Goal: Task Accomplishment & Management: Manage account settings

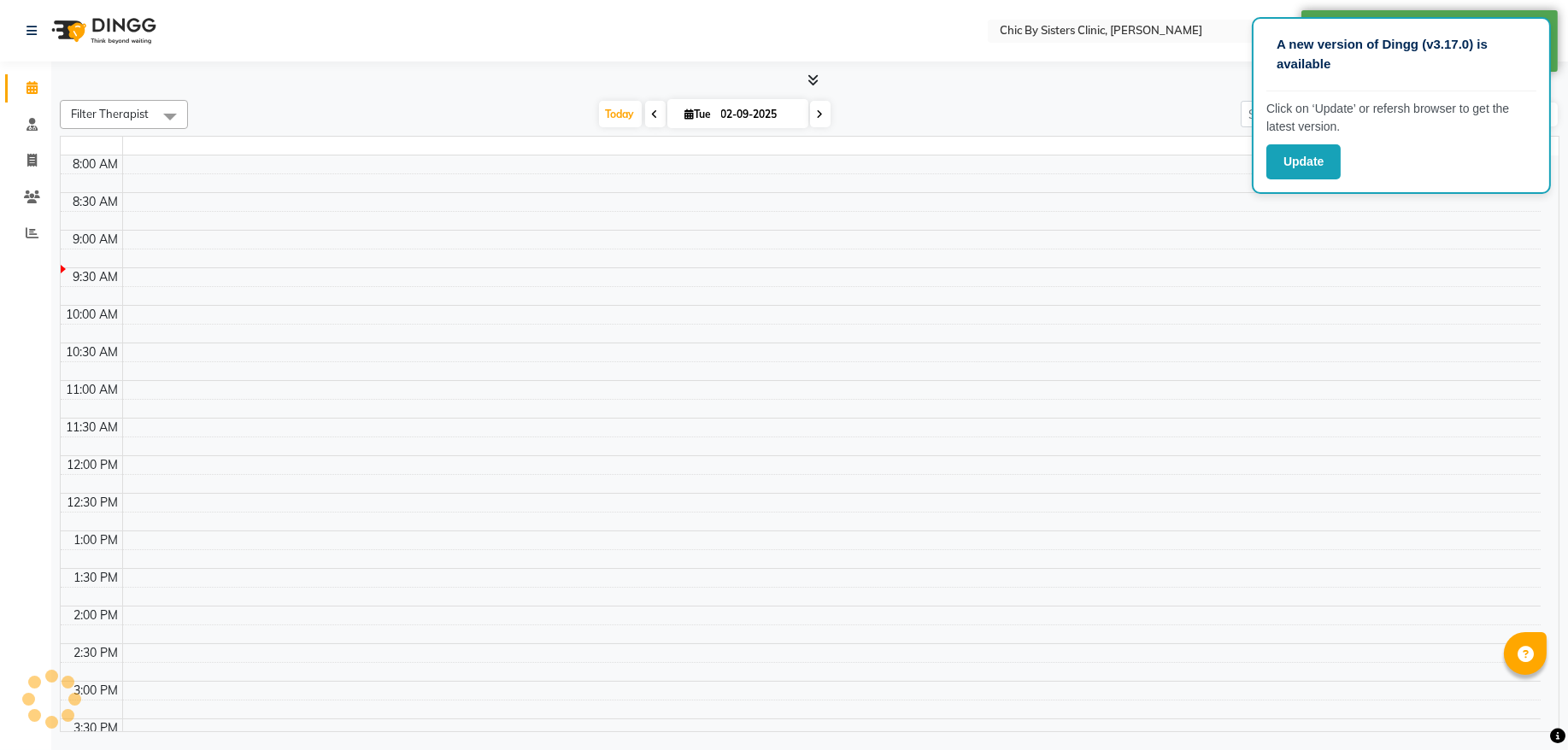
select select "en"
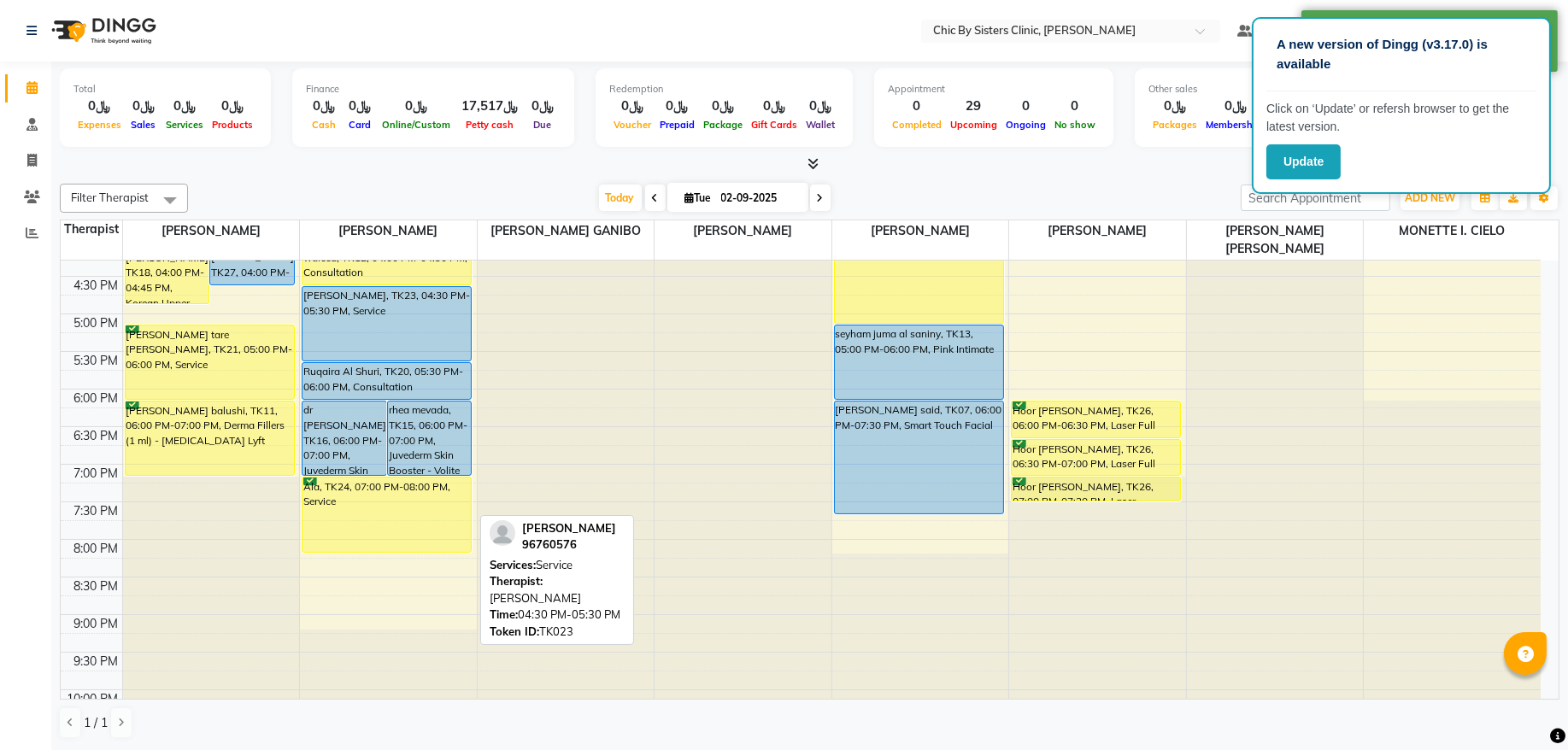
scroll to position [692, 0]
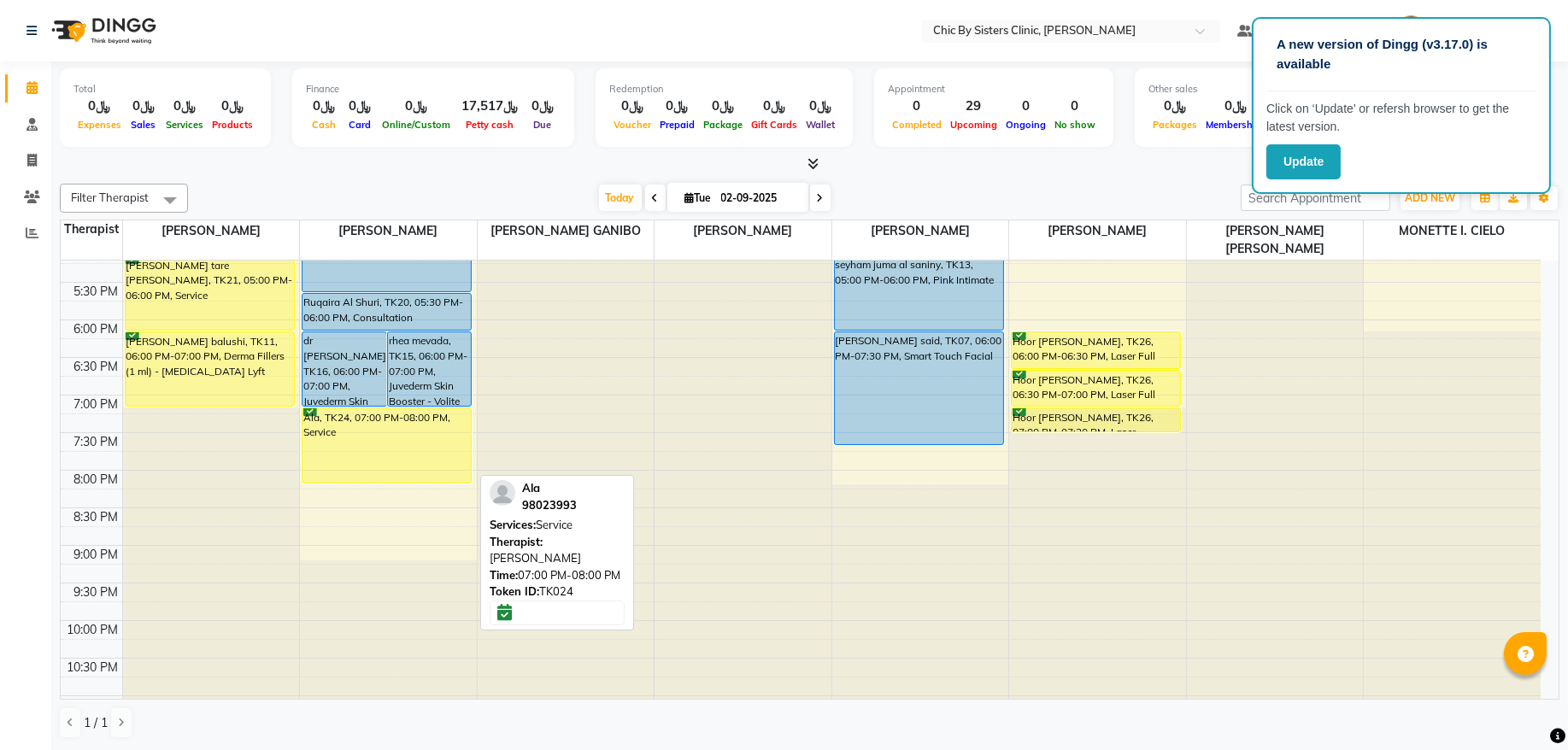
click at [402, 490] on div "8:00 AM 8:30 AM 9:00 AM 9:30 AM 10:00 AM 10:30 AM 11:00 AM 11:30 AM 12:00 PM 12…" at bounding box center [801, 170] width 1480 height 1203
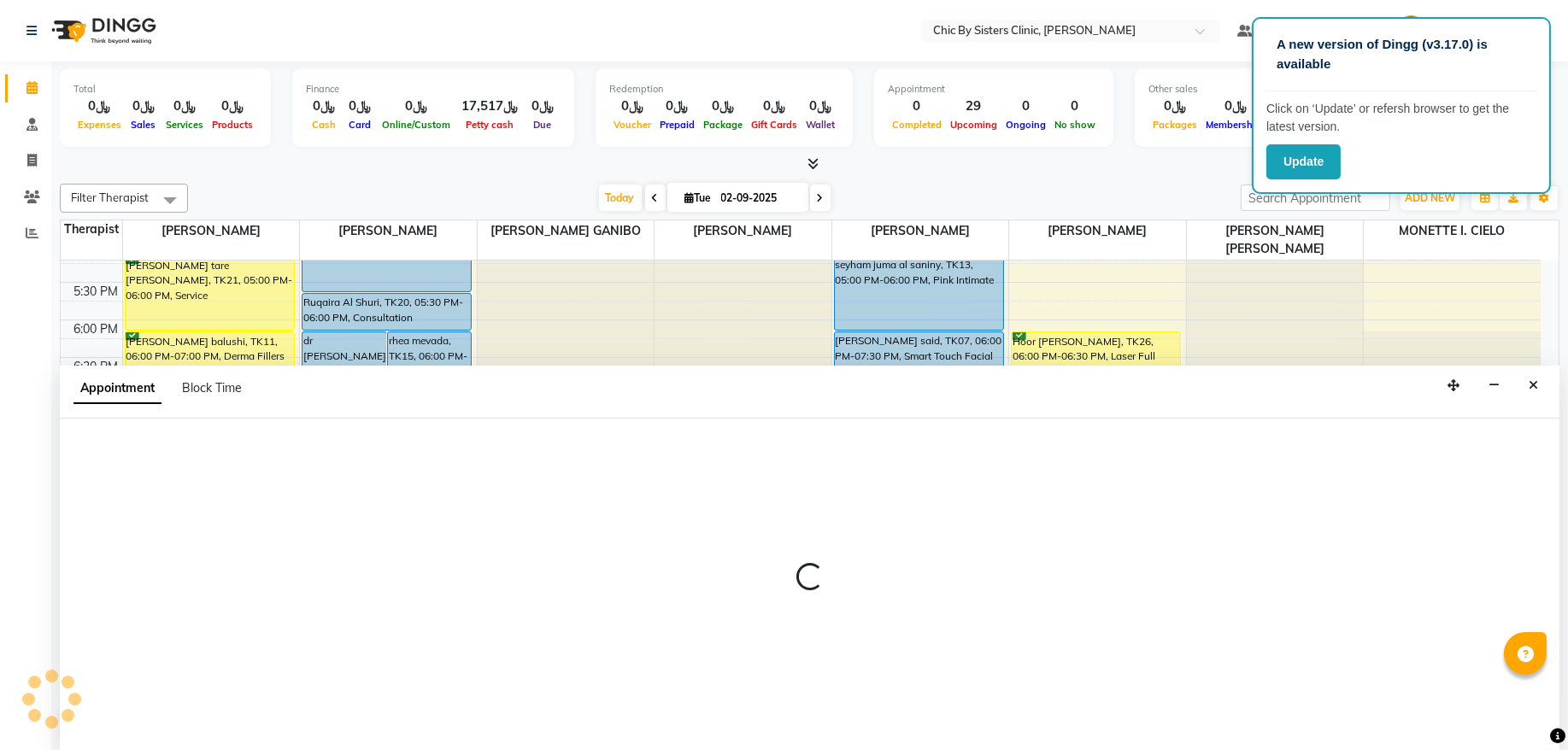
select select "49178"
select select "1200"
select select "tentative"
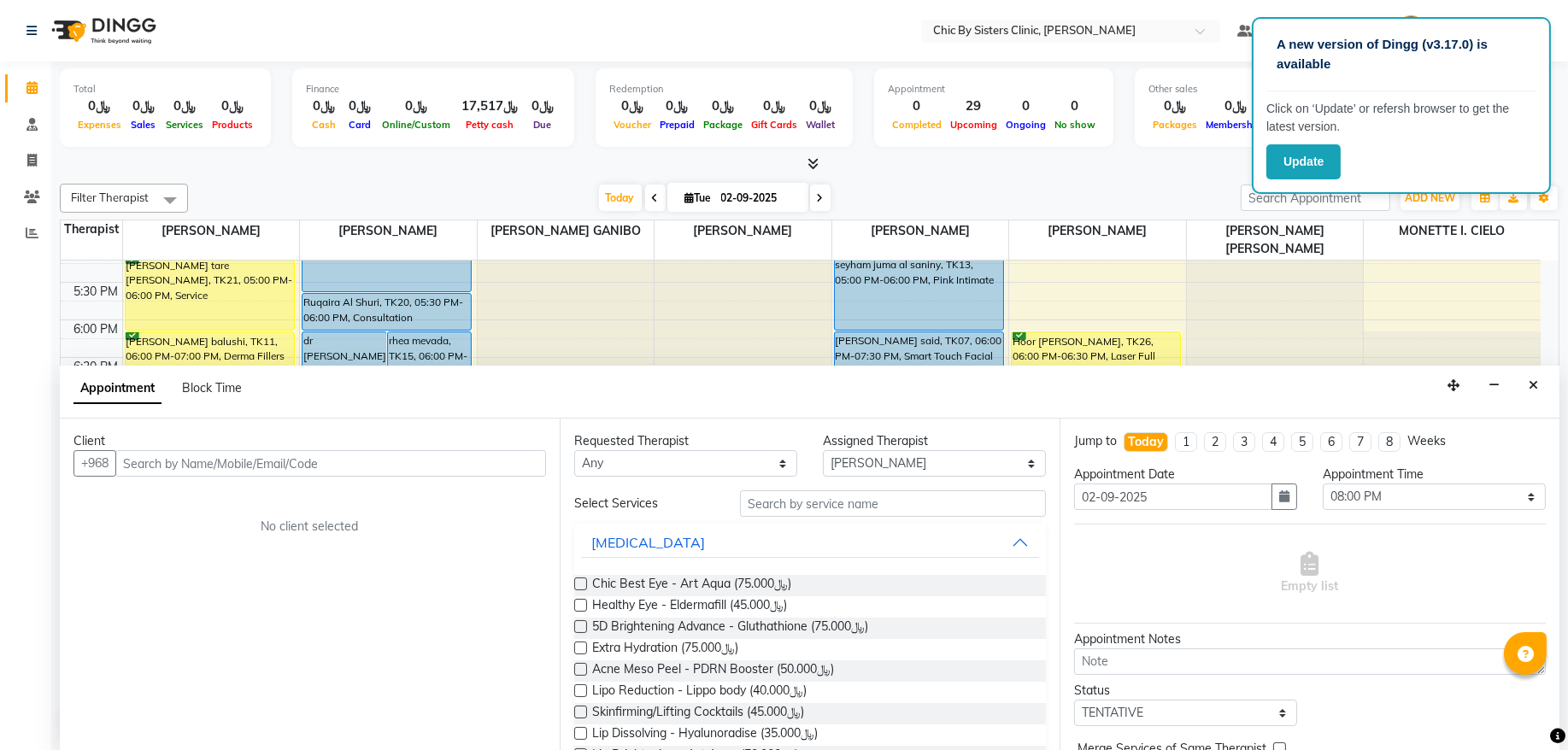
click at [881, 485] on div "Requested Therapist Any DR. ASSEL SATVALDINOVA DR. AYMAN ELSAQA GERALDINE ENRIQ…" at bounding box center [810, 584] width 500 height 331
click at [880, 505] on input "text" at bounding box center [893, 504] width 306 height 27
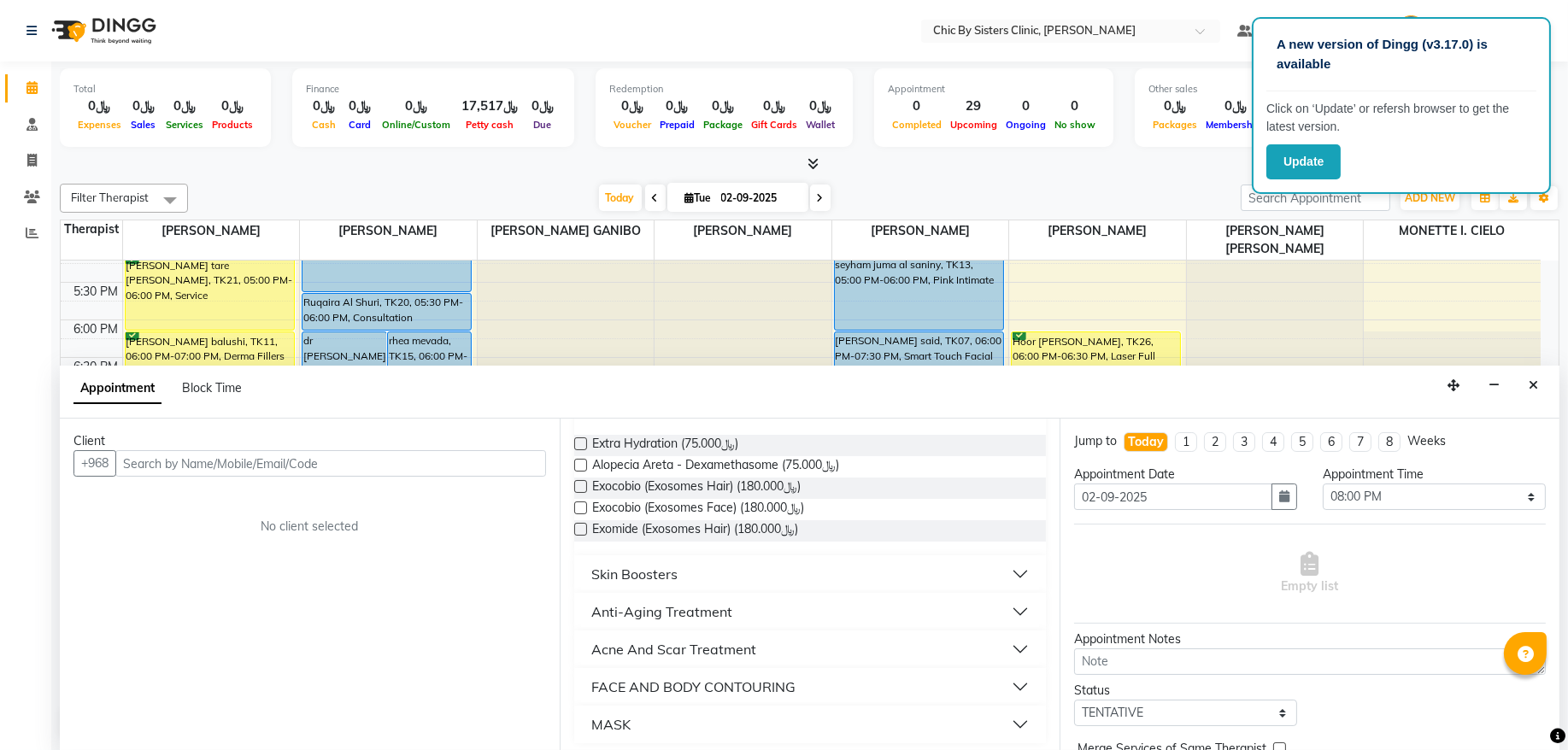
scroll to position [146, 0]
type input "ex"
click at [678, 571] on button "Skin Boosters" at bounding box center [810, 568] width 458 height 30
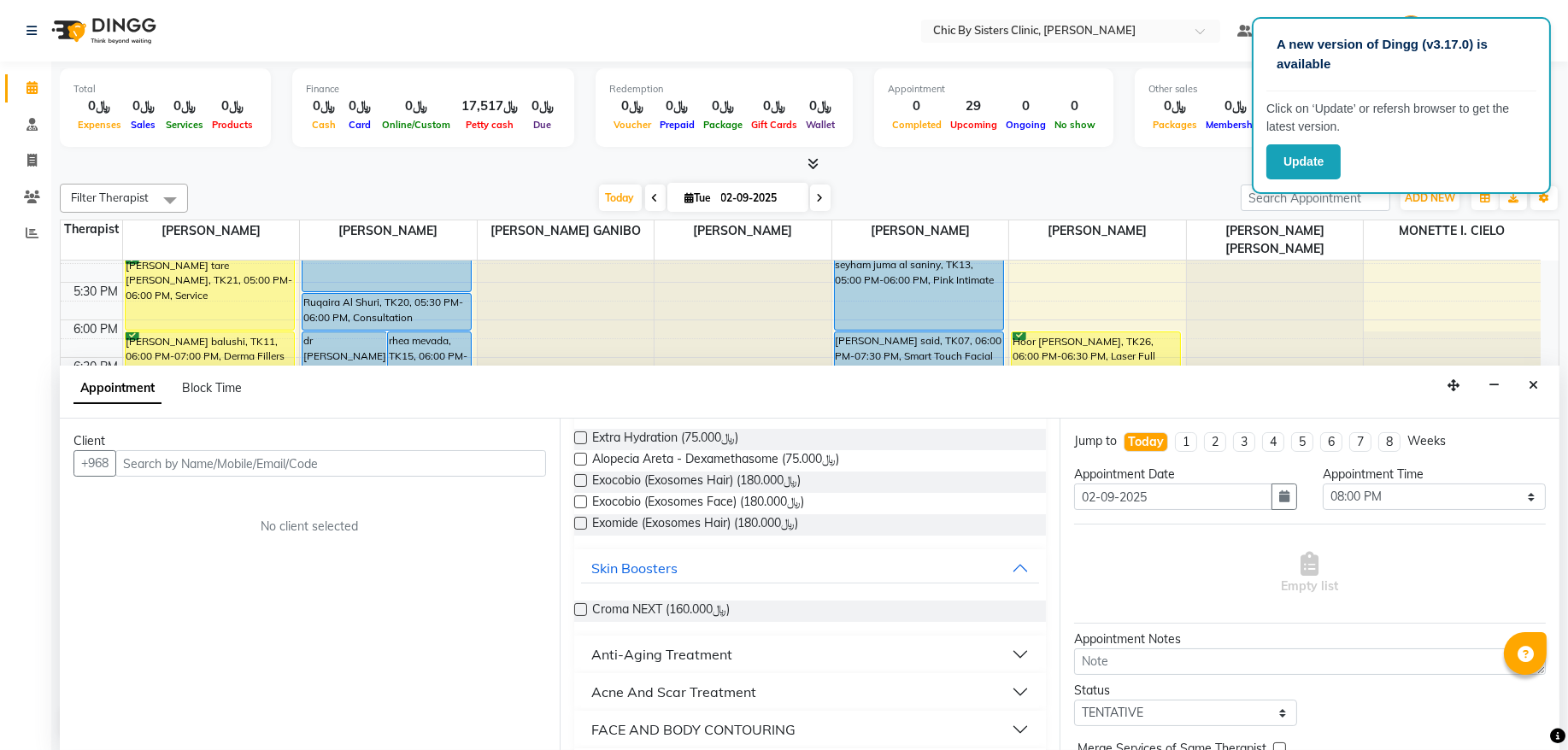
click at [710, 659] on div "Anti-Aging Treatment" at bounding box center [662, 654] width 141 height 21
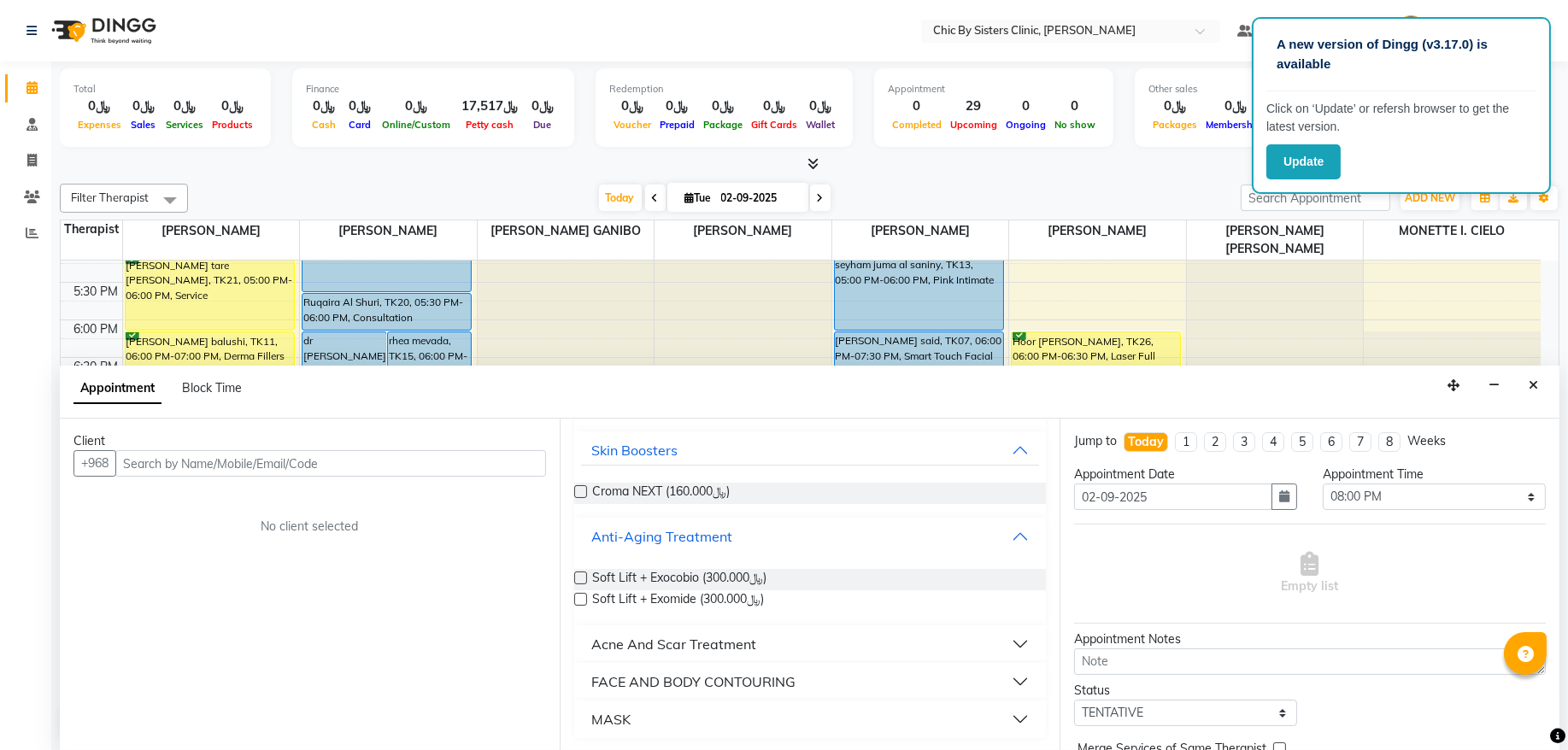
scroll to position [265, 0]
click at [710, 654] on button "Acne And Scar Treatment" at bounding box center [810, 643] width 458 height 30
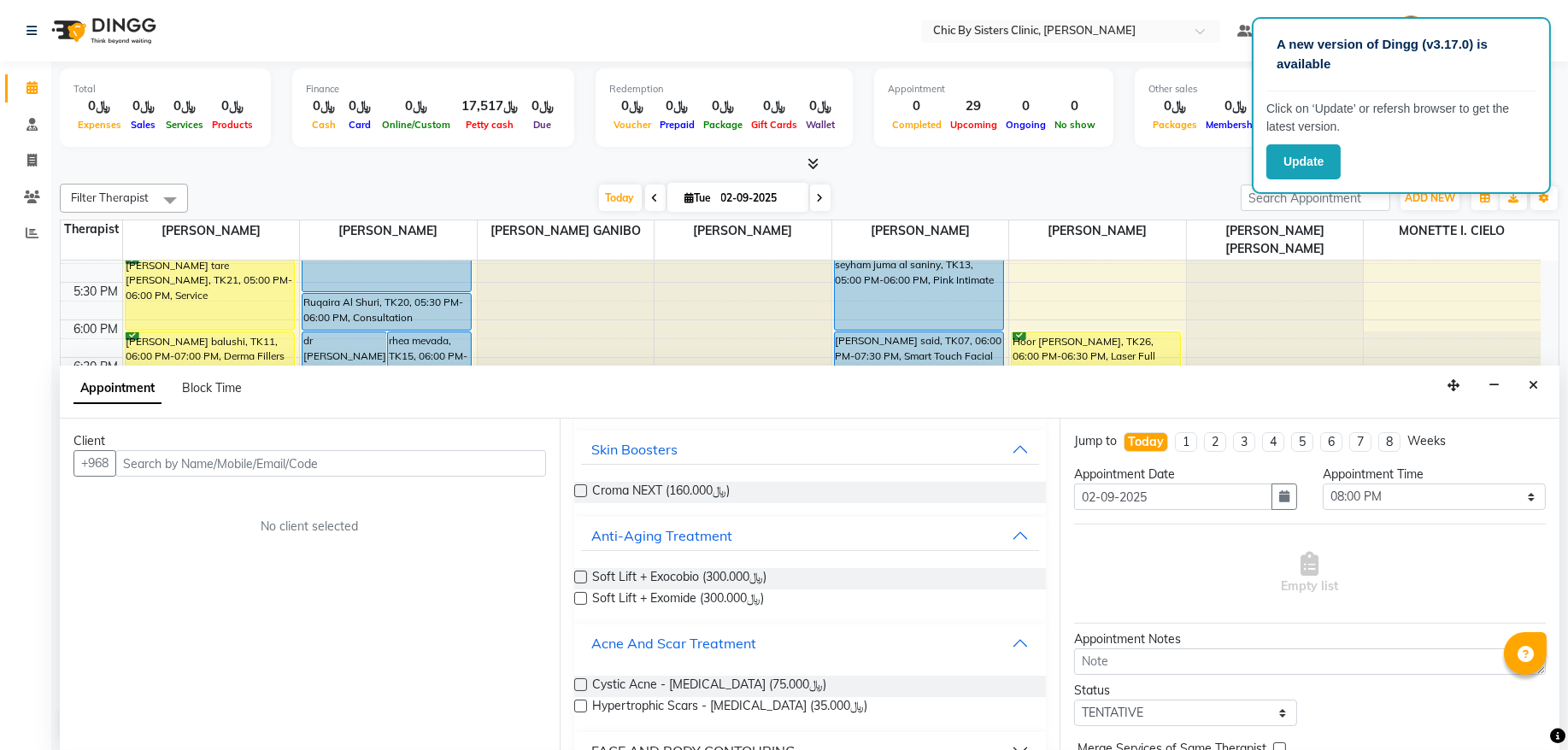
scroll to position [336, 0]
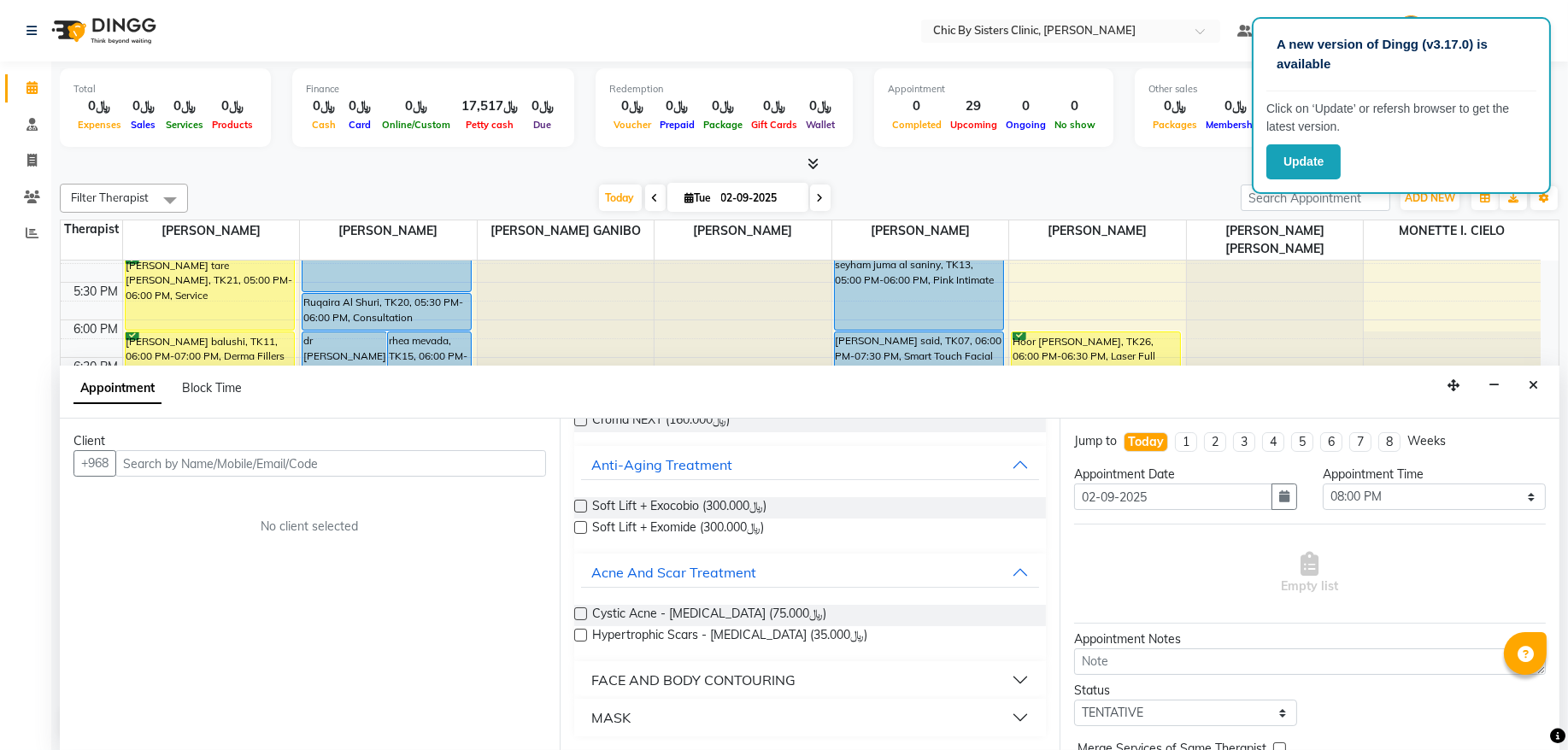
click at [712, 671] on div "FACE AND BODY CONTOURING" at bounding box center [693, 679] width 204 height 21
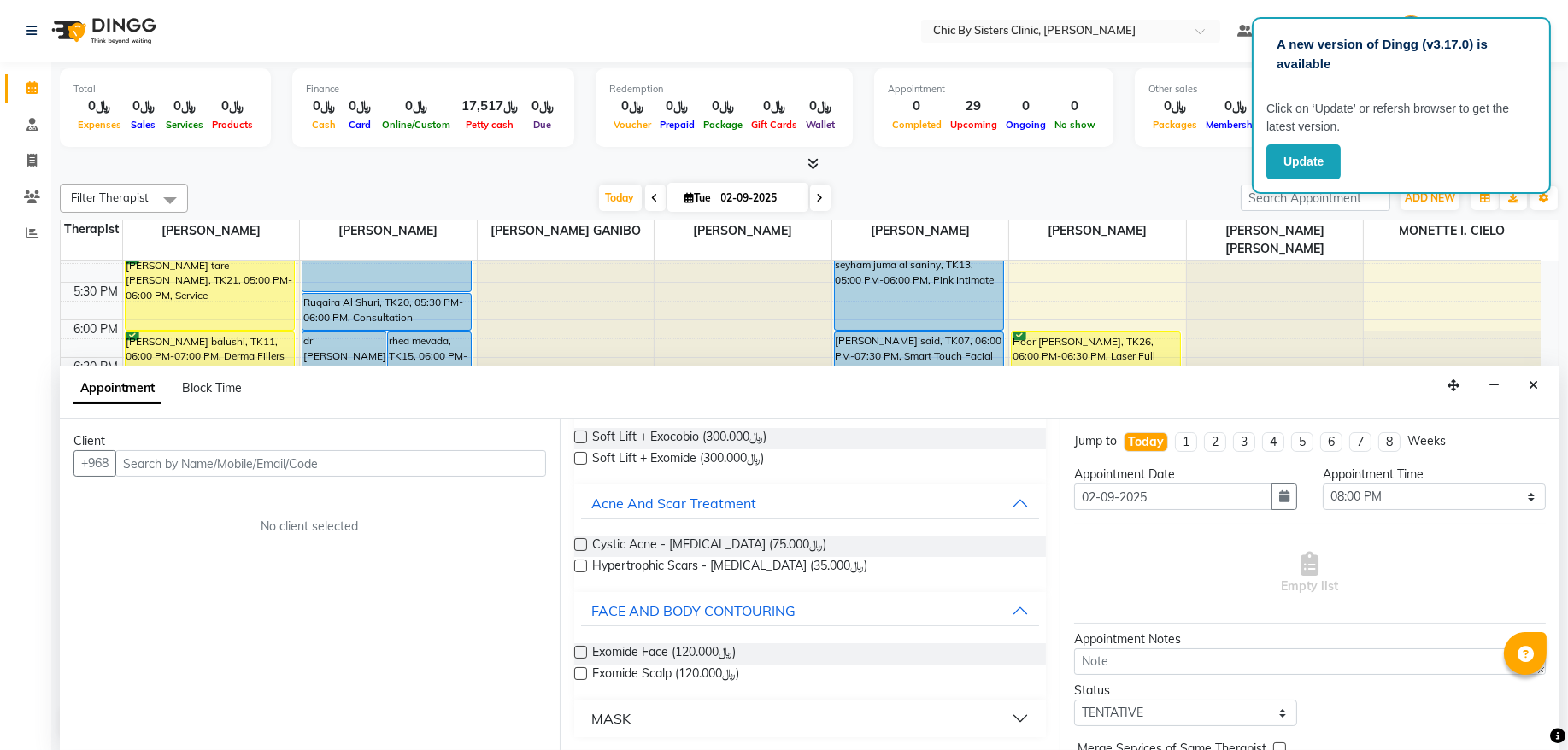
click at [653, 724] on button "MASK" at bounding box center [810, 719] width 458 height 30
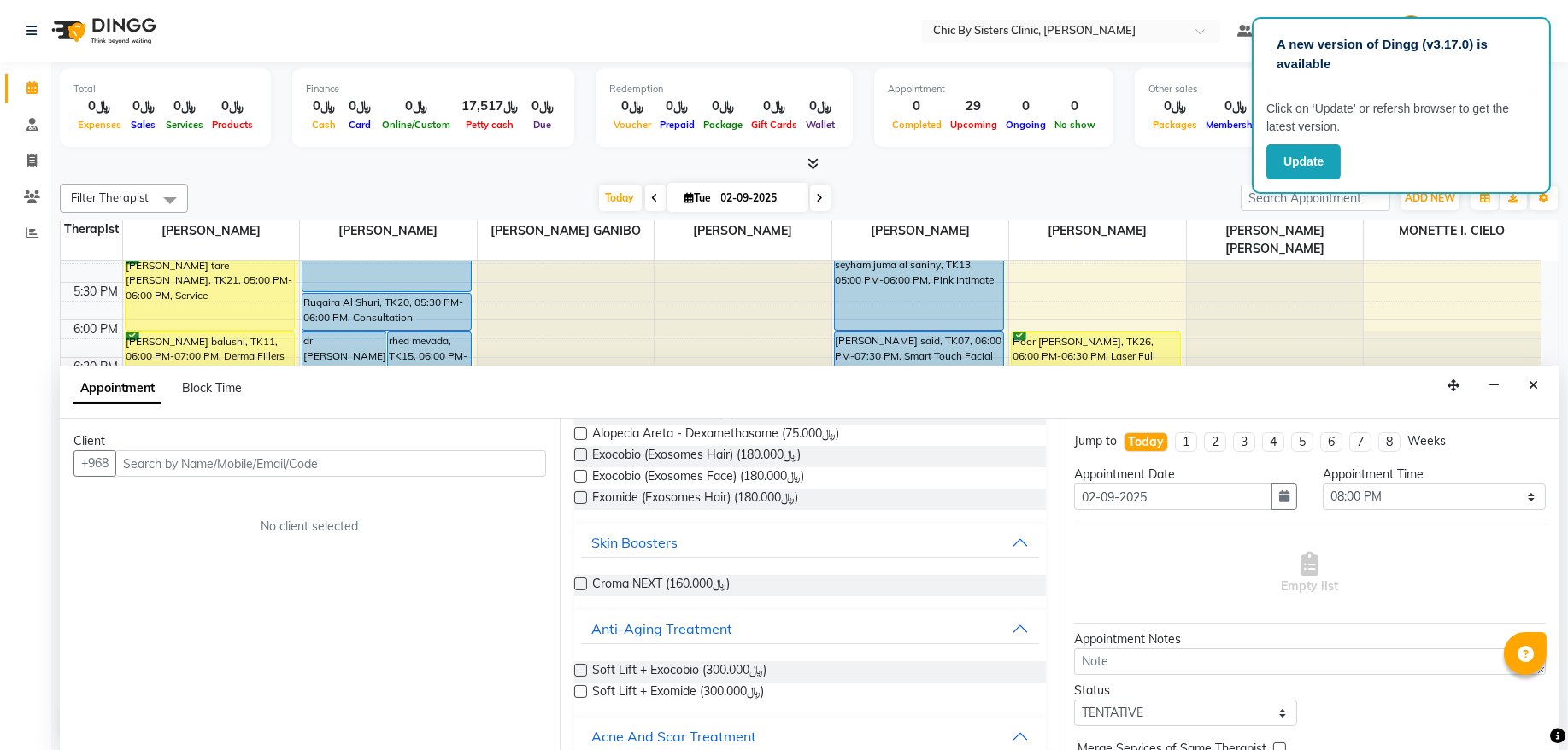
scroll to position [0, 0]
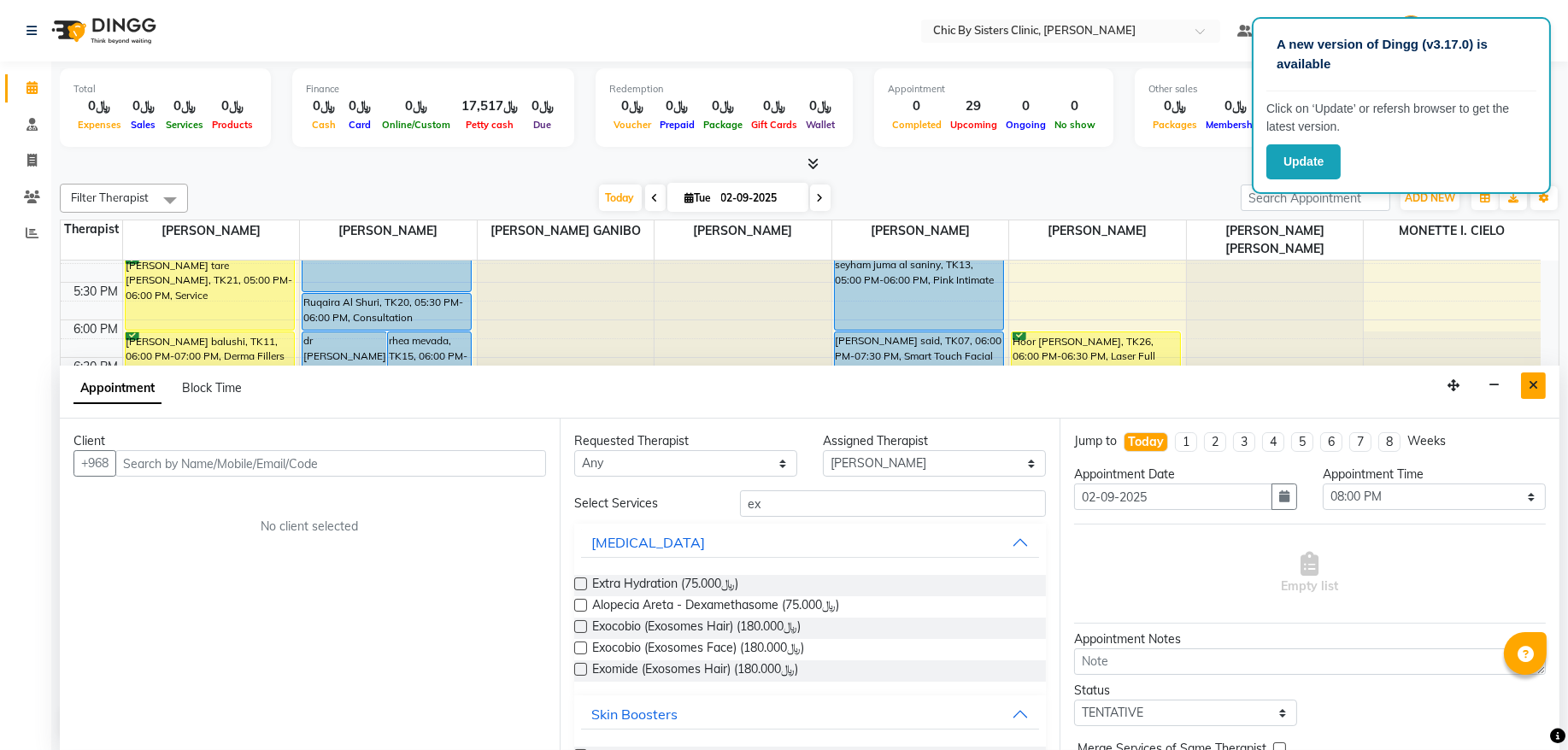
click at [1529, 385] on icon "Close" at bounding box center [1533, 385] width 10 height 12
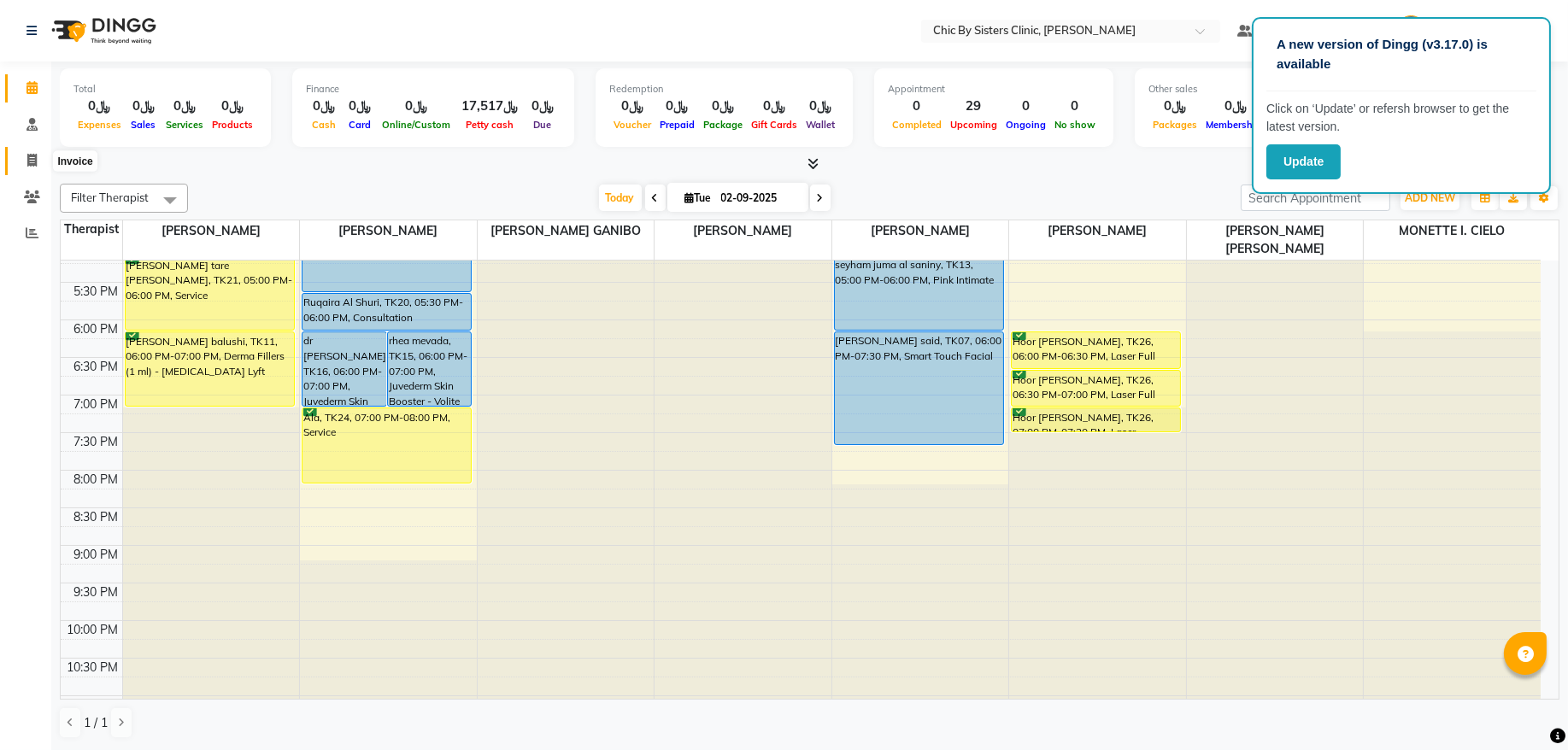
drag, startPoint x: 30, startPoint y: 159, endPoint x: 57, endPoint y: 159, distance: 27.0
click at [30, 159] on icon at bounding box center [32, 160] width 10 height 12
select select "6348"
select select "service"
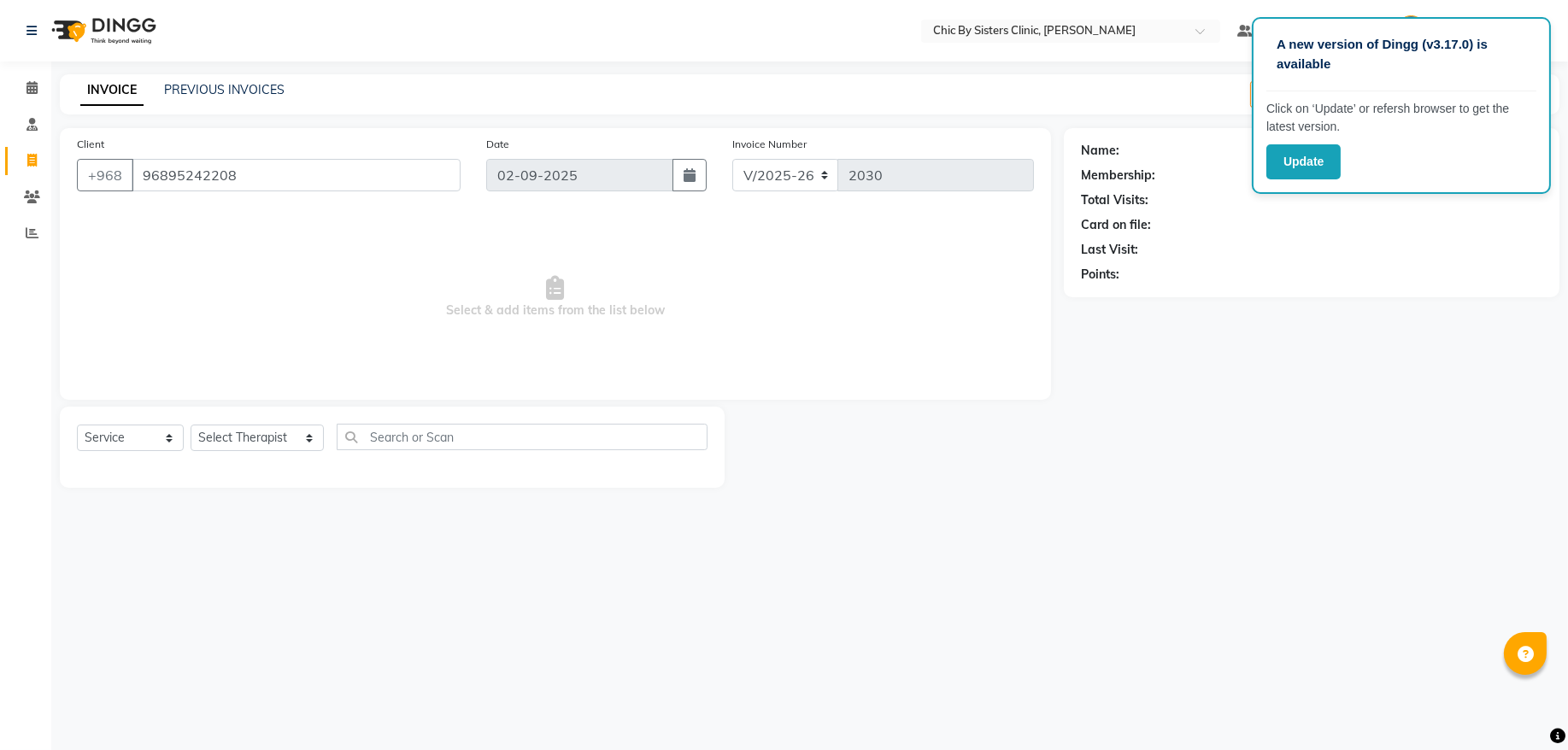
type input "96895242208"
click at [1164, 159] on link "Asma Siad Al Habib" at bounding box center [1221, 151] width 195 height 18
click at [33, 90] on icon at bounding box center [32, 88] width 11 height 12
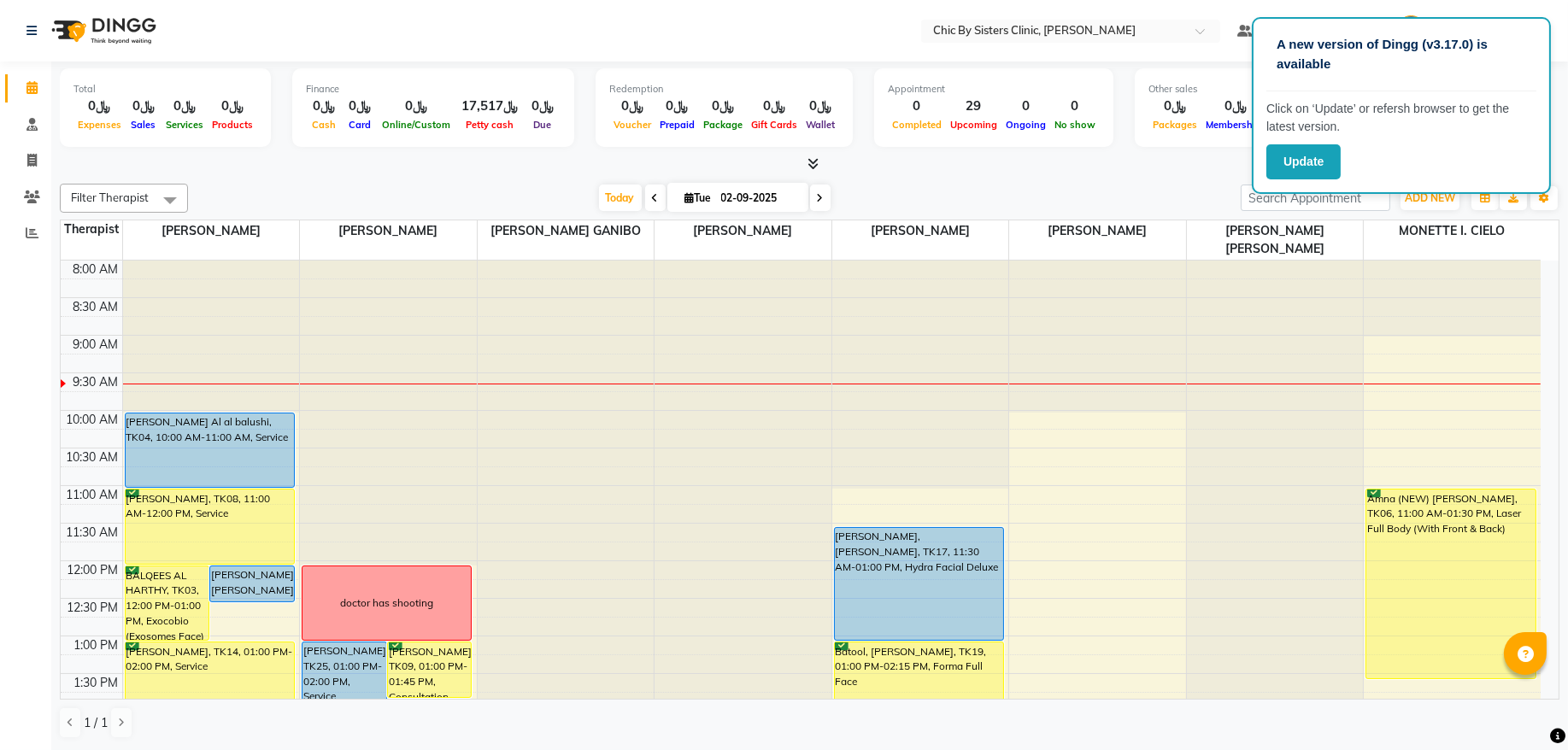
click at [766, 188] on input "02-09-2025" at bounding box center [759, 198] width 86 height 26
select select "9"
select select "2025"
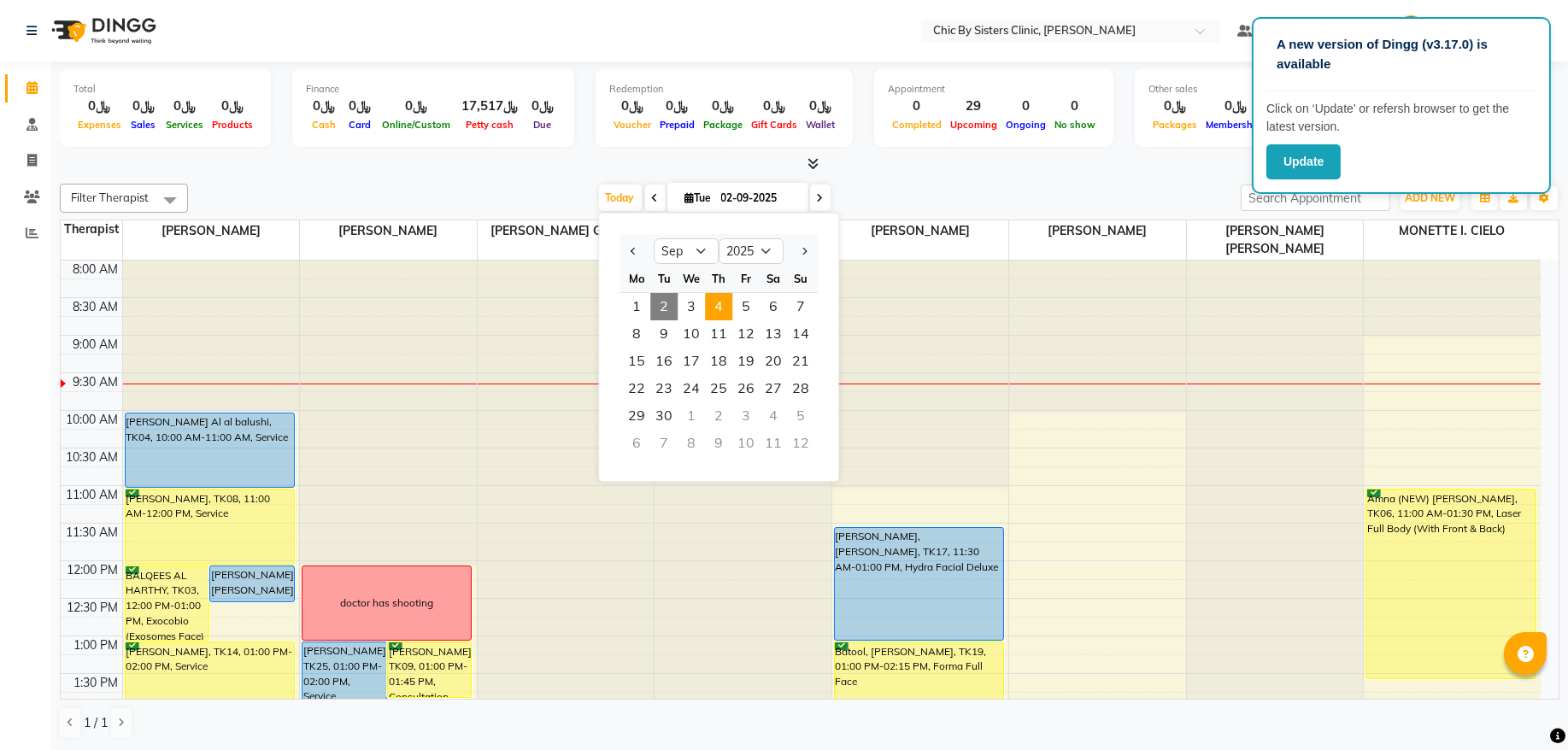
click at [727, 310] on span "4" at bounding box center [719, 306] width 28 height 28
type input "04-09-2025"
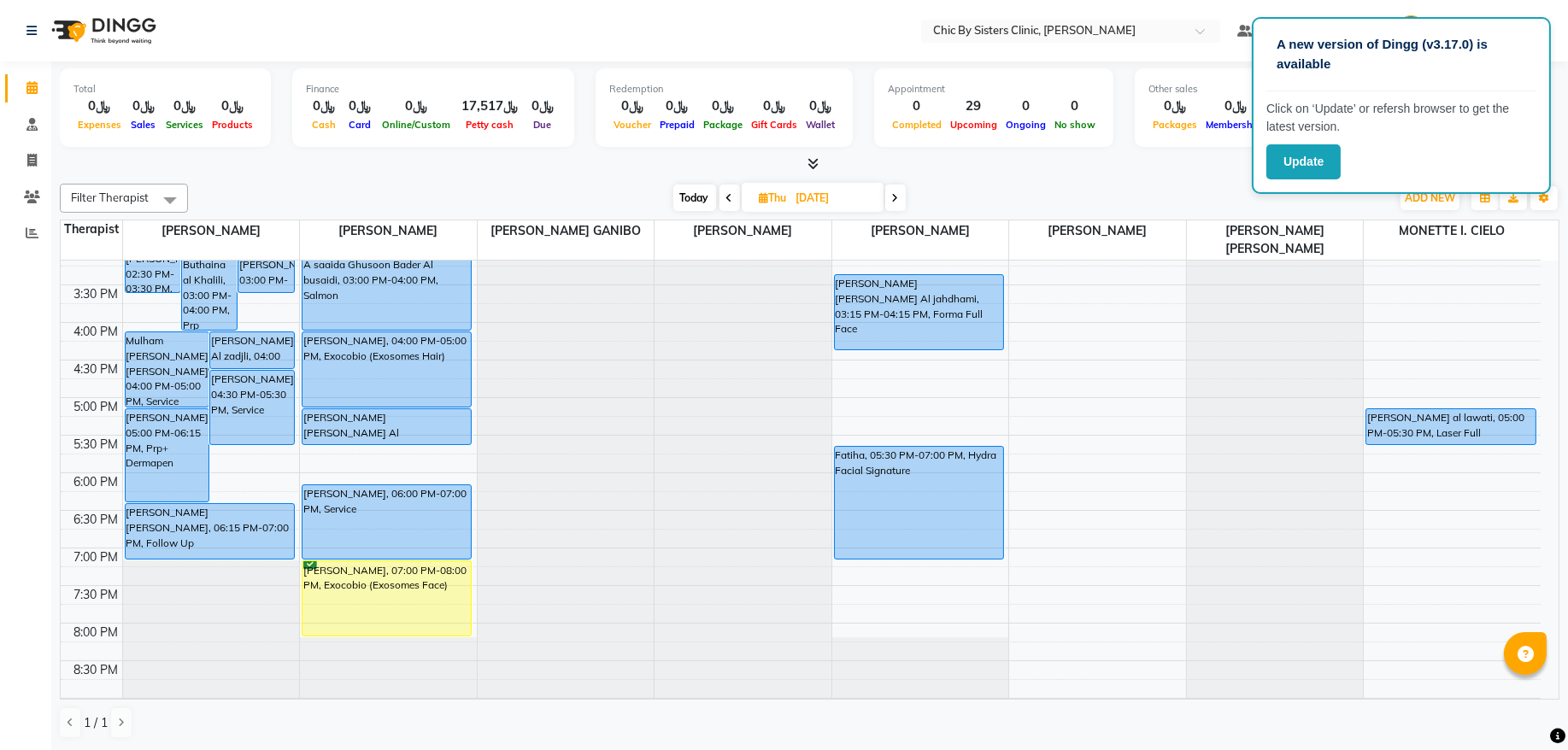
scroll to position [192, 0]
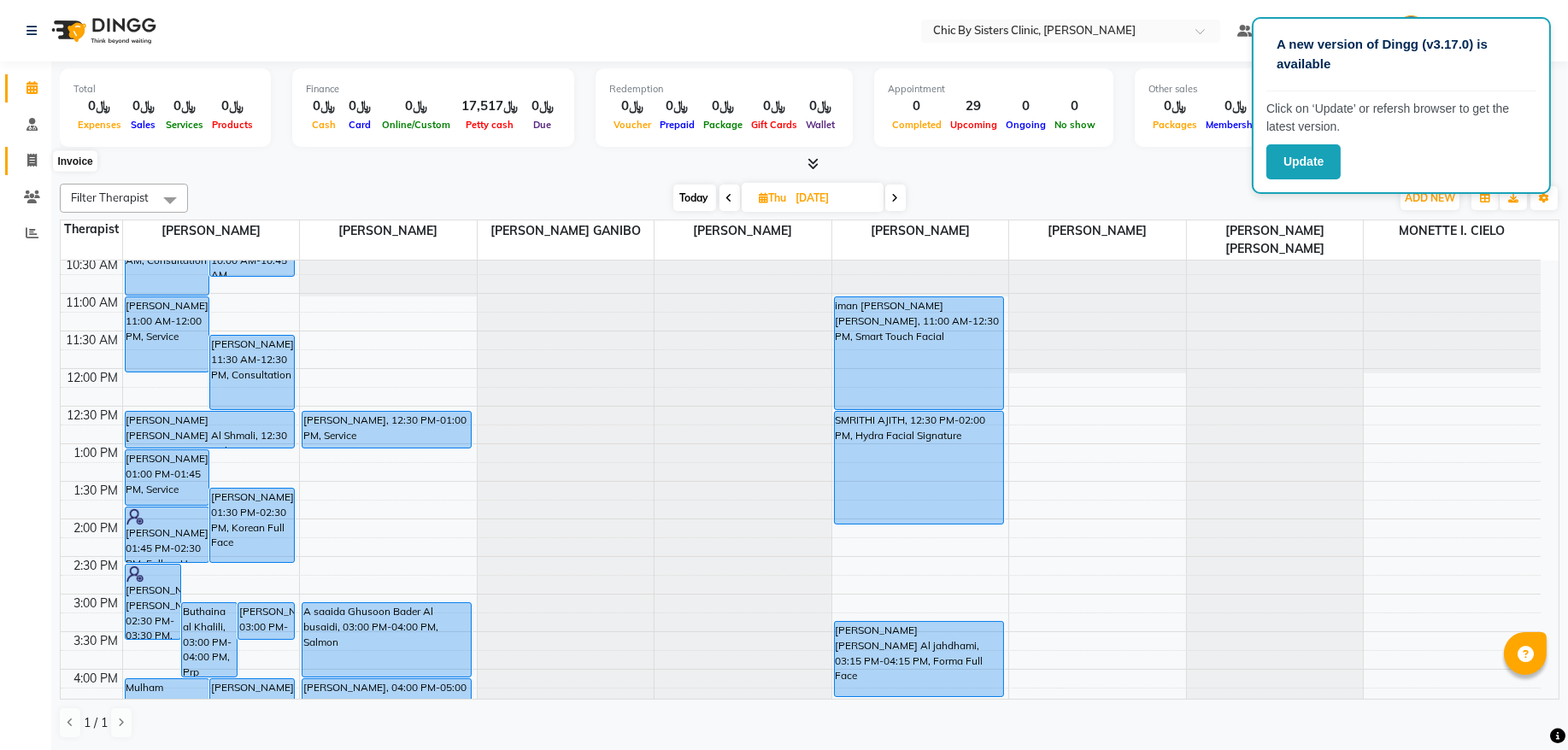
click at [23, 166] on span at bounding box center [31, 161] width 29 height 20
select select "service"
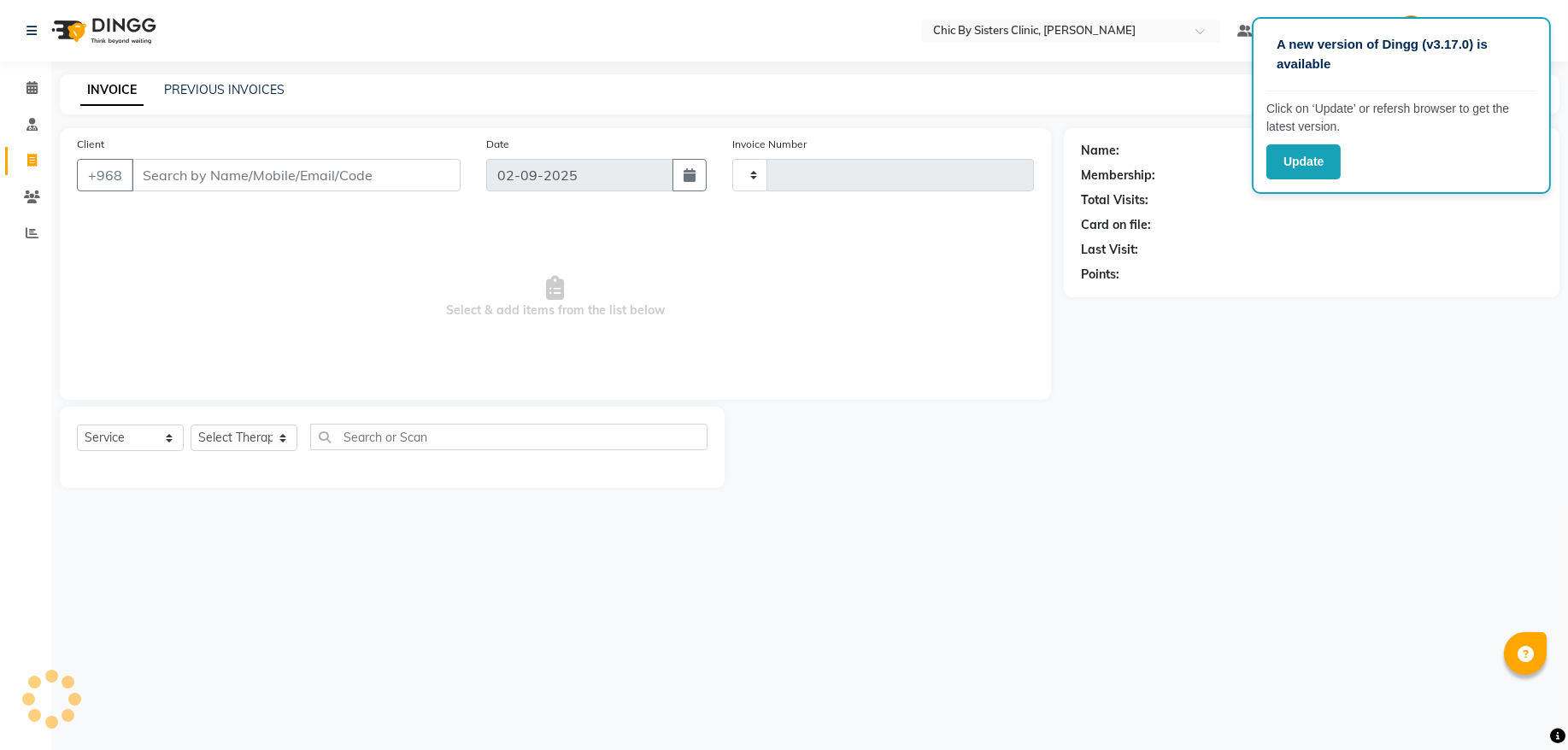
type input "2030"
select select "6348"
type input "96899262033"
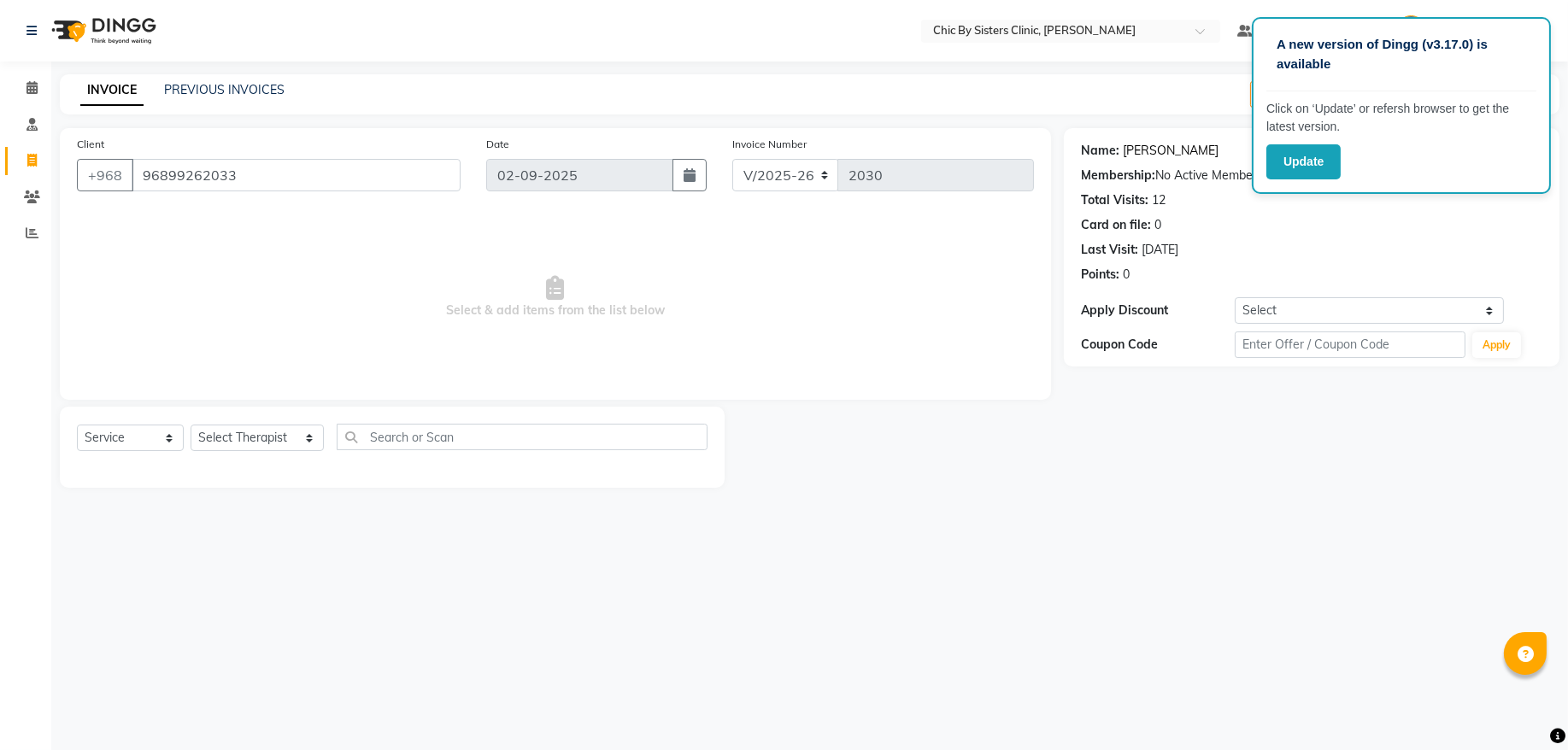
click at [1181, 149] on link "Abbas Muslemi" at bounding box center [1171, 151] width 96 height 18
click at [37, 84] on icon at bounding box center [32, 88] width 11 height 12
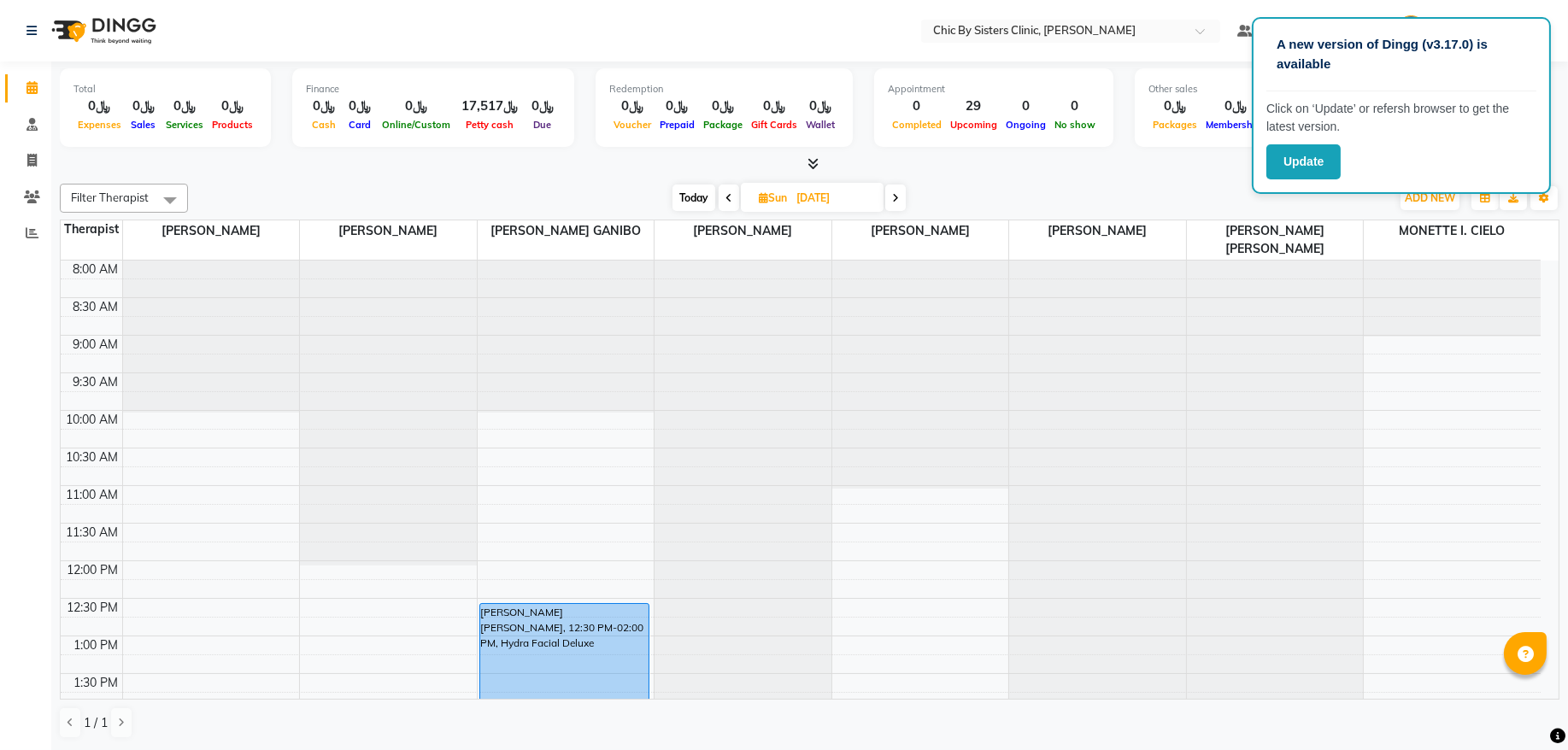
click at [745, 261] on div at bounding box center [743, 261] width 177 height 0
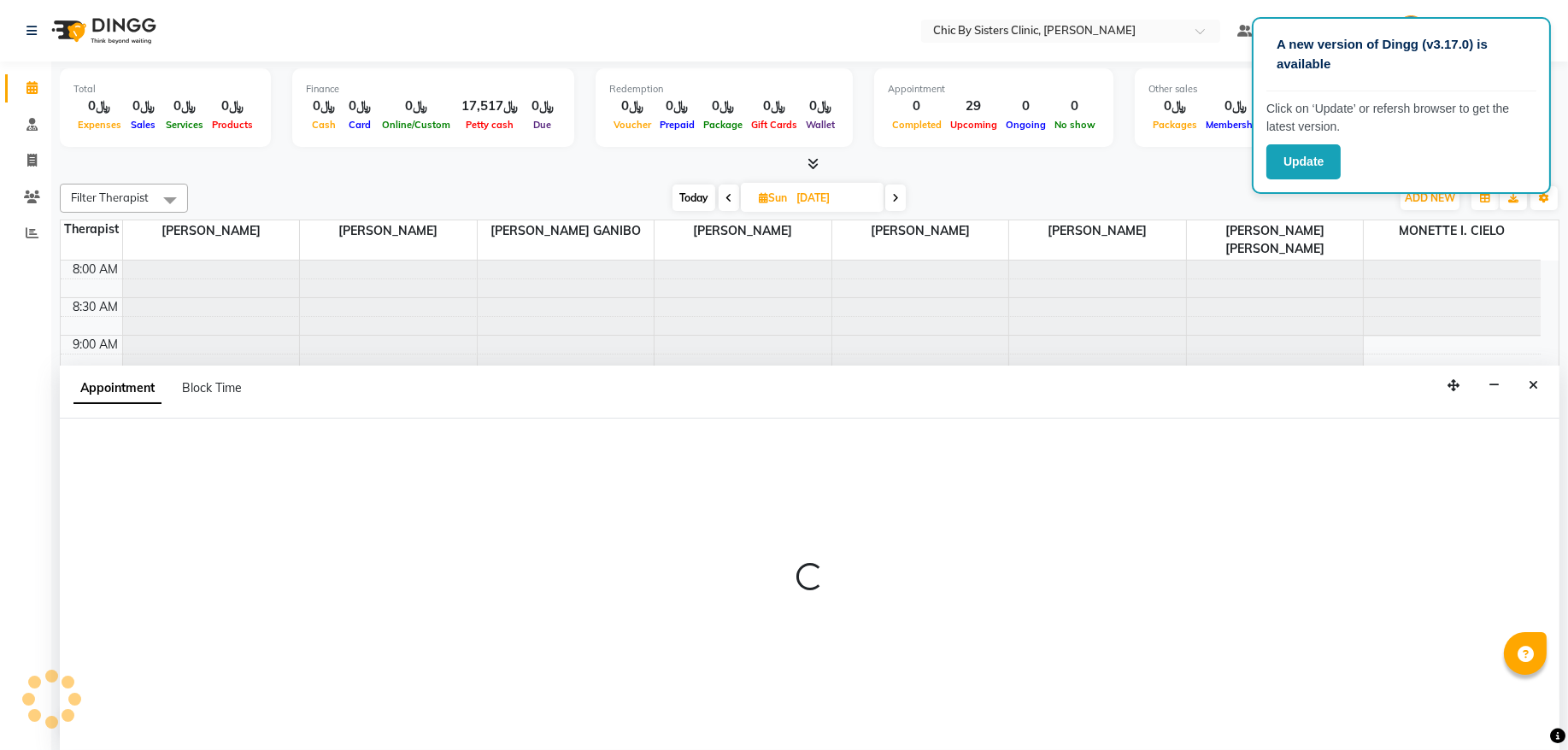
select select "49182"
select select "630"
select select "tentative"
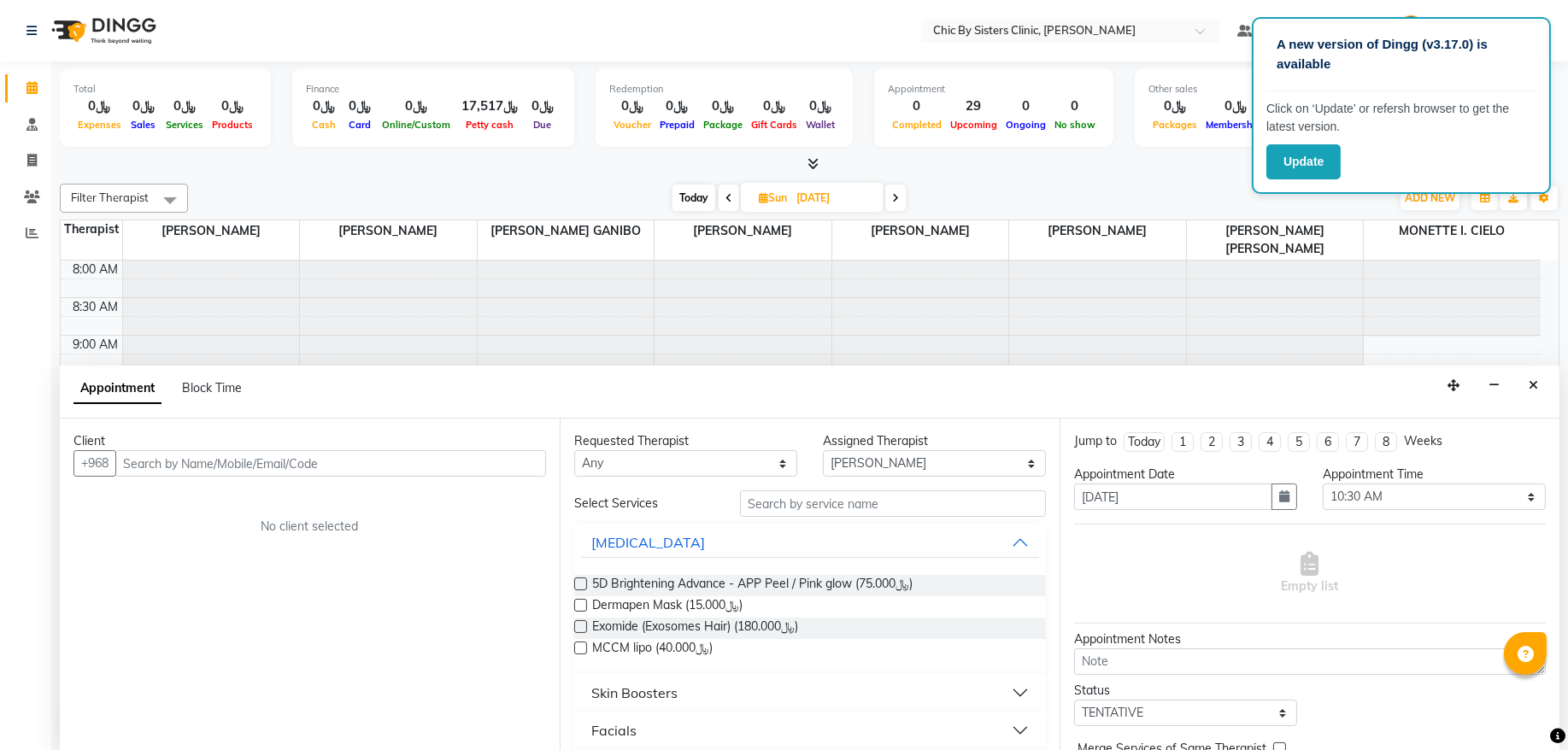
click at [687, 199] on span "Today" at bounding box center [694, 198] width 43 height 27
type input "02-09-2025"
select select "630"
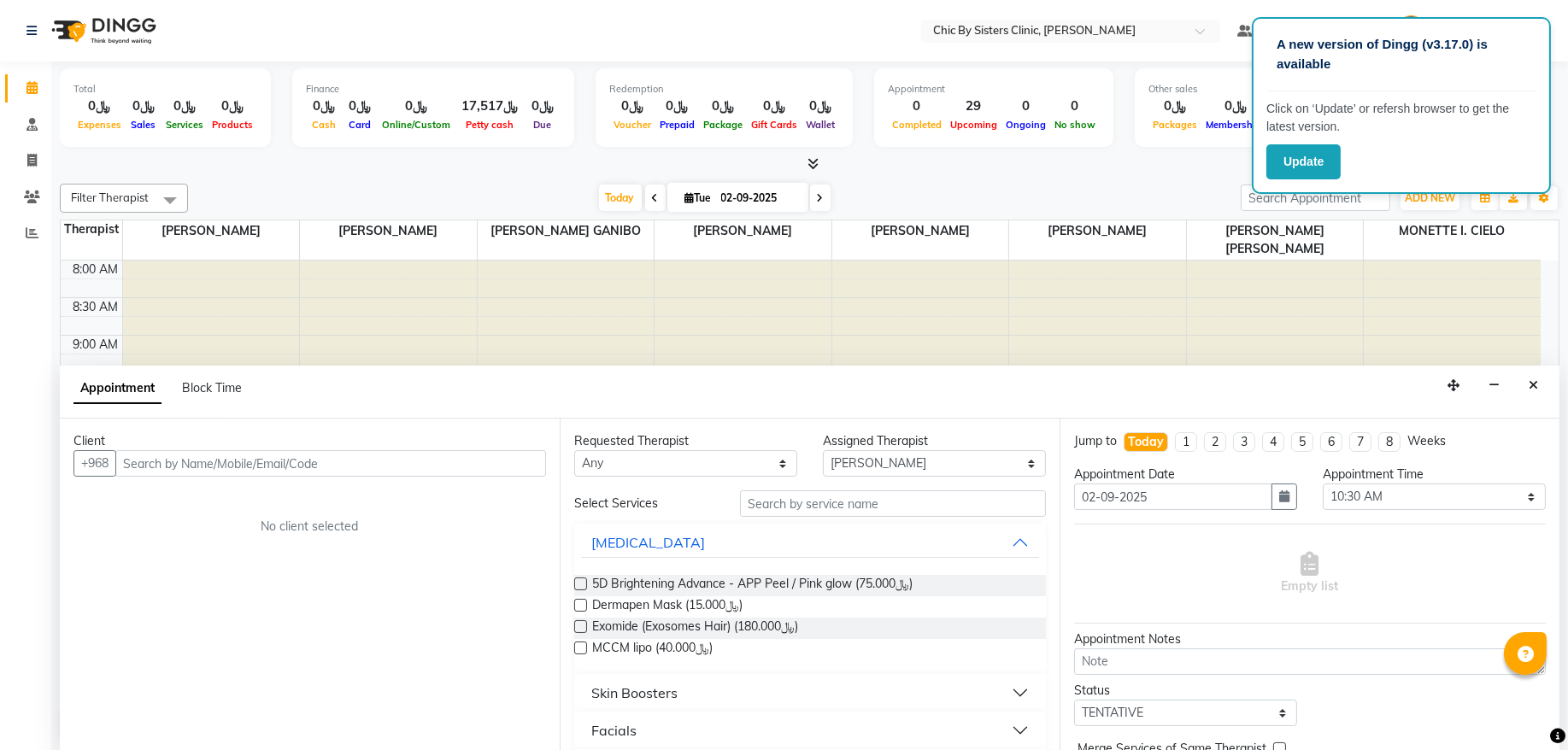
scroll to position [77, 0]
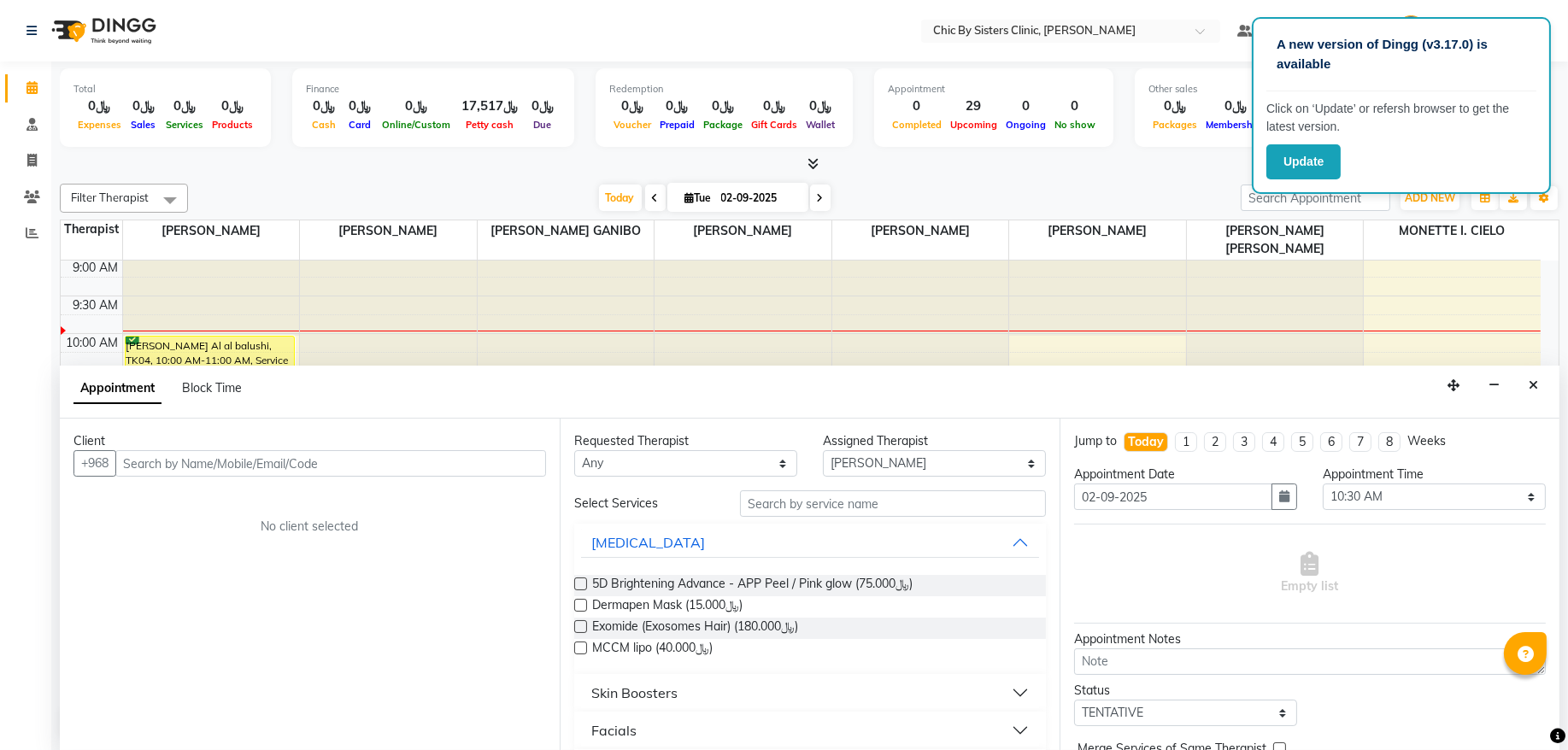
click at [1123, 155] on div at bounding box center [810, 164] width 1500 height 18
click at [1527, 388] on button "Close" at bounding box center [1534, 386] width 25 height 27
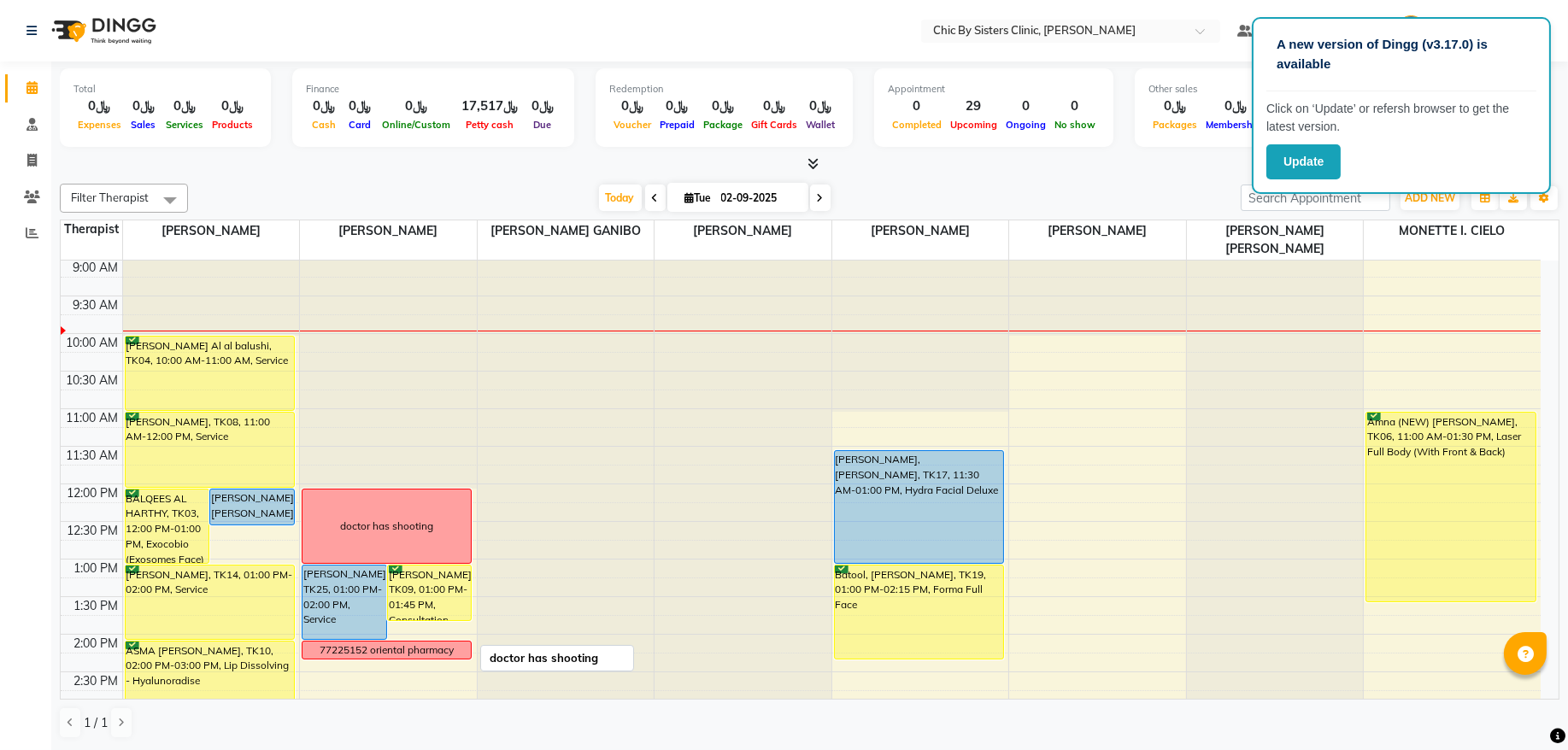
scroll to position [192, 0]
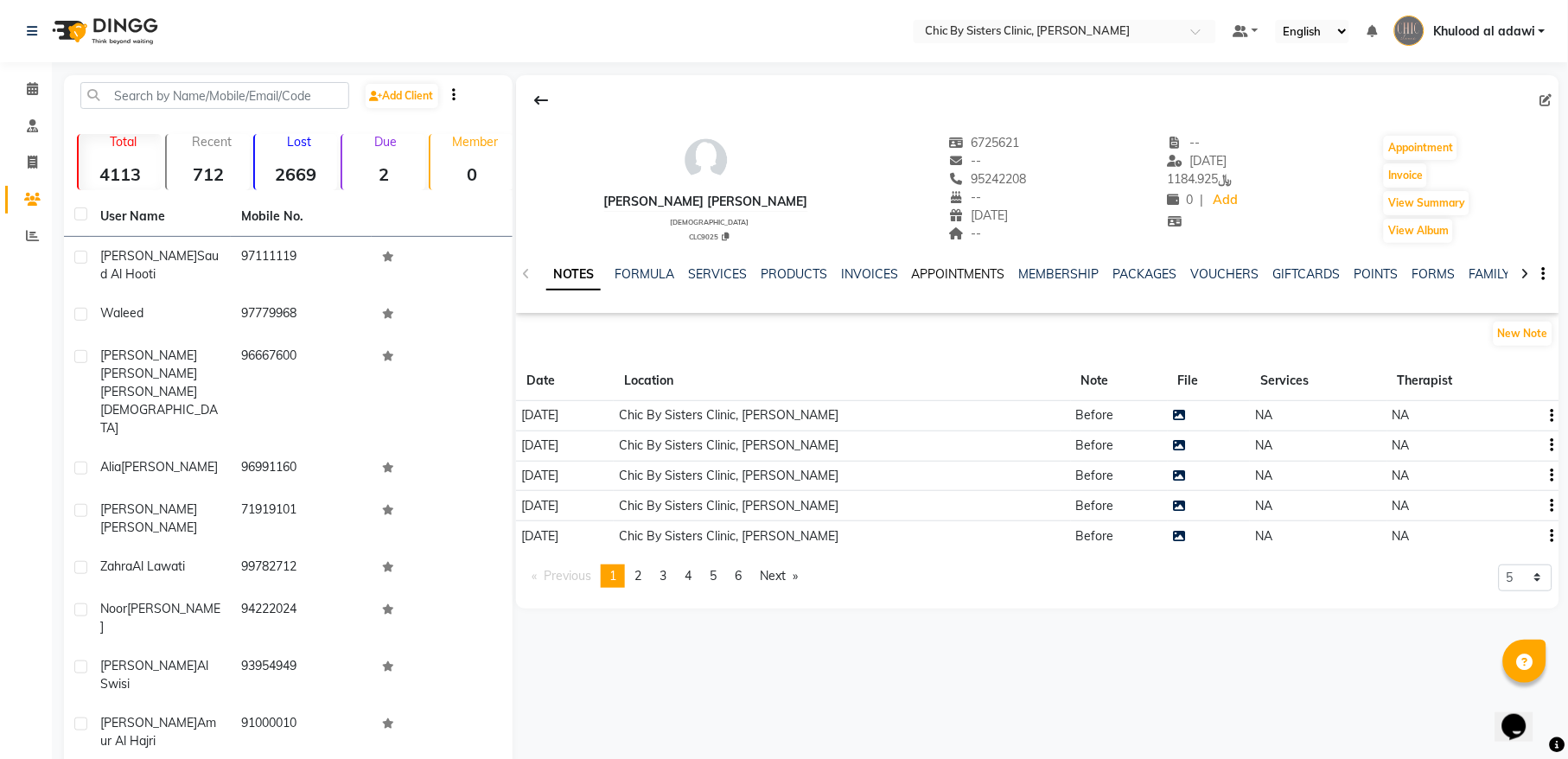
click at [937, 273] on link "APPOINTMENTS" at bounding box center [958, 274] width 93 height 15
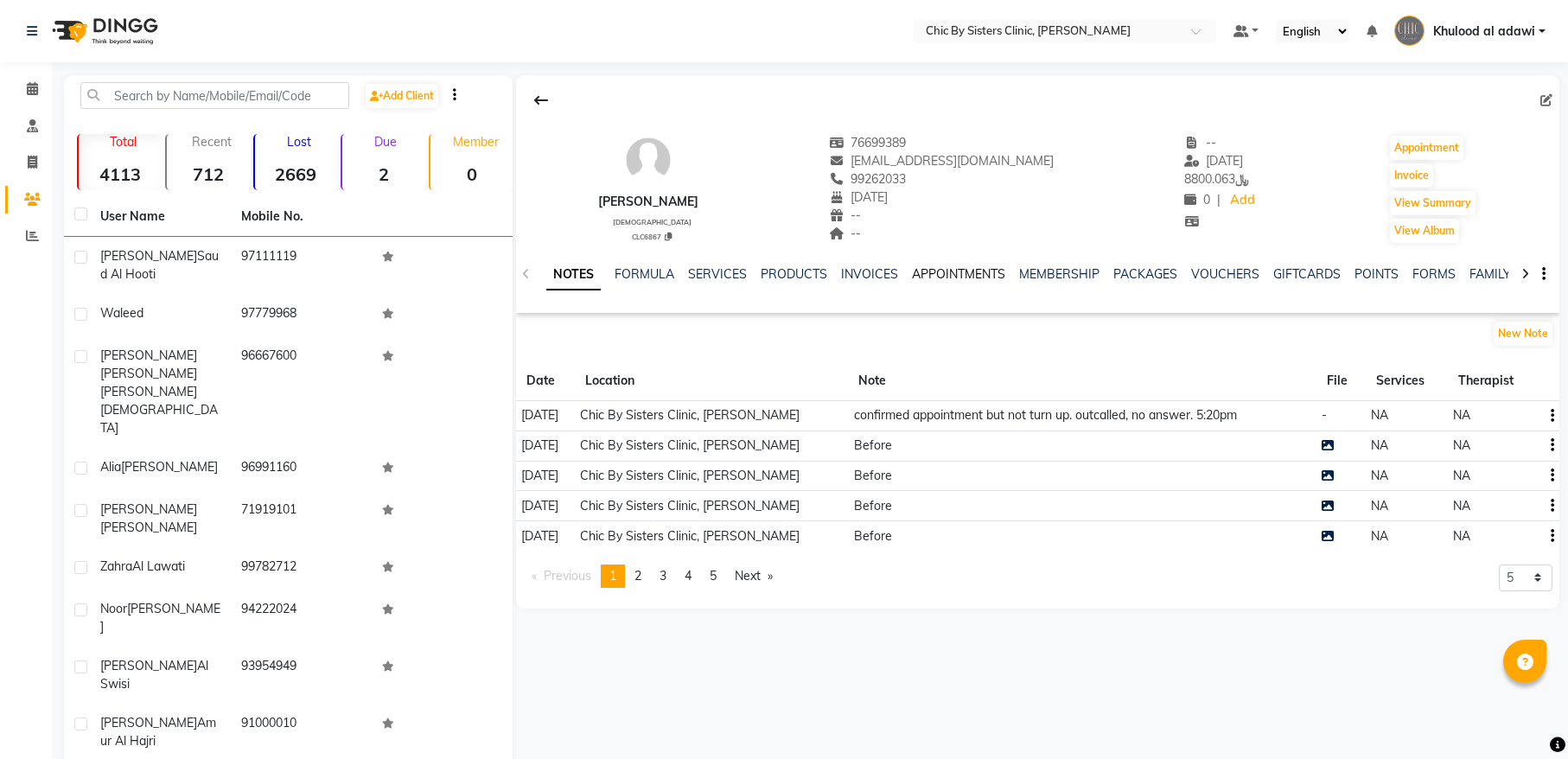
click at [952, 270] on link "APPOINTMENTS" at bounding box center [958, 274] width 93 height 15
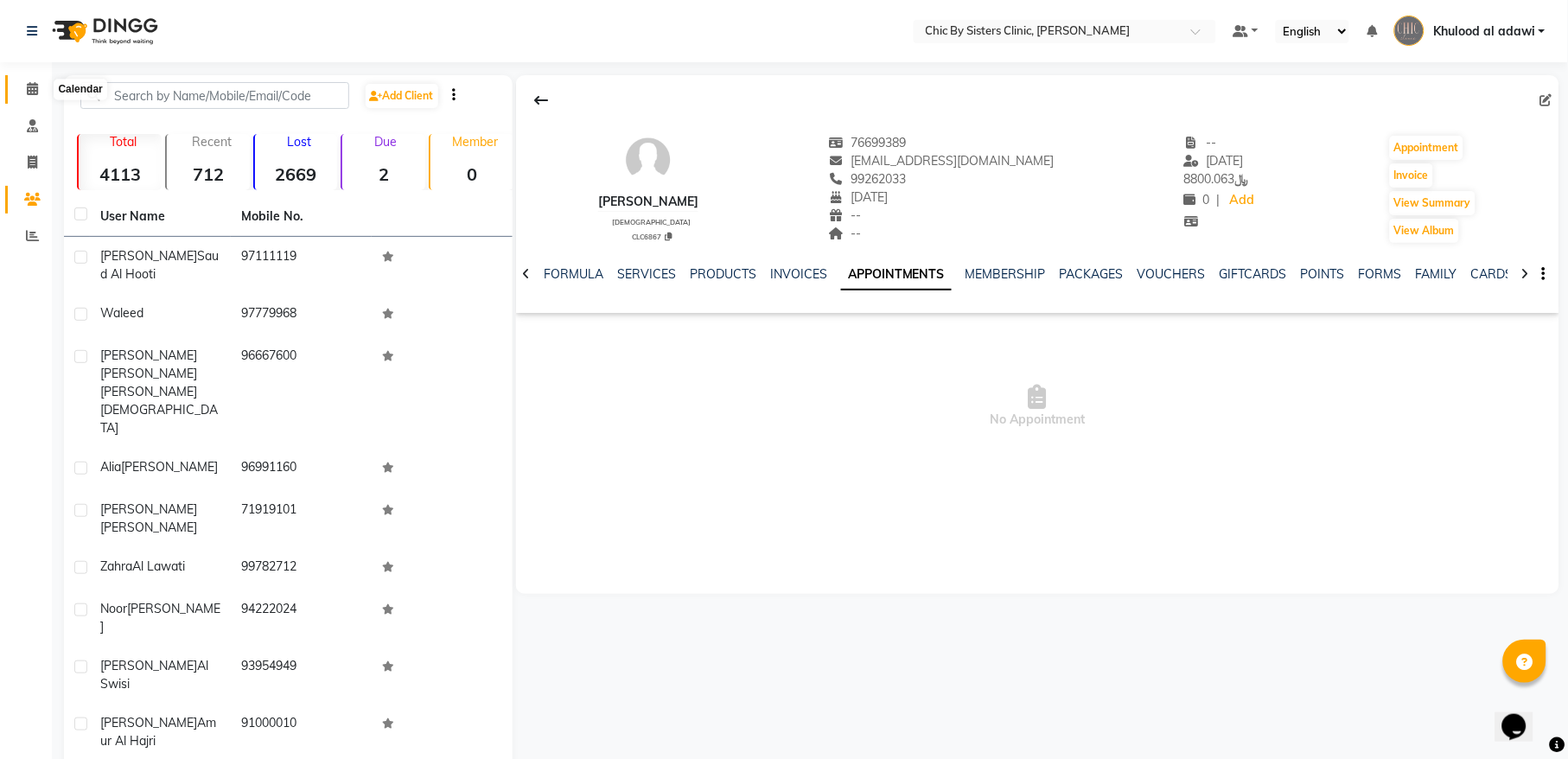
click at [30, 82] on icon at bounding box center [33, 89] width 11 height 13
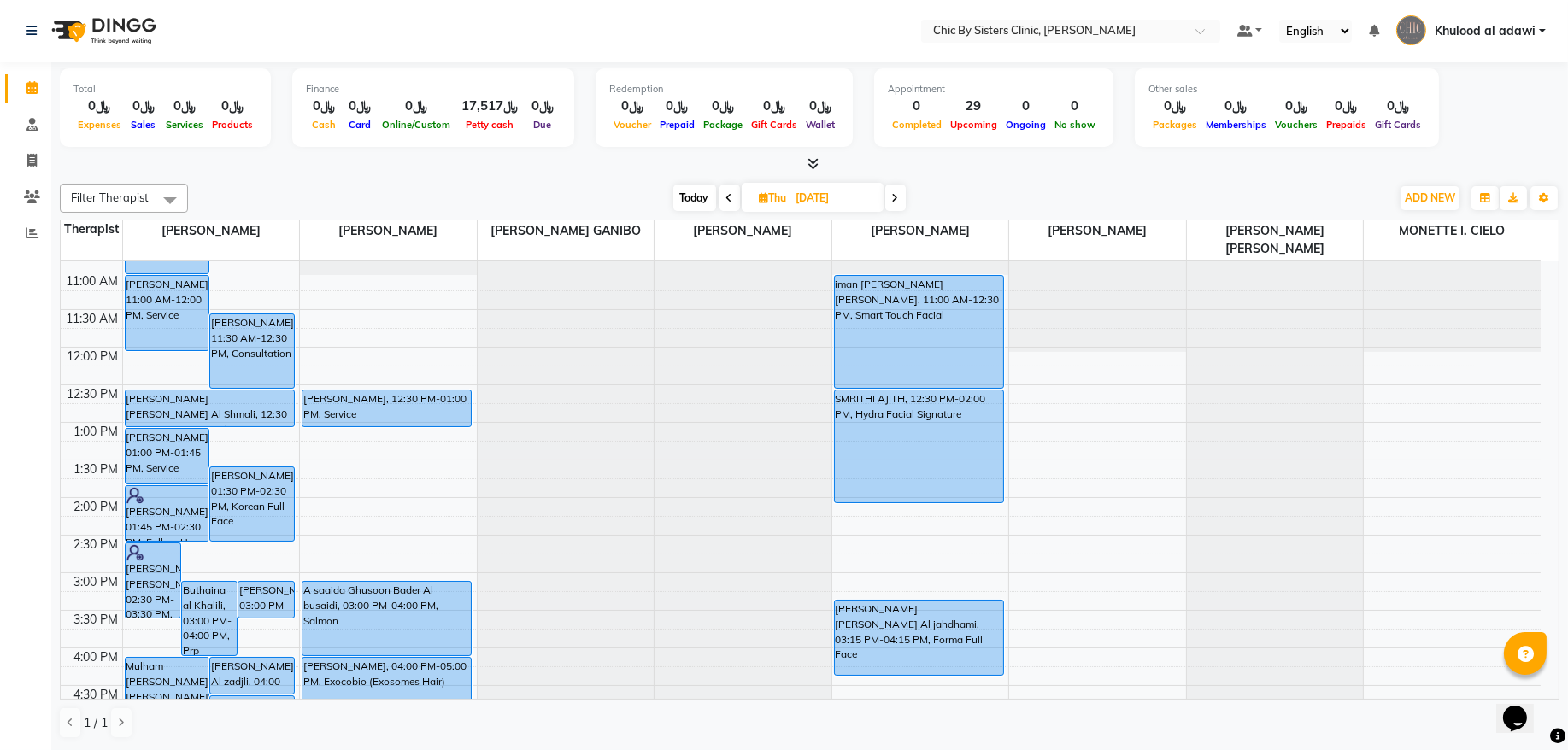
scroll to position [230, 0]
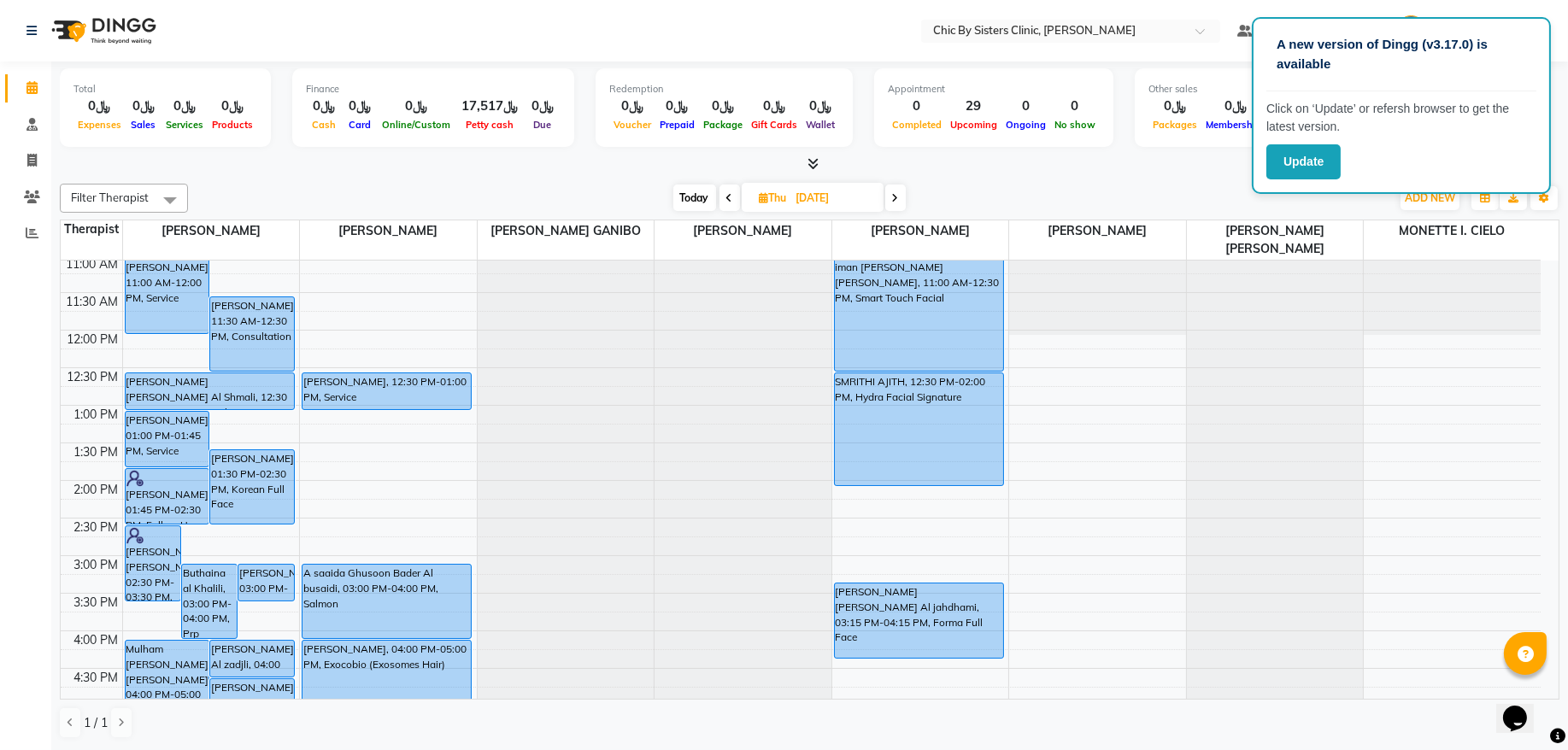
click at [705, 201] on span "Today" at bounding box center [695, 198] width 43 height 27
type input "02-09-2025"
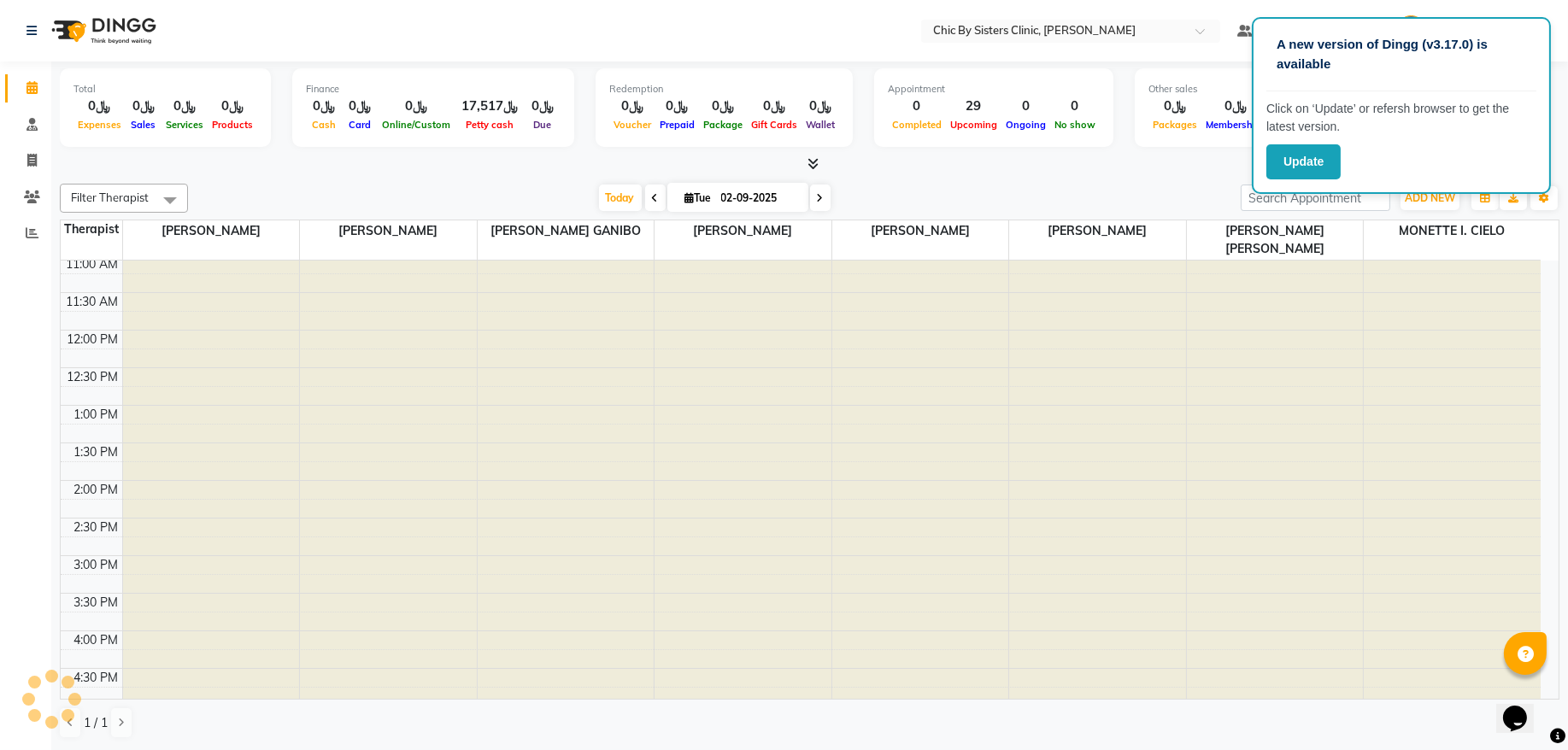
scroll to position [77, 0]
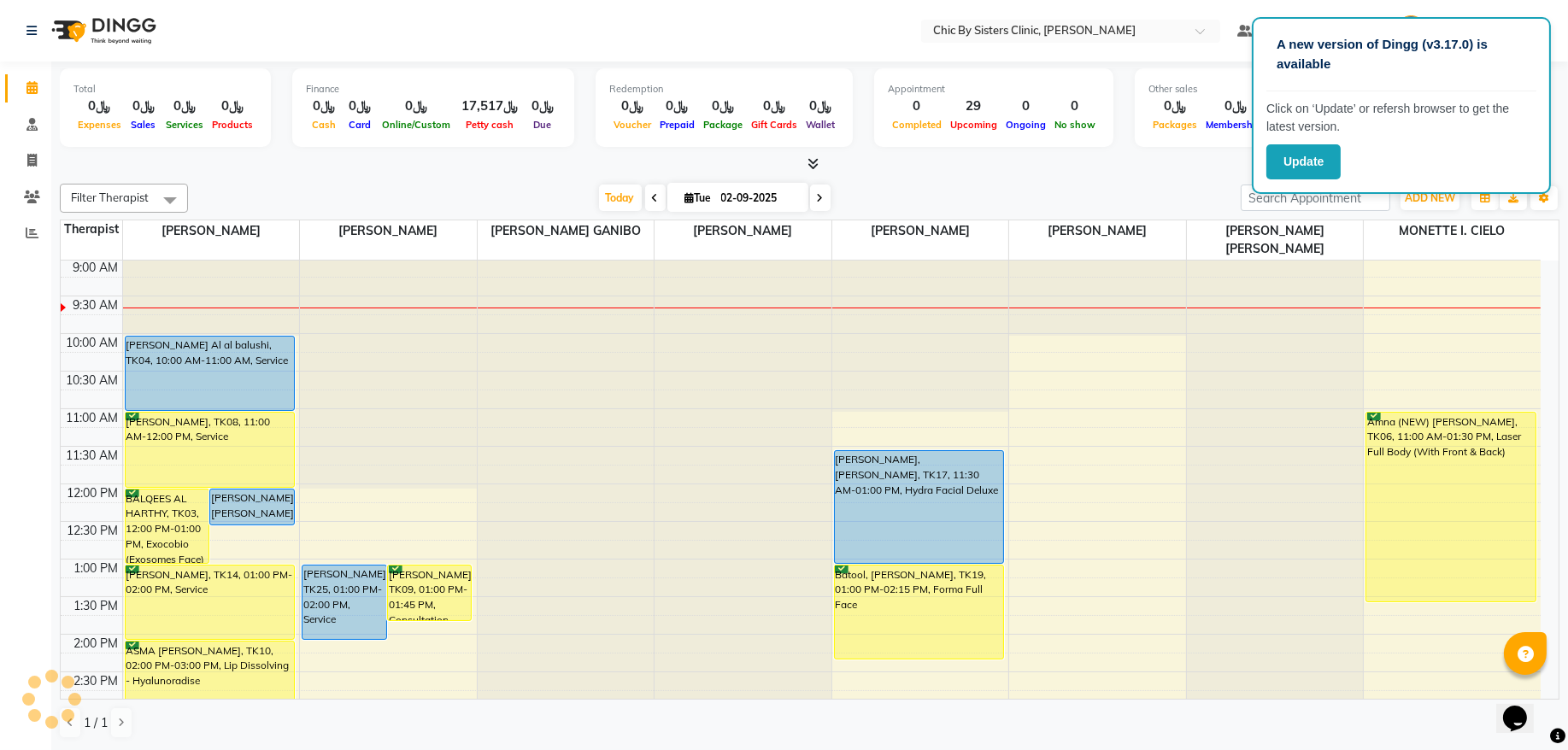
click at [740, 198] on input "02-09-2025" at bounding box center [759, 198] width 86 height 26
select select "9"
select select "2025"
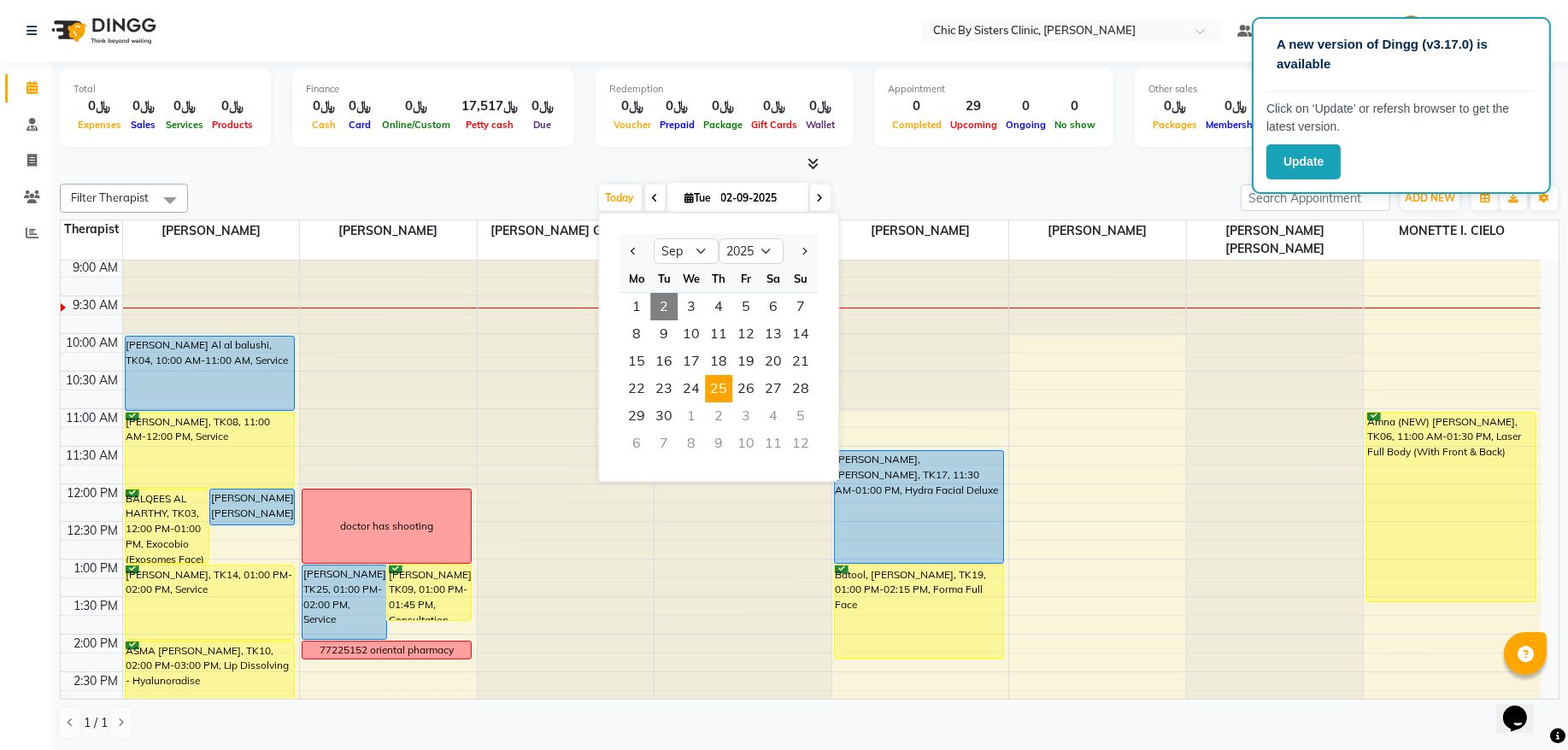
click at [724, 386] on span "25" at bounding box center [719, 388] width 28 height 28
type input "25-09-2025"
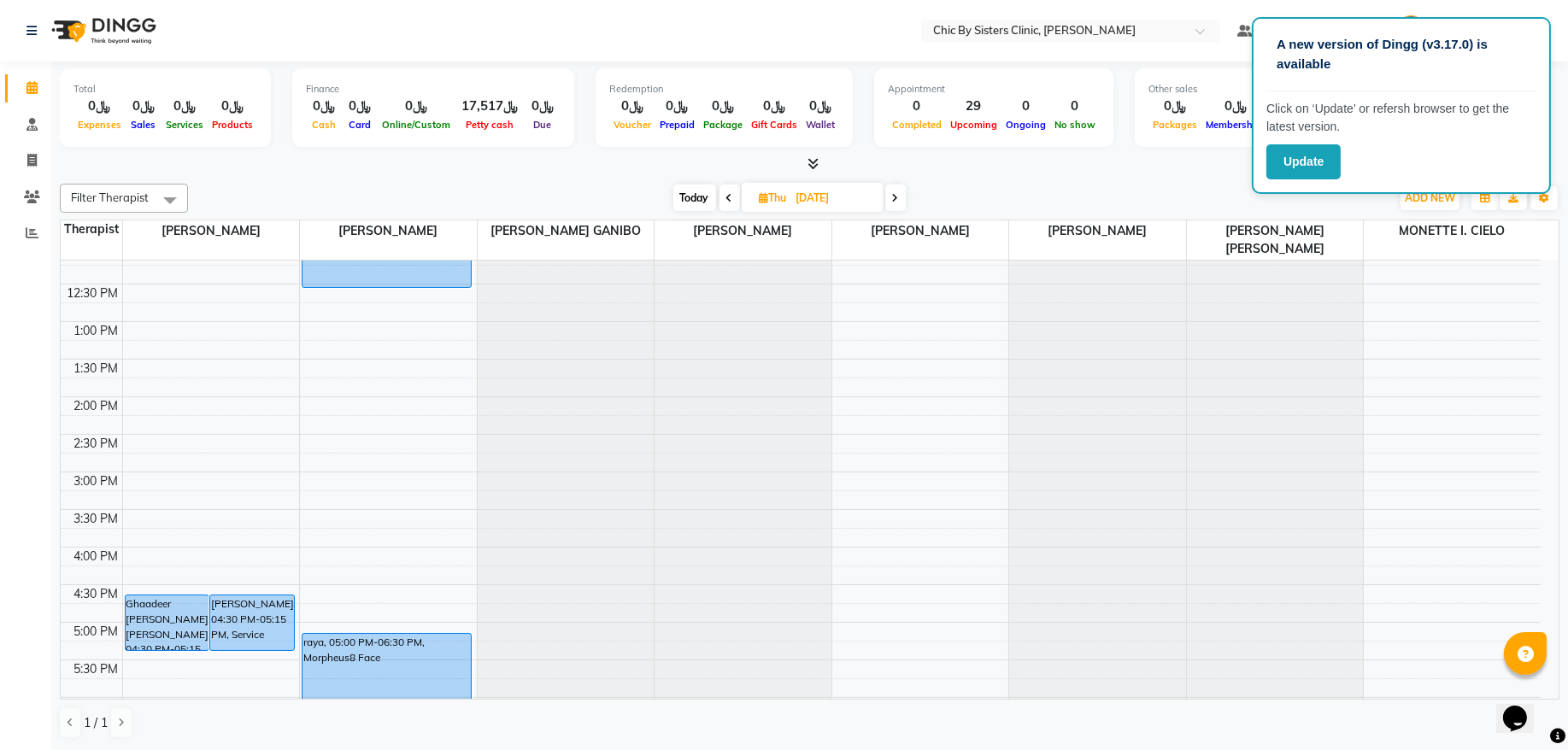
scroll to position [308, 0]
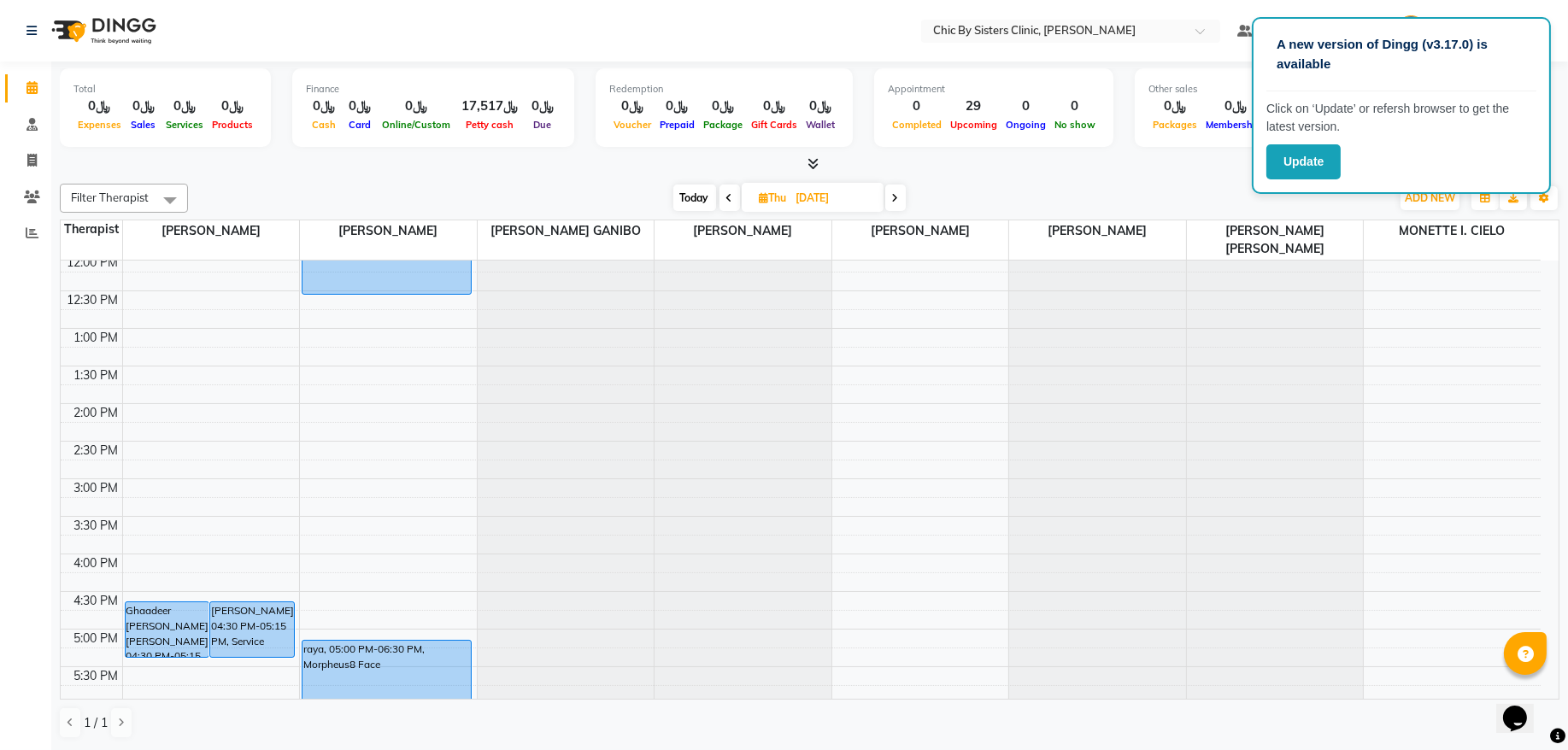
click at [137, 685] on div "8:00 AM 8:30 AM 9:00 AM 9:30 AM 10:00 AM 10:30 AM 11:00 AM 11:30 AM 12:00 PM 12…" at bounding box center [801, 554] width 1480 height 1203
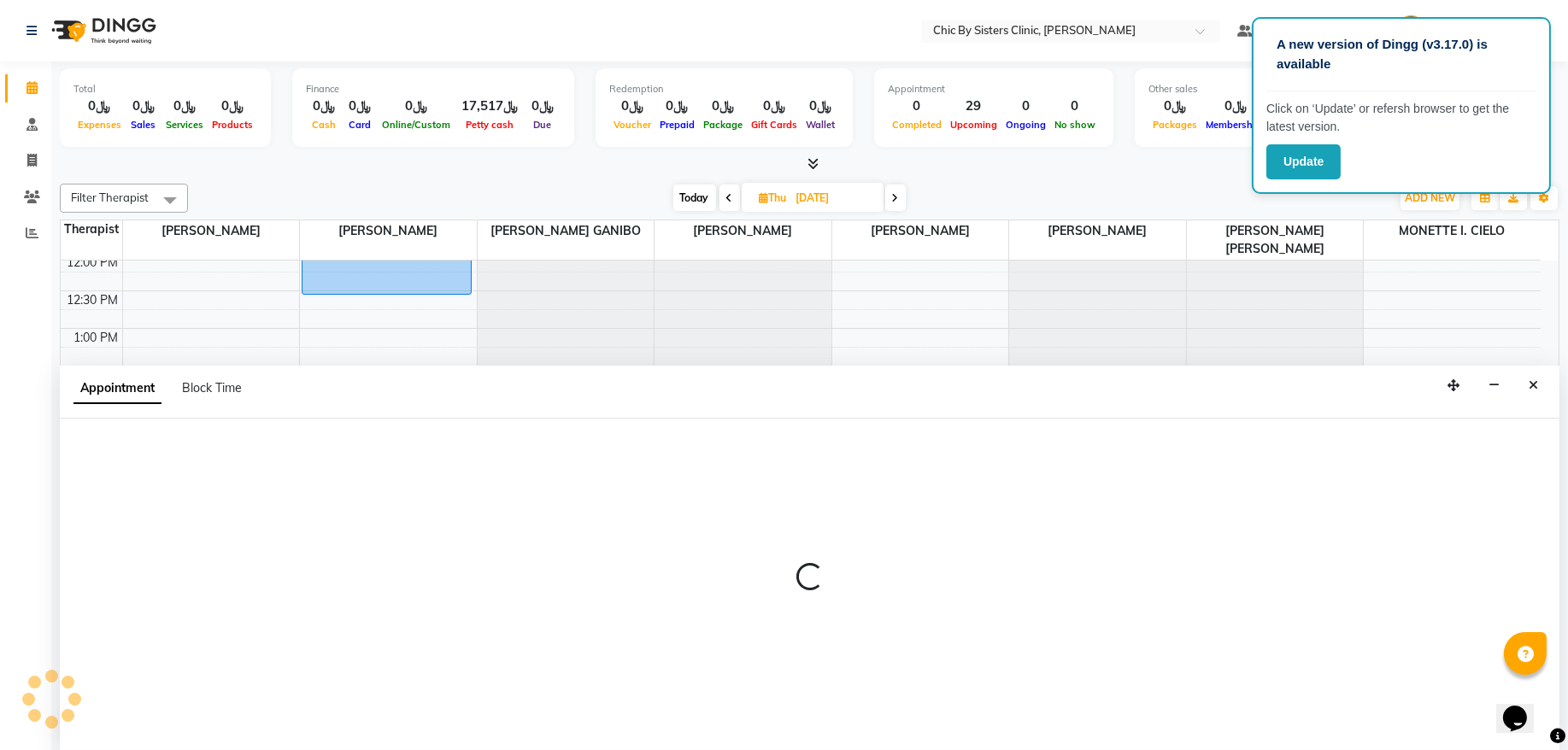
select select "49177"
select select "1050"
select select "tentative"
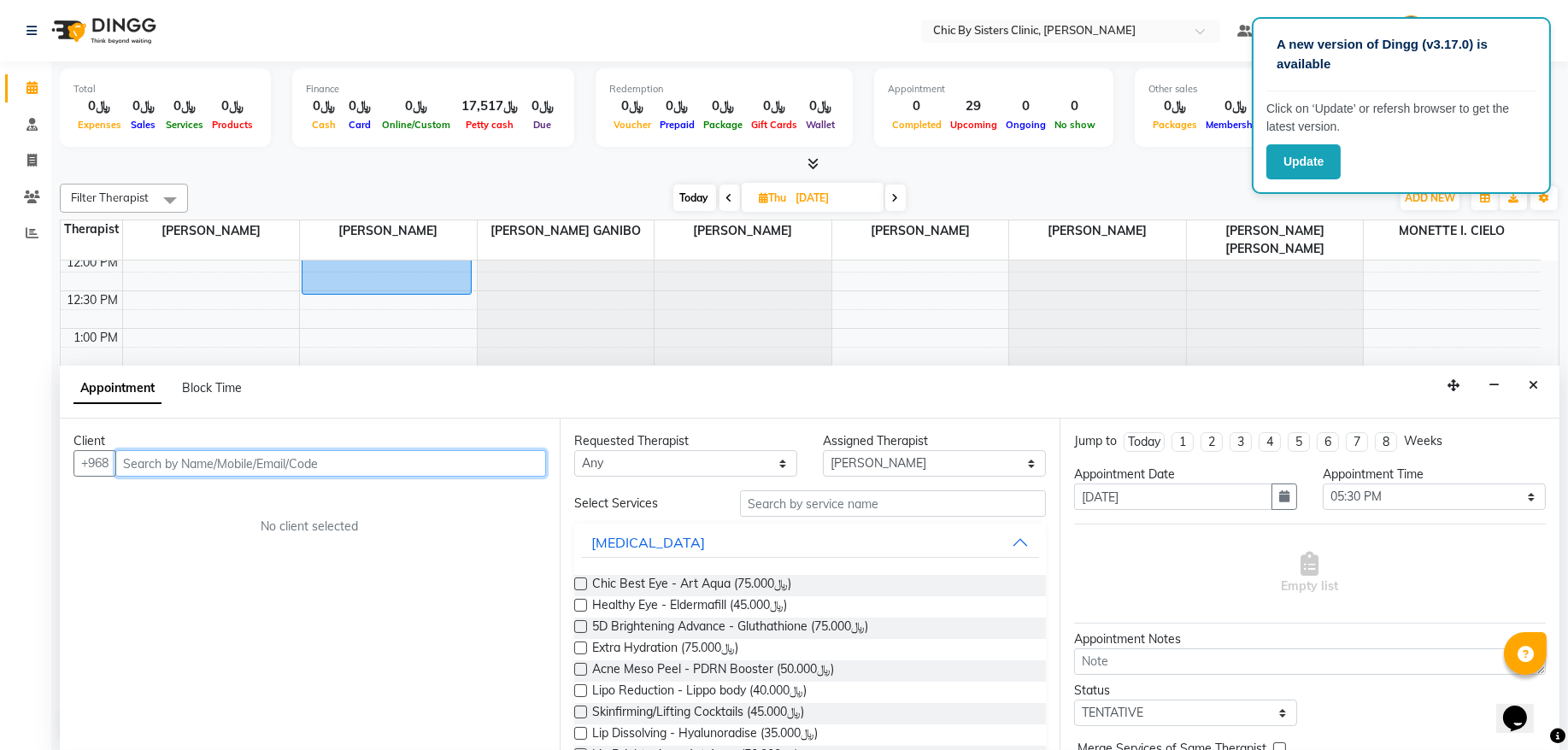
paste input "96893954949"
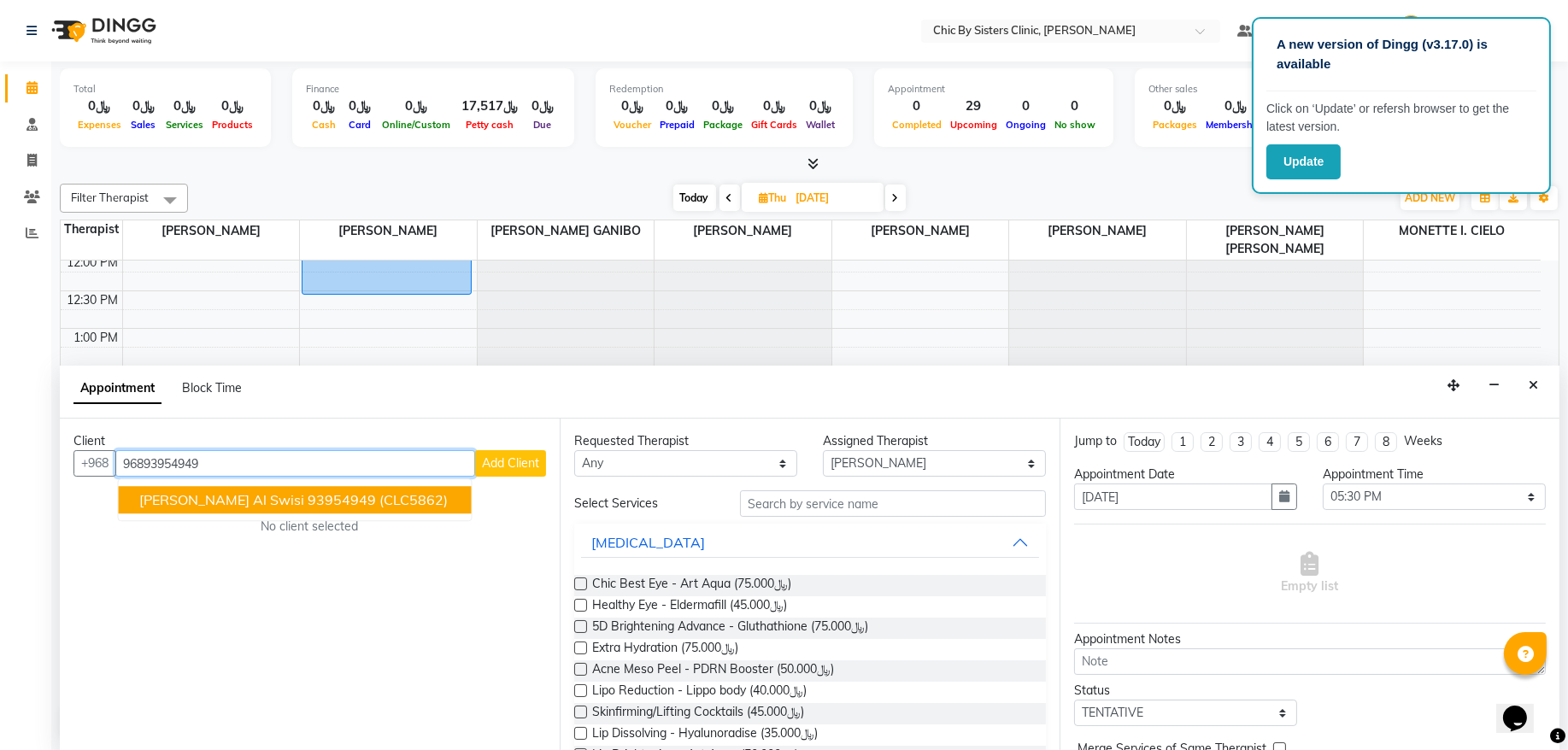
click at [363, 510] on button "omaima labib al swisi 93954949 (CLC5862)" at bounding box center [295, 501] width 353 height 28
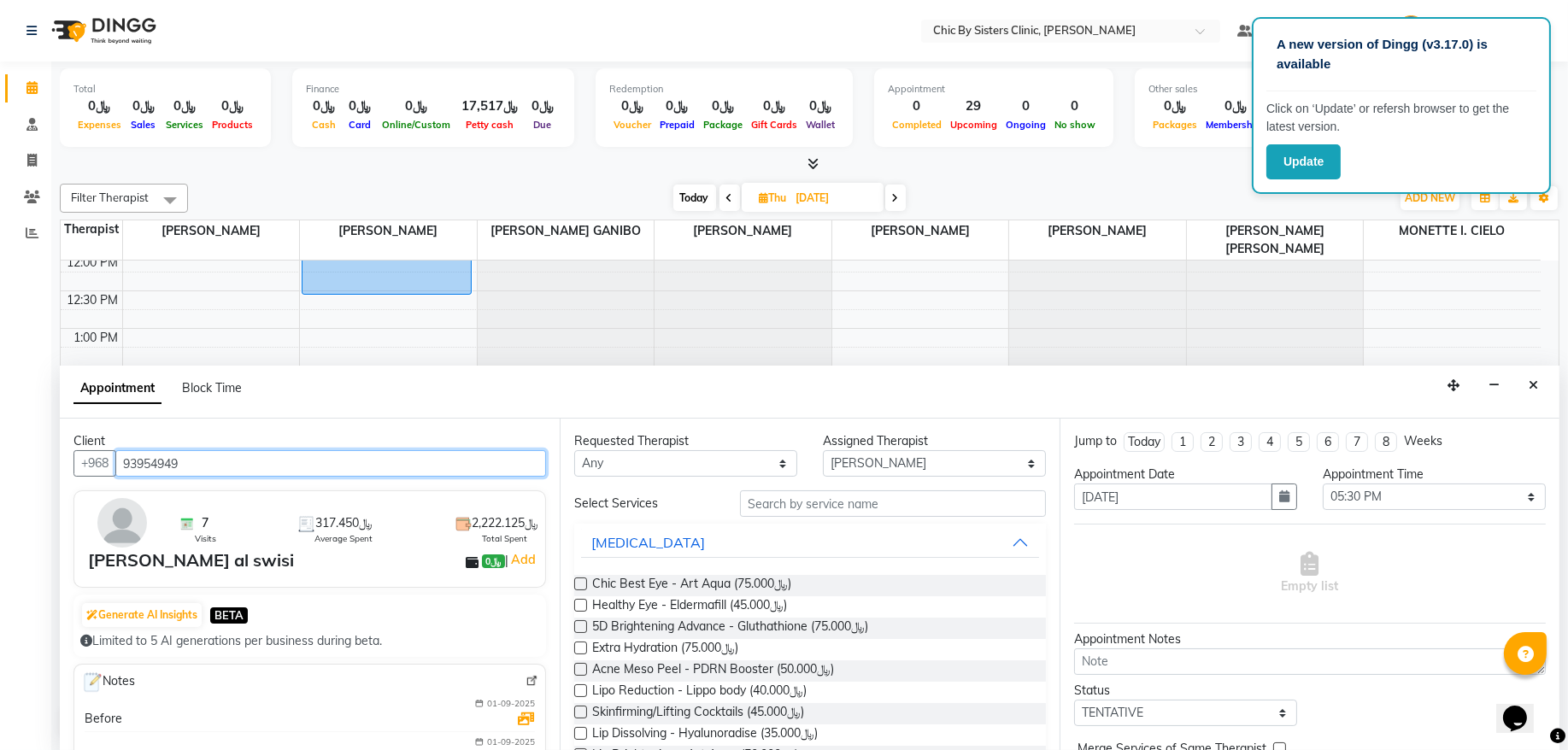
type input "93954949"
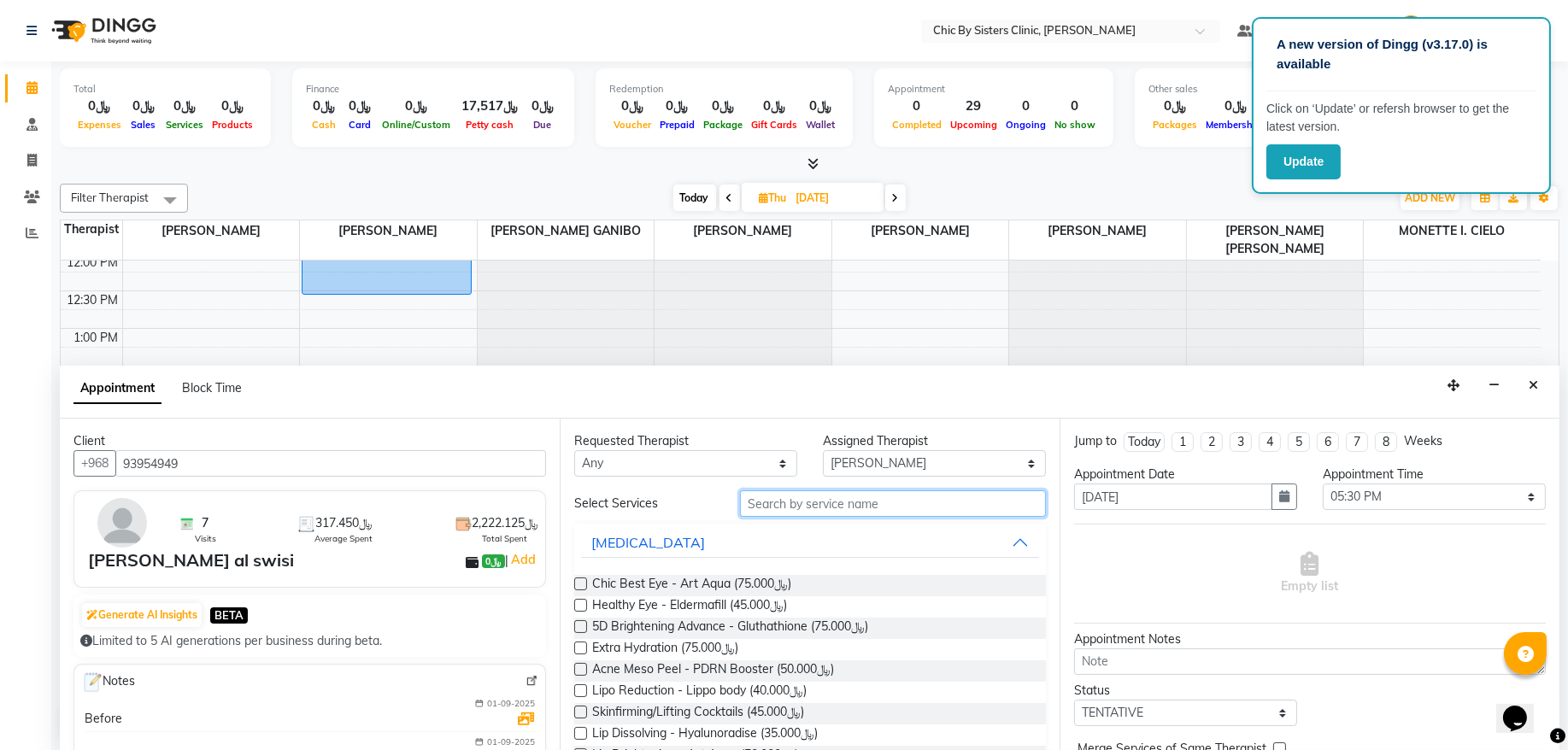
click at [835, 510] on input "text" at bounding box center [893, 504] width 306 height 27
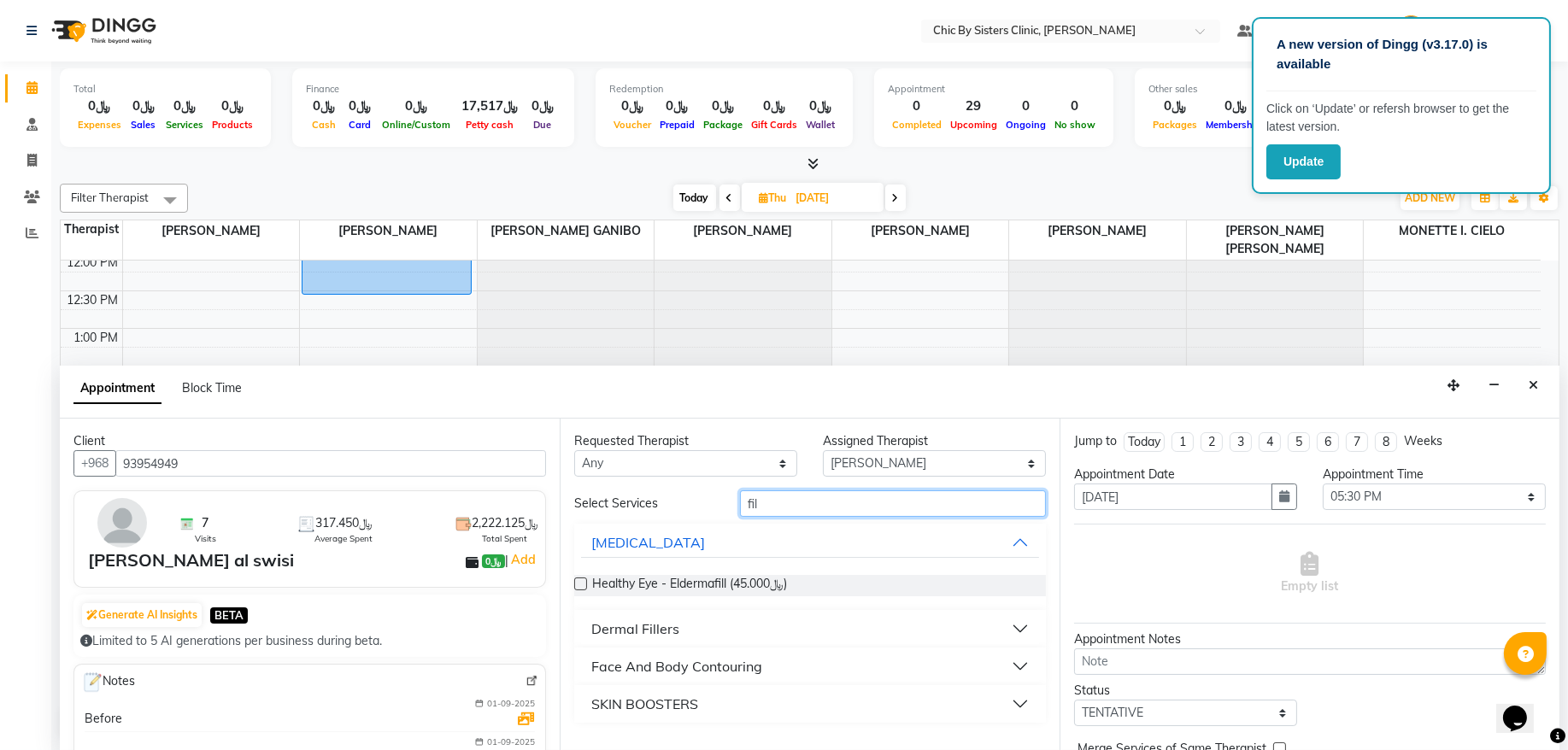
type input "fil"
click at [649, 623] on div "Dermal Fillers" at bounding box center [635, 629] width 88 height 21
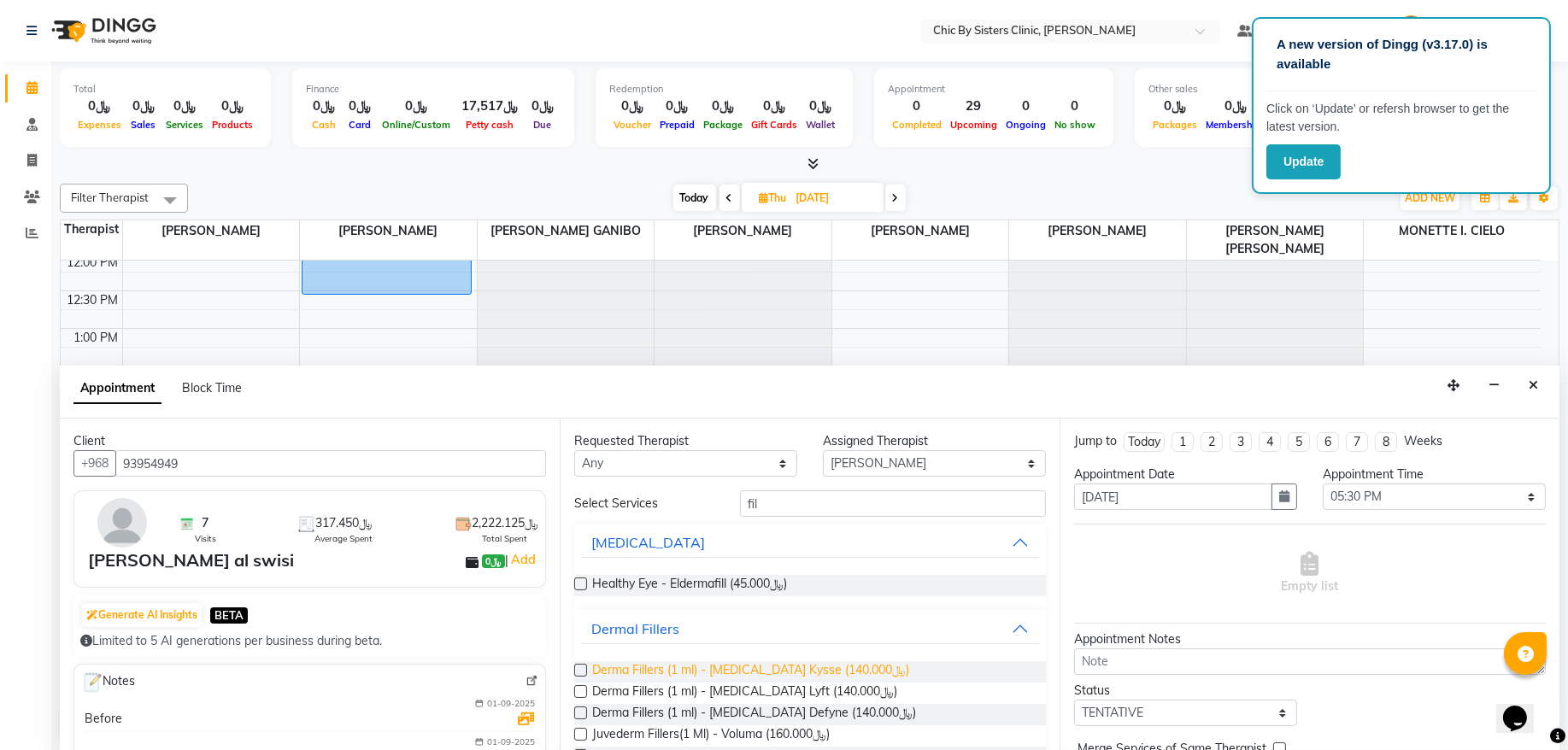
click at [664, 668] on span "Derma Fillers (1 ml) - Restylane Kysse (﷼140.000)" at bounding box center [750, 672] width 317 height 21
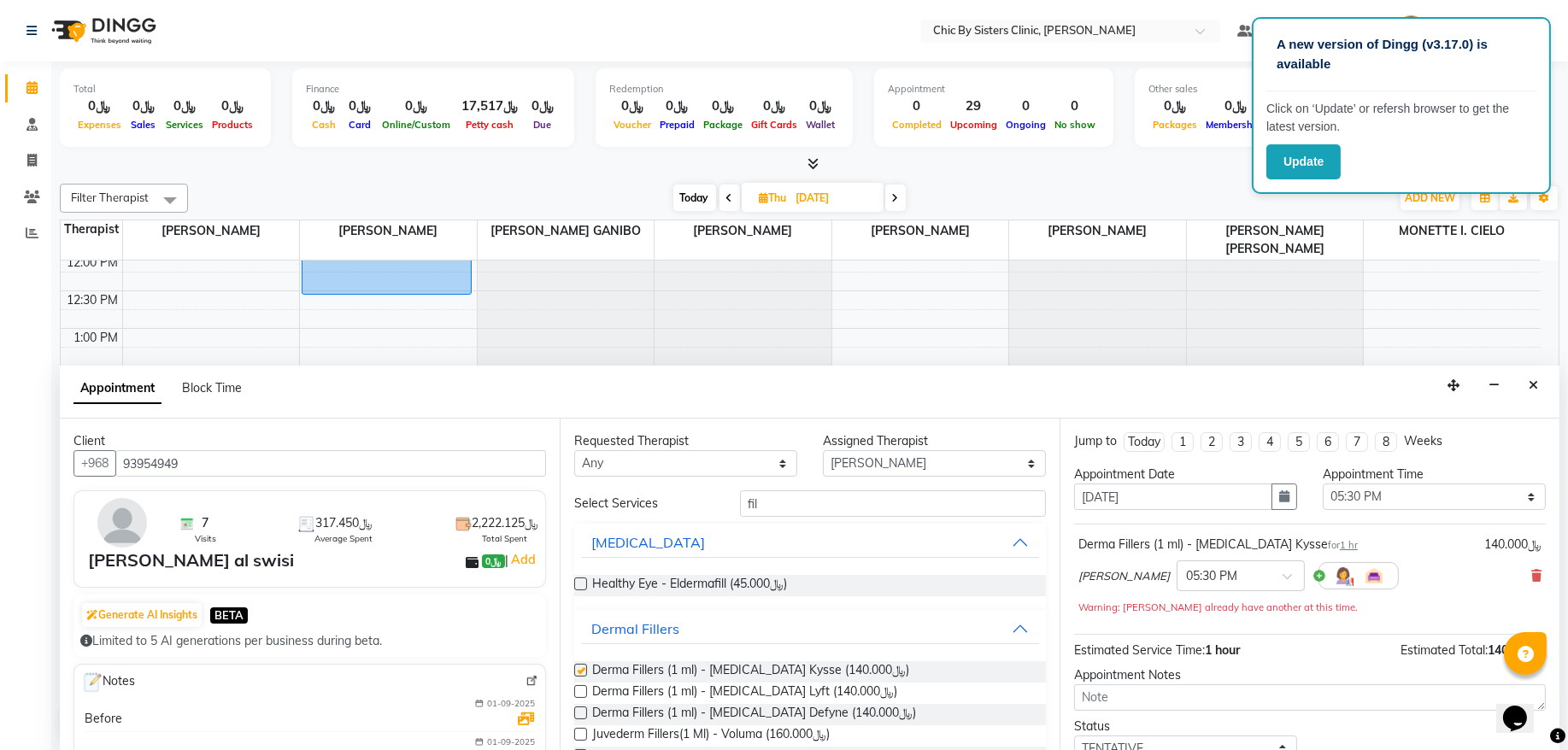
checkbox input "false"
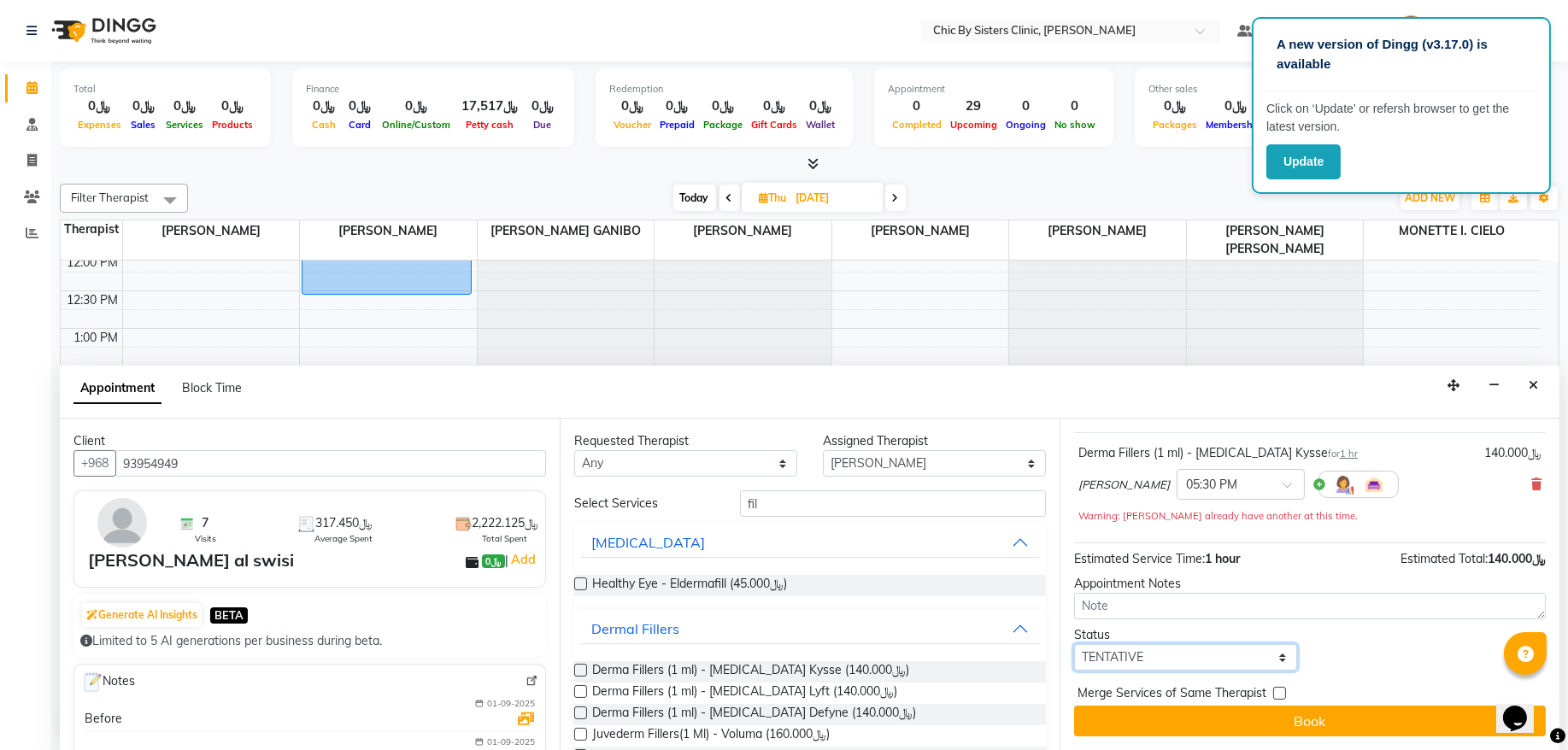
click at [1162, 656] on select "Select TENTATIVE CONFIRM UPCOMING" at bounding box center [1186, 658] width 223 height 27
select select "upcoming"
click at [1074, 646] on select "Select TENTATIVE CONFIRM UPCOMING" at bounding box center [1186, 658] width 223 height 27
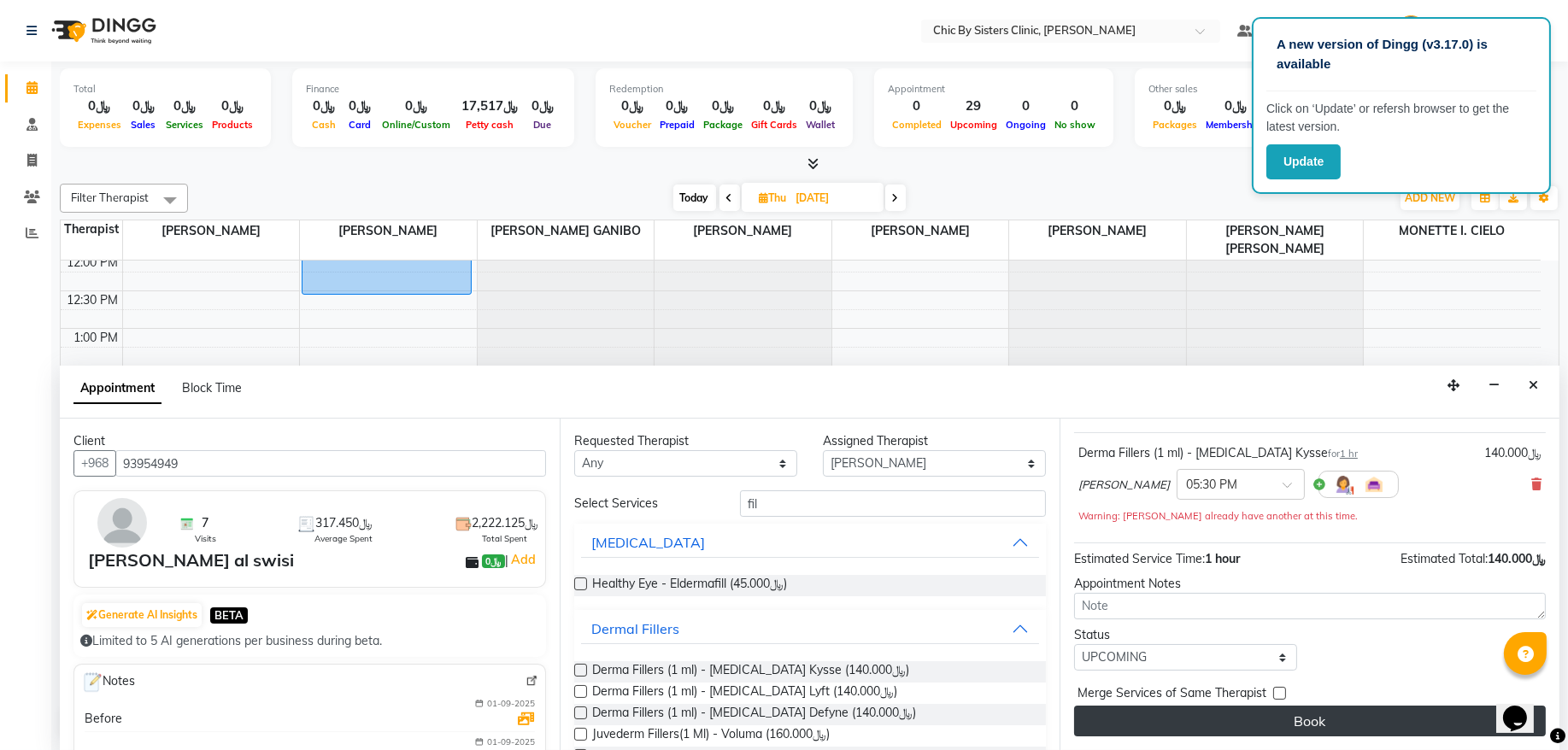
click at [1122, 735] on button "Book" at bounding box center [1310, 721] width 471 height 30
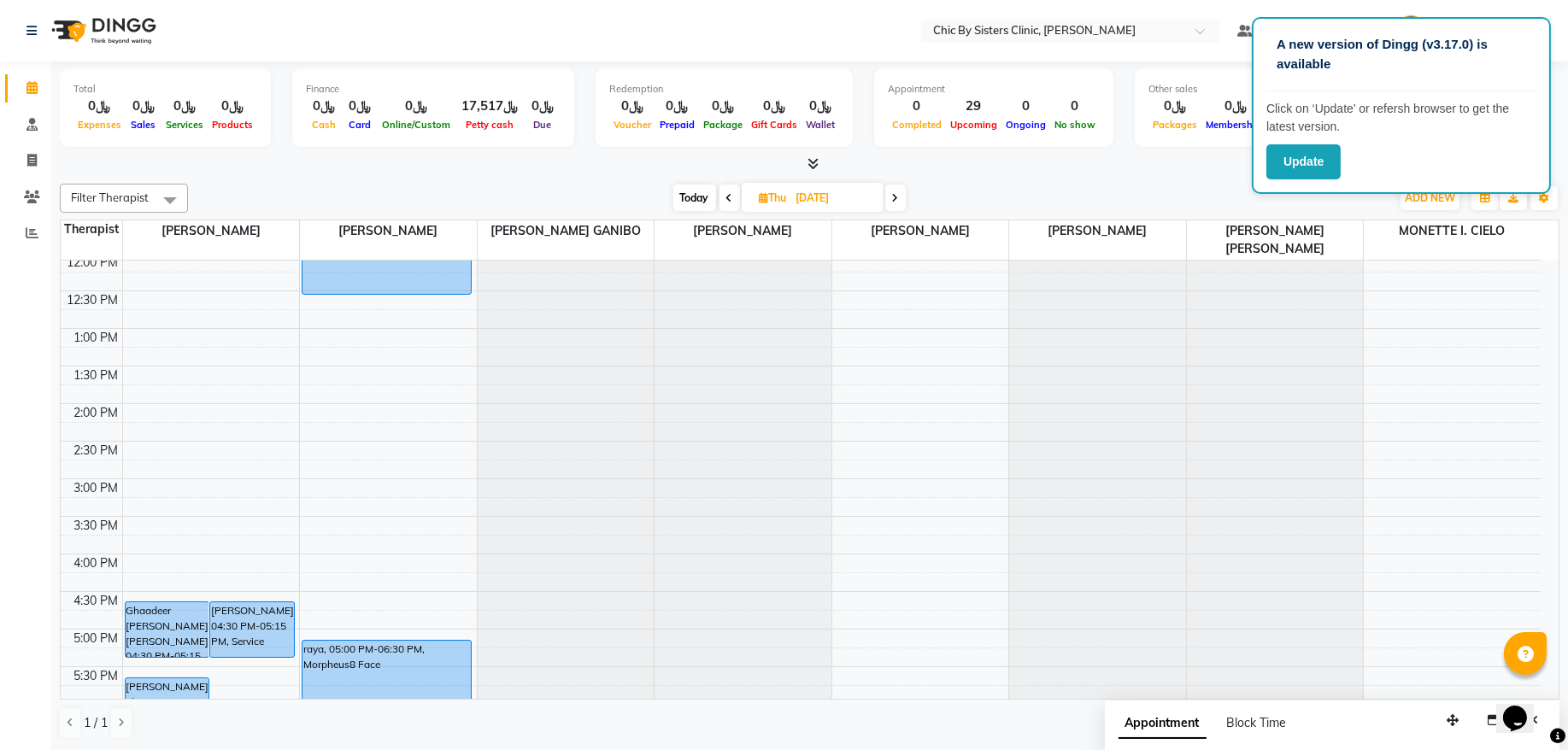
click at [699, 199] on span "Today" at bounding box center [695, 198] width 43 height 27
type input "02-09-2025"
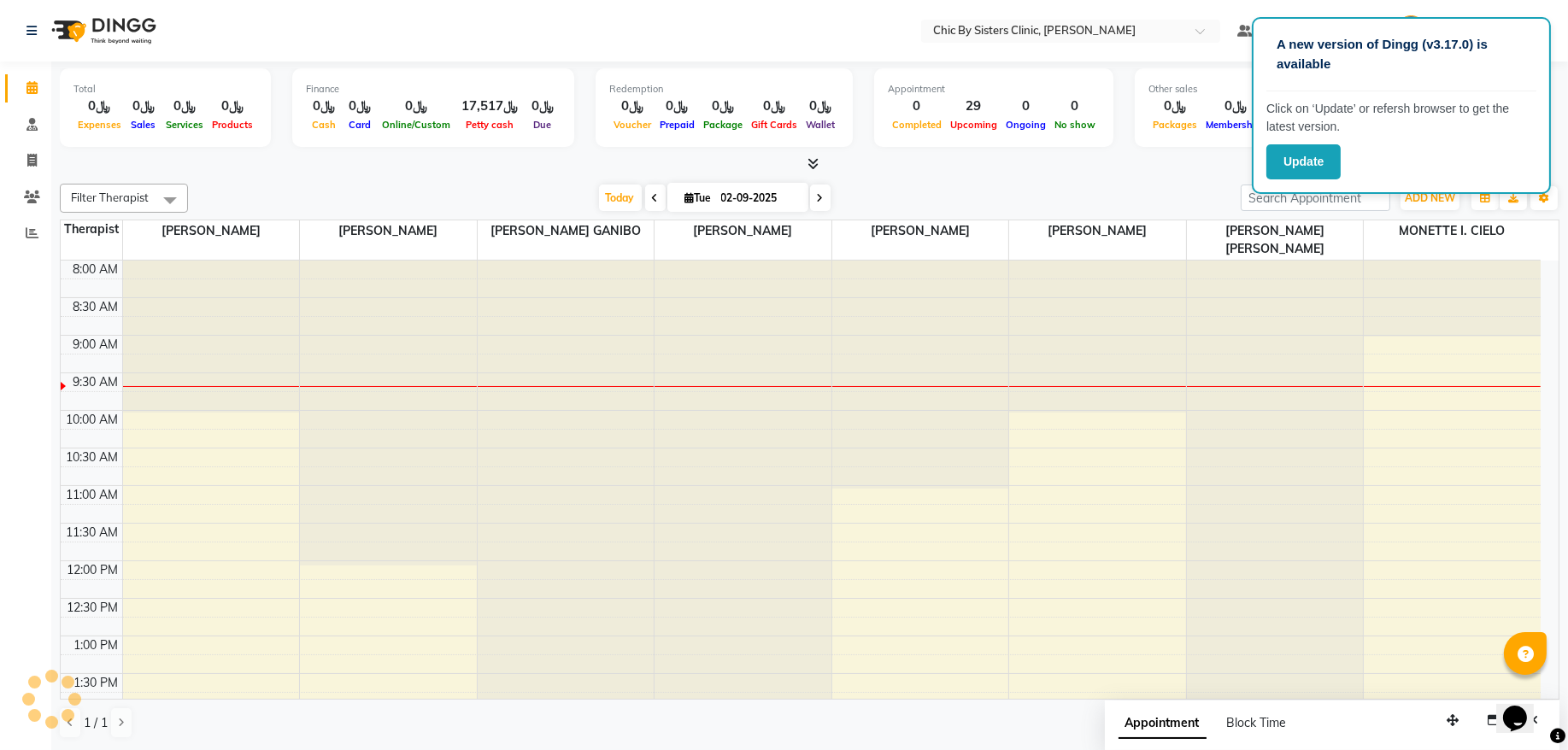
scroll to position [77, 0]
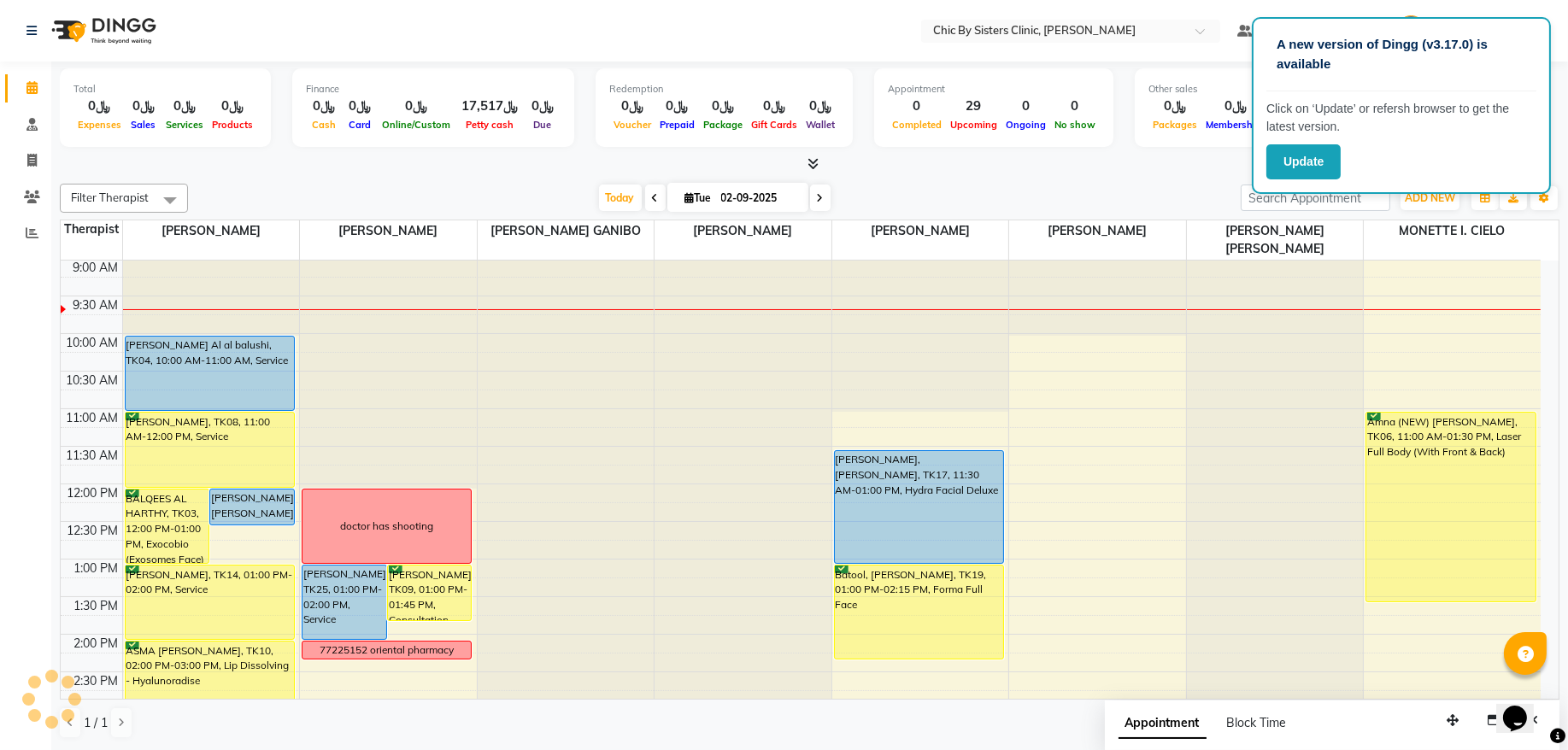
click at [769, 191] on input "02-09-2025" at bounding box center [759, 198] width 86 height 26
select select "9"
select select "2025"
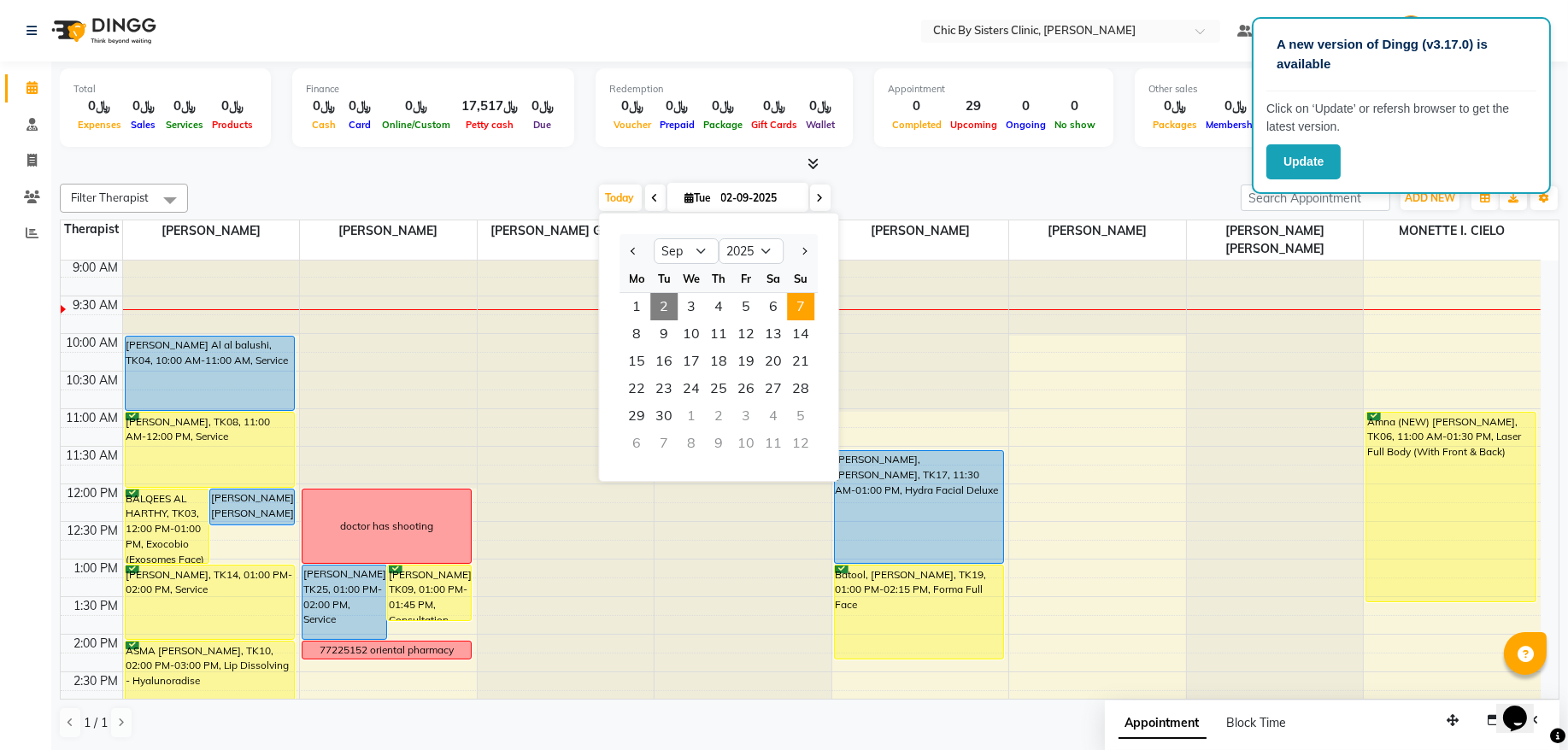
click at [807, 304] on span "7" at bounding box center [800, 306] width 28 height 28
type input "[DATE]"
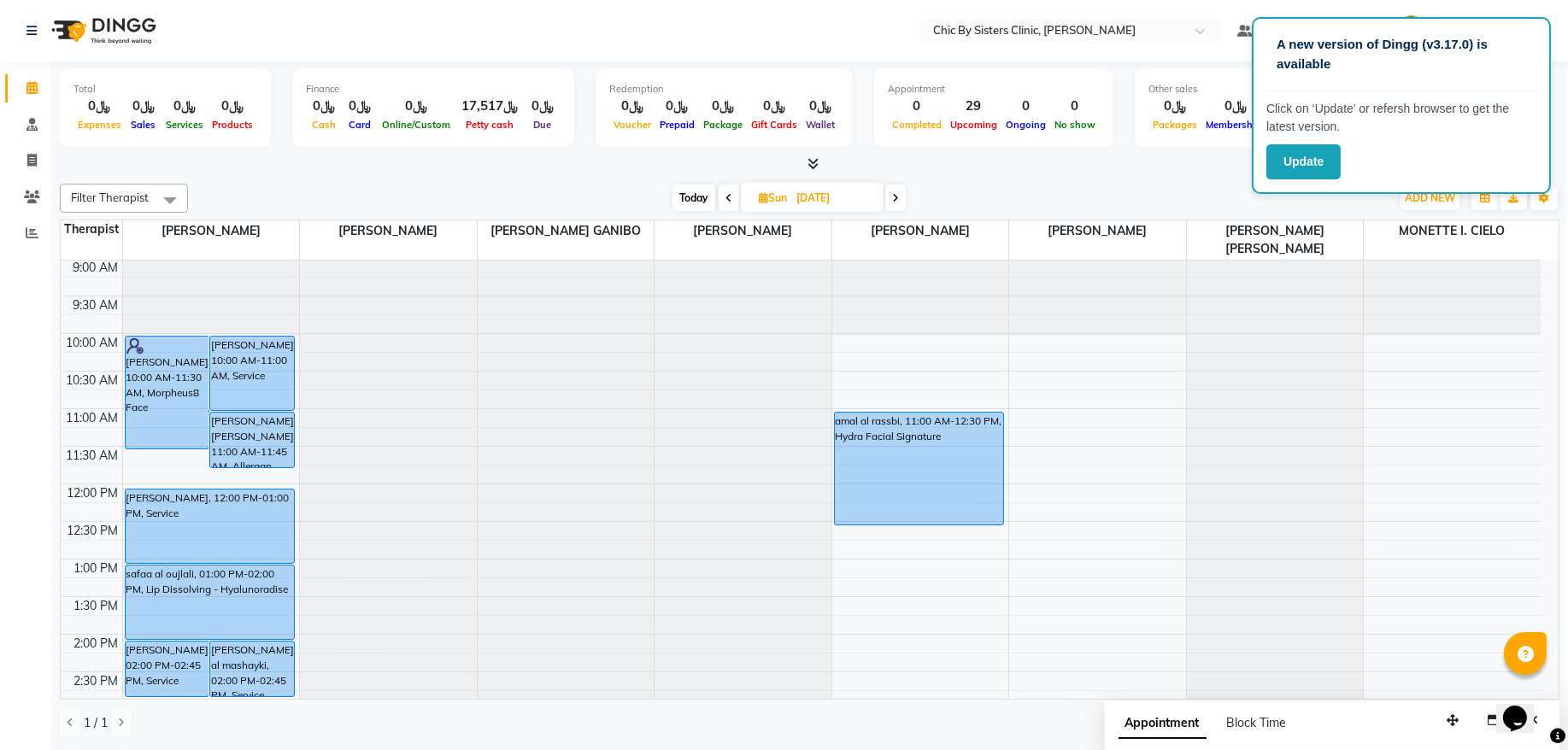
scroll to position [539, 0]
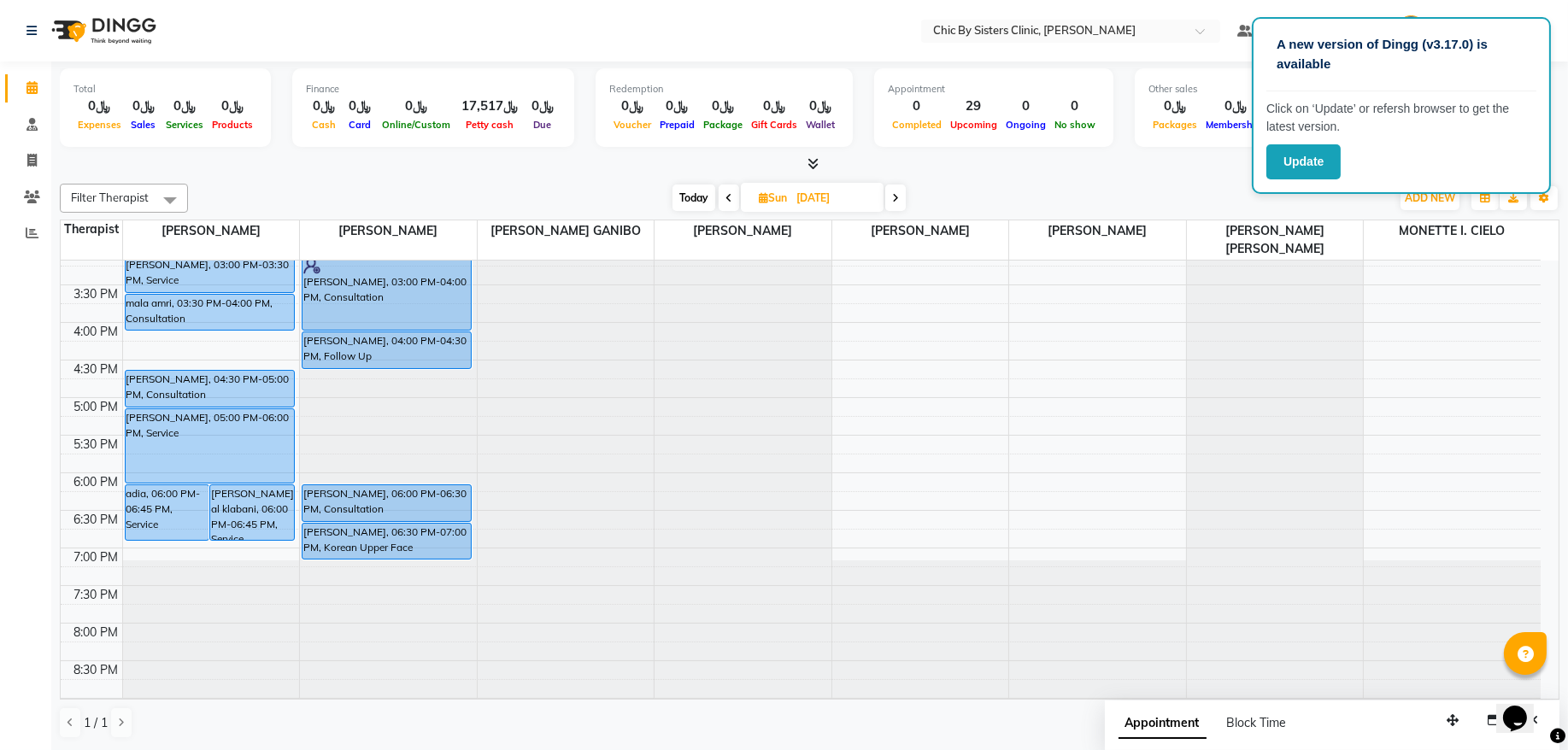
click at [178, 347] on div "8:00 AM 8:30 AM 9:00 AM 9:30 AM 10:00 AM 10:30 AM 11:00 AM 11:30 AM 12:00 PM 12…" at bounding box center [801, 322] width 1480 height 1203
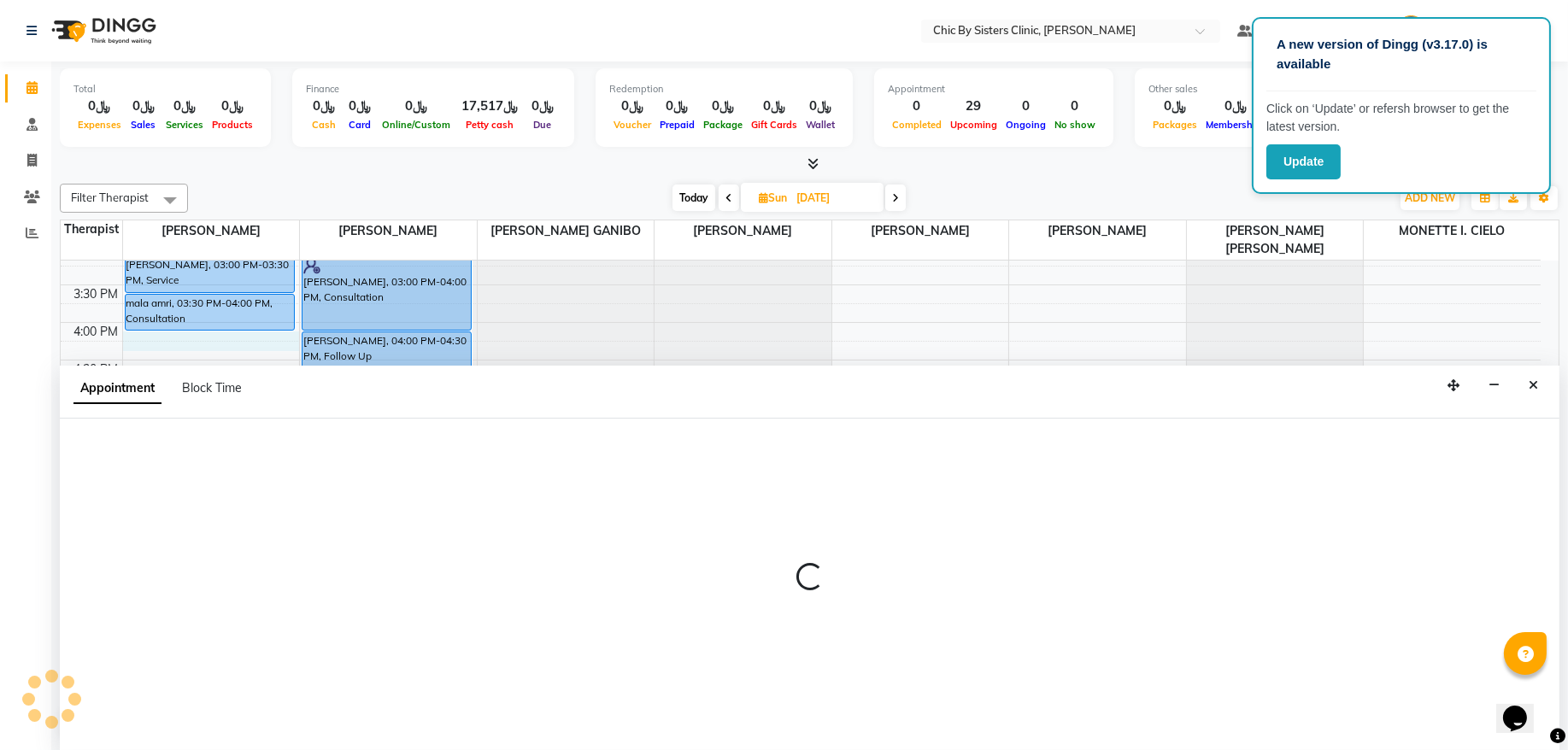
select select "49177"
select select "960"
select select "tentative"
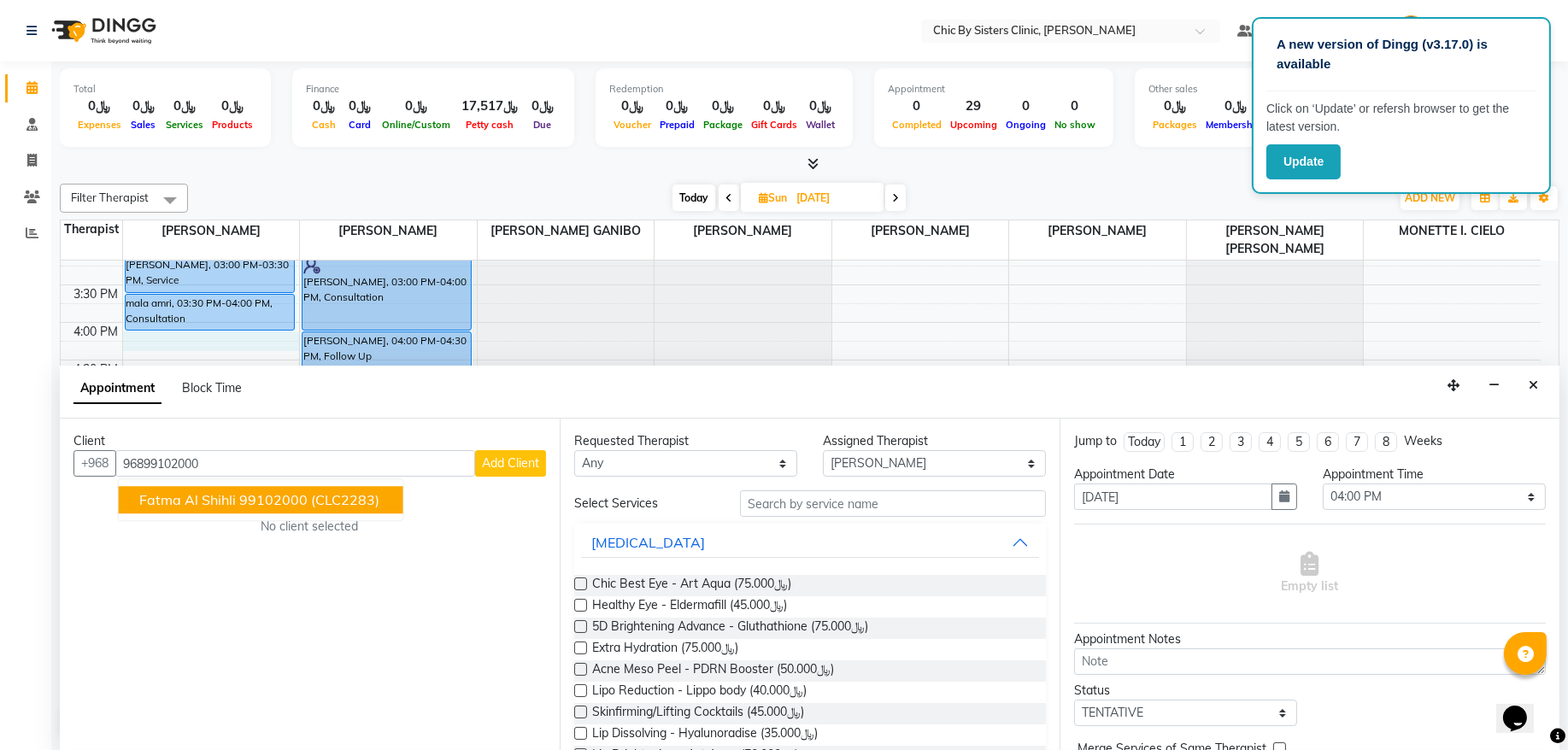
click at [318, 488] on button "Fatma Al Shihli 99102000 (CLC2283)" at bounding box center [261, 501] width 285 height 28
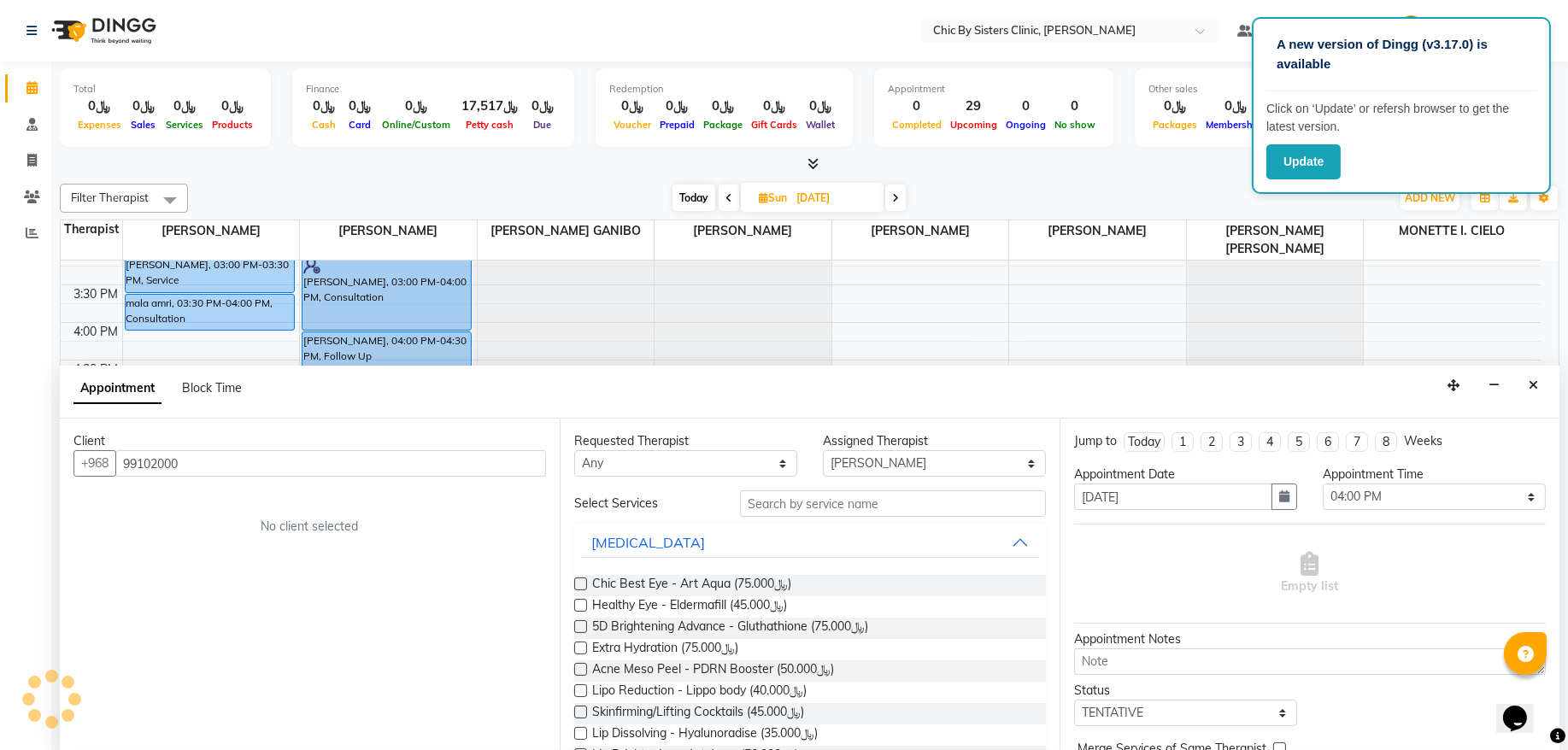
type input "99102000"
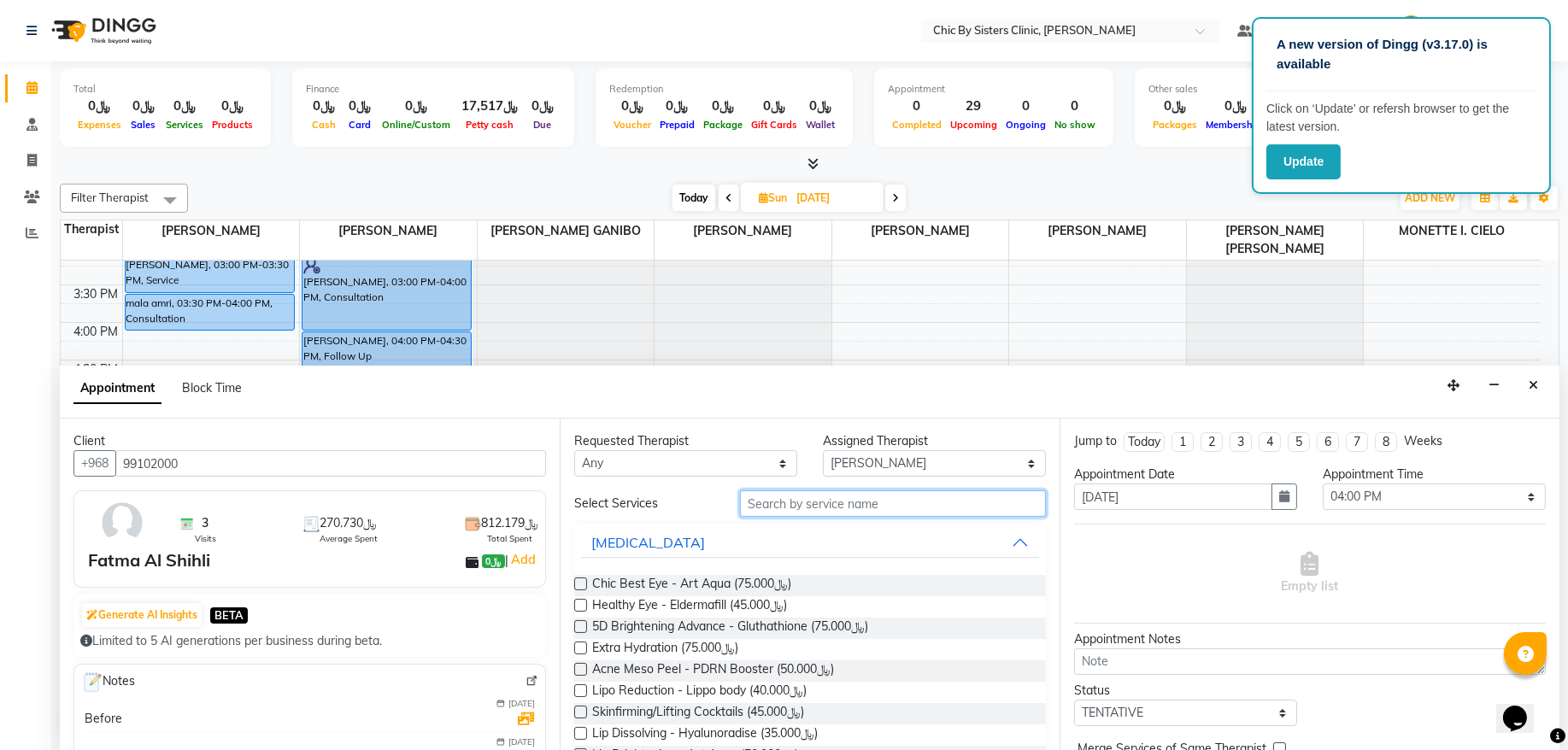
click at [858, 512] on input "text" at bounding box center [893, 504] width 306 height 27
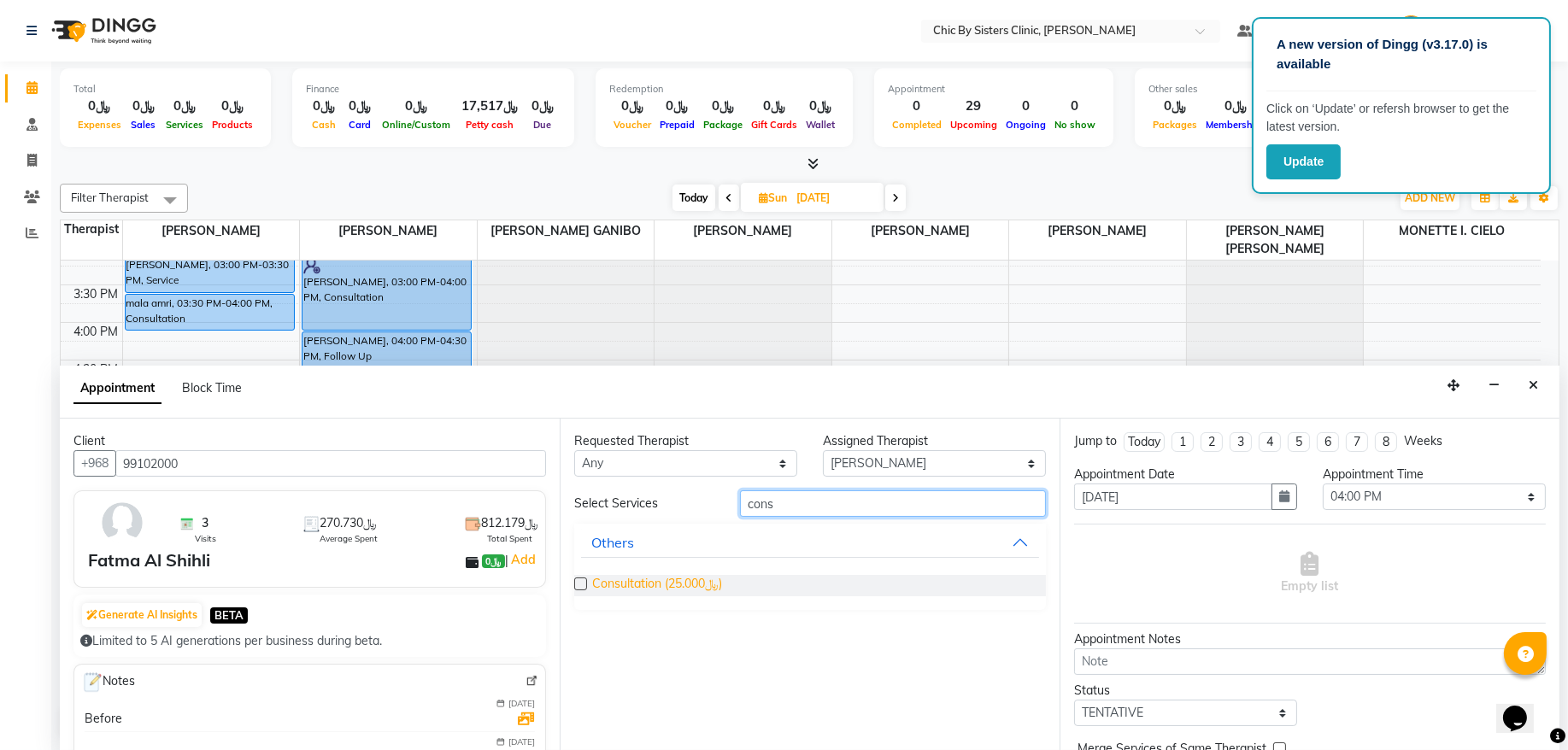
type input "cons"
click at [678, 587] on span "Consultation (﷼25.000)" at bounding box center [656, 586] width 129 height 21
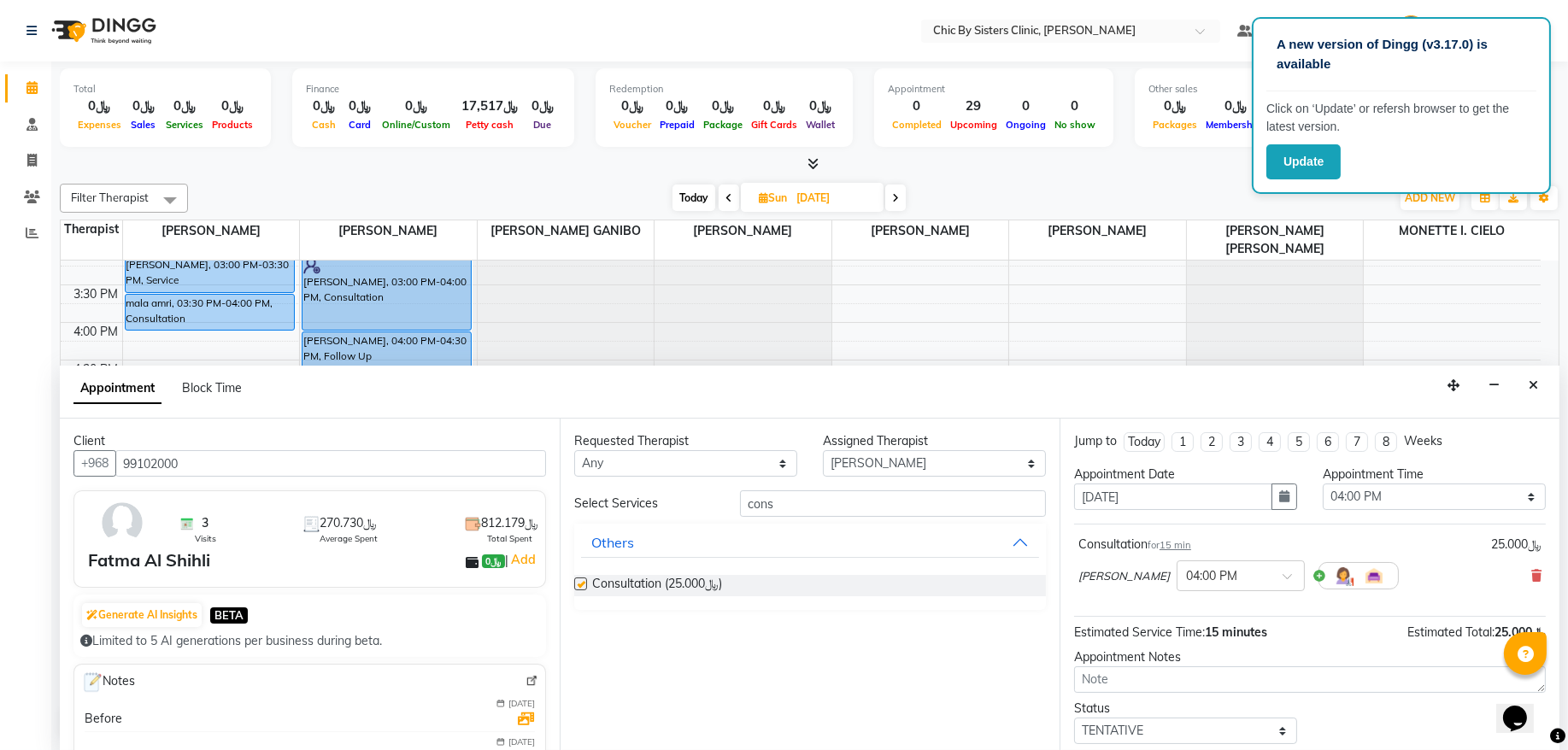
checkbox input "false"
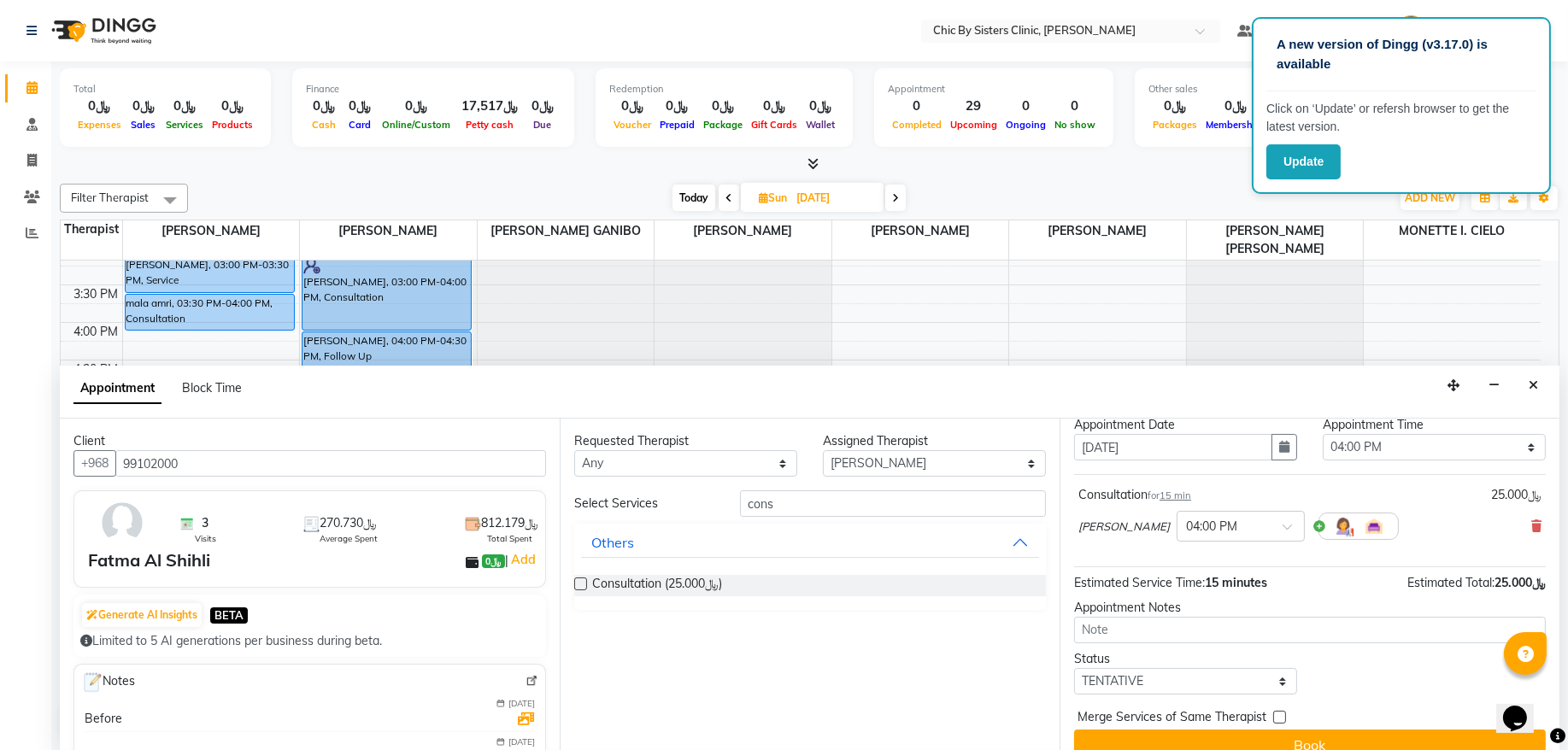
scroll to position [76, 0]
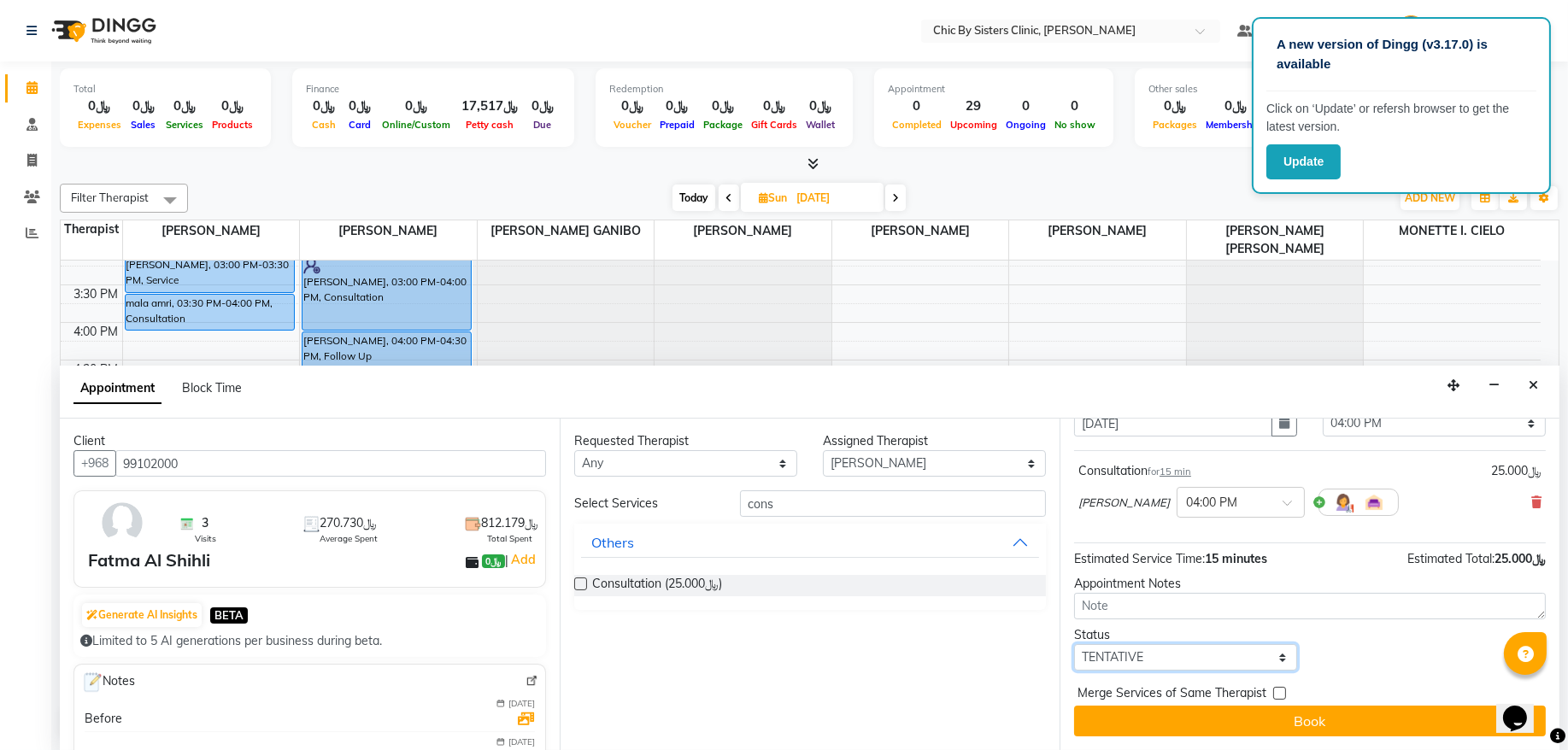
click at [1210, 653] on select "Select TENTATIVE CONFIRM UPCOMING" at bounding box center [1186, 658] width 223 height 27
select select "upcoming"
click at [1074, 645] on select "Select TENTATIVE CONFIRM UPCOMING" at bounding box center [1186, 658] width 223 height 27
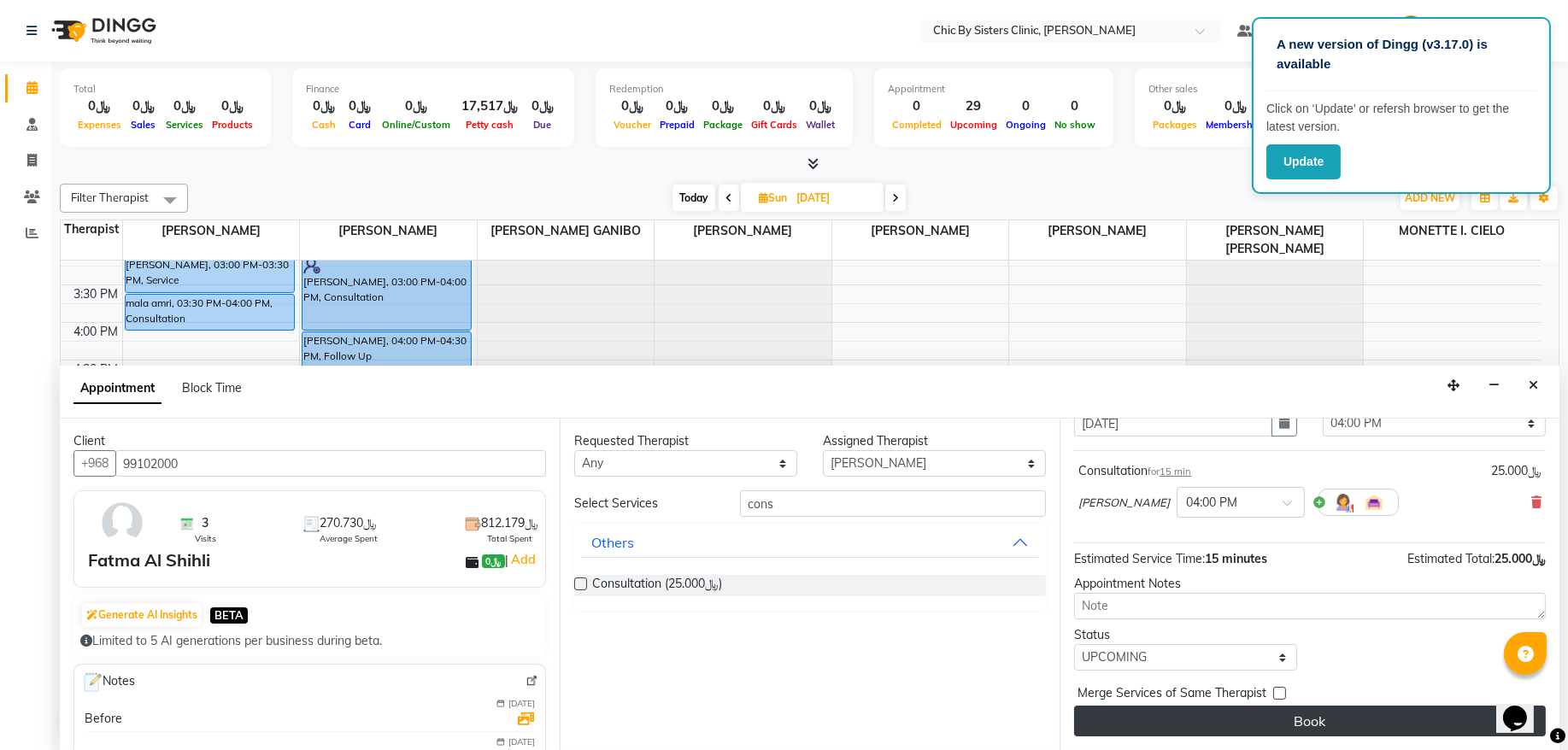
click at [1222, 710] on button "Book" at bounding box center [1310, 721] width 471 height 30
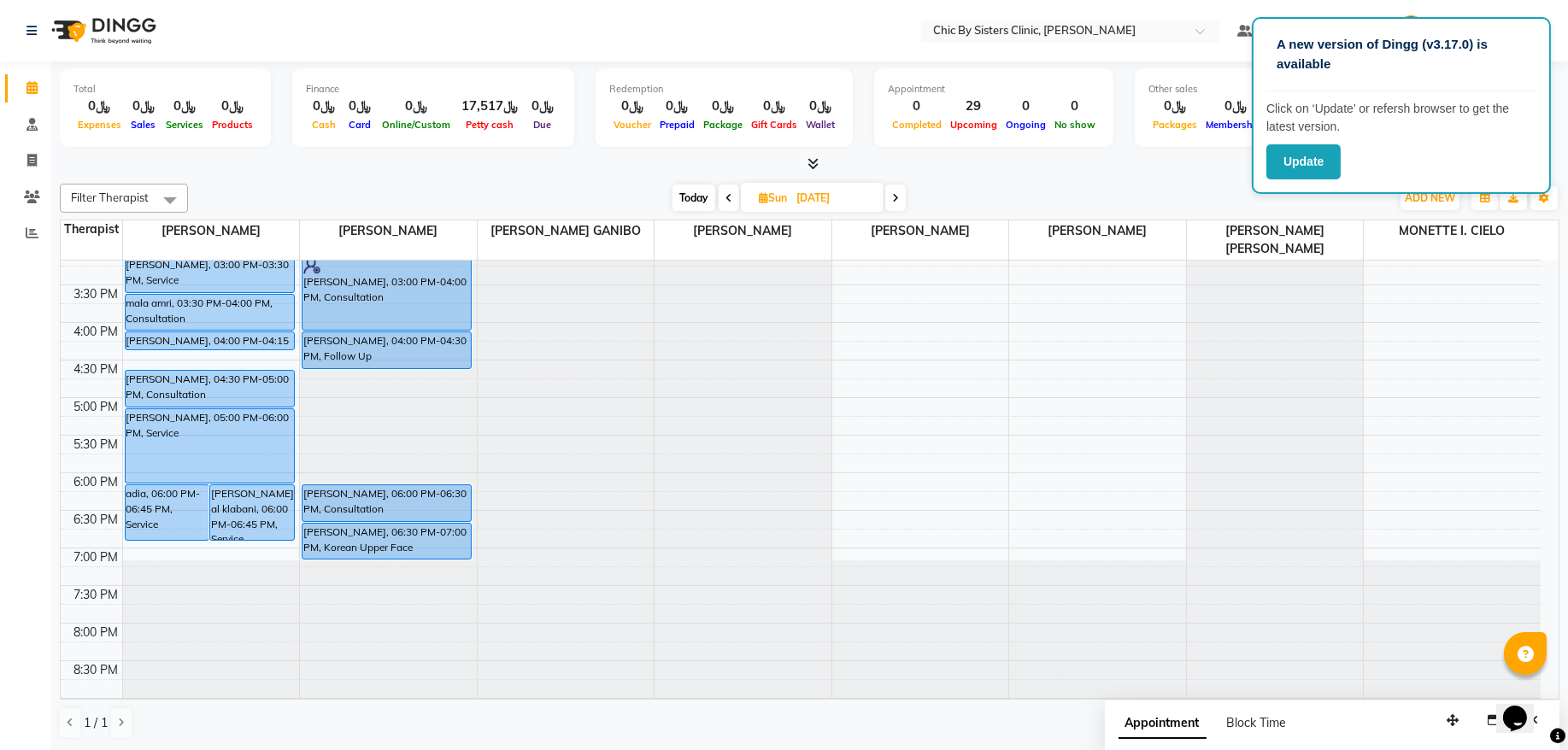
click at [682, 197] on span "Today" at bounding box center [694, 198] width 43 height 27
type input "02-09-2025"
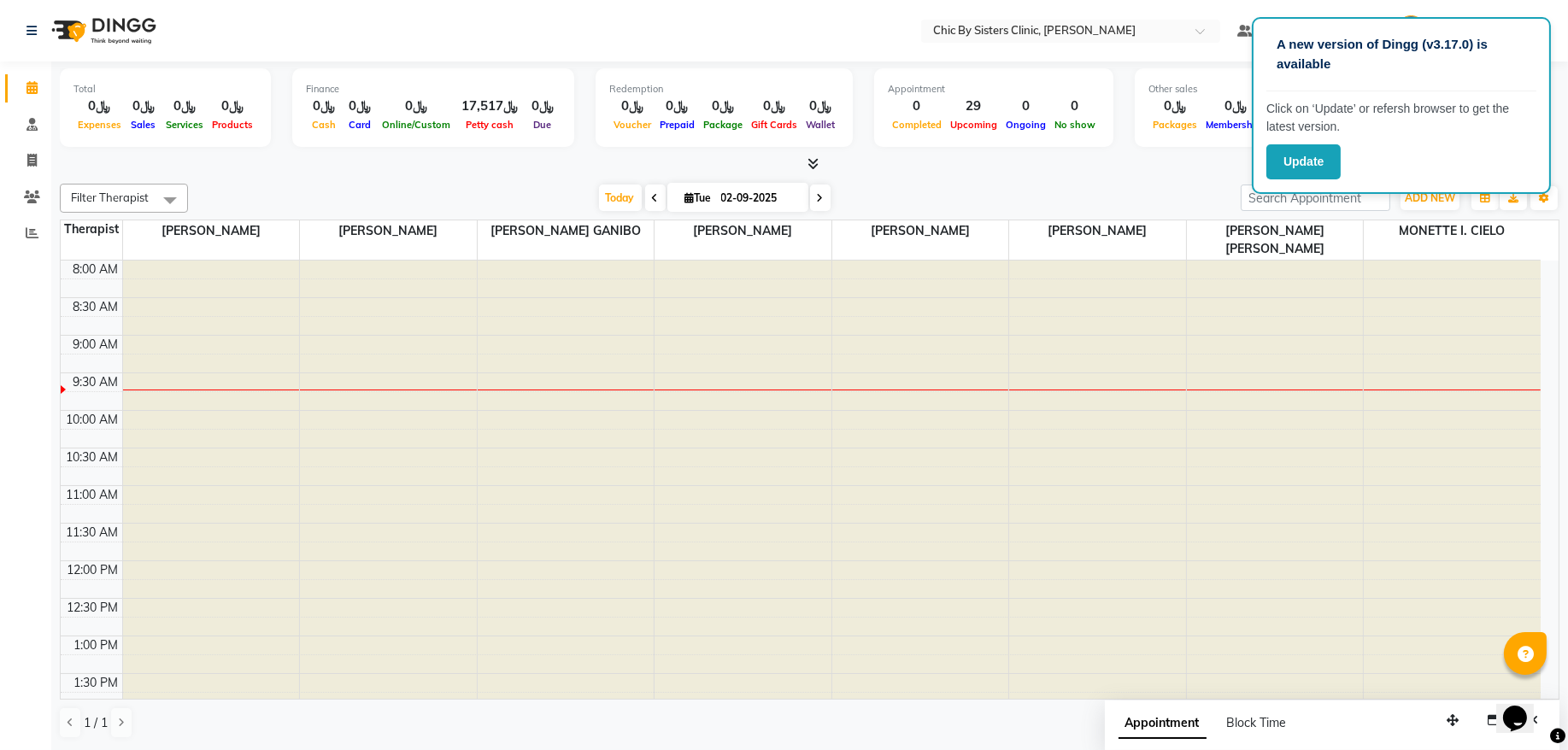
scroll to position [77, 0]
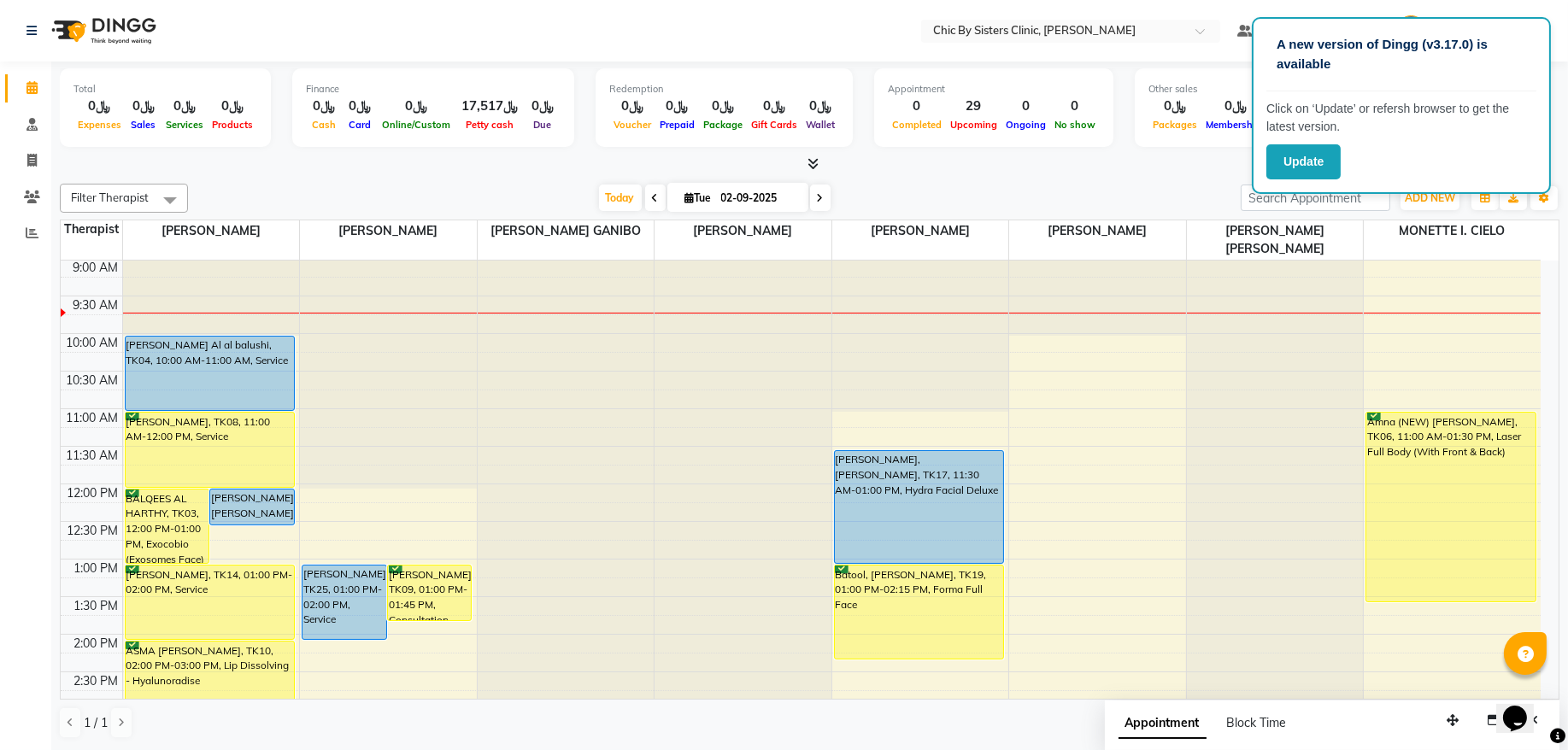
click at [740, 195] on input "02-09-2025" at bounding box center [759, 198] width 86 height 26
select select "9"
select select "2025"
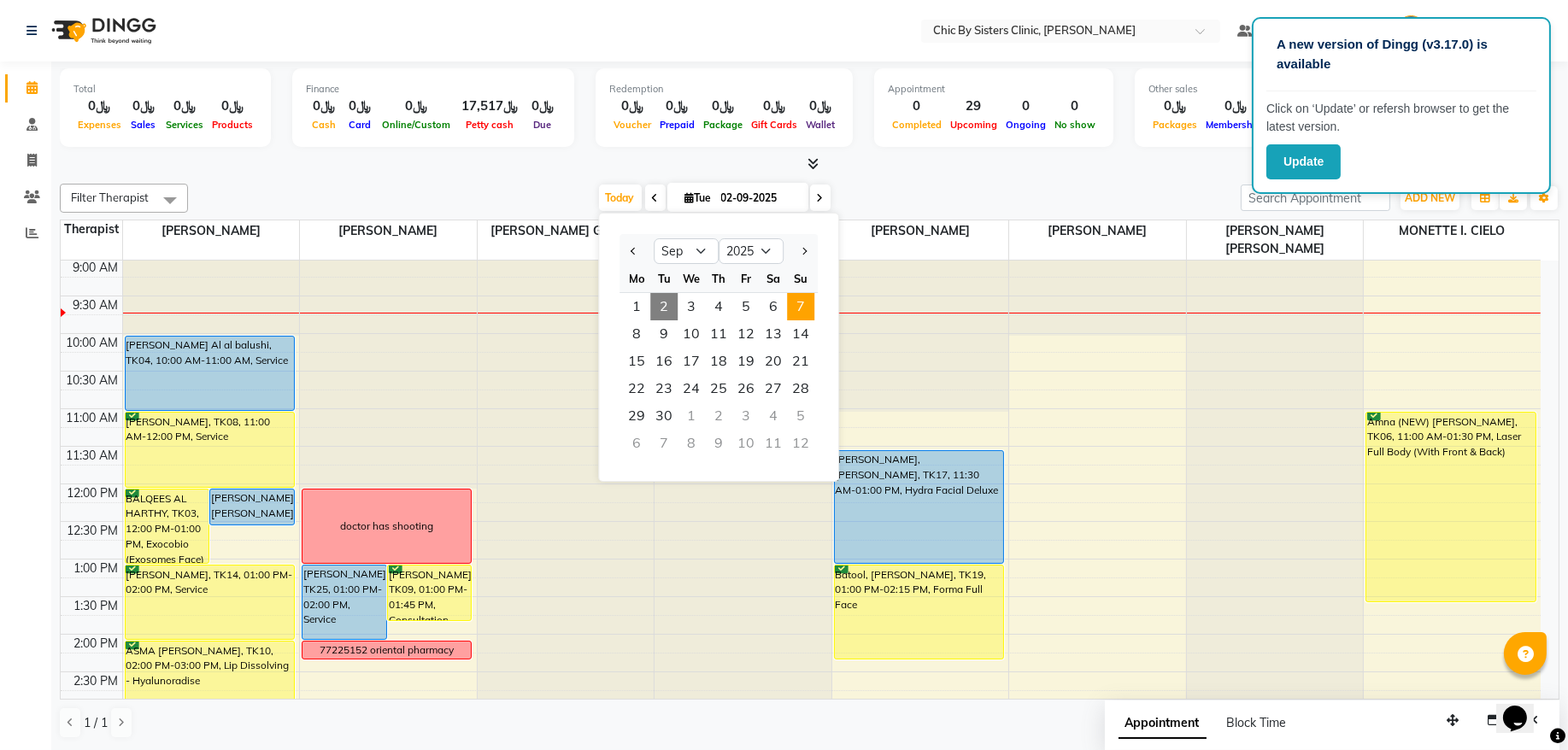
click at [799, 308] on span "7" at bounding box center [800, 306] width 28 height 28
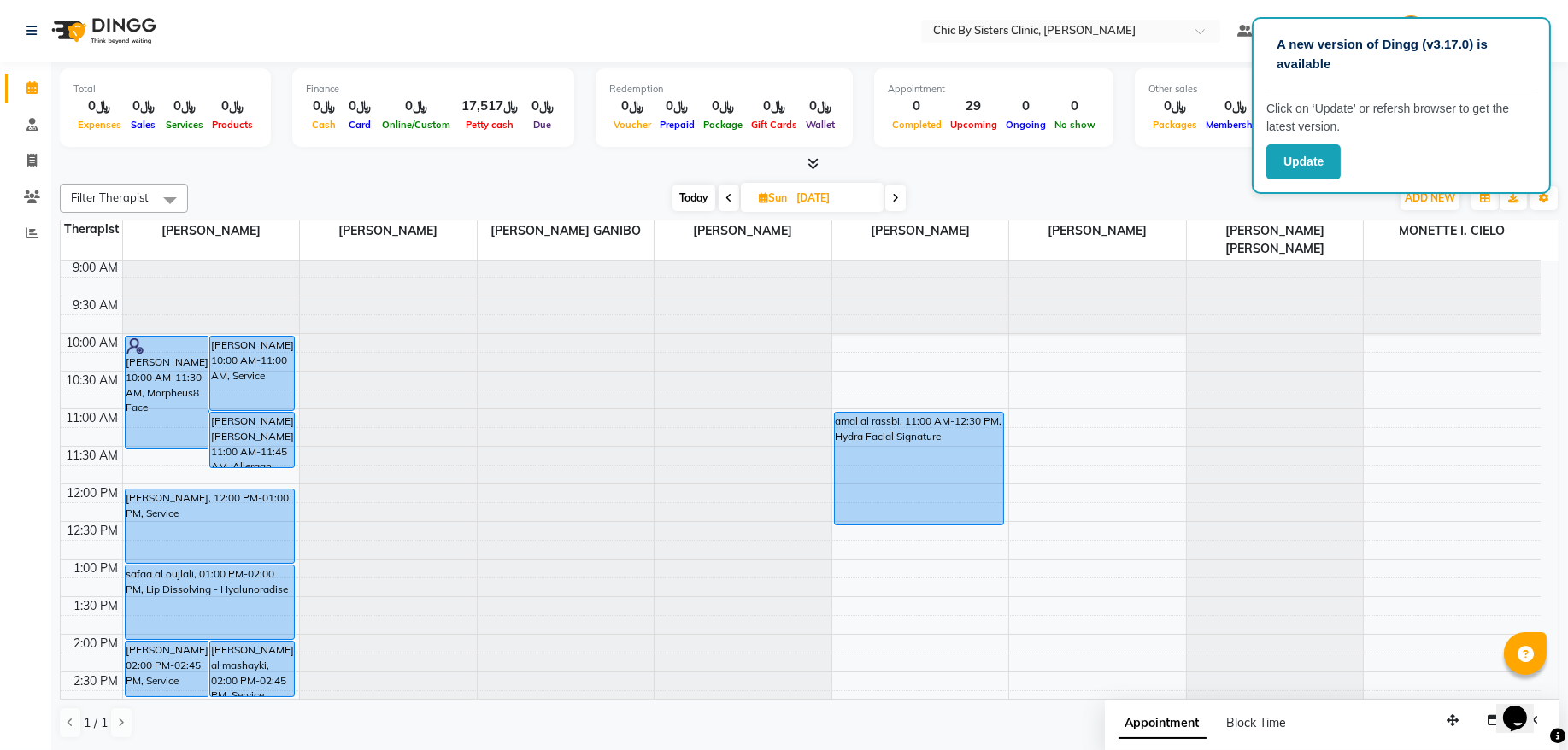
click at [889, 189] on span at bounding box center [896, 198] width 21 height 27
type input "[DATE]"
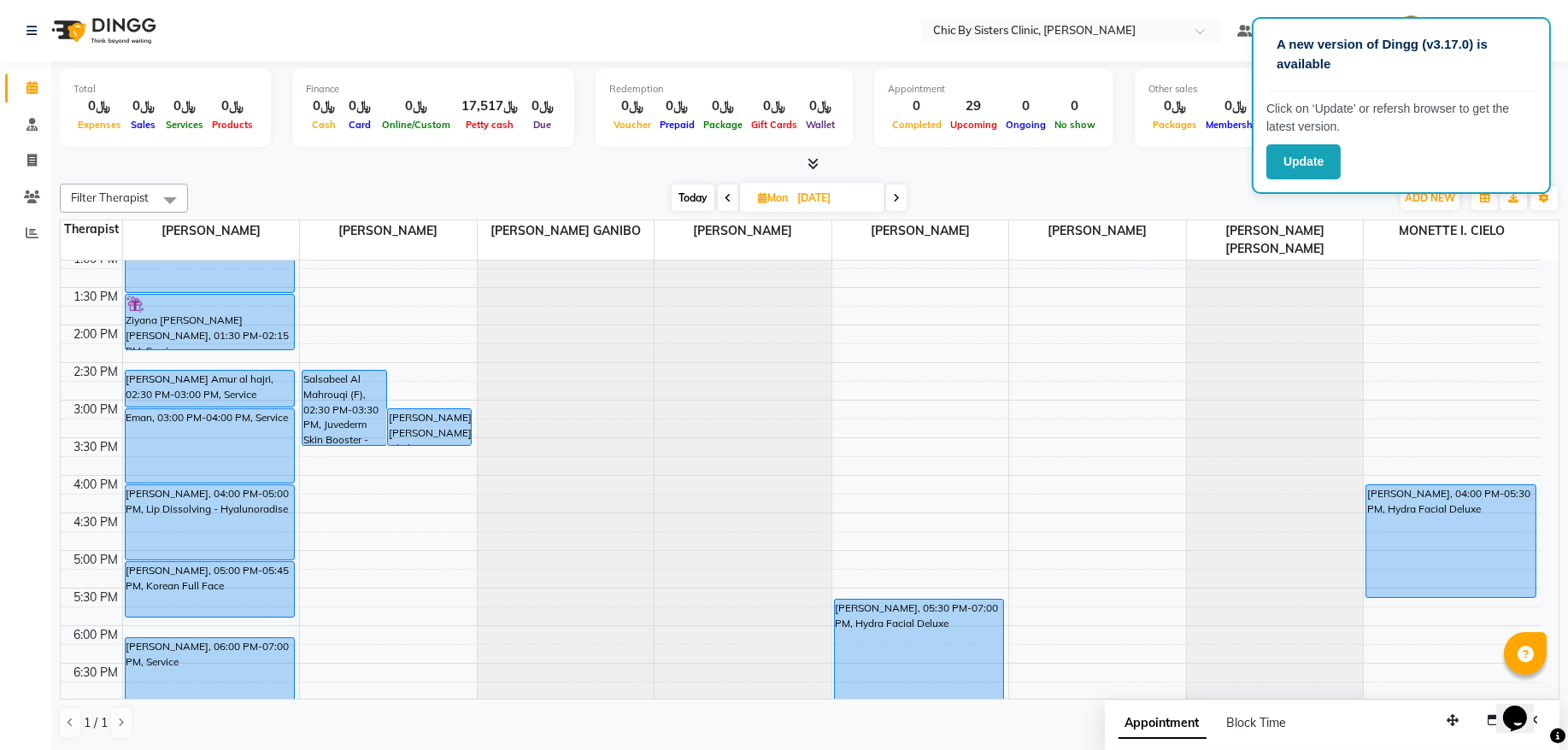
scroll to position [539, 0]
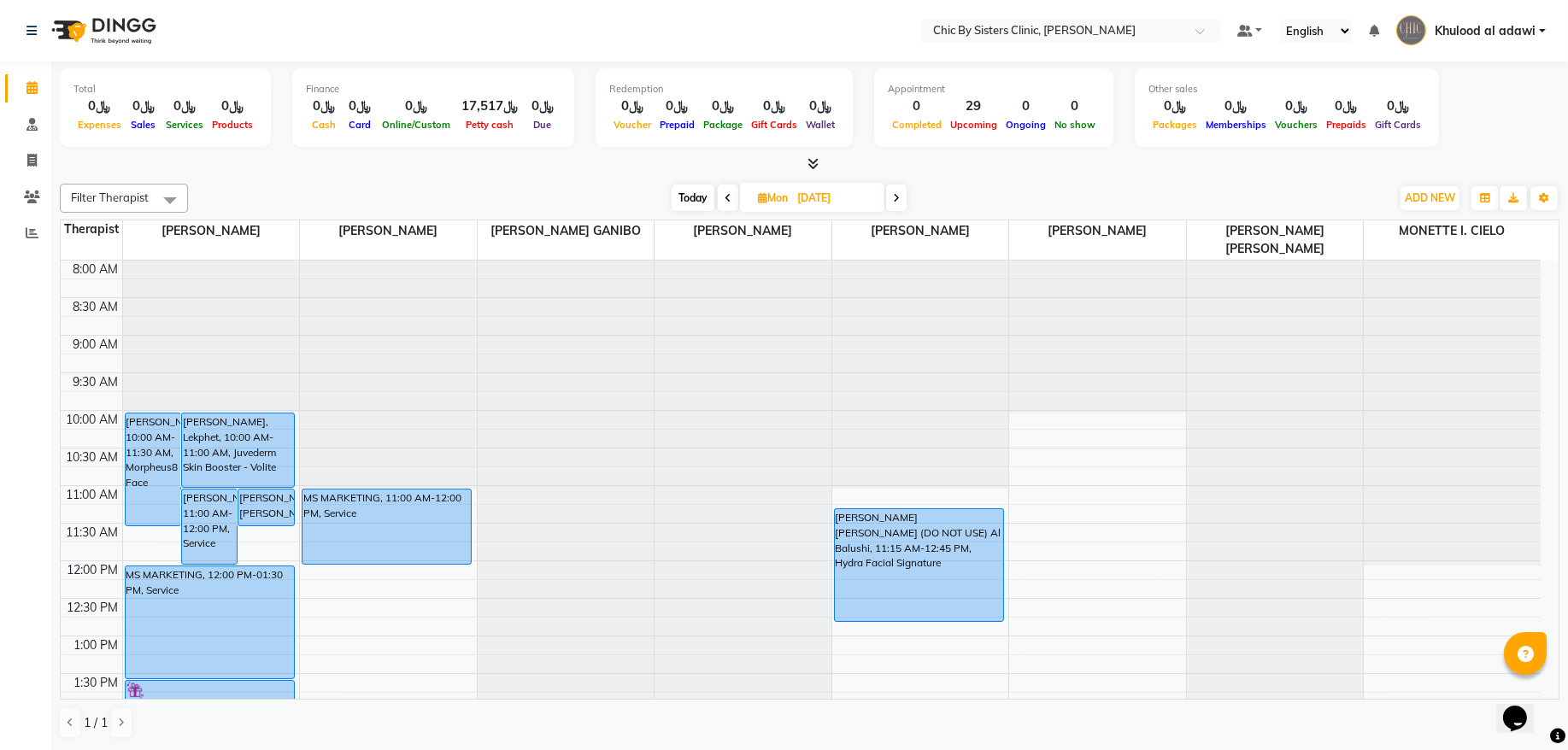
click at [687, 192] on span "Today" at bounding box center [693, 198] width 43 height 27
type input "02-09-2025"
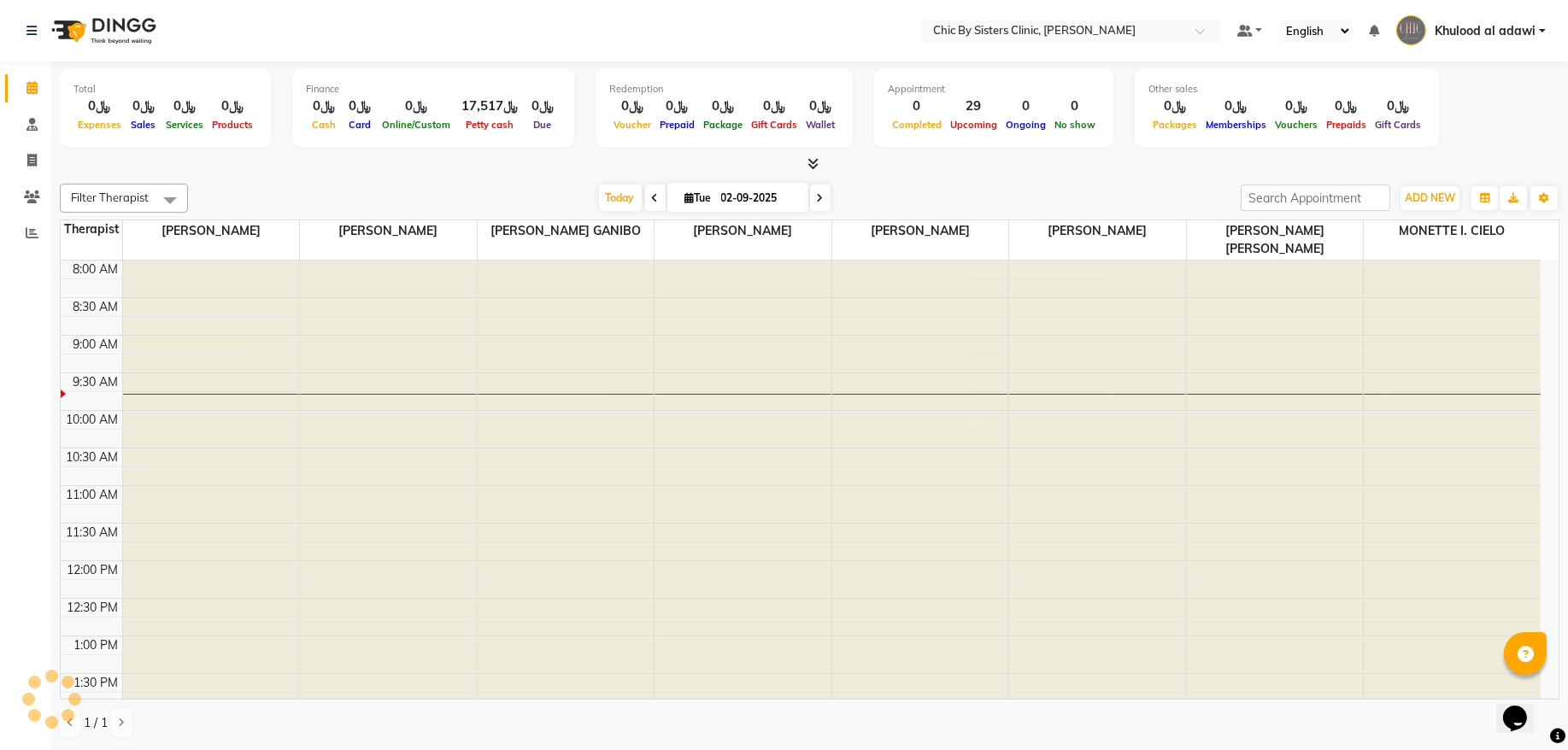
scroll to position [77, 0]
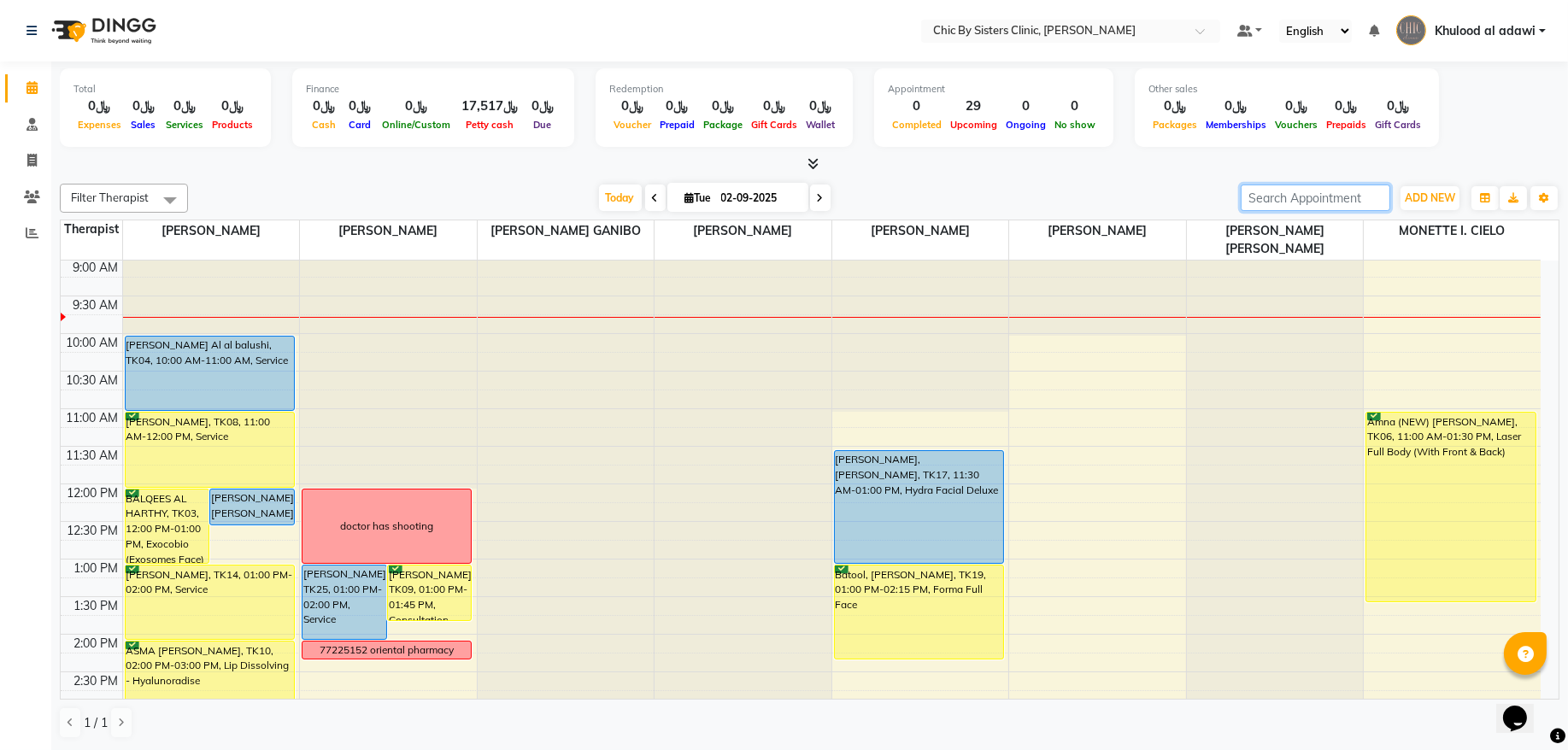
paste input "96894053130"
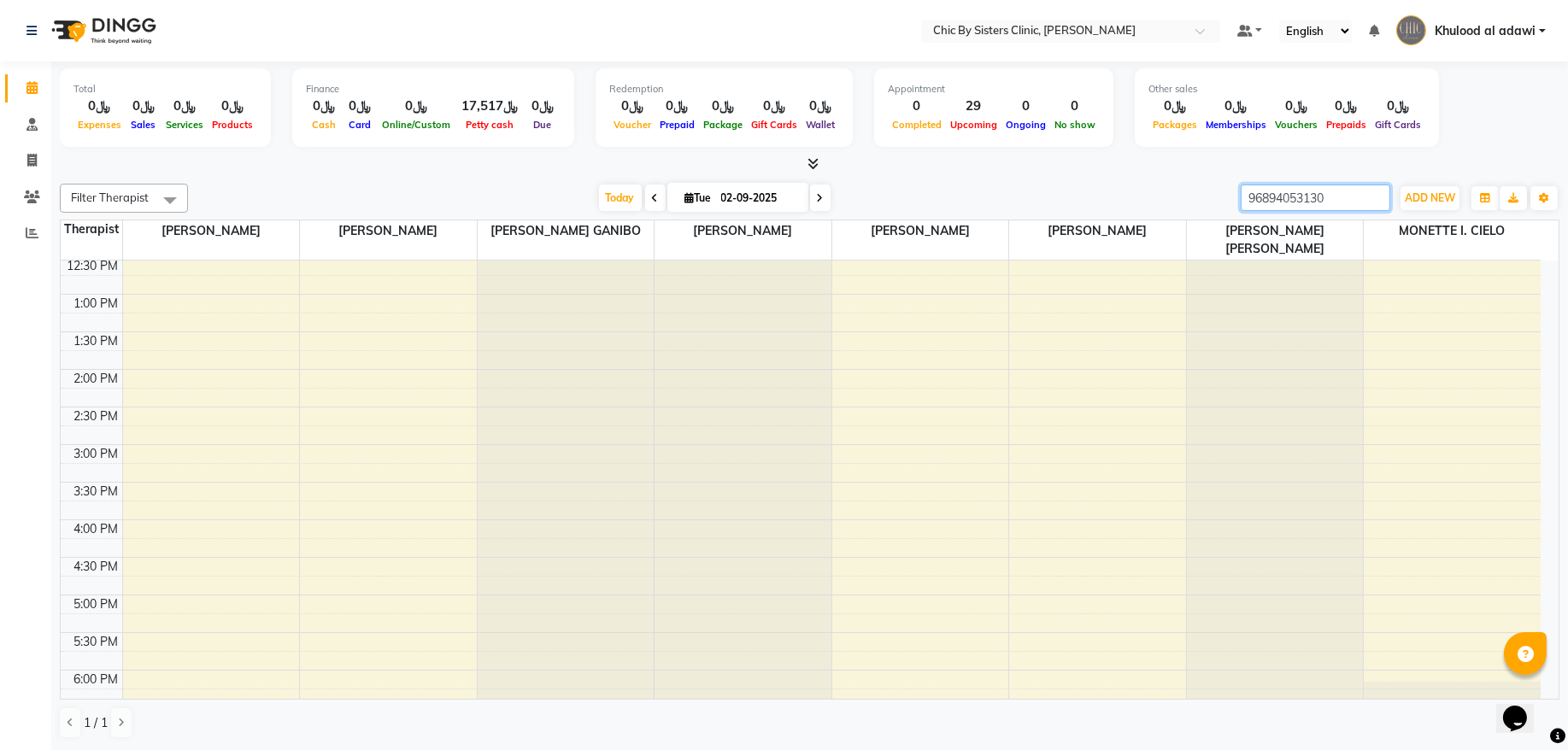
scroll to position [539, 0]
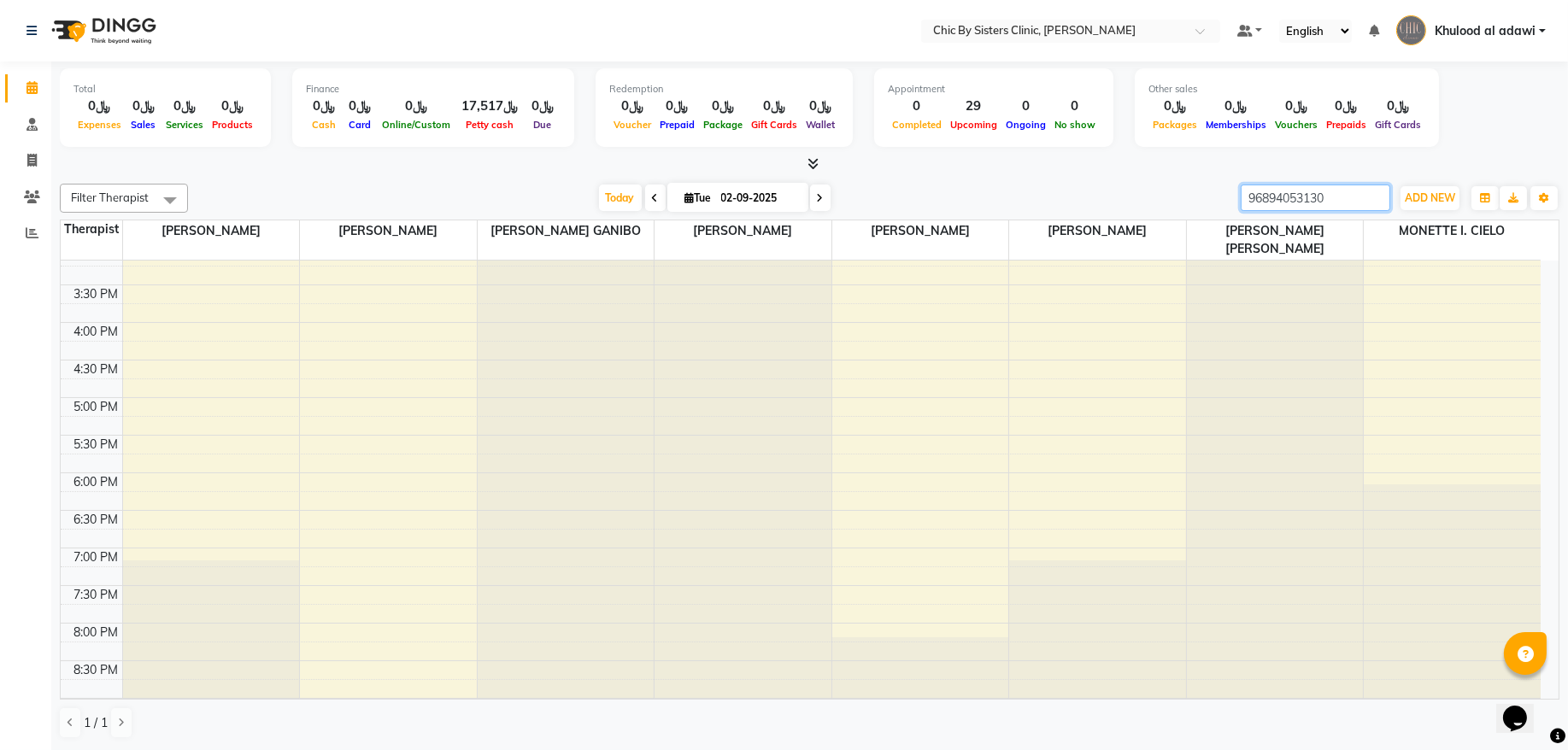
type input "96894053130"
click at [599, 194] on span "Today" at bounding box center [621, 198] width 43 height 27
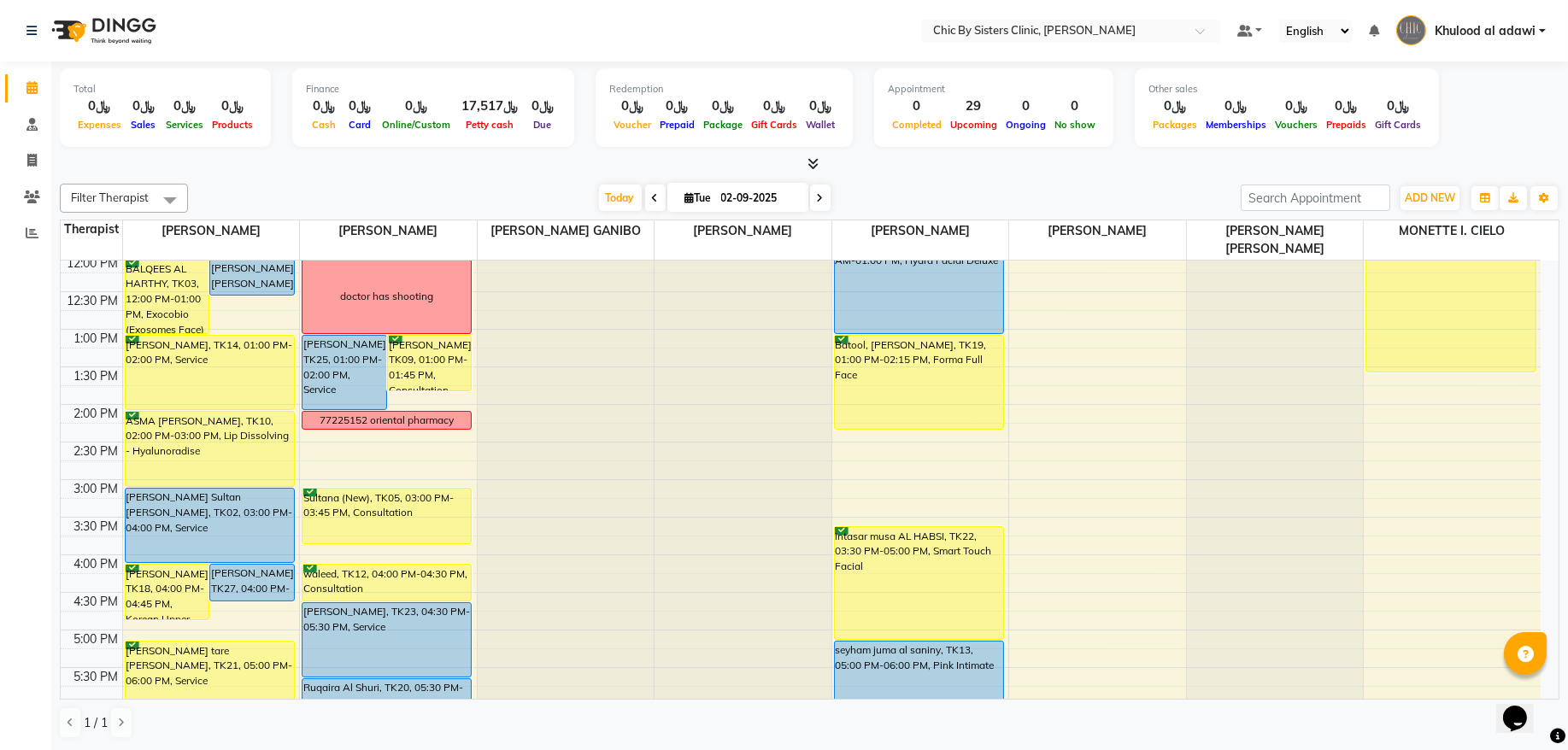
scroll to position [308, 0]
click at [817, 197] on span at bounding box center [820, 198] width 21 height 27
type input "03-09-2025"
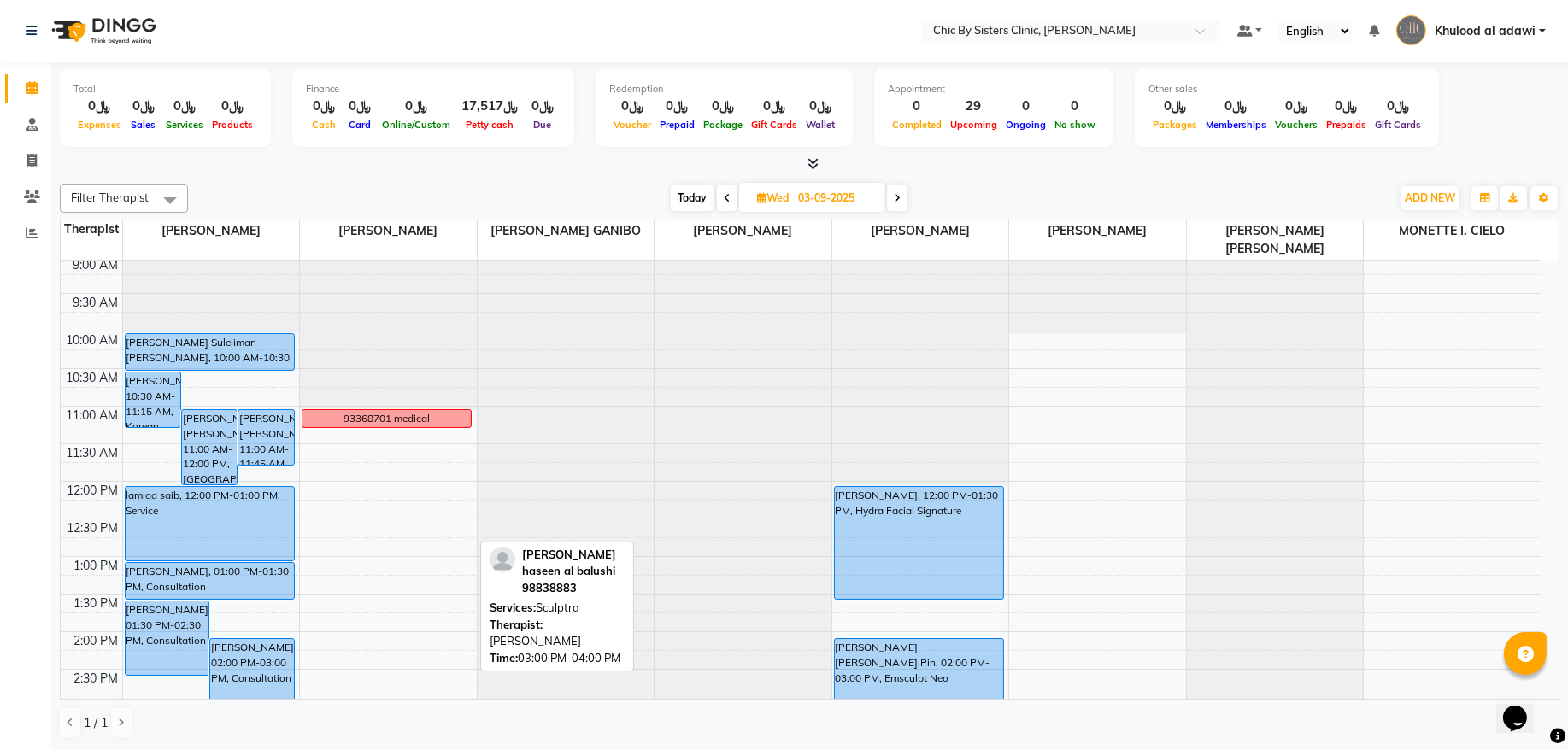
scroll to position [77, 0]
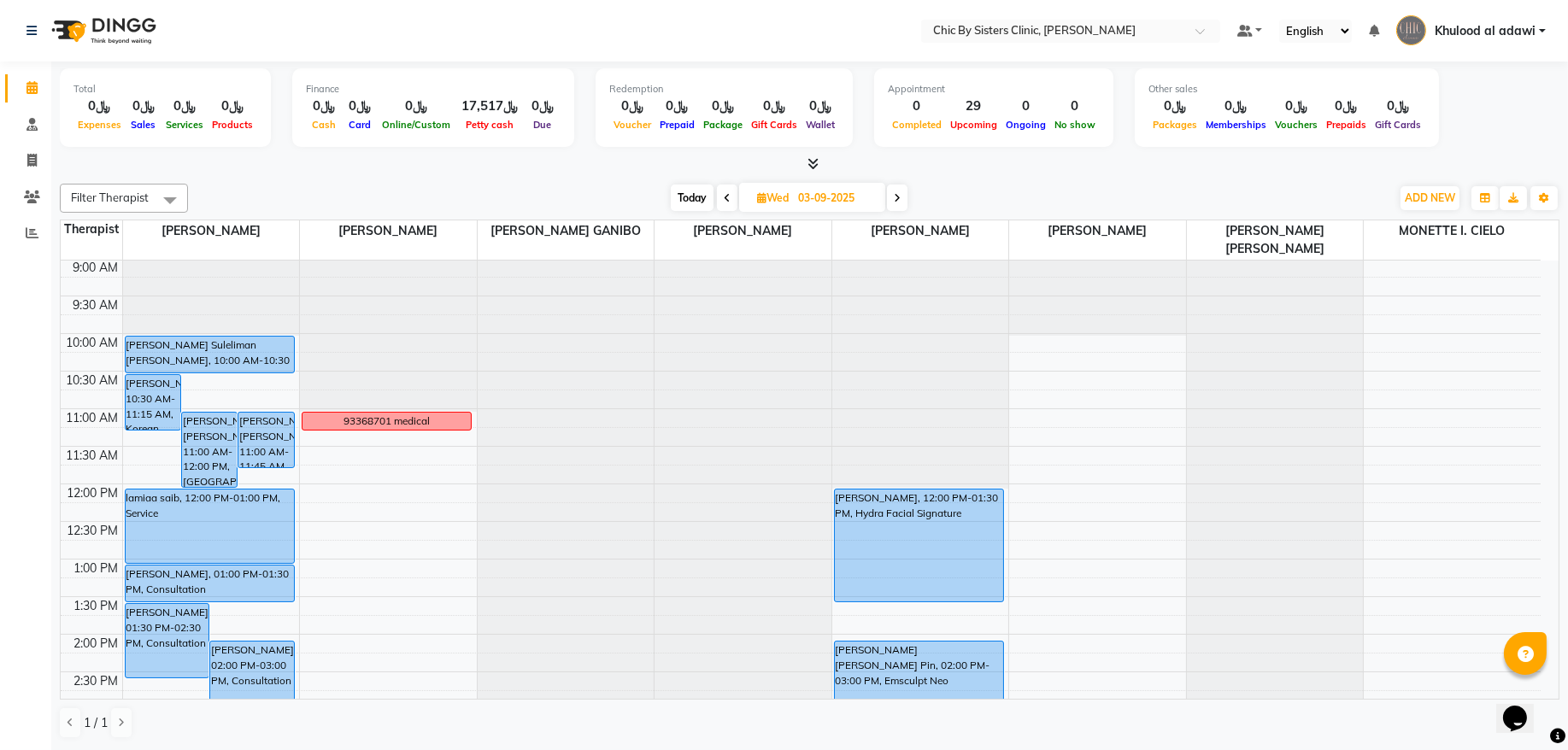
click at [807, 204] on input "03-09-2025" at bounding box center [836, 198] width 86 height 26
select select "9"
select select "2025"
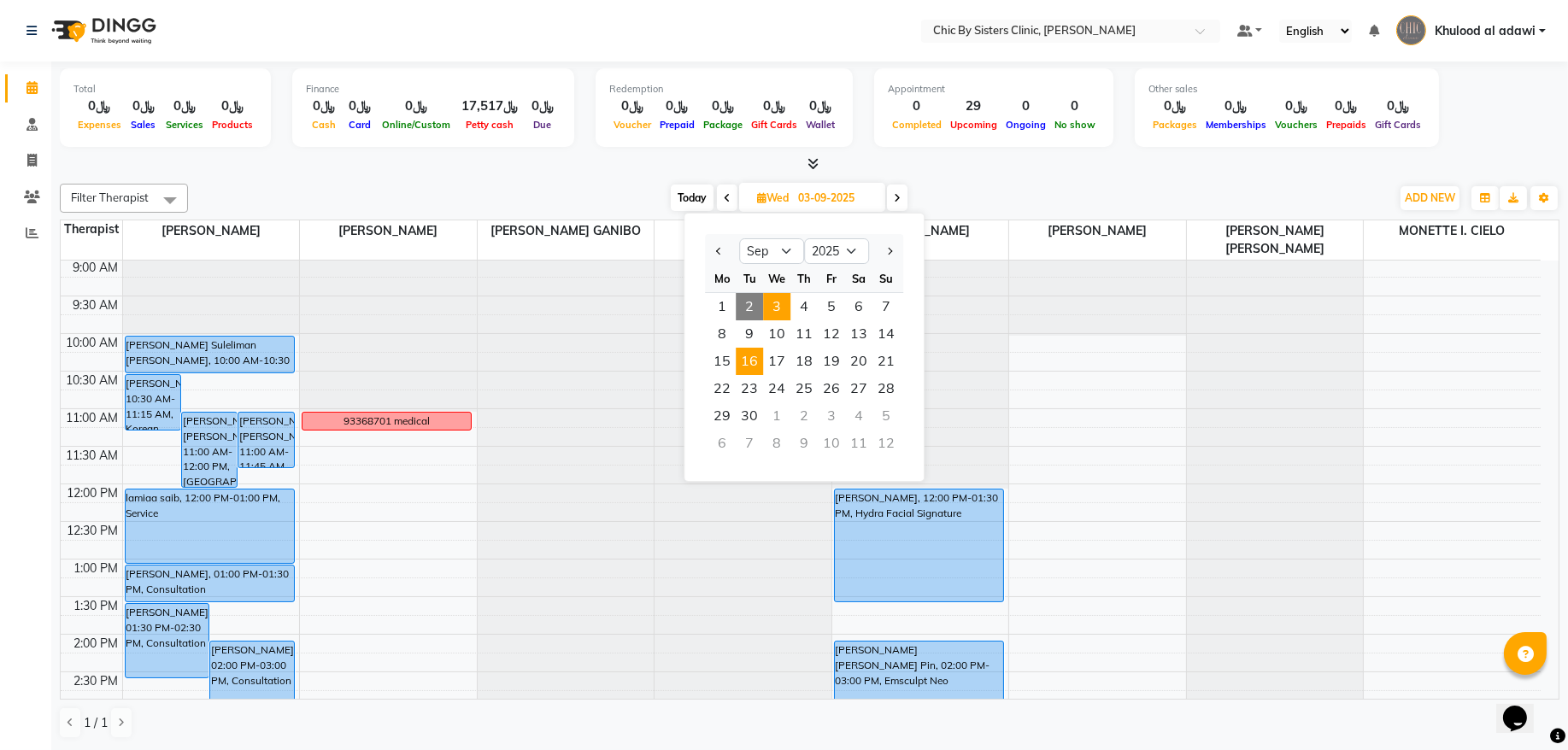
click at [760, 365] on span "16" at bounding box center [749, 362] width 28 height 28
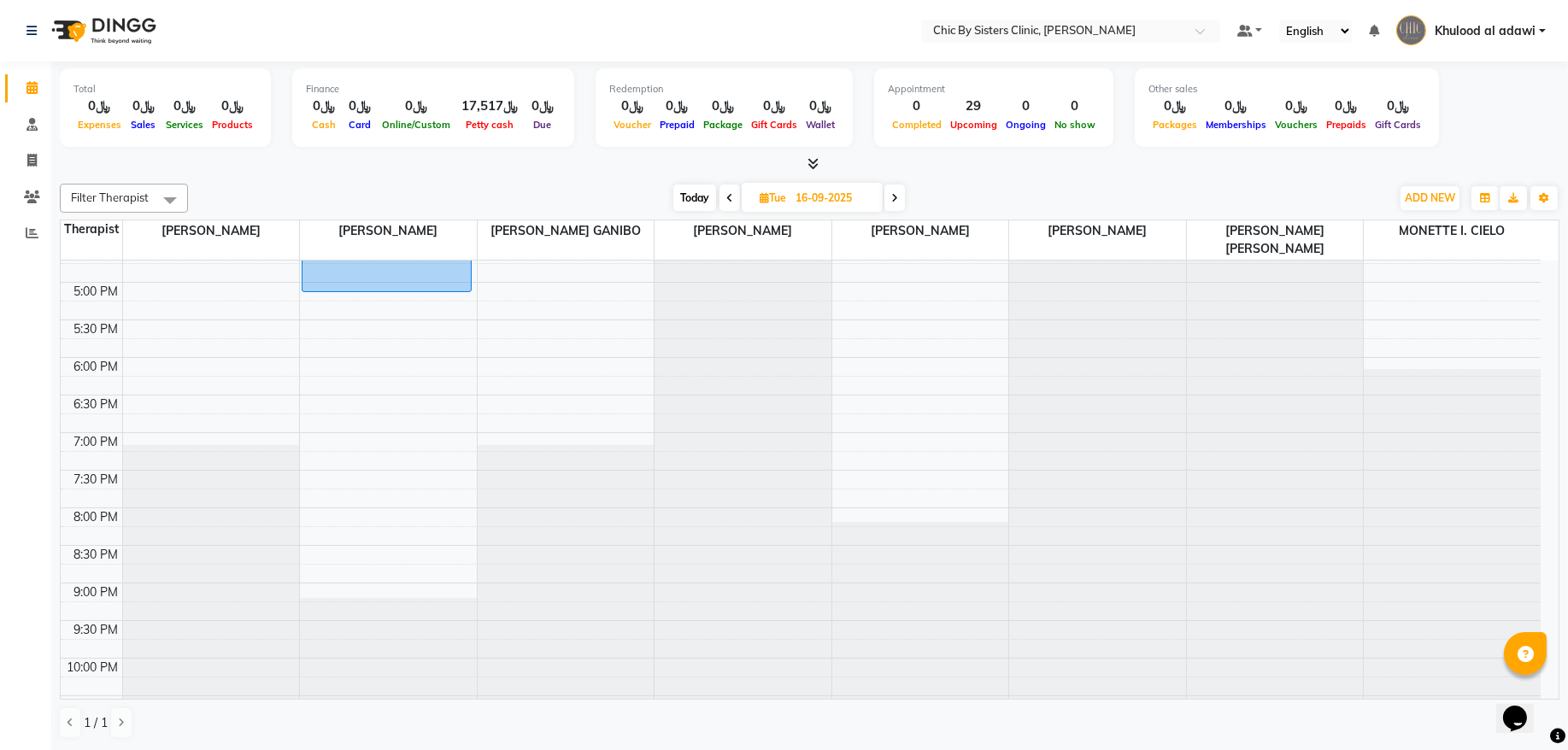
scroll to position [539, 0]
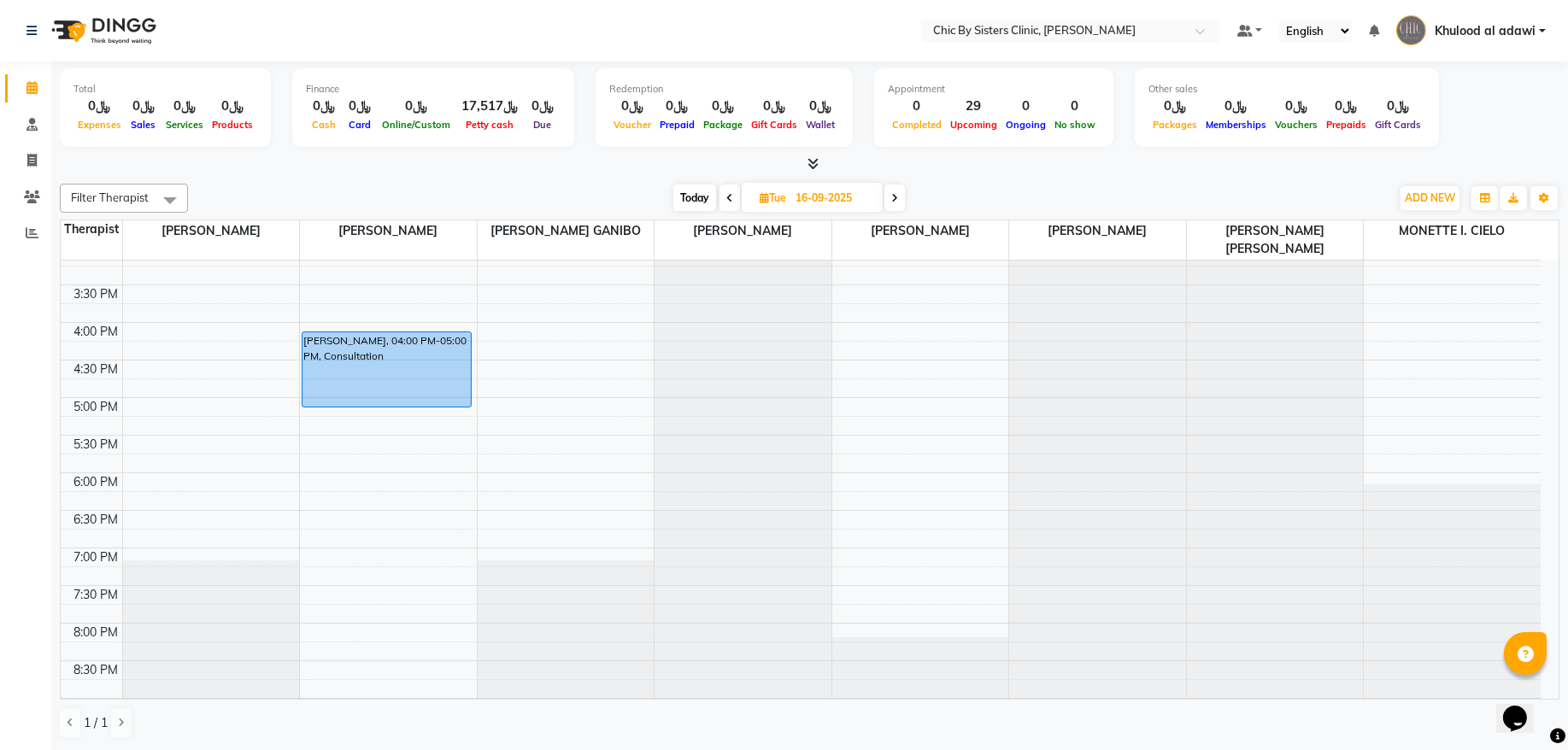
click at [728, 203] on icon at bounding box center [730, 197] width 7 height 10
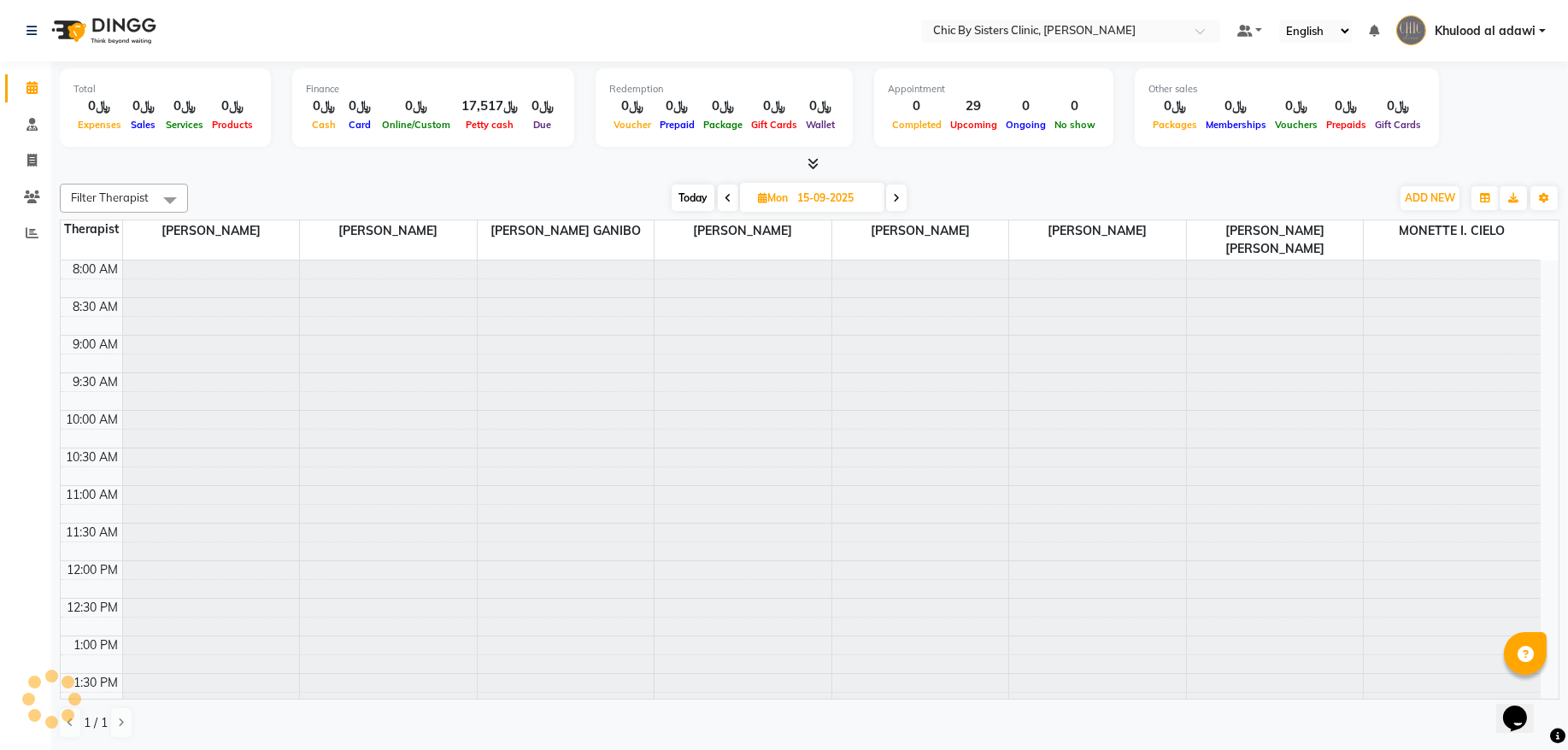
scroll to position [77, 0]
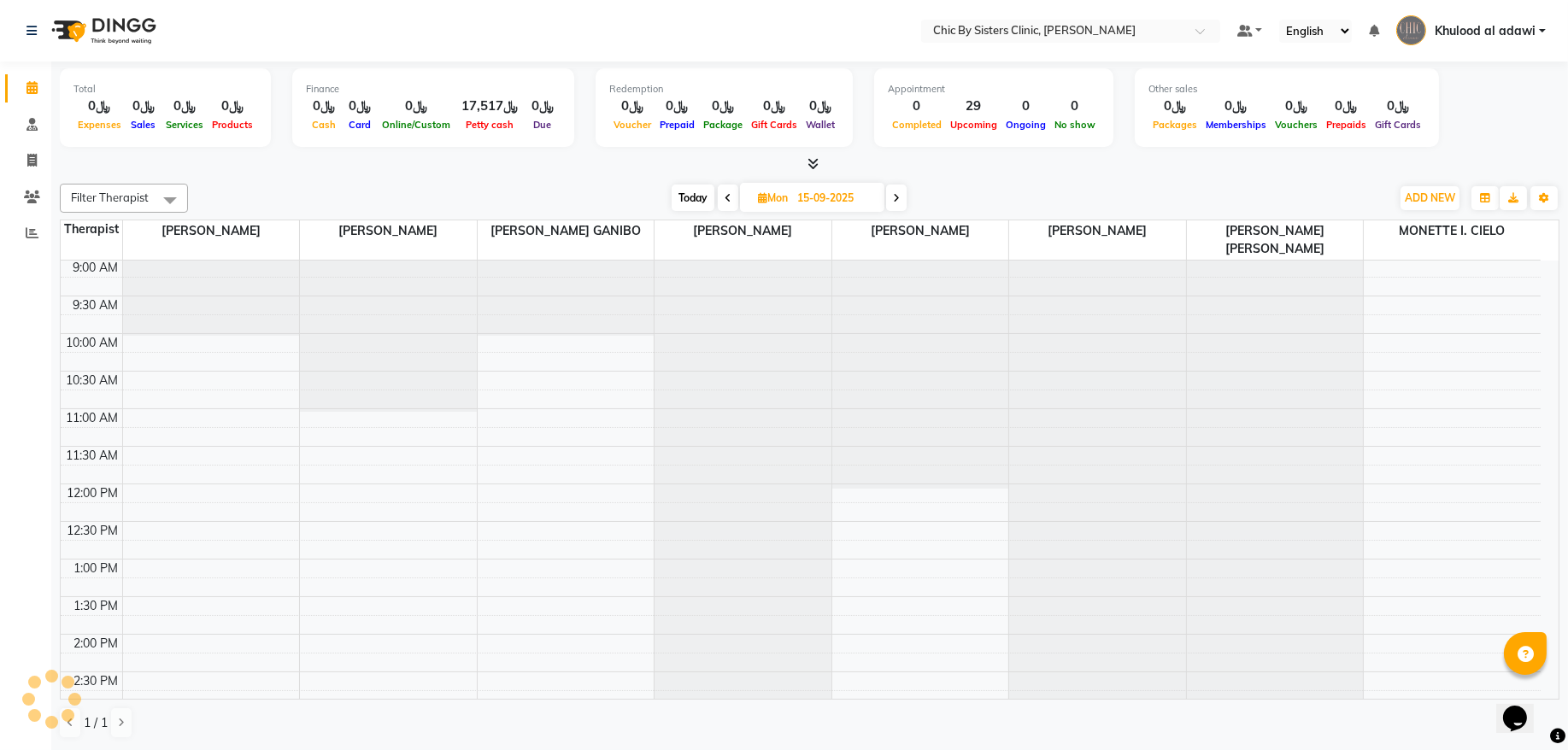
click at [728, 203] on icon at bounding box center [729, 197] width 7 height 10
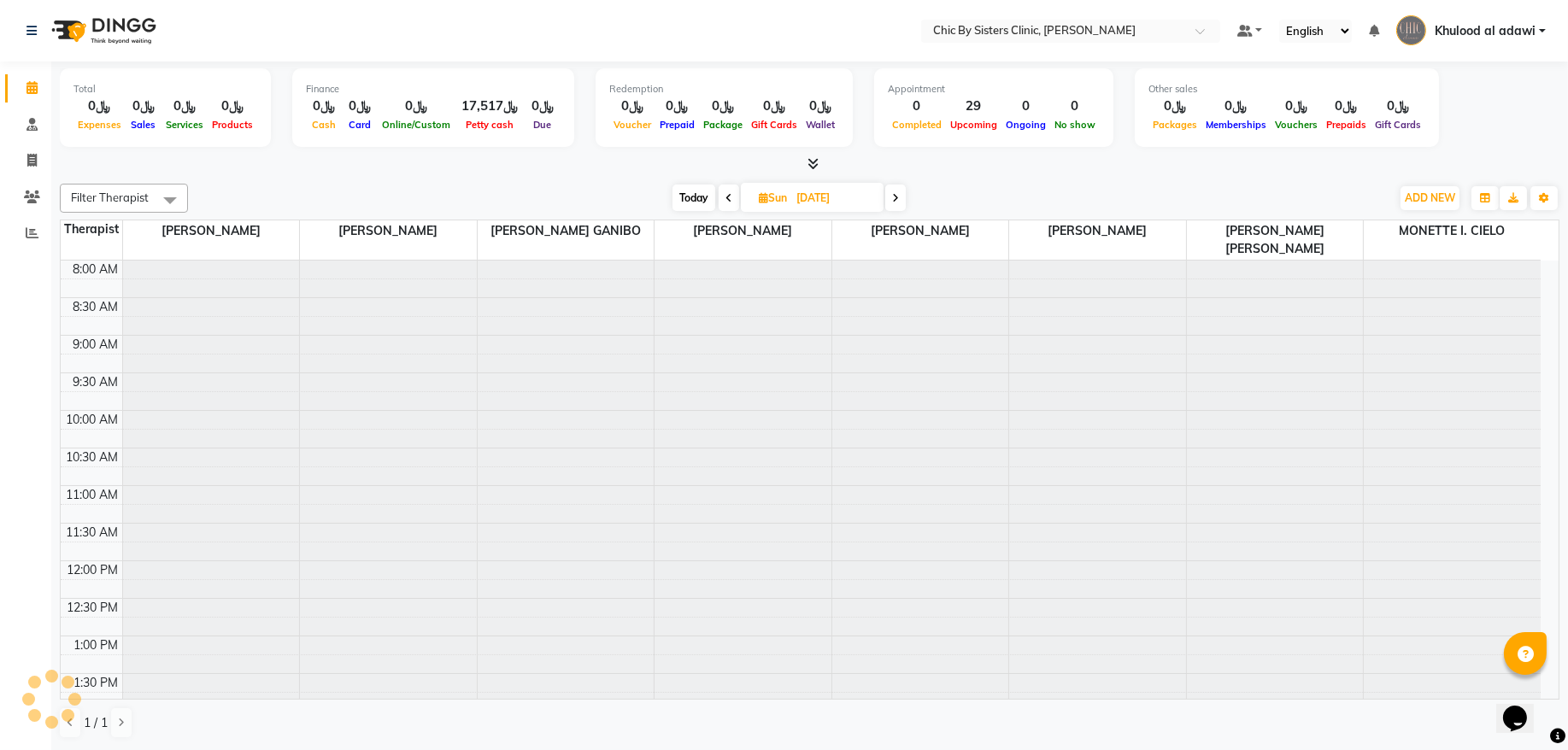
click at [728, 203] on icon at bounding box center [730, 197] width 7 height 10
click at [728, 203] on icon at bounding box center [730, 197] width 7 height 10
click at [729, 203] on icon at bounding box center [732, 197] width 7 height 10
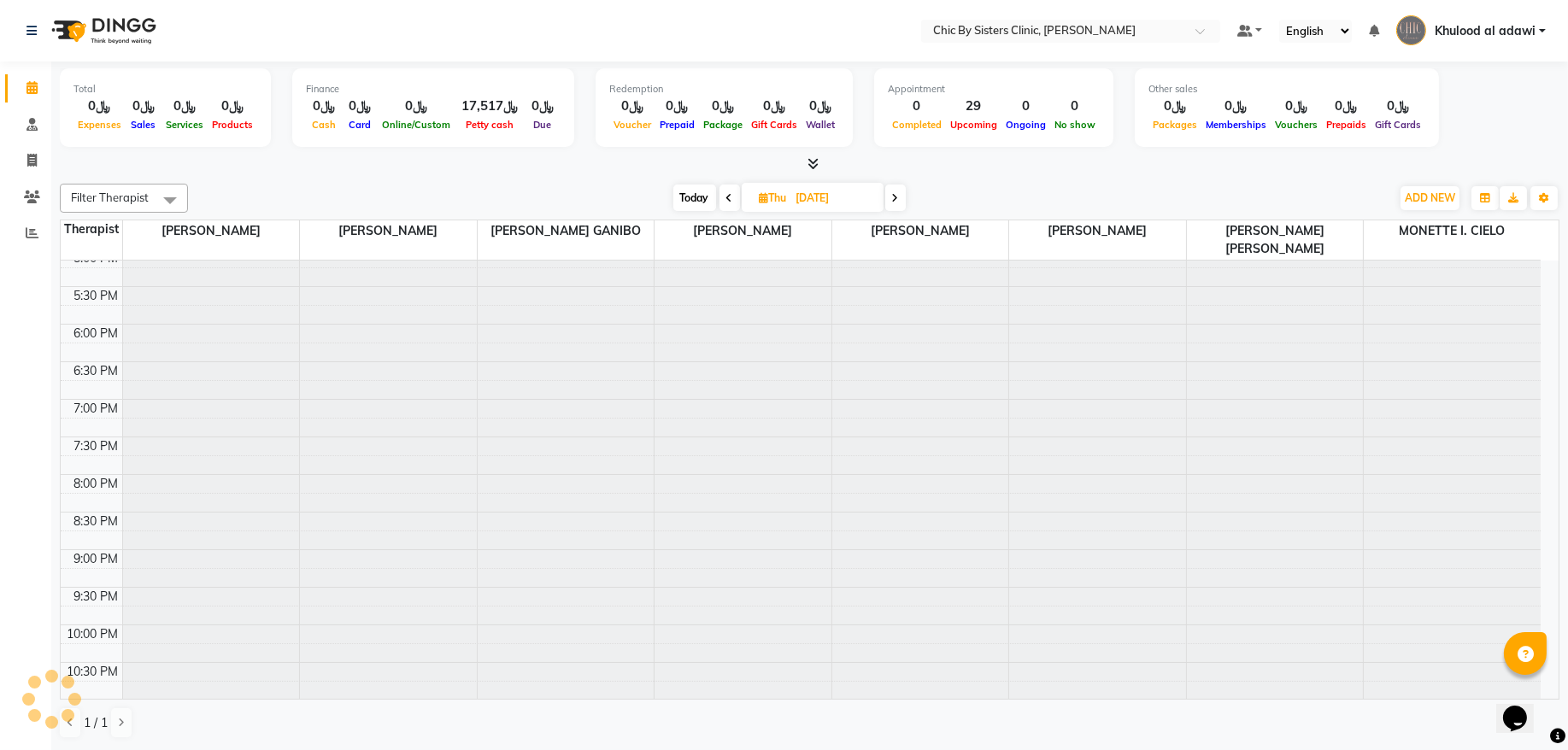
scroll to position [77, 0]
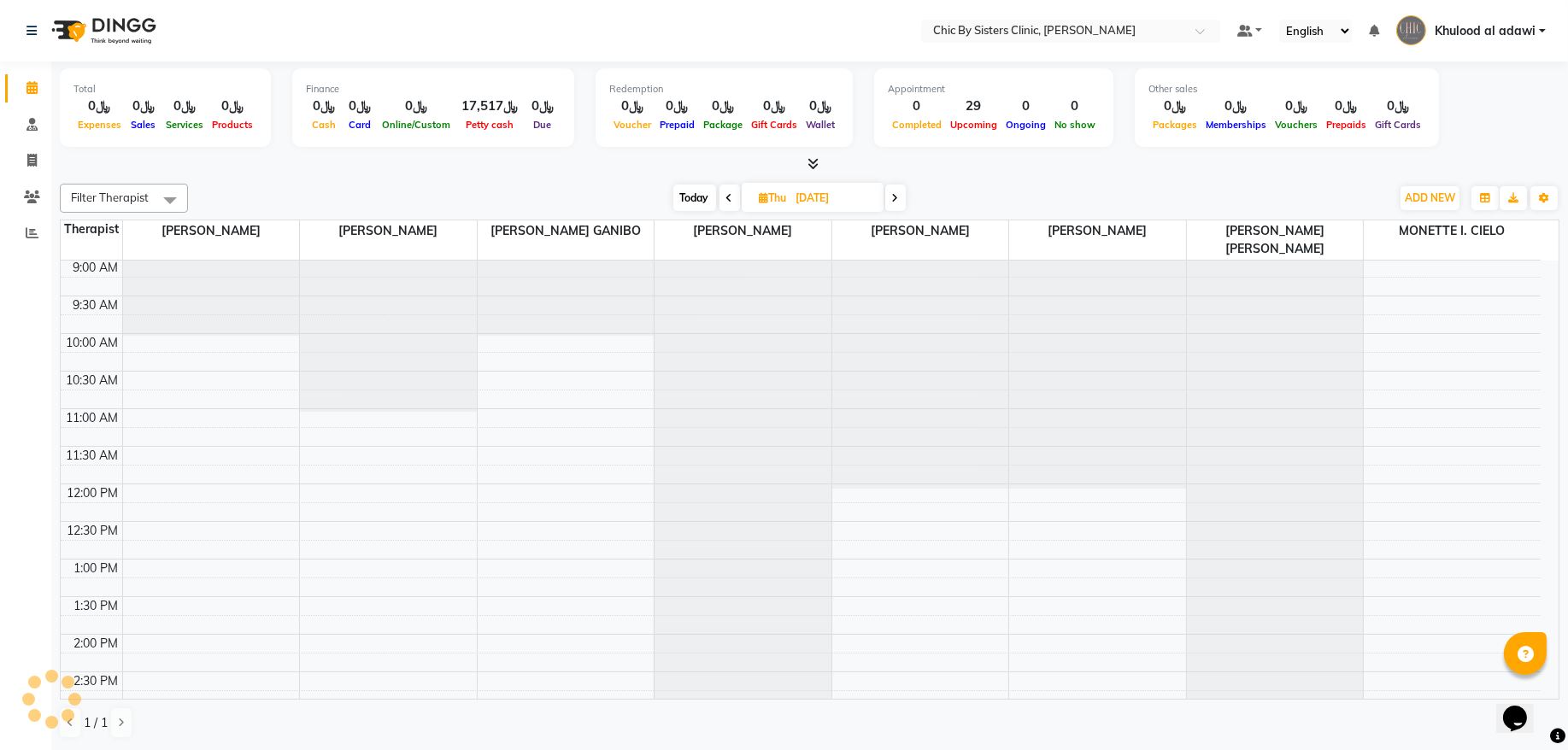
click at [728, 203] on icon at bounding box center [730, 197] width 7 height 10
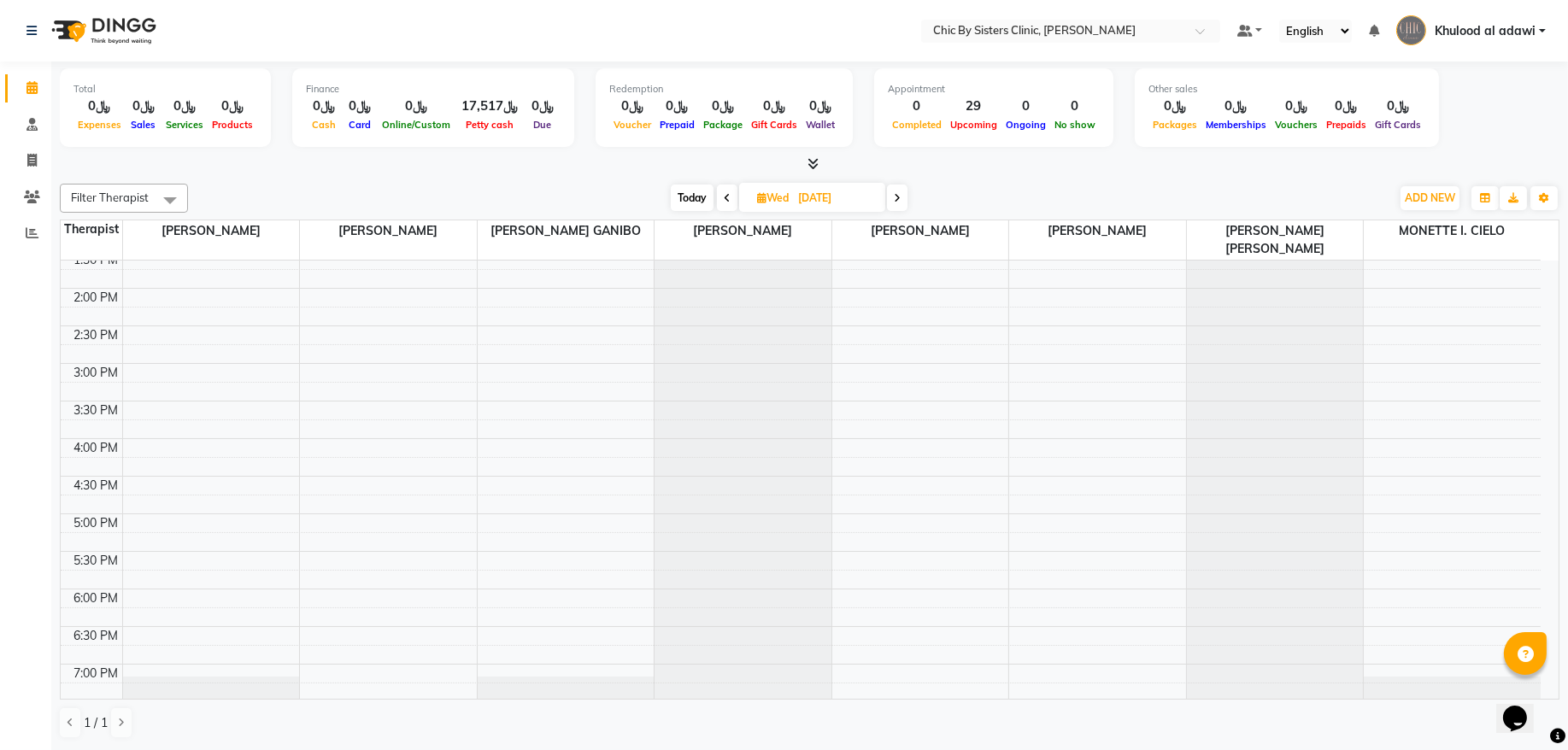
scroll to position [192, 0]
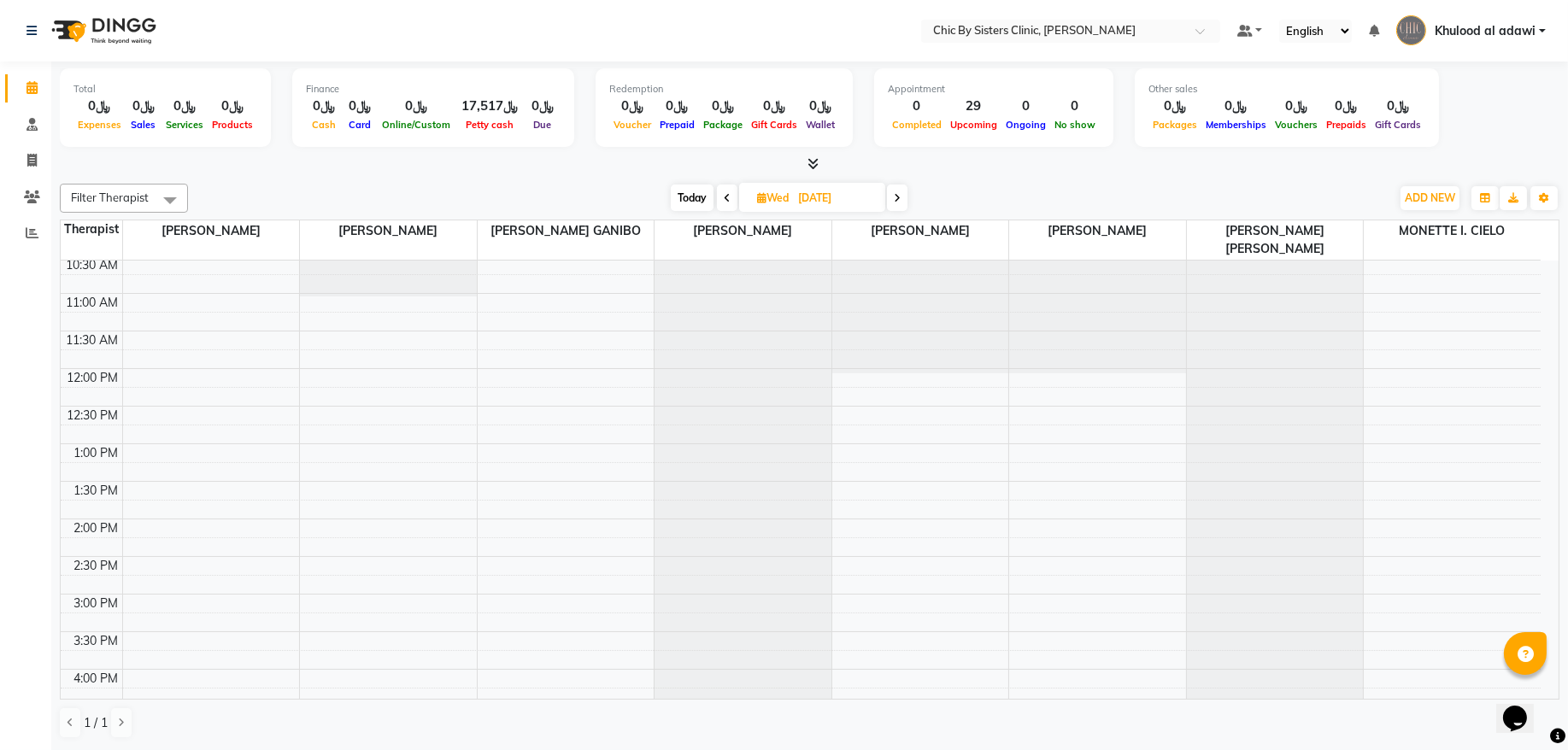
click at [669, 199] on div "Today Wed 10-09-2025" at bounding box center [788, 198] width 240 height 26
click at [684, 199] on span "Today" at bounding box center [692, 198] width 43 height 27
type input "02-09-2025"
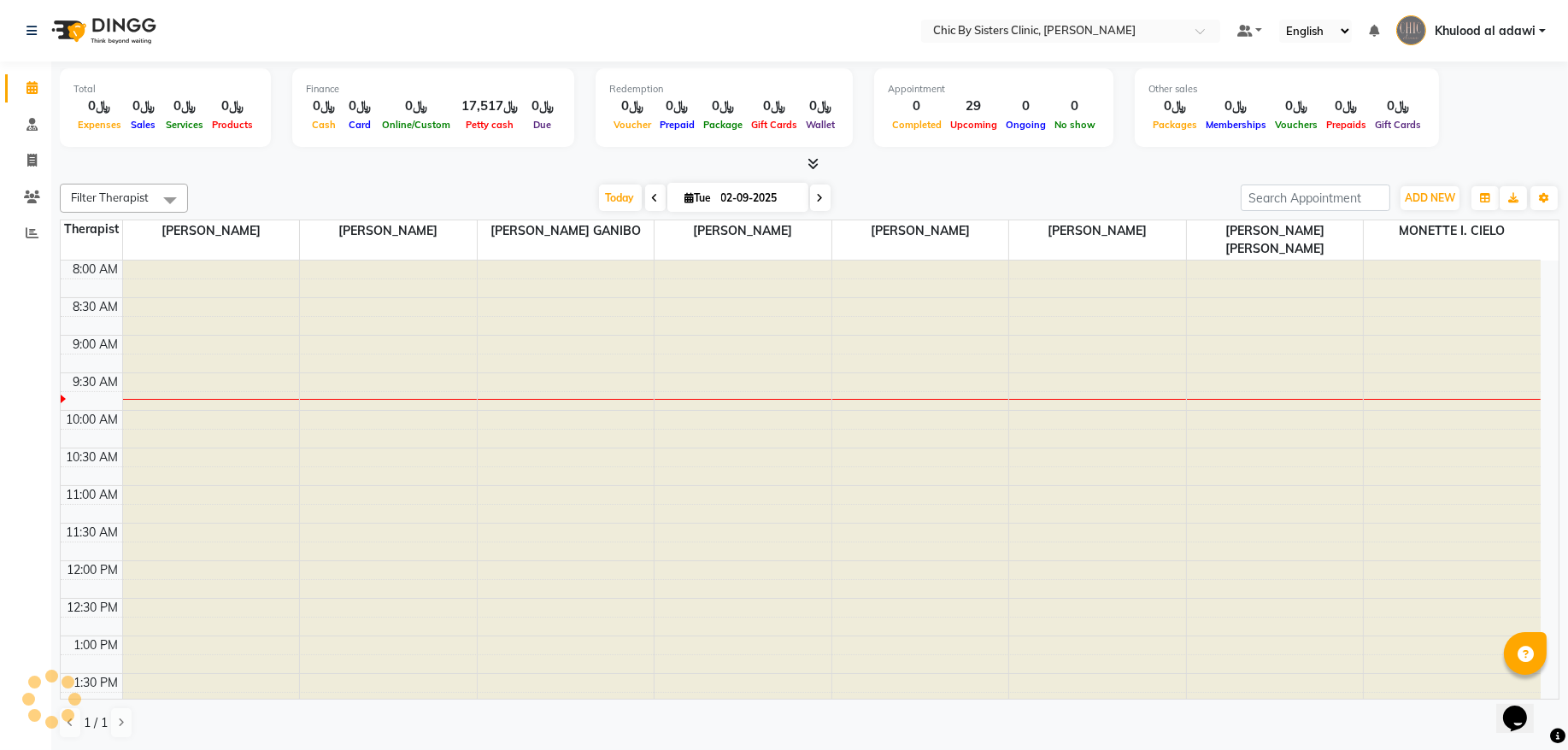
click at [730, 192] on input "02-09-2025" at bounding box center [759, 198] width 86 height 26
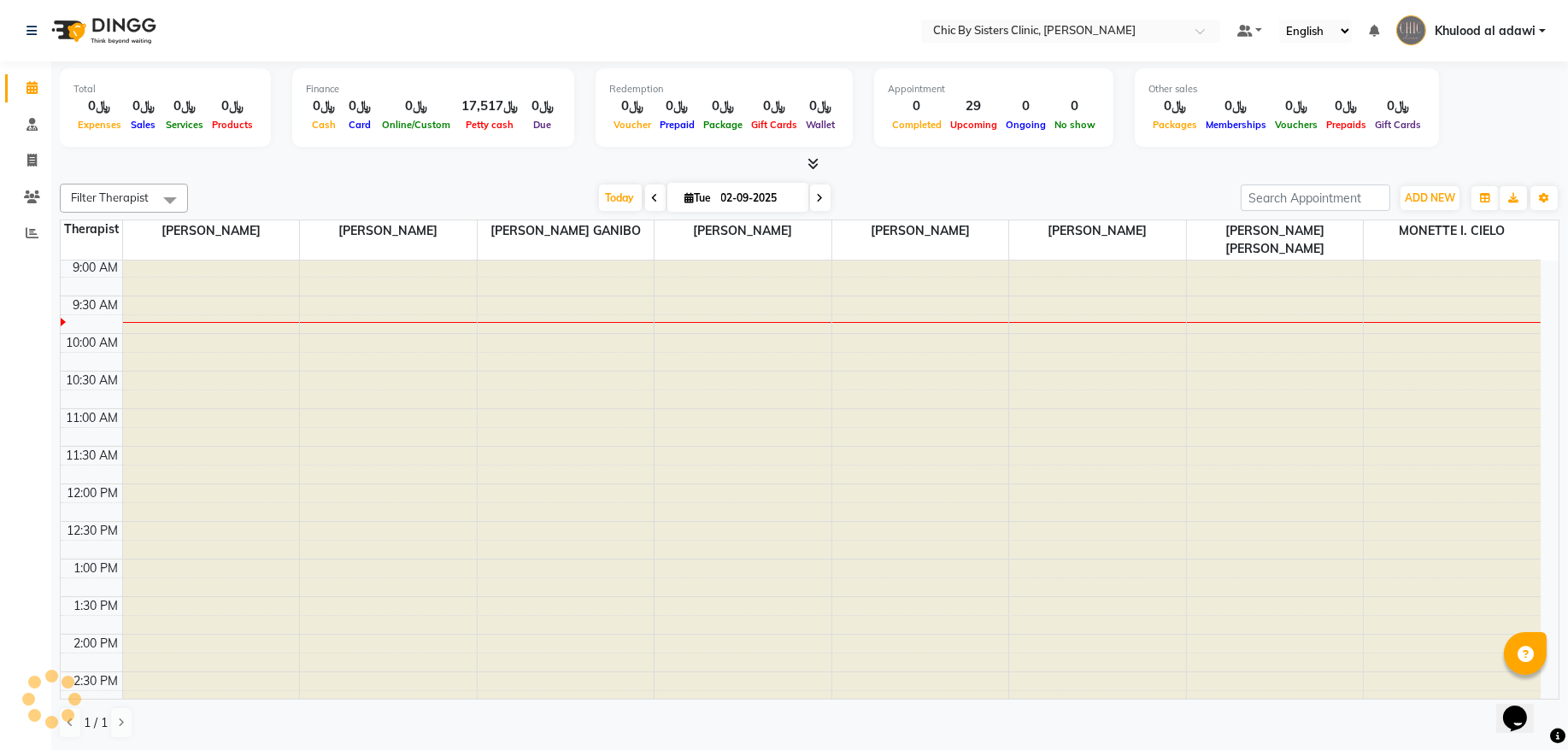
select select "9"
select select "2025"
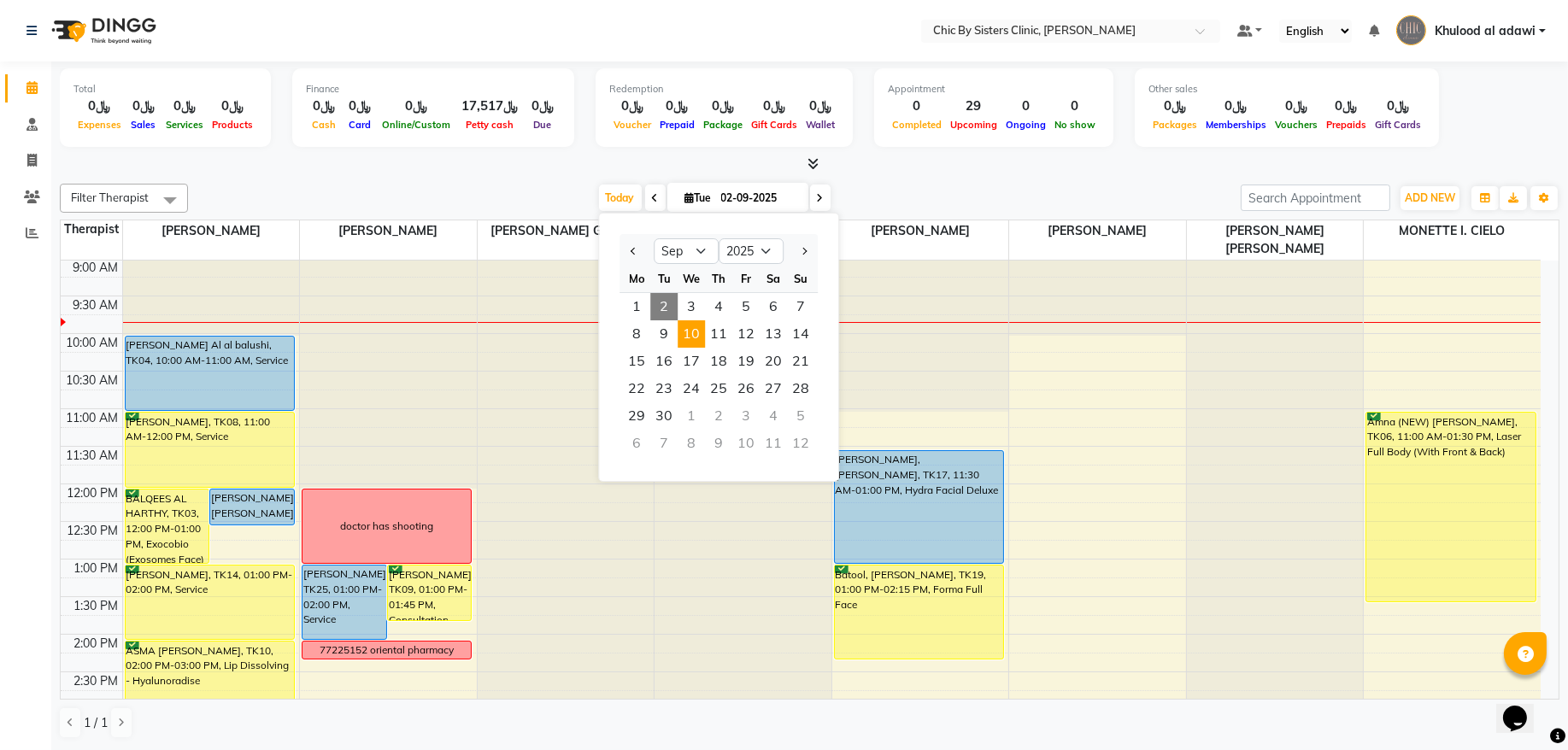
click at [695, 322] on span "10" at bounding box center [691, 334] width 28 height 28
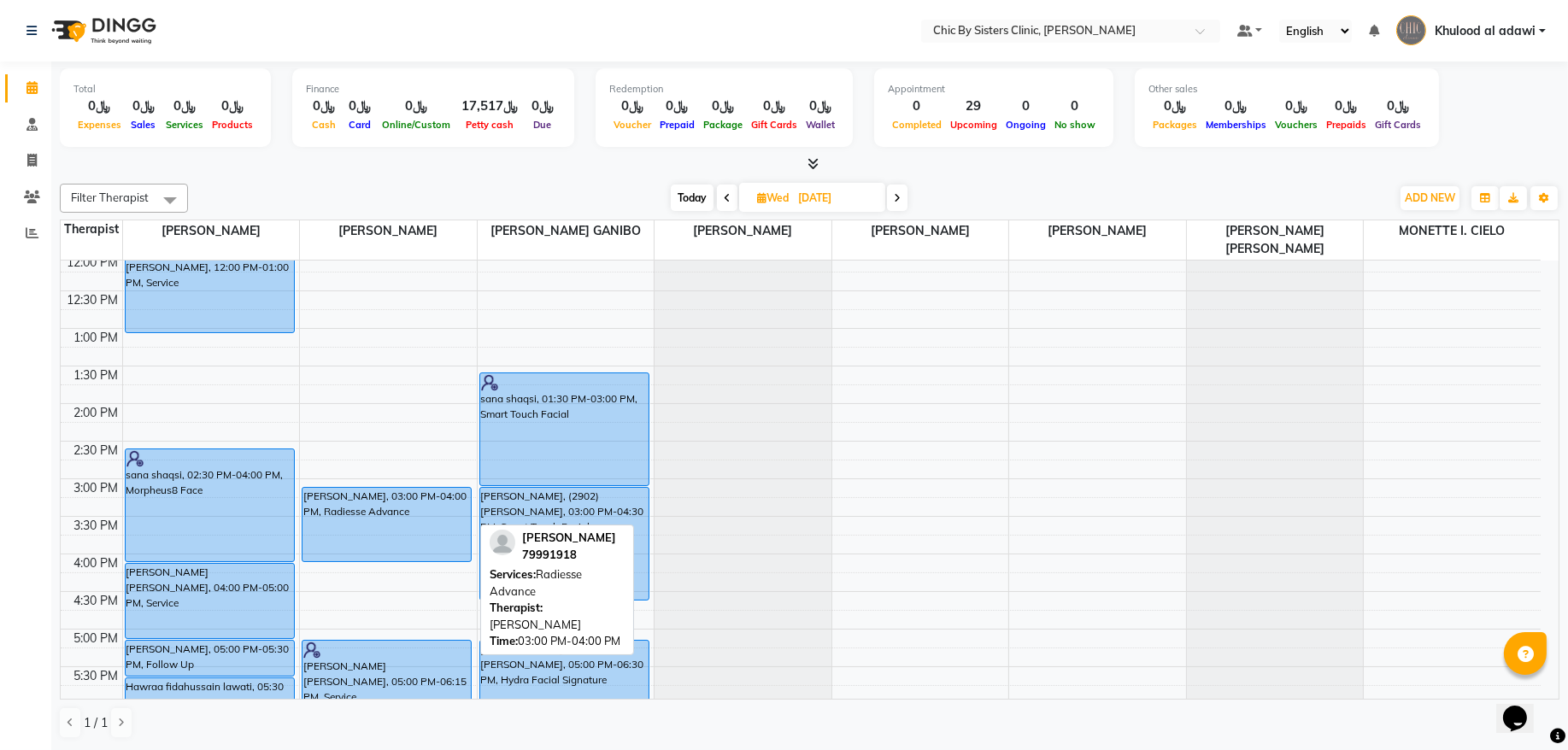
scroll to position [423, 0]
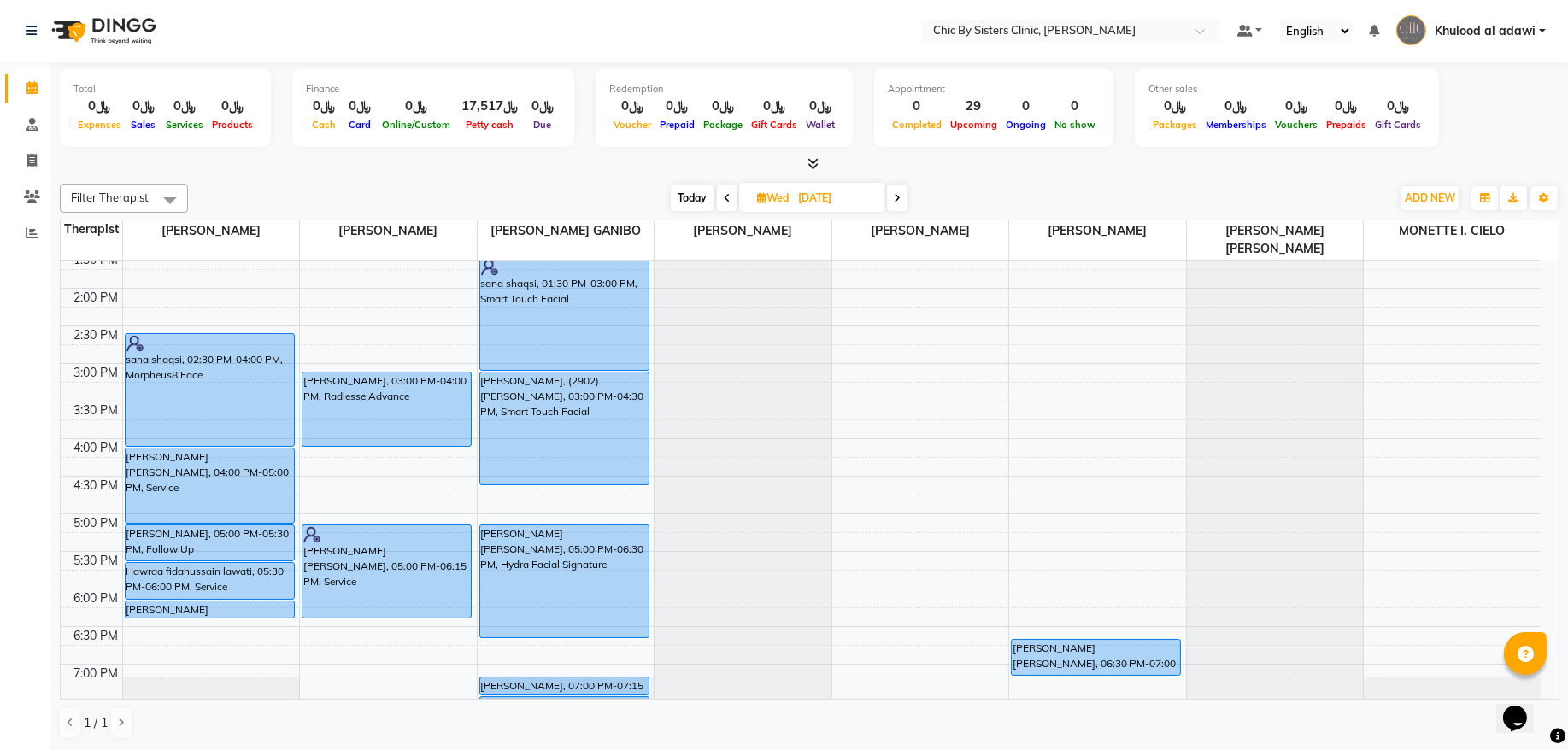
click at [685, 205] on span "Today" at bounding box center [692, 198] width 43 height 27
type input "02-09-2025"
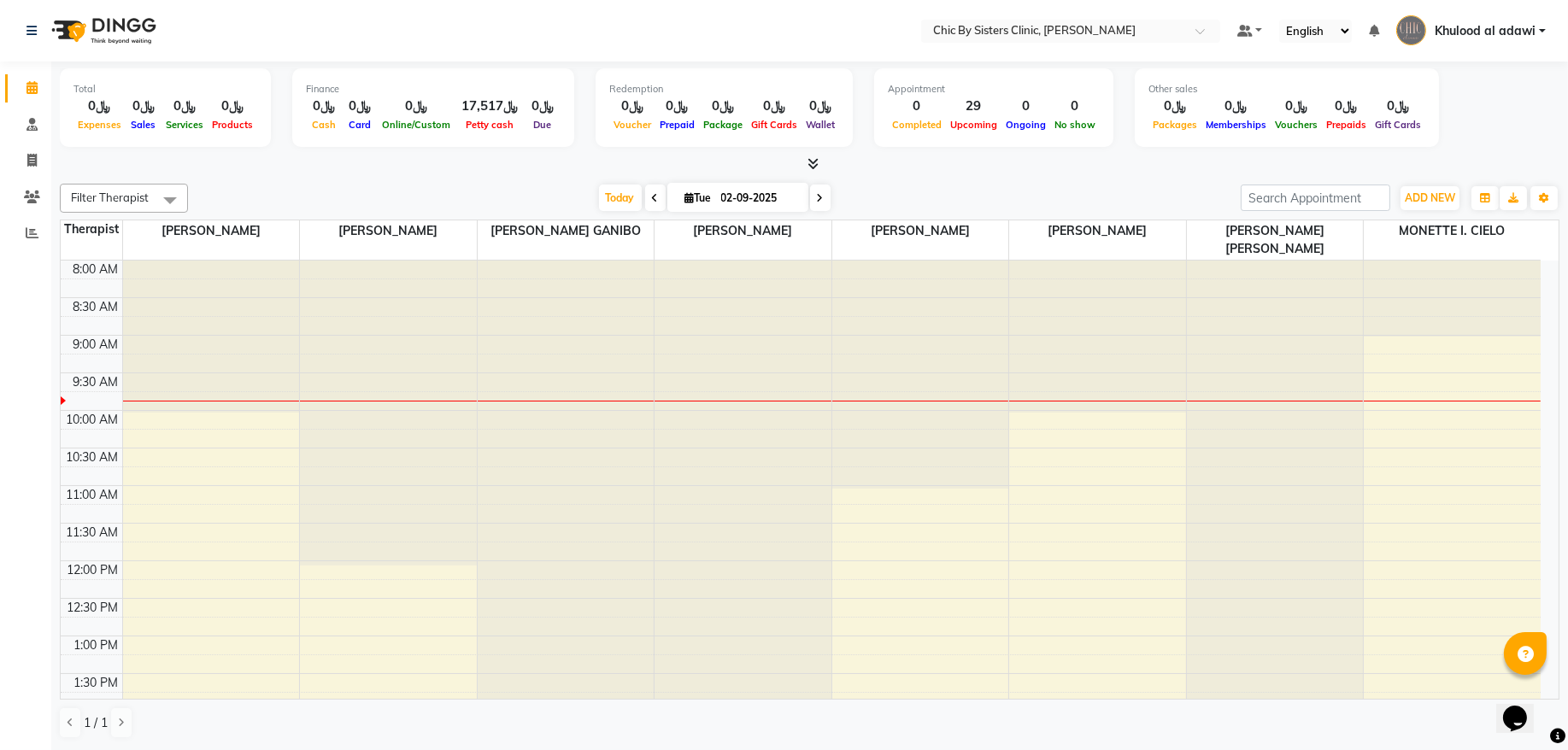
scroll to position [77, 0]
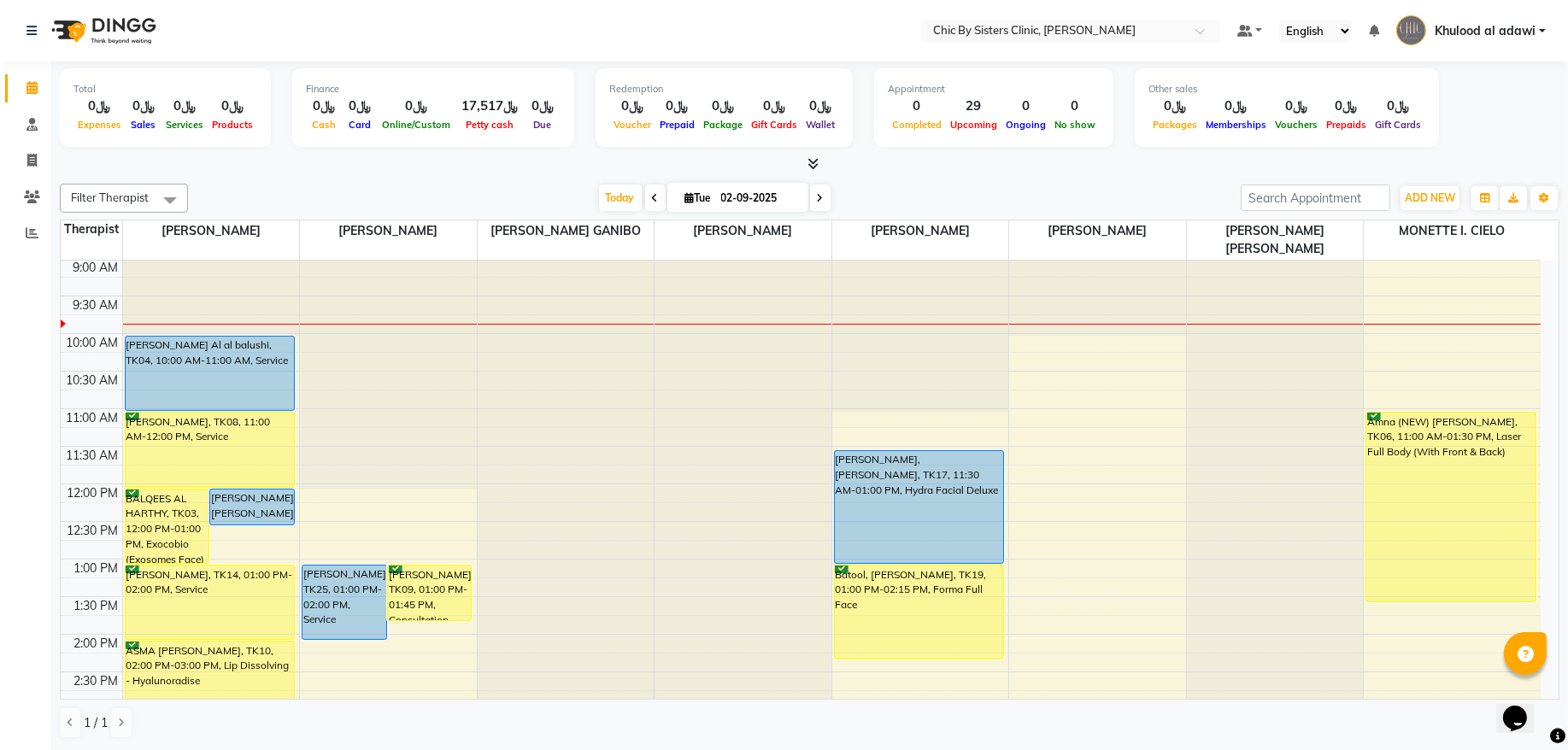
click at [751, 194] on input "02-09-2025" at bounding box center [759, 198] width 86 height 26
select select "9"
select select "2025"
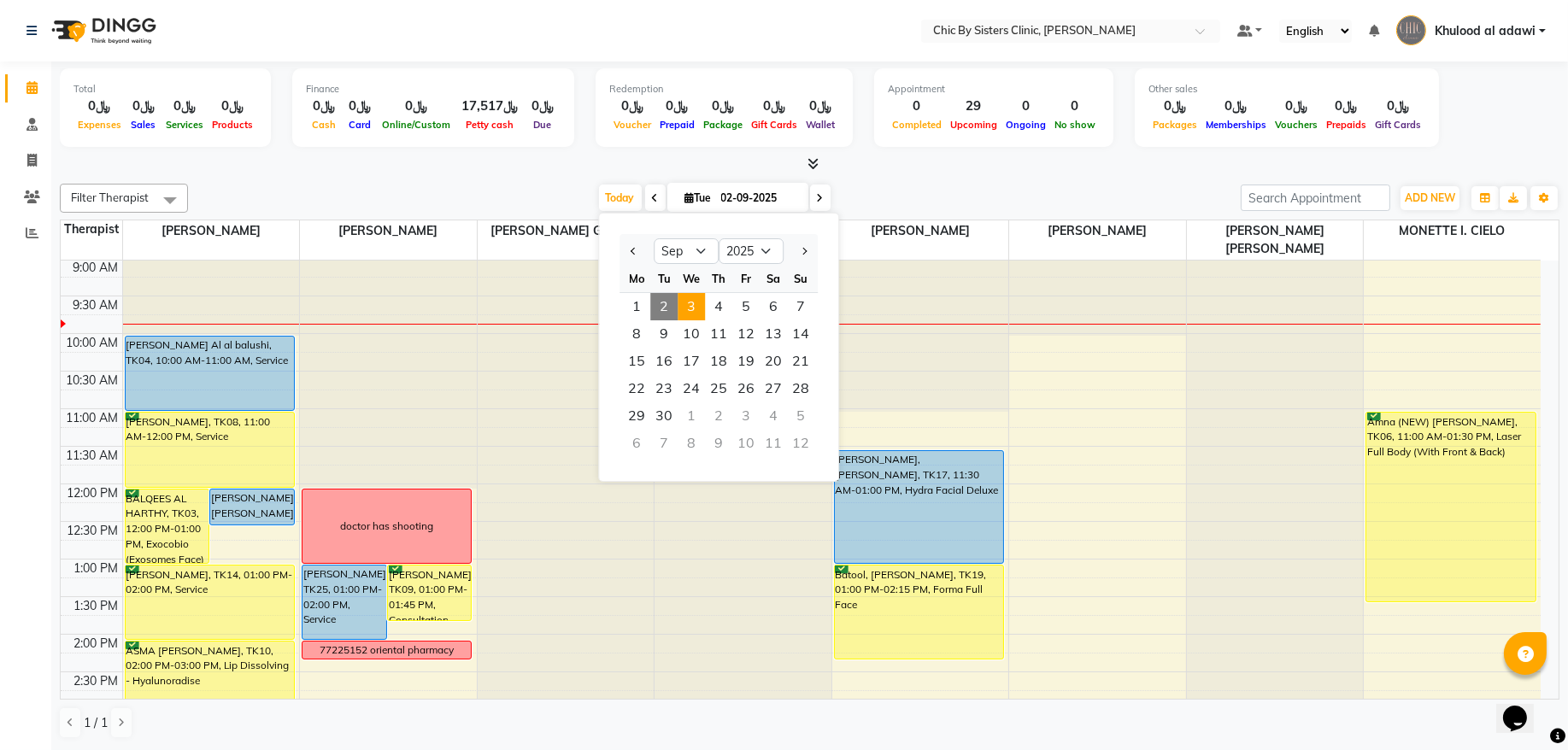
click at [697, 307] on span "3" at bounding box center [691, 306] width 28 height 28
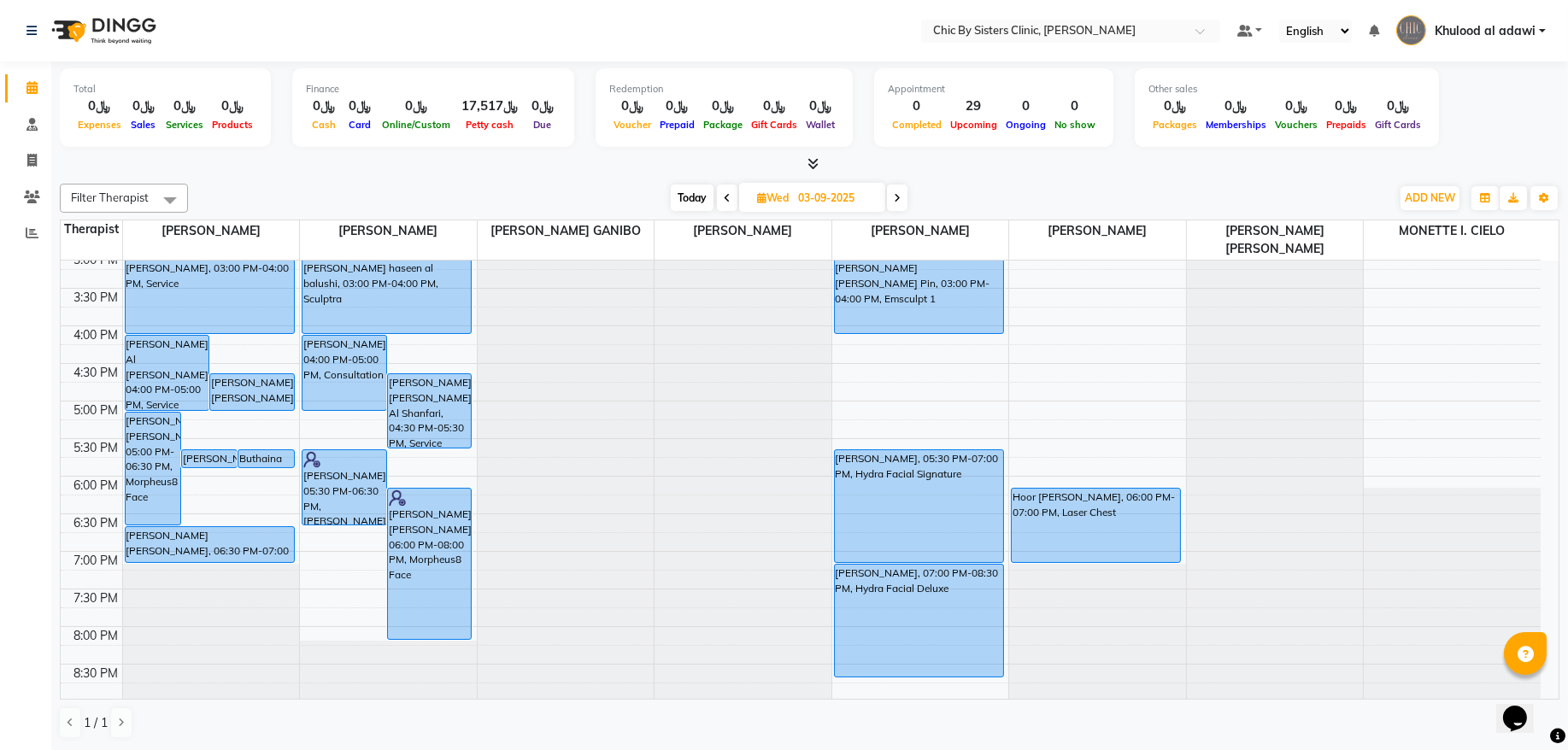
scroll to position [654, 0]
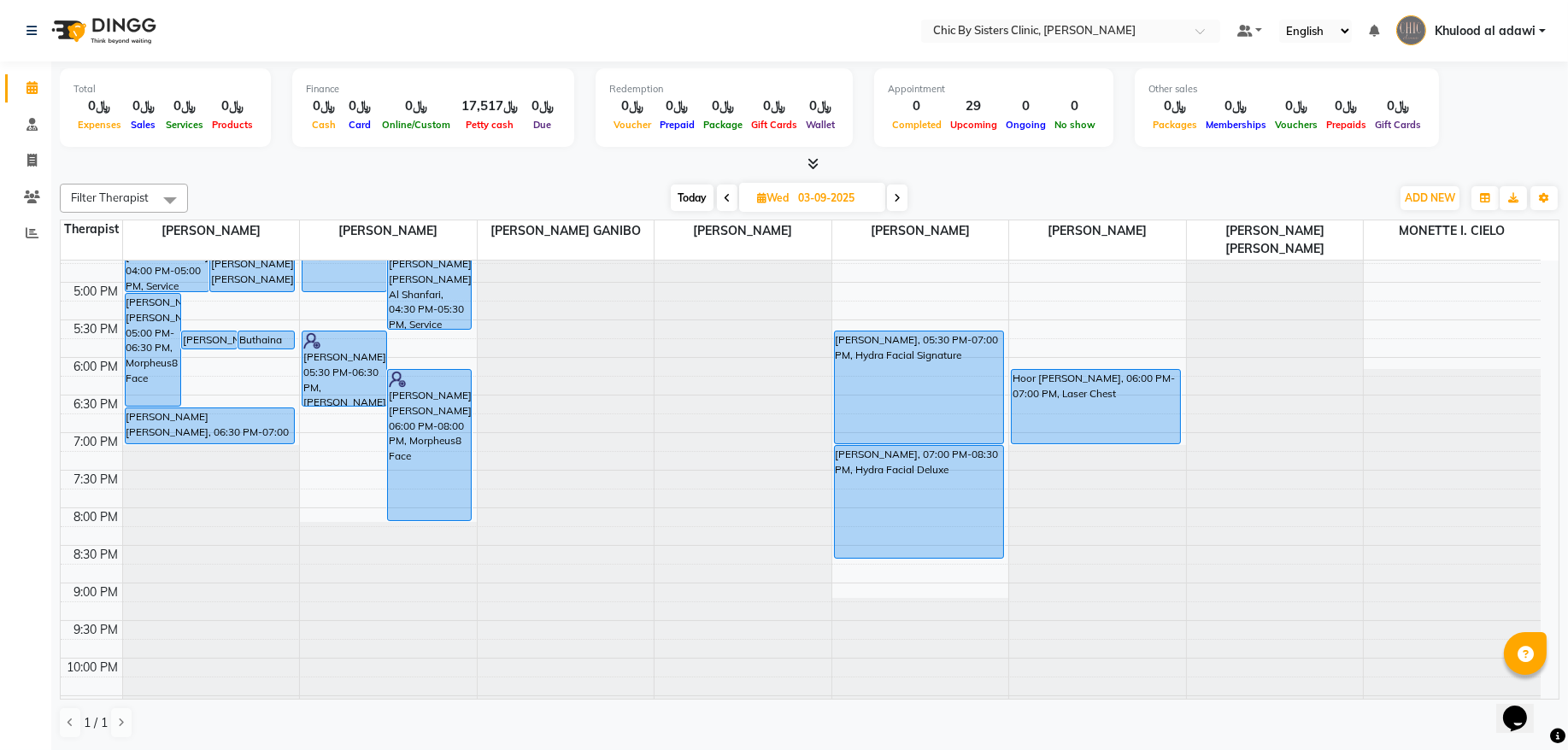
click at [902, 199] on span at bounding box center [897, 198] width 21 height 27
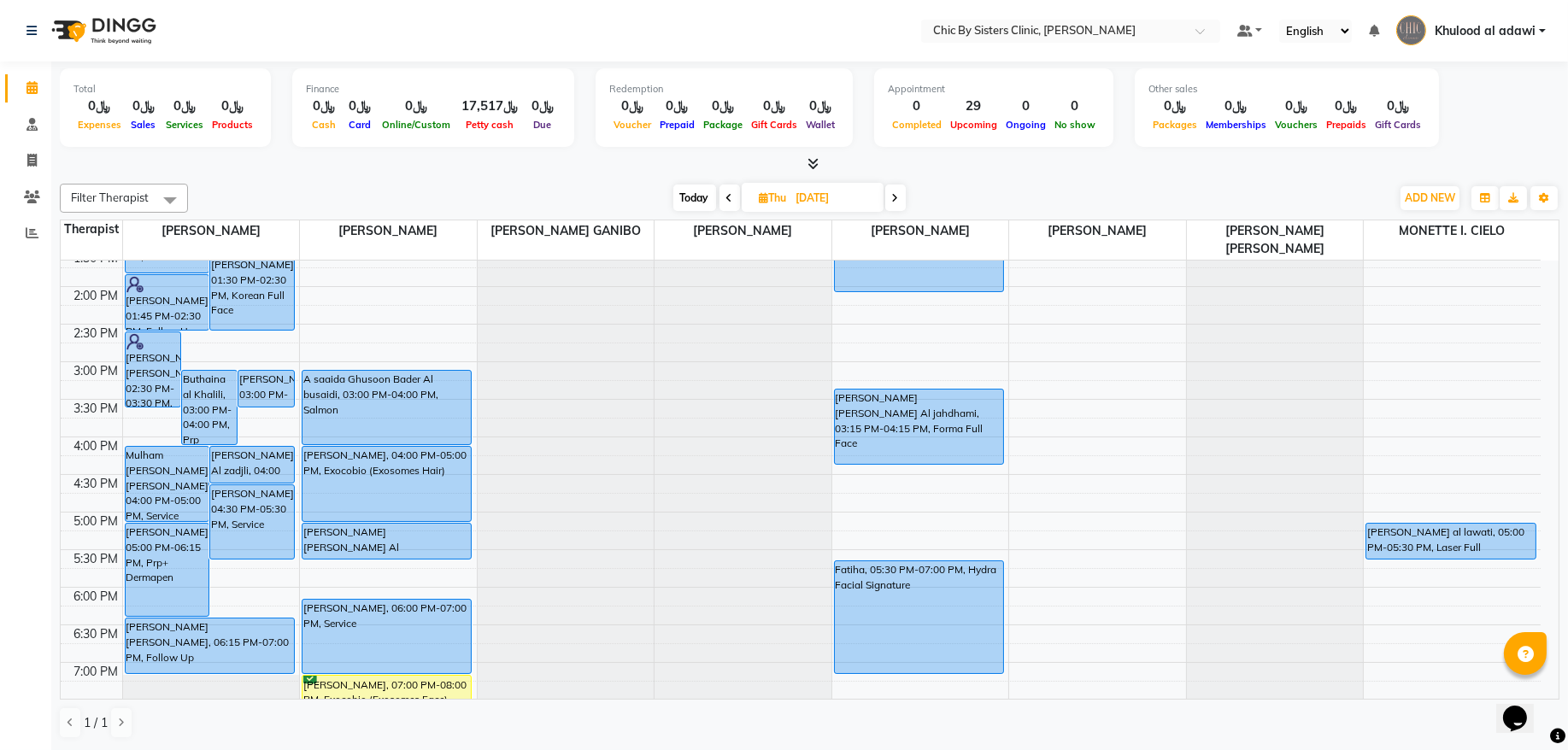
scroll to position [539, 0]
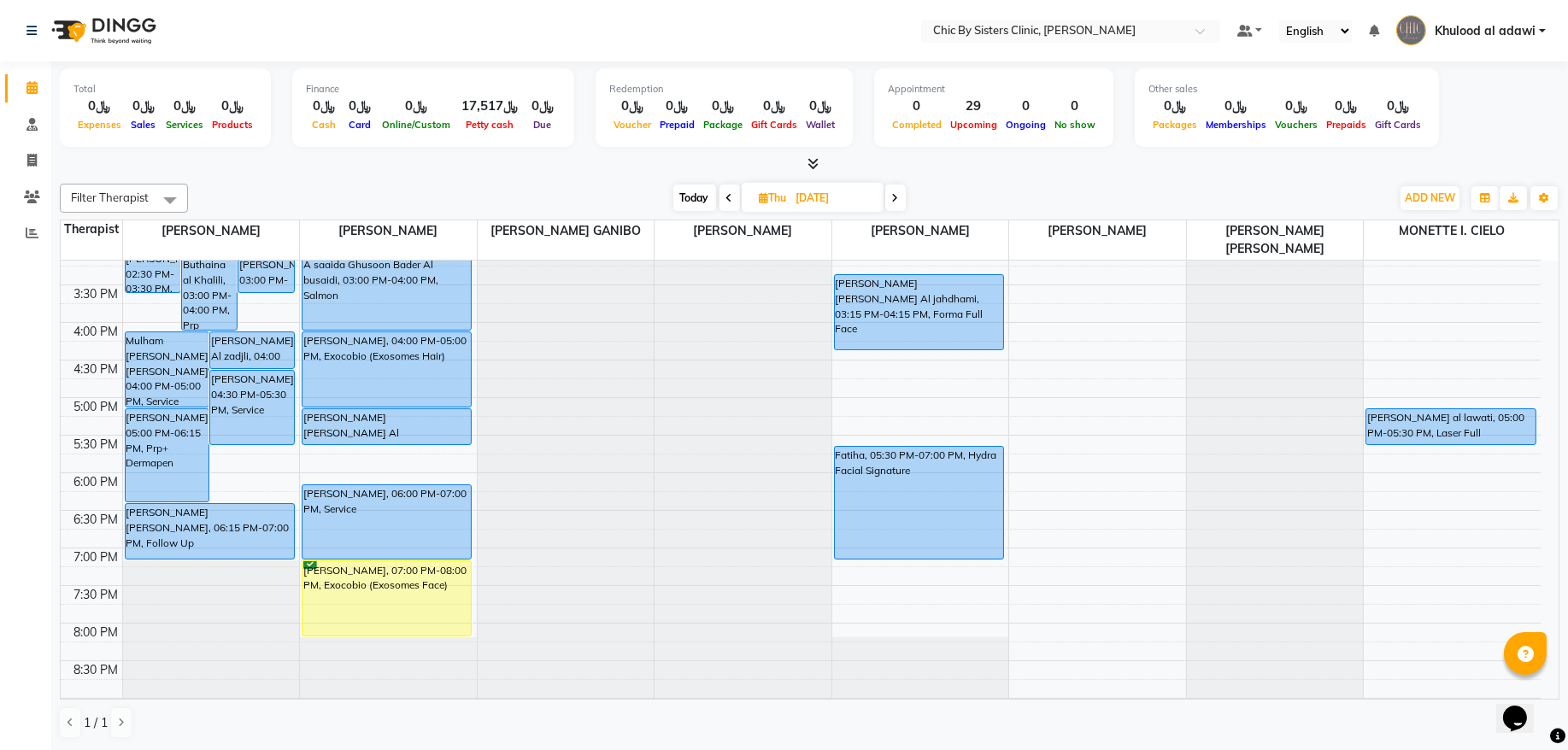
click at [903, 189] on span at bounding box center [896, 198] width 21 height 27
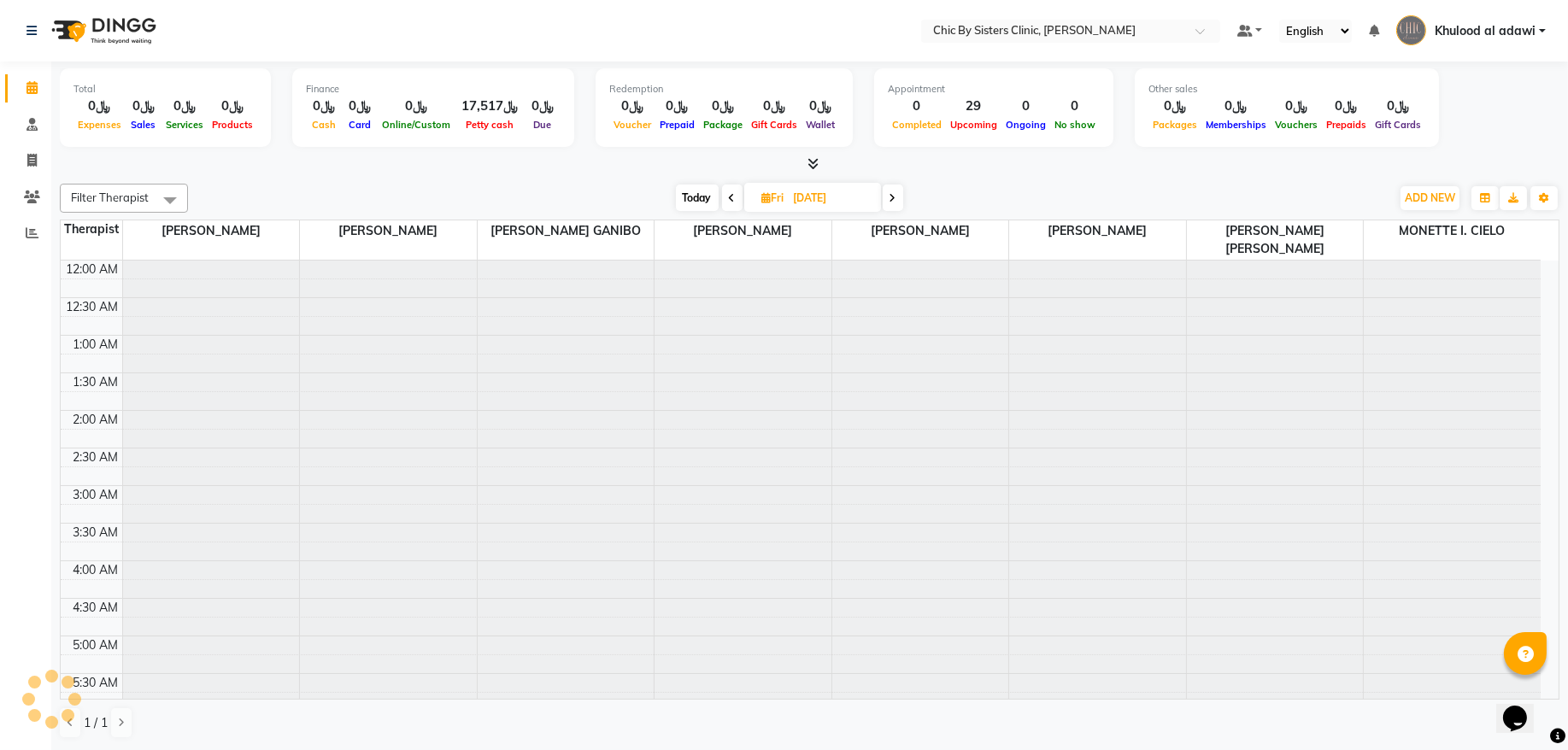
scroll to position [688, 0]
click at [674, 202] on div "Today Fri 05-09-2025" at bounding box center [789, 198] width 230 height 26
click at [685, 199] on span "Today" at bounding box center [697, 198] width 43 height 27
type input "02-09-2025"
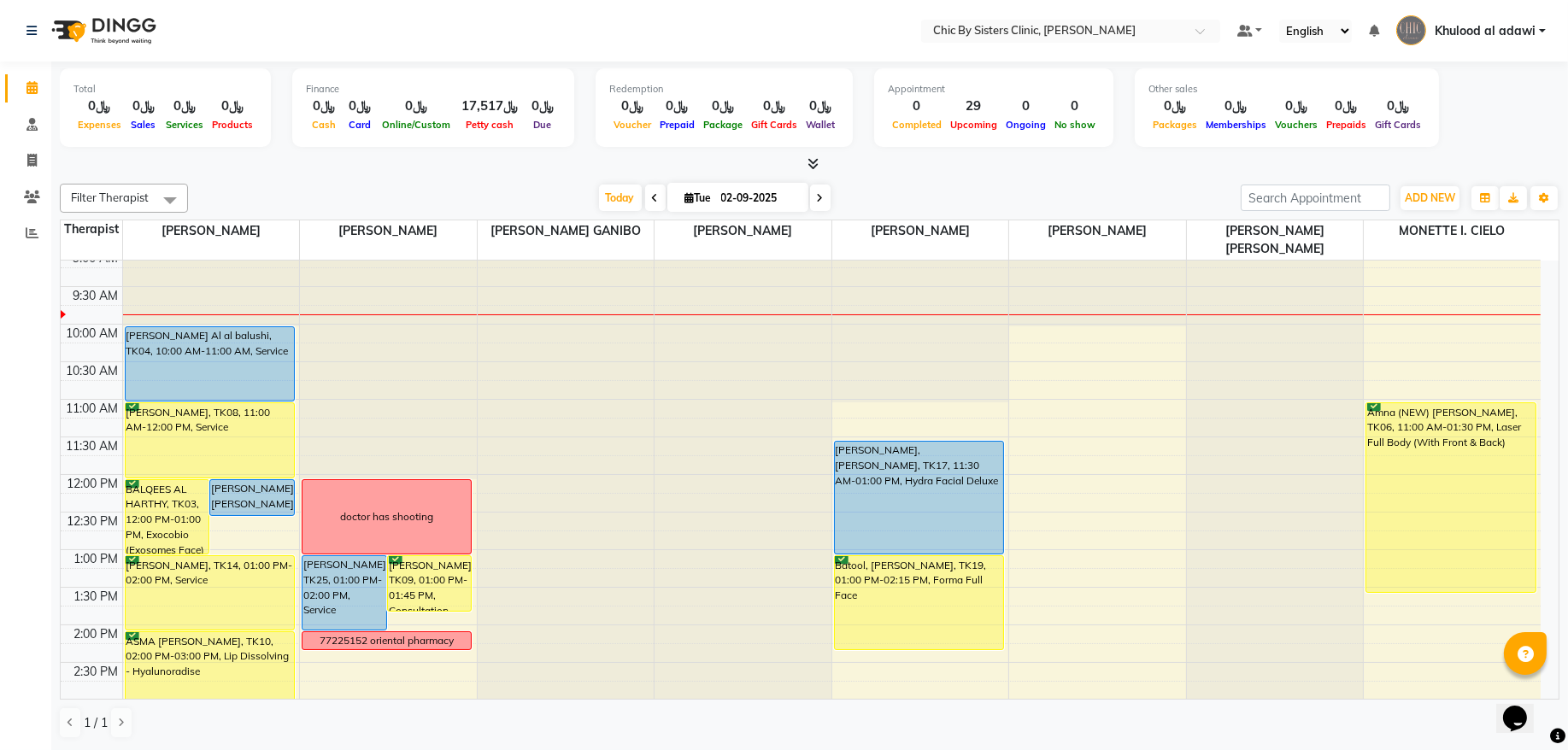
scroll to position [77, 0]
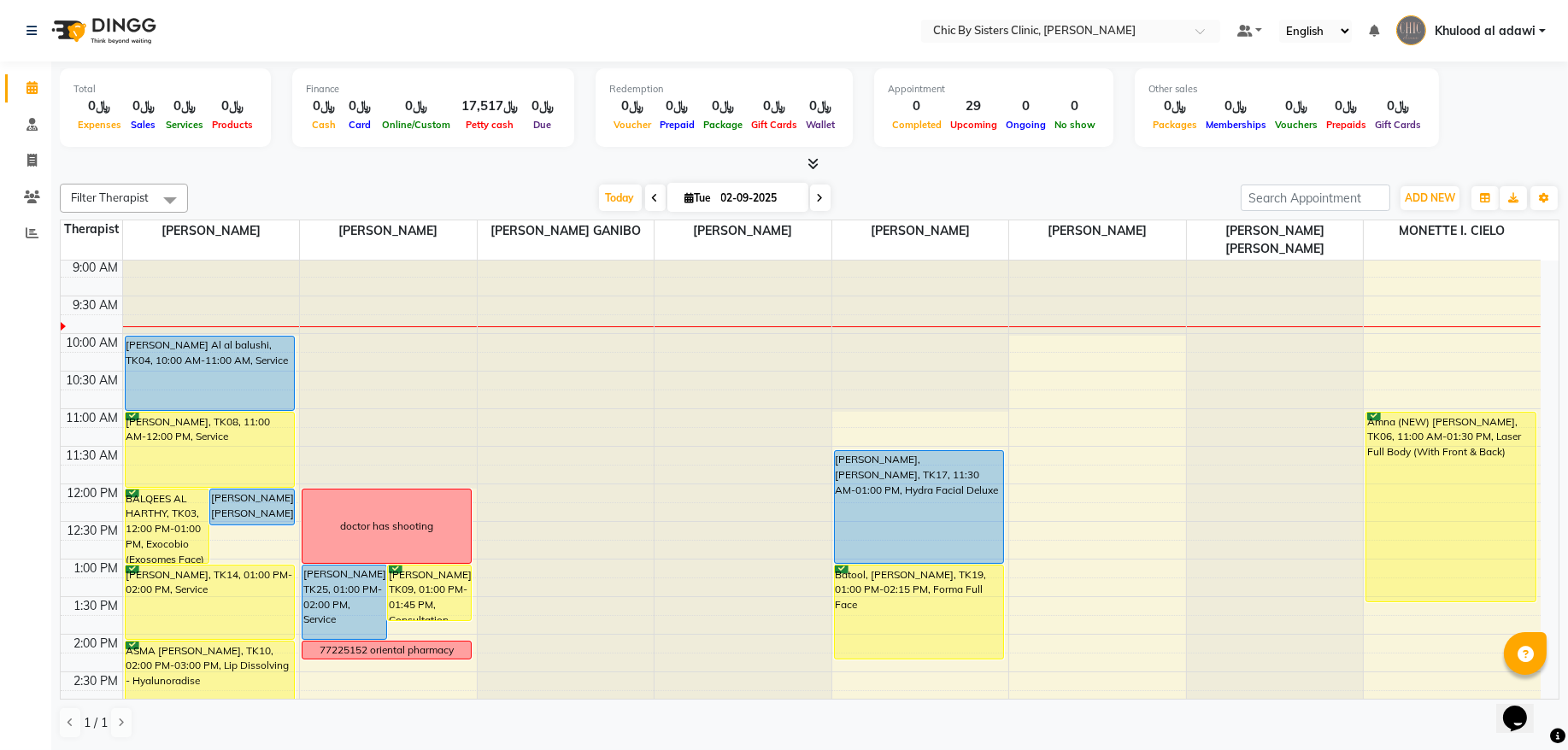
click at [734, 192] on input "02-09-2025" at bounding box center [759, 198] width 86 height 26
select select "9"
select select "2025"
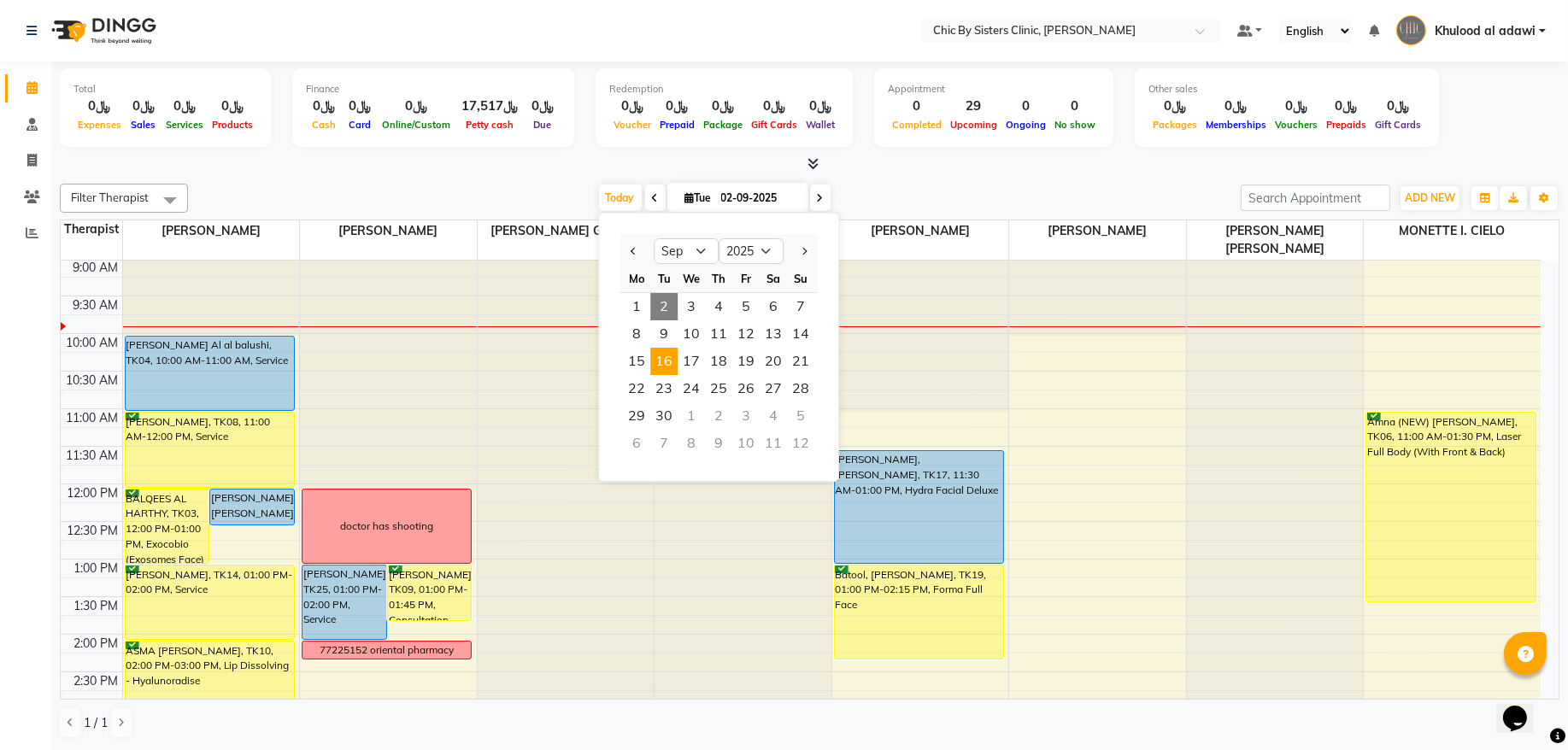
click at [671, 365] on span "16" at bounding box center [663, 362] width 28 height 28
type input "16-09-2025"
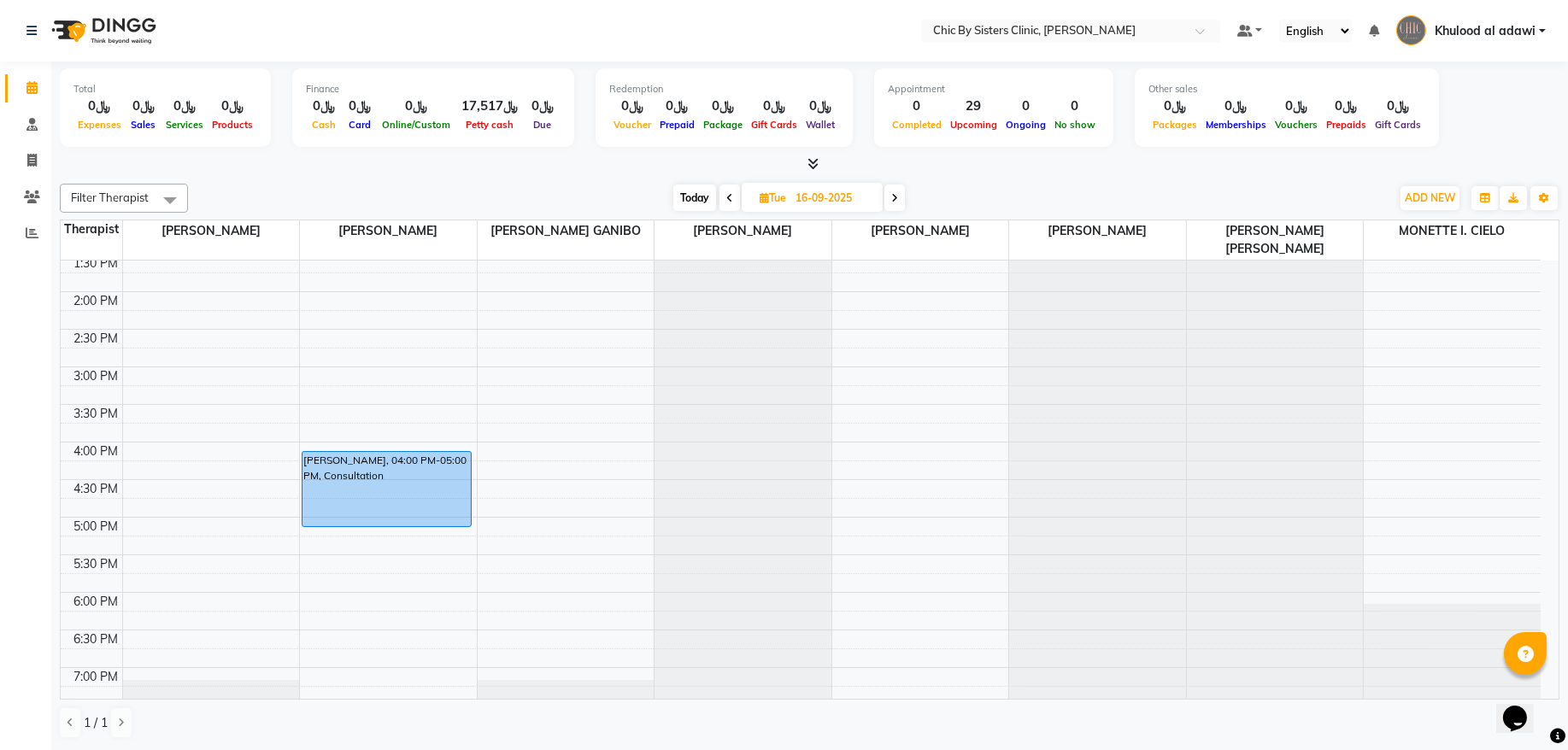
scroll to position [423, 0]
click at [603, 454] on div "8:00 AM 8:30 AM 9:00 AM 9:30 AM 10:00 AM 10:30 AM 11:00 AM 11:30 AM 12:00 PM 12…" at bounding box center [801, 438] width 1480 height 1203
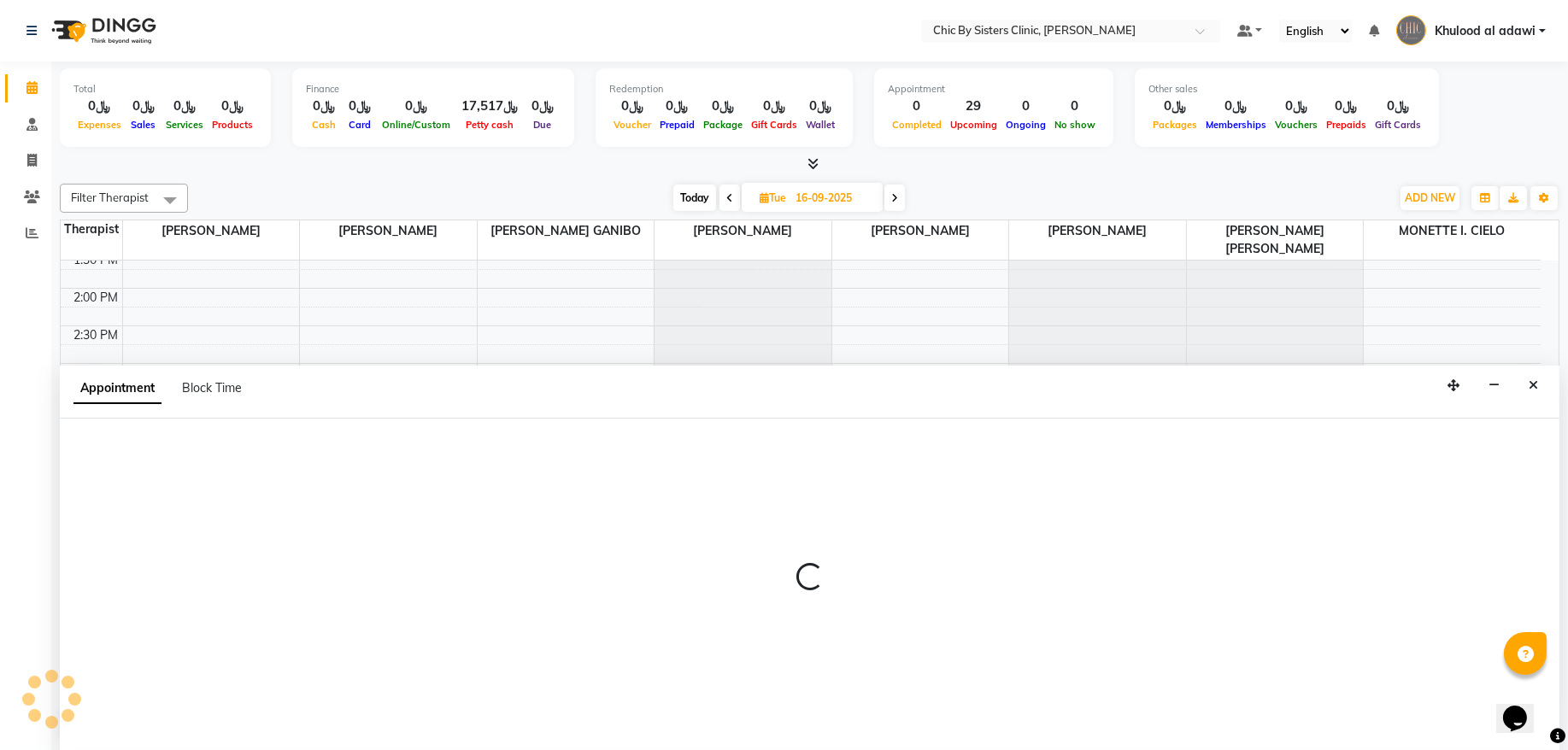
select select "49181"
select select "tentative"
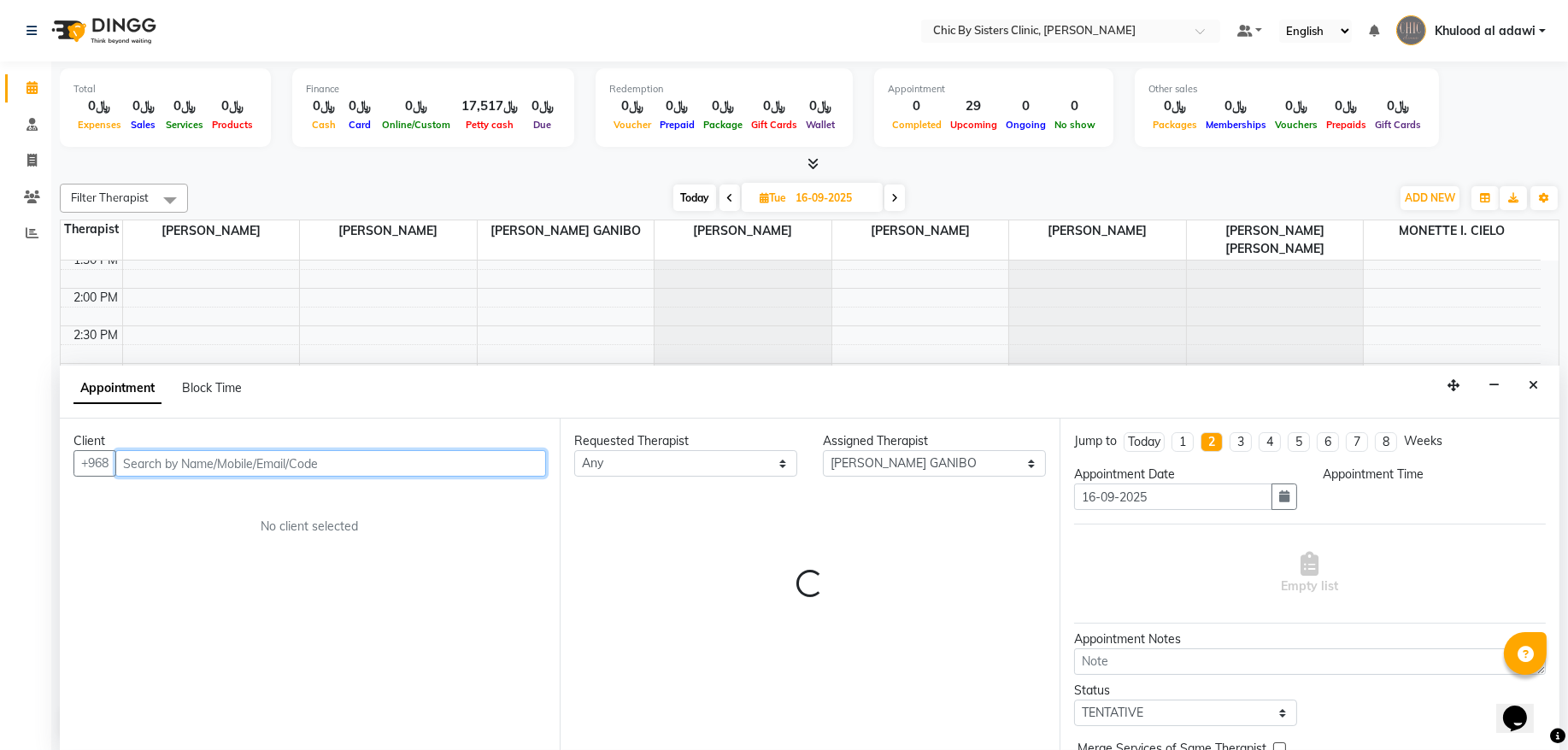
select select "960"
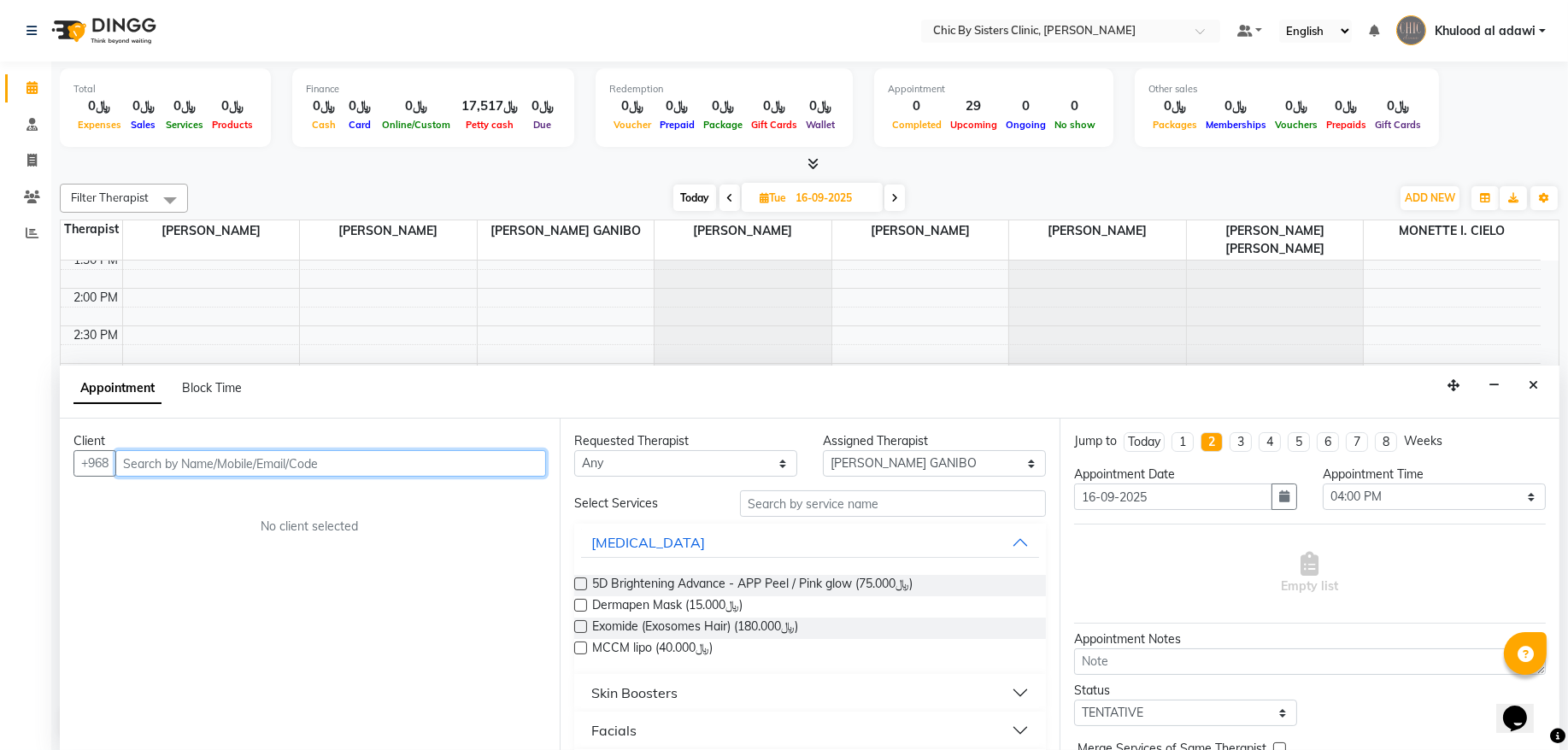
paste input "96899828279"
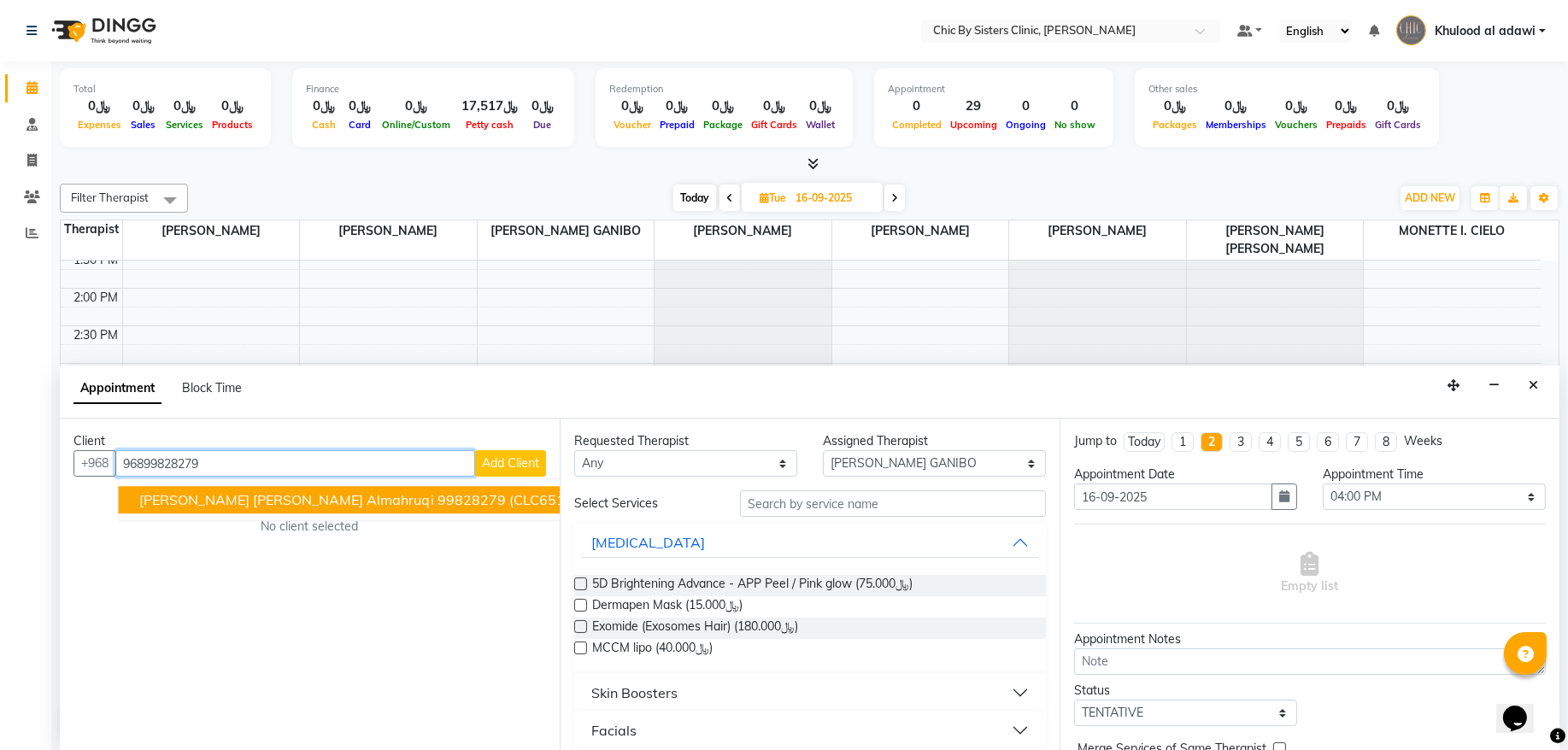
click at [307, 505] on span "Kifah Salim Moahmmed Almahruqi" at bounding box center [287, 500] width 295 height 17
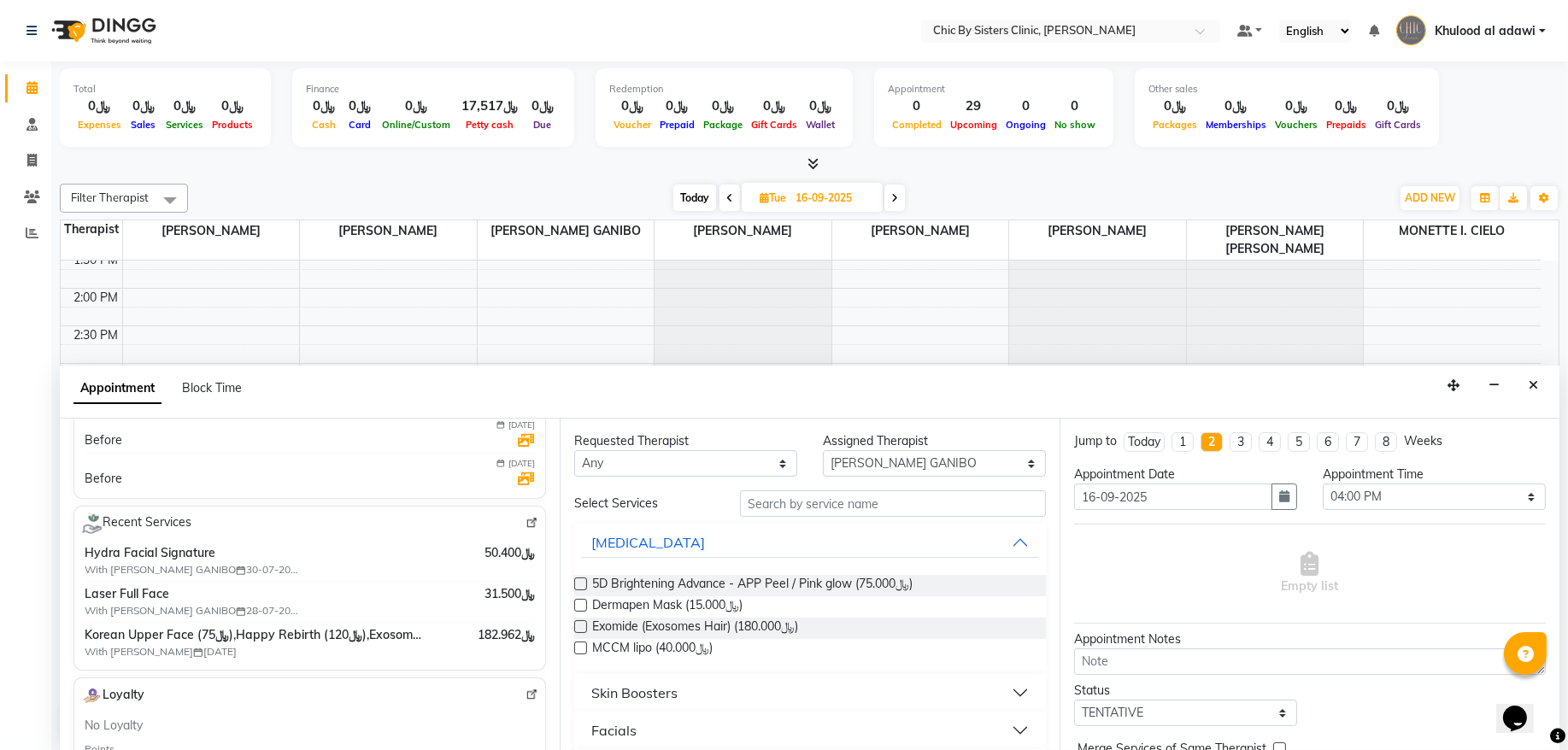
scroll to position [346, 0]
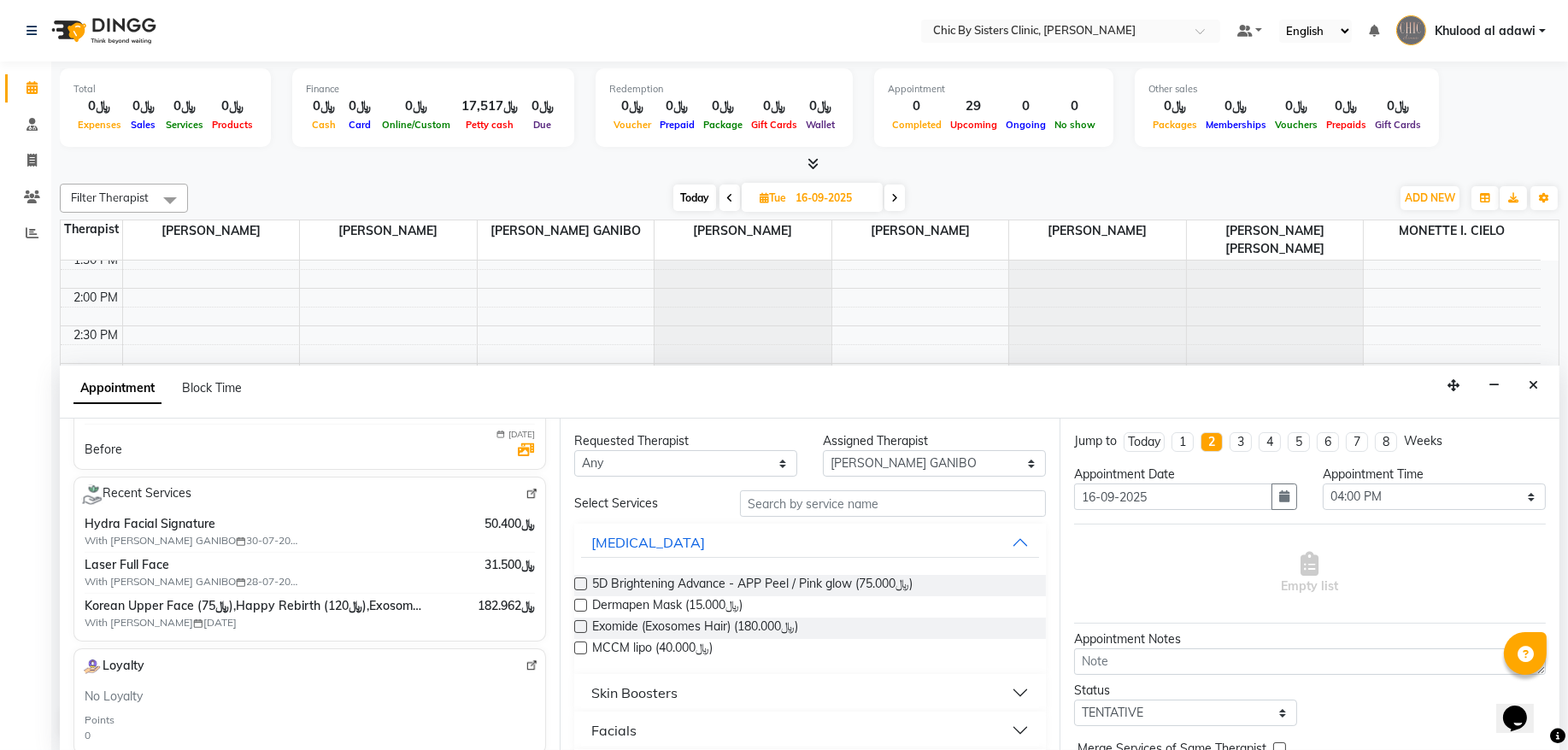
type input "99828279"
click at [815, 507] on input "text" at bounding box center [893, 504] width 306 height 27
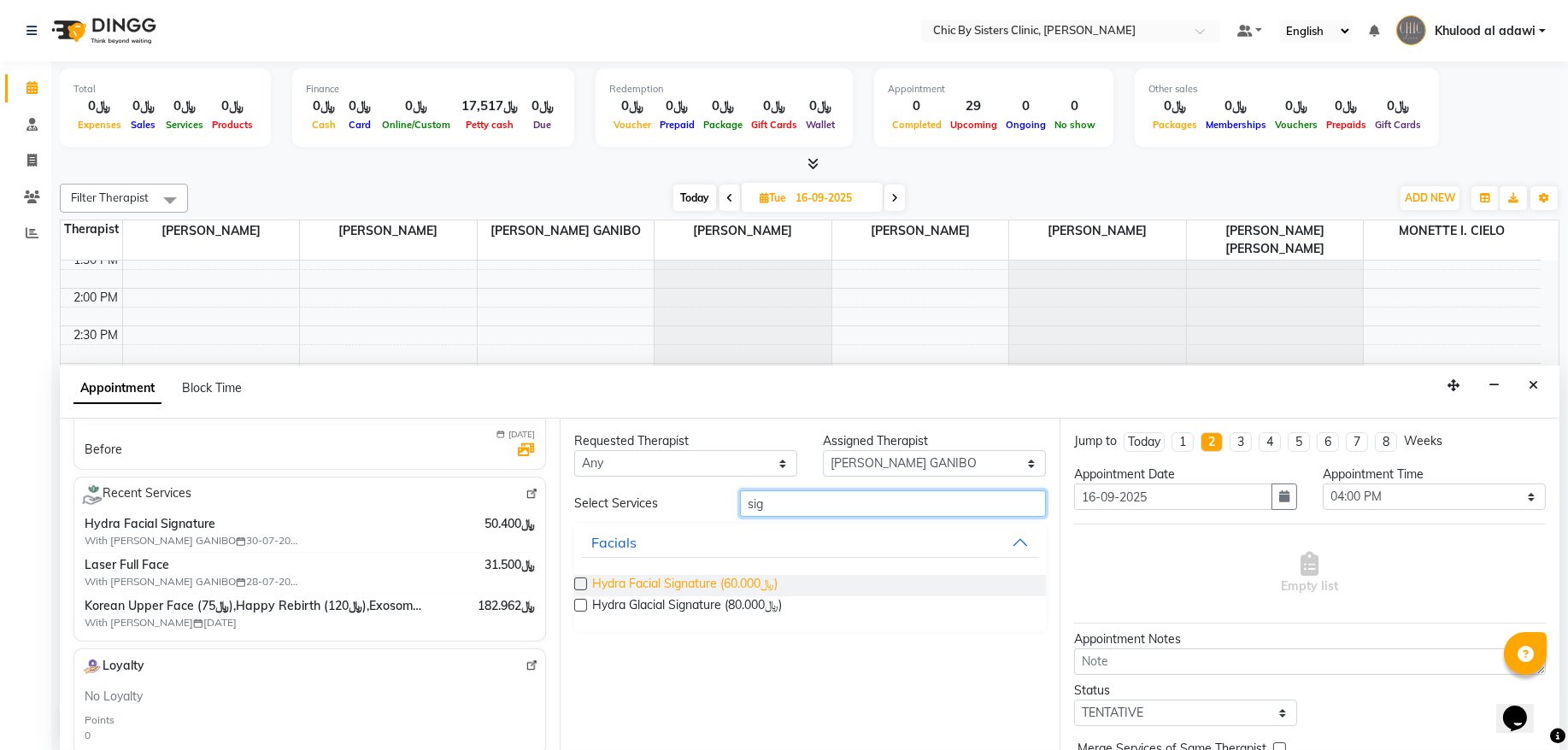
type input "sig"
click at [772, 577] on span "Hydra Facial Signature (﷼60.000)" at bounding box center [685, 586] width 186 height 21
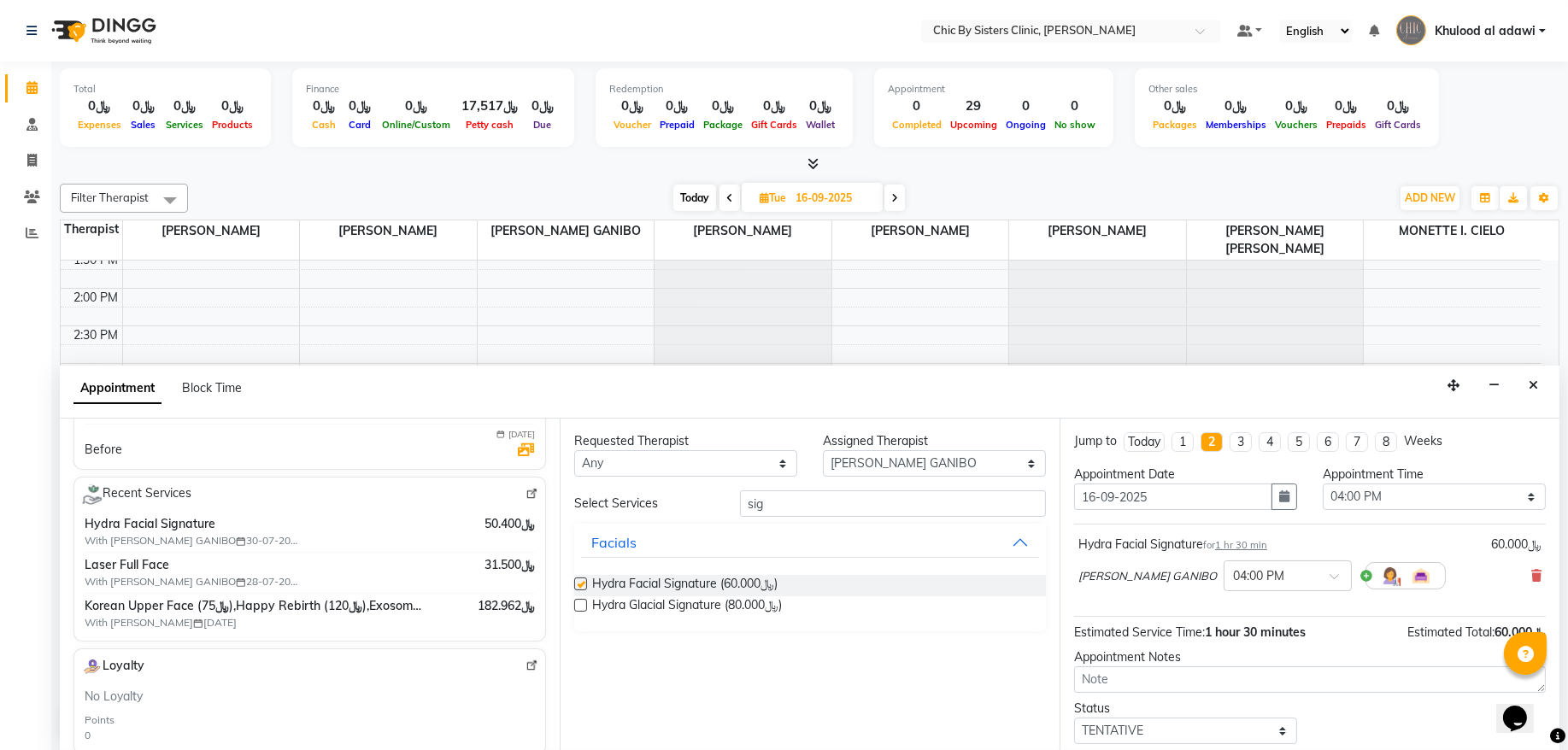
checkbox input "false"
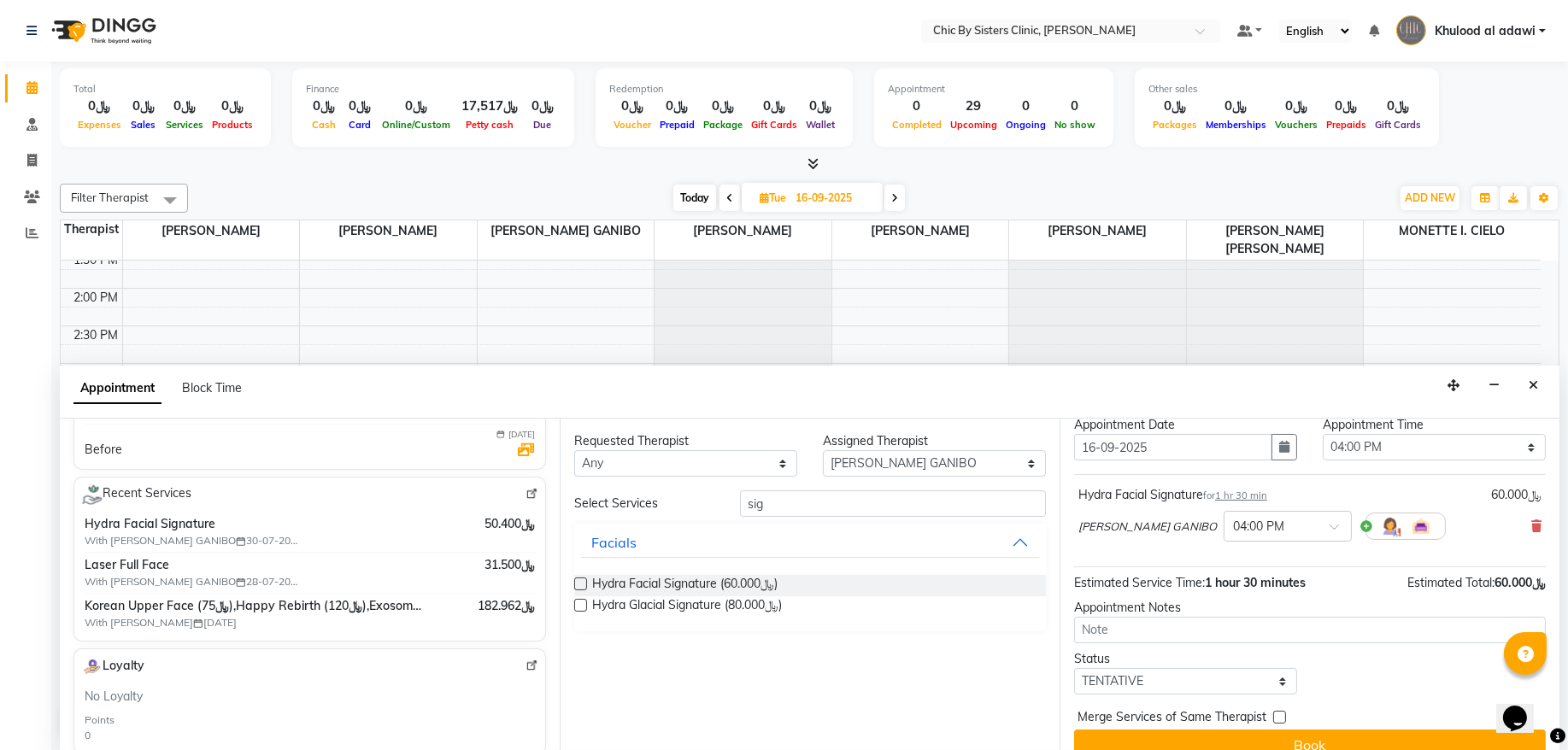
scroll to position [76, 0]
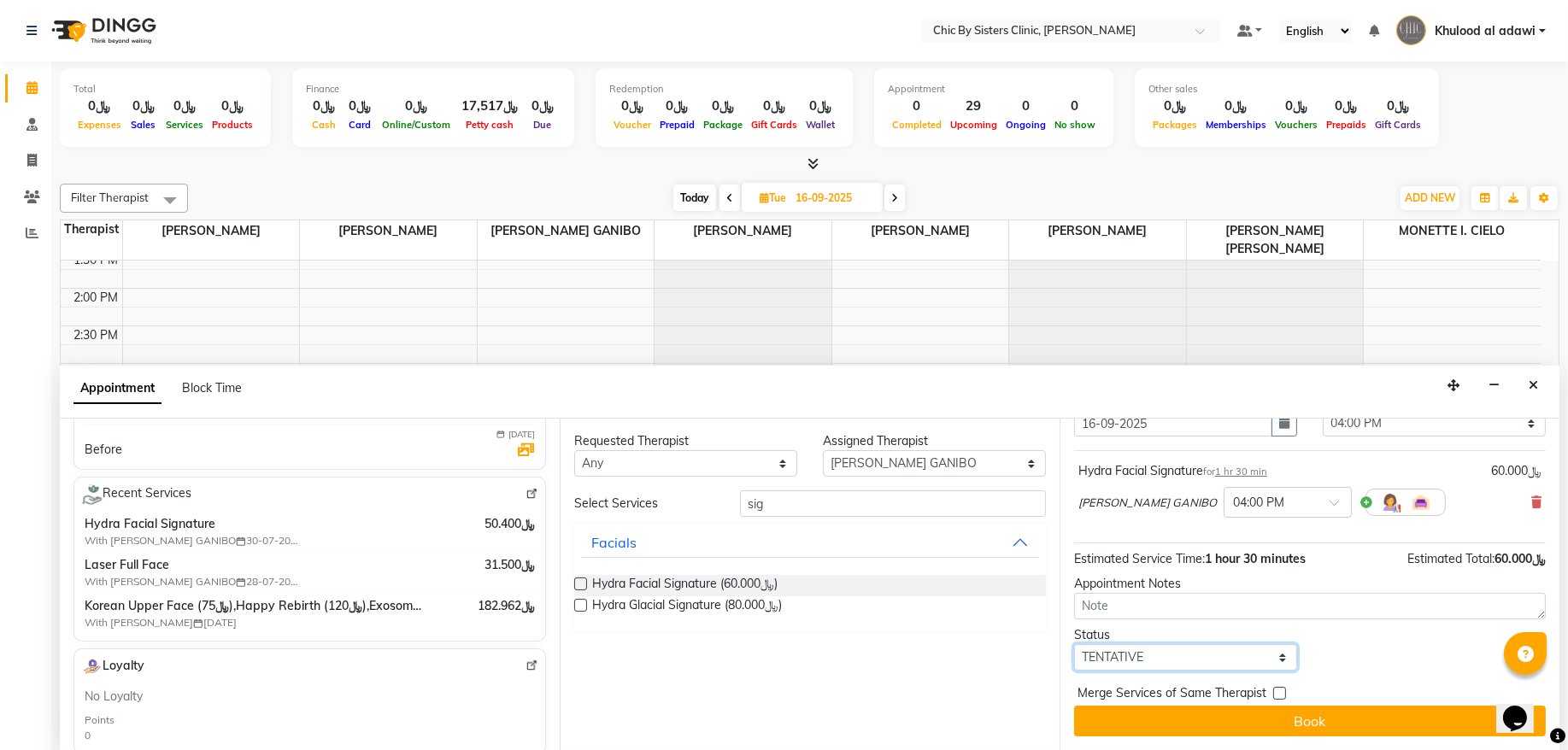
click at [1234, 662] on select "Select TENTATIVE CONFIRM UPCOMING" at bounding box center [1186, 658] width 223 height 27
select select "upcoming"
click at [1074, 645] on select "Select TENTATIVE CONFIRM UPCOMING" at bounding box center [1186, 658] width 223 height 27
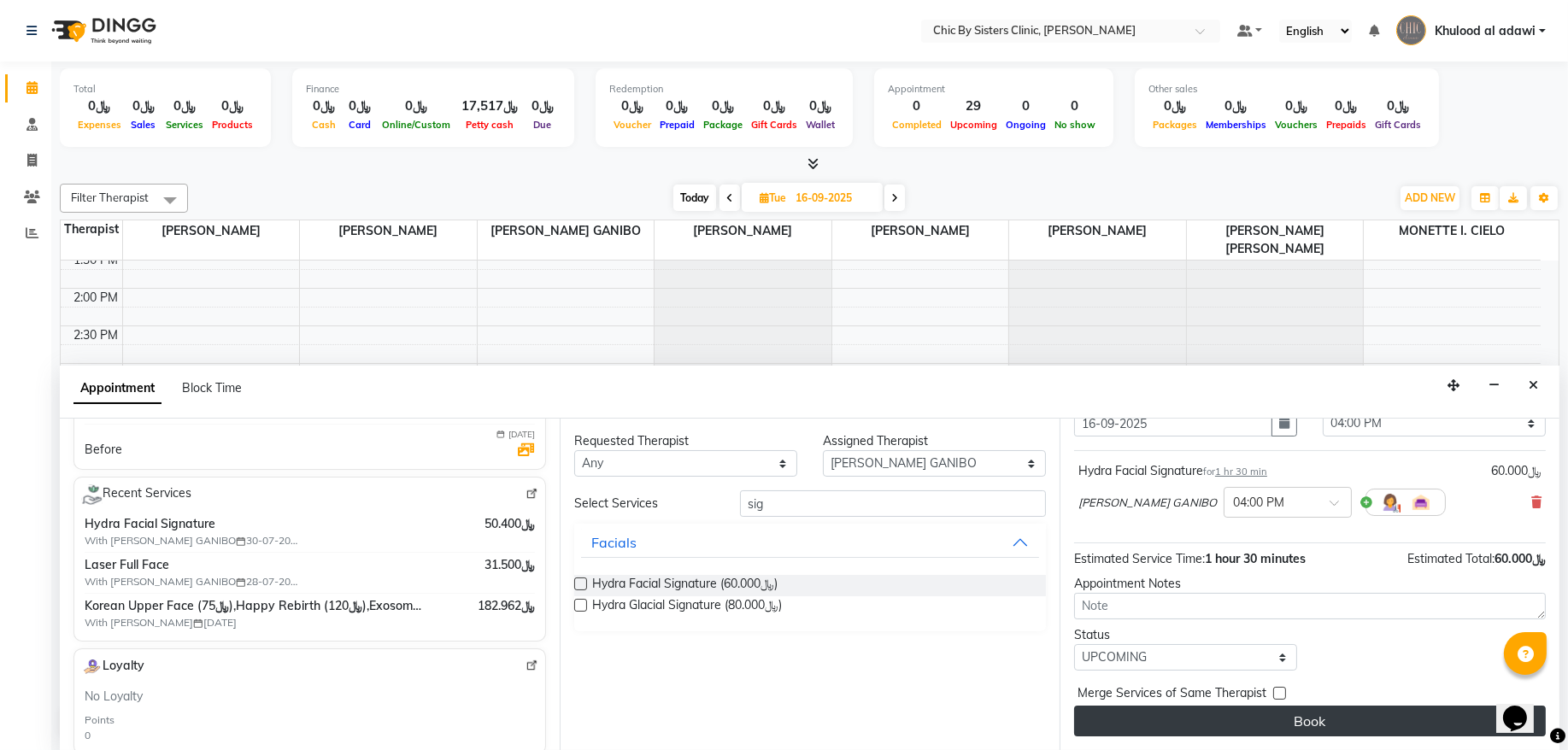
click at [1243, 717] on button "Book" at bounding box center [1310, 721] width 471 height 30
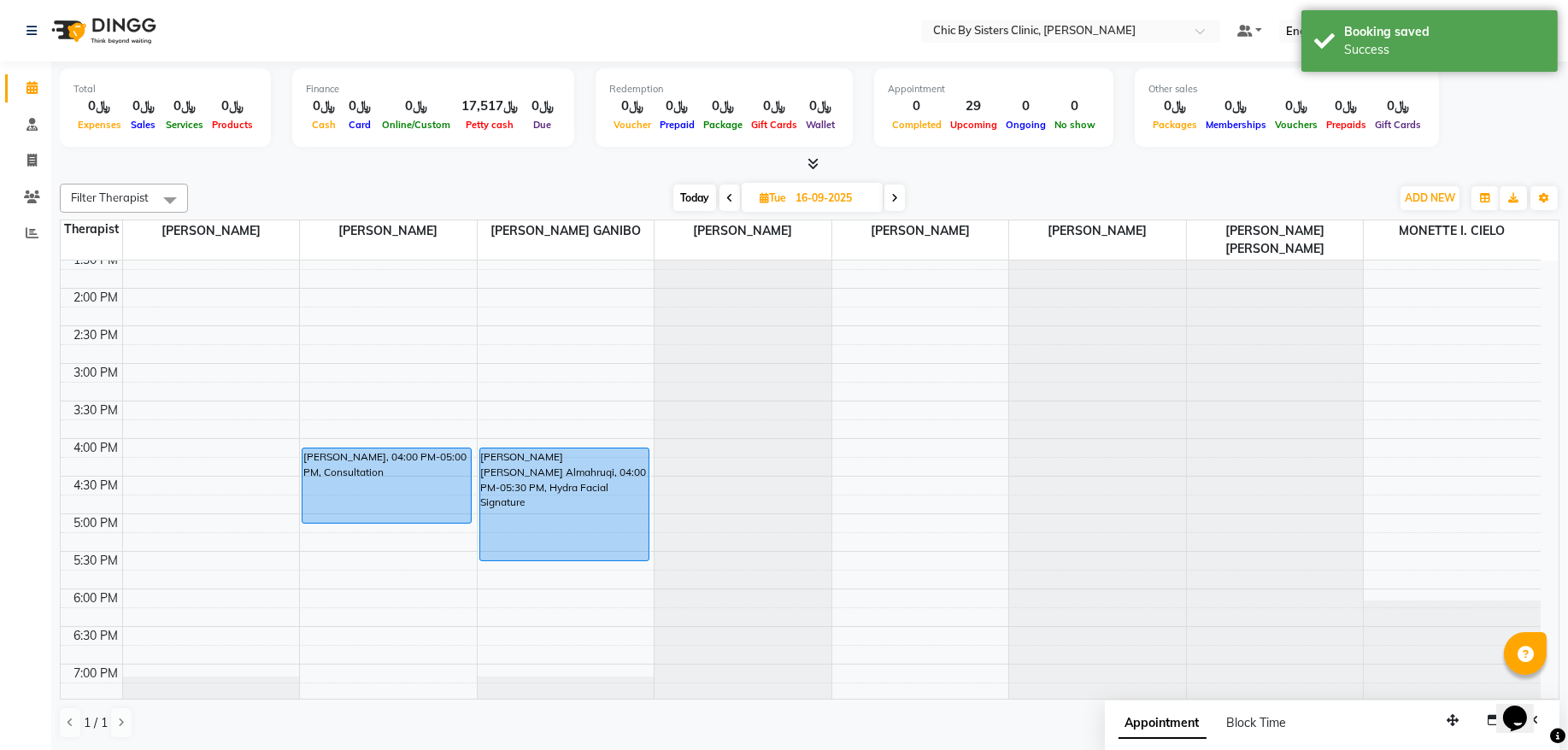
click at [888, 197] on span at bounding box center [895, 198] width 21 height 27
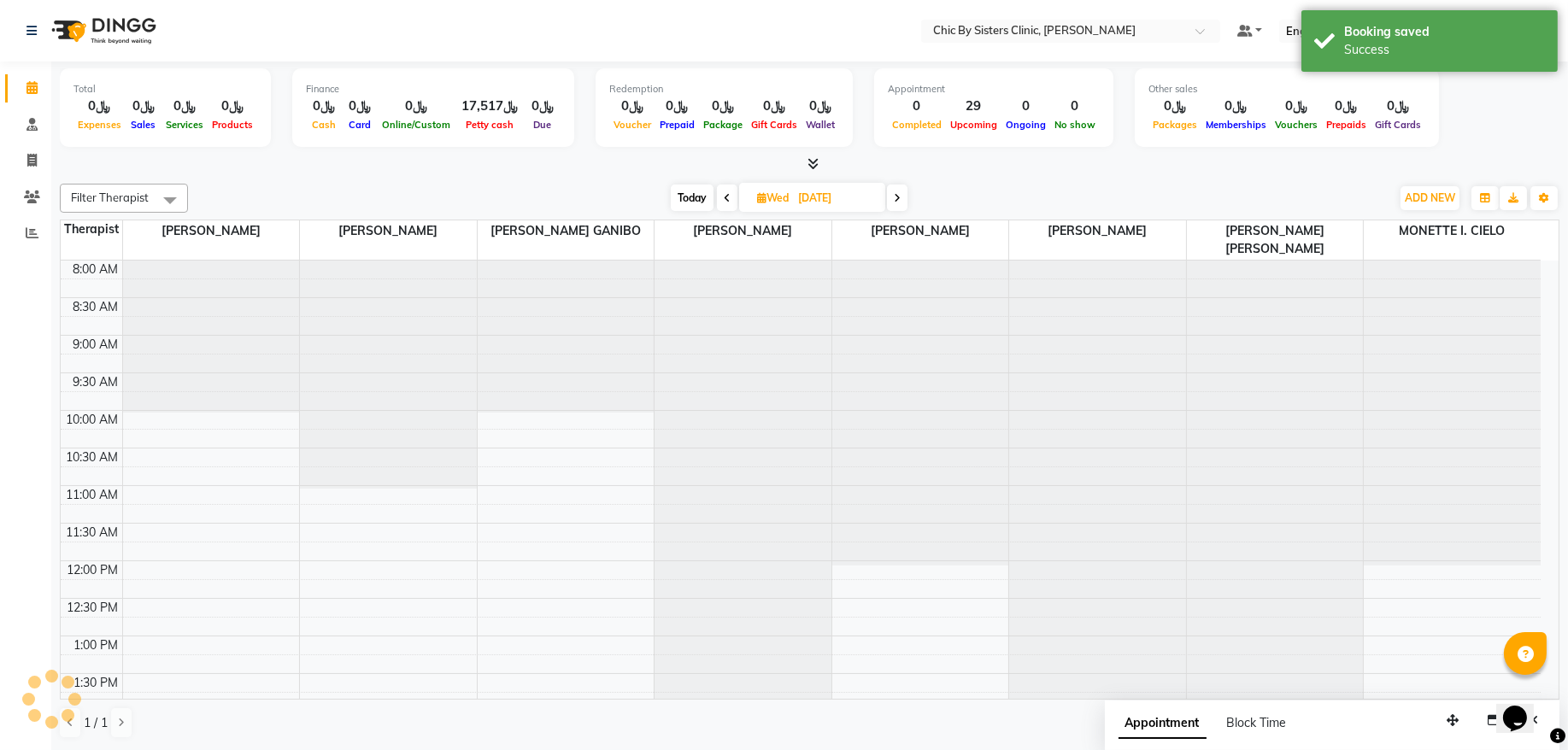
scroll to position [77, 0]
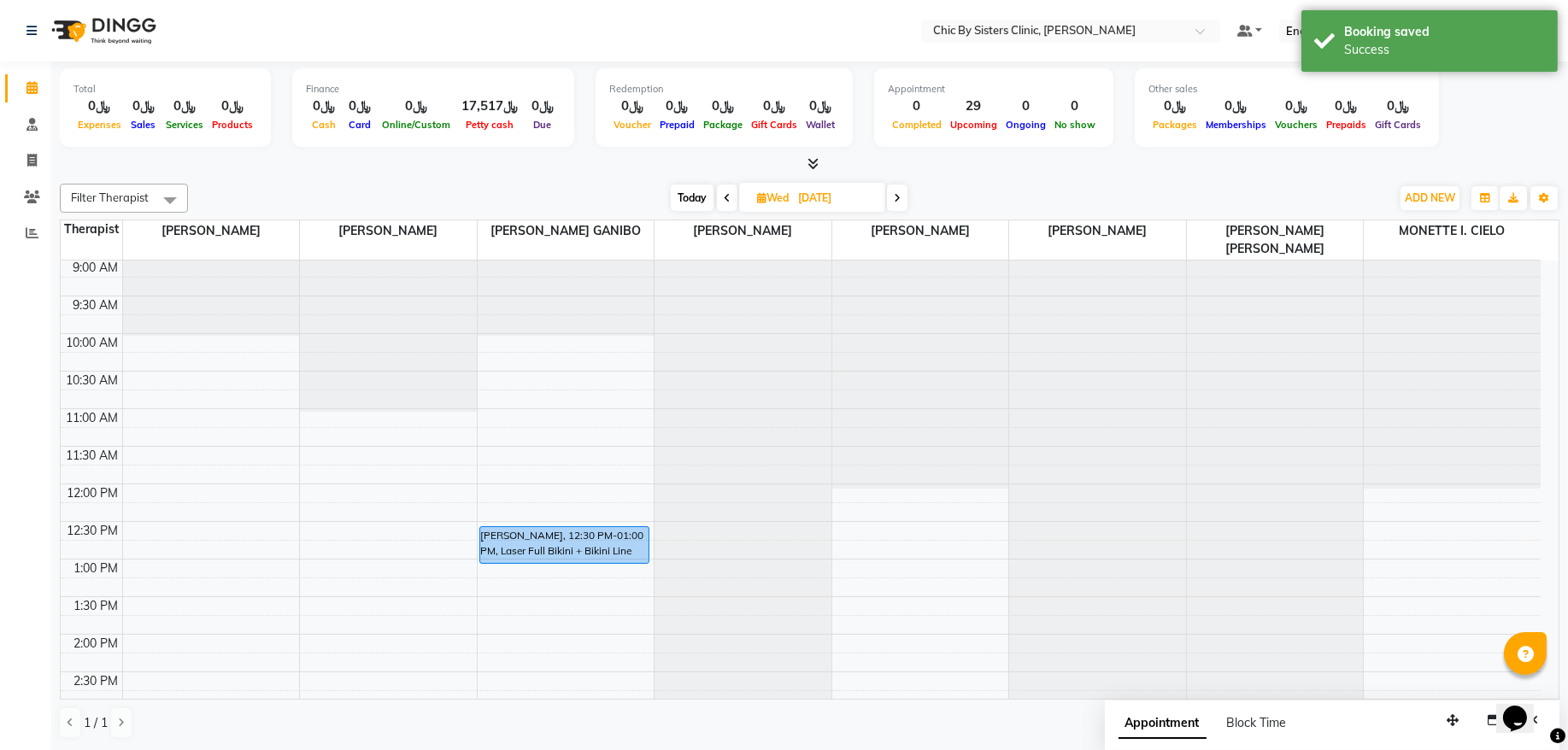
click at [905, 198] on span at bounding box center [897, 198] width 21 height 27
type input "18-09-2025"
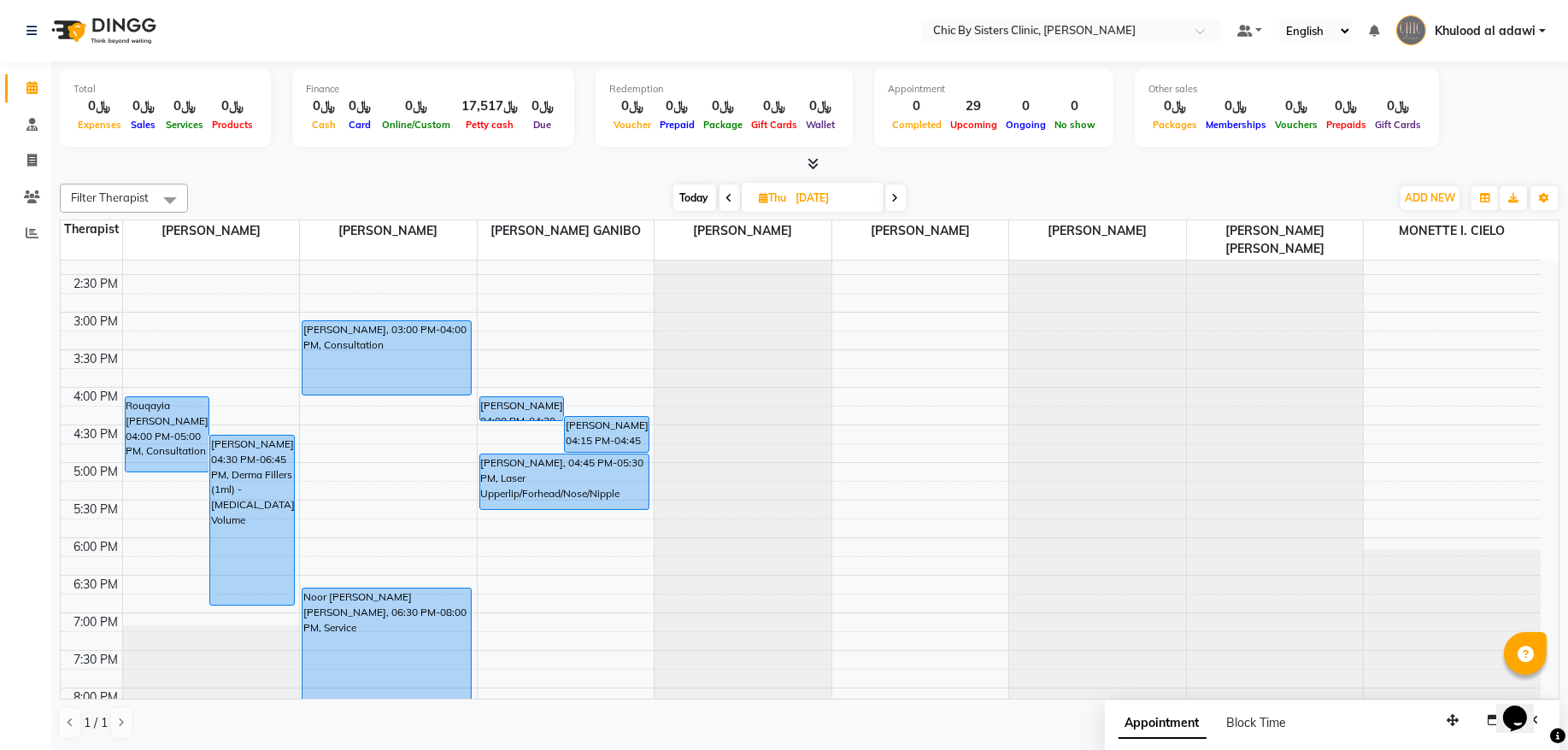
scroll to position [423, 0]
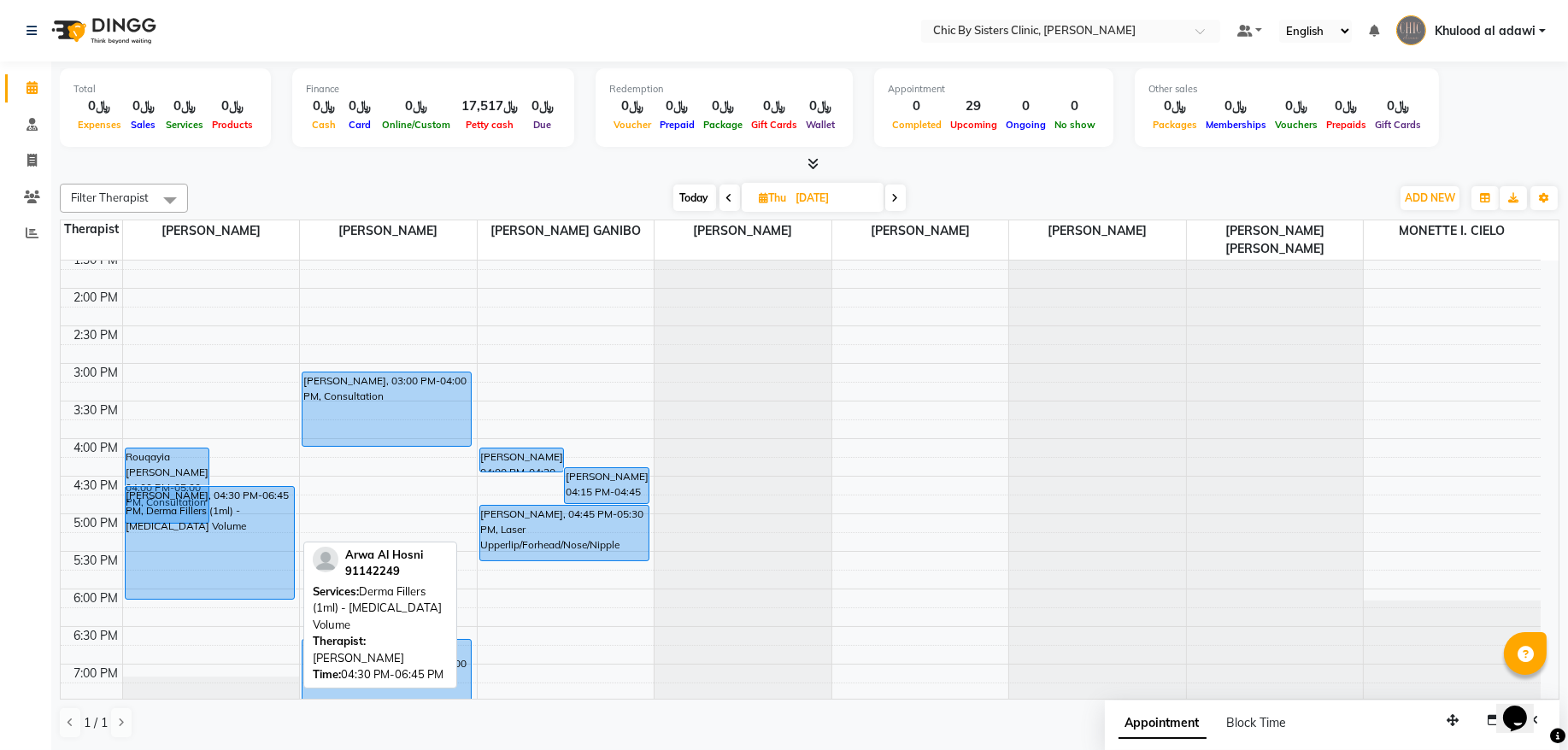
drag, startPoint x: 275, startPoint y: 659, endPoint x: 283, endPoint y: 615, distance: 44.7
click at [283, 615] on div "8:00 AM 8:30 AM 9:00 AM 9:30 AM 10:00 AM 10:30 AM 11:00 AM 11:30 AM 12:00 PM 12…" at bounding box center [801, 438] width 1480 height 1203
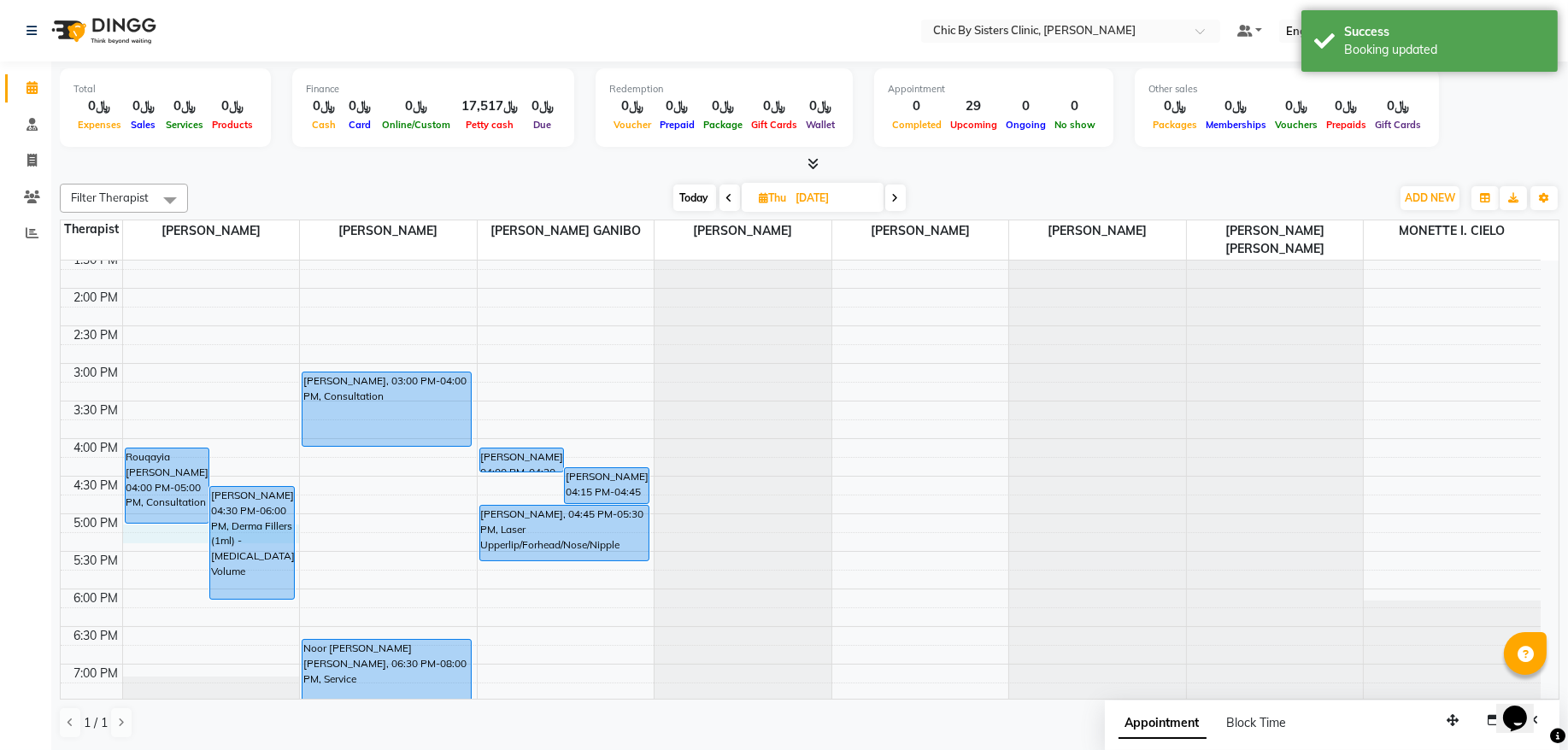
click at [183, 539] on div "8:00 AM 8:30 AM 9:00 AM 9:30 AM 10:00 AM 10:30 AM 11:00 AM 11:30 AM 12:00 PM 12…" at bounding box center [801, 438] width 1480 height 1203
select select "49177"
select select "1020"
select select "tentative"
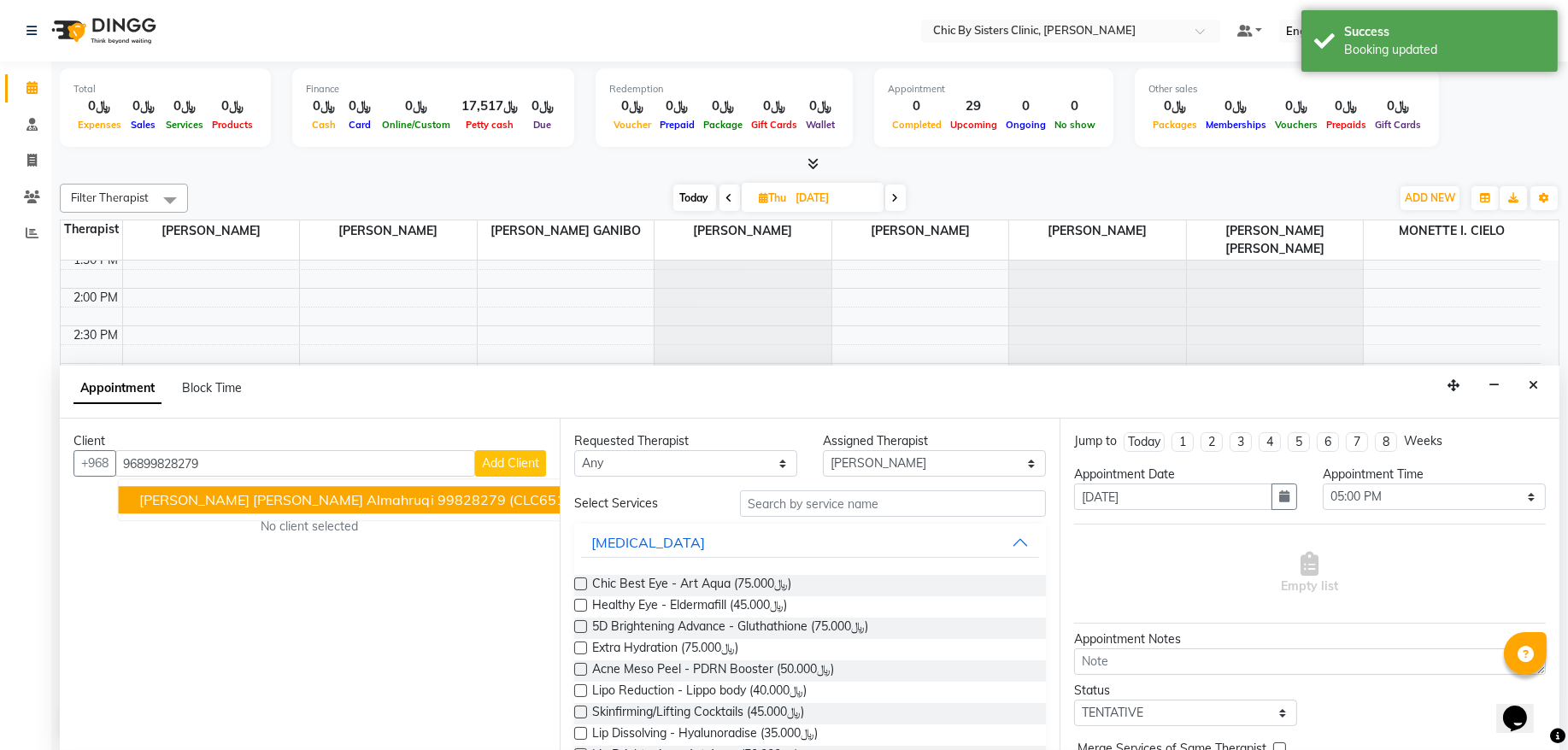
click at [318, 505] on span "Kifah Salim Moahmmed Almahruqi" at bounding box center [287, 500] width 295 height 17
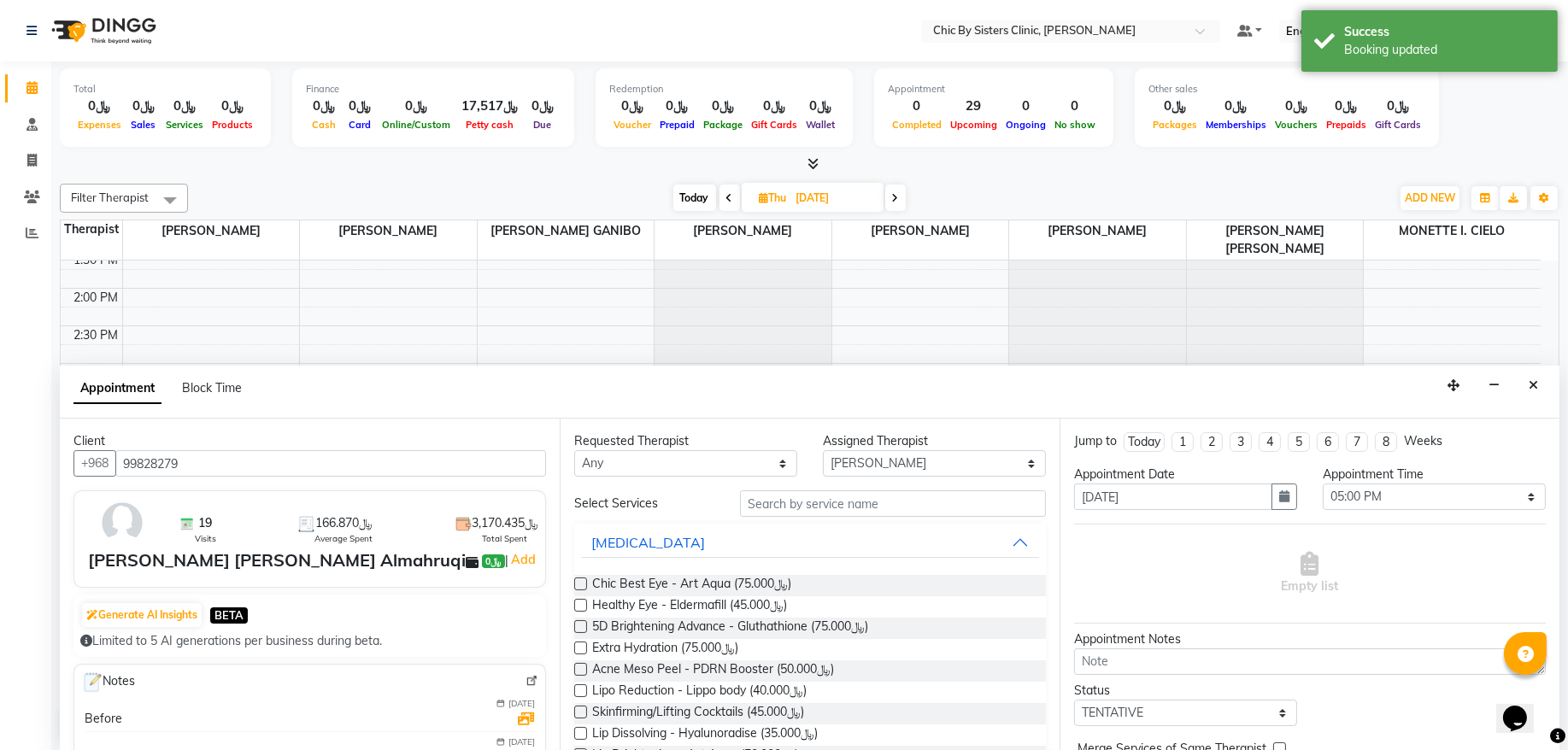
type input "99828279"
click at [838, 496] on input "text" at bounding box center [893, 504] width 306 height 27
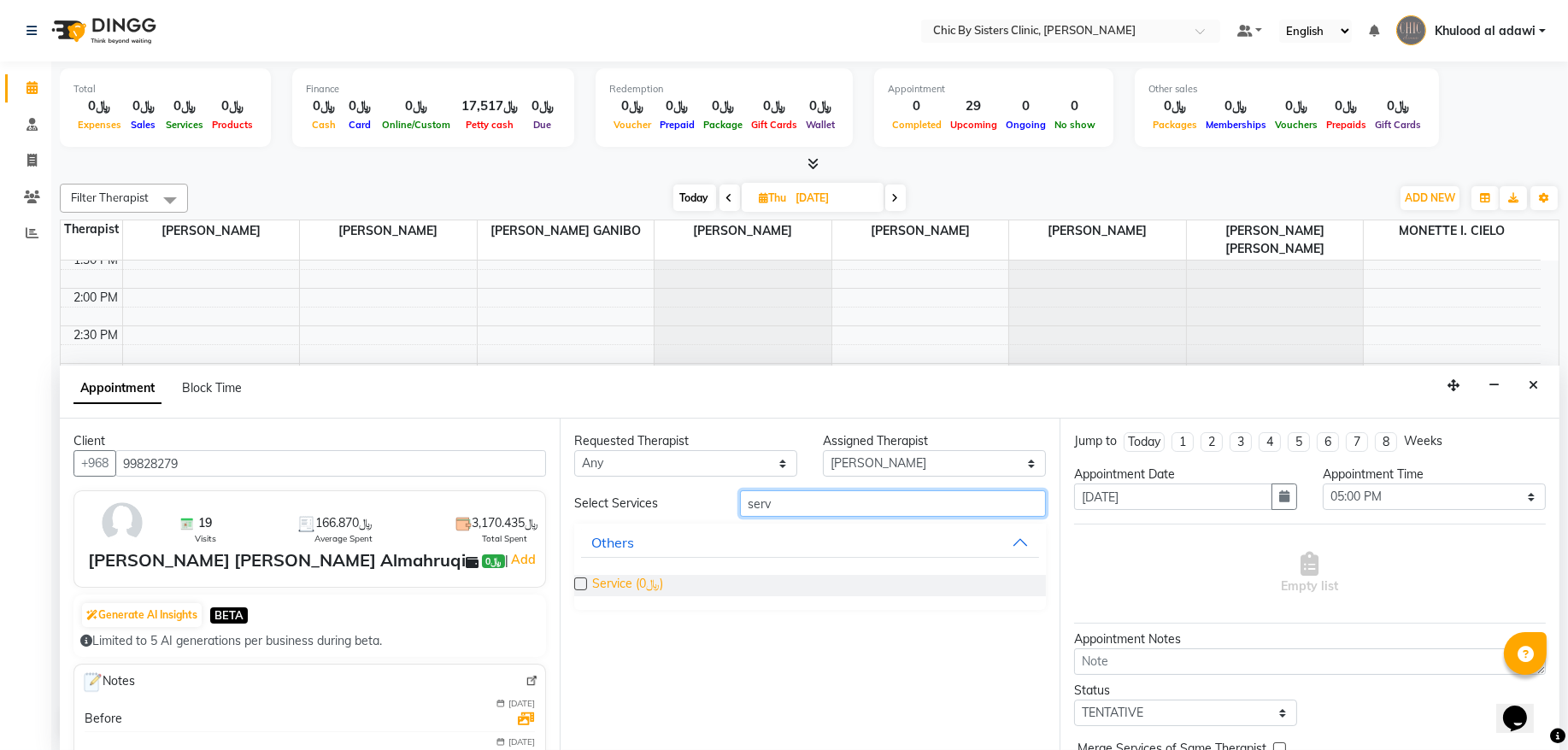
type input "serv"
click at [658, 588] on span "Service (﷼0)" at bounding box center [627, 586] width 71 height 21
checkbox input "false"
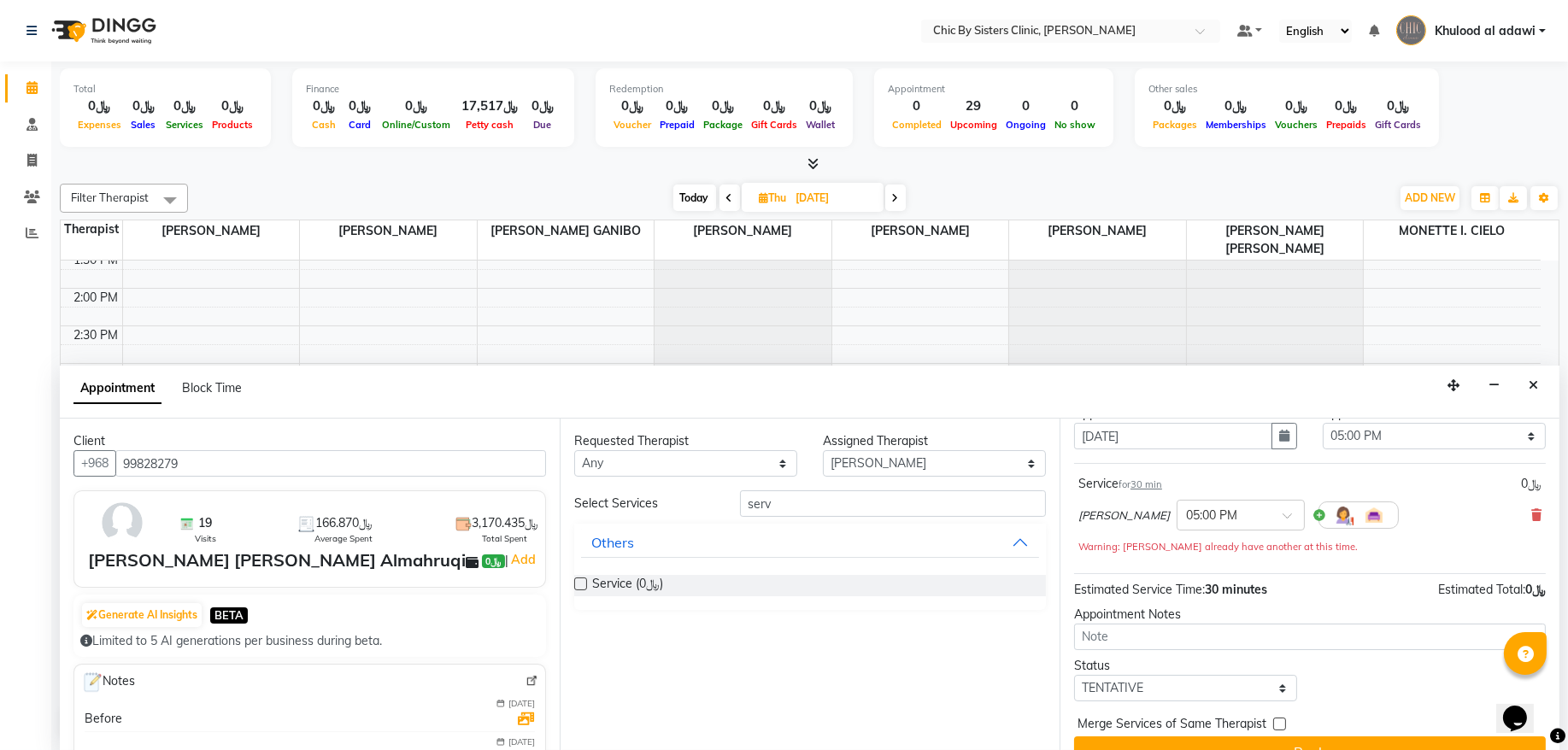
scroll to position [93, 0]
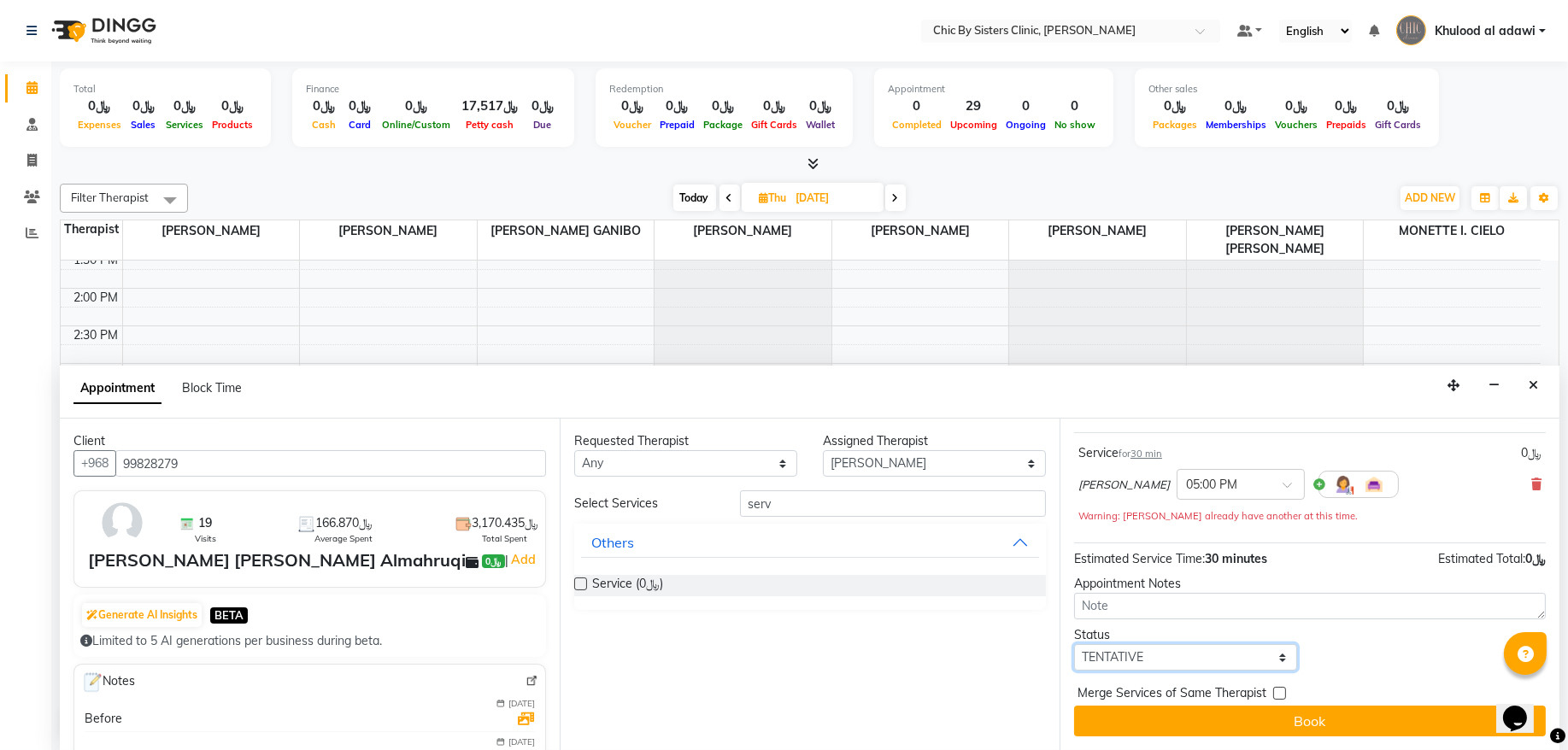
drag, startPoint x: 1231, startPoint y: 654, endPoint x: 1233, endPoint y: 646, distance: 8.2
click at [1231, 654] on select "Select TENTATIVE CONFIRM UPCOMING" at bounding box center [1186, 658] width 223 height 27
select select "upcoming"
click at [1074, 646] on select "Select TENTATIVE CONFIRM UPCOMING" at bounding box center [1186, 658] width 223 height 27
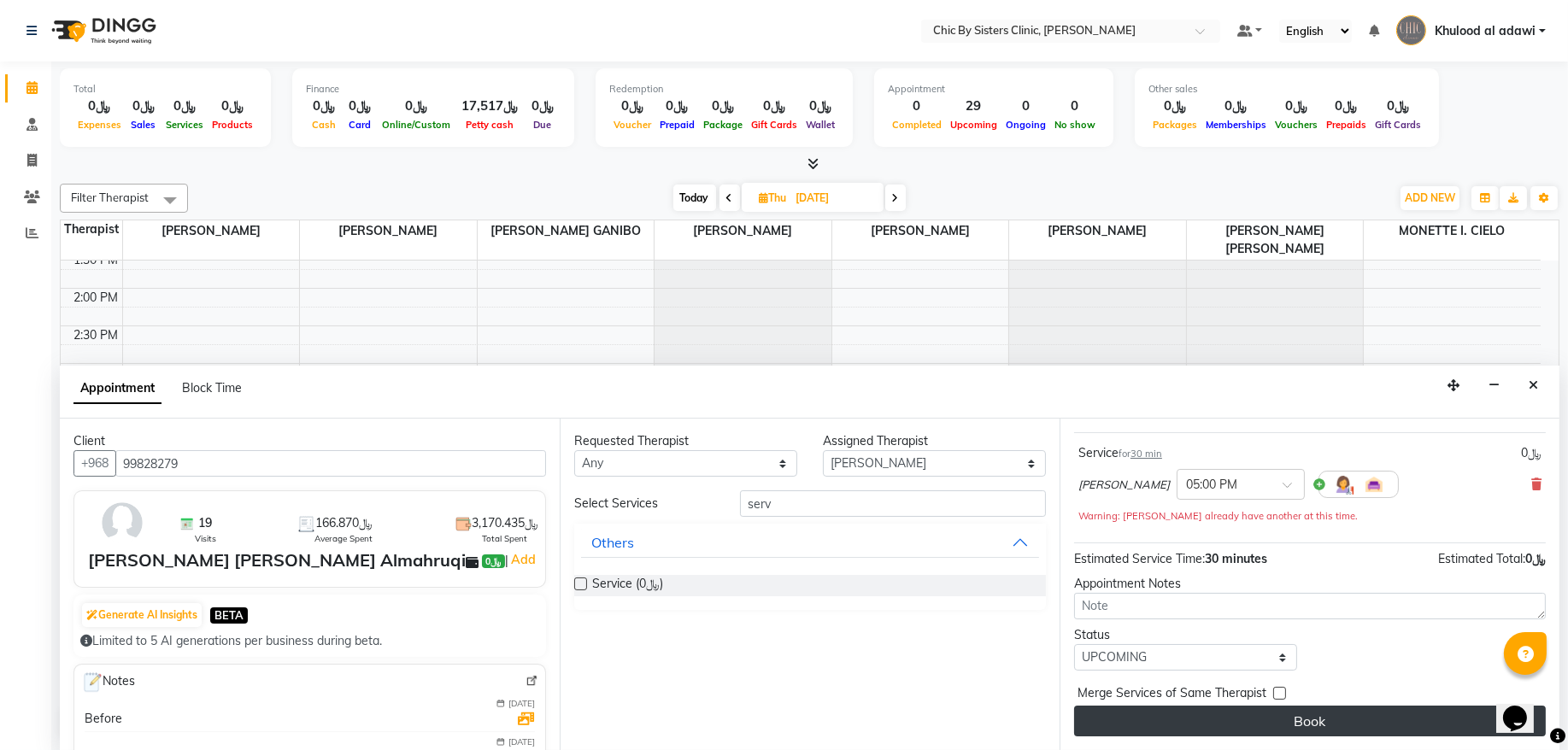
click at [1211, 719] on button "Book" at bounding box center [1310, 721] width 471 height 30
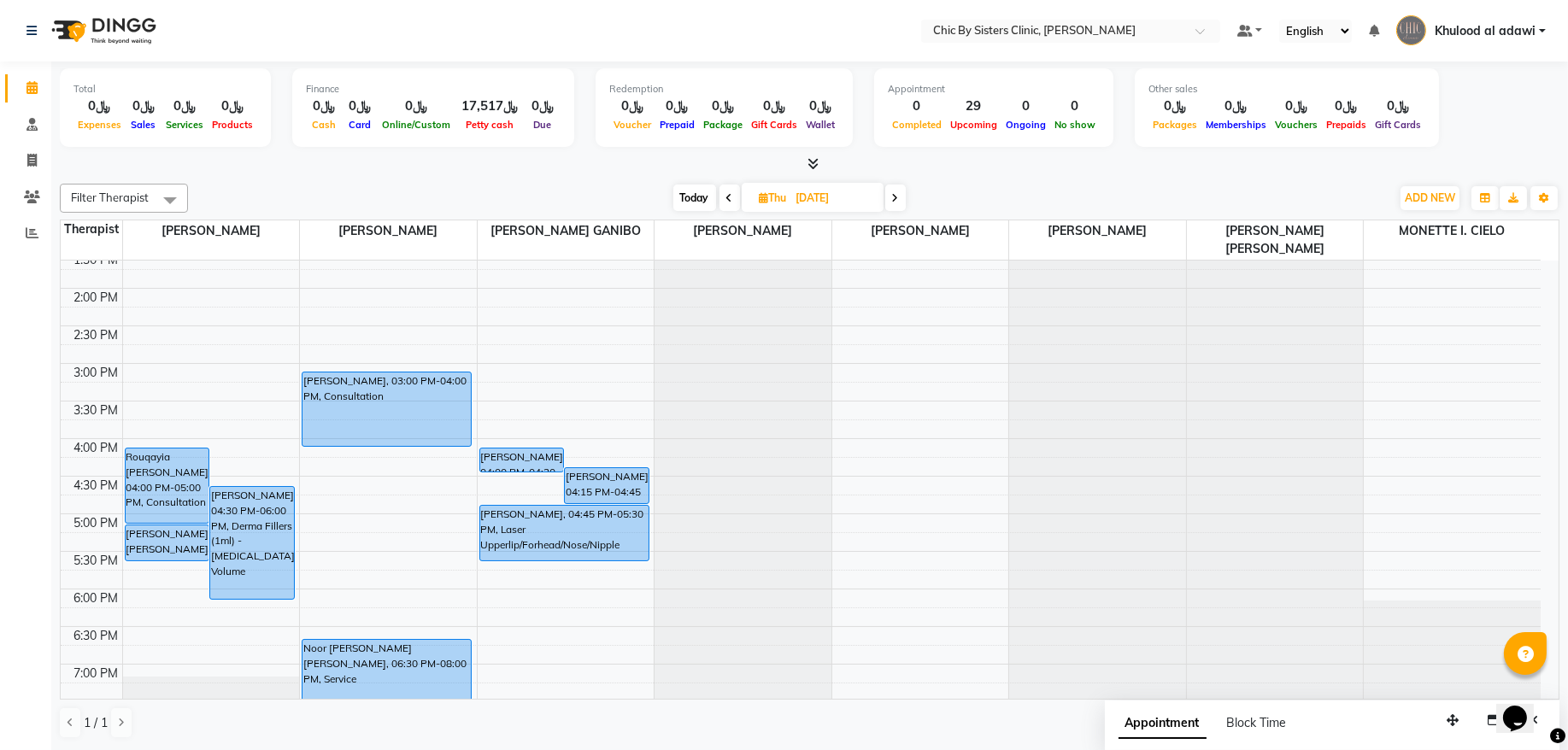
click at [694, 201] on span "Today" at bounding box center [695, 198] width 43 height 27
type input "02-09-2025"
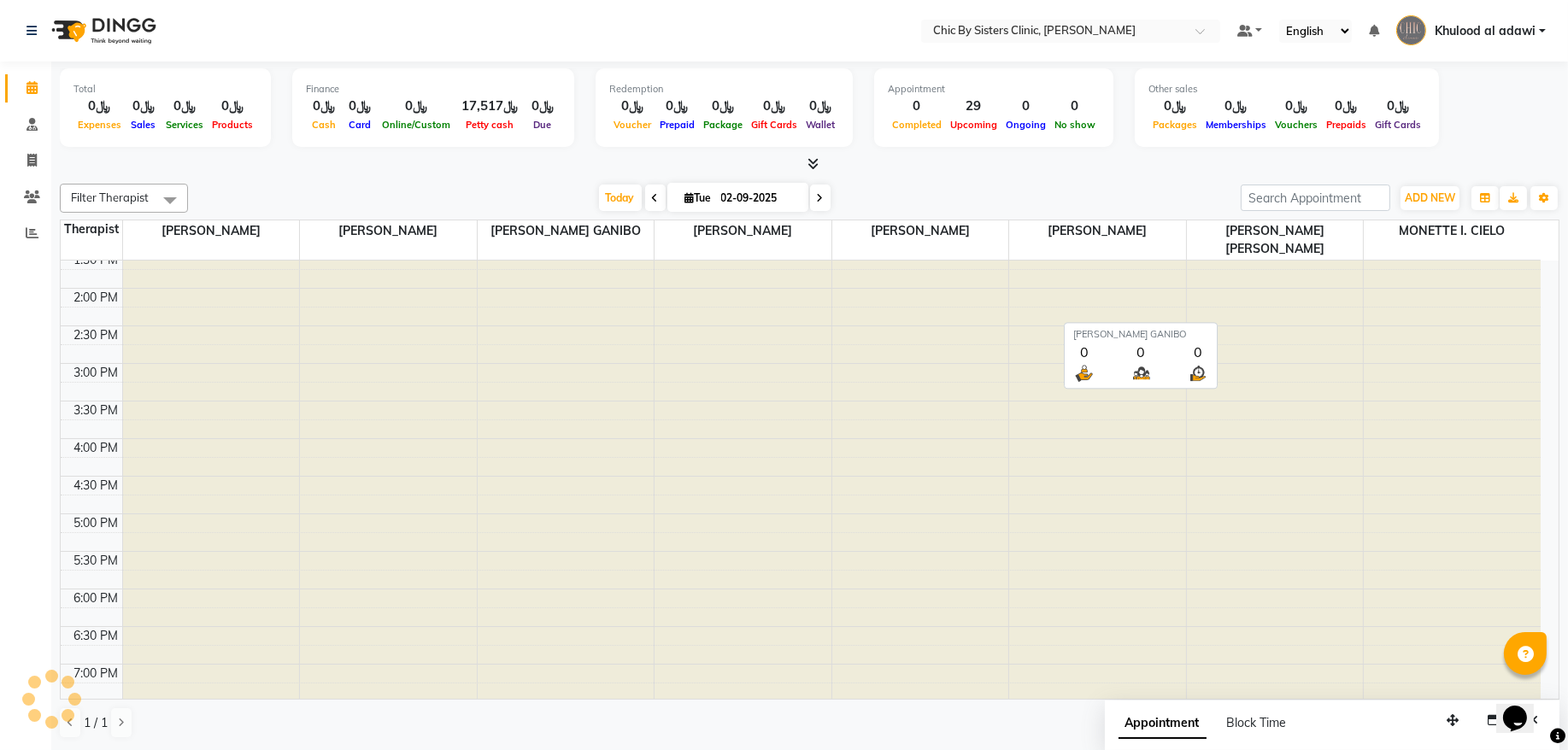
scroll to position [77, 0]
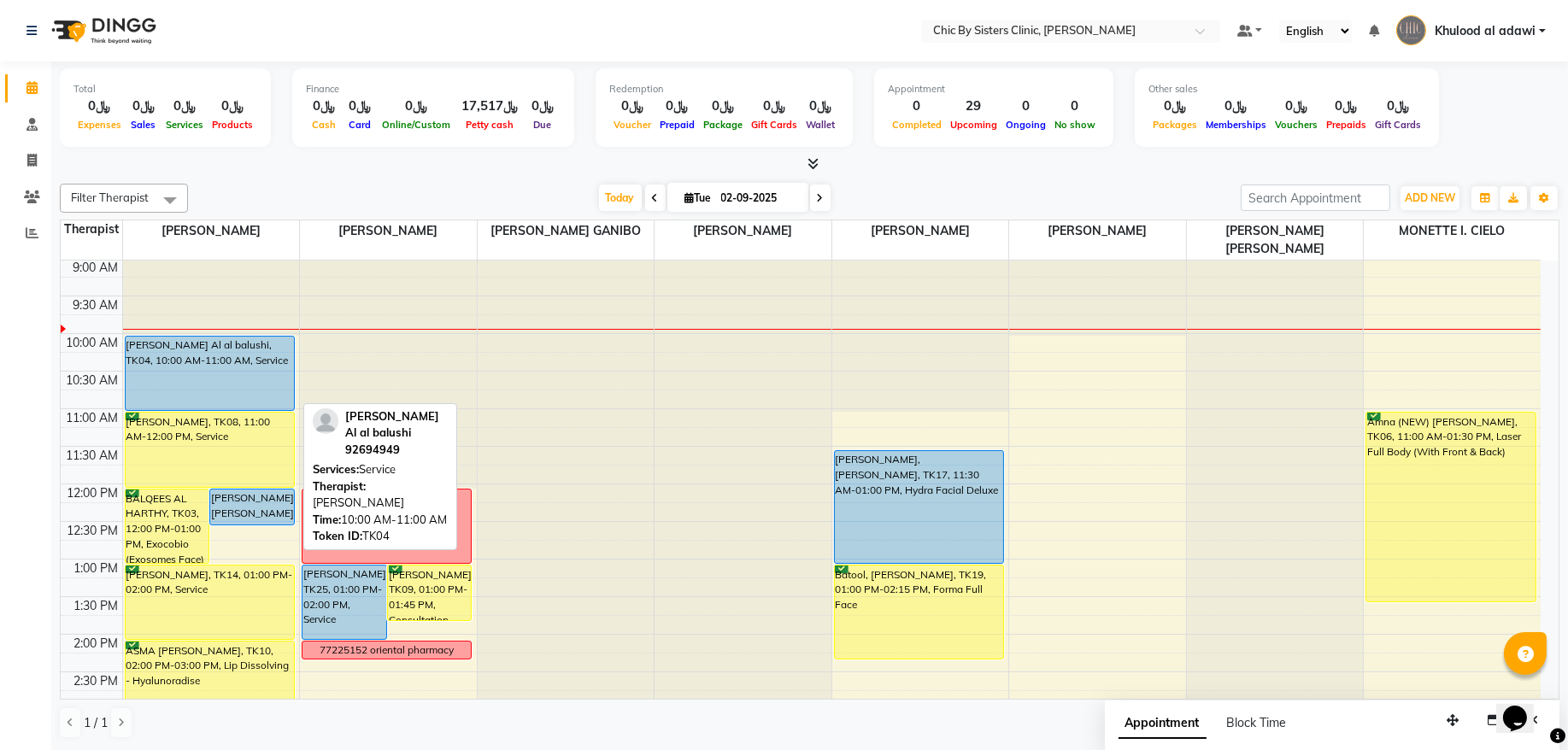
click at [197, 375] on div "[PERSON_NAME] Al al balushi, TK04, 10:00 AM-11:00 AM, Service" at bounding box center [210, 373] width 169 height 73
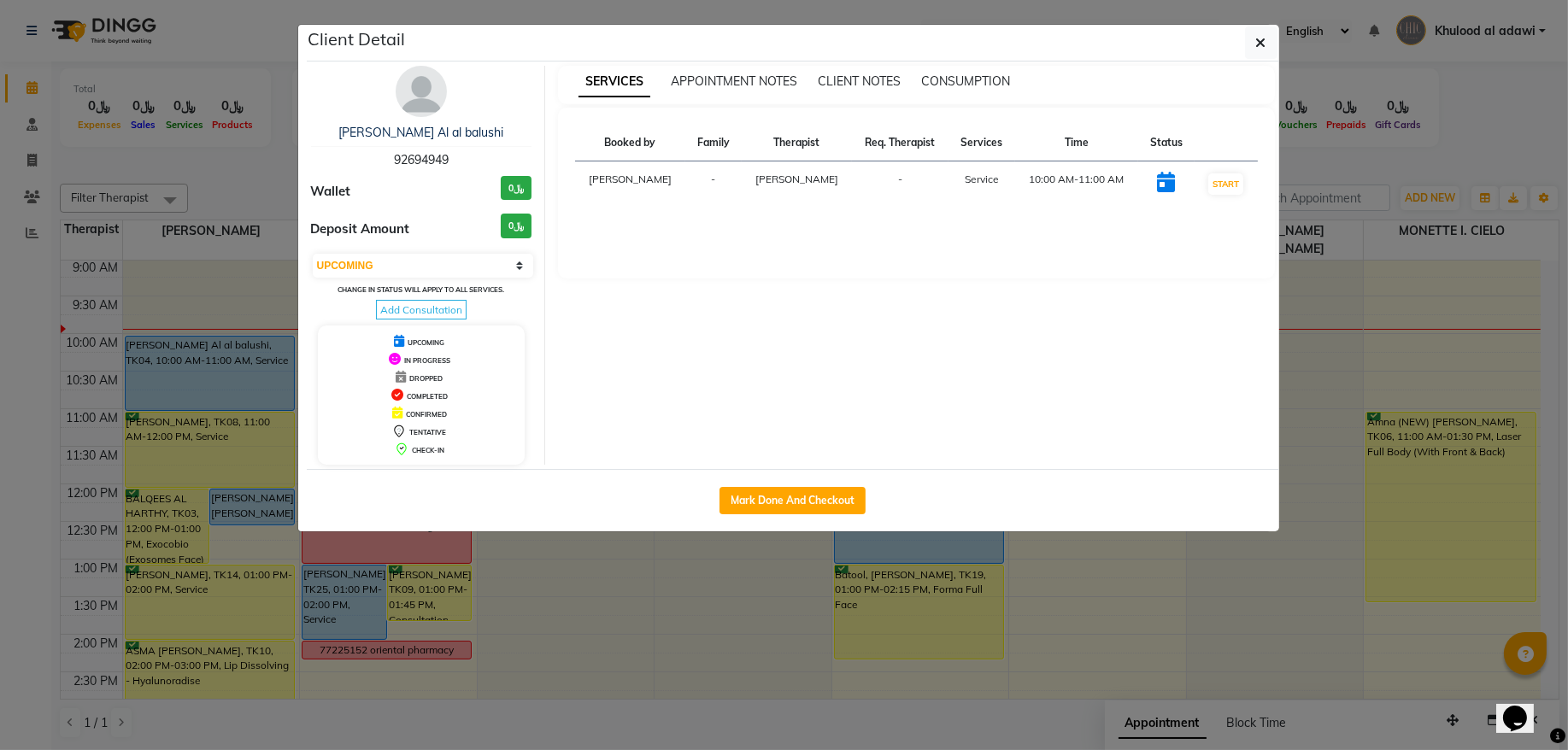
click at [379, 271] on select "Select IN SERVICE CONFIRMED TENTATIVE CHECK IN MARK DONE DROPPED UPCOMING" at bounding box center [423, 265] width 221 height 24
select select "6"
click at [313, 254] on select "Select IN SERVICE CONFIRMED TENTATIVE CHECK IN MARK DONE DROPPED UPCOMING" at bounding box center [423, 265] width 221 height 24
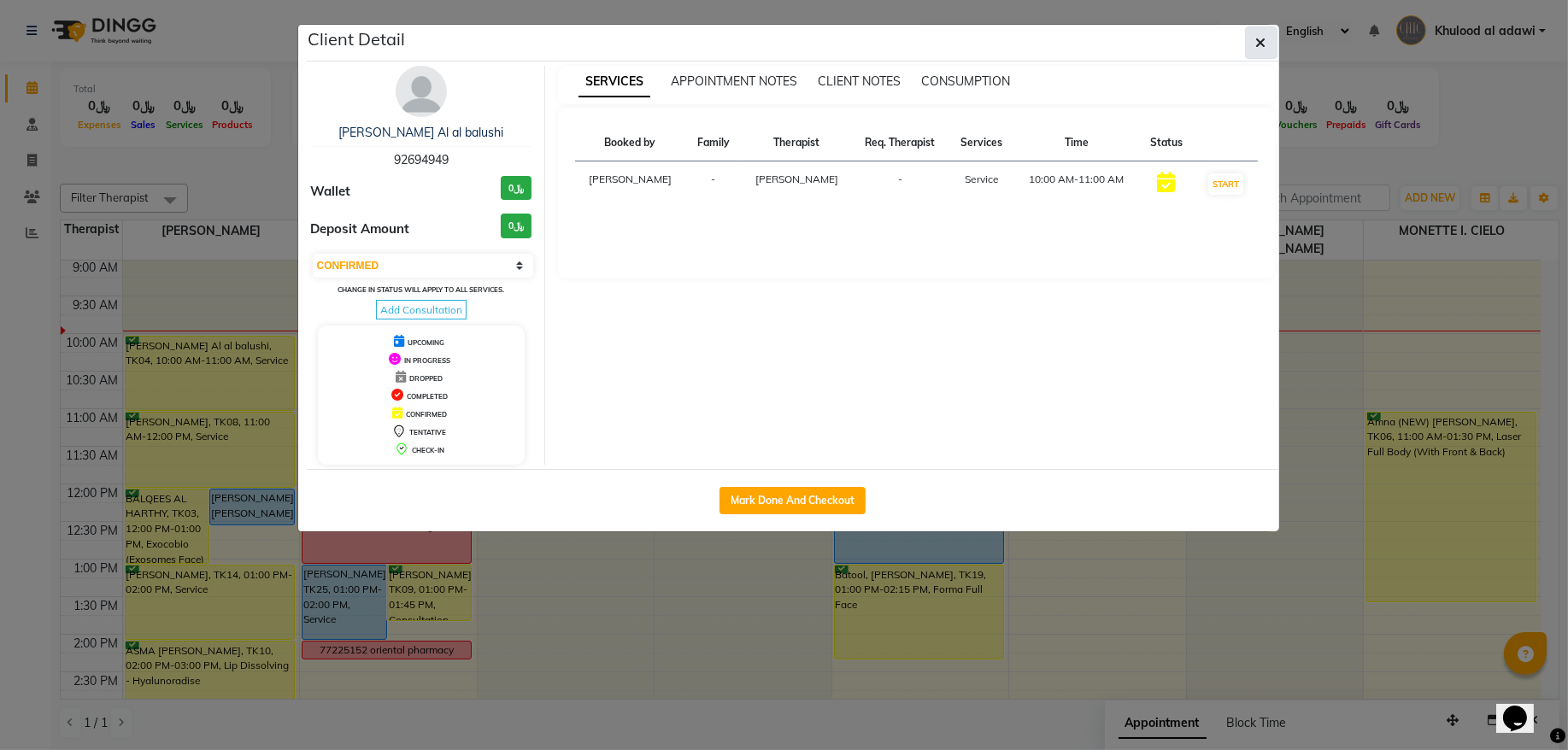
click at [1265, 46] on button "button" at bounding box center [1261, 43] width 32 height 32
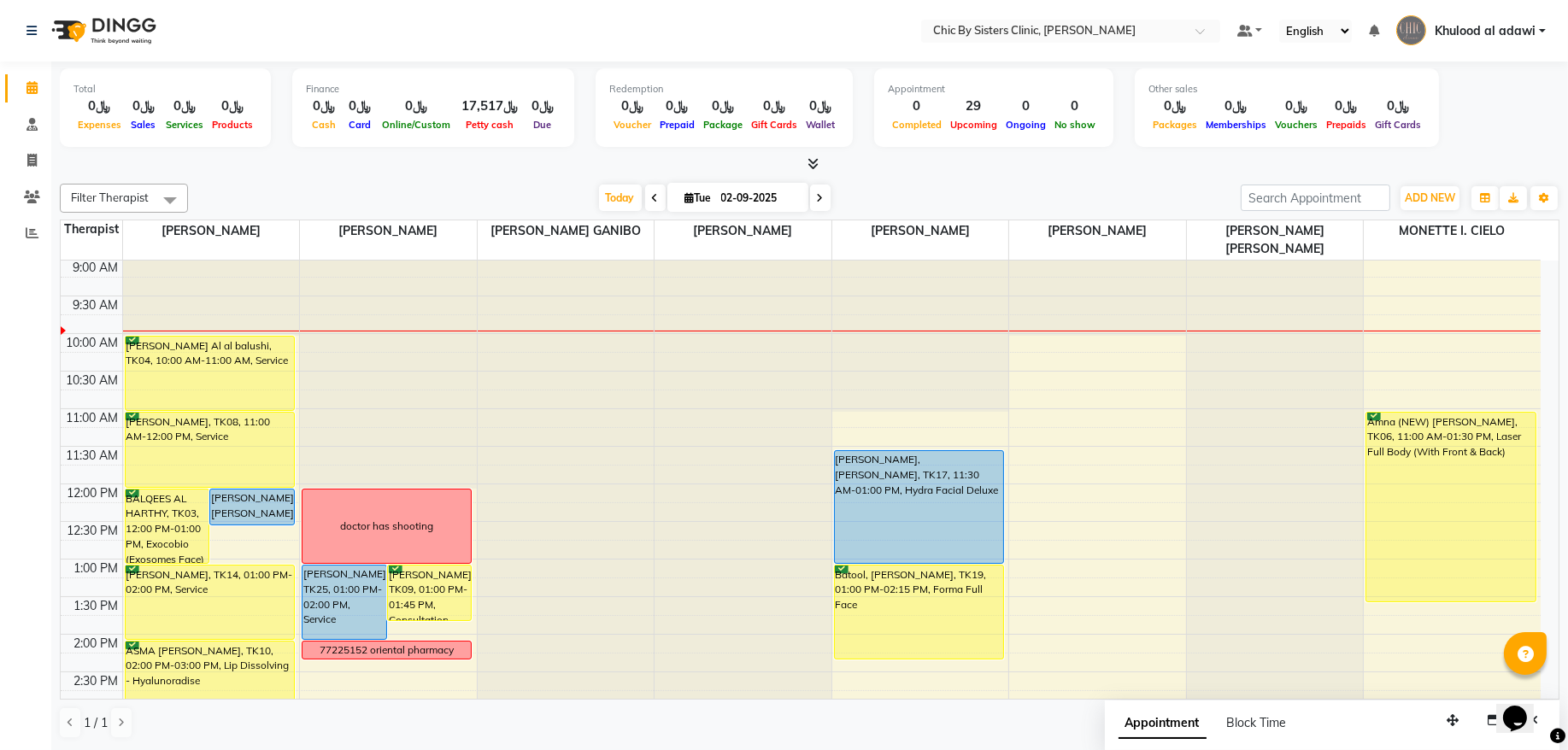
click at [692, 202] on span "Tue" at bounding box center [698, 197] width 35 height 12
select select "9"
select select "2025"
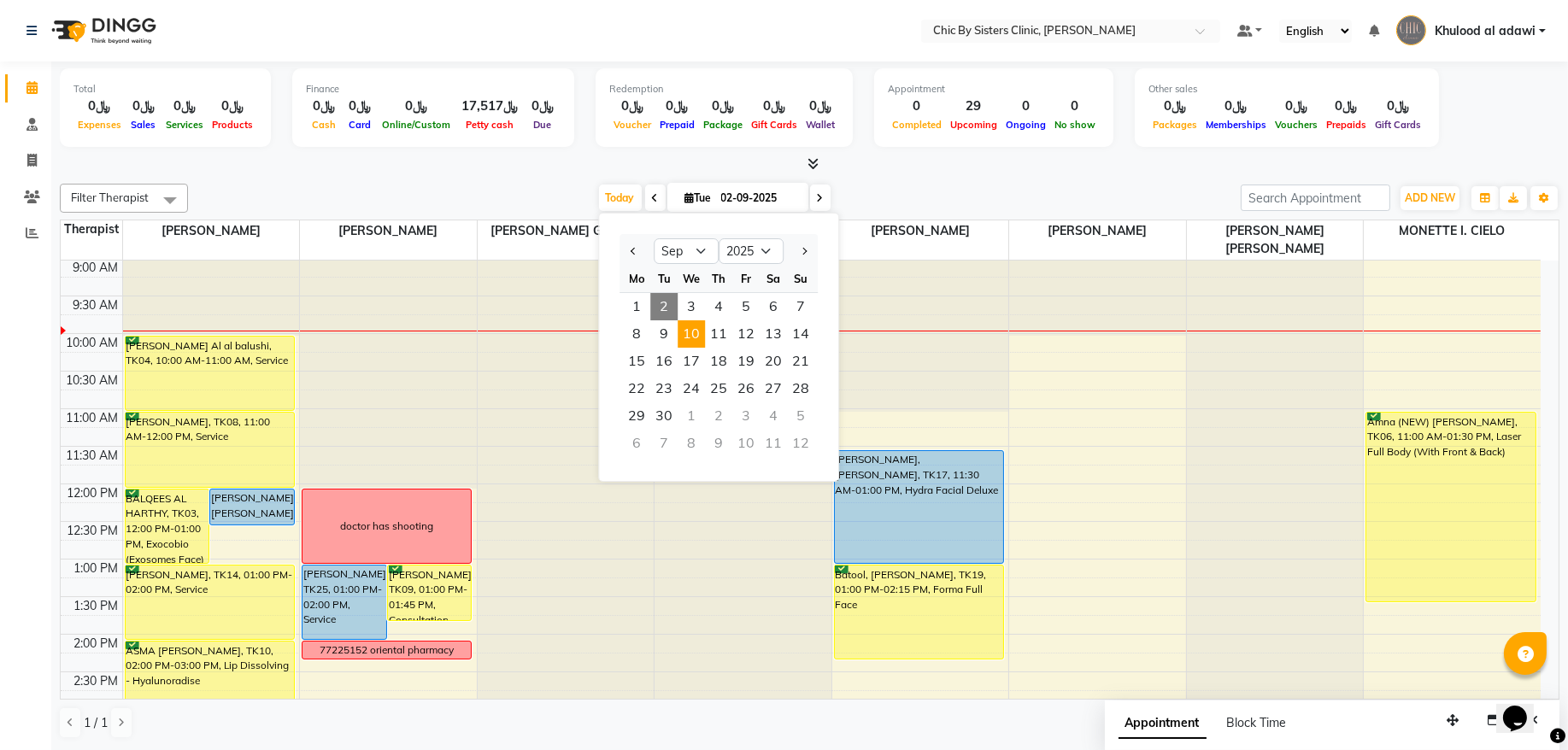
click at [687, 339] on span "10" at bounding box center [691, 334] width 28 height 28
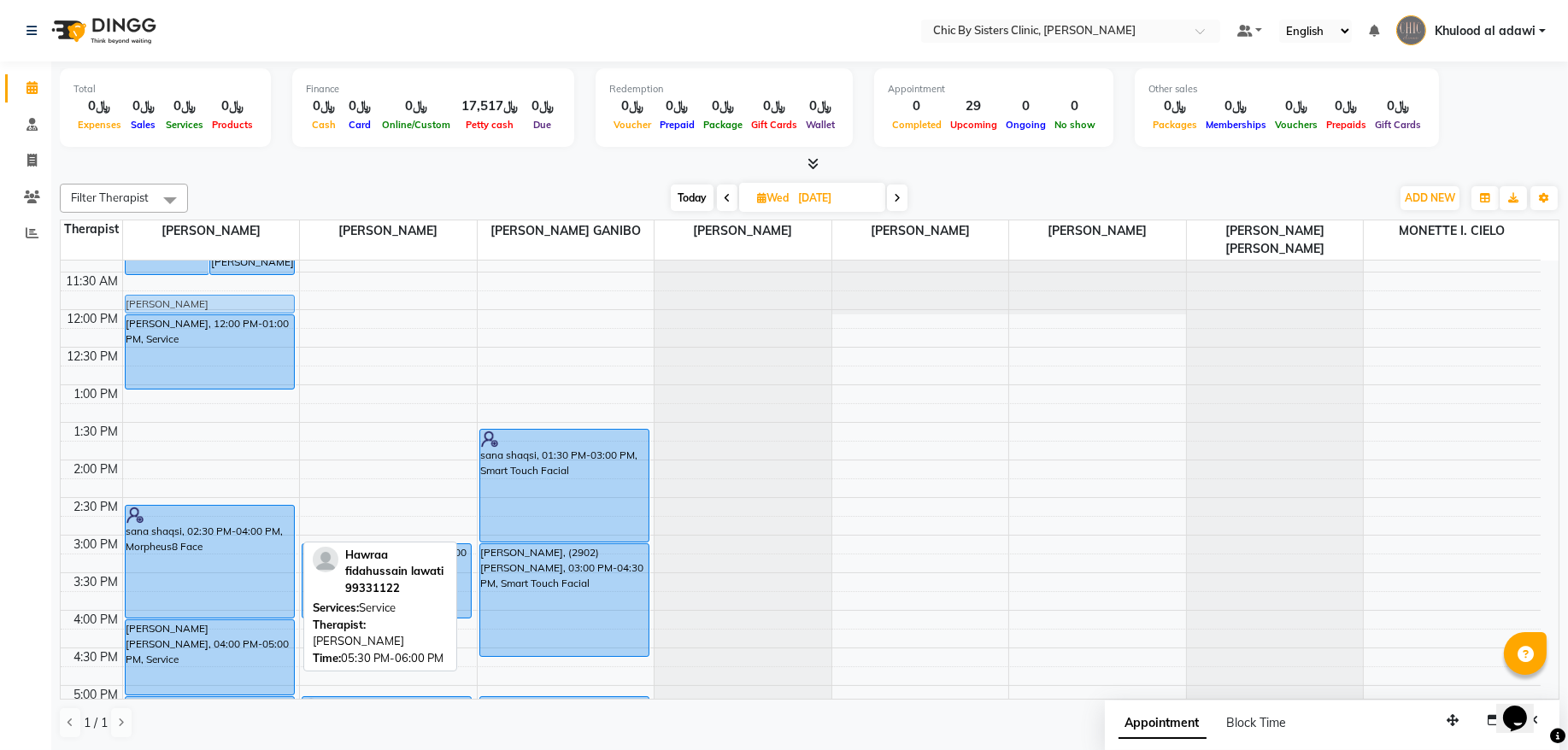
scroll to position [250, 0]
drag, startPoint x: 230, startPoint y: 605, endPoint x: 254, endPoint y: 320, distance: 286.0
click at [254, 320] on div "Noor Al Bahrani, 10:00 AM-11:30 AM, Morpheus8 Face Zahra Muneer Ali Al Lawati, …" at bounding box center [212, 611] width 177 height 1203
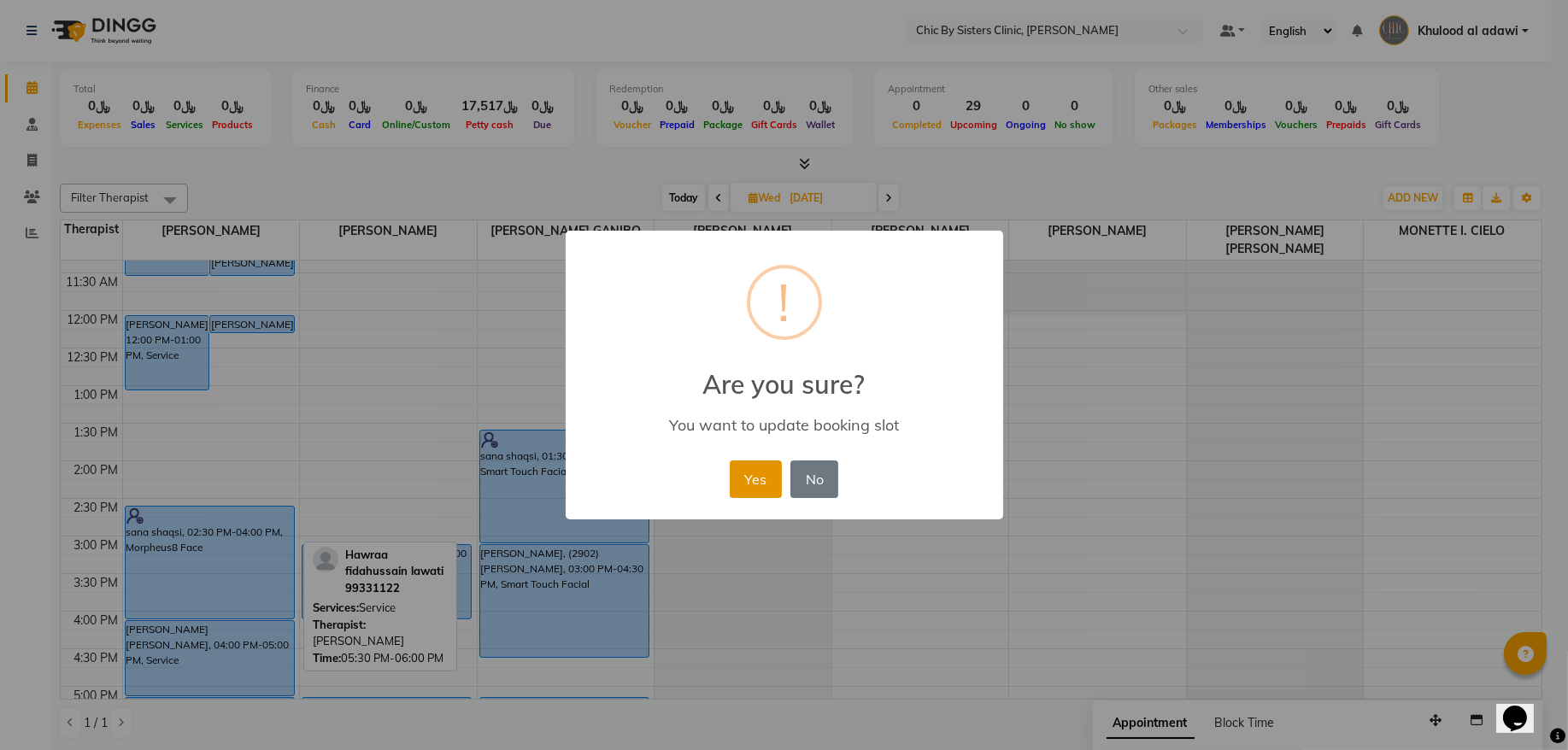
click at [756, 481] on button "Yes" at bounding box center [755, 479] width 52 height 38
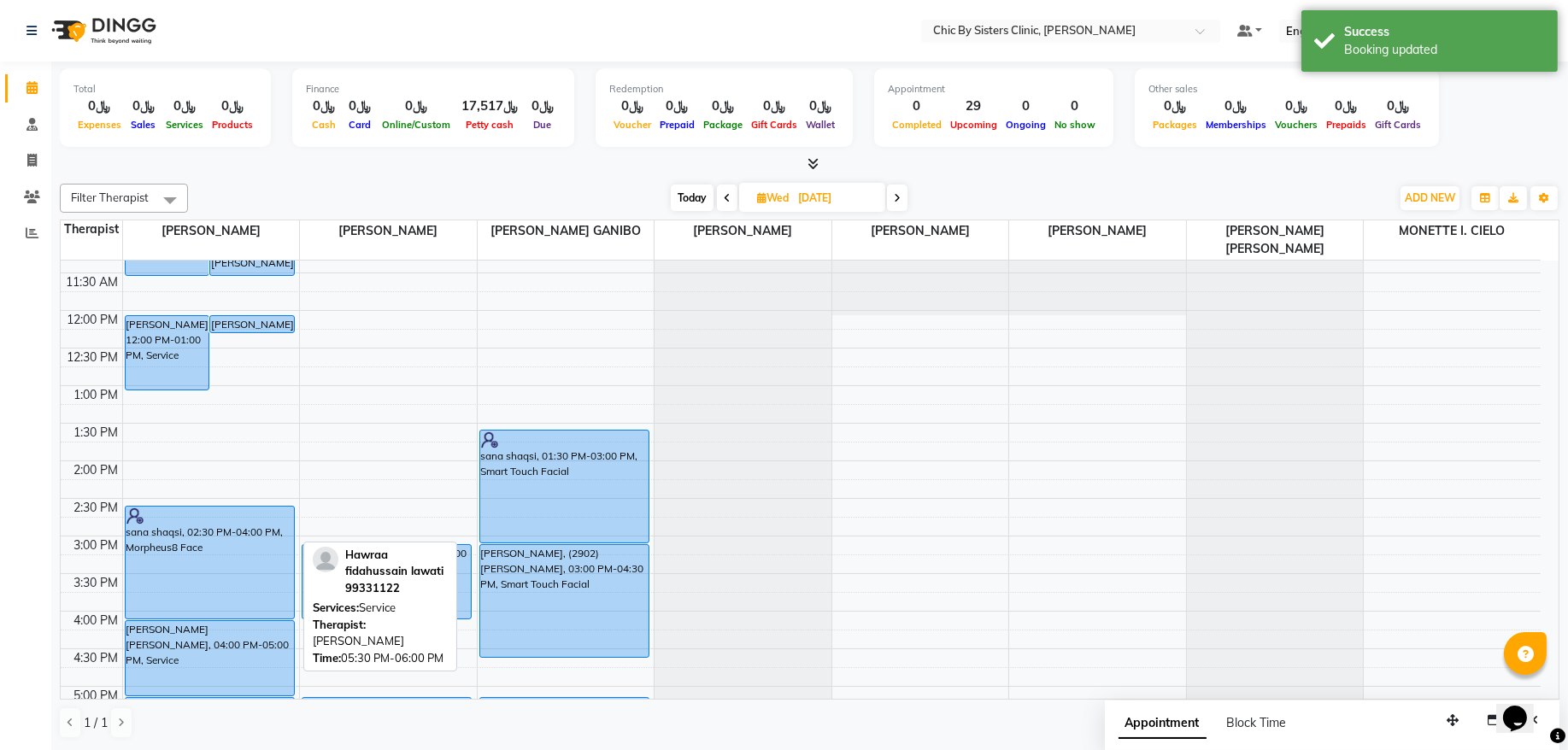
click at [908, 197] on div "Today Wed 10-09-2025" at bounding box center [788, 198] width 240 height 26
click at [897, 197] on icon at bounding box center [897, 197] width 7 height 10
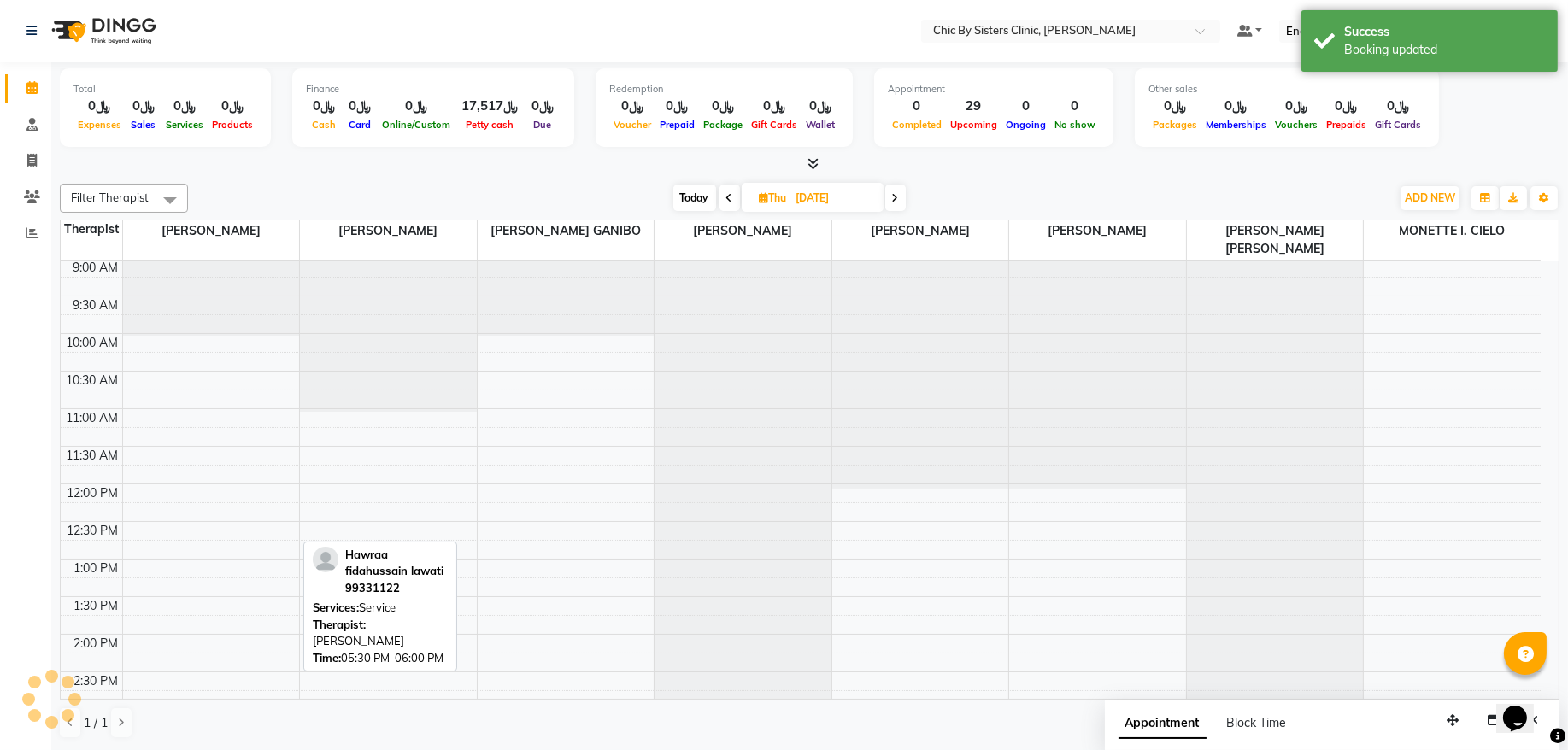
click at [897, 197] on icon at bounding box center [896, 197] width 7 height 10
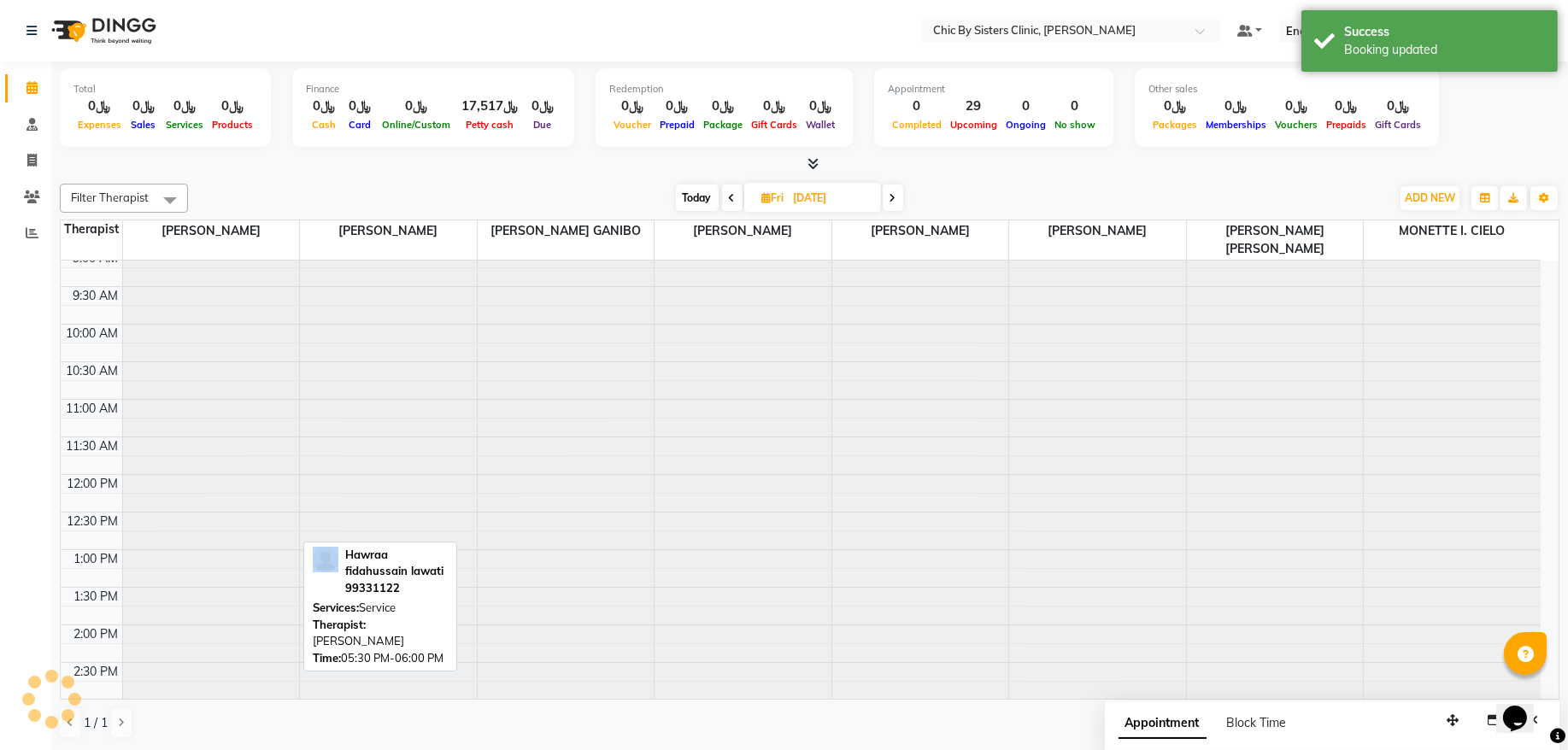
click at [897, 197] on span at bounding box center [893, 198] width 21 height 27
click at [897, 197] on icon at bounding box center [895, 197] width 7 height 10
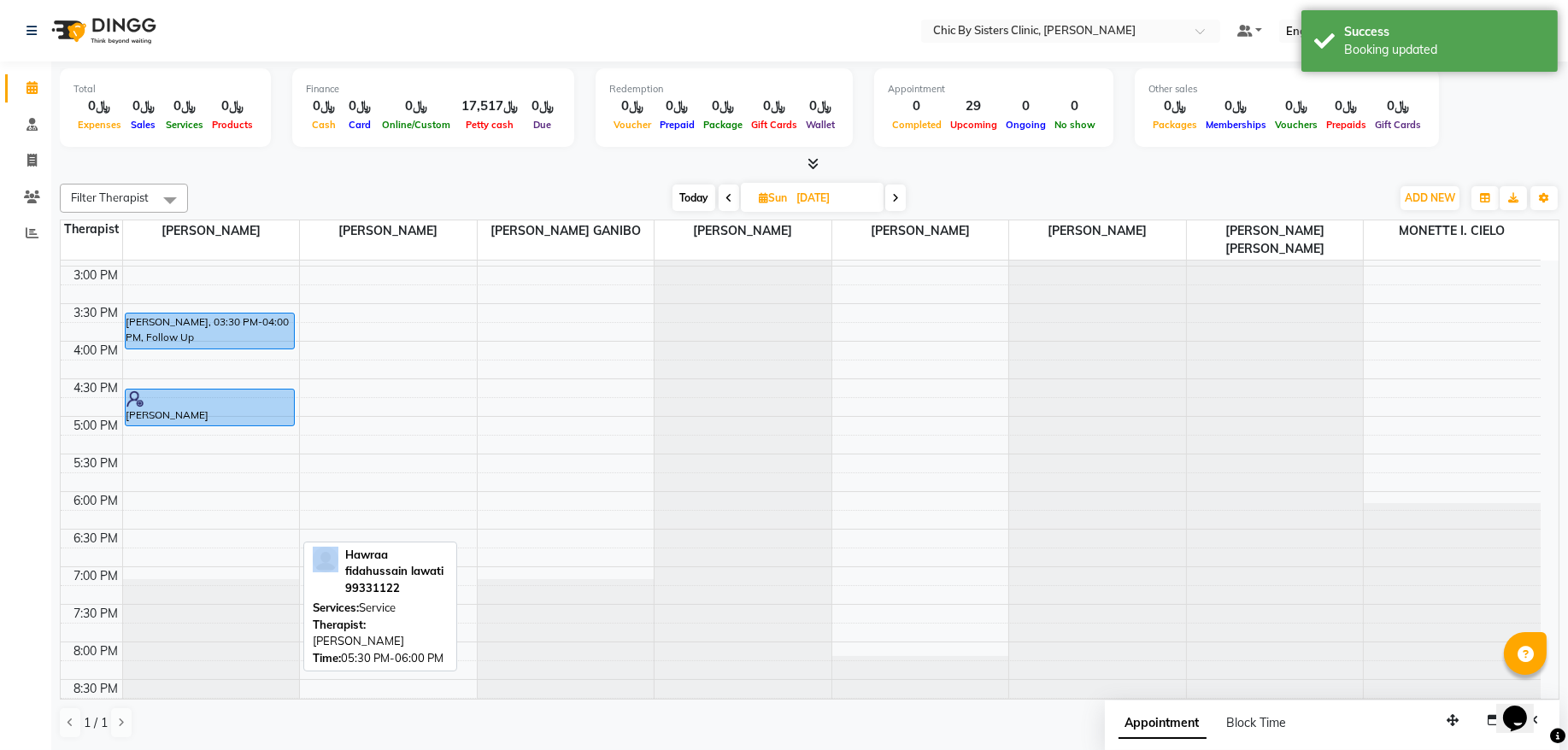
scroll to position [539, 0]
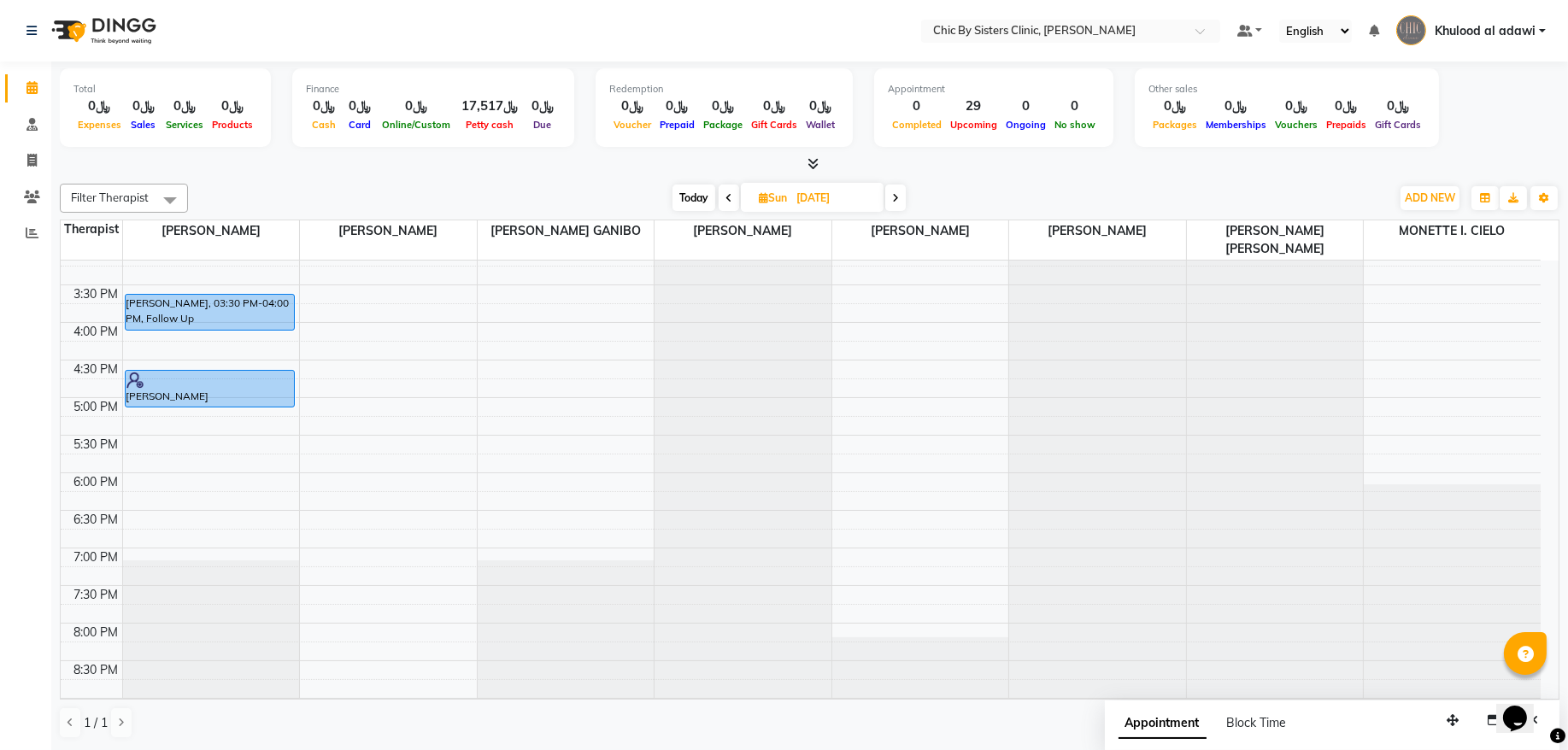
click at [702, 201] on span "Today" at bounding box center [694, 198] width 43 height 27
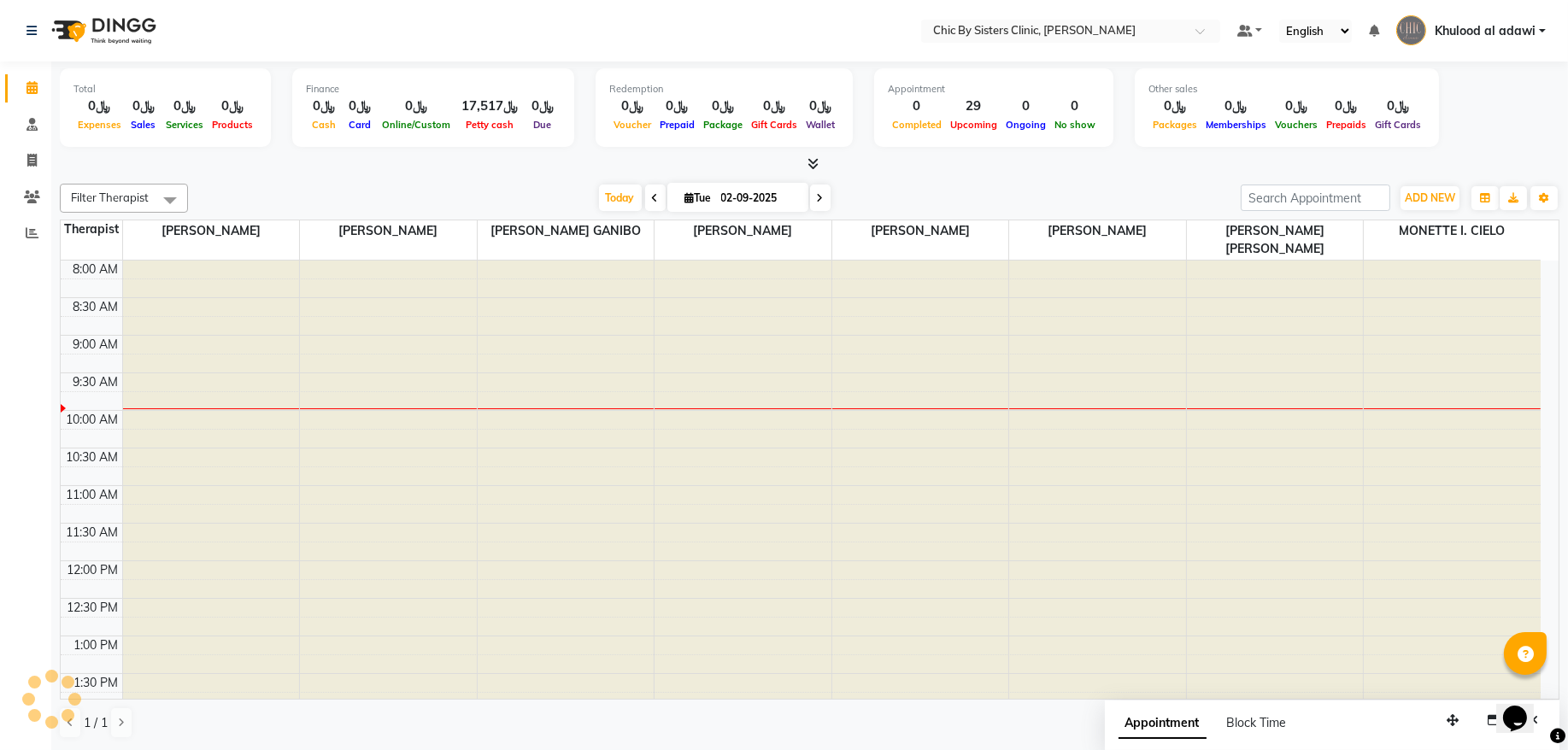
scroll to position [77, 0]
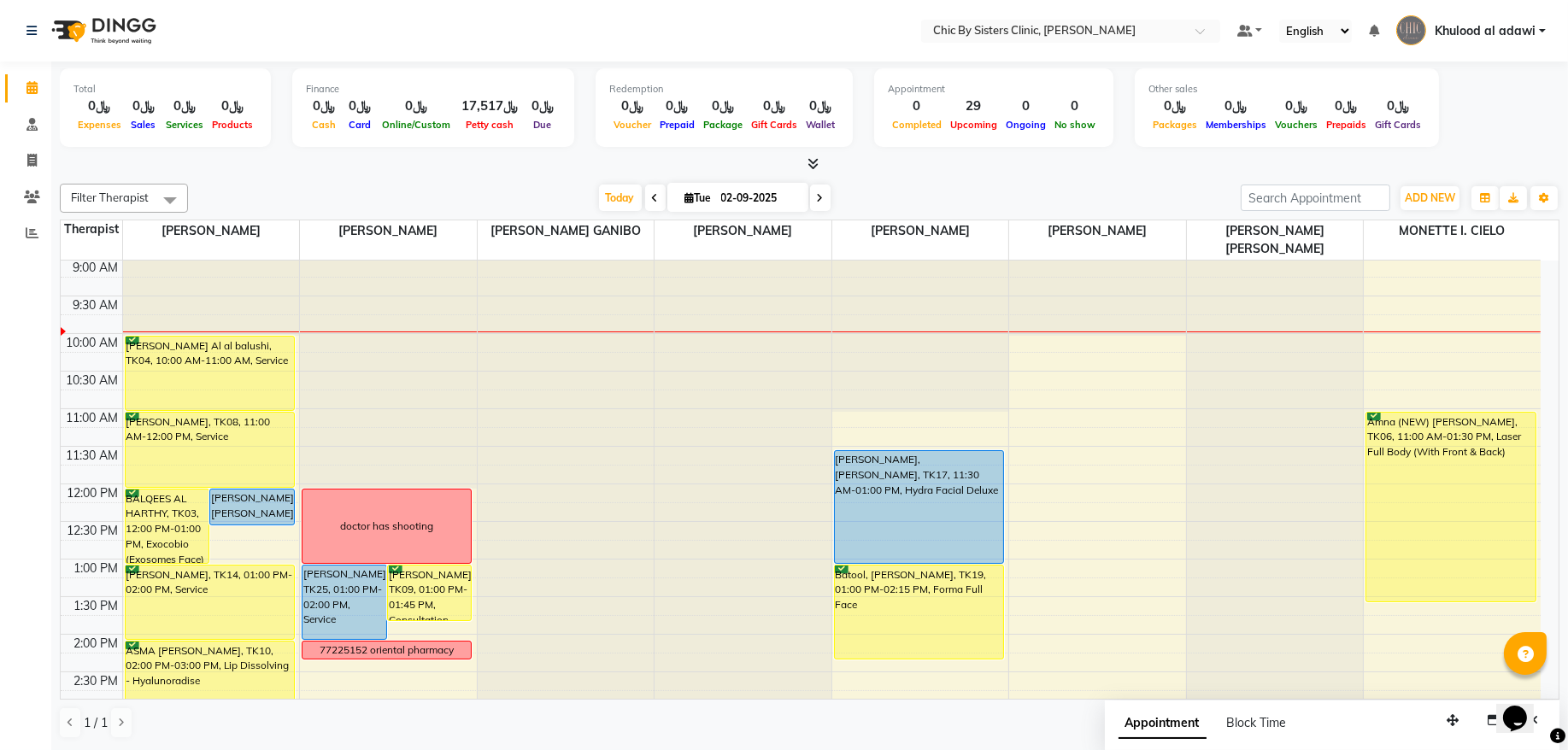
click at [817, 193] on icon at bounding box center [821, 197] width 7 height 10
type input "03-09-2025"
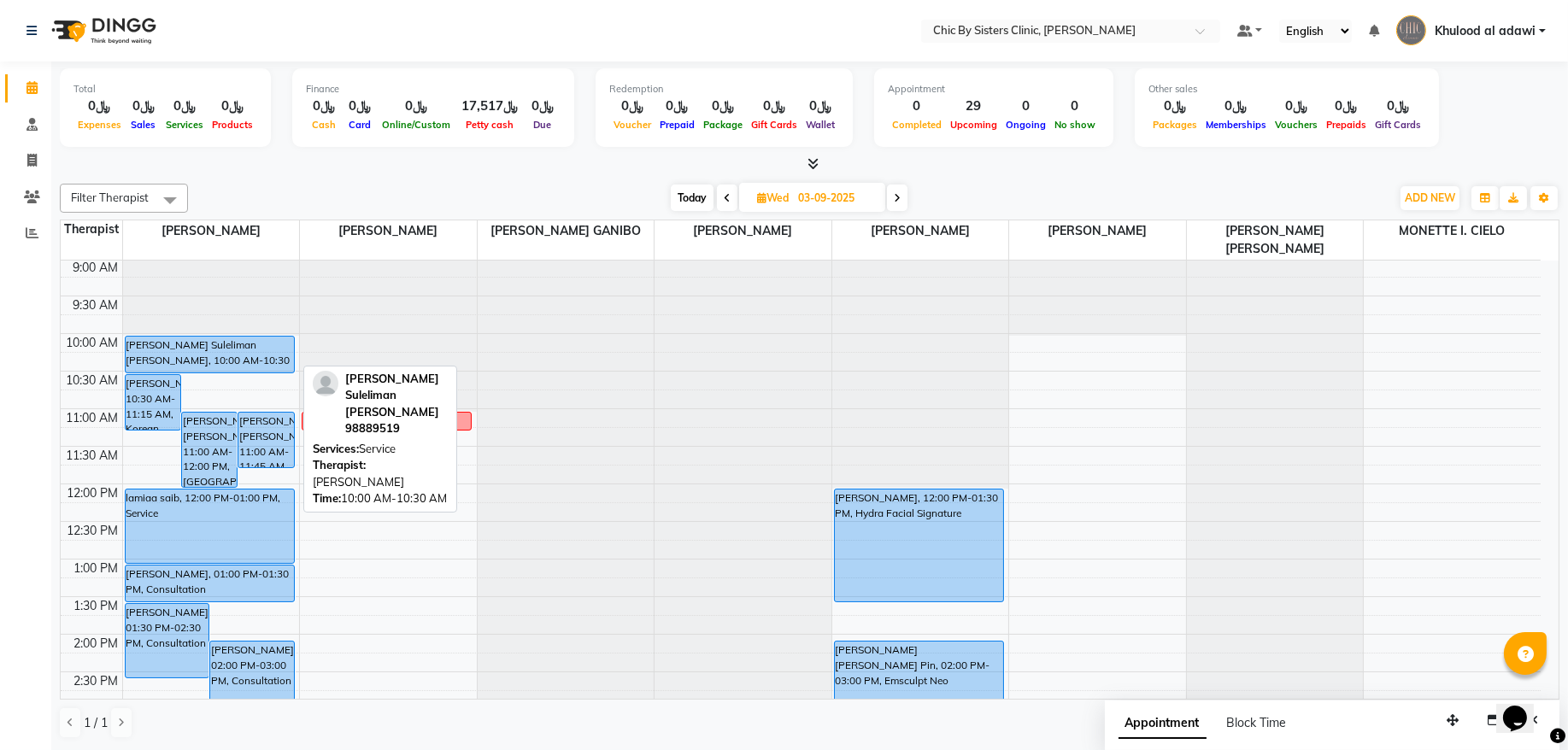
click at [225, 346] on div "[PERSON_NAME] Suleliman [PERSON_NAME], 10:00 AM-10:30 AM, Service" at bounding box center [210, 354] width 169 height 36
click at [241, 363] on div "[PERSON_NAME] Suleliman [PERSON_NAME], 10:00 AM-10:30 AM, Service" at bounding box center [210, 354] width 169 height 36
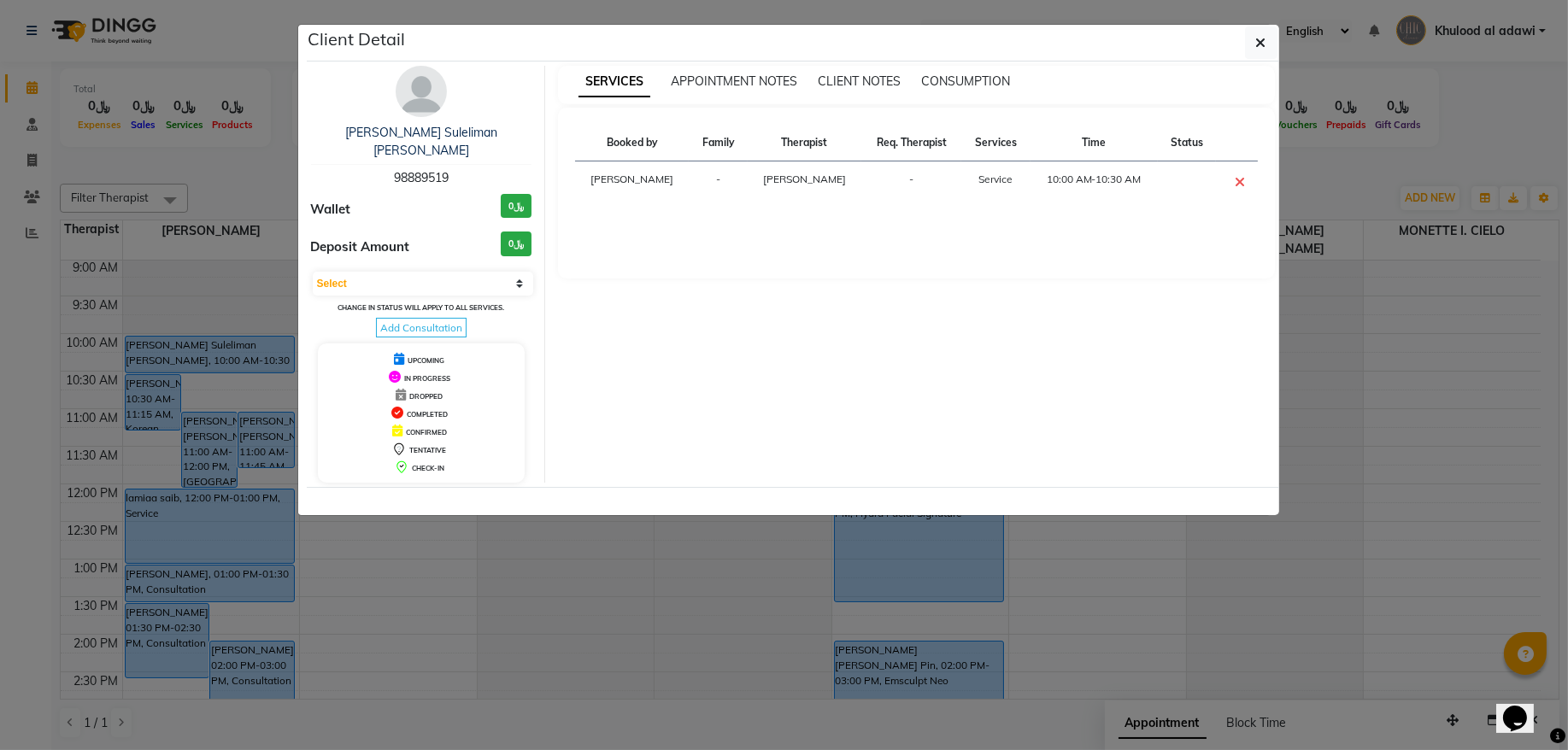
click at [428, 170] on span "98889519" at bounding box center [421, 177] width 54 height 15
click at [429, 170] on span "98889519" at bounding box center [421, 177] width 54 height 15
copy span "98889519"
click at [262, 225] on ngb-modal-window "Client Detail Aida Abdullah Suleliman al Jahdami 98889519 Wallet ﷼0 Deposit Amo…" at bounding box center [784, 375] width 1568 height 750
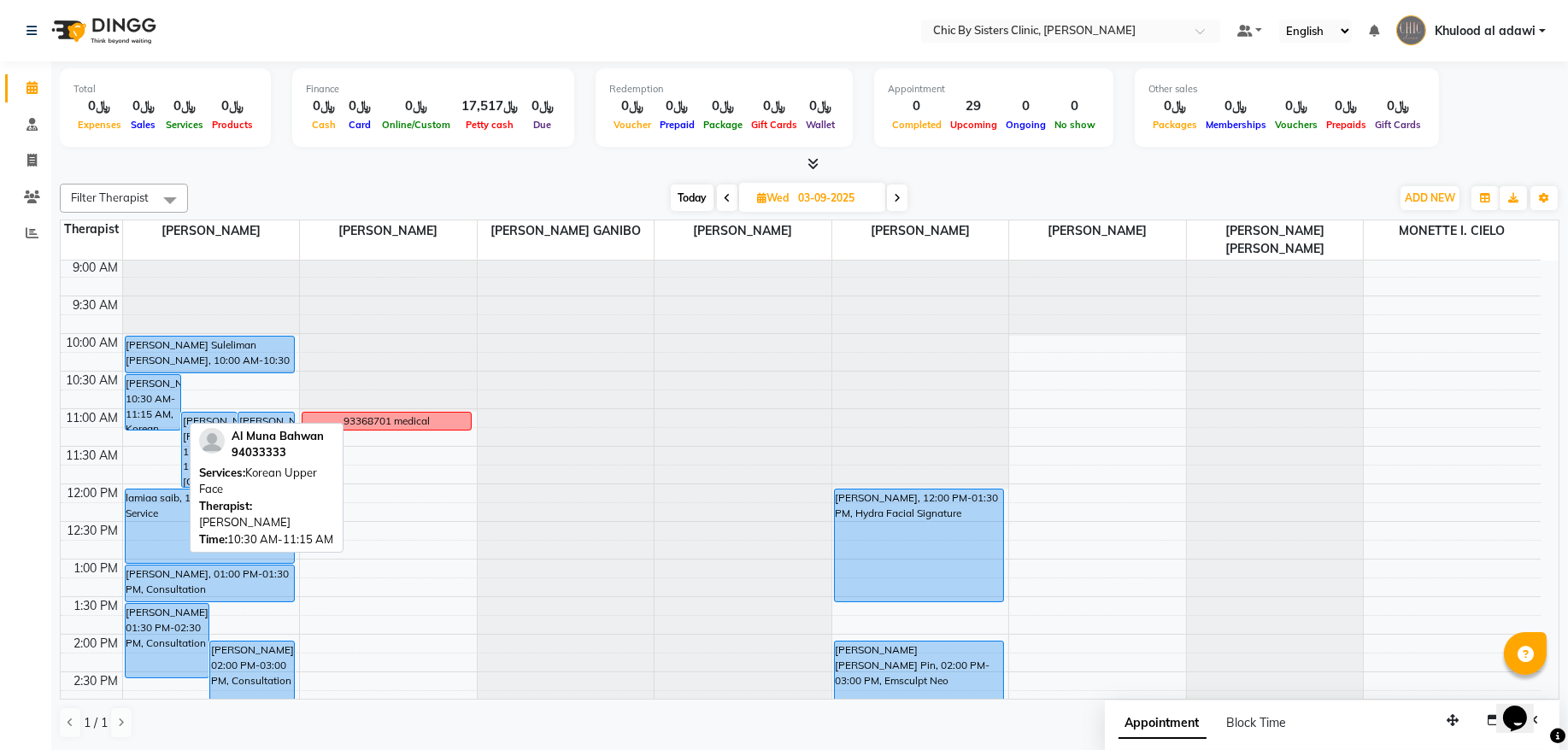
click at [135, 393] on div "[PERSON_NAME], 10:30 AM-11:15 AM, Korean Upper Face" at bounding box center [153, 402] width 54 height 54
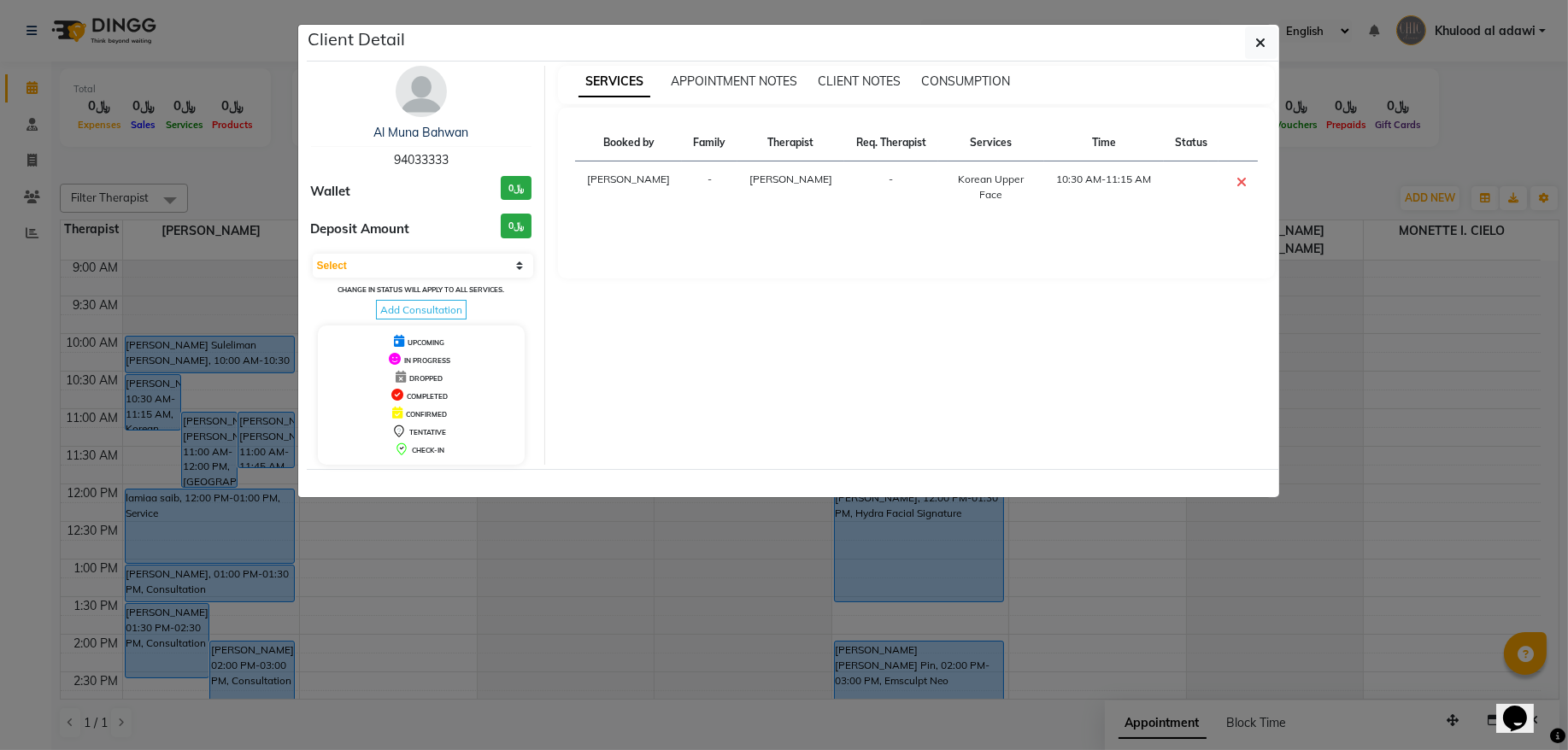
click at [438, 159] on span "94033333" at bounding box center [421, 159] width 54 height 15
copy span "94033333"
click at [230, 160] on ngb-modal-window "Client Detail Al Muna Bahwan 94033333 Wallet ﷼0 Deposit Amount ﷼0 Select CONFIR…" at bounding box center [784, 375] width 1568 height 750
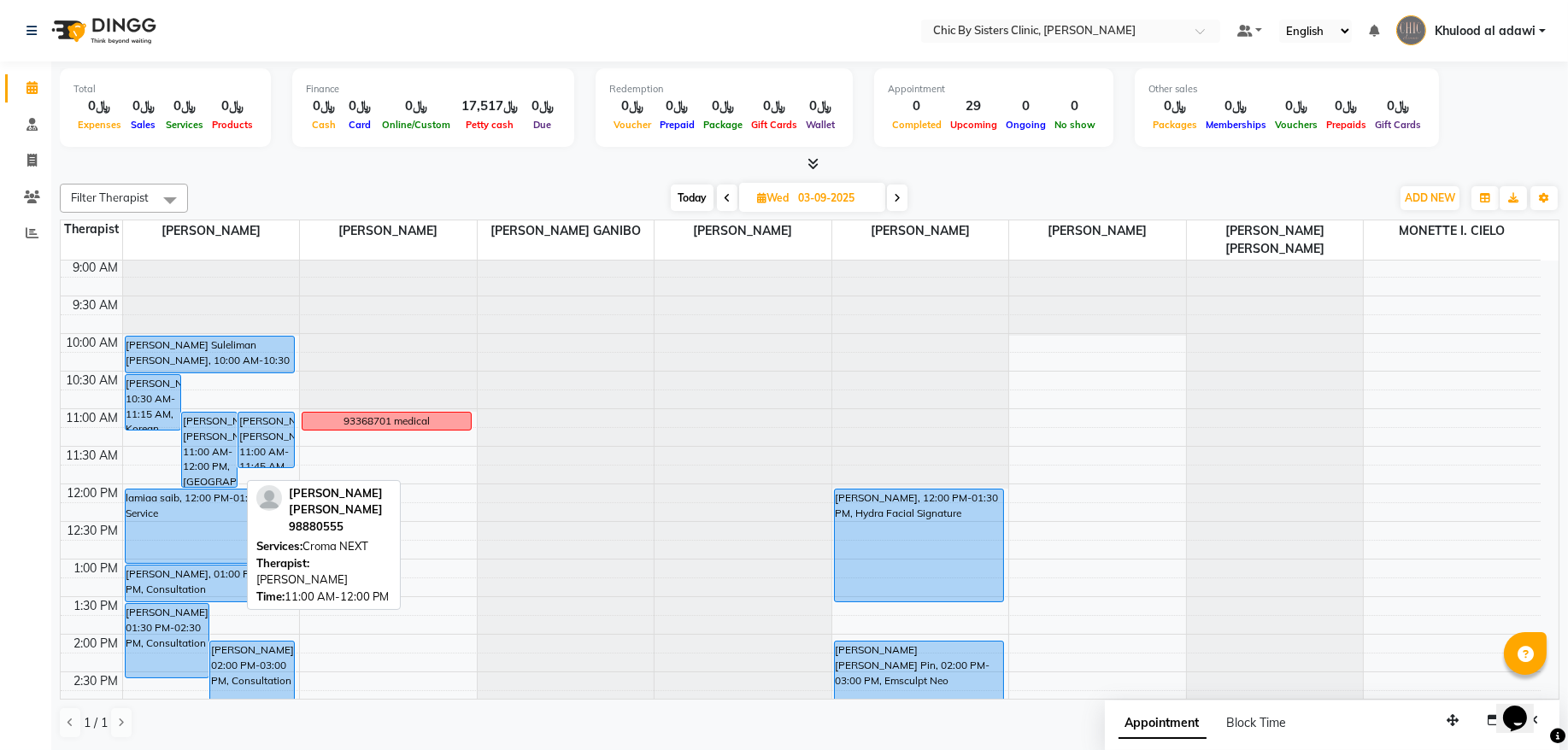
click at [203, 450] on div "[PERSON_NAME] [PERSON_NAME], 11:00 AM-12:00 PM, [GEOGRAPHIC_DATA] NEXT" at bounding box center [209, 449] width 54 height 74
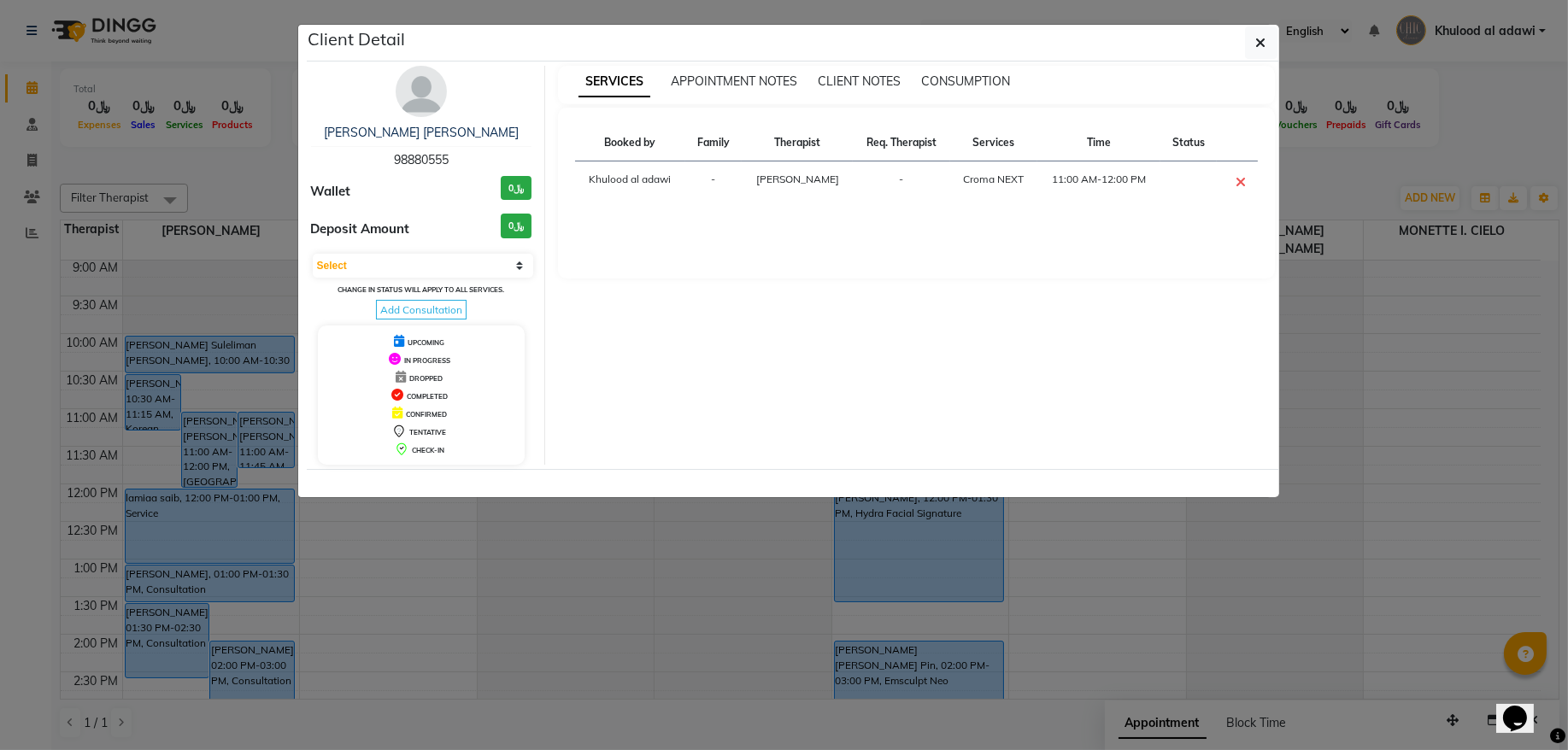
click at [441, 165] on span "98880555" at bounding box center [421, 159] width 54 height 15
copy span "98880555"
drag, startPoint x: 241, startPoint y: 163, endPoint x: 241, endPoint y: 226, distance: 63.0
click at [241, 163] on ngb-modal-window "Client Detail Sheika khalfan Al shibli 98880555 Wallet ﷼0 Deposit Amount ﷼0 Sel…" at bounding box center [784, 375] width 1568 height 750
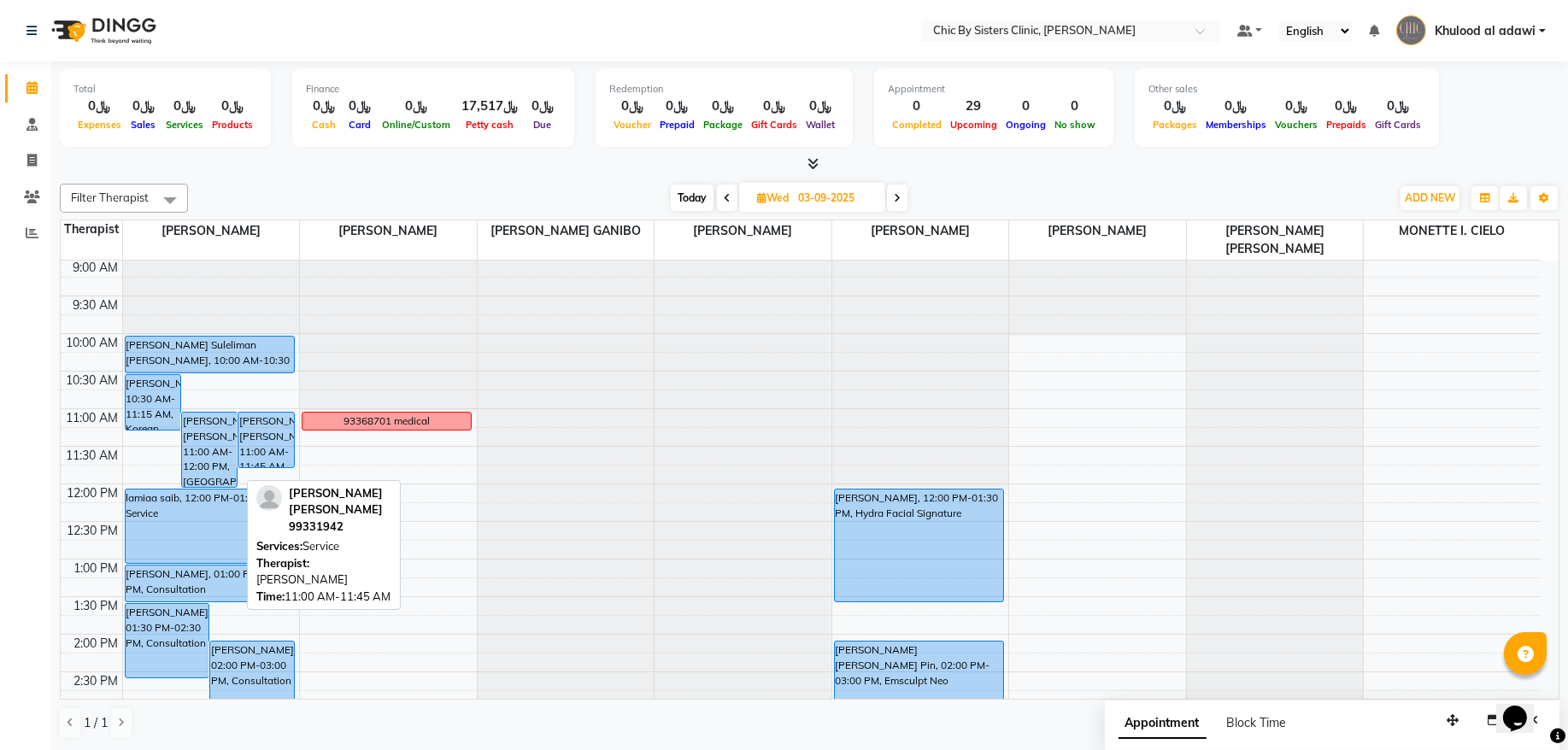
click at [265, 434] on div "[PERSON_NAME] [PERSON_NAME], 11:00 AM-11:45 AM, Service" at bounding box center [265, 439] width 54 height 54
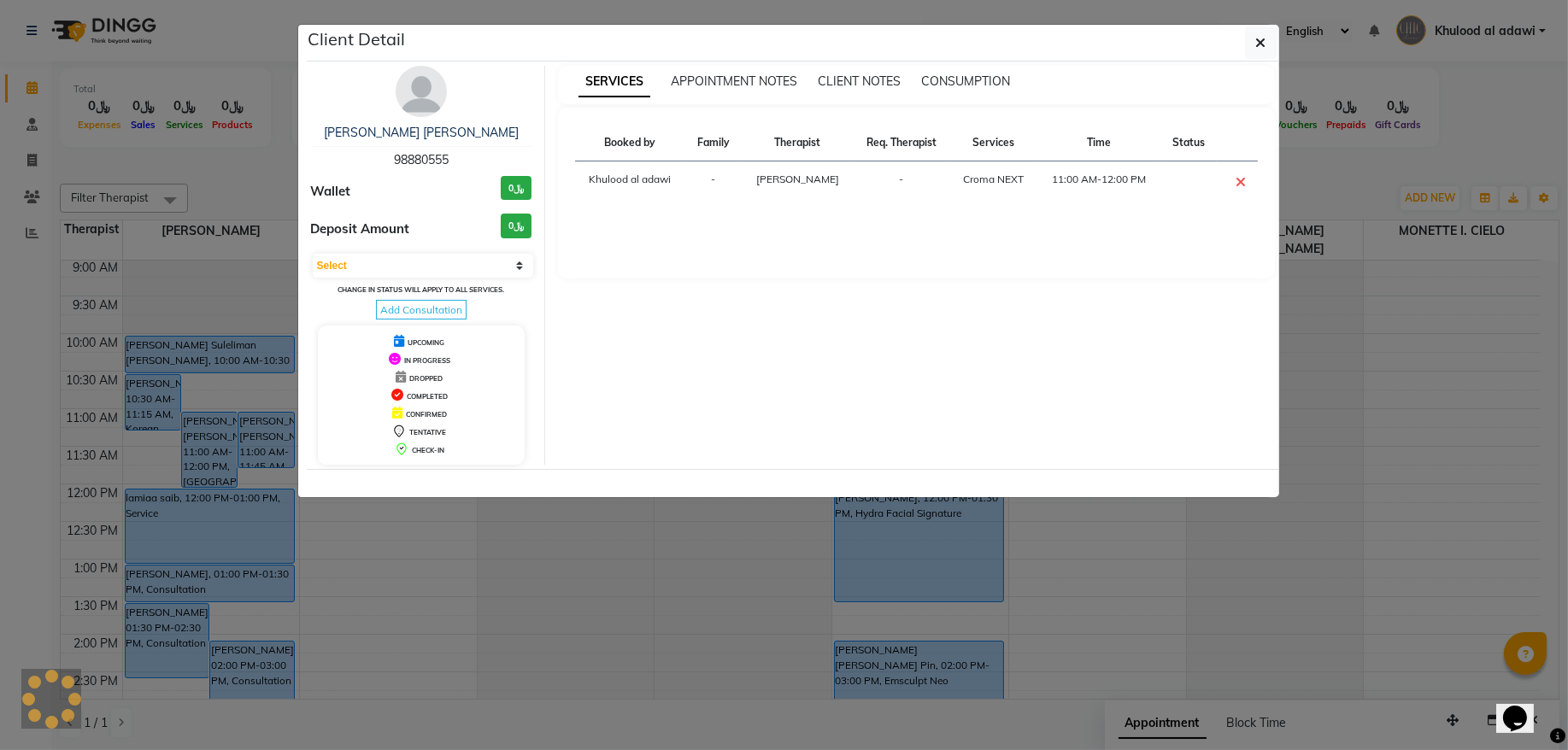
click at [408, 162] on span "98880555" at bounding box center [421, 159] width 54 height 15
click at [420, 166] on span "99331942" at bounding box center [421, 159] width 54 height 15
copy span "99331942"
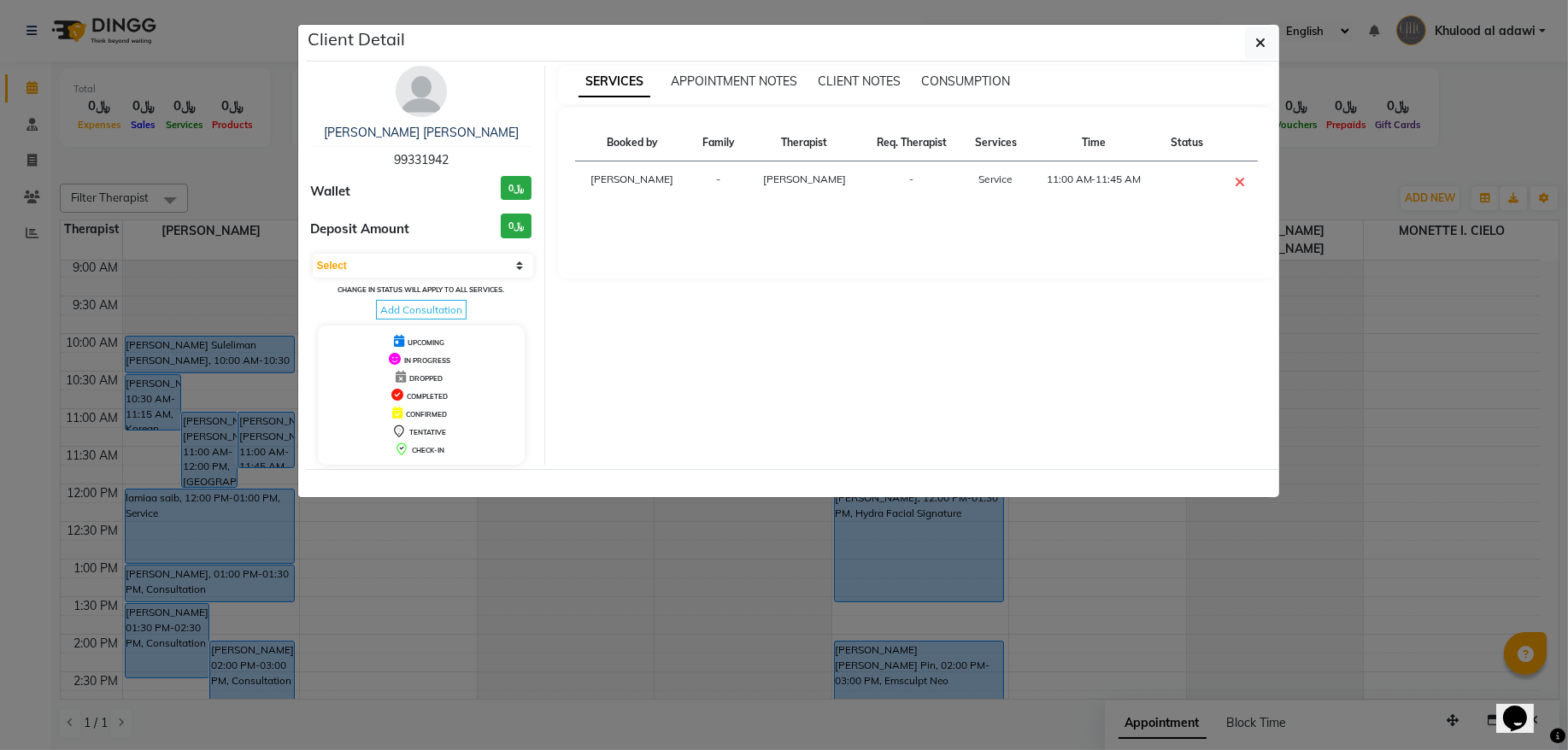
click at [252, 137] on ngb-modal-window "Client Detail Fatma abdulhussain Jaffar 99331942 Wallet ﷼0 Deposit Amount ﷼0 Se…" at bounding box center [784, 375] width 1568 height 750
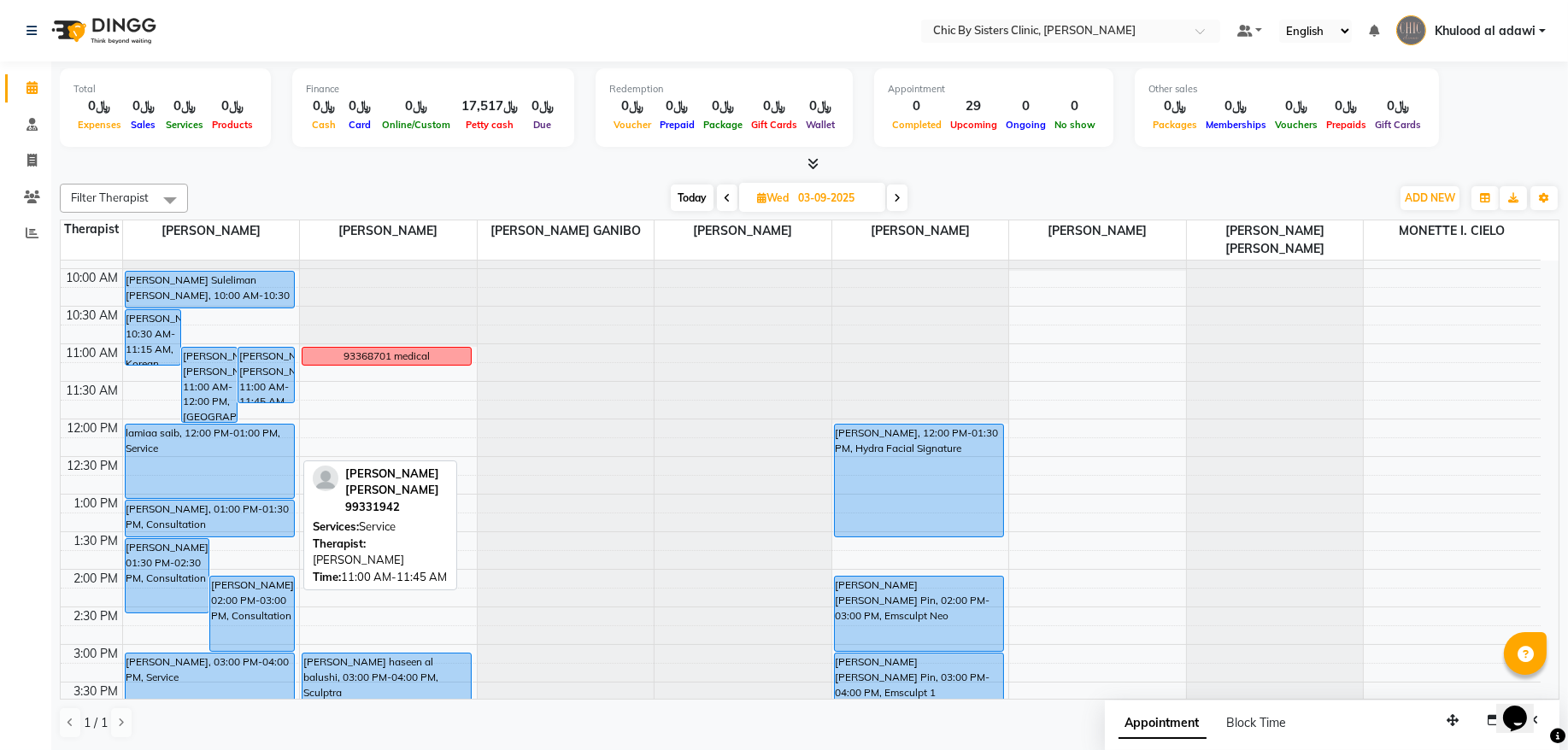
scroll to position [192, 0]
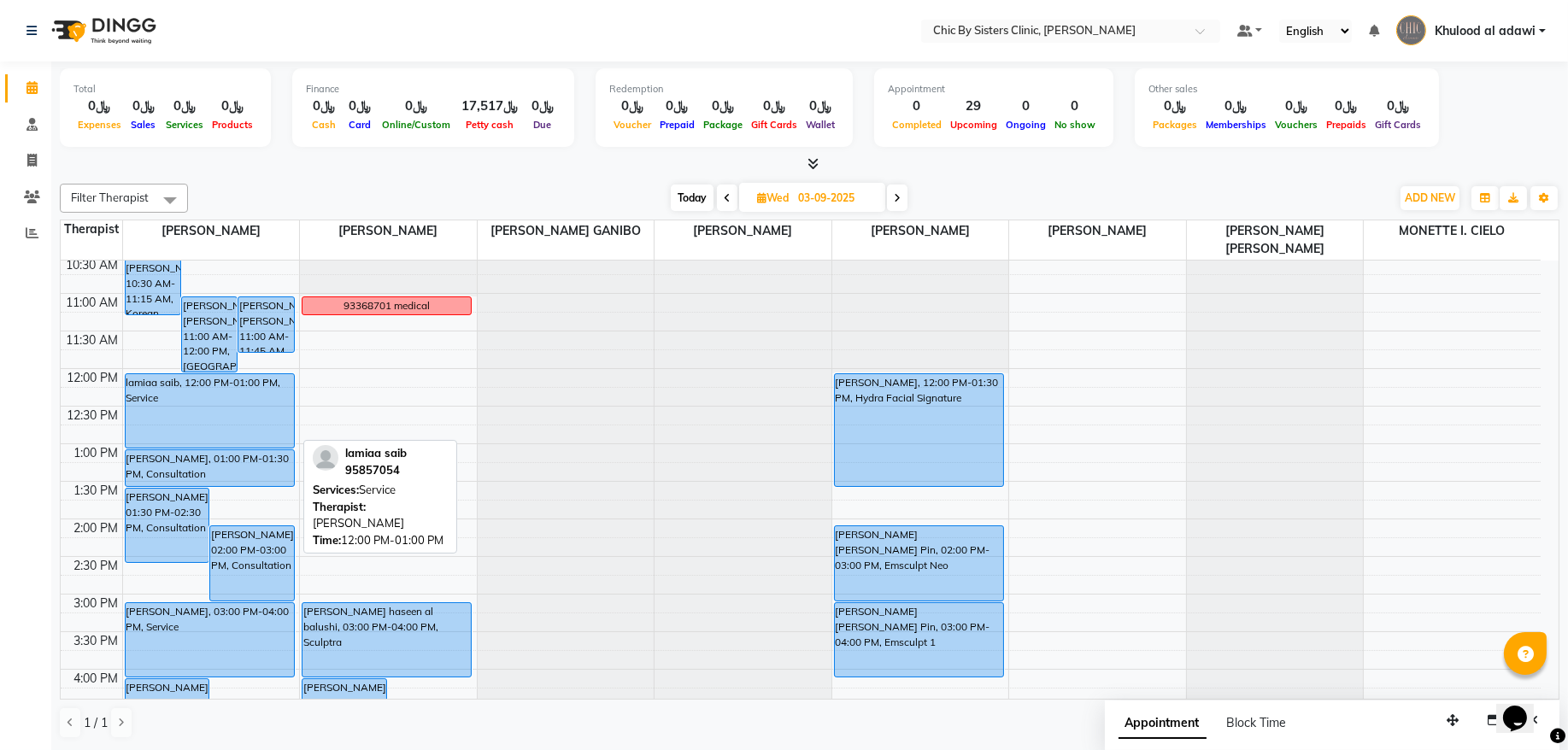
click at [229, 425] on div "lamiaa saib, 12:00 PM-01:00 PM, Service" at bounding box center [210, 411] width 169 height 73
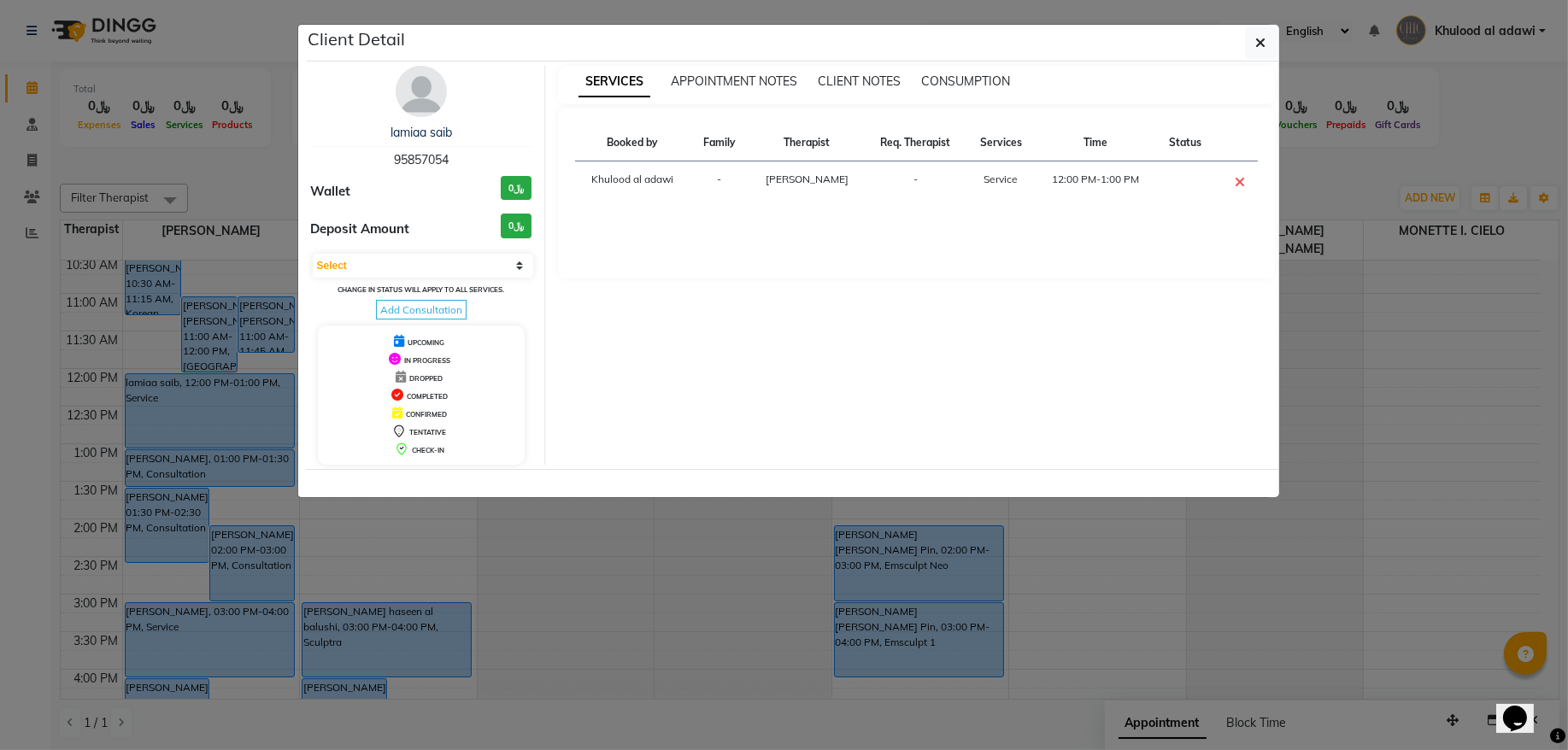
click at [426, 160] on span "95857054" at bounding box center [421, 159] width 54 height 15
copy span "95857054"
click at [234, 160] on ngb-modal-window "Client Detail lamiaa saib 95857054 Wallet ﷼0 Deposit Amount ﷼0 Select CONFIRMED…" at bounding box center [784, 375] width 1568 height 750
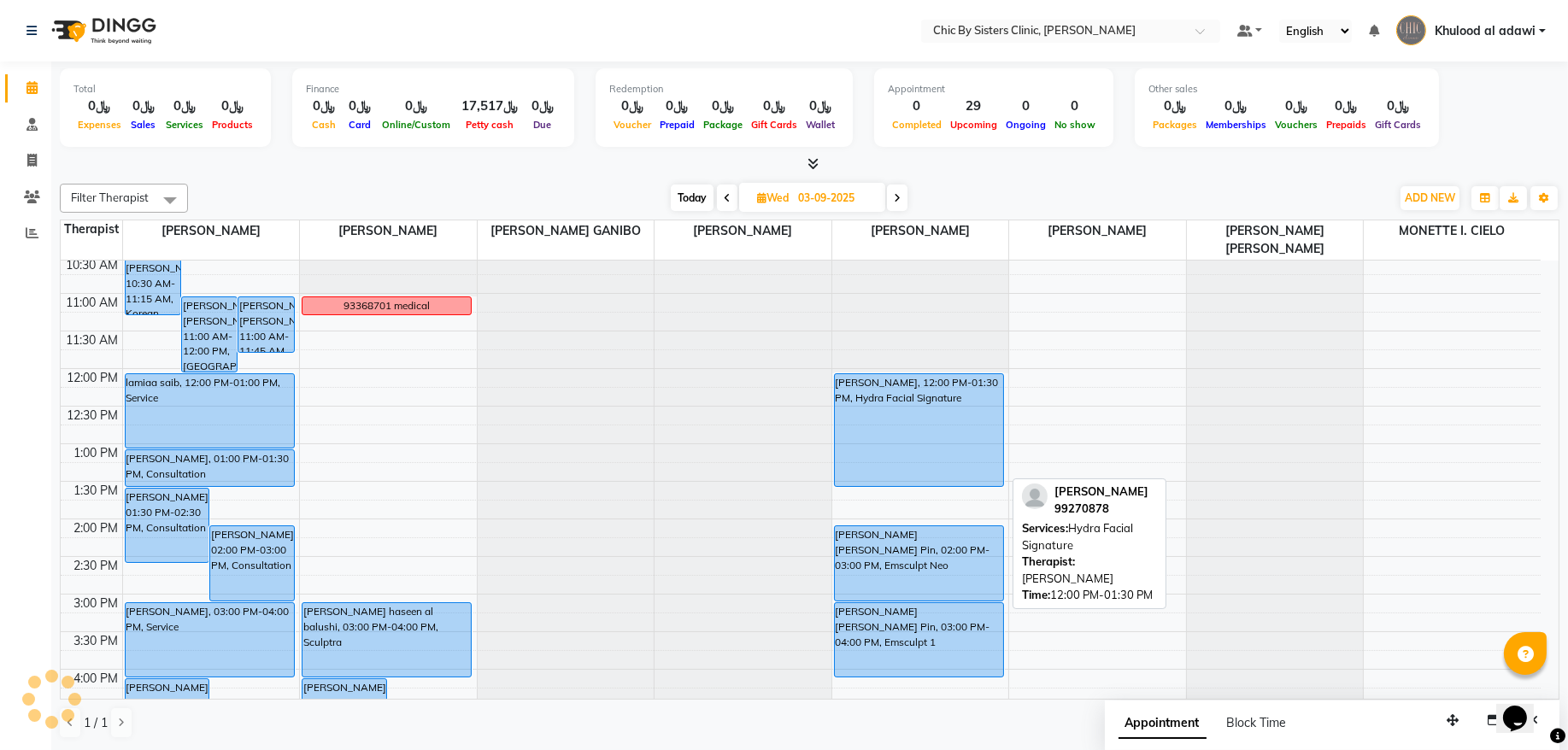
click at [925, 425] on div "[PERSON_NAME], 12:00 PM-01:30 PM, Hydra Facial Signature" at bounding box center [919, 429] width 169 height 112
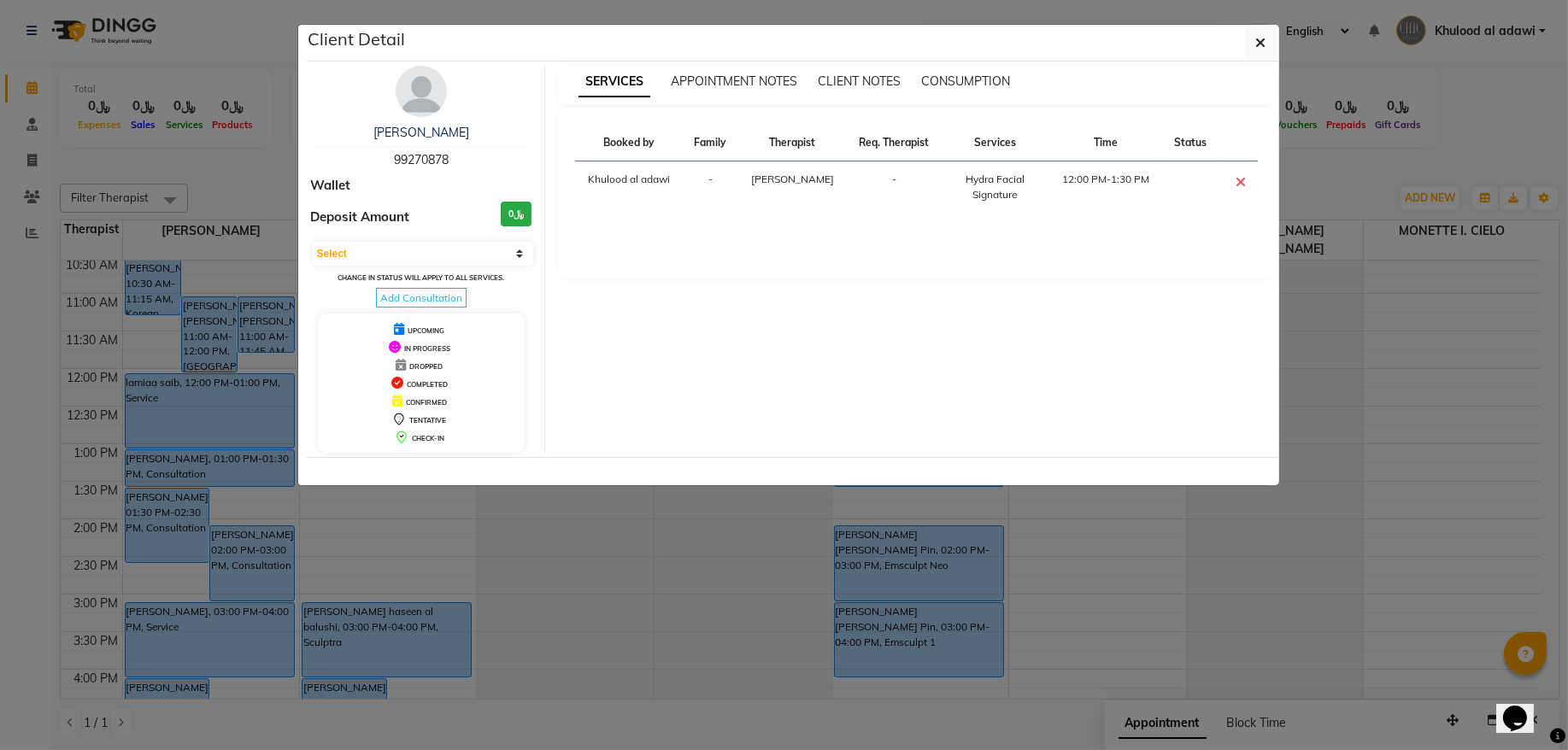
click at [414, 166] on span "99270878" at bounding box center [421, 159] width 54 height 15
copy span "99270878"
click at [267, 158] on ngb-modal-window "Client Detail Zulekha Al Hadi 99270878 Wallet Deposit Amount ﷼0 Select CONFIRME…" at bounding box center [784, 375] width 1568 height 750
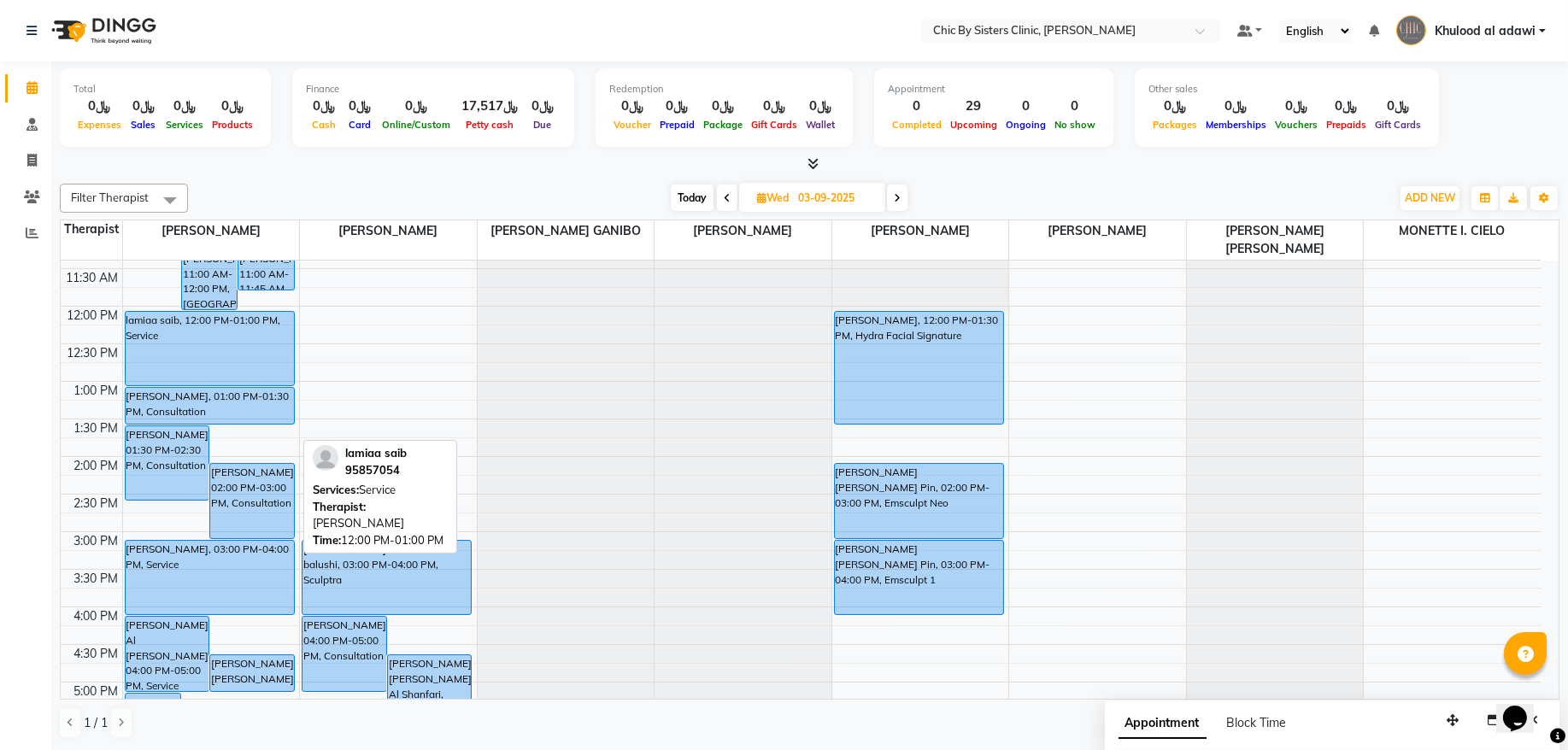
scroll to position [308, 0]
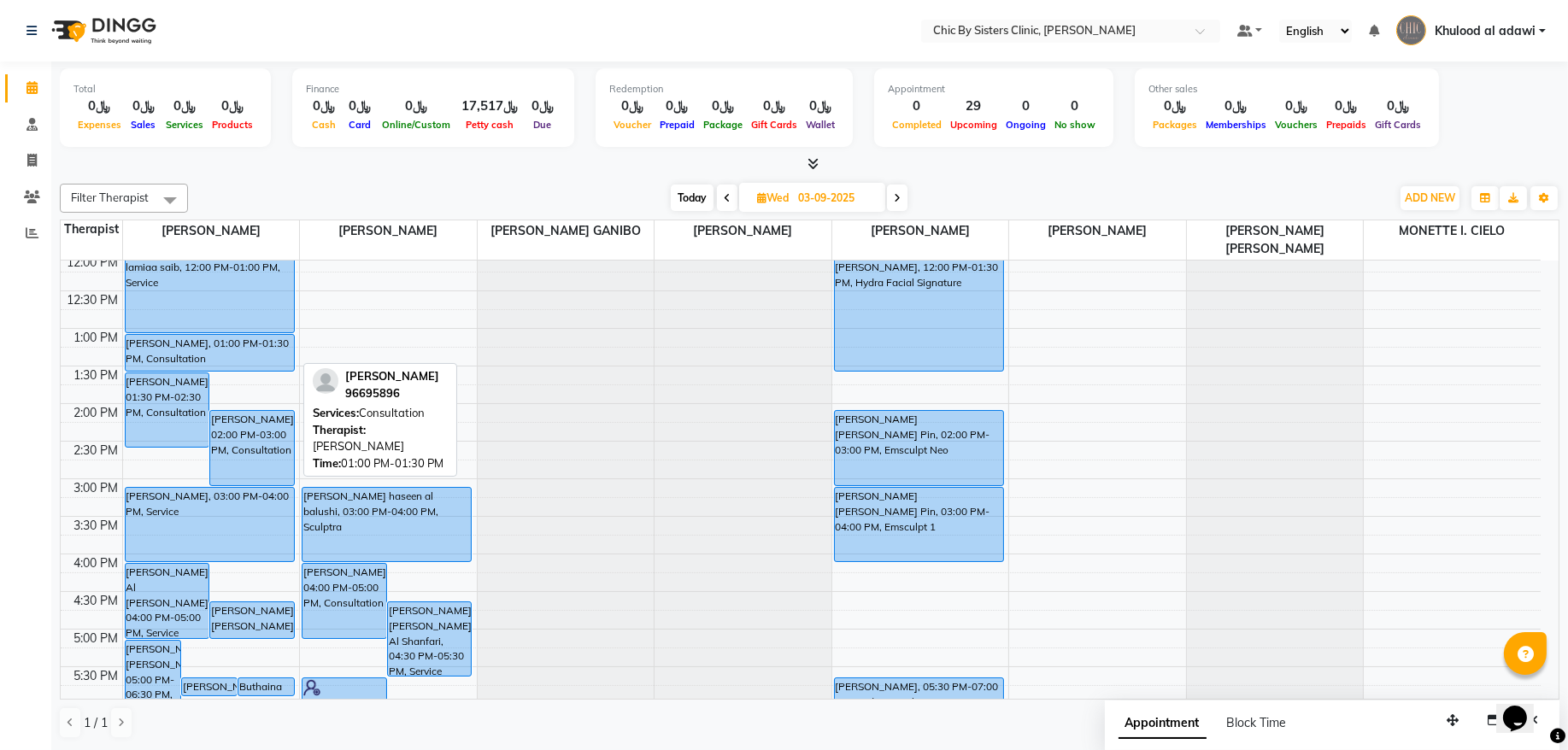
click at [251, 343] on div "[PERSON_NAME], 01:00 PM-01:30 PM, Consultation" at bounding box center [210, 353] width 169 height 36
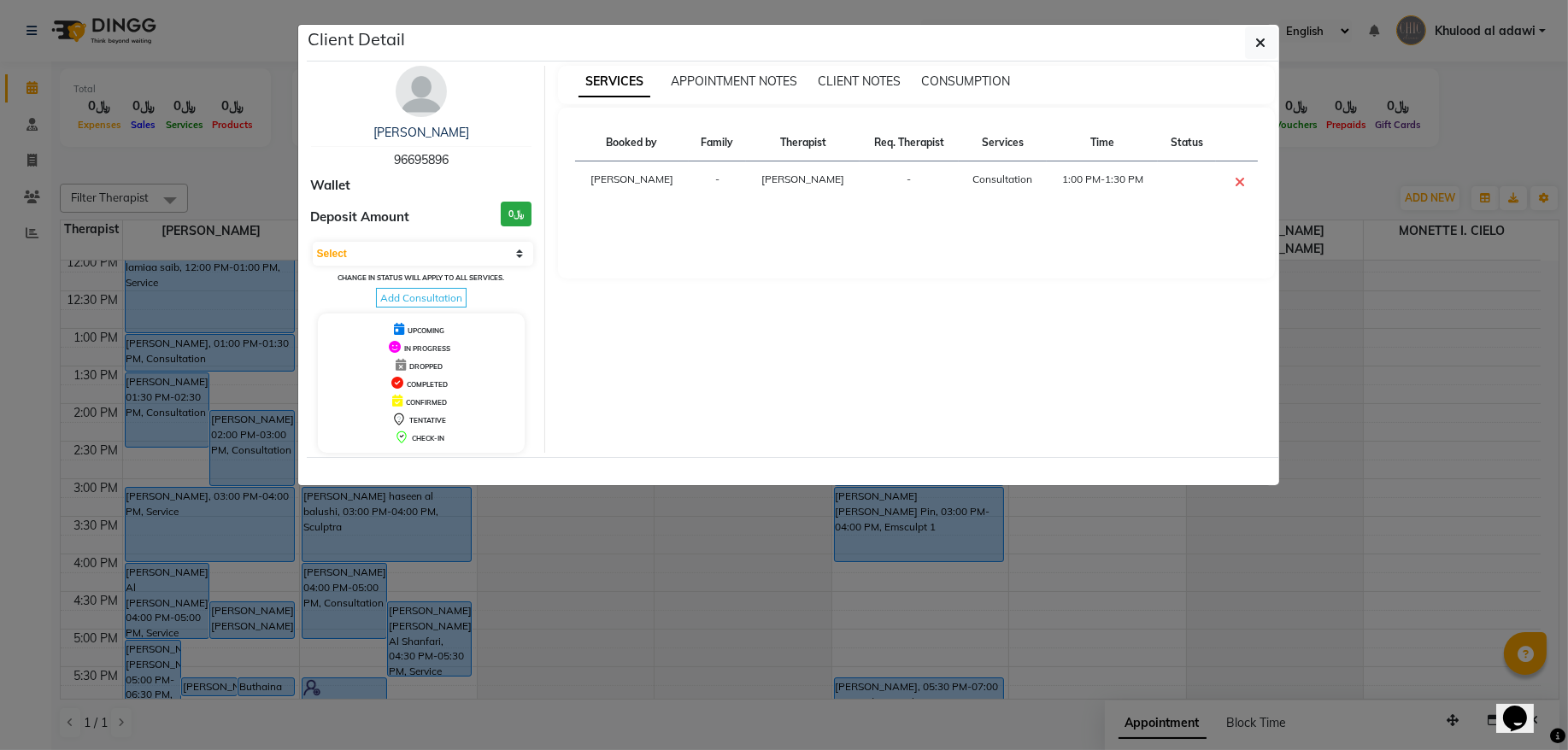
click at [441, 156] on span "96695896" at bounding box center [421, 159] width 54 height 15
copy span "96695896"
click at [241, 172] on ngb-modal-window "Client Detail Areej Al Maamari 96695896 Wallet Deposit Amount ﷼0 Select CONFIRM…" at bounding box center [784, 375] width 1568 height 750
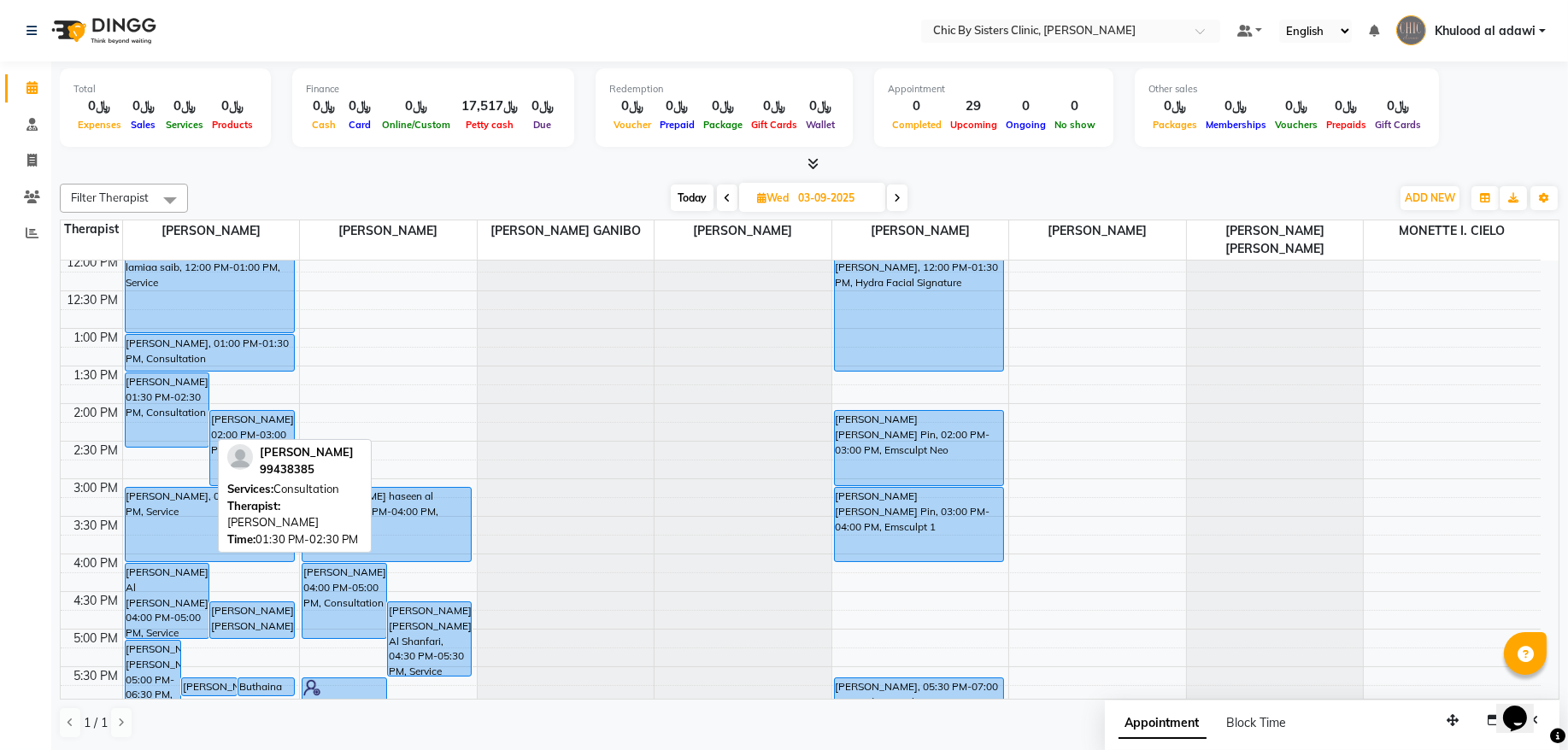
click at [171, 421] on div "[PERSON_NAME], 01:30 PM-02:30 PM, Consultation" at bounding box center [168, 410] width 84 height 73
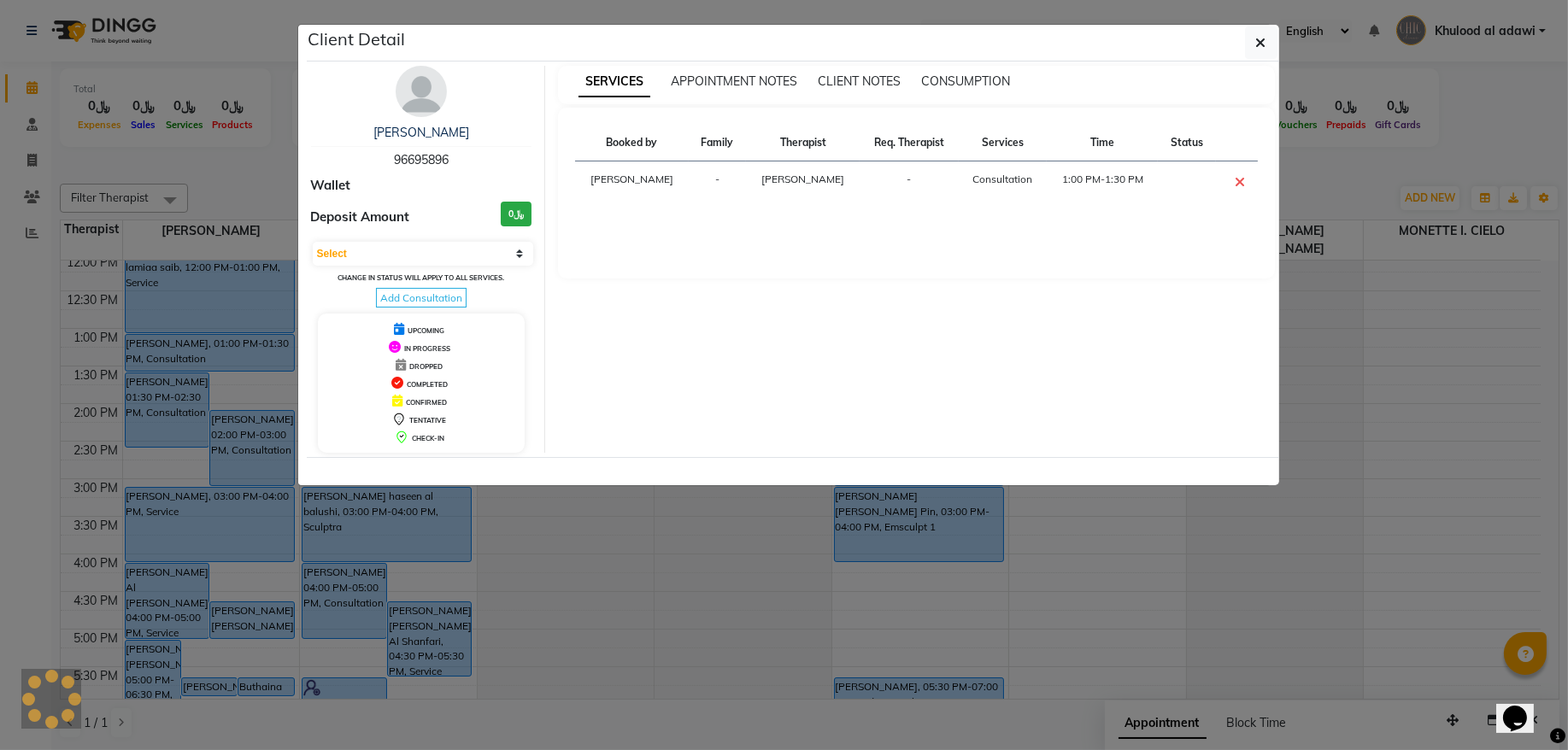
click at [416, 158] on span "96695896" at bounding box center [421, 159] width 54 height 15
copy span "96695896"
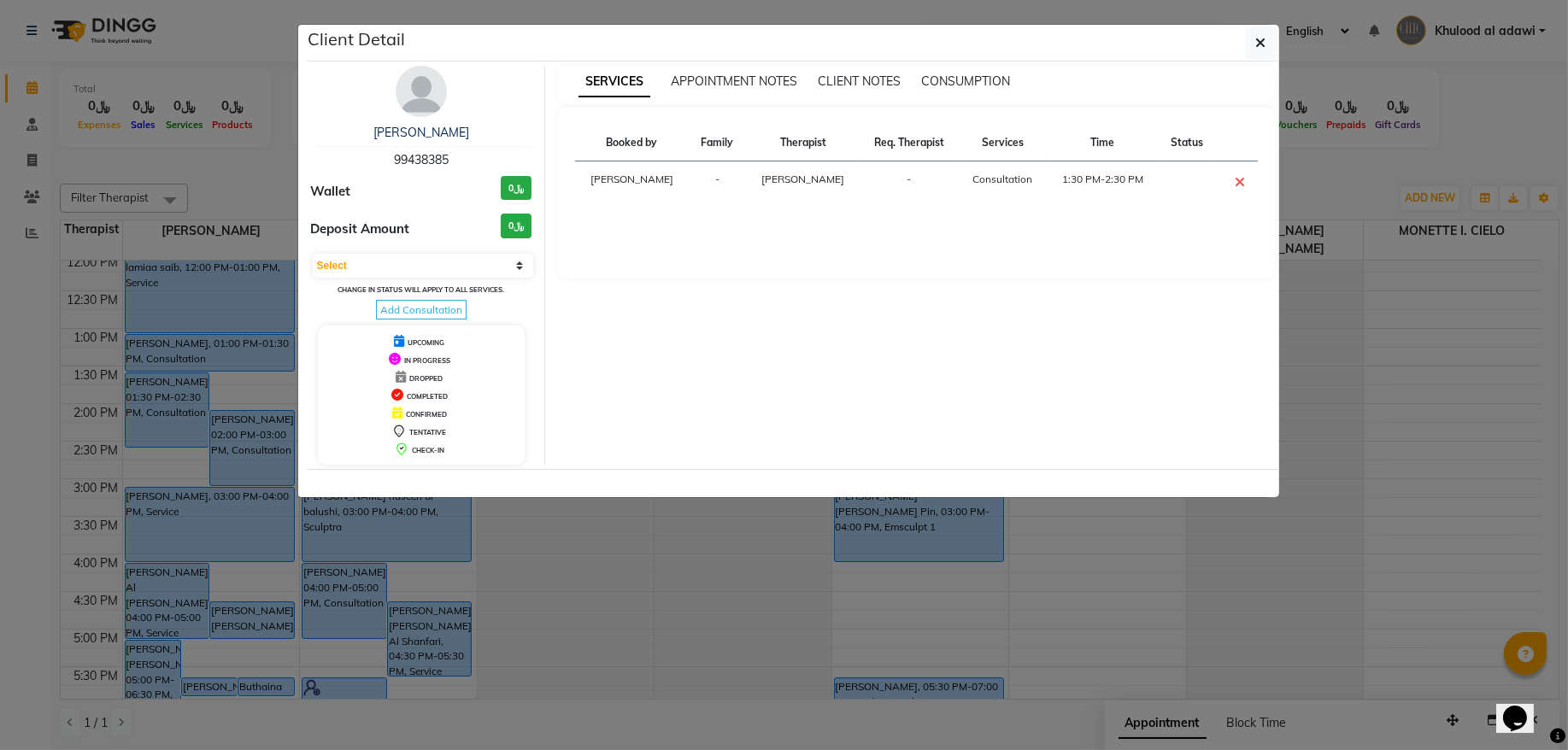
click at [270, 147] on ngb-modal-window "Client Detail Majan Al Abdullatif 99438385 Wallet ﷼0 Deposit Amount ﷼0 Select C…" at bounding box center [784, 375] width 1568 height 750
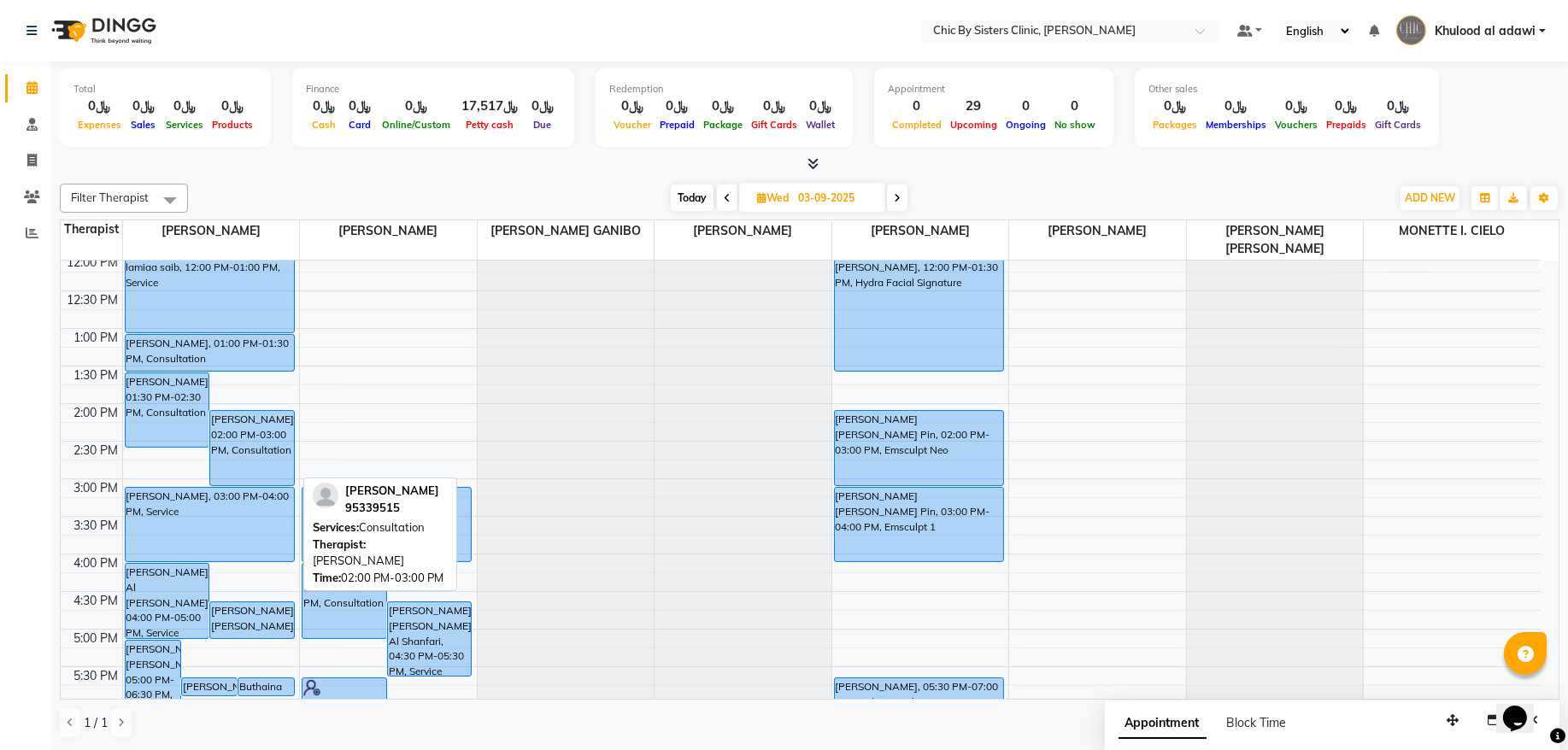
click at [235, 425] on div "[PERSON_NAME], 02:00 PM-03:00 PM, Consultation" at bounding box center [252, 447] width 84 height 74
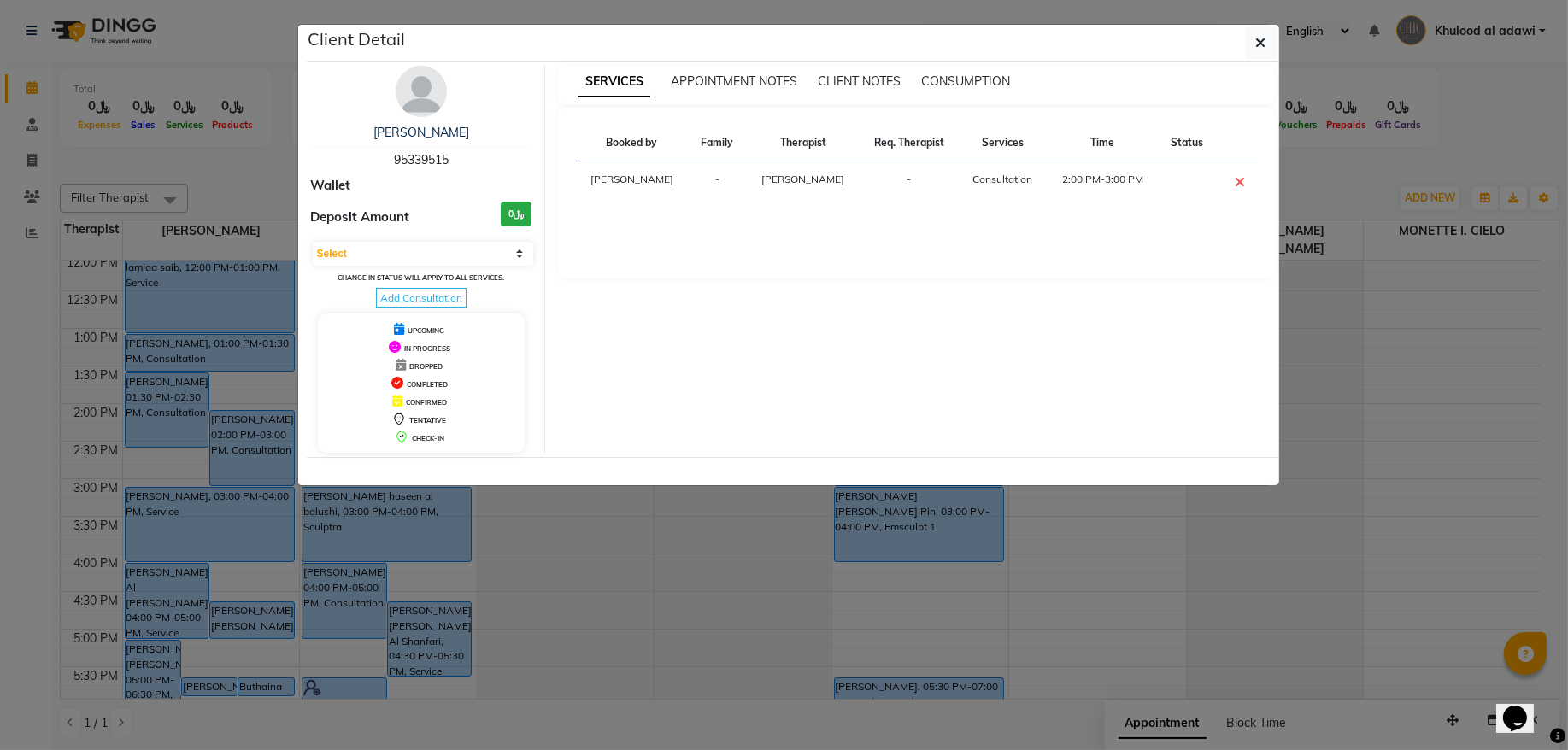
click at [435, 158] on span "95339515" at bounding box center [421, 159] width 54 height 15
copy span "95339515"
click at [232, 151] on ngb-modal-window "Client Detail Rahma Al Busaidi 95339515 Wallet Deposit Amount ﷼0 Select CONFIRM…" at bounding box center [784, 375] width 1568 height 750
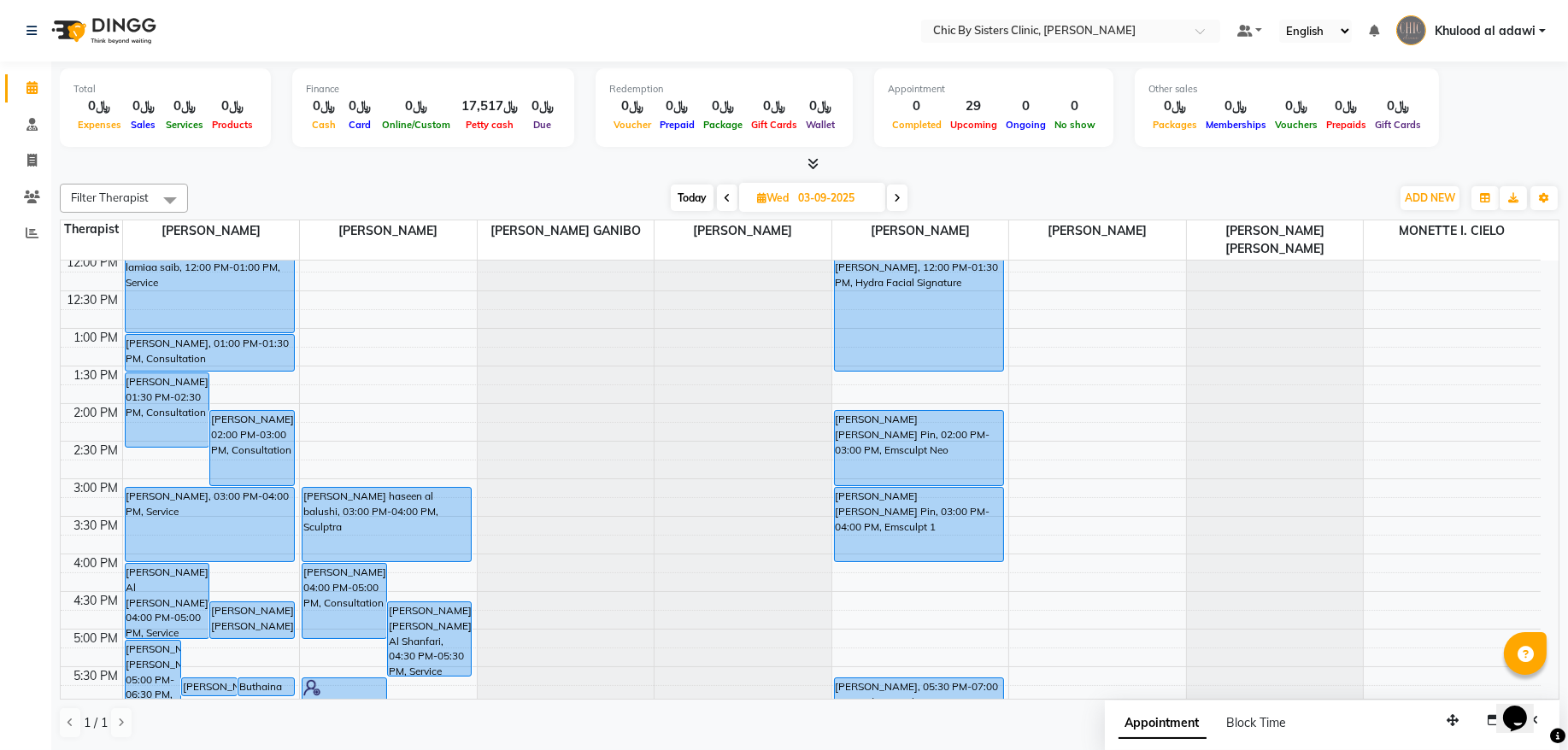
click at [912, 404] on div "8:00 AM 8:30 AM 9:00 AM 9:30 AM 10:00 AM 10:30 AM 11:00 AM 11:30 AM 12:00 PM 12…" at bounding box center [801, 554] width 1480 height 1203
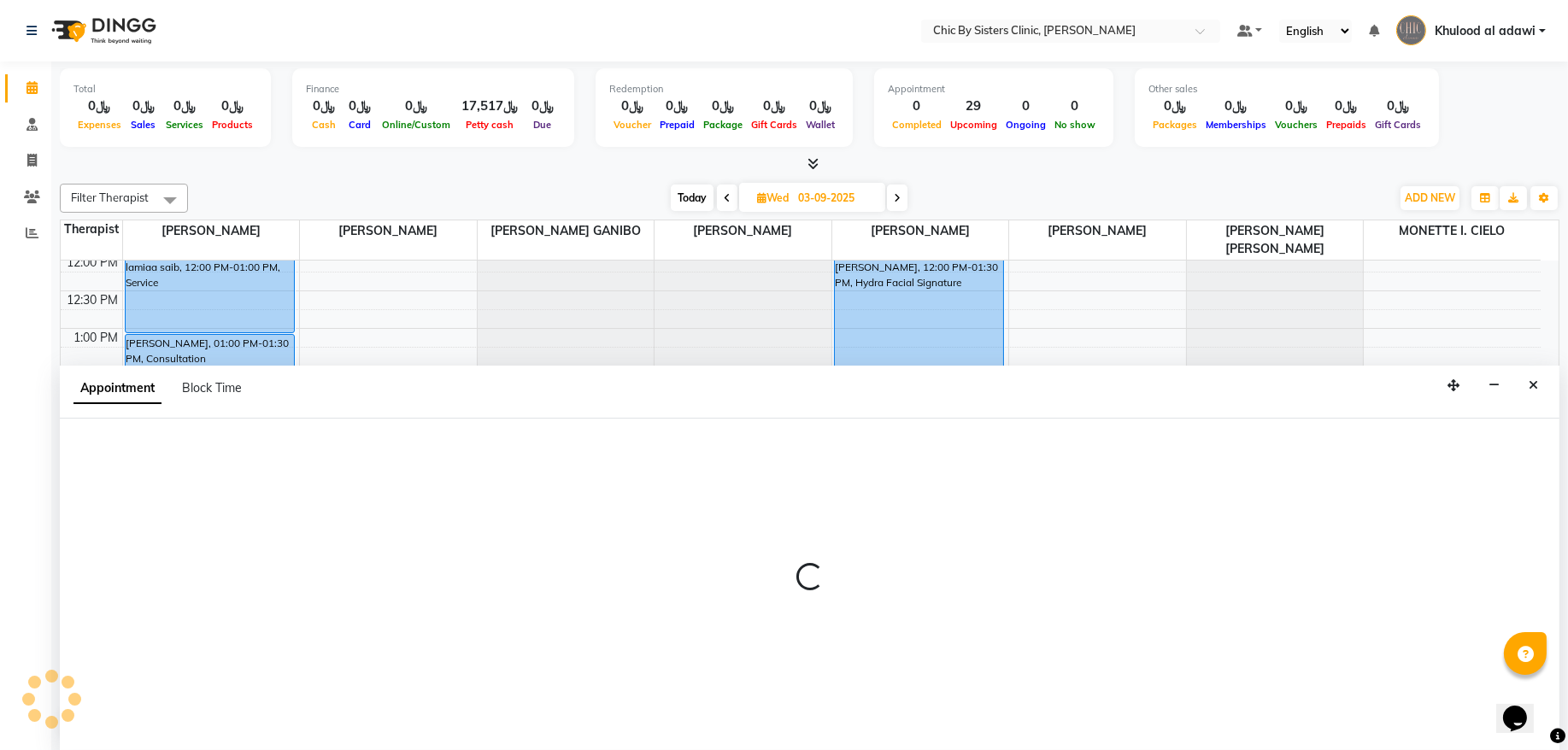
select select "49183"
select select "825"
select select "tentative"
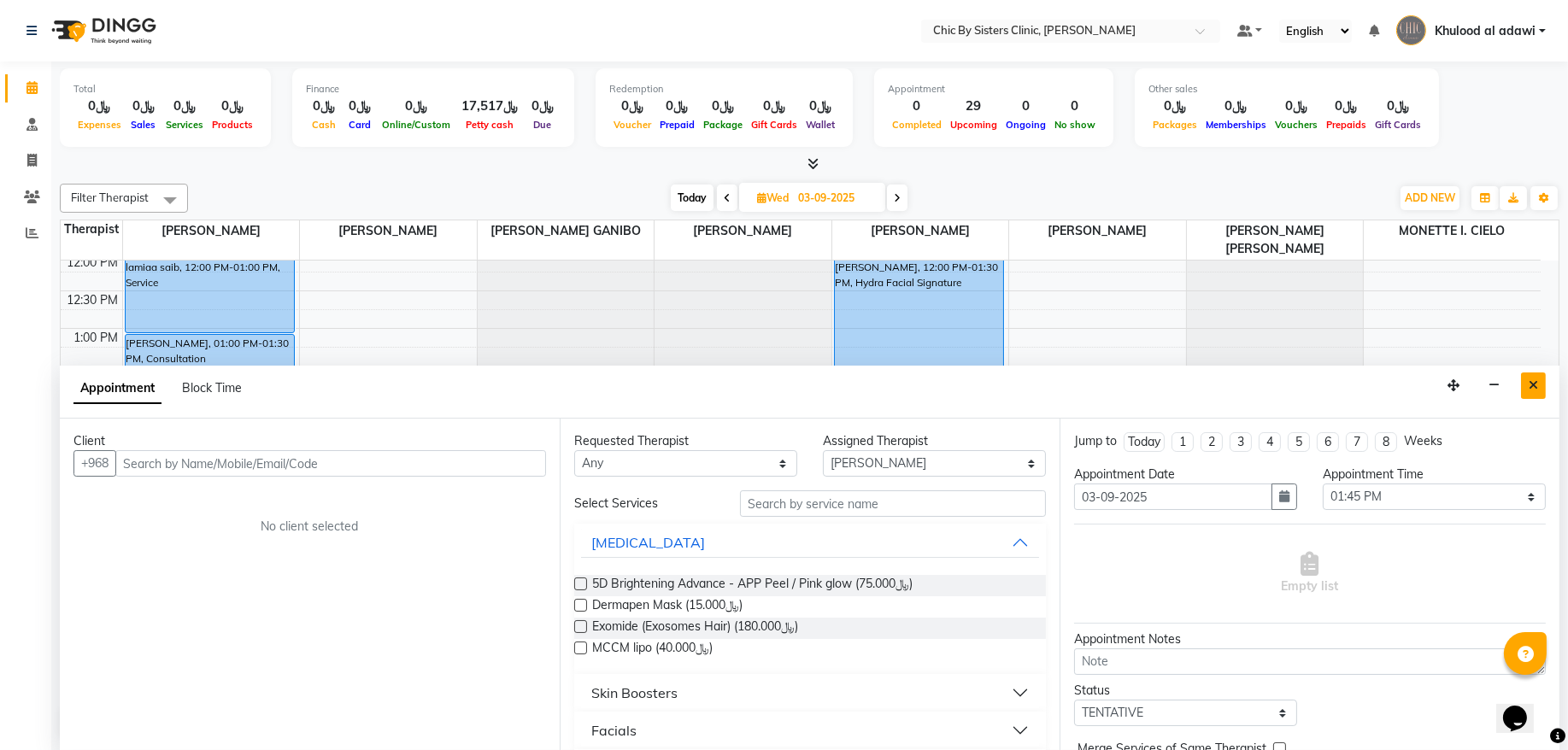
click at [1537, 380] on icon "Close" at bounding box center [1533, 385] width 10 height 12
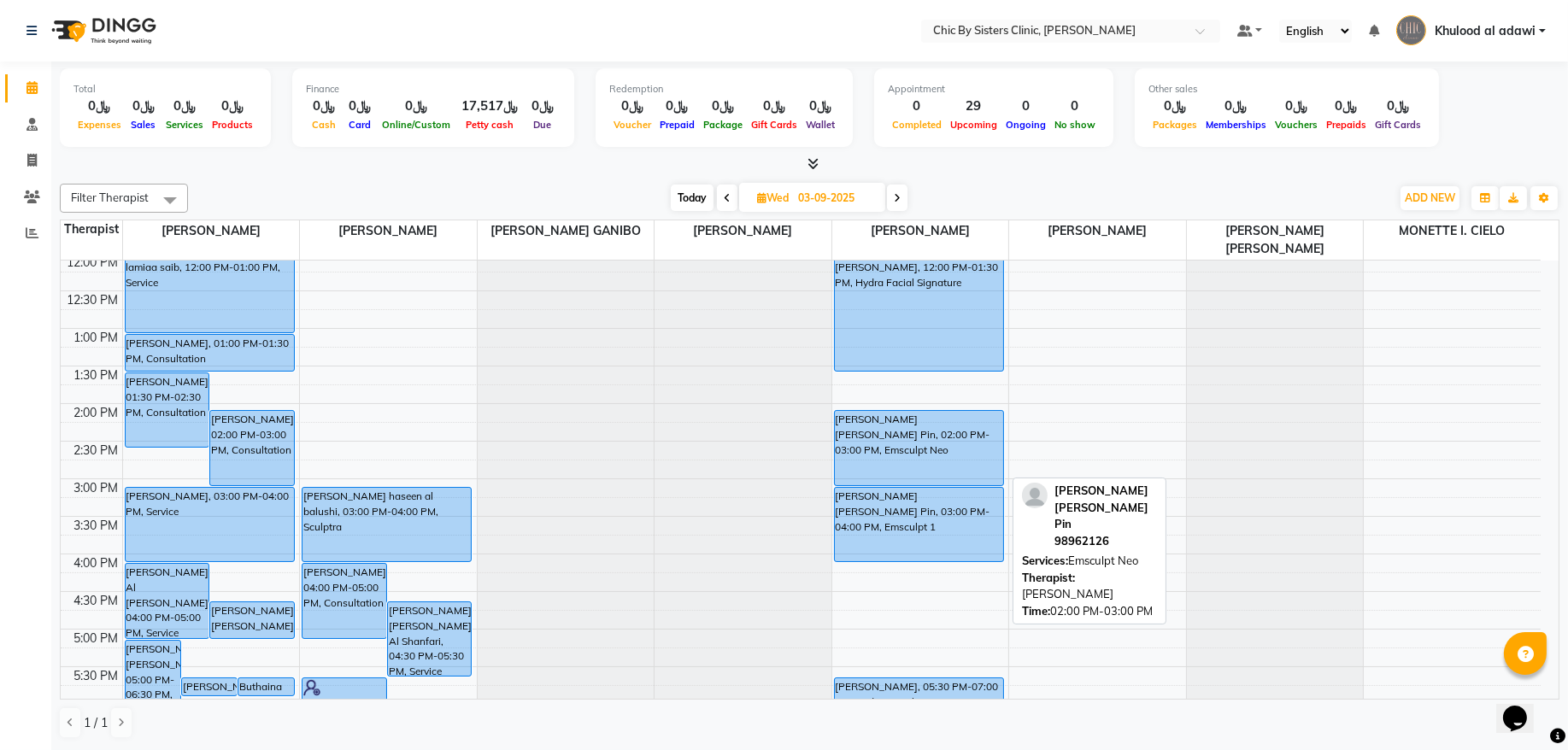
click at [921, 445] on div "Anastasia Lim Kim Pin, 02:00 PM-03:00 PM, Emsculpt Neo" at bounding box center [919, 447] width 169 height 74
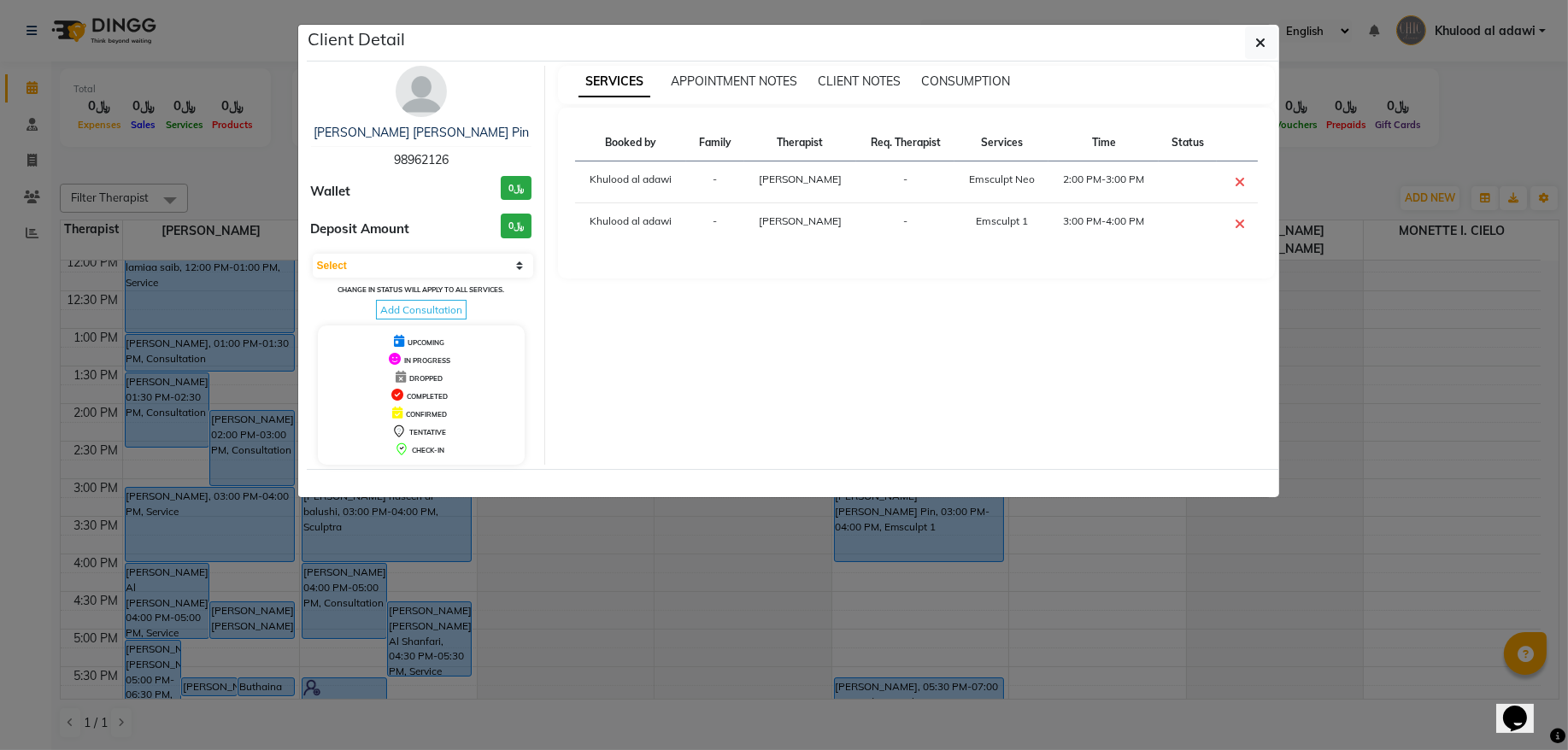
click at [442, 160] on span "98962126" at bounding box center [421, 159] width 54 height 15
copy span "98962126"
click at [254, 140] on ngb-modal-window "Client Detail Anastasia Lim Kim Pin 98962126 Wallet ﷼0 Deposit Amount ﷼0 Select…" at bounding box center [784, 375] width 1568 height 750
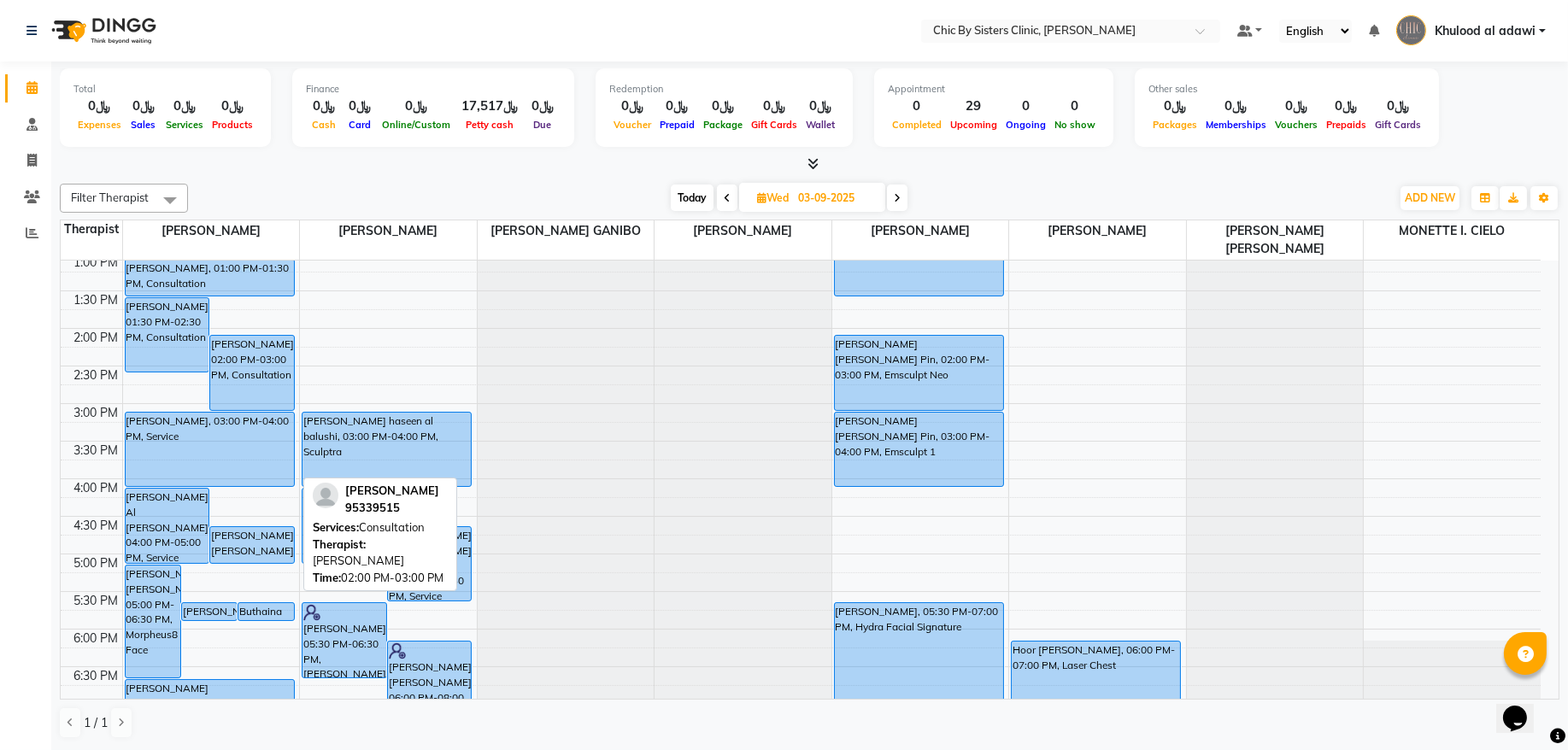
scroll to position [423, 0]
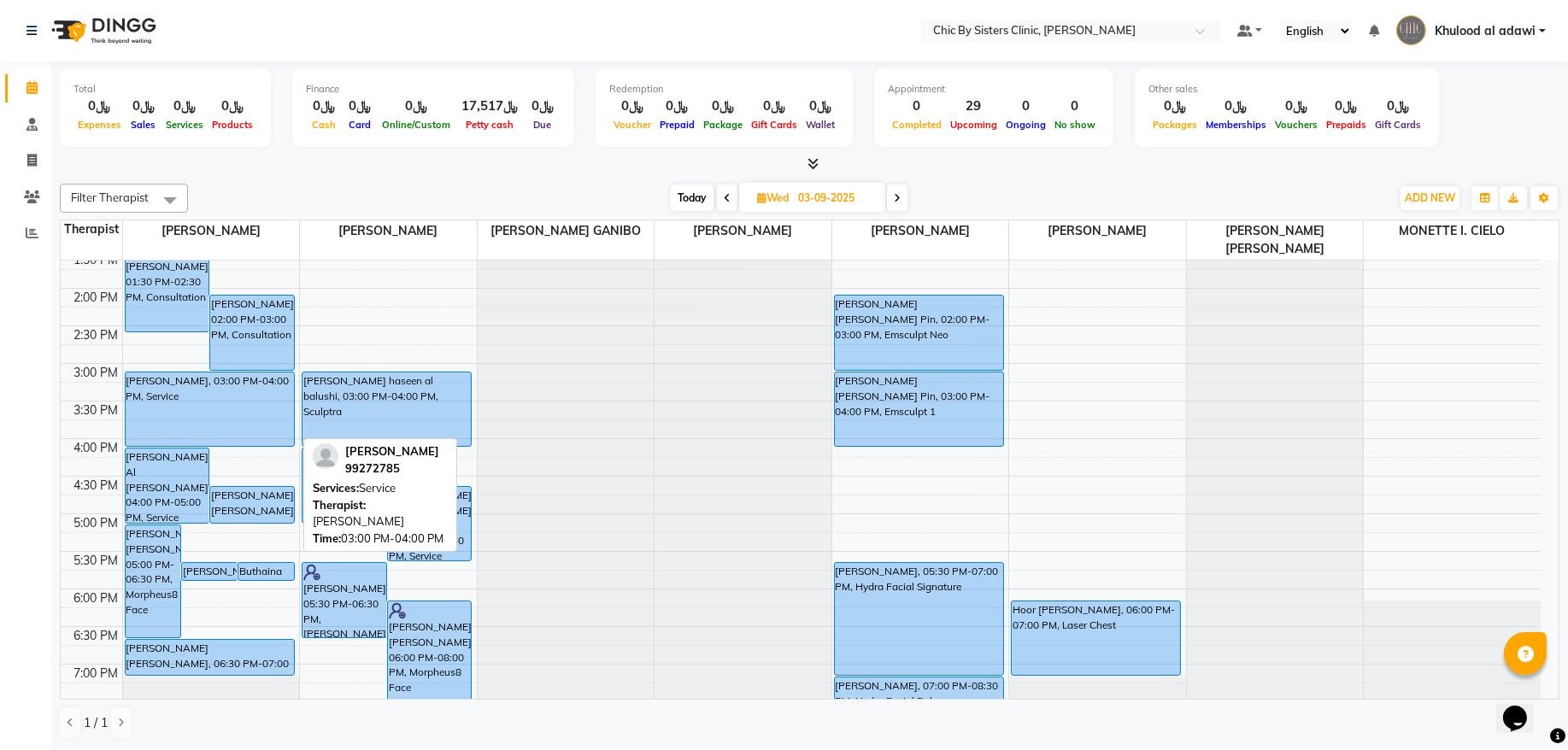
click at [169, 403] on div "[PERSON_NAME], 03:00 PM-04:00 PM, Service" at bounding box center [210, 409] width 169 height 73
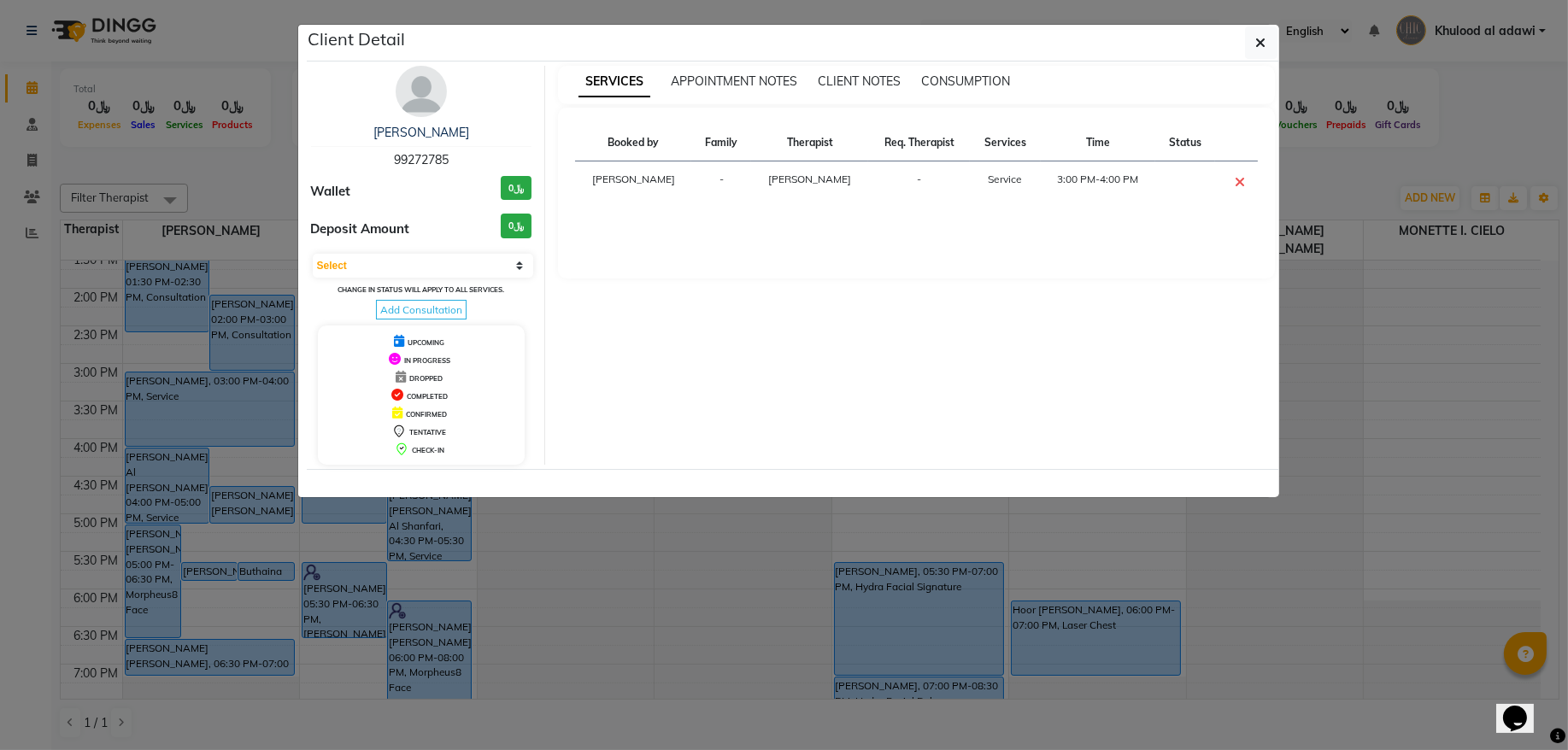
click at [414, 162] on span "99272785" at bounding box center [421, 159] width 54 height 15
click at [252, 129] on ngb-modal-window "Client Detail Zuwaina Mohammed Yahya AL Shuaili 99272785 Wallet ﷼0 Deposit Amou…" at bounding box center [784, 375] width 1568 height 750
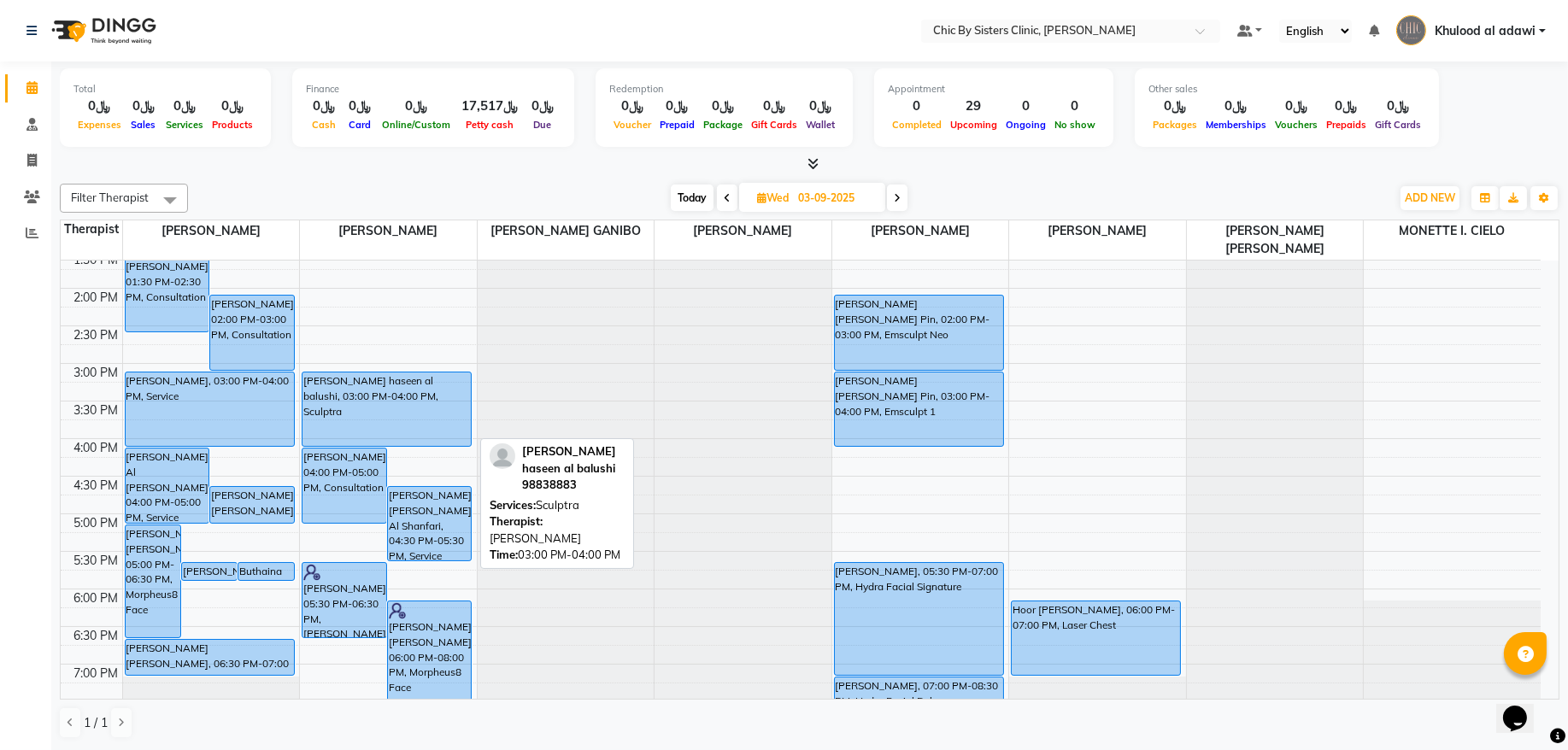
click at [461, 392] on div "[PERSON_NAME] haseen al balushi, 03:00 PM-04:00 PM, Sculptra" at bounding box center [387, 409] width 169 height 73
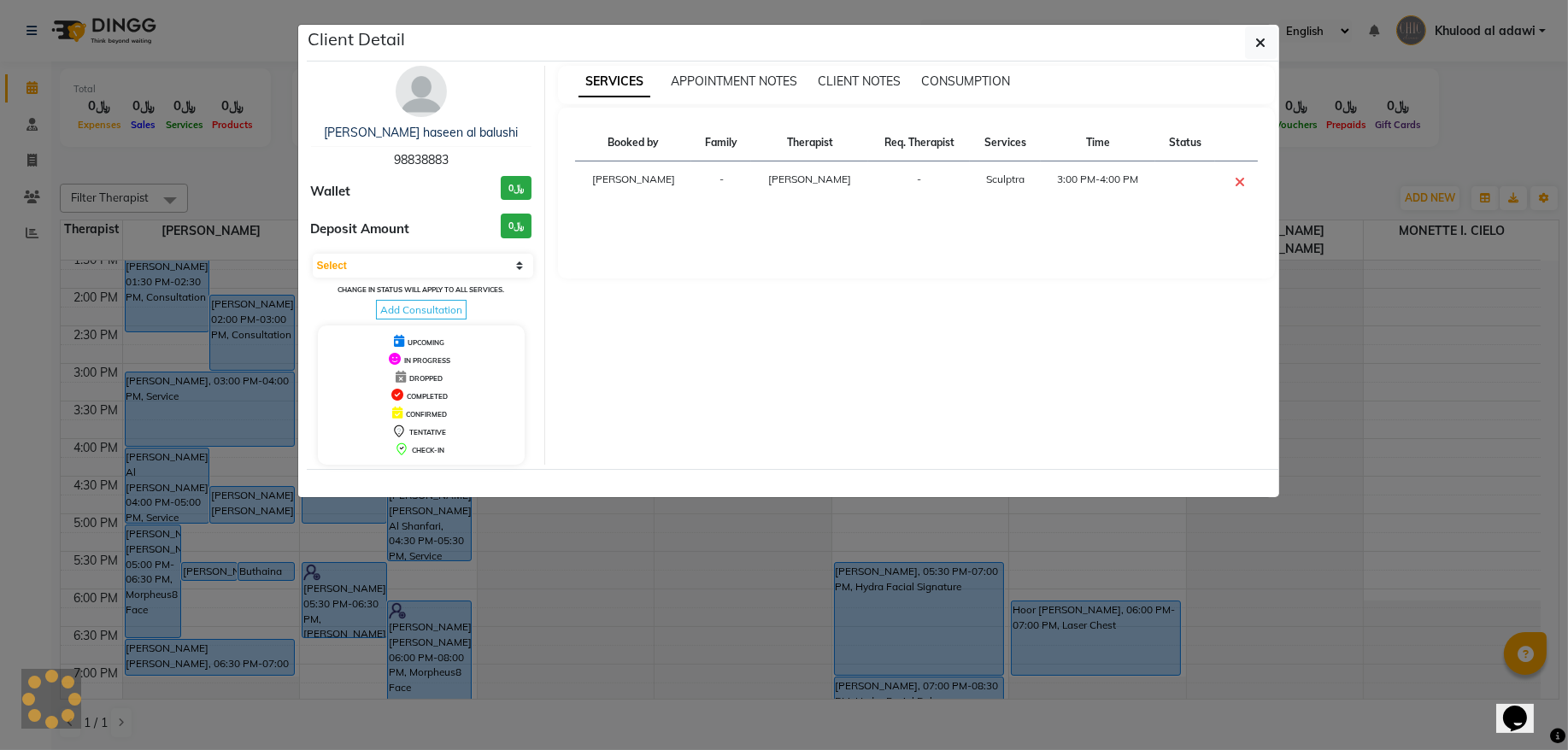
click at [445, 156] on span "98838883" at bounding box center [421, 159] width 54 height 15
click at [196, 187] on ngb-modal-window "Client Detail manal haseen al balushi 98838883 Wallet ﷼0 Deposit Amount ﷼0 Sele…" at bounding box center [784, 375] width 1568 height 750
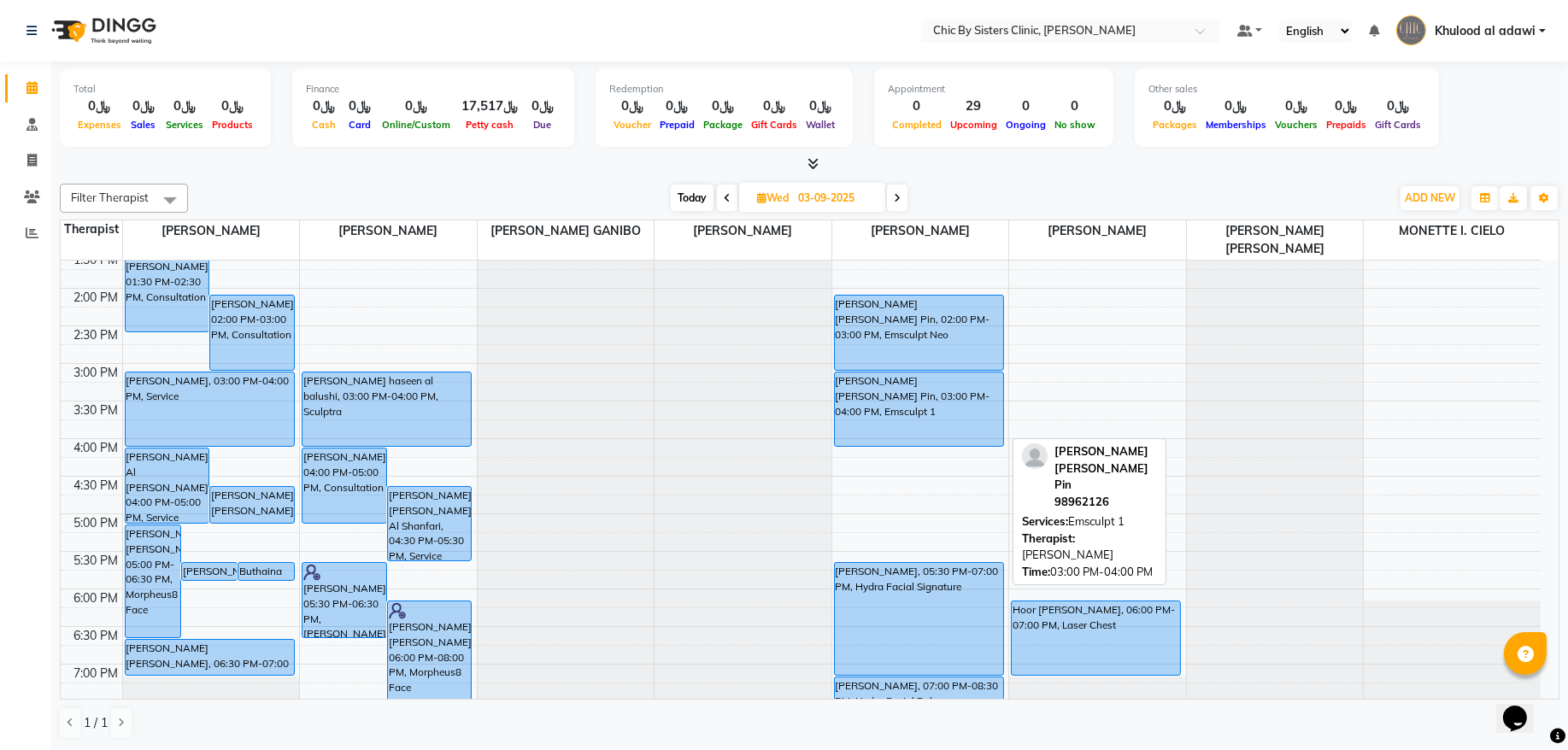
click at [930, 426] on div "Anastasia Lim Kim Pin, 03:00 PM-04:00 PM, Emsculpt 1" at bounding box center [919, 409] width 169 height 73
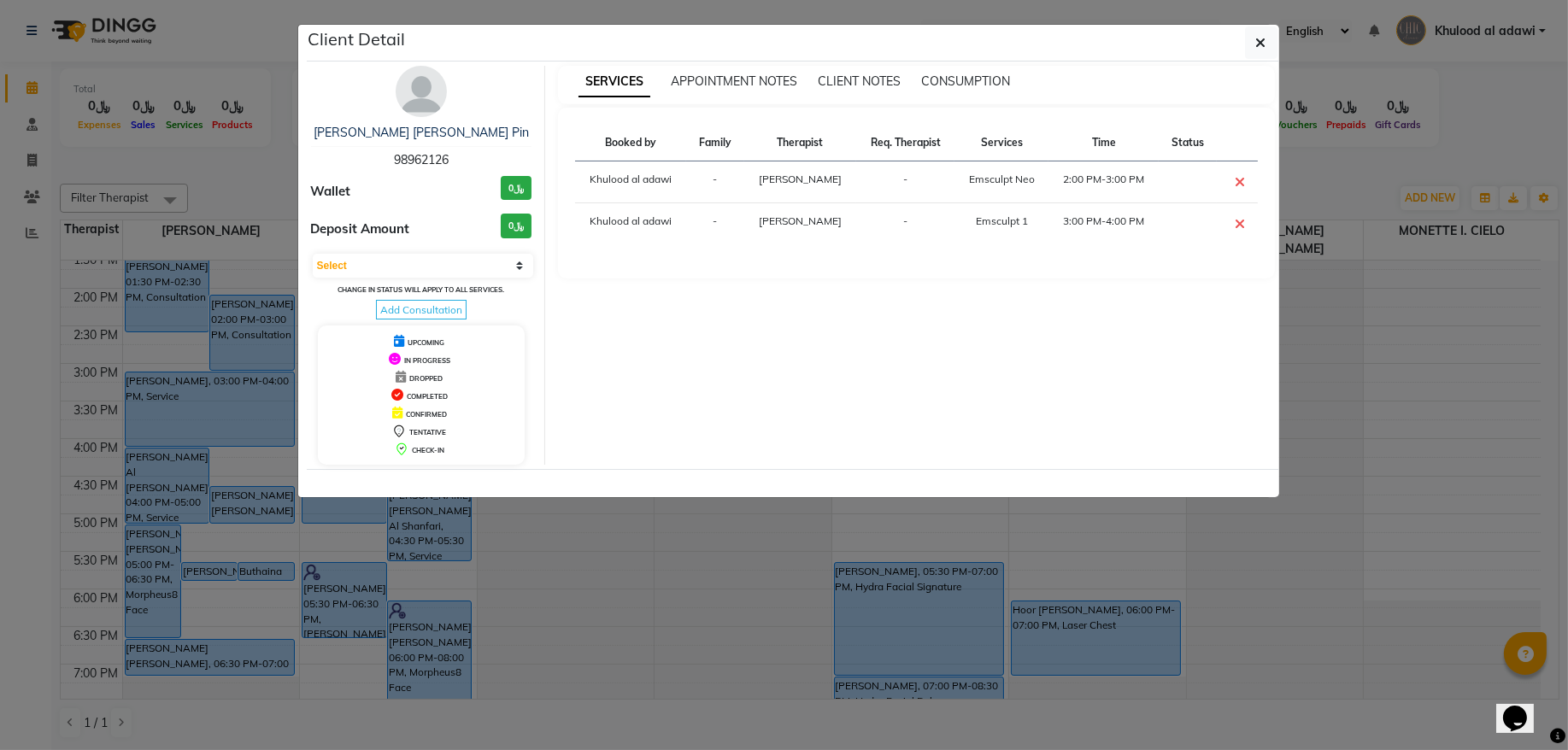
click at [166, 191] on ngb-modal-window "Client Detail Anastasia Lim Kim Pin 98962126 Wallet ﷼0 Deposit Amount ﷼0 Select…" at bounding box center [784, 375] width 1568 height 750
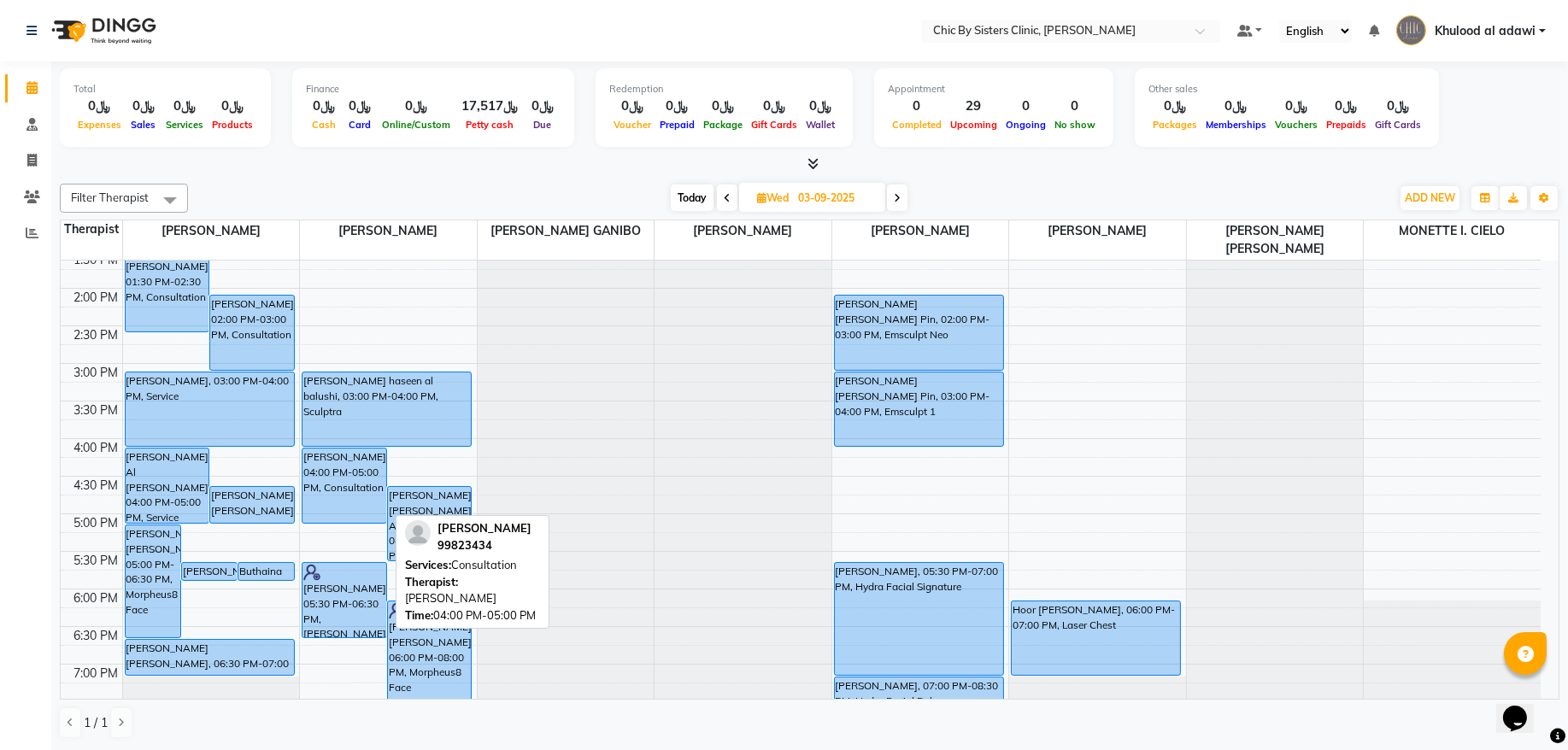
scroll to position [539, 0]
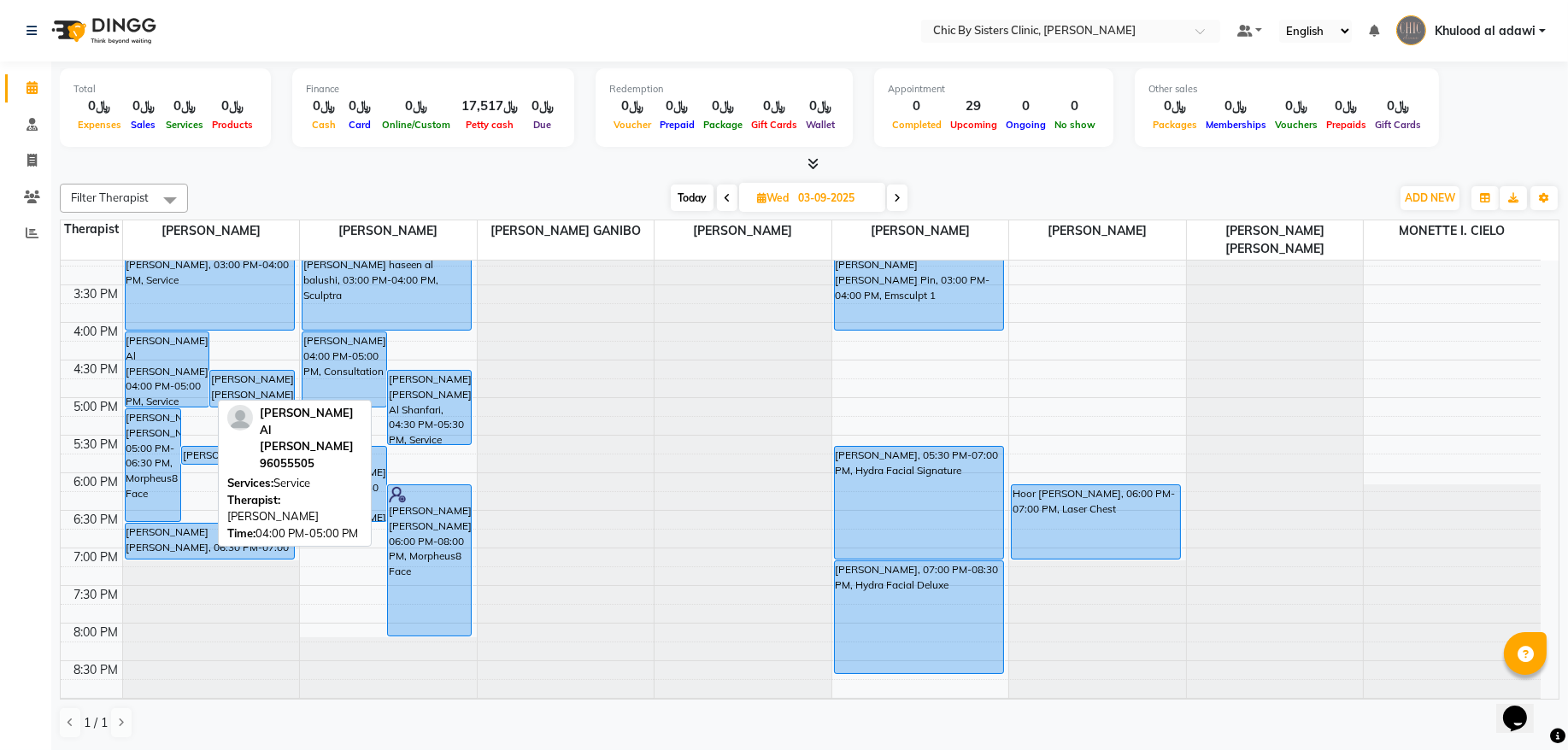
click at [178, 349] on div "[PERSON_NAME] Al [PERSON_NAME], 04:00 PM-05:00 PM, Service" at bounding box center [168, 369] width 84 height 74
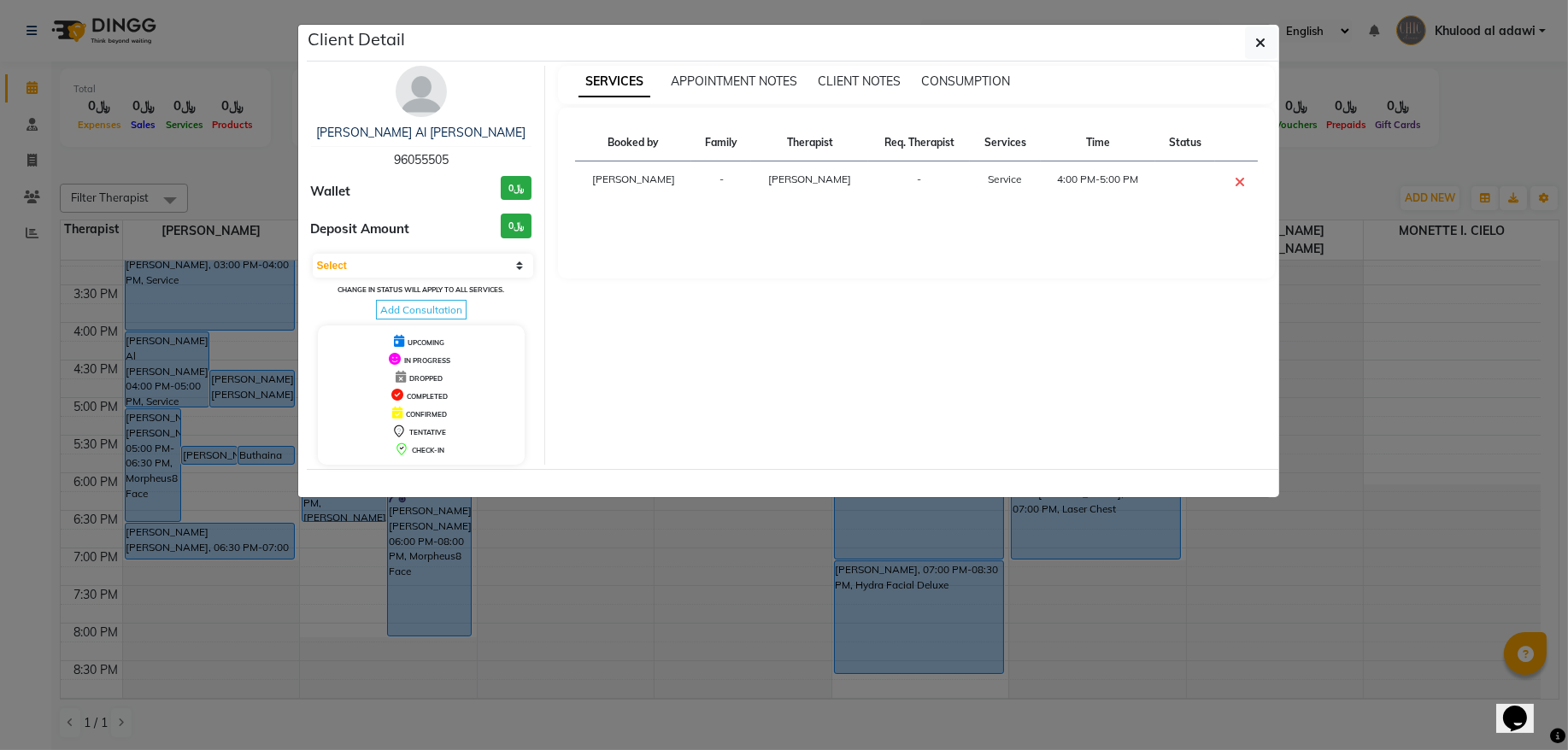
click at [431, 151] on div "Zahra Mohamed Al JAMI 96055505" at bounding box center [421, 146] width 221 height 46
click at [431, 156] on span "96055505" at bounding box center [421, 159] width 54 height 15
click at [290, 135] on ngb-modal-window "Client Detail Zahra Mohamed Al JAMI 96055505 Wallet ﷼0 Deposit Amount ﷼0 Select…" at bounding box center [784, 375] width 1568 height 750
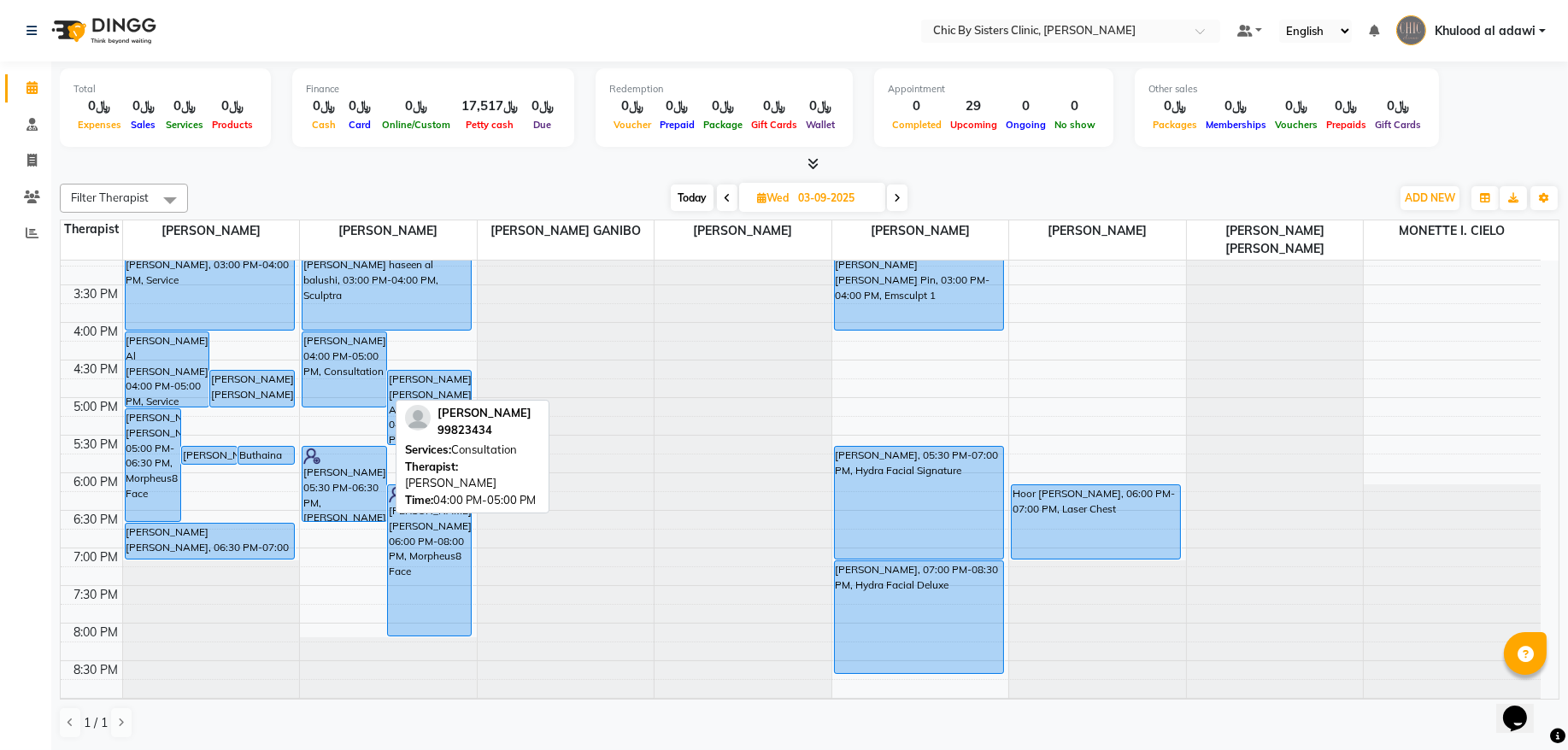
click at [355, 367] on div "[PERSON_NAME], 04:00 PM-05:00 PM, Consultation" at bounding box center [345, 369] width 84 height 74
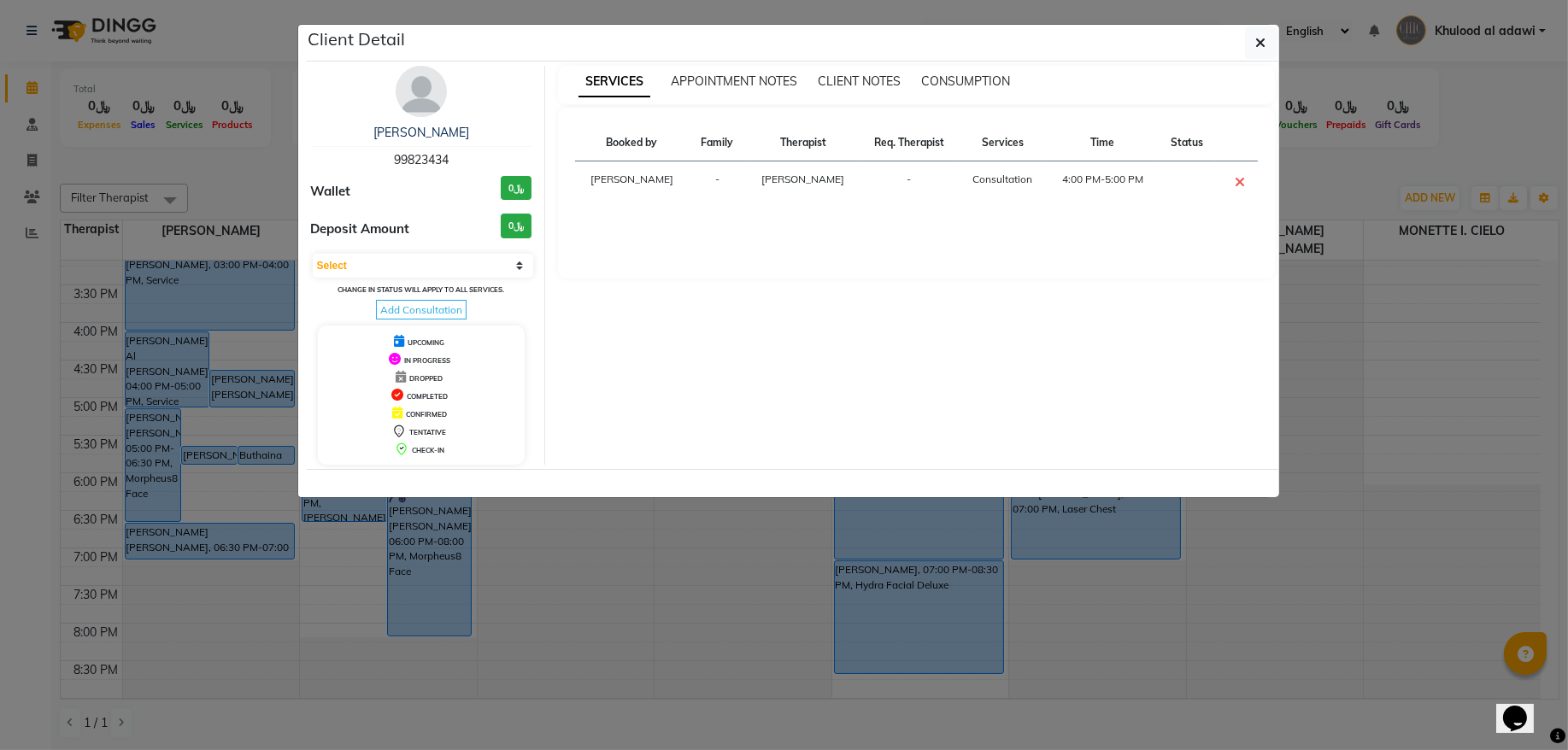
click at [442, 163] on span "99823434" at bounding box center [421, 159] width 54 height 15
click at [237, 179] on ngb-modal-window "Client Detail Amna Alzubaidi 99823434 Wallet ﷼0 Deposit Amount ﷼0 Select CONFIR…" at bounding box center [784, 375] width 1568 height 750
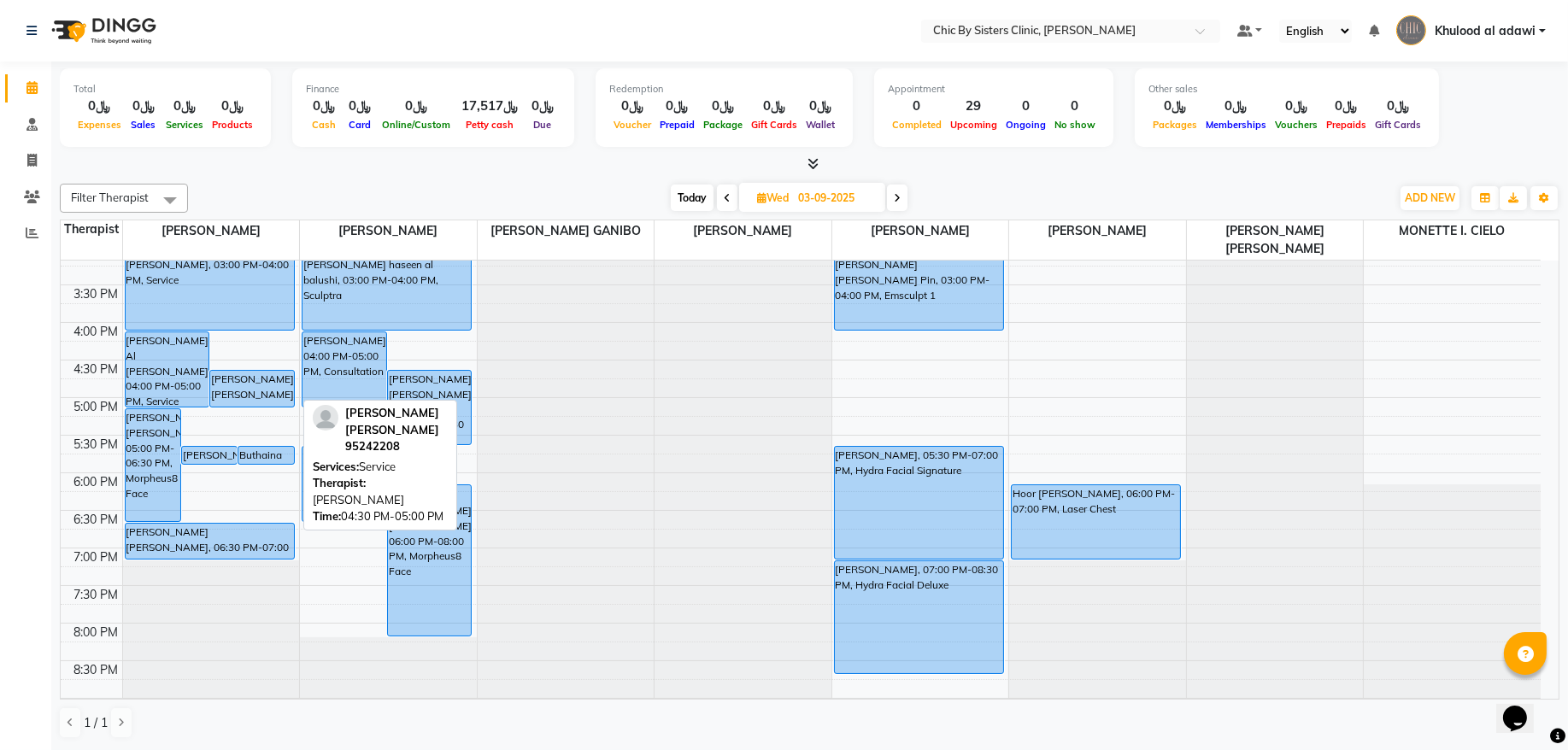
click at [254, 399] on div "[PERSON_NAME] [PERSON_NAME], 04:30 PM-05:00 PM, Service" at bounding box center [252, 388] width 84 height 36
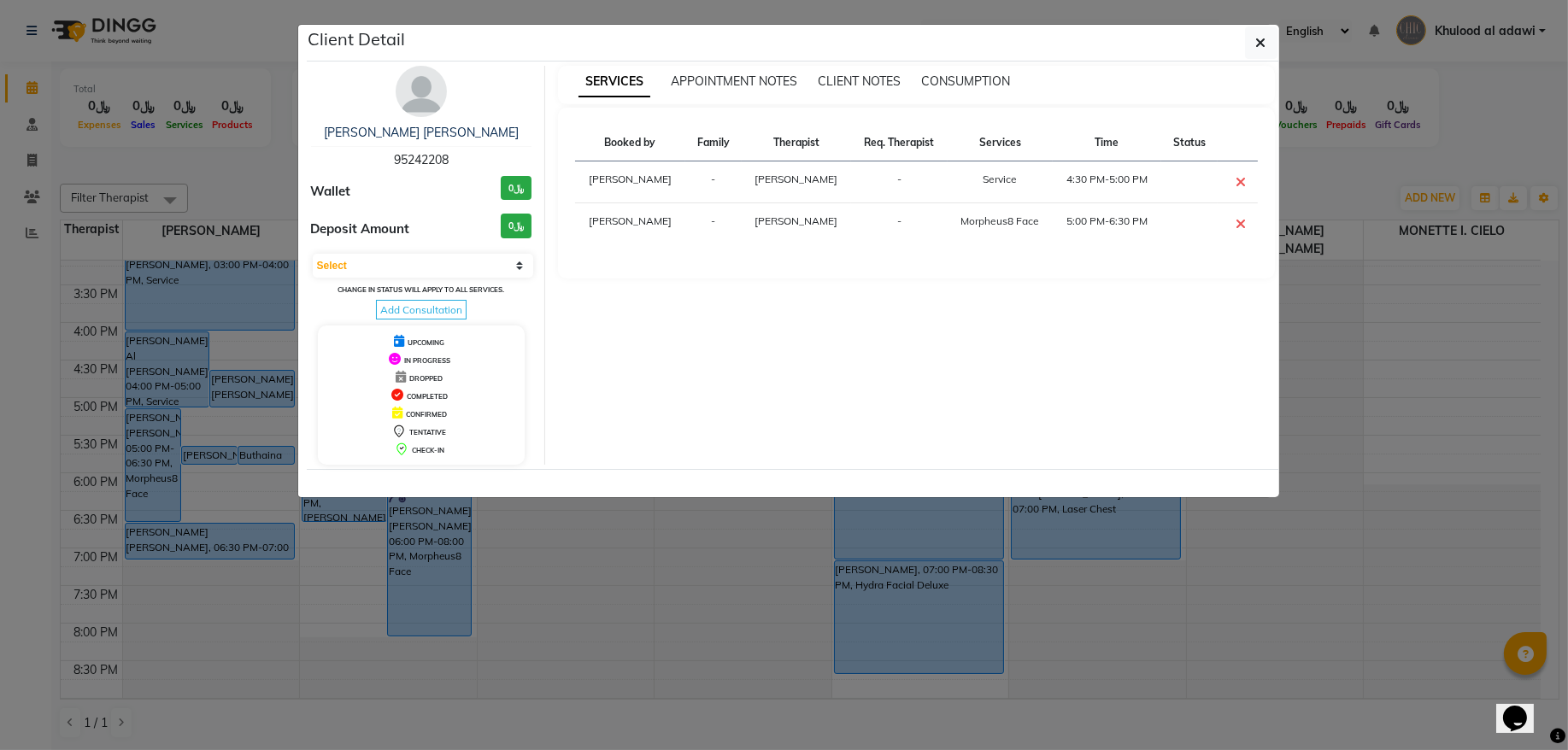
click at [419, 159] on span "95242208" at bounding box center [421, 159] width 54 height 15
click at [238, 126] on ngb-modal-window "Client Detail Asma Siad AL HABIB 95242208 Wallet ﷼0 Deposit Amount ﷼0 Select CO…" at bounding box center [784, 375] width 1568 height 750
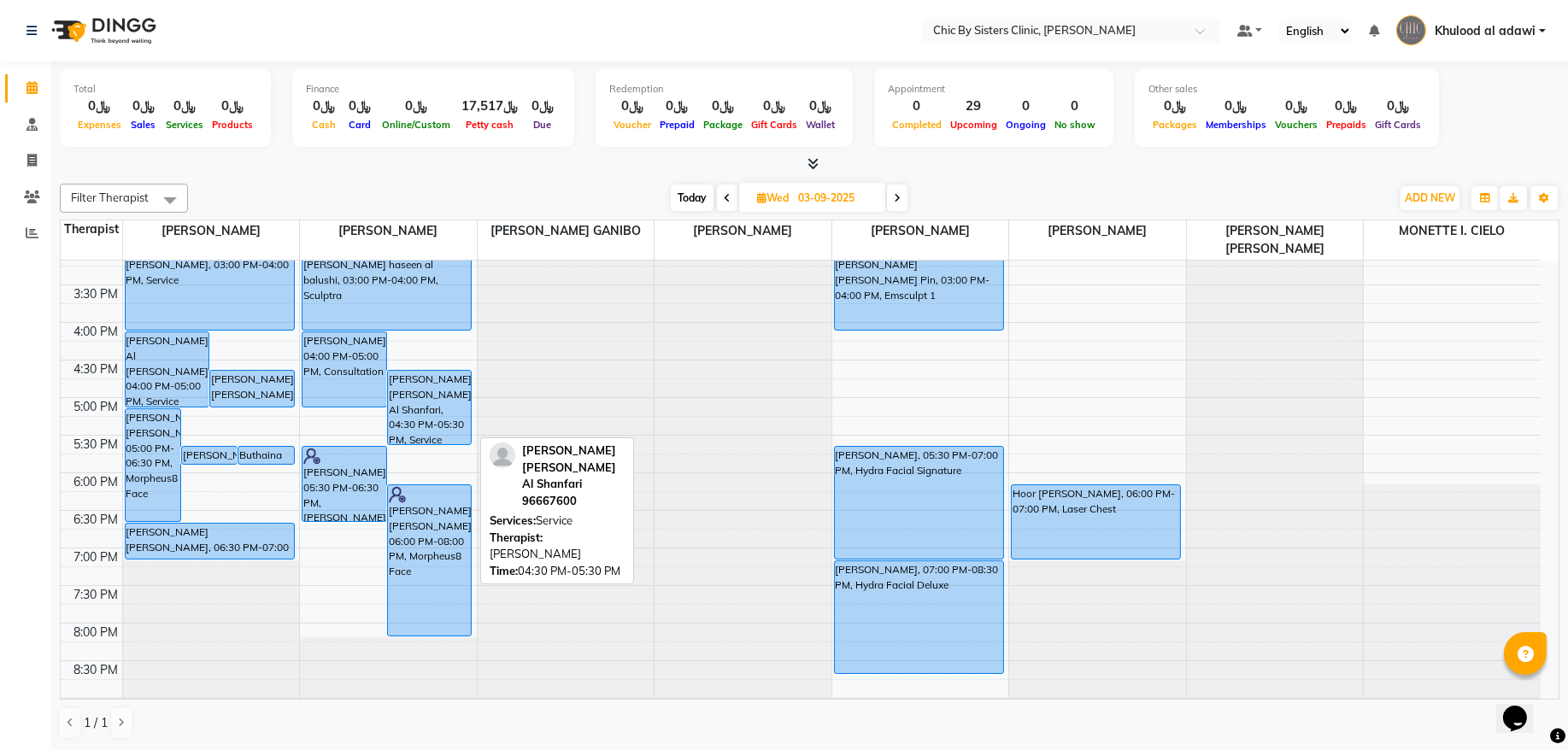
click at [399, 379] on div "[PERSON_NAME] [PERSON_NAME] Al Shanfari, 04:30 PM-05:30 PM, Service" at bounding box center [430, 407] width 84 height 73
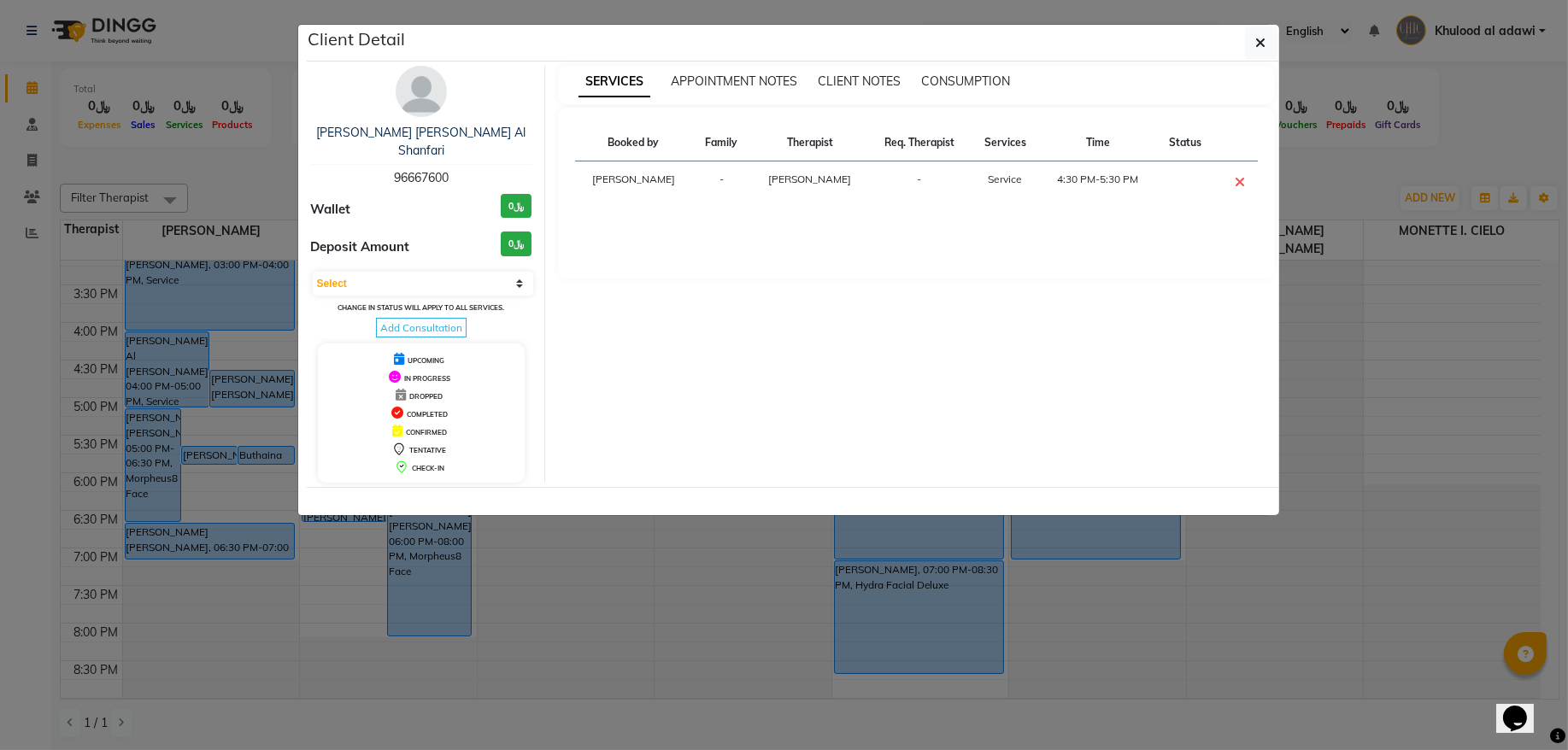
click at [436, 171] on div "Lubna Adil Amer Azzan Al Shanfari 96667600 Wallet ﷼0 Deposit Amount ﷼0 Select C…" at bounding box center [422, 274] width 248 height 417
click at [441, 170] on span "96667600" at bounding box center [421, 177] width 54 height 15
click at [248, 169] on ngb-modal-window "Client Detail Lubna Adil Amer Azzan Al Shanfari 96667600 Wallet ﷼0 Deposit Amou…" at bounding box center [784, 375] width 1568 height 750
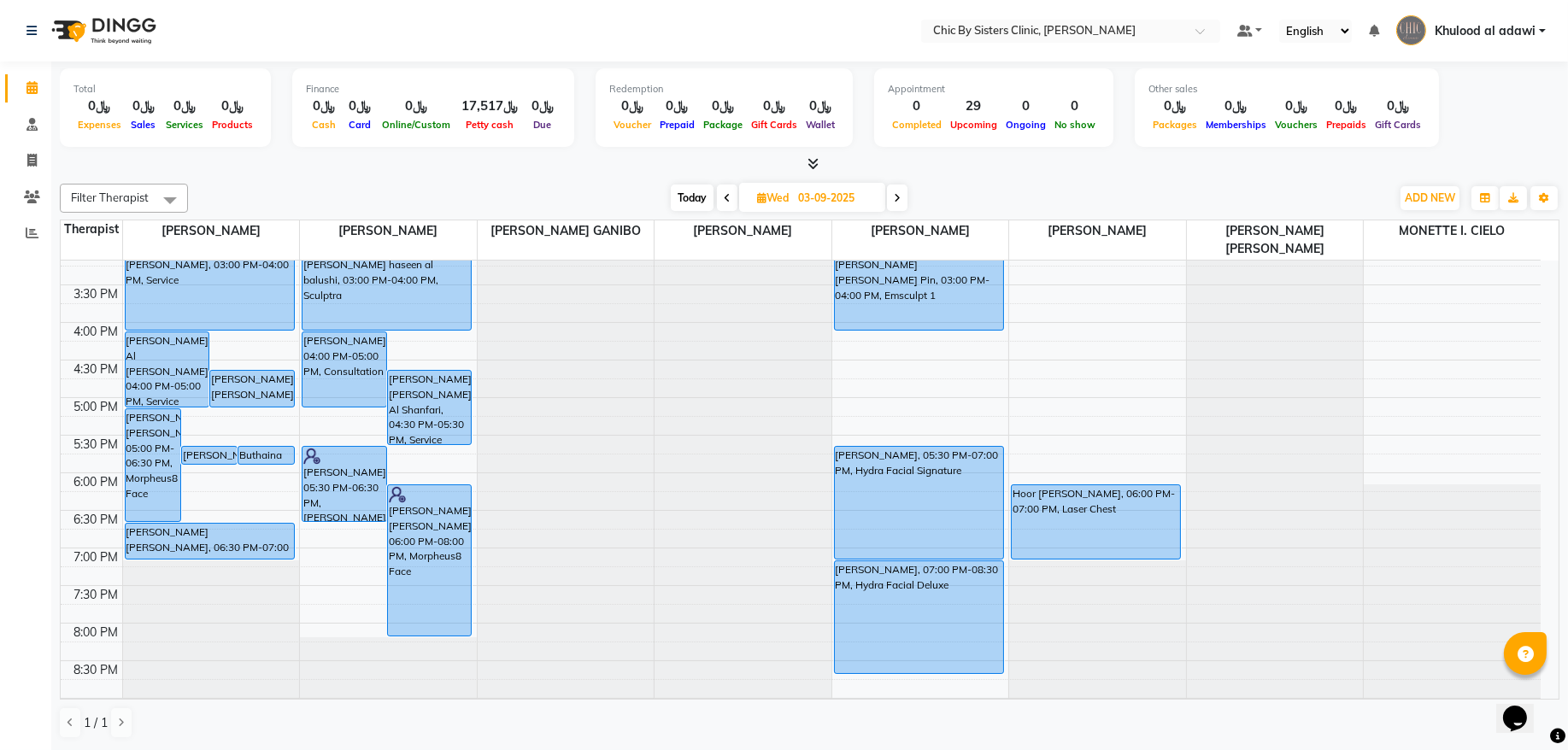
scroll to position [654, 0]
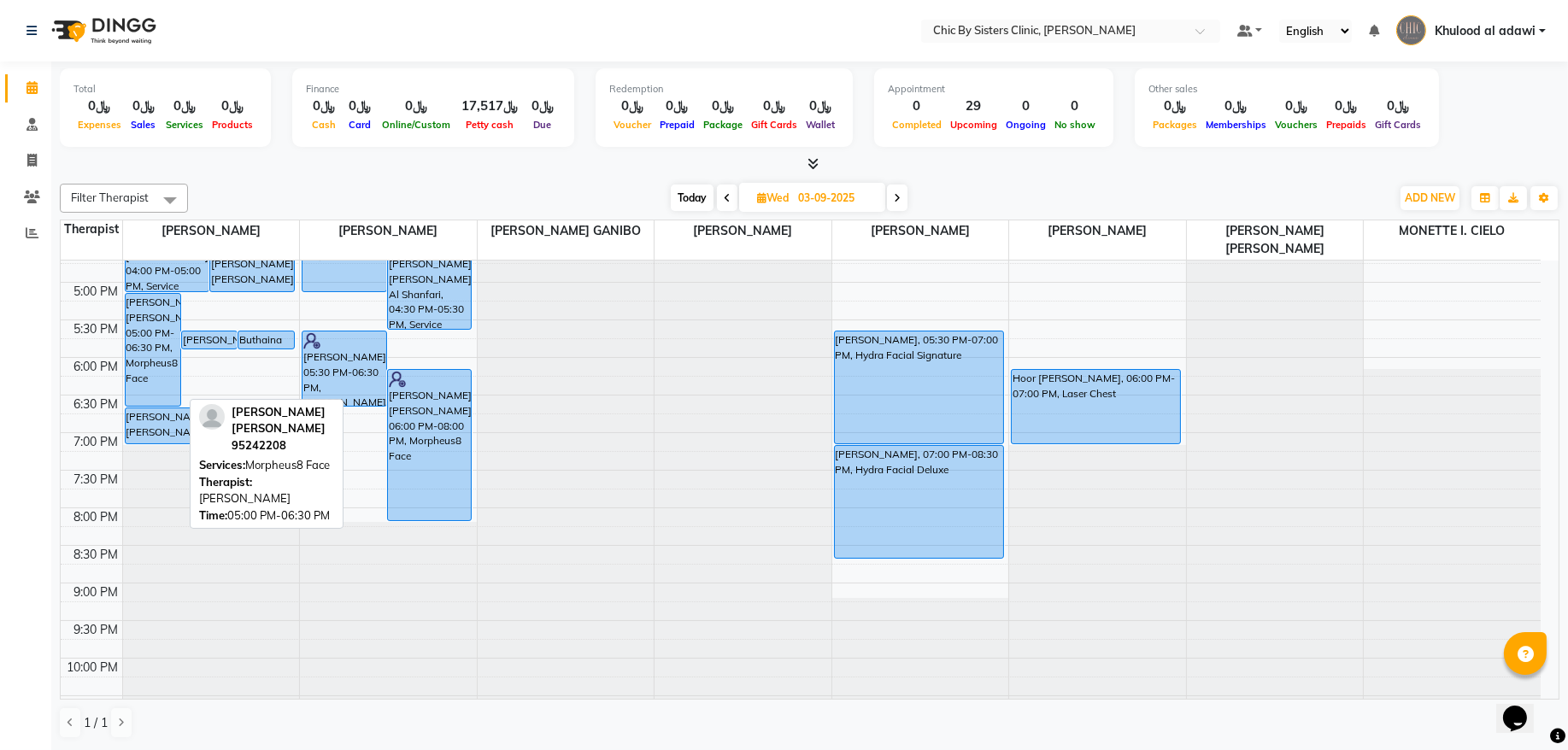
click at [132, 327] on div "[PERSON_NAME] [PERSON_NAME], 05:00 PM-06:30 PM, Morpheus8 Face" at bounding box center [153, 349] width 54 height 112
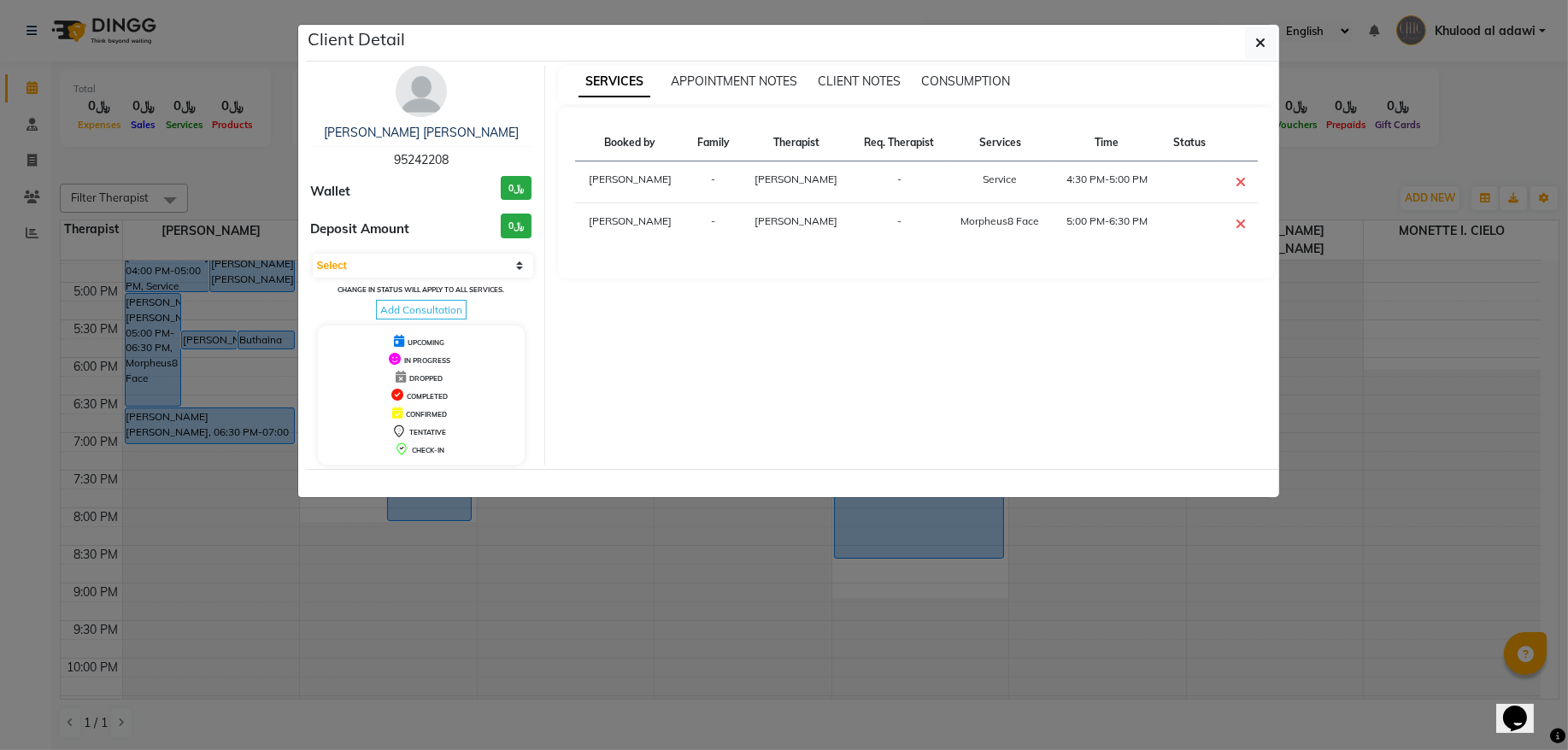
click at [415, 153] on span "95242208" at bounding box center [421, 159] width 54 height 15
click at [189, 206] on ngb-modal-window "Client Detail Asma Siad AL HABIB 95242208 Wallet ﷼0 Deposit Amount ﷼0 Select CO…" at bounding box center [784, 375] width 1568 height 750
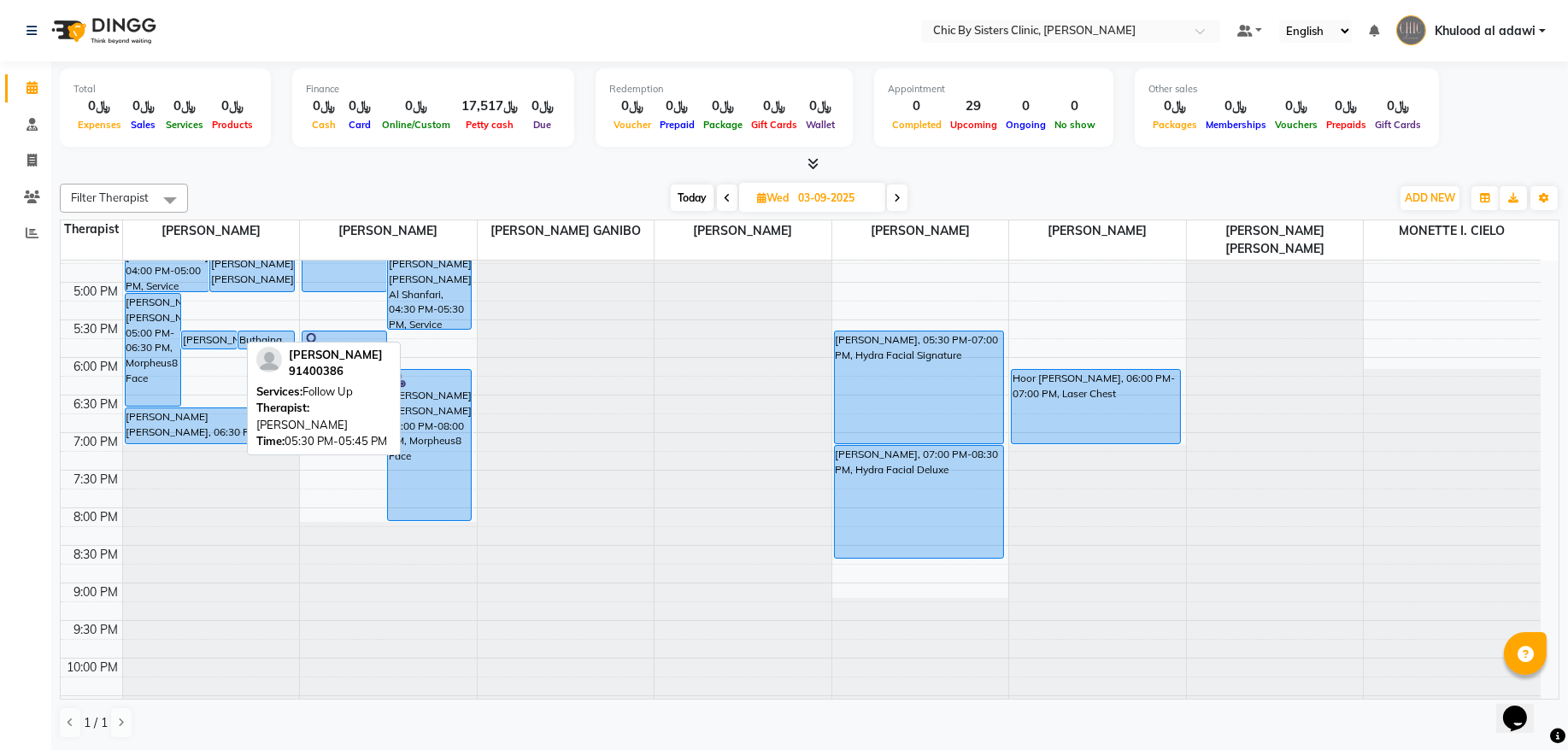
click at [229, 339] on div "[PERSON_NAME], 05:30 PM-05:45 PM, Follow Up" at bounding box center [209, 339] width 54 height 17
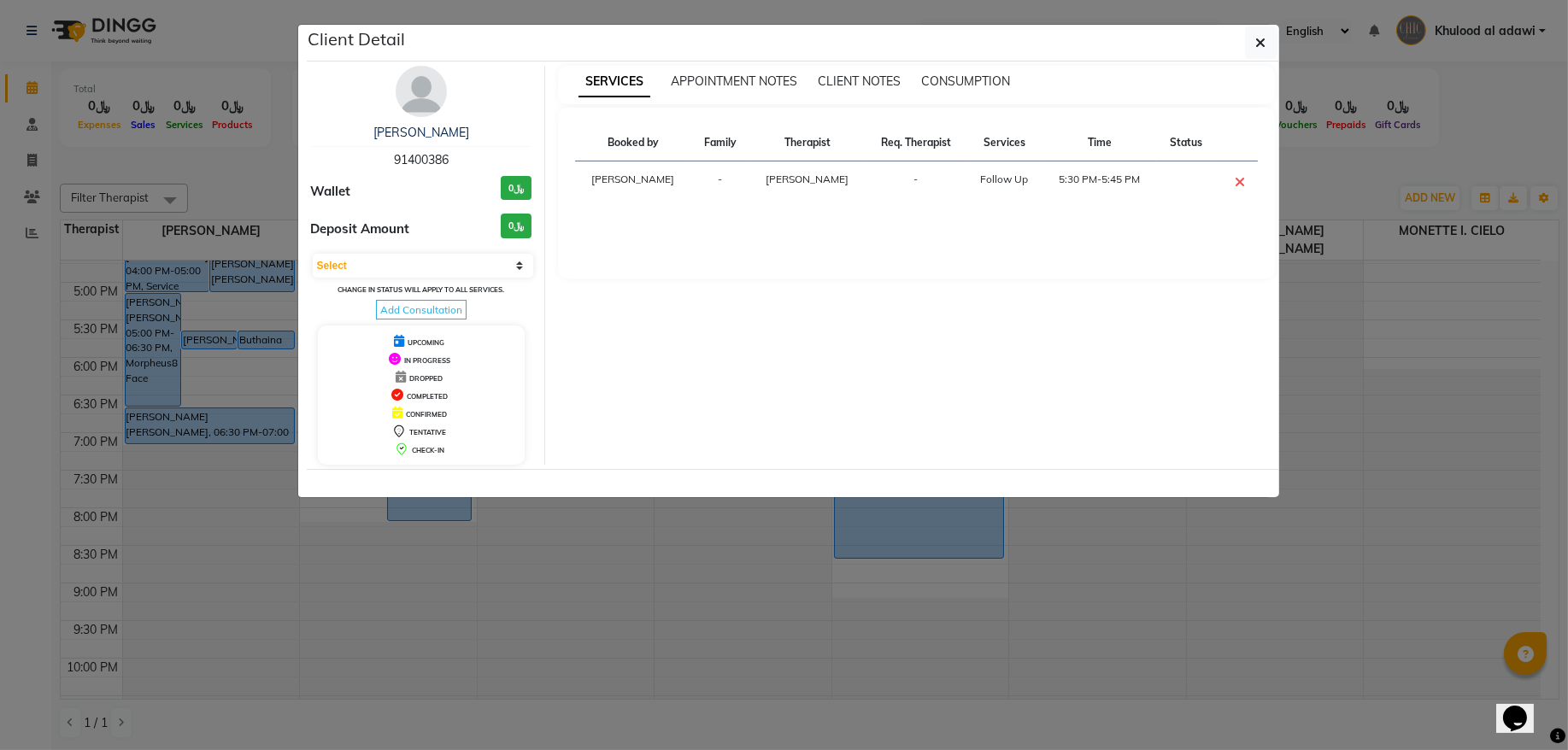
click at [431, 165] on span "91400386" at bounding box center [421, 159] width 54 height 15
click at [217, 160] on ngb-modal-window "Client Detail Areej Abdulaziz Al mahri 91400386 Wallet ﷼0 Deposit Amount ﷼0 Sel…" at bounding box center [784, 375] width 1568 height 750
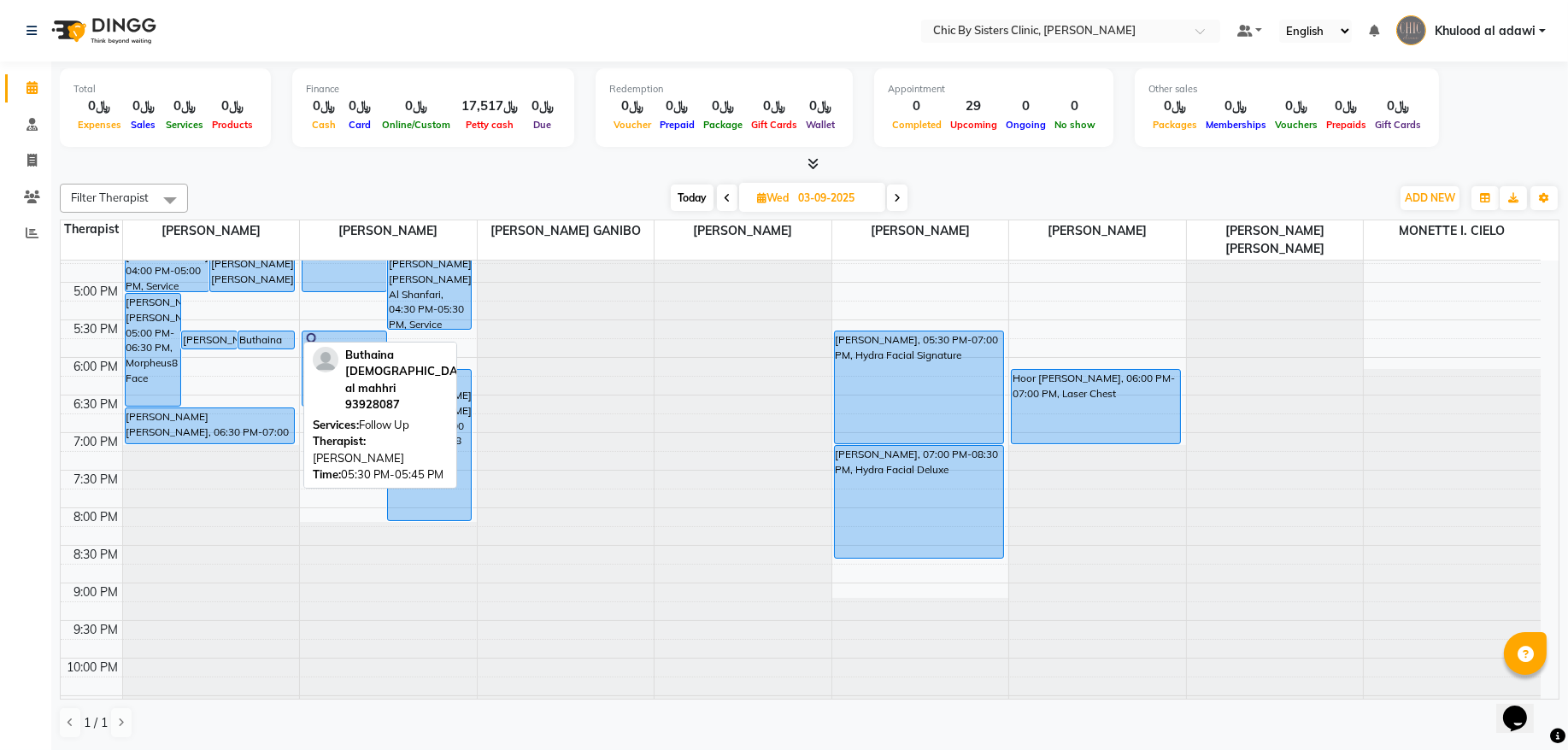
click at [271, 340] on div "Buthaina [DEMOGRAPHIC_DATA] al mahhri, 05:30 PM-05:45 PM, Follow Up" at bounding box center [265, 339] width 54 height 17
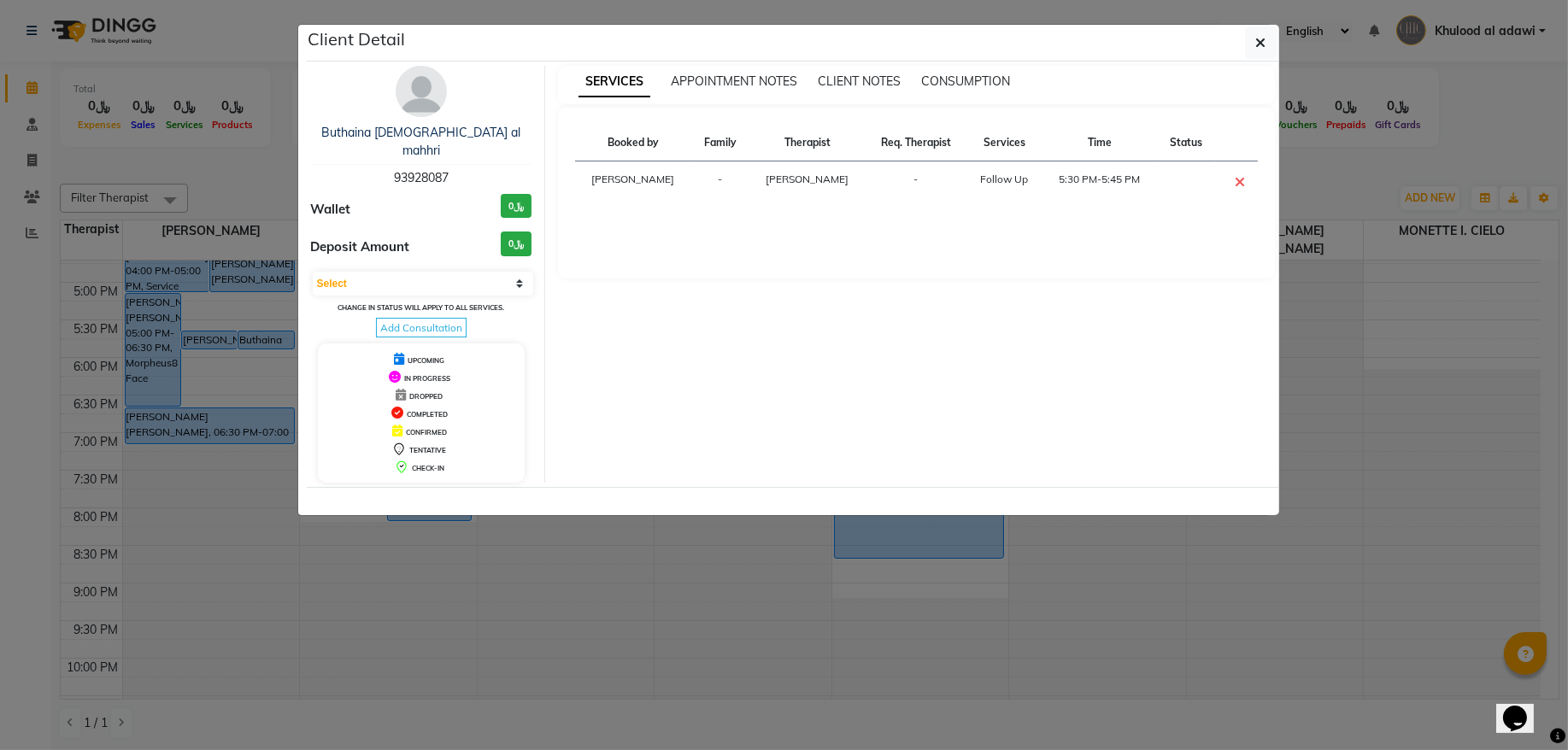
click at [422, 170] on span "93928087" at bounding box center [421, 177] width 54 height 15
click at [256, 163] on ngb-modal-window "Client Detail Buthaina Muslim al mahhri 93928087 Wallet ﷼0 Deposit Amount ﷼0 Se…" at bounding box center [784, 375] width 1568 height 750
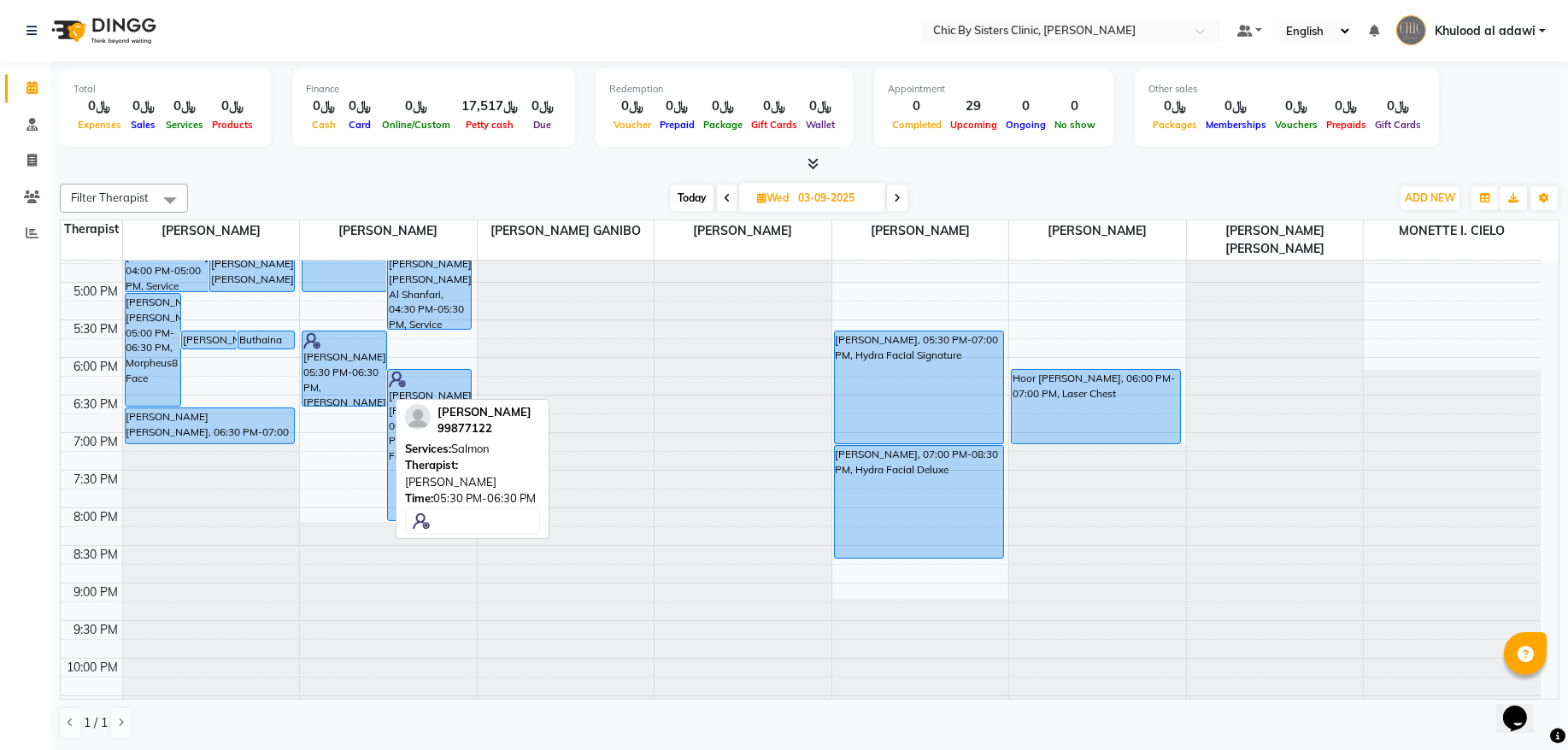
click at [350, 363] on div "[PERSON_NAME], 05:30 PM-06:30 PM, [PERSON_NAME]" at bounding box center [345, 368] width 84 height 74
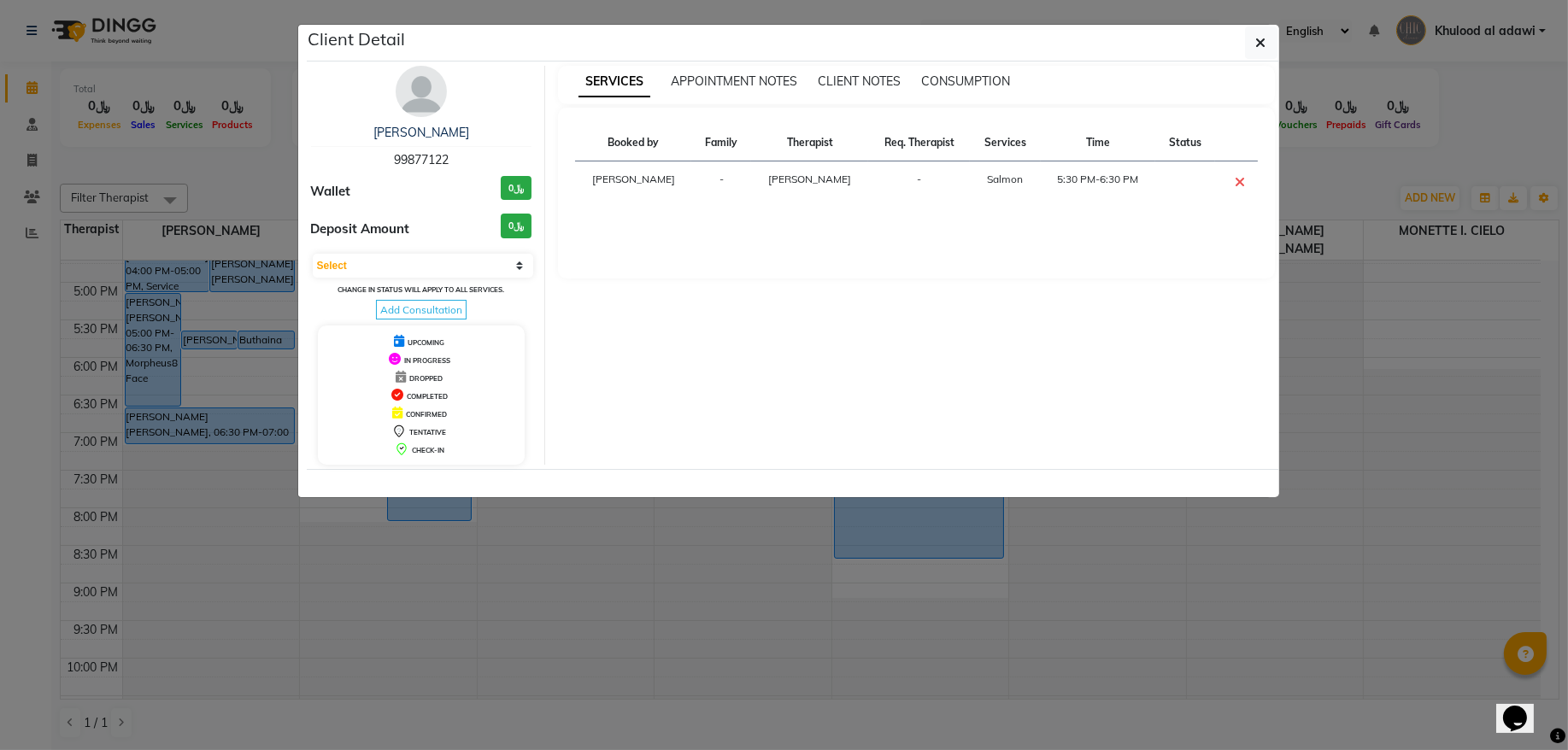
click at [419, 167] on span "99877122" at bounding box center [421, 159] width 54 height 15
click at [225, 169] on ngb-modal-window "Client Detail tahra abdullah al wahibi 99877122 Wallet ﷼0 Deposit Amount ﷼0 Sel…" at bounding box center [784, 375] width 1568 height 750
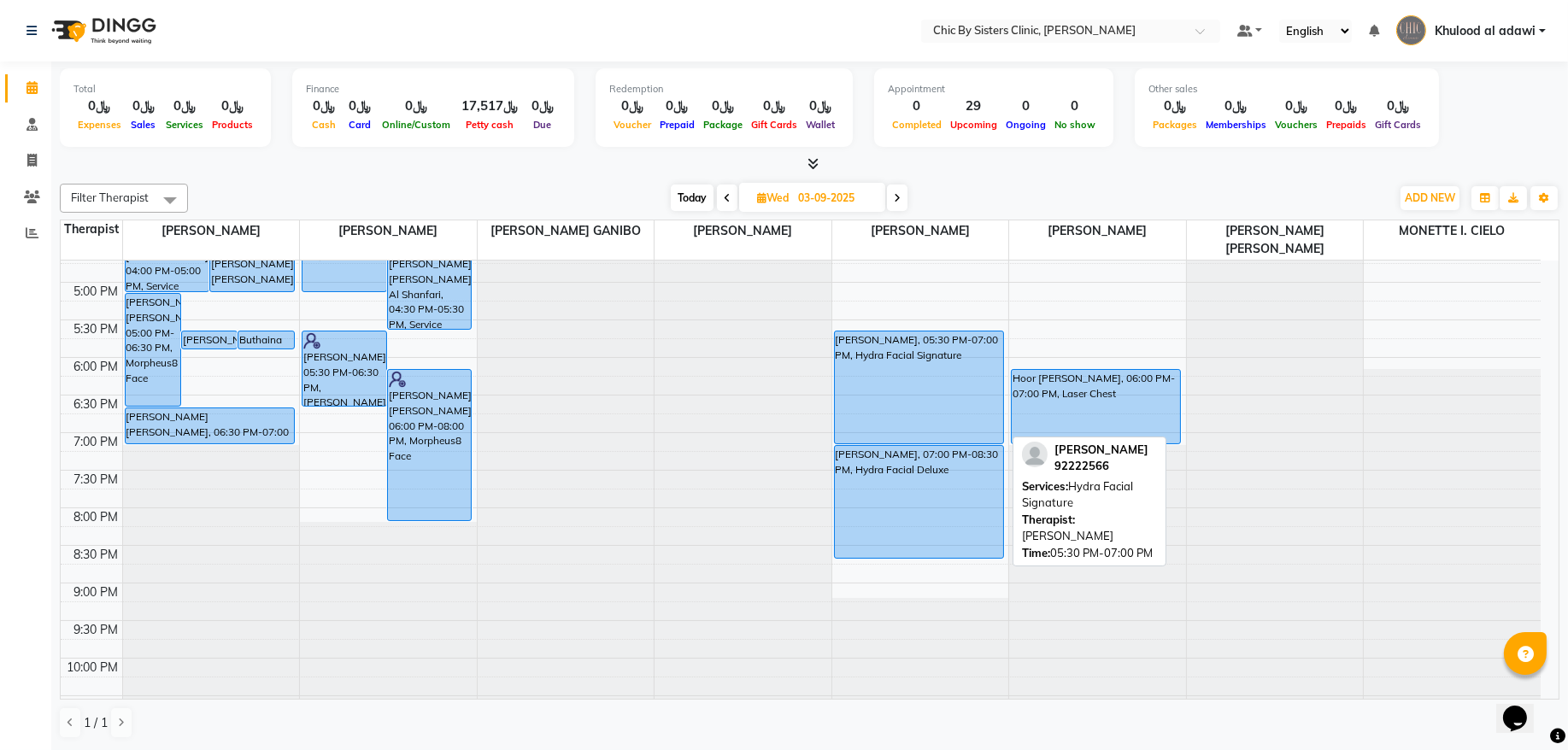
click at [948, 375] on div "[PERSON_NAME], 05:30 PM-07:00 PM, Hydra Facial Signature" at bounding box center [919, 387] width 169 height 112
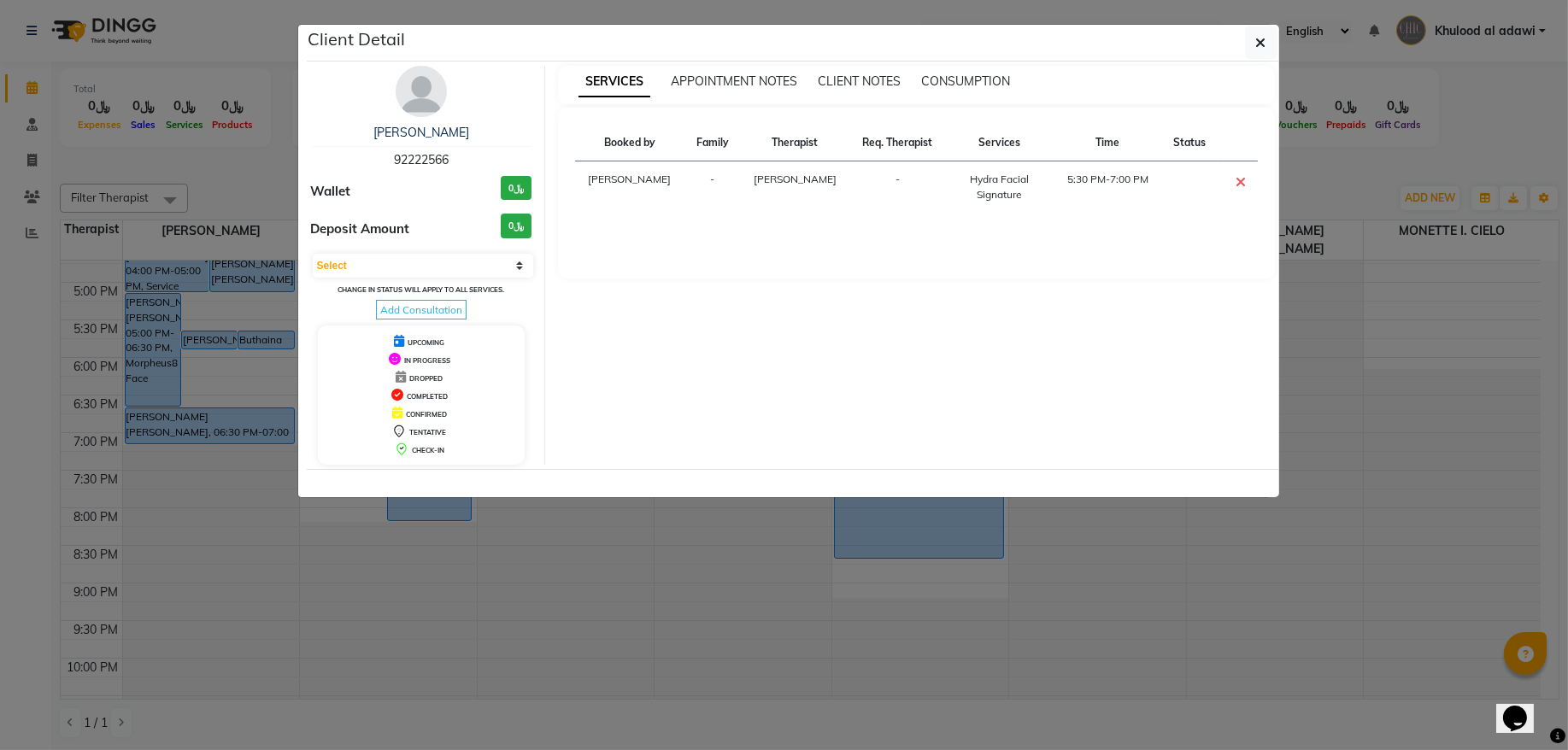
click at [448, 160] on span "92222566" at bounding box center [421, 159] width 54 height 15
click at [442, 154] on span "92222566" at bounding box center [421, 159] width 54 height 15
click at [176, 229] on ngb-modal-window "Client Detail Reem Ahmed Said AL MAHRIZI 92222566 Wallet ﷼0 Deposit Amount ﷼0 S…" at bounding box center [784, 375] width 1568 height 750
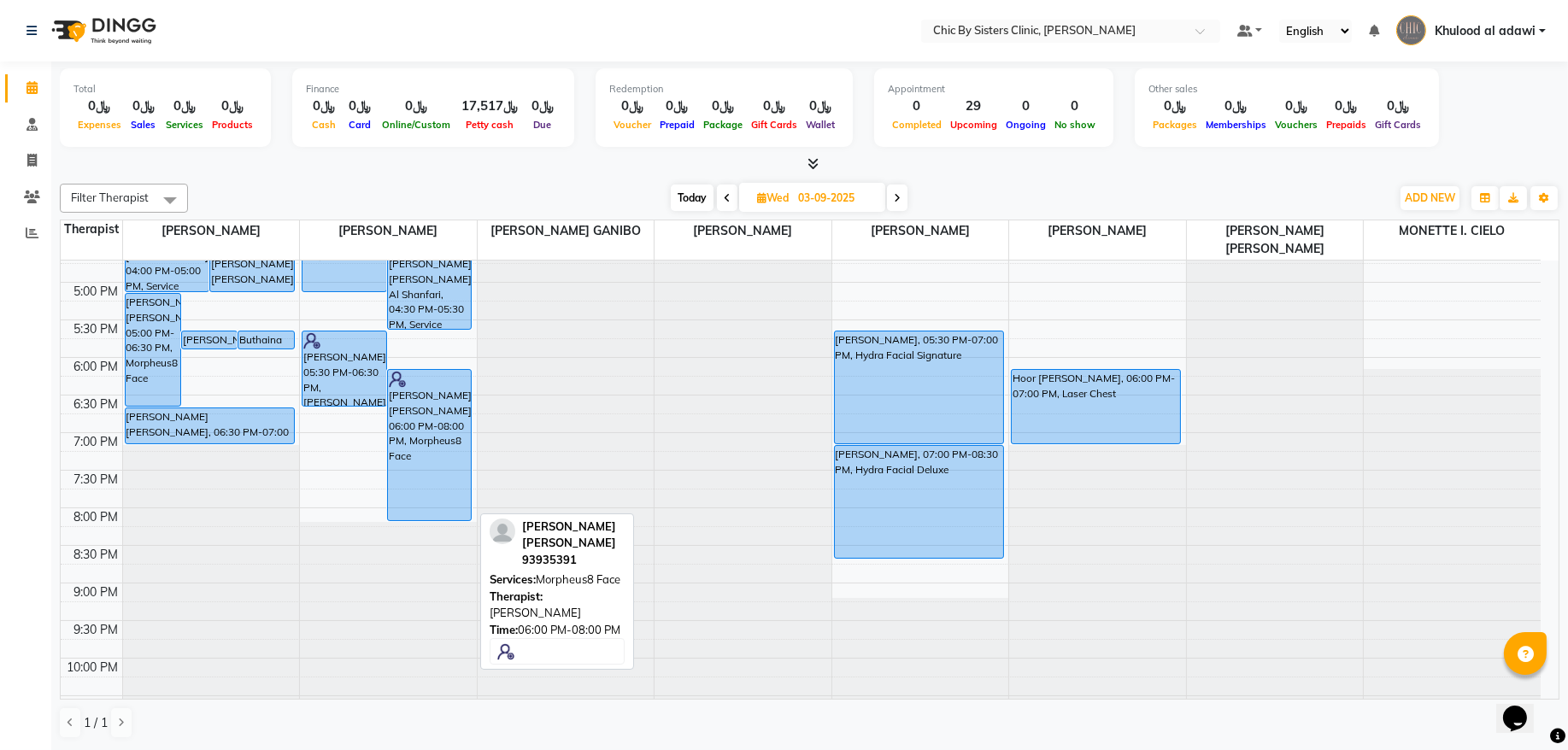
click at [441, 398] on div "[PERSON_NAME] [PERSON_NAME], 06:00 PM-08:00 PM, Morpheus8 Face" at bounding box center [430, 445] width 84 height 150
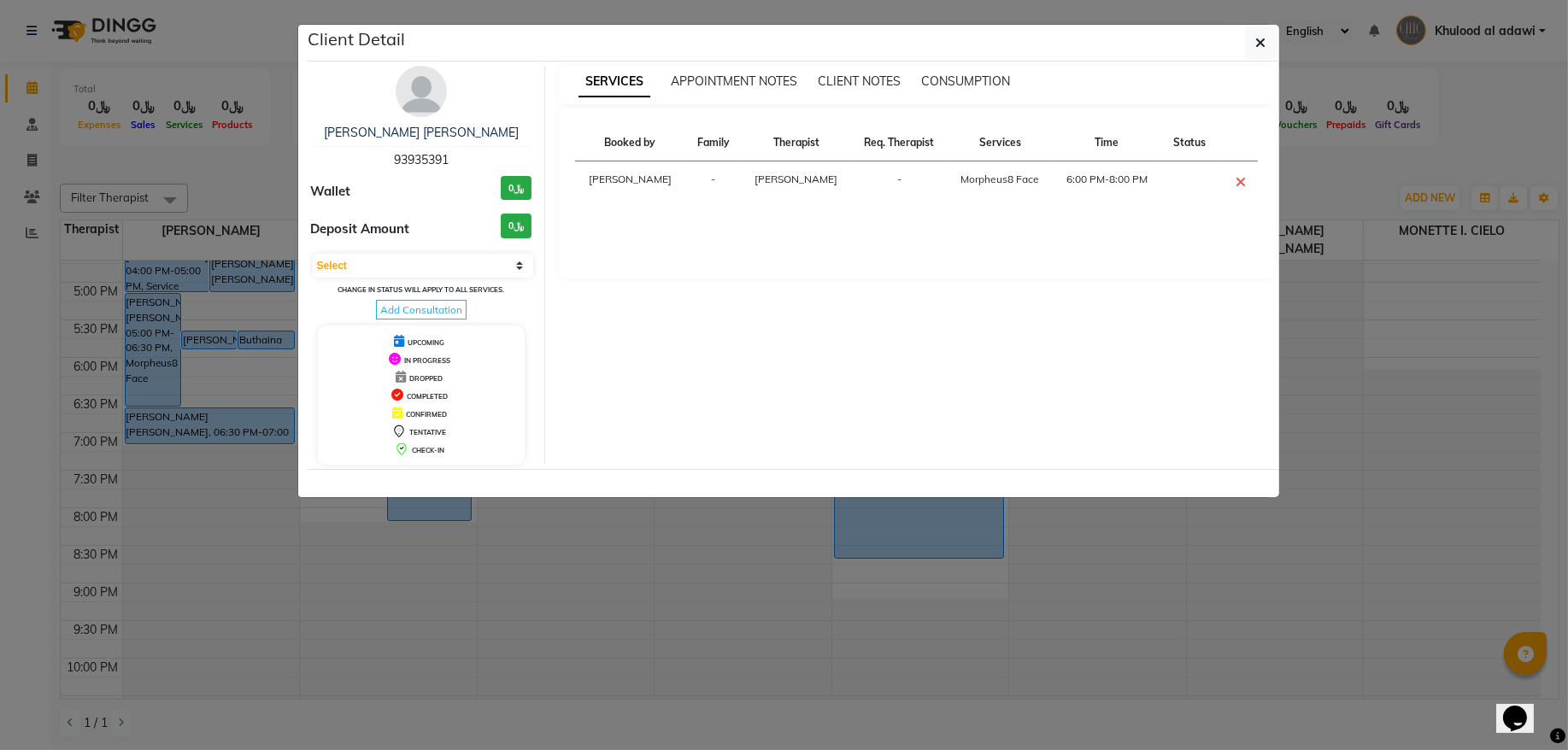
click at [441, 162] on span "93935391" at bounding box center [421, 159] width 54 height 15
click at [219, 165] on ngb-modal-window "Client Detail Ruwaida Abdullah Al mazidi 93935391 Wallet ﷼0 Deposit Amount ﷼0 S…" at bounding box center [784, 375] width 1568 height 750
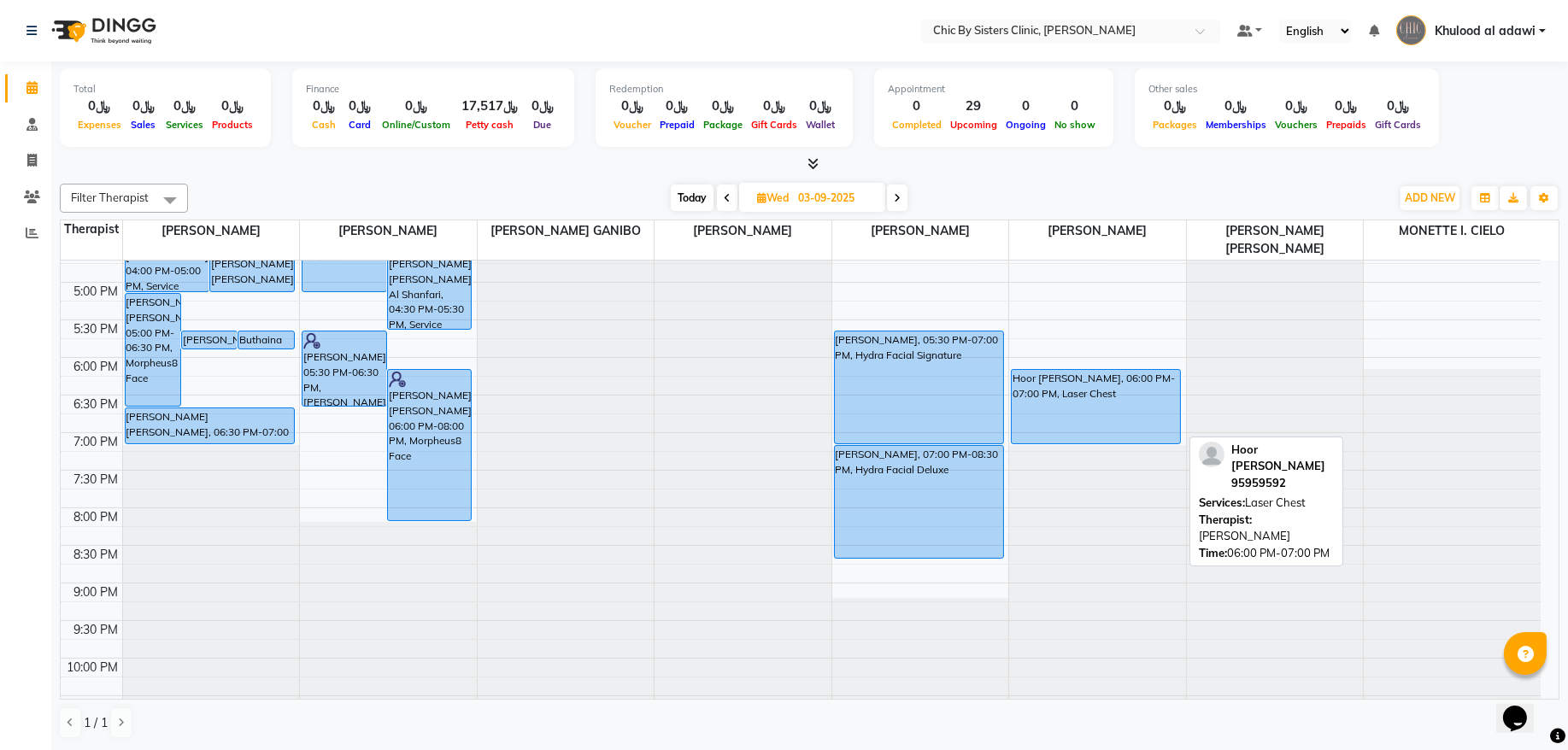
click at [1065, 425] on div "Hoor [PERSON_NAME], 06:00 PM-07:00 PM, Laser Chest" at bounding box center [1096, 406] width 169 height 73
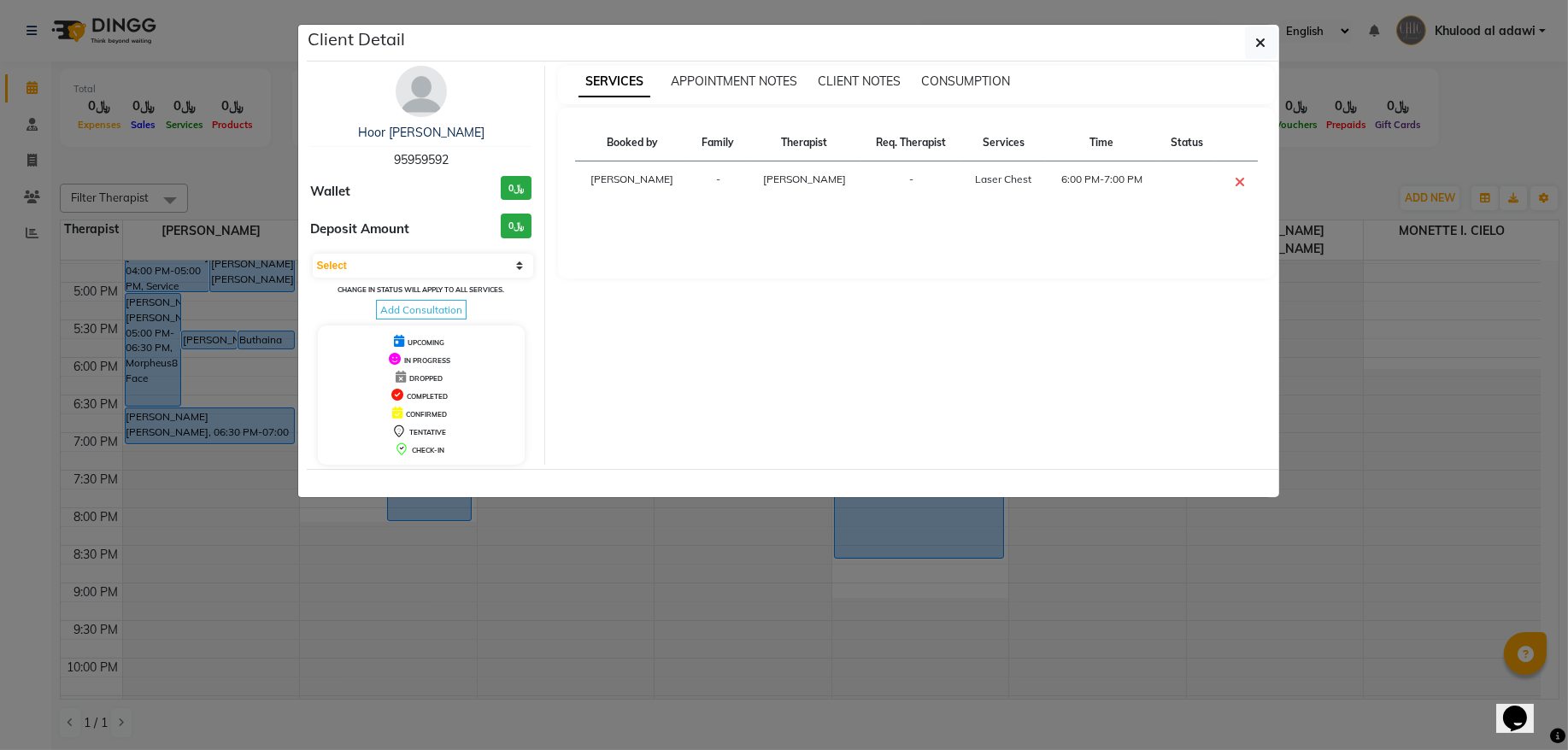
click at [429, 165] on span "95959592" at bounding box center [421, 159] width 54 height 15
click at [226, 171] on ngb-modal-window "Client Detail Hoor Issa Al Zadjali 95959592 Wallet ﷼0 Deposit Amount ﷼0 Select …" at bounding box center [784, 375] width 1568 height 750
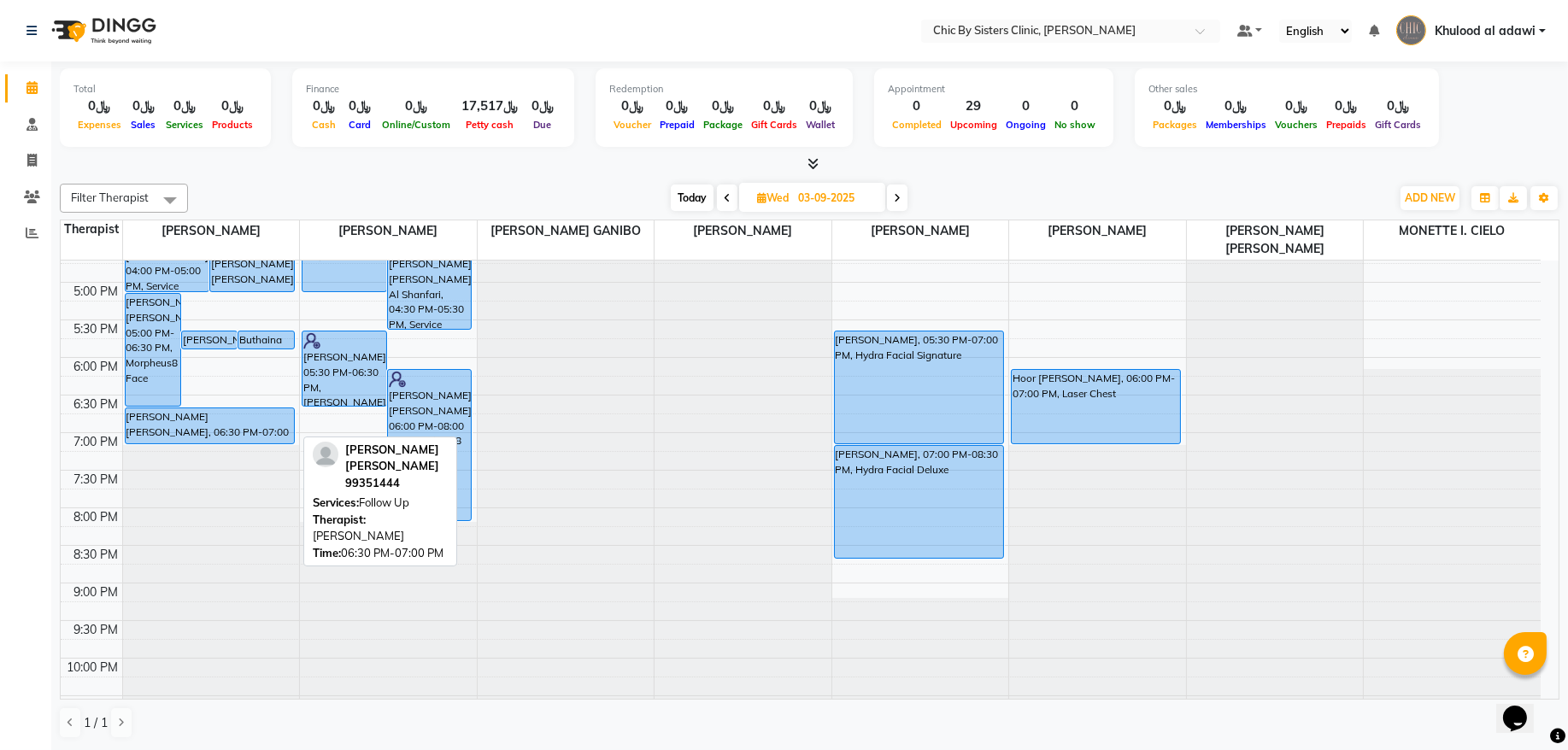
click at [230, 416] on div "[PERSON_NAME] [PERSON_NAME], 06:30 PM-07:00 PM, Follow Up" at bounding box center [210, 425] width 169 height 35
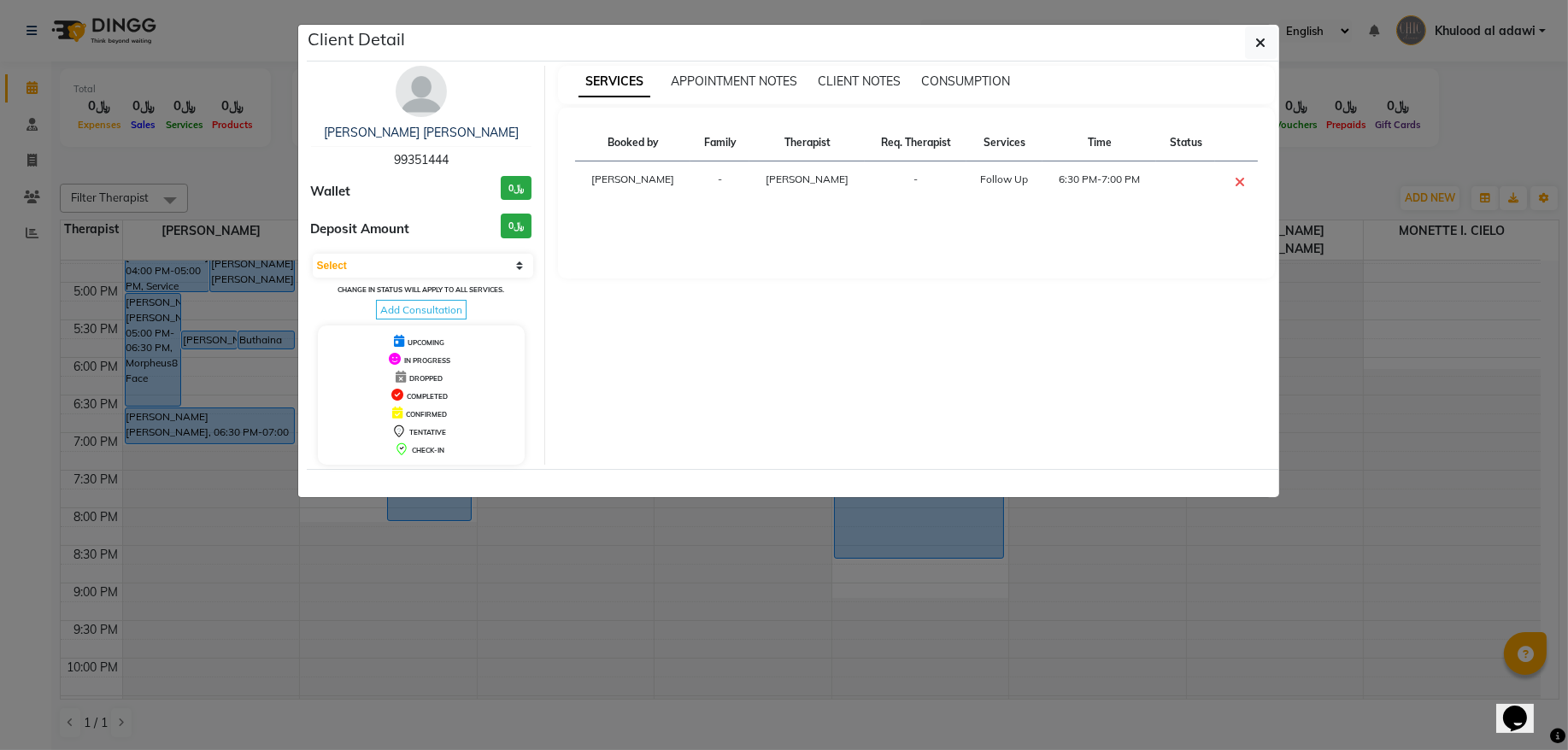
click at [439, 156] on span "99351444" at bounding box center [421, 159] width 54 height 15
click at [245, 178] on ngb-modal-window "Client Detail Zahra Mohamed Khasruzzaman 99351444 Wallet ﷼0 Deposit Amount ﷼0 S…" at bounding box center [784, 375] width 1568 height 750
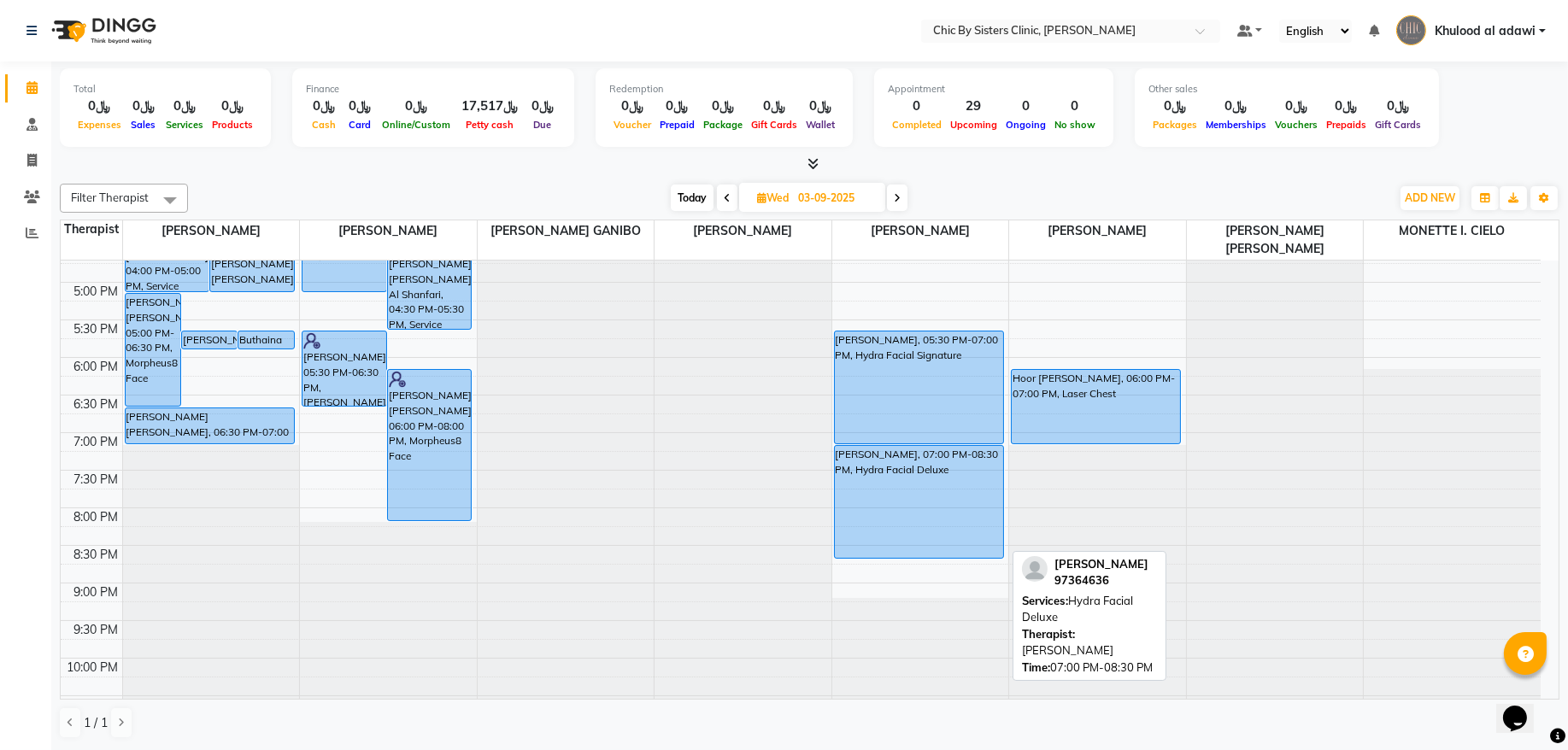
click at [932, 512] on div "[PERSON_NAME], 07:00 PM-08:30 PM, Hydra Facial Deluxe" at bounding box center [919, 502] width 169 height 112
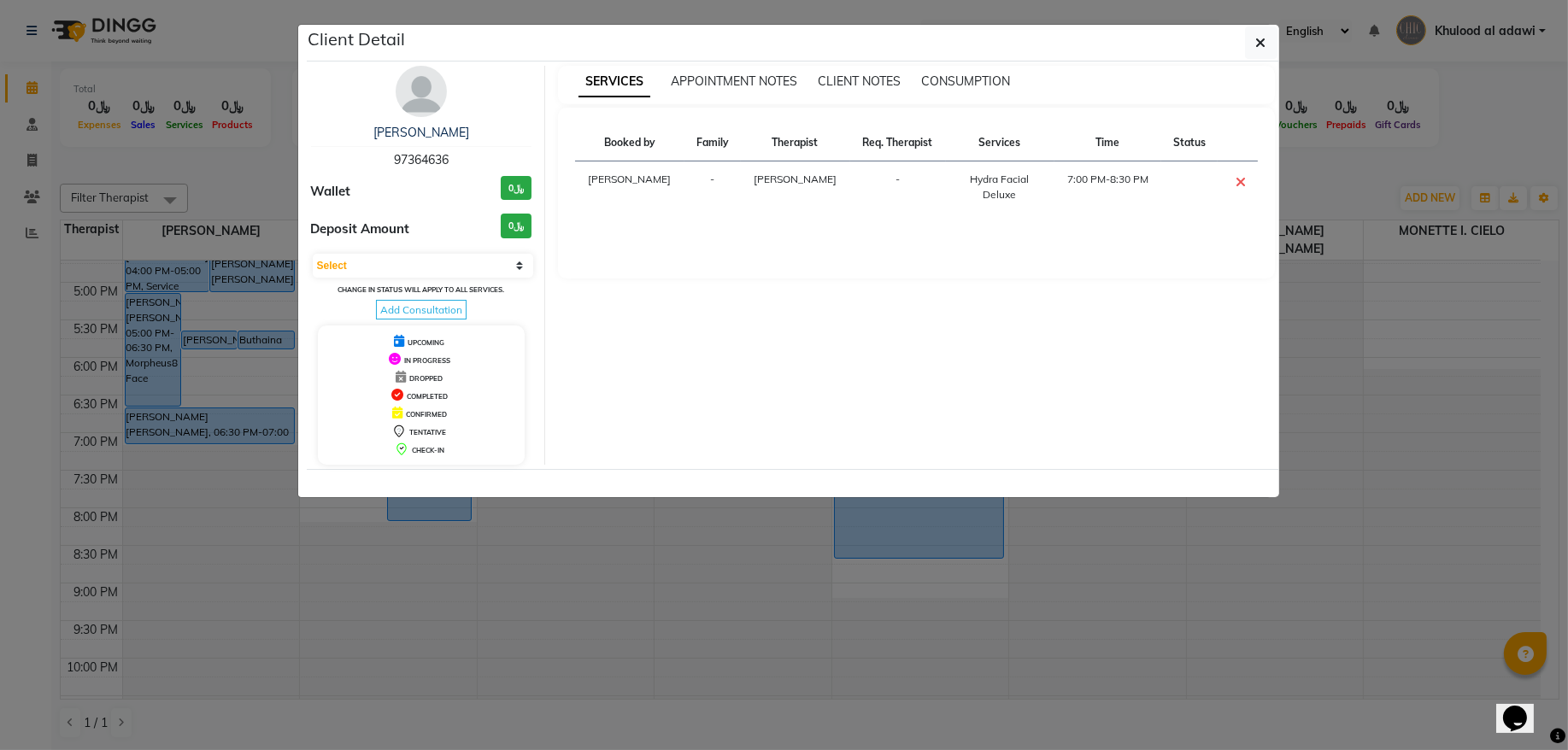
click at [430, 162] on span "97364636" at bounding box center [421, 159] width 54 height 15
click at [256, 151] on ngb-modal-window "Client Detail Aisha Al amri 97364636 Wallet ﷼0 Deposit Amount ﷼0 Select CONFIRM…" at bounding box center [784, 375] width 1568 height 750
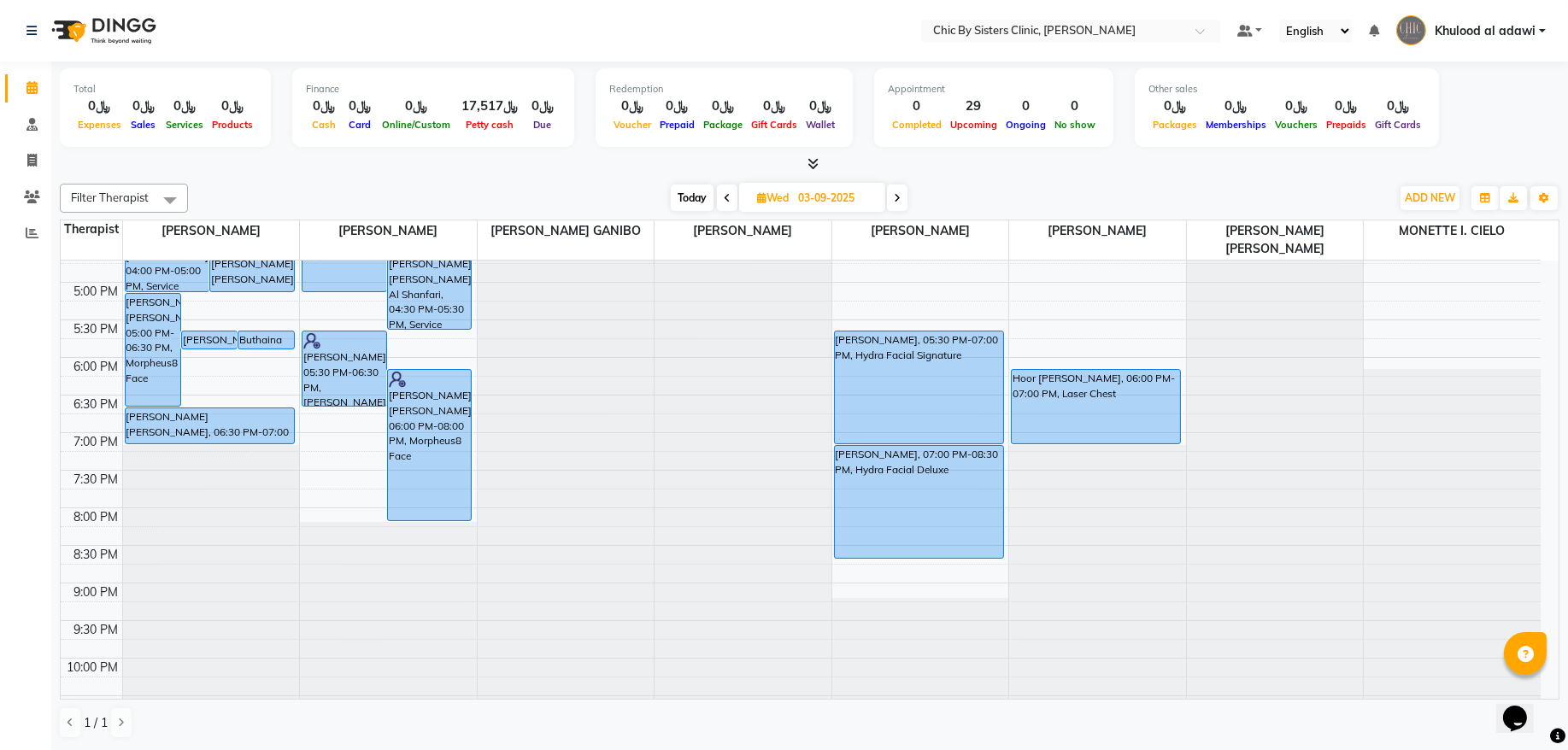
click at [696, 202] on span "Today" at bounding box center [692, 198] width 43 height 27
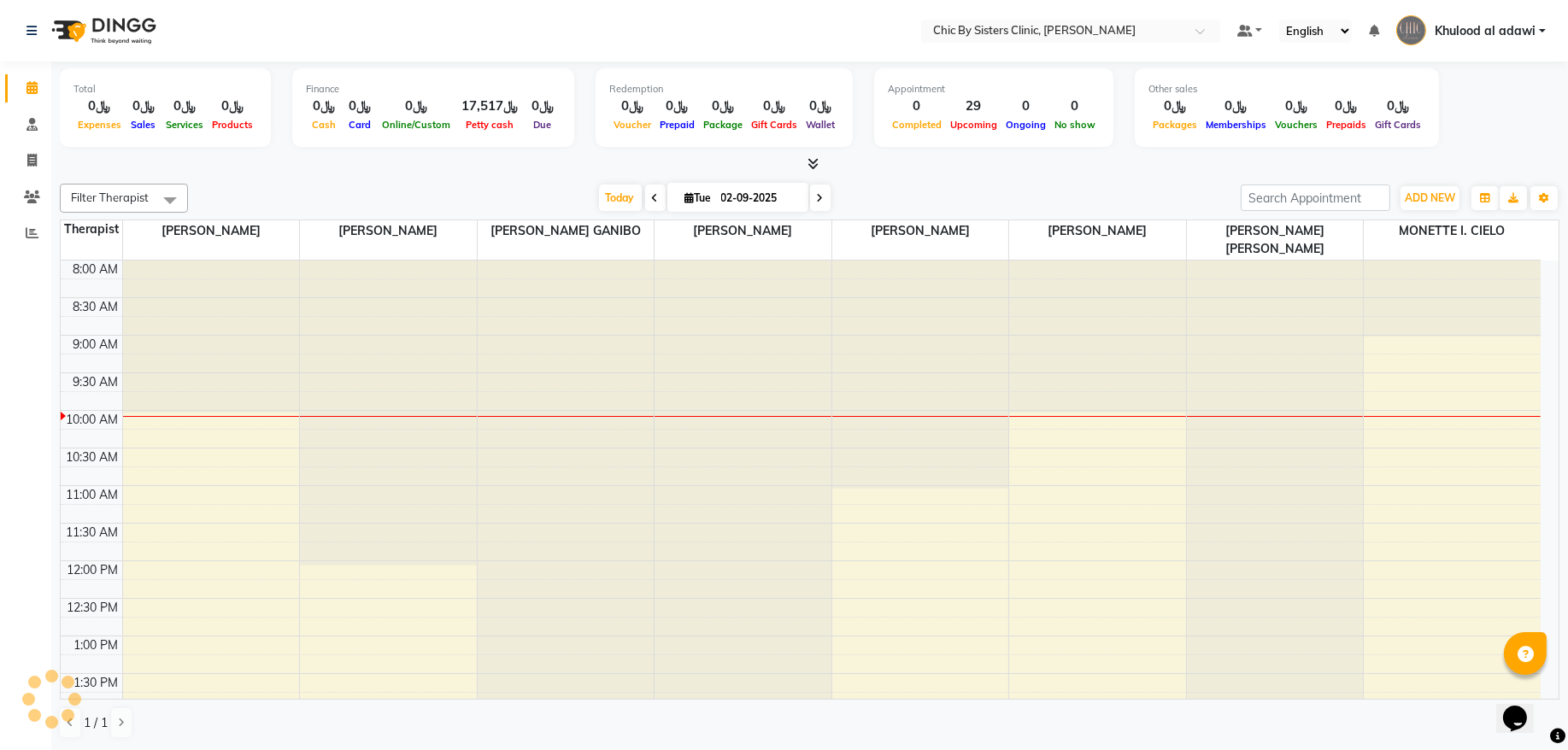
scroll to position [153, 0]
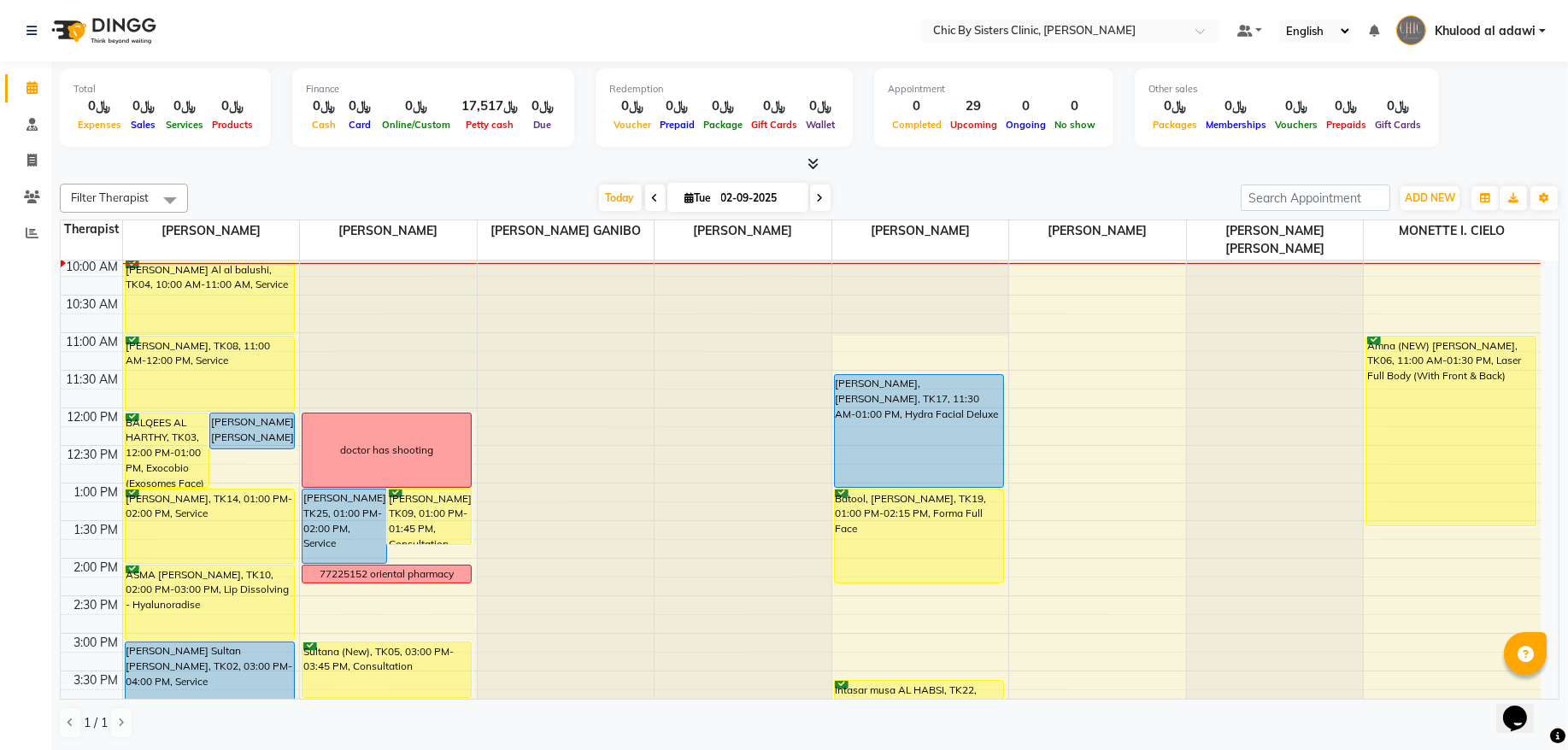
click at [817, 201] on span at bounding box center [820, 198] width 21 height 27
type input "03-09-2025"
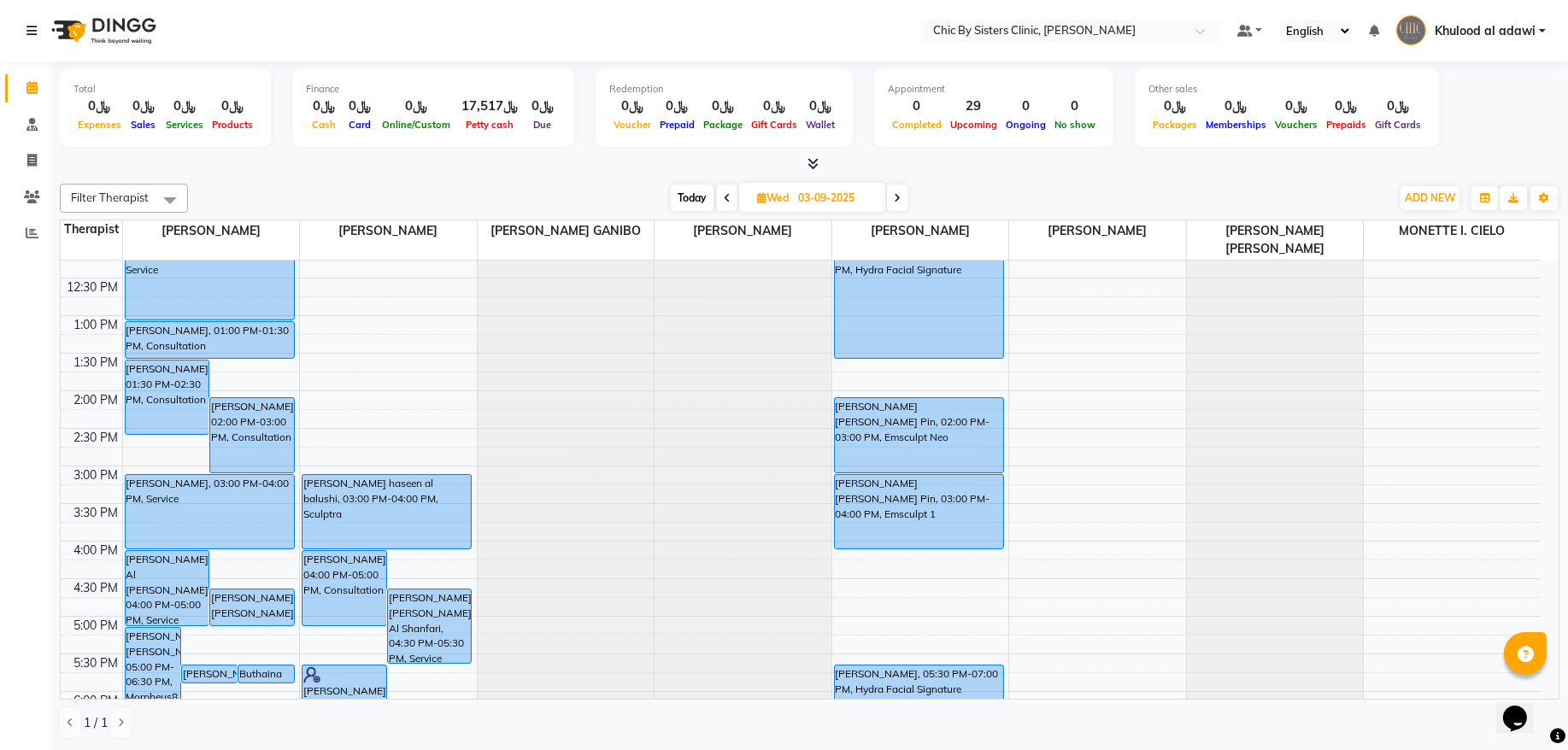
scroll to position [385, 0]
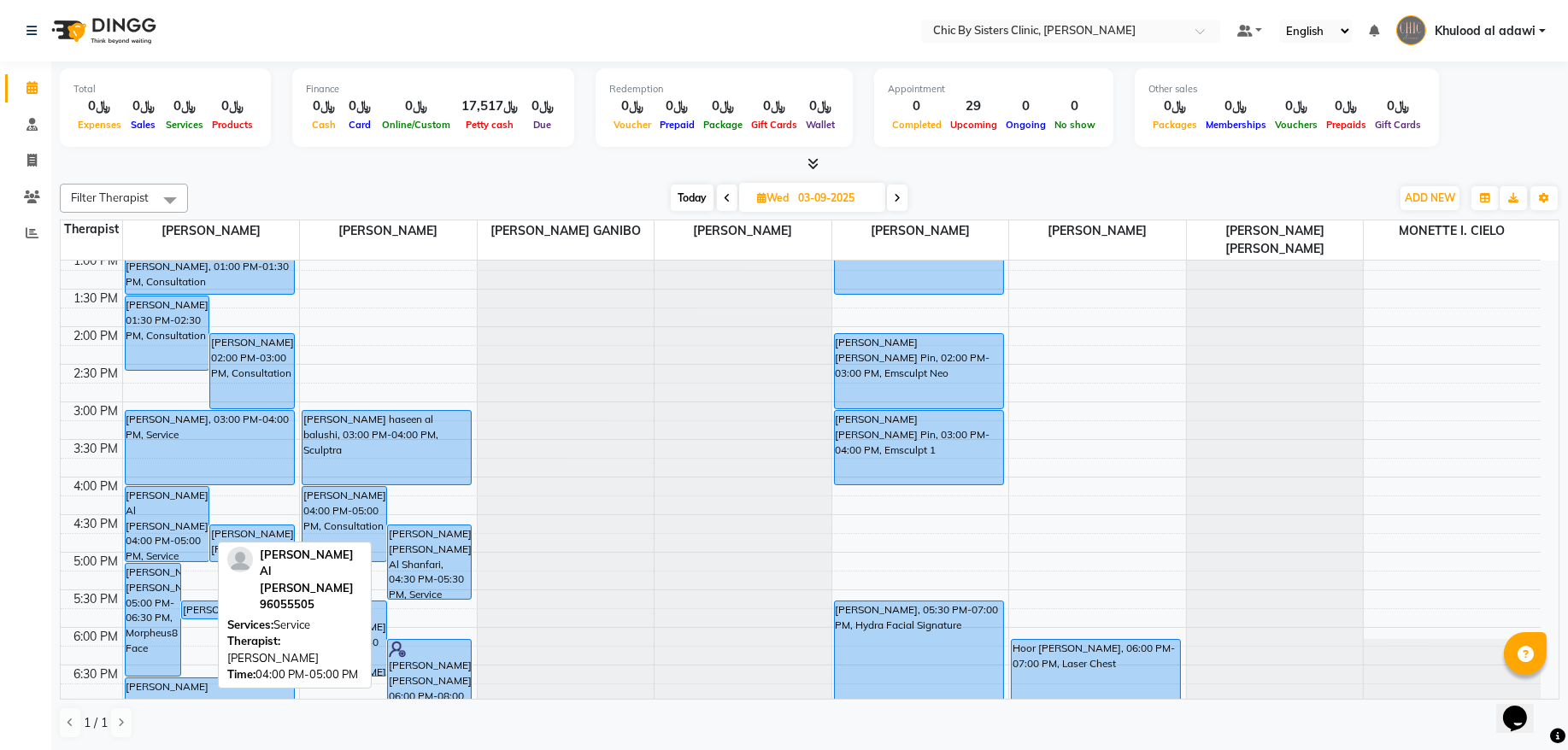
click at [185, 527] on div "[PERSON_NAME] Al [PERSON_NAME], 04:00 PM-05:00 PM, Service" at bounding box center [168, 524] width 84 height 74
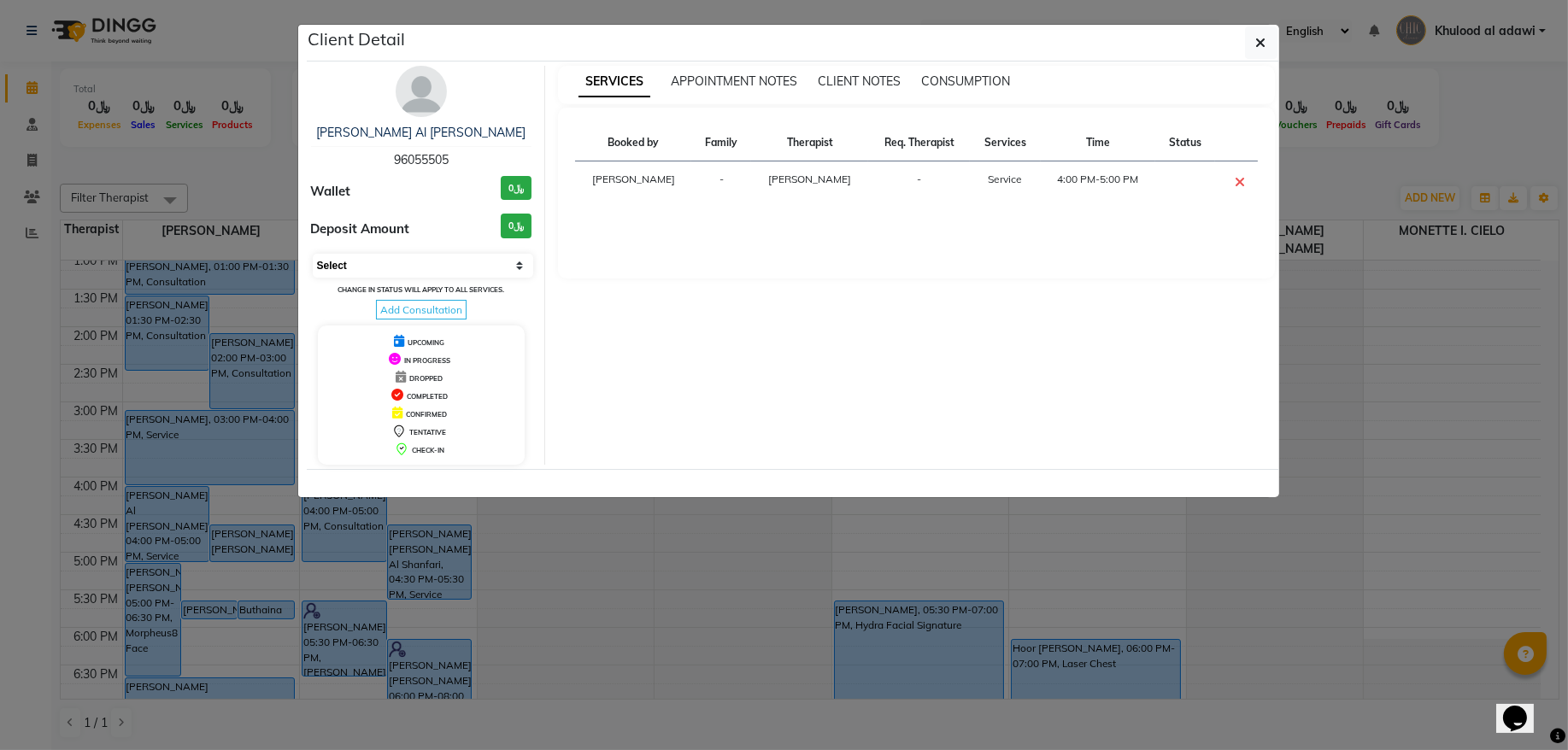
click at [416, 269] on select "Select CONFIRMED TENTATIVE" at bounding box center [423, 265] width 221 height 24
select select "6"
click at [313, 254] on select "Select CONFIRMED TENTATIVE" at bounding box center [423, 265] width 221 height 24
click at [279, 169] on ngb-modal-window "Client Detail Zahra Mohamed Al JAMI 96055505 Wallet ﷼0 Deposit Amount ﷼0 Select…" at bounding box center [784, 375] width 1568 height 750
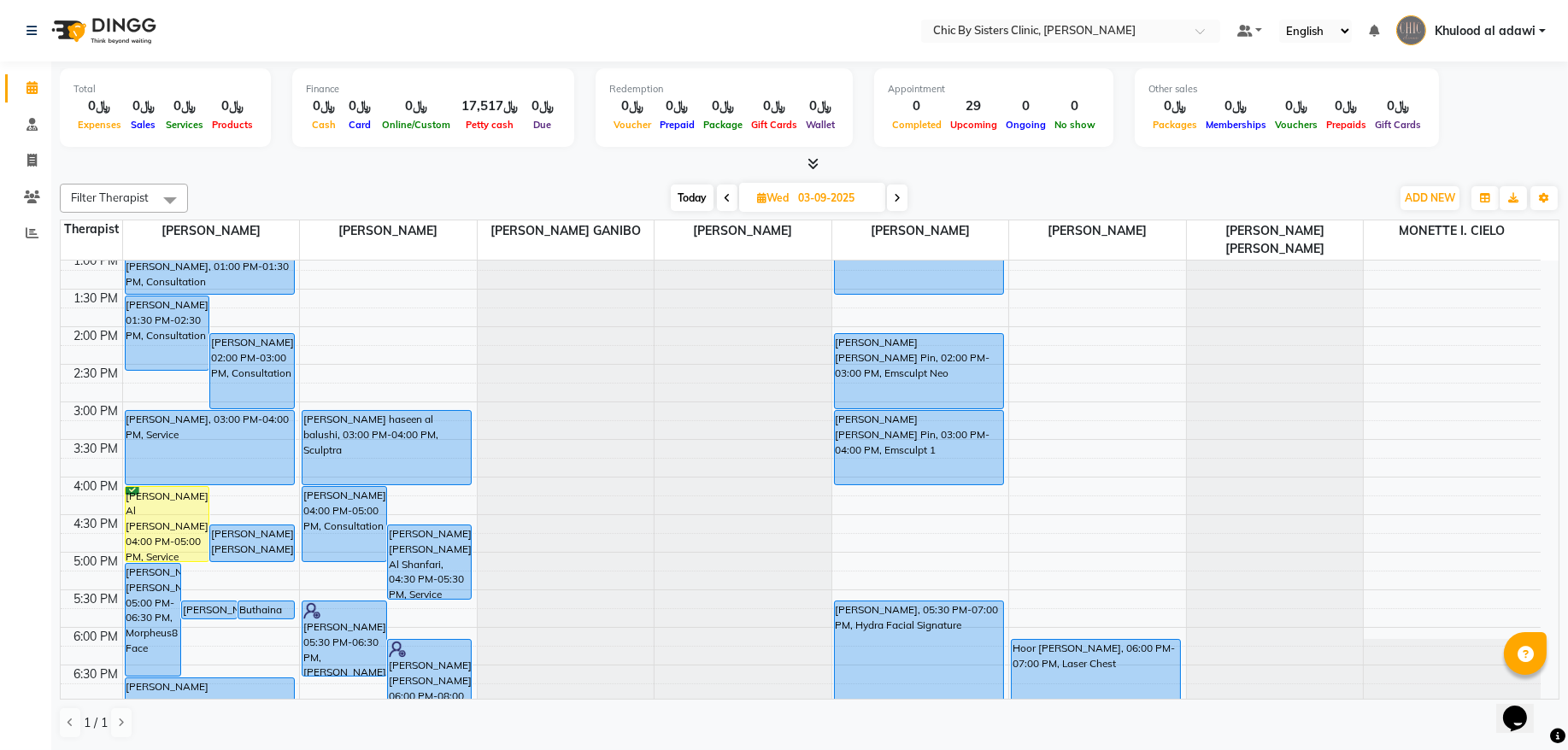
click at [832, 192] on input "03-09-2025" at bounding box center [836, 198] width 86 height 26
select select "9"
select select "2025"
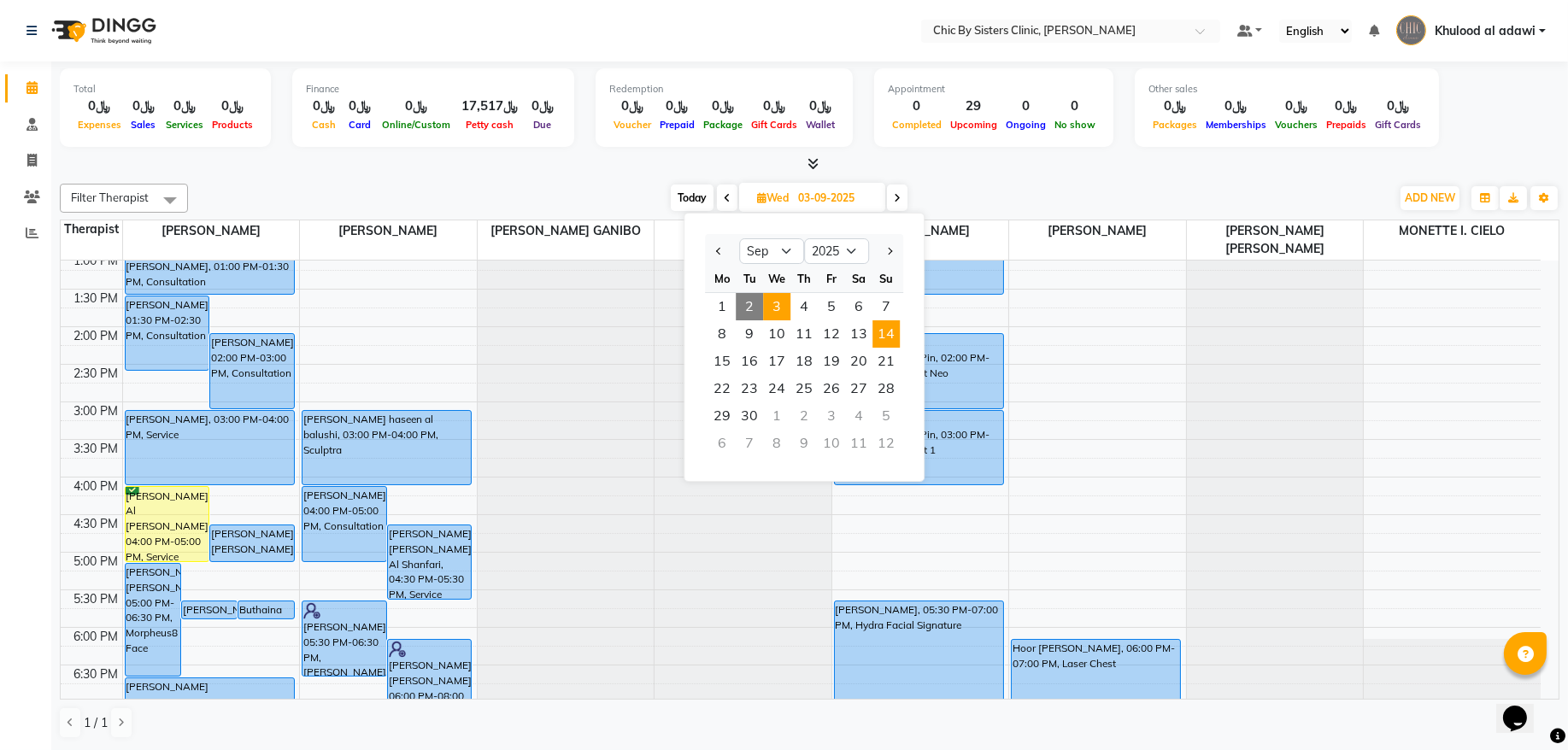
click at [889, 329] on span "14" at bounding box center [886, 334] width 28 height 28
type input "14-09-2025"
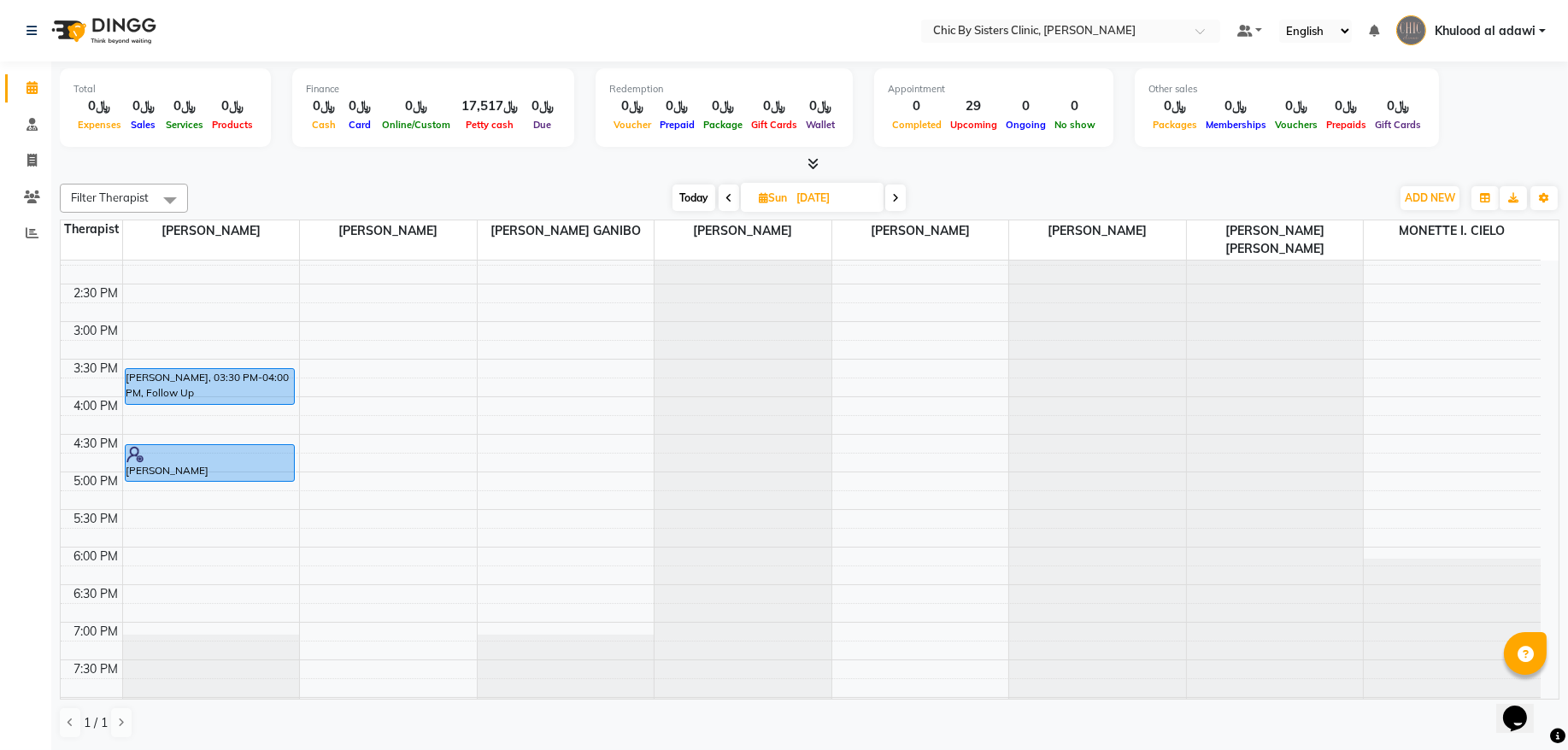
scroll to position [500, 0]
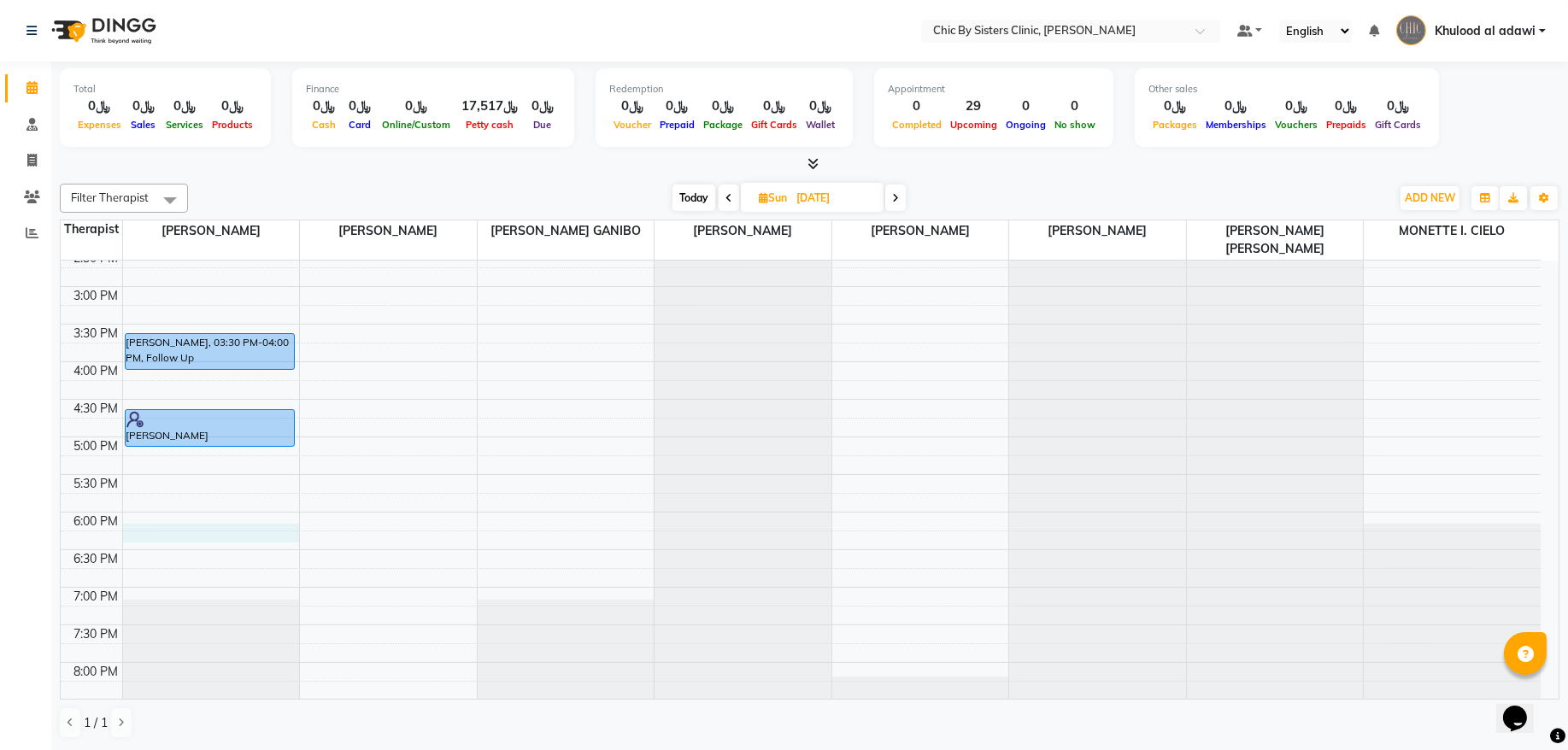
click at [166, 537] on div "8:00 AM 8:30 AM 9:00 AM 9:30 AM 10:00 AM 10:30 AM 11:00 AM 11:30 AM 12:00 PM 12…" at bounding box center [801, 362] width 1480 height 1203
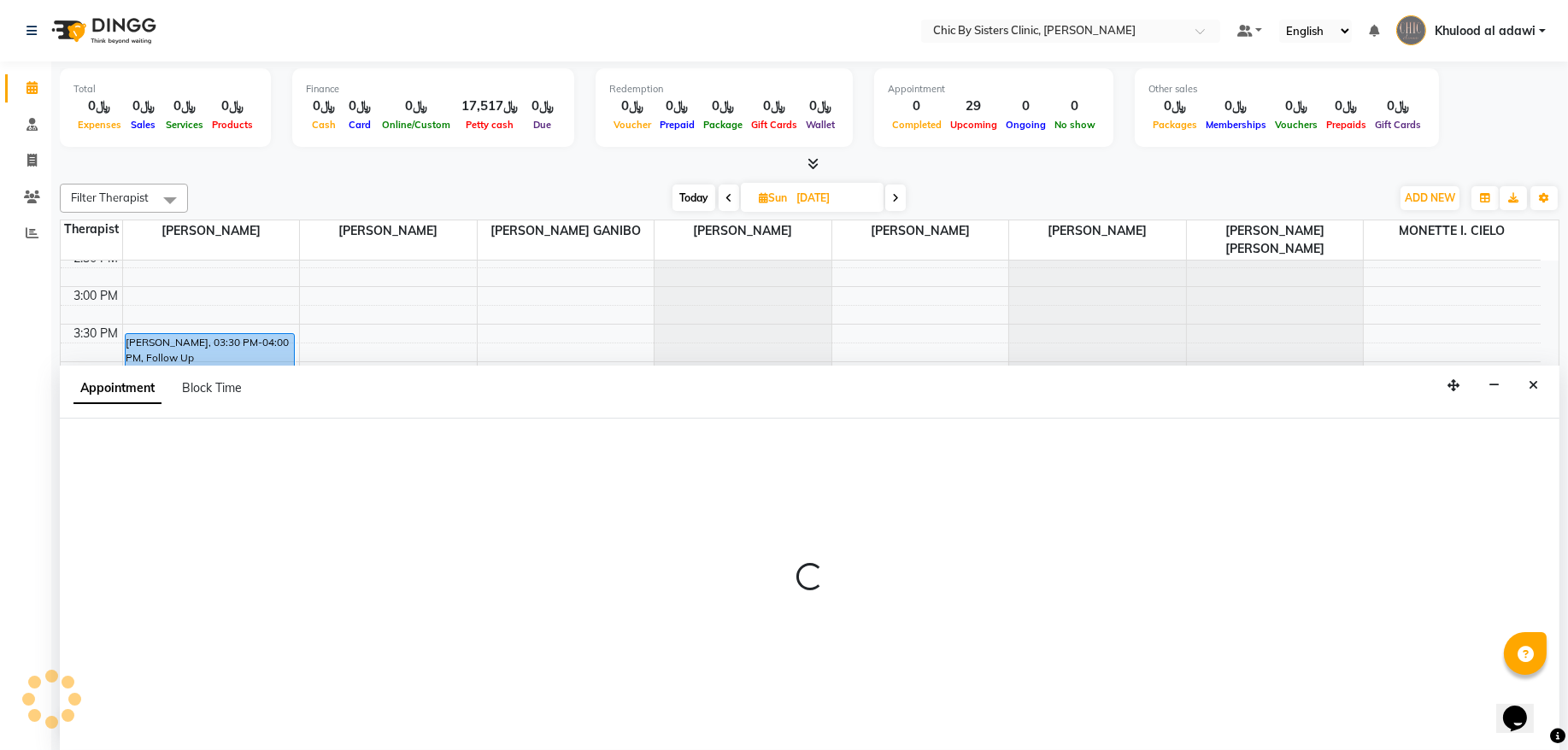
select select "49177"
select select "1080"
select select "tentative"
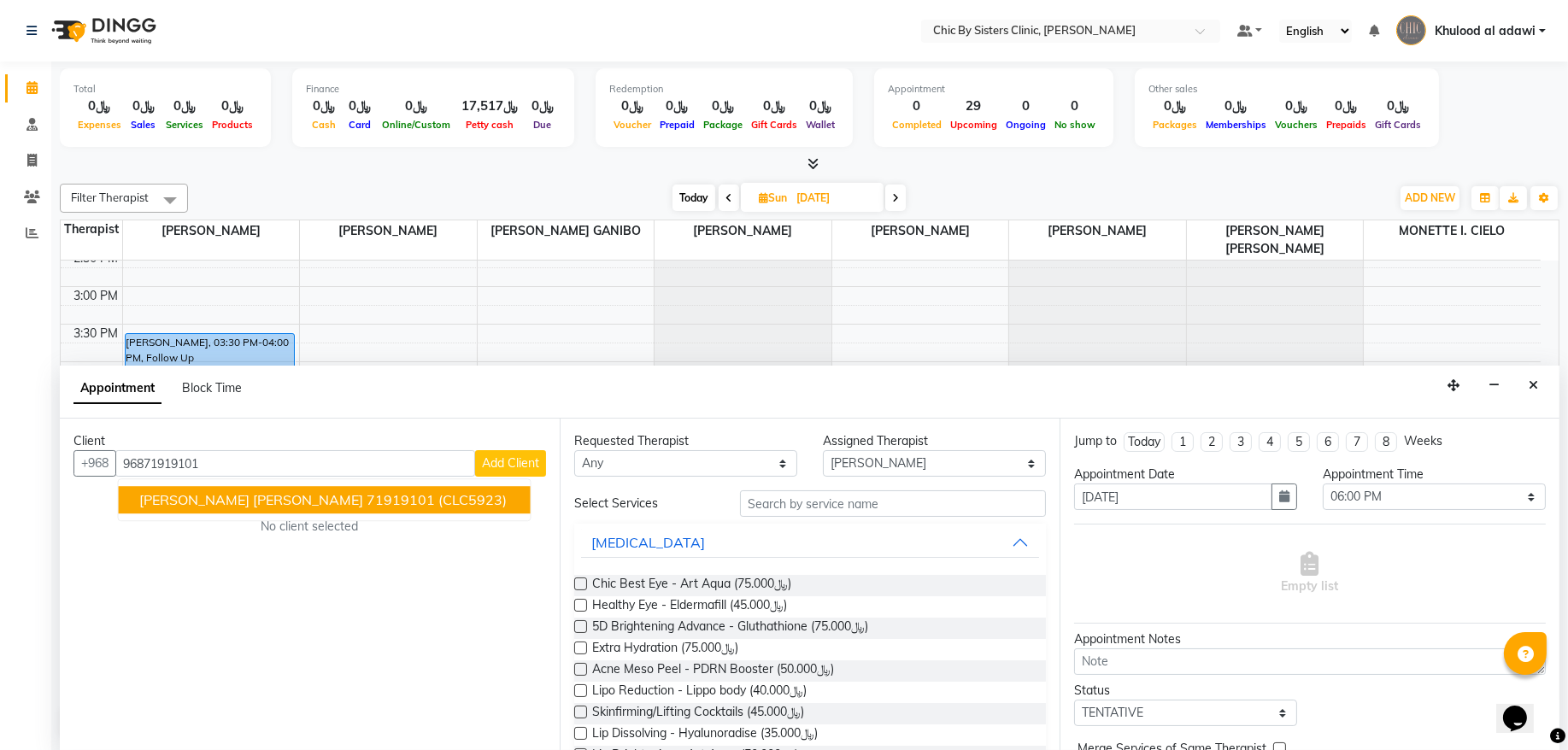
click at [438, 504] on span "(CLC5923)" at bounding box center [472, 500] width 69 height 17
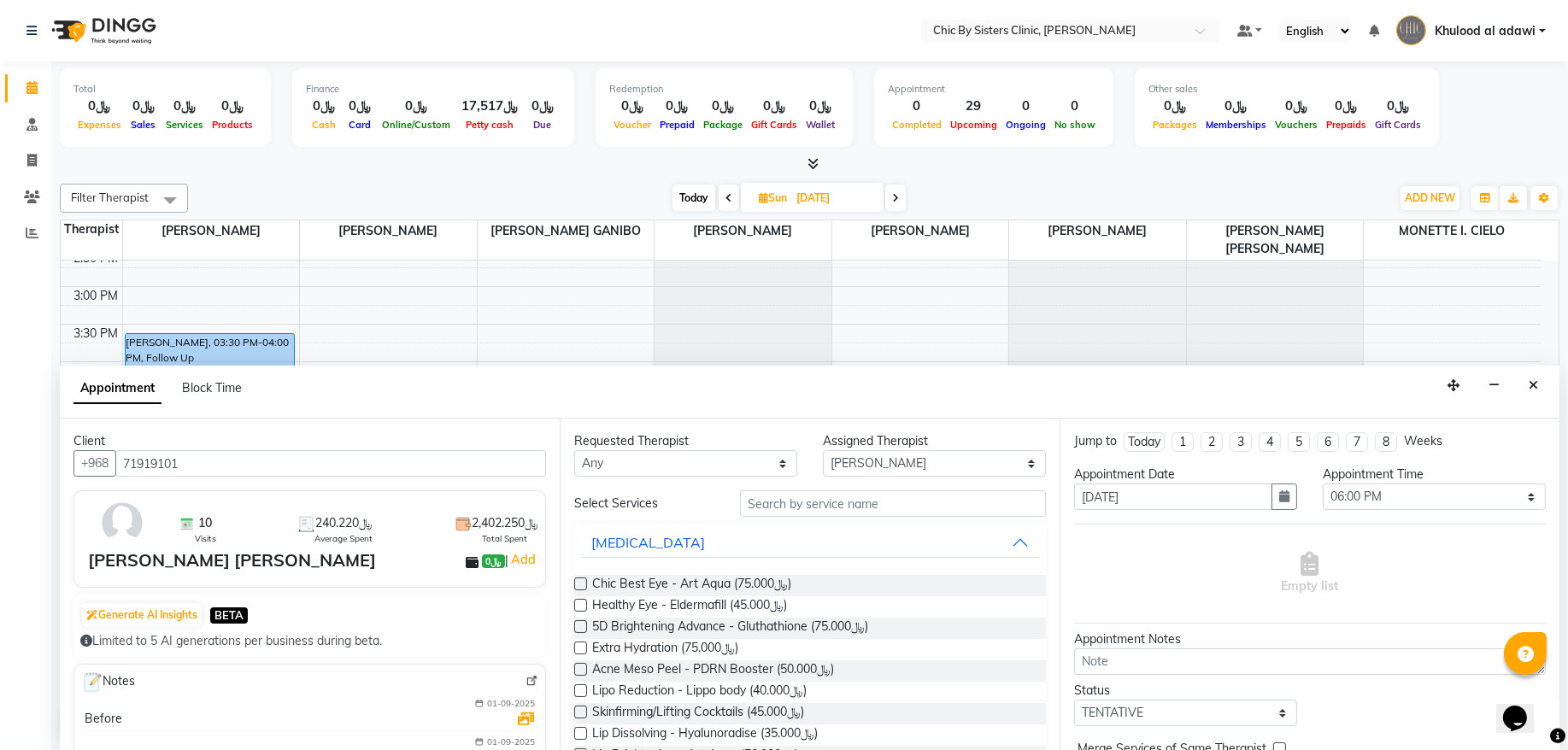
type input "71919101"
click at [850, 507] on input "text" at bounding box center [893, 504] width 306 height 27
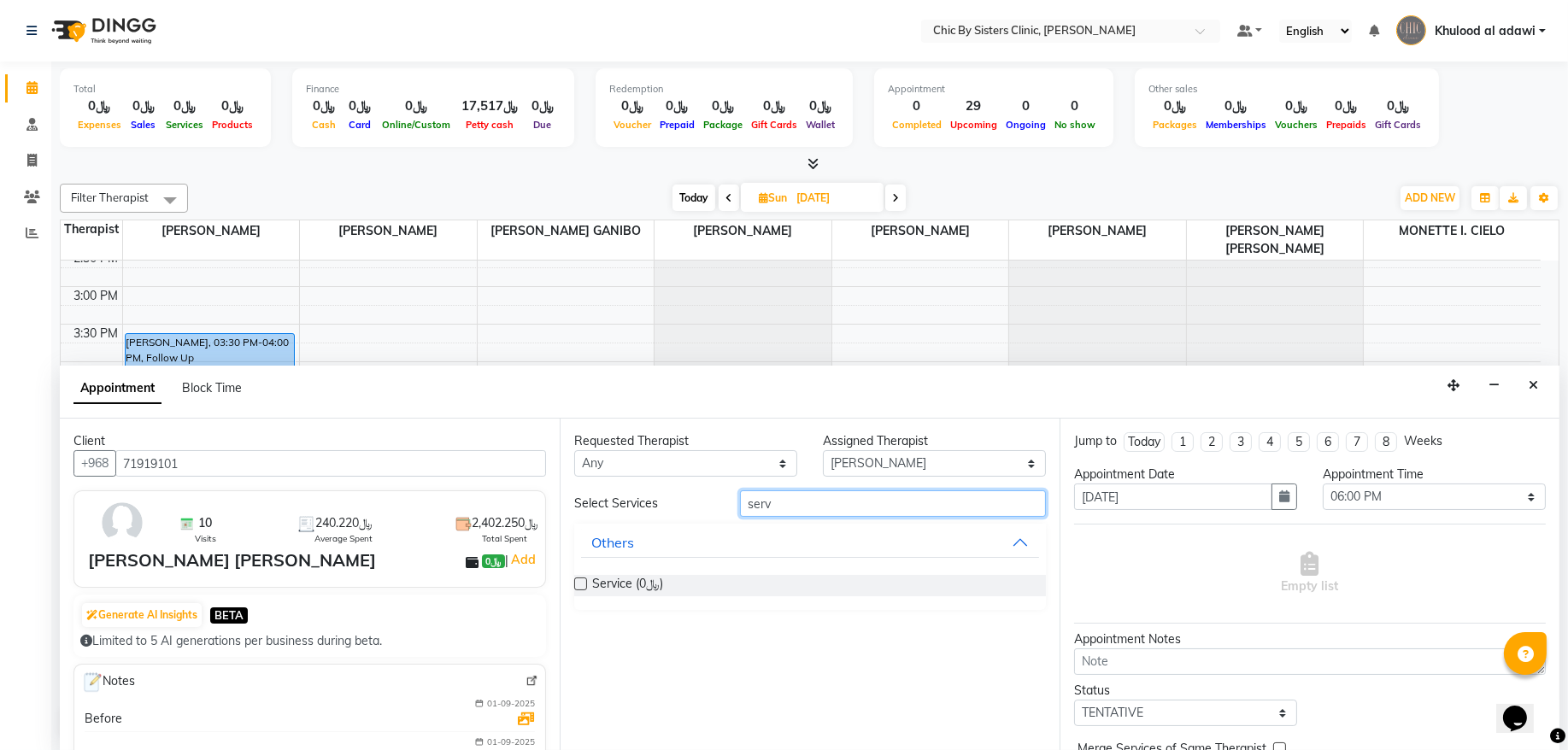
type input "serv"
click at [605, 599] on div "Service (﷼0)" at bounding box center [810, 586] width 471 height 49
click at [617, 583] on span "Service (﷼0)" at bounding box center [627, 586] width 71 height 21
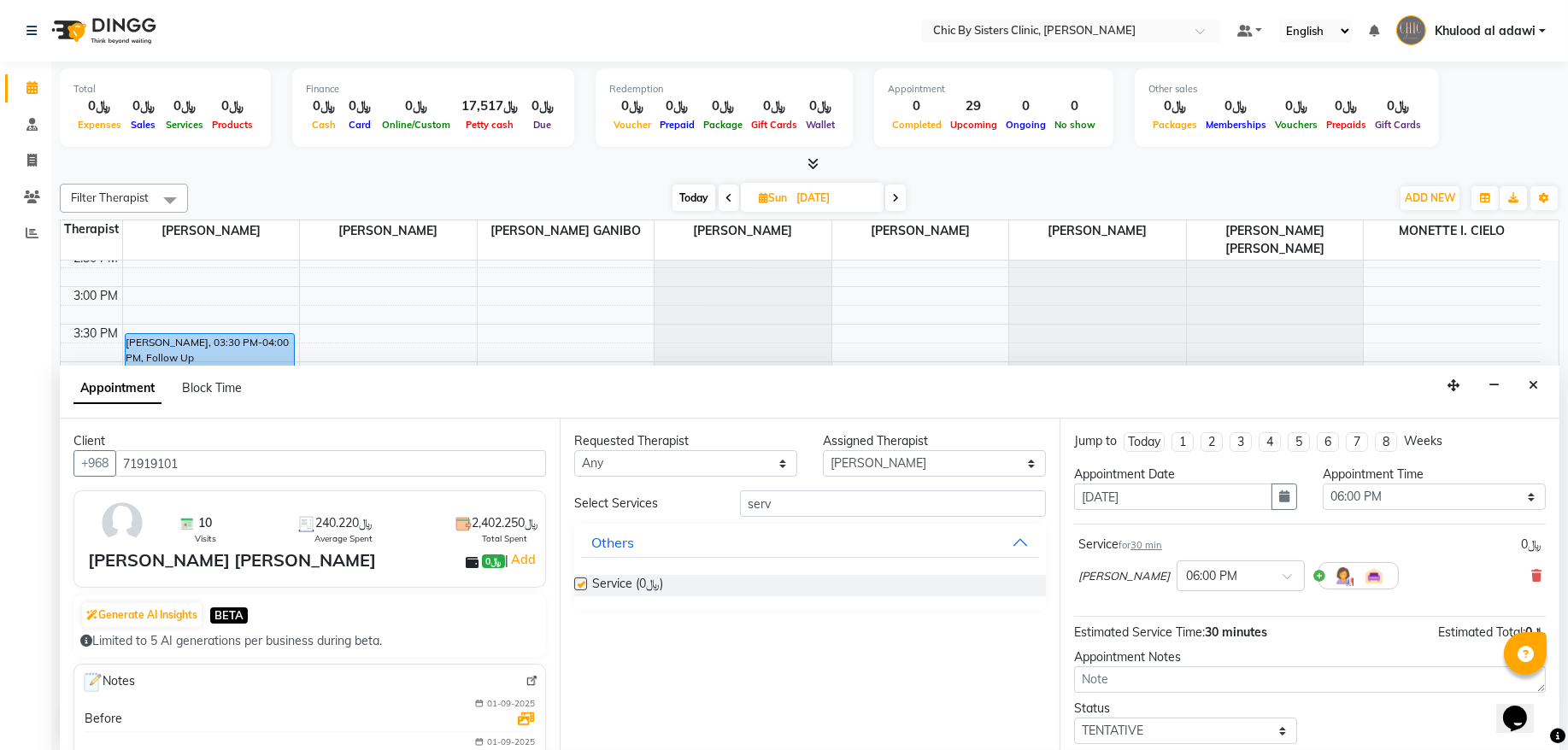
checkbox input "false"
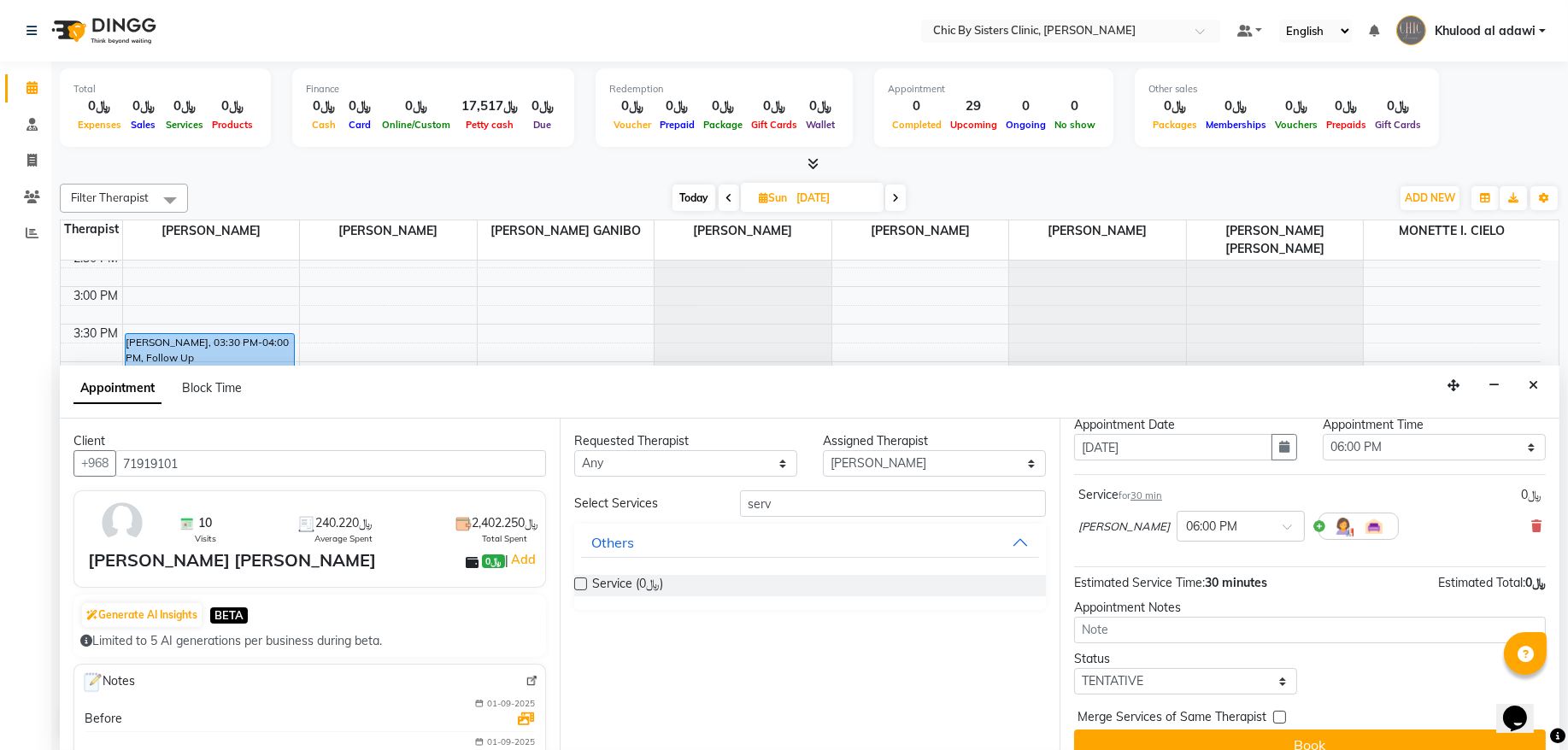
scroll to position [76, 0]
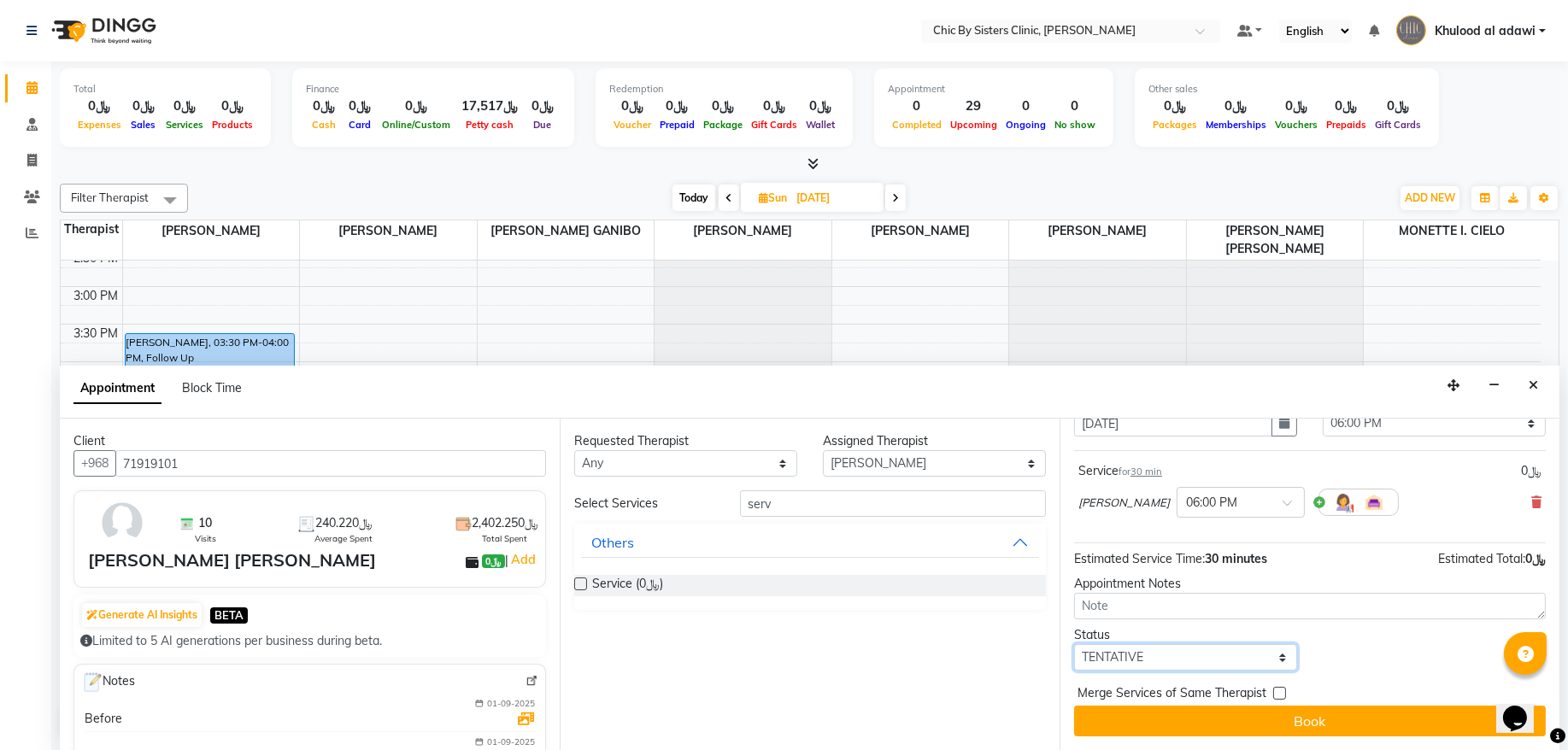
click at [1243, 654] on select "Select TENTATIVE CONFIRM UPCOMING" at bounding box center [1186, 658] width 223 height 27
select select "upcoming"
click at [1074, 645] on select "Select TENTATIVE CONFIRM UPCOMING" at bounding box center [1186, 658] width 223 height 27
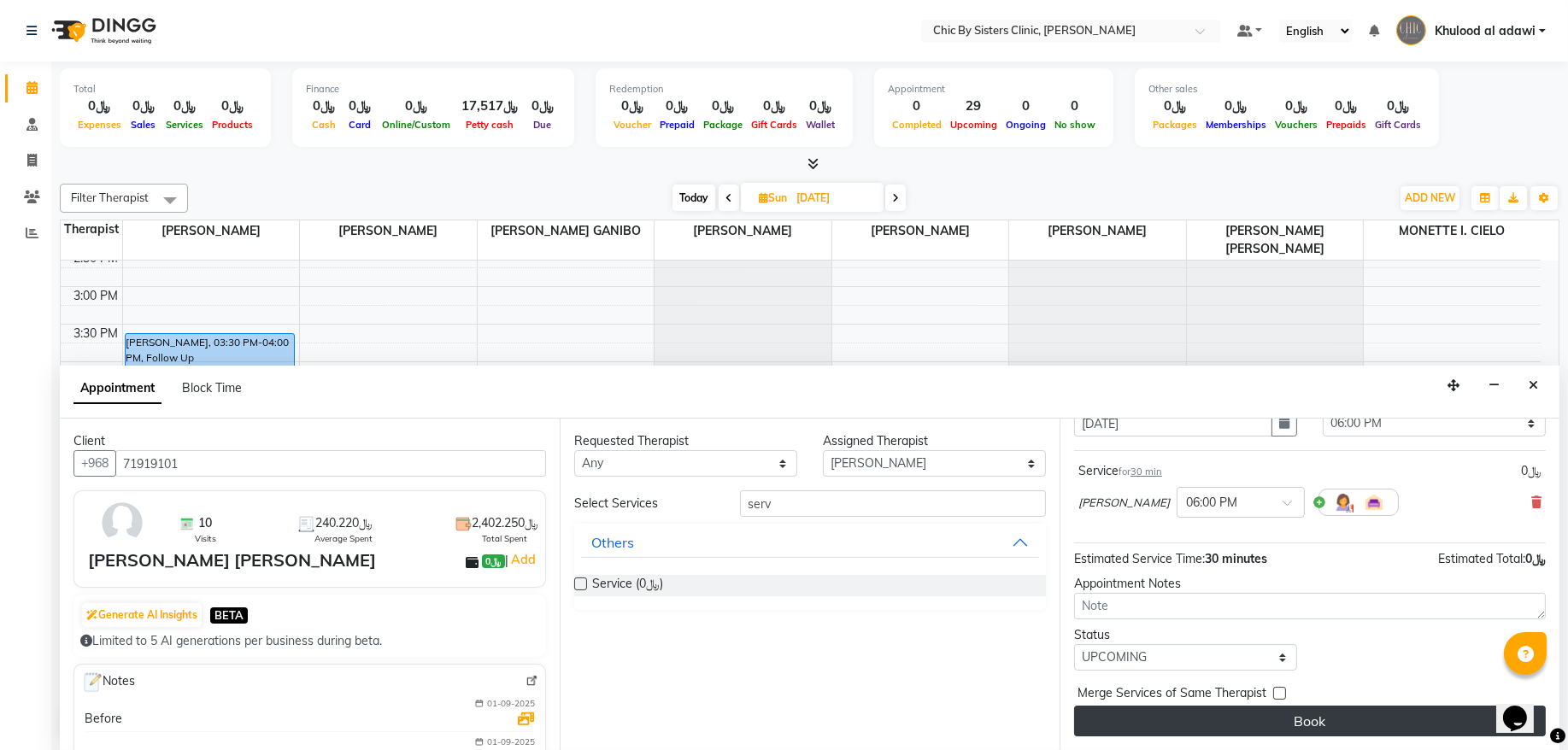
click at [1224, 708] on button "Book" at bounding box center [1310, 721] width 471 height 30
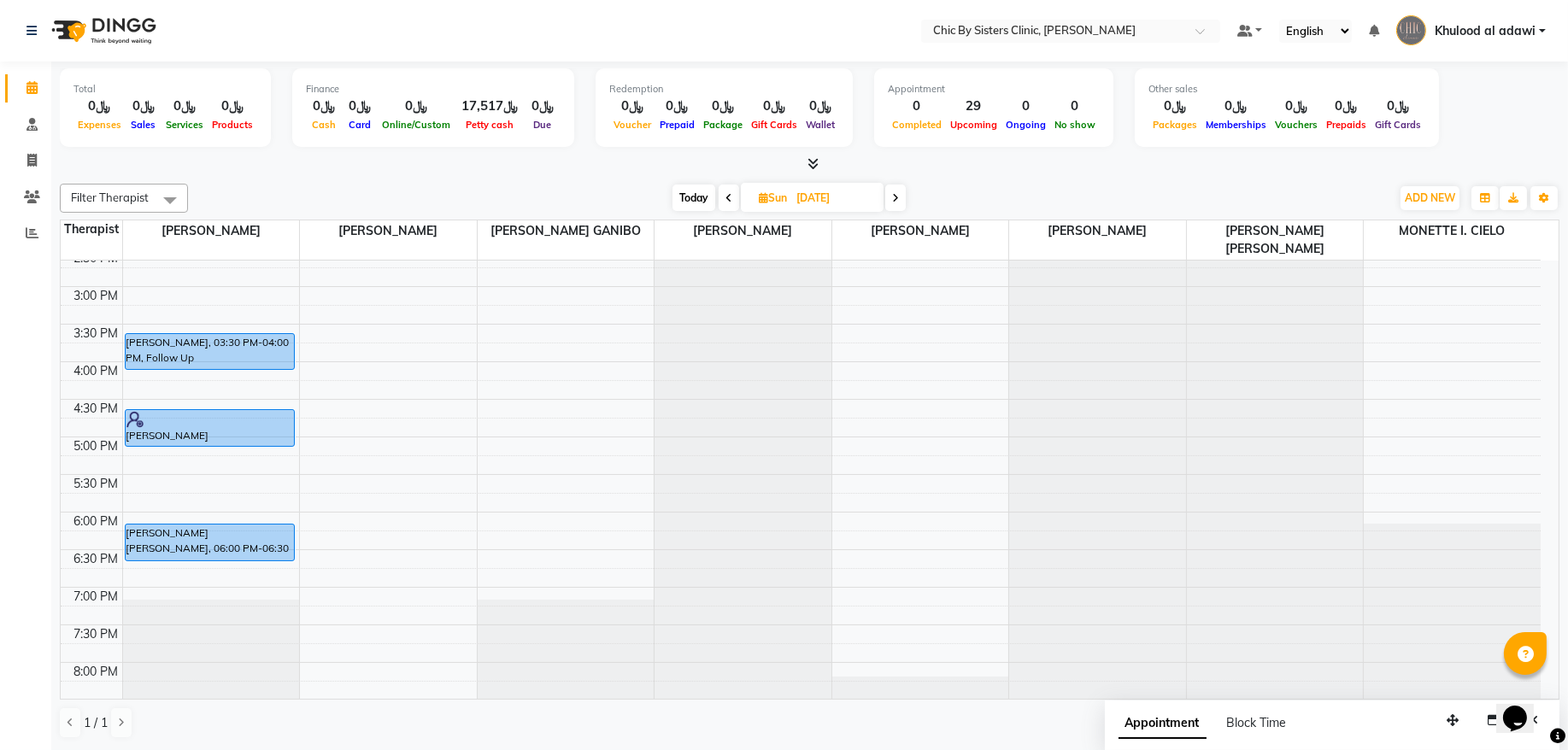
click at [708, 191] on span "Today" at bounding box center [694, 198] width 43 height 27
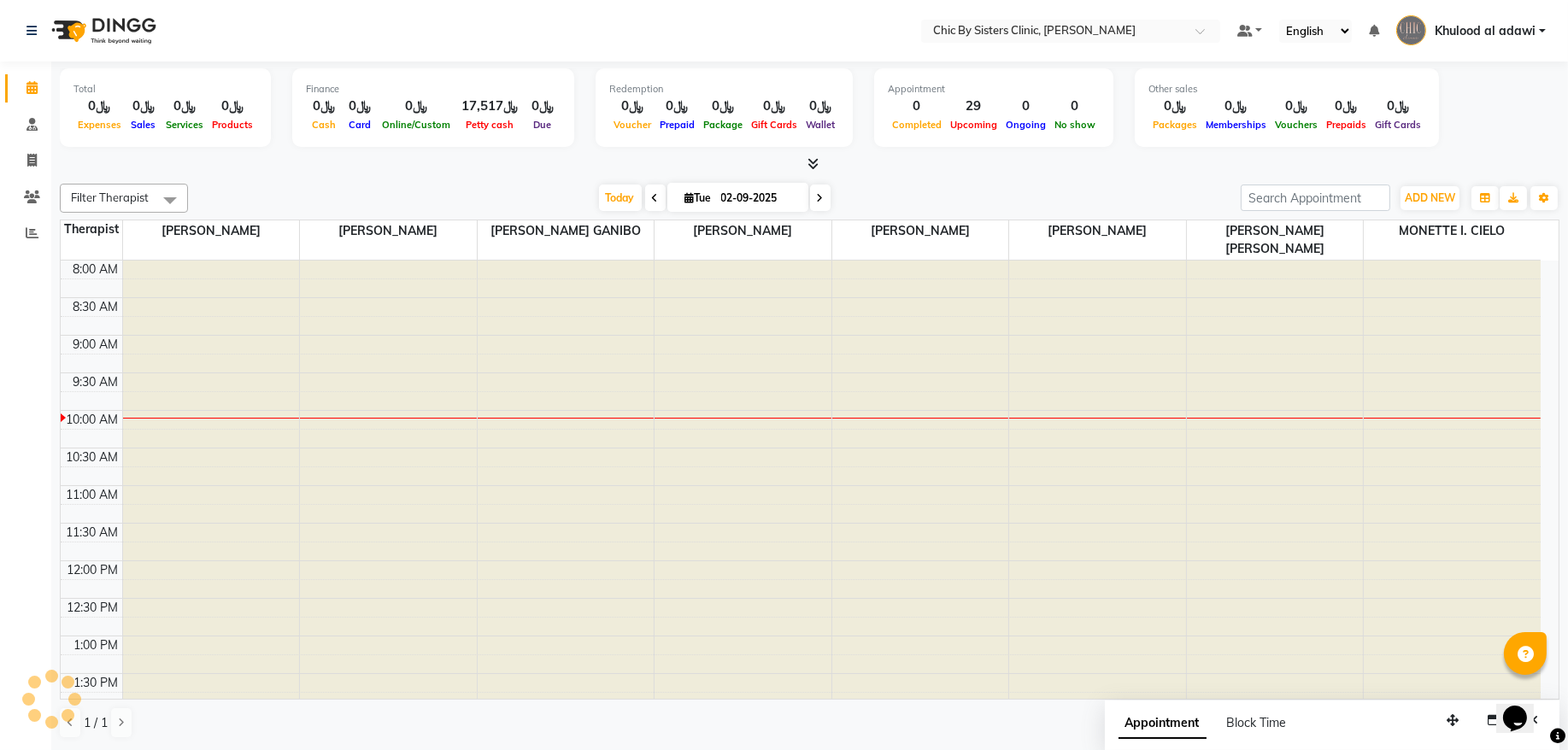
scroll to position [153, 0]
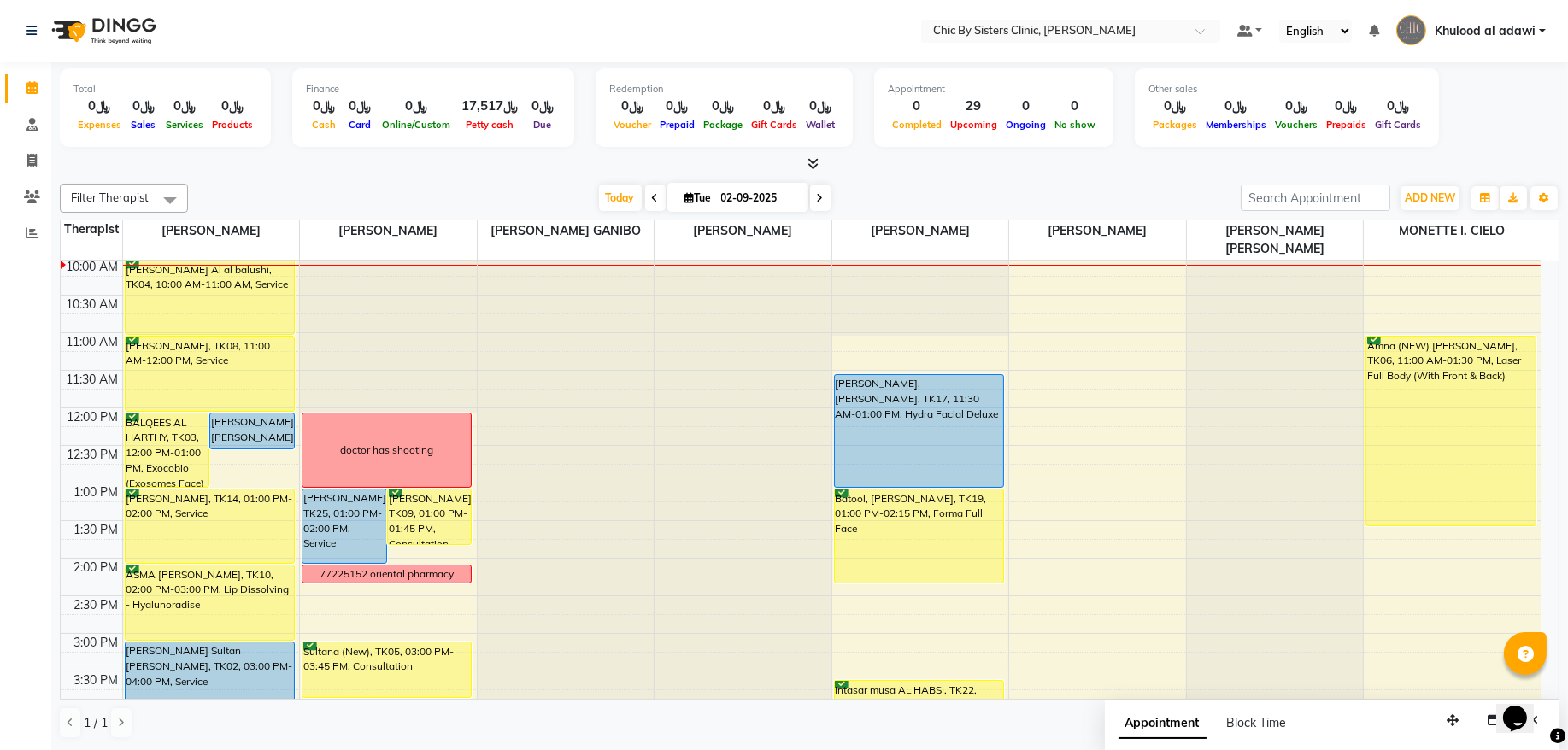
click at [817, 204] on icon at bounding box center [821, 197] width 7 height 10
type input "03-09-2025"
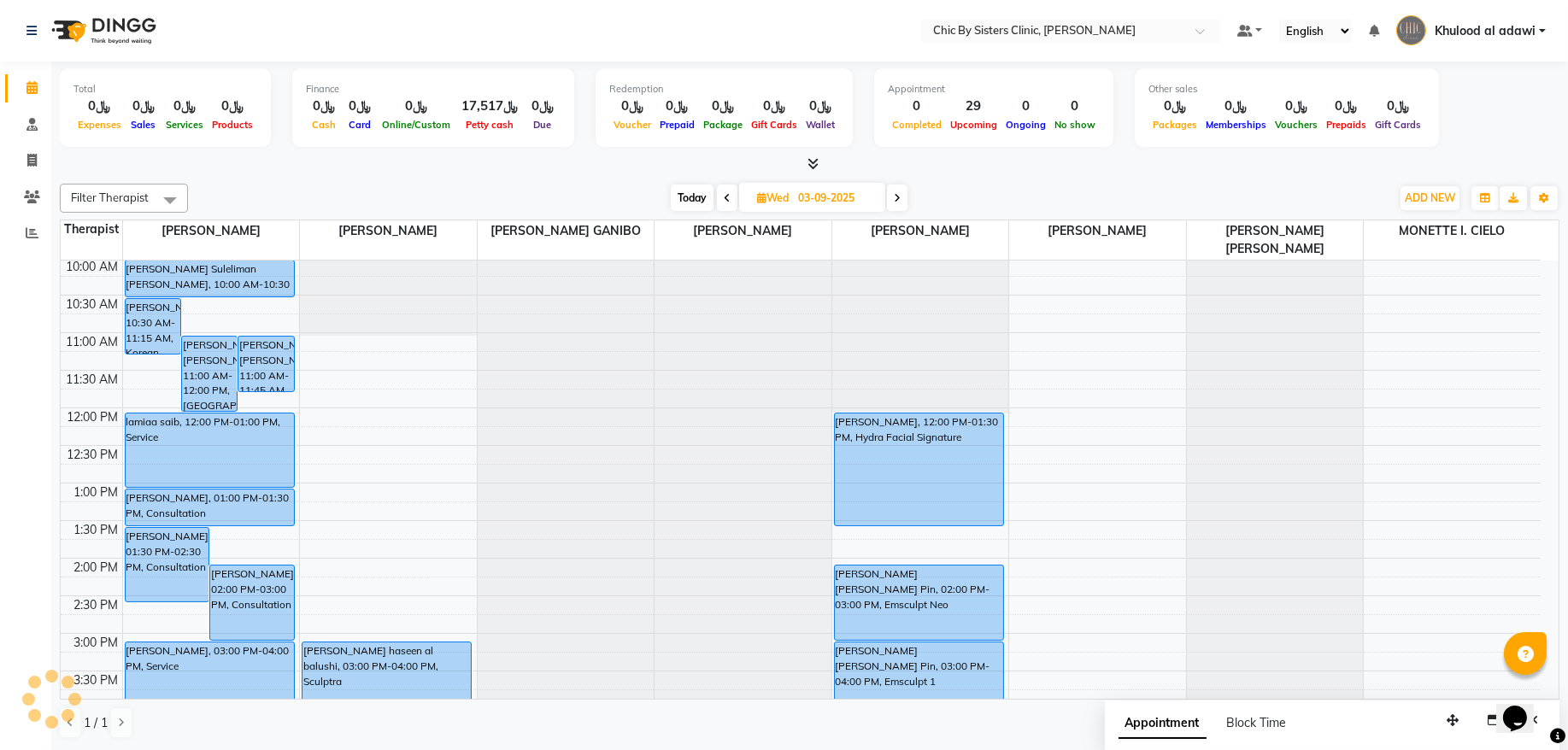
scroll to position [500, 0]
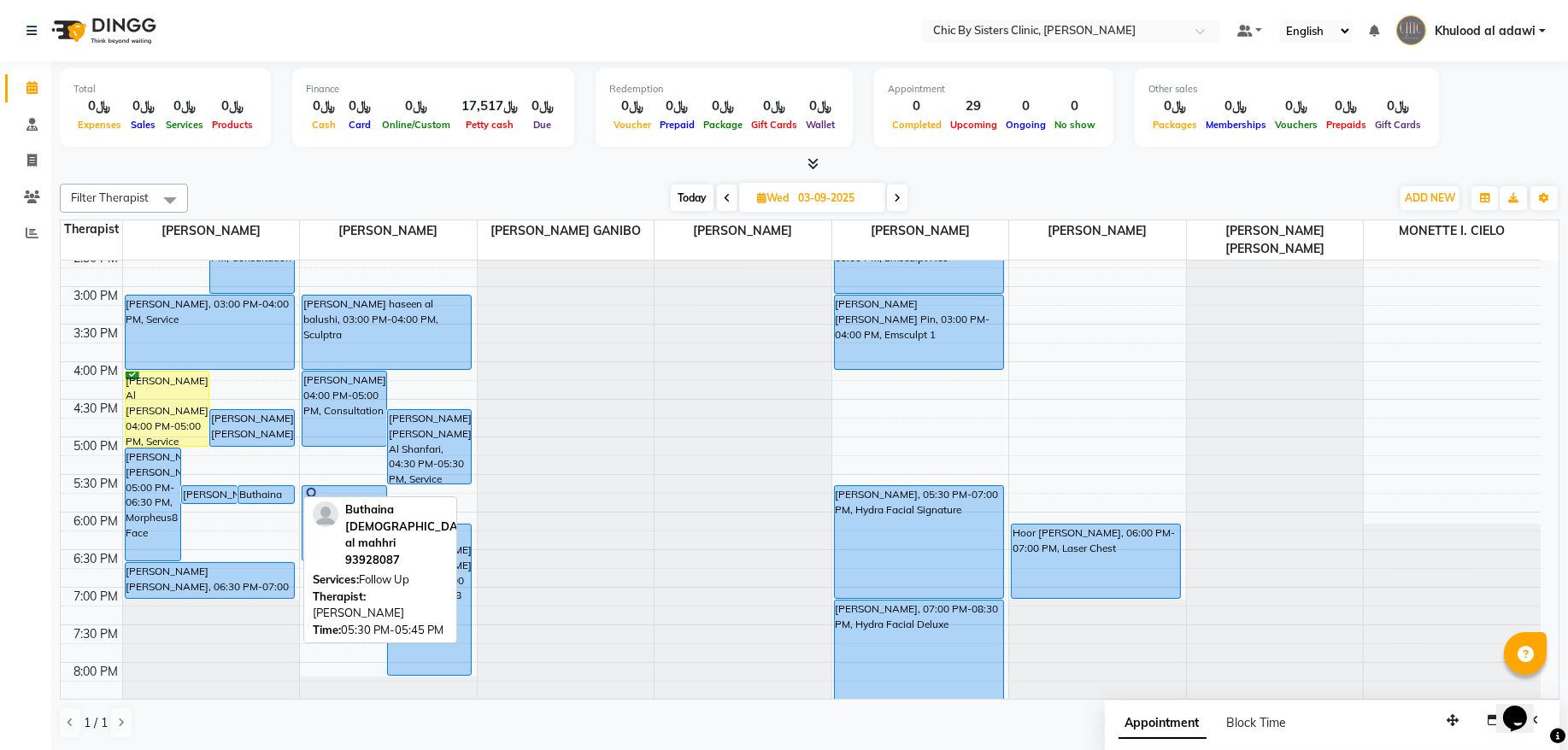
click at [270, 494] on div "Buthaina [DEMOGRAPHIC_DATA] al mahhri, 05:30 PM-05:45 PM, Follow Up" at bounding box center [265, 495] width 54 height 17
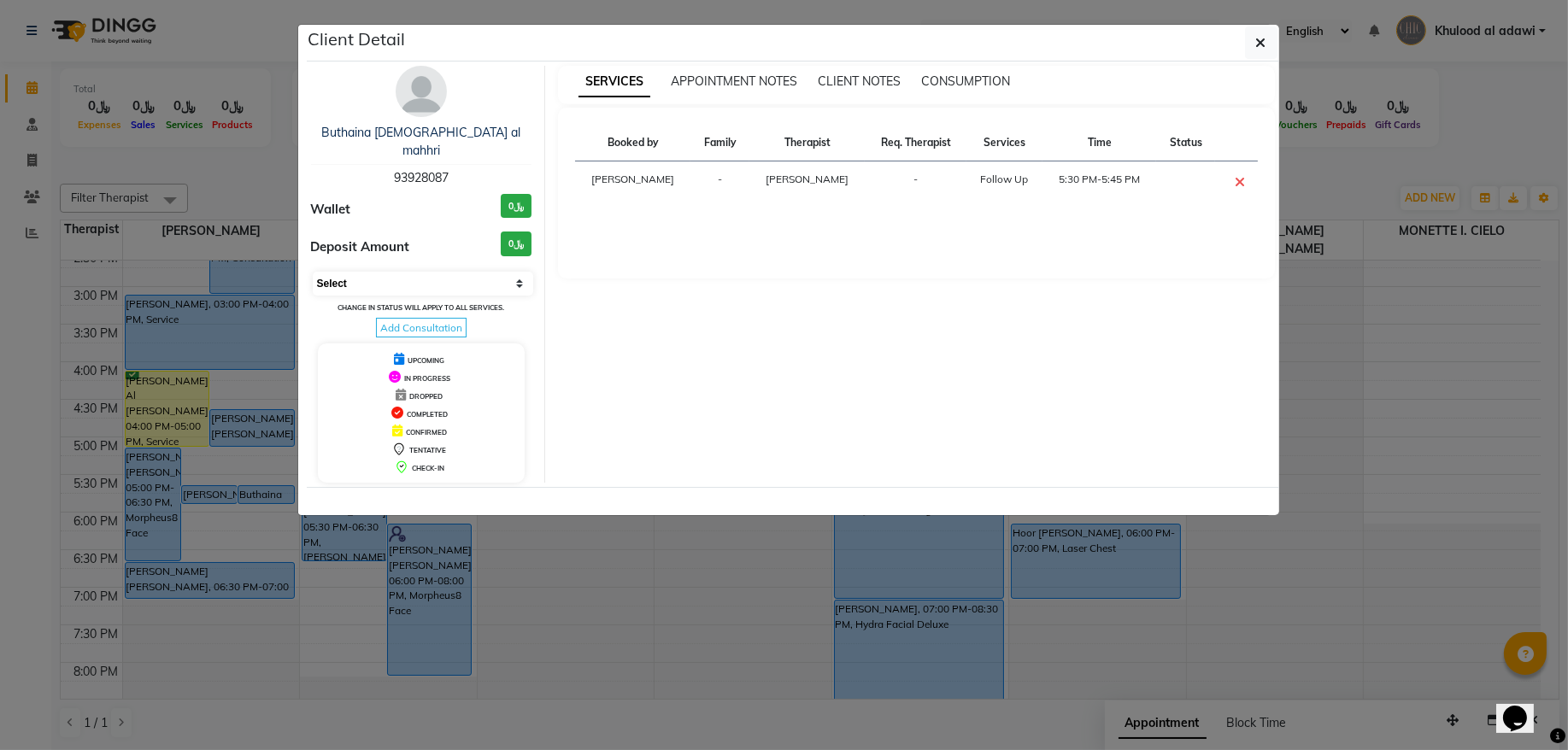
click at [357, 271] on select "Select CONFIRMED TENTATIVE" at bounding box center [423, 283] width 221 height 24
select select "6"
click at [313, 271] on select "Select CONFIRMED TENTATIVE" at bounding box center [423, 283] width 221 height 24
click at [231, 166] on ngb-modal-window "Client Detail Buthaina Muslim al mahhri 93928087 Wallet ﷼0 Deposit Amount ﷼0 Se…" at bounding box center [784, 375] width 1568 height 750
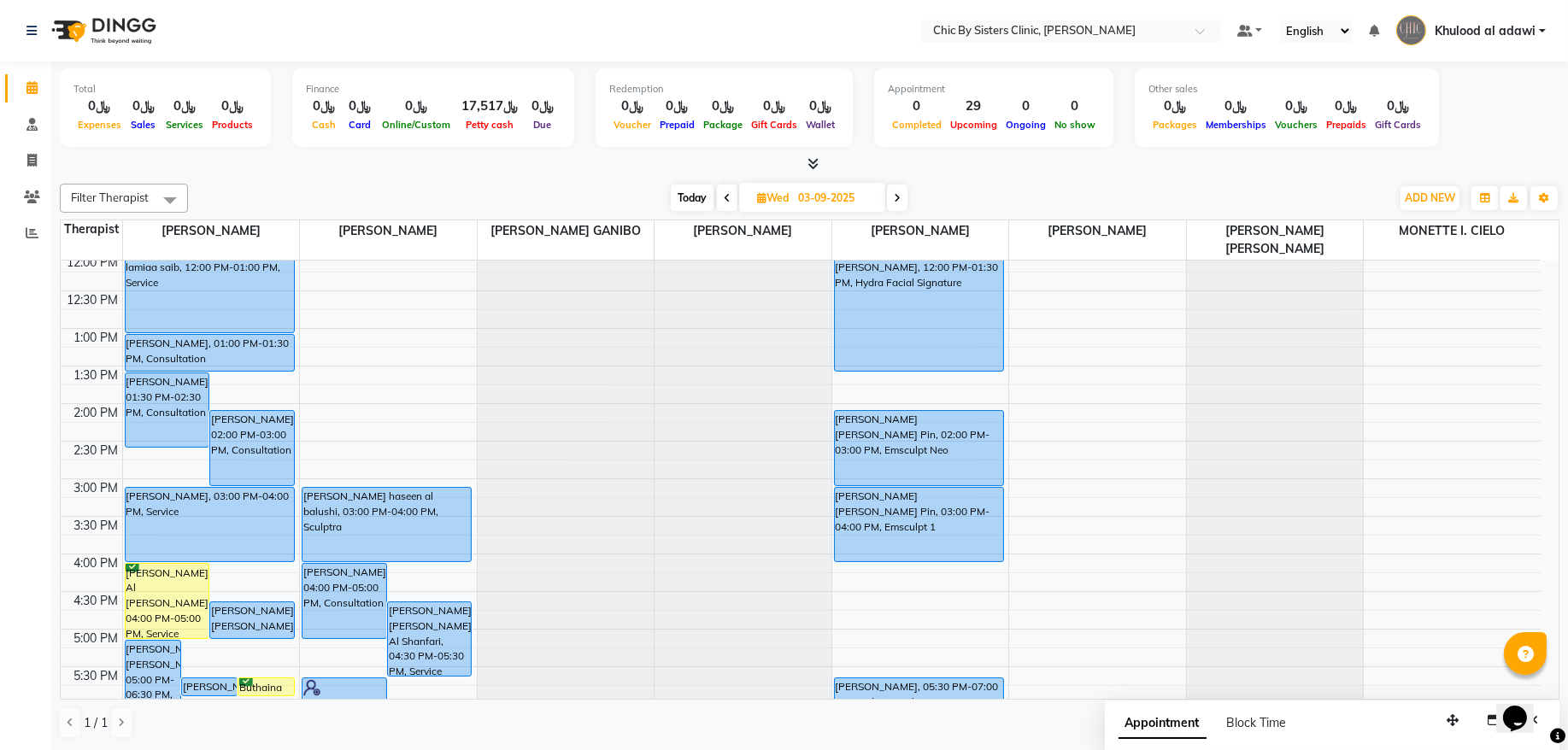
scroll to position [269, 0]
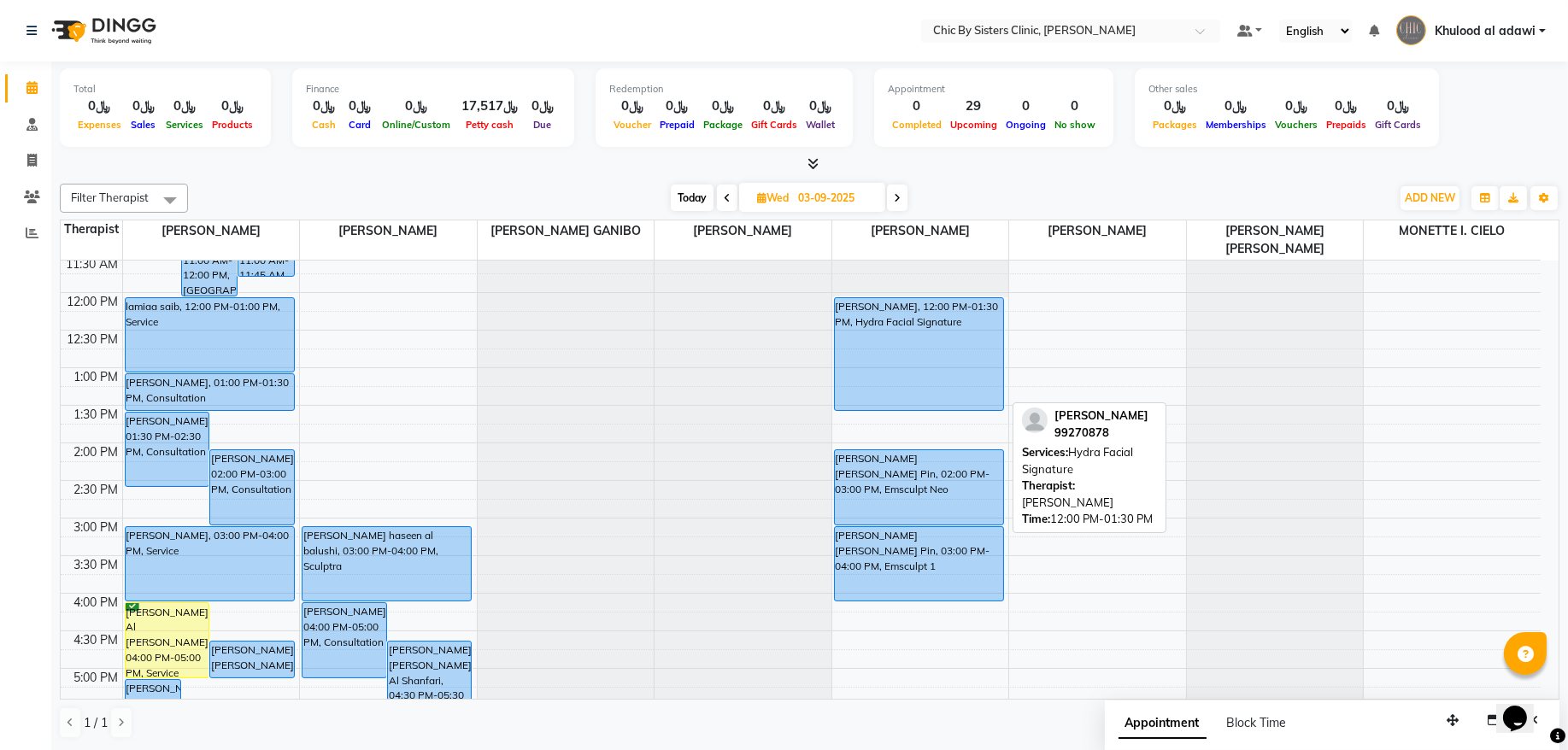
click at [895, 387] on div "[PERSON_NAME], 12:00 PM-01:30 PM, Hydra Facial Signature" at bounding box center [919, 354] width 169 height 112
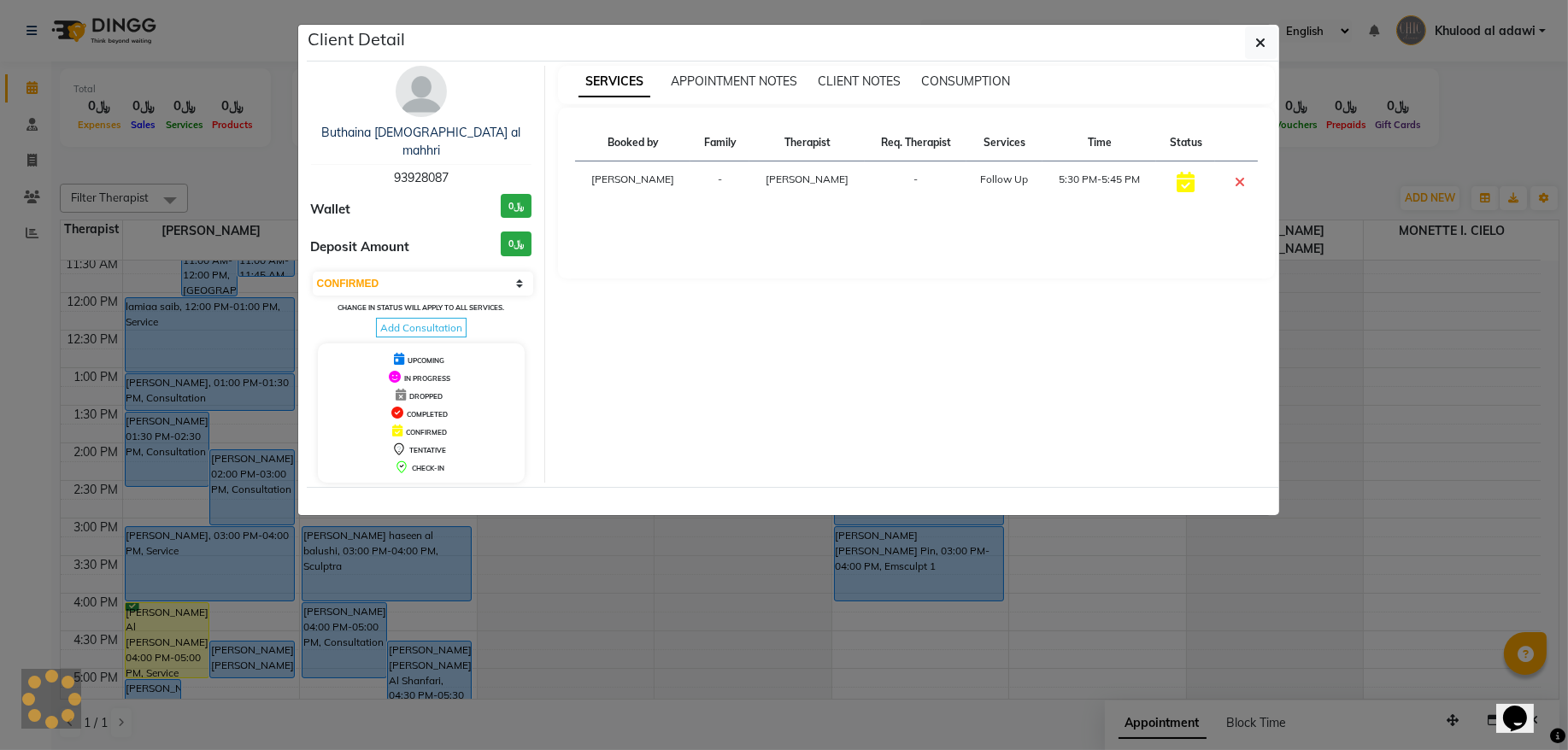
select select "select"
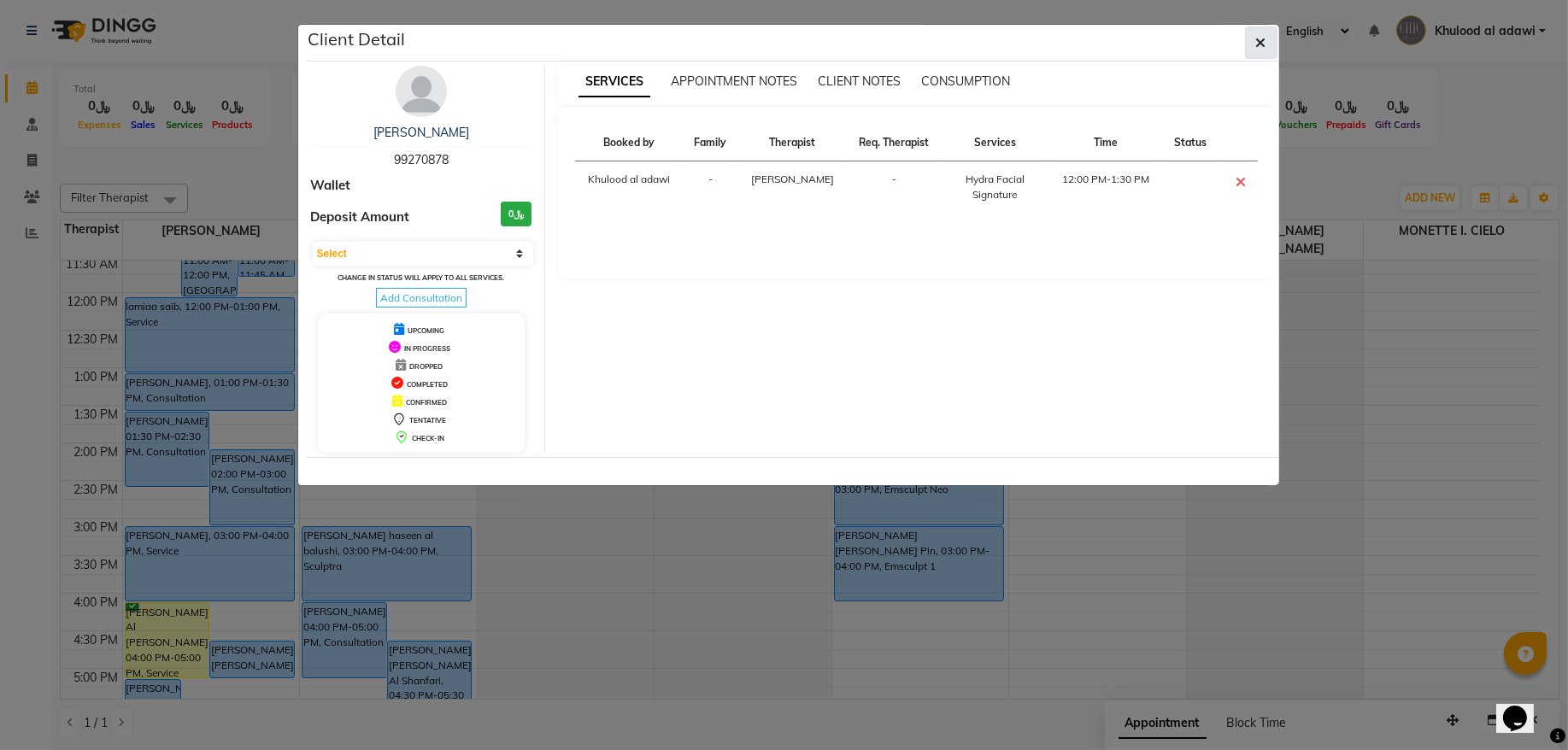
click at [1264, 45] on icon "button" at bounding box center [1261, 42] width 10 height 13
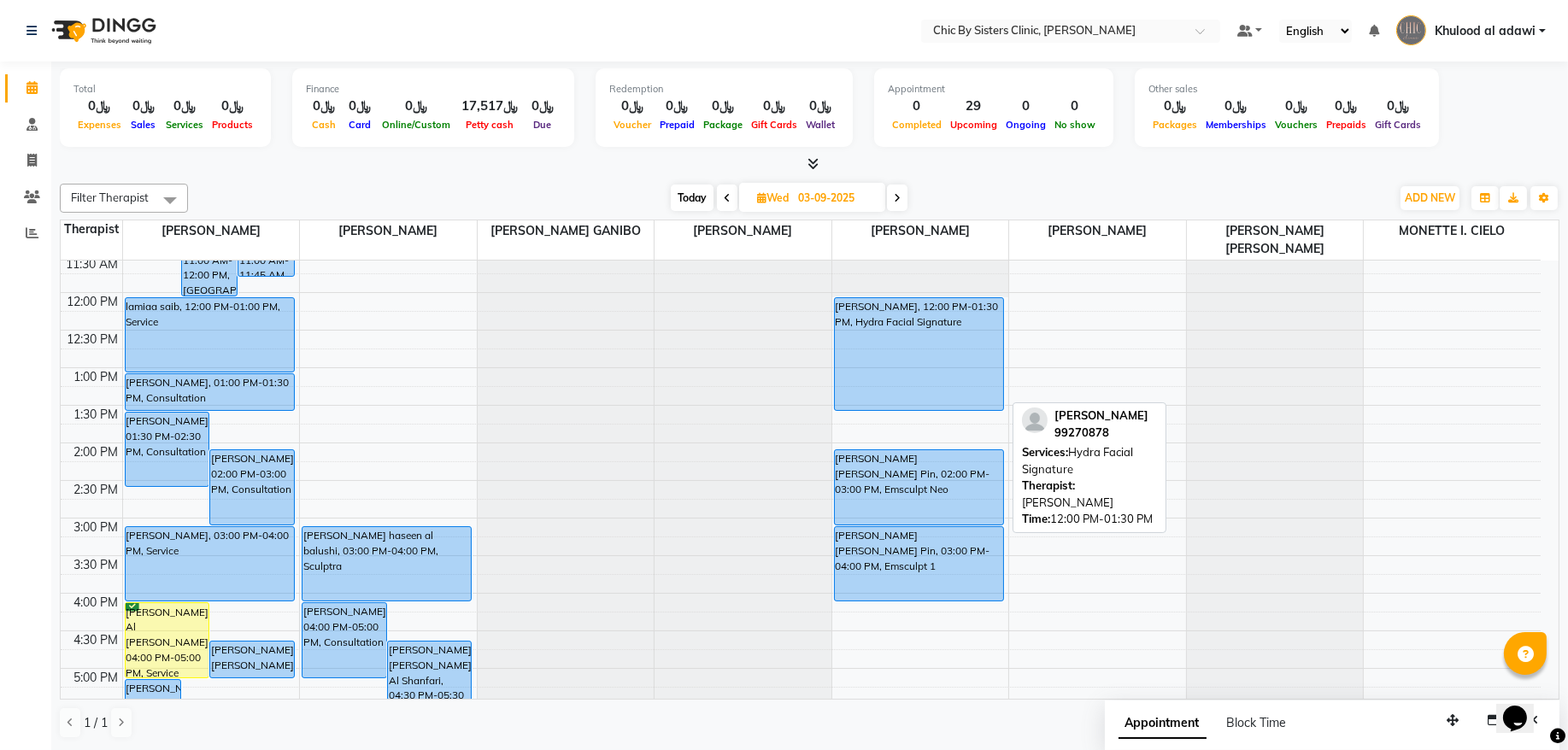
click at [928, 347] on div "[PERSON_NAME], 12:00 PM-01:30 PM, Hydra Facial Signature" at bounding box center [919, 354] width 169 height 112
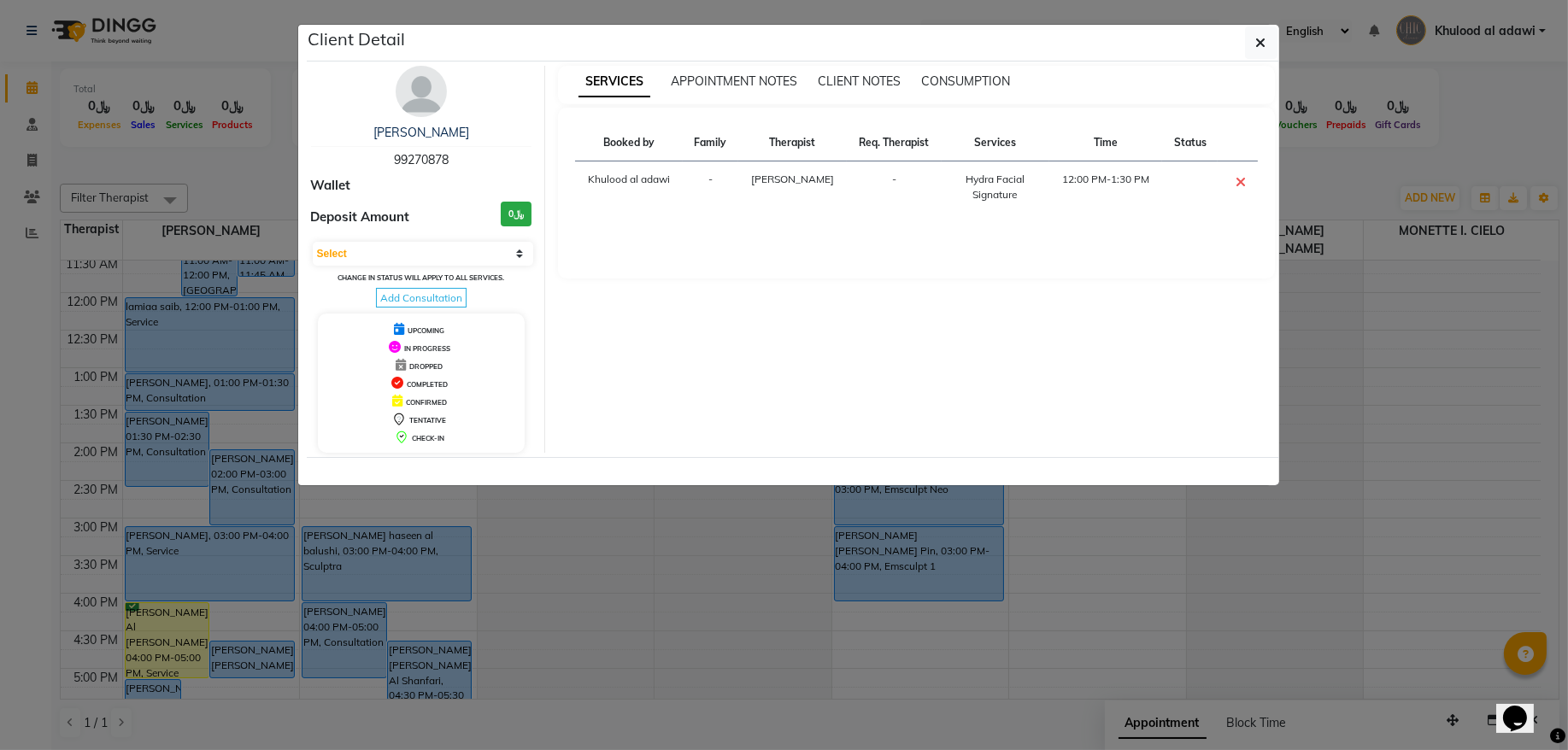
click at [428, 152] on span "99270878" at bounding box center [421, 159] width 54 height 15
click at [238, 165] on ngb-modal-window "Client Detail Zulekha Al Hadi 99270878 Wallet Deposit Amount ﷼0 Select CONFIRME…" at bounding box center [784, 375] width 1568 height 750
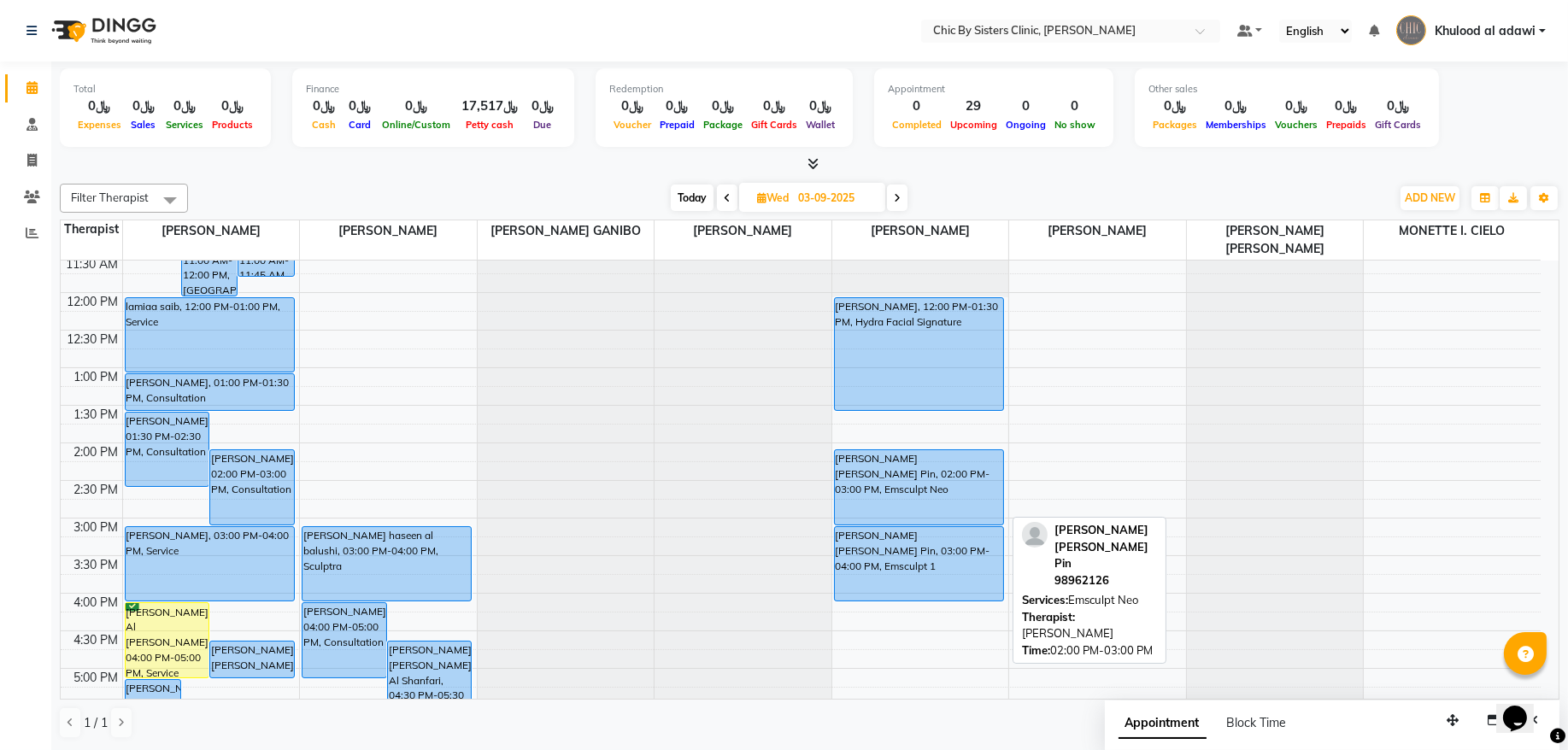
click at [930, 507] on div "Anastasia Lim Kim Pin, 02:00 PM-03:00 PM, Emsculpt Neo" at bounding box center [919, 487] width 169 height 74
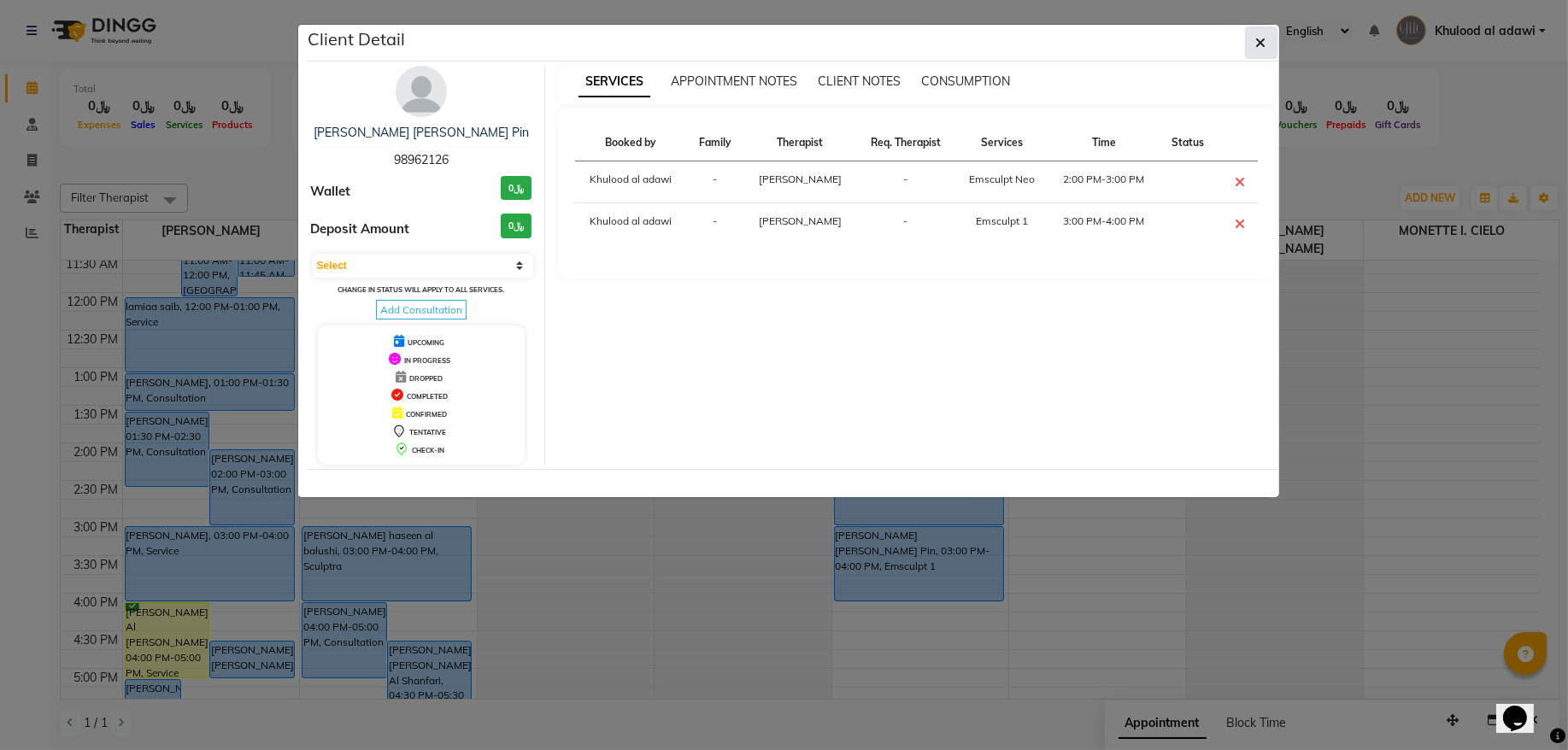
click at [1253, 54] on button "button" at bounding box center [1261, 43] width 32 height 32
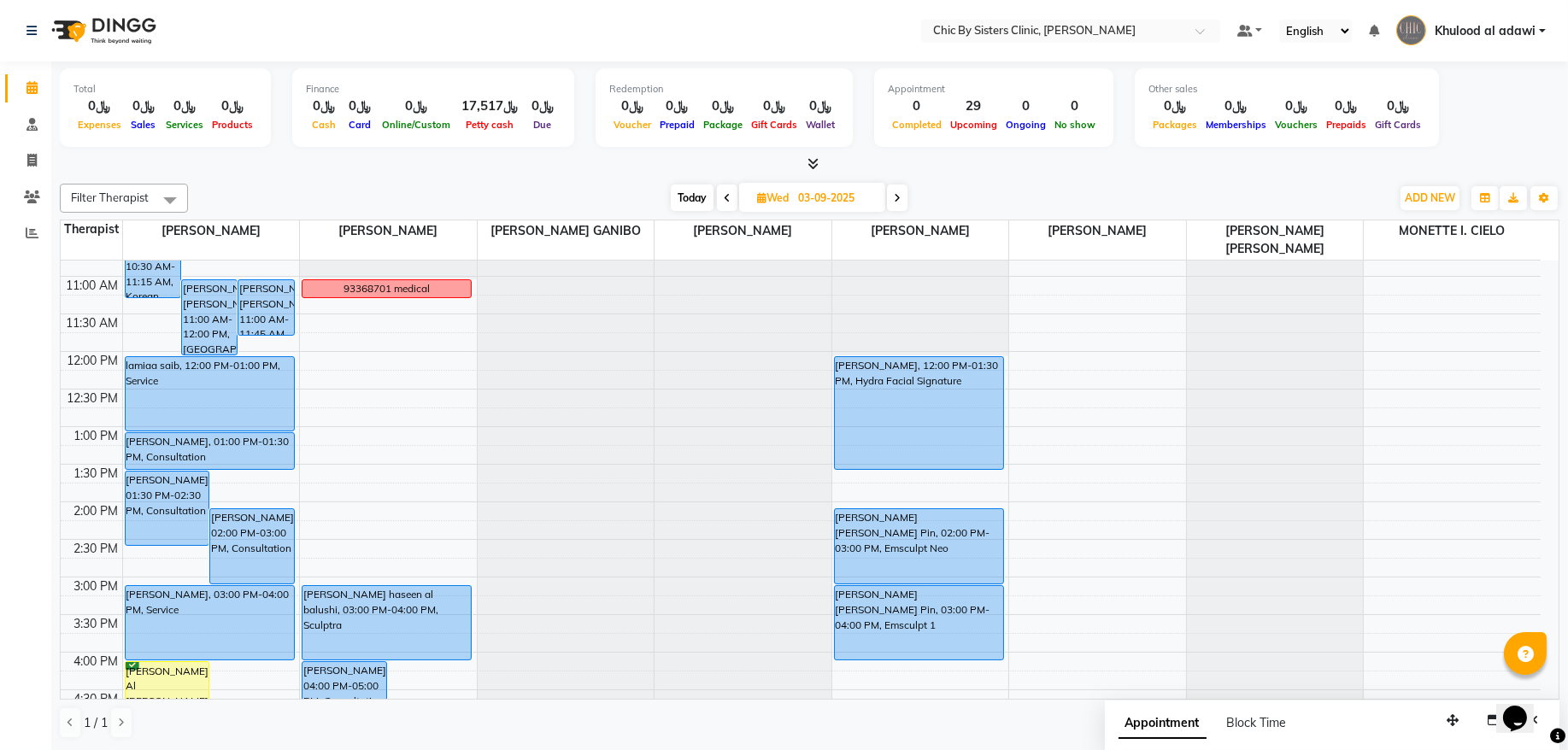
scroll to position [153, 0]
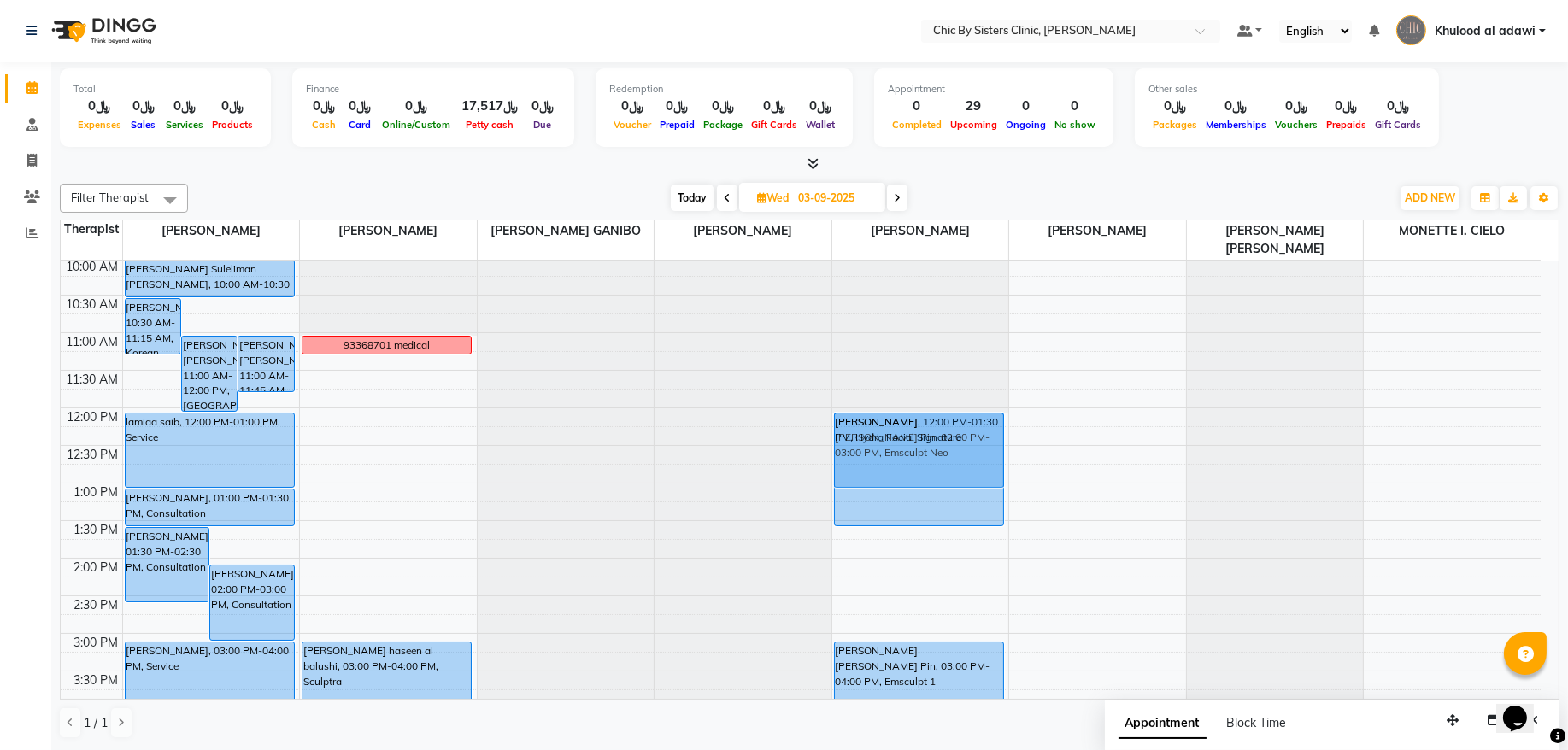
drag, startPoint x: 905, startPoint y: 577, endPoint x: 930, endPoint y: 425, distance: 154.0
click at [930, 425] on div "Zulekha Al Hadi, 12:00 PM-01:30 PM, Hydra Facial Signature Anastasia Lim Kim Pi…" at bounding box center [921, 709] width 177 height 1203
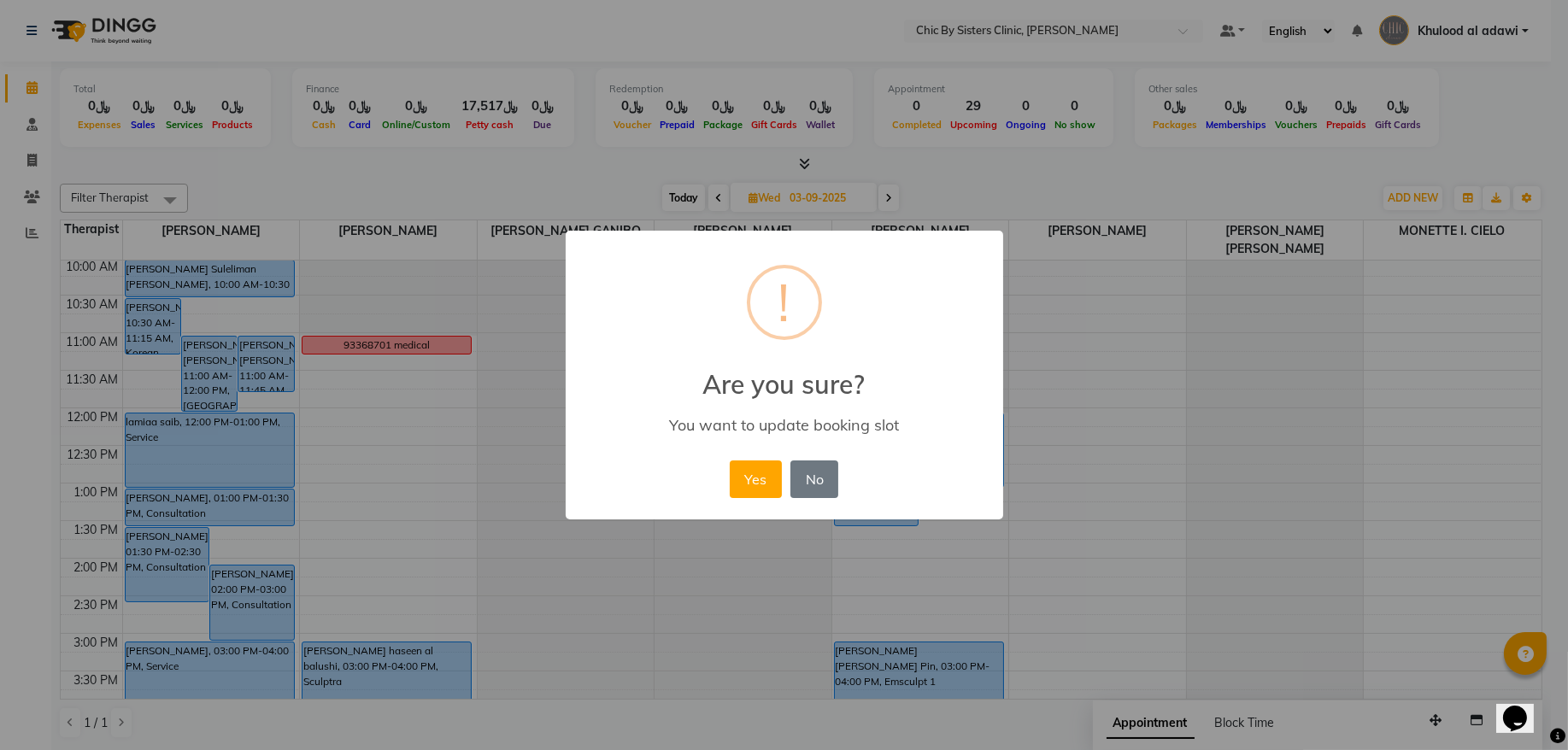
click at [726, 471] on div "Yes No No" at bounding box center [784, 479] width 117 height 46
click at [745, 470] on button "Yes" at bounding box center [755, 479] width 52 height 38
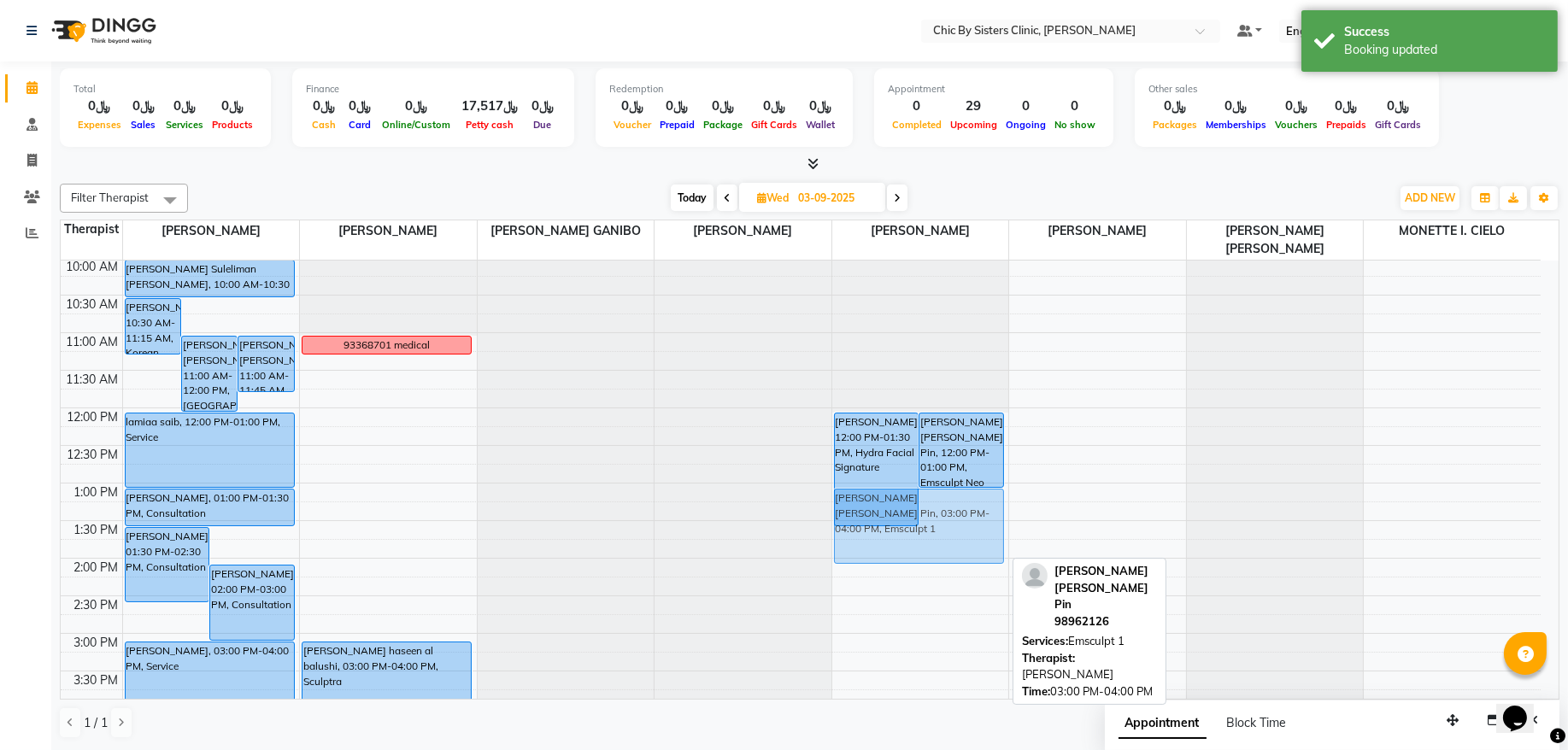
drag, startPoint x: 929, startPoint y: 668, endPoint x: 970, endPoint y: 512, distance: 161.3
click at [970, 512] on div "Zulekha Al Hadi, 12:00 PM-01:30 PM, Hydra Facial Signature Anastasia Lim Kim Pi…" at bounding box center [921, 709] width 177 height 1203
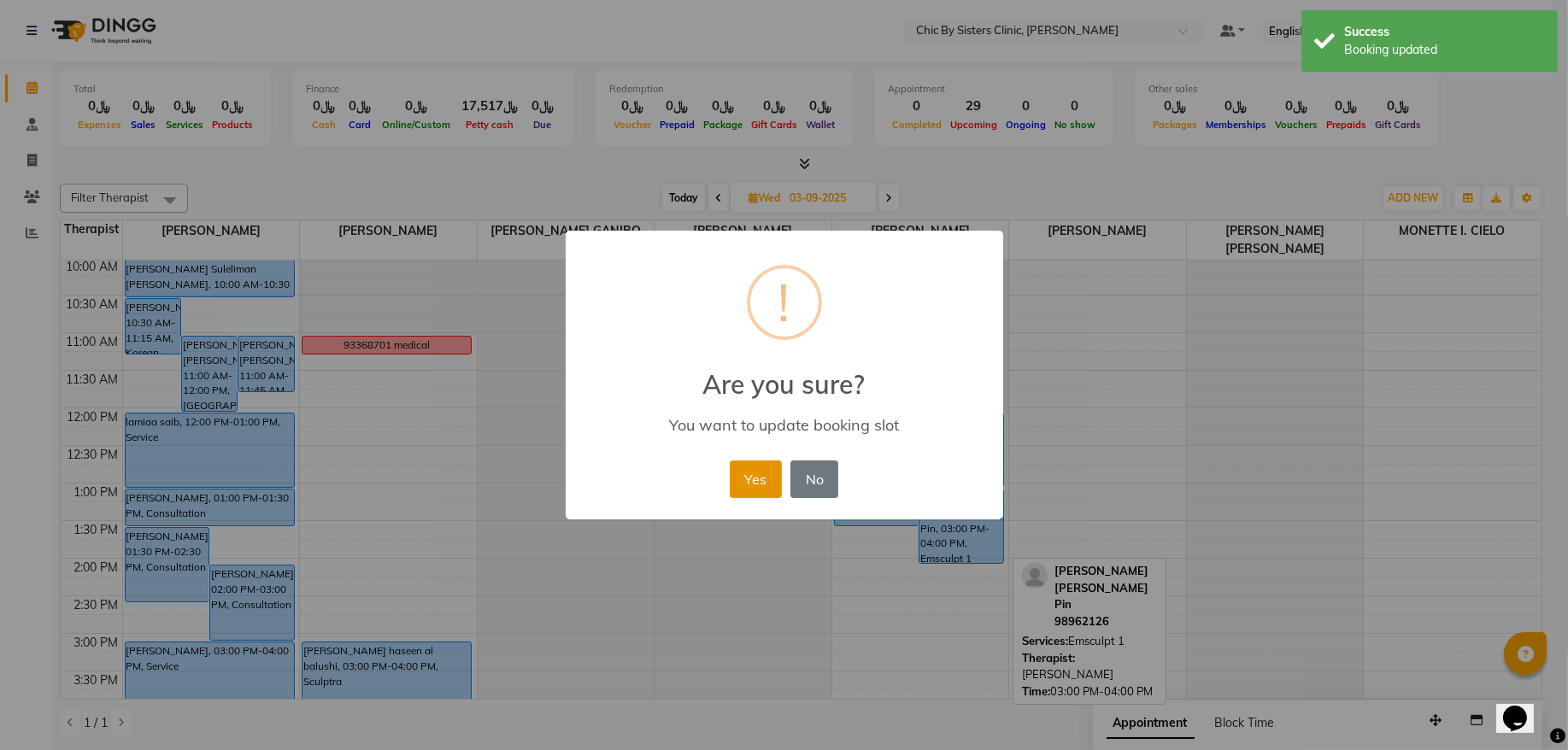
click at [758, 478] on button "Yes" at bounding box center [755, 479] width 52 height 38
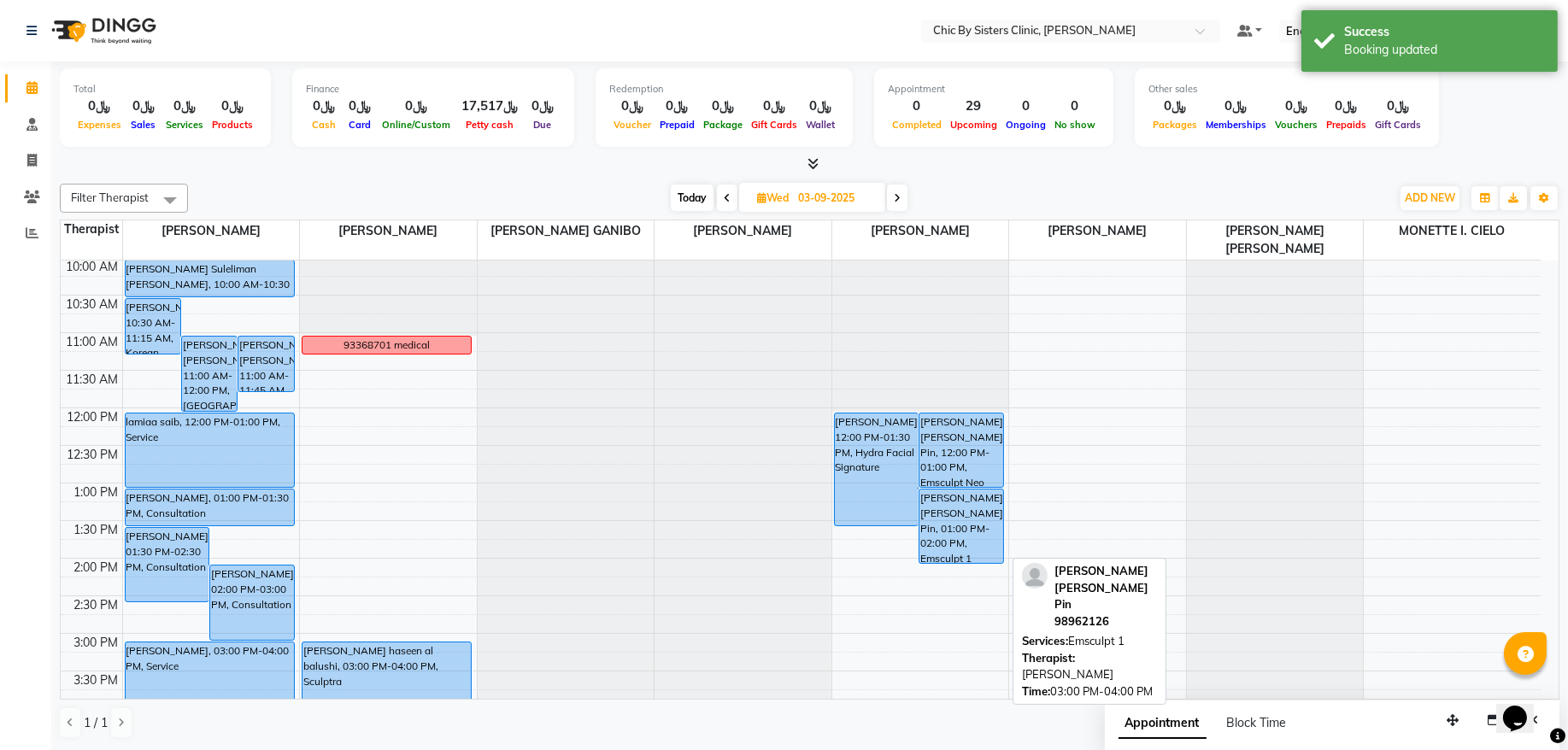
scroll to position [269, 0]
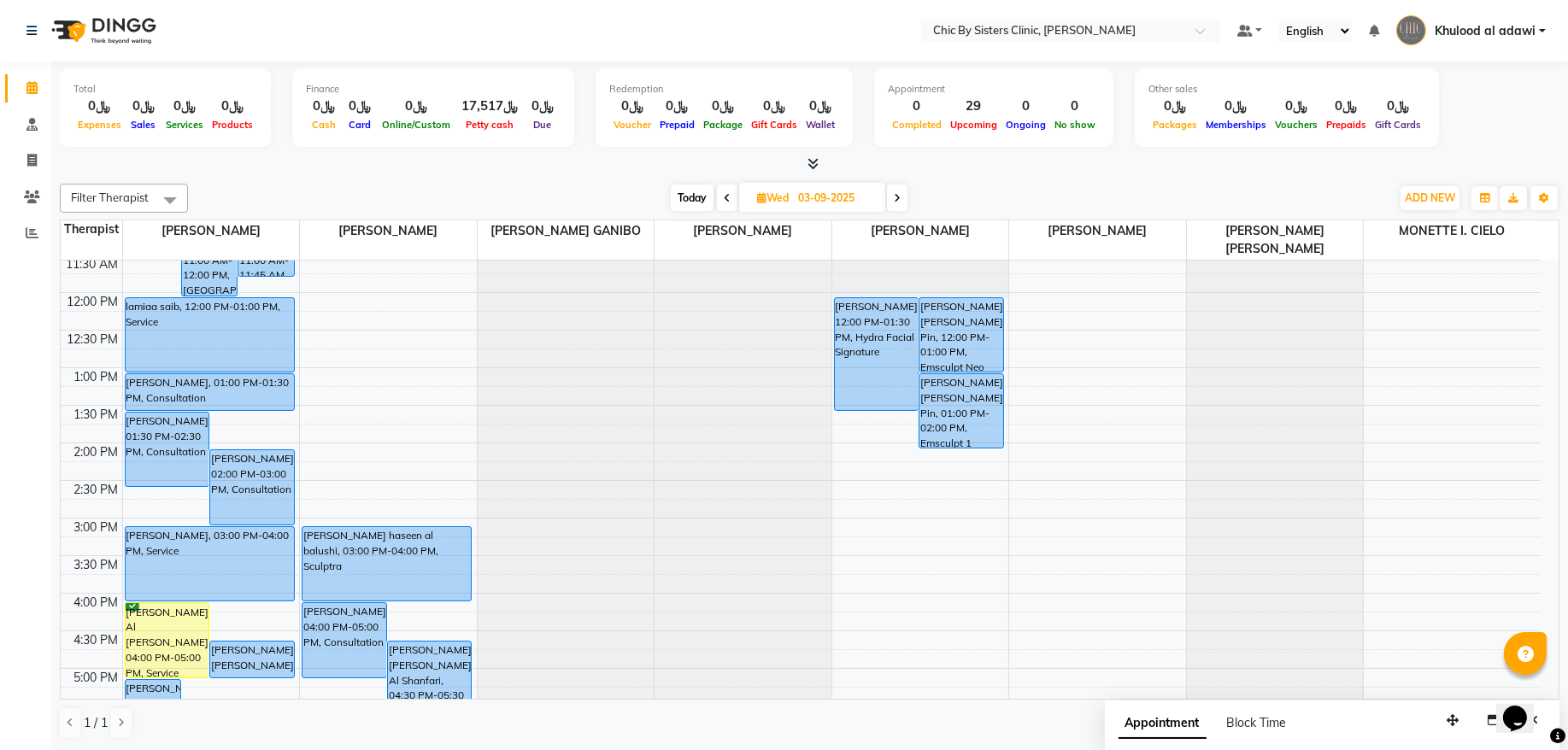
click at [694, 182] on div "Filter Therapist Select All DR. ASSEL SATVALDINOVA DR. AYMAN ELSAQA GERALDINE E…" at bounding box center [810, 461] width 1500 height 569
click at [686, 209] on span "Today" at bounding box center [692, 198] width 43 height 27
type input "02-09-2025"
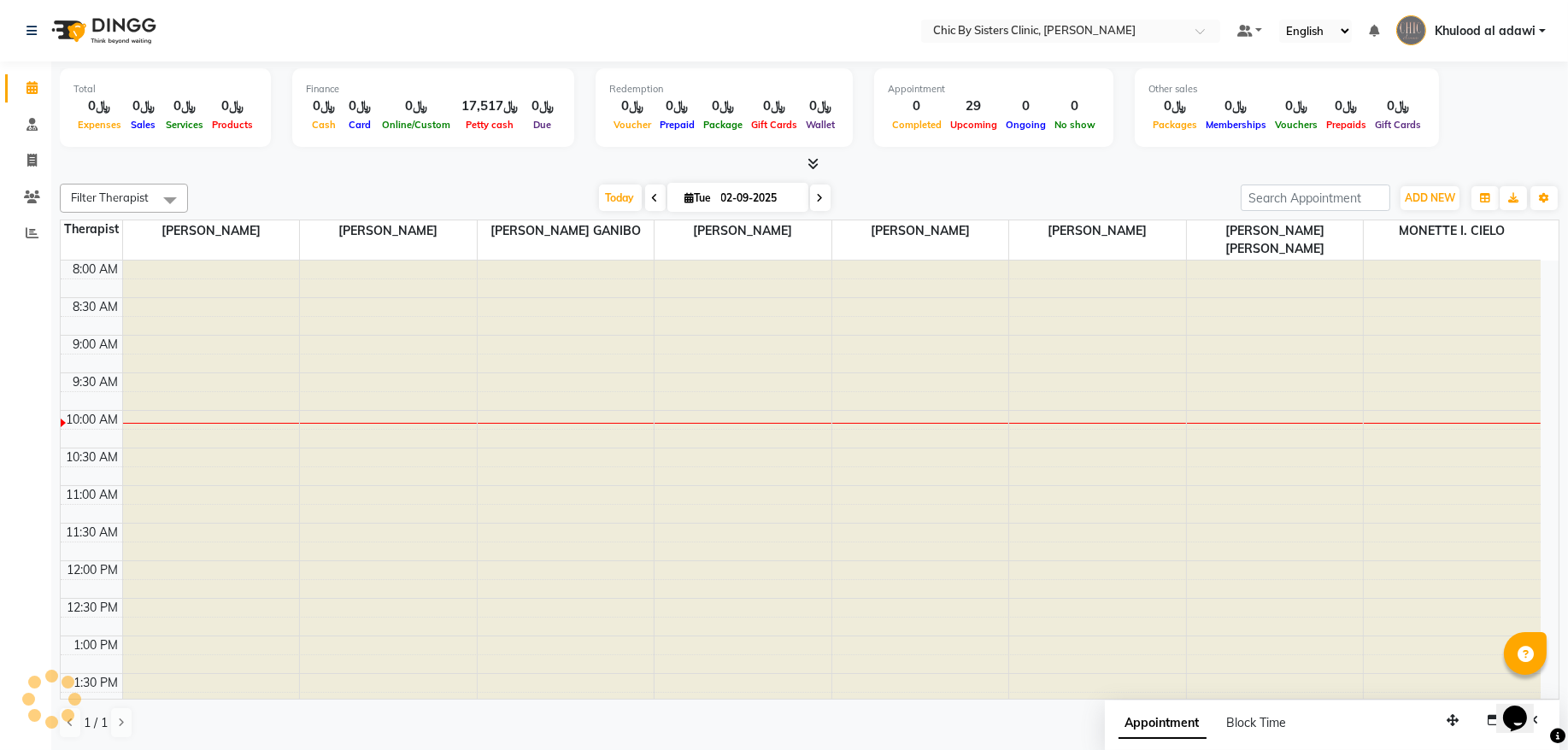
scroll to position [153, 0]
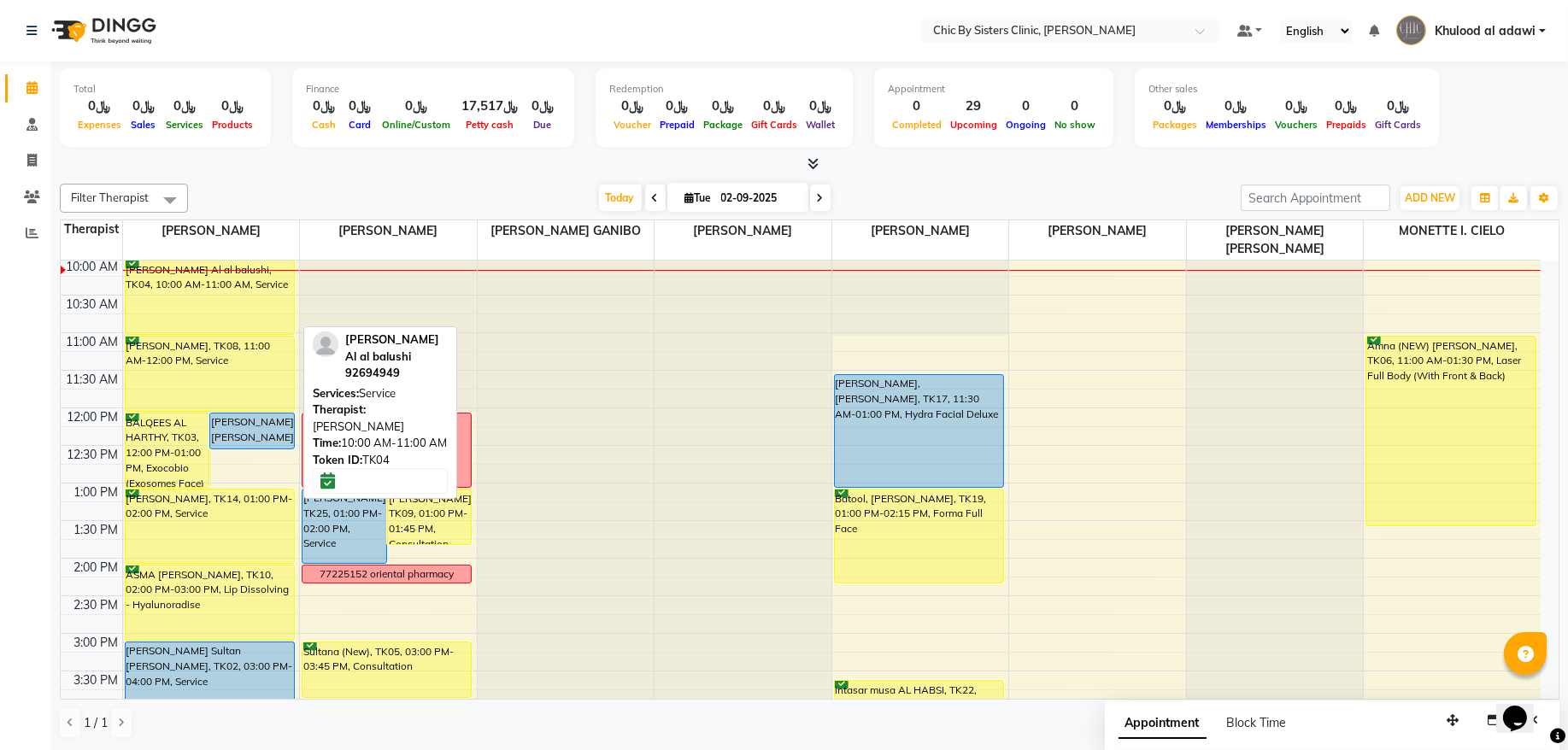
click at [219, 279] on div "[PERSON_NAME] Al al balushi, TK04, 10:00 AM-11:00 AM, Service" at bounding box center [210, 297] width 169 height 73
click at [238, 290] on div "[PERSON_NAME] Al al balushi, TK04, 10:00 AM-11:00 AM, Service" at bounding box center [210, 297] width 169 height 73
select select "6"
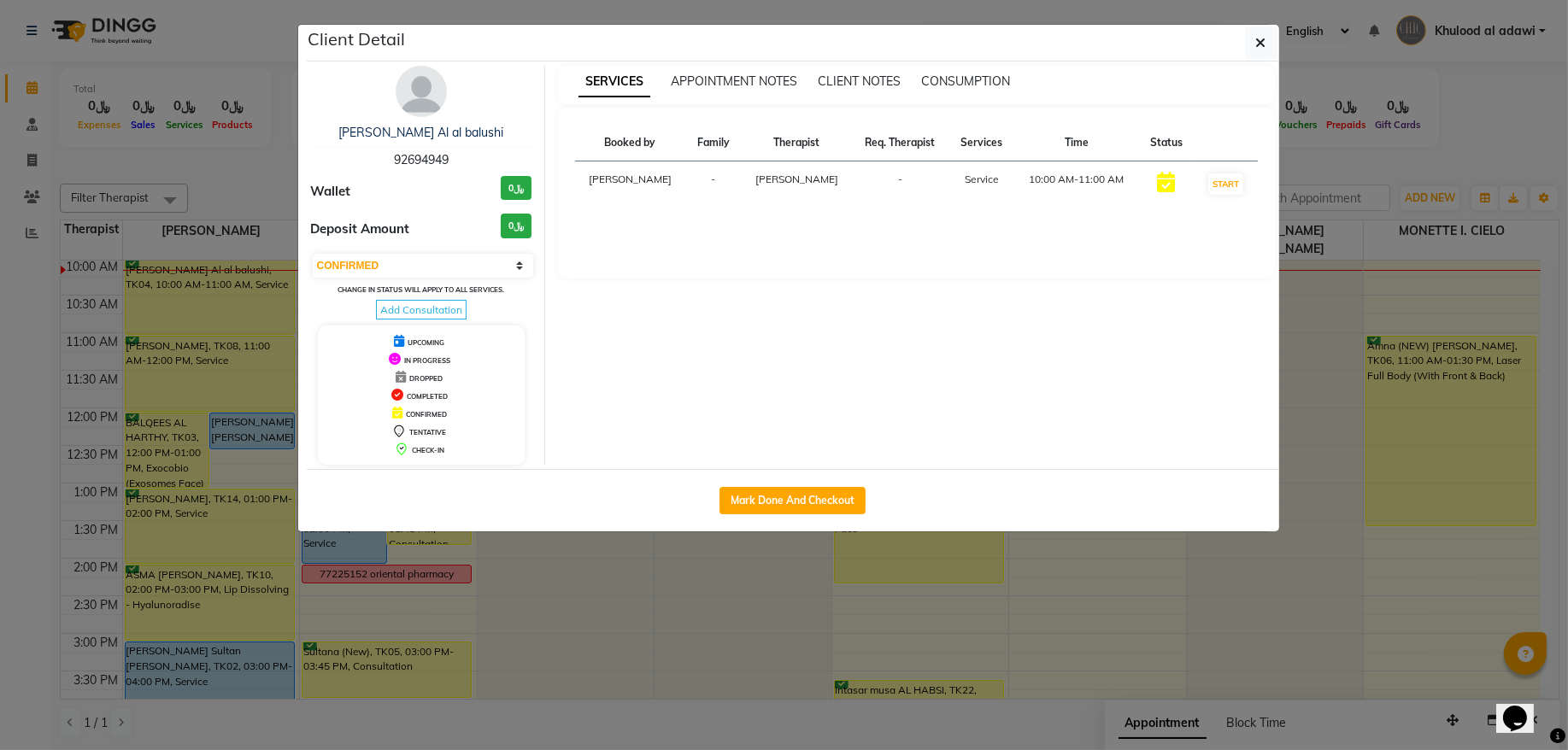
click at [423, 101] on img at bounding box center [421, 91] width 51 height 51
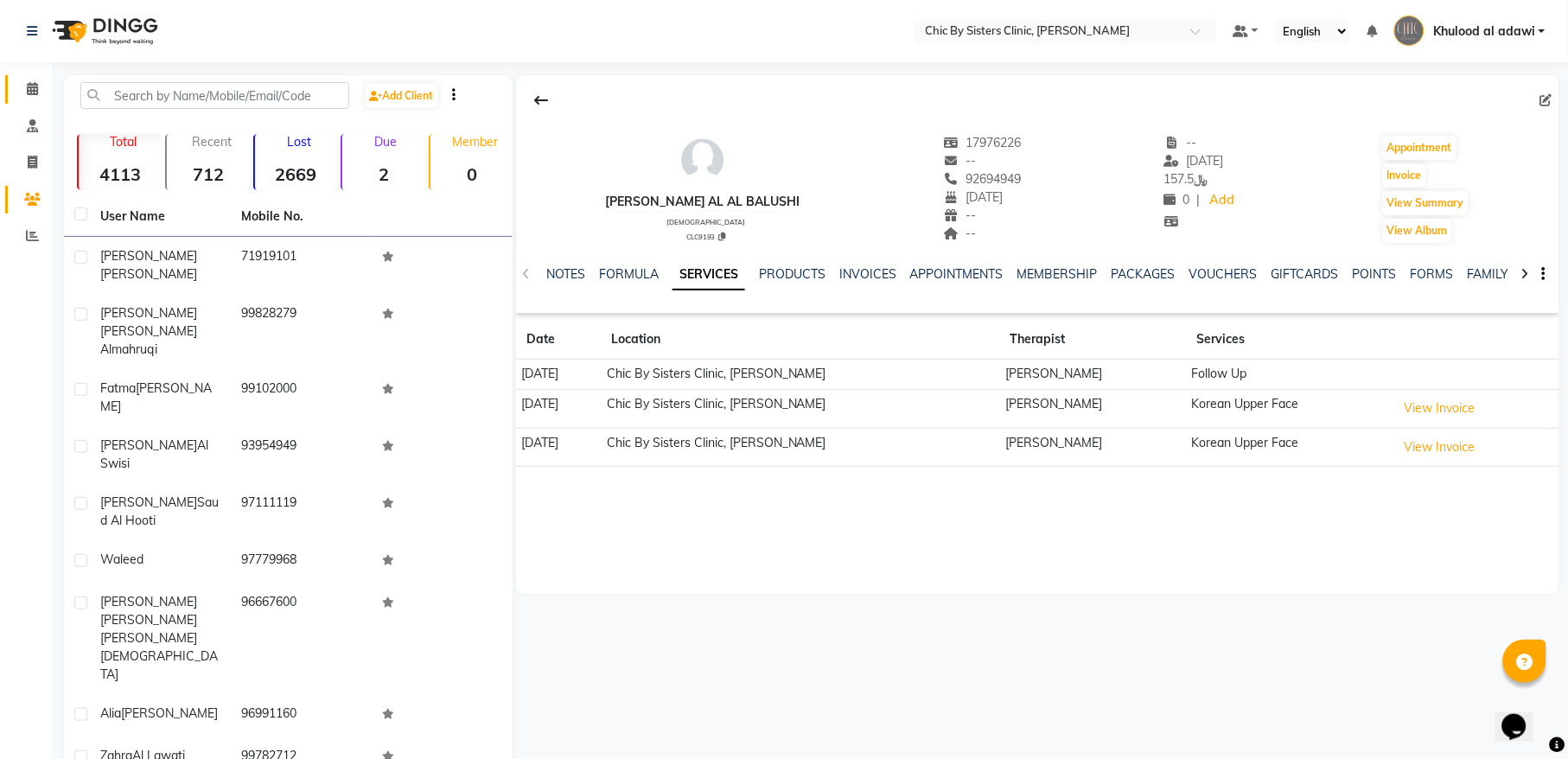
click at [38, 75] on link "Calendar" at bounding box center [26, 89] width 42 height 29
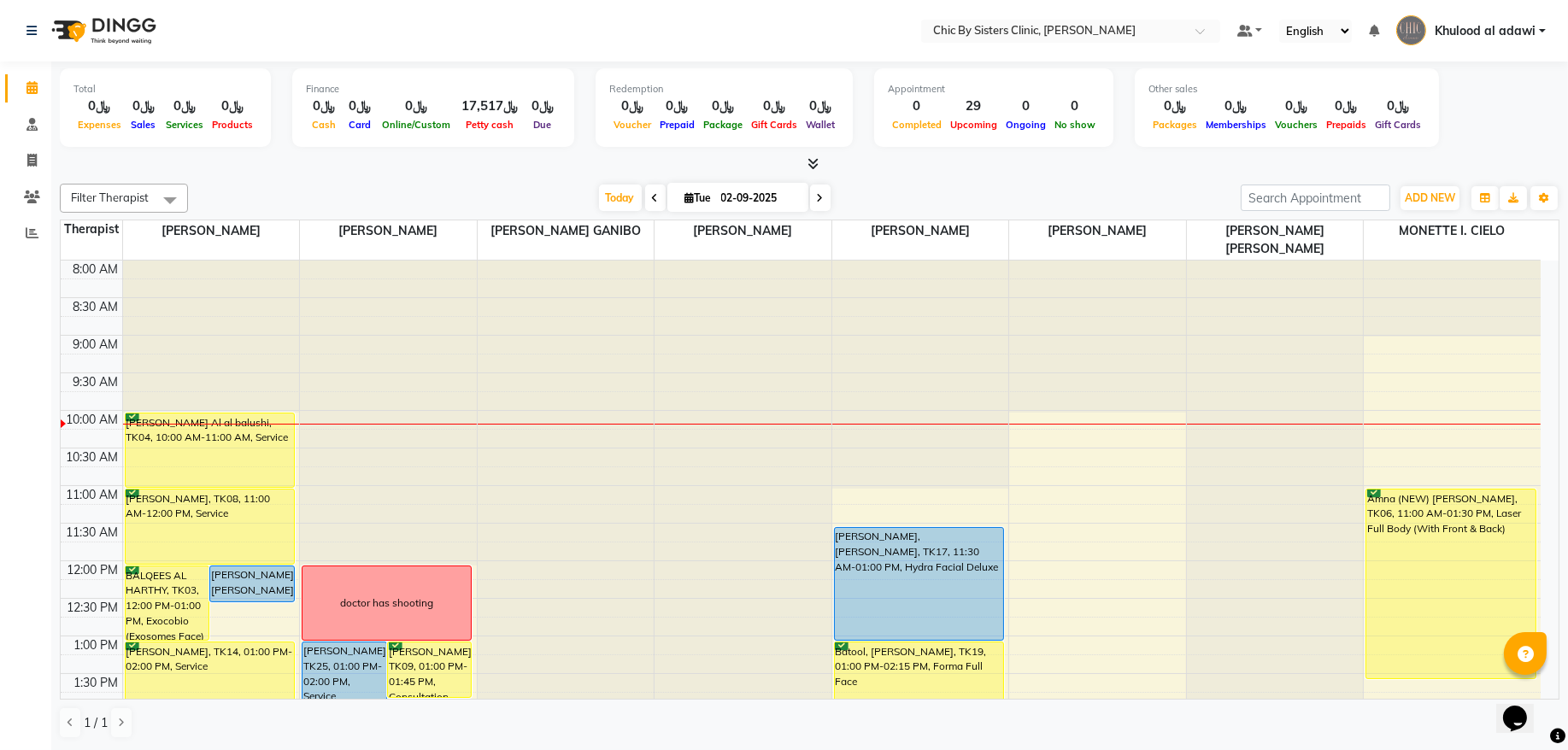
scroll to position [462, 0]
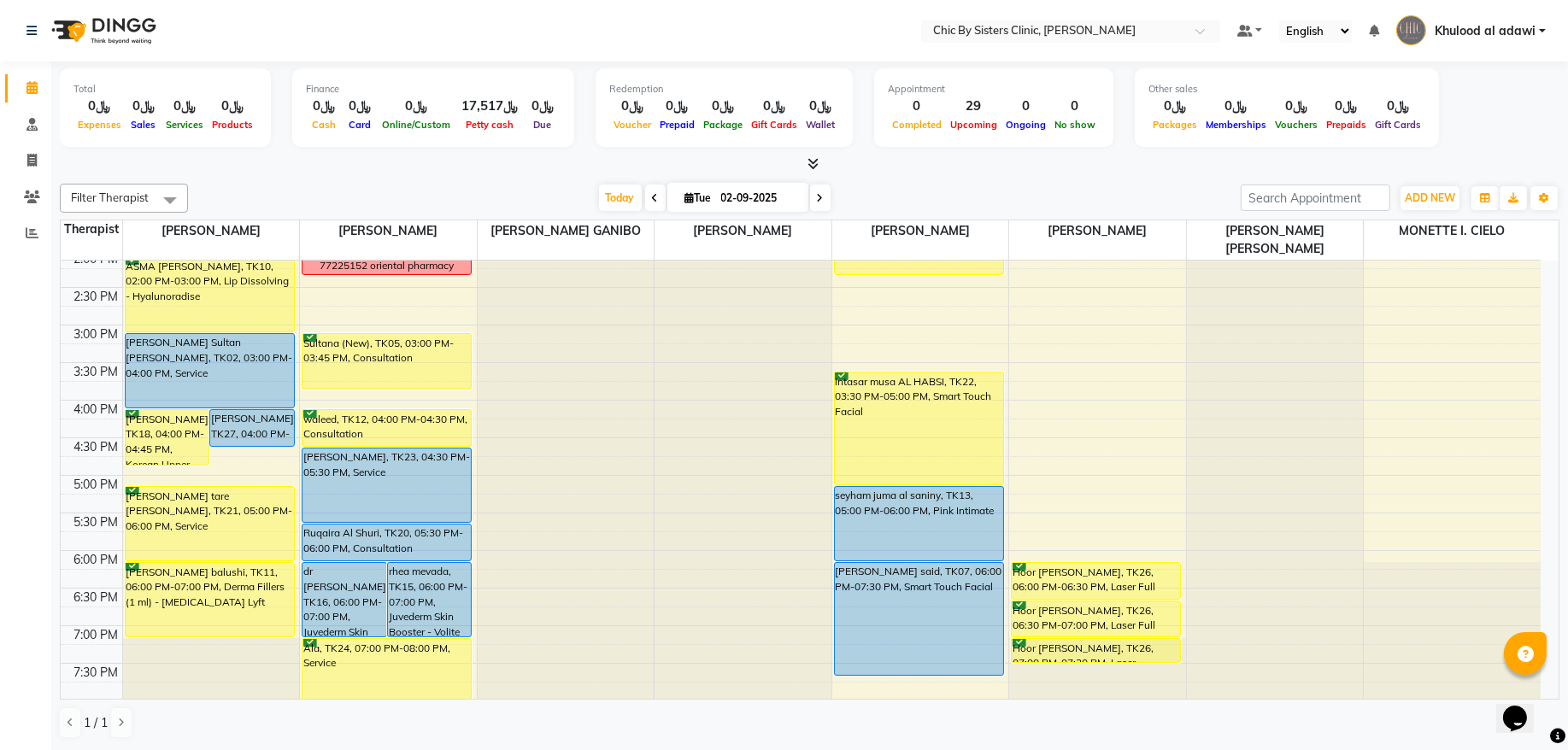
click at [781, 195] on input "02-09-2025" at bounding box center [759, 198] width 86 height 26
select select "9"
select select "2025"
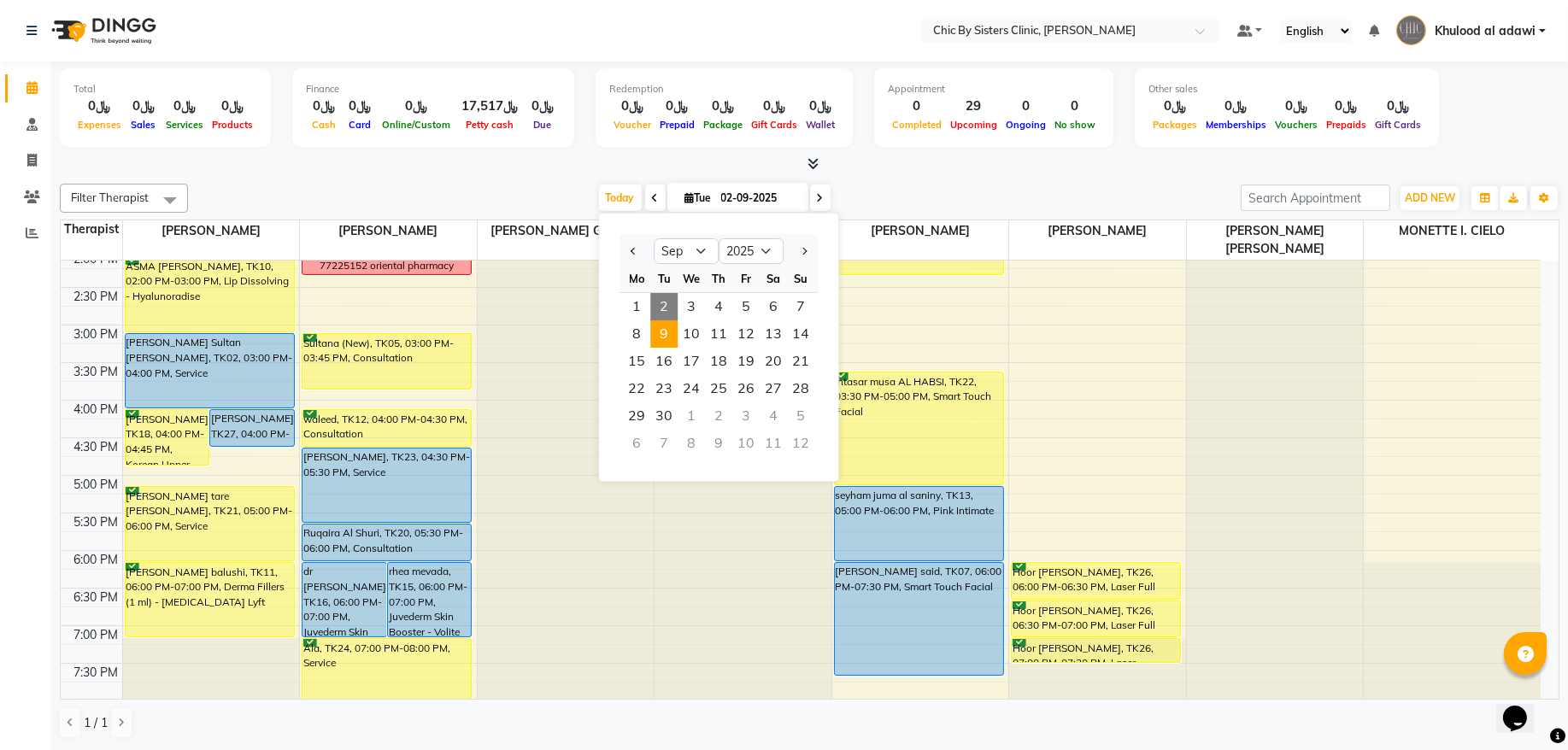
click at [650, 336] on span "9" at bounding box center [663, 334] width 28 height 28
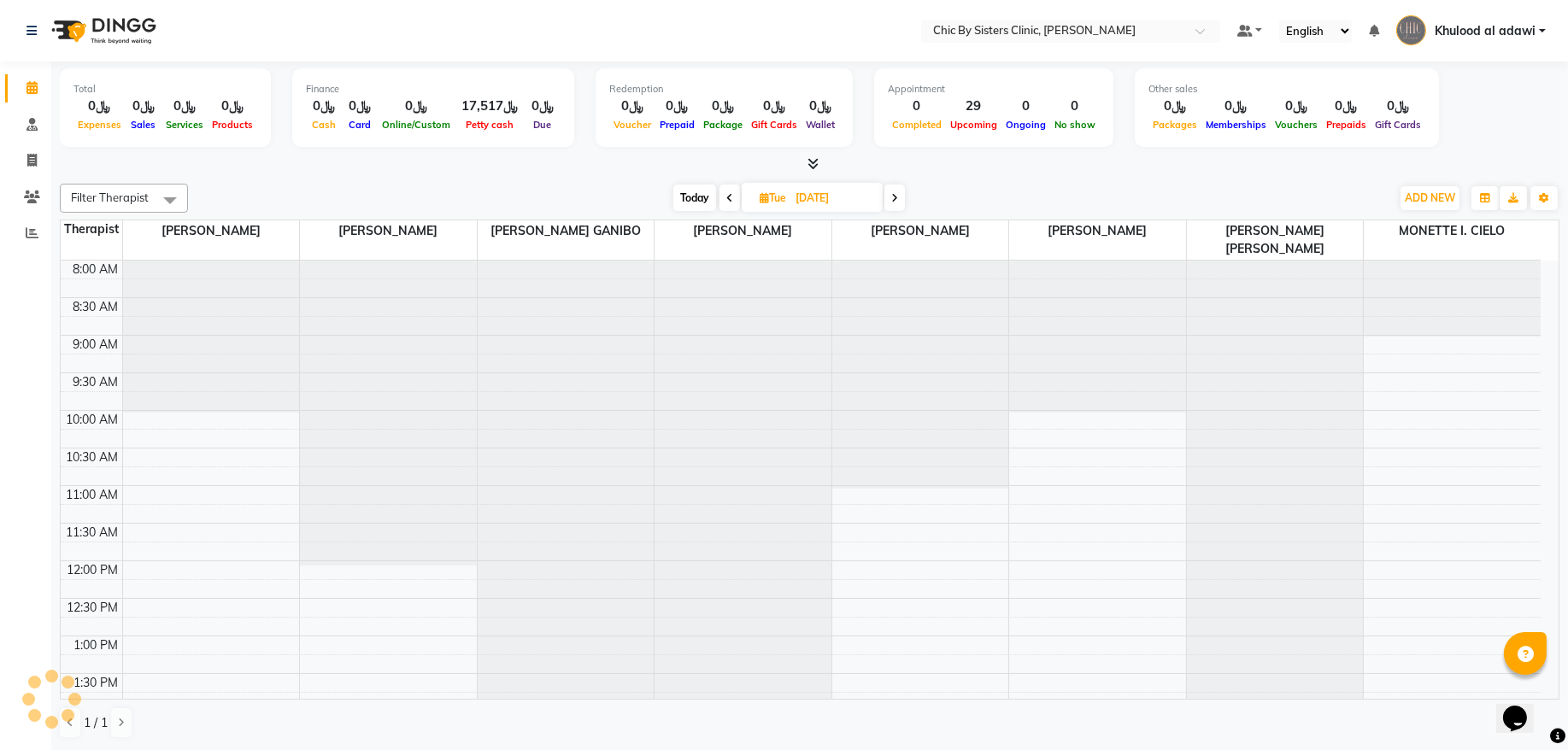
scroll to position [153, 0]
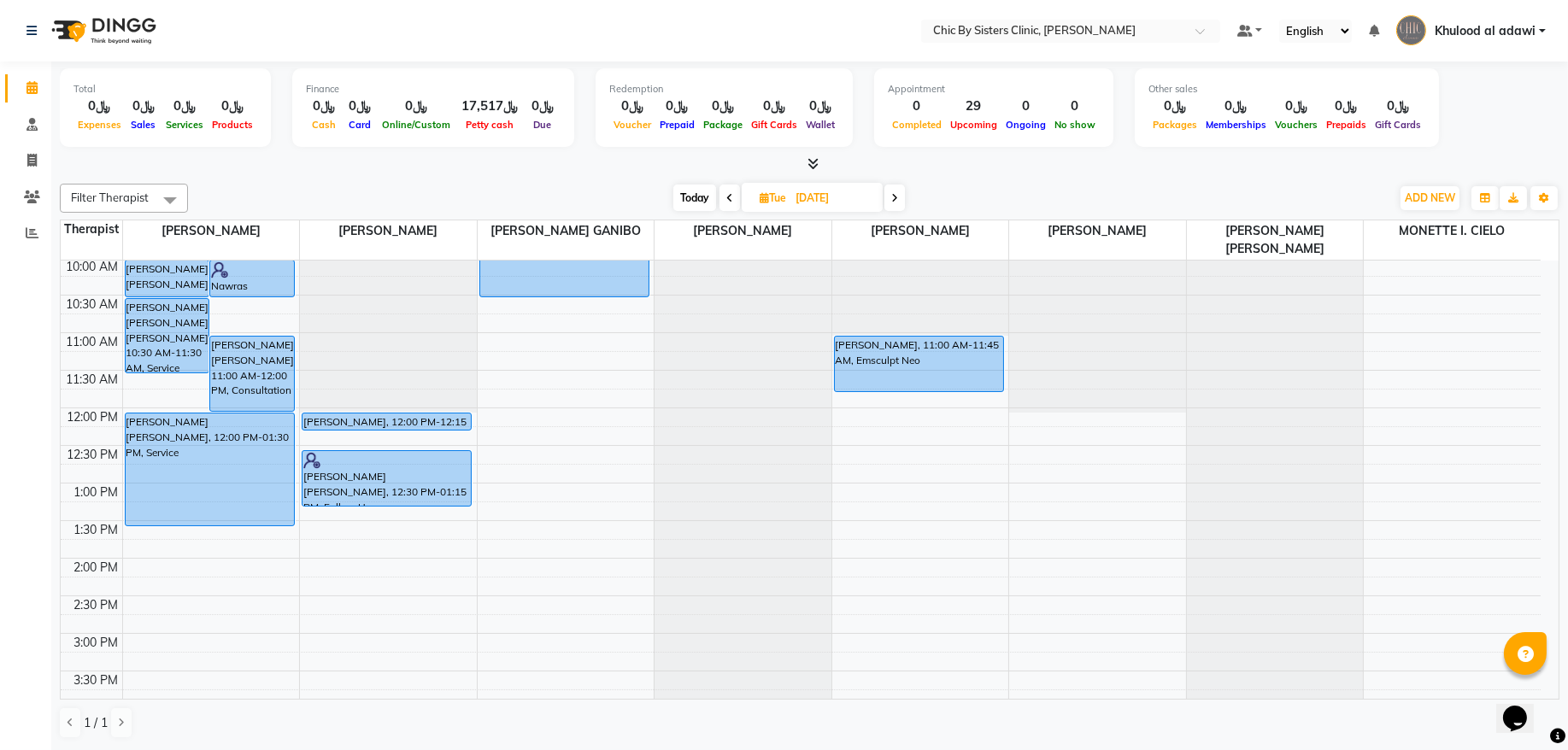
click at [724, 201] on span at bounding box center [730, 198] width 21 height 27
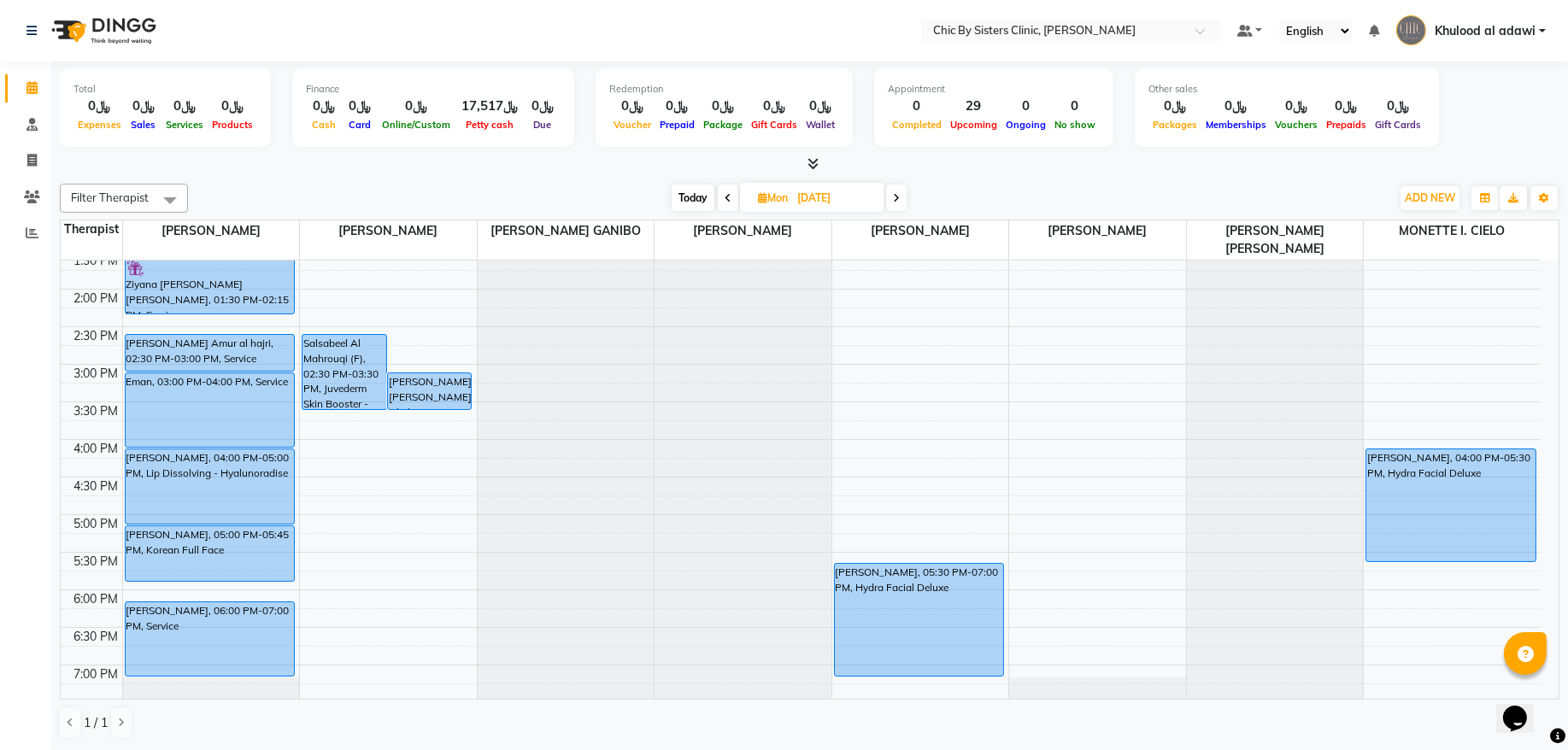
scroll to position [462, 0]
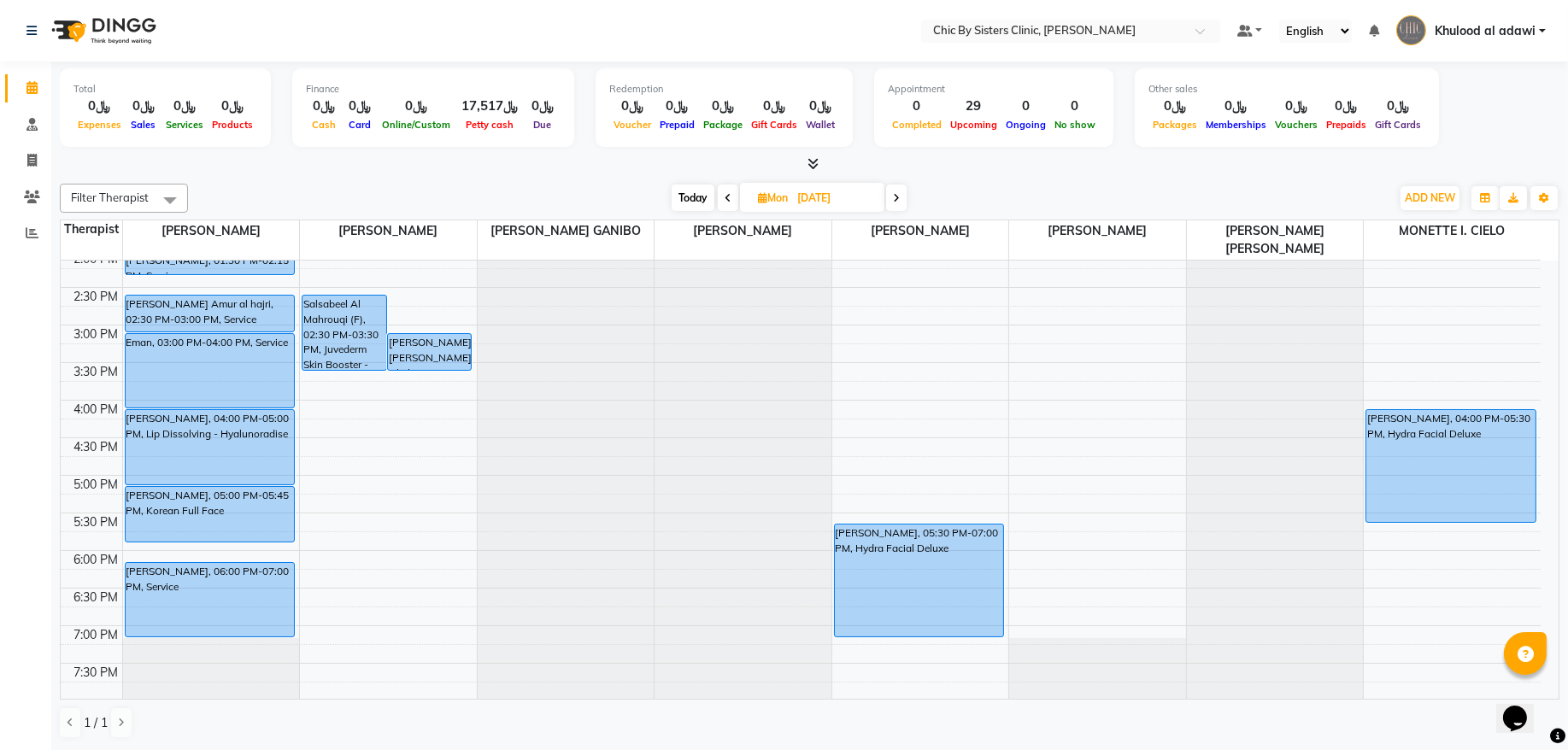
click at [699, 204] on span "Today" at bounding box center [693, 198] width 43 height 27
type input "02-09-2025"
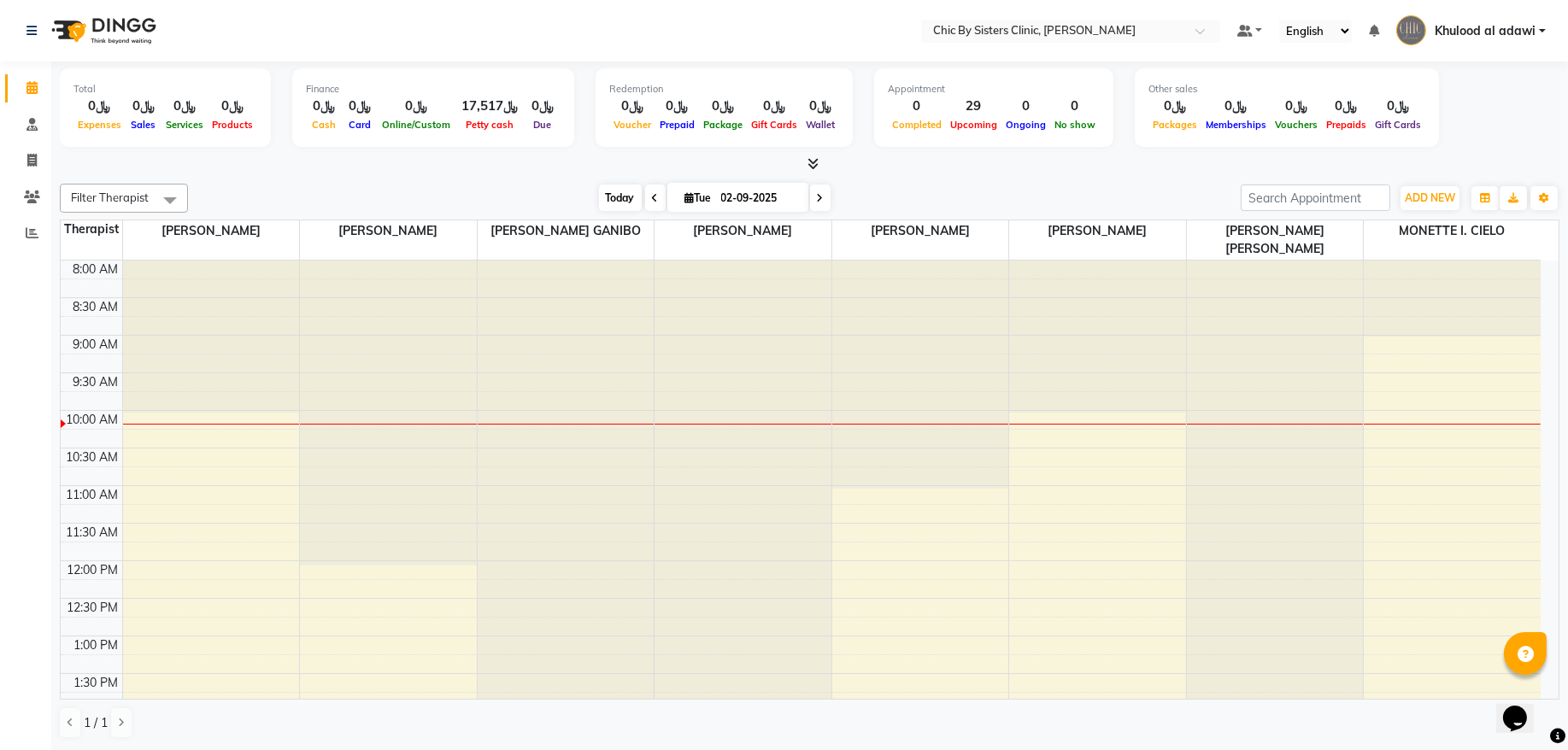
scroll to position [153, 0]
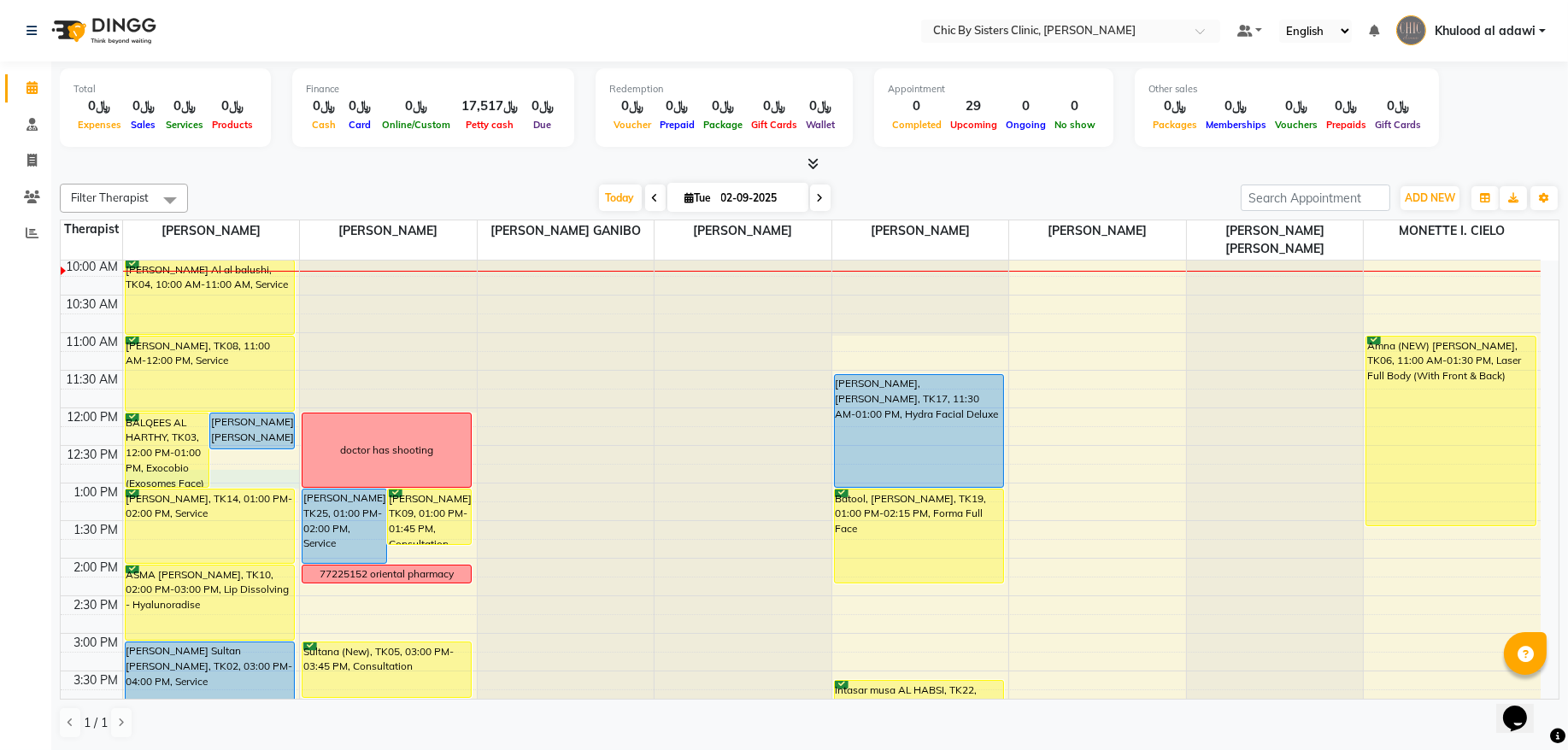
click at [278, 478] on div "8:00 AM 8:30 AM 9:00 AM 9:30 AM 10:00 AM 10:30 AM 11:00 AM 11:30 AM 12:00 PM 12…" at bounding box center [801, 709] width 1480 height 1203
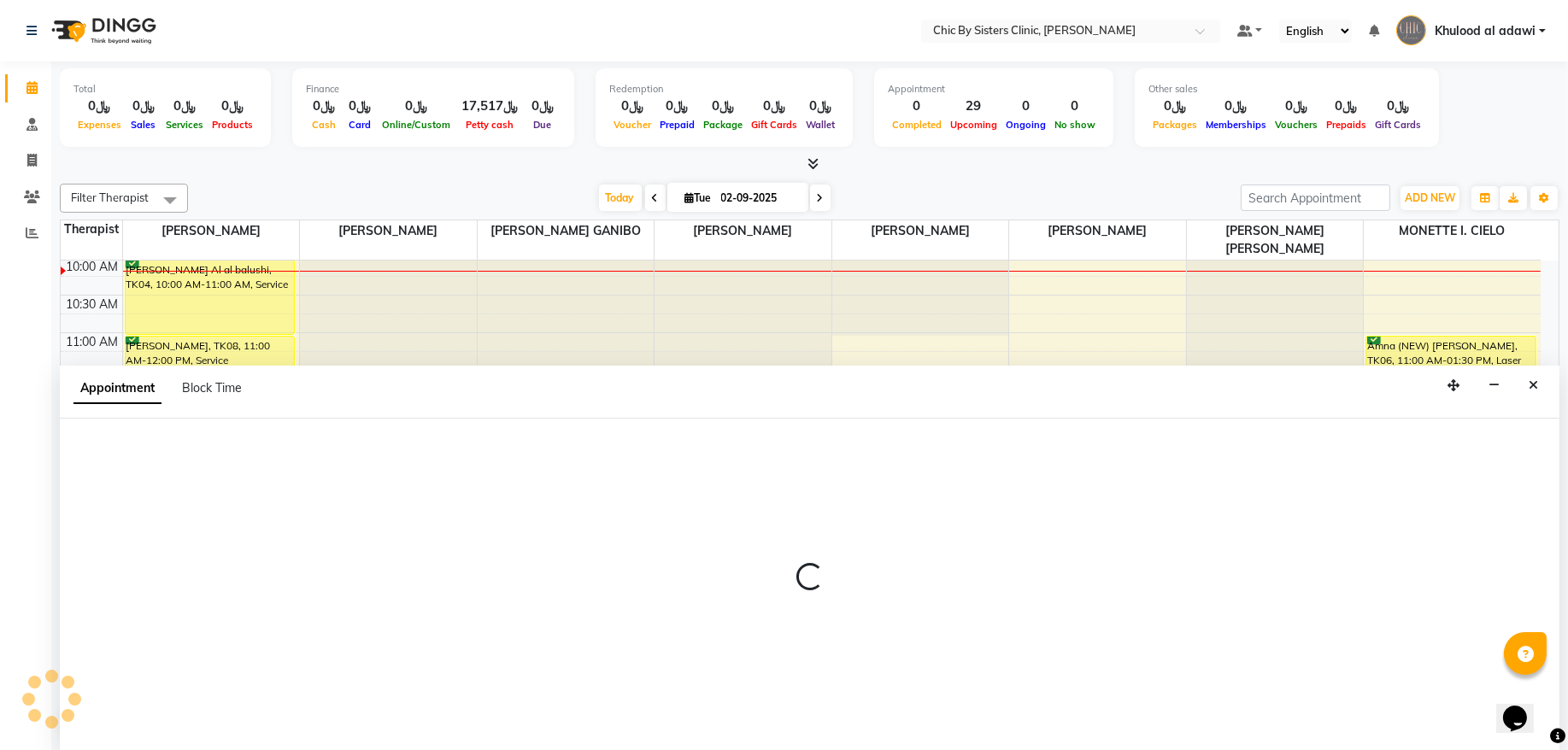
select select "49177"
select select "765"
select select "tentative"
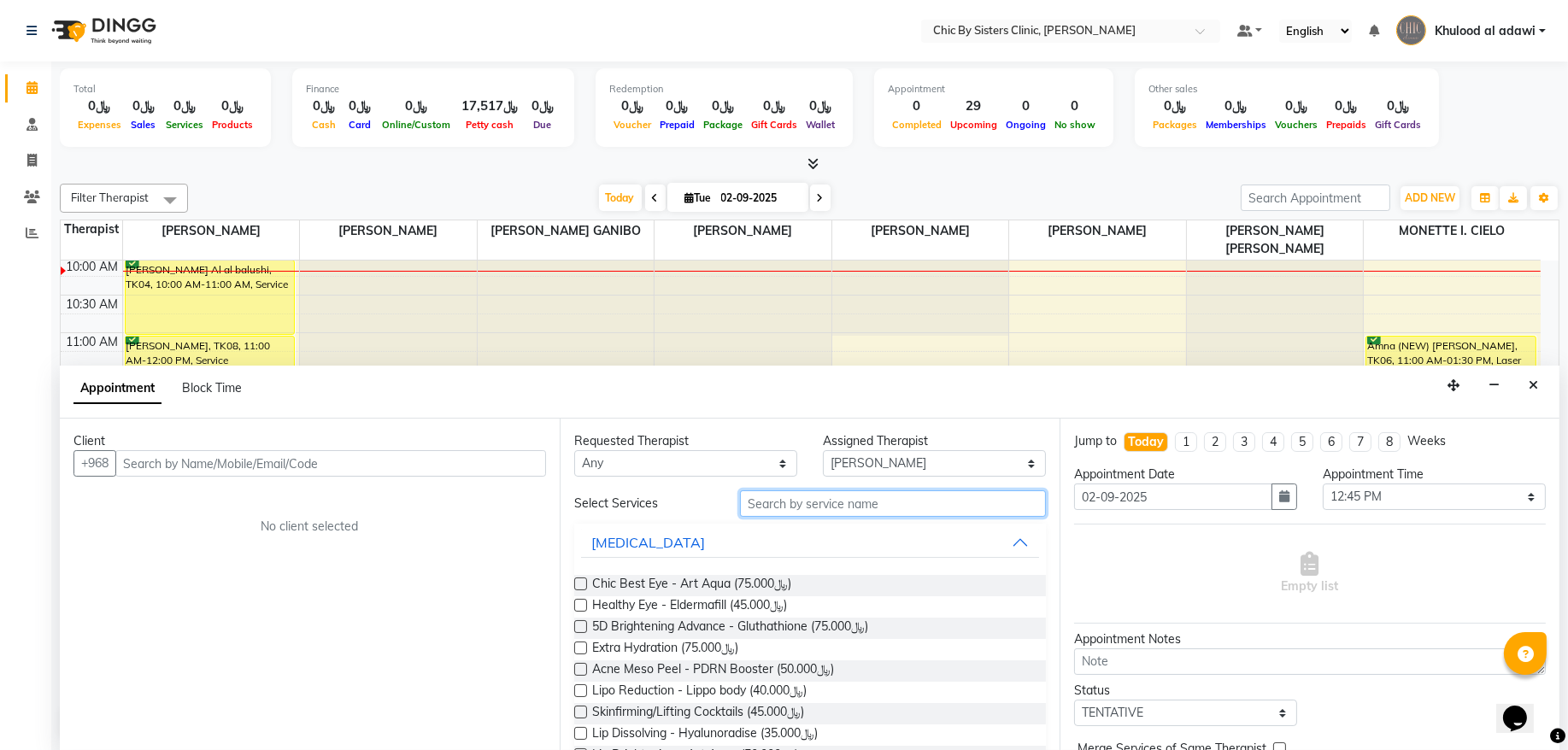
click at [803, 494] on input "text" at bounding box center [893, 504] width 306 height 27
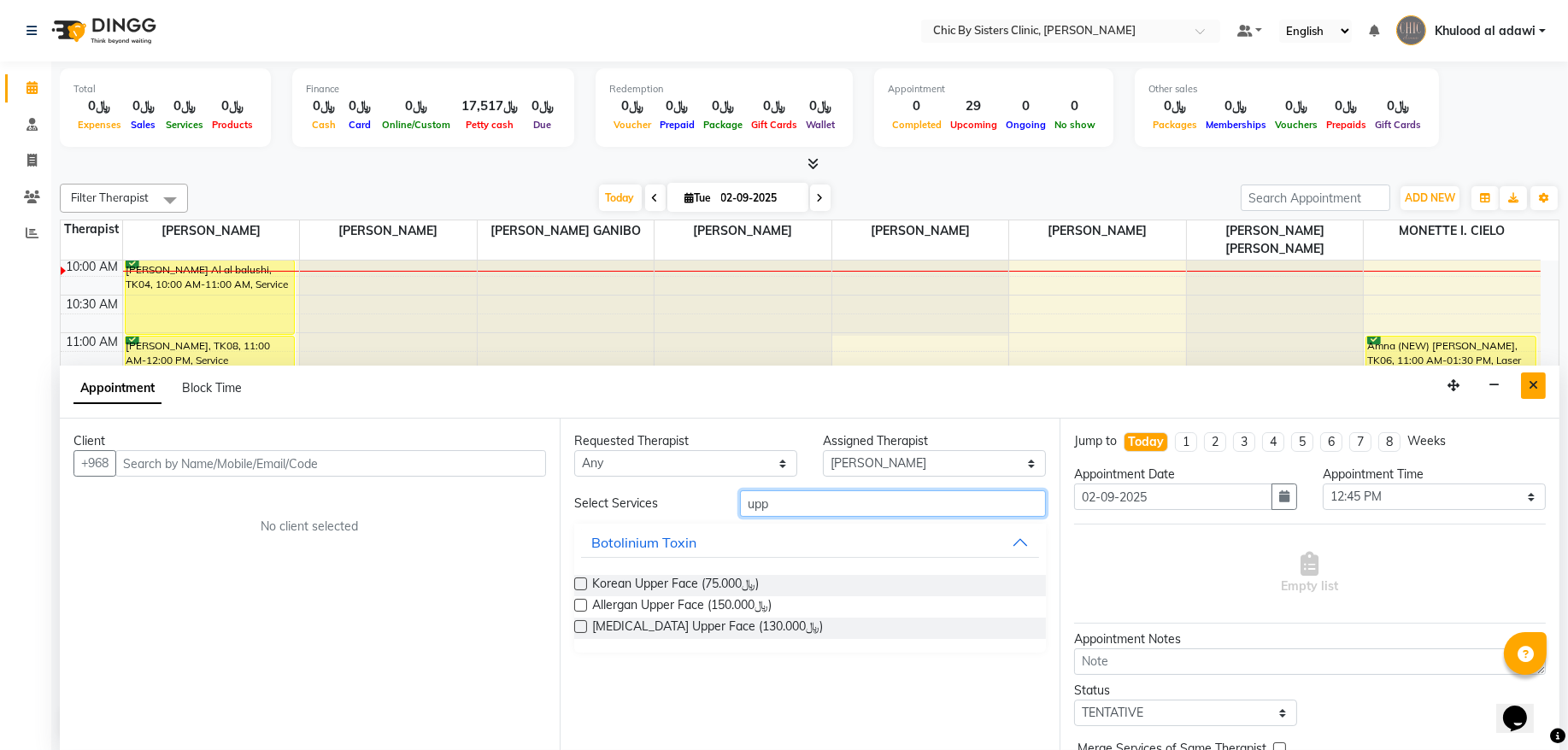
type input "upp"
click at [1533, 395] on button "Close" at bounding box center [1534, 386] width 25 height 27
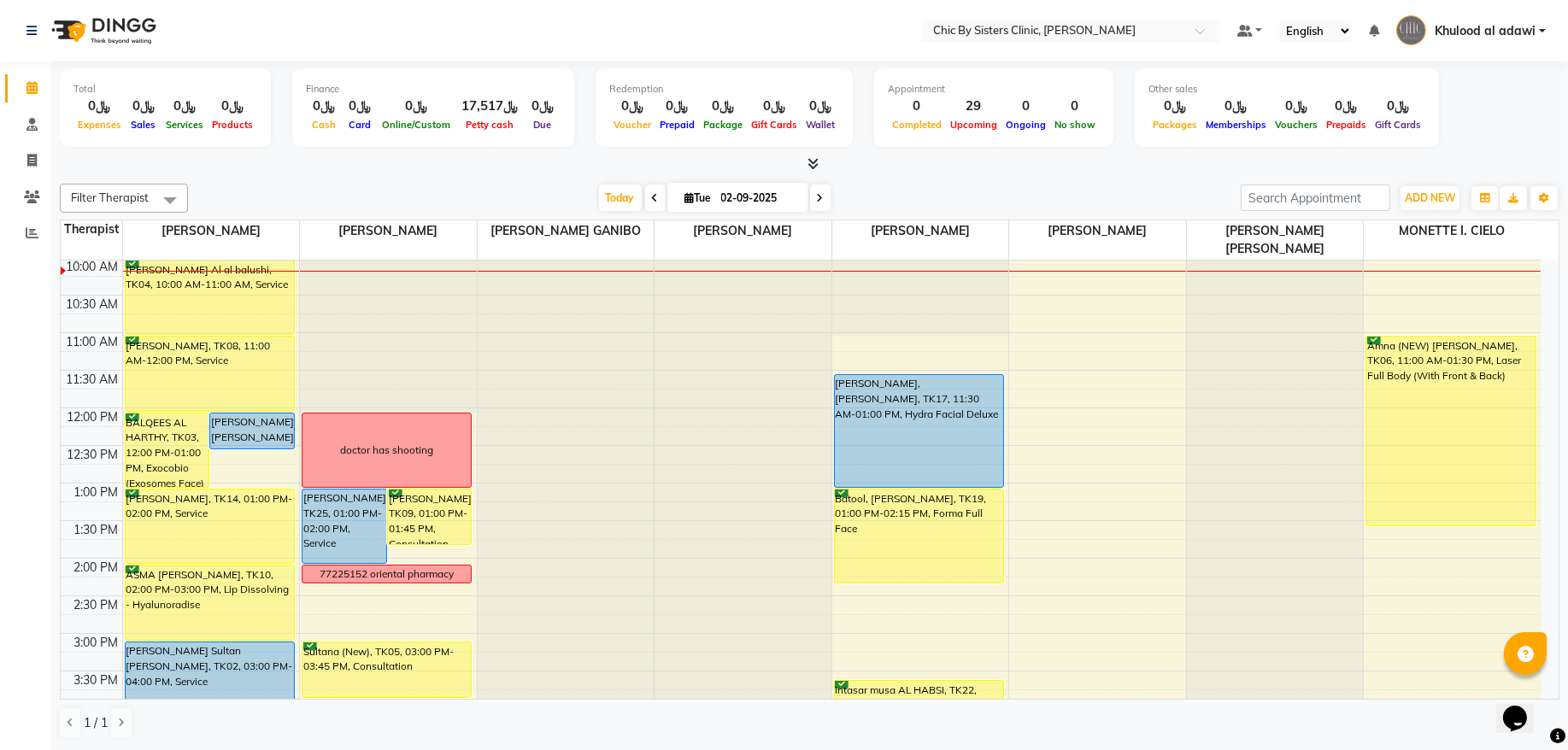
scroll to position [0, 0]
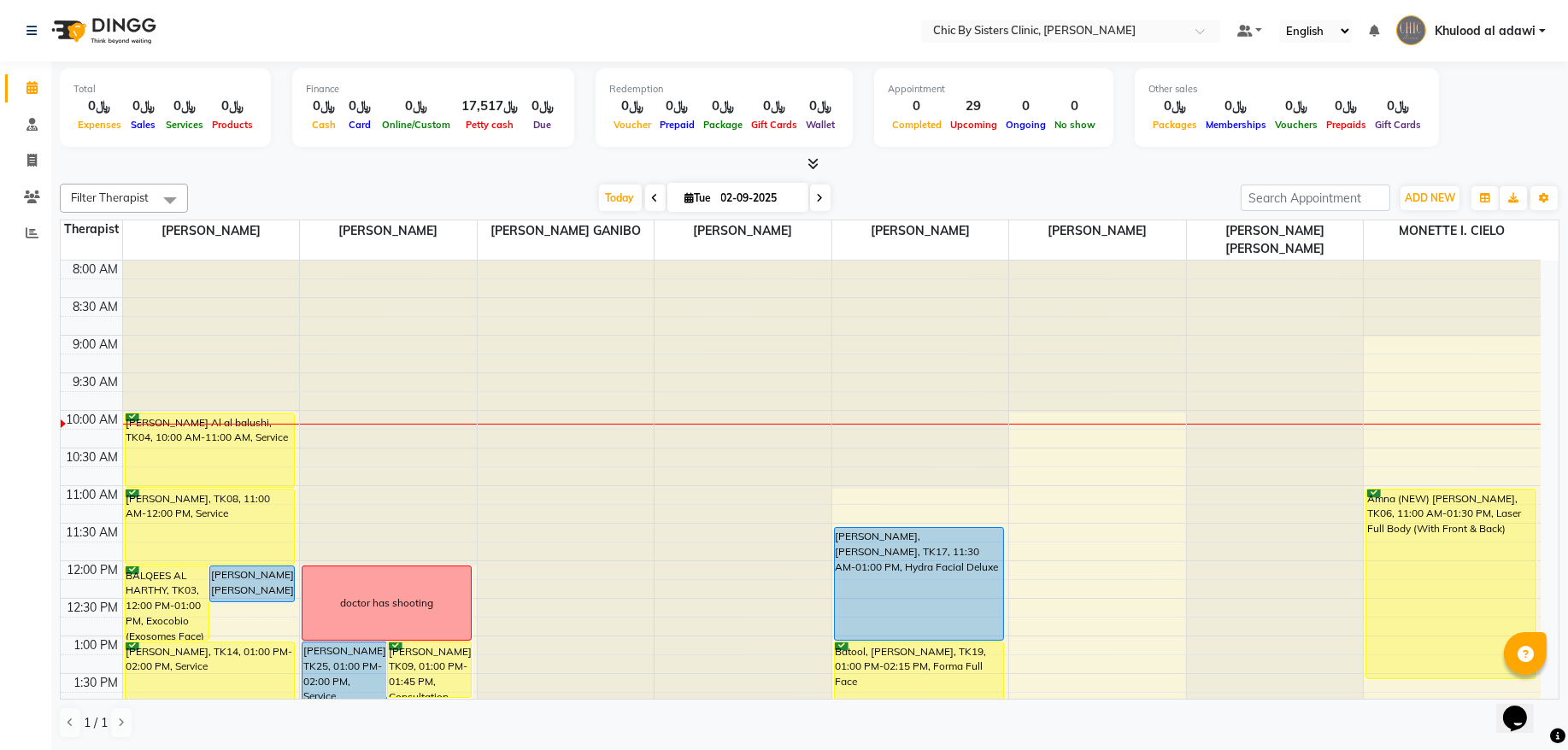
click at [741, 203] on input "02-09-2025" at bounding box center [759, 198] width 86 height 26
select select "9"
select select "2025"
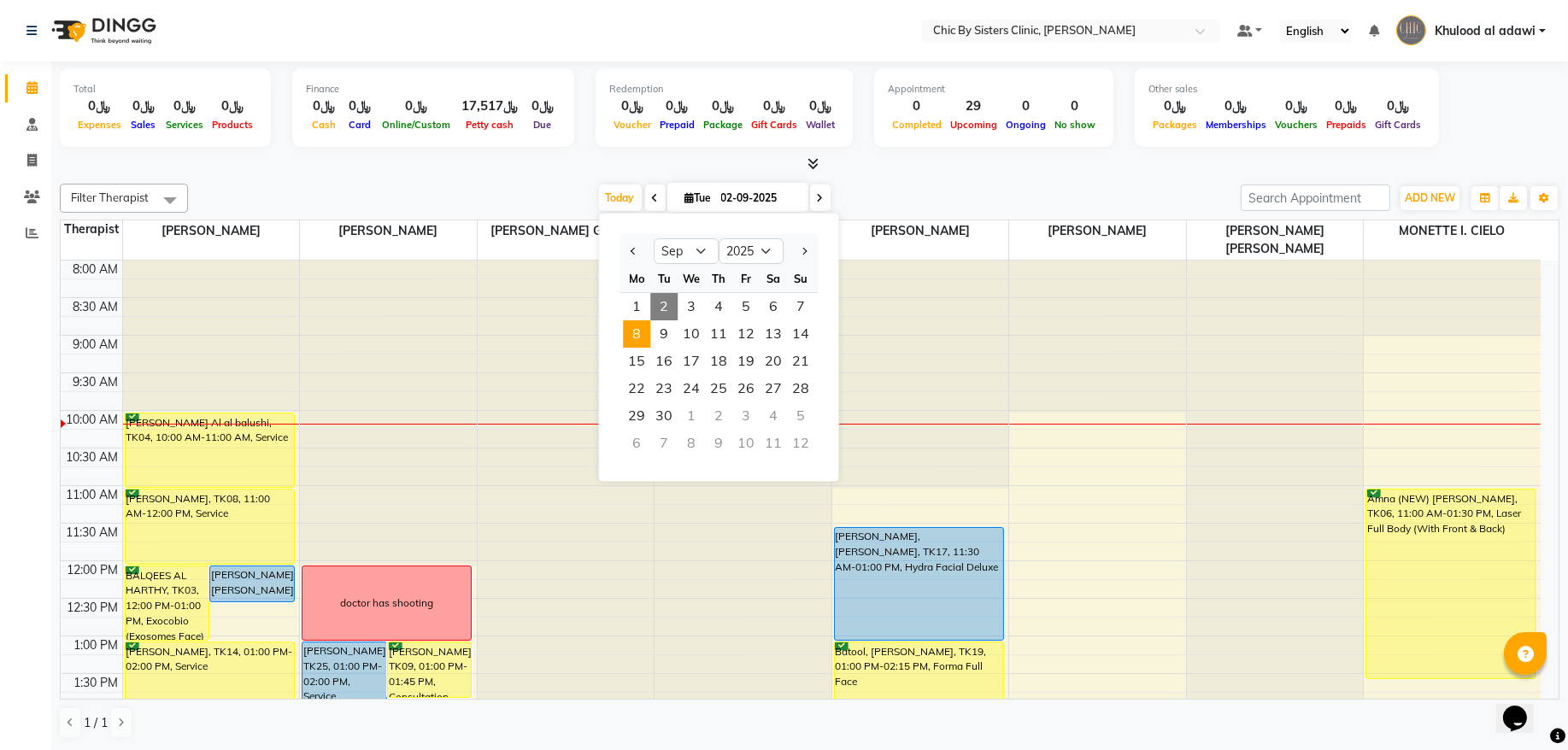
click at [641, 336] on span "8" at bounding box center [637, 334] width 28 height 28
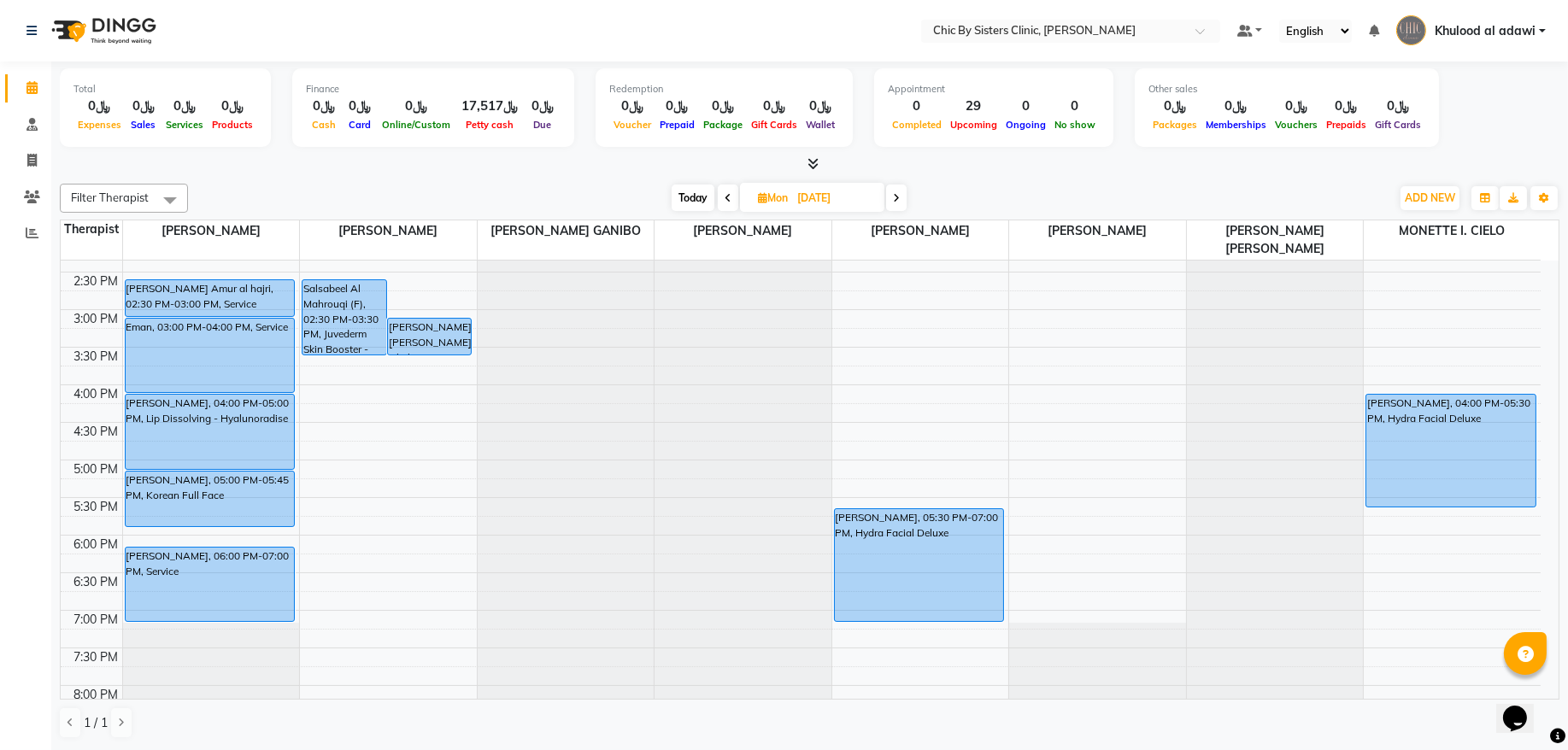
scroll to position [500, 0]
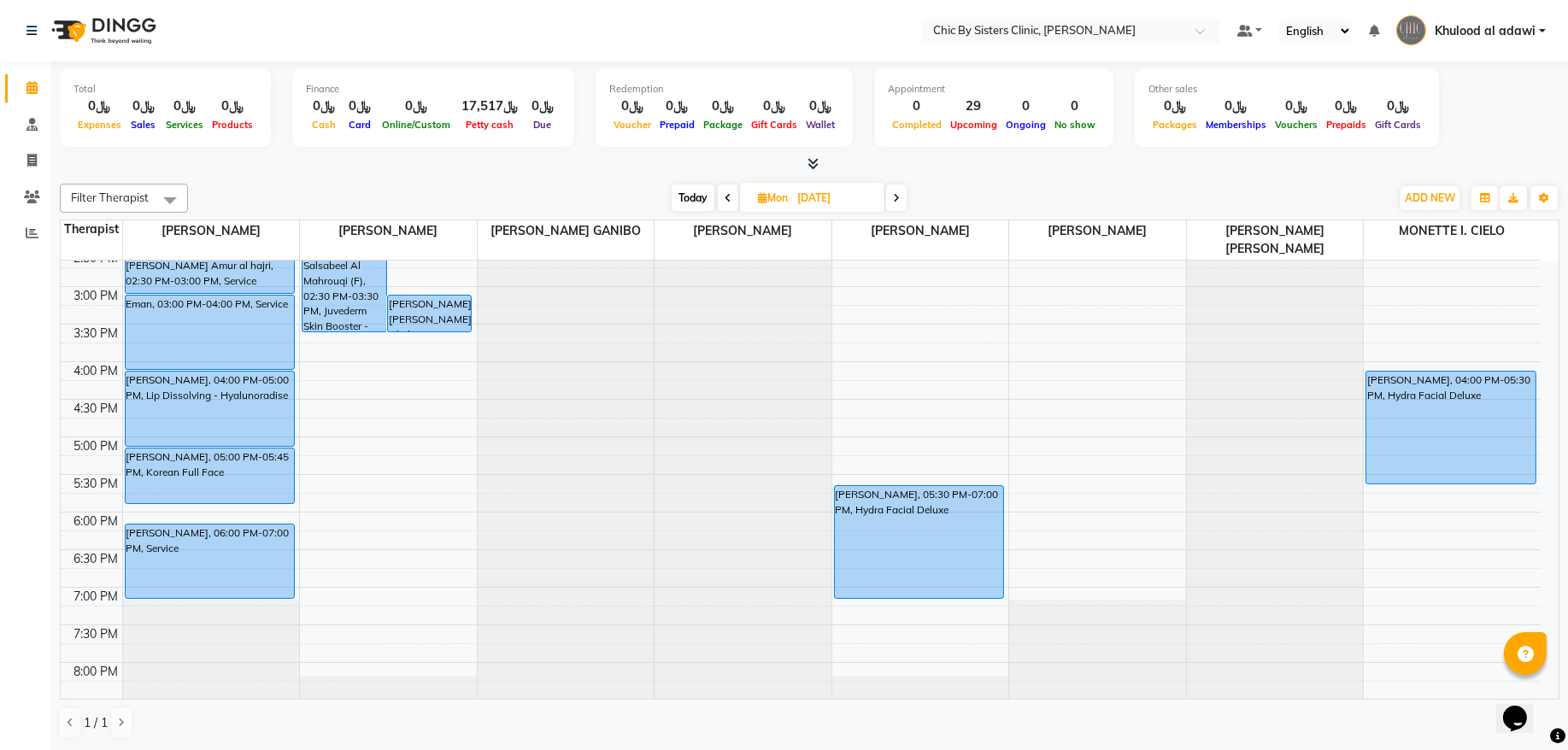
click at [897, 196] on icon at bounding box center [897, 197] width 7 height 10
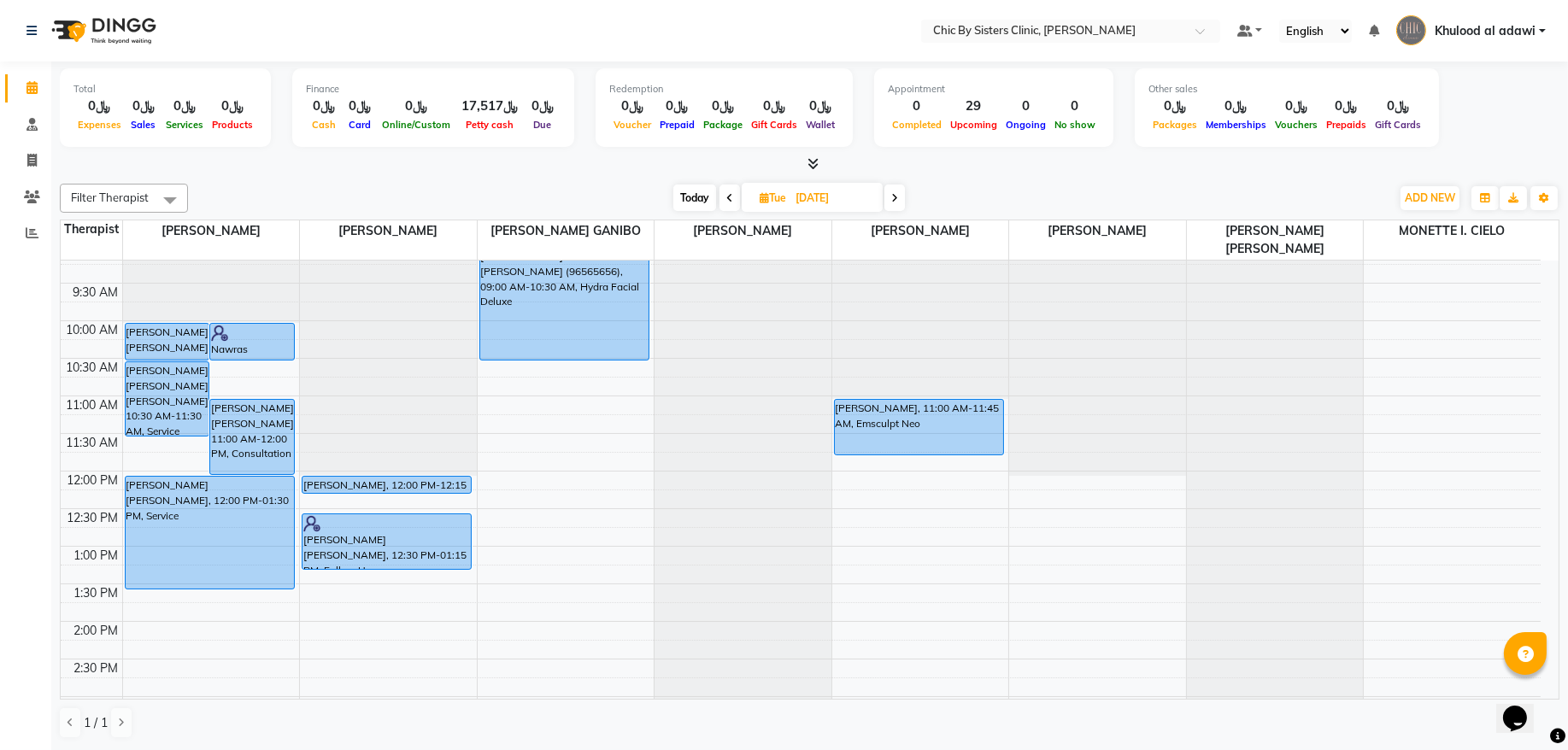
scroll to position [0, 0]
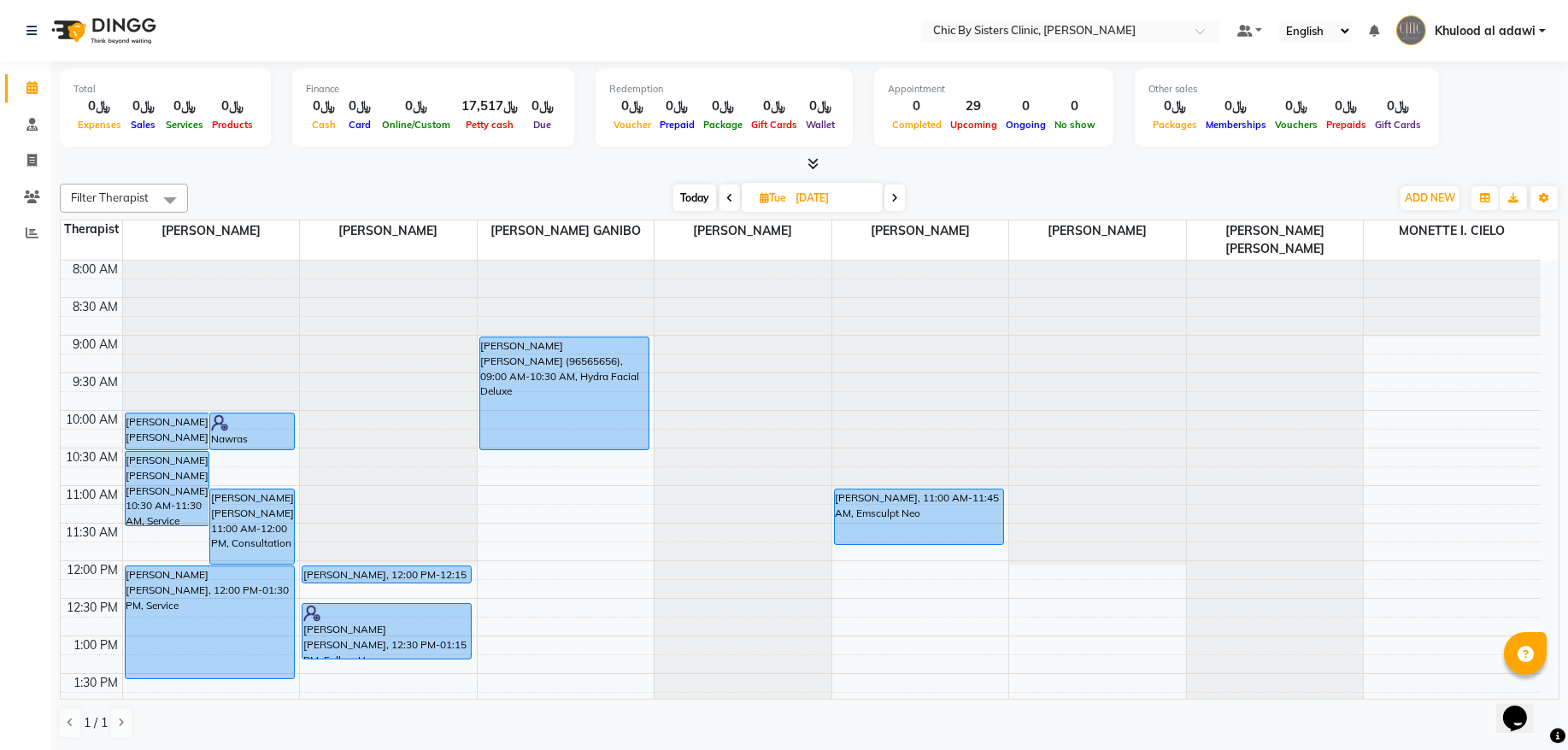
click at [735, 204] on span at bounding box center [730, 198] width 21 height 27
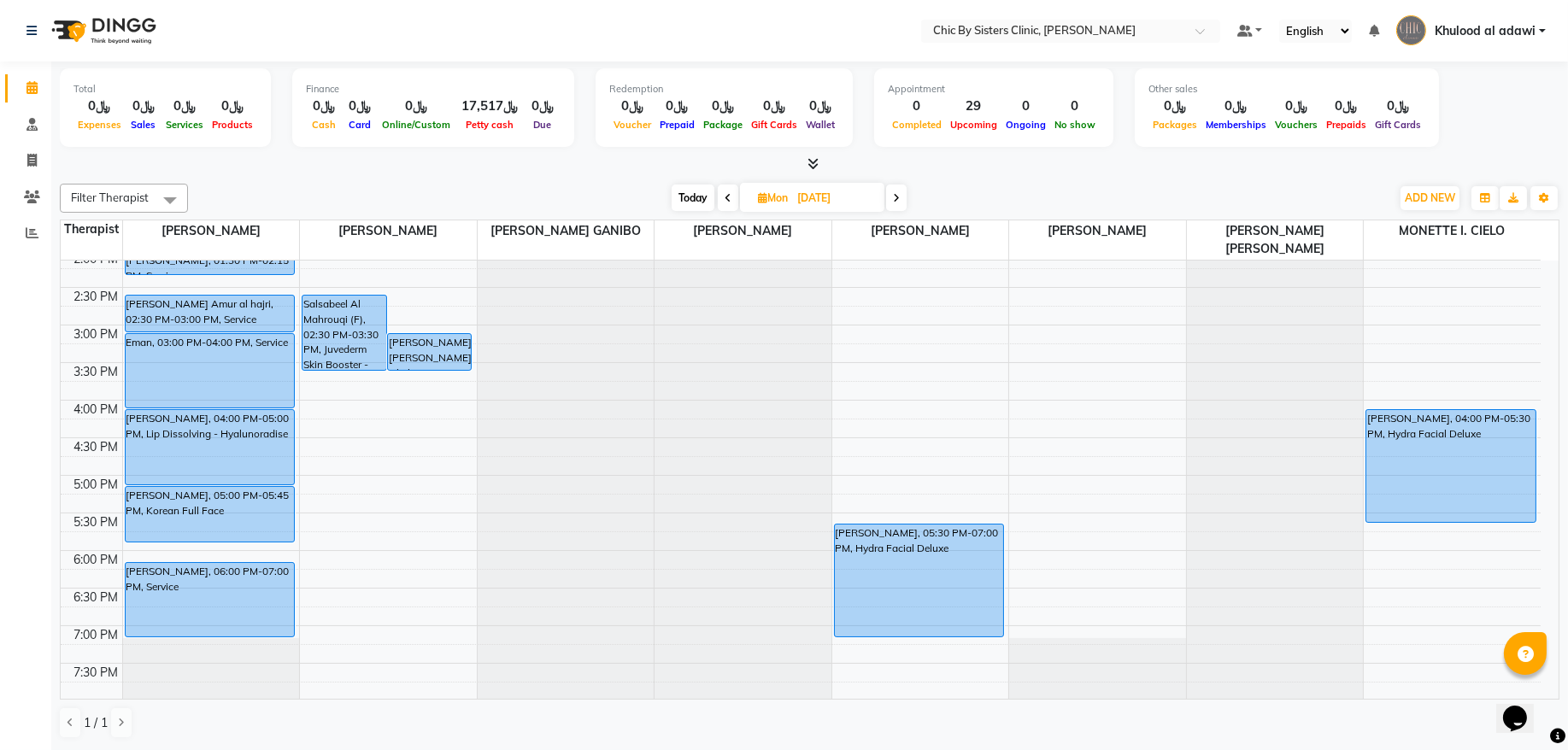
click at [900, 201] on icon at bounding box center [897, 197] width 7 height 10
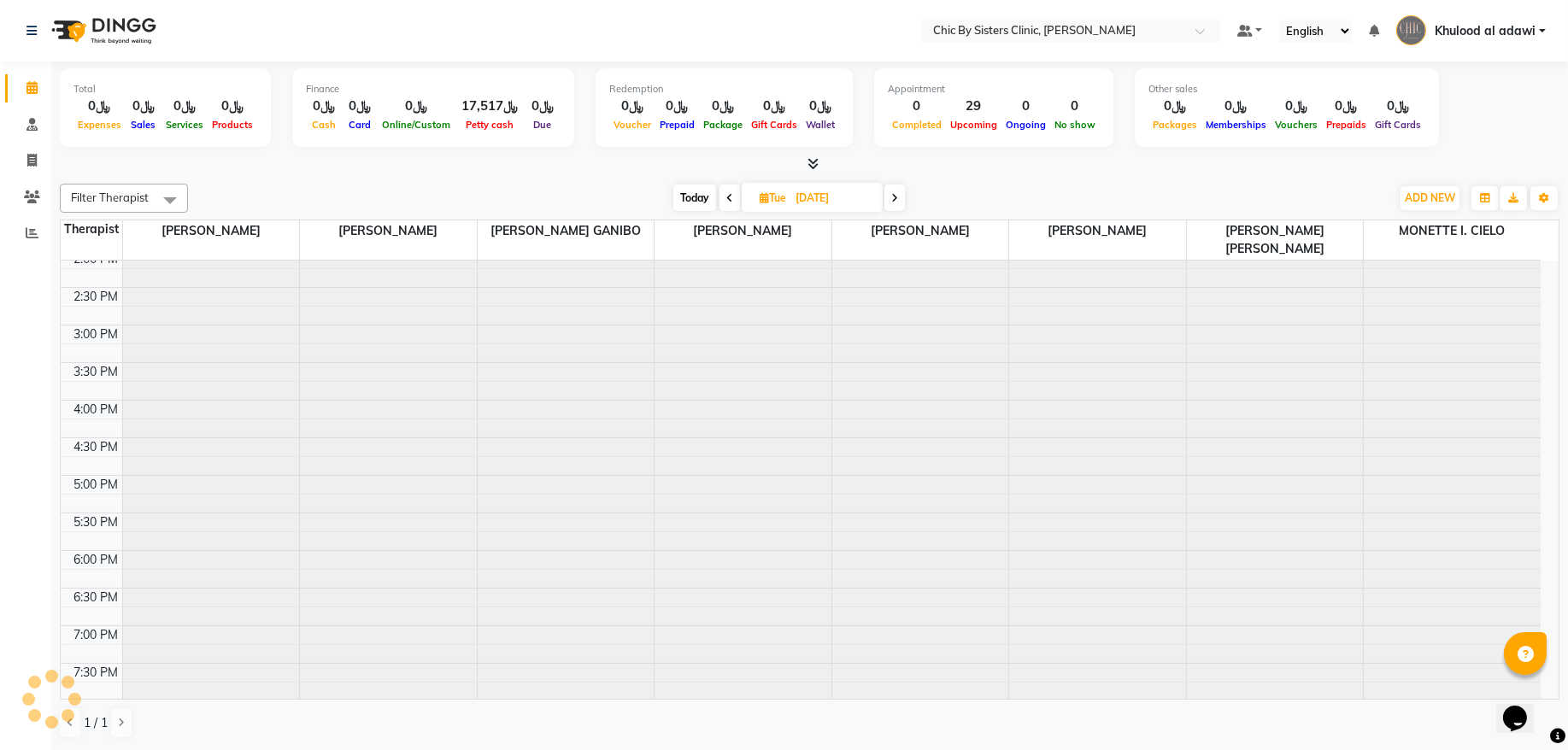
scroll to position [153, 0]
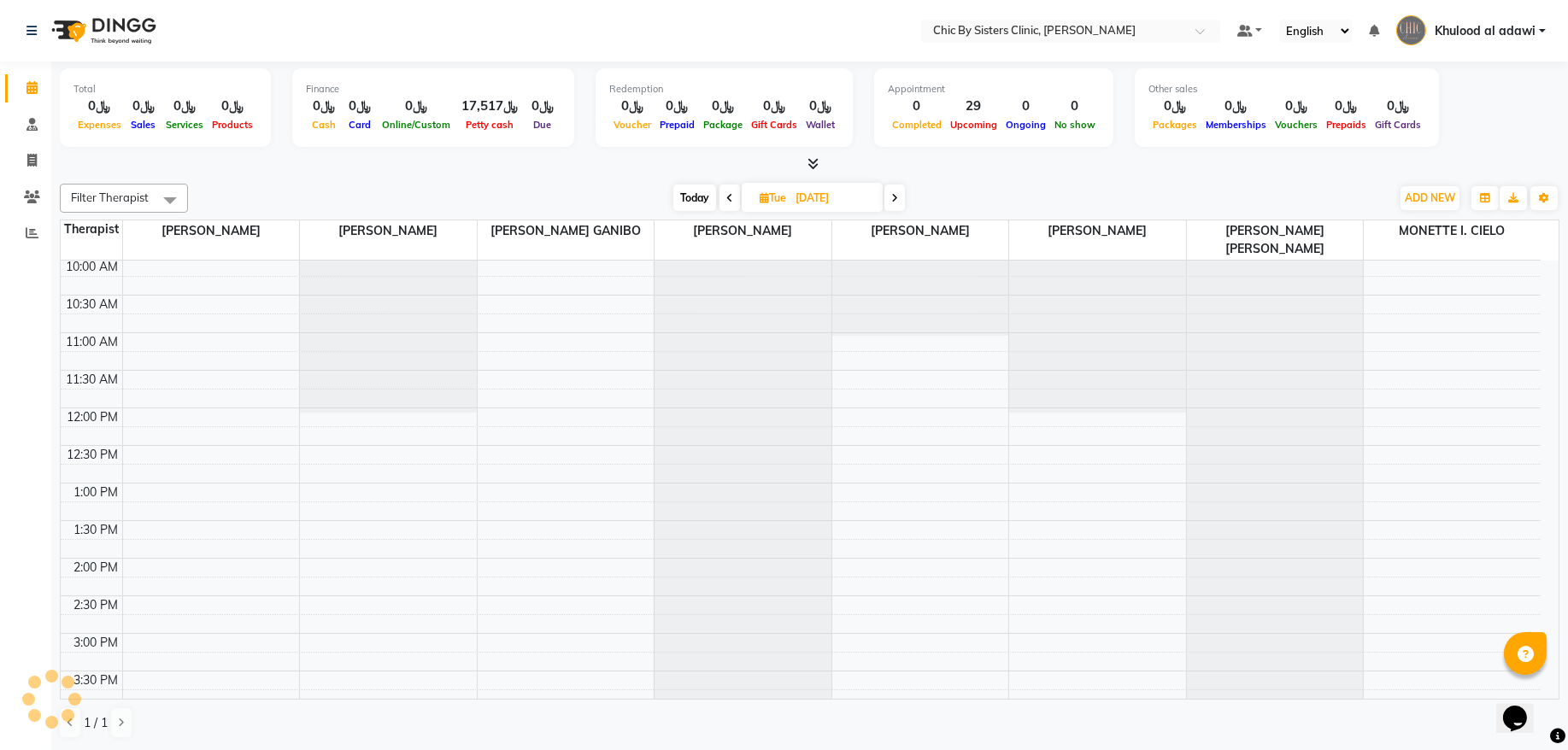
click at [901, 201] on span at bounding box center [895, 198] width 21 height 27
type input "10-09-2025"
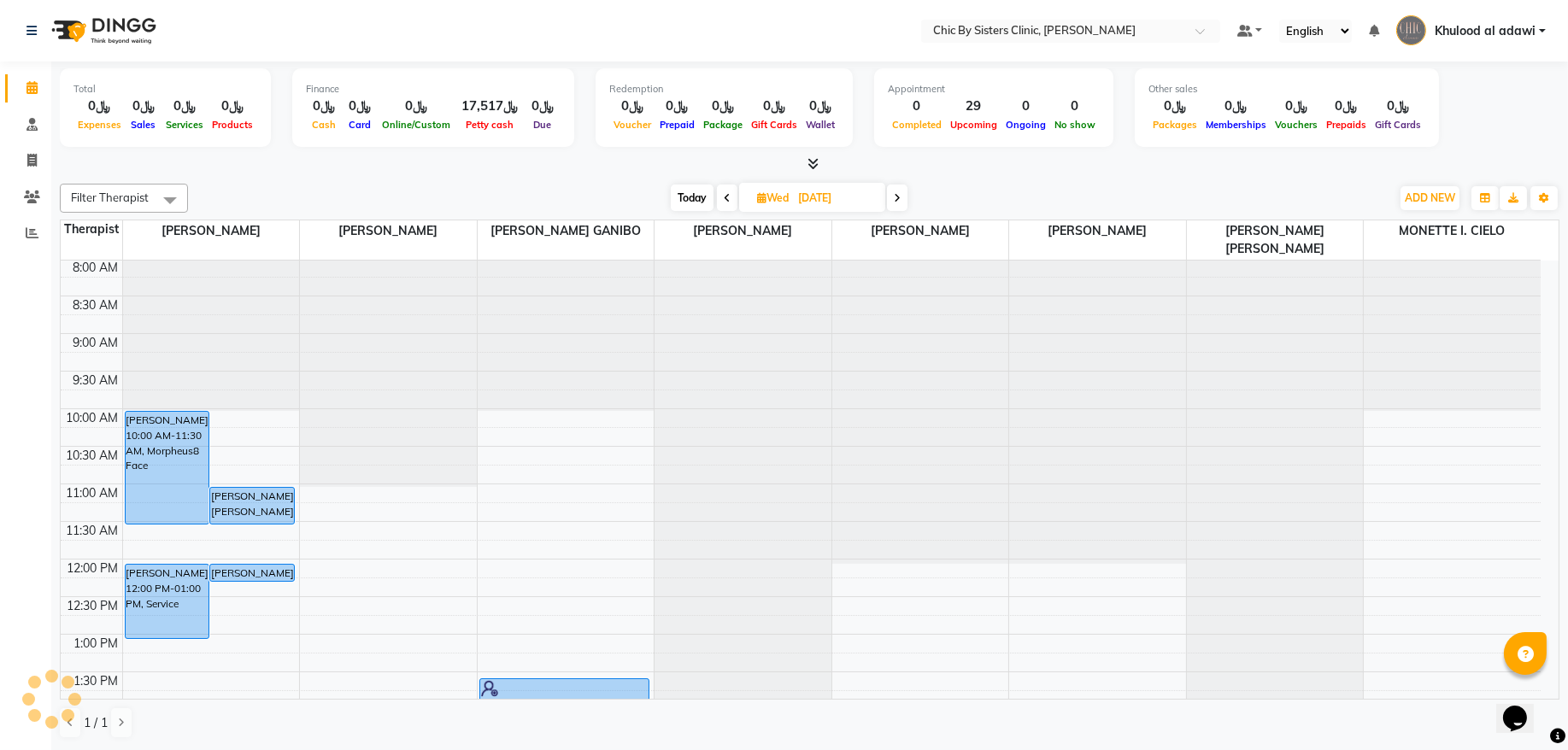
scroll to position [0, 0]
select select "49177"
select select "600"
select select "tentative"
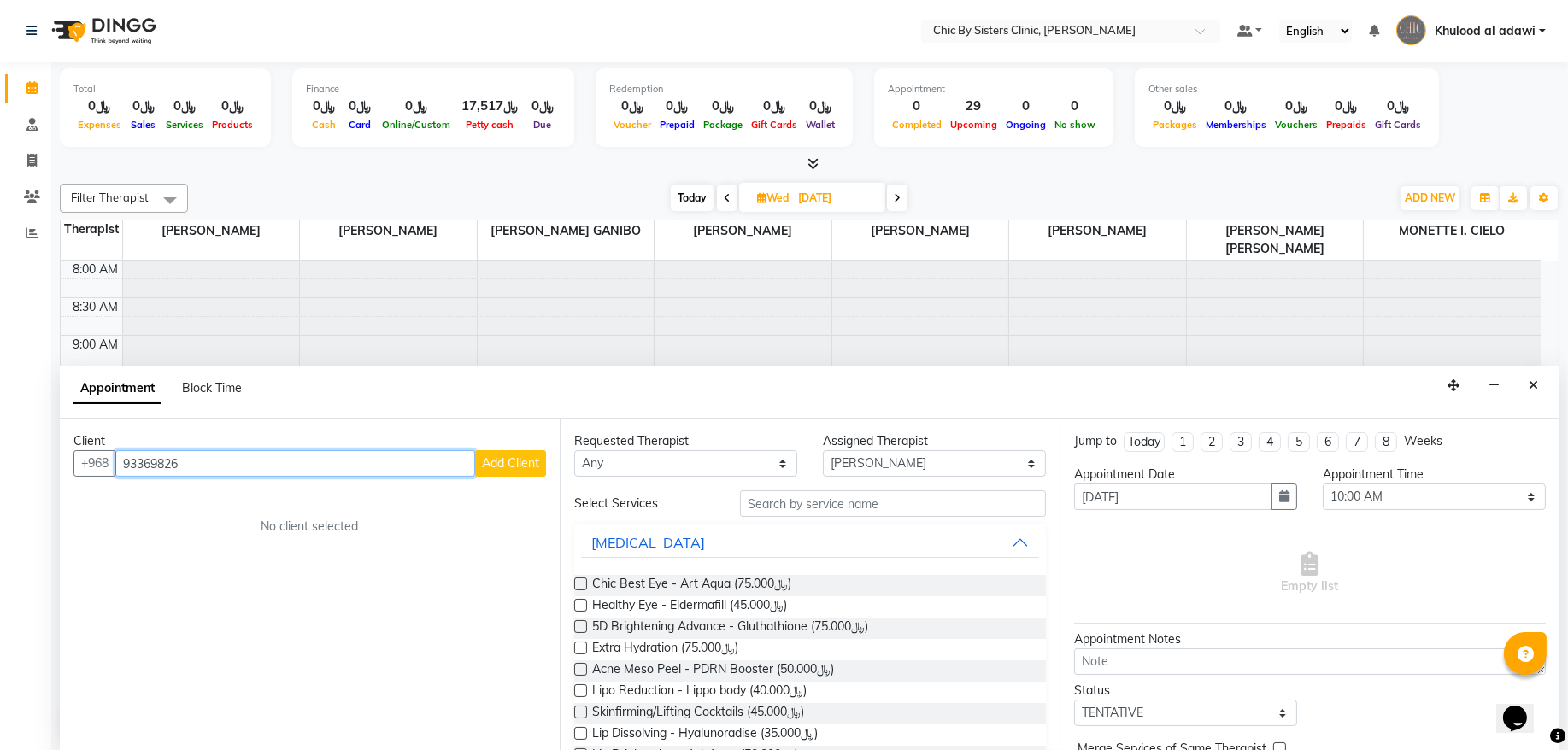
type input "93369826"
click at [497, 468] on span "Add Client" at bounding box center [511, 462] width 57 height 15
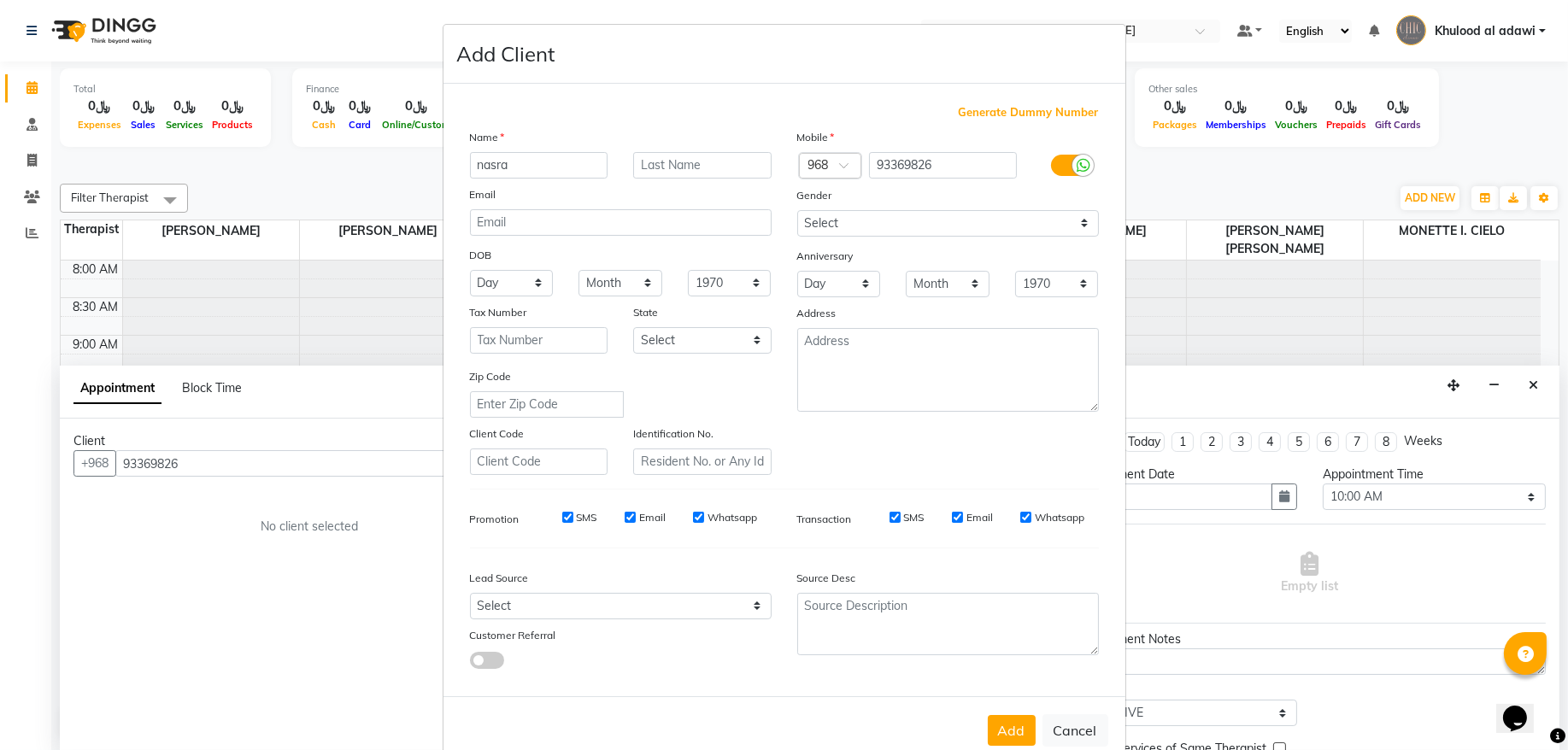
type input "nasra"
click at [658, 158] on input "text" at bounding box center [702, 165] width 138 height 27
type input "a"
type input "new"
drag, startPoint x: 1030, startPoint y: 222, endPoint x: 1016, endPoint y: 234, distance: 18.4
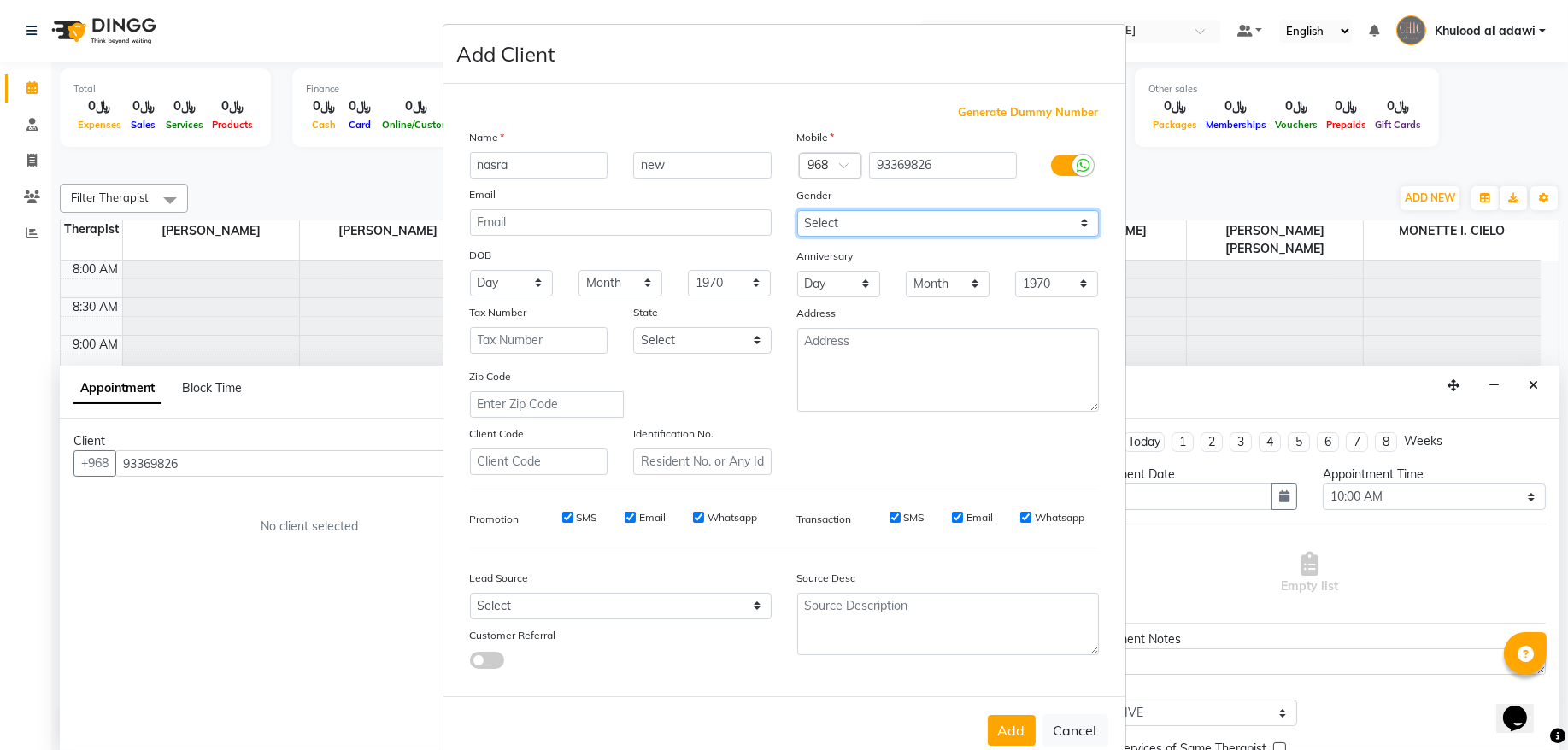
click at [1030, 222] on select "Select Male Female Other Prefer Not To Say" at bounding box center [948, 223] width 302 height 27
select select "female"
click at [797, 210] on select "Select Male Female Other Prefer Not To Say" at bounding box center [948, 223] width 302 height 27
click at [994, 718] on button "Add" at bounding box center [1012, 730] width 48 height 30
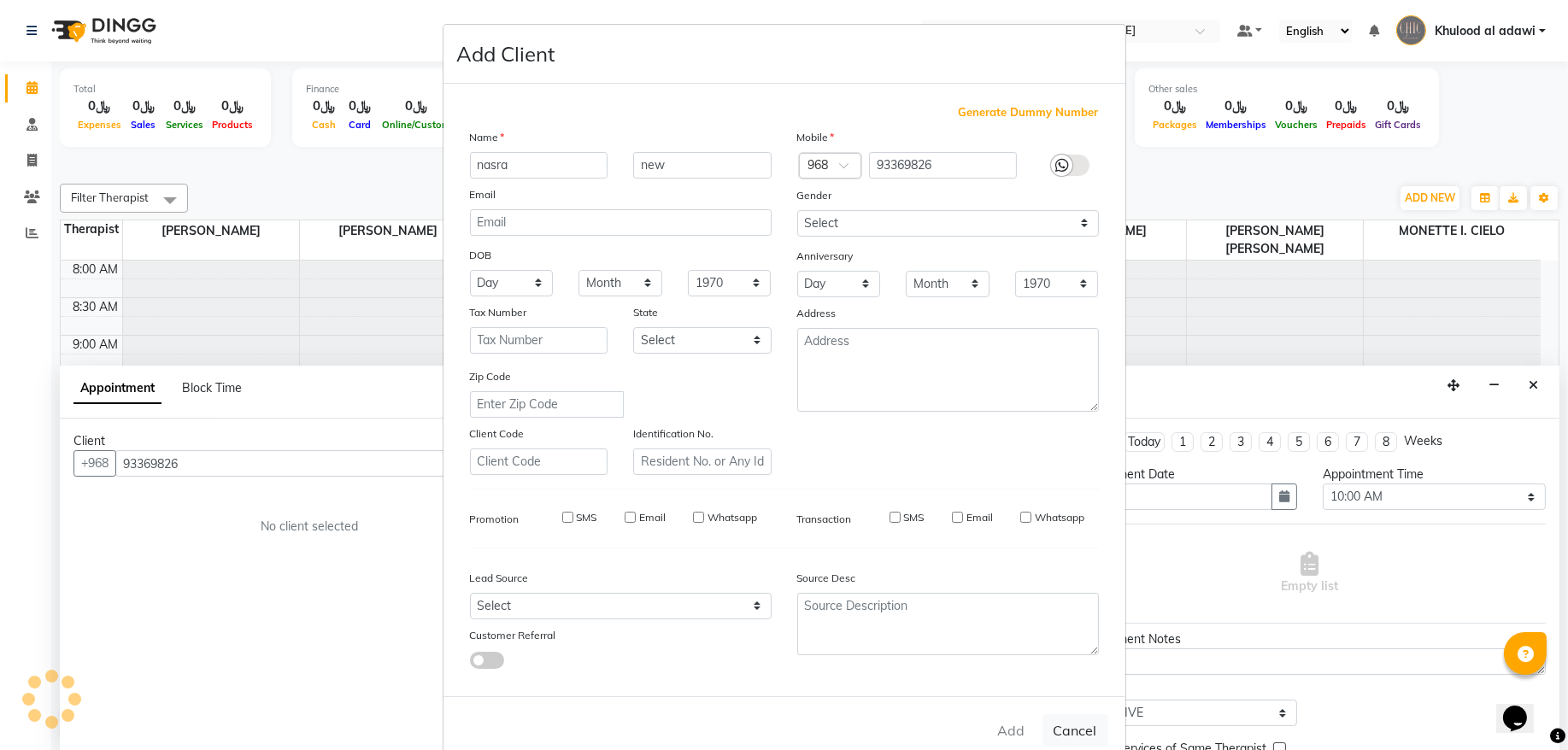
select select
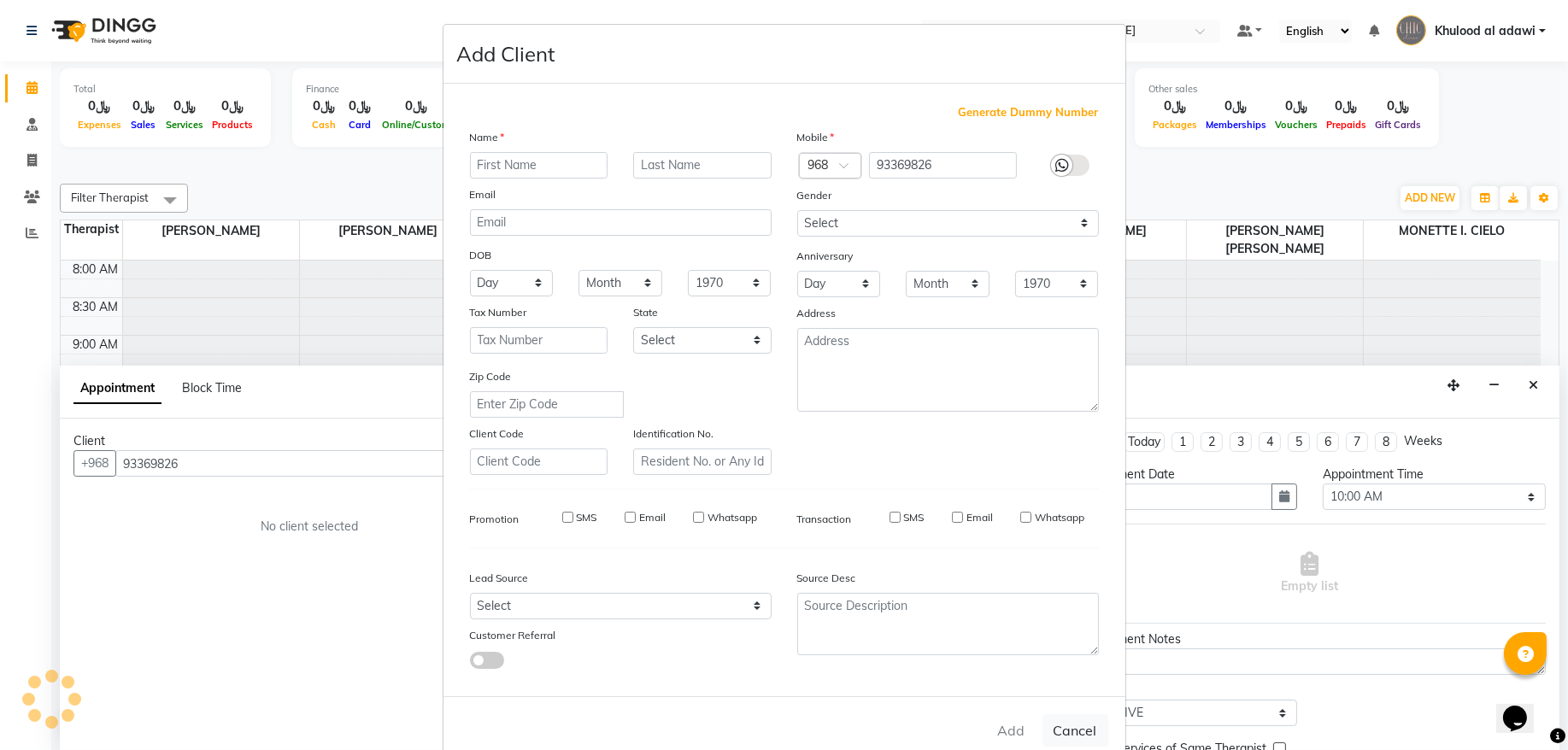
select select
checkbox input "false"
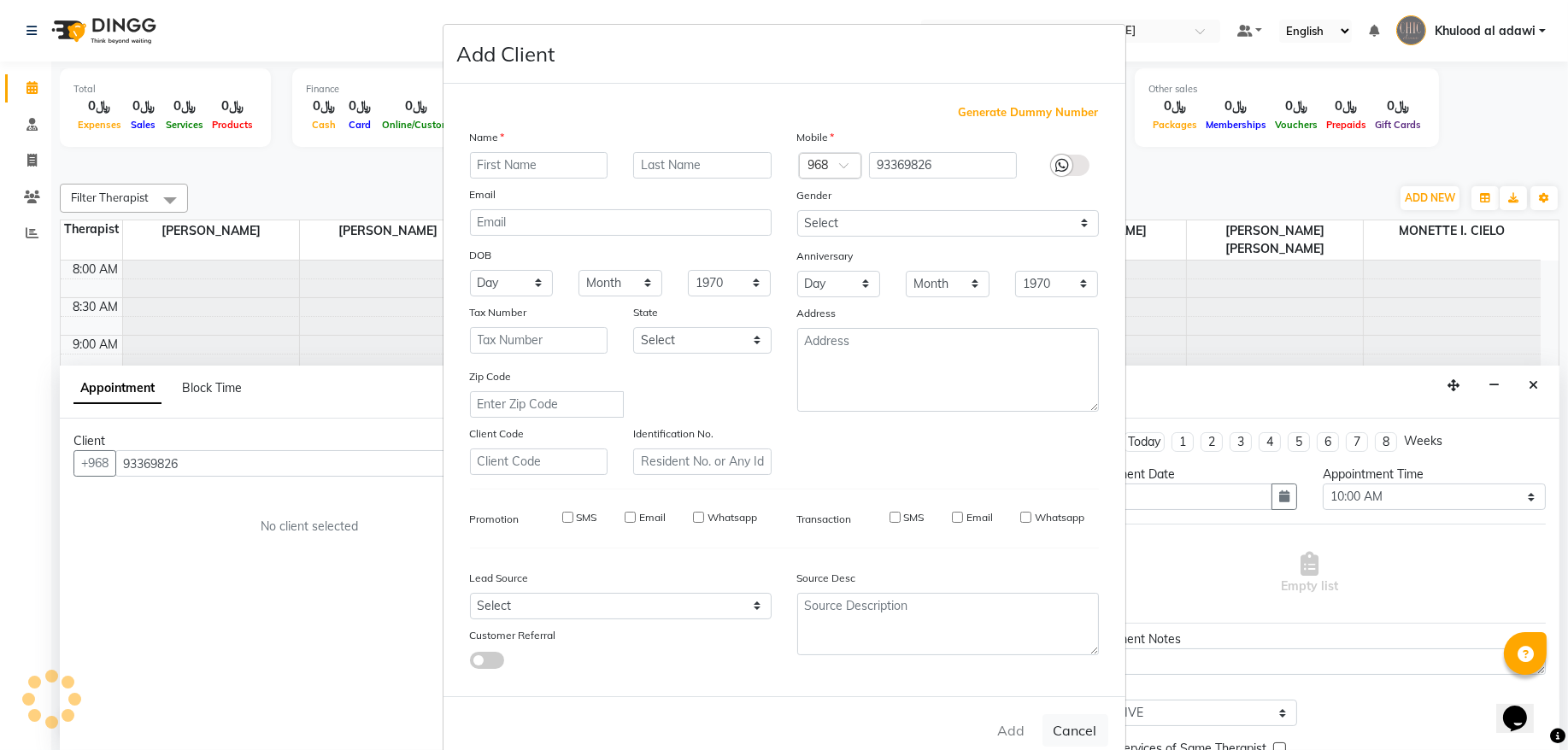
checkbox input "false"
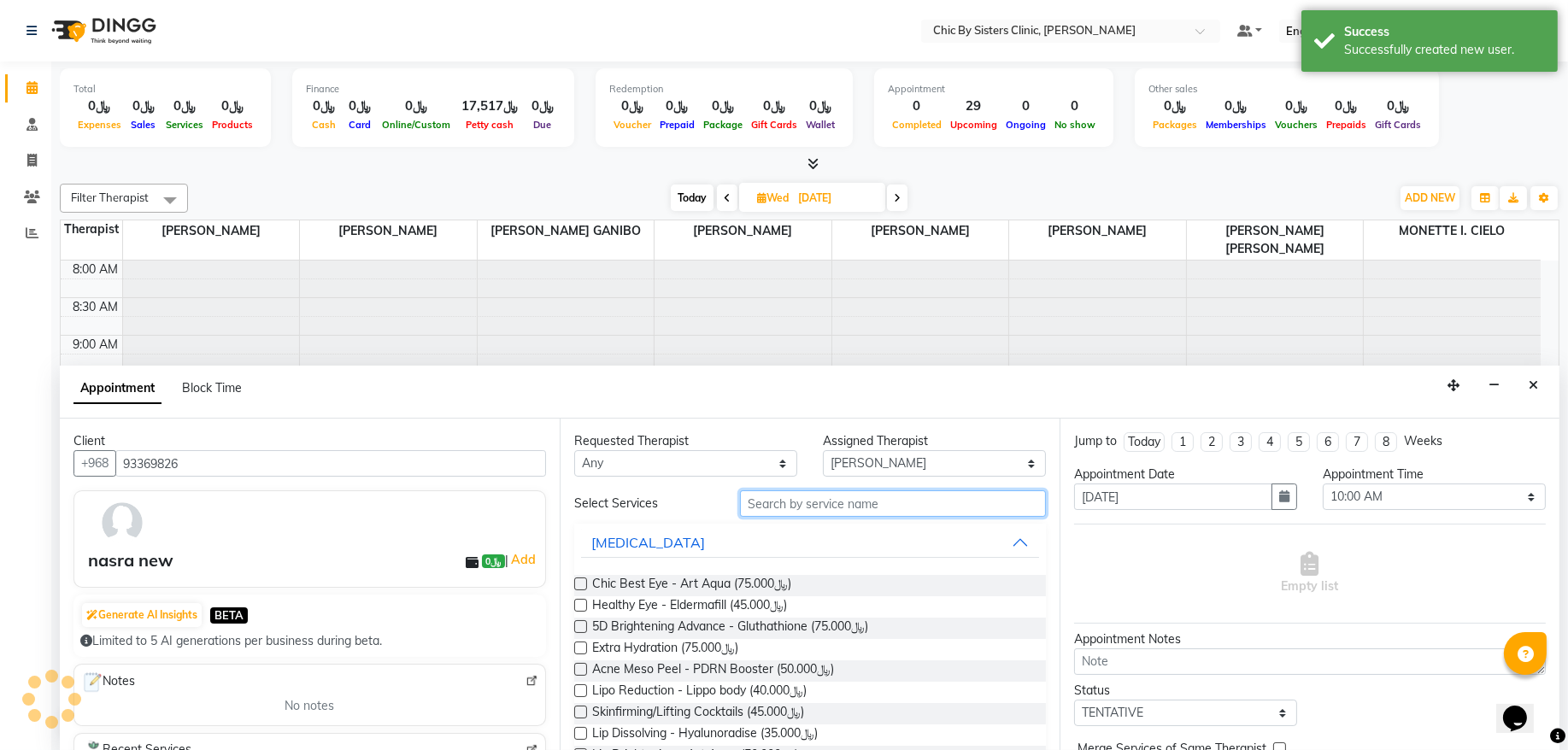
click at [893, 502] on input "text" at bounding box center [893, 504] width 306 height 27
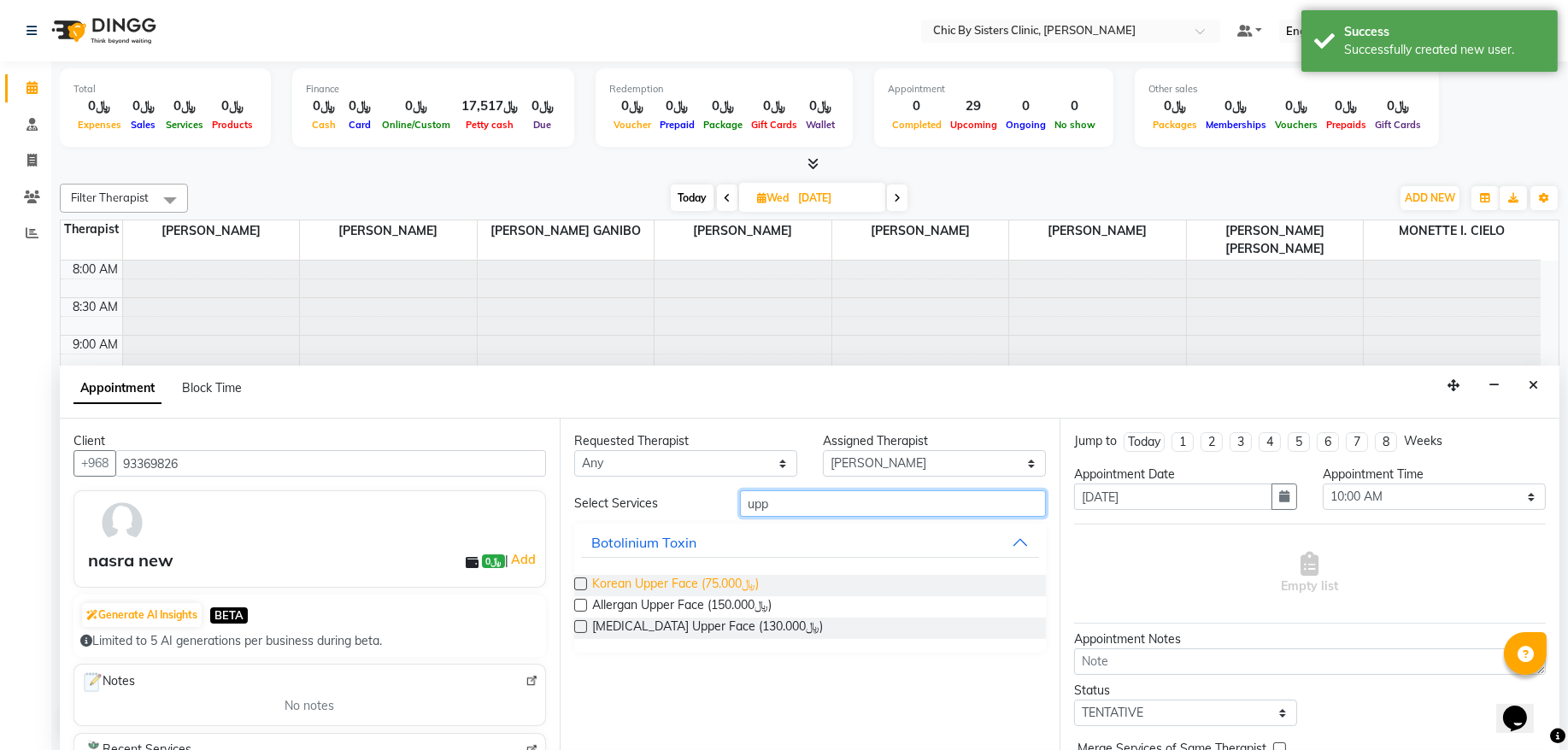
type input "upp"
click at [701, 588] on span "Korean Upper Face (﷼75.000)" at bounding box center [675, 586] width 167 height 21
checkbox input "false"
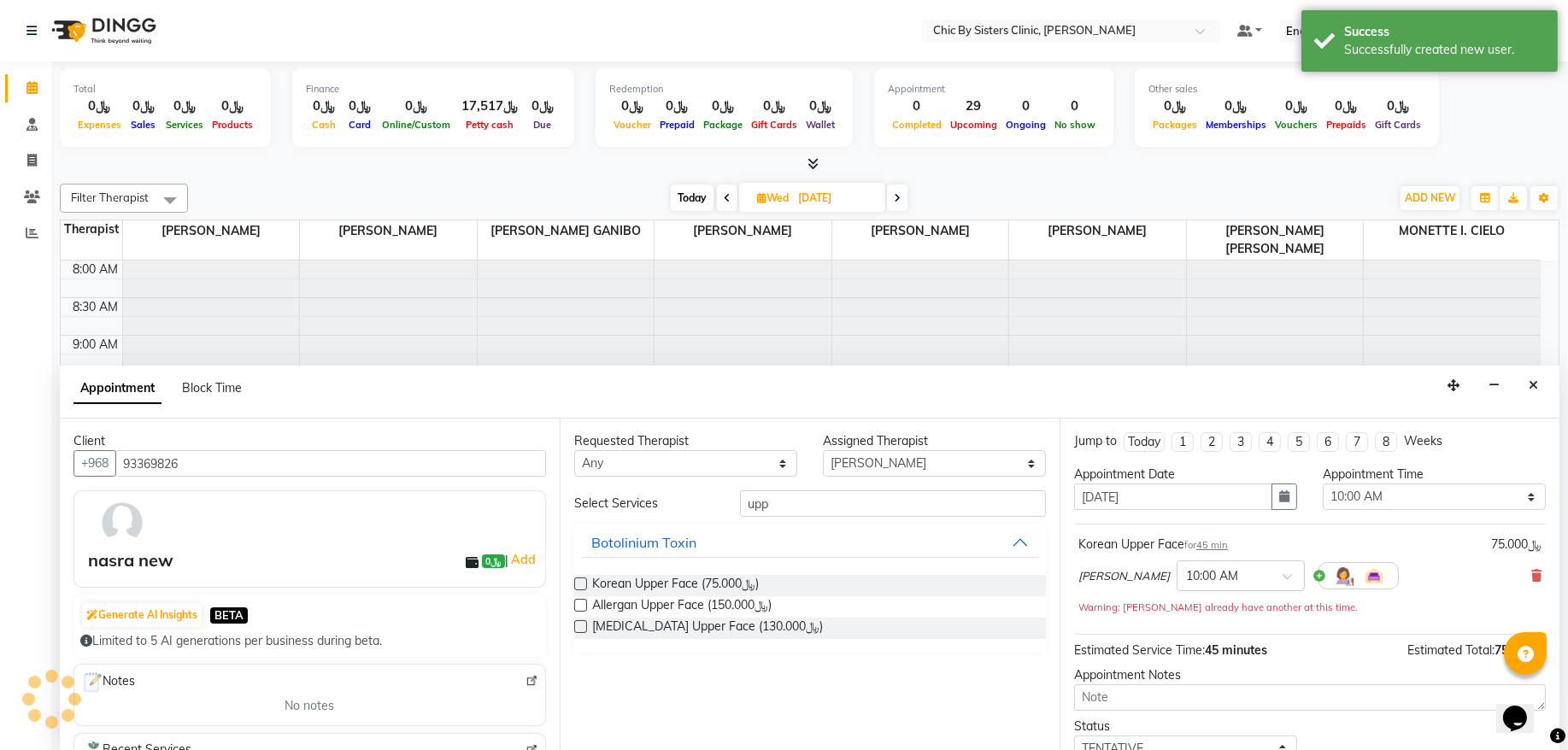
scroll to position [93, 0]
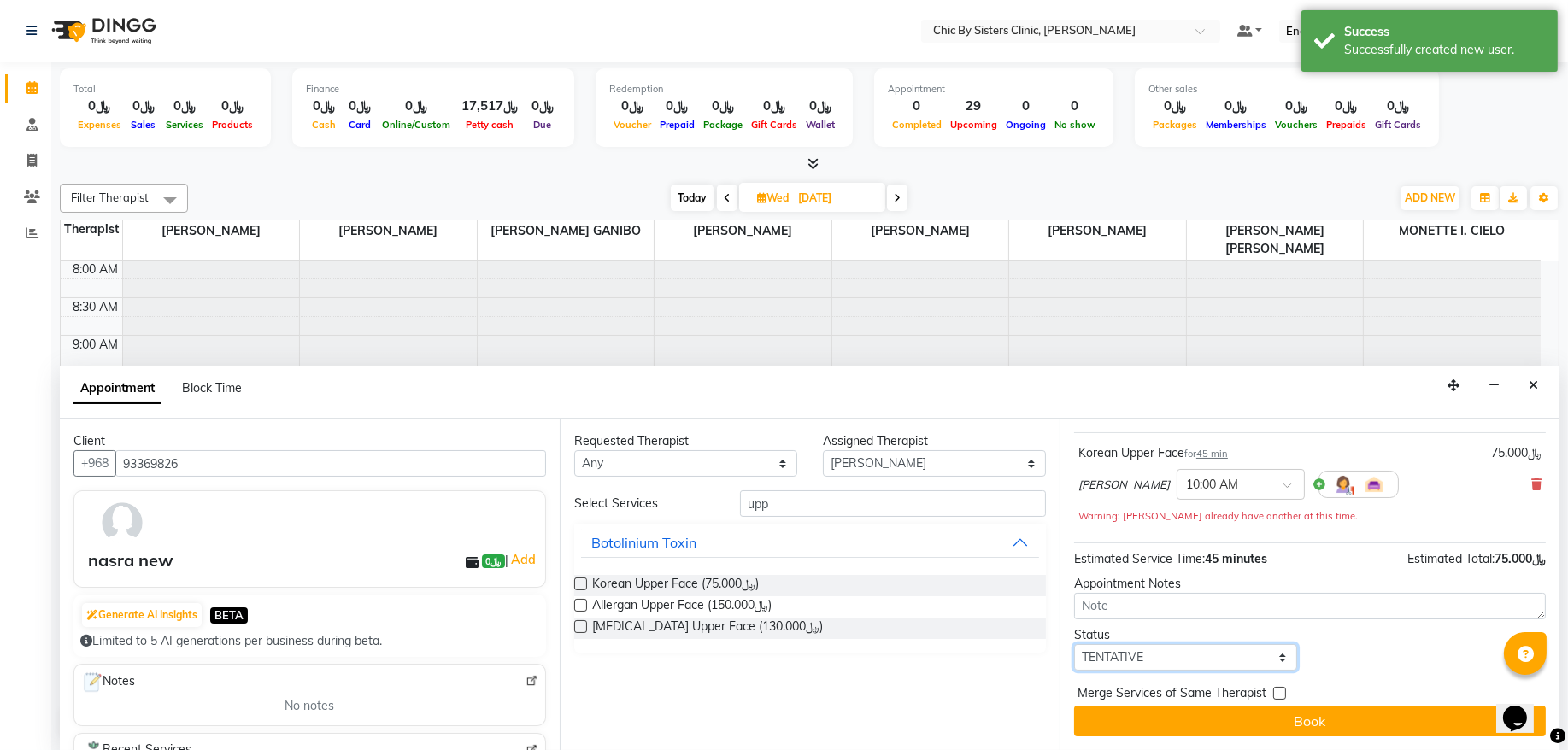
drag, startPoint x: 1230, startPoint y: 653, endPoint x: 1231, endPoint y: 641, distance: 12.0
click at [1230, 653] on select "Select TENTATIVE CONFIRM UPCOMING" at bounding box center [1186, 658] width 223 height 27
select select "upcoming"
click at [1074, 646] on select "Select TENTATIVE CONFIRM UPCOMING" at bounding box center [1186, 658] width 223 height 27
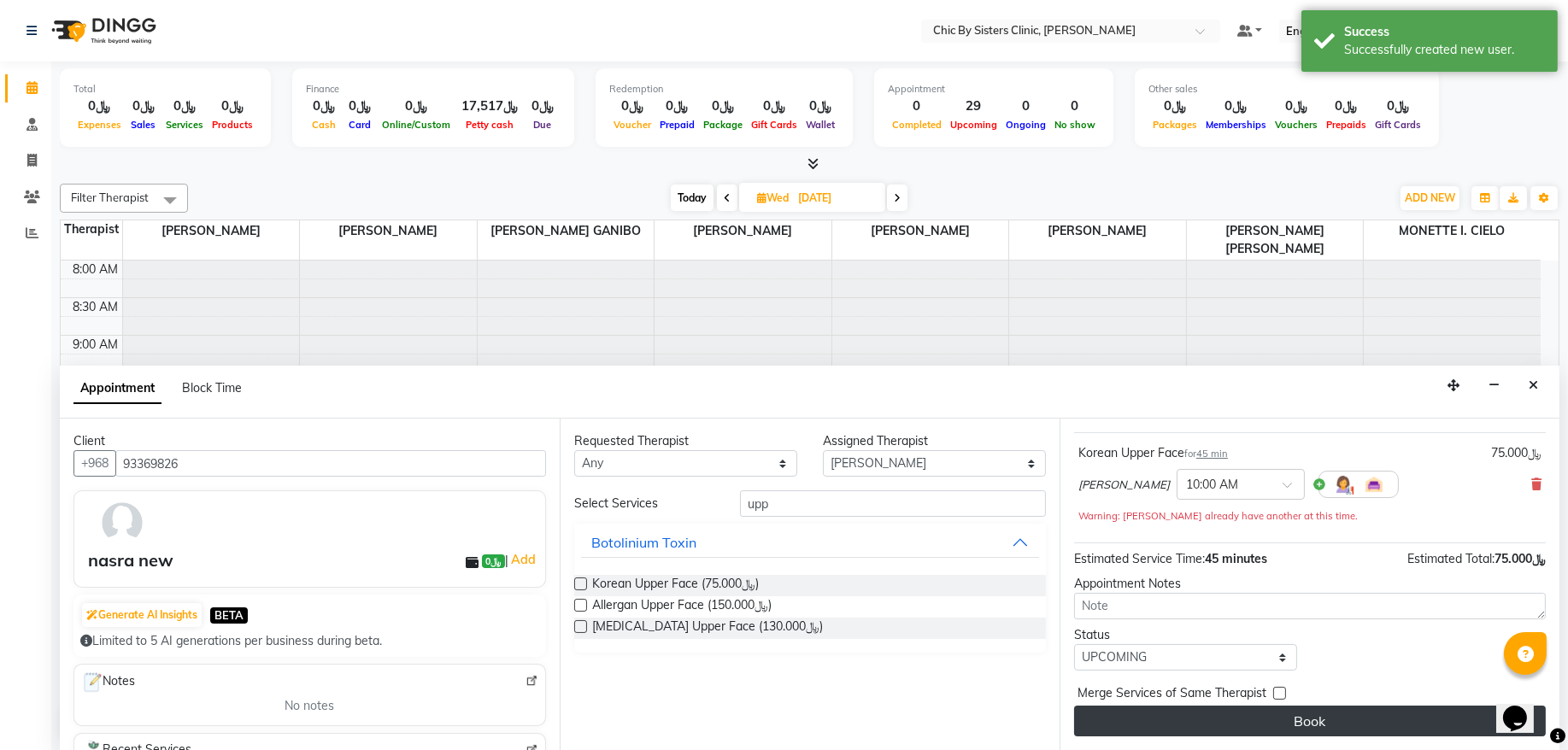
click at [1228, 728] on button "Book" at bounding box center [1310, 721] width 471 height 30
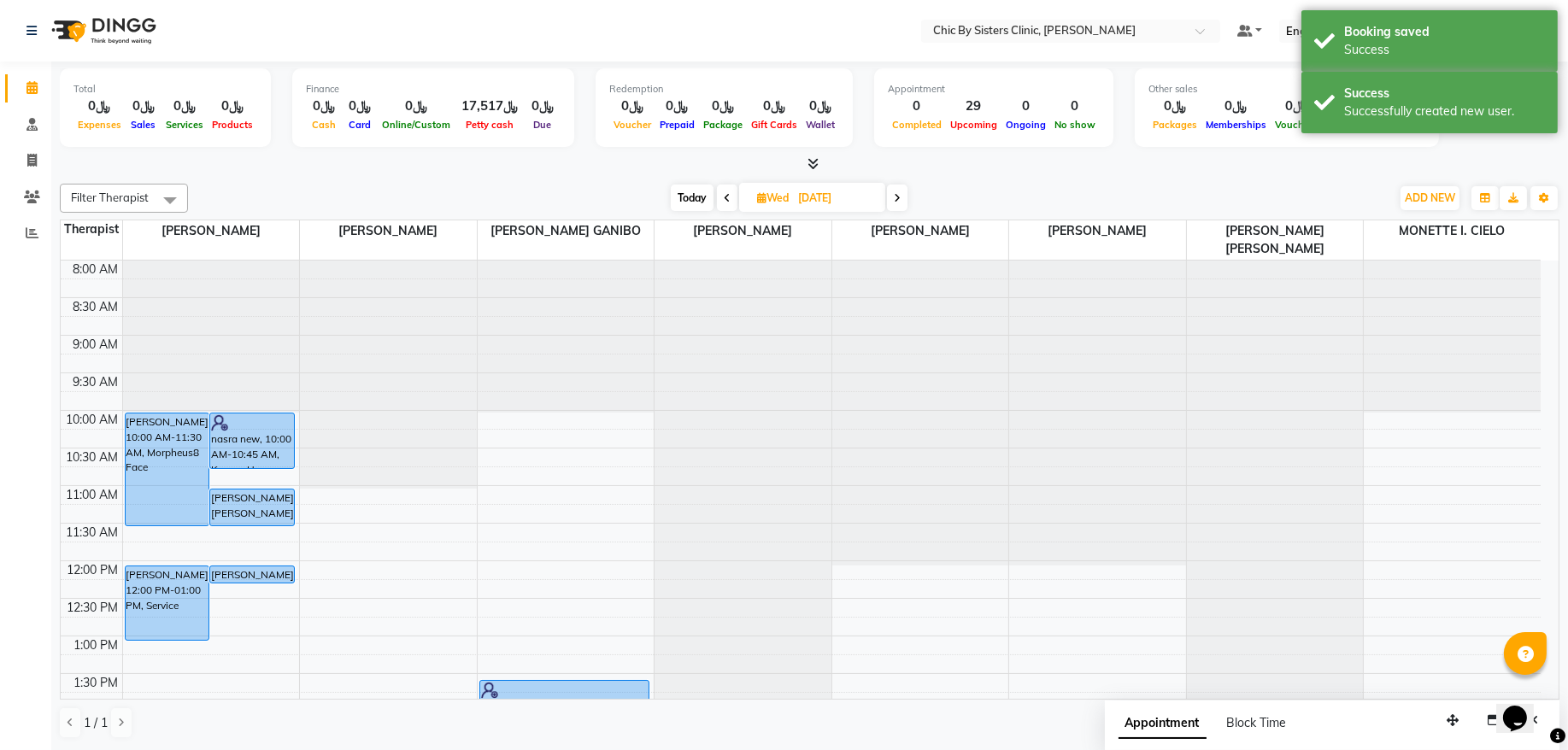
click at [681, 192] on span "Today" at bounding box center [692, 198] width 43 height 27
type input "02-09-2025"
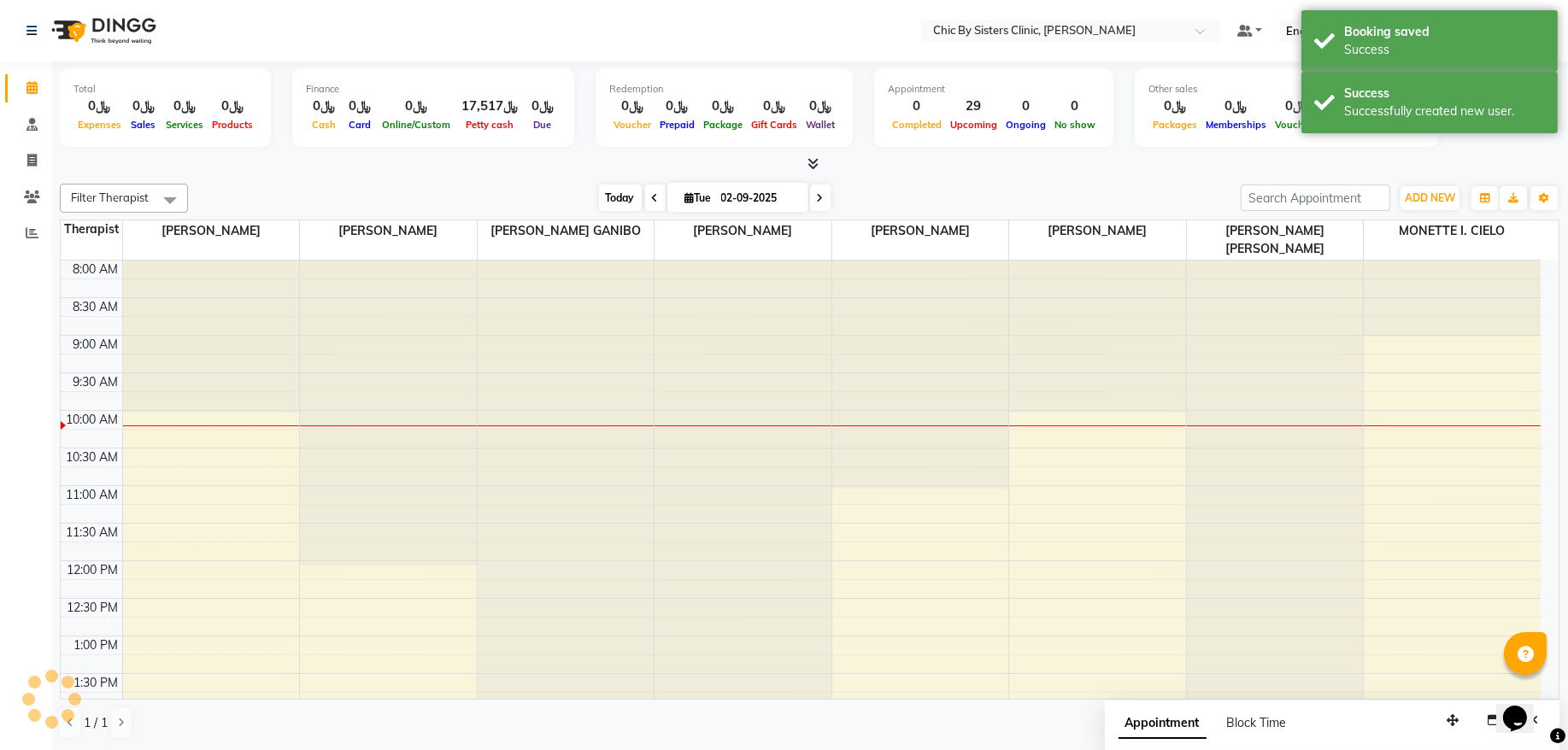
scroll to position [153, 0]
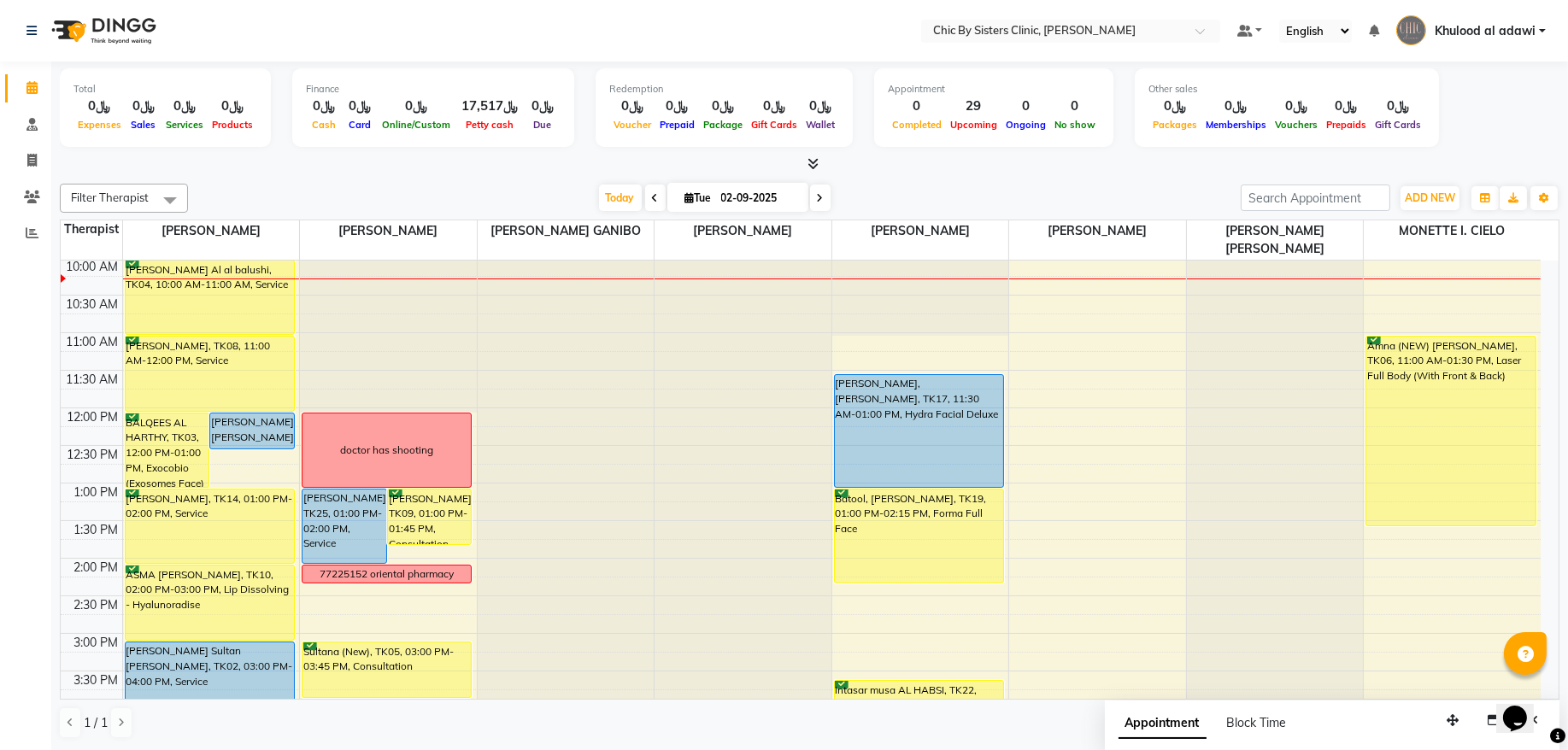
click at [275, 466] on div "8:00 AM 8:30 AM 9:00 AM 9:30 AM 10:00 AM 10:30 AM 11:00 AM 11:30 AM 12:00 PM 12…" at bounding box center [801, 709] width 1480 height 1203
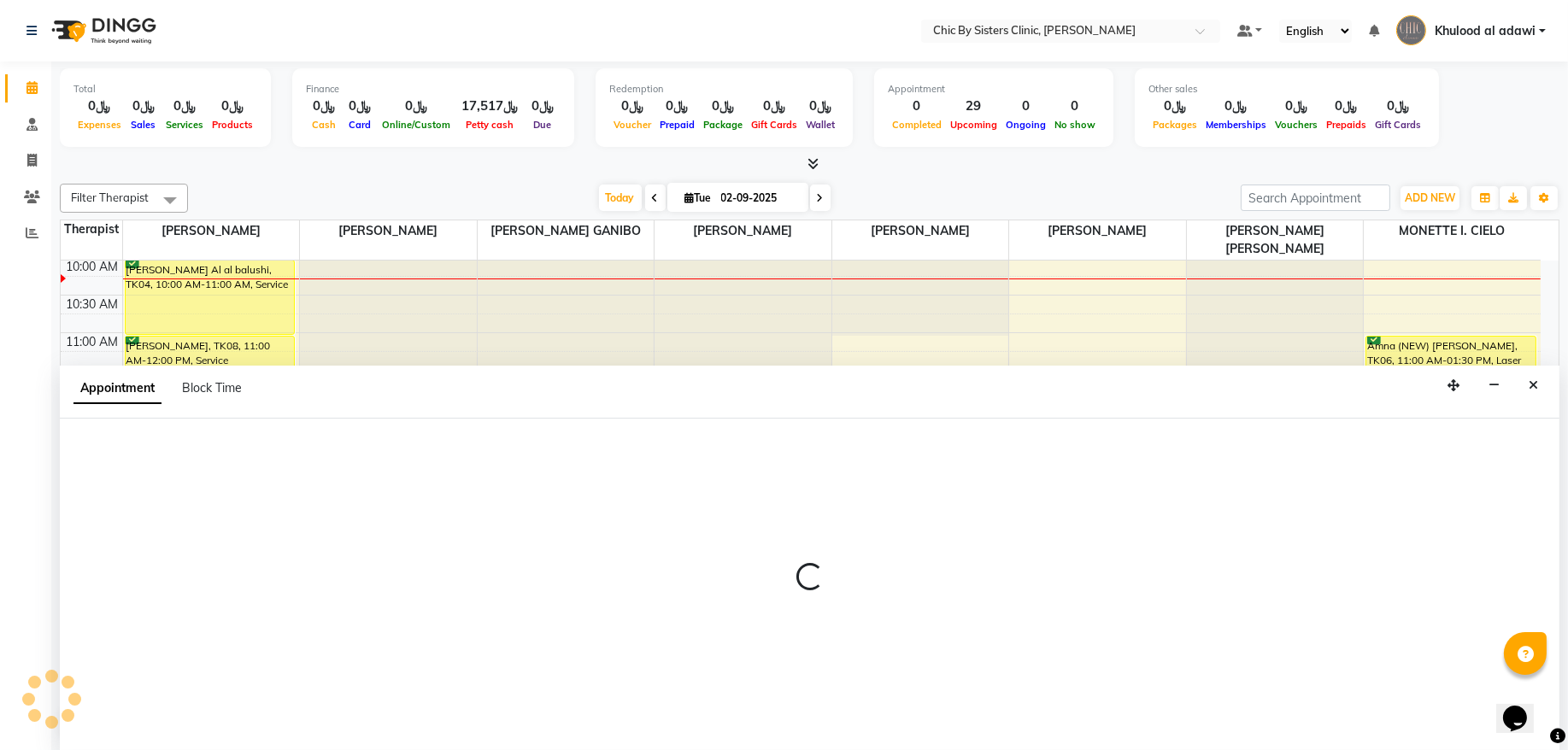
select select "49177"
select select "tentative"
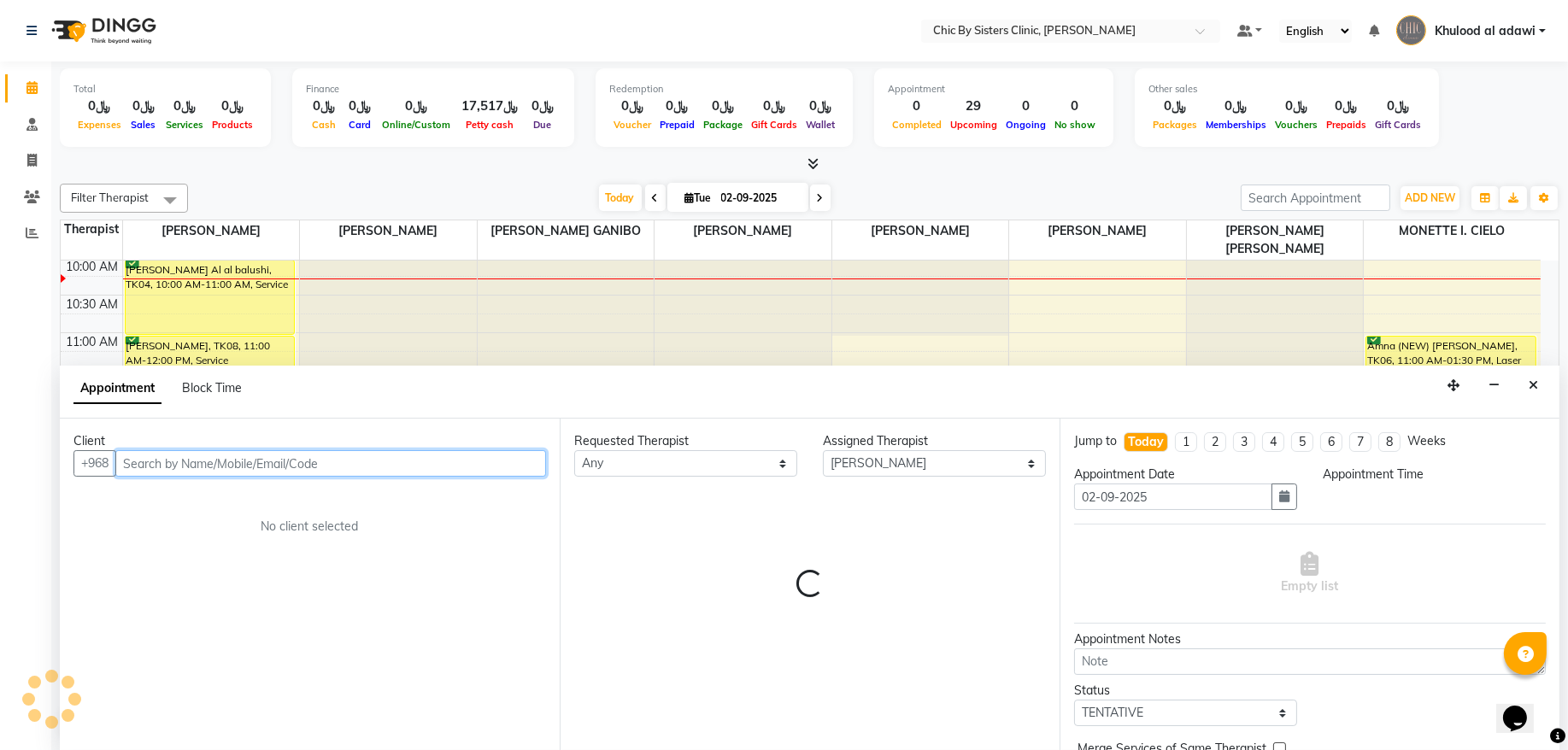
select select "750"
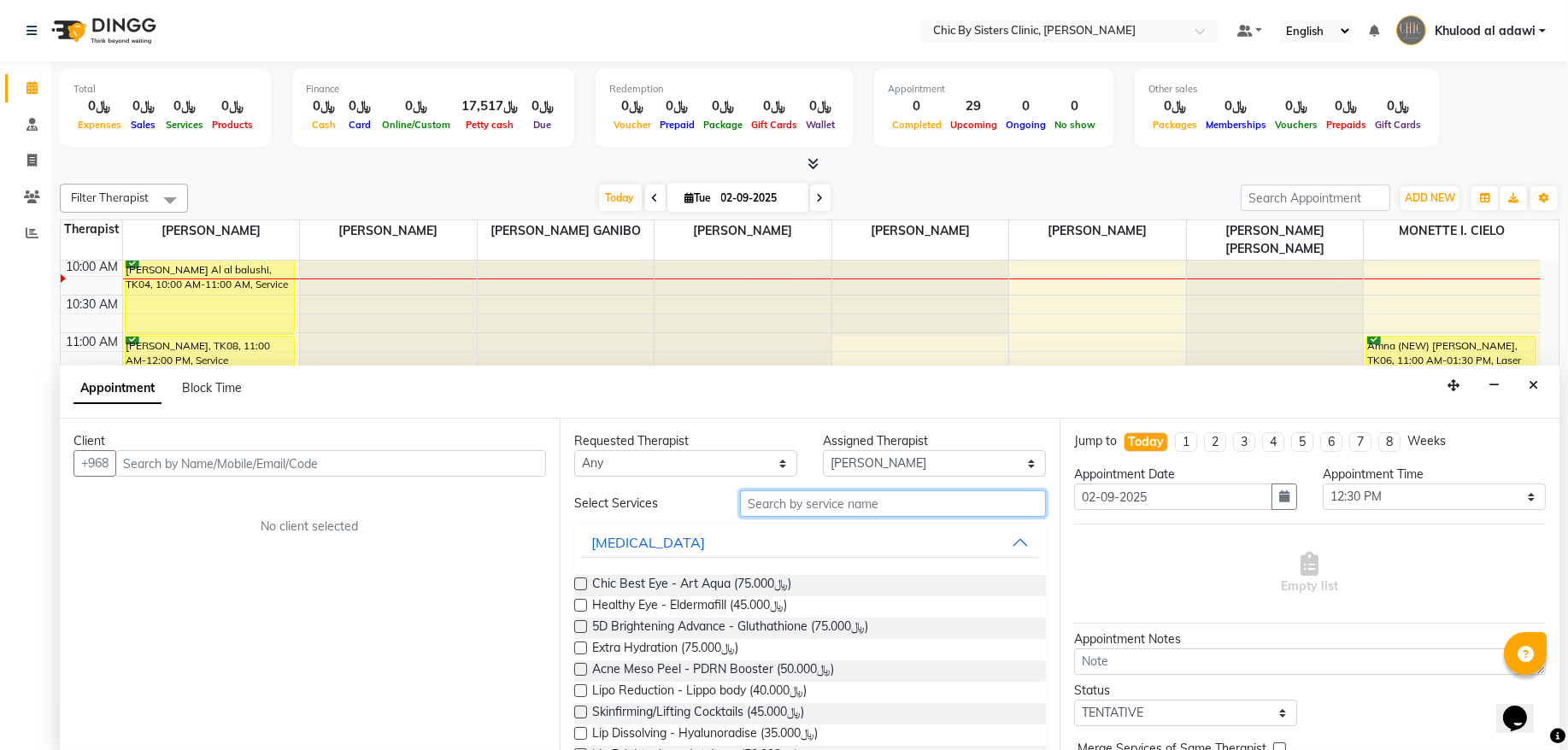
click at [855, 498] on input "text" at bounding box center [893, 504] width 306 height 27
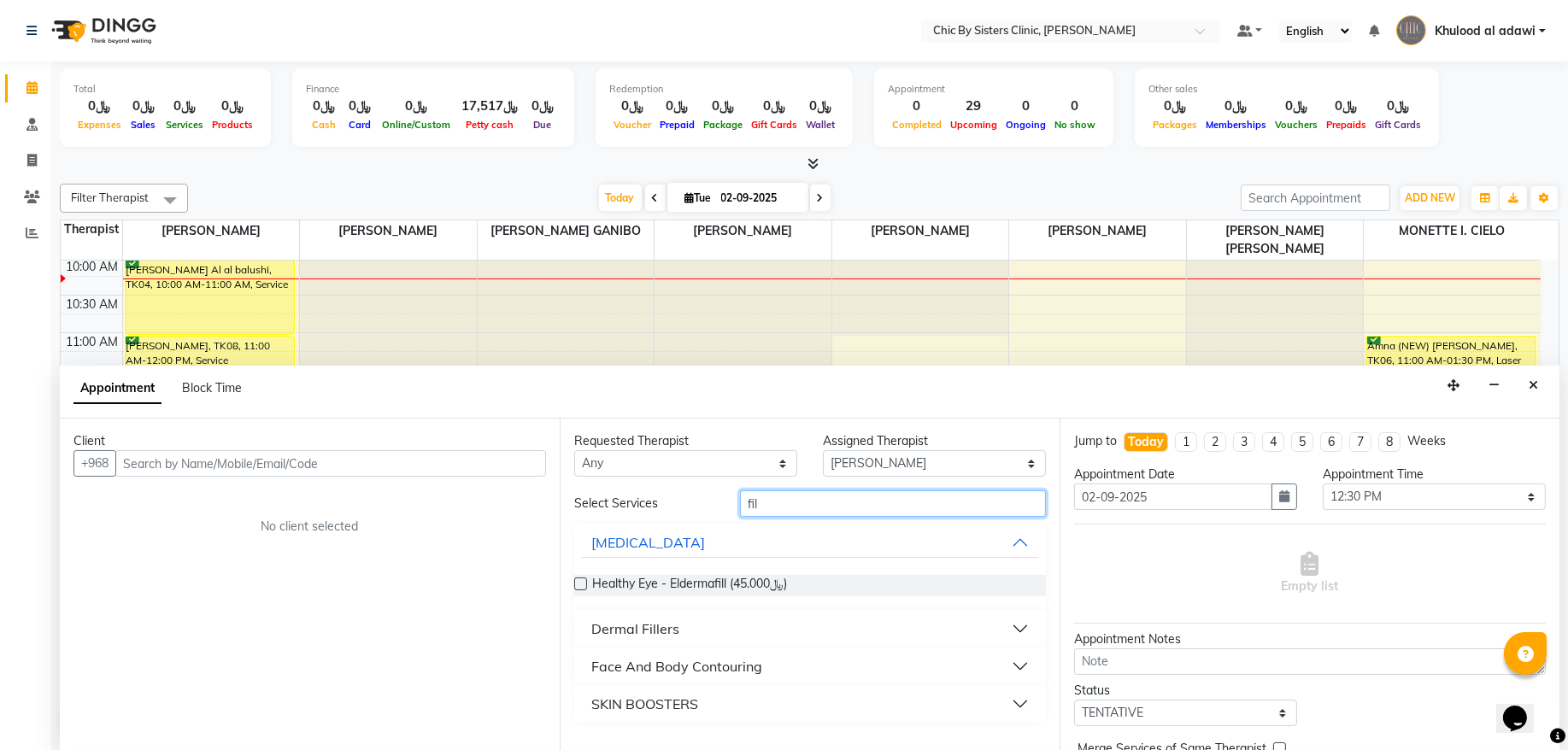
type input "fil"
click at [679, 641] on button "Dermal Fillers" at bounding box center [810, 629] width 458 height 30
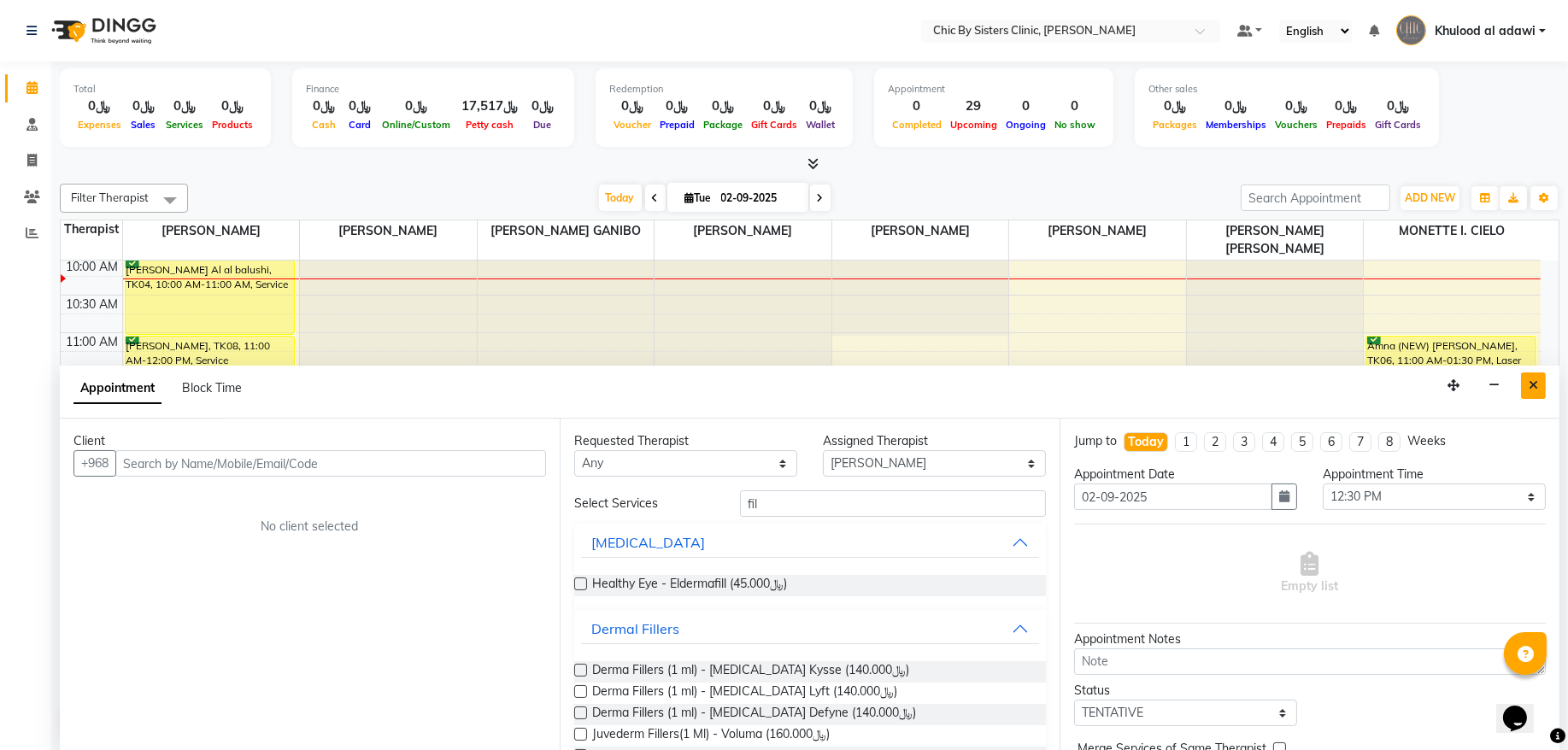
click at [1526, 387] on button "Close" at bounding box center [1534, 386] width 25 height 27
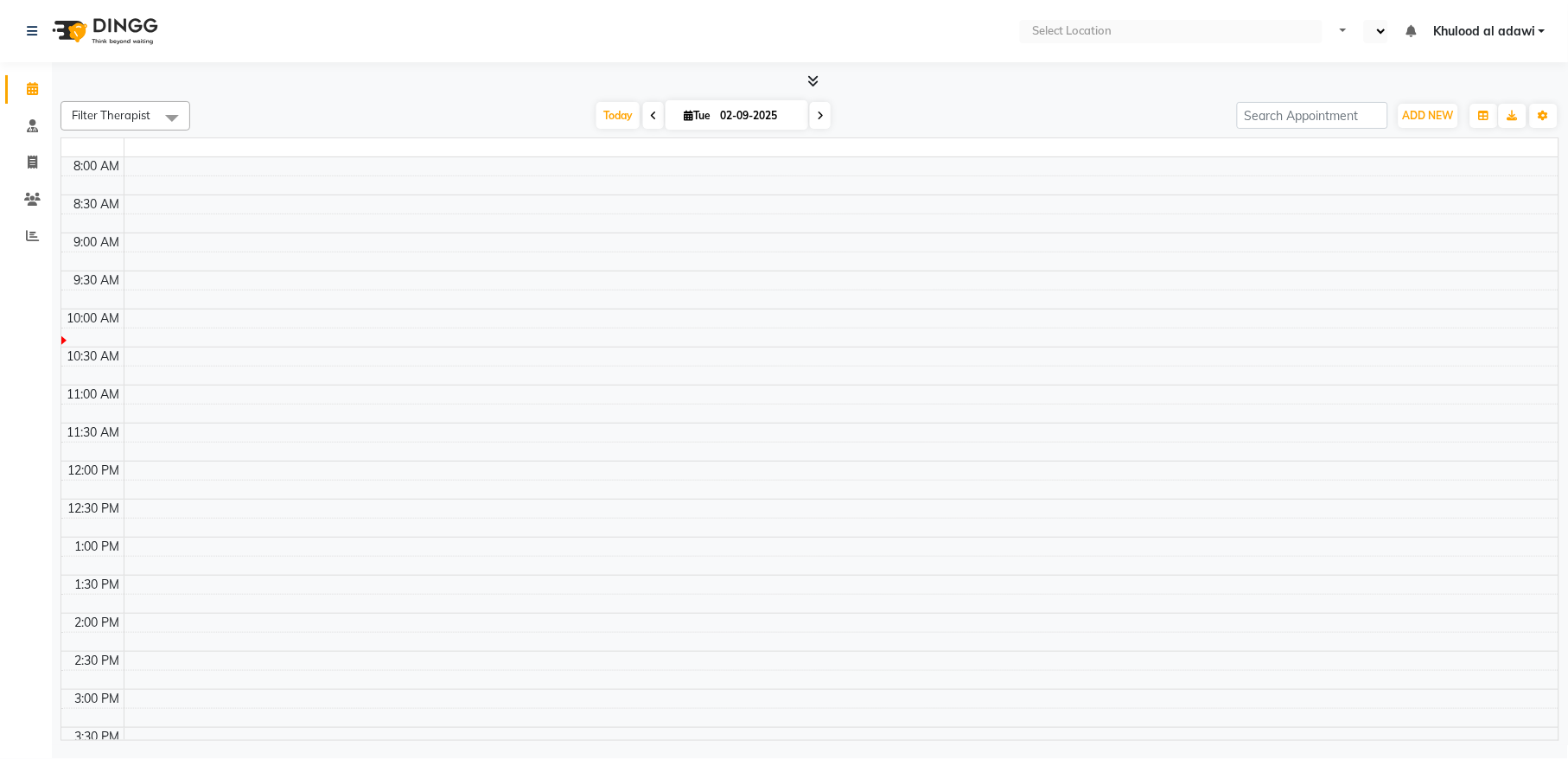
select select "en"
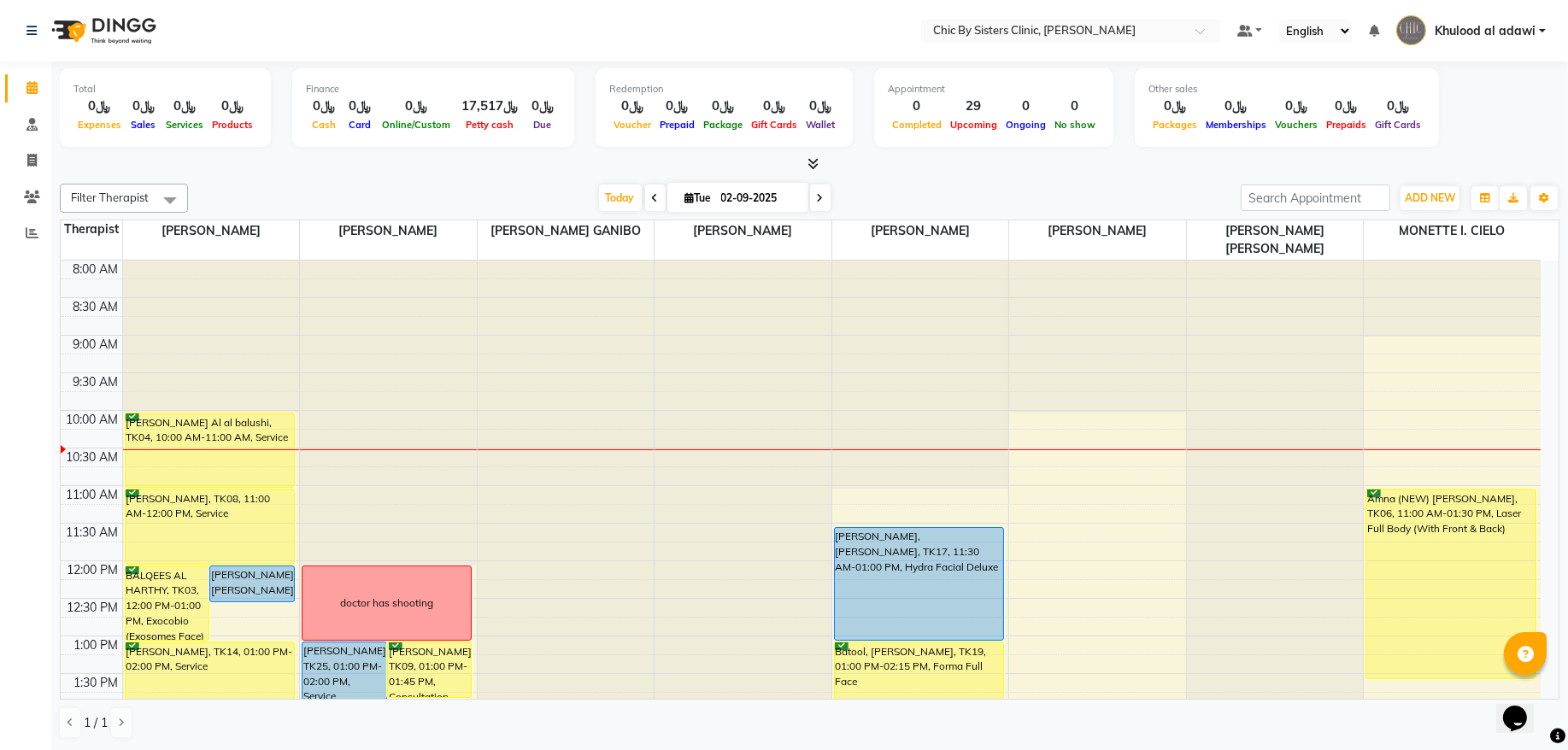
click at [730, 199] on input "02-09-2025" at bounding box center [759, 198] width 86 height 26
select select "9"
select select "2025"
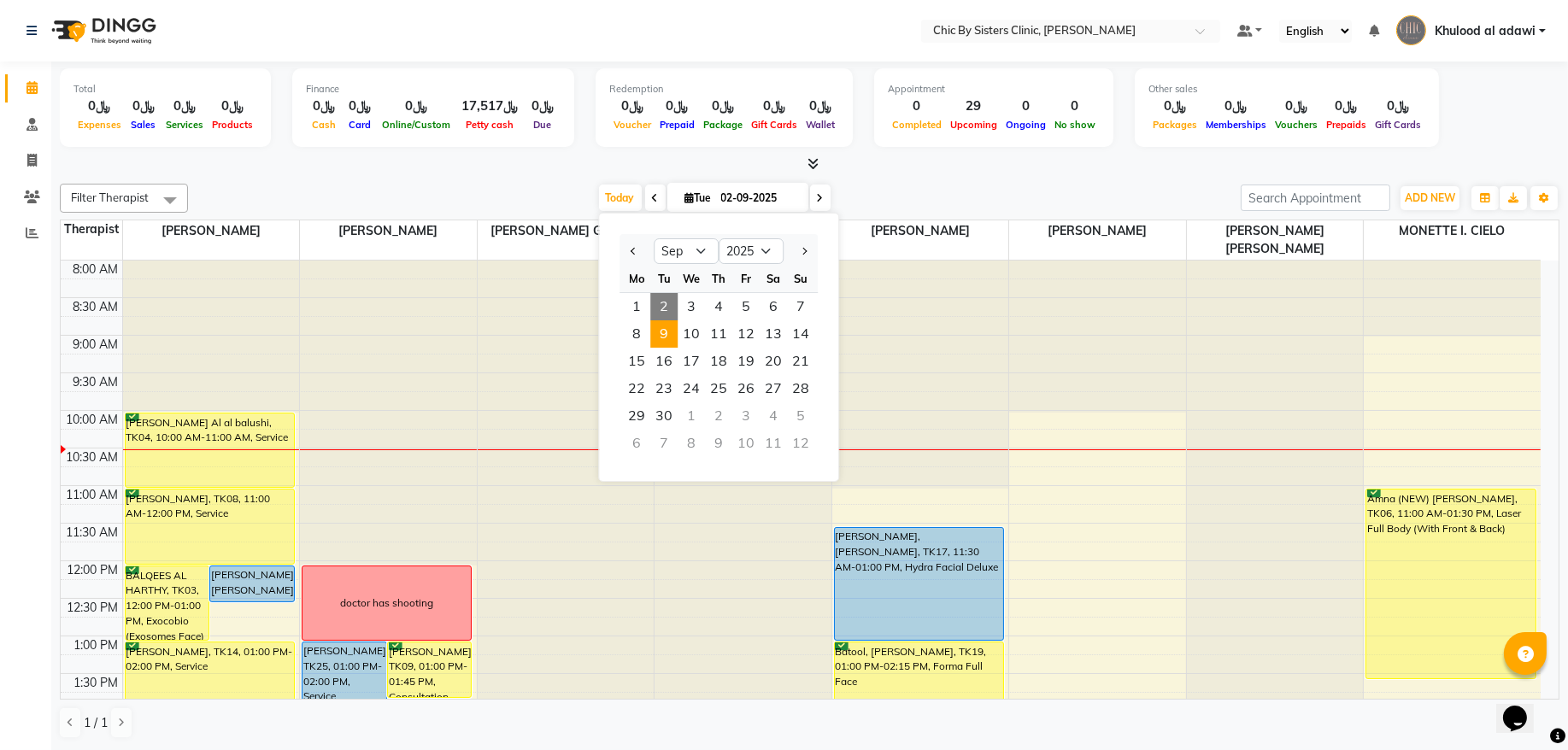
click at [668, 344] on span "9" at bounding box center [663, 334] width 28 height 28
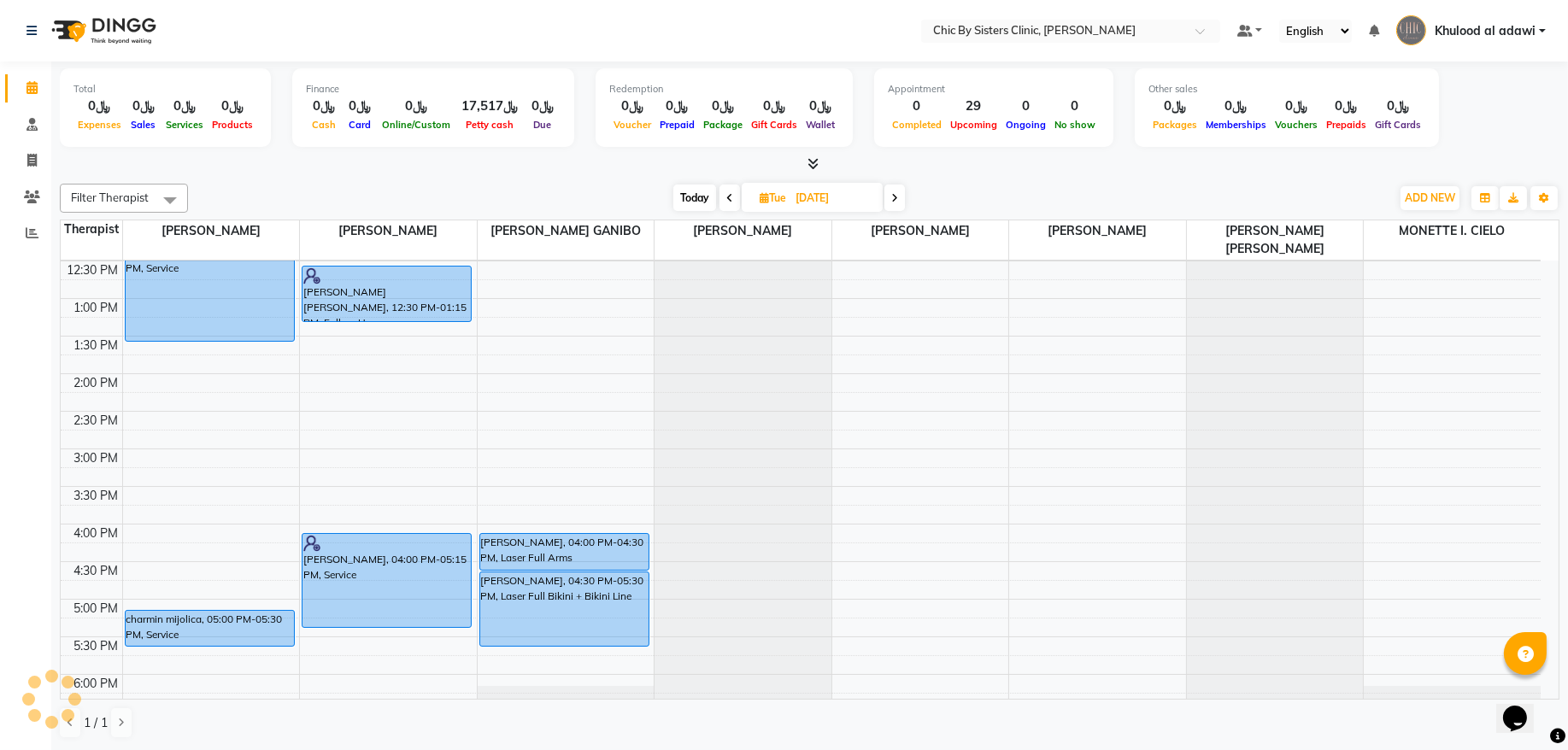
scroll to position [346, 0]
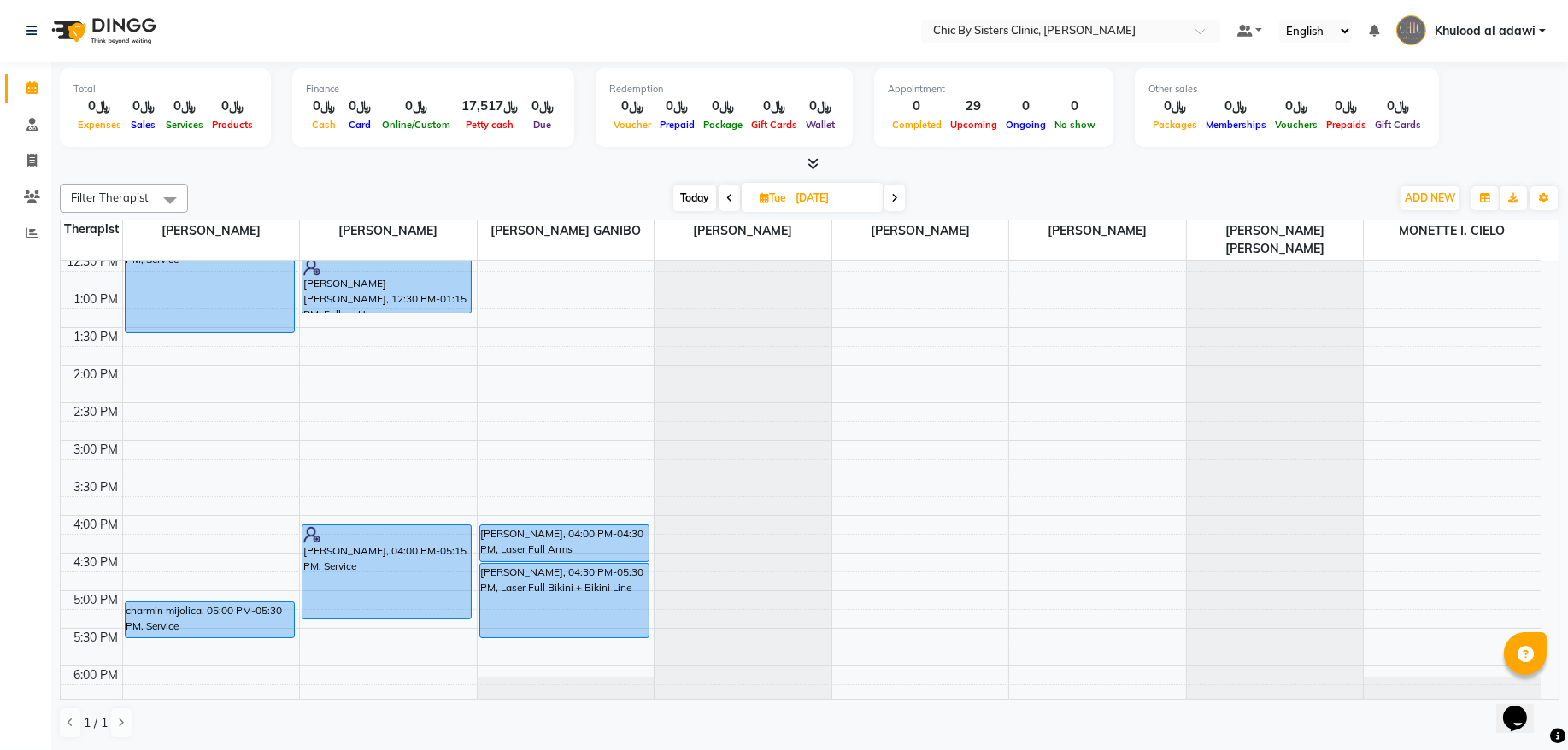
click at [710, 196] on span "Today" at bounding box center [695, 198] width 43 height 27
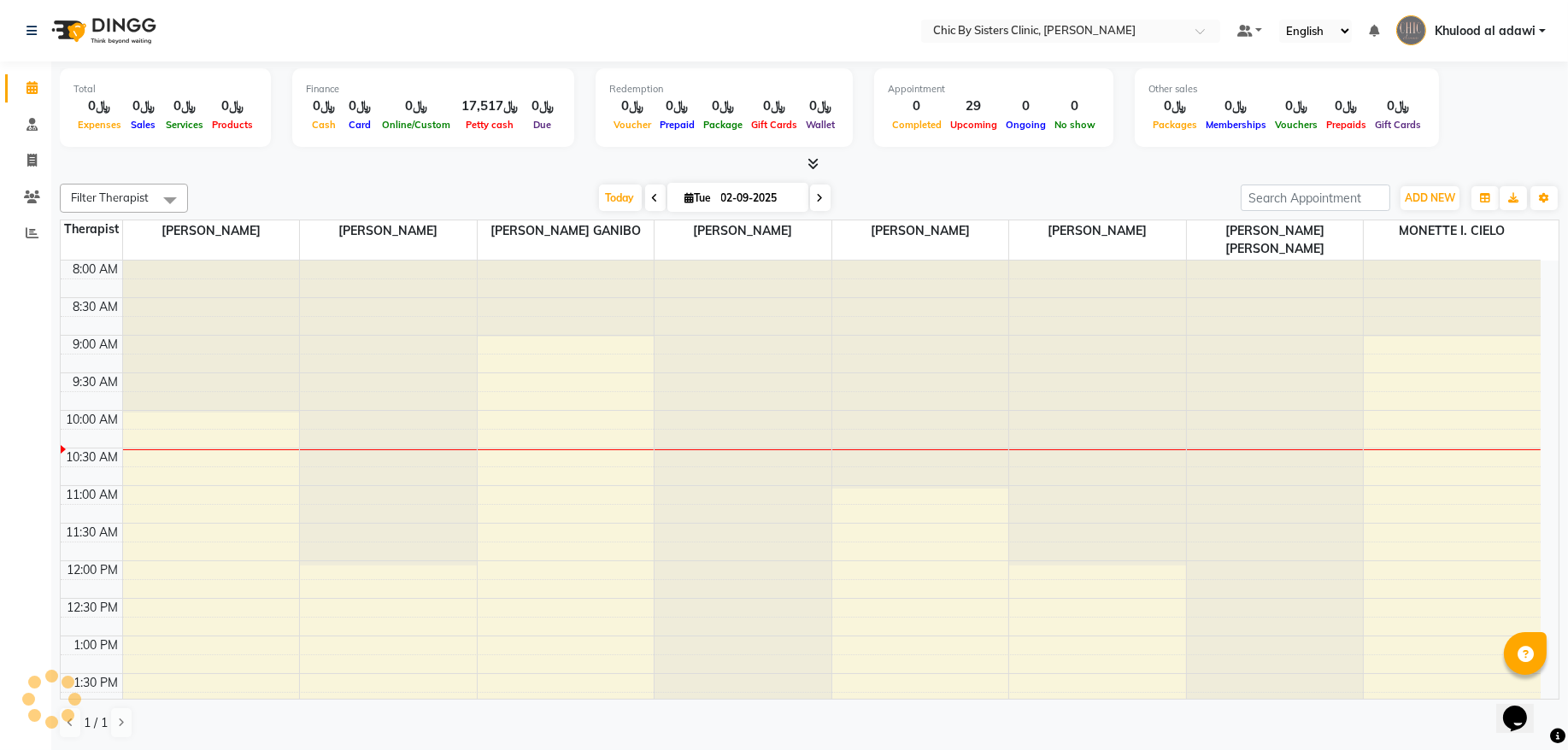
scroll to position [153, 0]
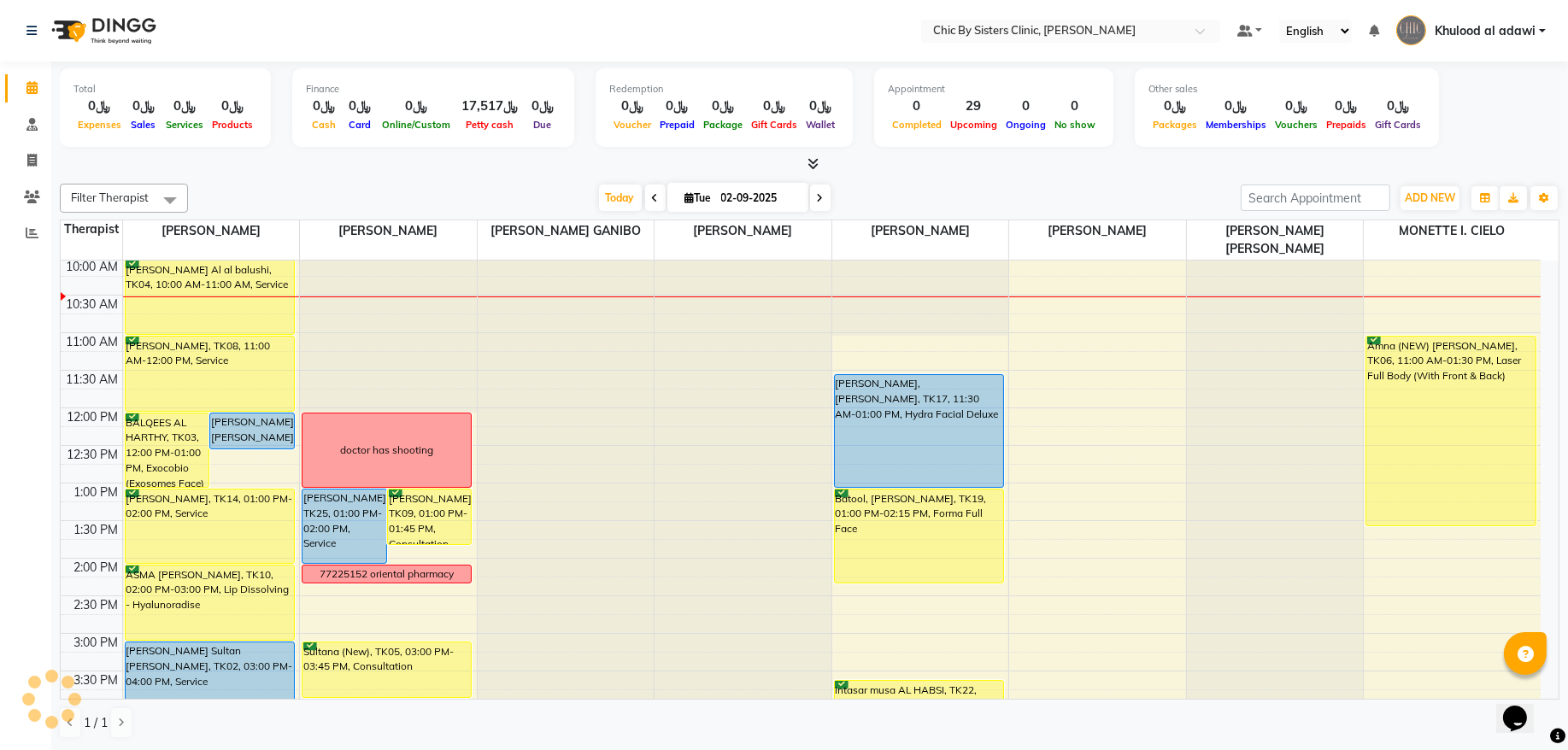
click at [817, 196] on icon at bounding box center [821, 197] width 7 height 10
type input "03-09-2025"
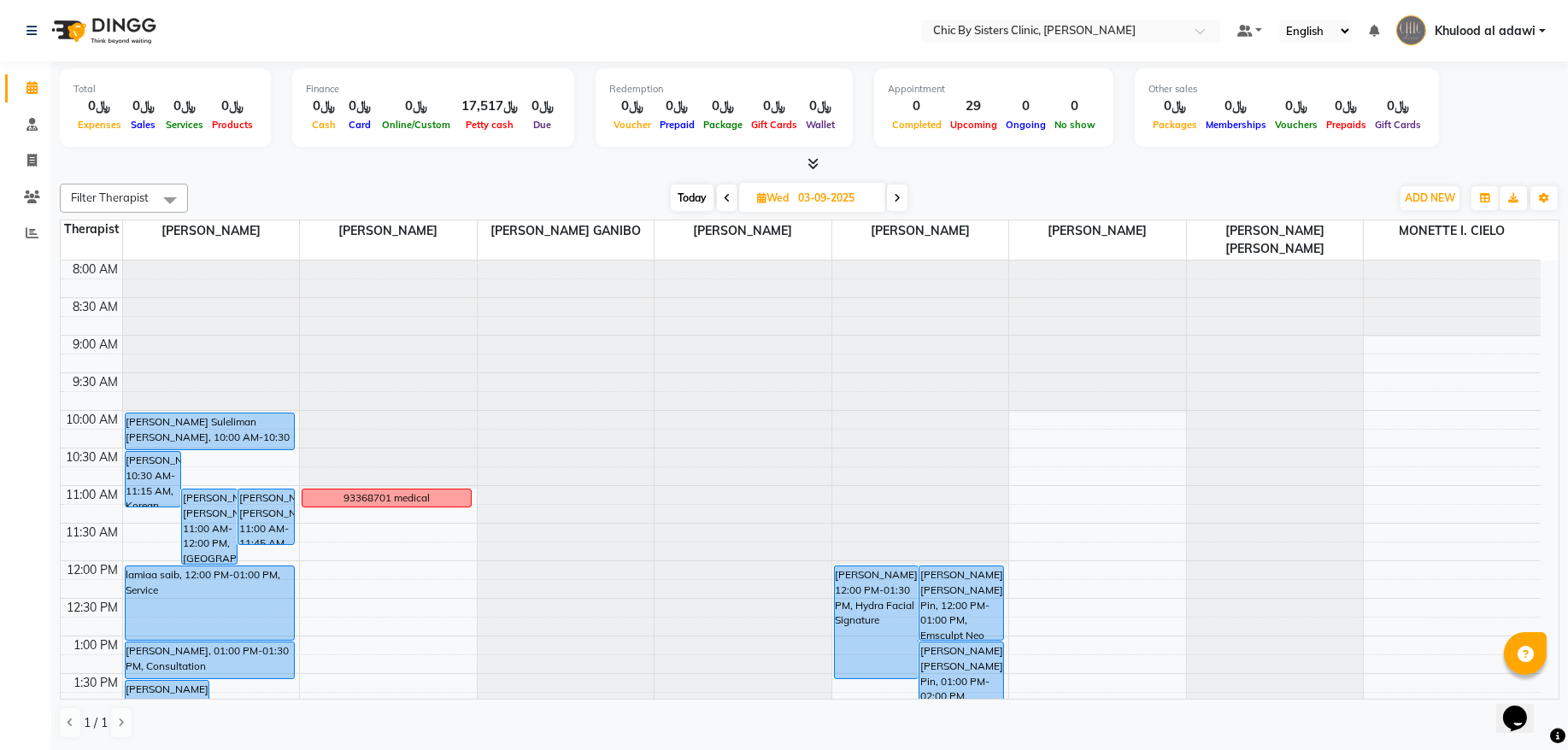
scroll to position [346, 0]
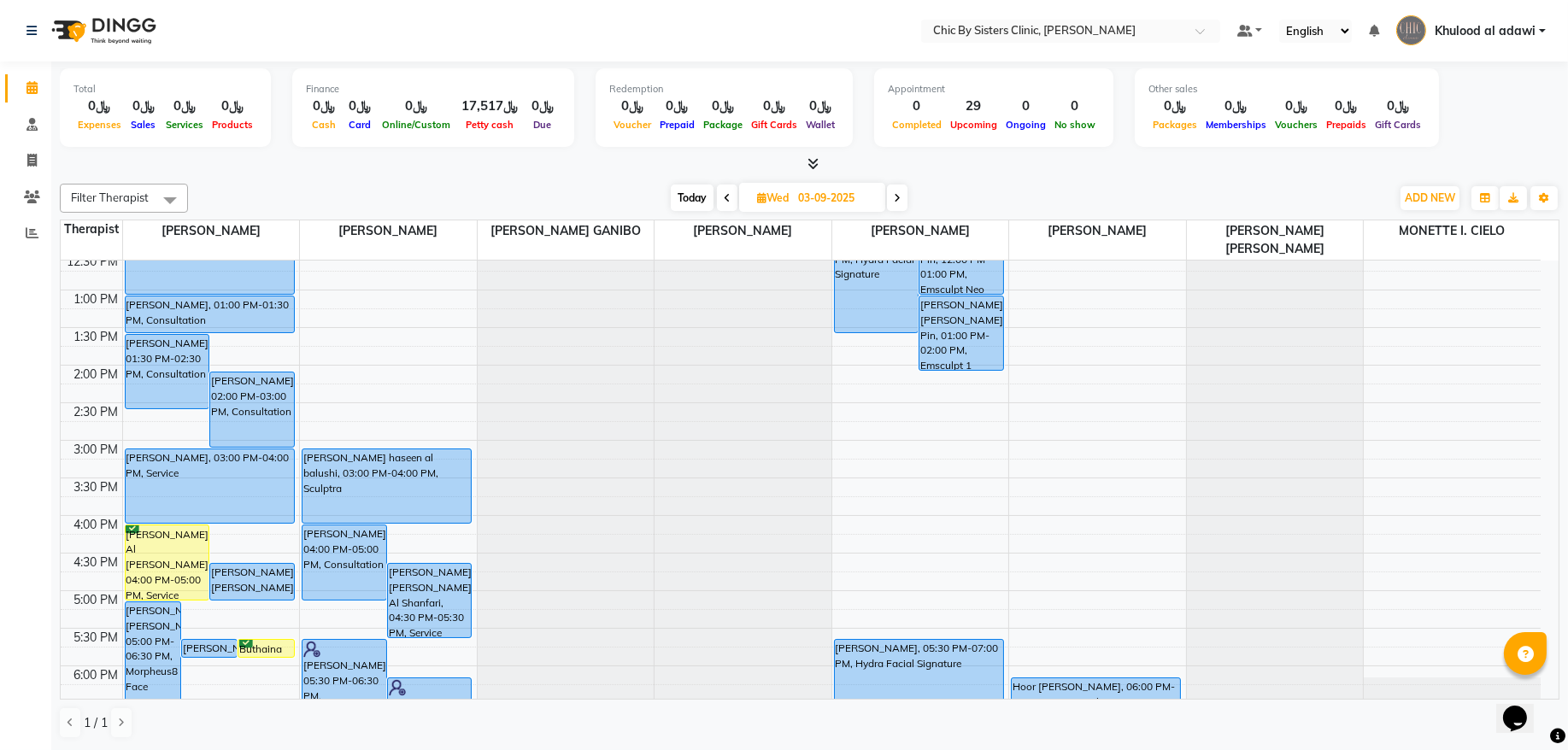
click at [796, 202] on input "03-09-2025" at bounding box center [836, 198] width 86 height 26
select select "9"
select select "2025"
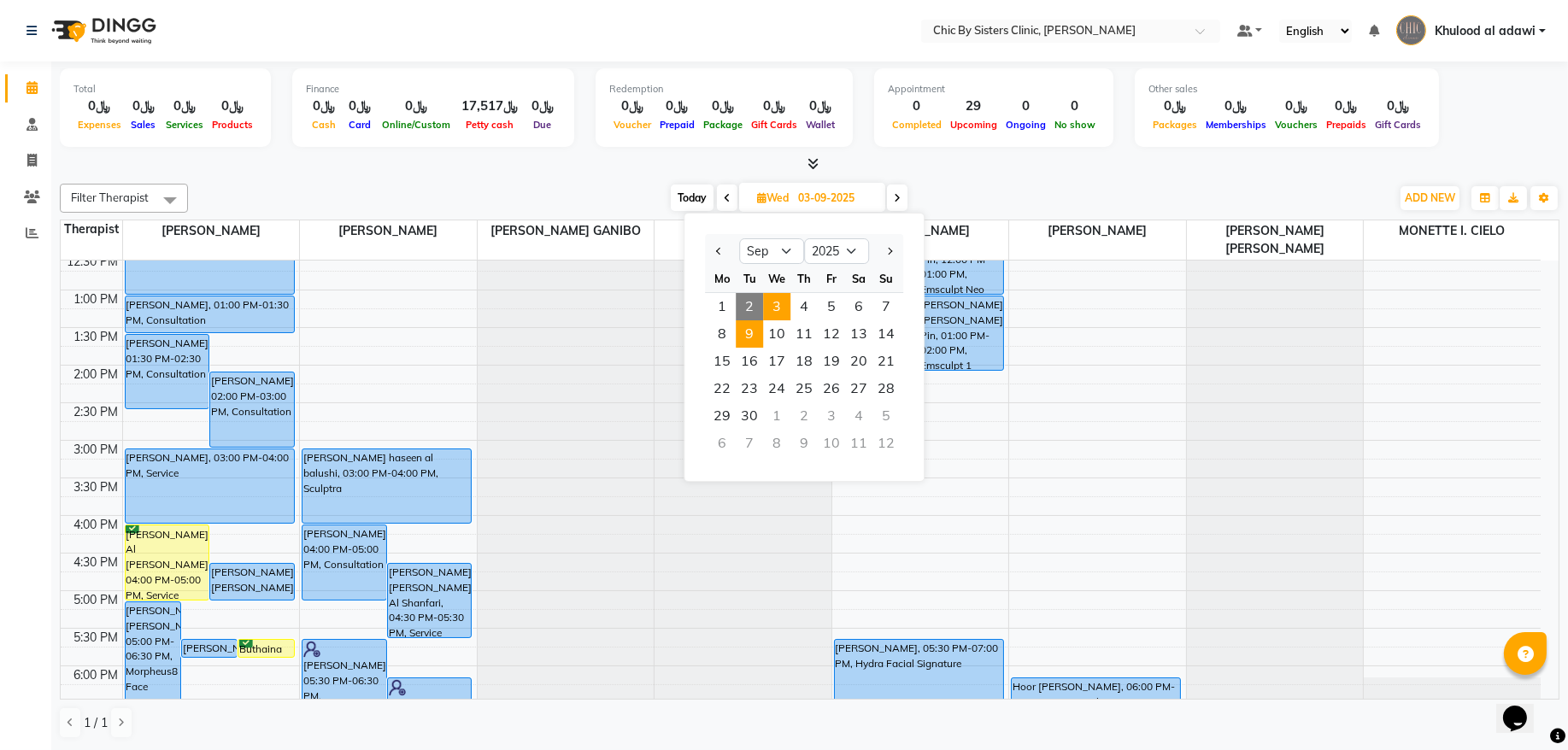
click at [757, 332] on span "9" at bounding box center [749, 334] width 28 height 28
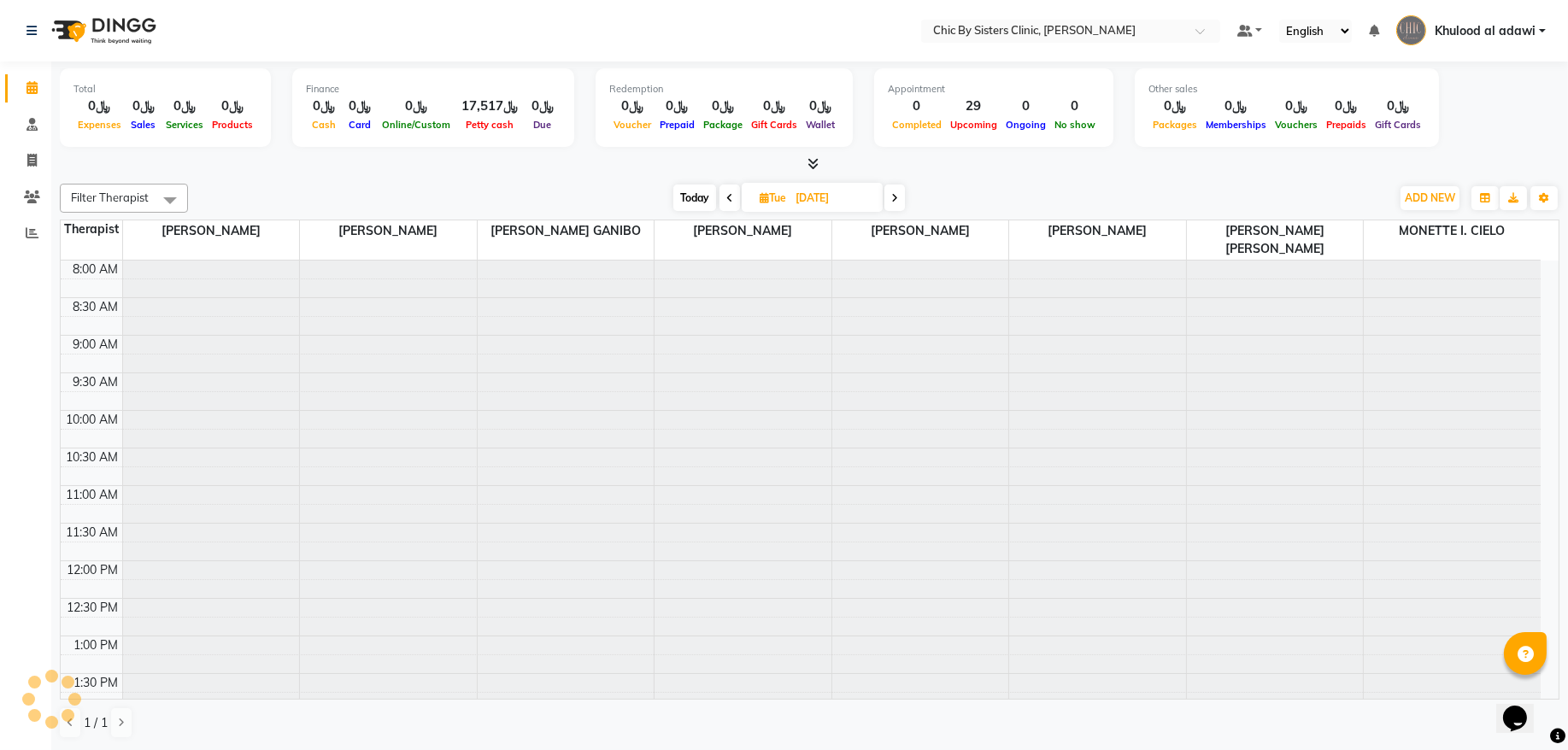
scroll to position [153, 0]
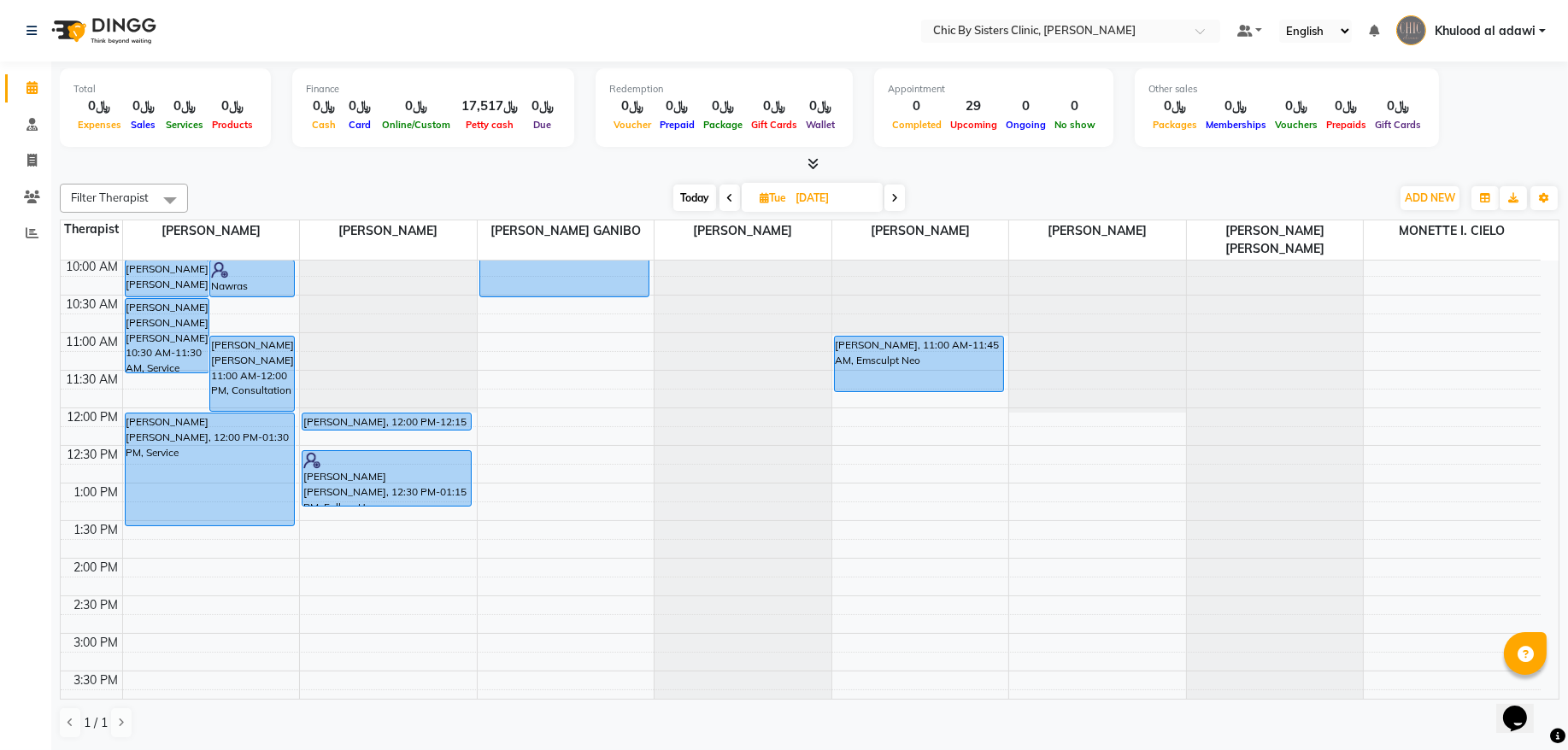
click at [688, 191] on span "Today" at bounding box center [695, 198] width 43 height 27
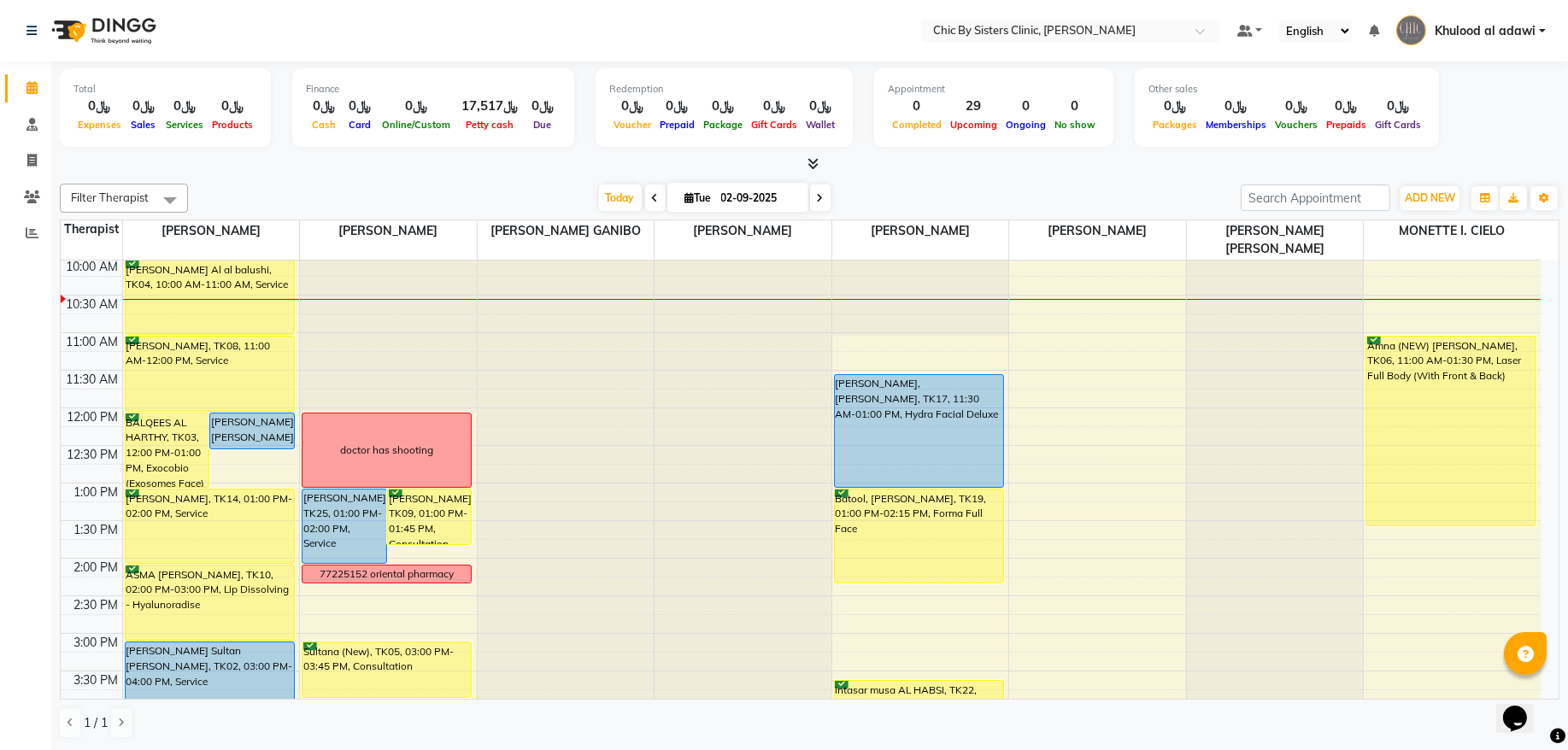
click at [817, 197] on icon at bounding box center [821, 197] width 7 height 10
type input "03-09-2025"
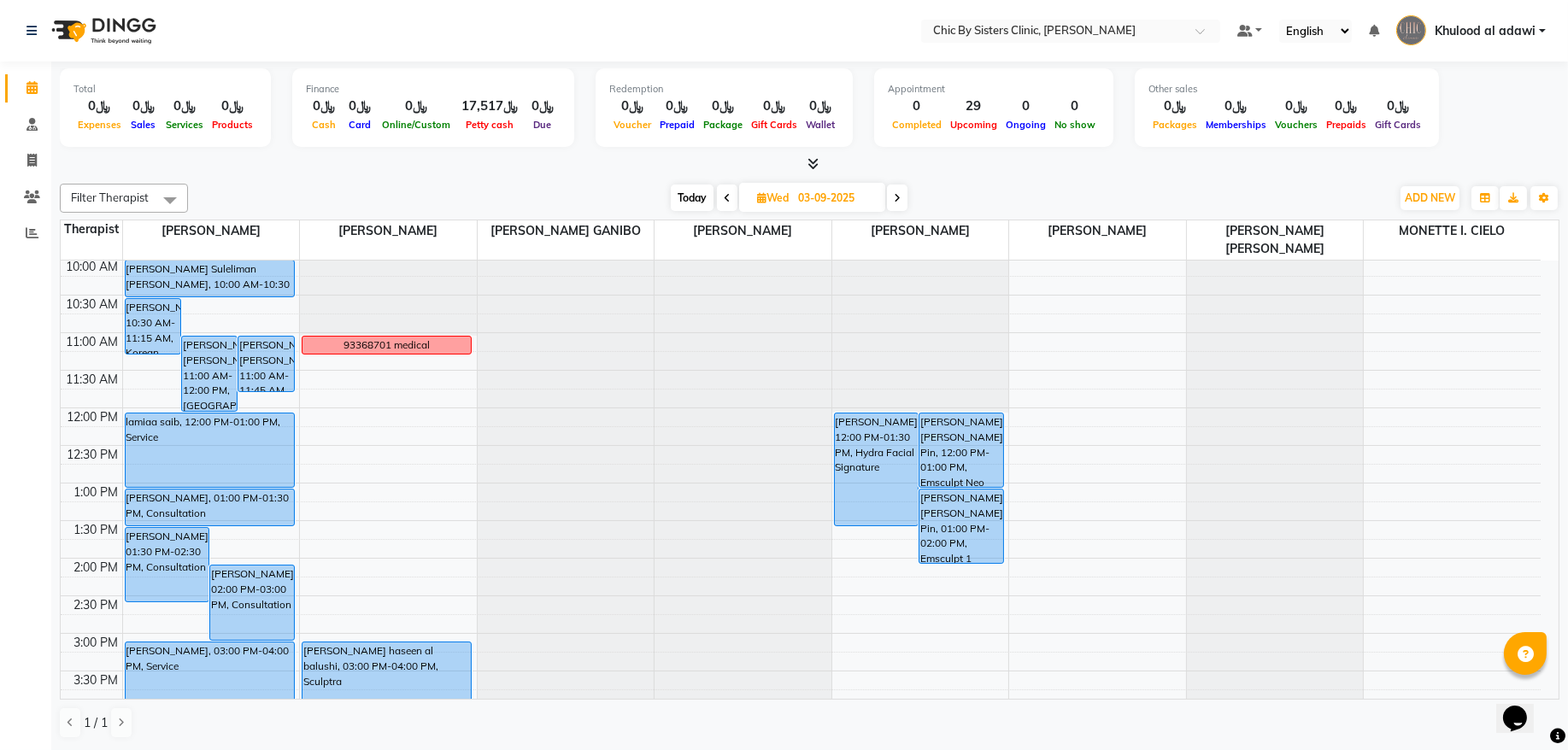
click at [800, 206] on input "03-09-2025" at bounding box center [836, 198] width 86 height 26
select select "9"
select select "2025"
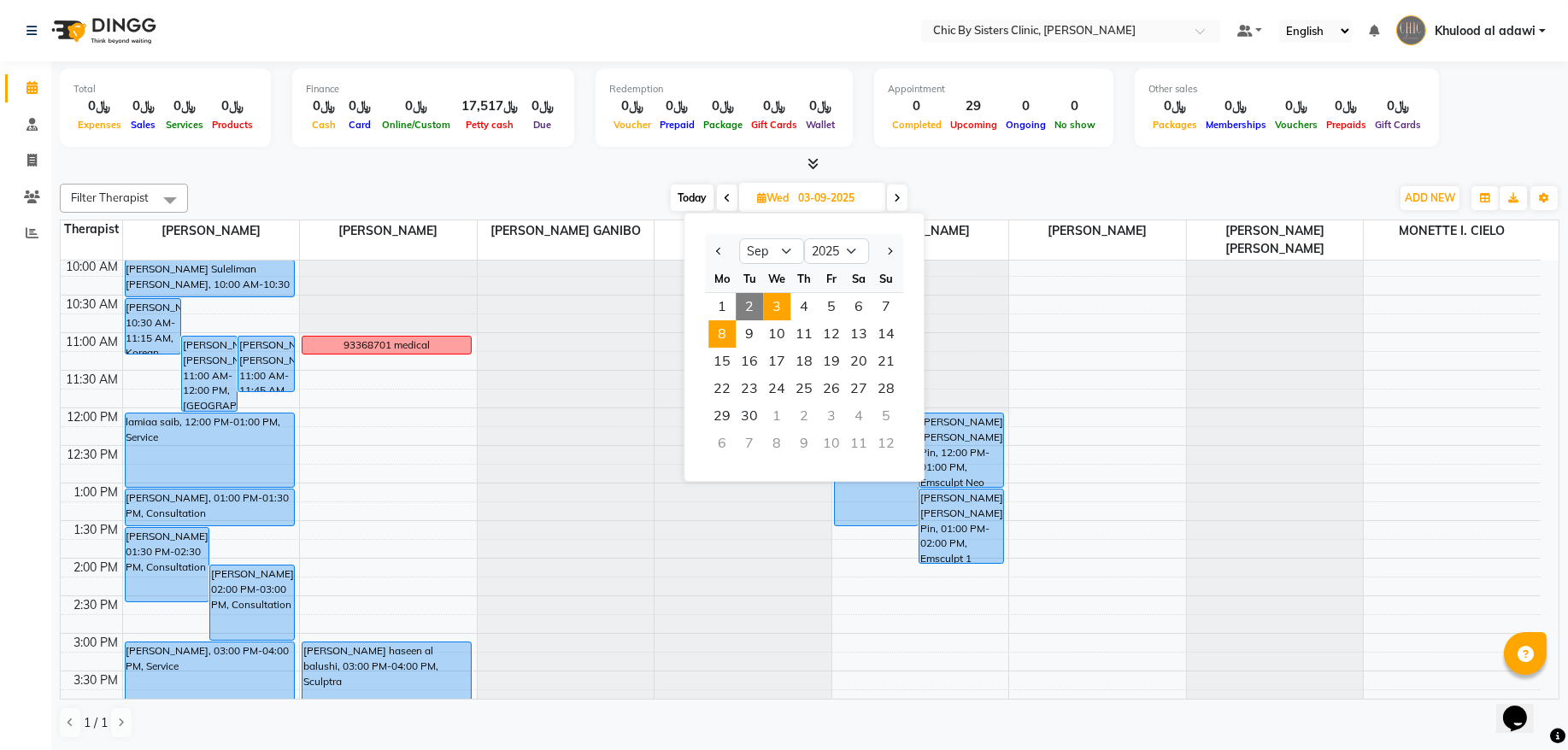
click at [724, 327] on span "8" at bounding box center [721, 334] width 28 height 28
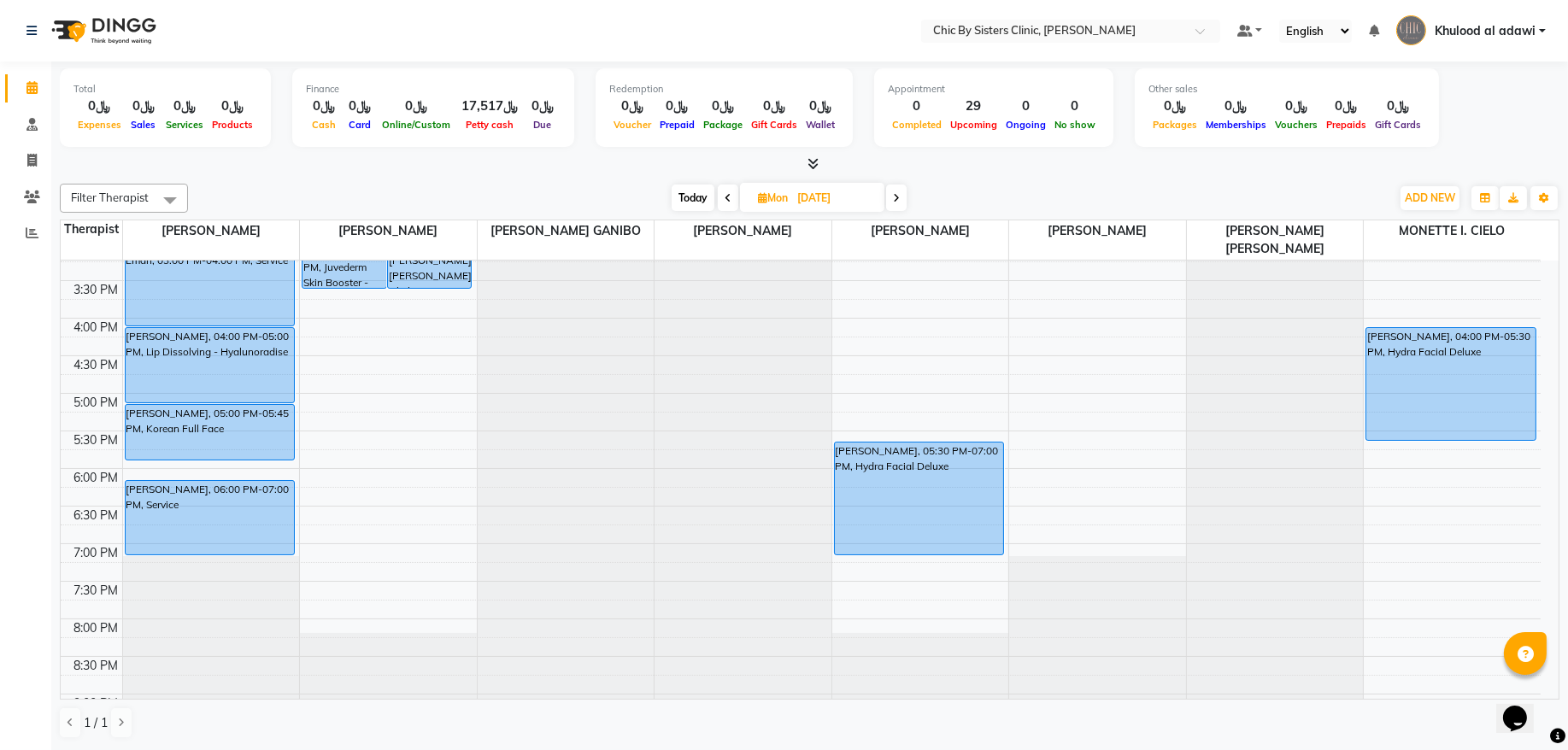
scroll to position [577, 0]
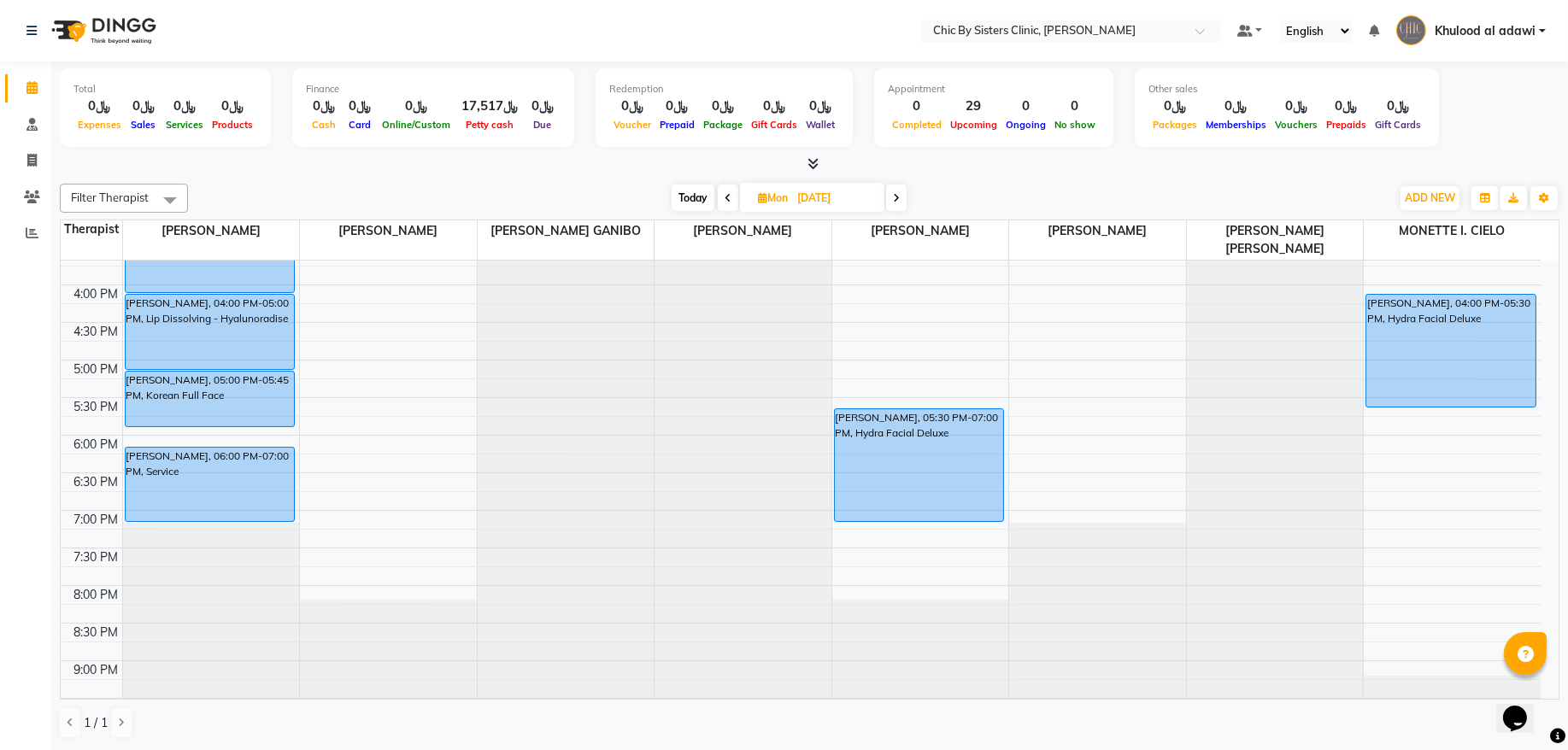
click at [685, 196] on span "Today" at bounding box center [693, 198] width 43 height 27
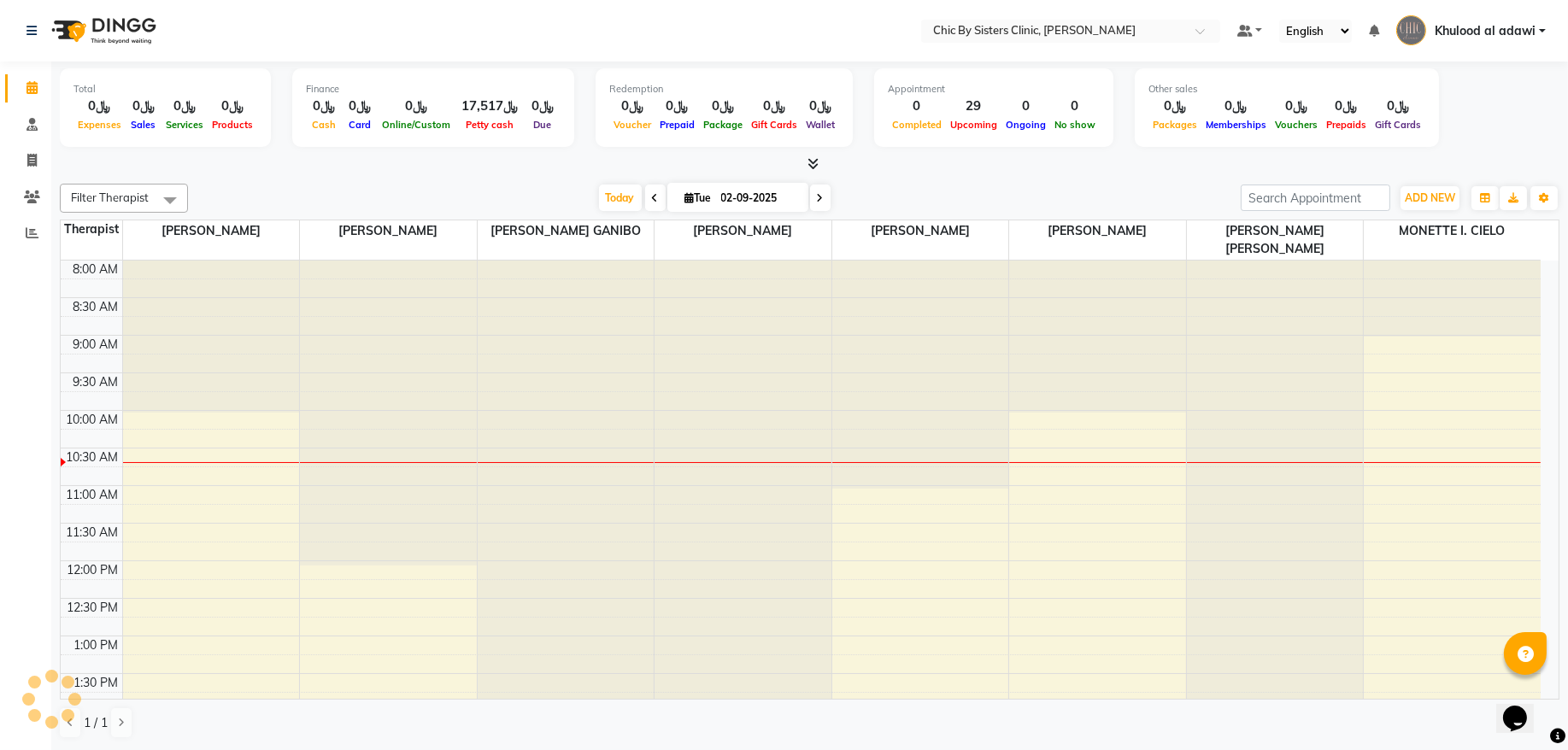
scroll to position [153, 0]
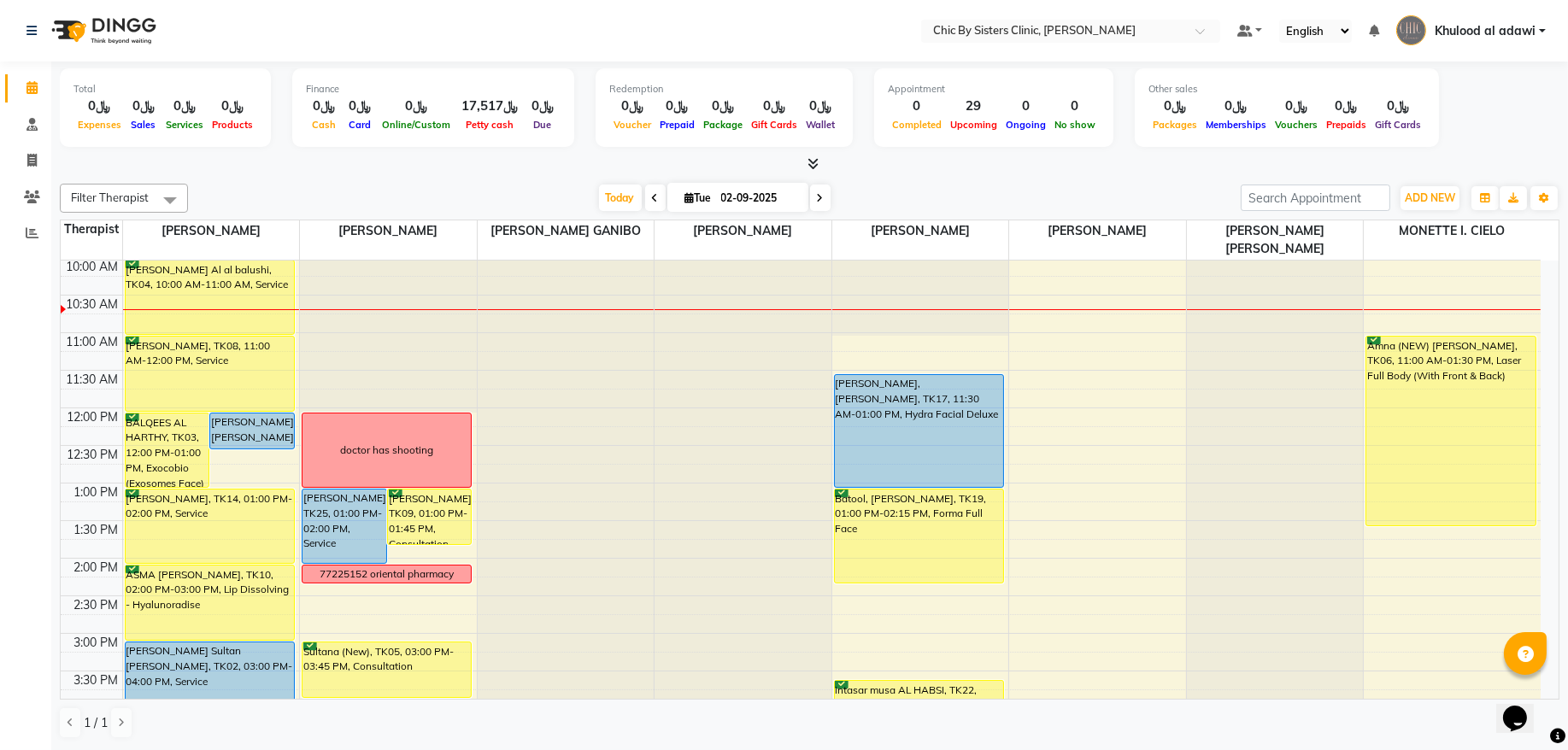
click at [829, 199] on div "[DATE] [DATE]" at bounding box center [714, 198] width 1036 height 26
click at [819, 199] on span at bounding box center [820, 198] width 21 height 27
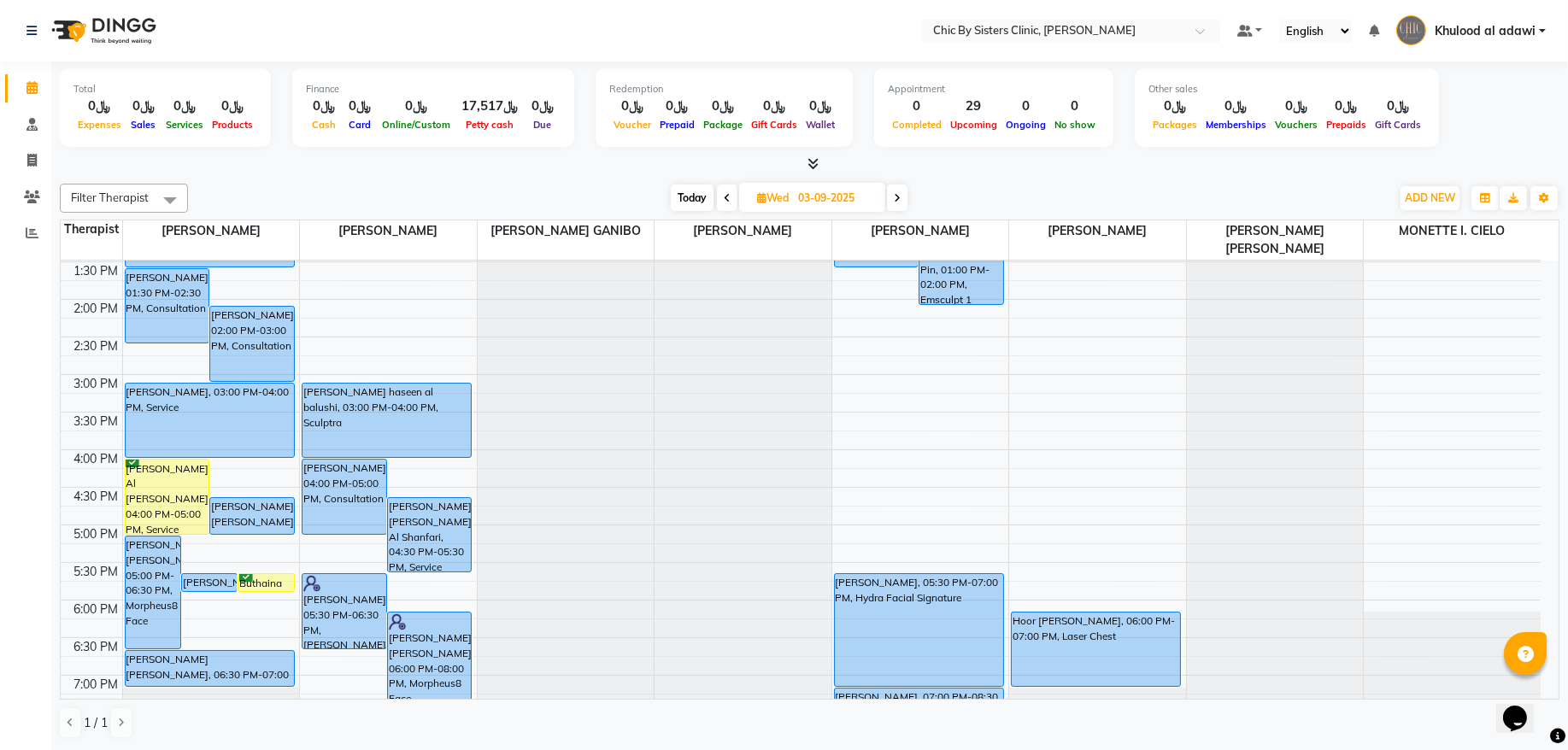
scroll to position [500, 0]
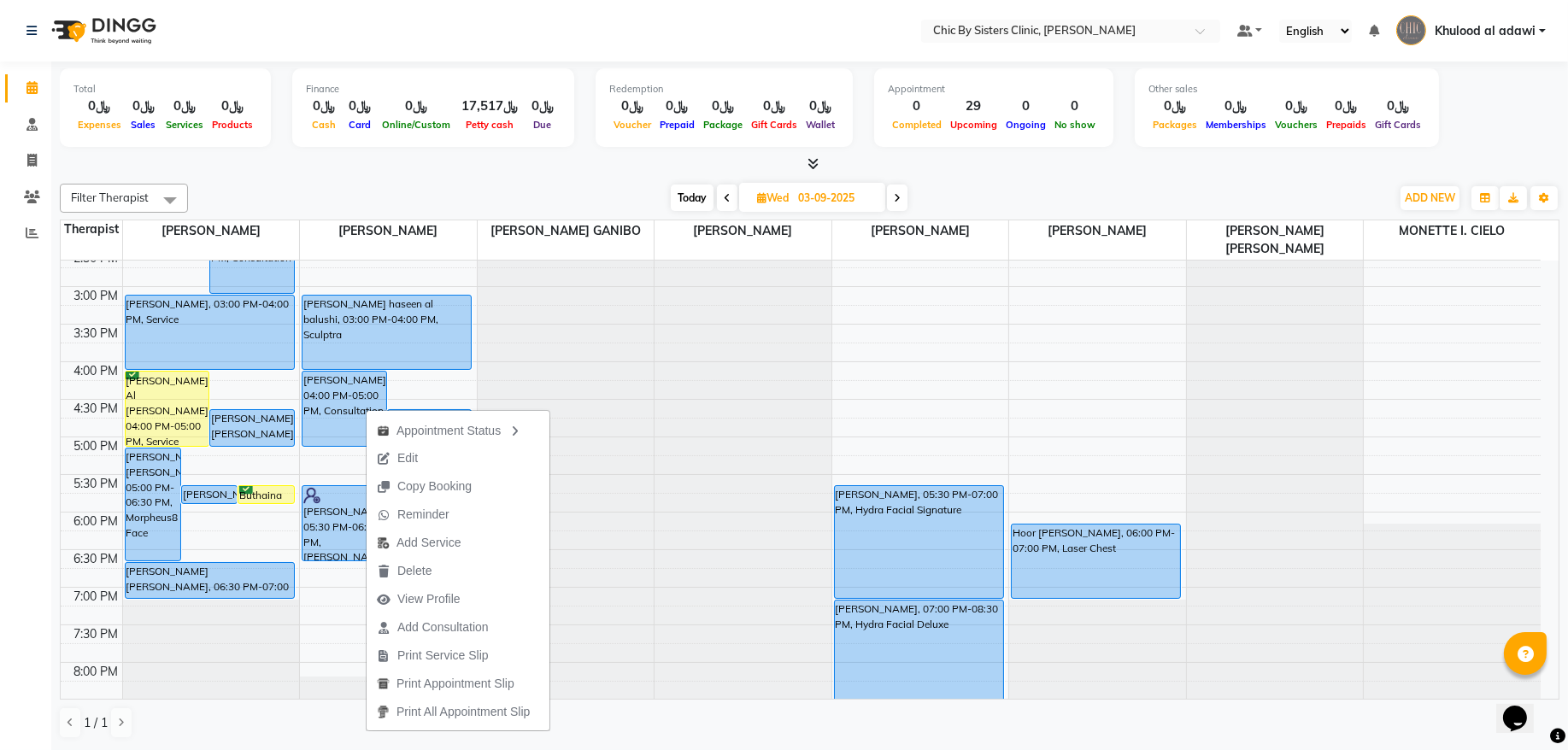
click at [1112, 142] on div "Total ﷼0 Expenses ﷼0 Sales ﷼0 Services ﷼0 Products Finance ﷼0 Cash ﷼0 Card ﷼0 O…" at bounding box center [810, 111] width 1500 height 84
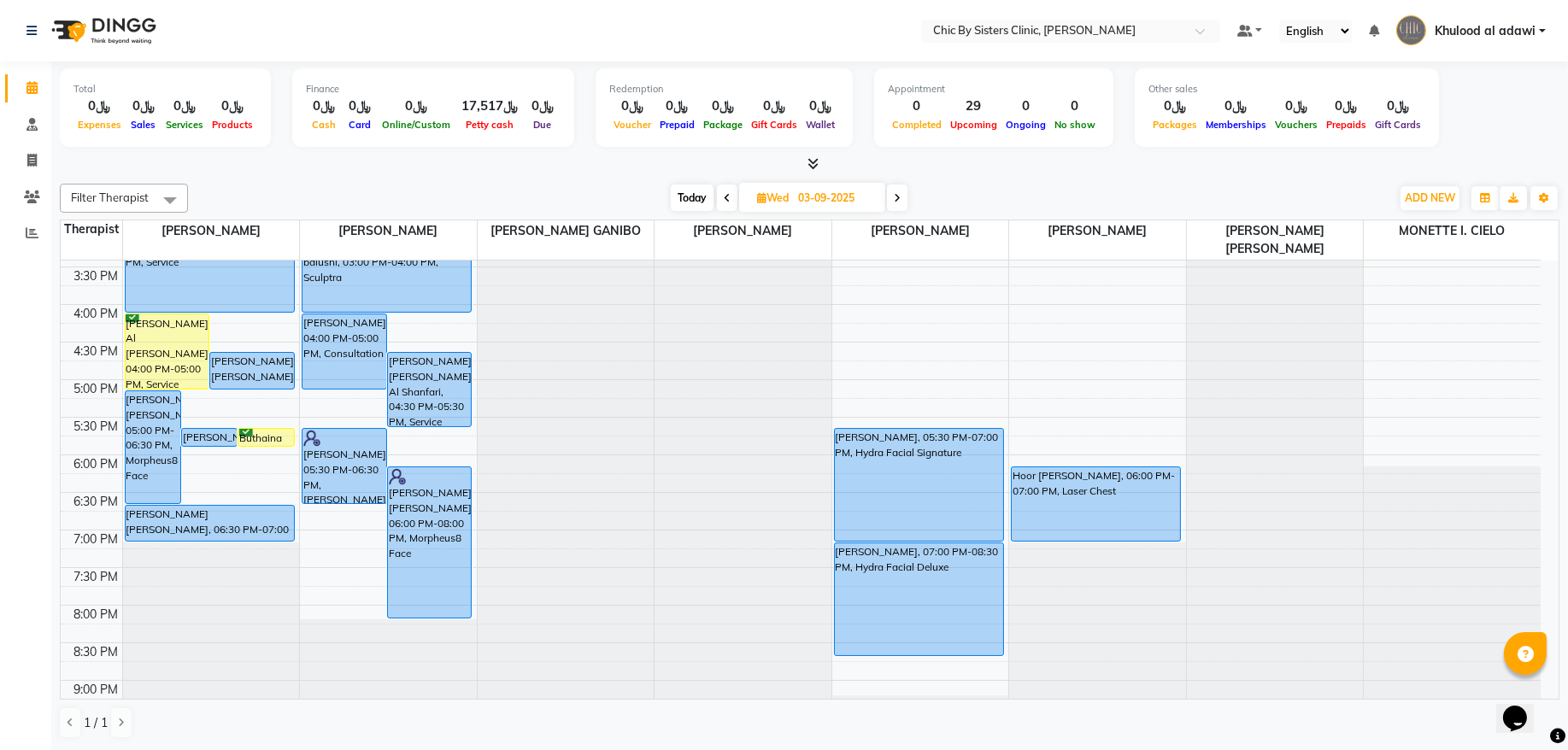
scroll to position [615, 0]
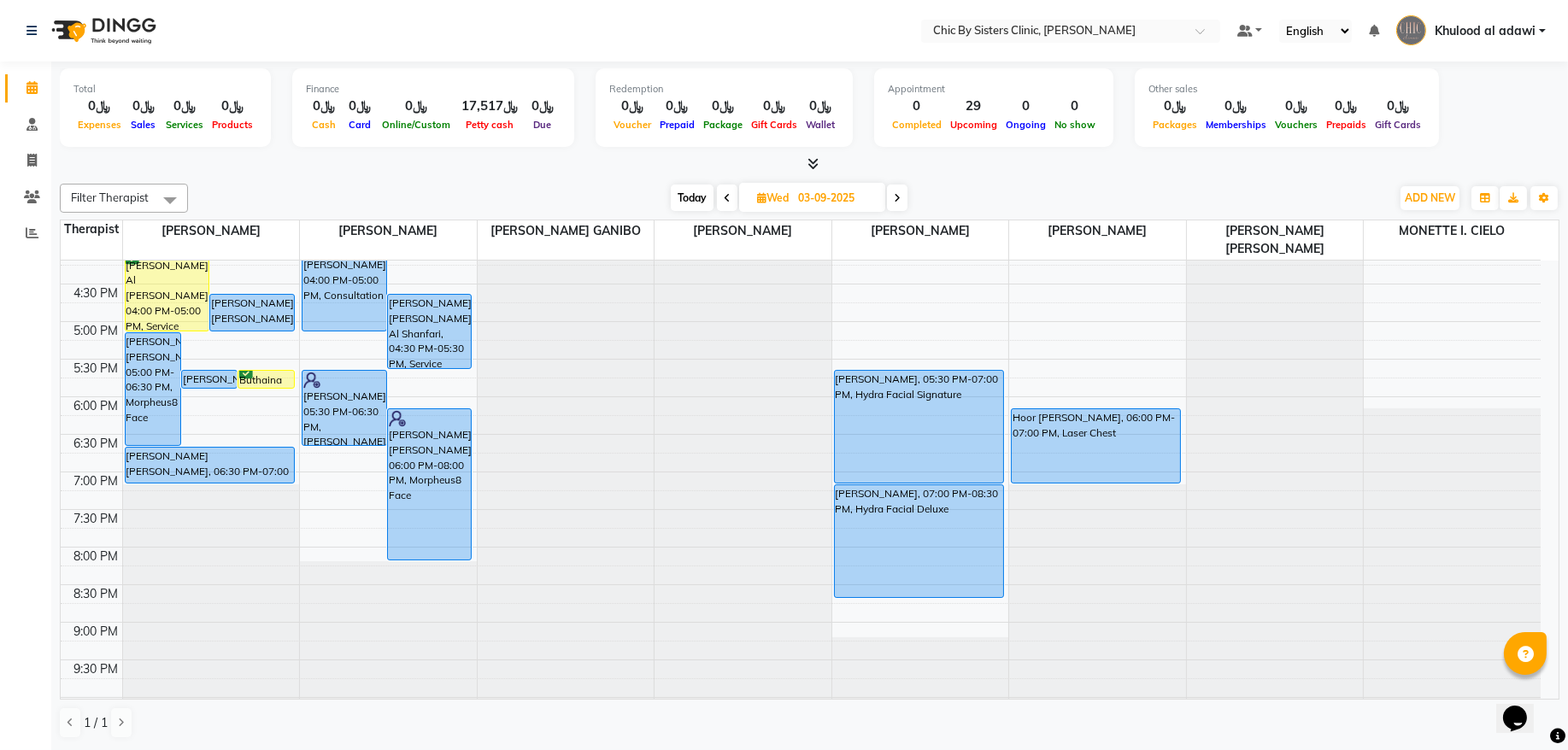
click at [696, 201] on span "Today" at bounding box center [692, 198] width 43 height 27
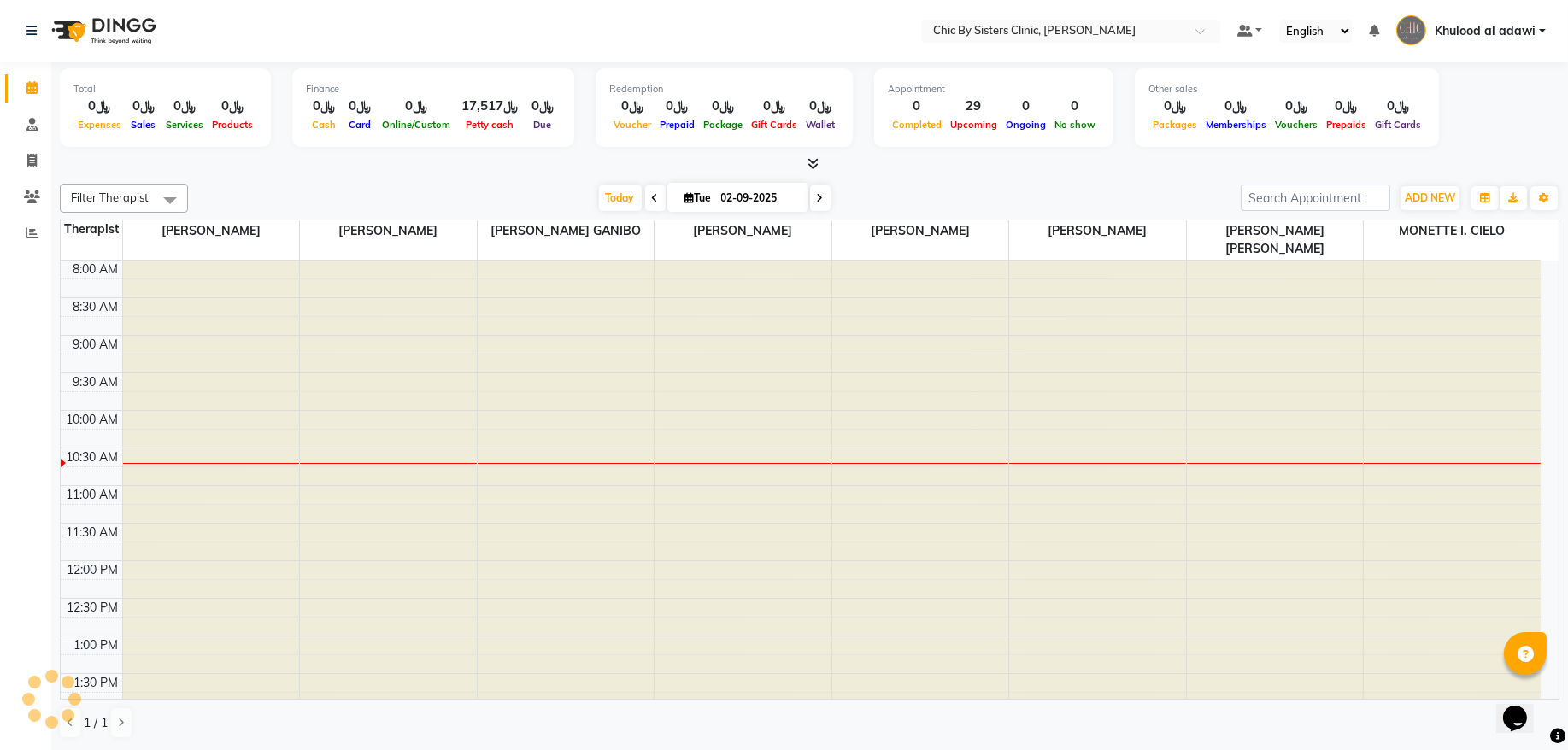
scroll to position [153, 0]
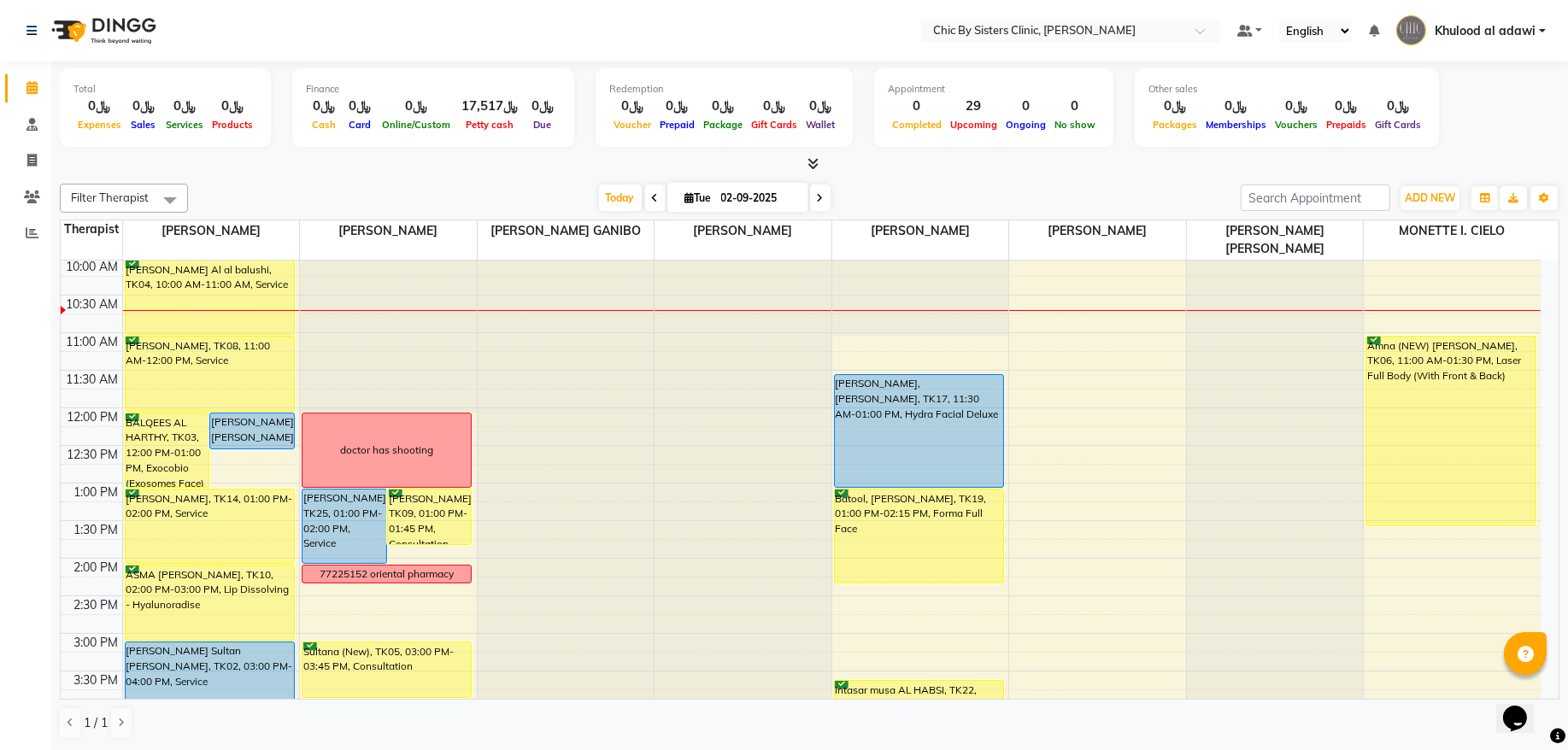
click at [817, 199] on span at bounding box center [820, 198] width 21 height 27
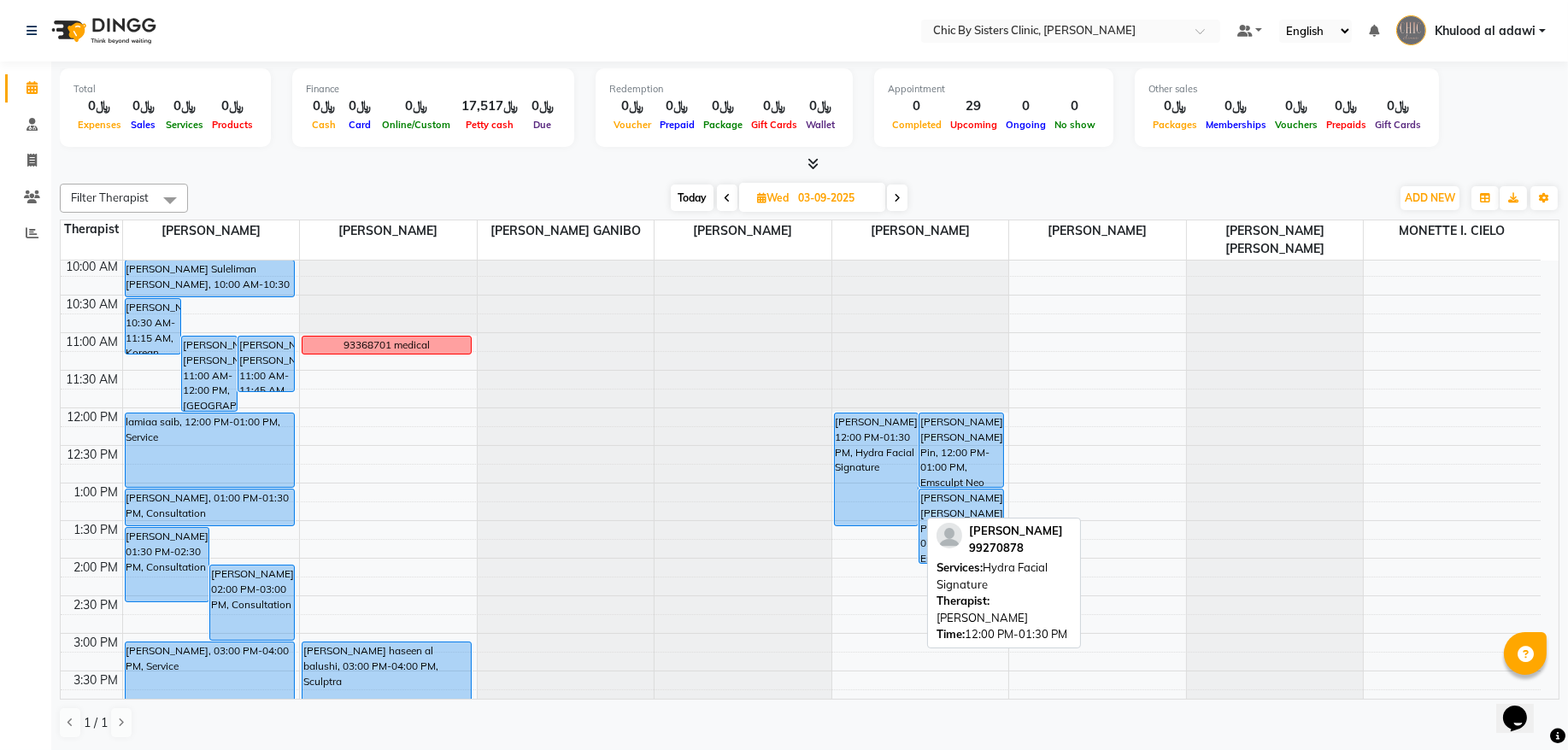
scroll to position [615, 0]
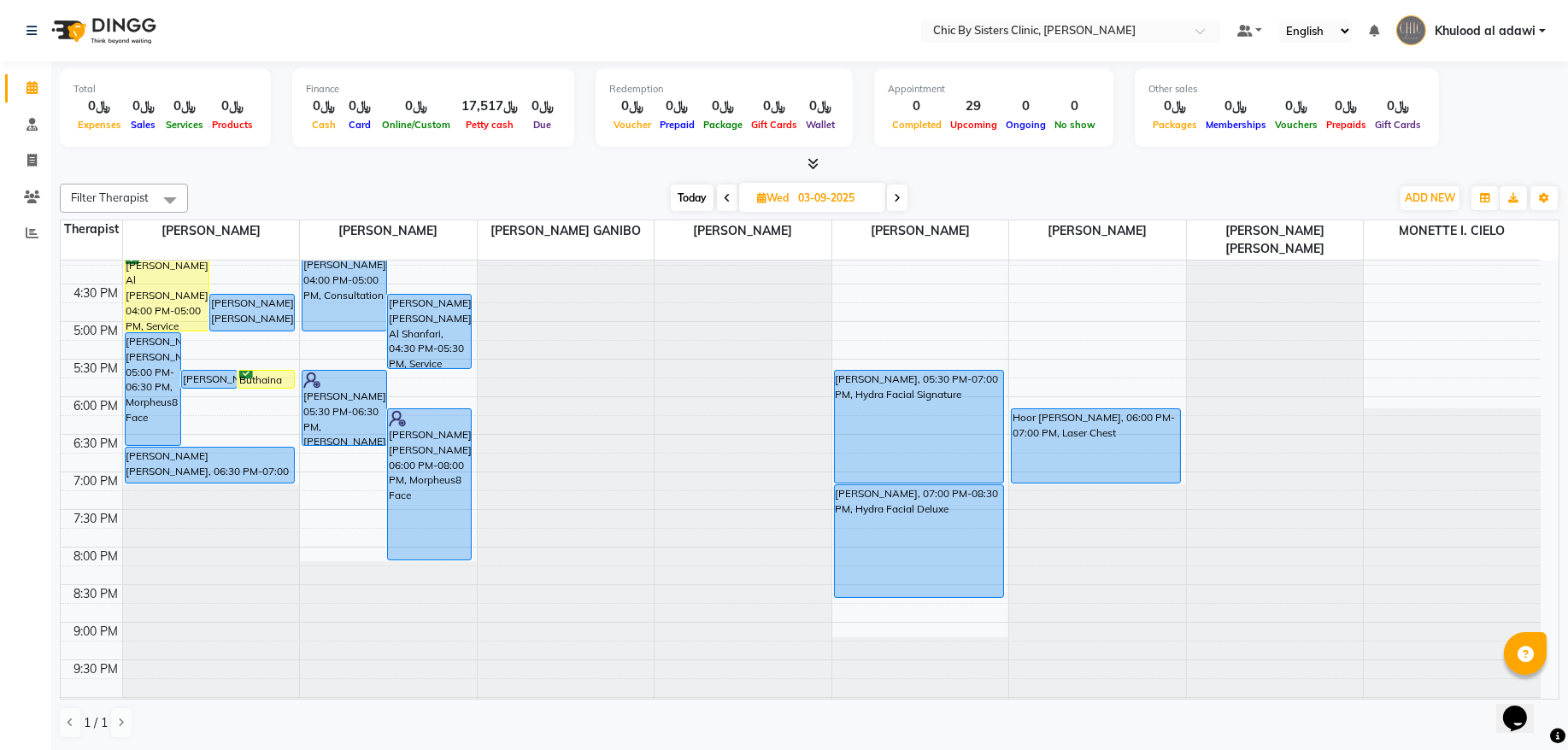
click at [690, 199] on span "Today" at bounding box center [692, 198] width 43 height 27
type input "02-09-2025"
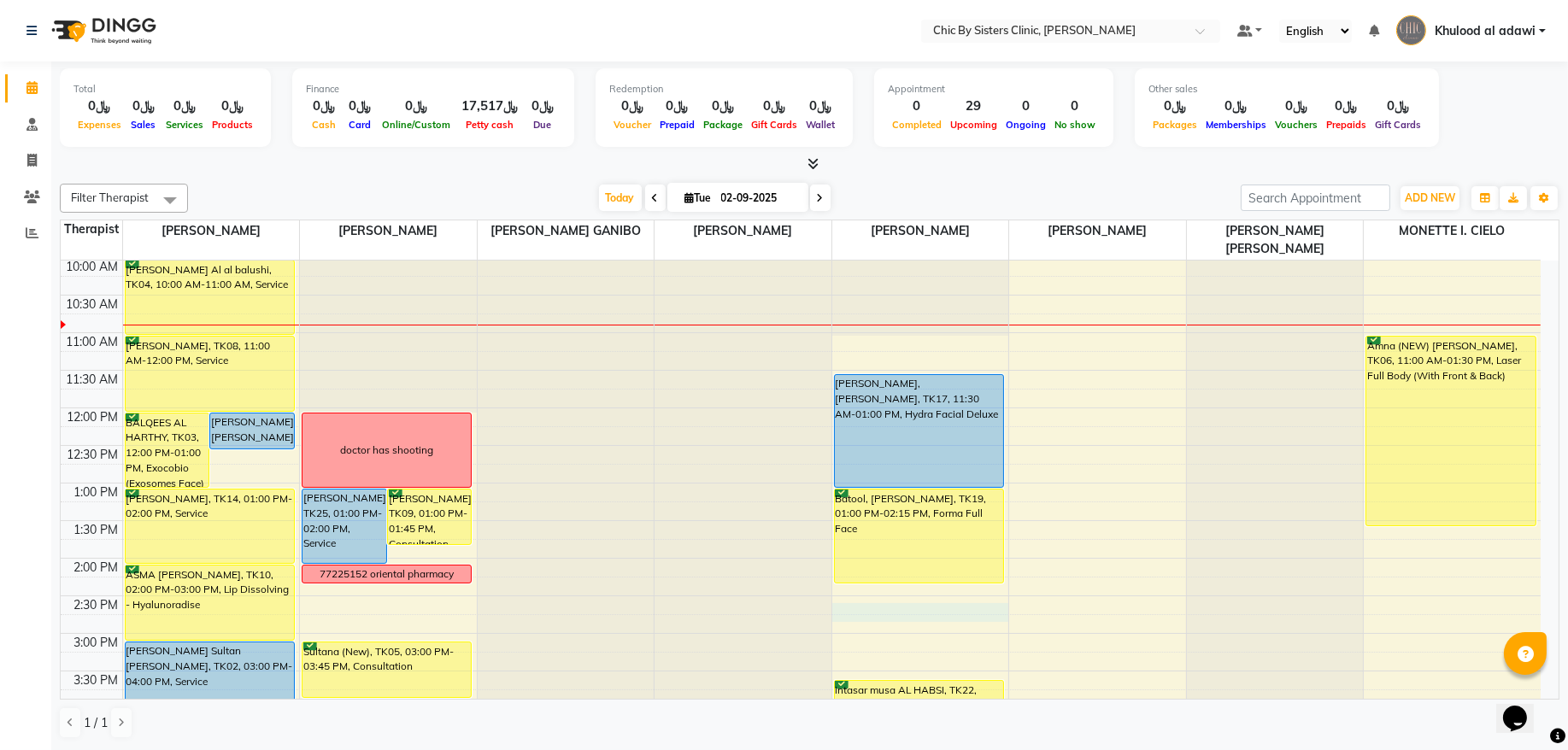
click at [940, 606] on div "8:00 AM 8:30 AM 9:00 AM 9:30 AM 10:00 AM 10:30 AM 11:00 AM 11:30 AM 12:00 PM 12…" at bounding box center [801, 709] width 1480 height 1203
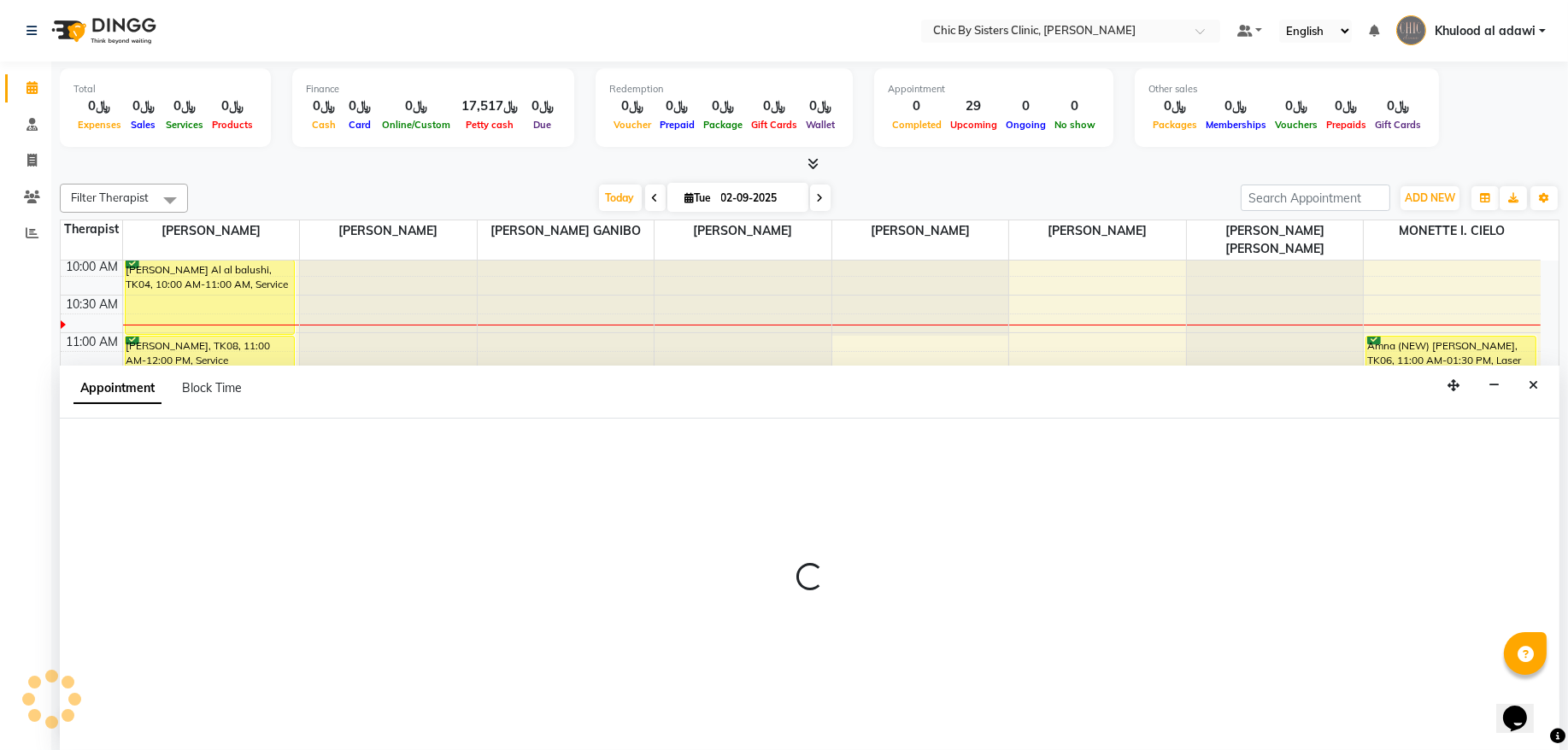
select select "49183"
select select "870"
select select "tentative"
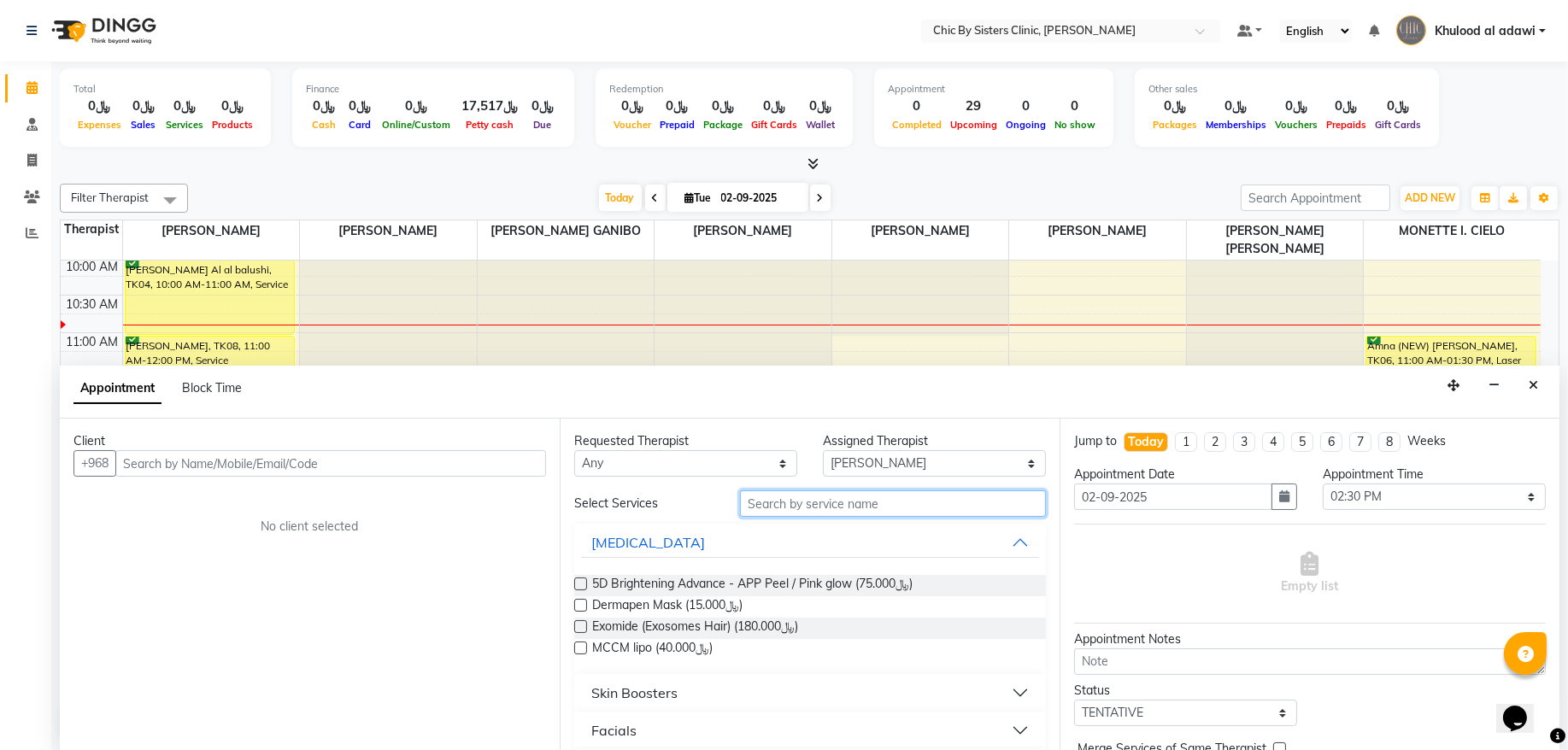
click at [979, 501] on input "text" at bounding box center [893, 504] width 306 height 27
type input "ems"
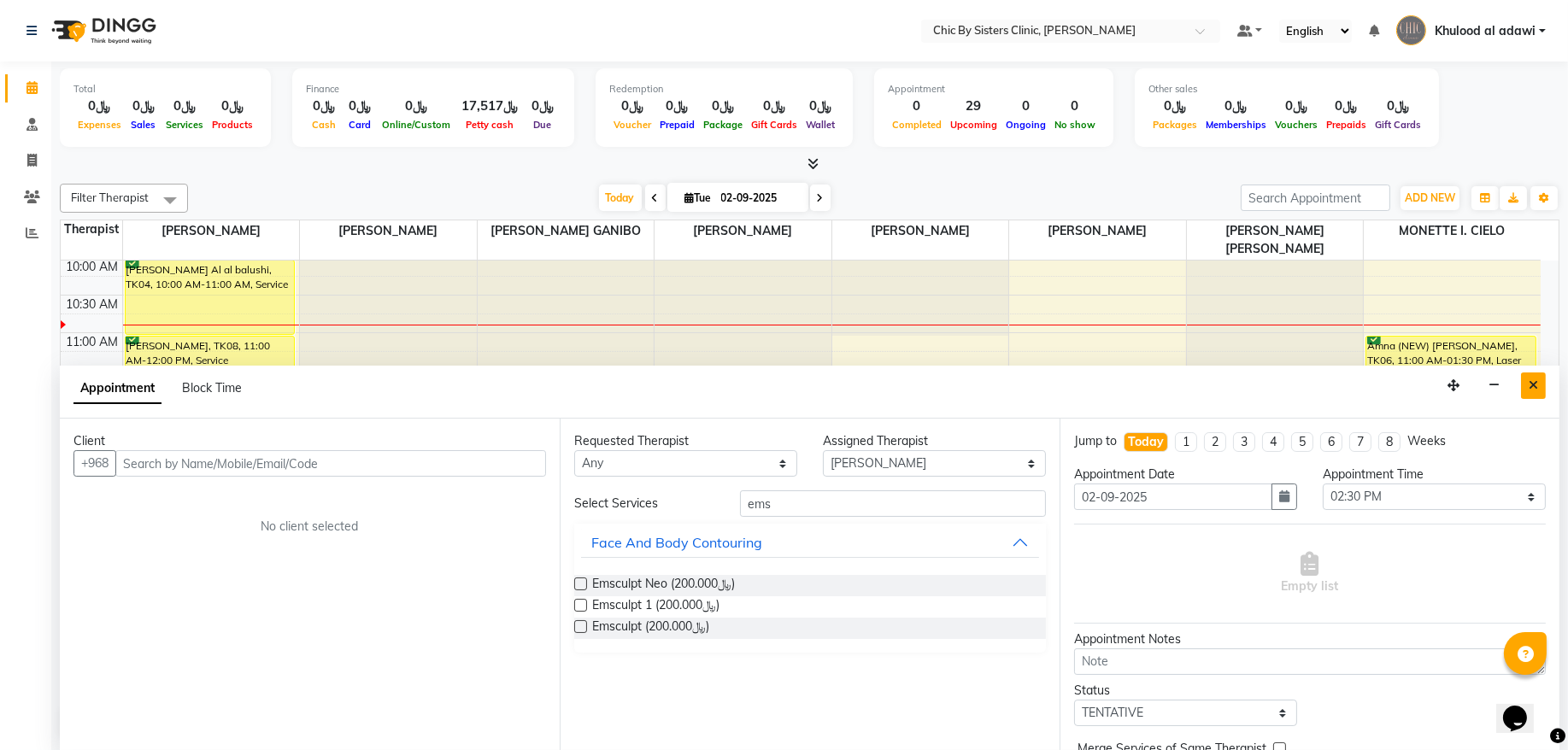
click at [1534, 386] on icon "Close" at bounding box center [1533, 385] width 10 height 12
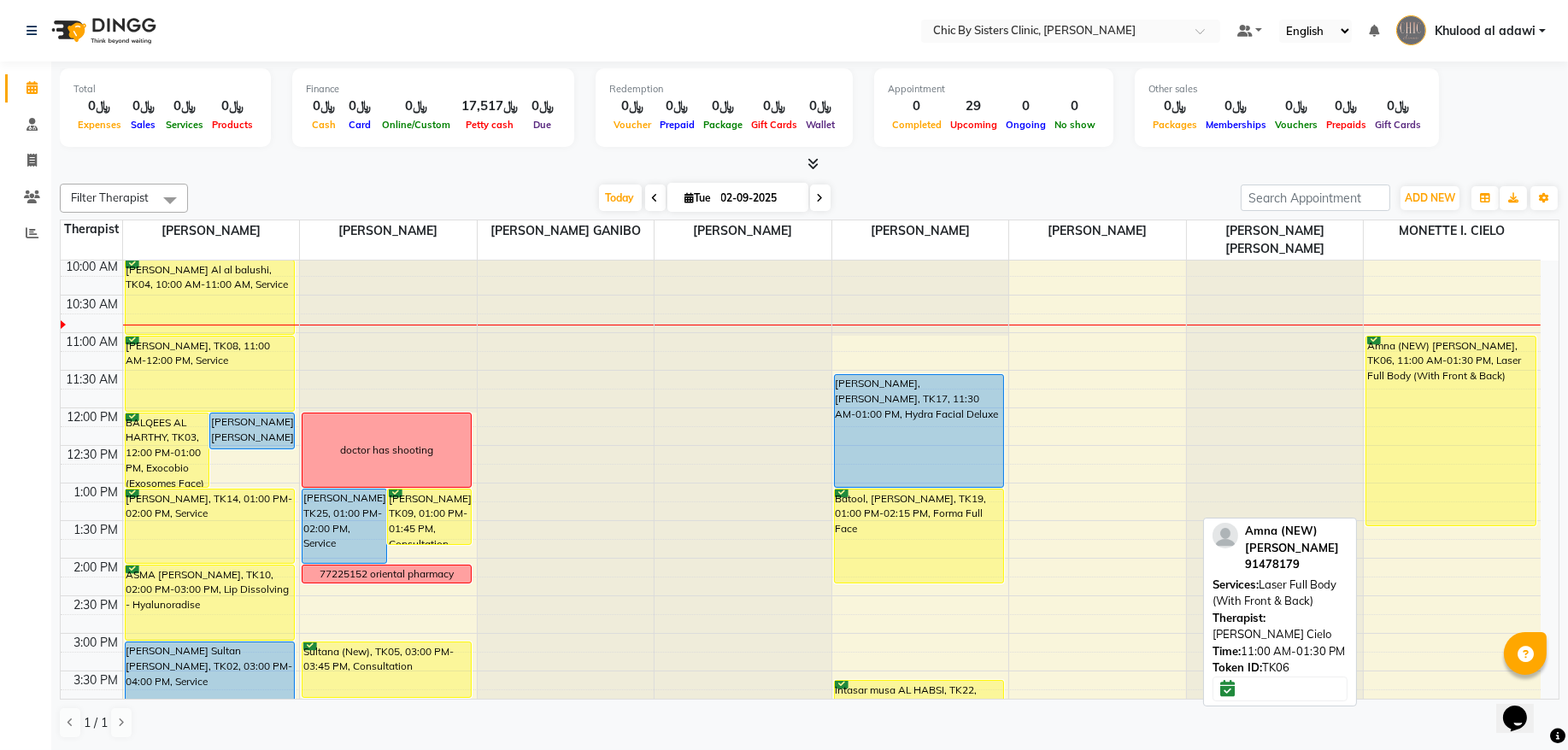
click at [1478, 446] on div "Amna (NEW) [PERSON_NAME], TK06, 11:00 AM-01:30 PM, Laser Full Body (With Front …" at bounding box center [1450, 431] width 169 height 189
select select "6"
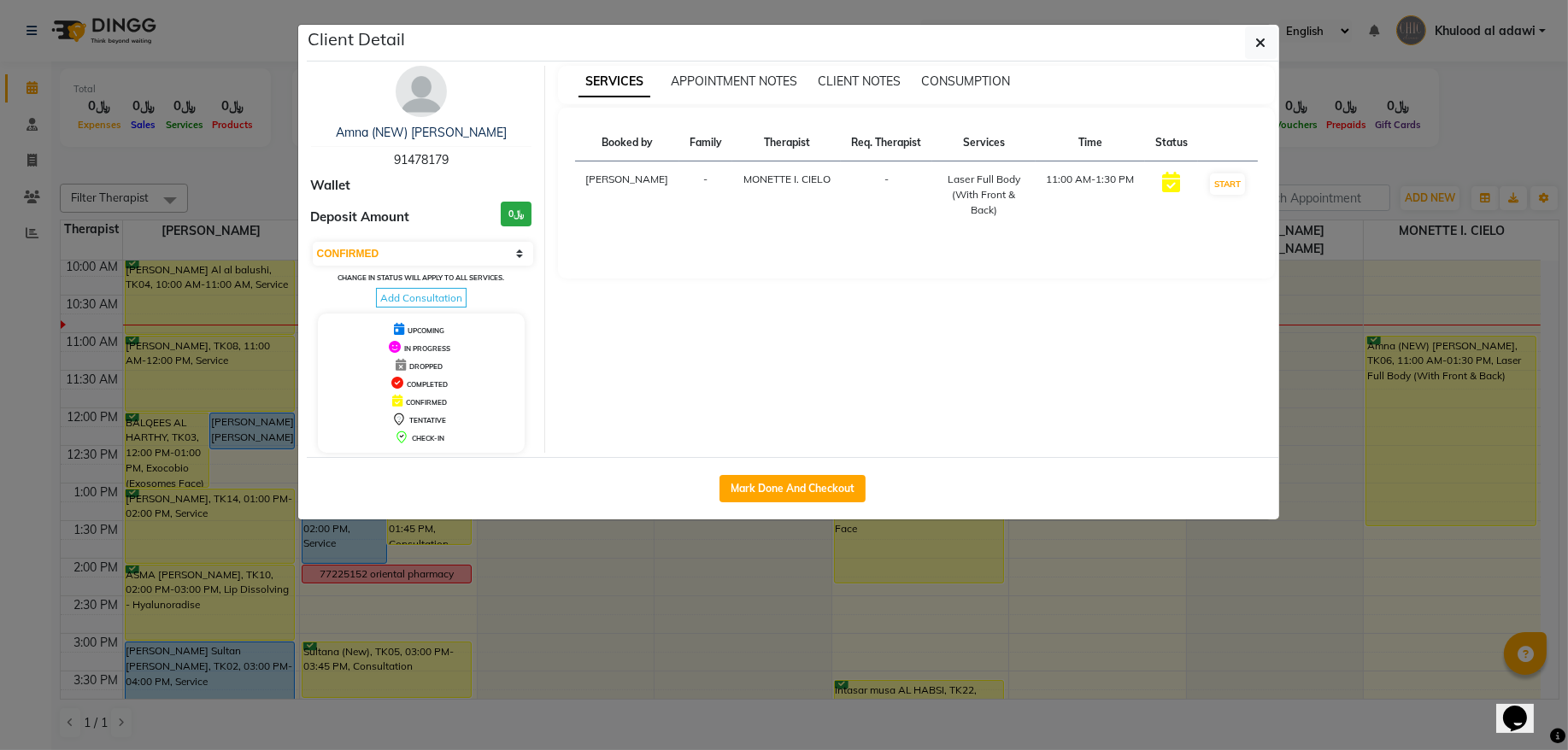
click at [421, 100] on img at bounding box center [421, 91] width 51 height 51
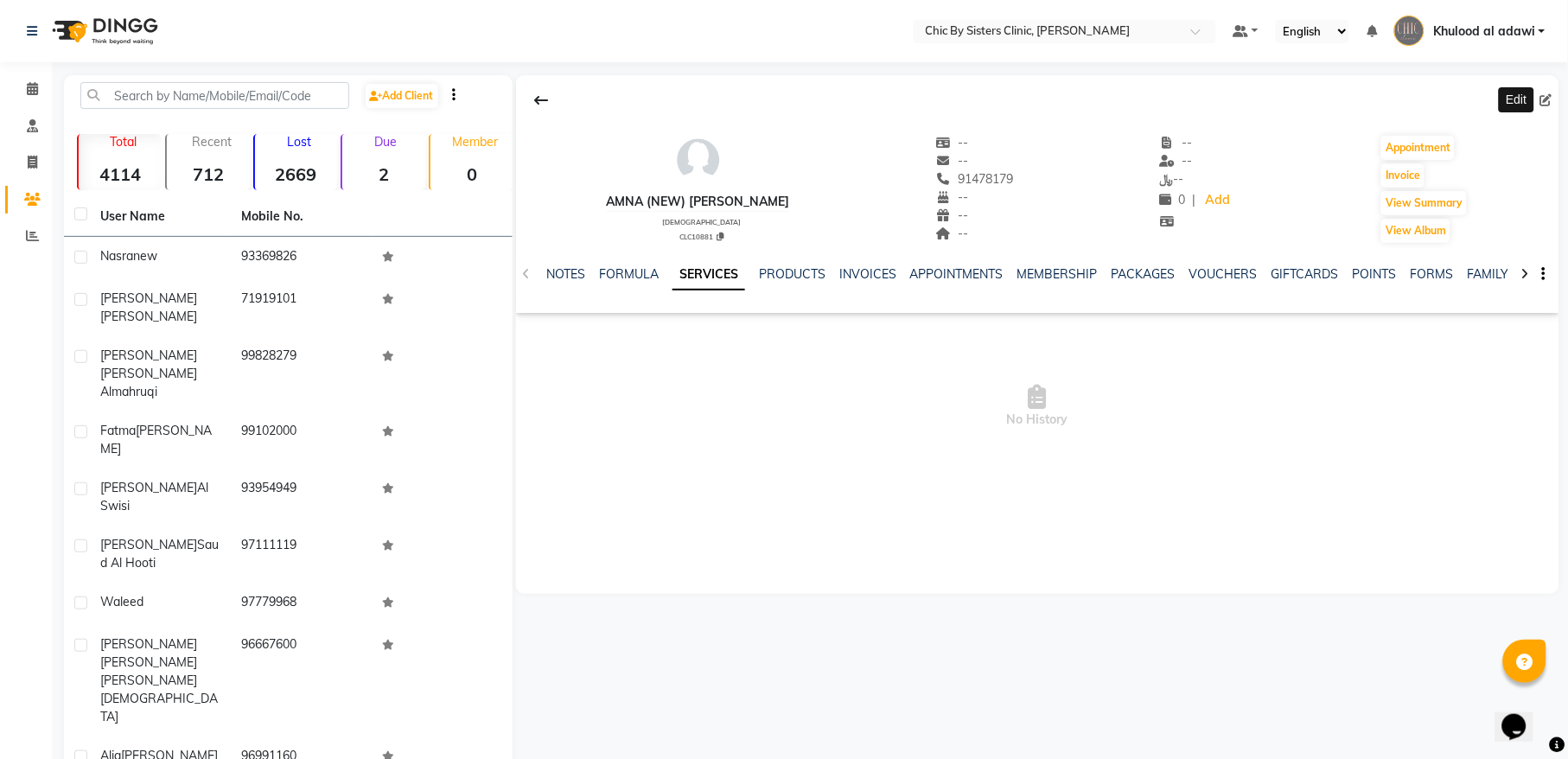
click at [1551, 100] on icon at bounding box center [1545, 99] width 12 height 12
select select "[DEMOGRAPHIC_DATA]"
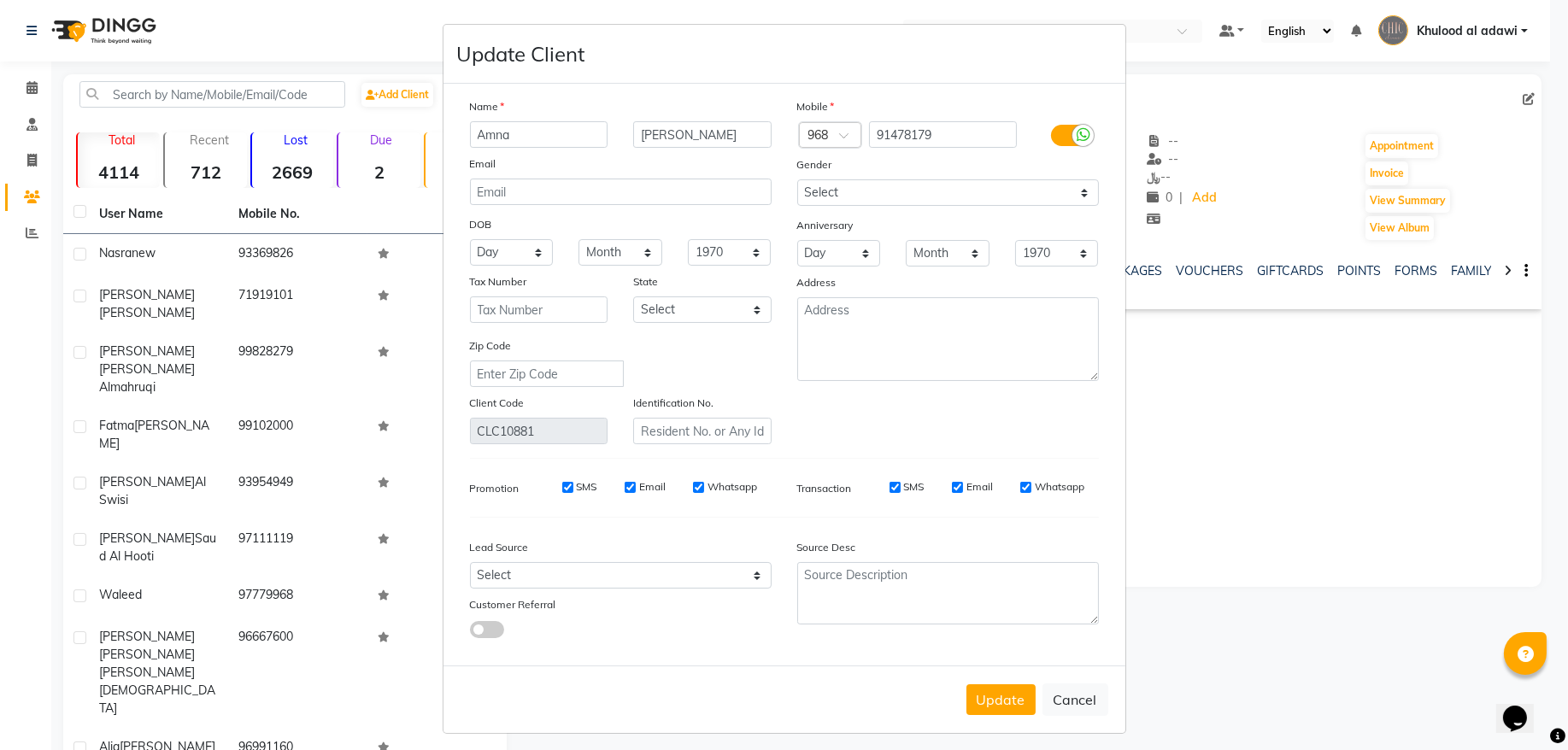
type input "Amna"
click at [742, 256] on select "1940 1941 1942 1943 1944 1945 1946 1947 1948 1949 1950 1951 1952 1953 1954 1955…" at bounding box center [730, 253] width 84 height 27
select select "2000"
click at [688, 239] on select "1940 1941 1942 1943 1944 1945 1946 1947 1948 1949 1950 1951 1952 1953 1954 1955…" at bounding box center [730, 253] width 84 height 27
click at [608, 246] on select "Month January February March April May June July August September October Novem…" at bounding box center [621, 253] width 84 height 27
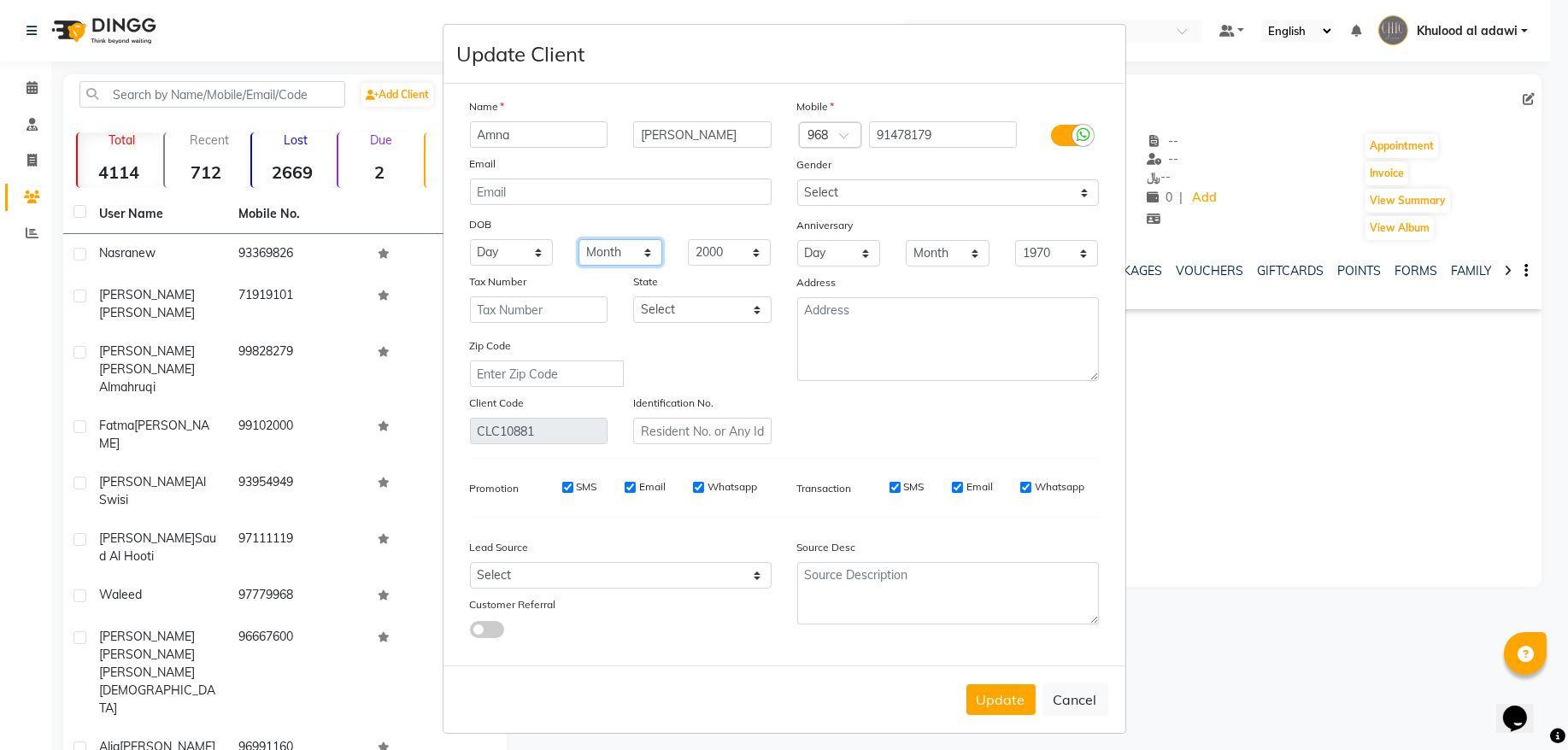
select select "10"
click at [579, 239] on select "Month January February March April May June July August September October Novem…" at bounding box center [621, 253] width 84 height 27
click at [518, 249] on select "Day 01 02 03 04 05 06 07 08 09 10 11 12 13 14 15 16 17 18 19 20 21 22 23 24 25 …" at bounding box center [512, 253] width 84 height 27
select select "14"
click at [470, 239] on select "Day 01 02 03 04 05 06 07 08 09 10 11 12 13 14 15 16 17 18 19 20 21 22 23 24 25 …" at bounding box center [512, 253] width 84 height 27
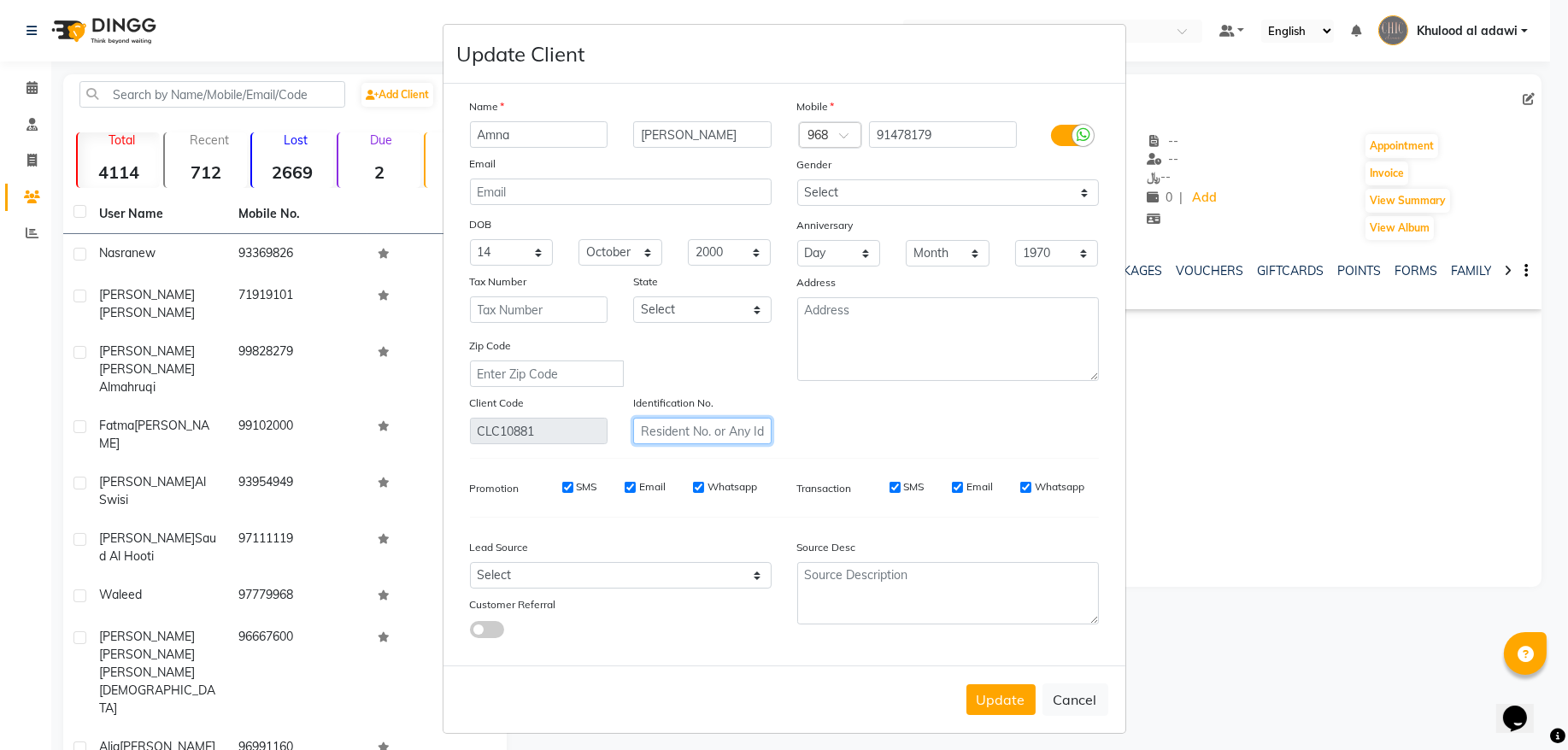
click at [697, 418] on input "text" at bounding box center [702, 431] width 138 height 27
type input "62186066"
click at [1001, 706] on button "Update" at bounding box center [1001, 700] width 70 height 30
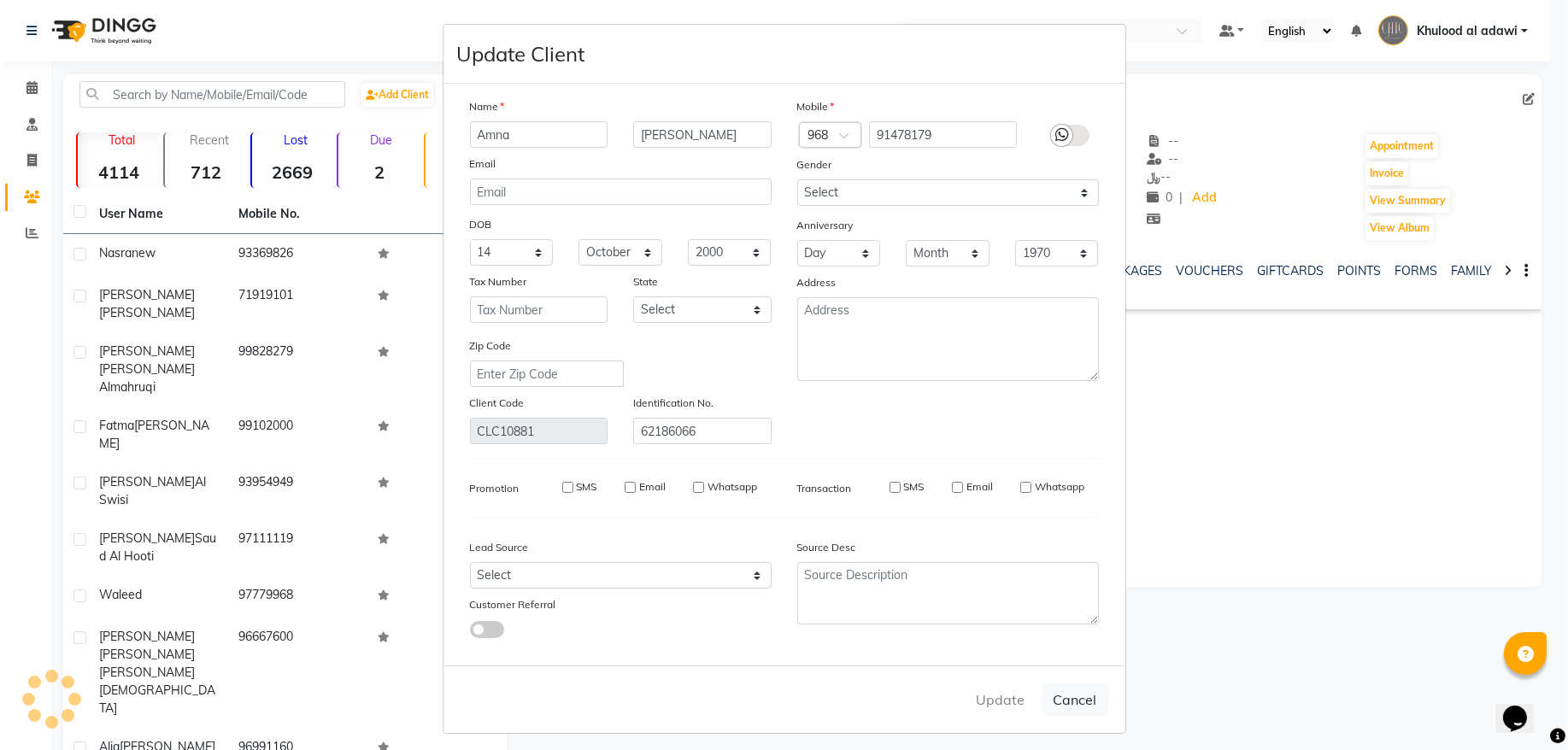
select select
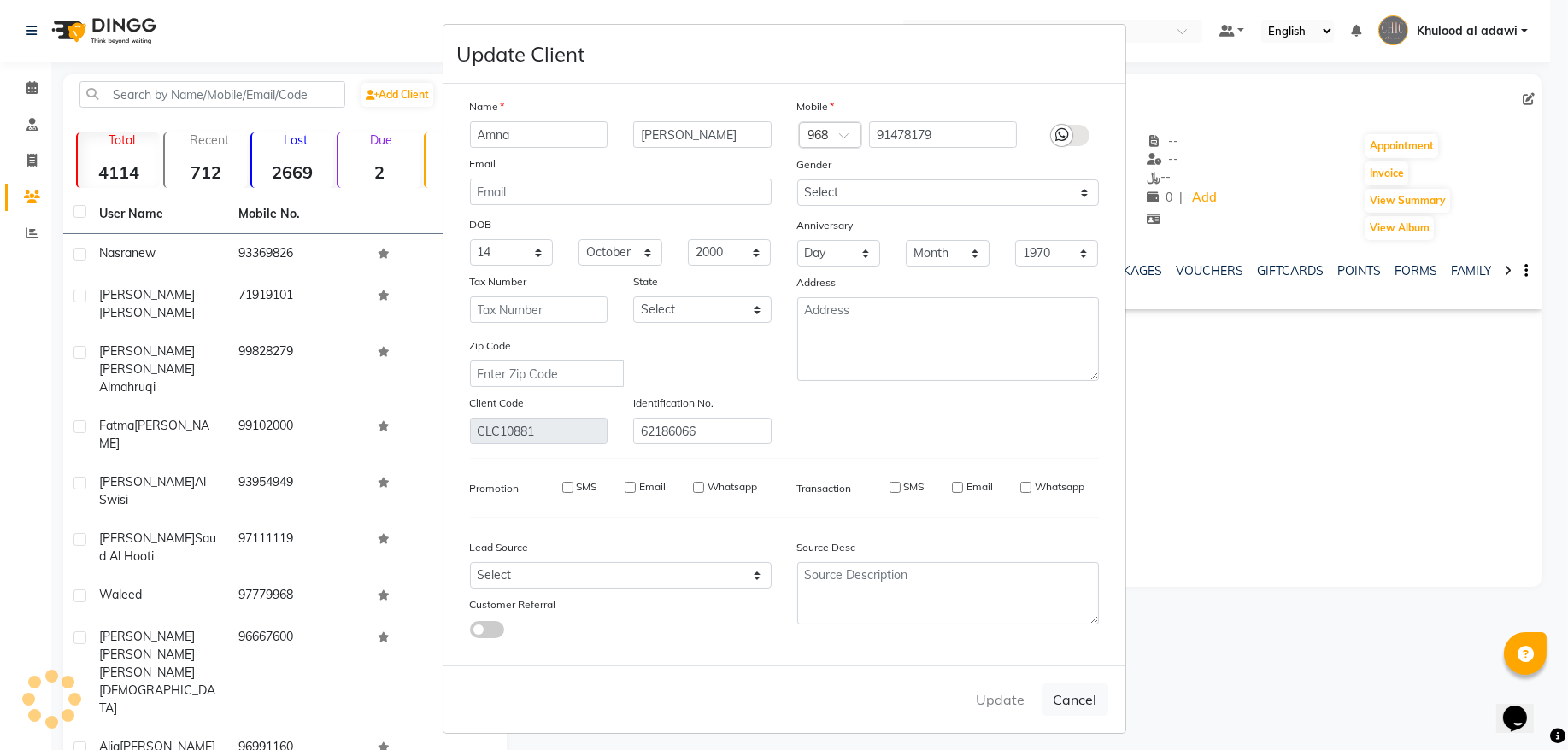
select select
checkbox input "false"
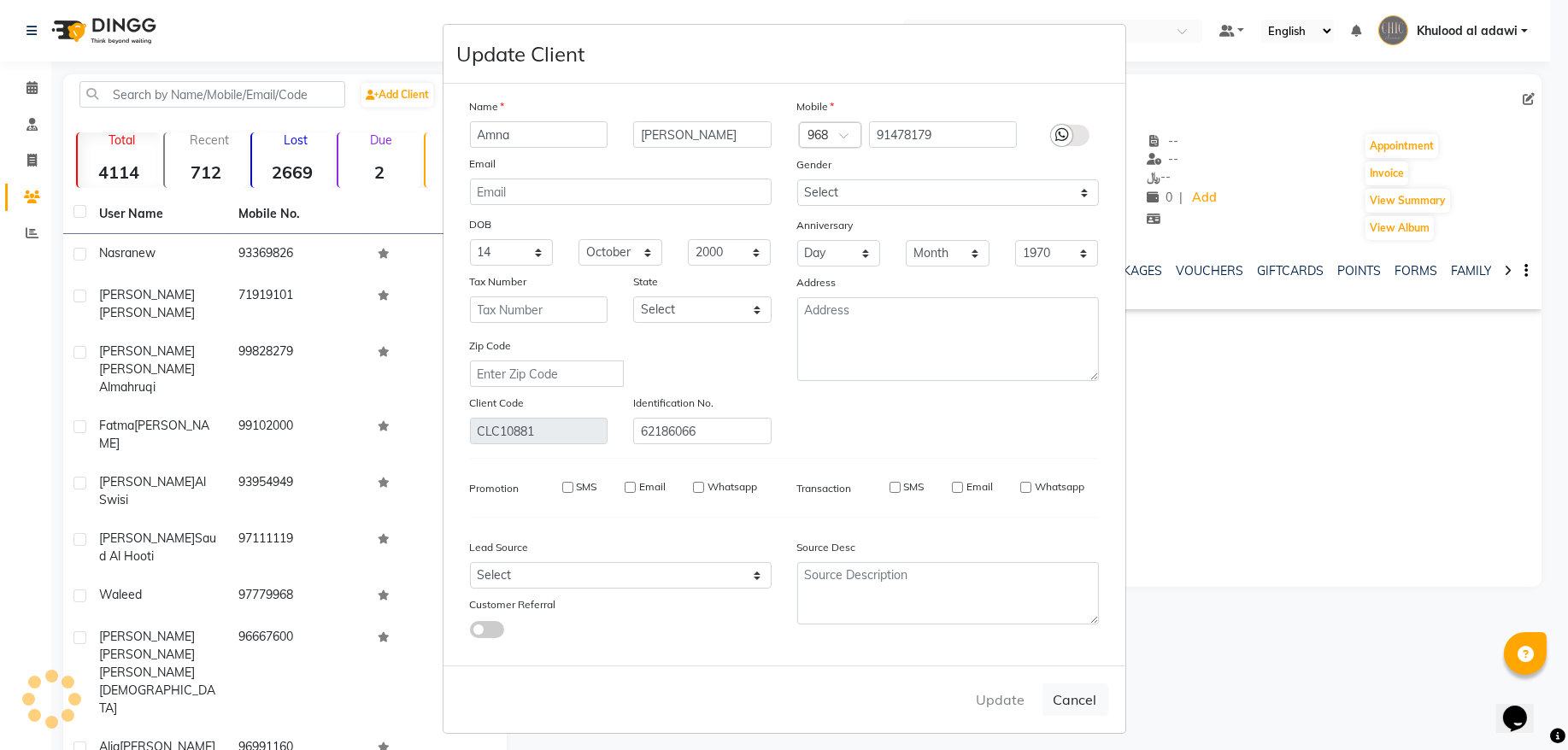
checkbox input "false"
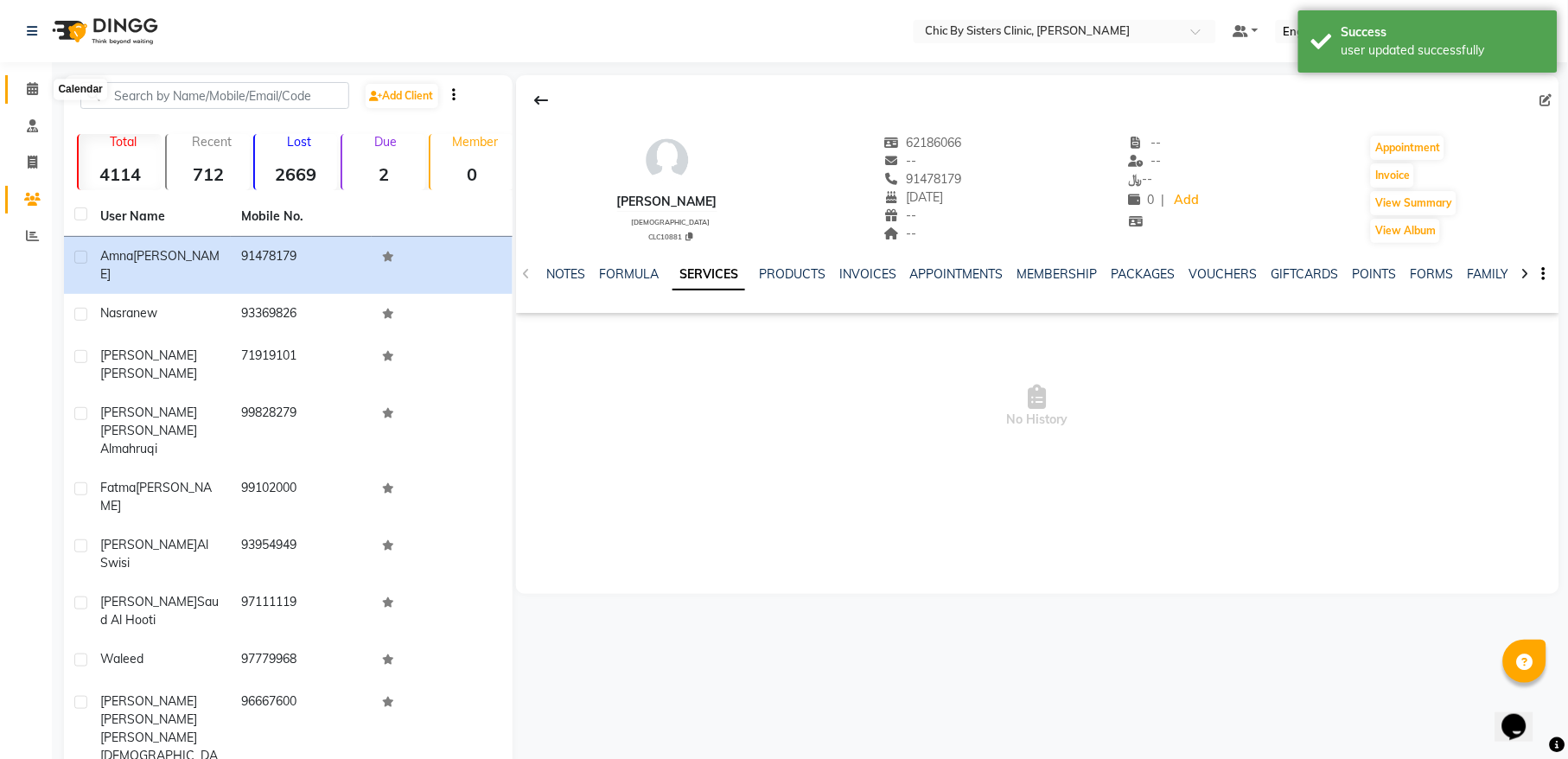
click at [39, 90] on span at bounding box center [32, 89] width 30 height 20
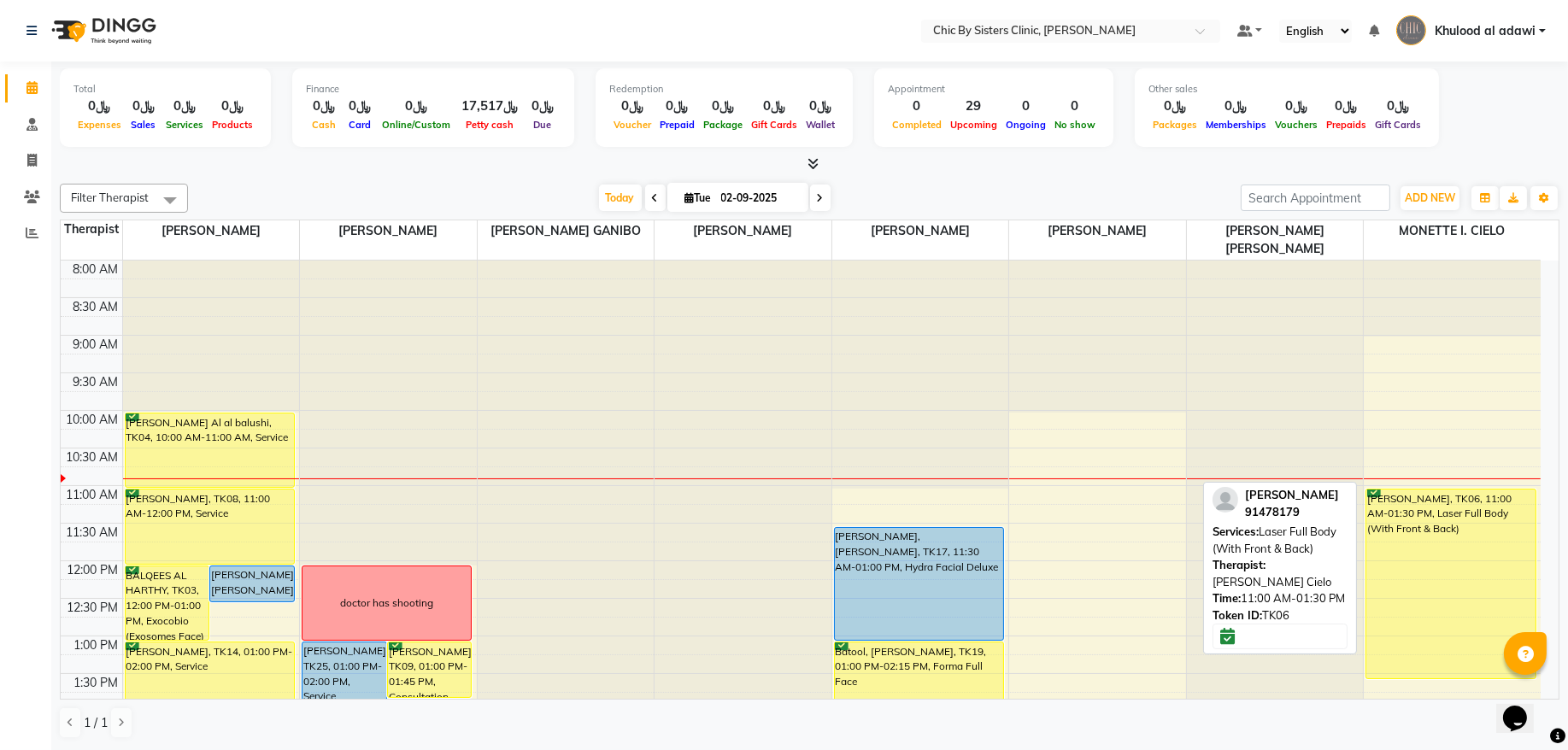
click at [1493, 549] on div "[PERSON_NAME], TK06, 11:00 AM-01:30 PM, Laser Full Body (With Front & Back)" at bounding box center [1450, 584] width 169 height 189
select select "6"
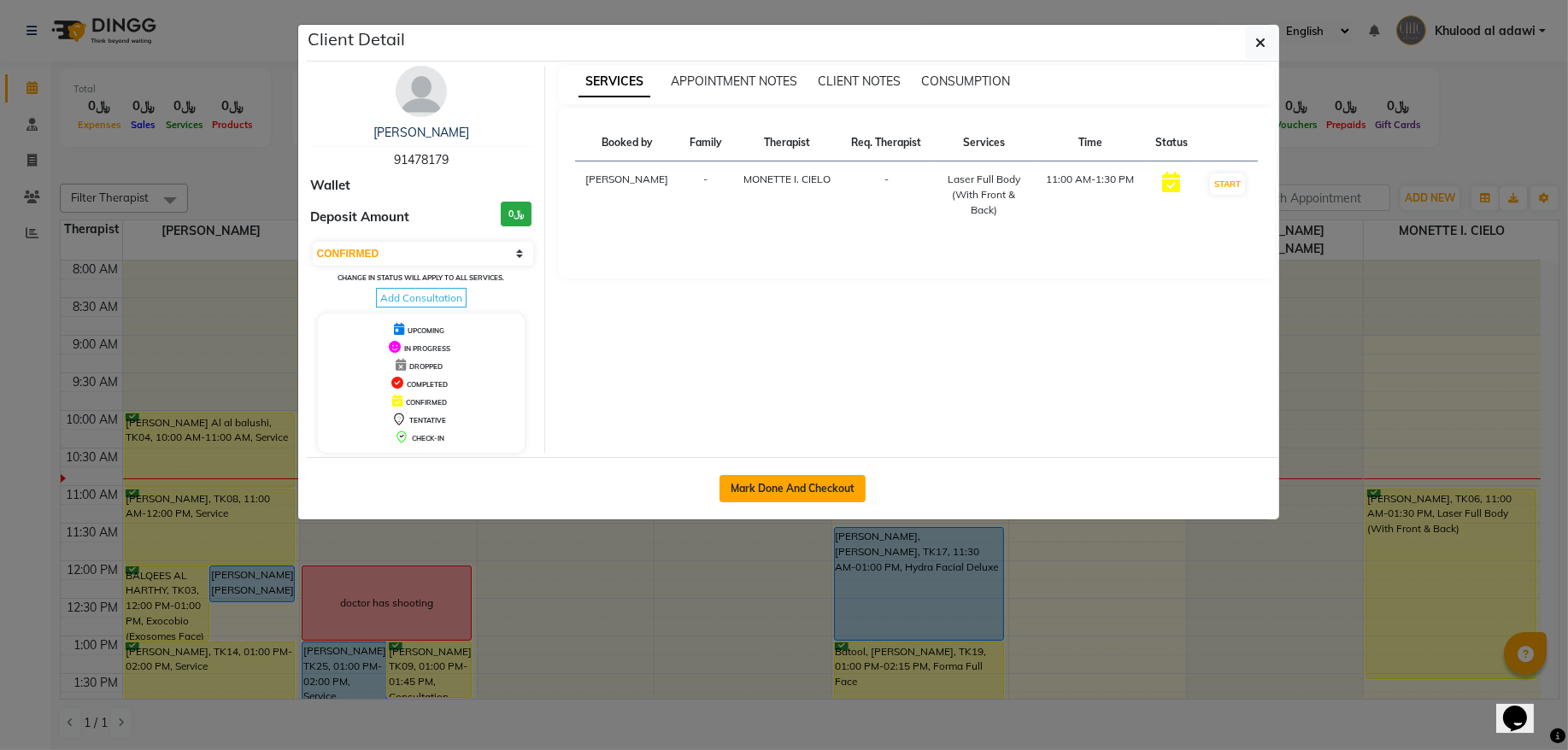
click at [778, 486] on button "Mark Done And Checkout" at bounding box center [793, 488] width 146 height 28
select select "service"
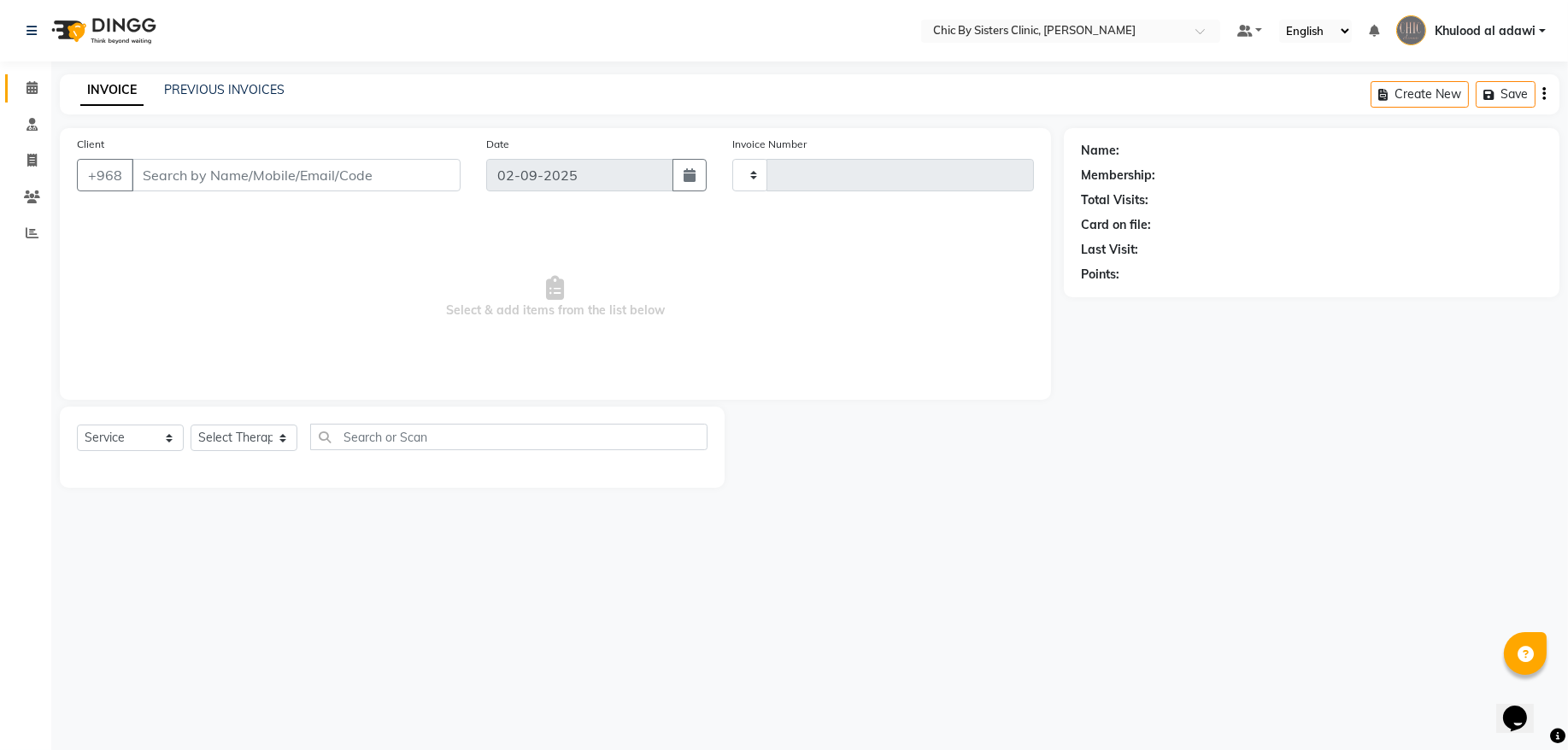
type input "2030"
select select "6348"
type input "91478179"
select select "89287"
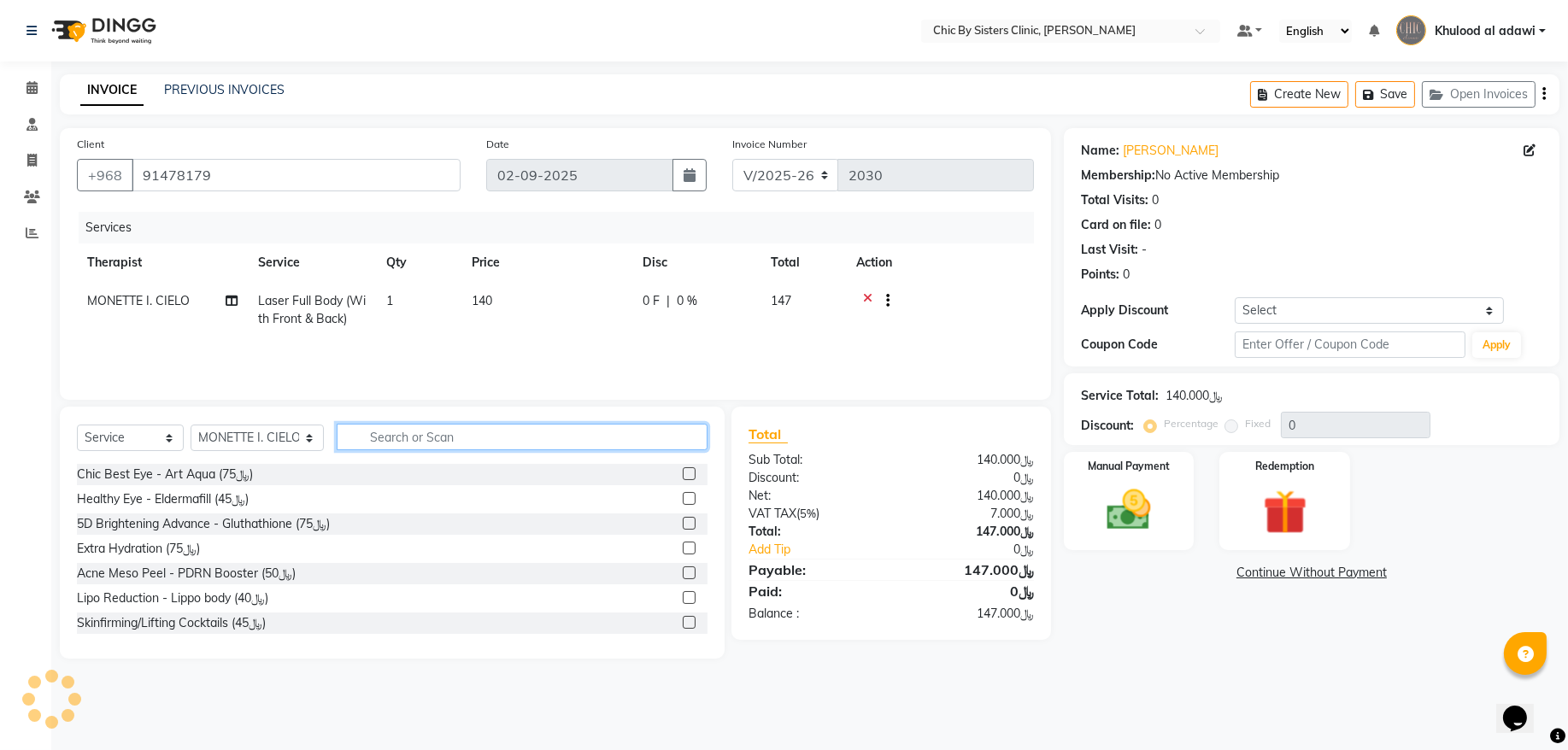
click at [576, 441] on input "text" at bounding box center [521, 438] width 371 height 27
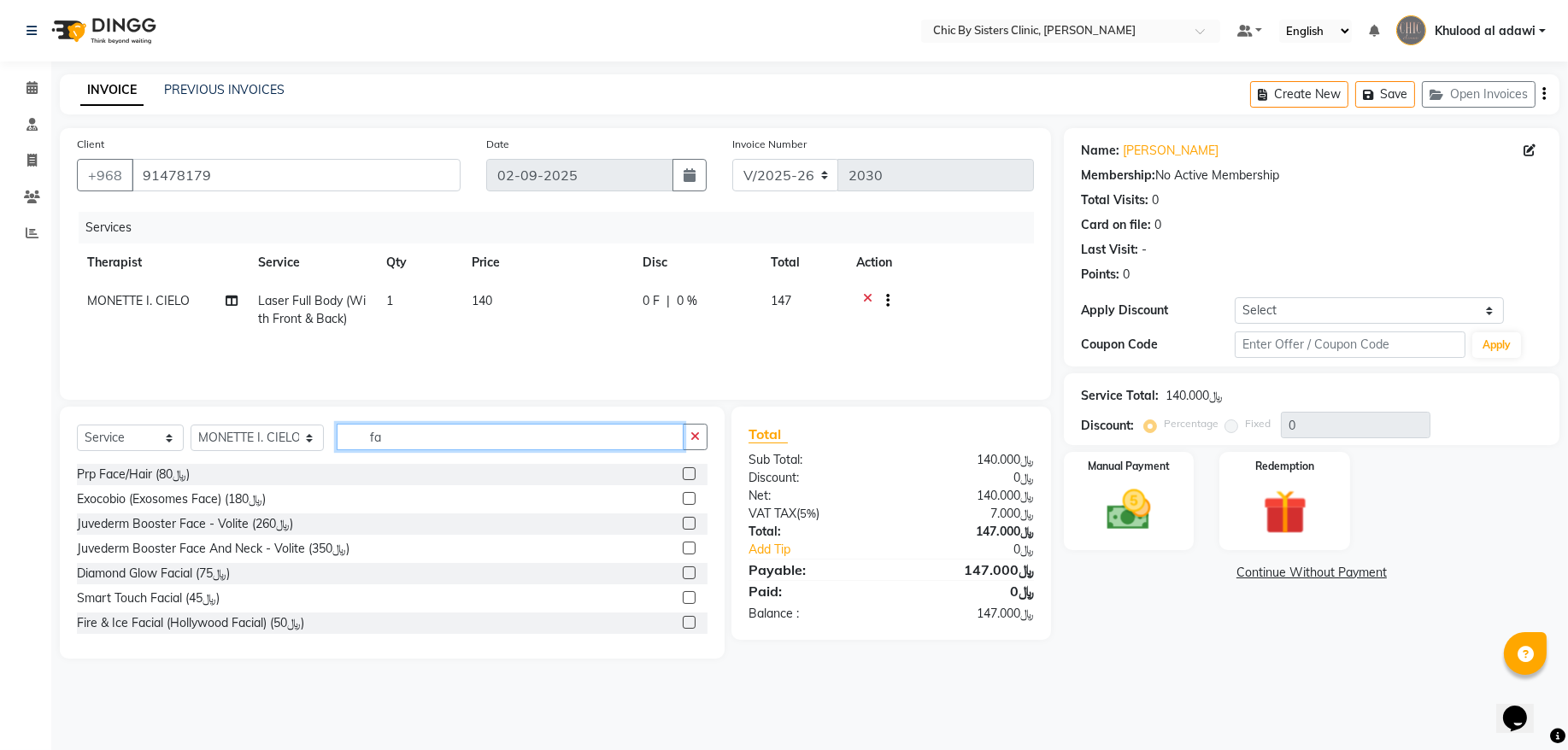
type input "fac"
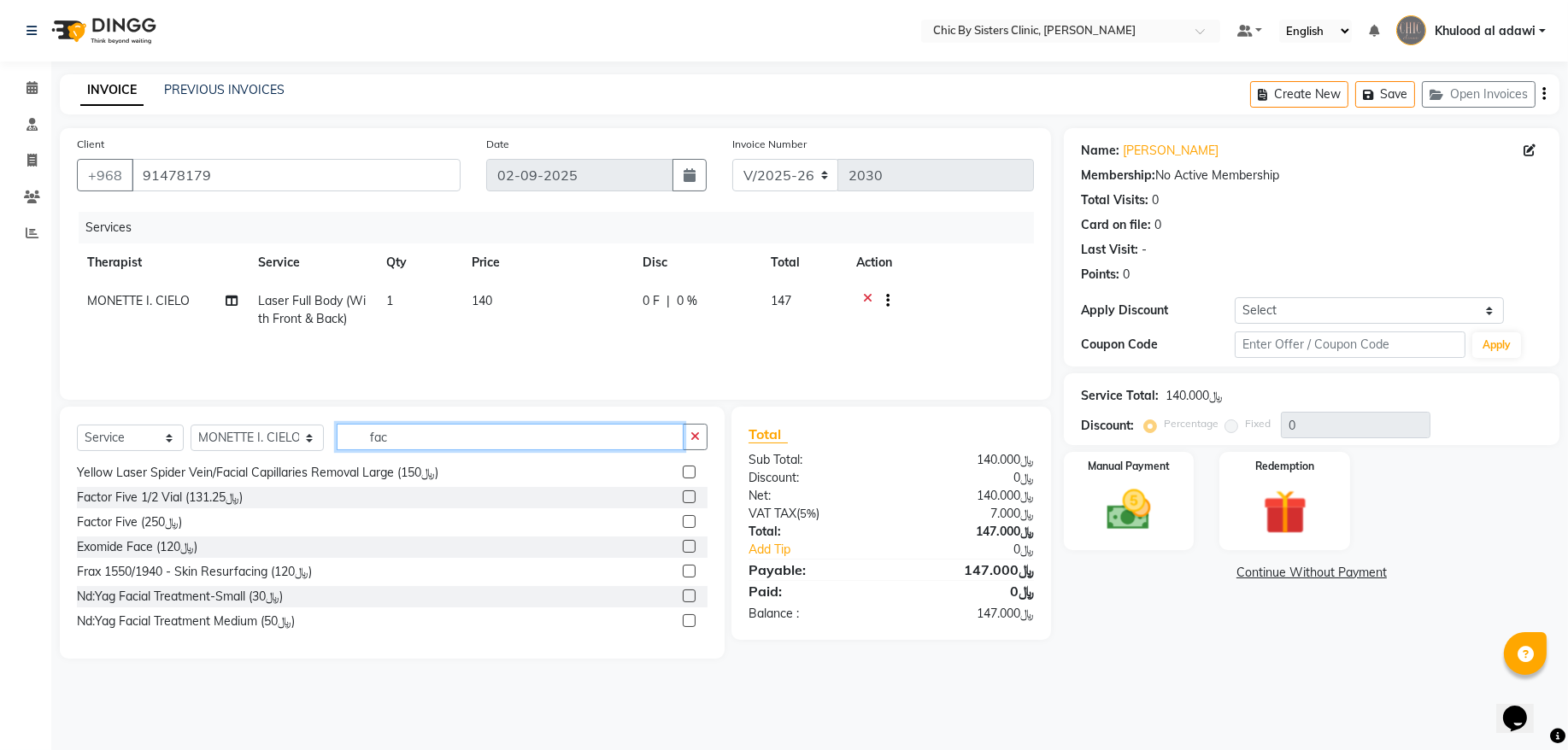
click at [438, 435] on input "fac" at bounding box center [510, 438] width 347 height 27
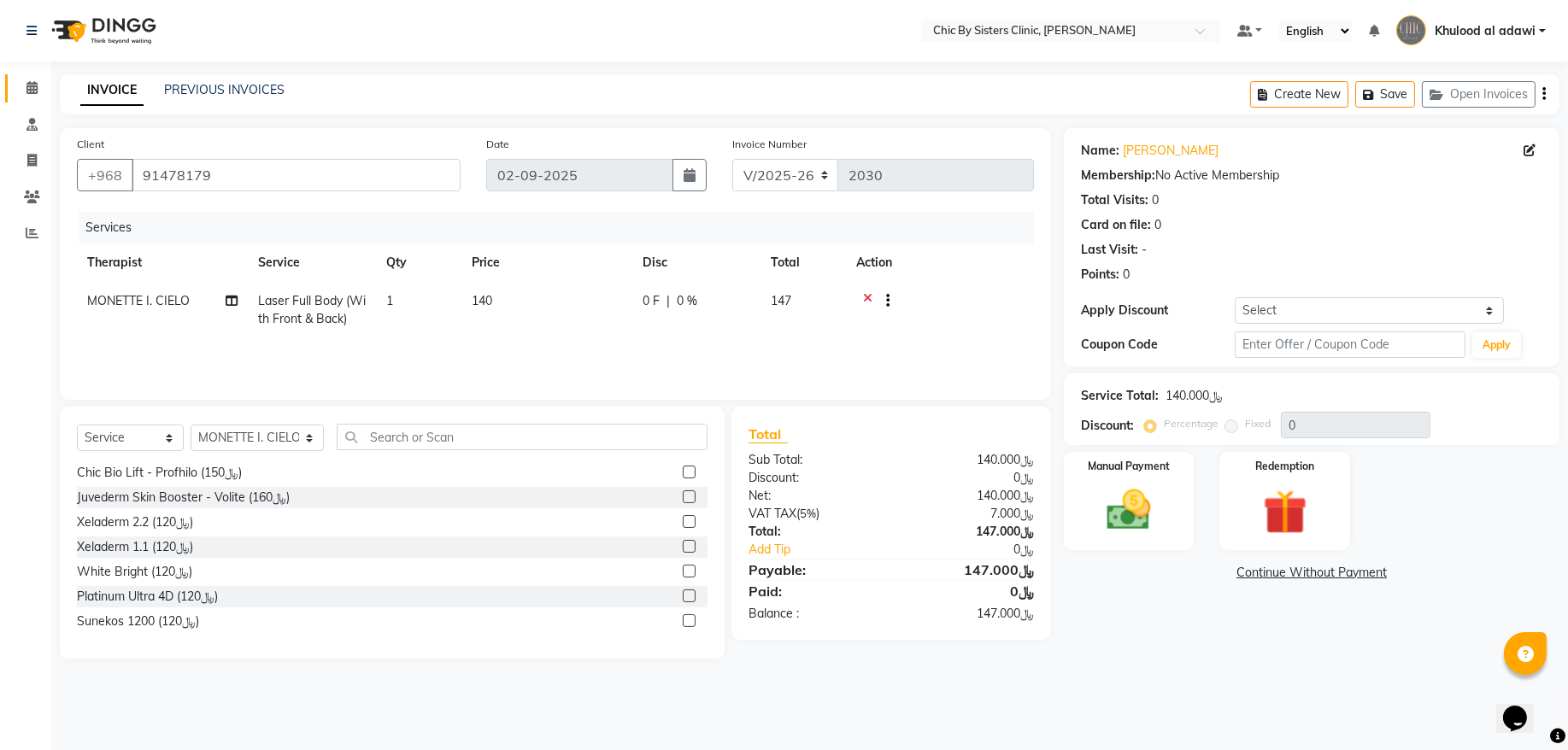
click at [35, 77] on link "Calendar" at bounding box center [26, 88] width 41 height 29
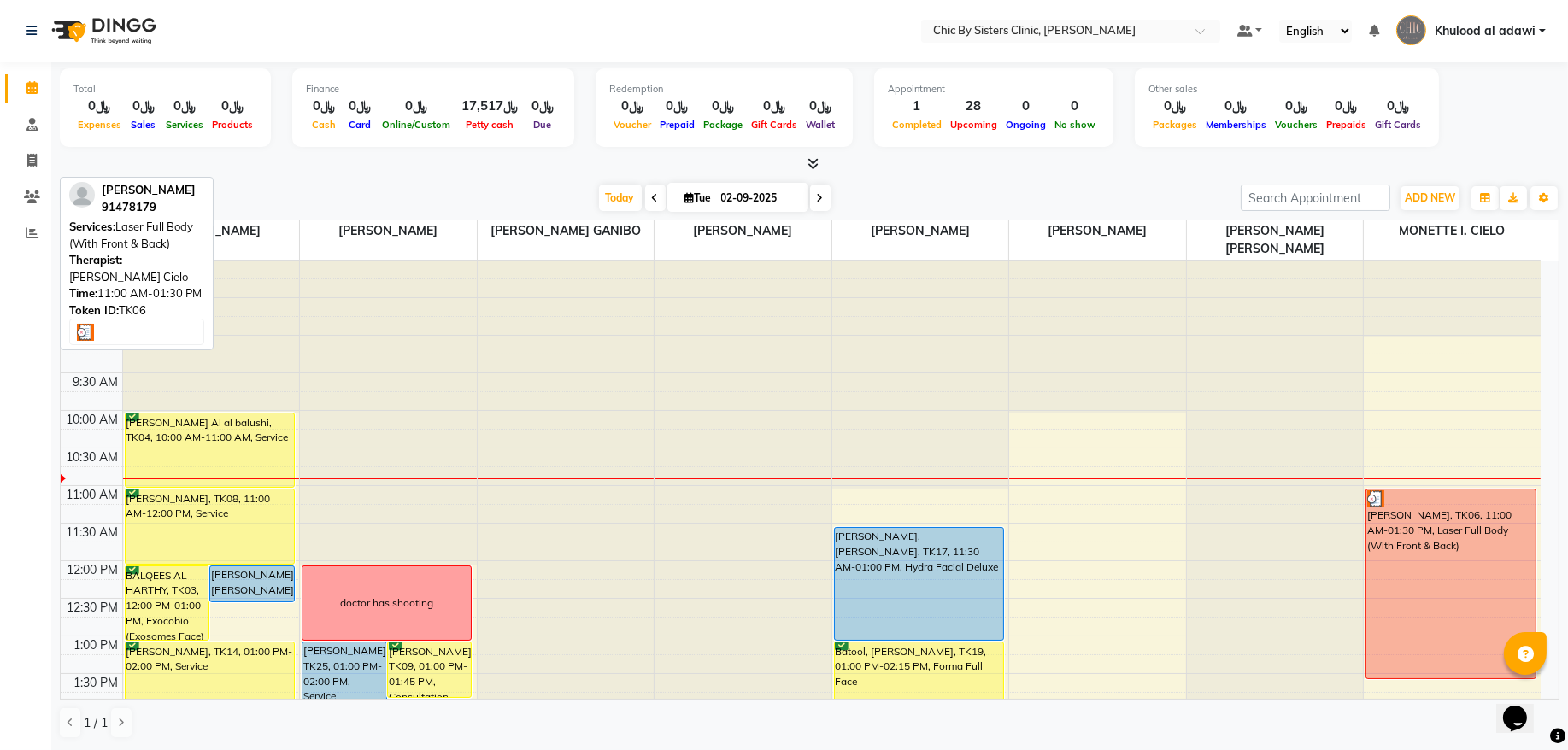
click at [1422, 593] on div "[PERSON_NAME], TK06, 11:00 AM-01:30 PM, Laser Full Body (With Front & Back)" at bounding box center [1450, 584] width 169 height 189
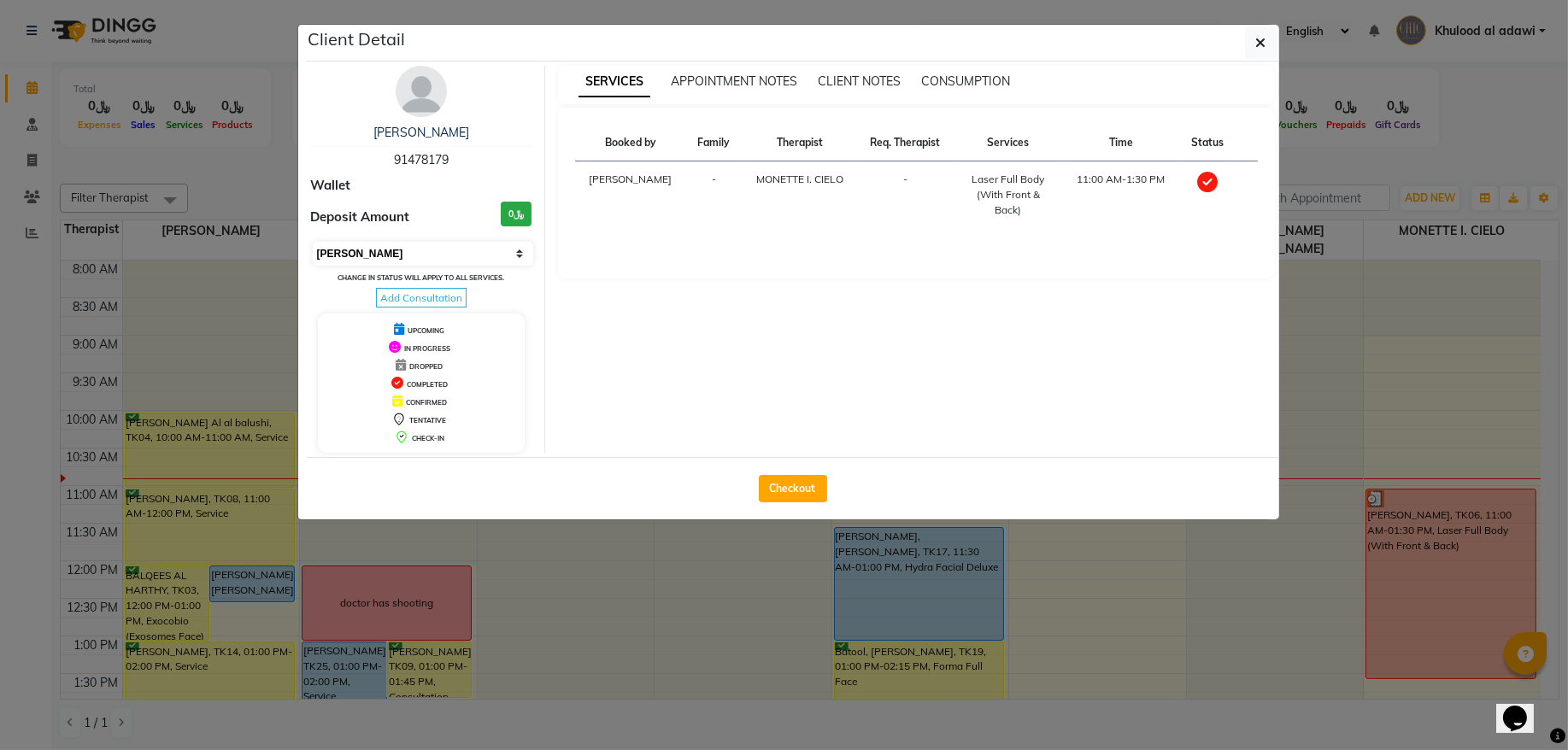
click at [400, 244] on select "Select MARK DONE UPCOMING" at bounding box center [423, 254] width 221 height 24
select select "5"
click at [313, 243] on select "Select MARK DONE UPCOMING" at bounding box center [423, 254] width 221 height 24
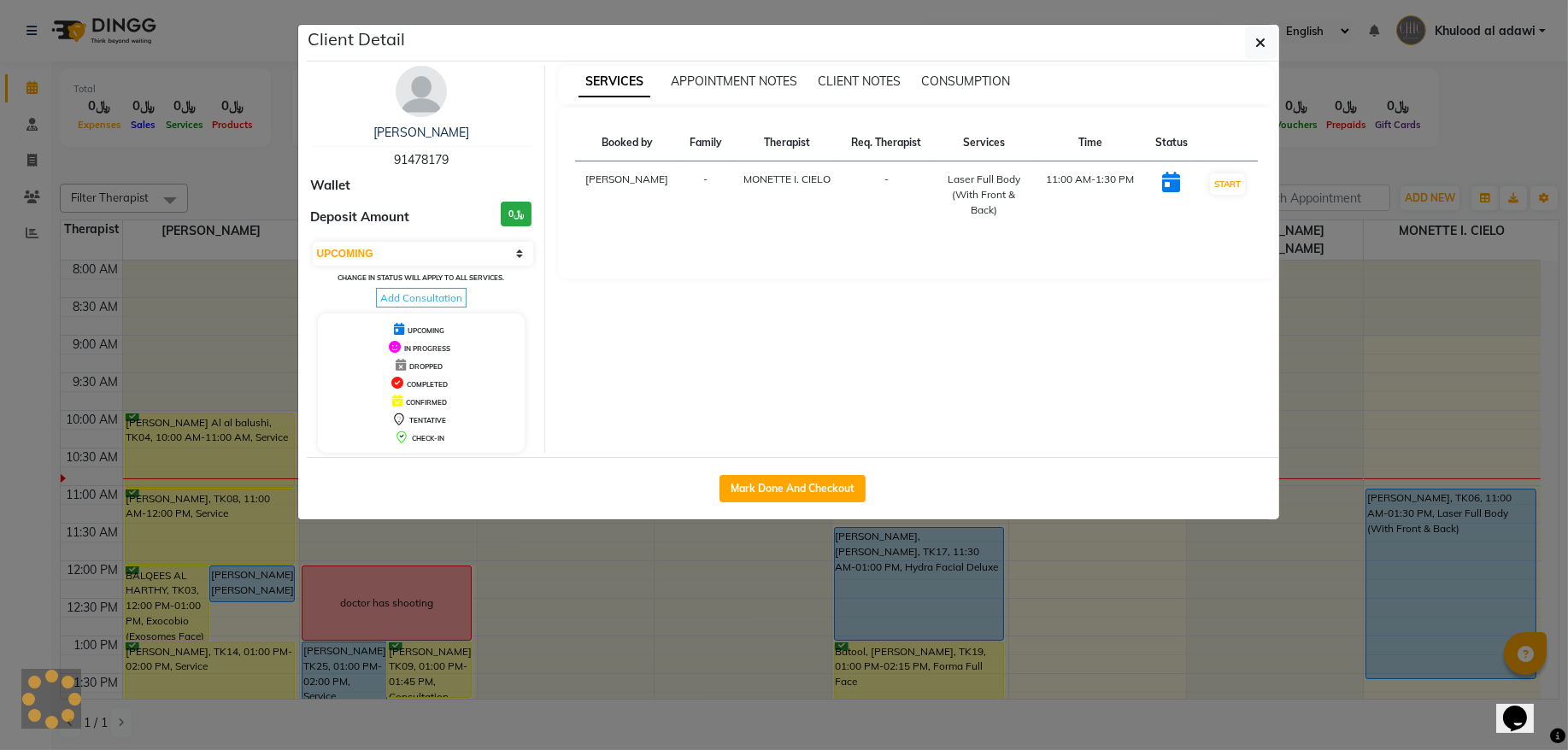
click at [250, 160] on ngb-modal-window "Client Detail Amna Al Balushi 91478179 Wallet Deposit Amount ﷼0 Select IN SERVI…" at bounding box center [784, 375] width 1568 height 750
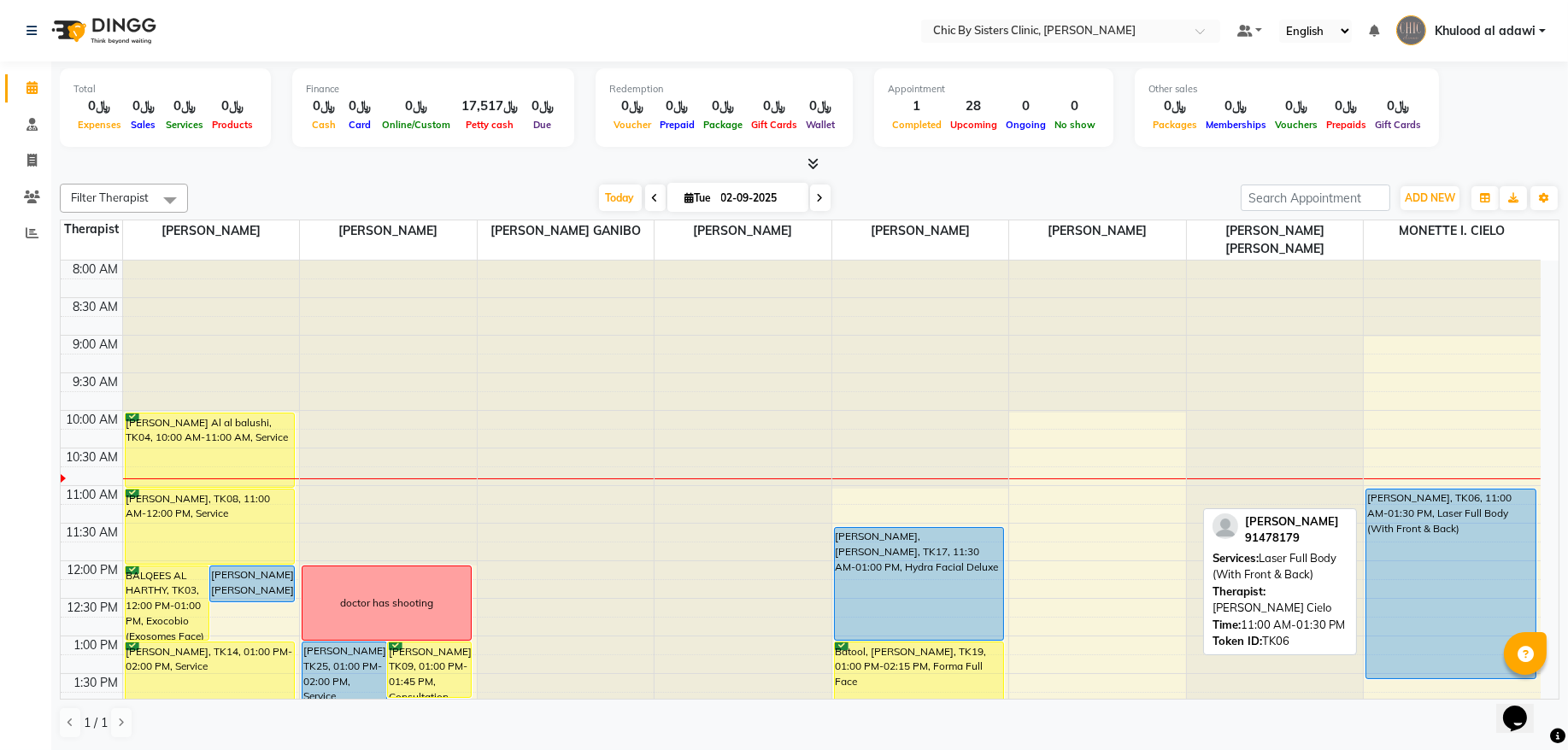
click at [1462, 599] on div "[PERSON_NAME], TK06, 11:00 AM-01:30 PM, Laser Full Body (With Front & Back)" at bounding box center [1450, 584] width 169 height 189
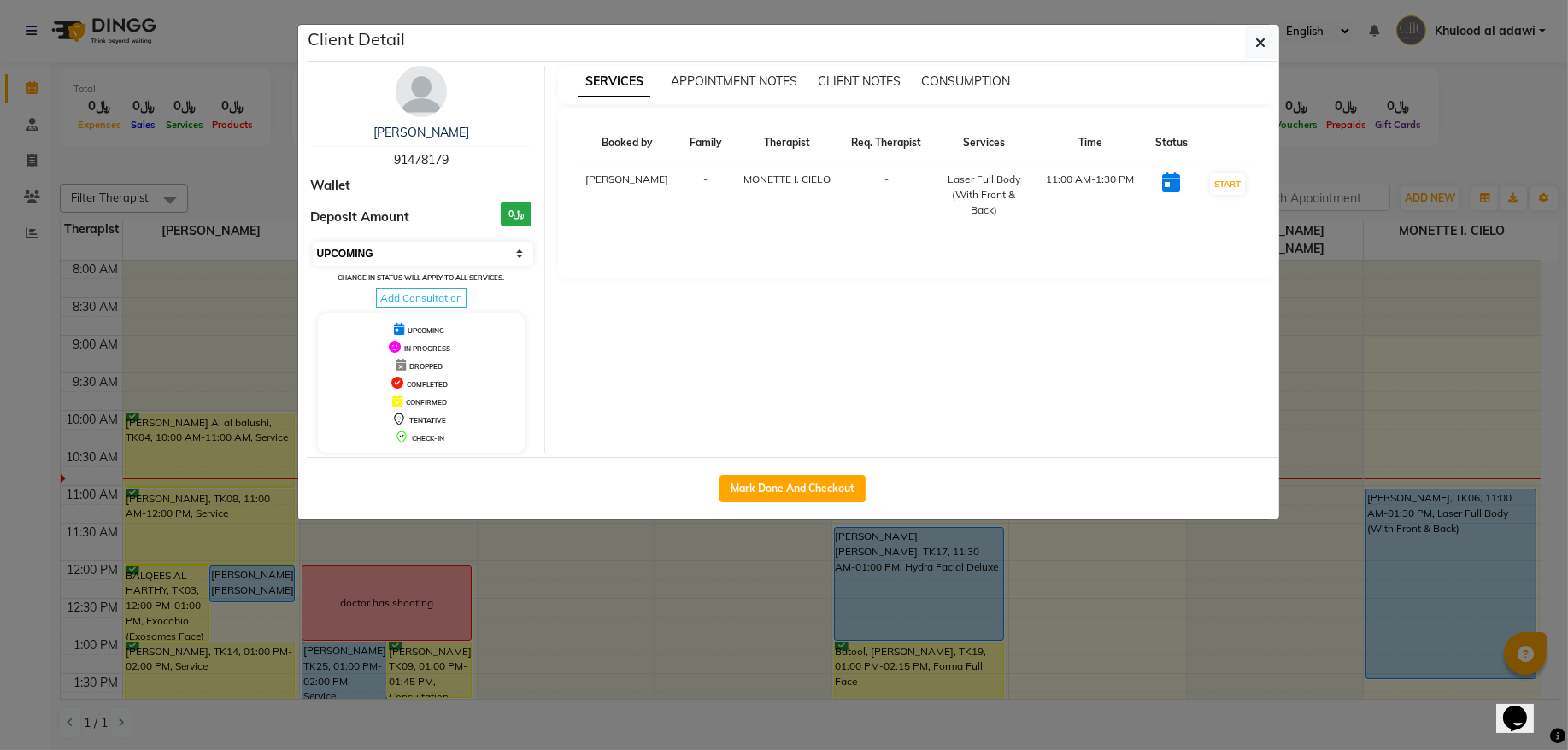
click at [471, 254] on select "Select IN SERVICE CONFIRMED TENTATIVE CHECK IN MARK DONE DROPPED UPCOMING" at bounding box center [423, 254] width 221 height 24
select select "8"
click at [313, 243] on select "Select IN SERVICE CONFIRMED TENTATIVE CHECK IN MARK DONE DROPPED UPCOMING" at bounding box center [423, 254] width 221 height 24
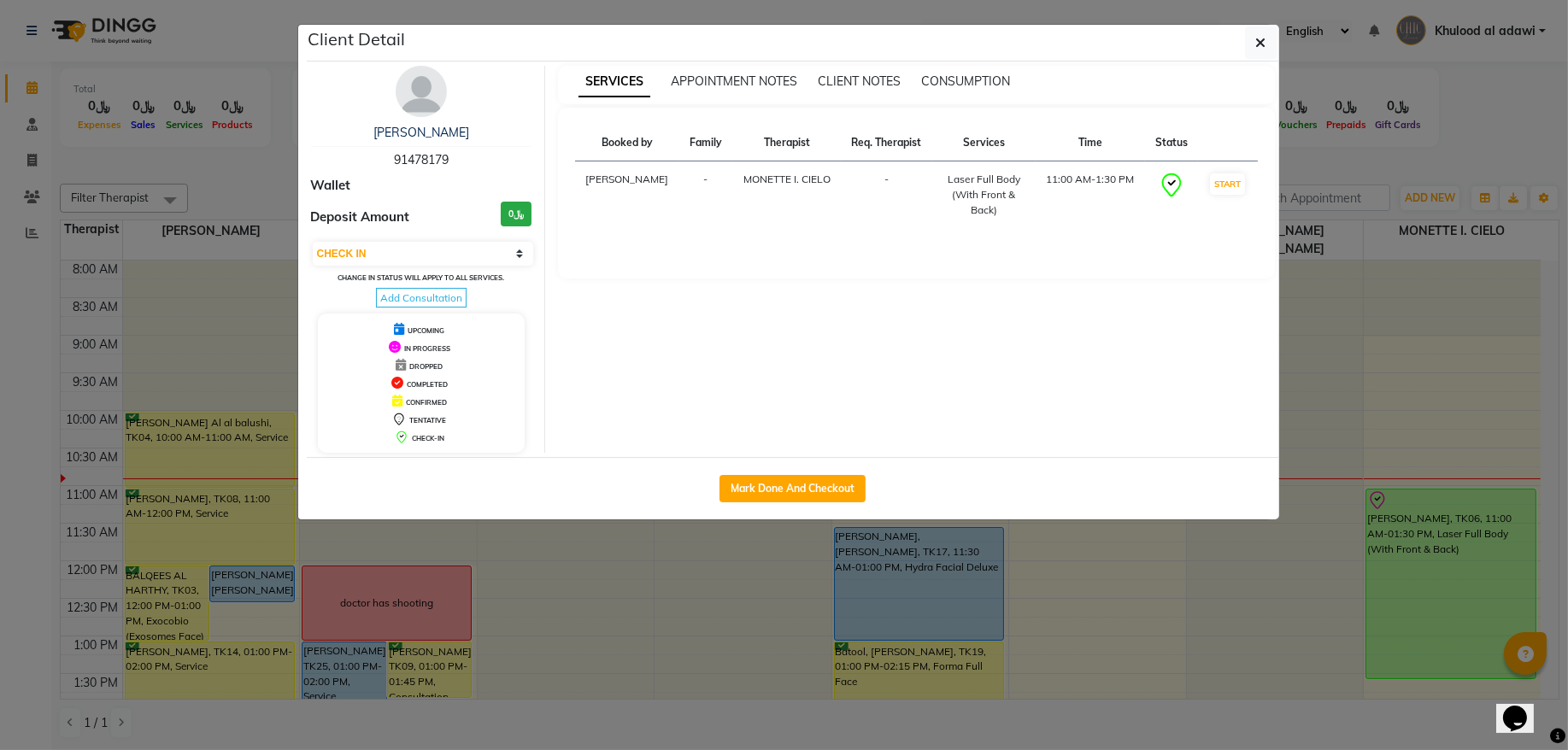
click at [235, 162] on ngb-modal-window "Client Detail Amna Al Balushi 91478179 Wallet Deposit Amount ﷼0 Select IN SERVI…" at bounding box center [784, 375] width 1568 height 750
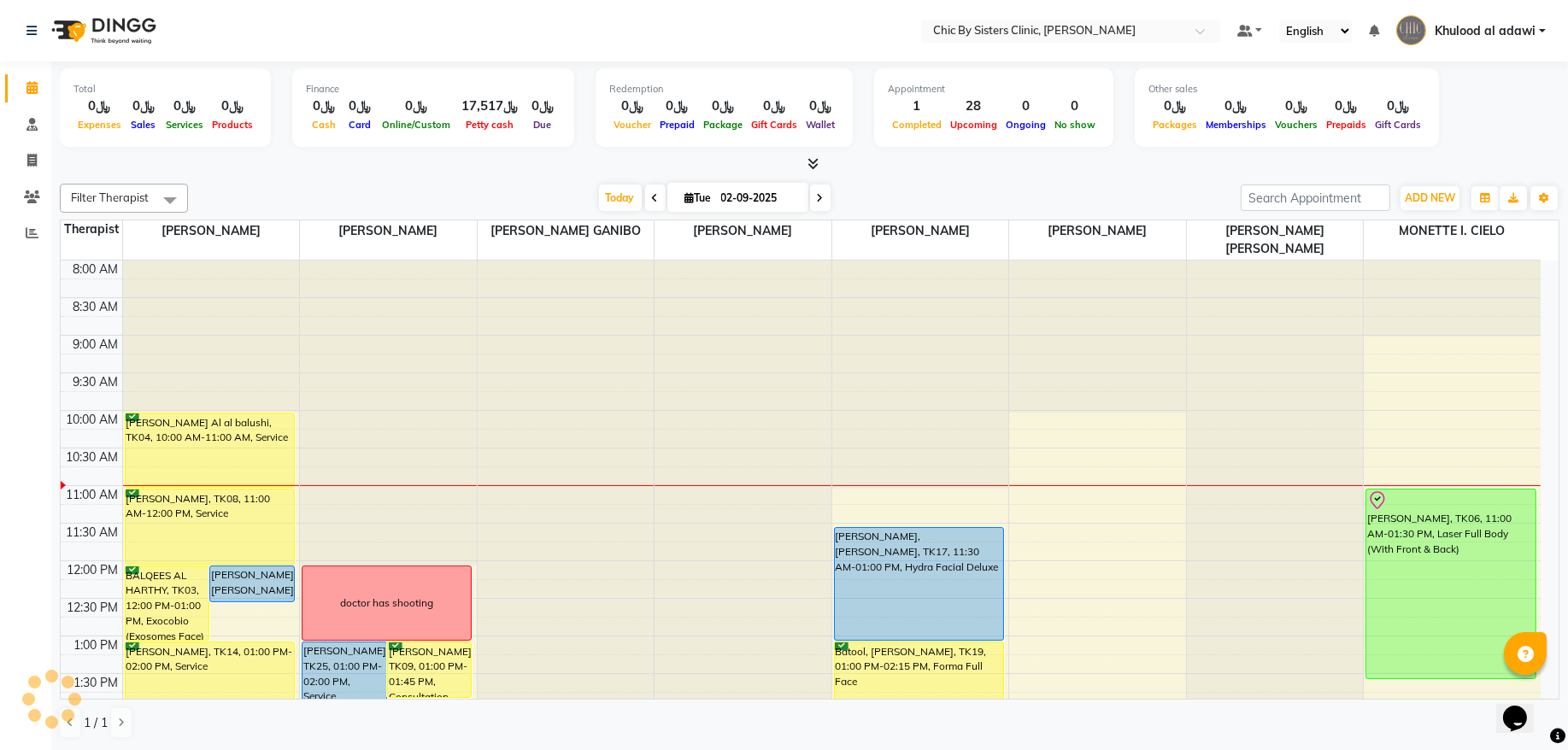
scroll to position [230, 0]
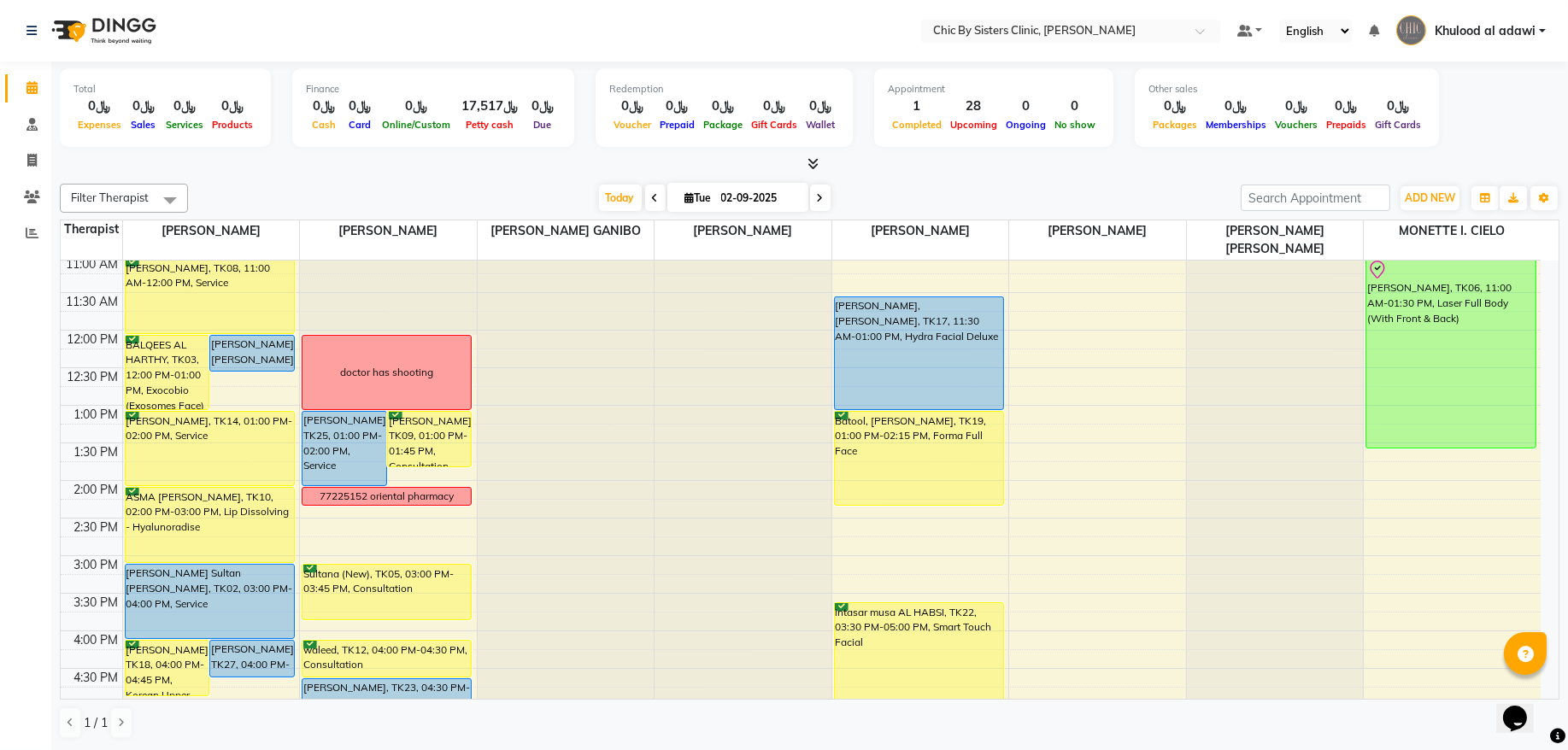
click at [810, 189] on span at bounding box center [820, 198] width 21 height 27
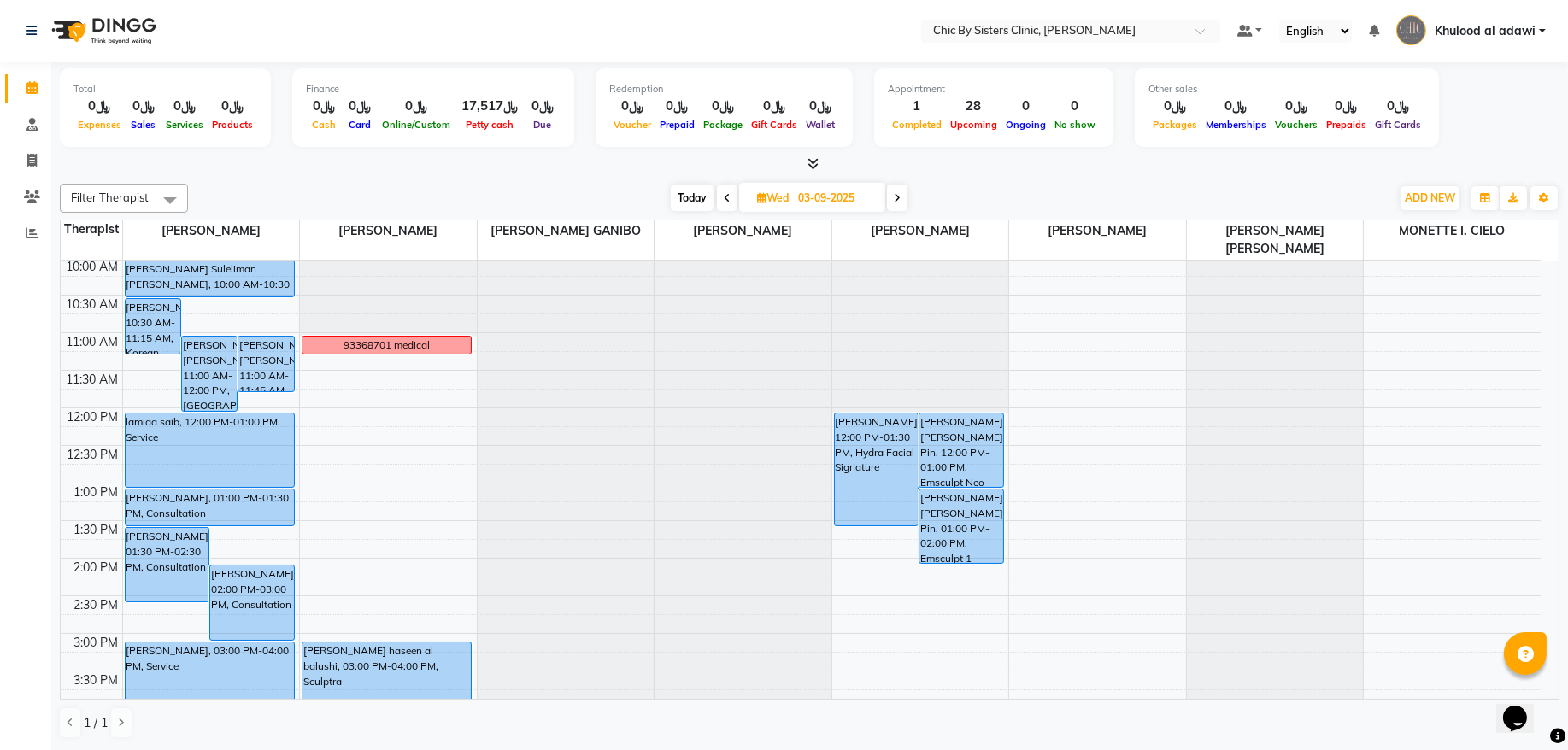
click at [691, 196] on span "Today" at bounding box center [692, 198] width 43 height 27
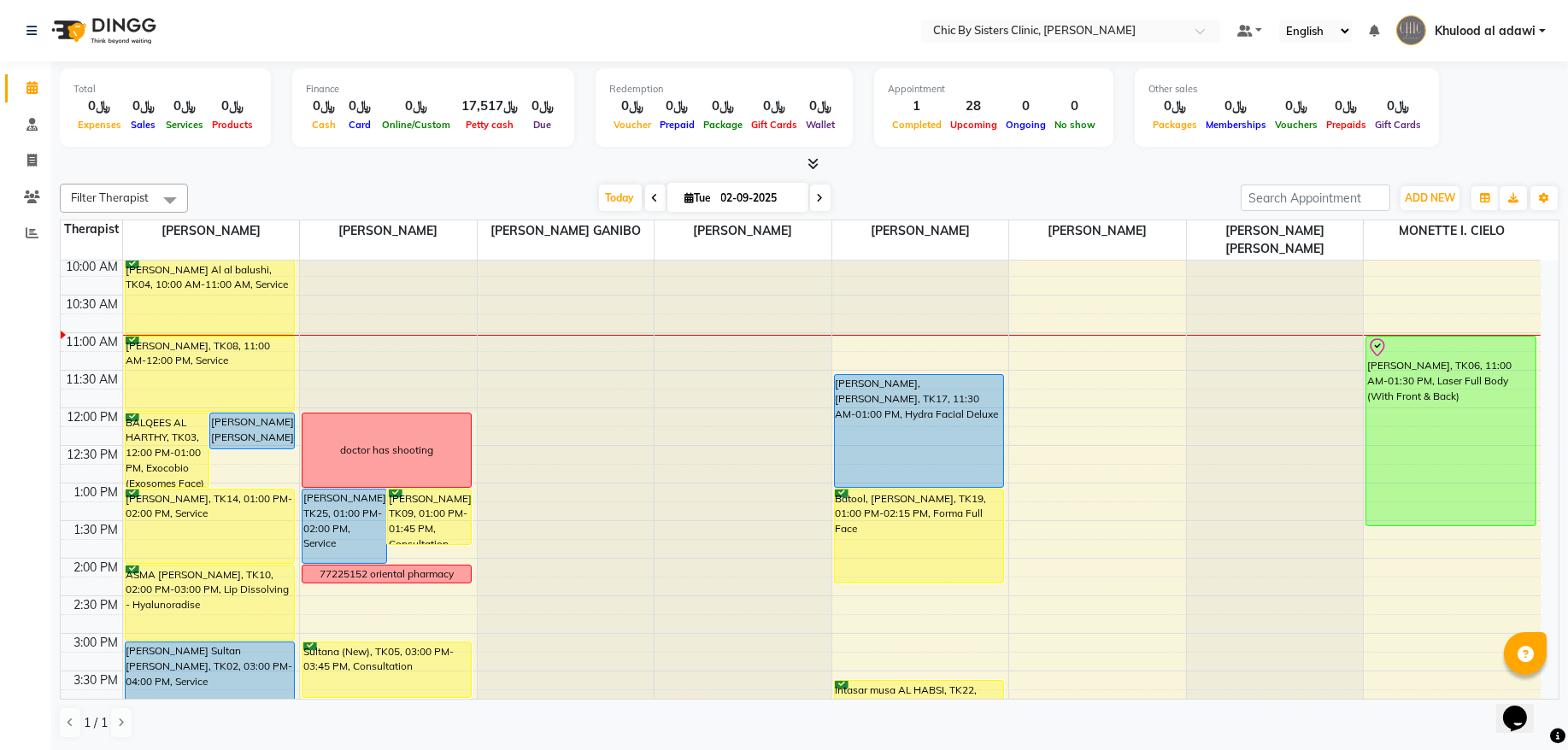
click at [810, 197] on span at bounding box center [820, 198] width 21 height 27
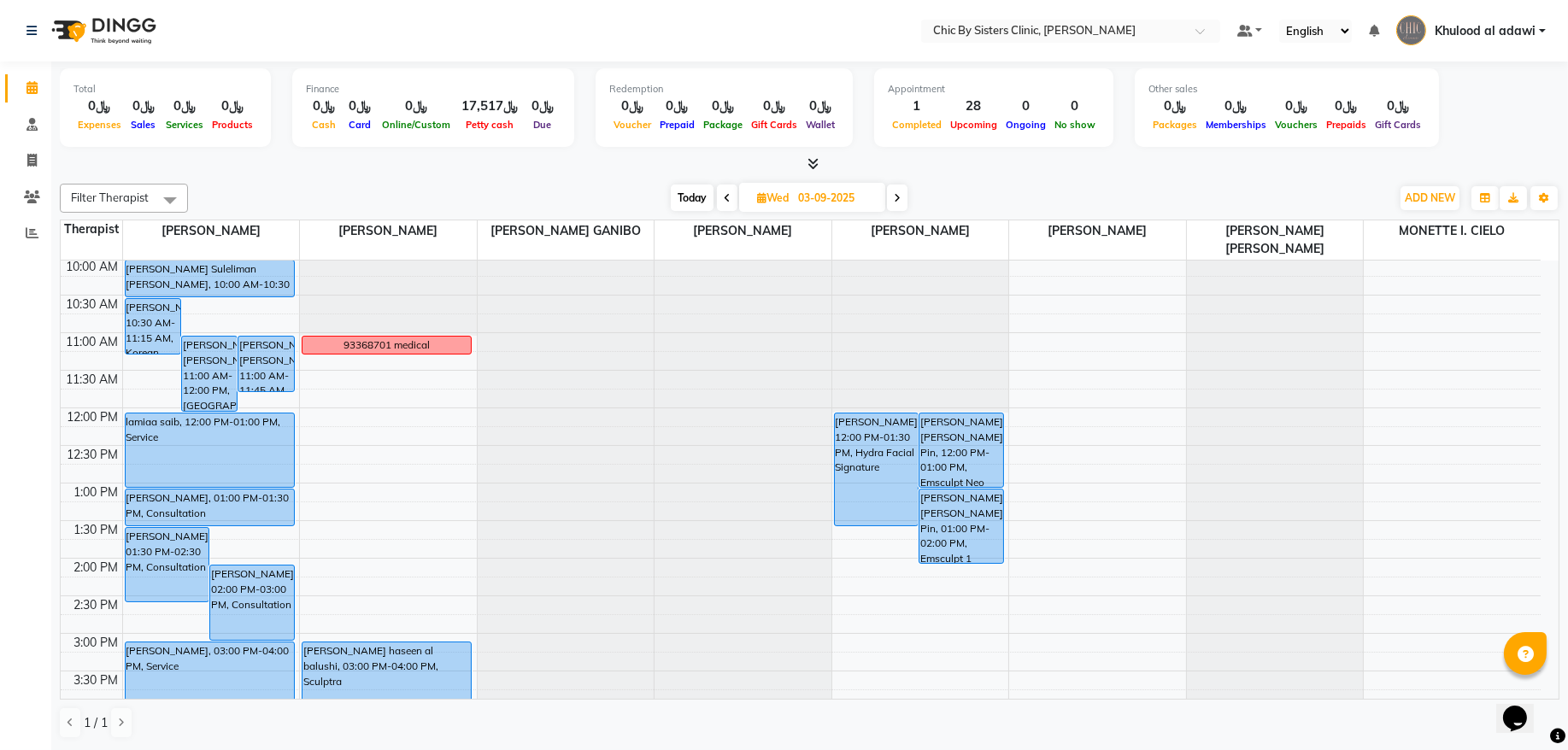
click at [692, 202] on span "Today" at bounding box center [692, 198] width 43 height 27
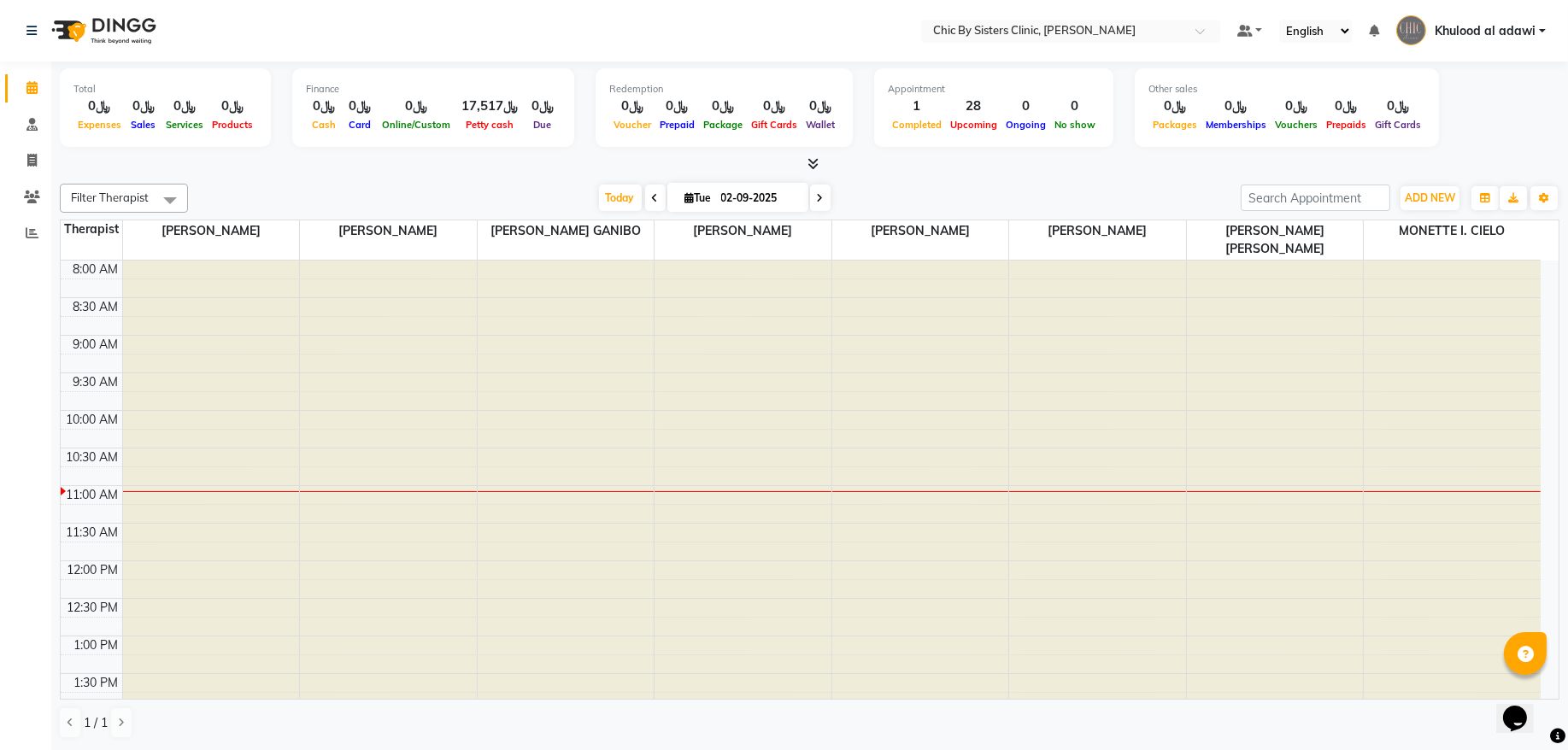
scroll to position [229, 0]
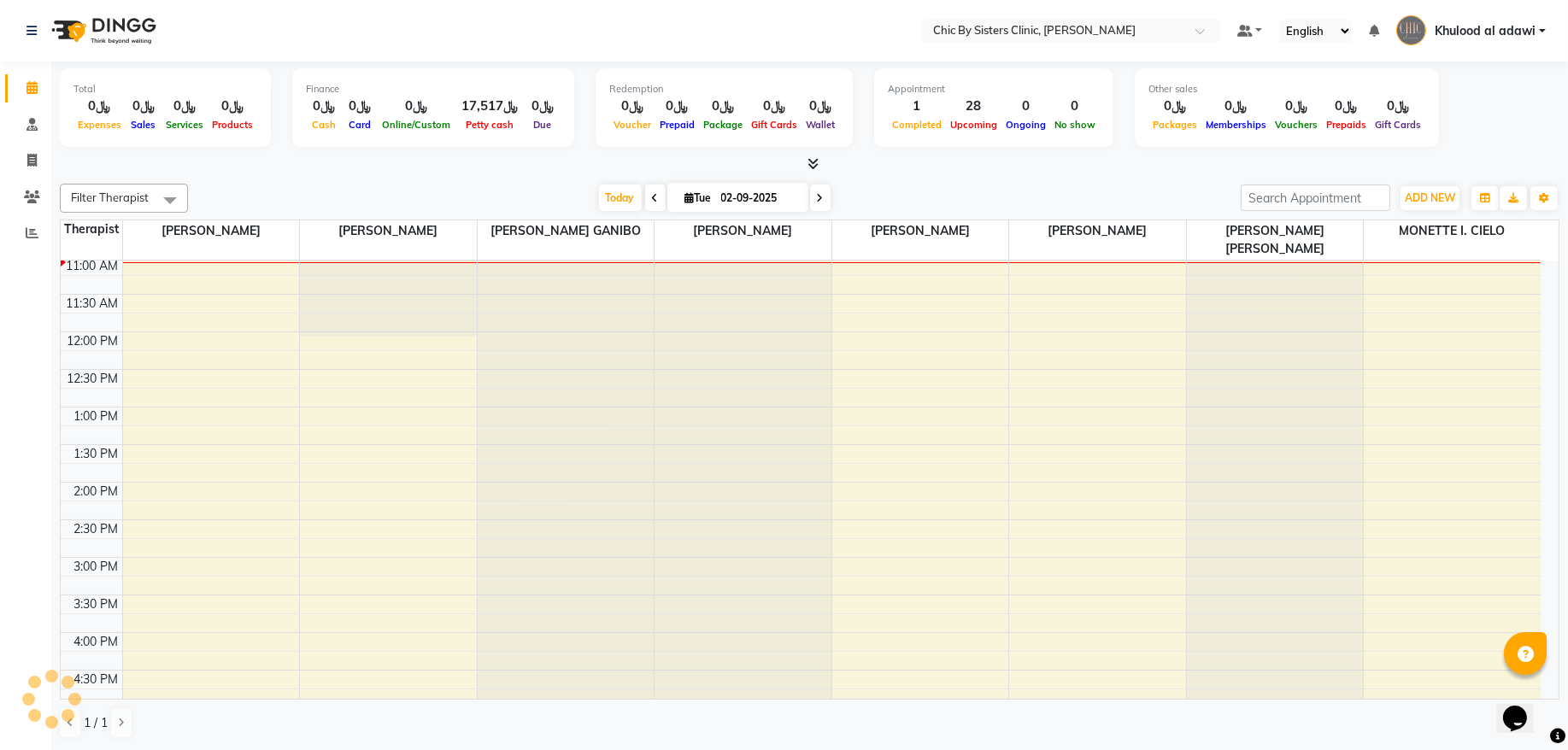
click at [821, 201] on span at bounding box center [820, 198] width 21 height 27
type input "03-09-2025"
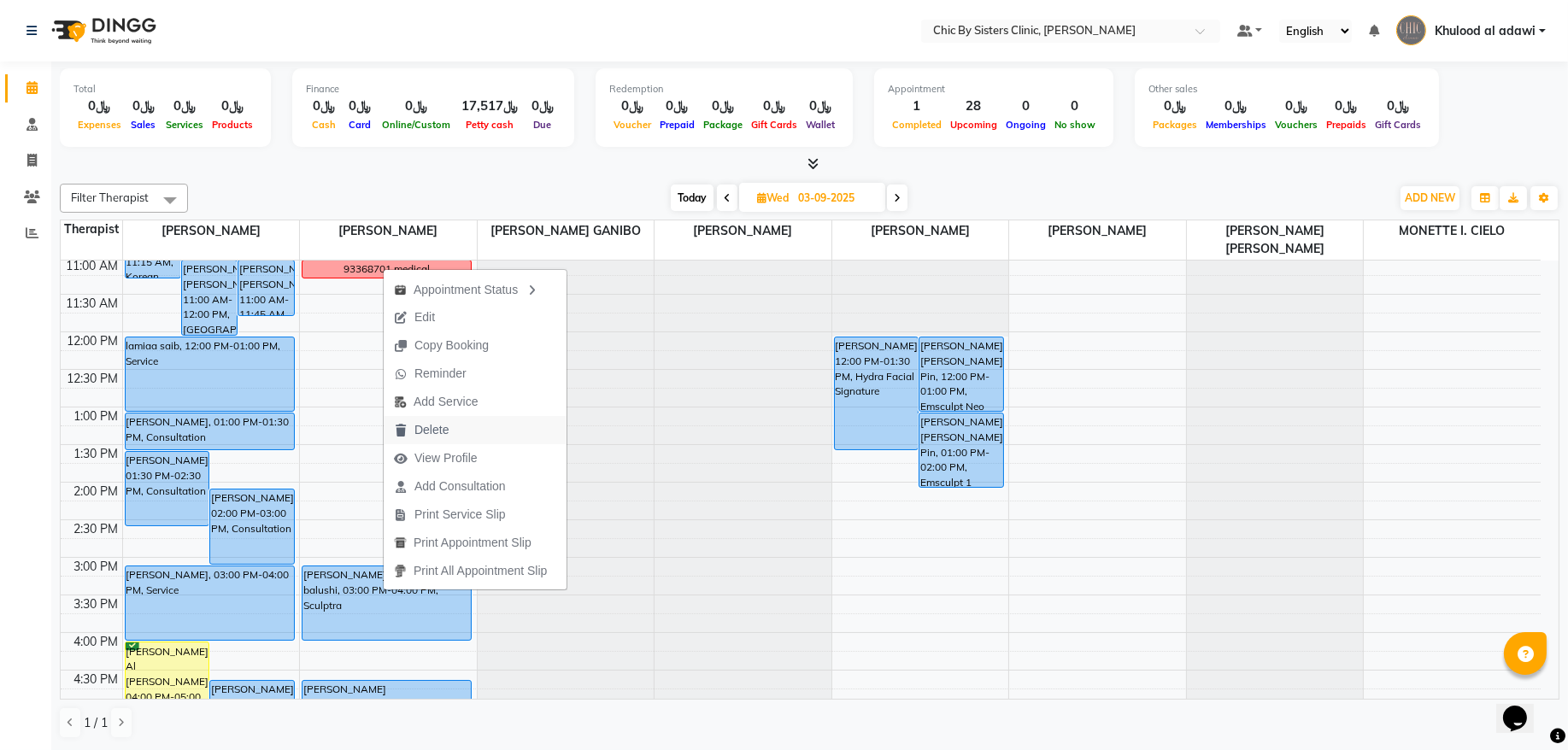
click at [431, 430] on span "Delete" at bounding box center [431, 430] width 34 height 18
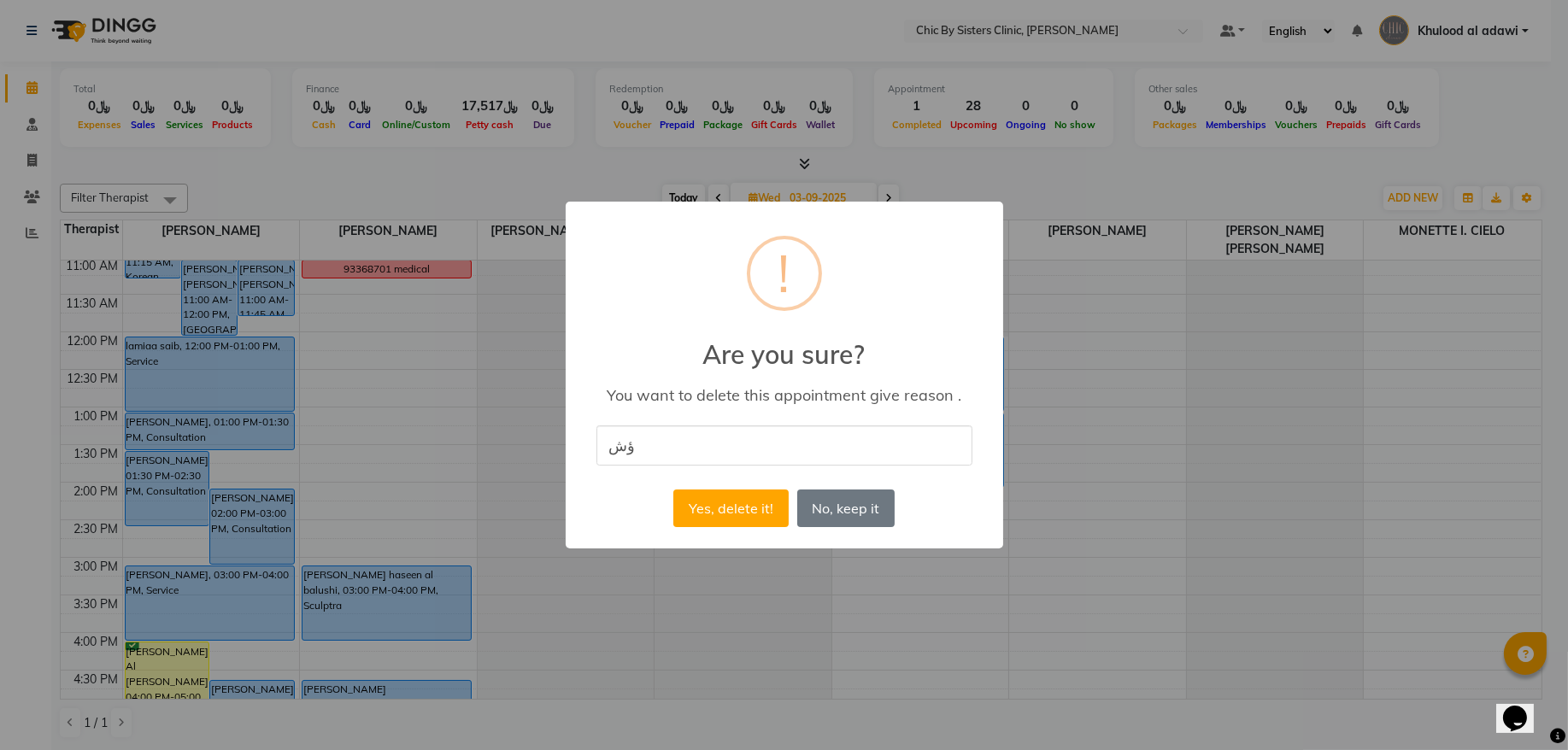
type input "ؤ"
click at [850, 462] on input "Cancel trw whats she will call" at bounding box center [784, 446] width 376 height 40
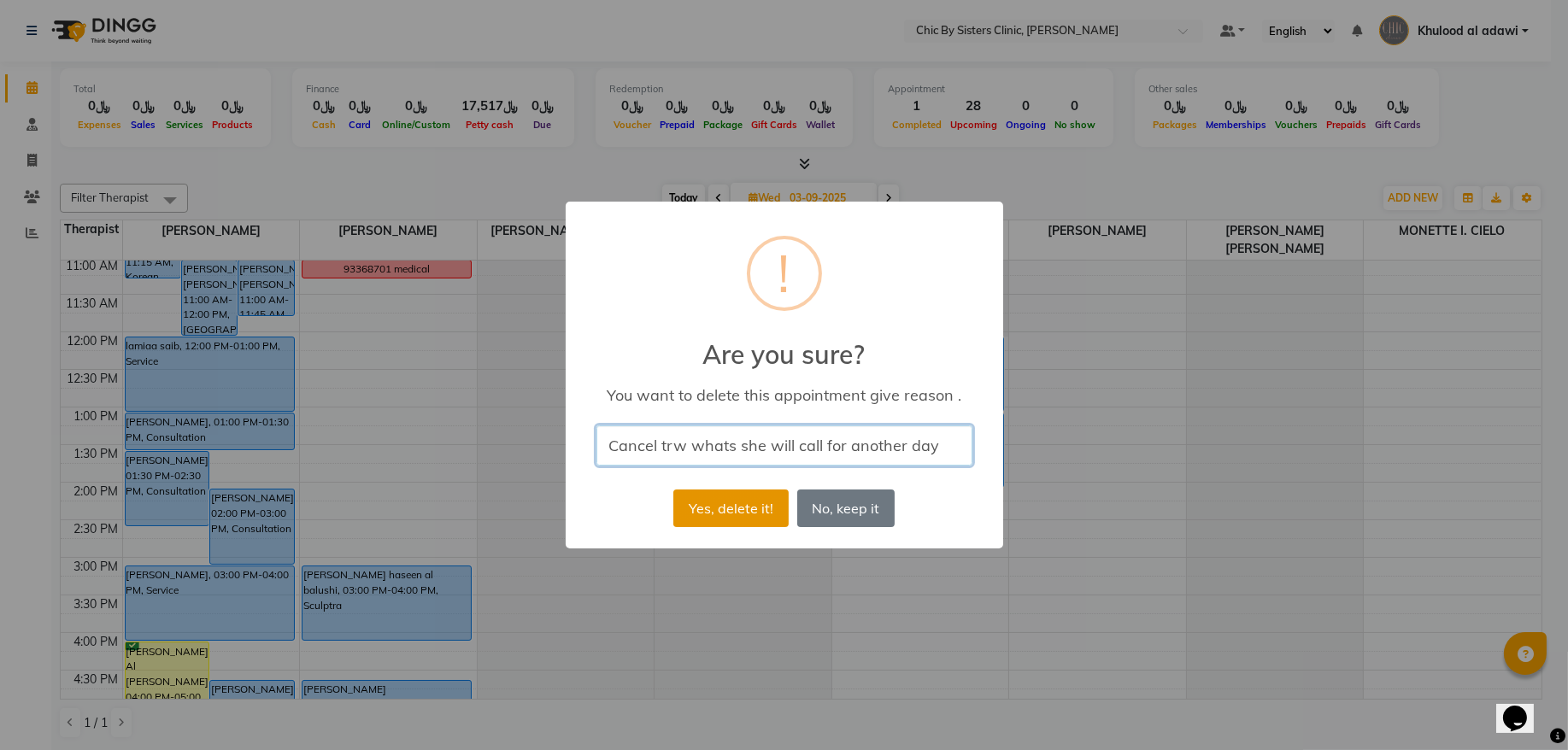
type input "Cancel trw whats she will call for another day"
click at [745, 514] on button "Yes, delete it!" at bounding box center [730, 508] width 114 height 38
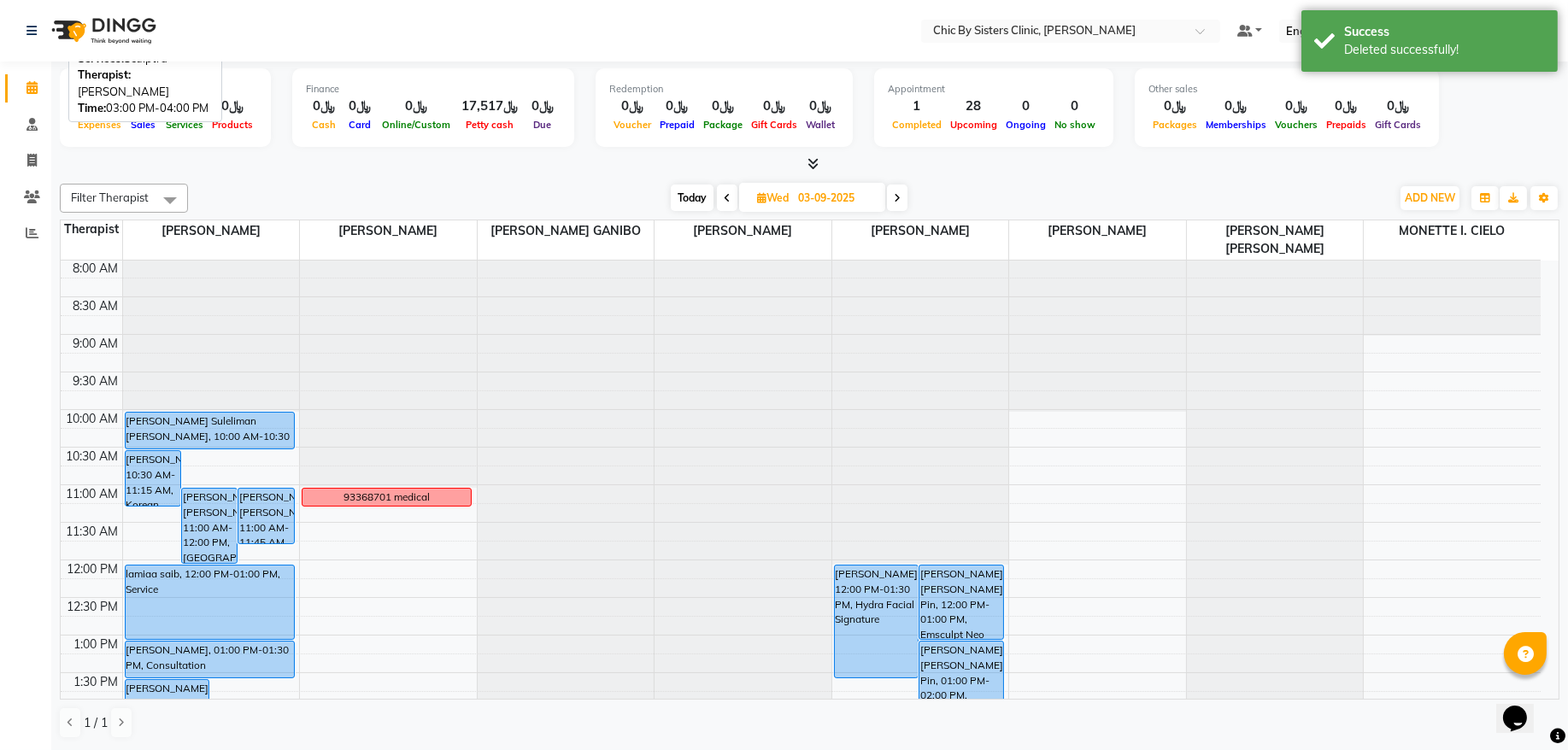
scroll to position [0, 0]
click at [698, 202] on span "Today" at bounding box center [692, 198] width 43 height 27
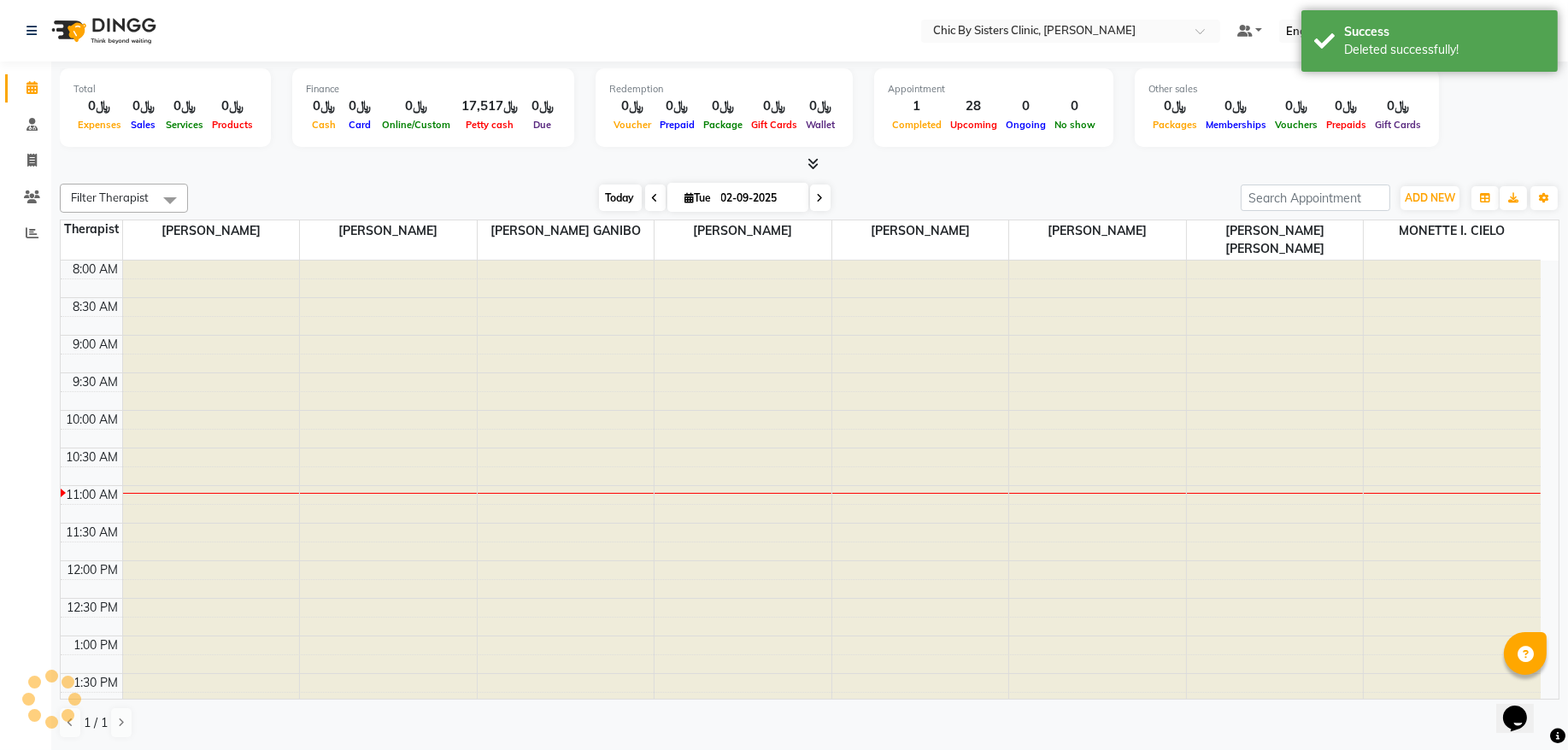
scroll to position [229, 0]
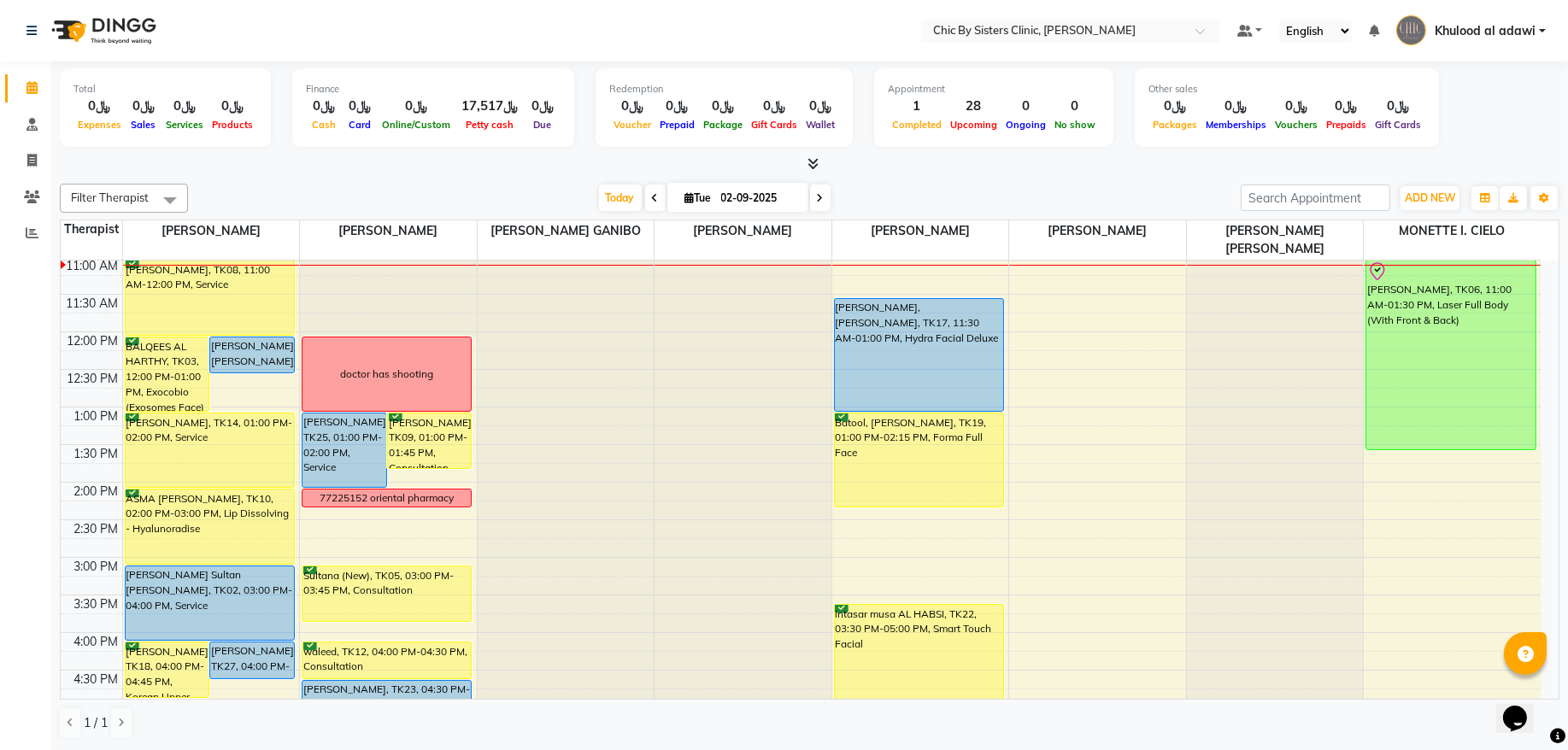
click at [817, 197] on icon at bounding box center [821, 197] width 7 height 10
type input "03-09-2025"
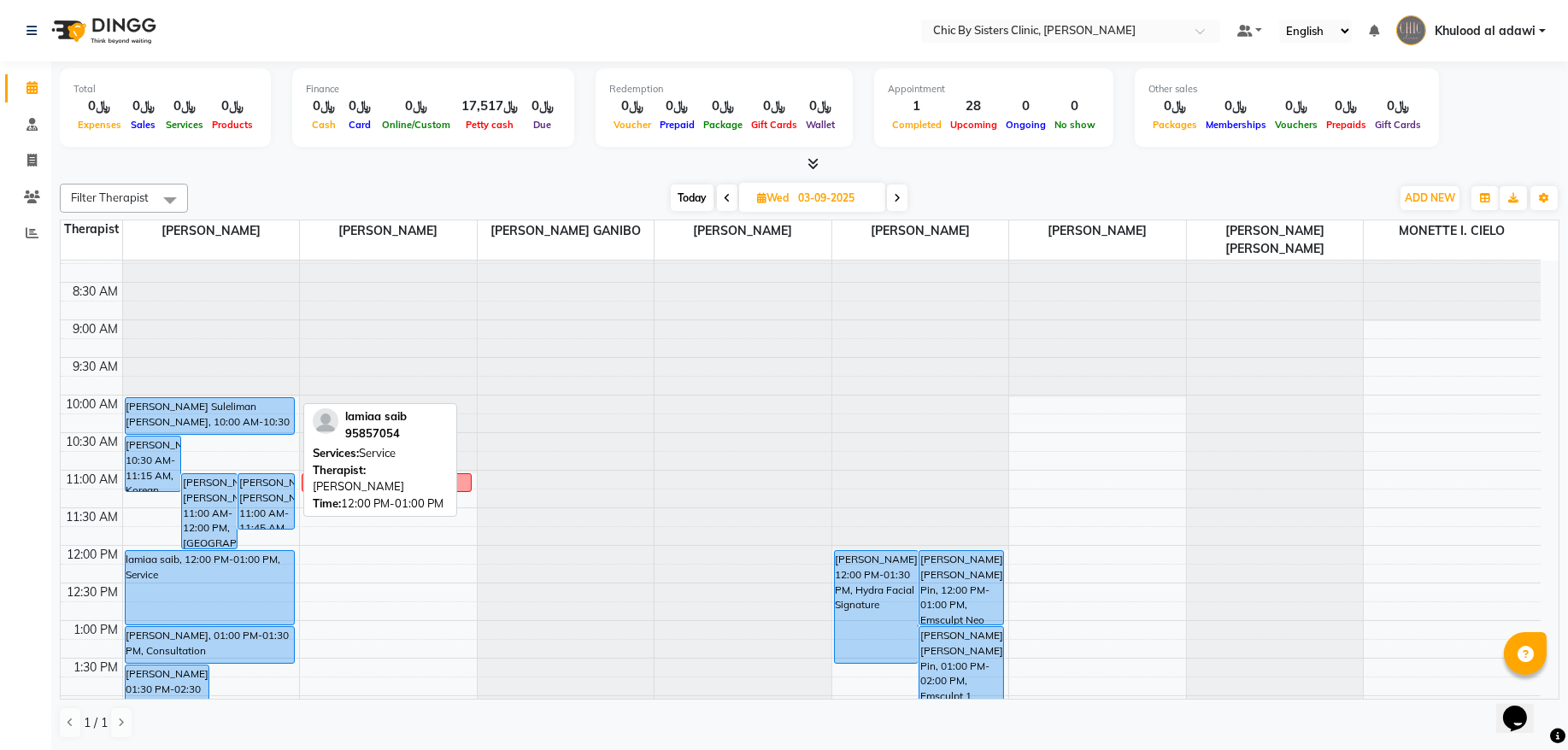
scroll to position [0, 0]
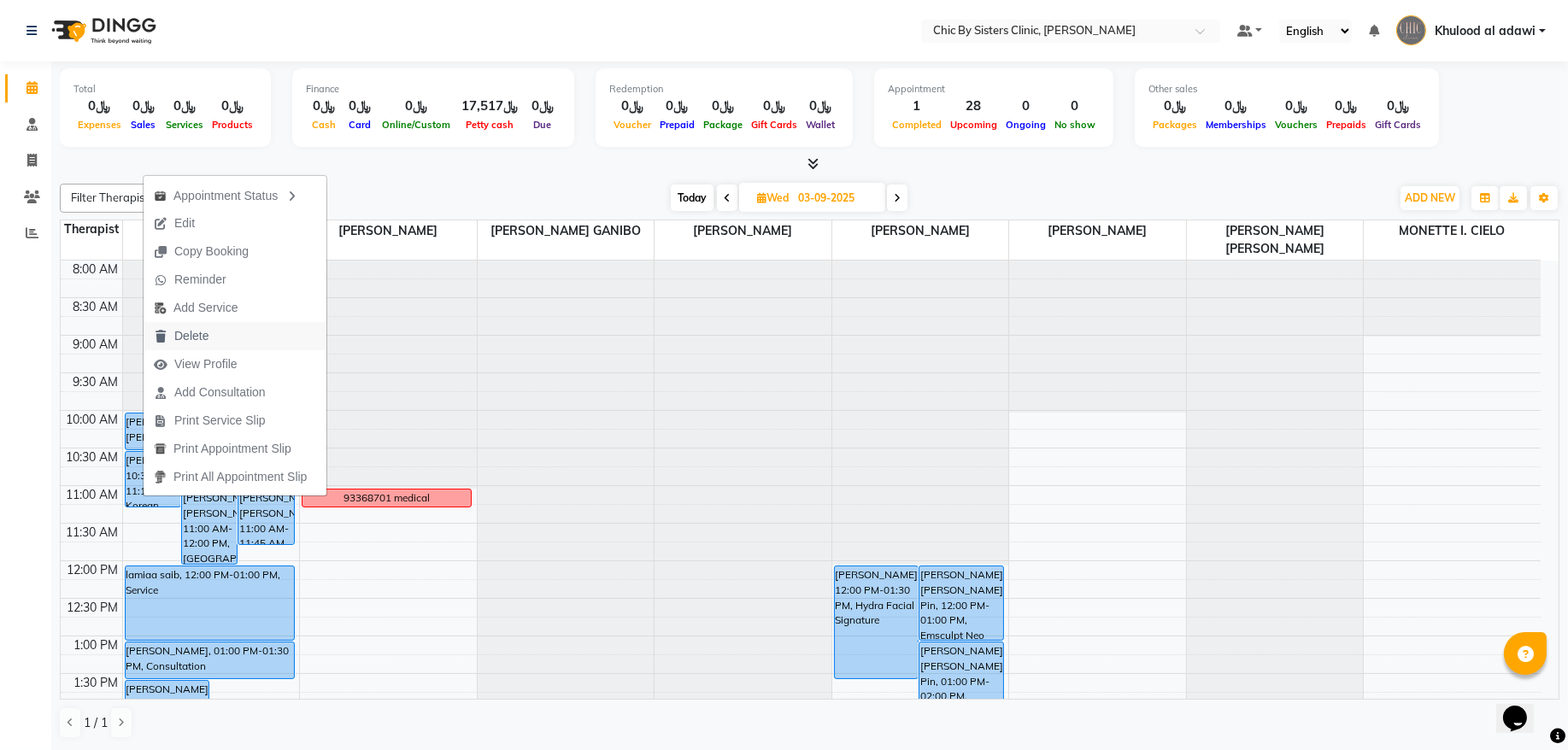
click at [209, 342] on span "Delete" at bounding box center [181, 337] width 75 height 29
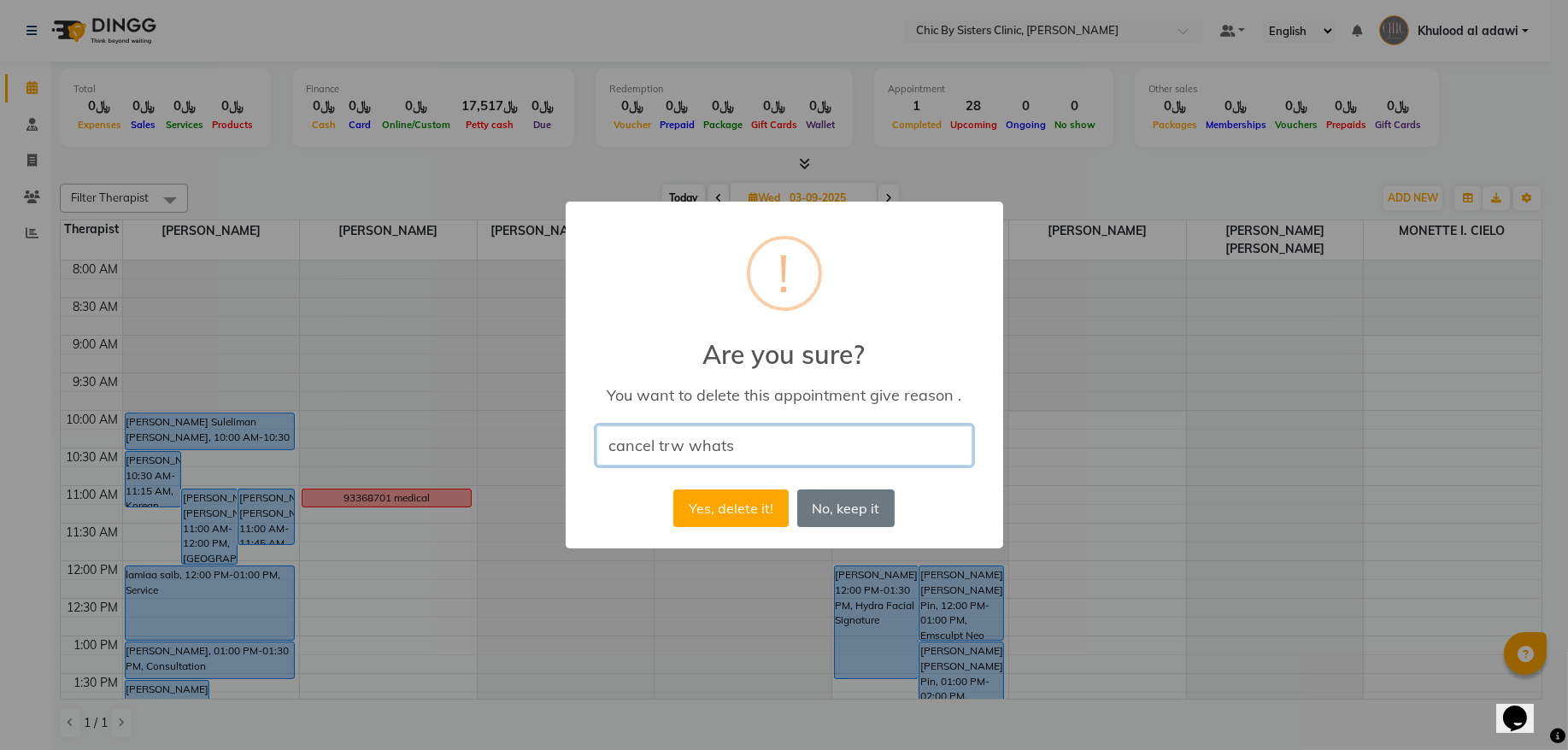
click at [803, 441] on input "cancel trw whats" at bounding box center [784, 446] width 376 height 40
type input "cancel trw whats asked for another appointment"
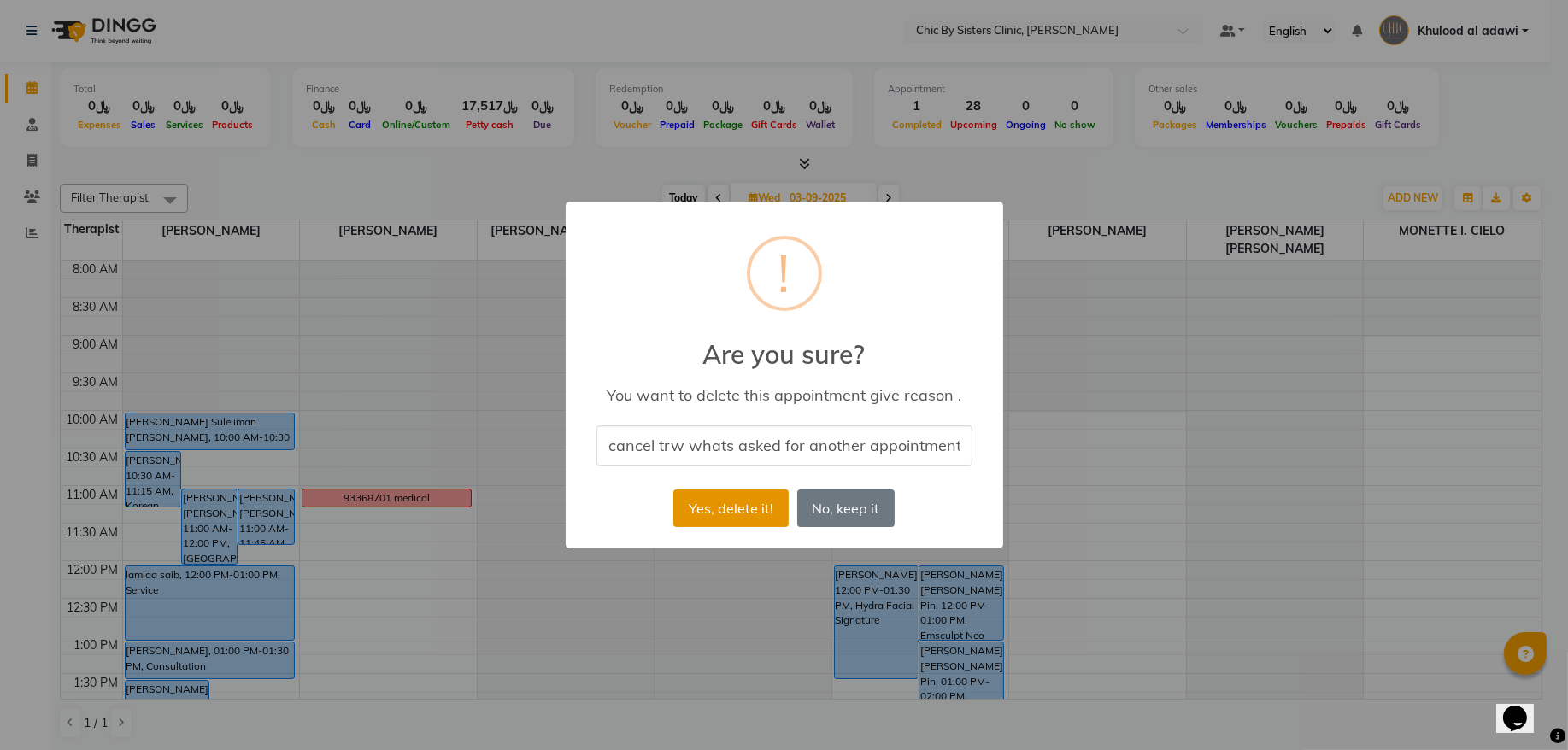
click at [738, 513] on button "Yes, delete it!" at bounding box center [730, 508] width 114 height 38
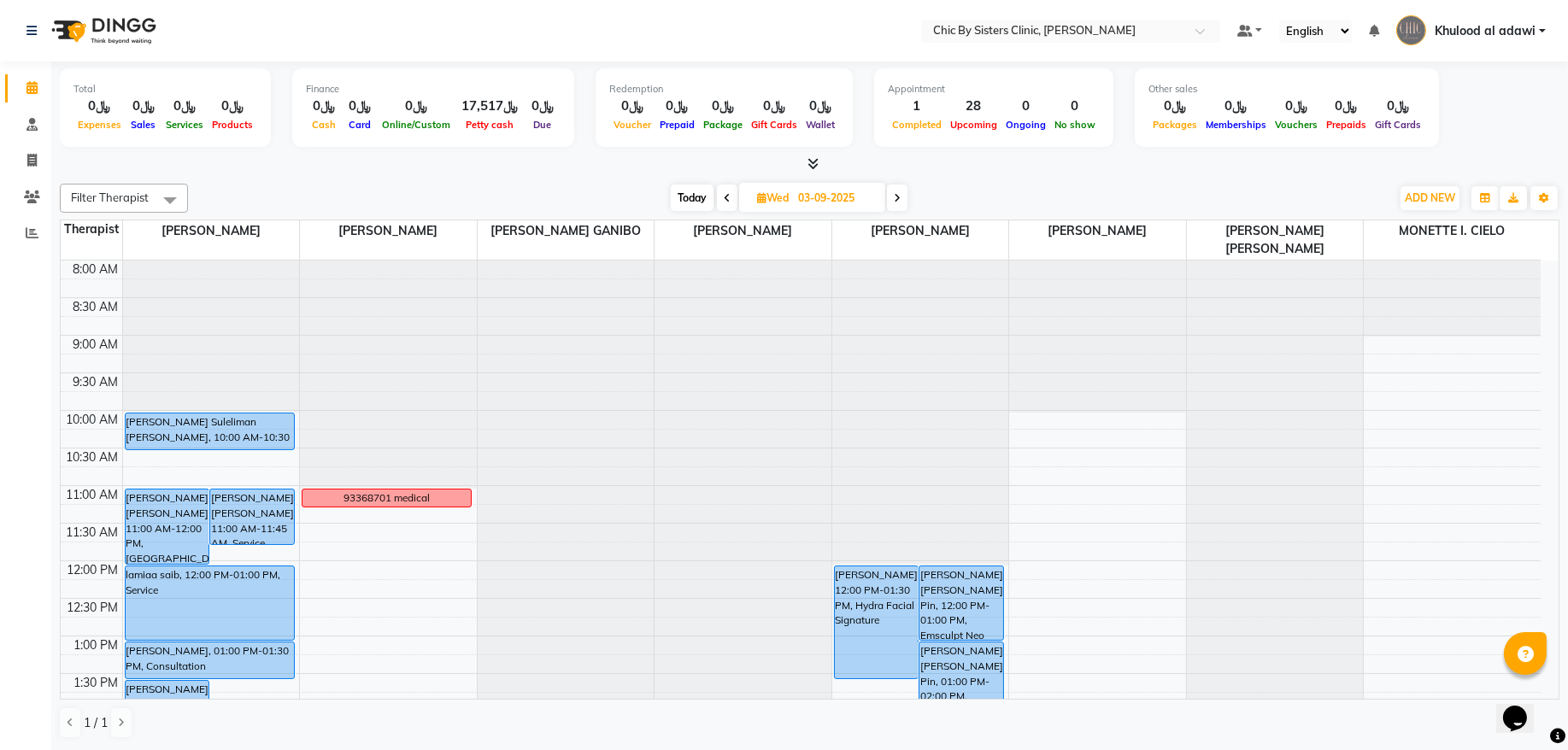
click at [678, 195] on span "Today" at bounding box center [692, 198] width 43 height 27
type input "02-09-2025"
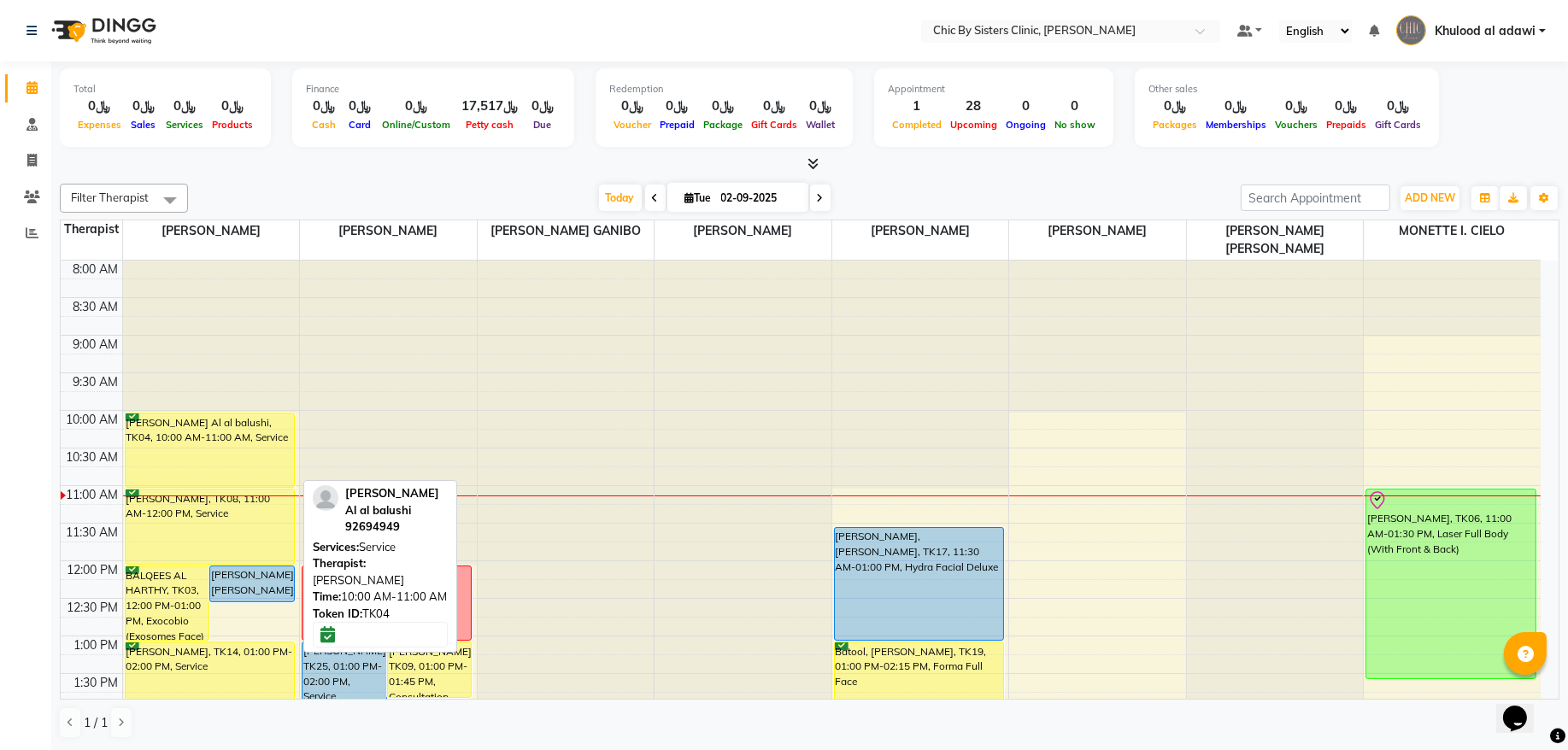
click at [237, 442] on div "[PERSON_NAME] Al al balushi, TK04, 10:00 AM-11:00 AM, Service" at bounding box center [210, 450] width 169 height 73
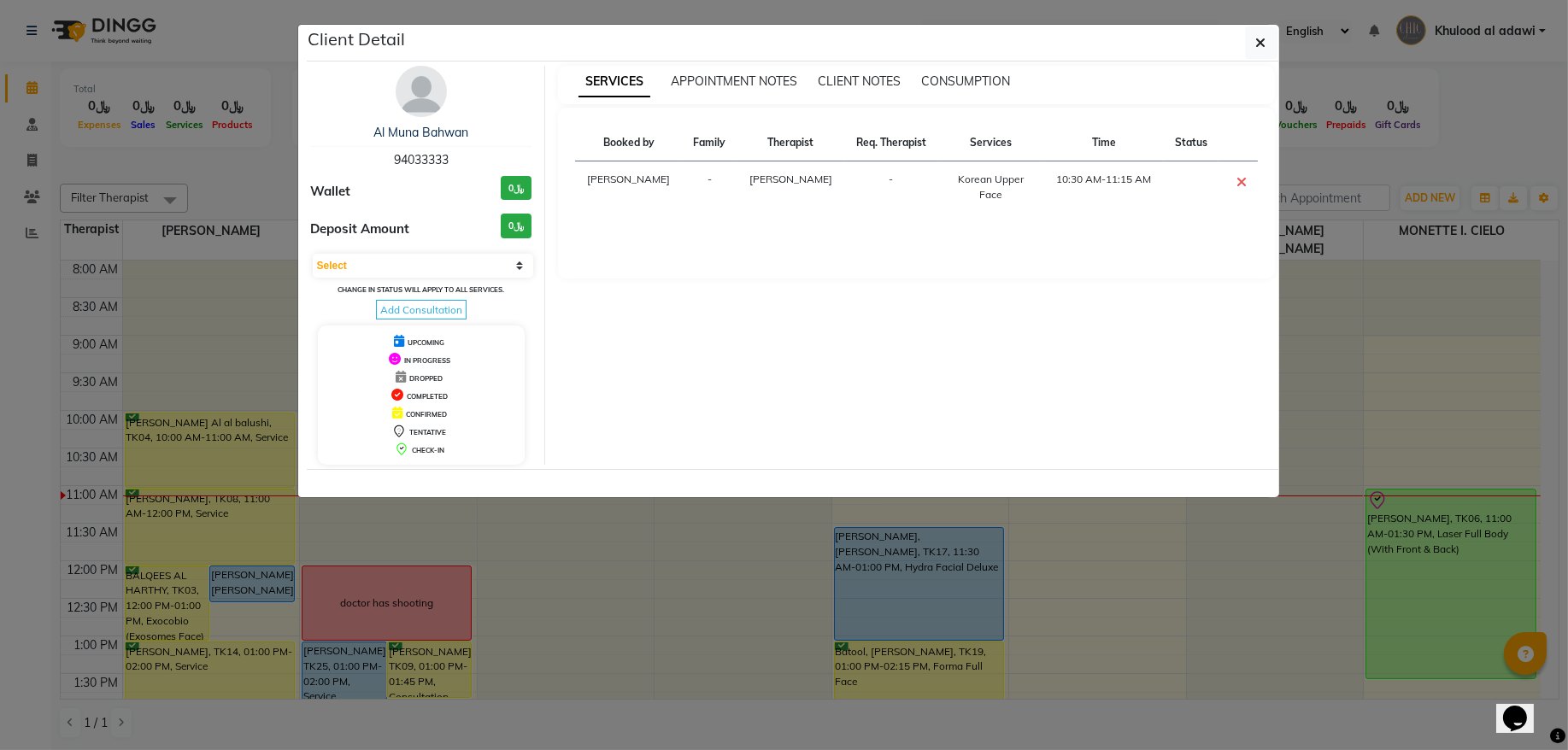
select select "6"
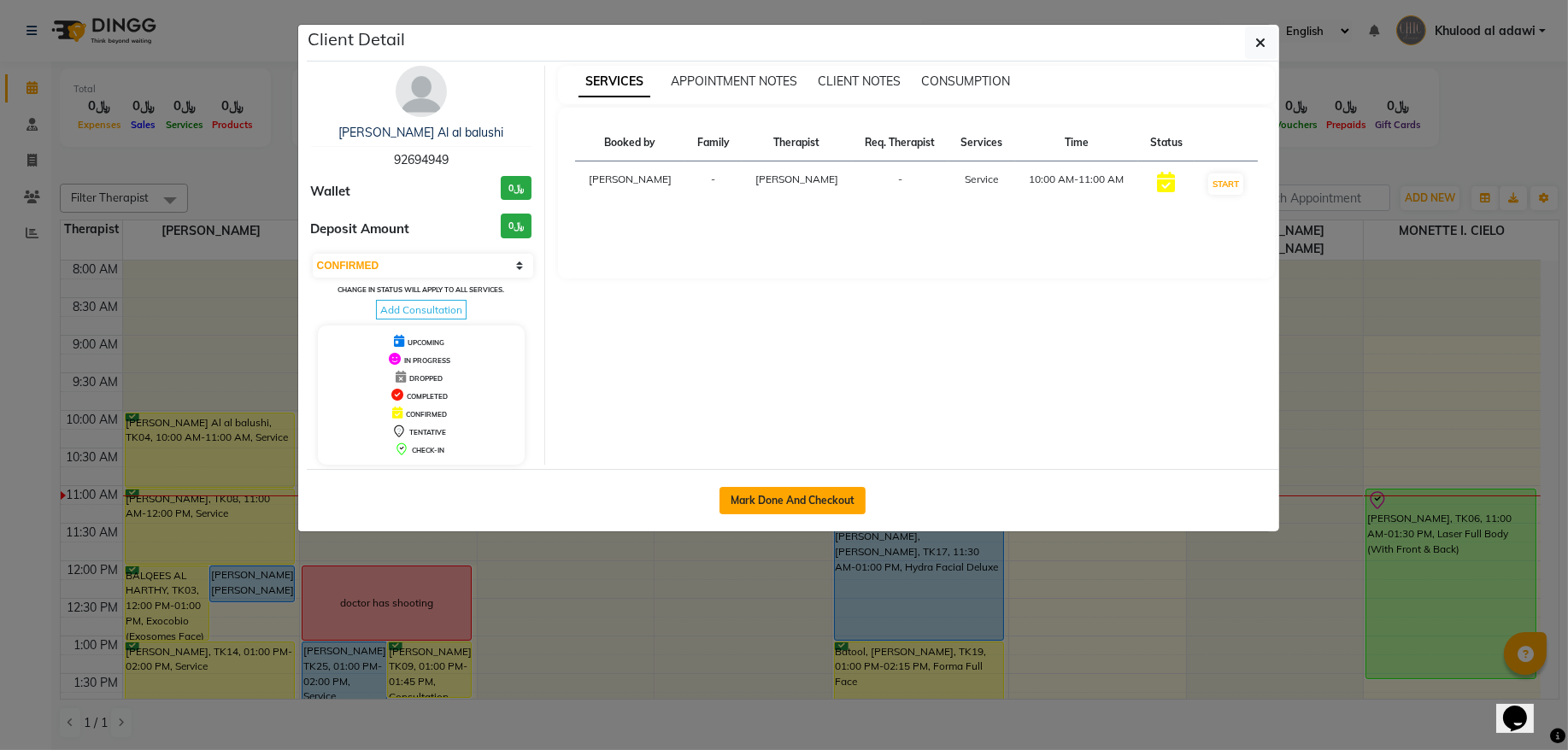
click at [806, 500] on button "Mark Done And Checkout" at bounding box center [793, 501] width 146 height 28
select select "service"
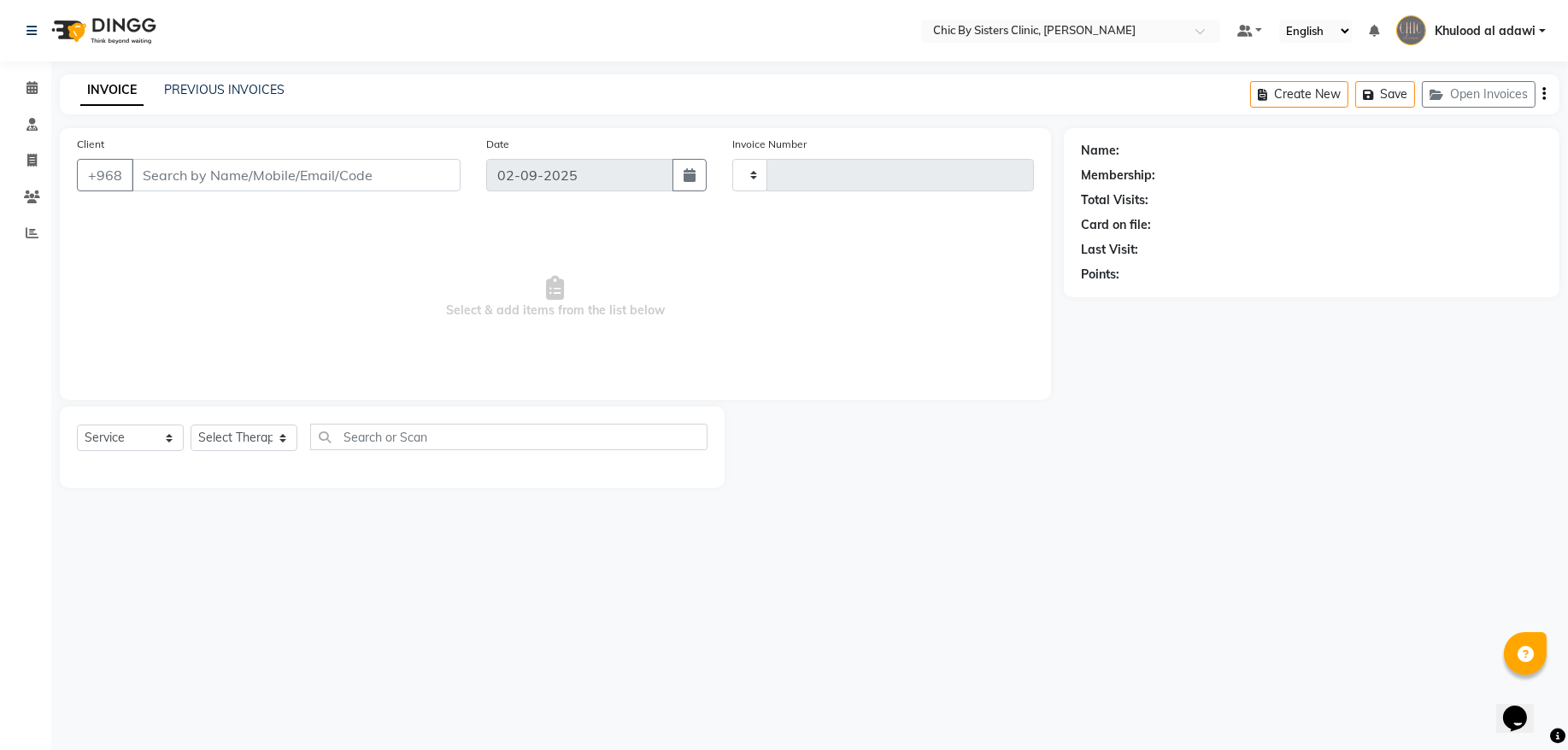
type input "2030"
select select "6348"
type input "92694949"
select select "49177"
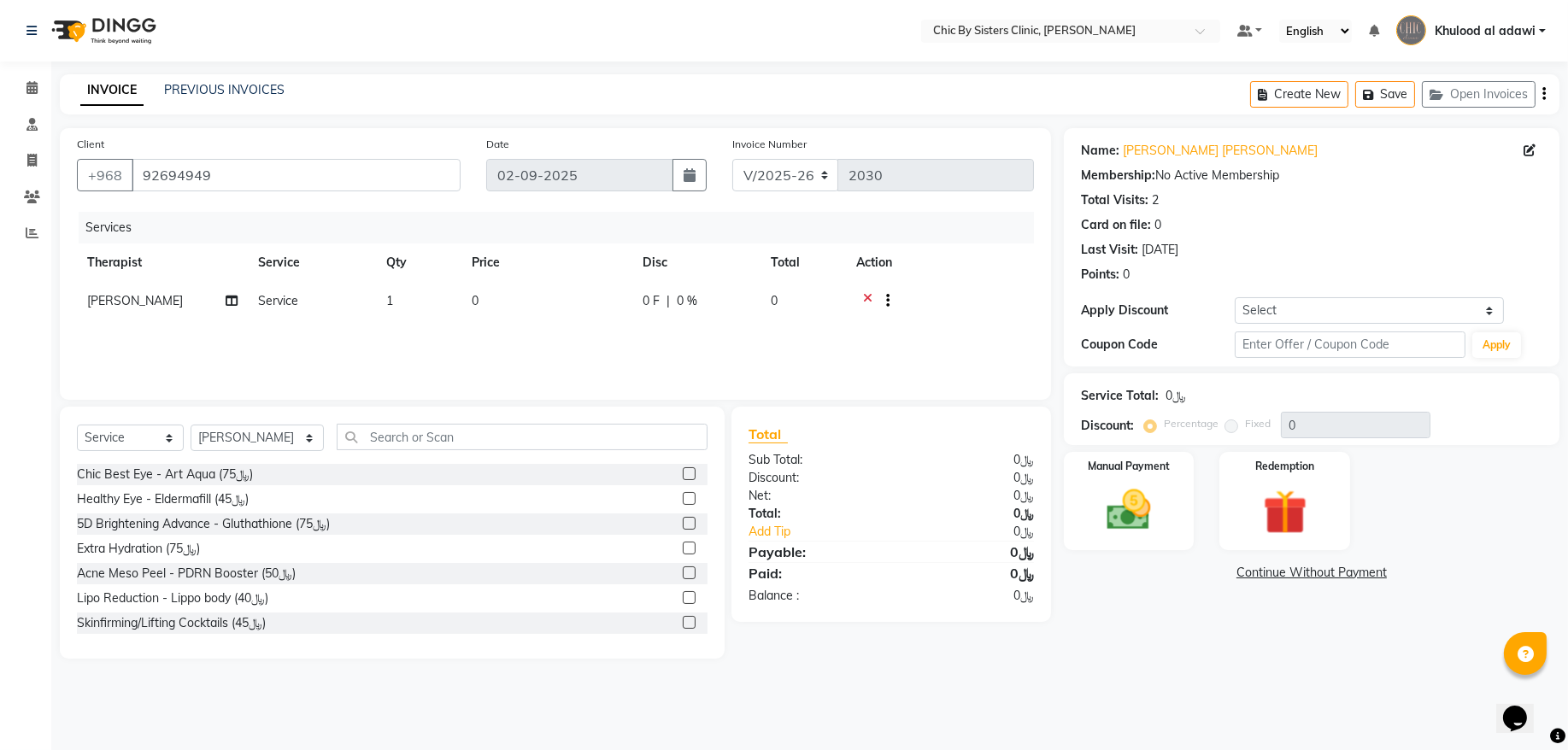
click at [865, 293] on icon at bounding box center [868, 303] width 10 height 21
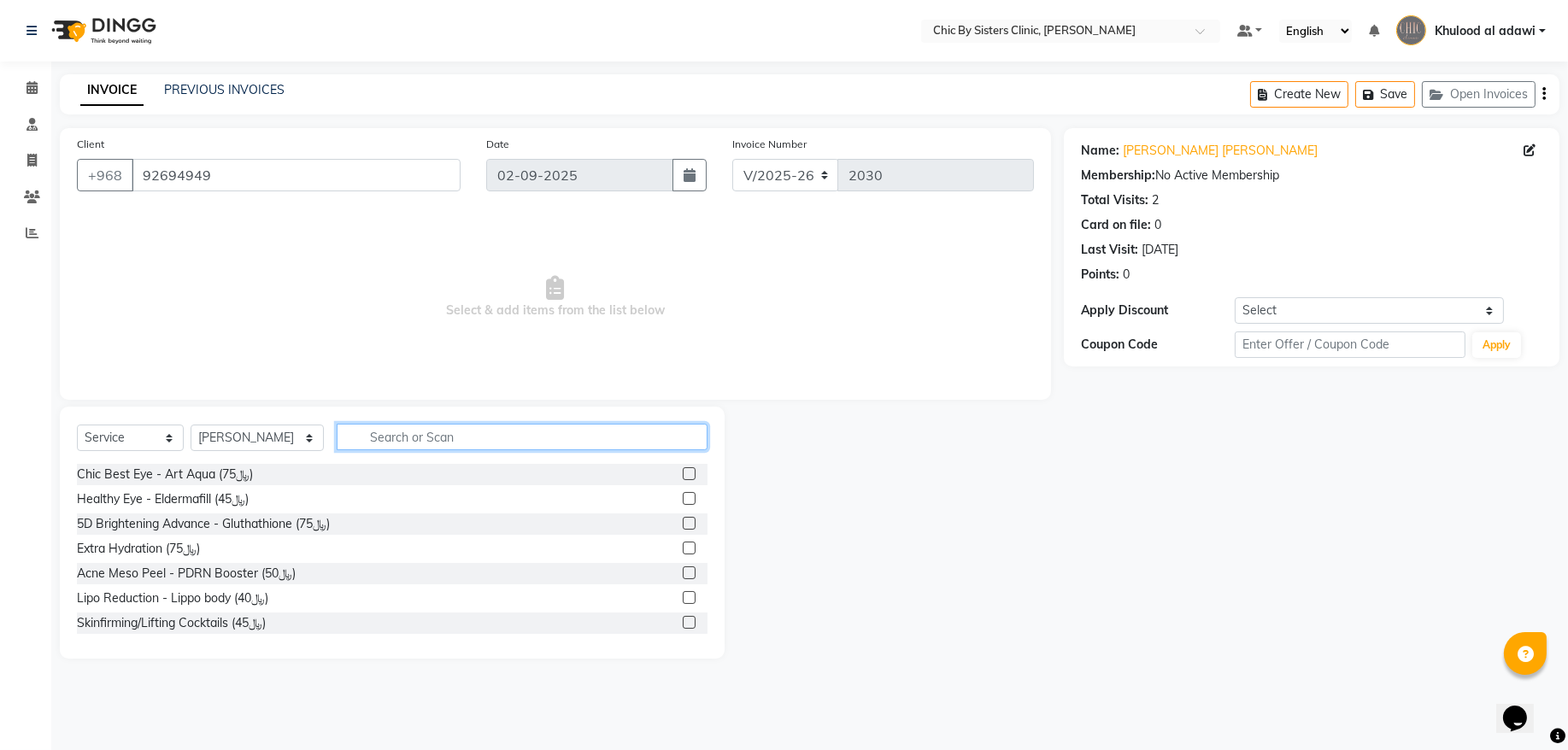
click at [590, 428] on input "text" at bounding box center [521, 438] width 371 height 27
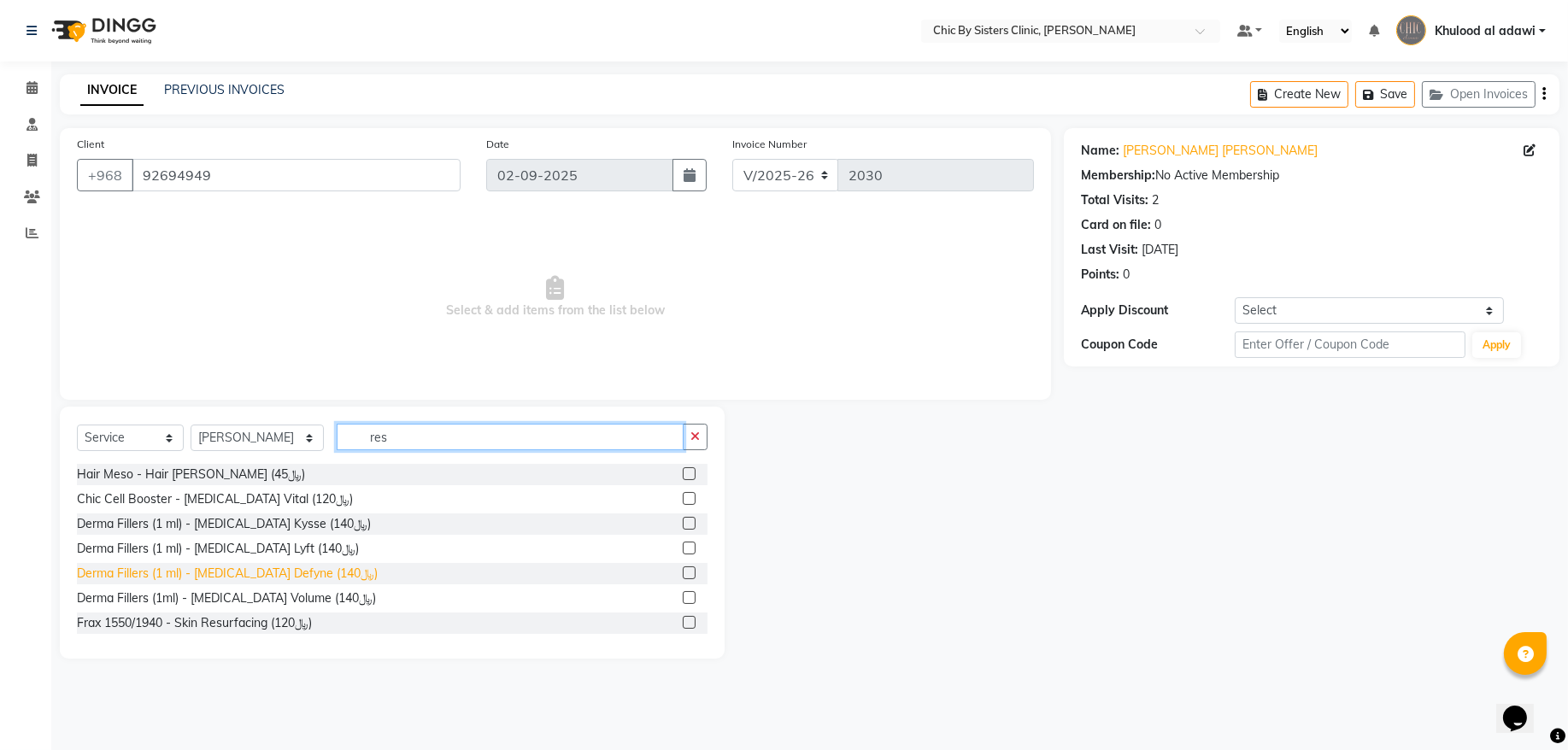
type input "res"
click at [301, 574] on div "Derma Fillers (1 ml) - [MEDICAL_DATA] Defyne (﷼140)" at bounding box center [227, 574] width 301 height 18
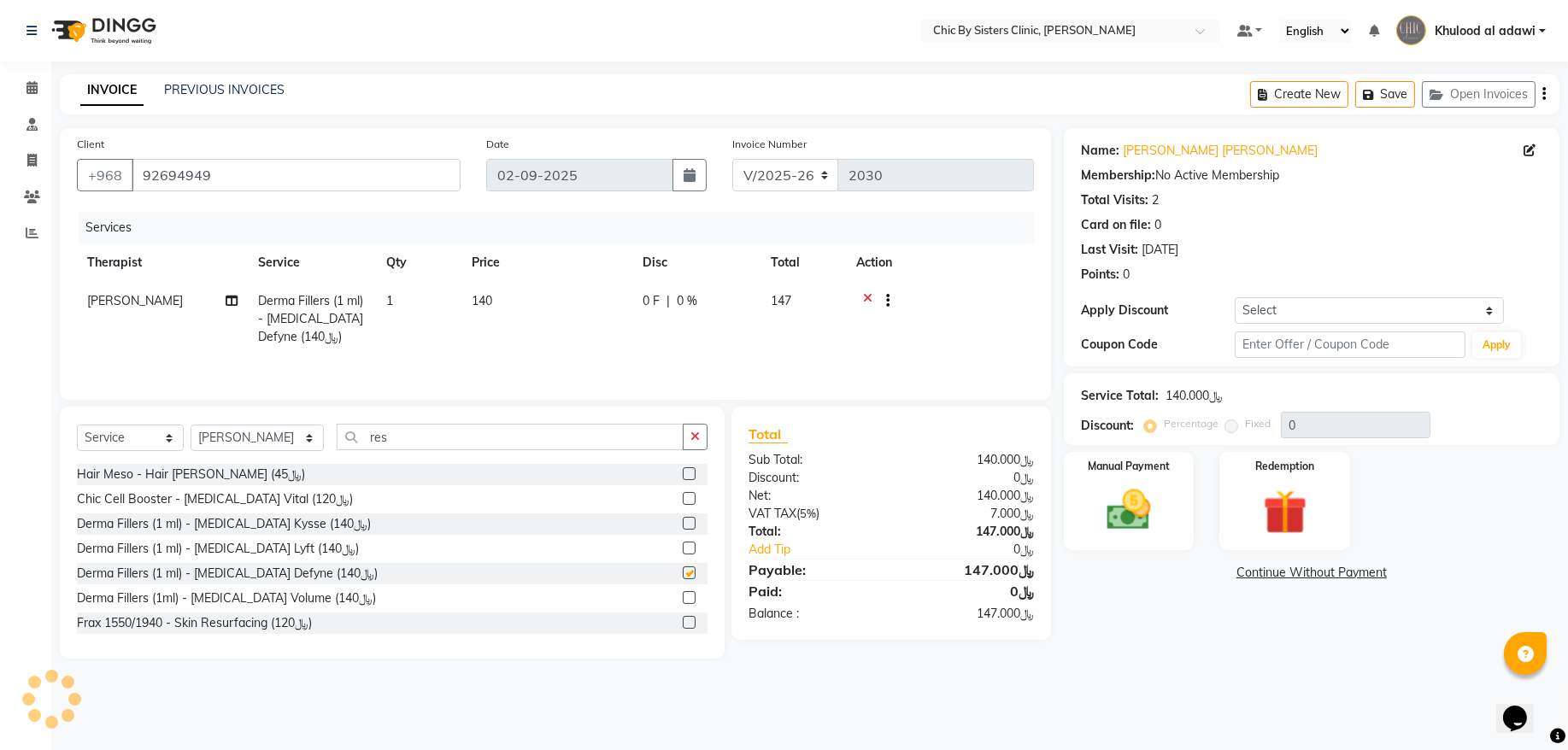
checkbox input "false"
click at [450, 450] on input "res" at bounding box center [510, 438] width 347 height 27
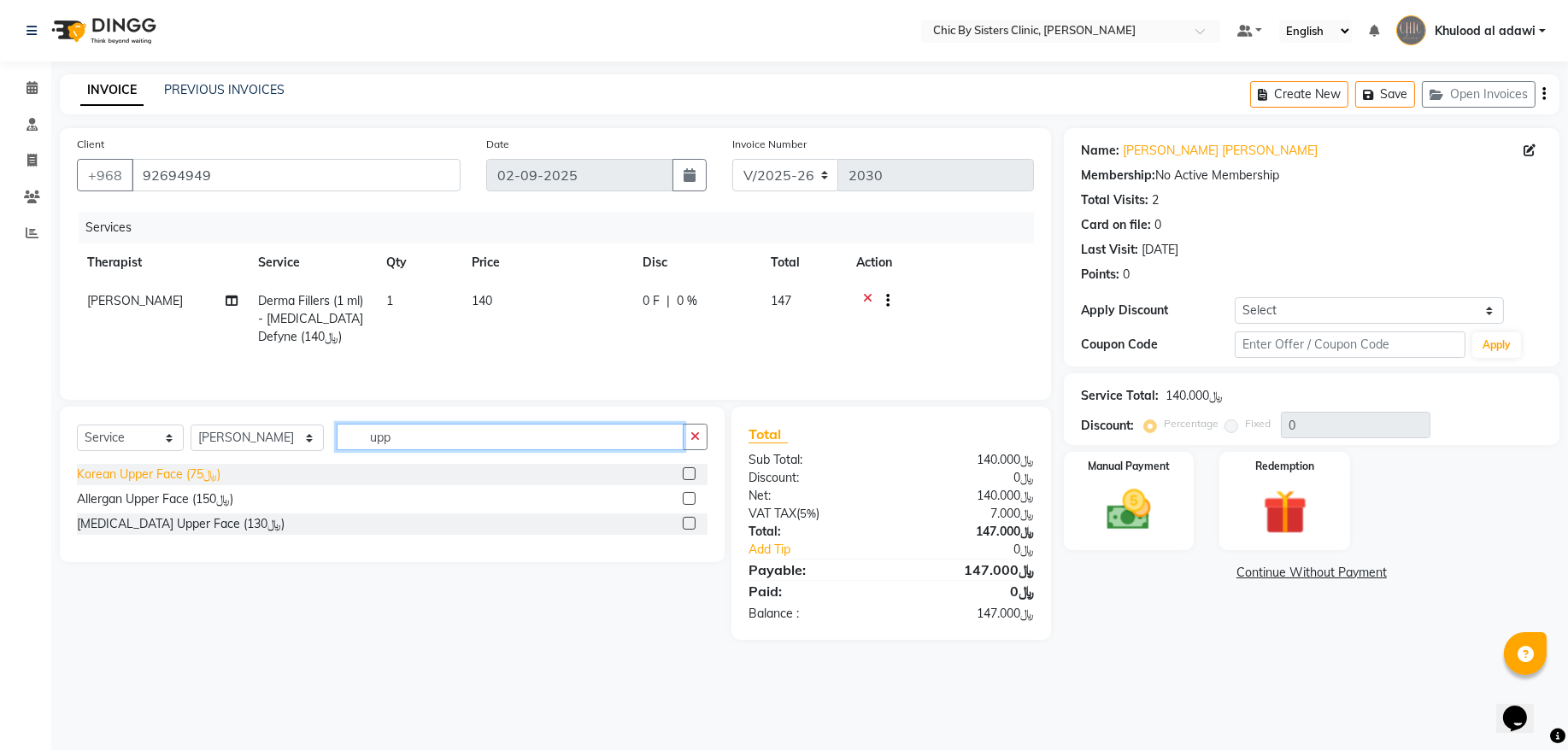
type input "upp"
click at [217, 471] on div "Korean Upper Face (﷼75)" at bounding box center [148, 475] width 144 height 18
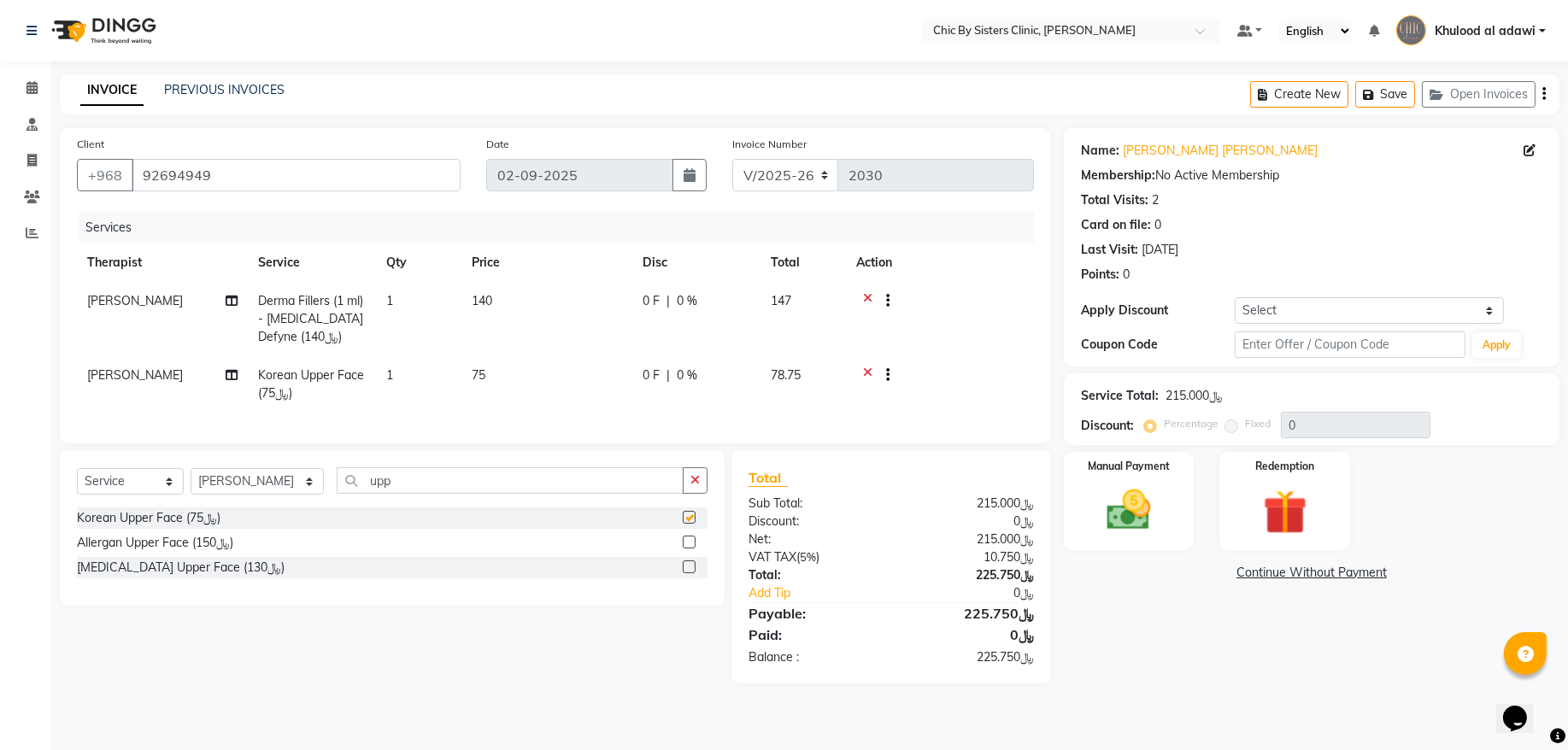
checkbox input "false"
click at [1287, 307] on select "Select Coupon → Forma - Full Face (Summer Offer) - Redemption Code Coupon → Ems…" at bounding box center [1369, 311] width 269 height 27
select select "4: Object"
click at [1235, 297] on select "Select Coupon → Forma - Full Face (Summer Offer) - Redemption Code Coupon → Ems…" at bounding box center [1369, 311] width 269 height 27
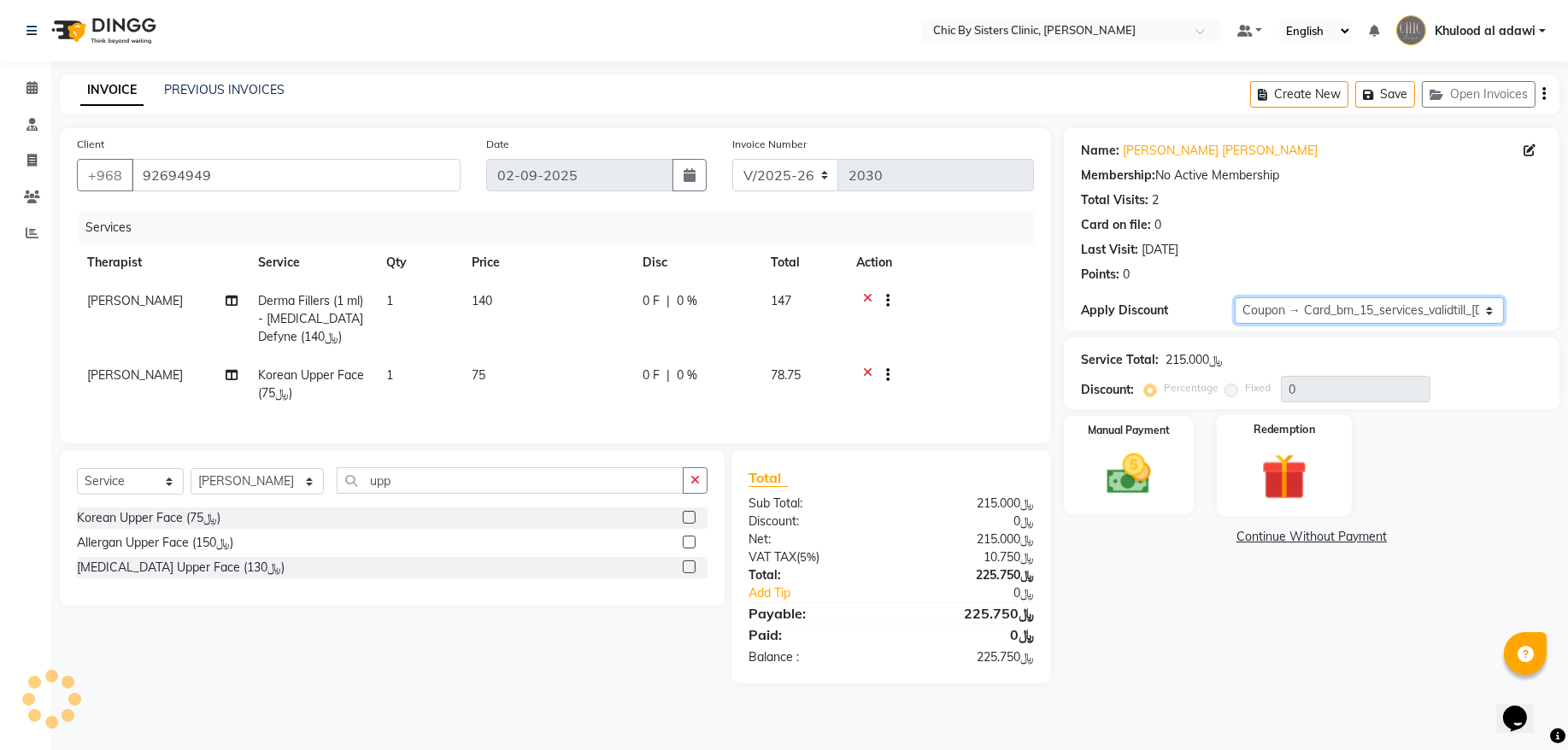
type input "15"
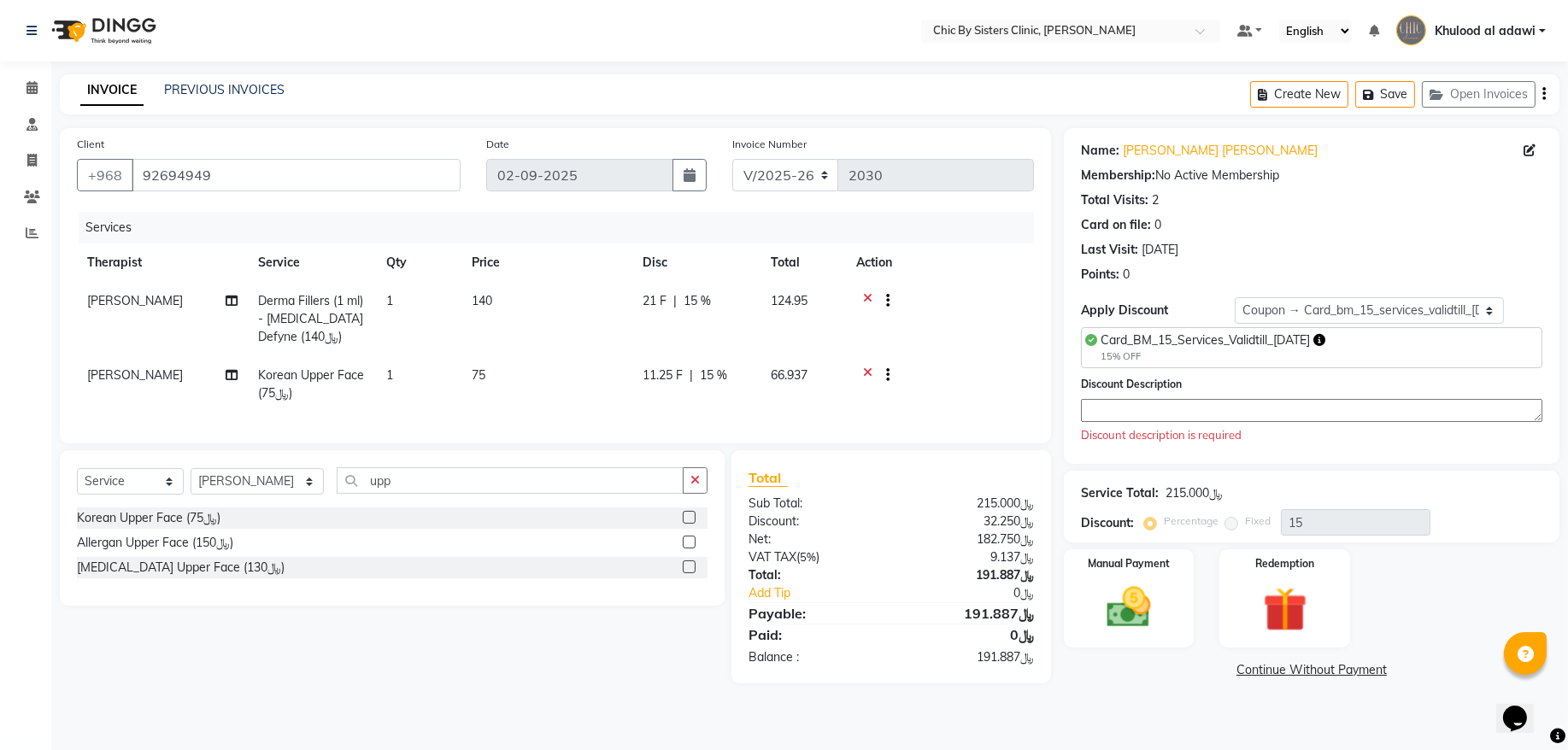
click at [1296, 411] on textarea at bounding box center [1312, 411] width 462 height 23
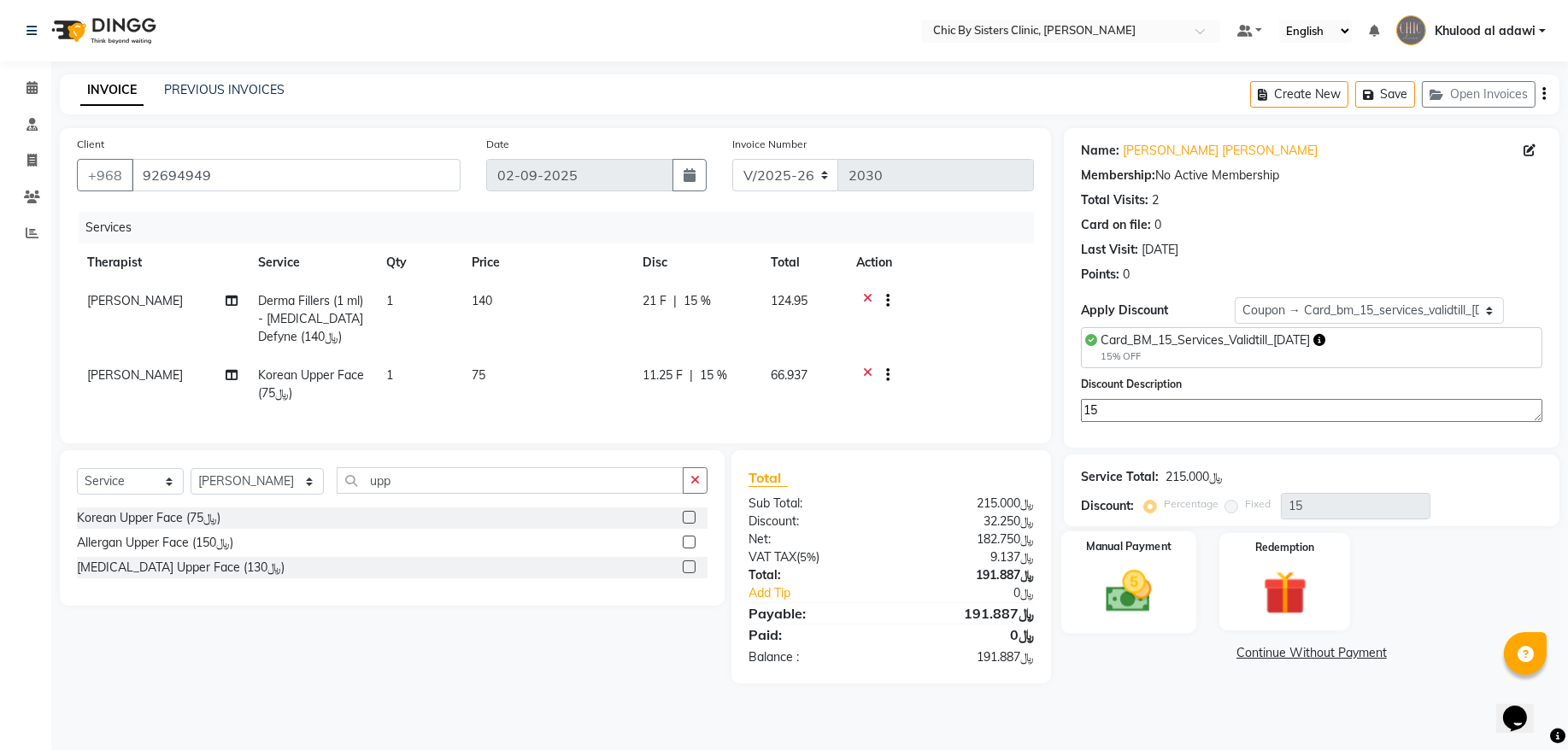
type textarea "15"
click at [1149, 579] on img at bounding box center [1129, 591] width 75 height 53
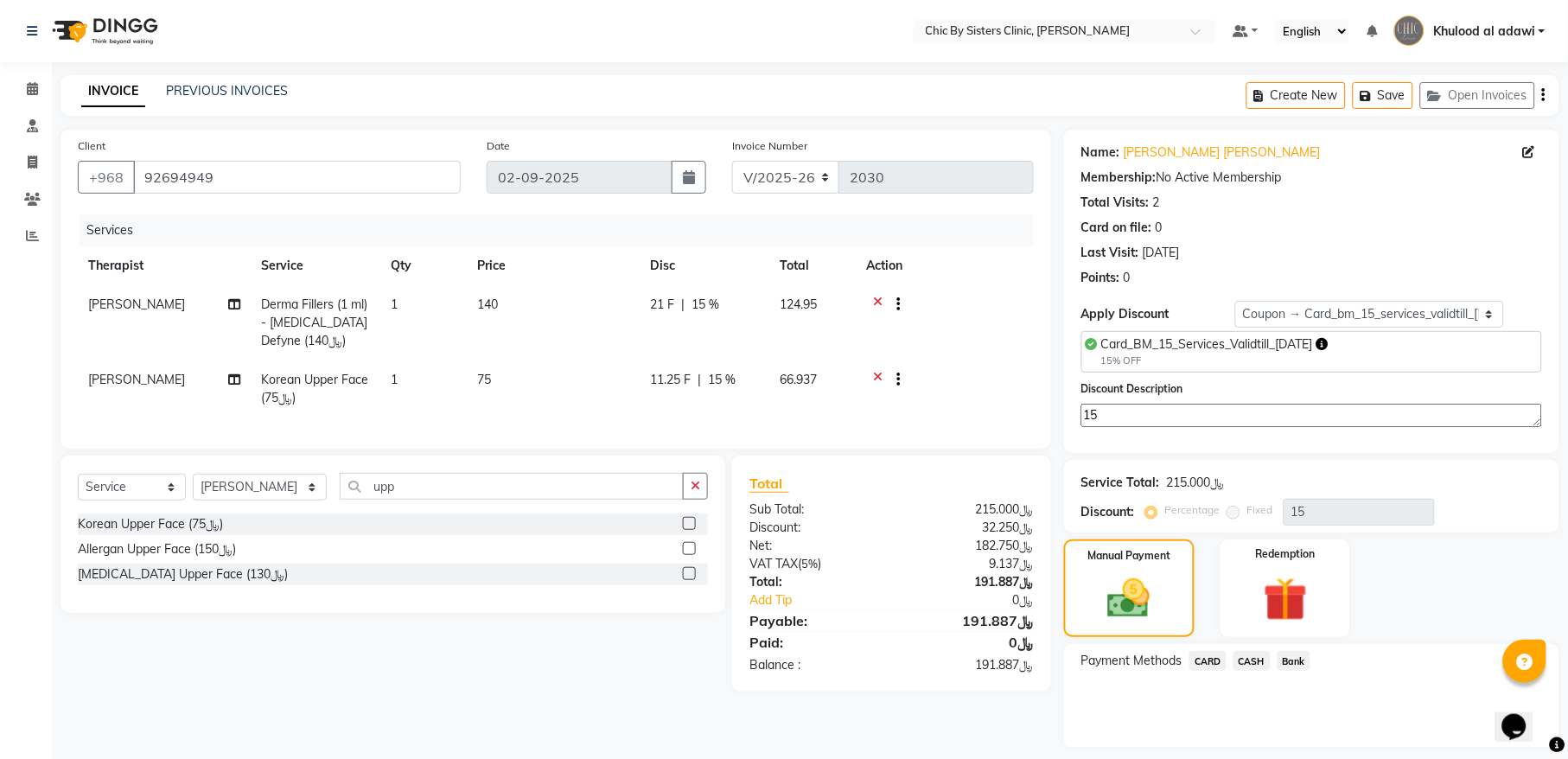
click at [1216, 660] on span "CARD" at bounding box center [1208, 661] width 37 height 20
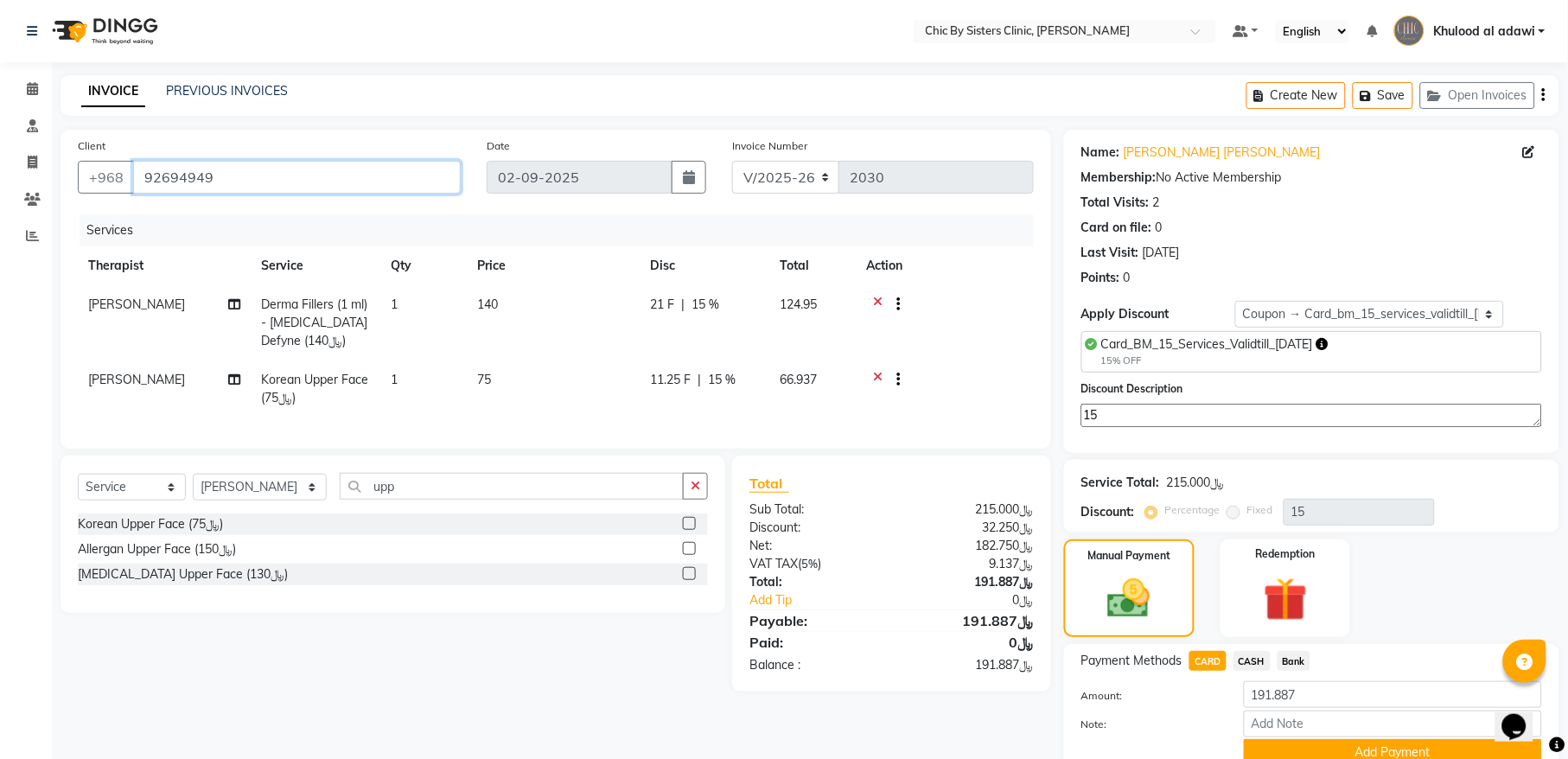
click at [191, 184] on input "92694949" at bounding box center [296, 177] width 328 height 33
click at [1318, 751] on button "Add Payment" at bounding box center [1393, 753] width 298 height 27
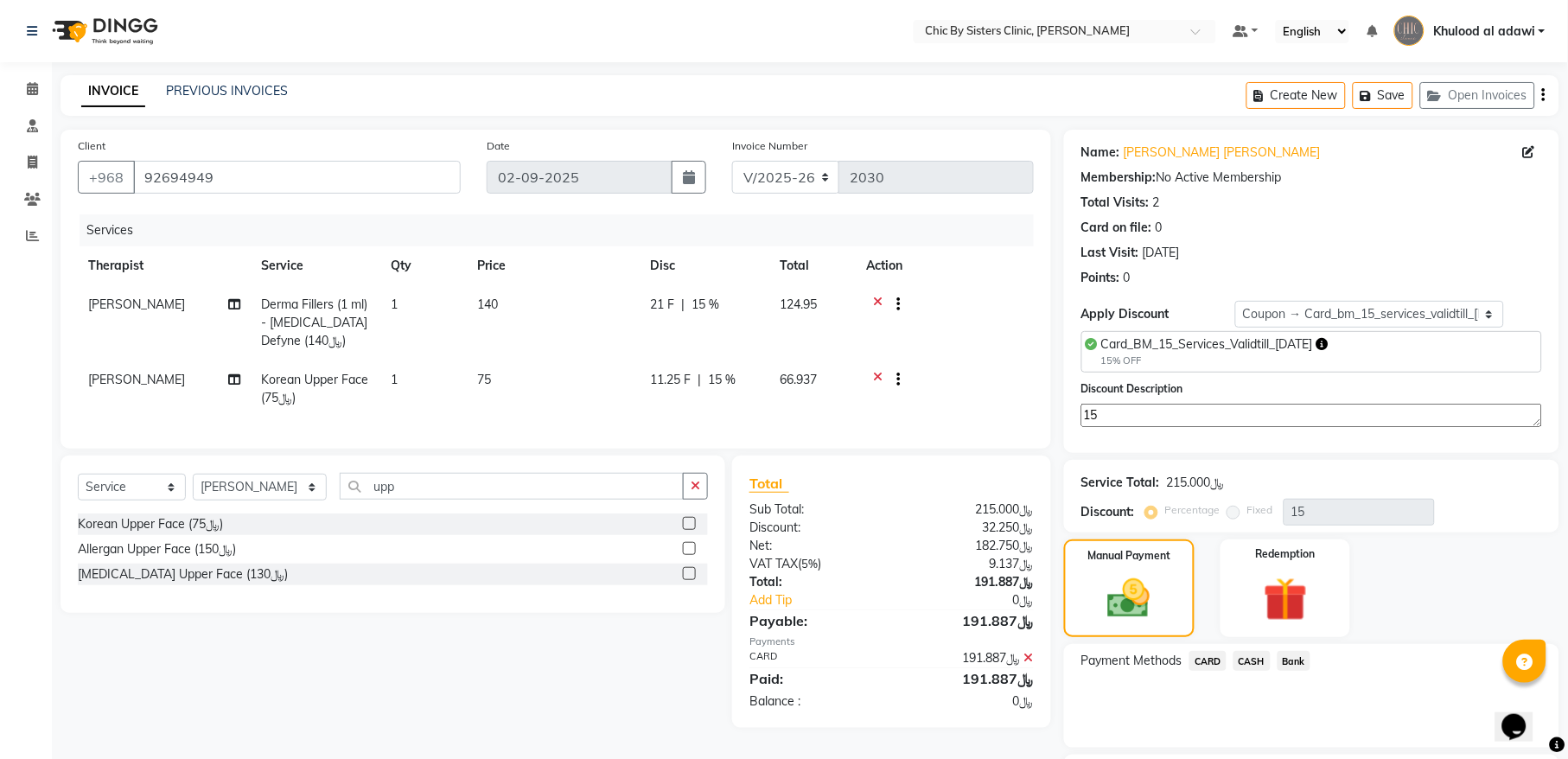
scroll to position [125, 0]
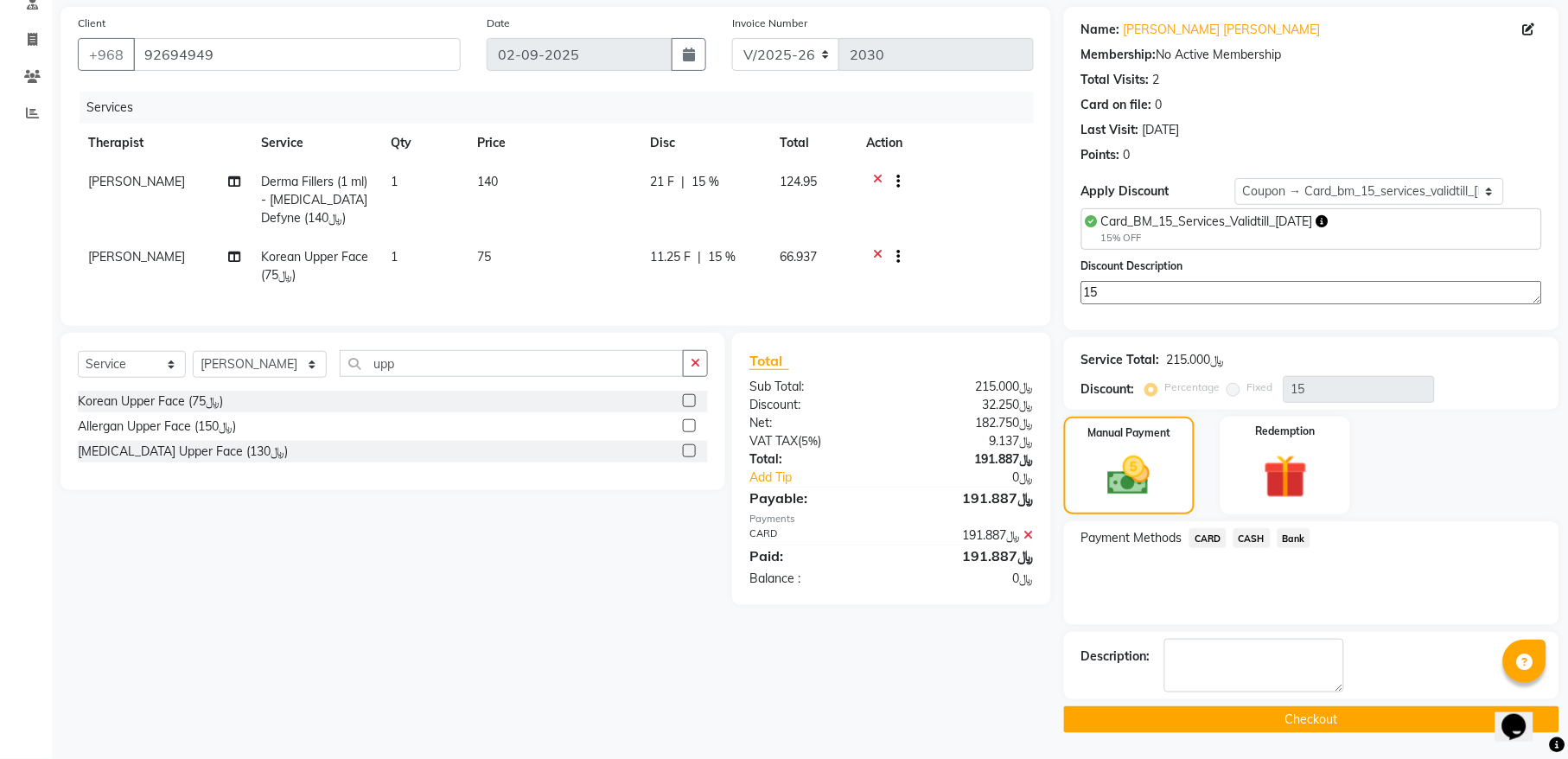
click at [1198, 716] on button "Checkout" at bounding box center [1311, 720] width 495 height 27
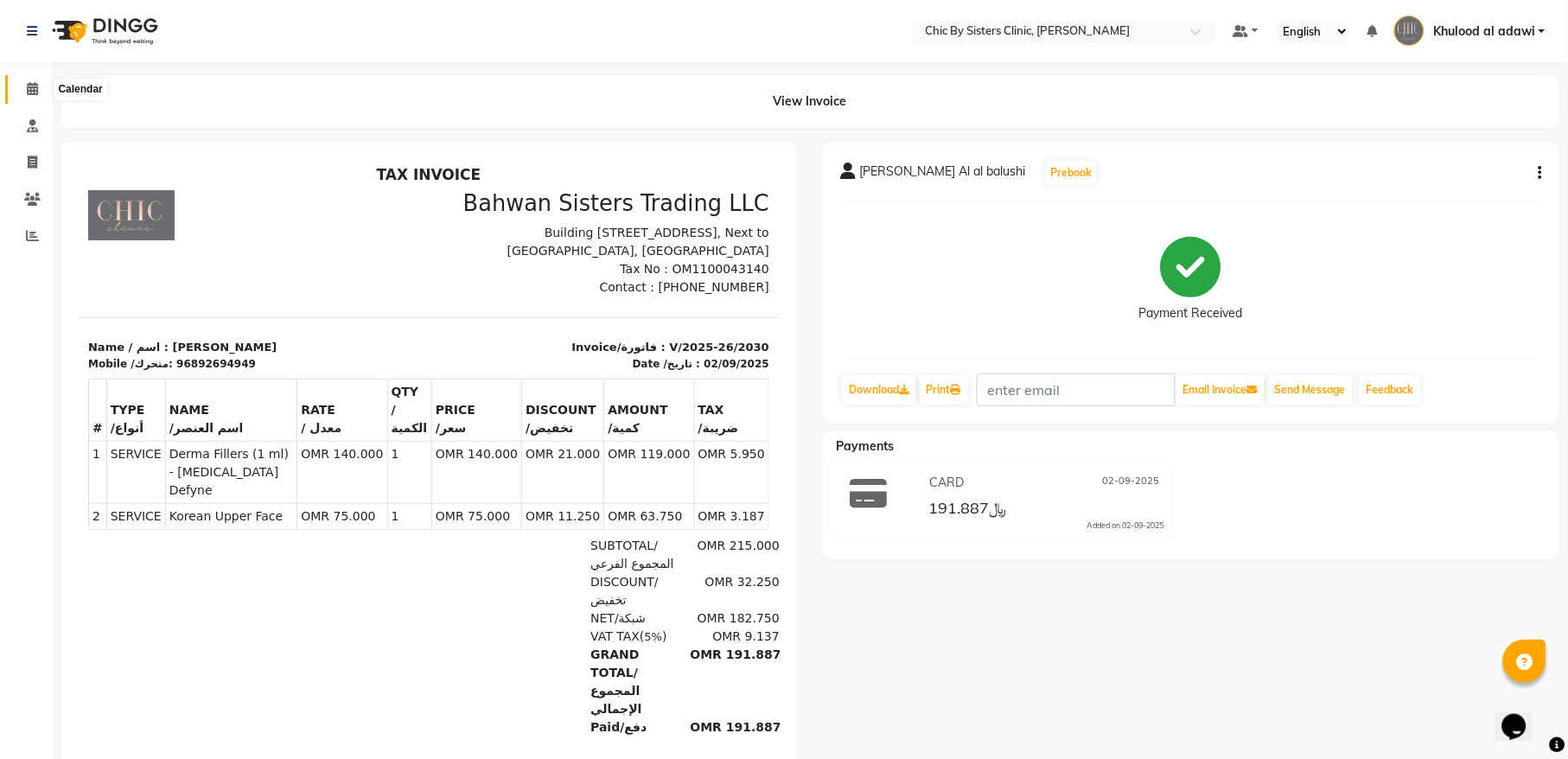
click at [42, 88] on span at bounding box center [32, 89] width 30 height 20
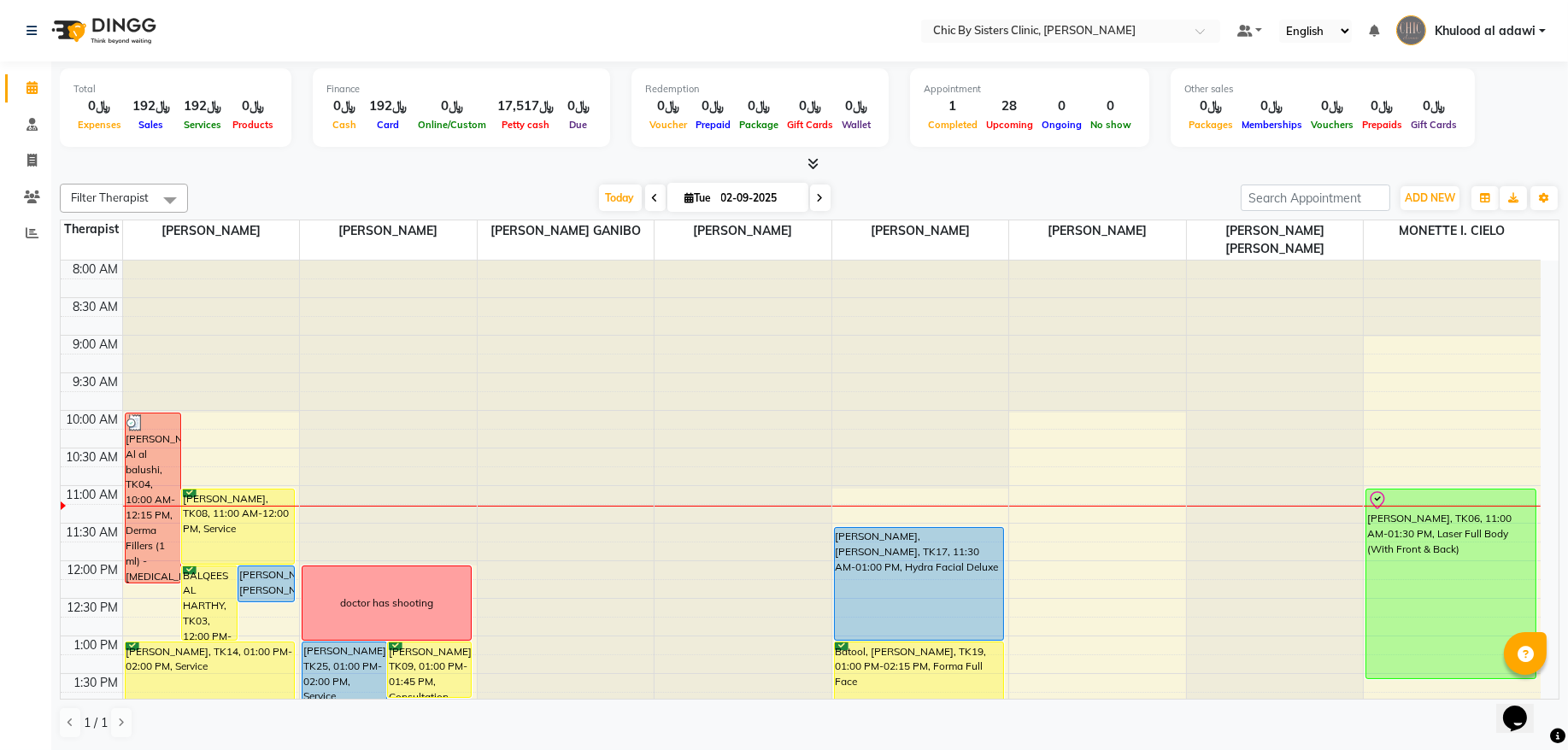
click at [823, 199] on div "[DATE] [DATE]" at bounding box center [714, 198] width 235 height 26
click at [817, 199] on icon at bounding box center [821, 197] width 7 height 10
type input "03-09-2025"
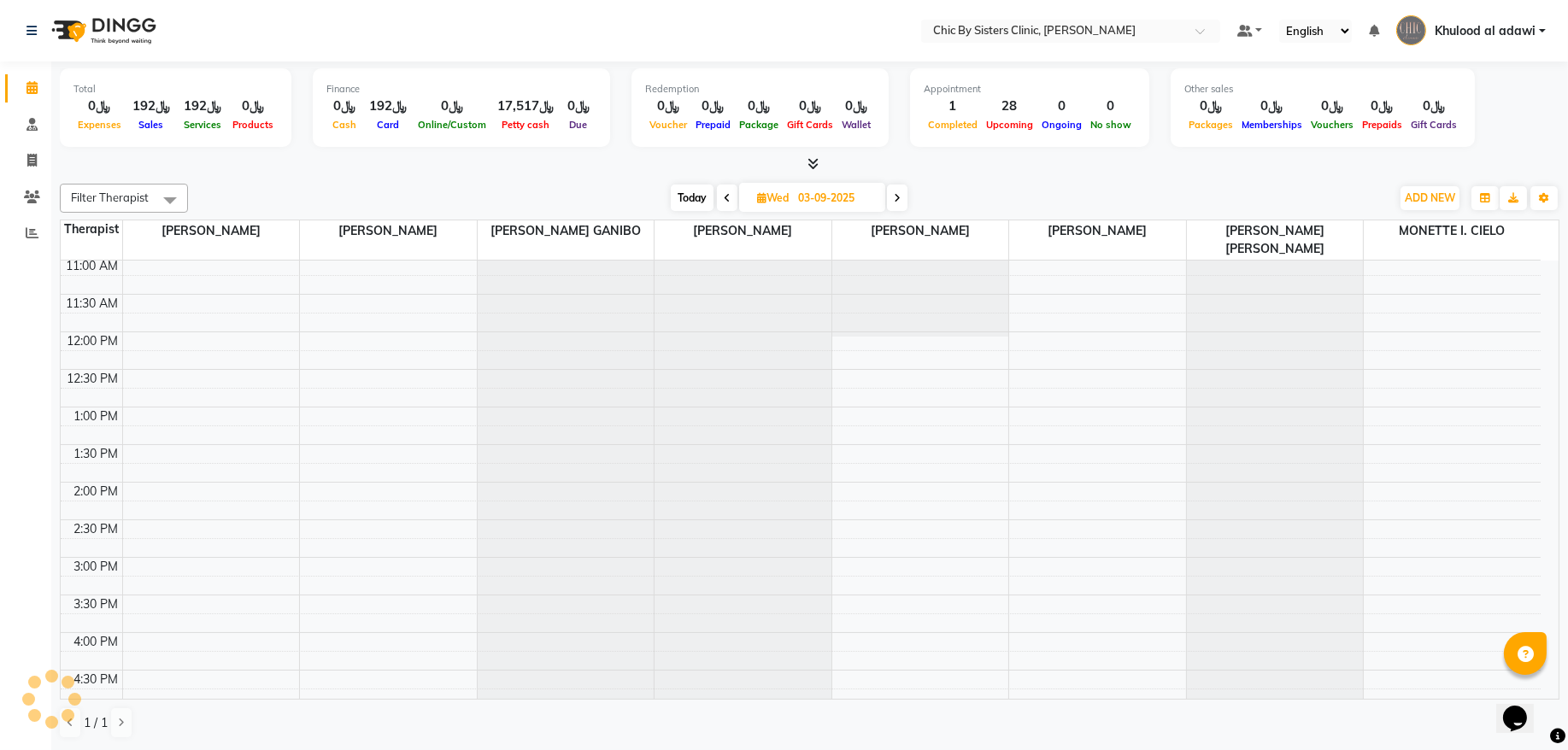
scroll to position [691, 0]
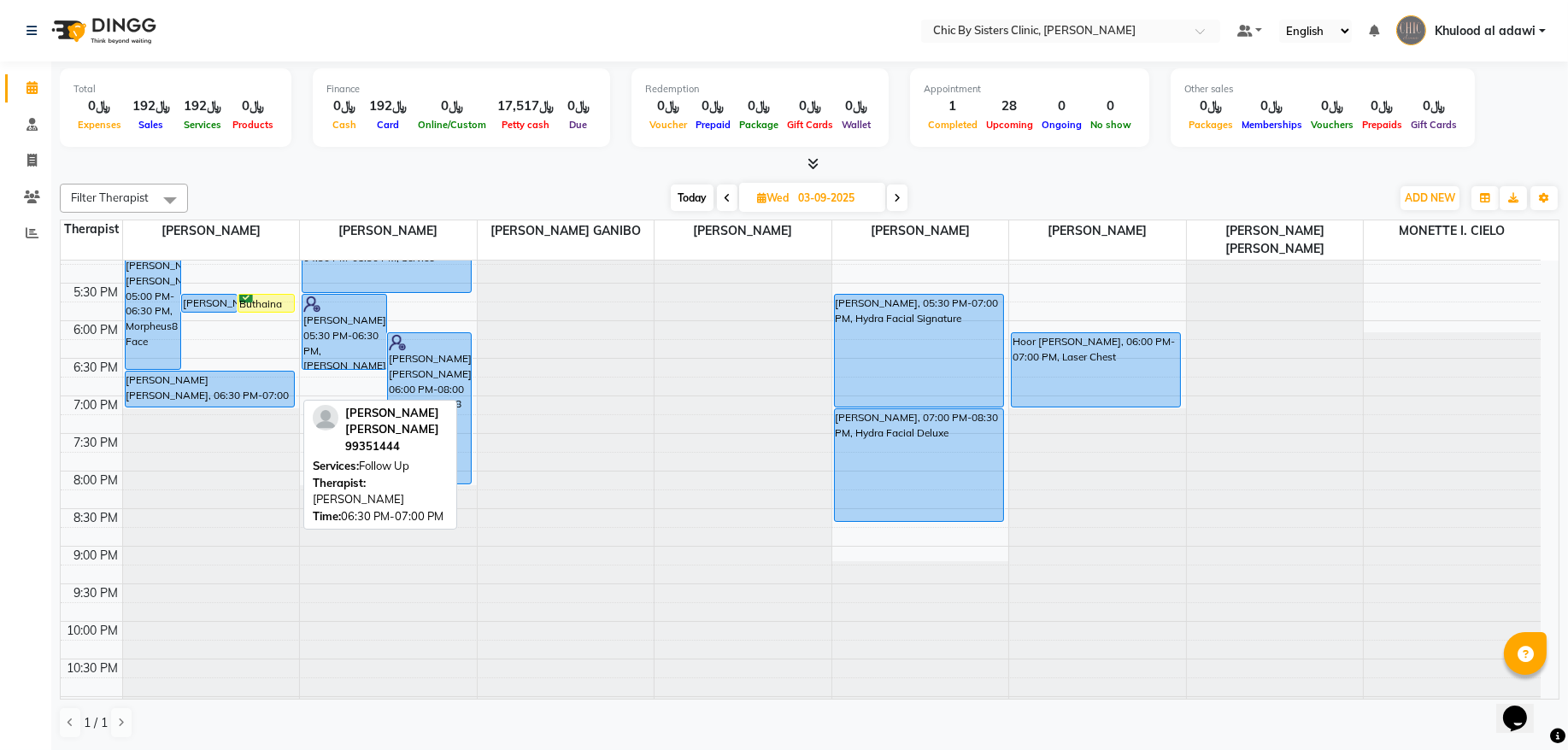
click at [201, 396] on div "[PERSON_NAME] [PERSON_NAME], 06:30 PM-07:00 PM, Follow Up" at bounding box center [210, 388] width 169 height 35
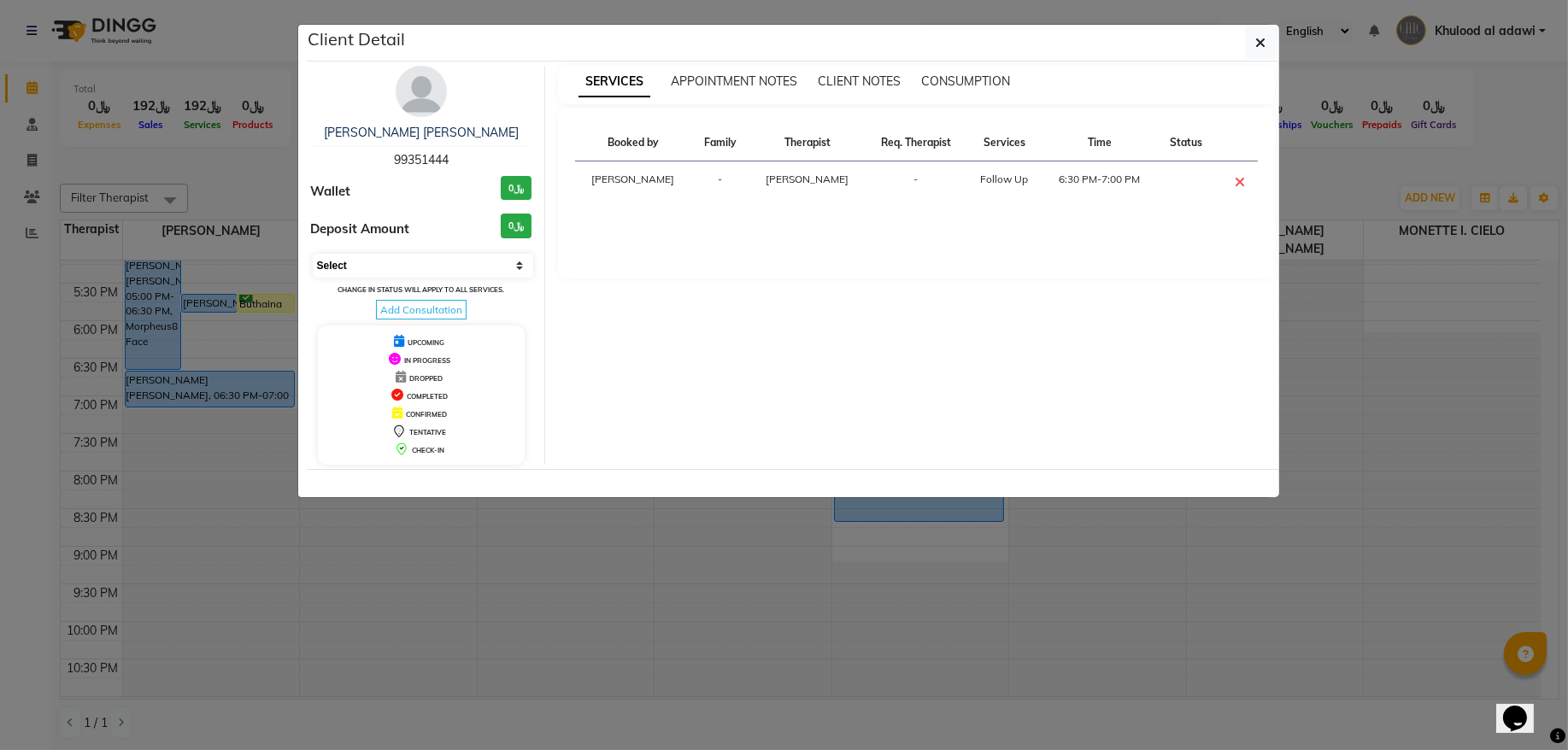
click at [461, 268] on select "Select CONFIRMED TENTATIVE" at bounding box center [423, 265] width 221 height 24
select select "6"
click at [313, 254] on select "Select CONFIRMED TENTATIVE" at bounding box center [423, 265] width 221 height 24
click at [1376, 90] on ngb-modal-window "Client Detail Zahra Mohamed Khasruzzaman 99351444 Wallet ﷼0 Deposit Amount ﷼0 S…" at bounding box center [784, 375] width 1568 height 750
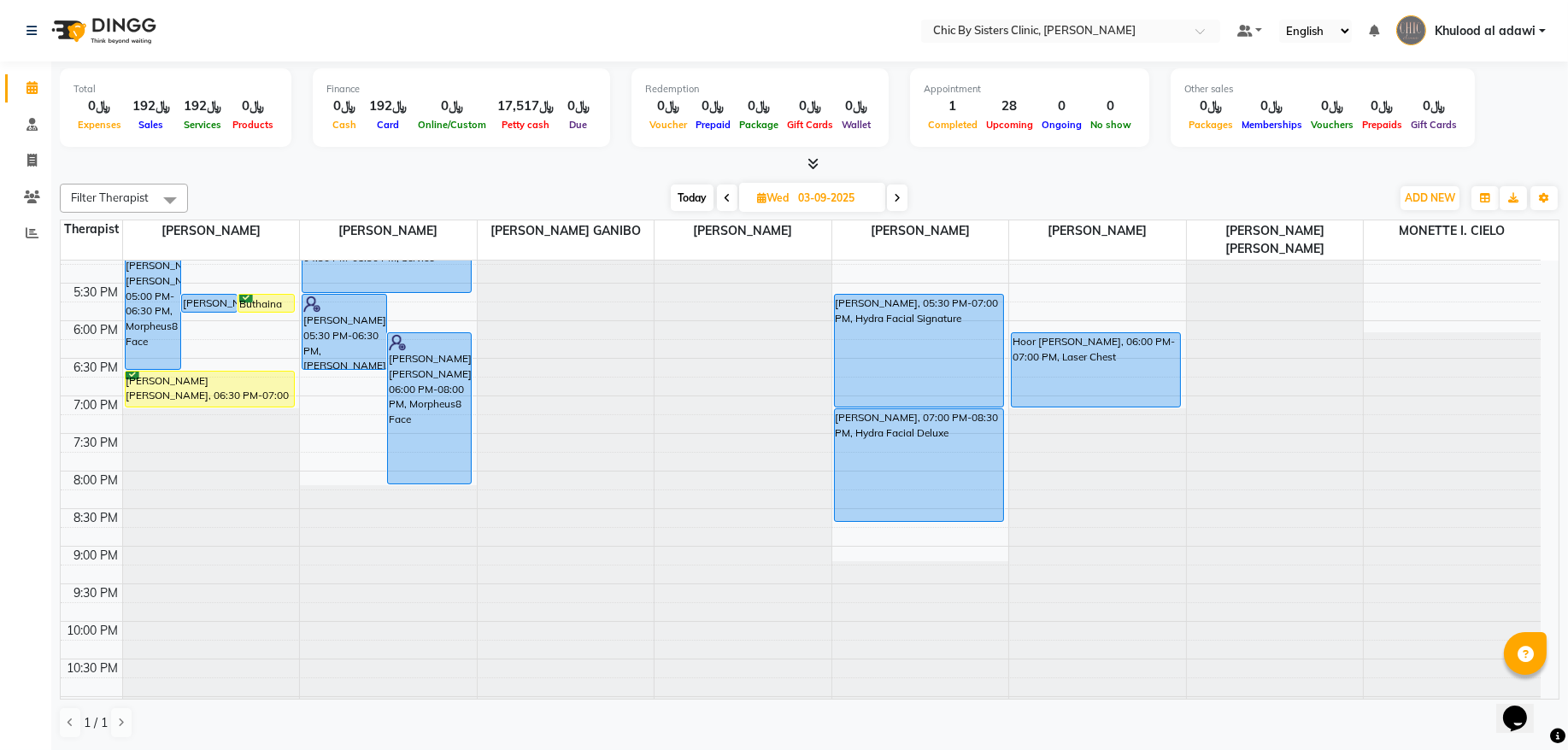
click at [707, 208] on span "Today" at bounding box center [692, 198] width 43 height 27
type input "02-09-2025"
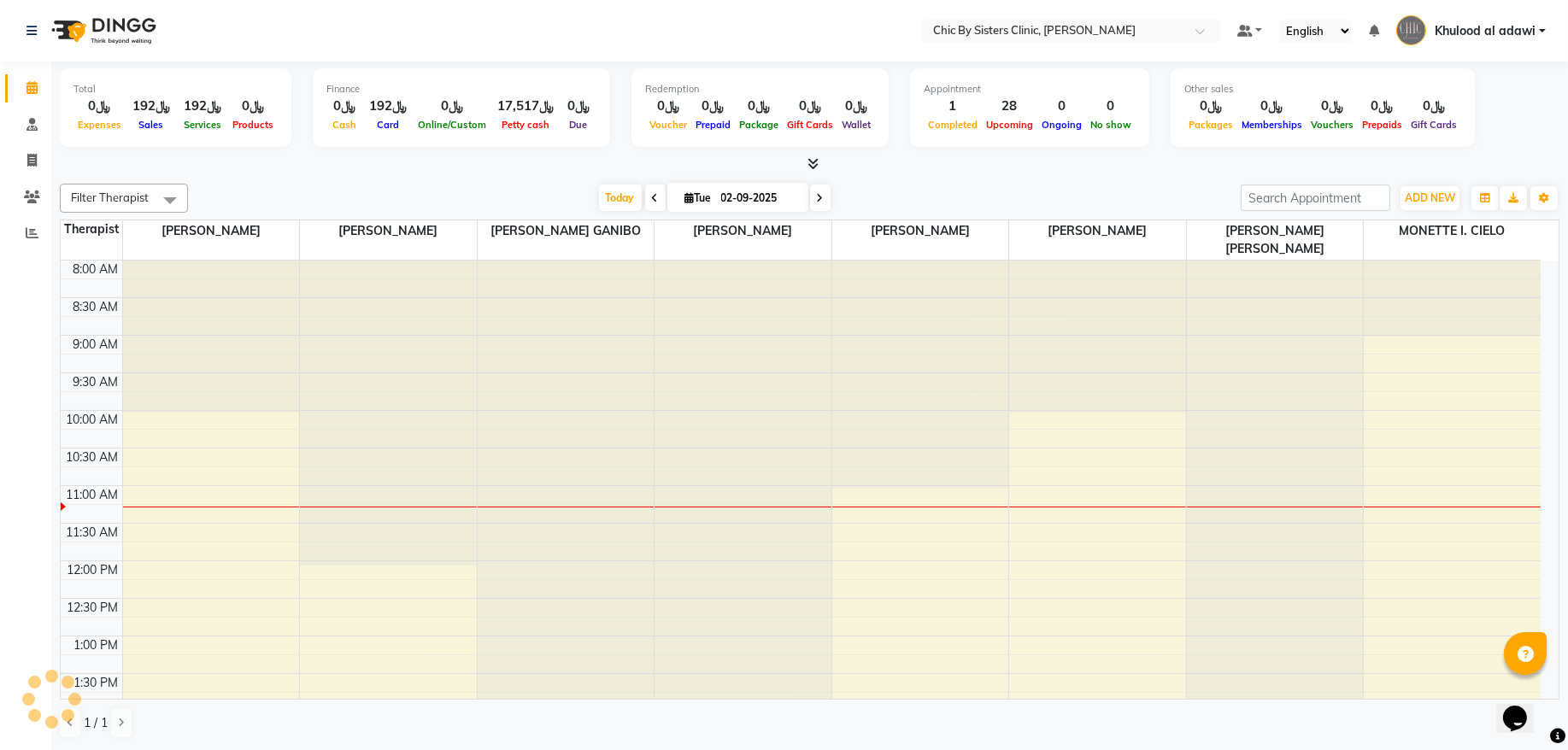
scroll to position [229, 0]
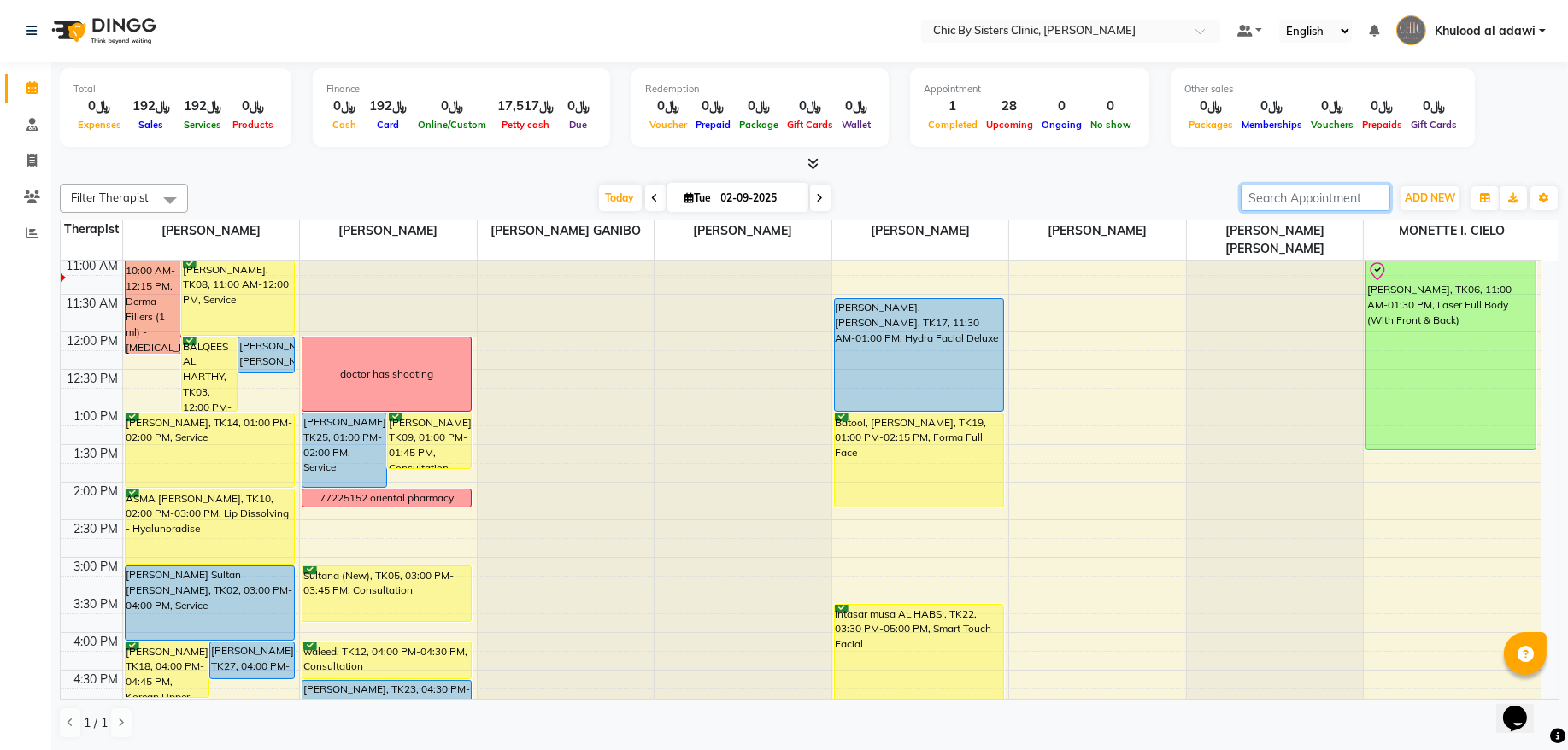
paste input "96899775088"
type input "96899775088"
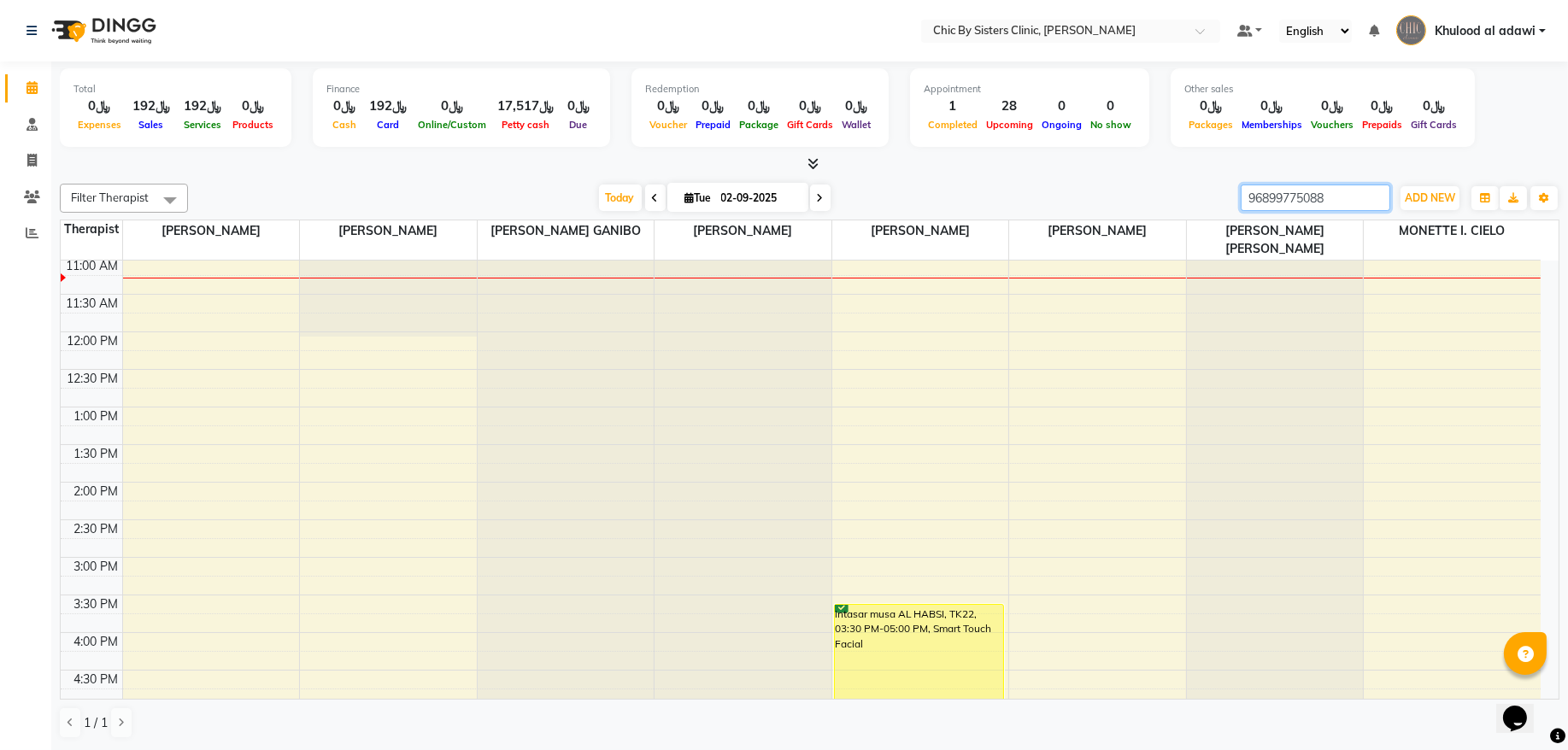
click at [1376, 195] on input "96899775088" at bounding box center [1315, 198] width 149 height 27
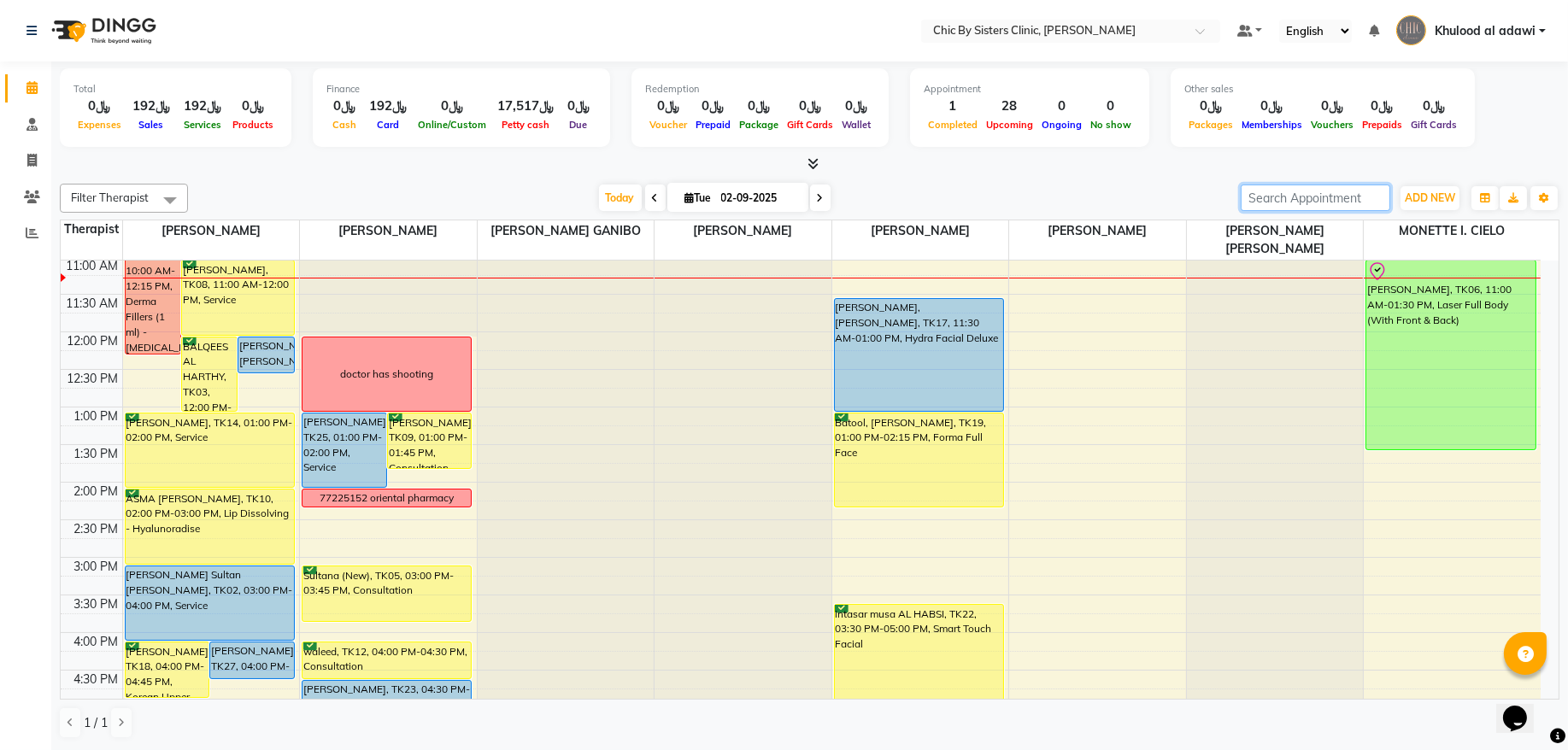
scroll to position [346, 0]
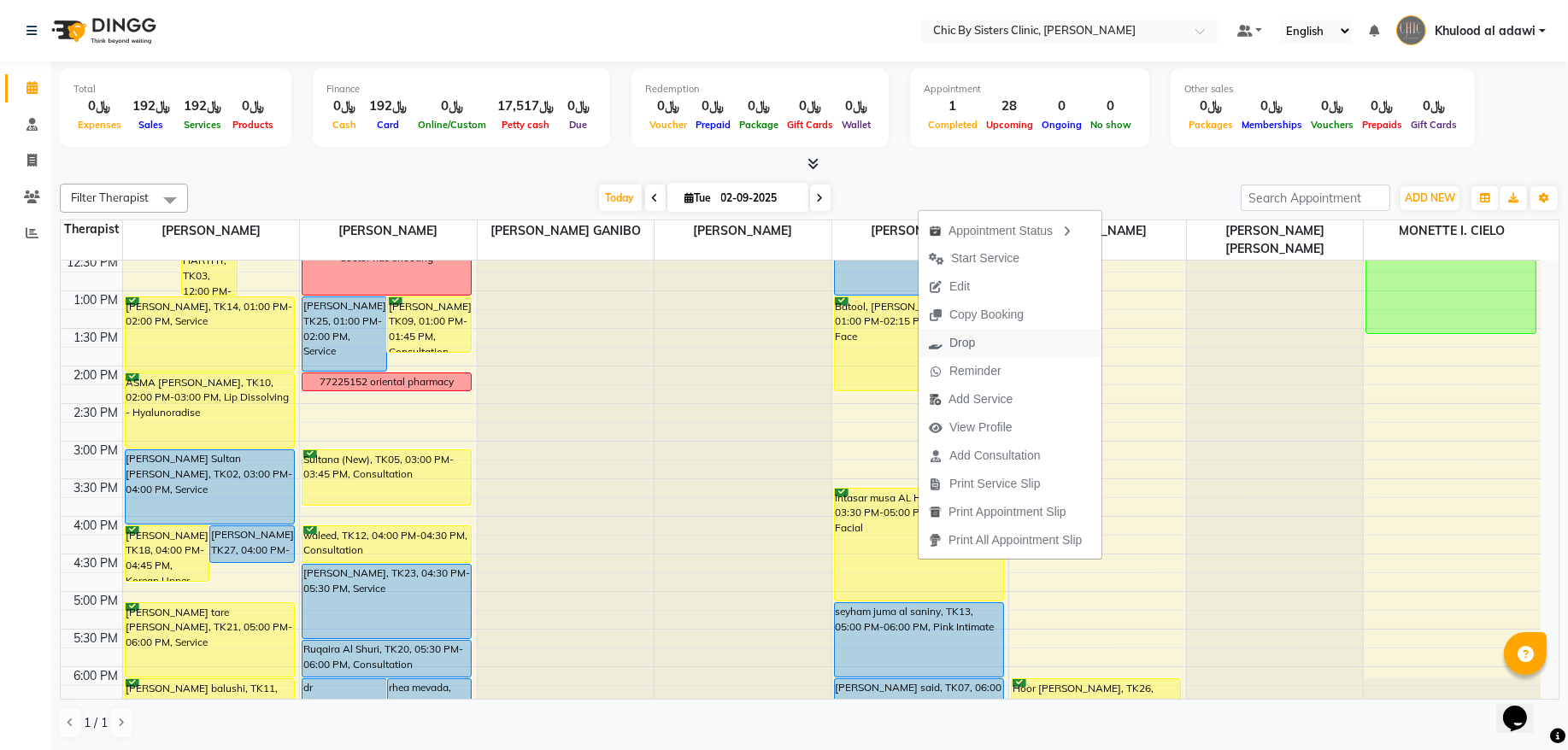
click at [981, 344] on span "Drop" at bounding box center [952, 343] width 67 height 29
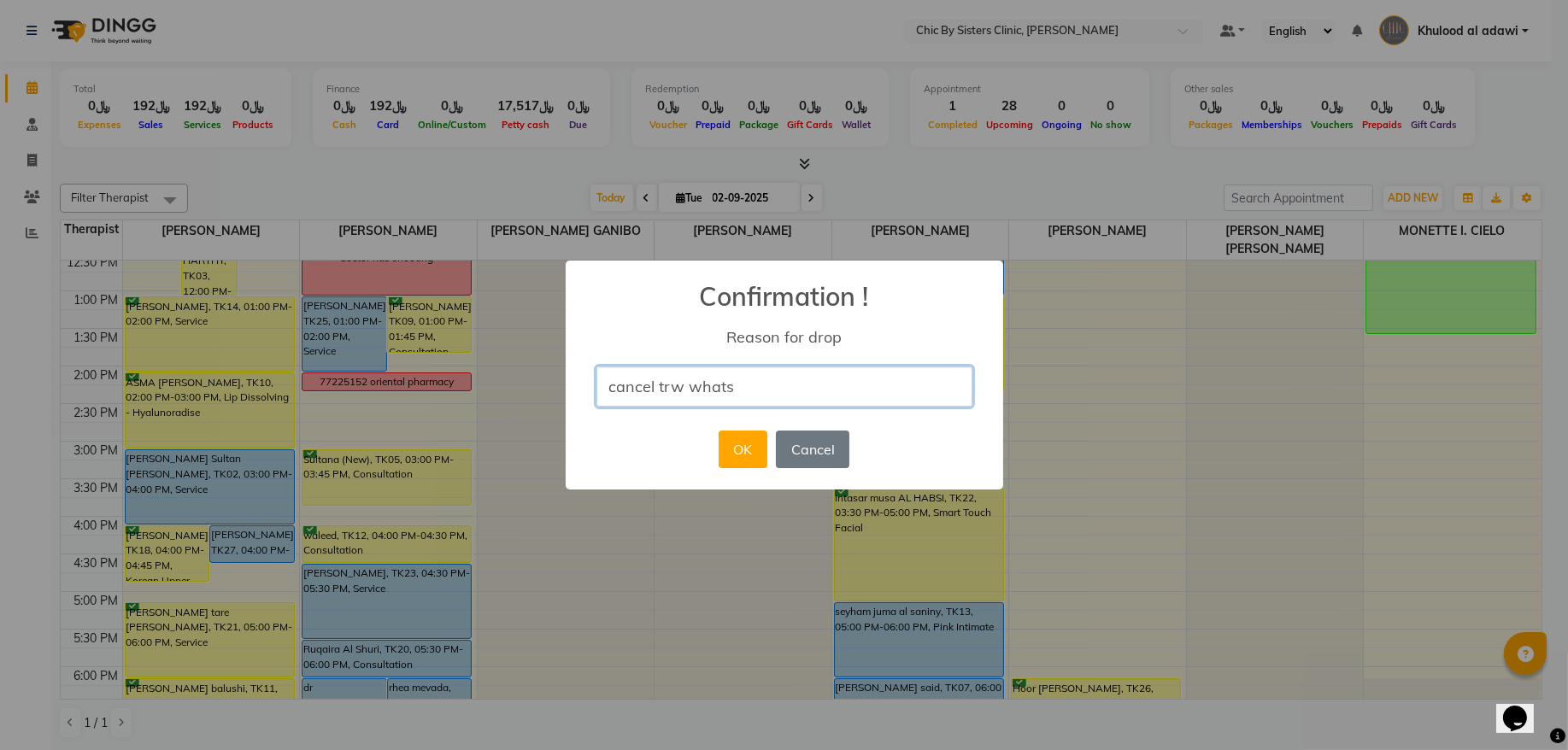
click at [844, 393] on input "cancel trw whats" at bounding box center [784, 387] width 376 height 40
type input "cancel trw whats , i asked for another appointment"
click at [755, 458] on button "OK" at bounding box center [743, 449] width 49 height 38
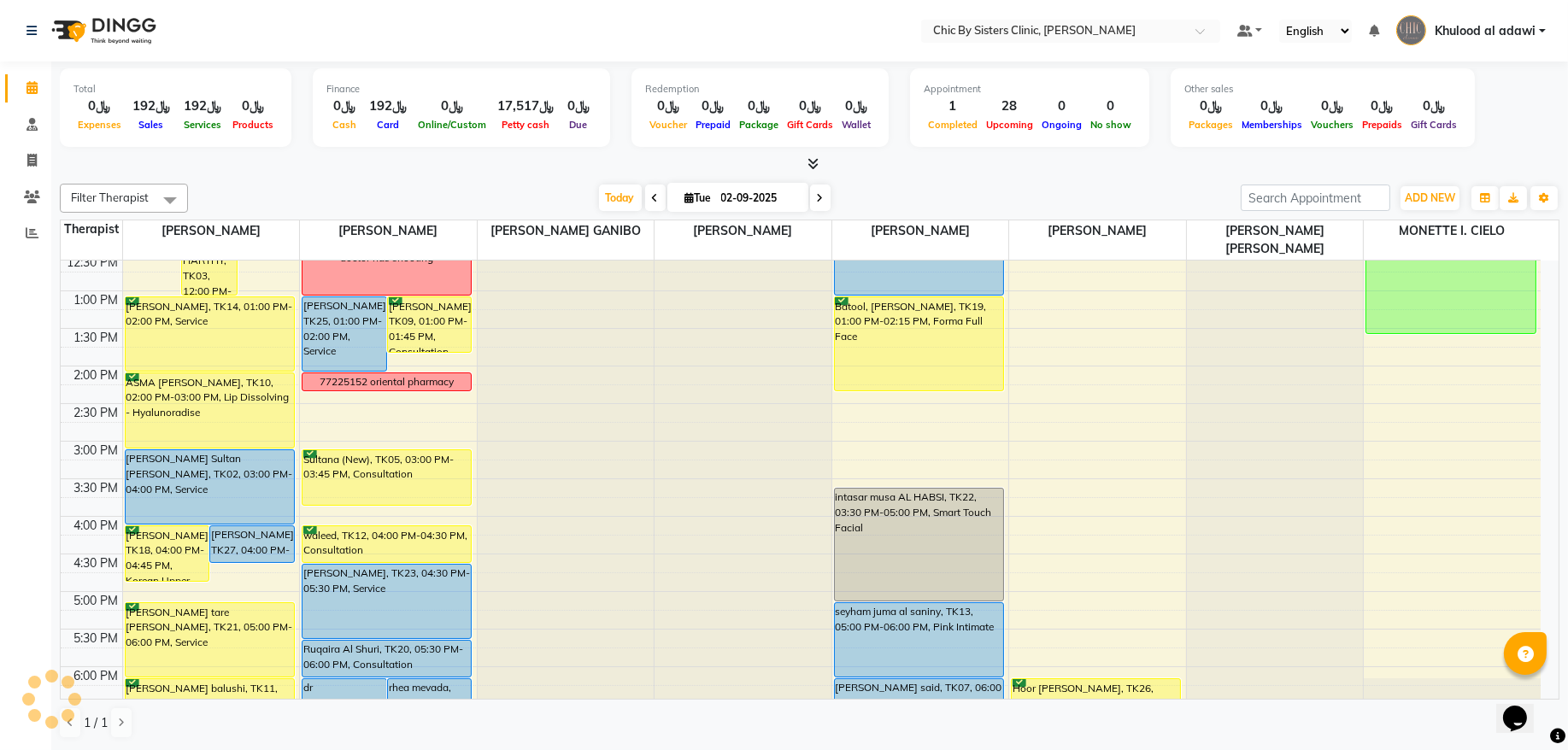
click at [810, 194] on span at bounding box center [820, 198] width 21 height 27
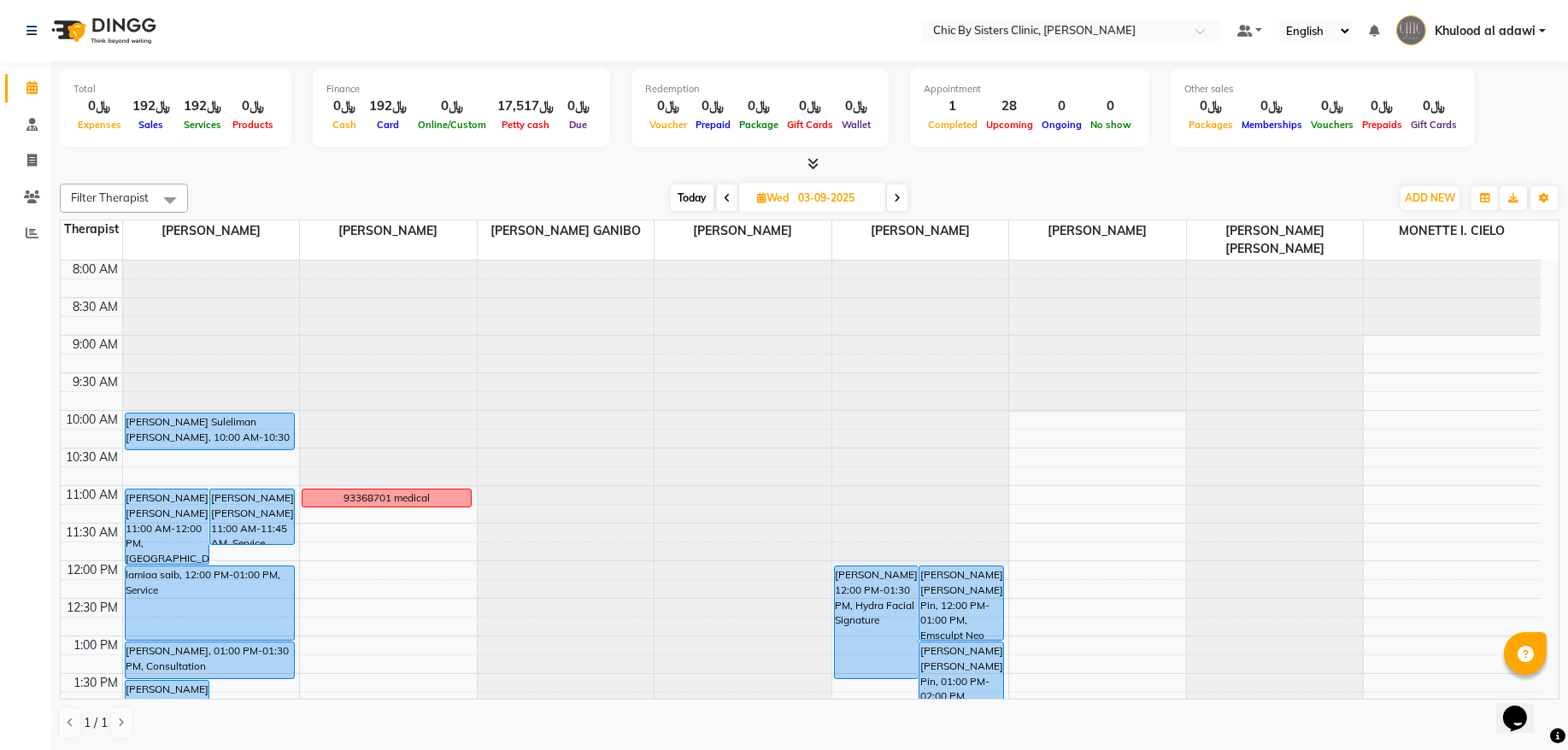
click at [901, 202] on icon at bounding box center [897, 197] width 7 height 10
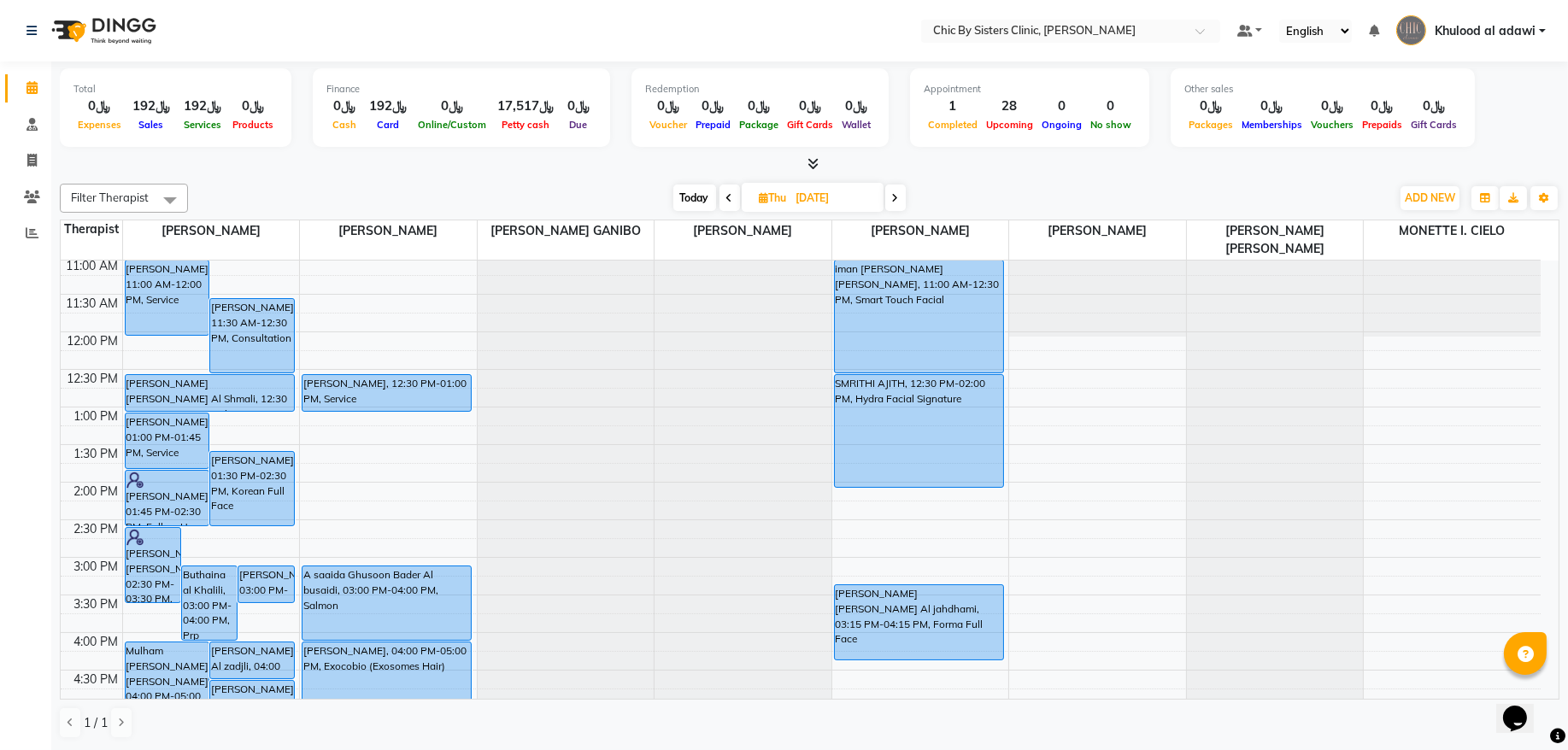
click at [892, 194] on icon at bounding box center [896, 197] width 7 height 10
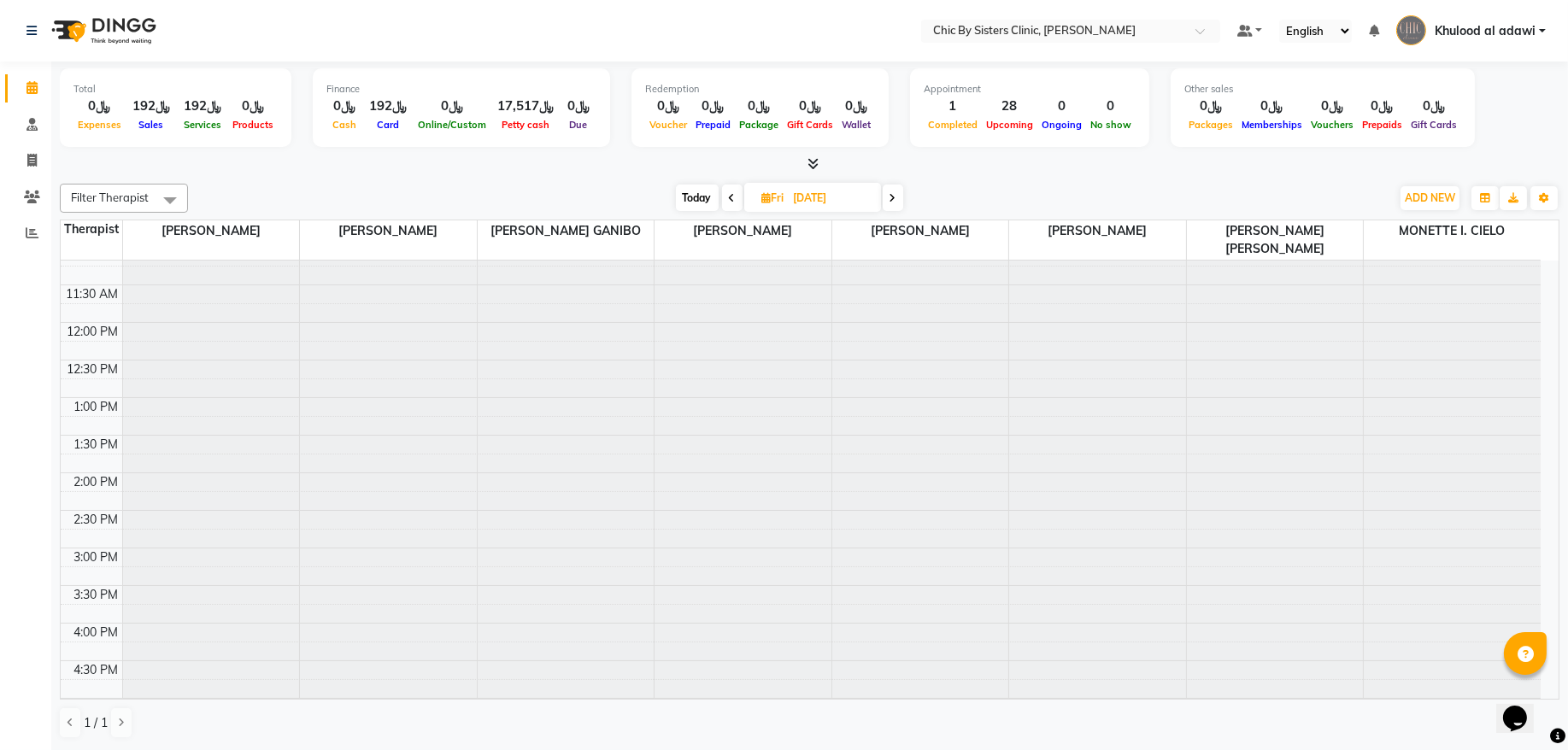
click at [892, 194] on icon at bounding box center [893, 197] width 7 height 10
click at [892, 194] on icon at bounding box center [895, 197] width 7 height 10
click at [892, 194] on icon at bounding box center [896, 197] width 7 height 10
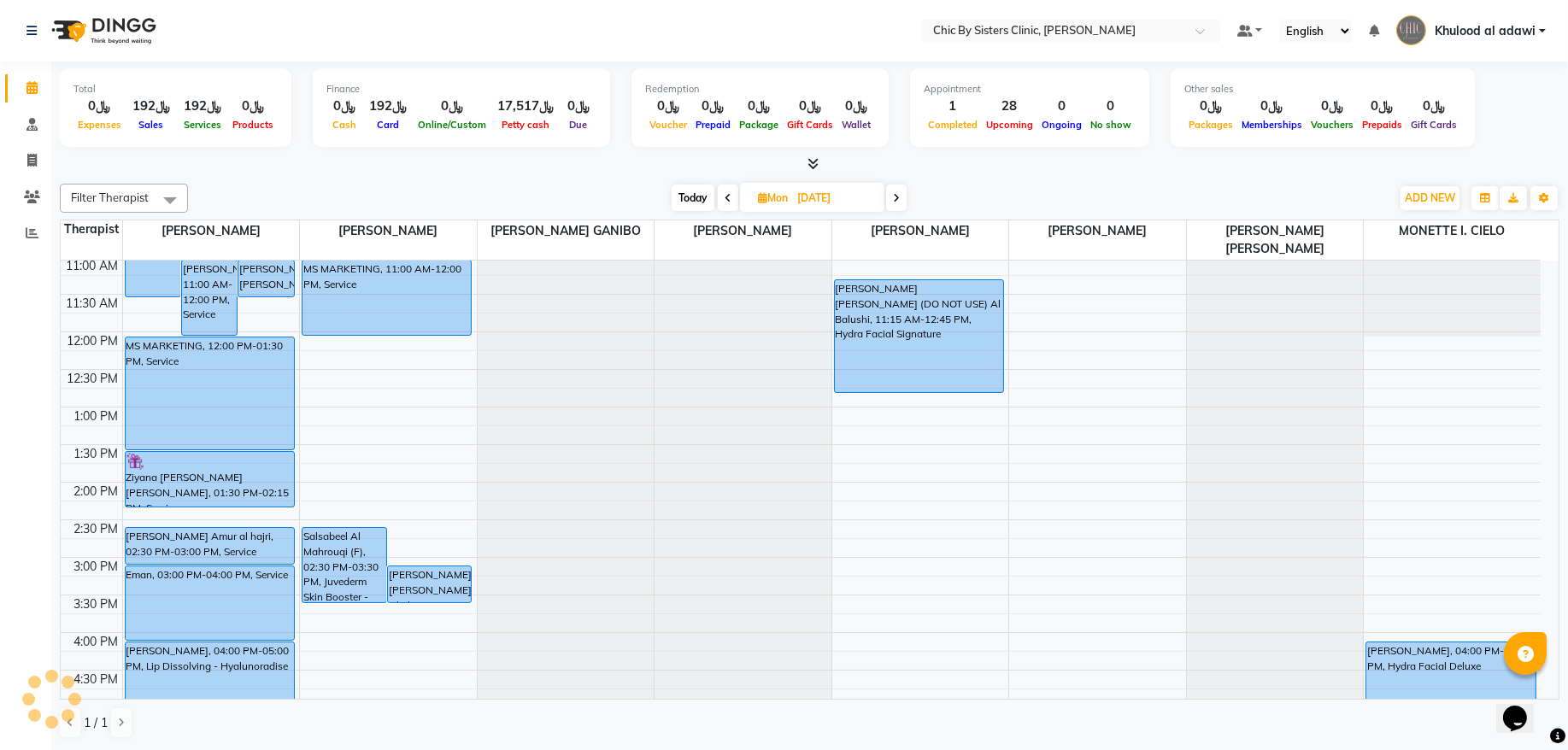
click at [892, 194] on span at bounding box center [896, 198] width 21 height 27
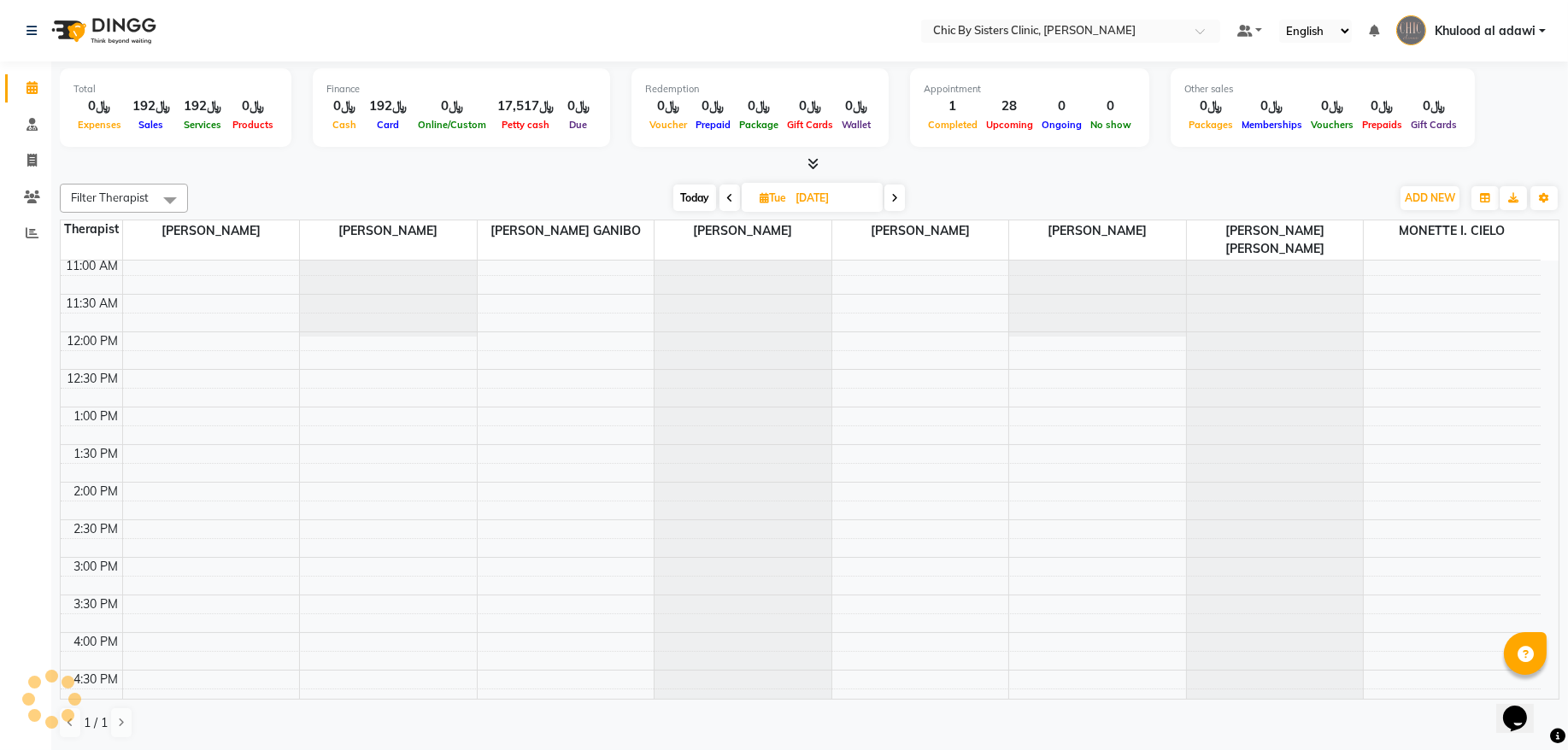
click at [892, 194] on icon at bounding box center [895, 197] width 7 height 10
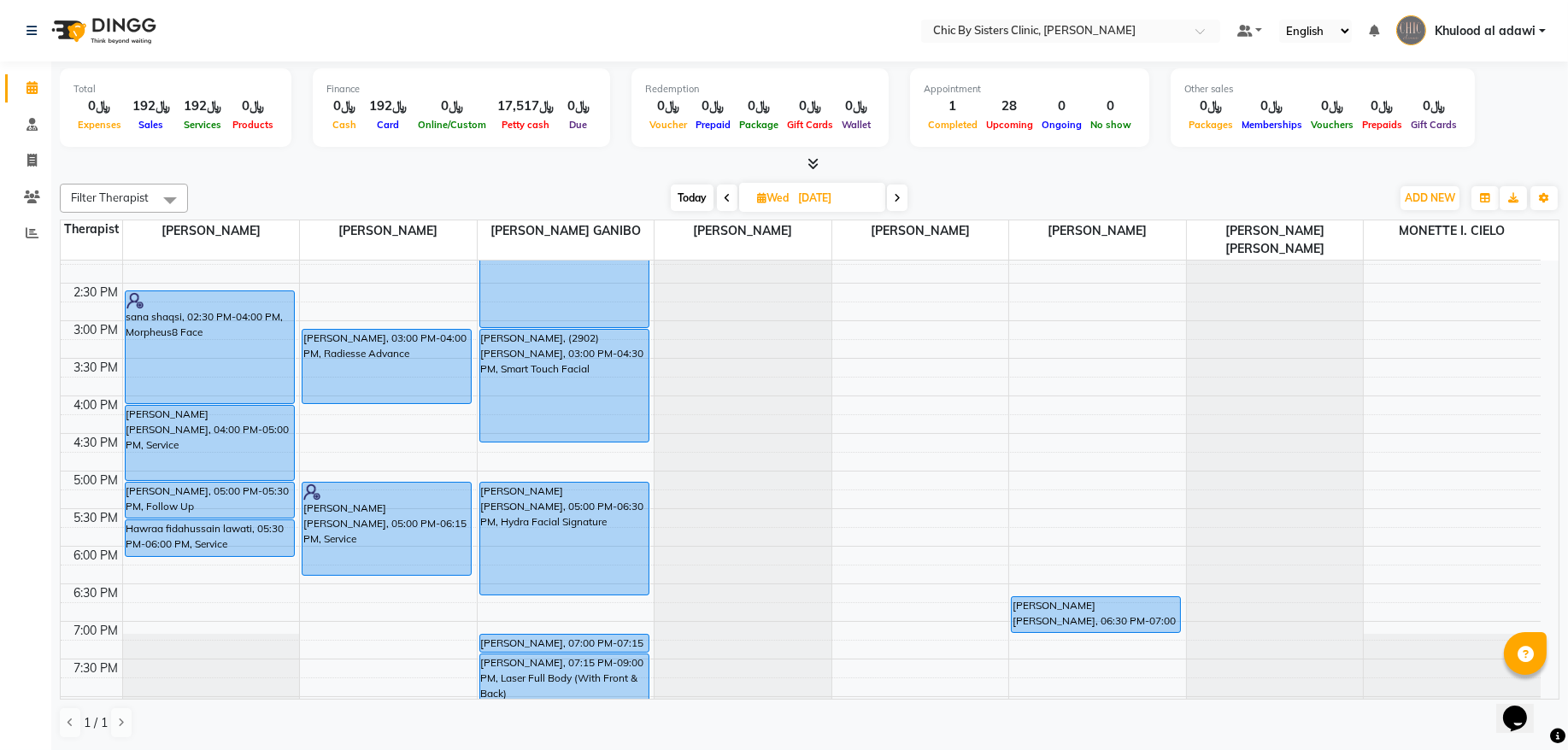
scroll to position [577, 0]
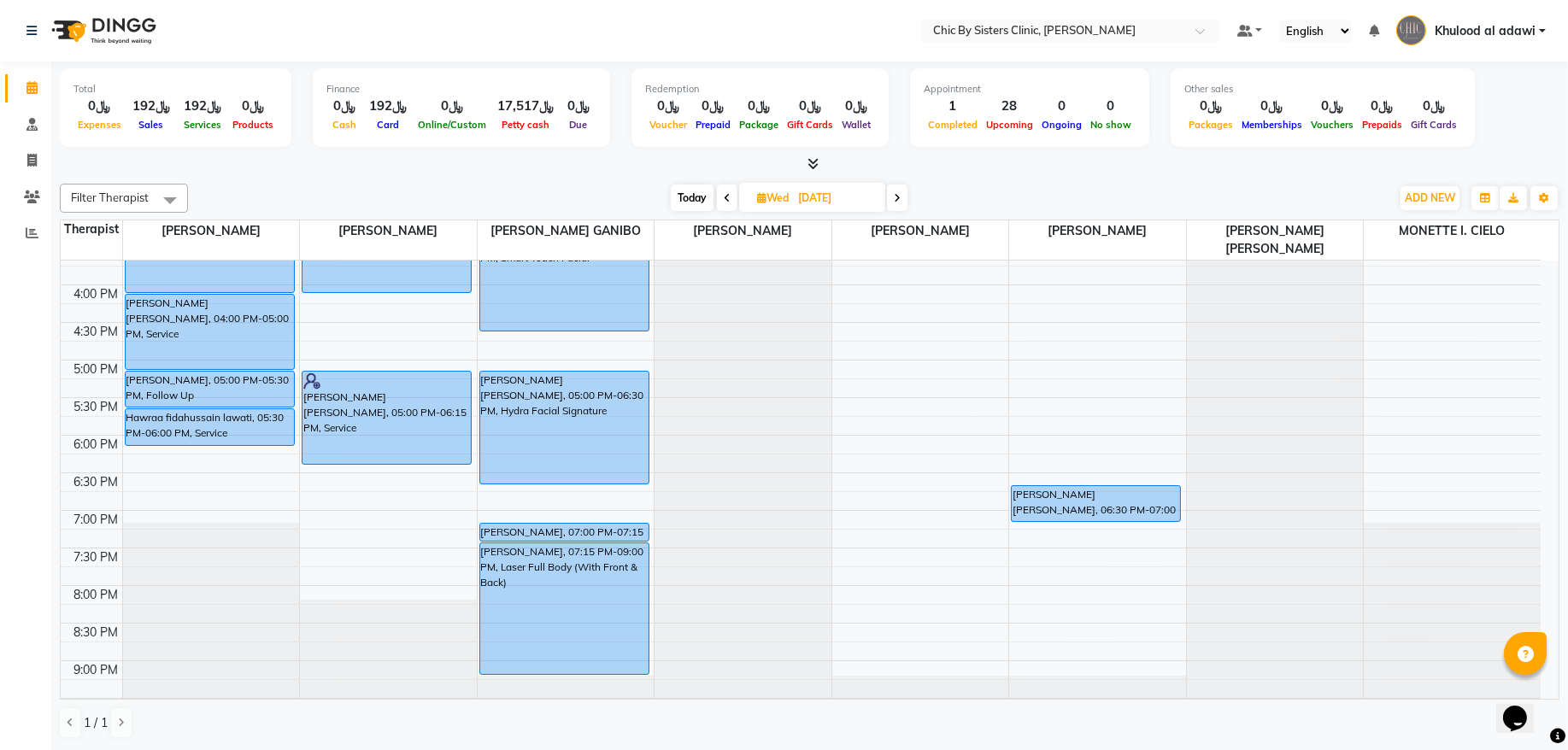
click at [675, 208] on span "Today" at bounding box center [692, 198] width 43 height 27
type input "02-09-2025"
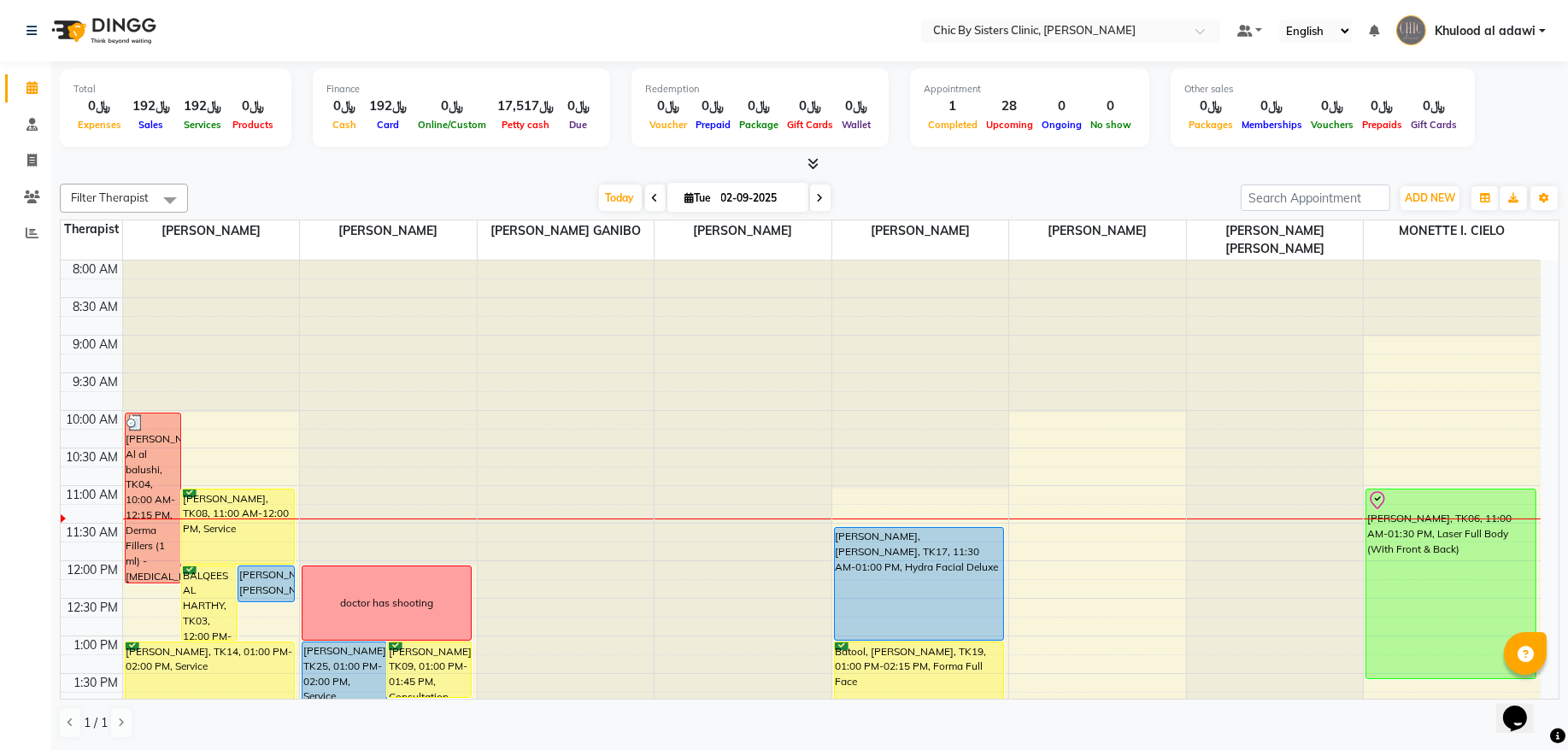
scroll to position [229, 0]
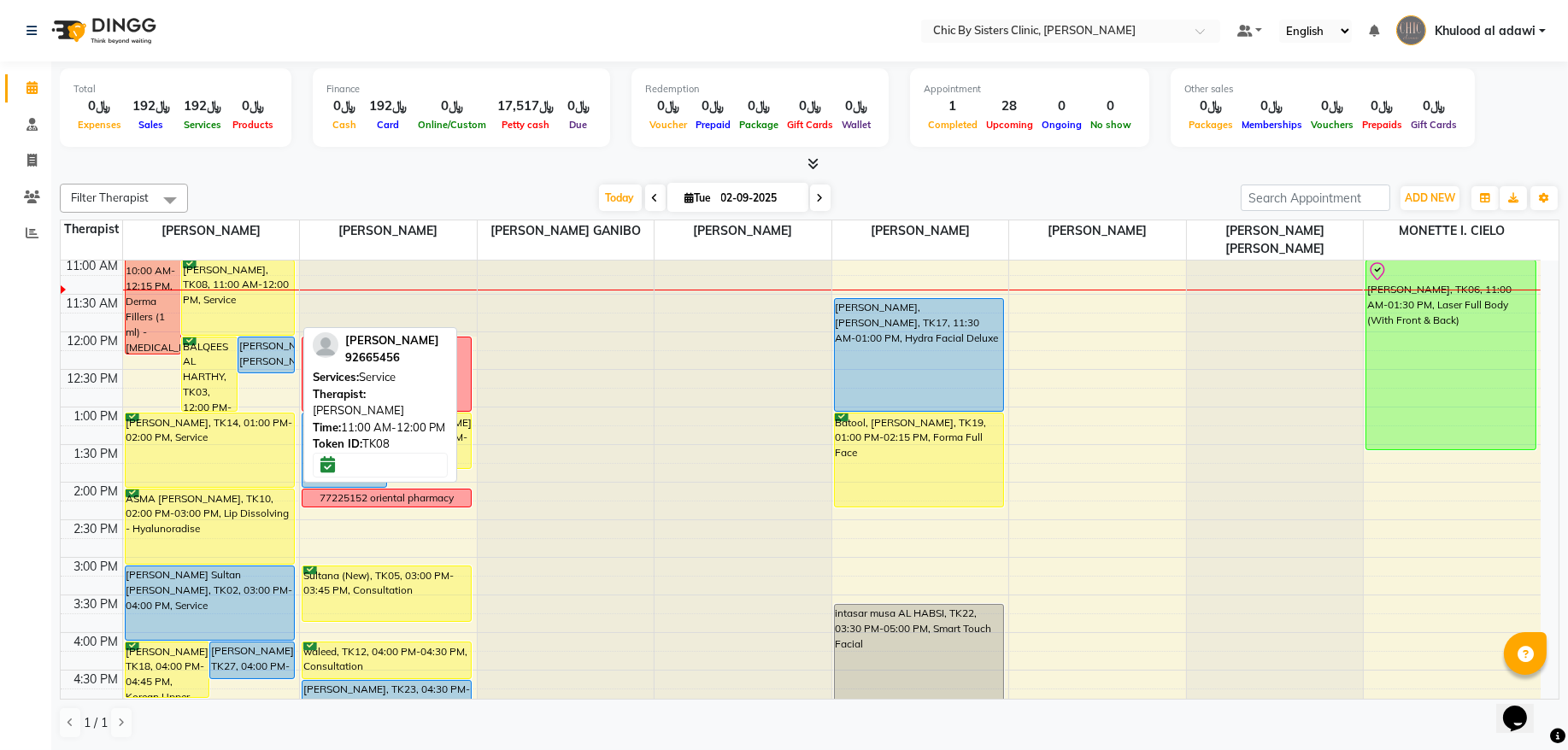
click at [244, 297] on div "[PERSON_NAME], TK08, 11:00 AM-12:00 PM, Service" at bounding box center [238, 297] width 112 height 74
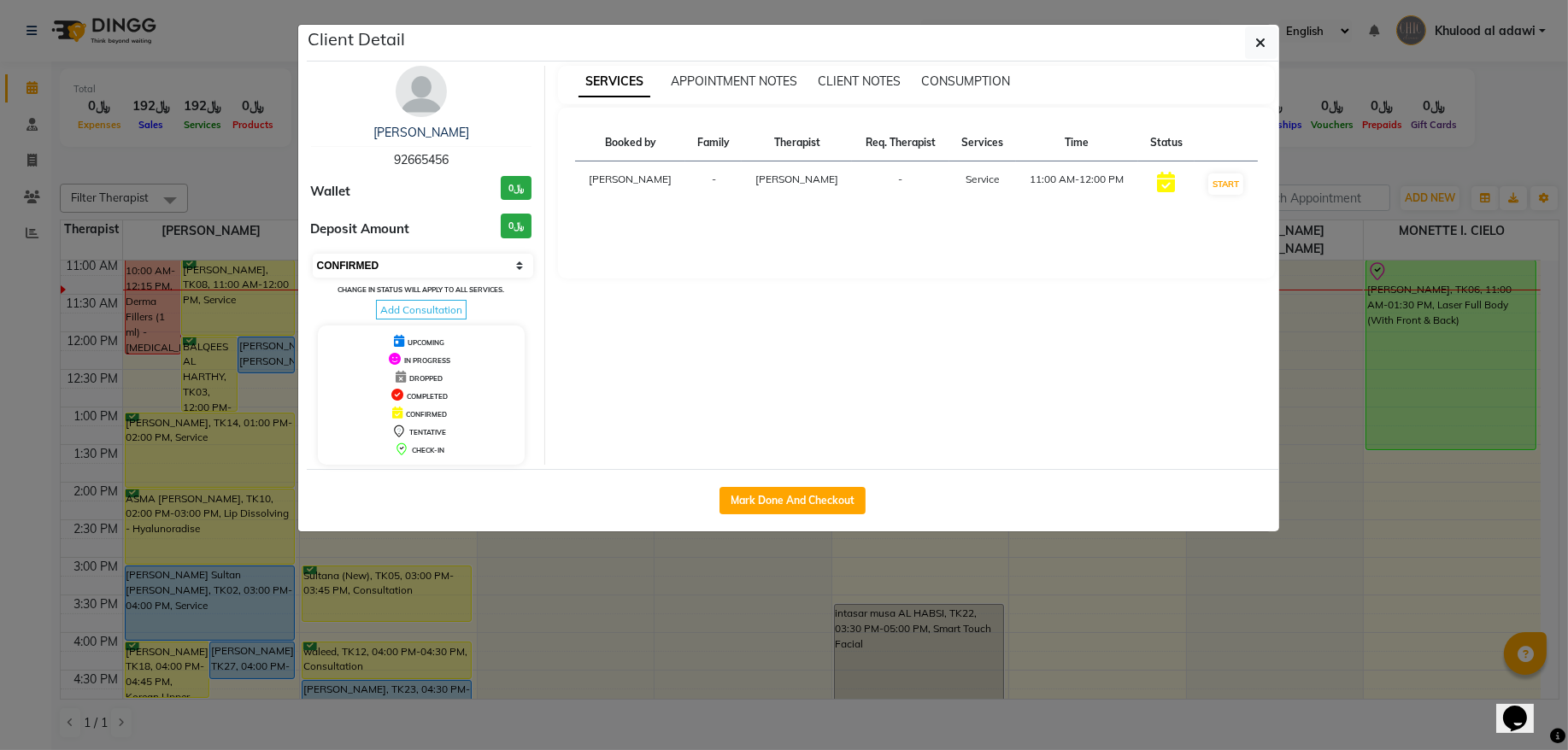
click at [380, 271] on select "Select IN SERVICE CONFIRMED TENTATIVE CHECK IN MARK DONE DROPPED UPCOMING" at bounding box center [423, 265] width 221 height 24
select select "2"
click at [313, 254] on select "Select IN SERVICE CONFIRMED TENTATIVE CHECK IN MARK DONE DROPPED UPCOMING" at bounding box center [423, 265] width 221 height 24
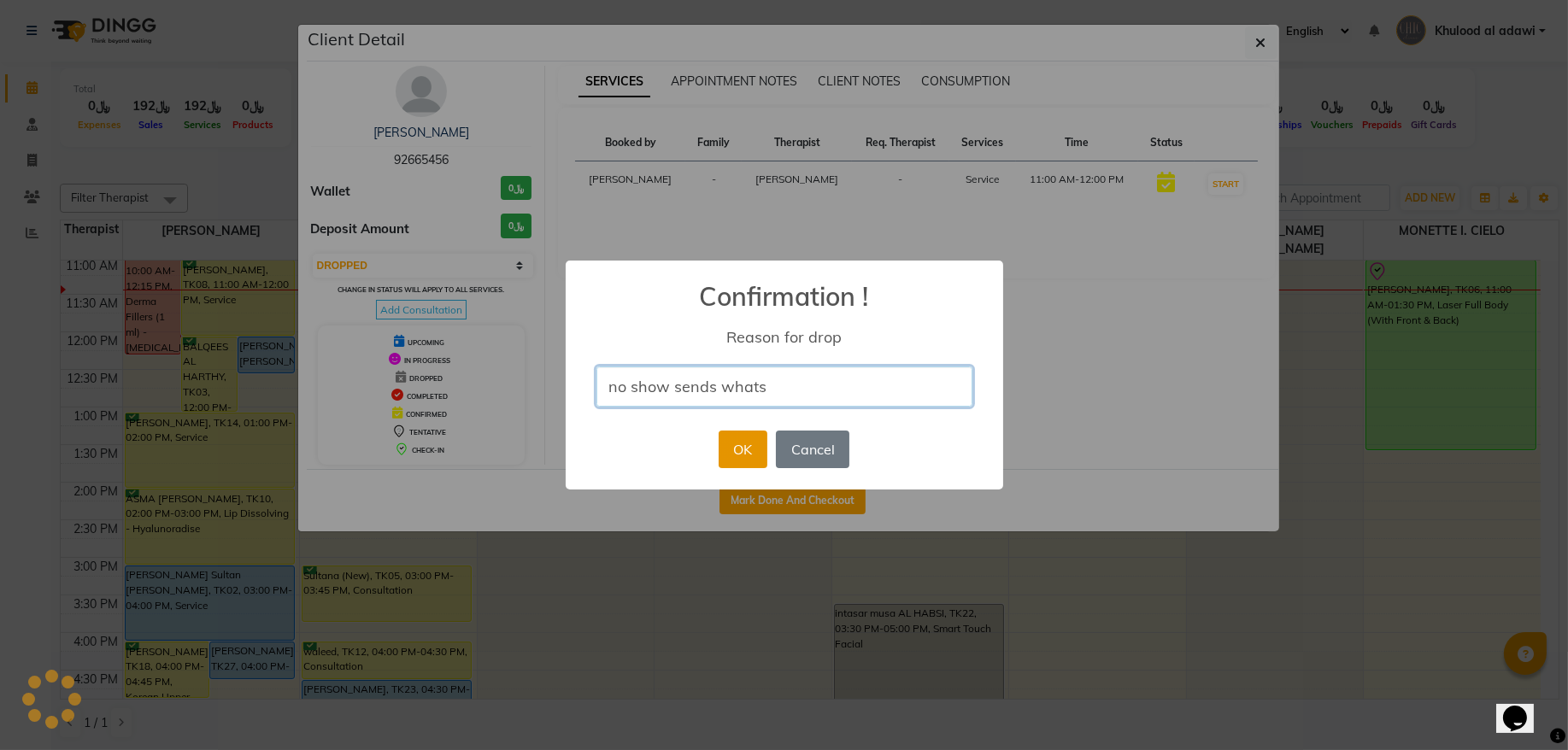
type input "no show sends whats"
click at [762, 442] on button "OK" at bounding box center [743, 449] width 49 height 38
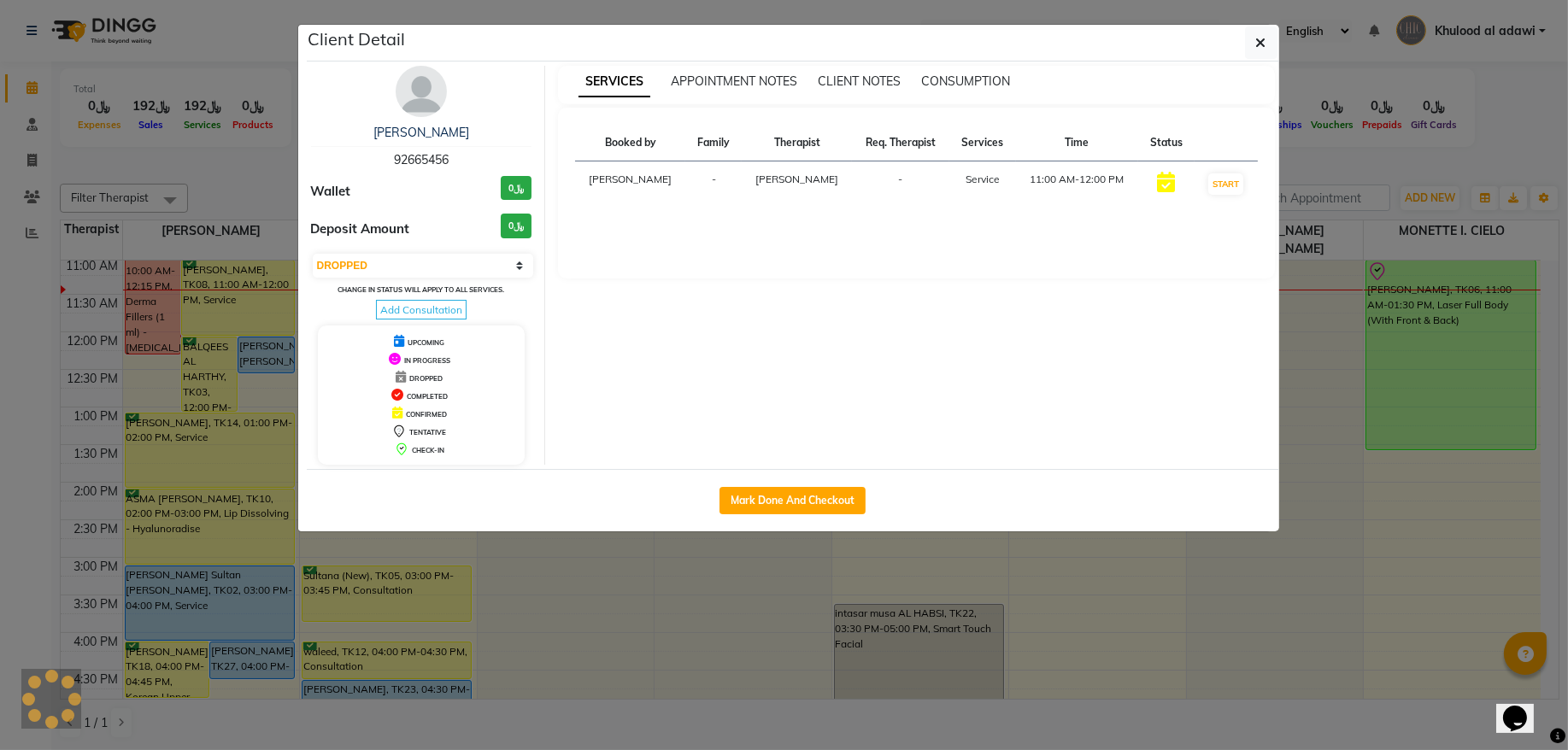
click at [256, 144] on ngb-modal-window "Client Detail [PERSON_NAME] al rubai 92665456 Wallet ﷼0 Deposit Amount ﷼0 Selec…" at bounding box center [784, 375] width 1568 height 750
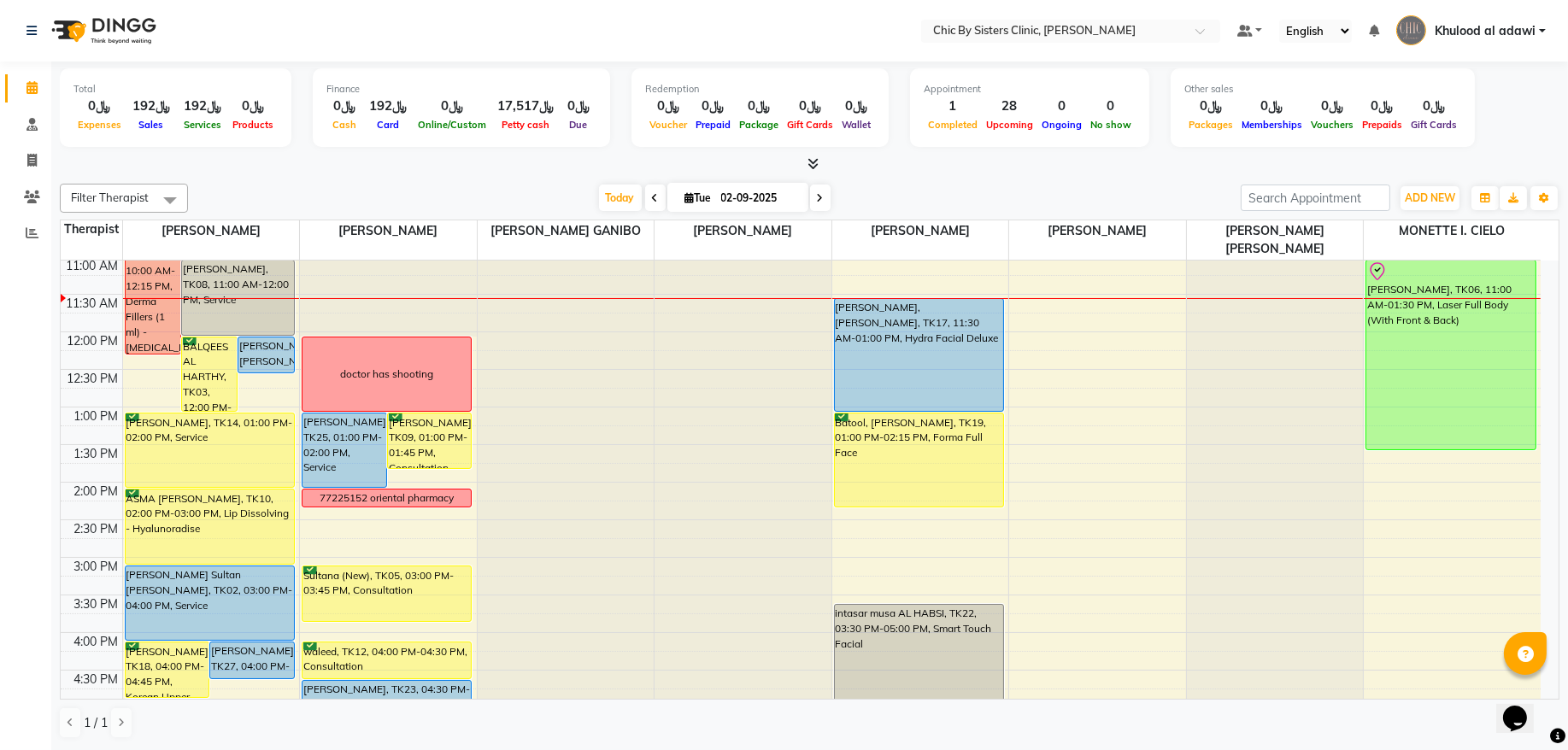
click at [718, 186] on input "02-09-2025" at bounding box center [759, 198] width 86 height 26
select select "9"
select select "2025"
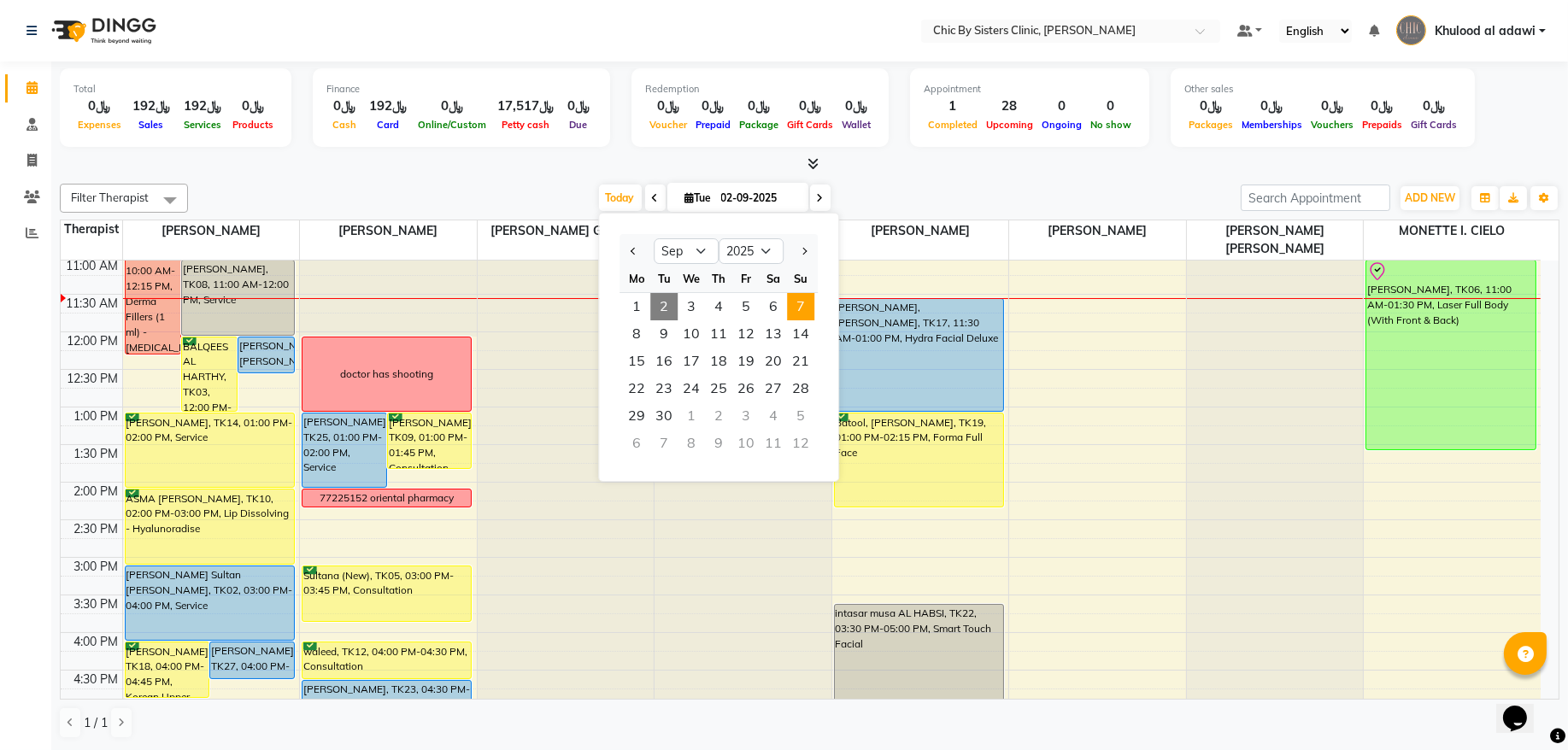
click at [799, 311] on span "7" at bounding box center [800, 306] width 28 height 28
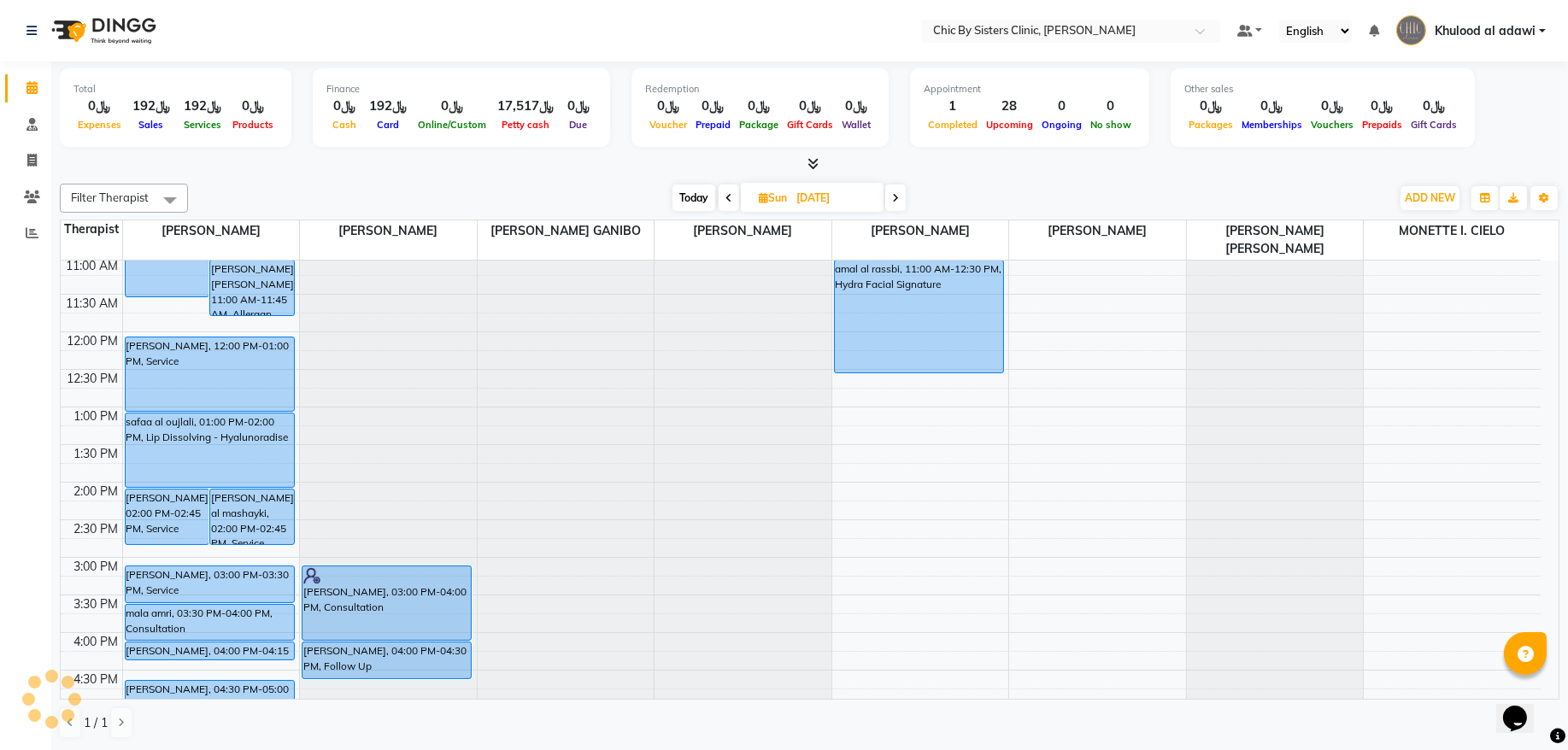
click at [893, 195] on icon at bounding box center [896, 197] width 7 height 10
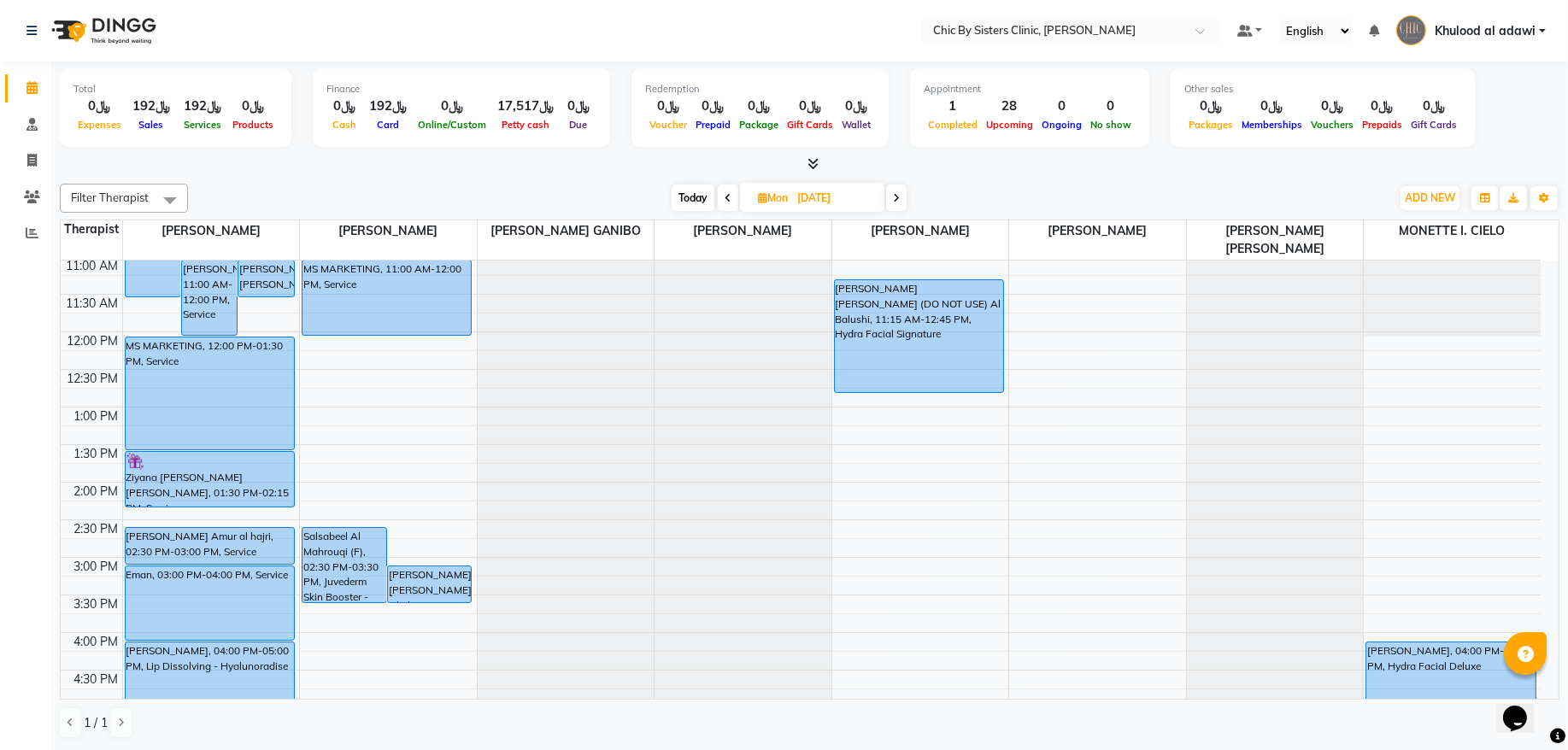
click at [903, 198] on span at bounding box center [896, 198] width 21 height 27
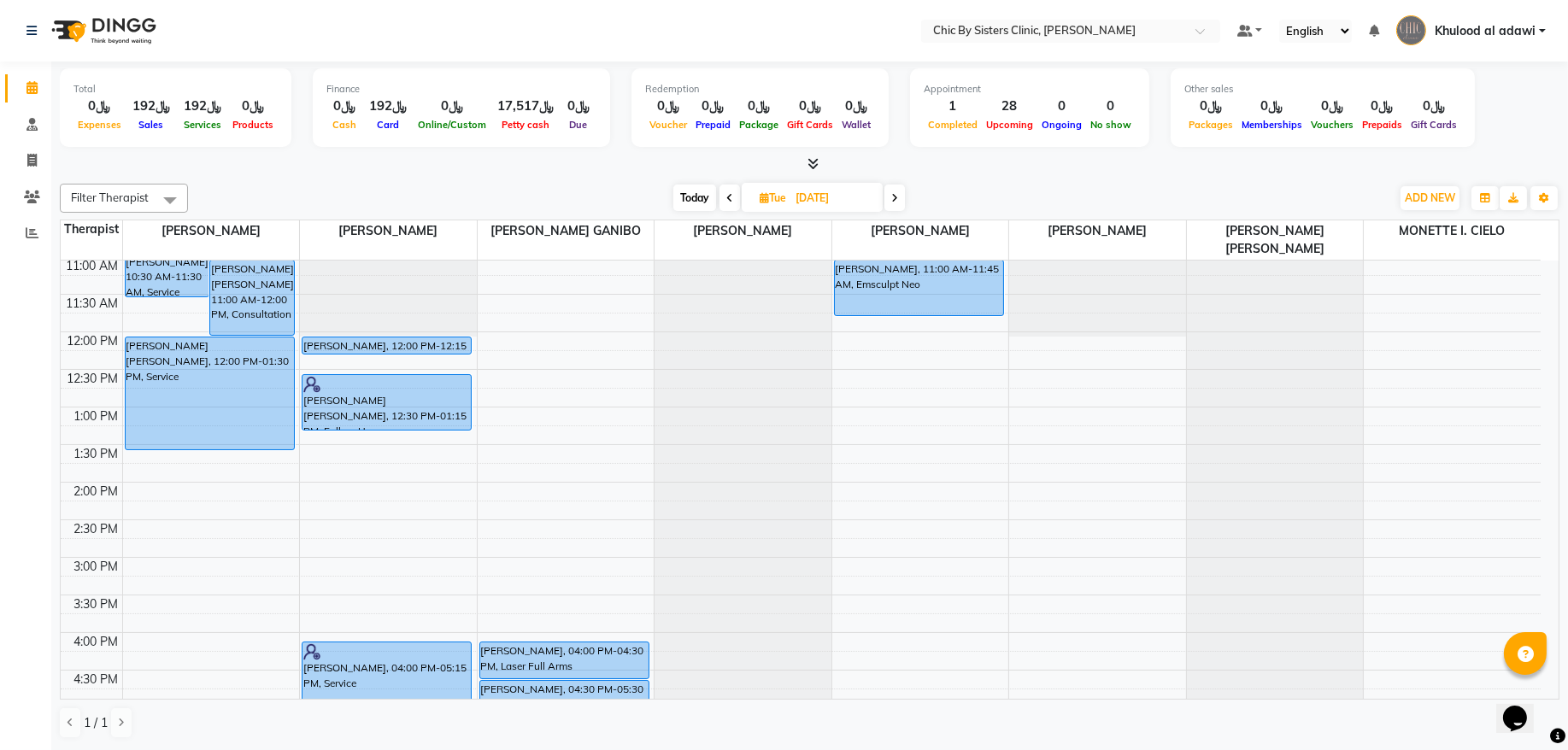
scroll to position [0, 0]
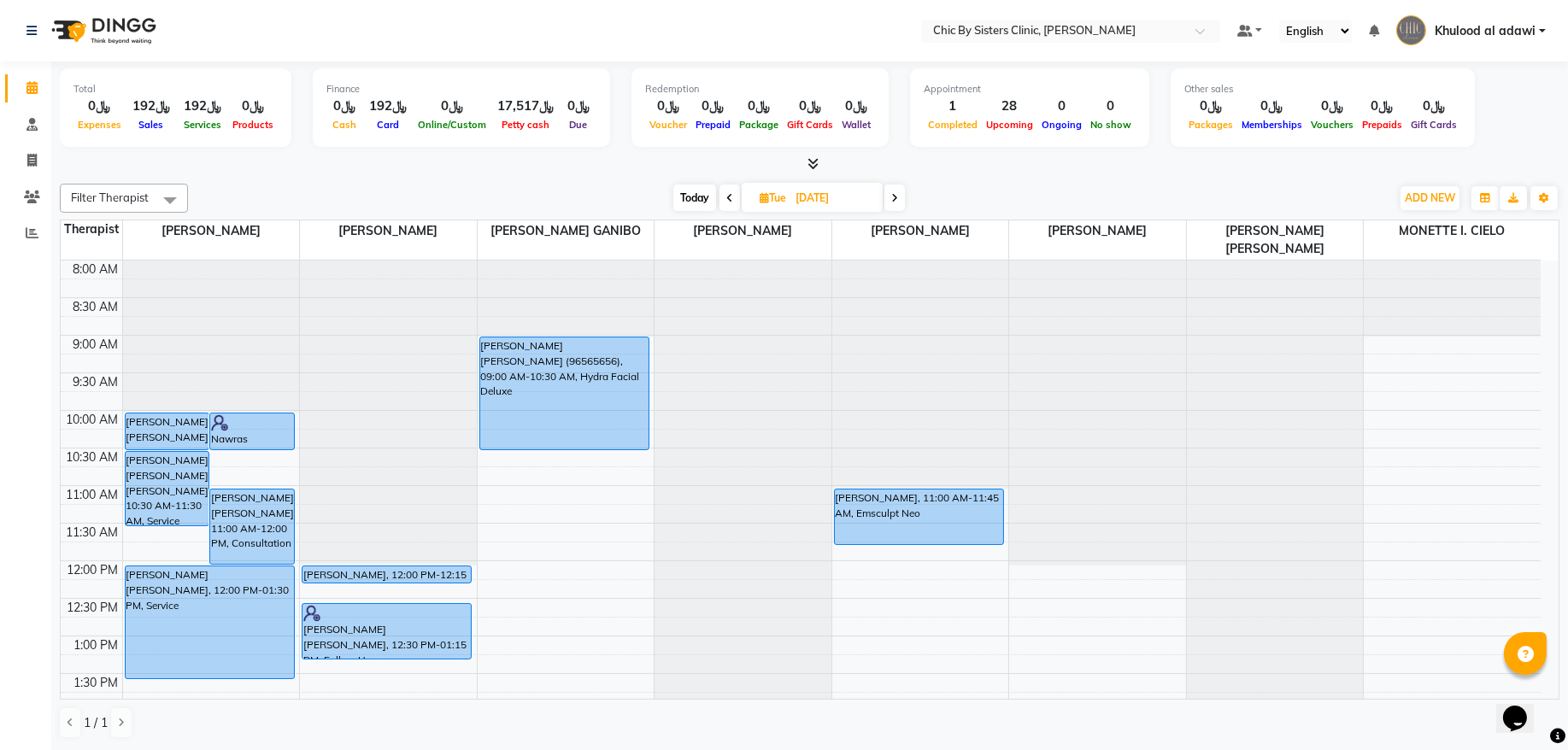
click at [899, 215] on div "Filter Therapist Select All DR. ASSEL SATVALDINOVA DR. AYMAN ELSAQA GERALDINE E…" at bounding box center [810, 461] width 1500 height 569
click at [902, 206] on span at bounding box center [895, 198] width 21 height 27
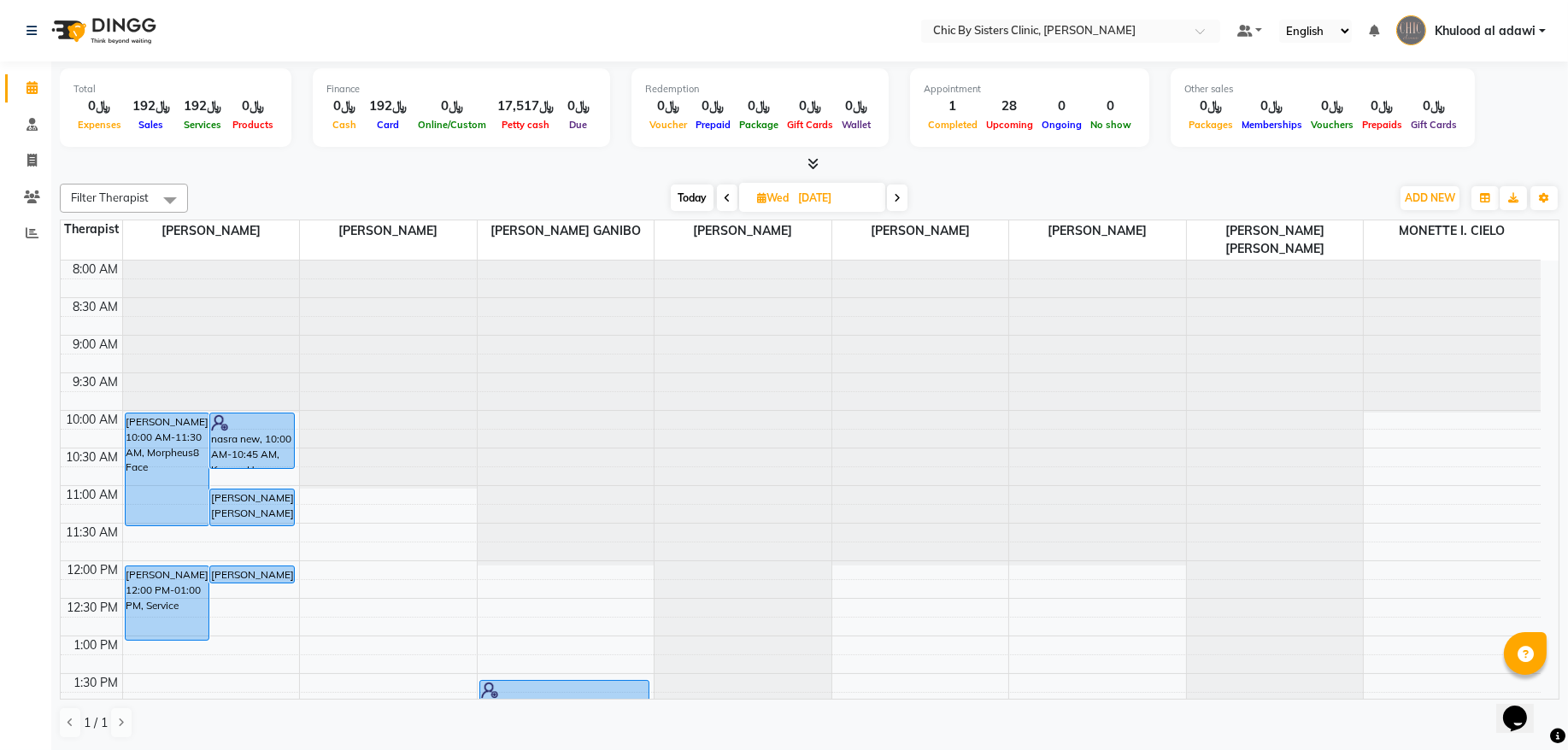
click at [898, 199] on icon at bounding box center [897, 197] width 7 height 10
type input "[DATE]"
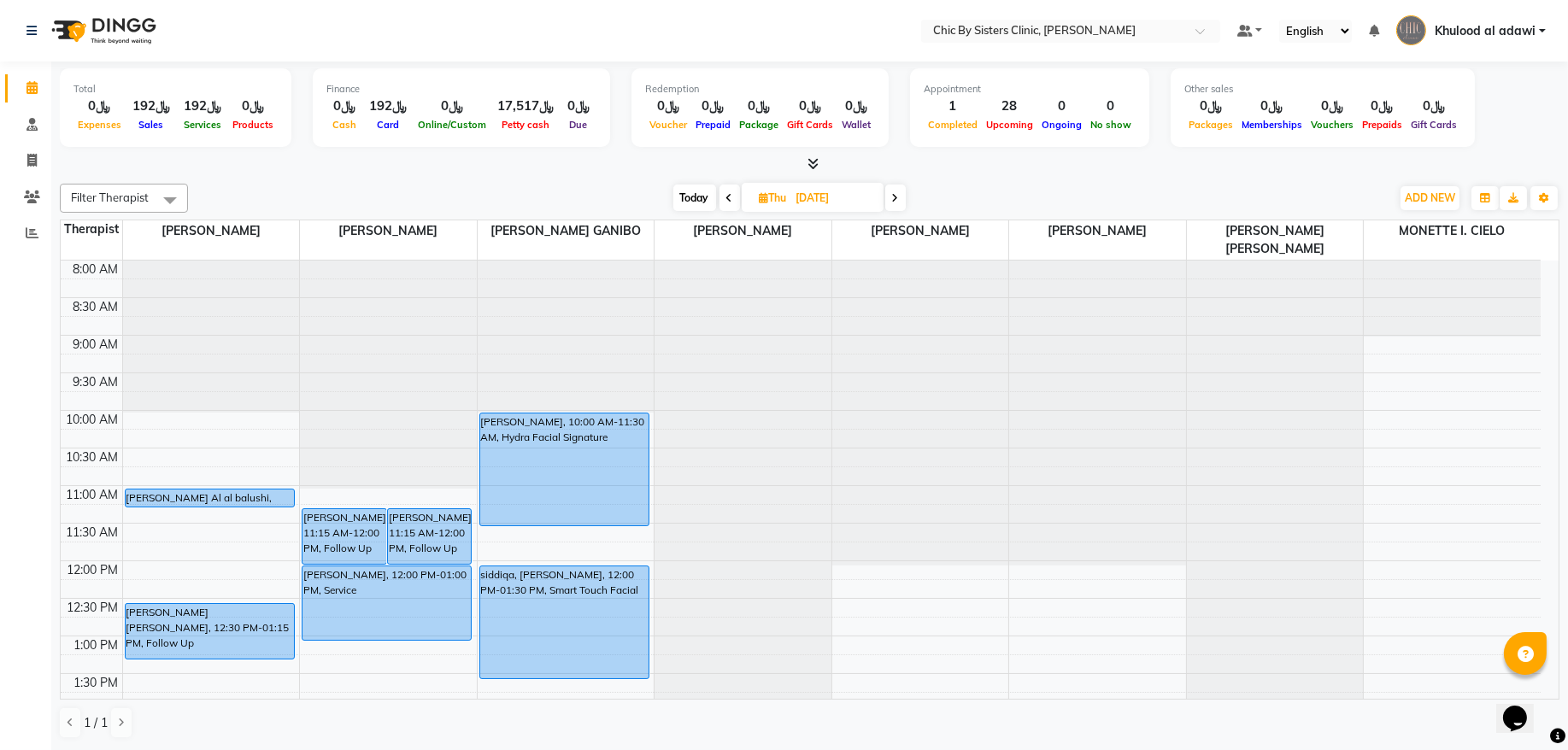
click at [846, 205] on input "[DATE]" at bounding box center [834, 198] width 86 height 26
select select "9"
select select "2025"
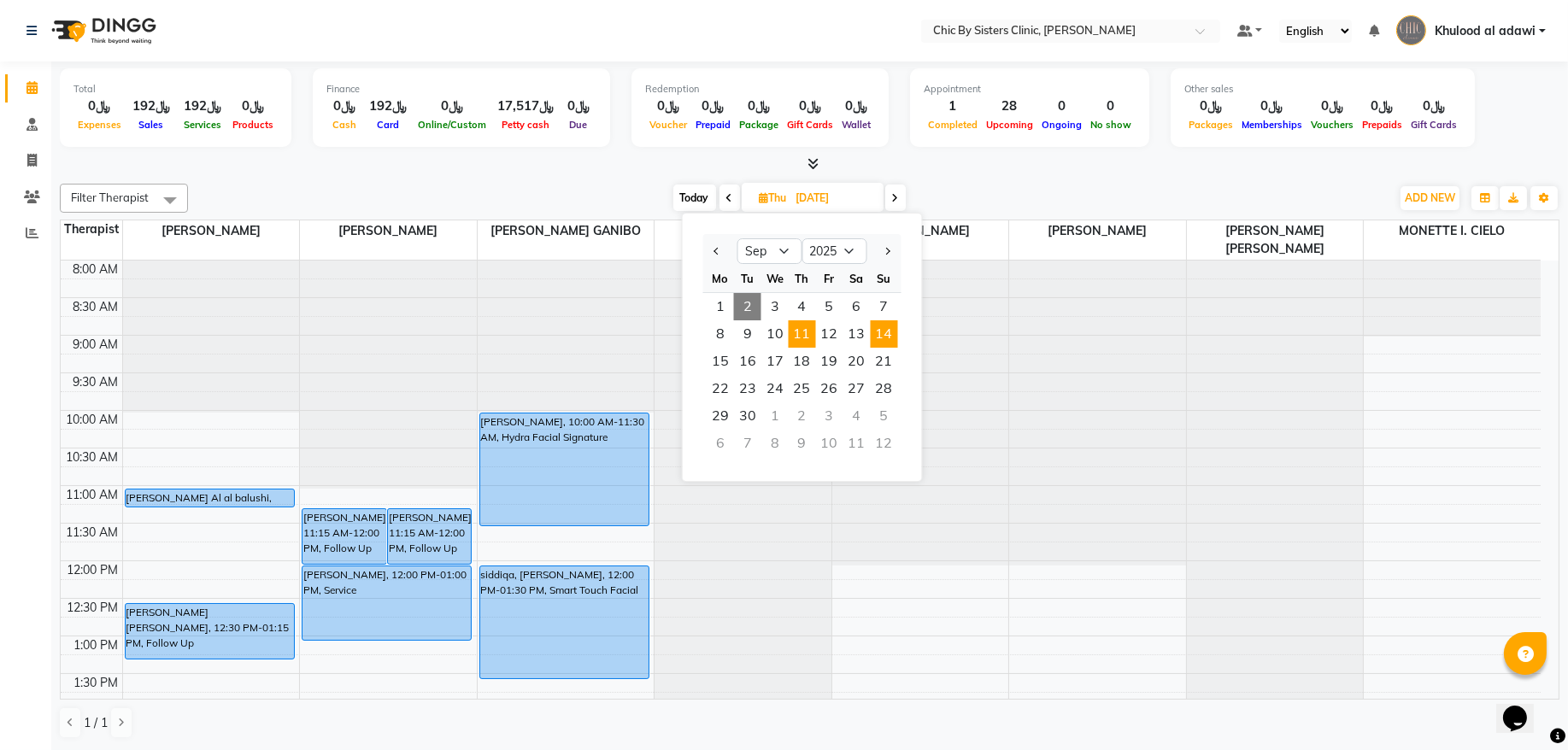
click at [886, 332] on span "14" at bounding box center [884, 334] width 28 height 28
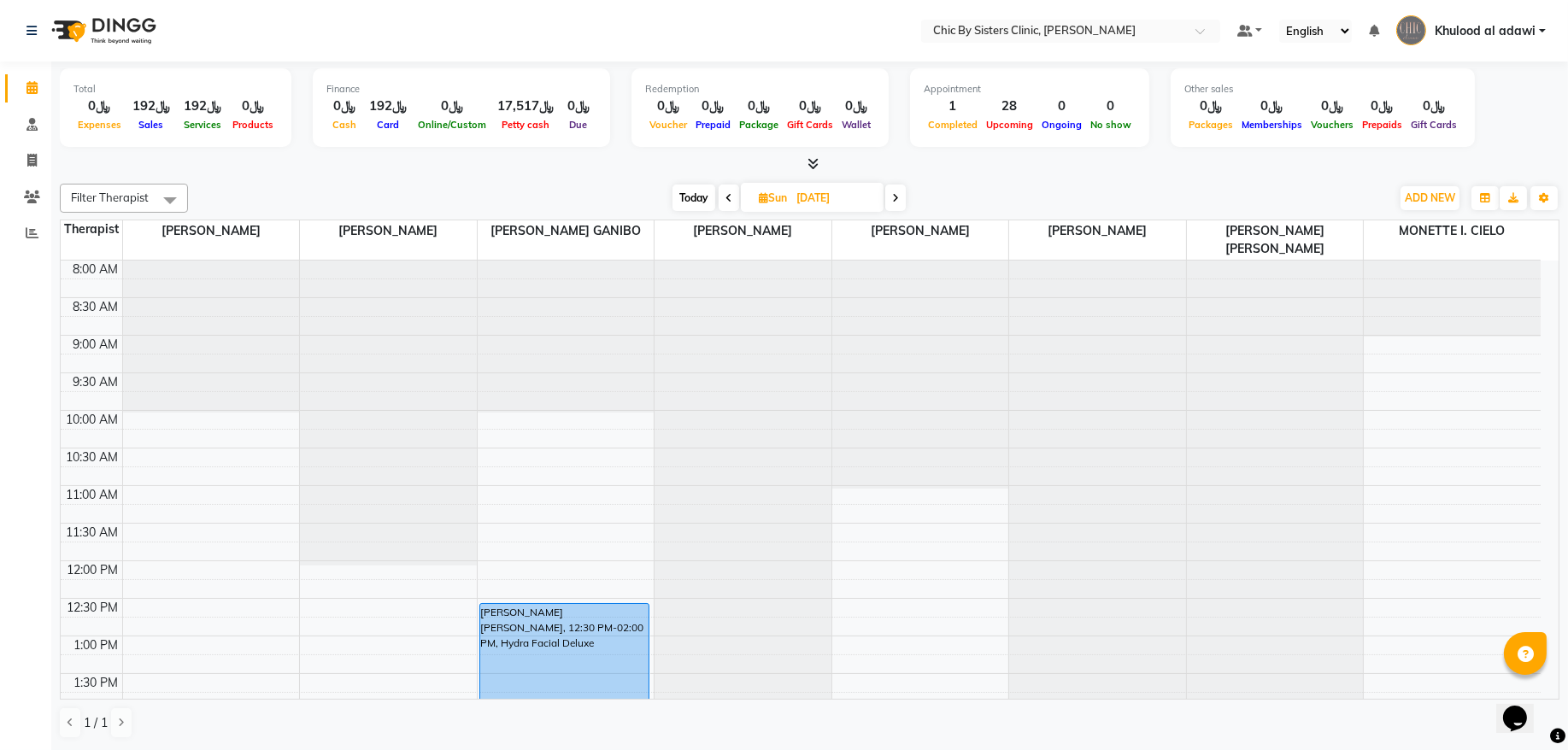
click at [672, 188] on span "Today" at bounding box center [694, 198] width 43 height 27
type input "02-09-2025"
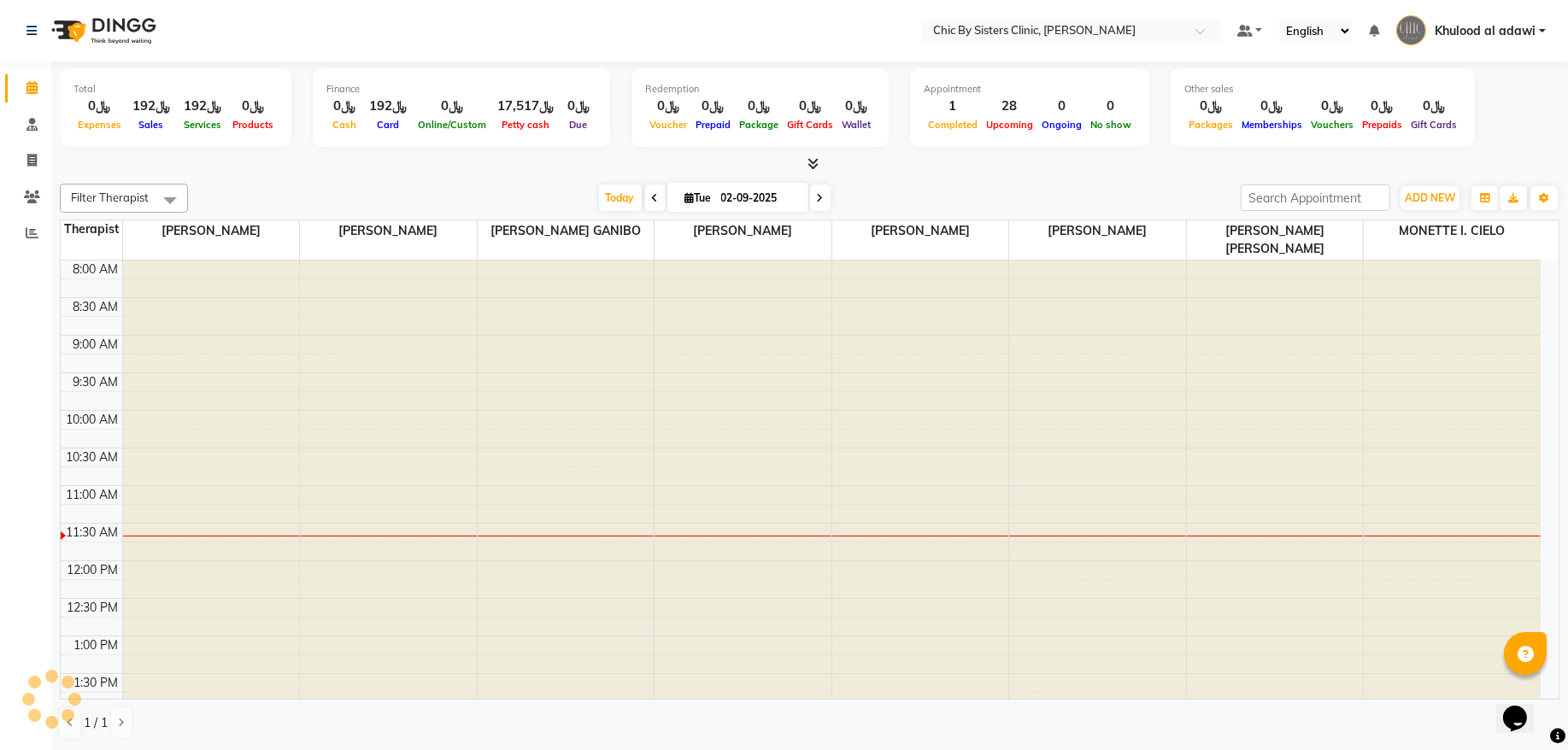
scroll to position [229, 0]
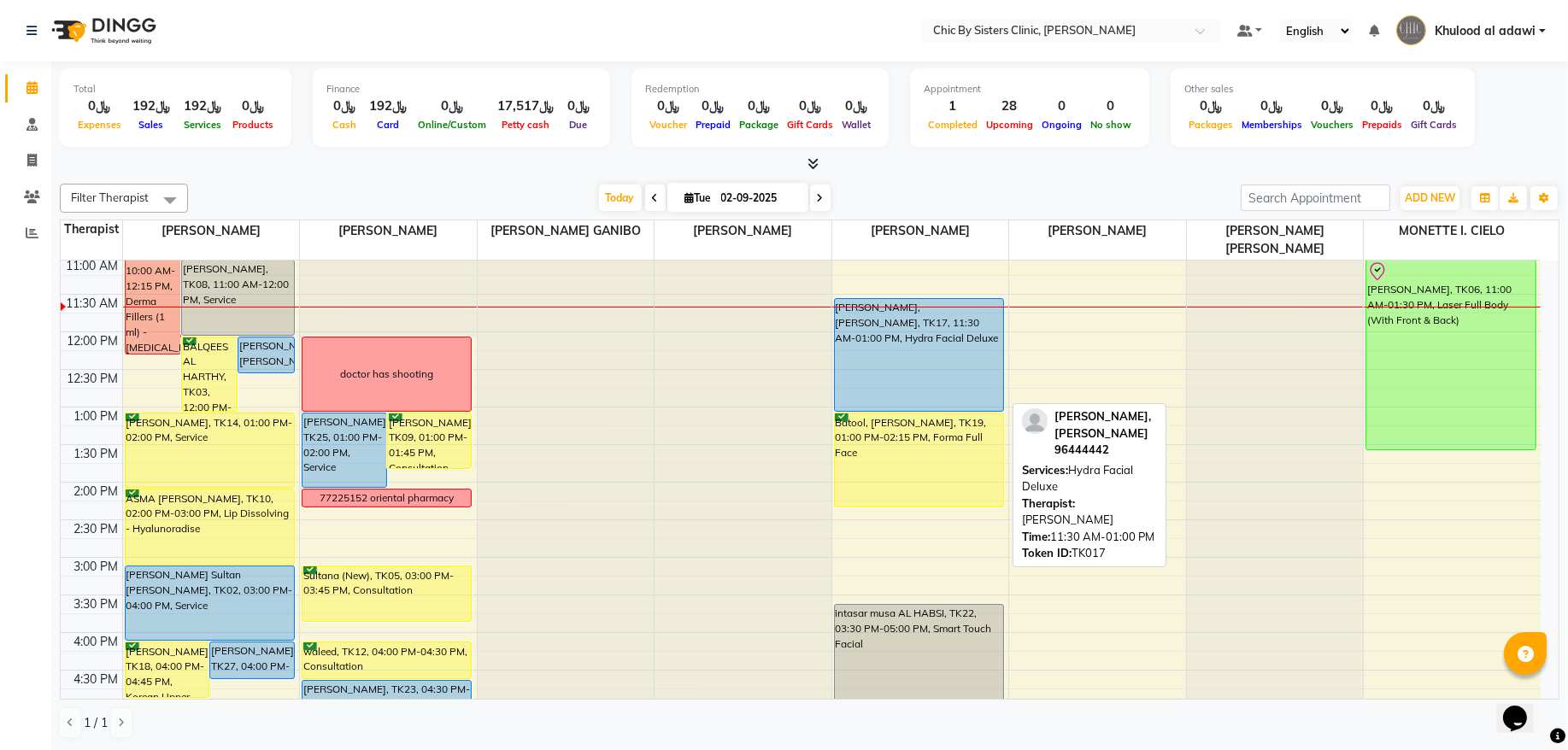
click at [975, 370] on div "[PERSON_NAME], [PERSON_NAME], TK17, 11:30 AM-01:00 PM, Hydra Facial Deluxe" at bounding box center [919, 354] width 169 height 112
select select "5"
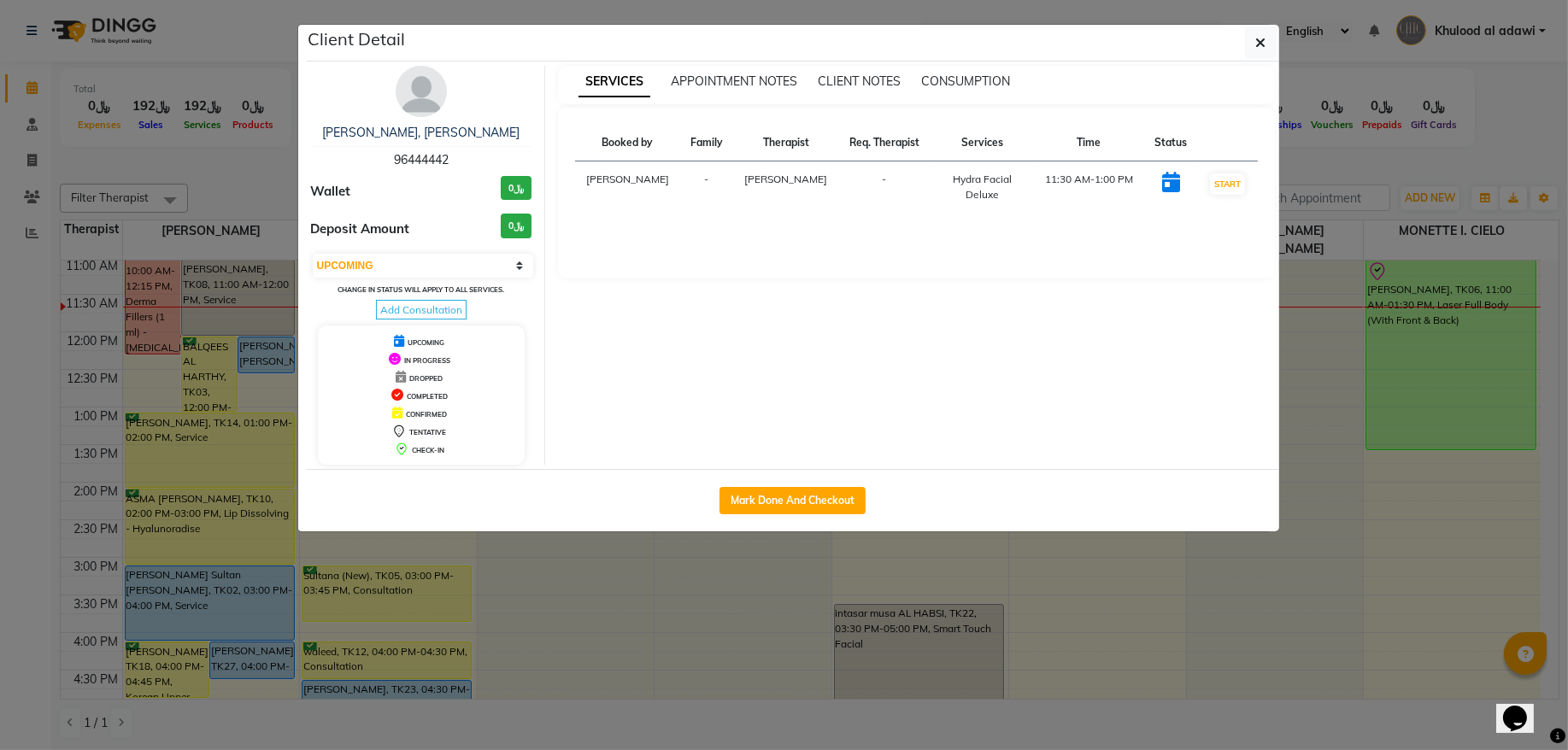
click at [420, 166] on span "96444442" at bounding box center [421, 159] width 54 height 15
copy span "96444442"
click at [240, 181] on ngb-modal-window "Client Detail Safana, Mohammed Al Barwani 96444442 Wallet ﷼0 Deposit Amount ﷼0 …" at bounding box center [784, 375] width 1568 height 750
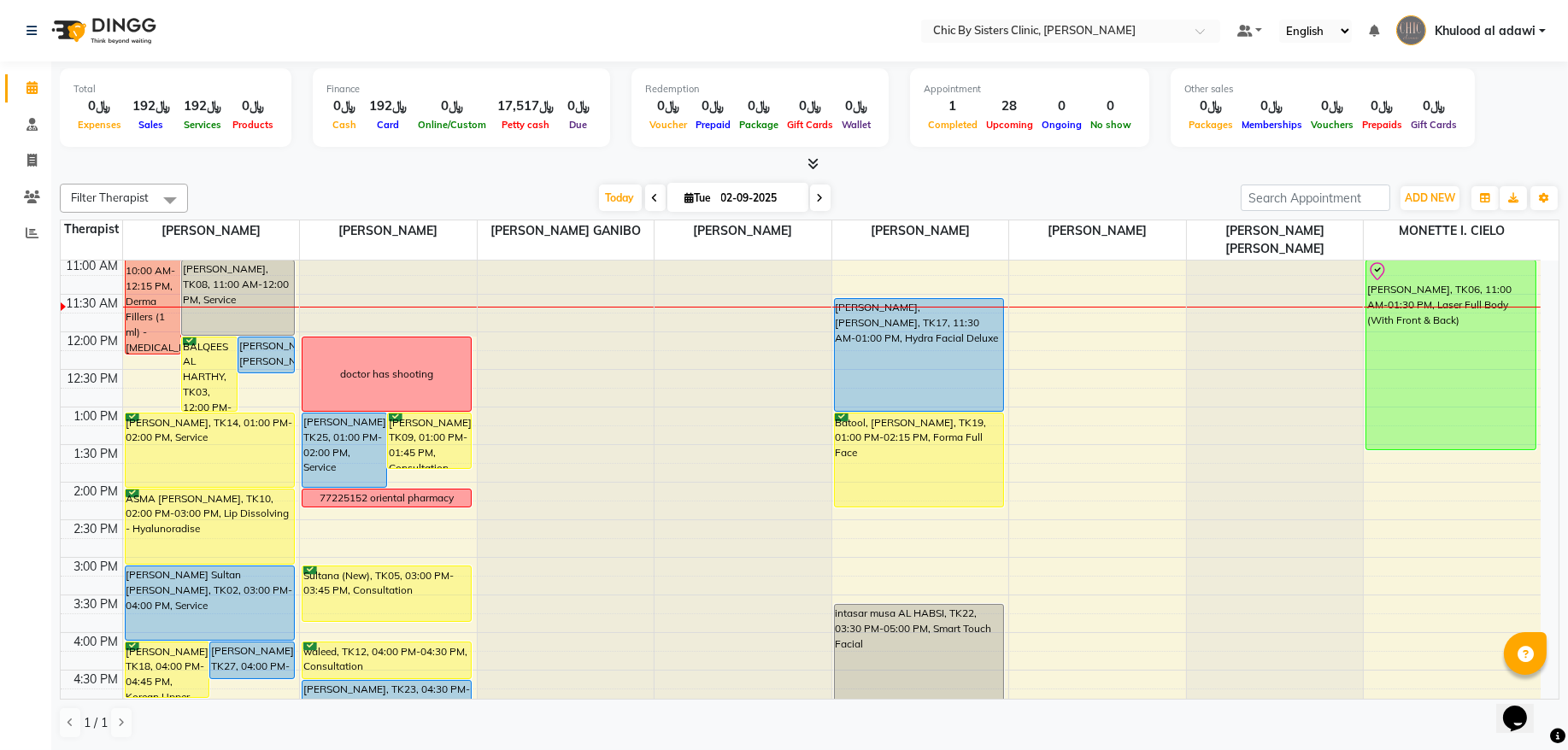
click at [898, 324] on div "[PERSON_NAME], [PERSON_NAME], TK17, 11:30 AM-01:00 PM, Hydra Facial Deluxe" at bounding box center [919, 354] width 169 height 112
select select "5"
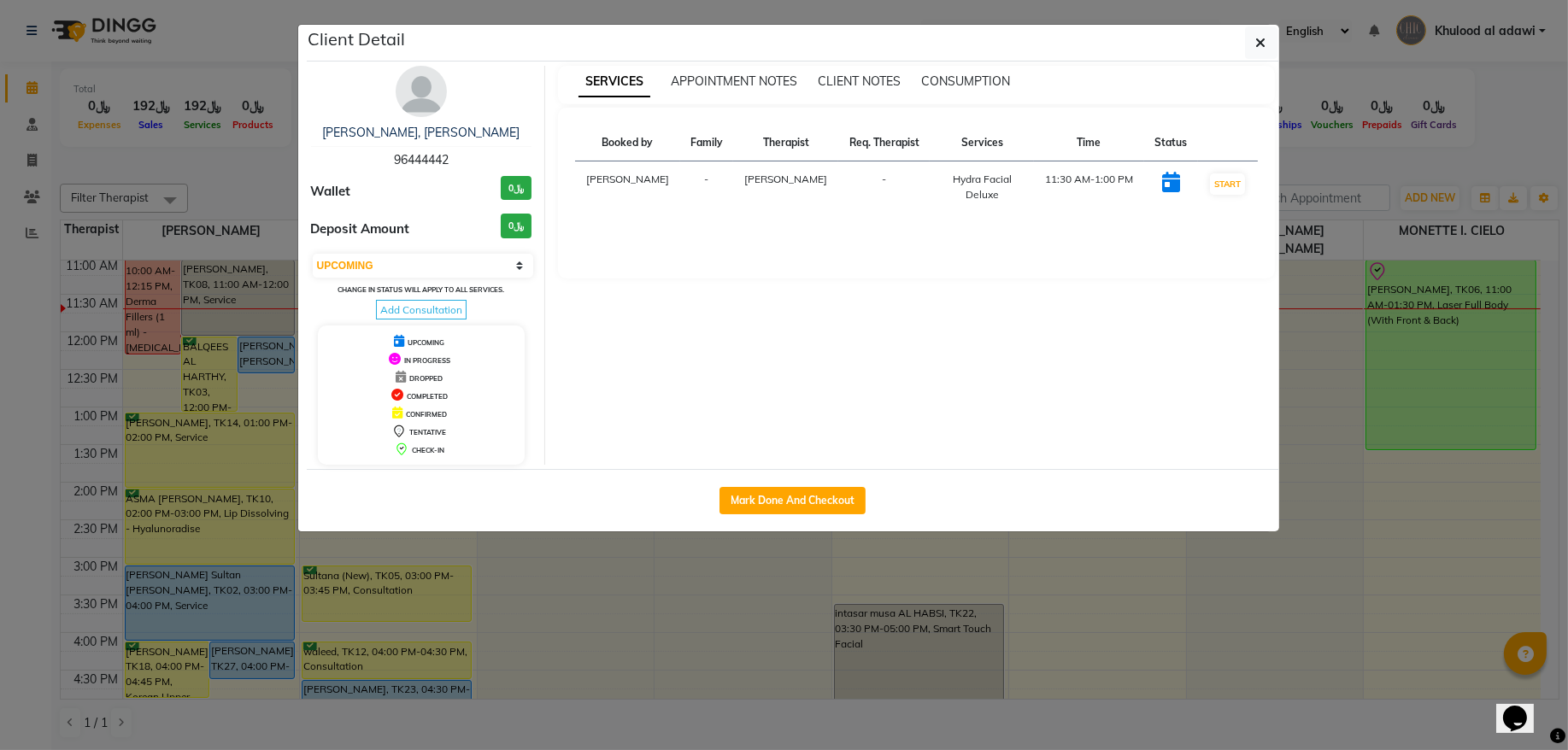
click at [294, 178] on ngb-modal-window "Client Detail Safana, Mohammed Al Barwani 96444442 Wallet ﷼0 Deposit Amount ﷼0 …" at bounding box center [784, 375] width 1568 height 750
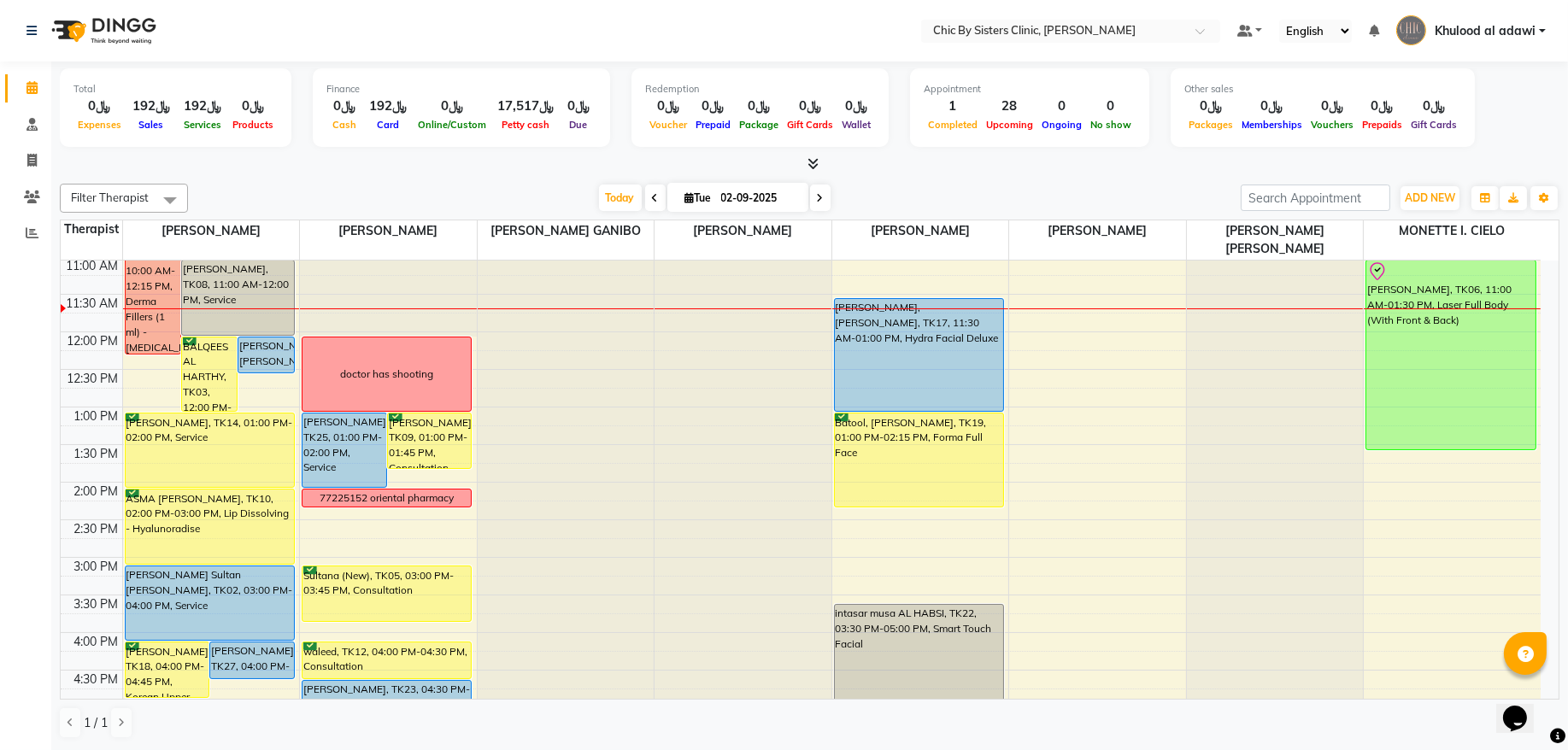
click at [810, 208] on span at bounding box center [820, 198] width 21 height 27
type input "03-09-2025"
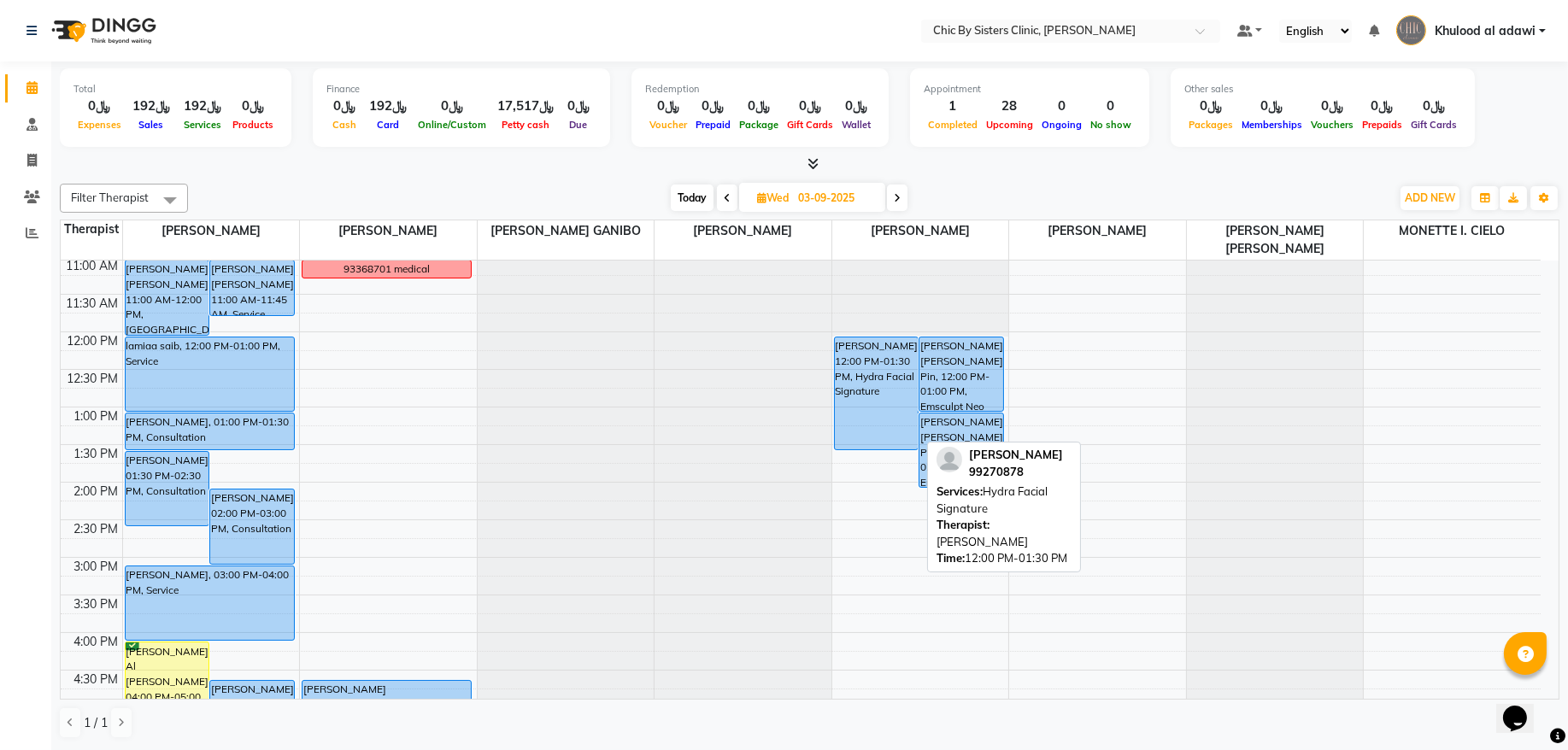
click at [896, 414] on div "[PERSON_NAME], 12:00 PM-01:30 PM, Hydra Facial Signature" at bounding box center [877, 393] width 84 height 112
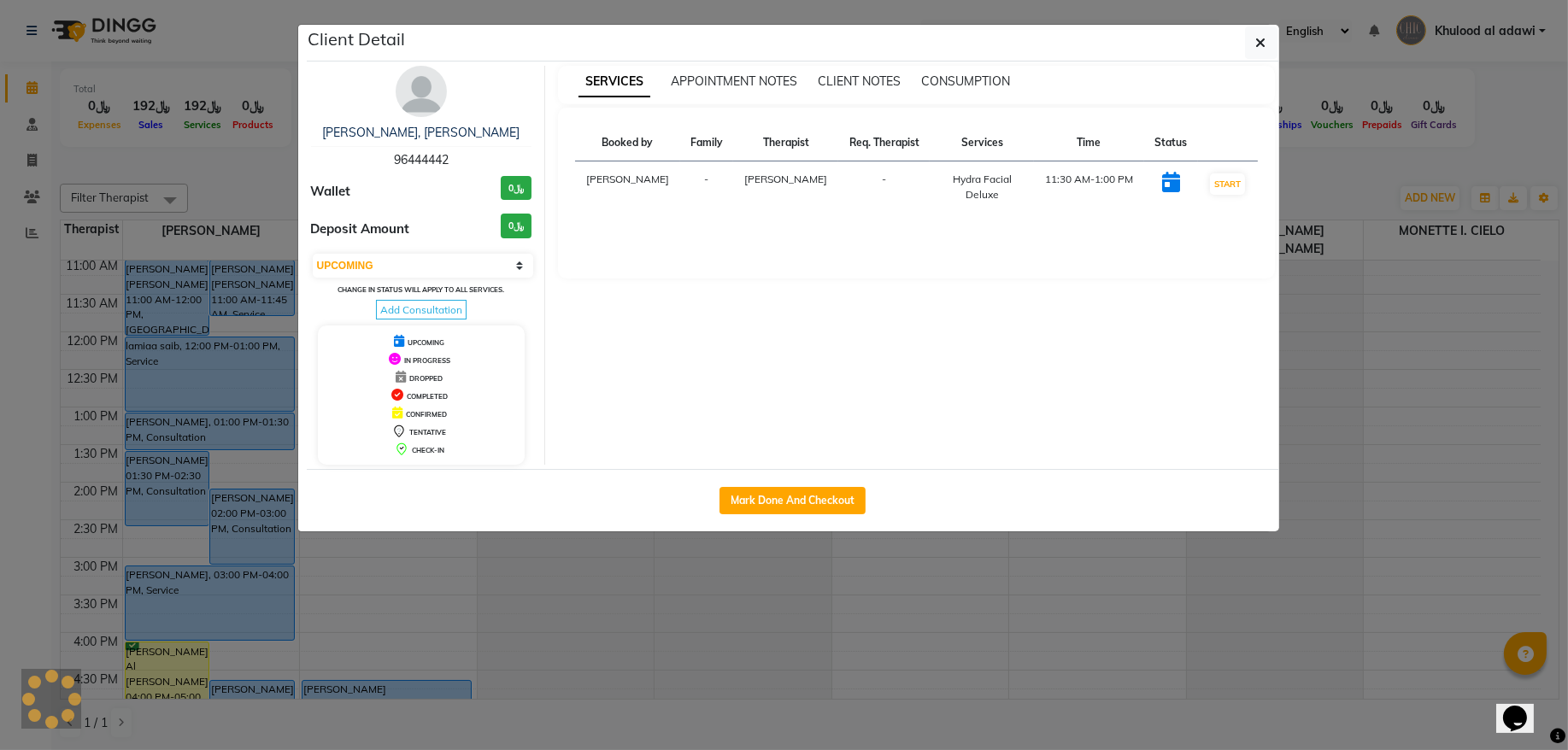
select select "select"
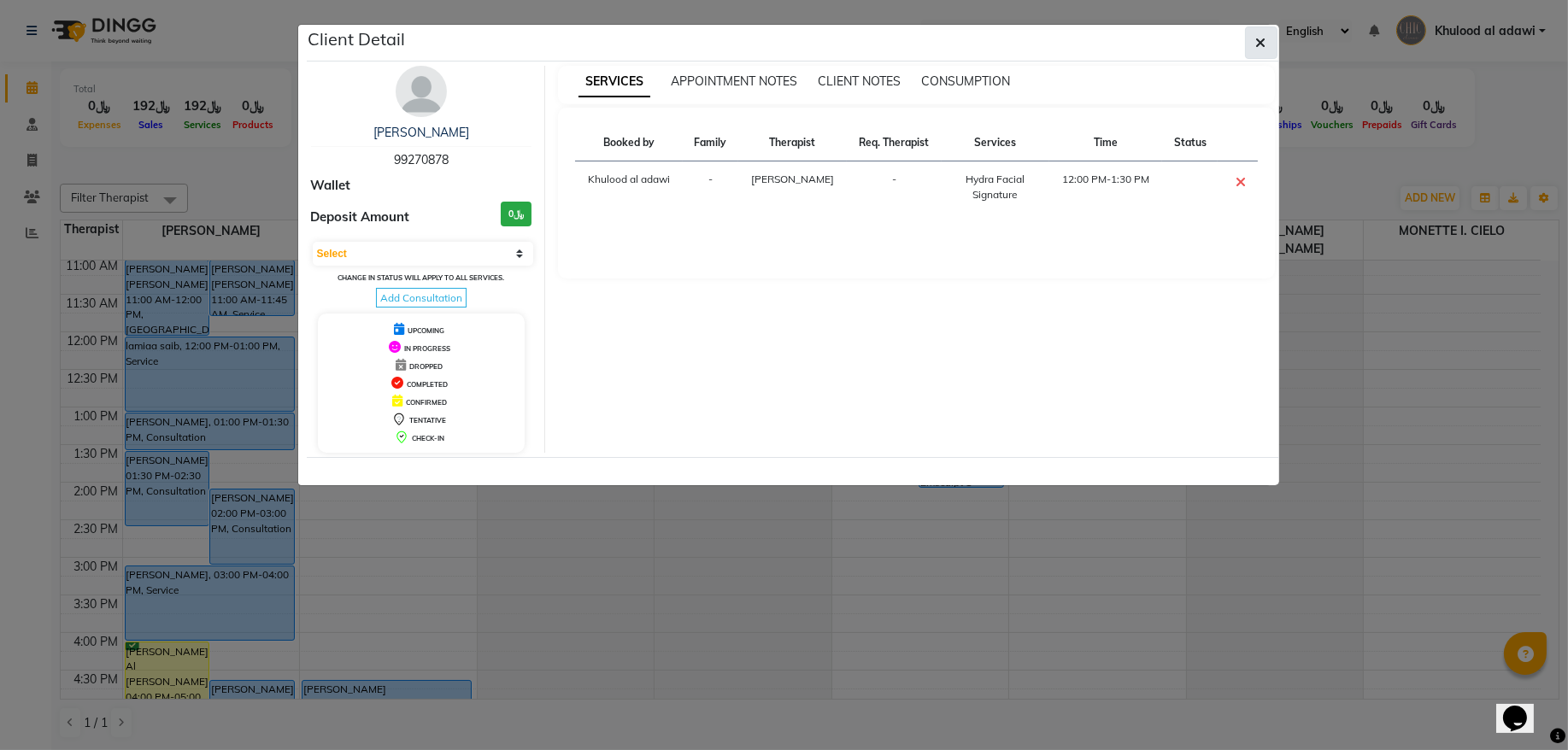
click at [1272, 51] on button "button" at bounding box center [1261, 43] width 32 height 32
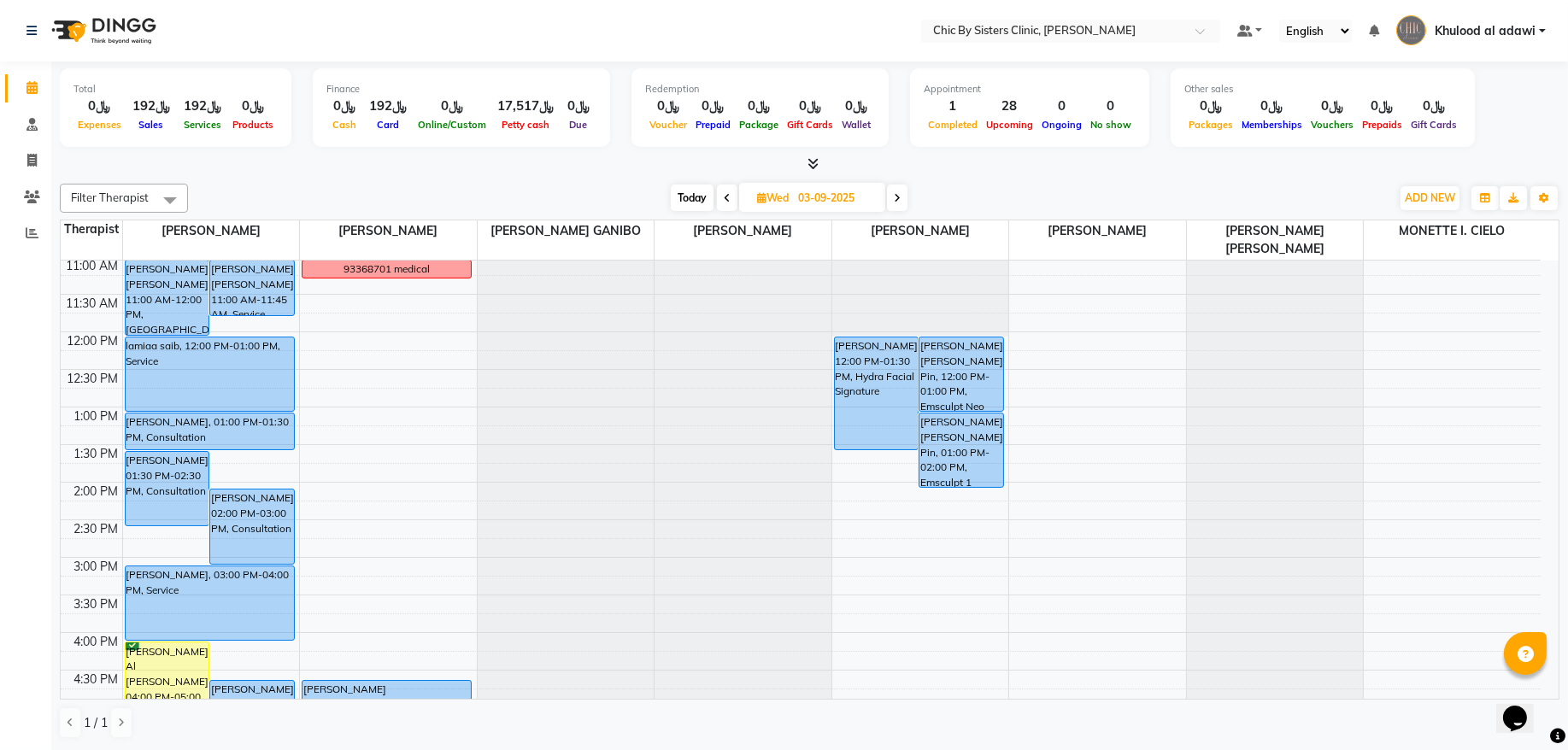
click at [702, 201] on span "Today" at bounding box center [692, 198] width 43 height 27
type input "02-09-2025"
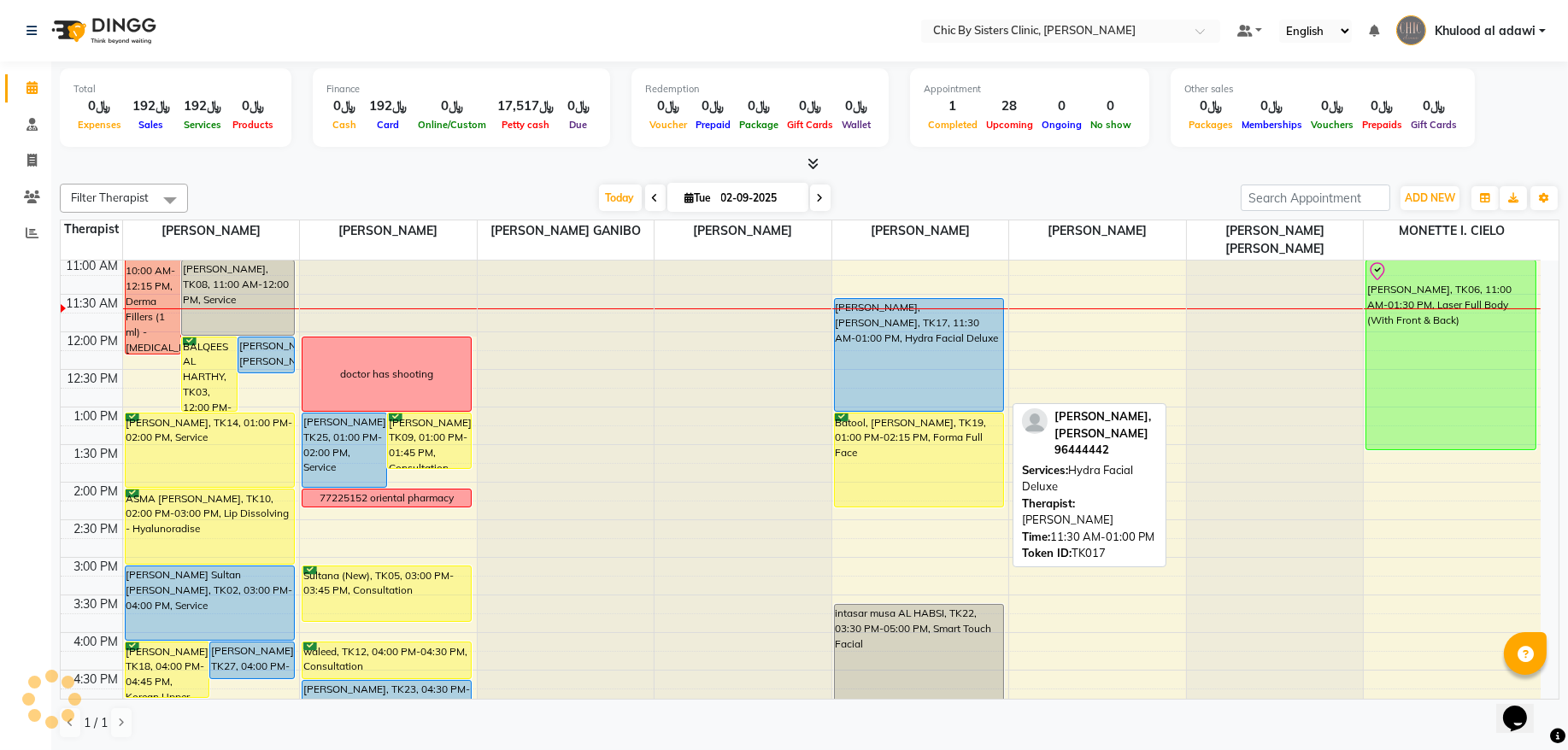
click at [929, 368] on div "[PERSON_NAME], [PERSON_NAME], TK17, 11:30 AM-01:00 PM, Hydra Facial Deluxe" at bounding box center [919, 354] width 169 height 112
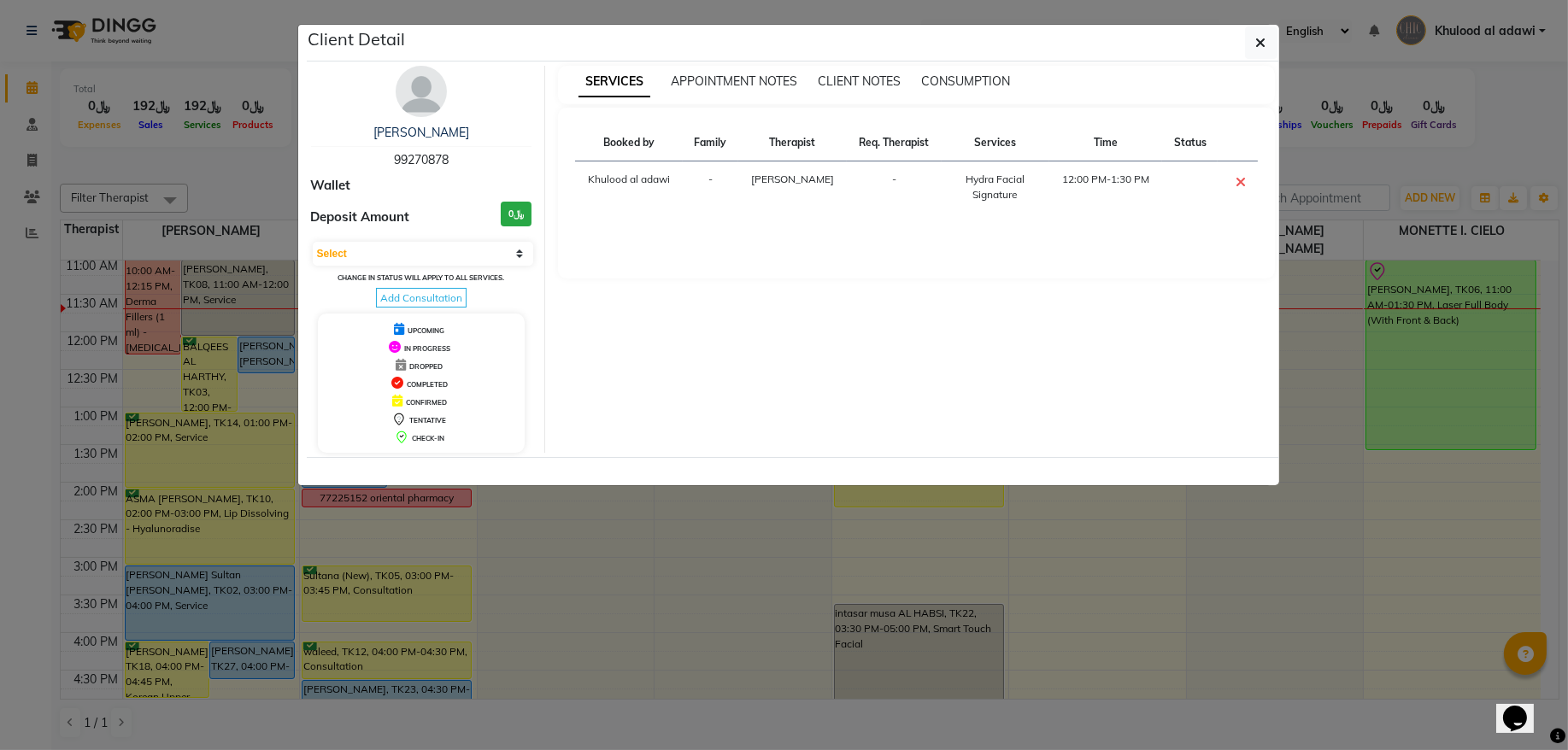
select select "5"
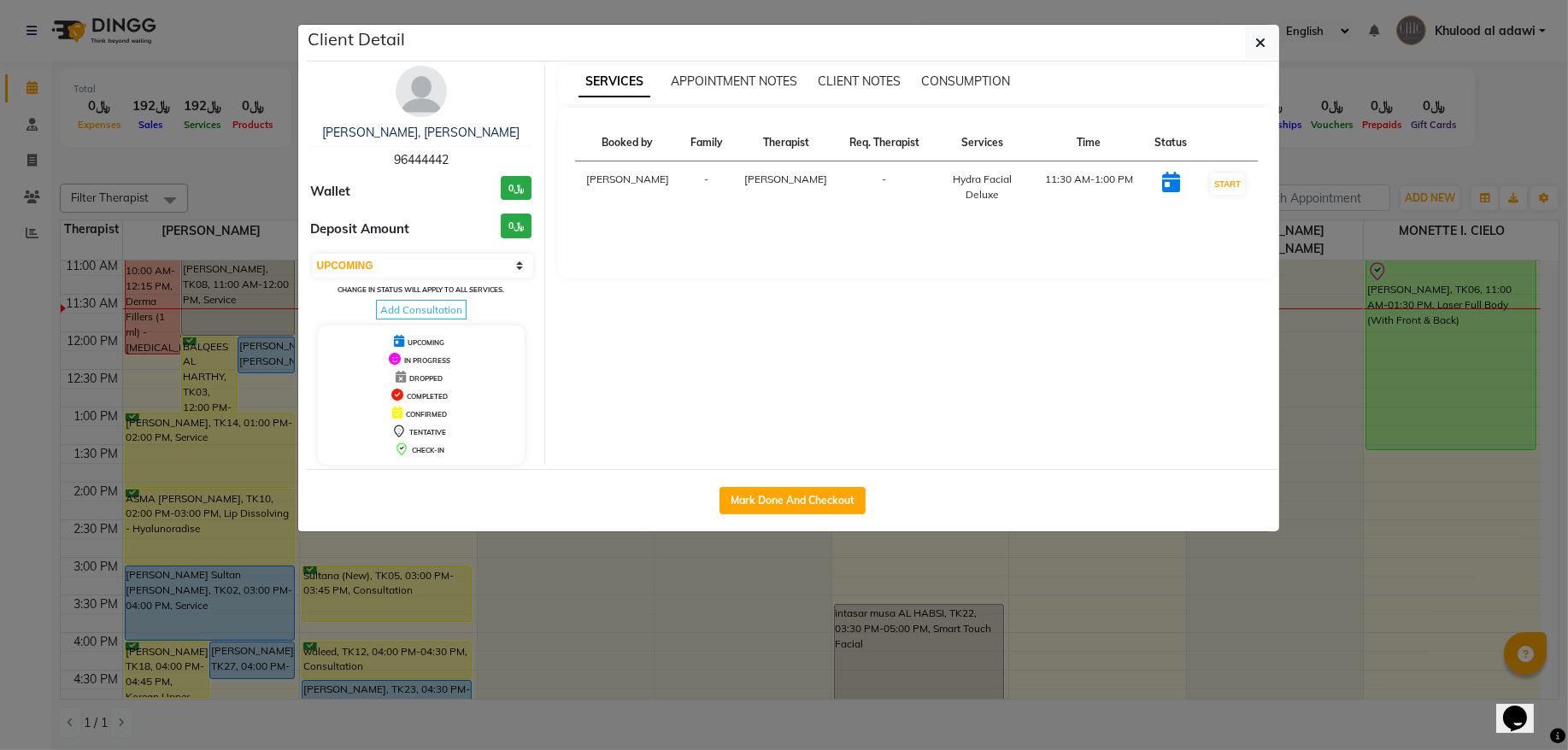
click at [428, 167] on span "96444442" at bounding box center [421, 159] width 54 height 15
copy span "96444442"
click at [1256, 47] on icon "button" at bounding box center [1261, 42] width 10 height 13
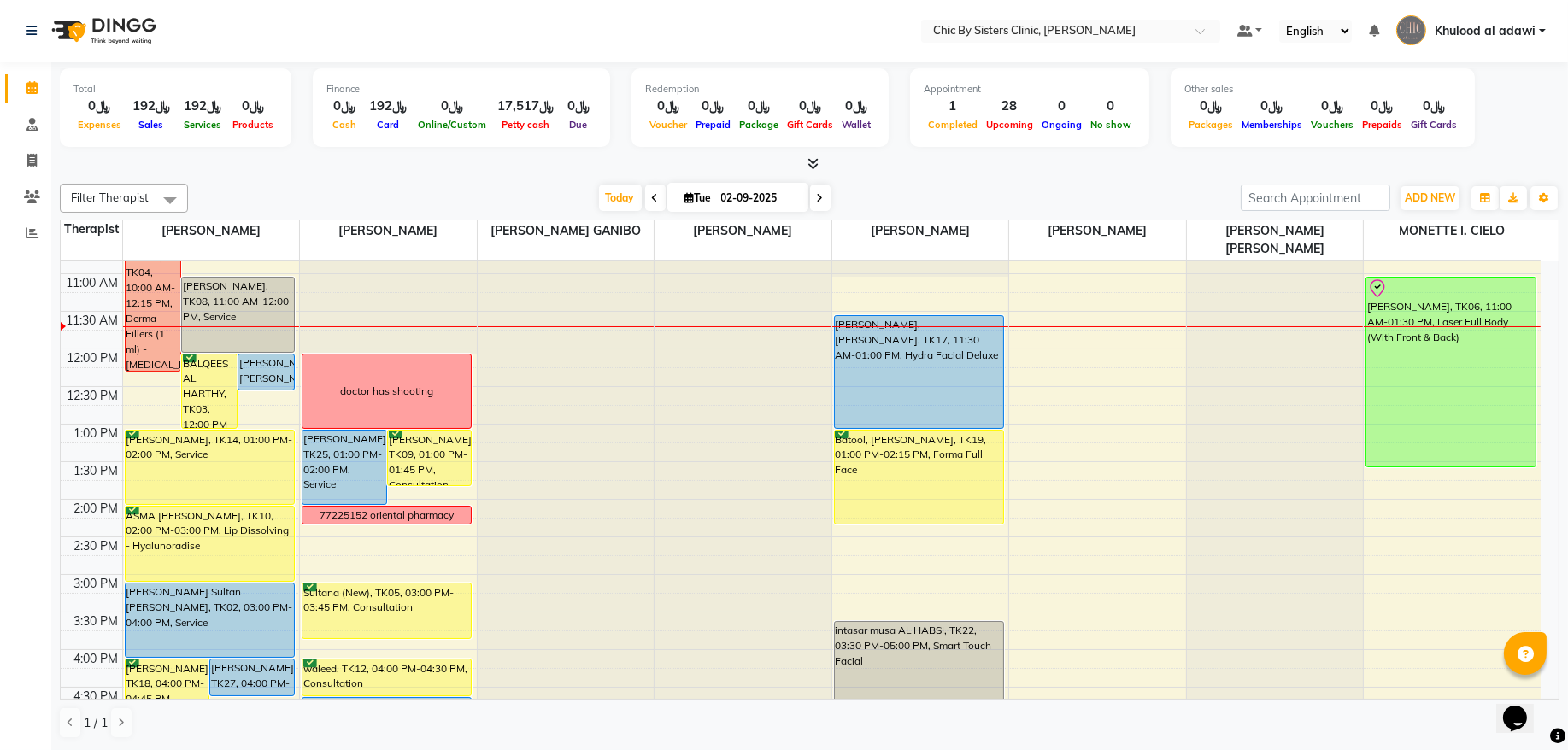
scroll to position [113, 0]
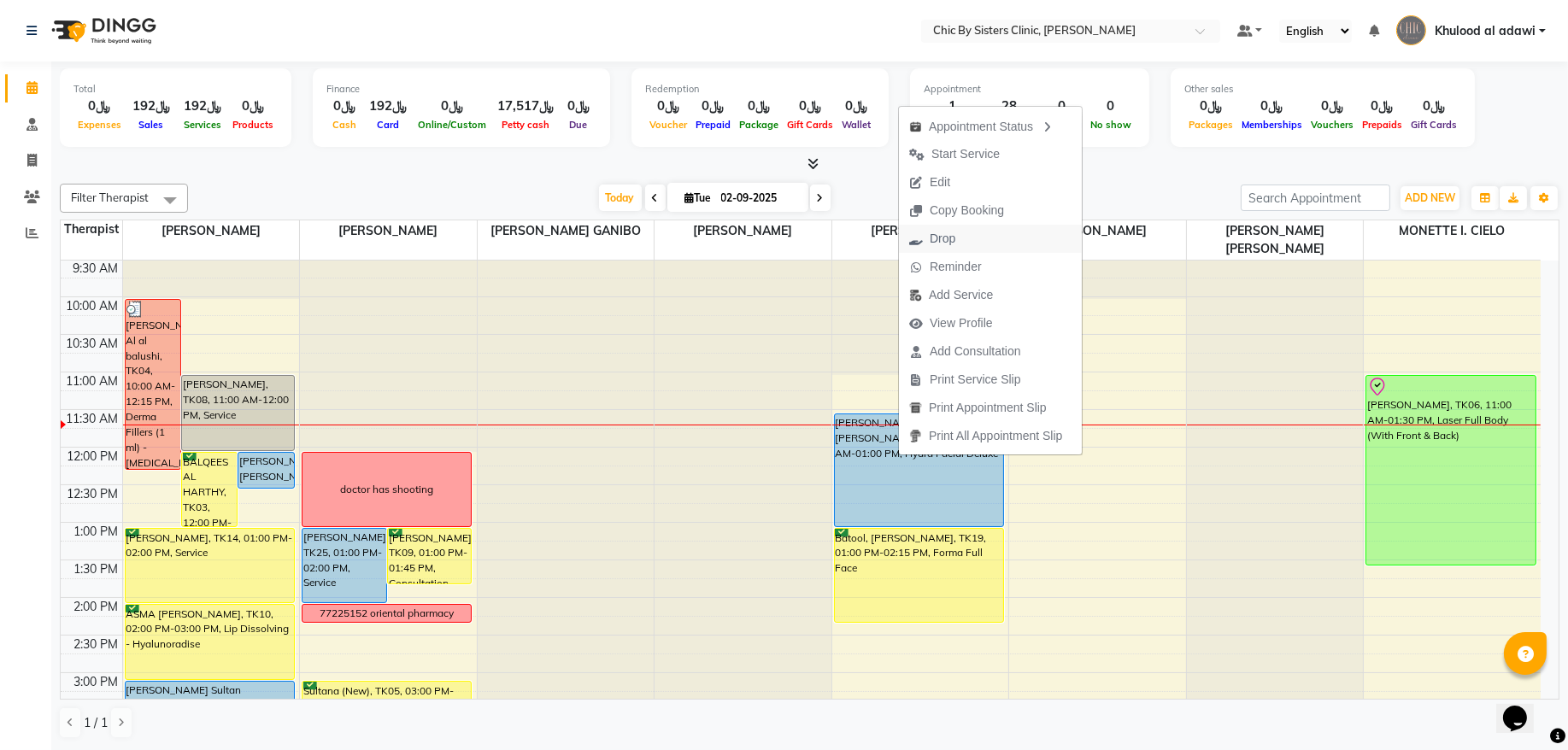
click at [959, 230] on span "Drop" at bounding box center [932, 239] width 67 height 29
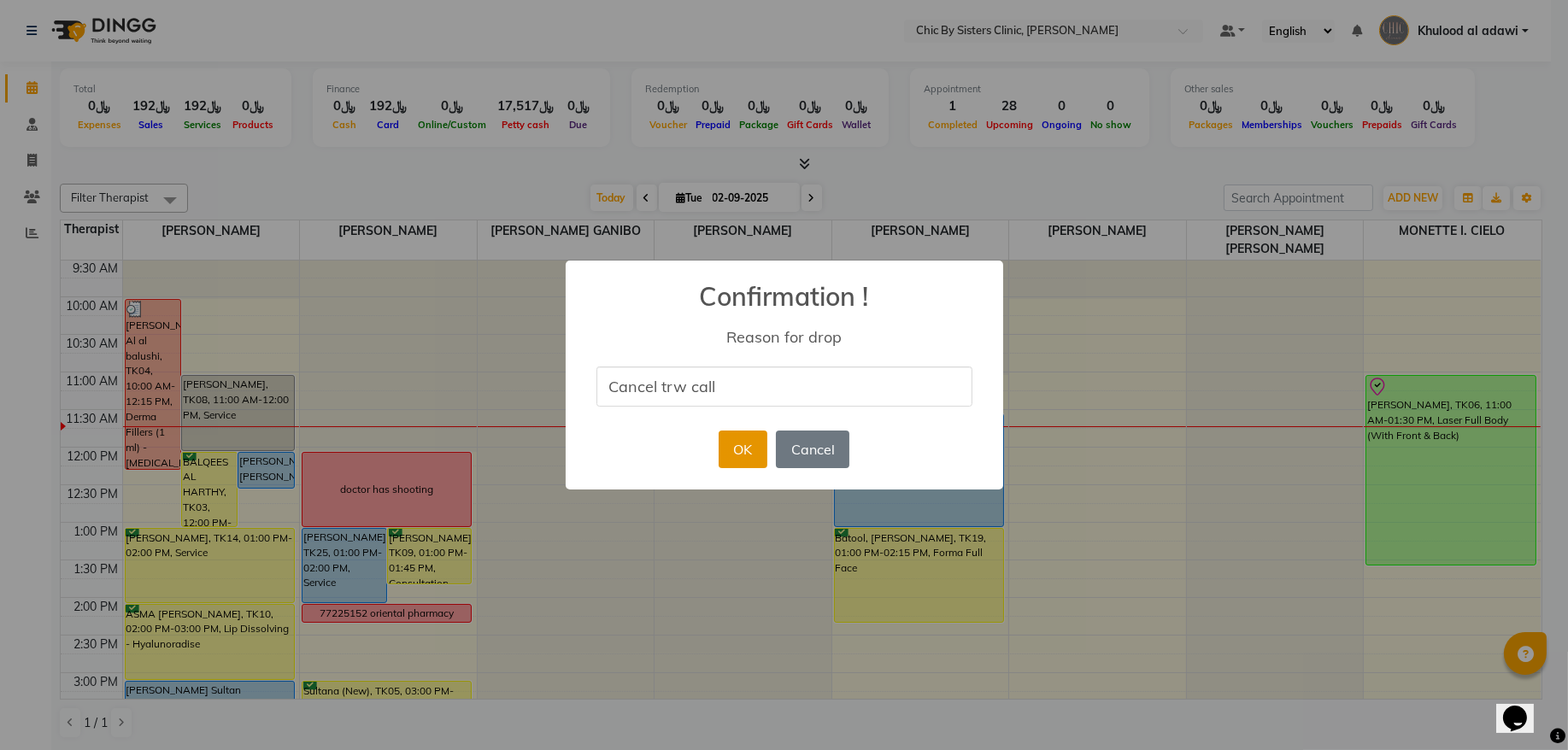
type input "Cancel trw call"
click at [749, 454] on button "OK" at bounding box center [743, 449] width 49 height 38
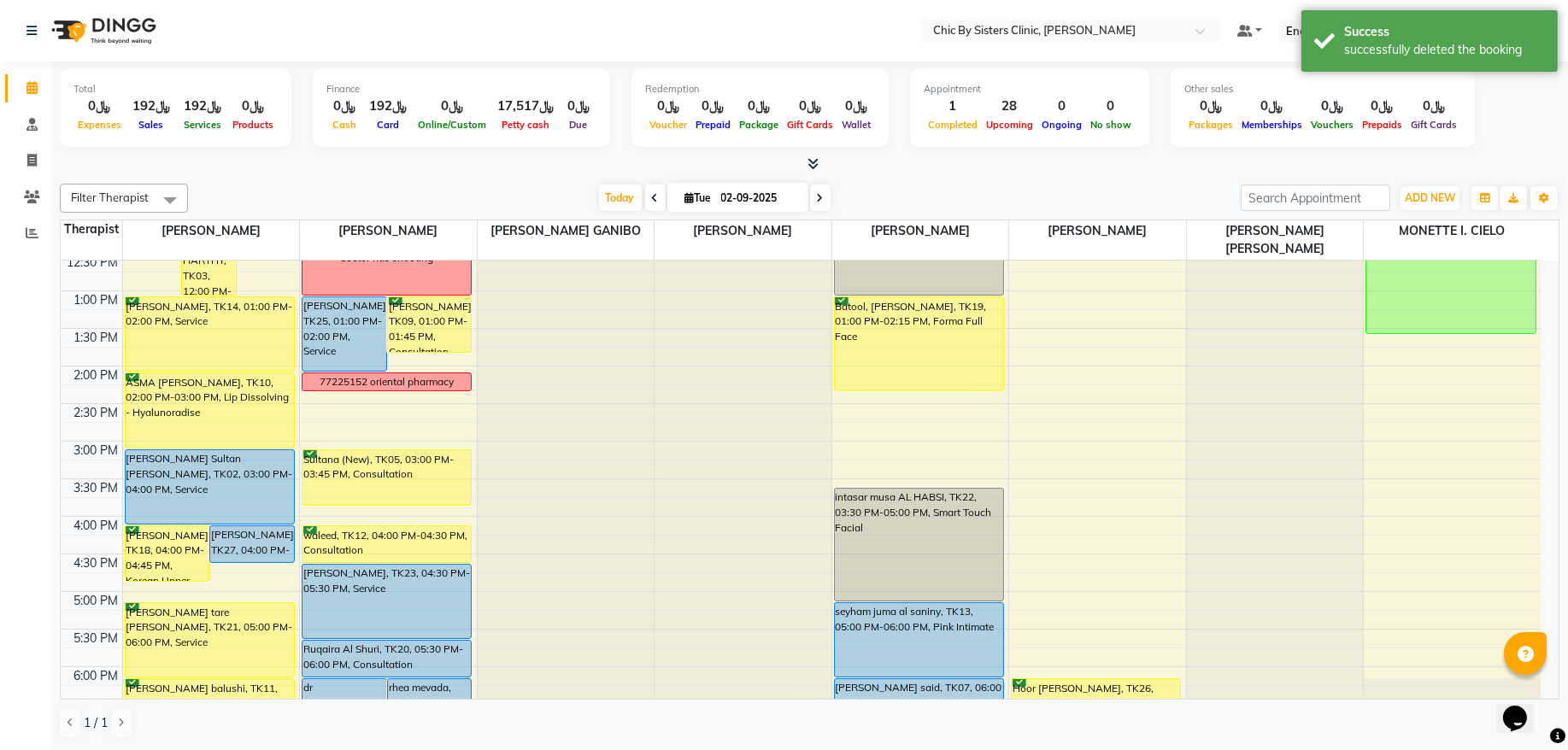
click at [810, 208] on span at bounding box center [820, 198] width 21 height 27
type input "03-09-2025"
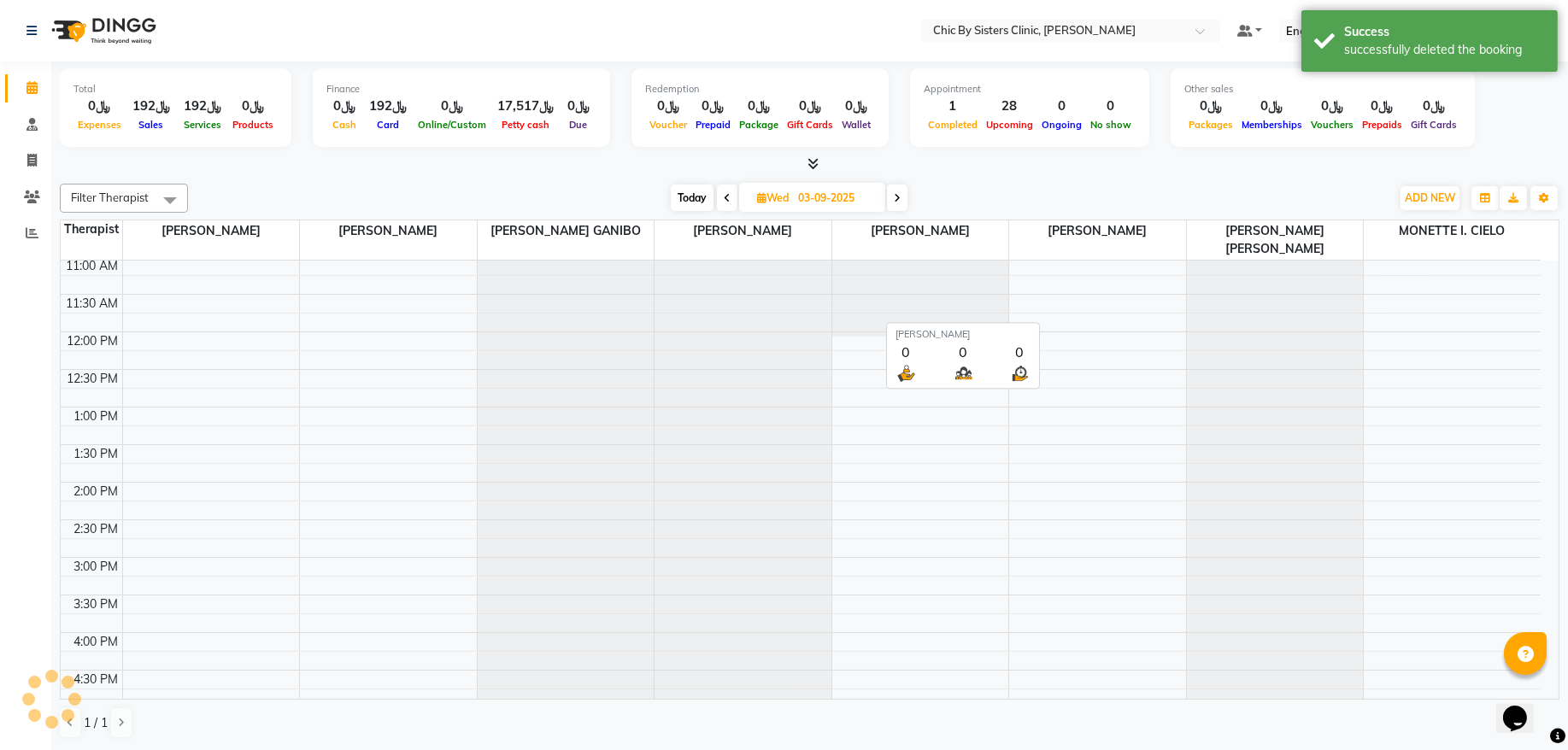
scroll to position [229, 0]
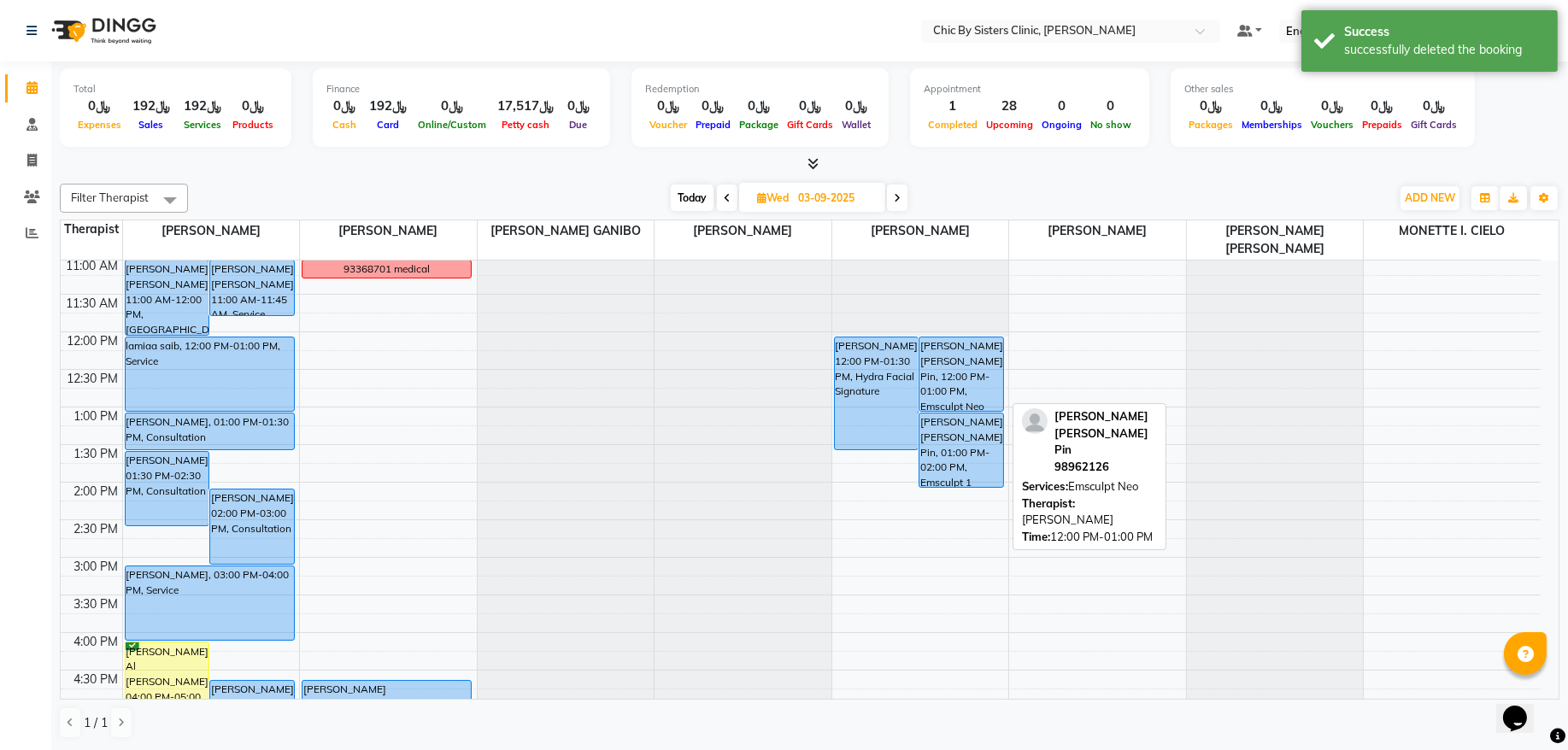
click at [952, 368] on div "[PERSON_NAME] [PERSON_NAME] Pin, 12:00 PM-01:00 PM, Emsculpt Neo" at bounding box center [962, 374] width 84 height 73
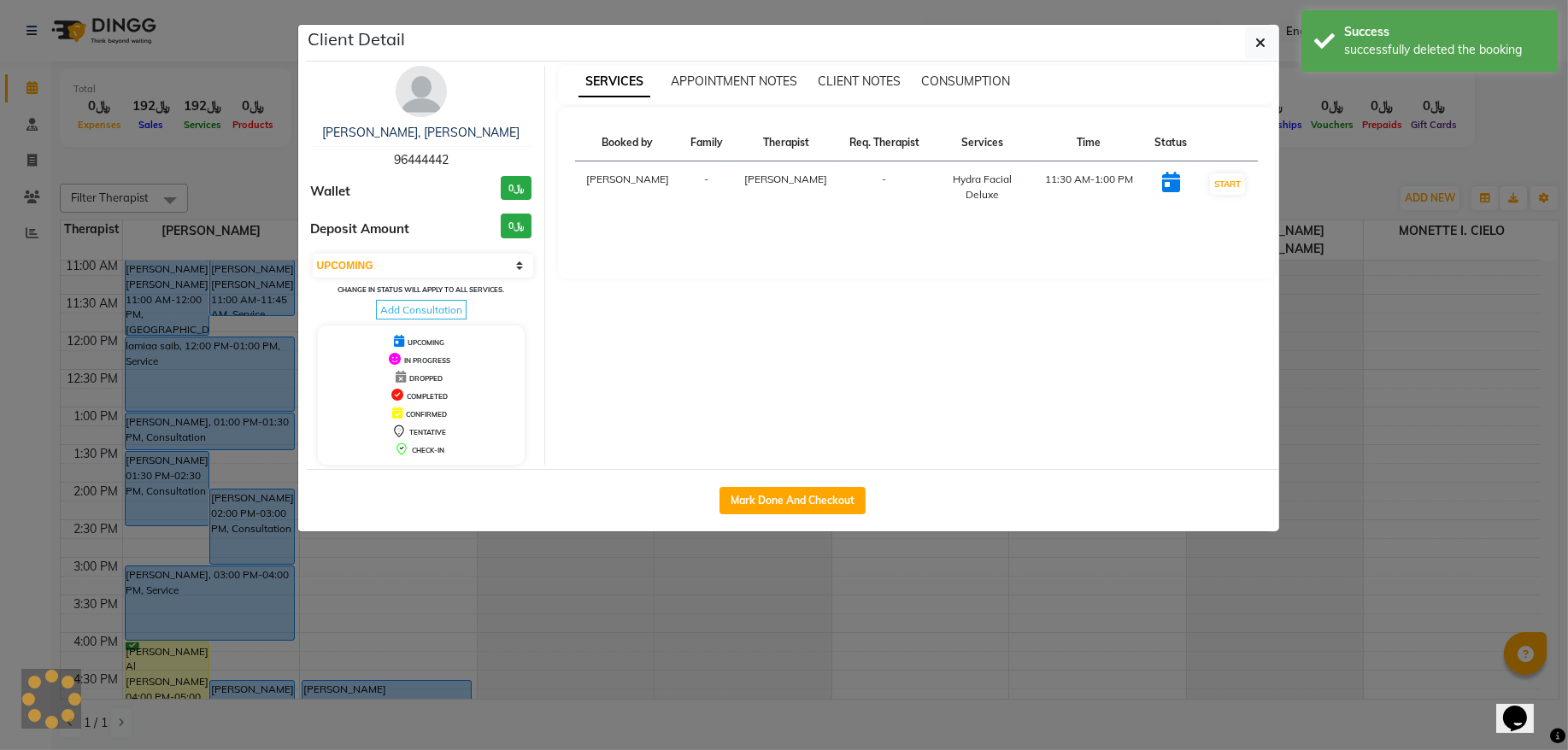
select select "select"
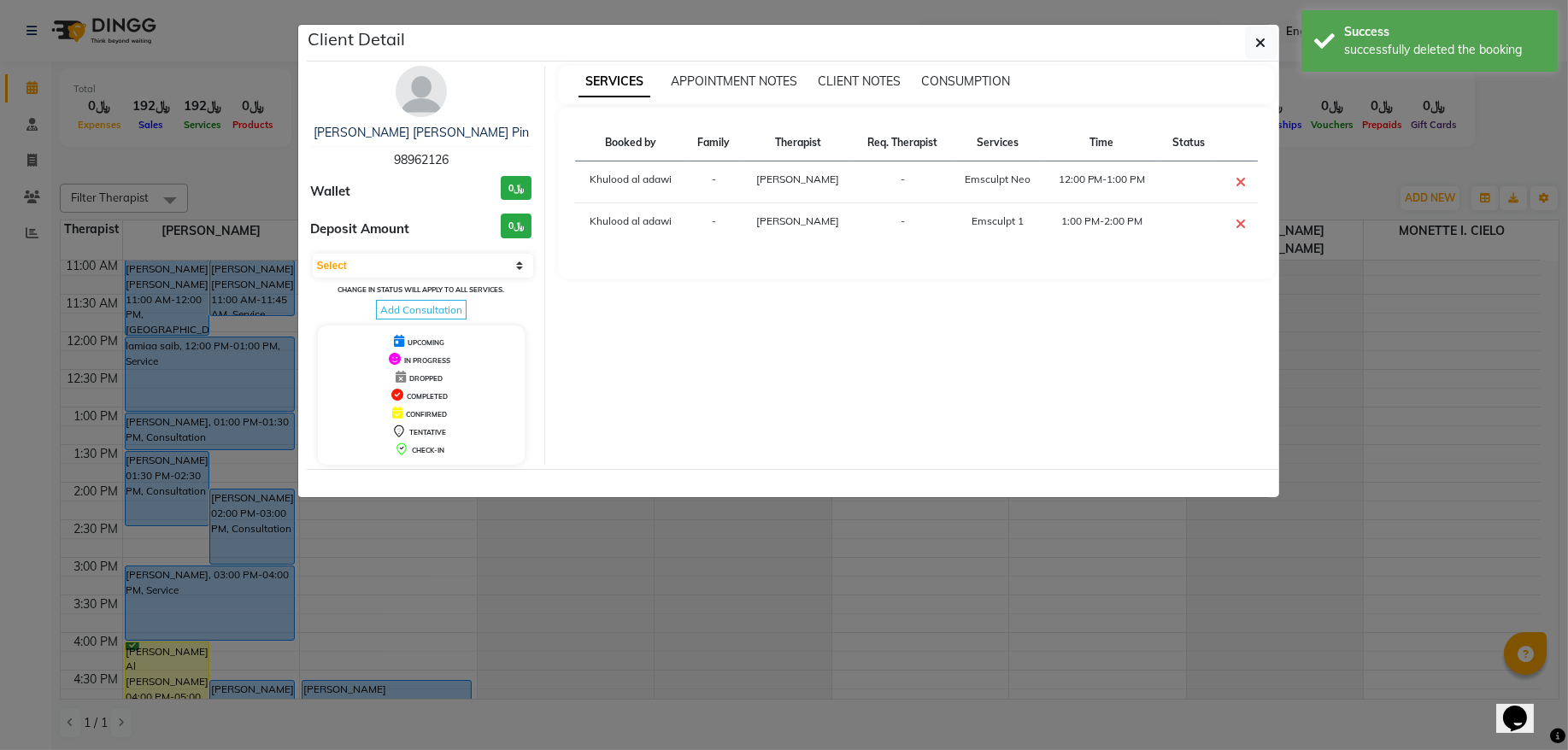
click at [432, 165] on span "98962126" at bounding box center [421, 159] width 54 height 15
copy span "98962126"
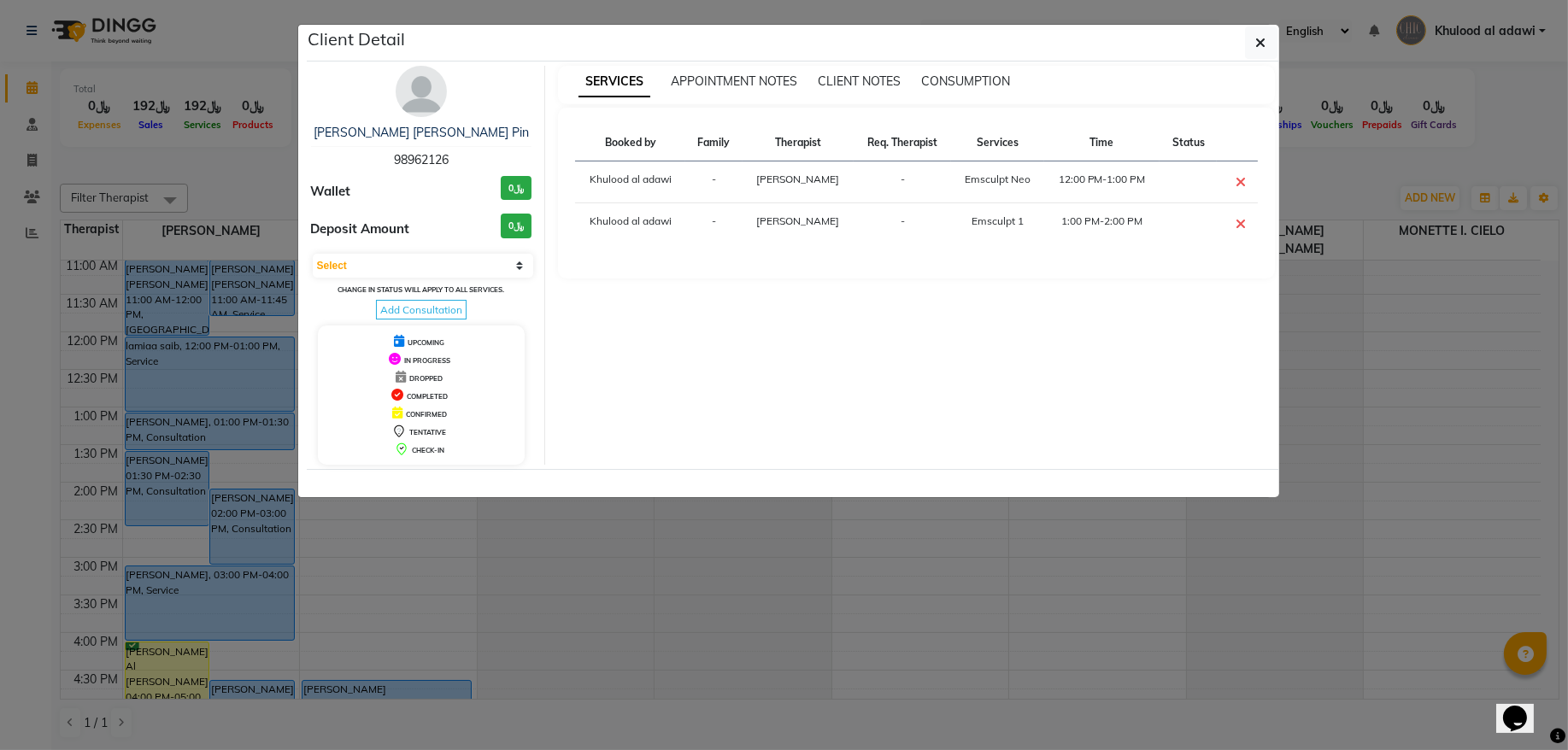
click at [1319, 151] on ngb-modal-window "Client Detail Anastasia Lim Kim Pin 98962126 Wallet ﷼0 Deposit Amount ﷼0 Select…" at bounding box center [784, 375] width 1568 height 750
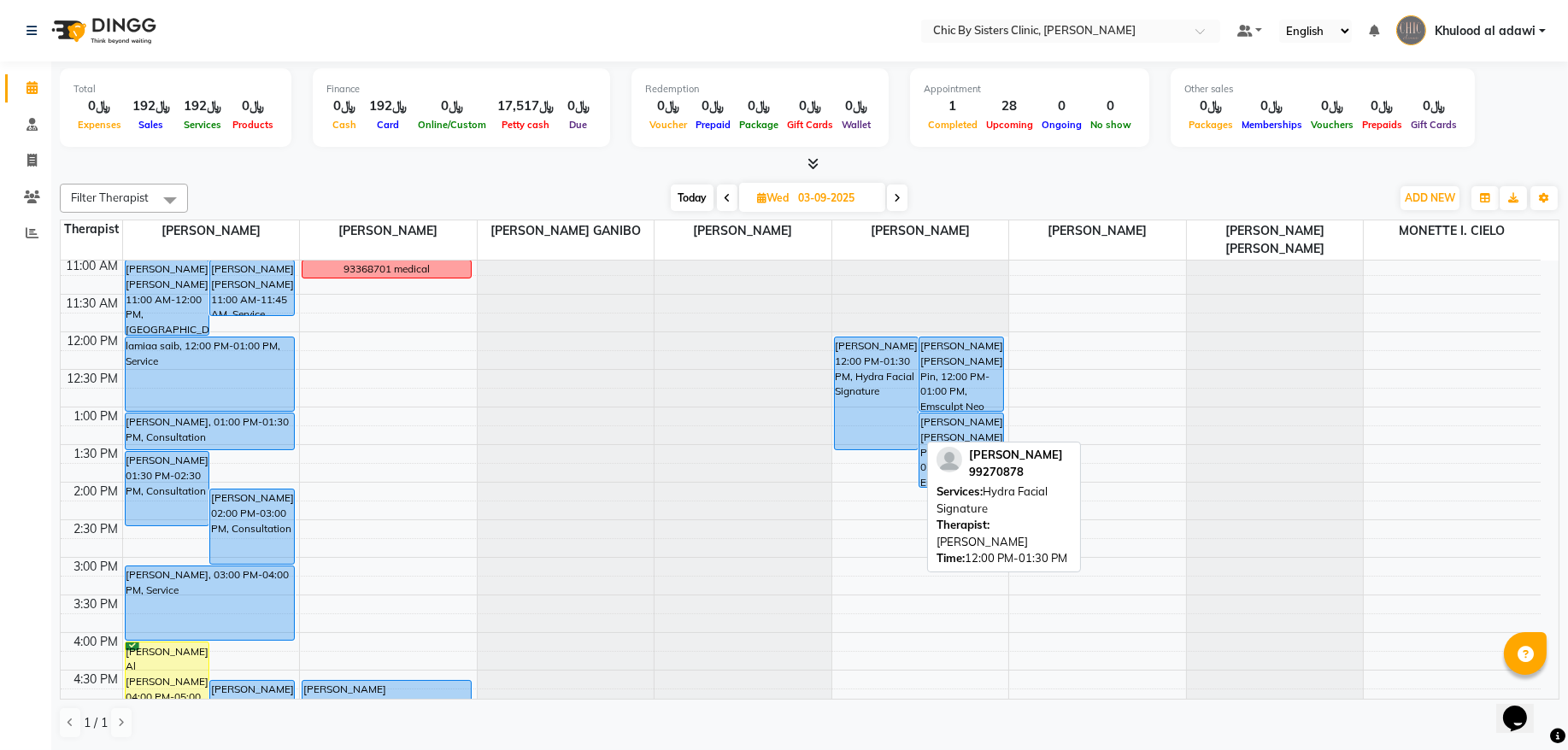
click at [892, 361] on div "[PERSON_NAME], 12:00 PM-01:30 PM, Hydra Facial Signature" at bounding box center [877, 393] width 84 height 112
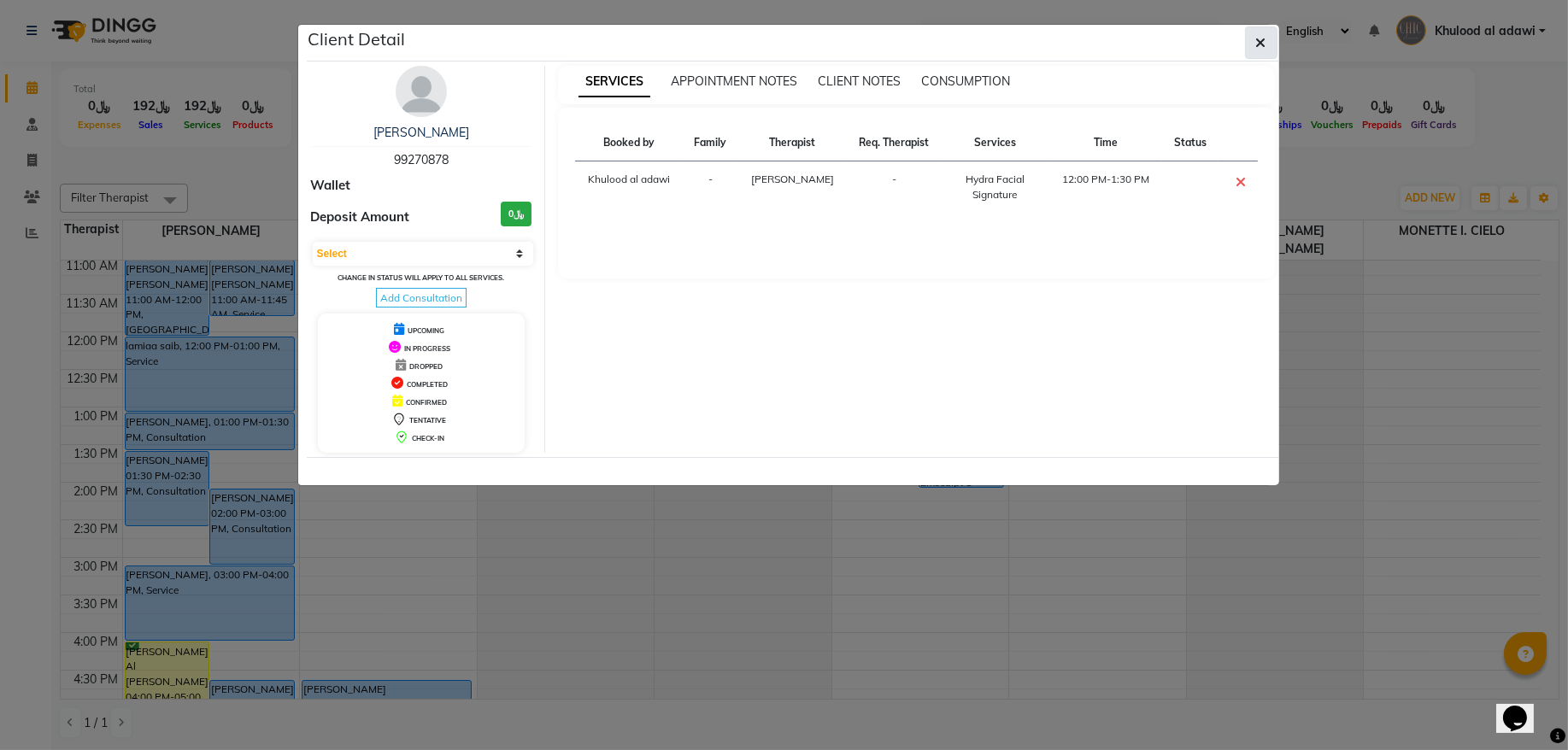
click at [1257, 56] on button "button" at bounding box center [1261, 43] width 32 height 32
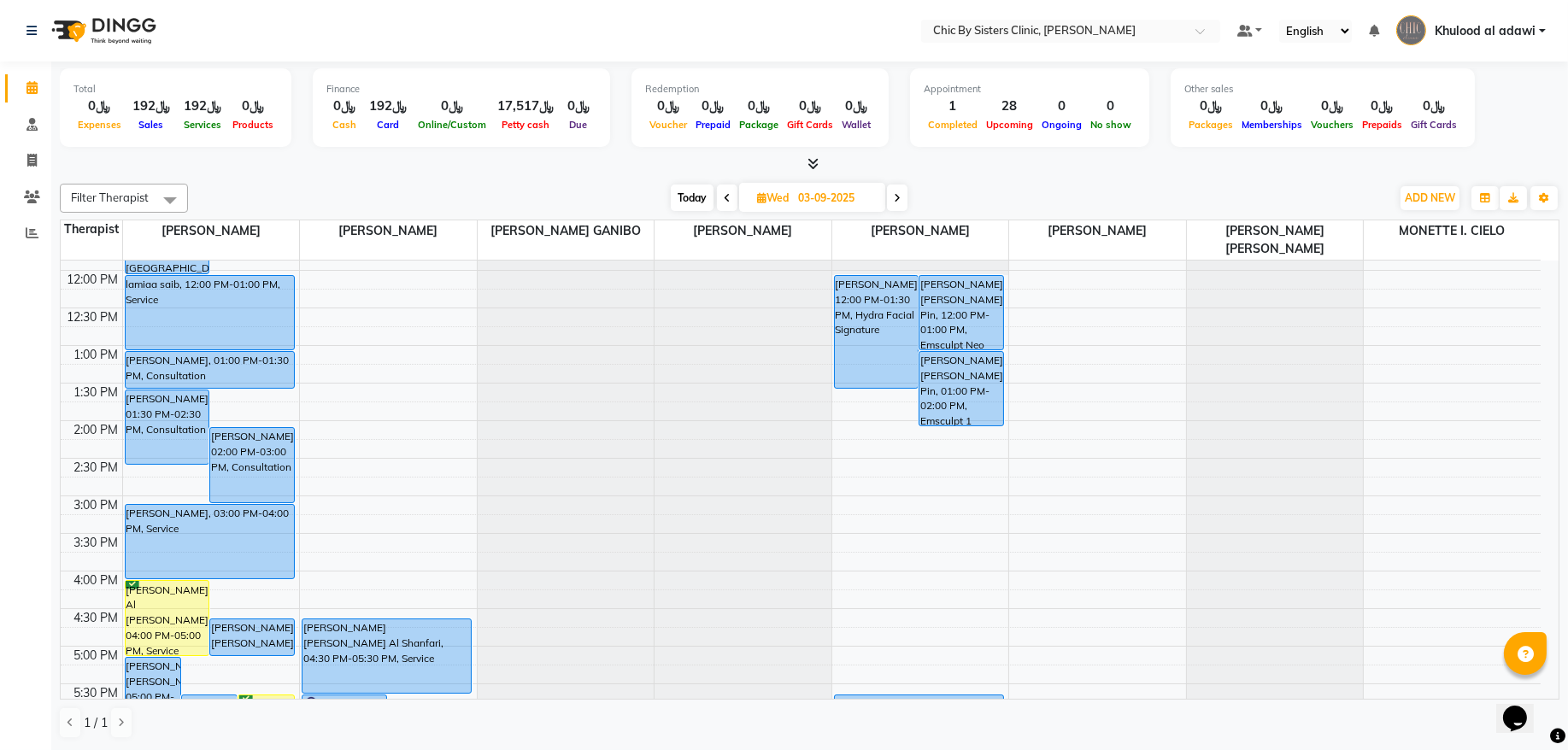
scroll to position [346, 0]
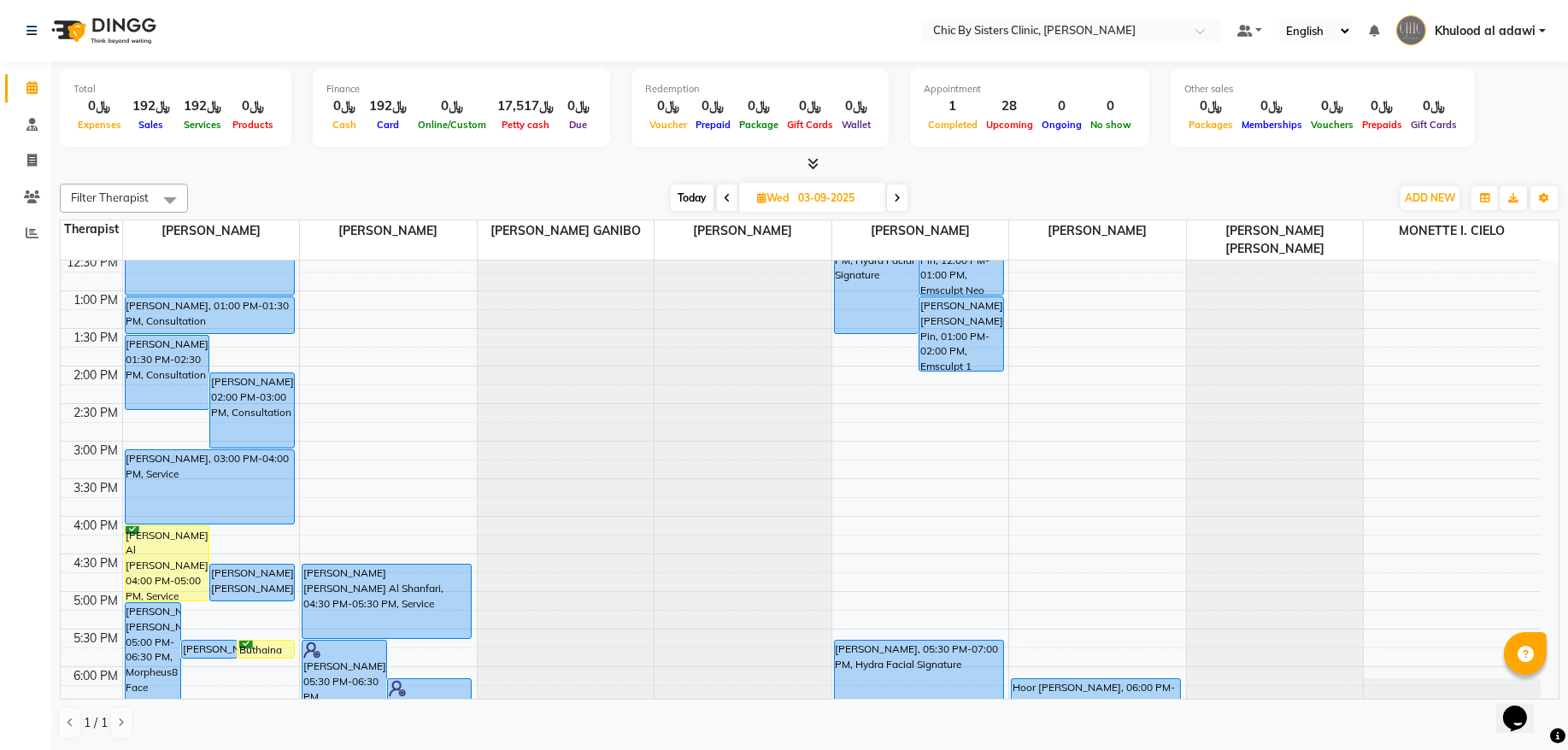
click at [717, 194] on span at bounding box center [727, 198] width 21 height 27
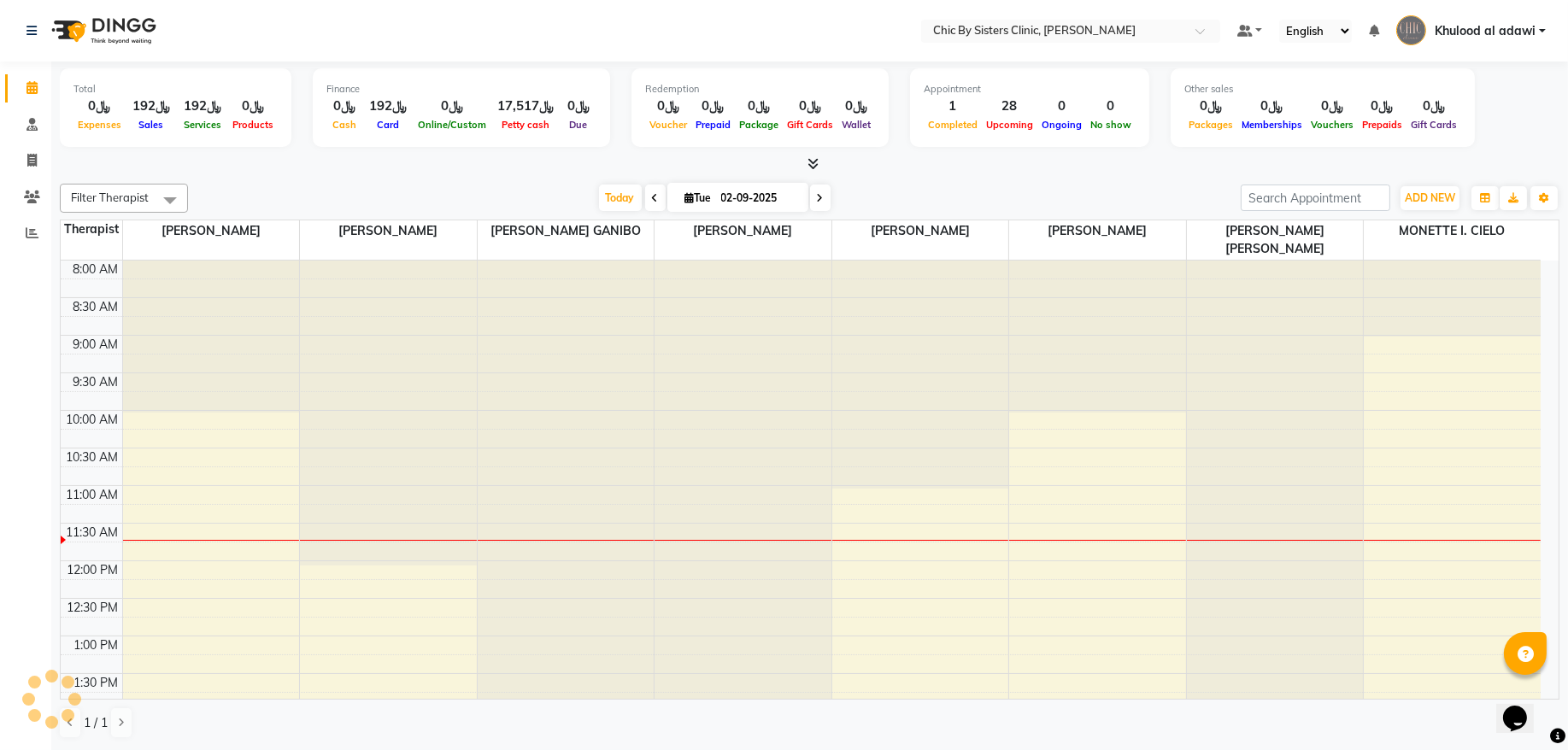
scroll to position [229, 0]
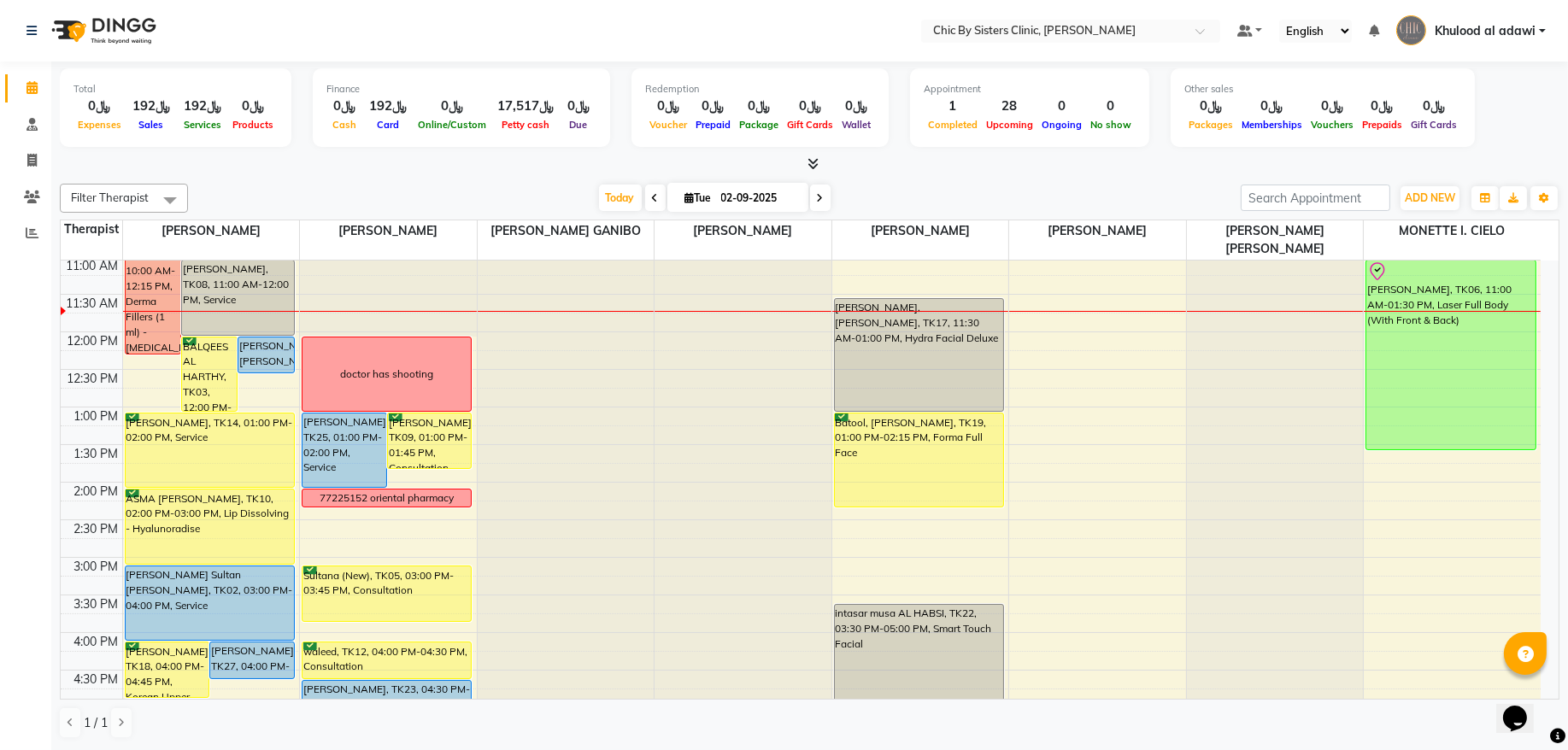
click at [817, 202] on span at bounding box center [820, 198] width 21 height 27
type input "03-09-2025"
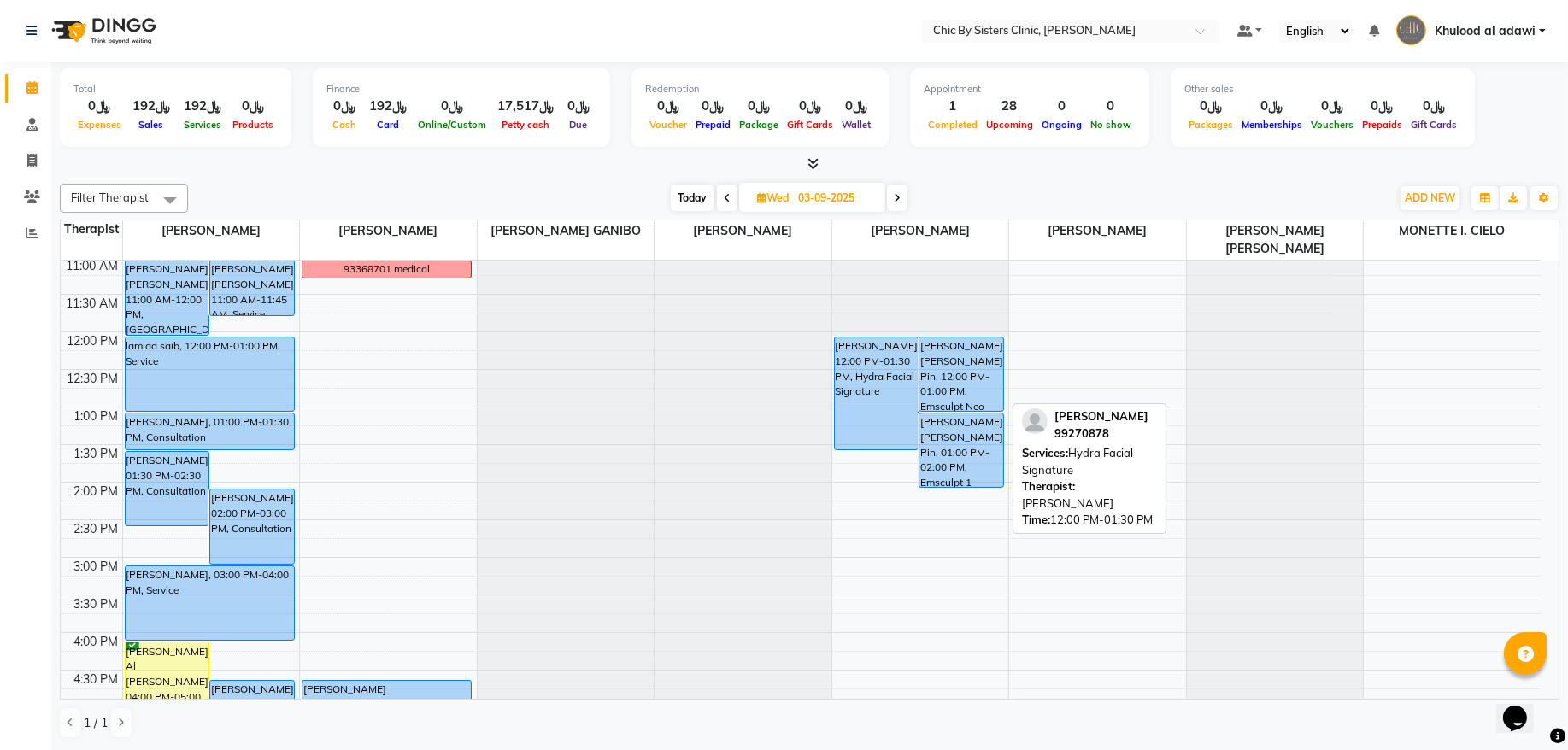
click at [879, 396] on div "[PERSON_NAME], 12:00 PM-01:30 PM, Hydra Facial Signature" at bounding box center [877, 393] width 84 height 112
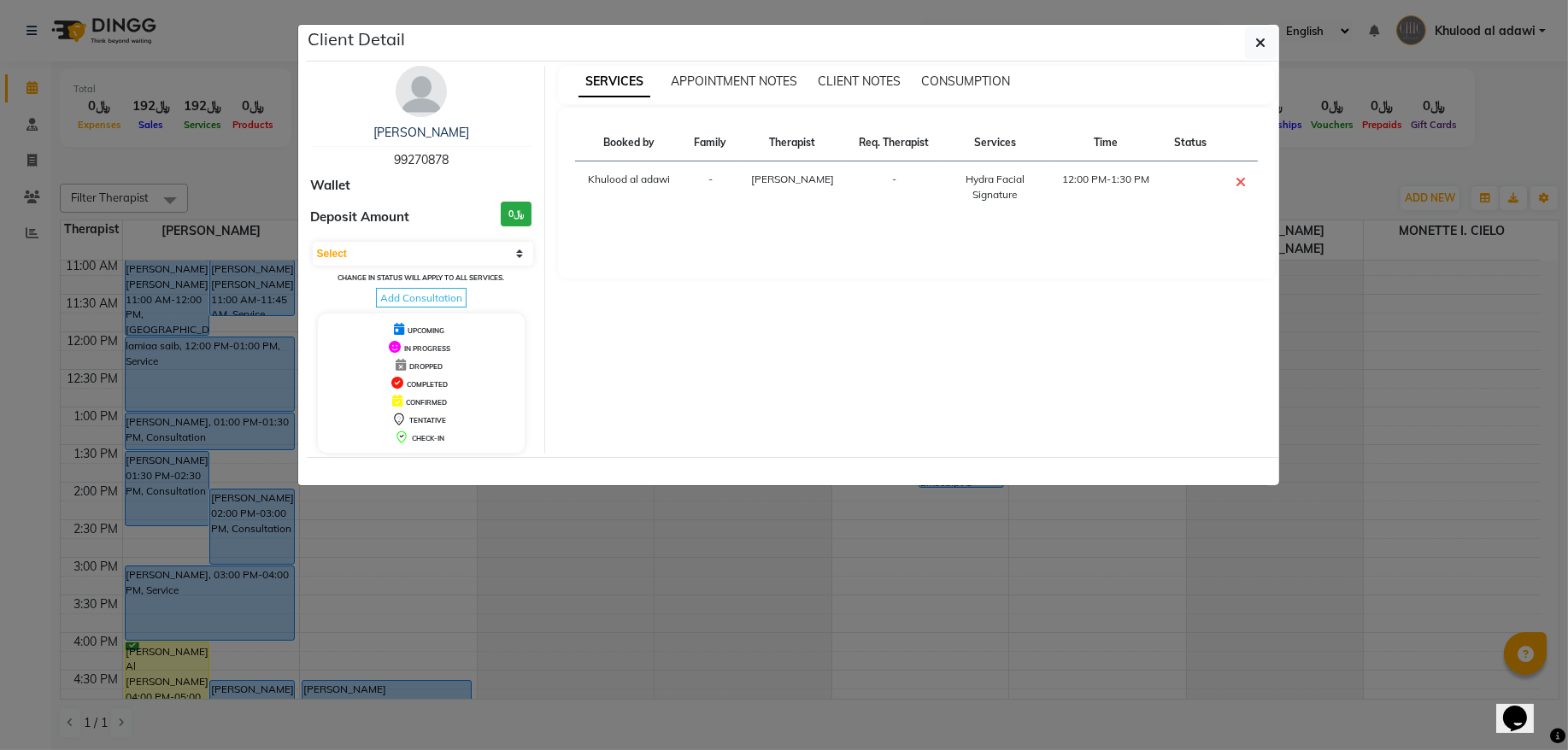
click at [415, 153] on span "99270878" at bounding box center [421, 159] width 54 height 15
copy span "99270878"
click at [426, 93] on img at bounding box center [421, 91] width 51 height 51
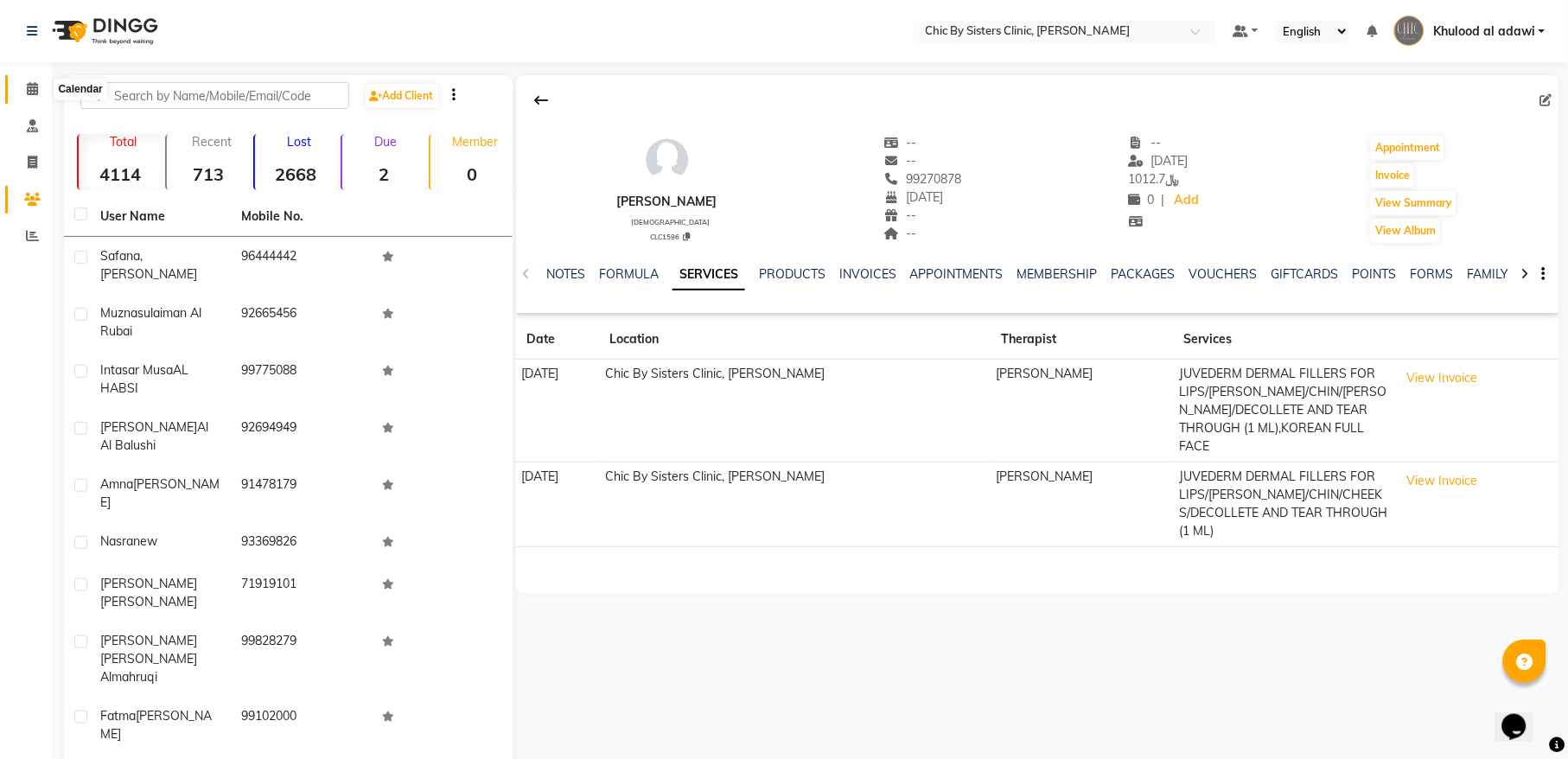
click at [27, 84] on icon at bounding box center [33, 89] width 11 height 13
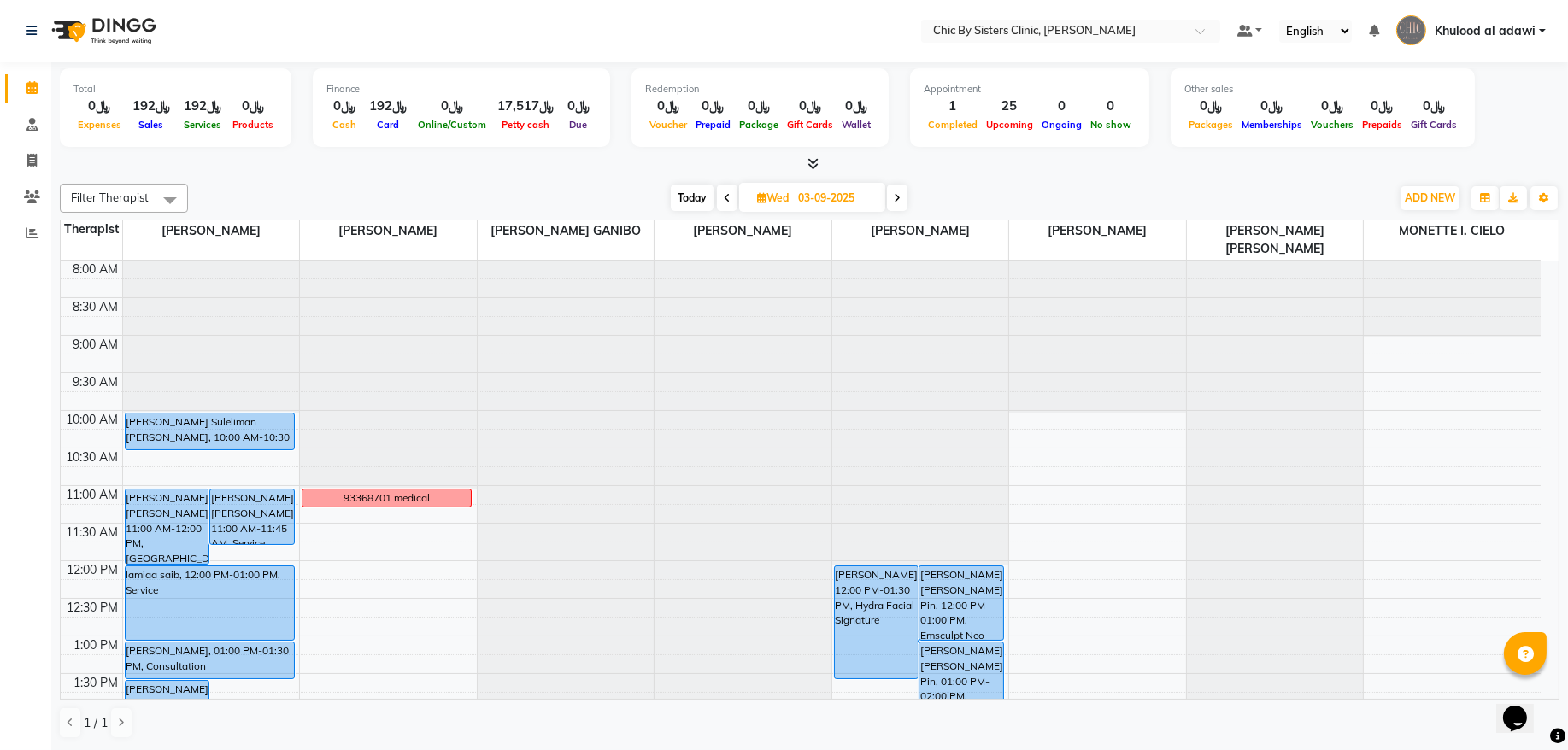
click at [695, 194] on span "Today" at bounding box center [692, 198] width 43 height 27
type input "02-09-2025"
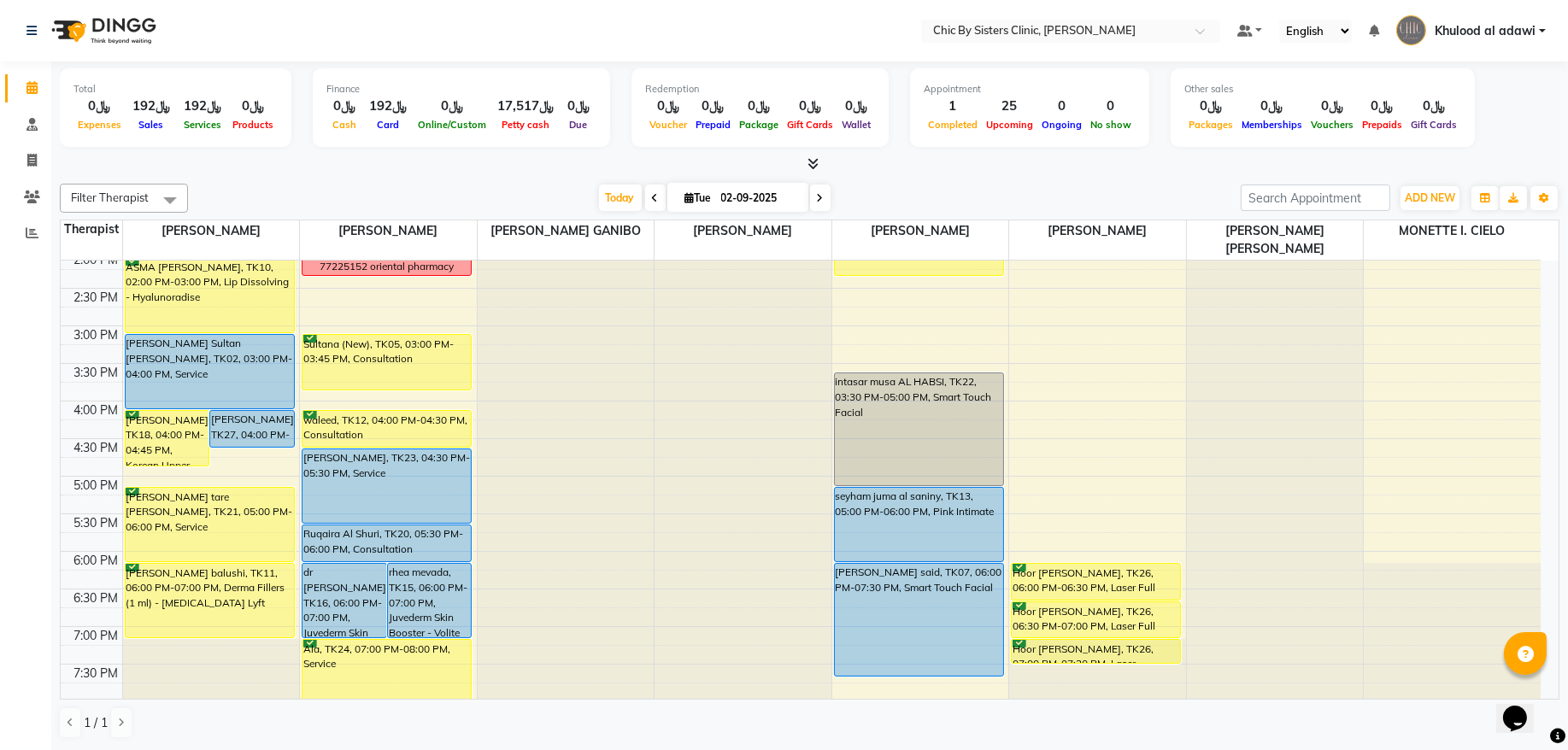
scroll to position [576, 0]
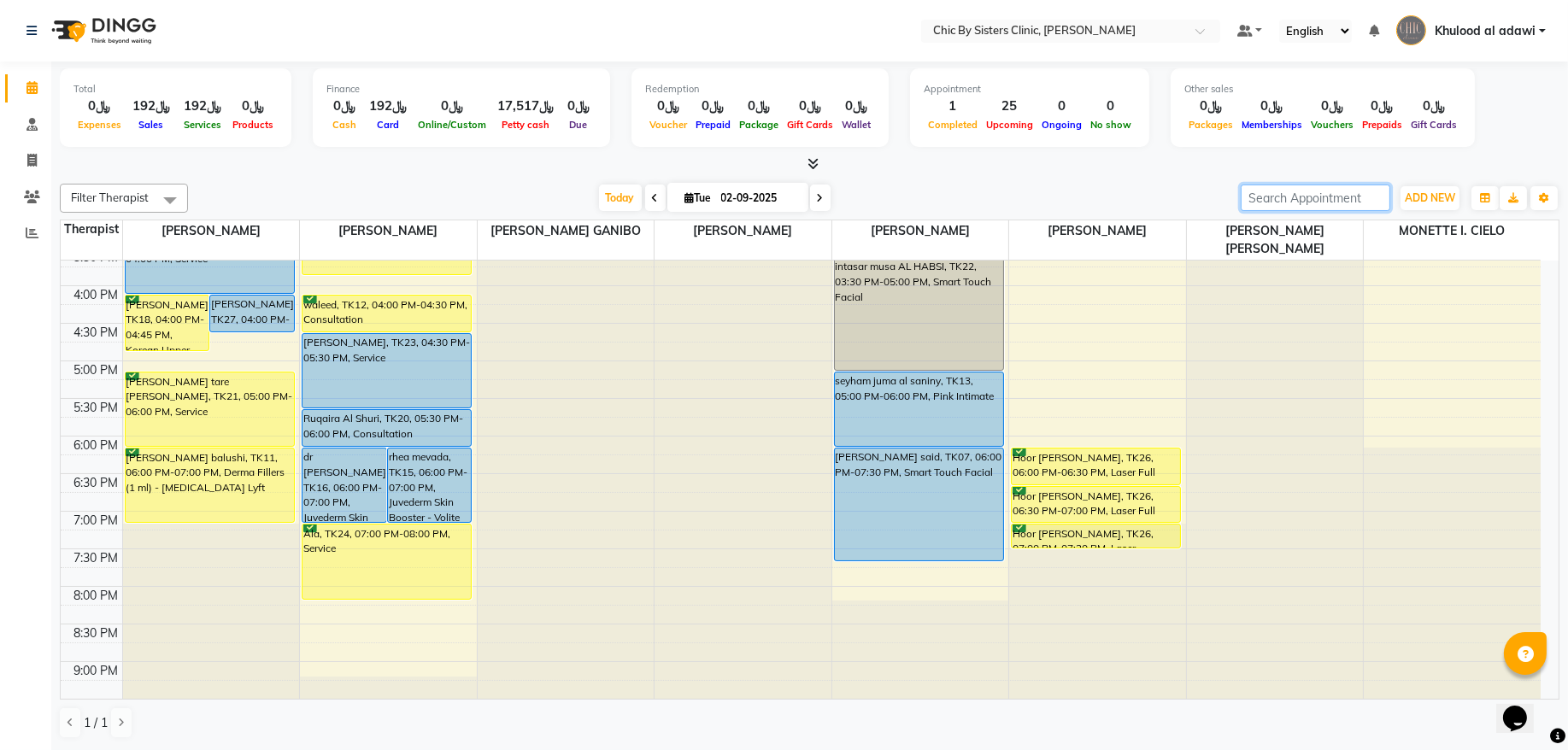
click at [1250, 186] on input "search" at bounding box center [1315, 198] width 149 height 27
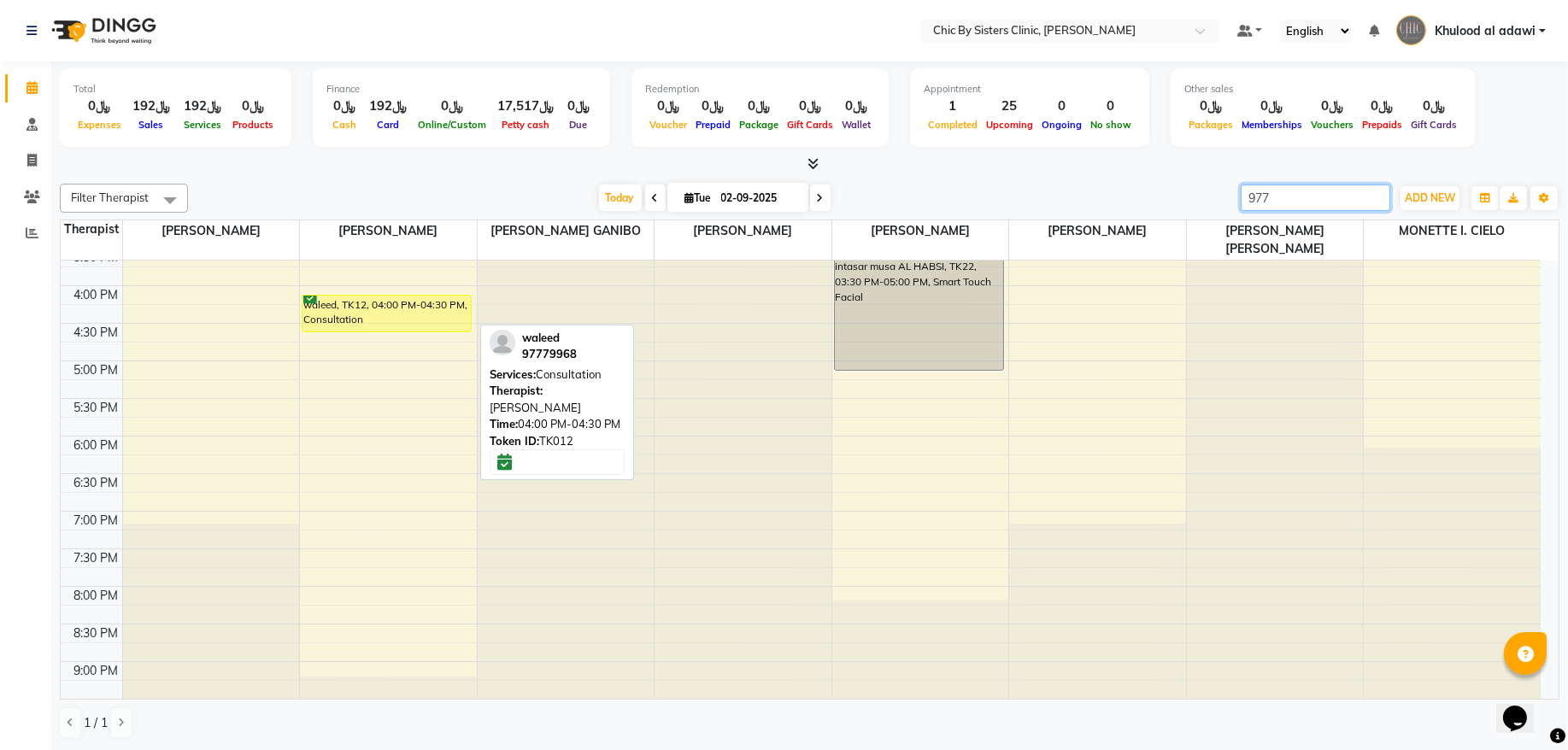
type input "977"
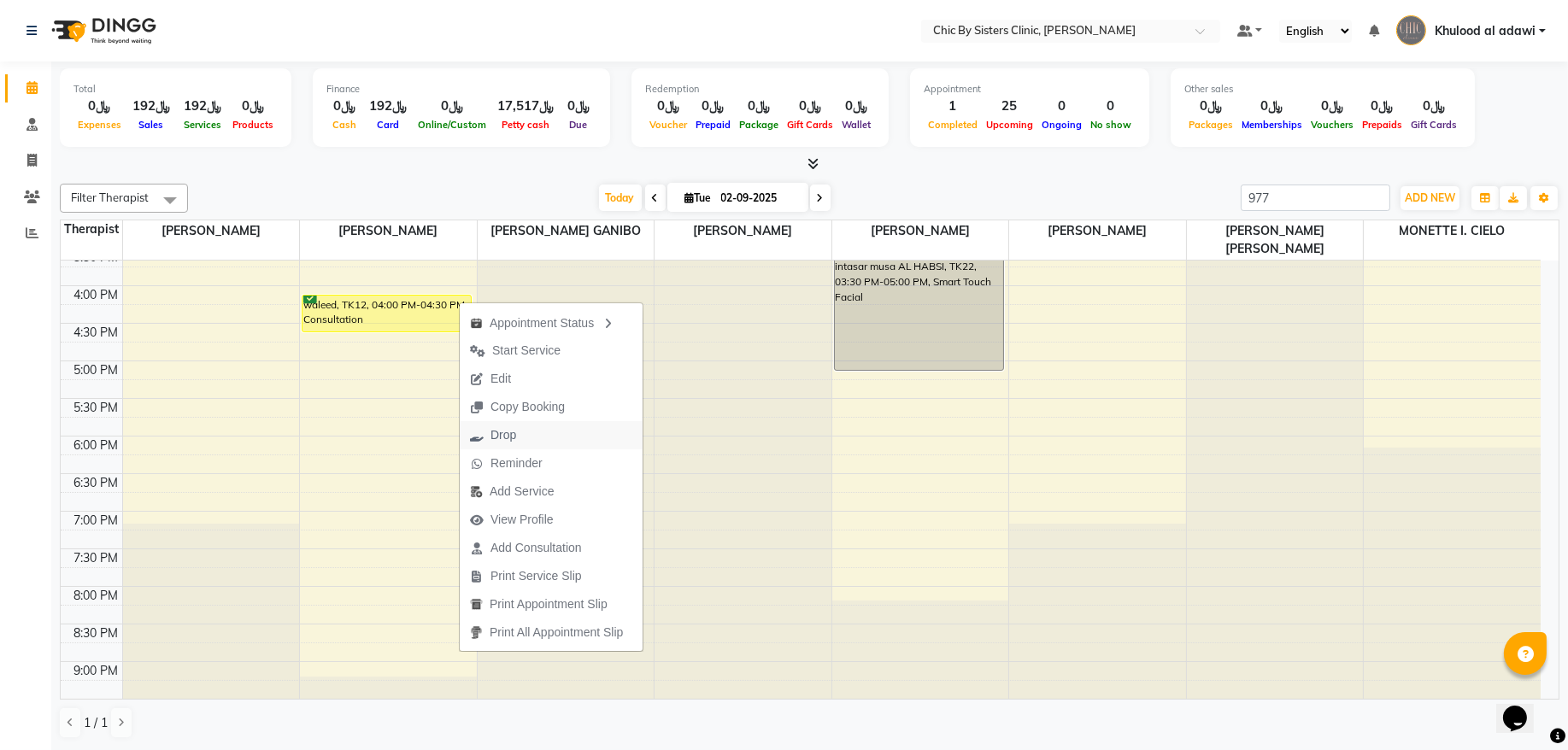
click at [510, 436] on span "Drop" at bounding box center [503, 436] width 26 height 18
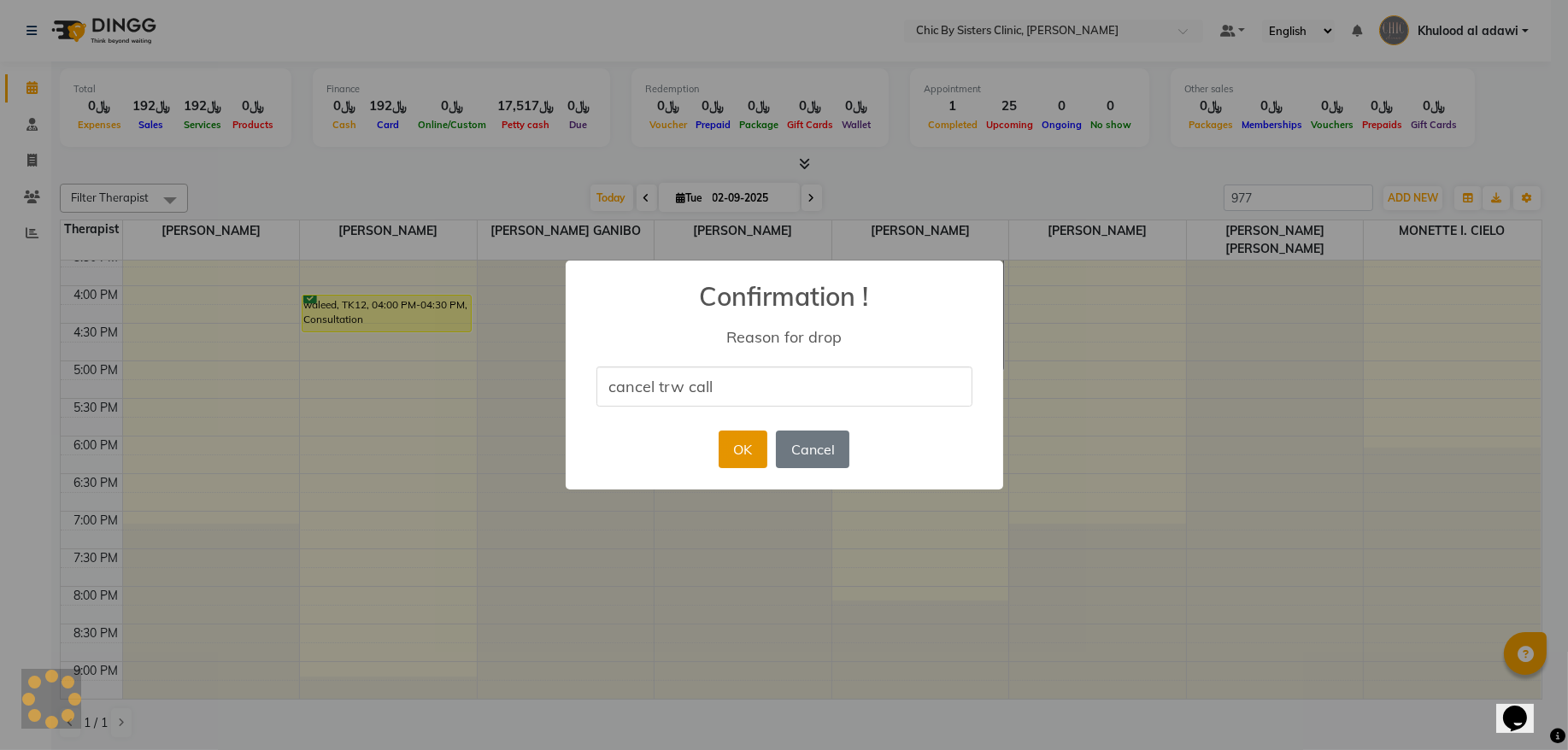
type input "cancel trw call"
click at [760, 451] on button "OK" at bounding box center [743, 449] width 49 height 38
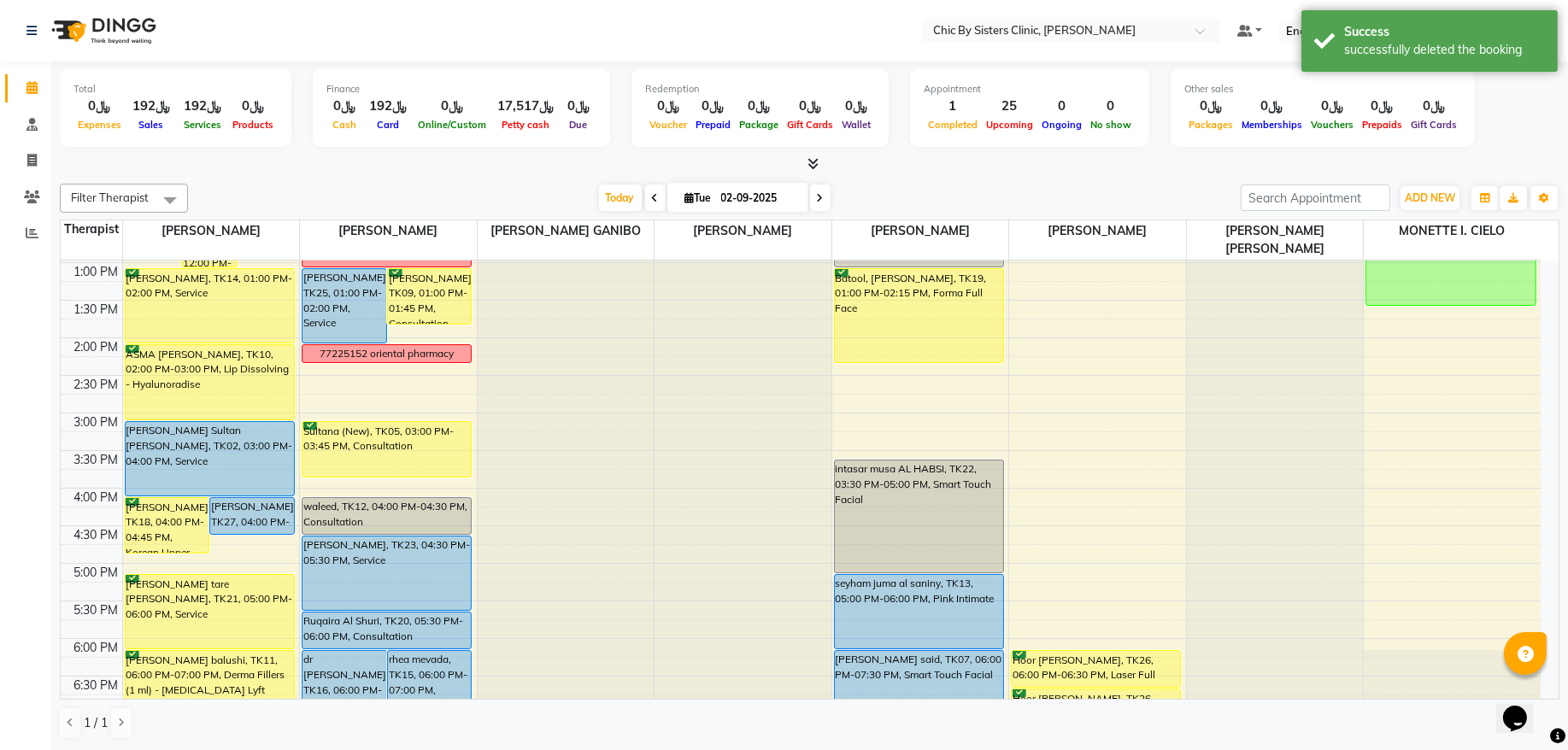
scroll to position [346, 0]
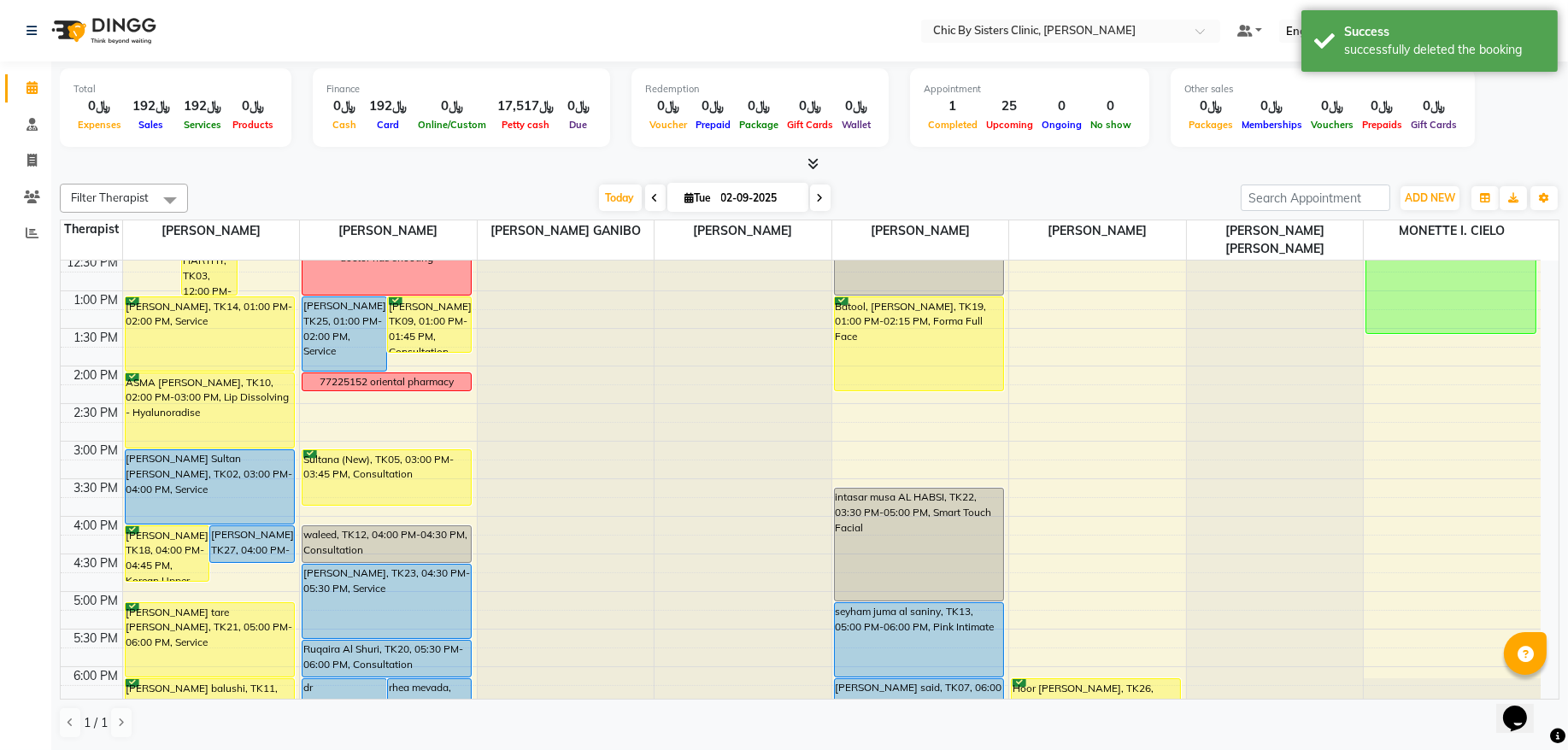
click at [817, 193] on icon at bounding box center [821, 197] width 7 height 10
type input "03-09-2025"
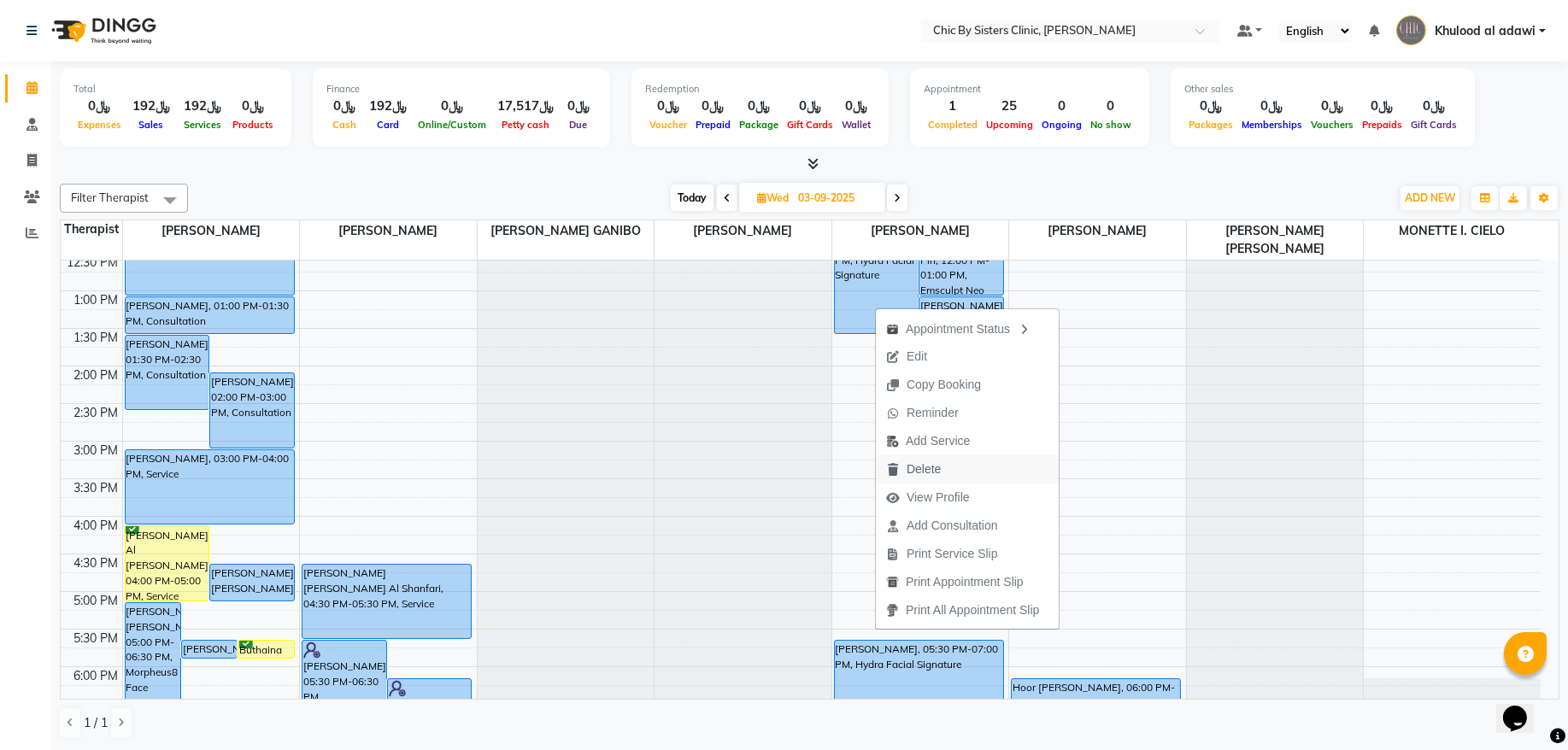
click at [922, 474] on span "Delete" at bounding box center [923, 470] width 34 height 18
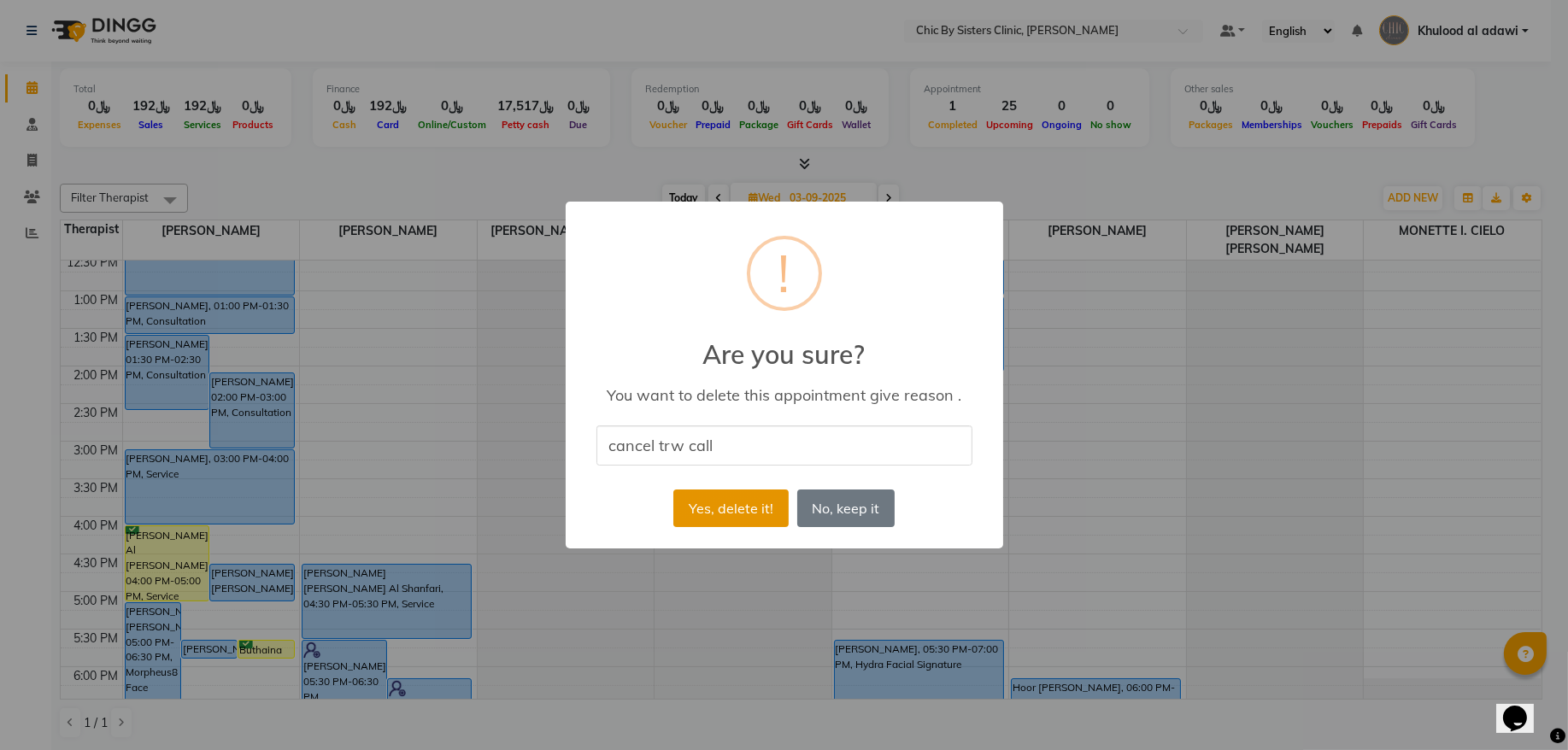
type input "cancel trw call"
click at [758, 495] on button "Yes, delete it!" at bounding box center [730, 508] width 114 height 38
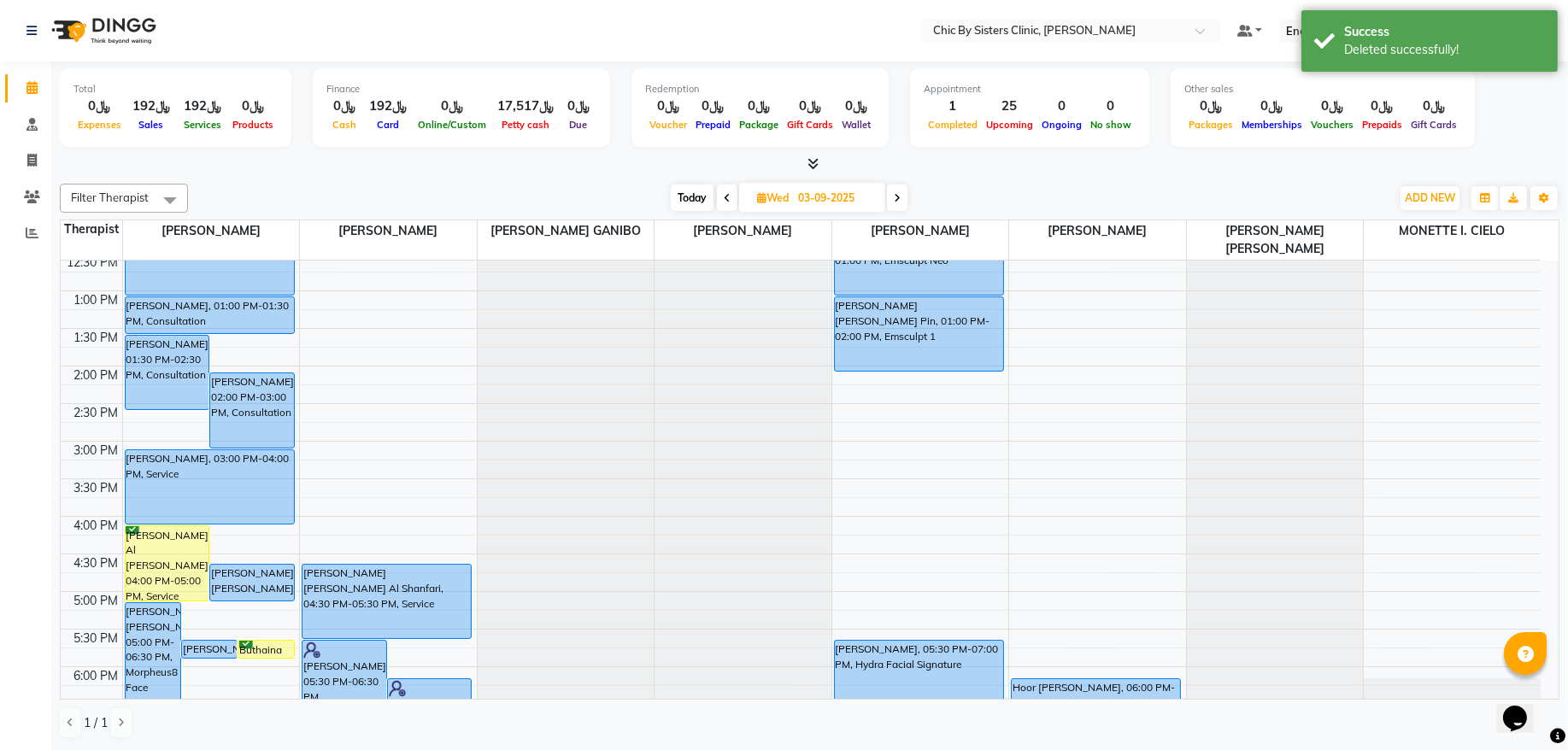
click at [690, 197] on span "Today" at bounding box center [692, 198] width 43 height 27
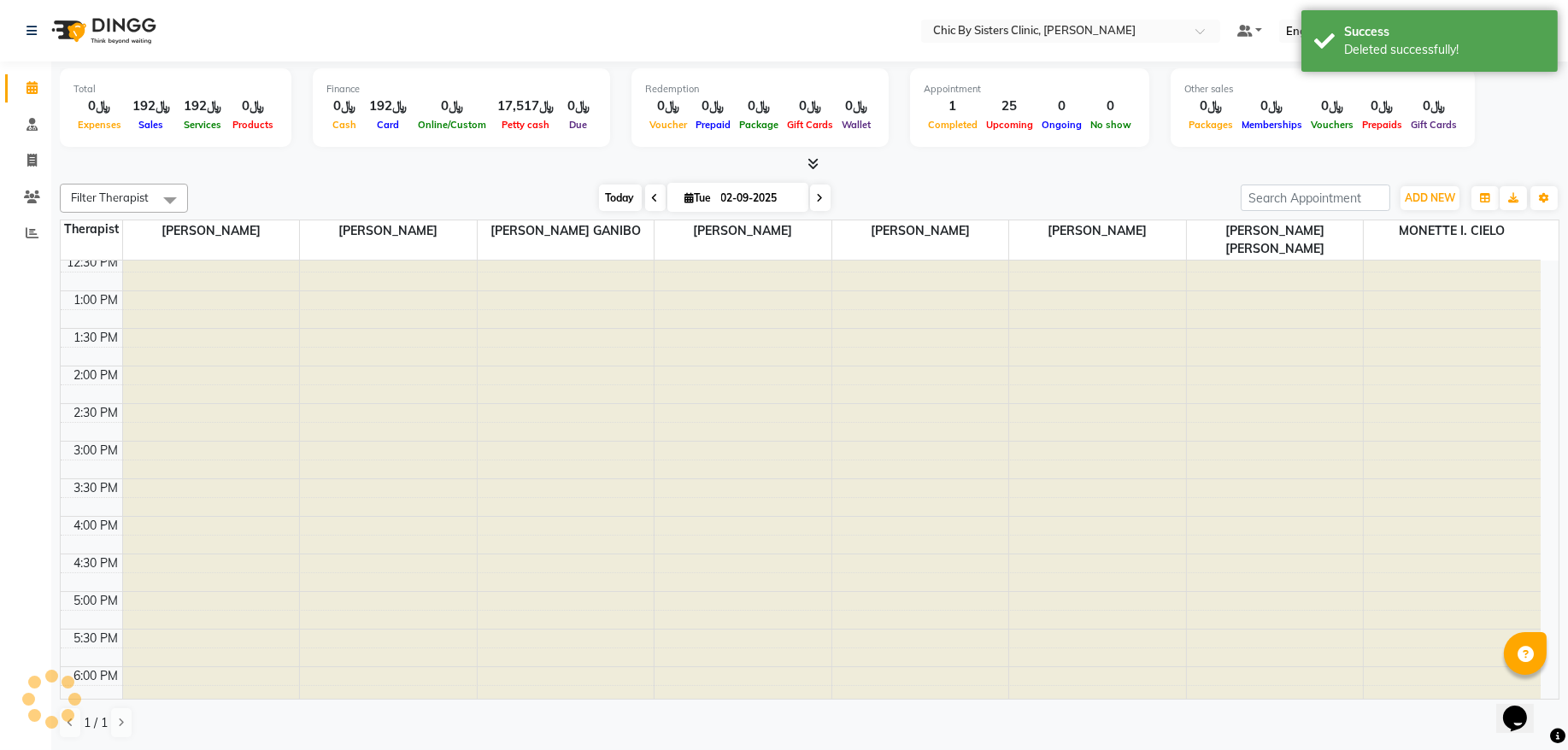
scroll to position [229, 0]
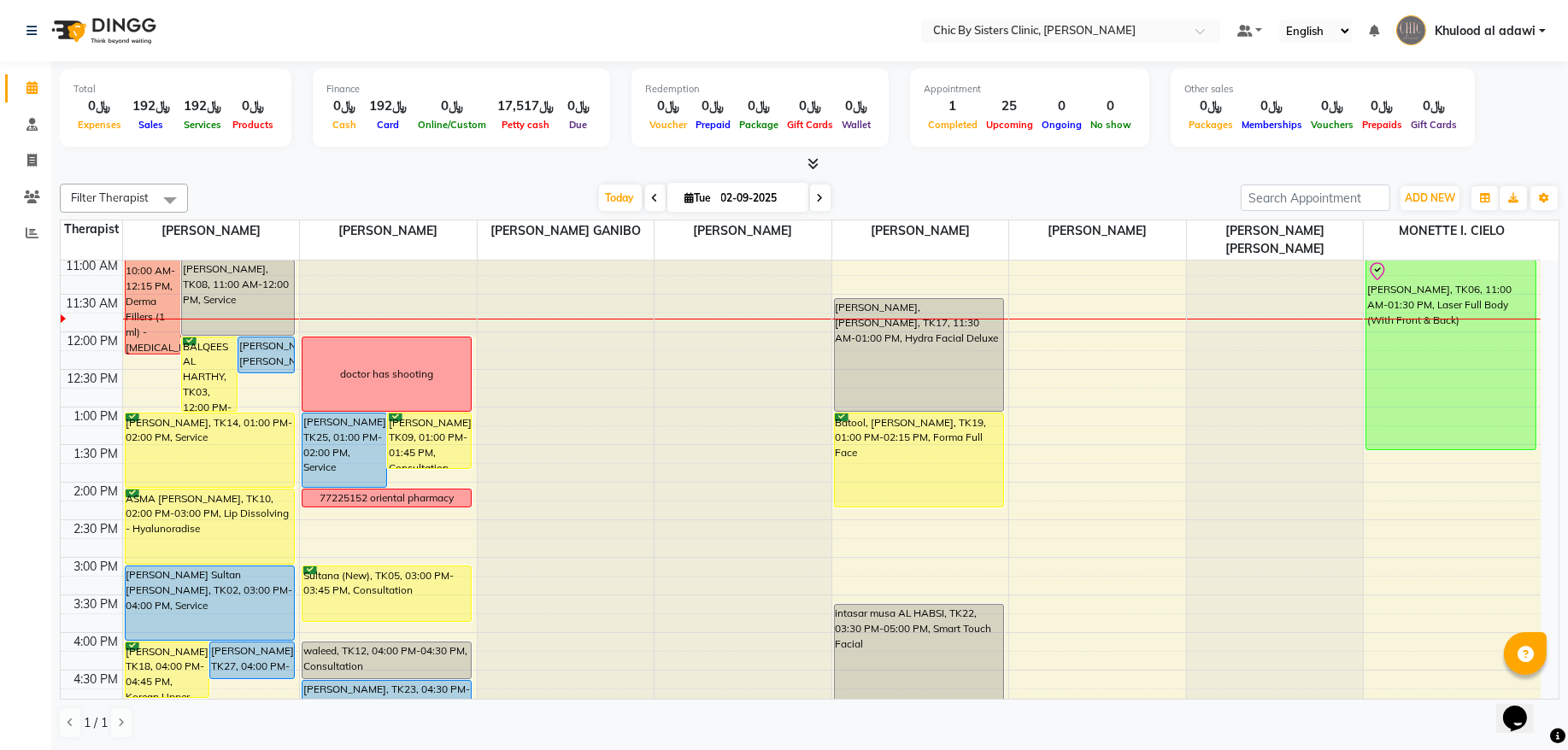
click at [813, 209] on span at bounding box center [820, 198] width 21 height 27
type input "03-09-2025"
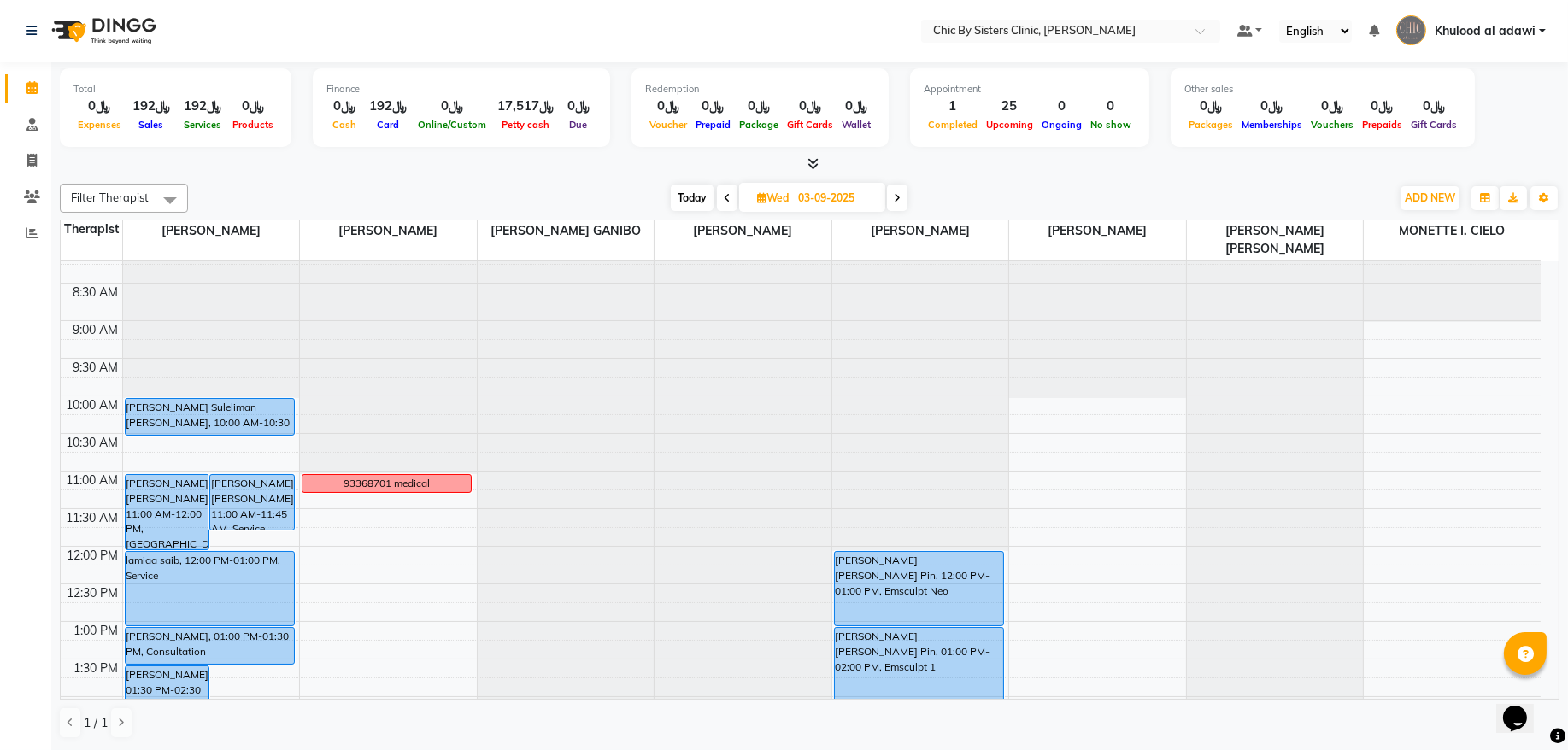
scroll to position [0, 0]
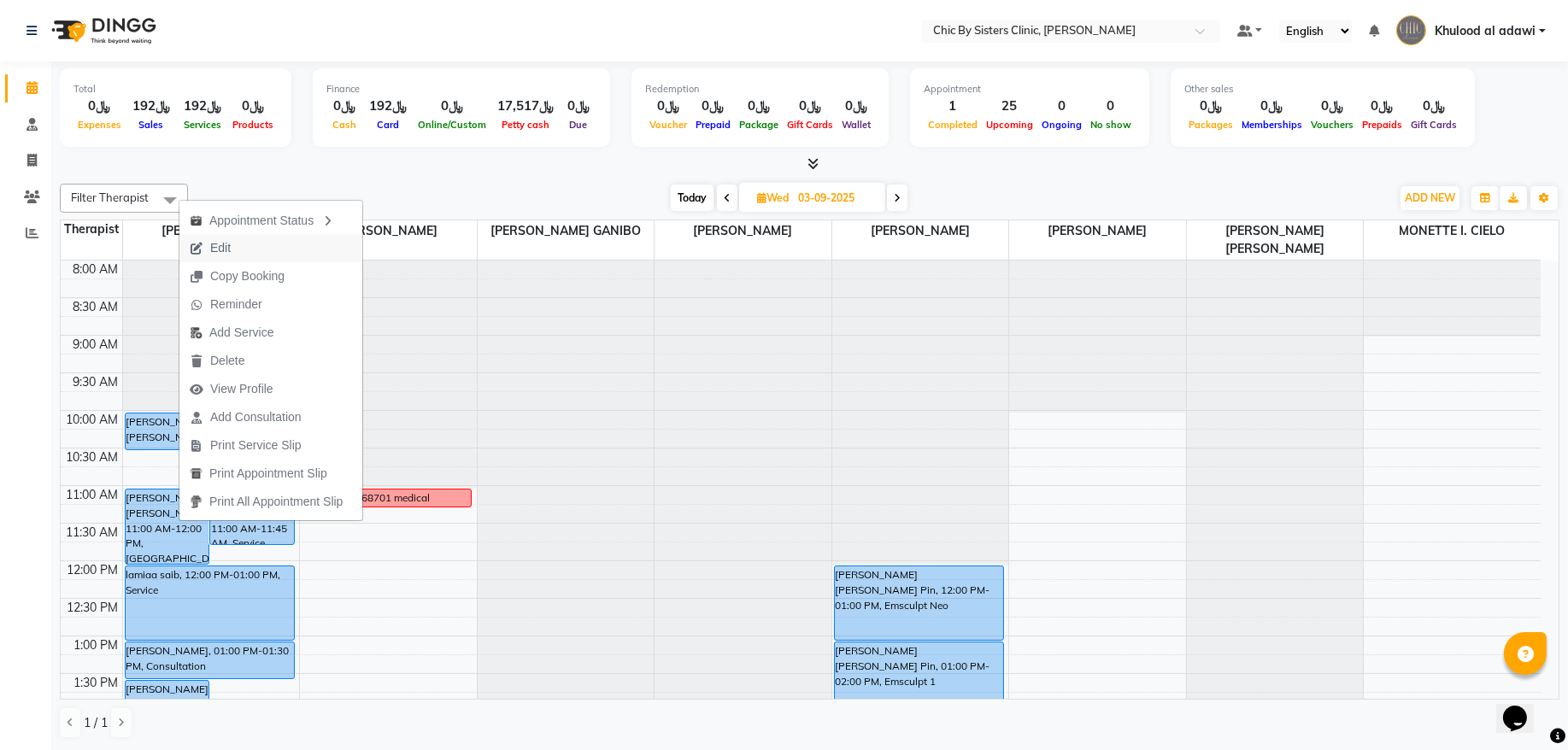
click at [228, 246] on span "Edit" at bounding box center [220, 248] width 21 height 18
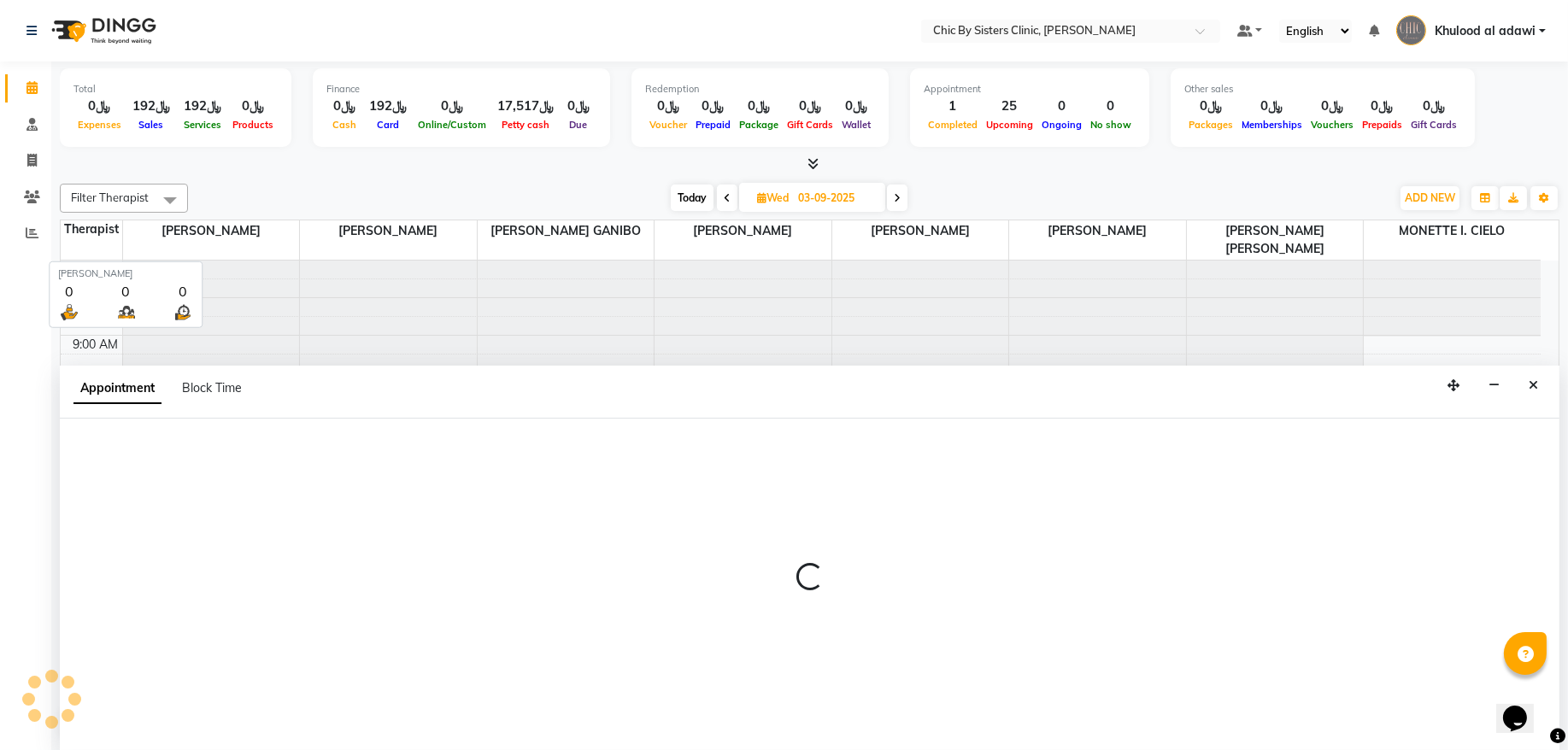
select select "tentative"
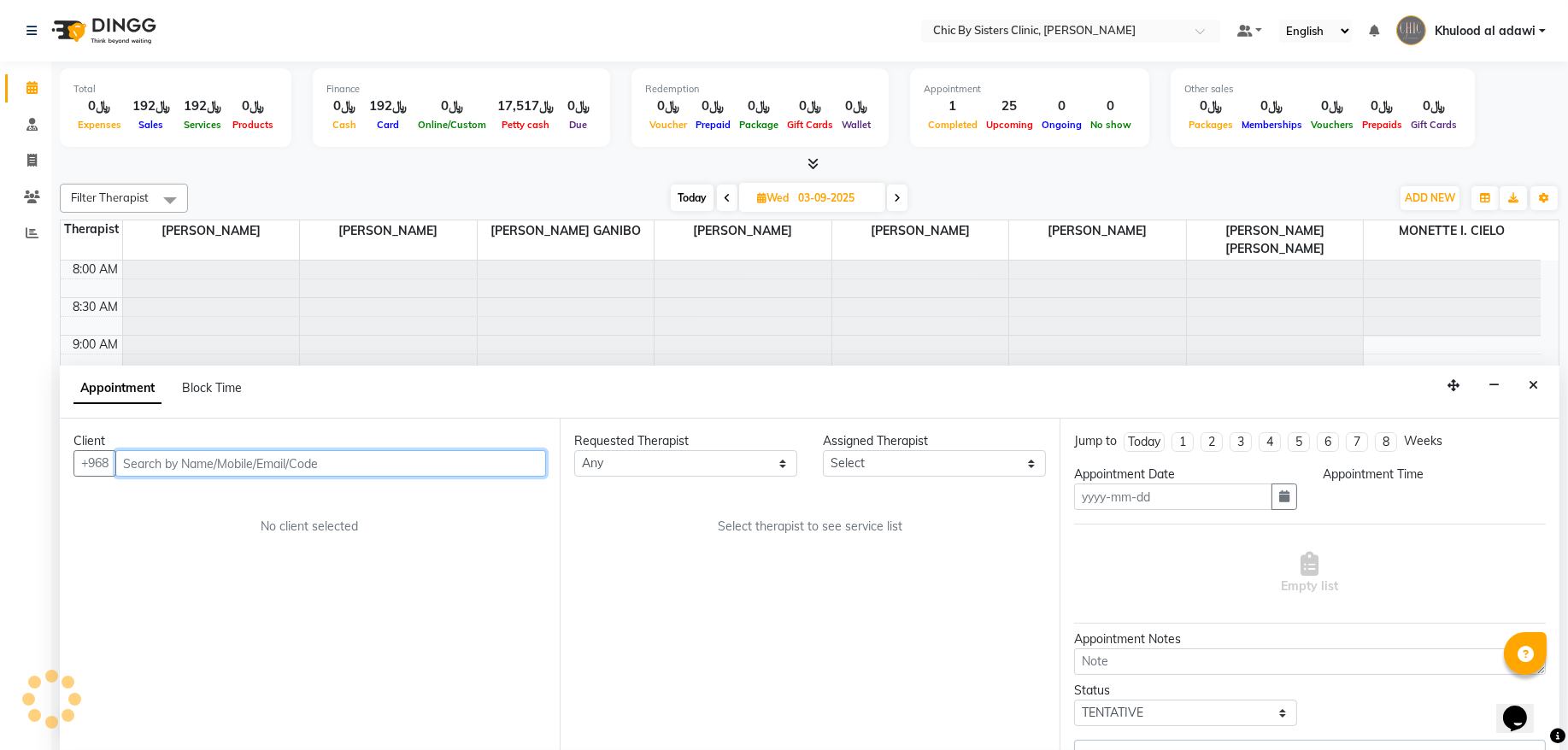
type input "03-09-2025"
select select "upcoming"
select select "660"
select select "49177"
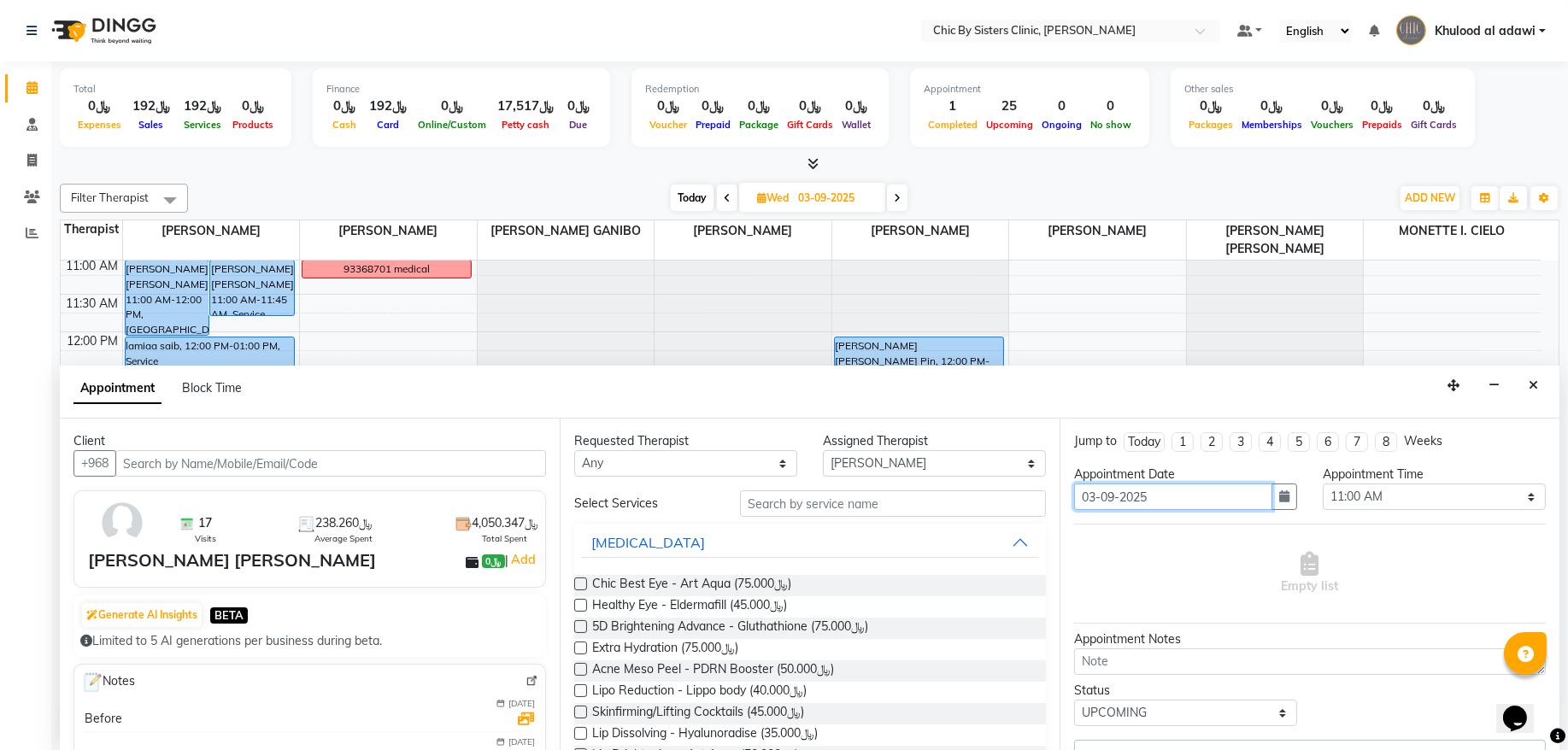
click at [1253, 500] on input "03-09-2025" at bounding box center [1173, 497] width 198 height 27
click at [1272, 501] on button "button" at bounding box center [1284, 497] width 26 height 27
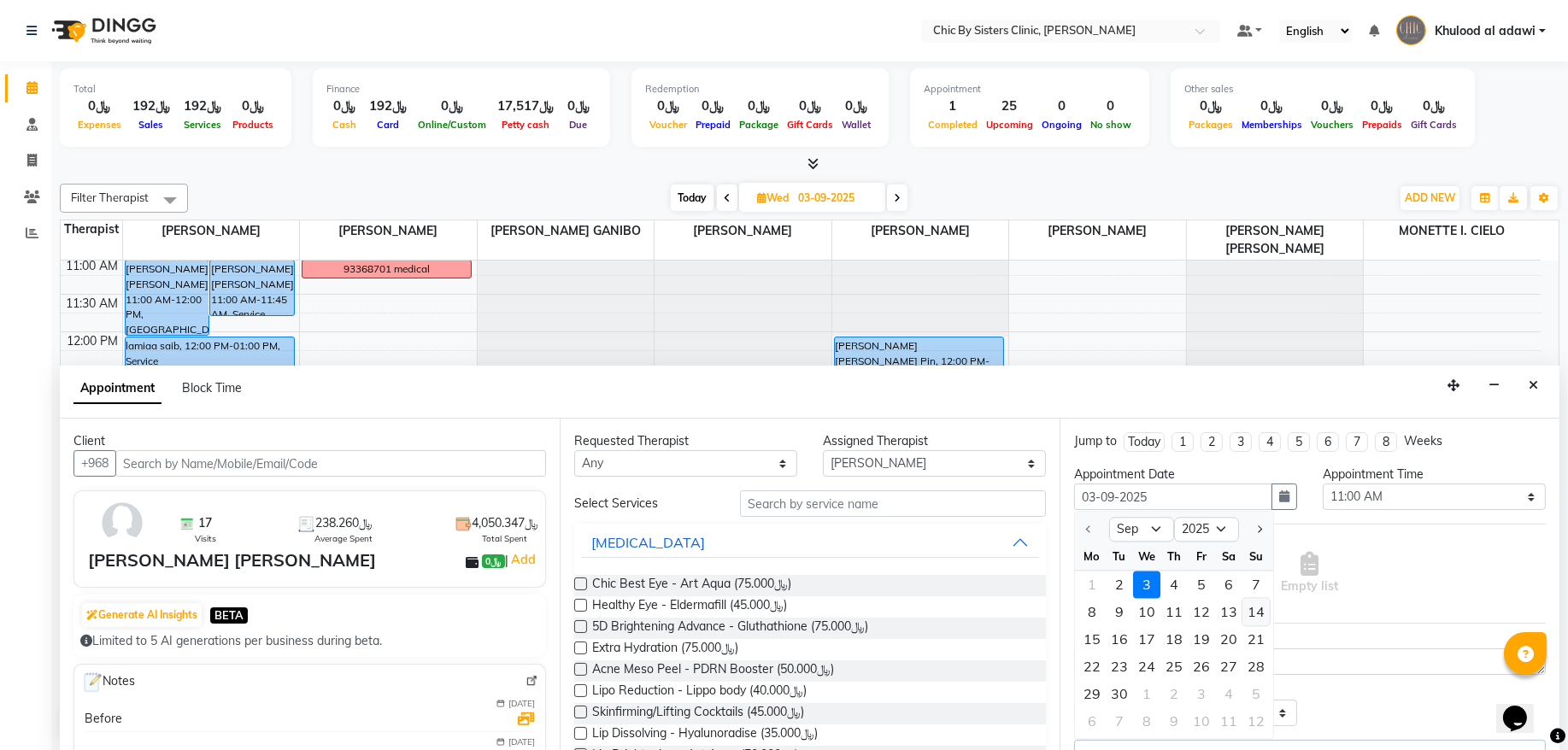
click at [1264, 608] on div "14" at bounding box center [1256, 612] width 28 height 28
type input "14-09-2025"
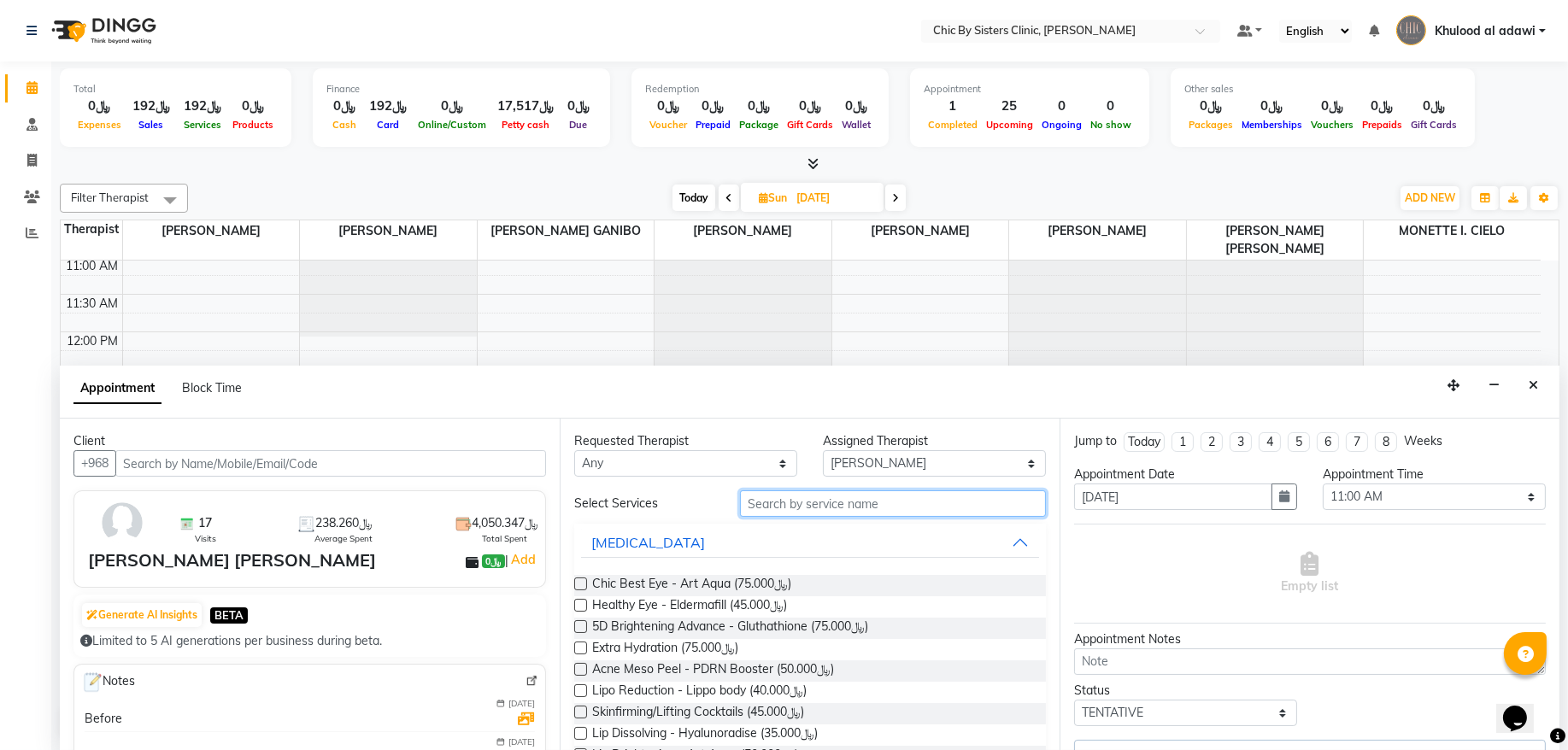
click at [888, 507] on input "text" at bounding box center [893, 504] width 306 height 27
click at [1345, 505] on select "Select 09:00 AM 09:15 AM 09:30 AM 09:45 AM 10:00 AM 10:15 AM 10:30 AM 10:45 AM …" at bounding box center [1435, 497] width 223 height 27
select select "600"
click at [1323, 485] on select "Select 09:00 AM 09:15 AM 09:30 AM 09:45 AM 10:00 AM 10:15 AM 10:30 AM 10:45 AM …" at bounding box center [1435, 497] width 223 height 27
click at [987, 507] on input "text" at bounding box center [893, 504] width 306 height 27
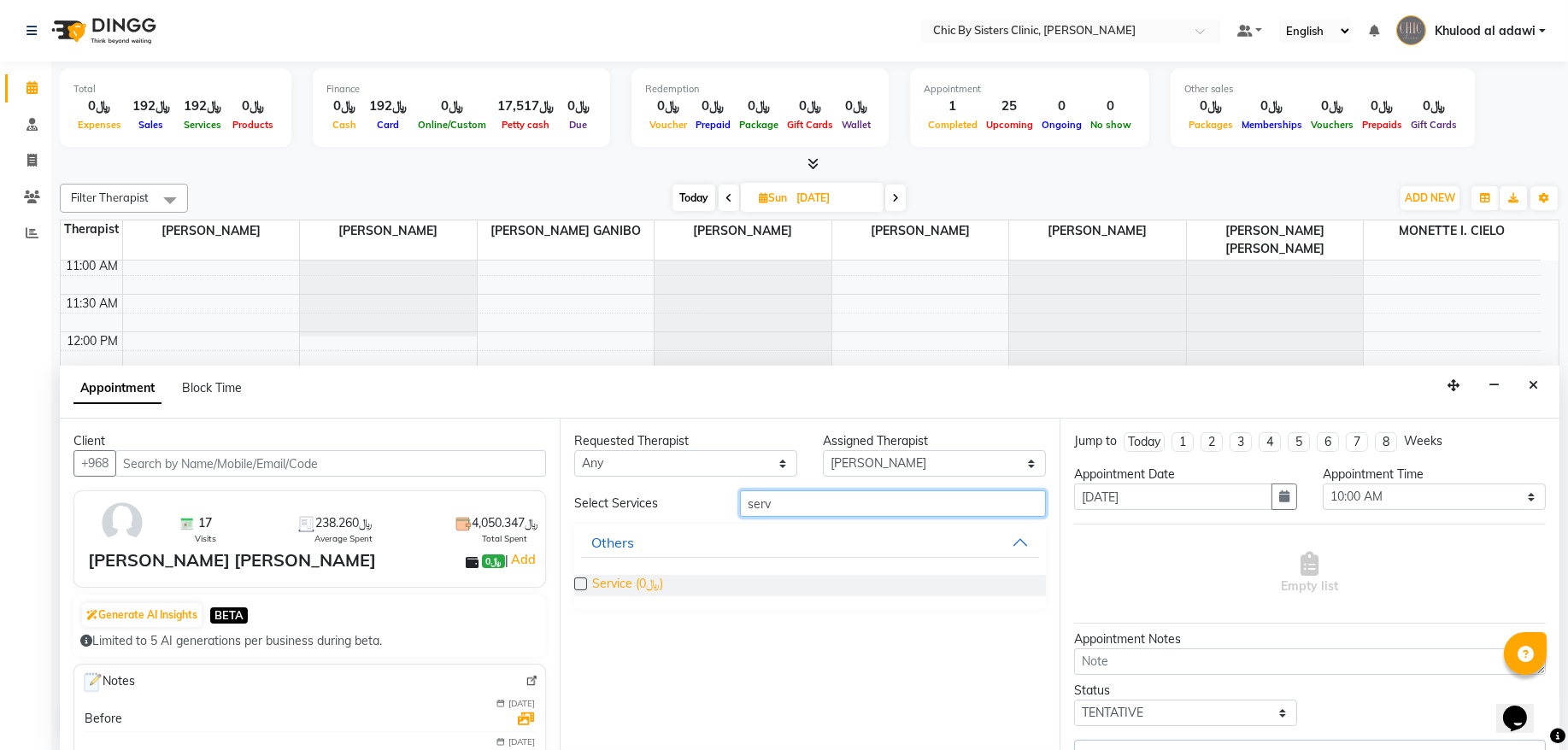
type input "serv"
click at [646, 588] on span "Service (﷼0)" at bounding box center [627, 586] width 71 height 21
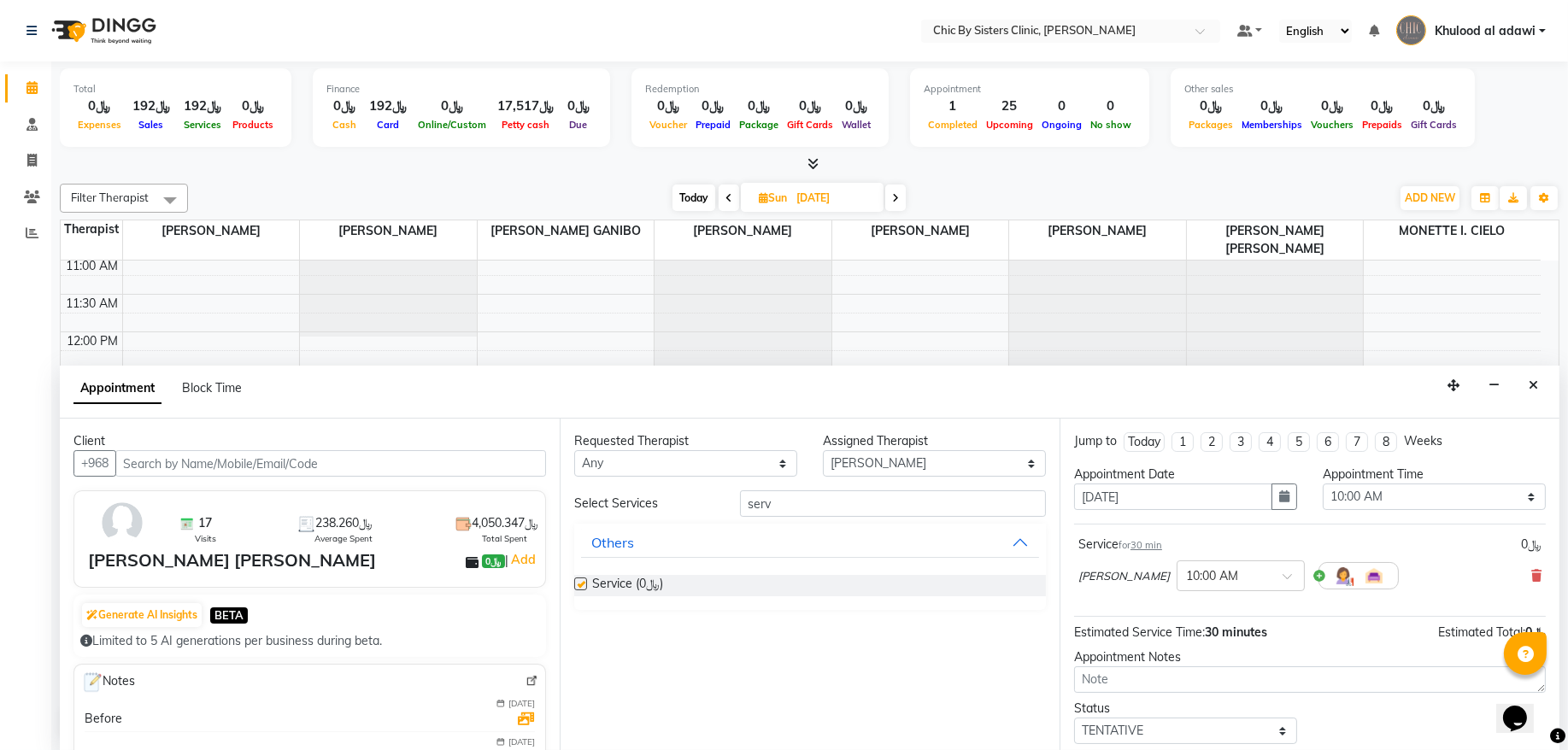
checkbox input "false"
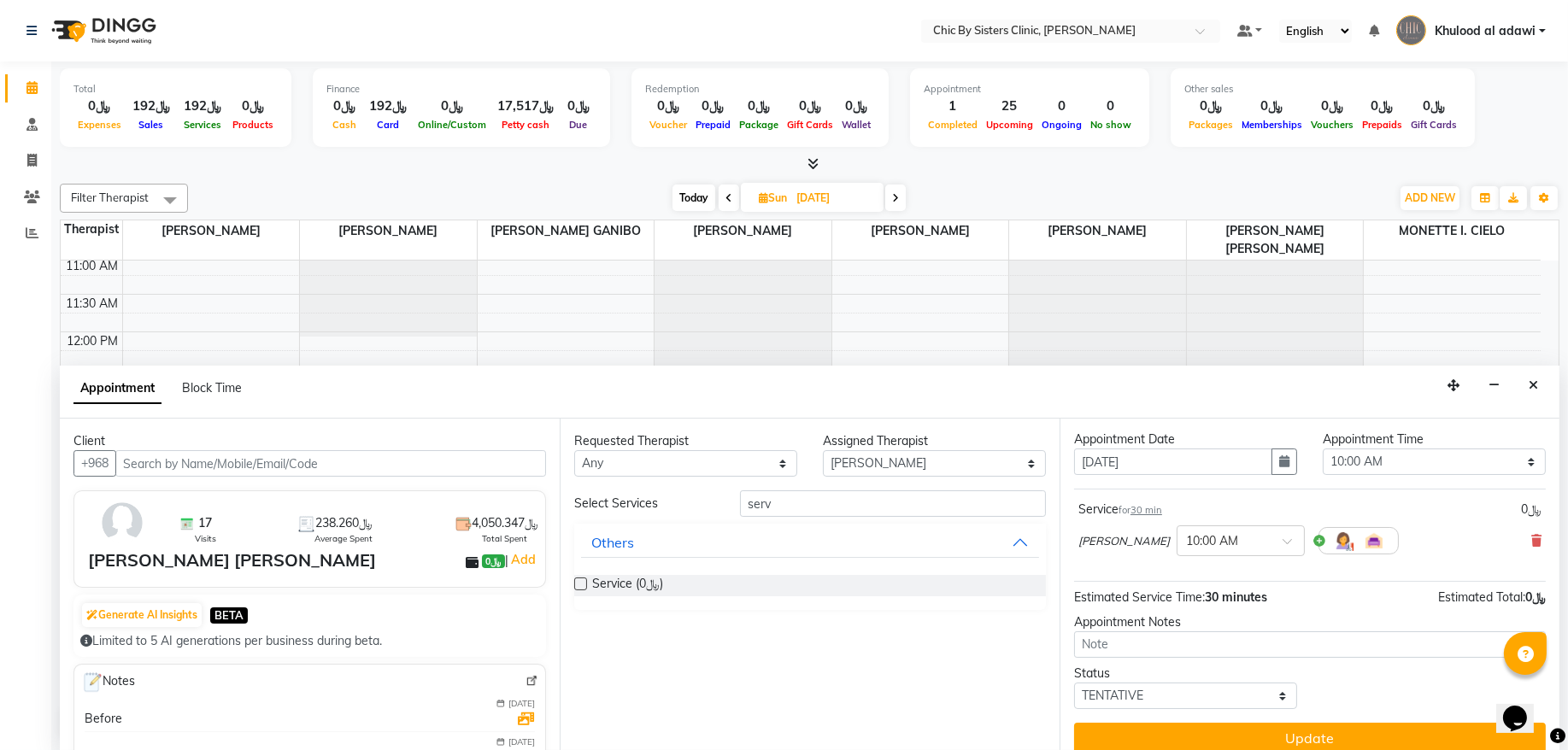
scroll to position [54, 0]
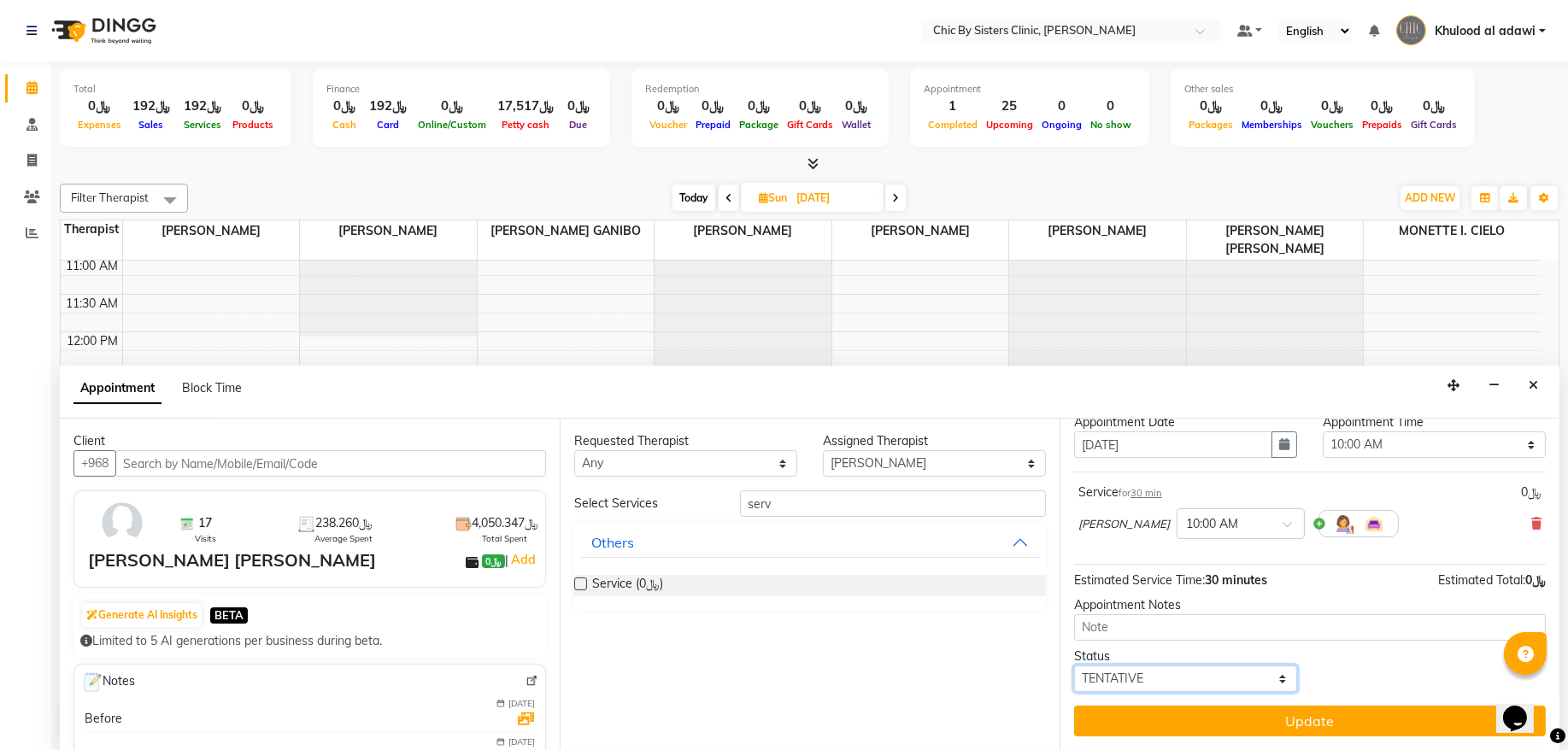
click at [1226, 671] on select "Select TENTATIVE CONFIRM UPCOMING" at bounding box center [1186, 679] width 223 height 27
select select "upcoming"
click at [1074, 667] on select "Select TENTATIVE CONFIRM UPCOMING" at bounding box center [1186, 679] width 223 height 27
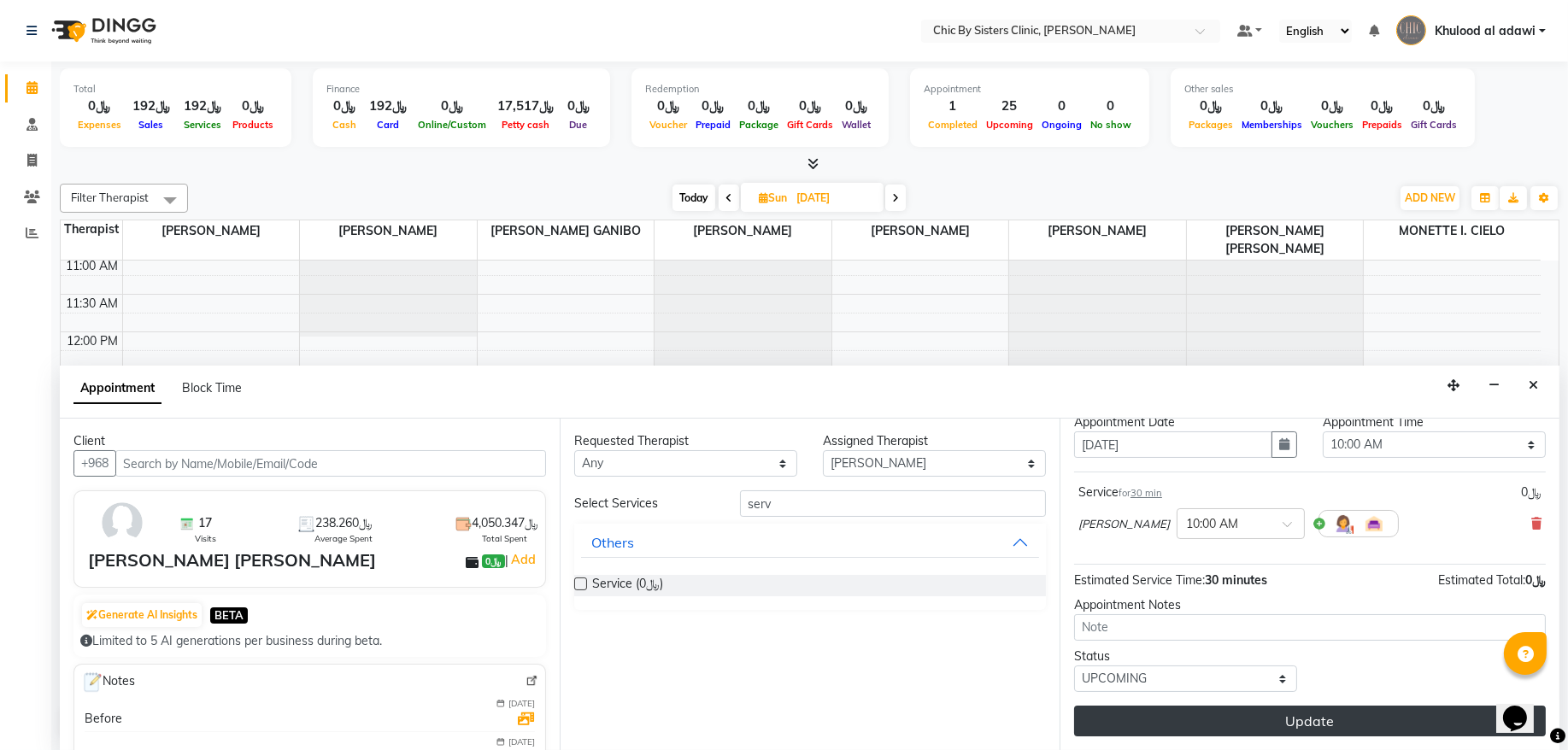
click at [1239, 727] on button "Update" at bounding box center [1310, 721] width 471 height 30
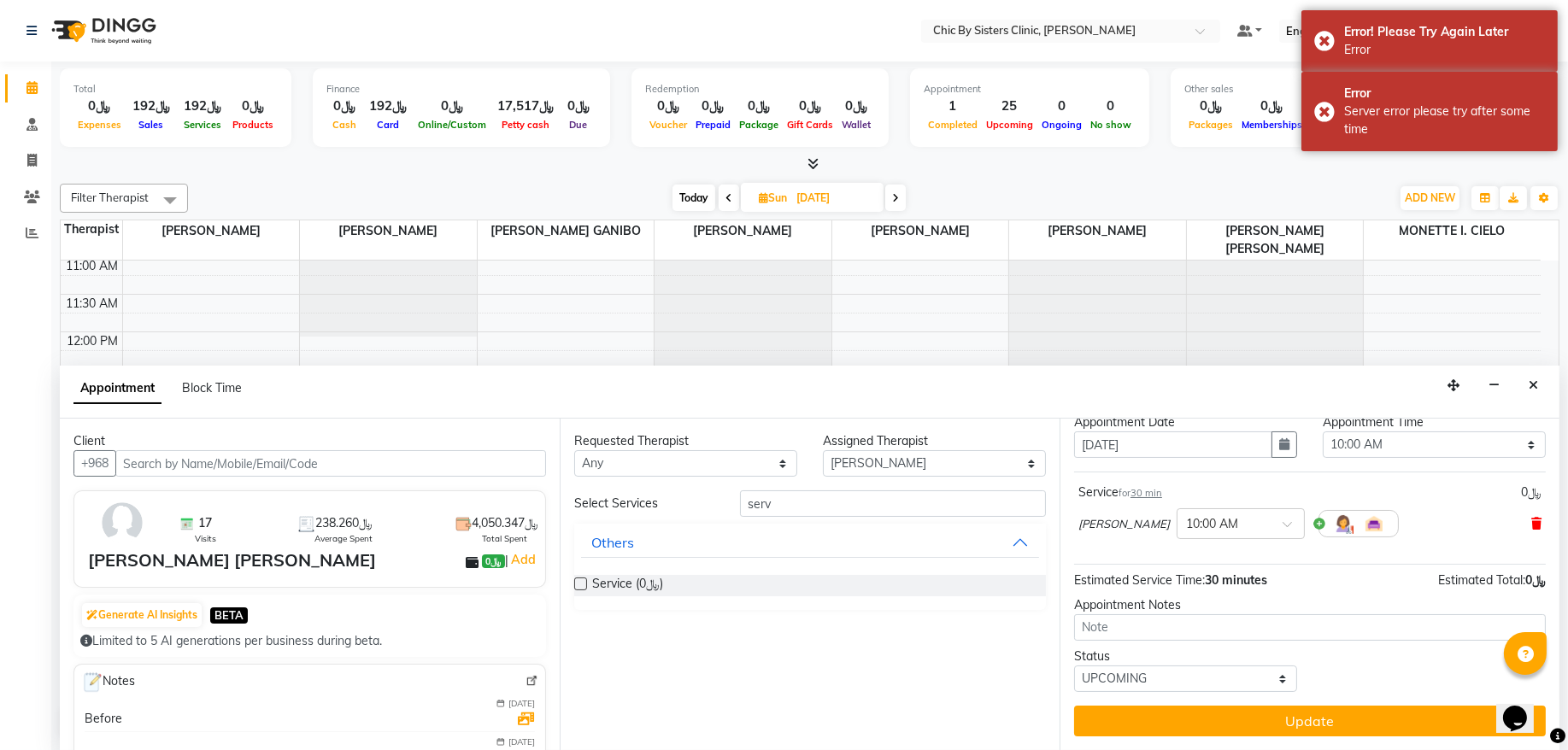
click at [1531, 528] on icon at bounding box center [1536, 523] width 10 height 12
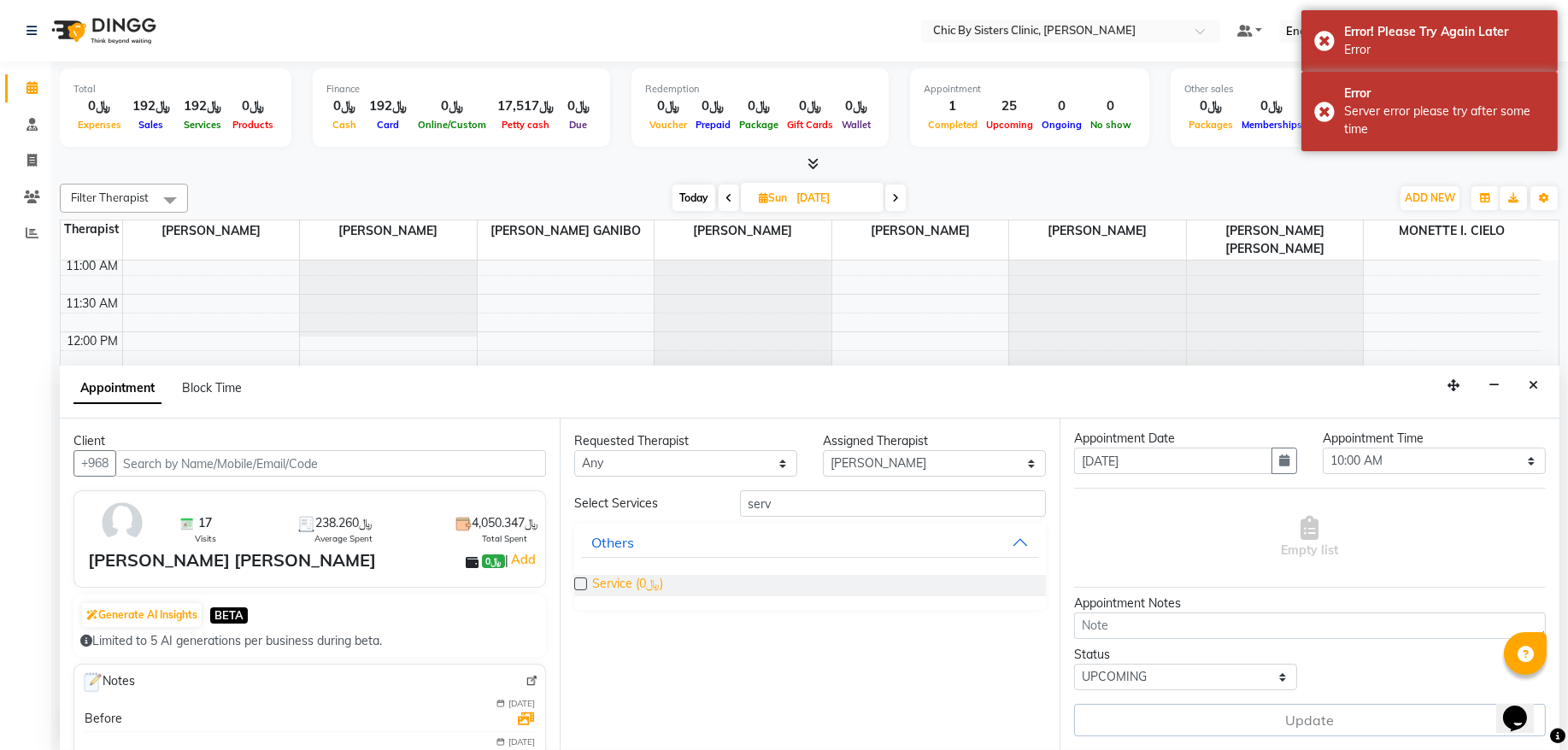
click at [602, 587] on span "Service (﷼0)" at bounding box center [627, 586] width 71 height 21
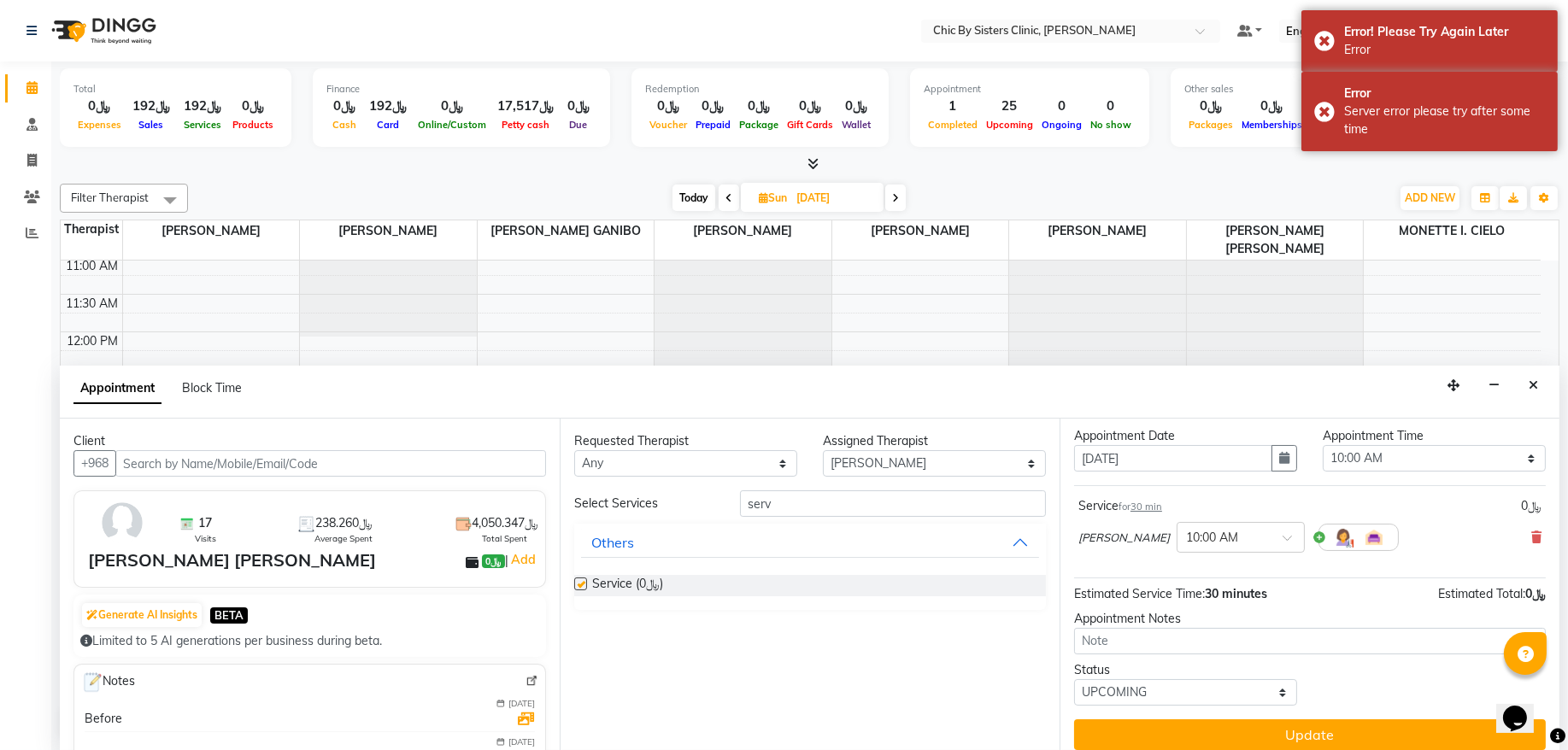
scroll to position [54, 0]
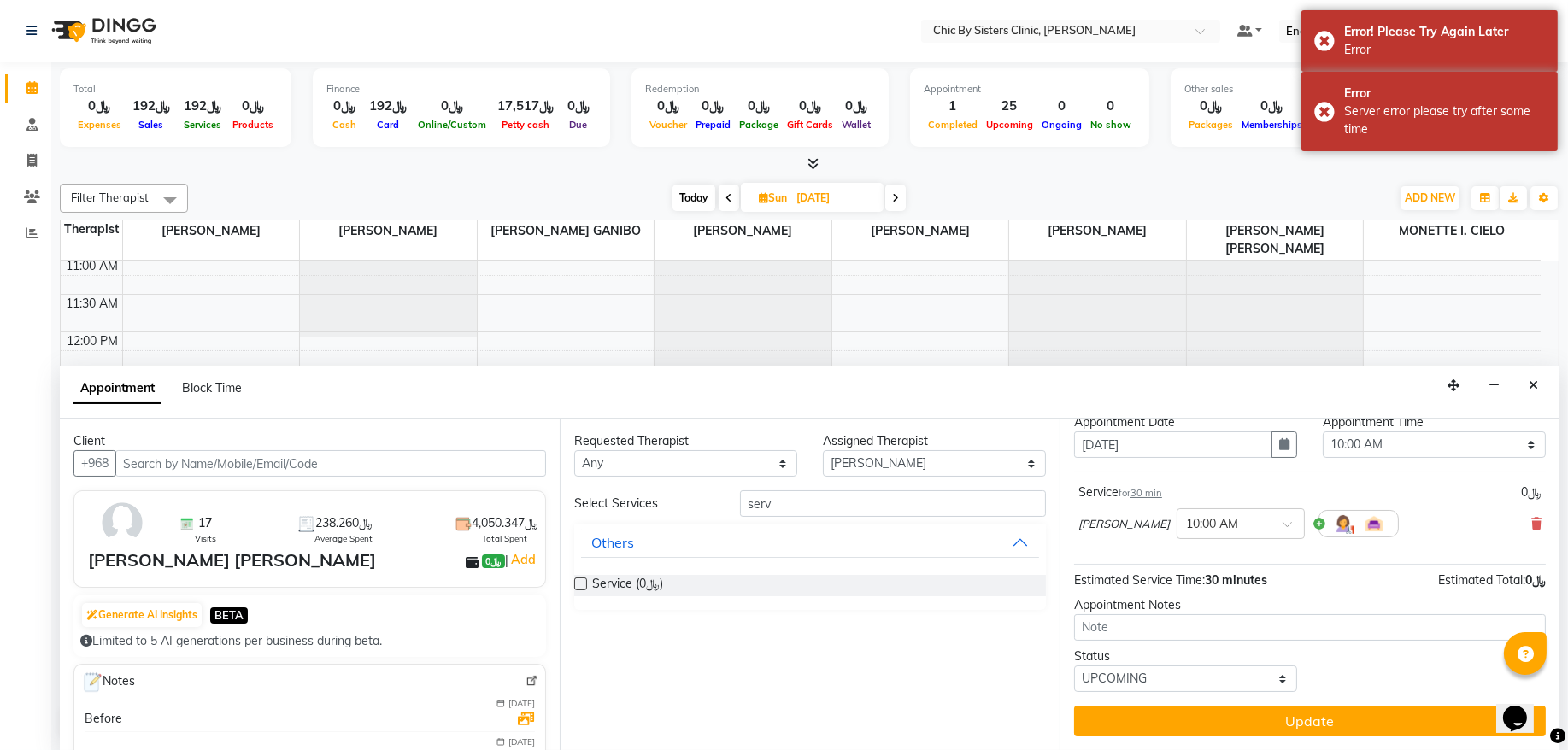
checkbox input "false"
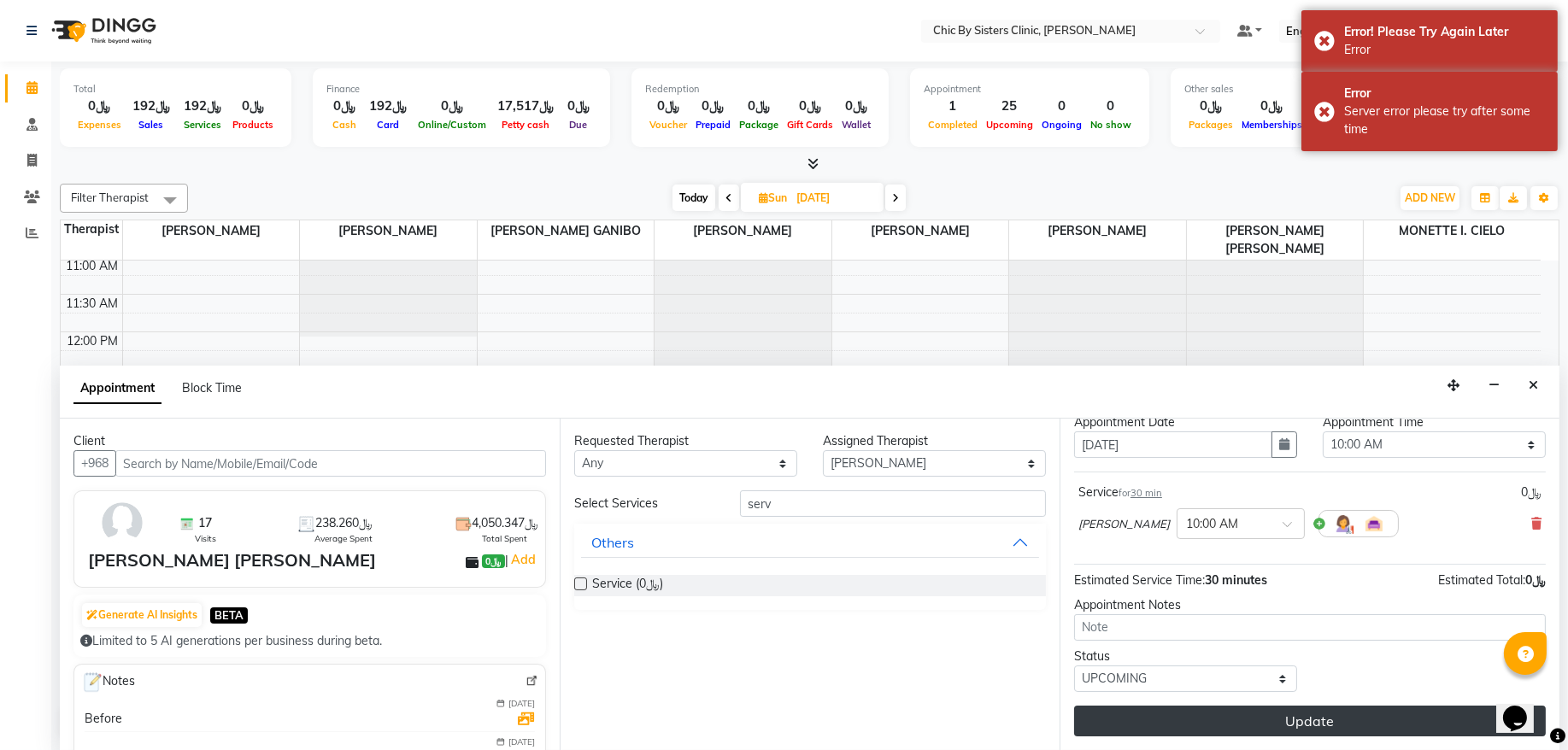
click at [1269, 722] on button "Update" at bounding box center [1310, 721] width 471 height 30
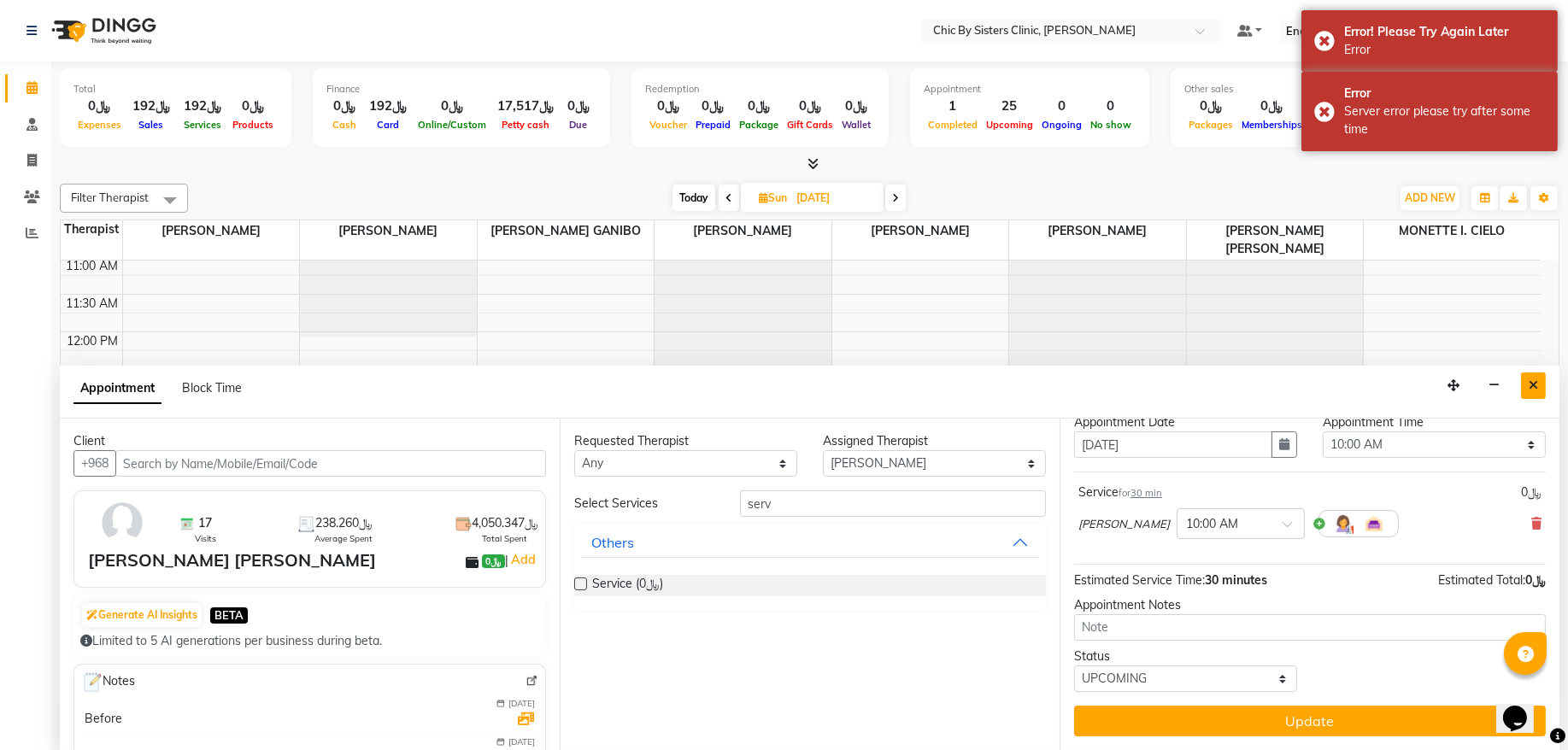
click at [1525, 380] on button "Close" at bounding box center [1534, 386] width 25 height 27
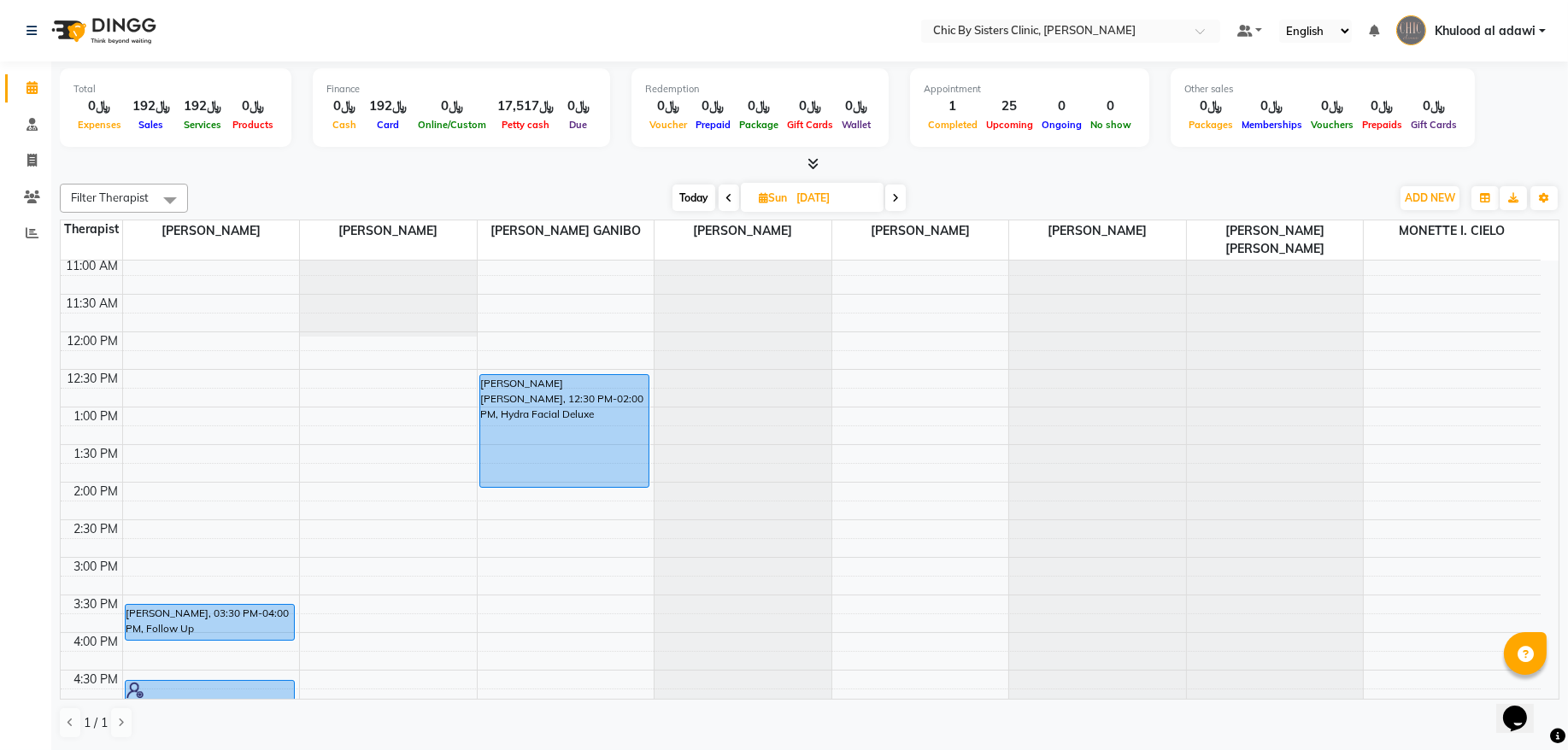
scroll to position [113, 0]
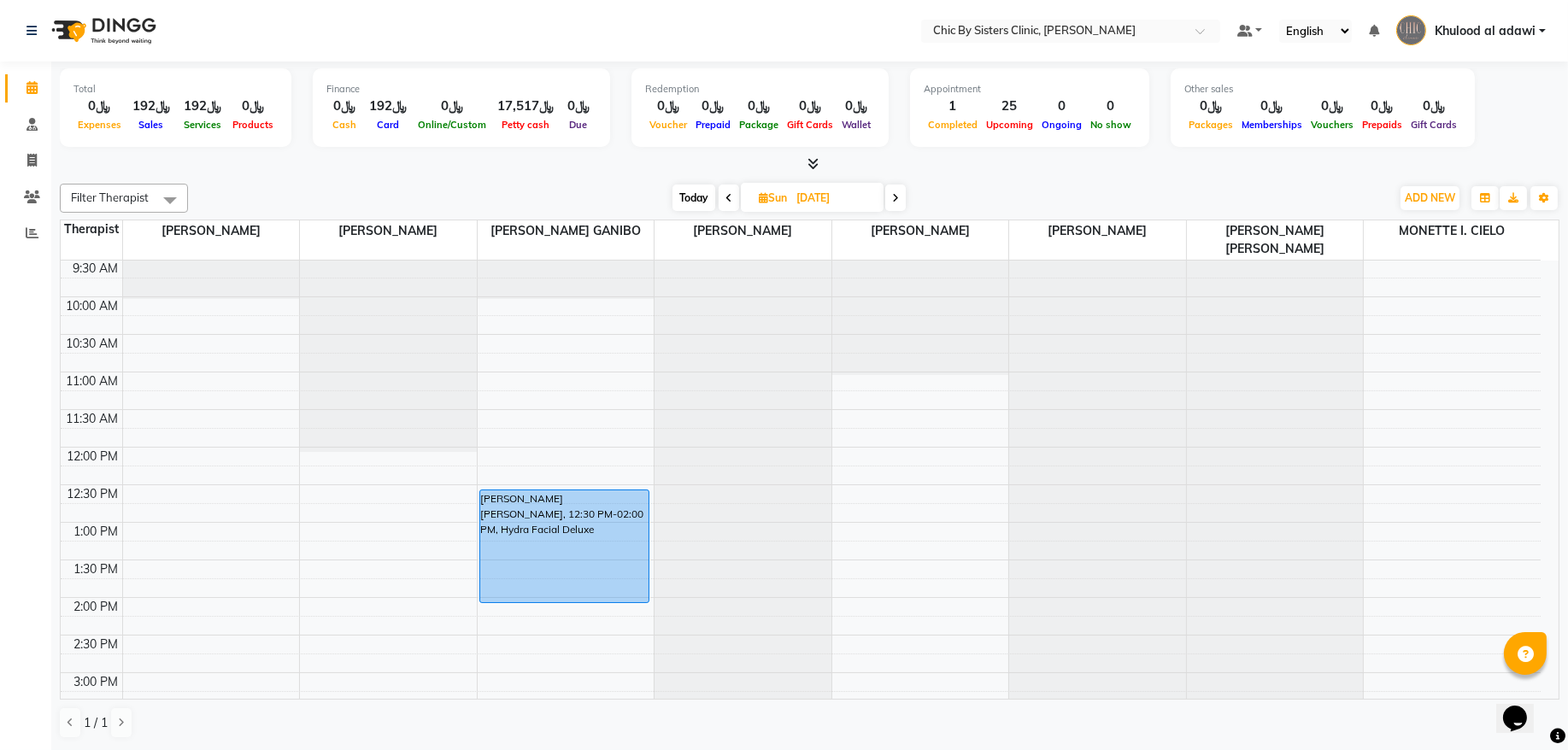
click at [235, 310] on div "8:00 AM 8:30 AM 9:00 AM 9:30 AM 10:00 AM 10:30 AM 11:00 AM 11:30 AM 12:00 PM 12…" at bounding box center [801, 748] width 1480 height 1203
select select "49177"
select select "tentative"
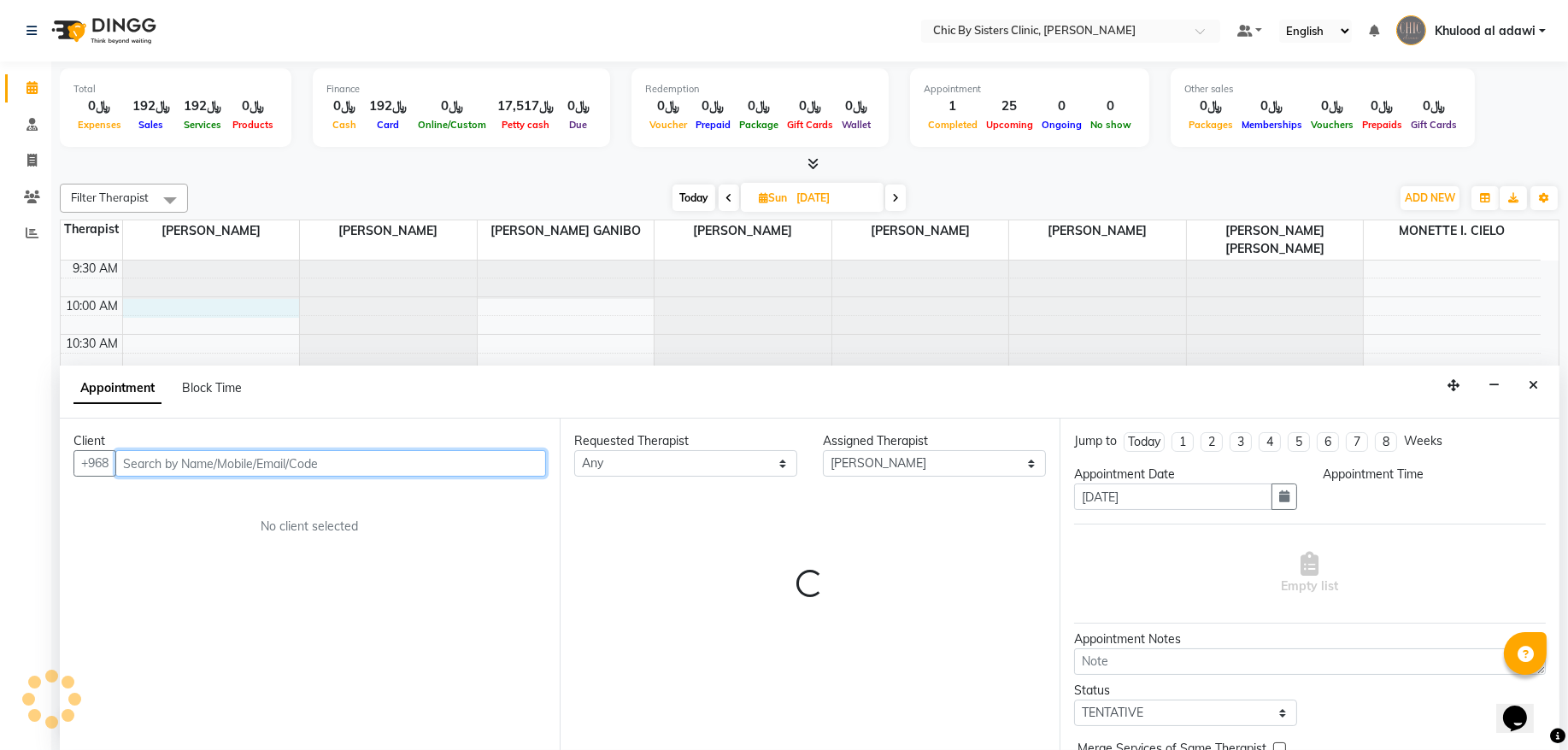
select select "600"
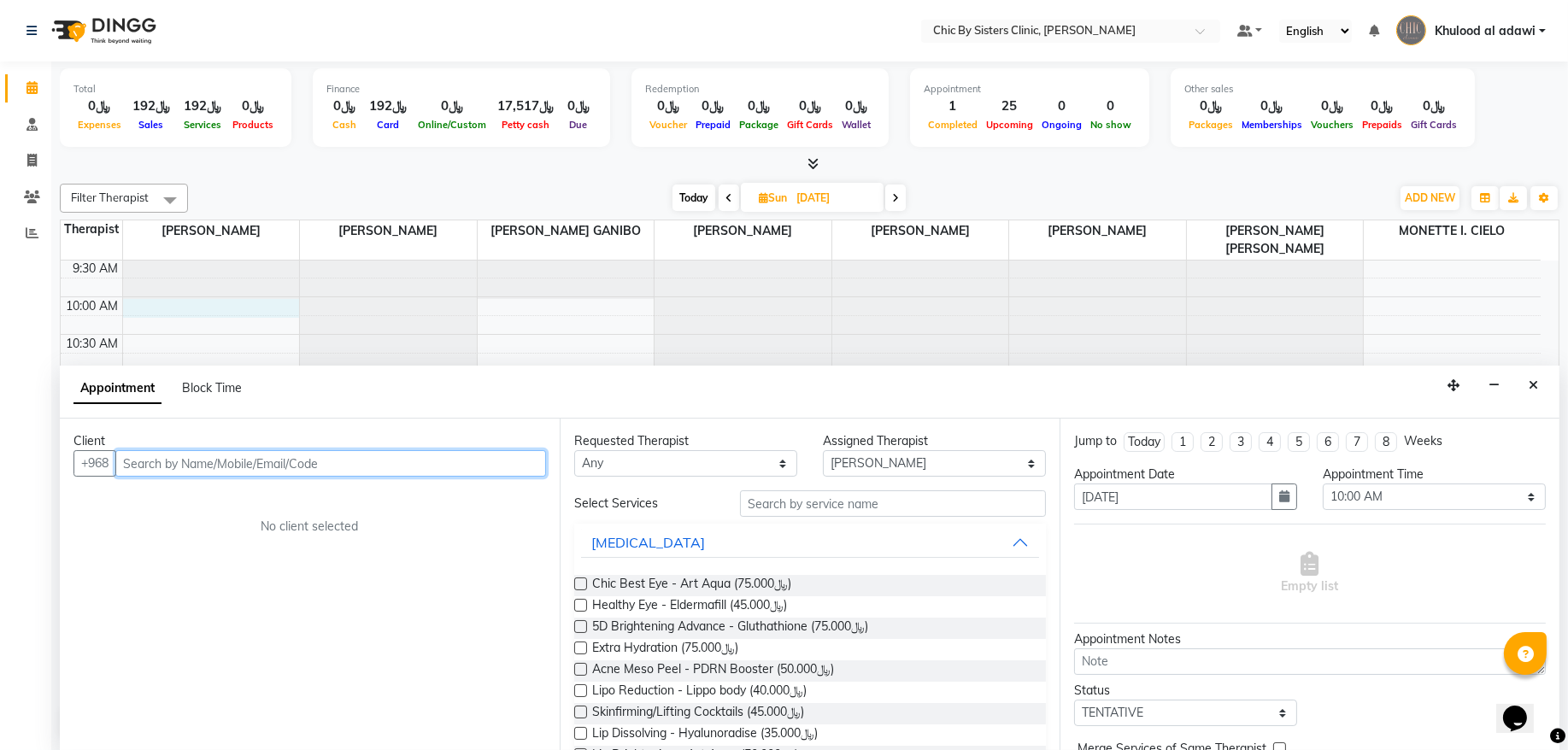
paste input "96898880555"
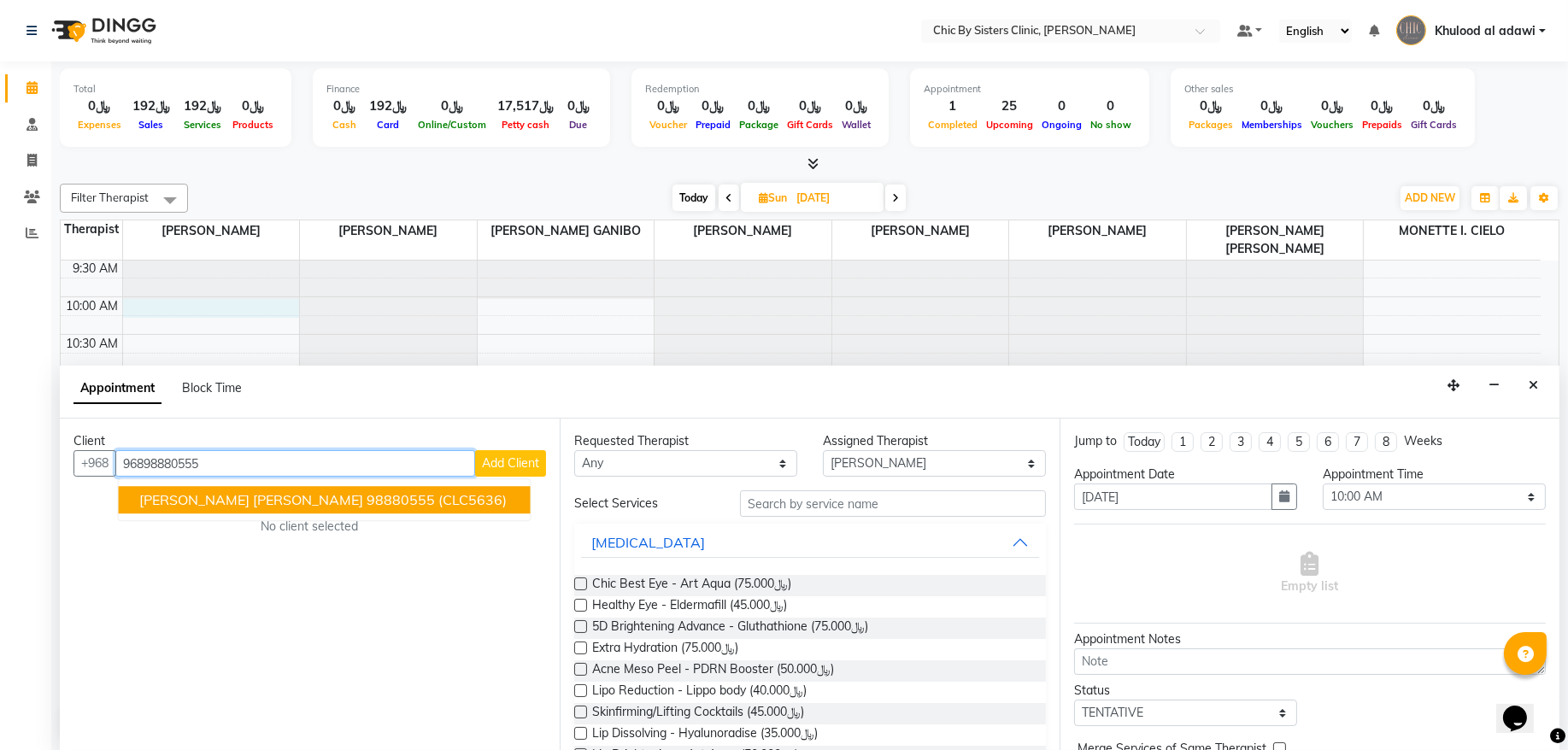
click at [275, 498] on span "Sheika khalfan Al shibli" at bounding box center [251, 500] width 224 height 17
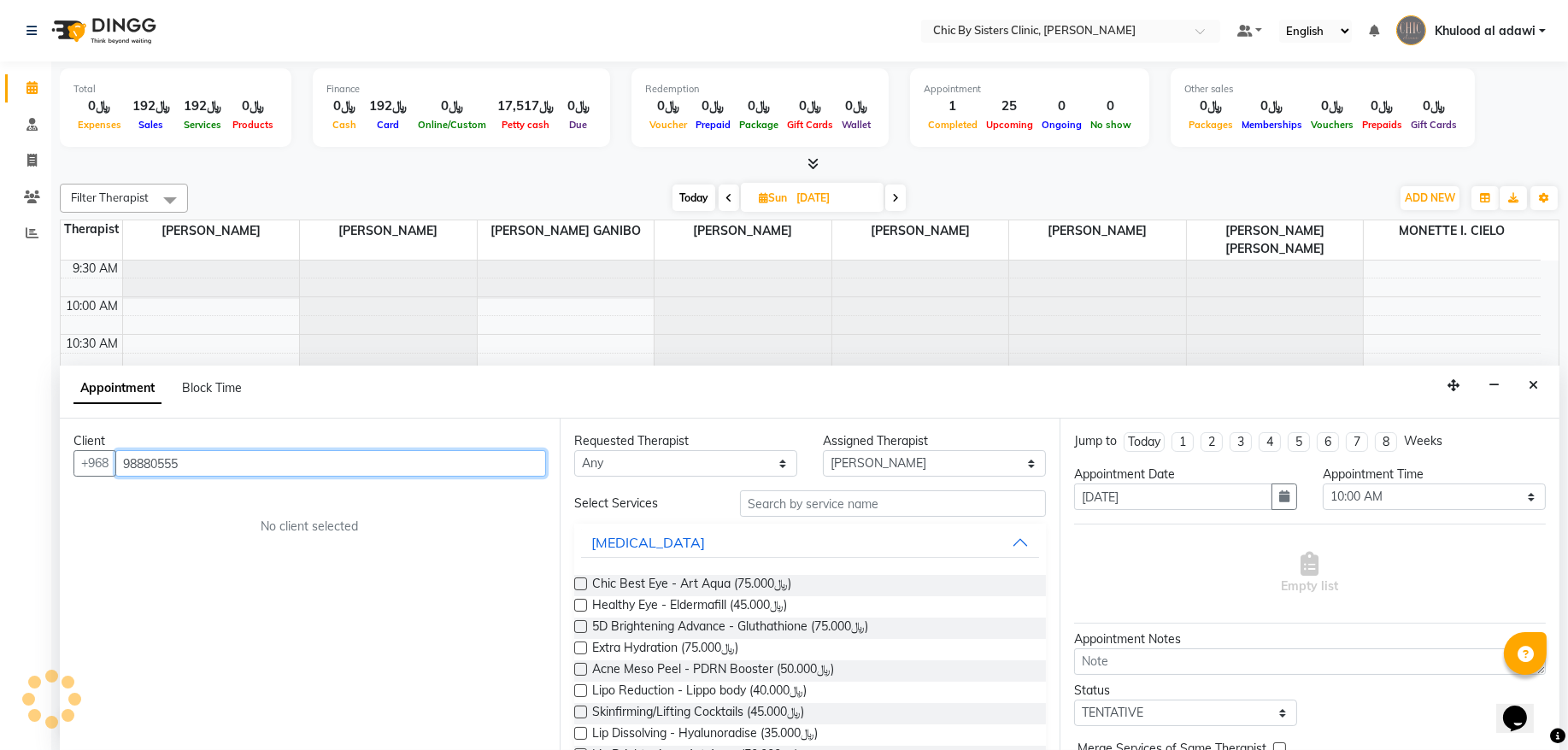
type input "98880555"
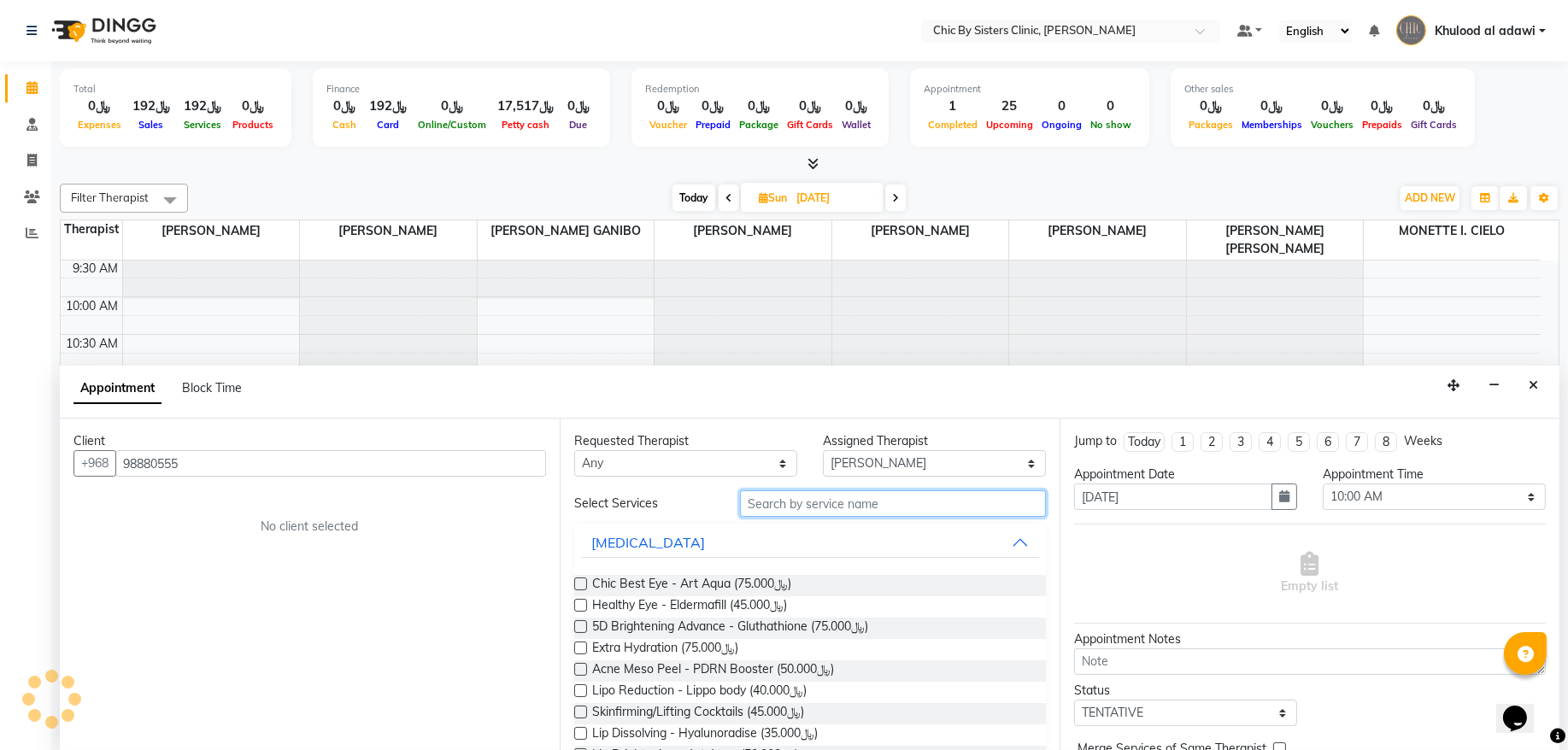
click at [899, 512] on input "text" at bounding box center [893, 504] width 306 height 27
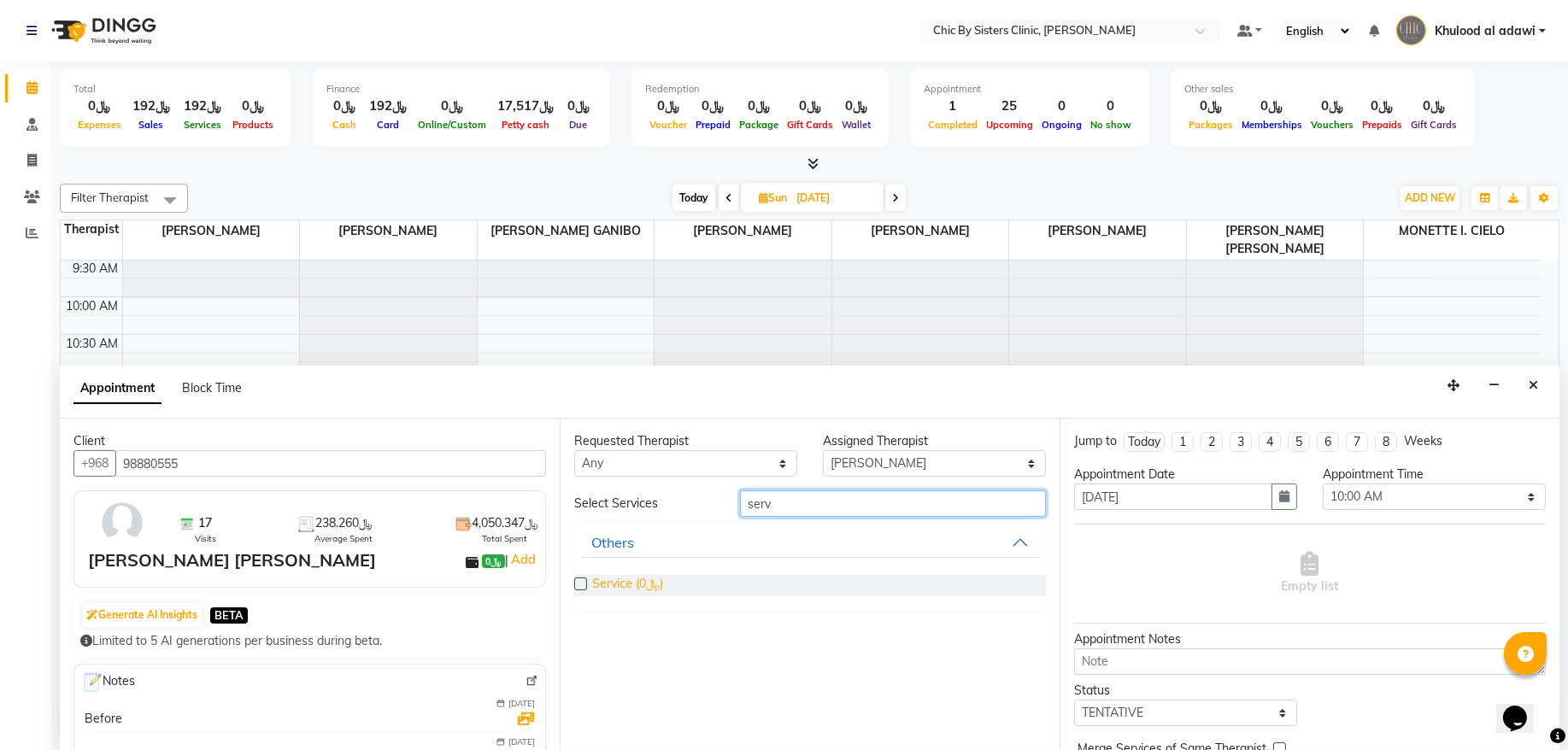
type input "serv"
click at [598, 582] on span "Service (﷼0)" at bounding box center [627, 586] width 71 height 21
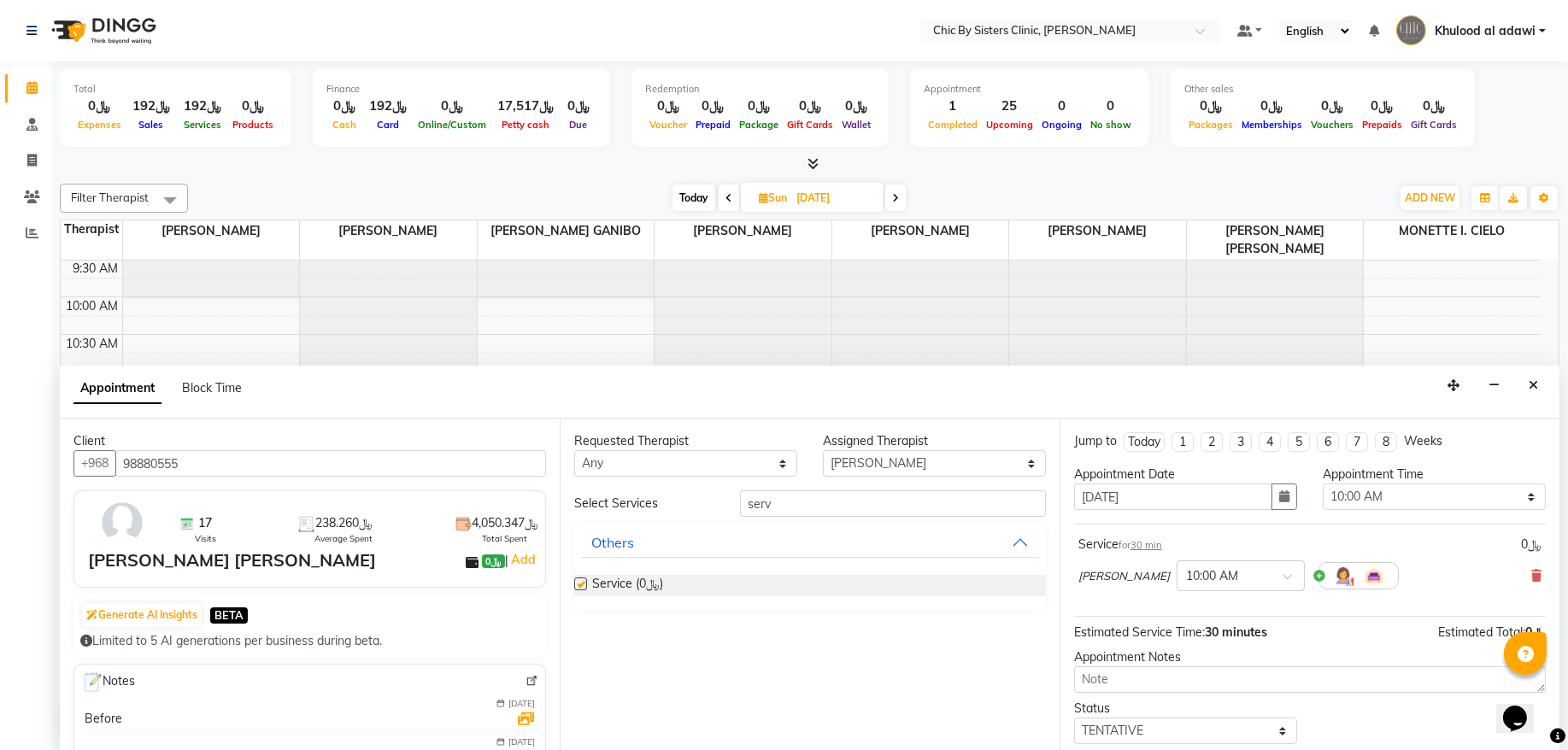
checkbox input "false"
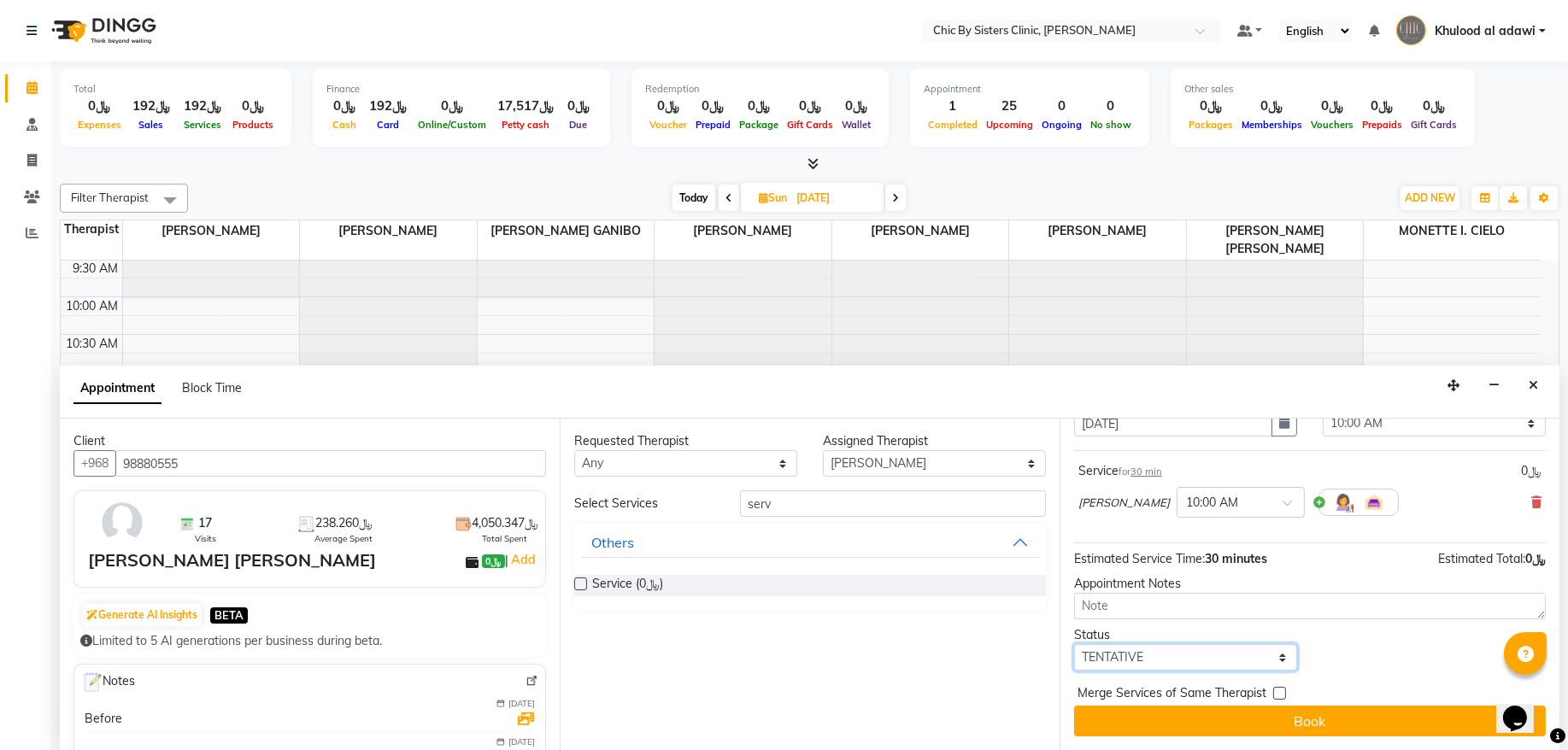
click at [1234, 648] on select "Select TENTATIVE CONFIRM UPCOMING" at bounding box center [1186, 658] width 223 height 27
select select "upcoming"
click at [1074, 645] on select "Select TENTATIVE CONFIRM UPCOMING" at bounding box center [1186, 658] width 223 height 27
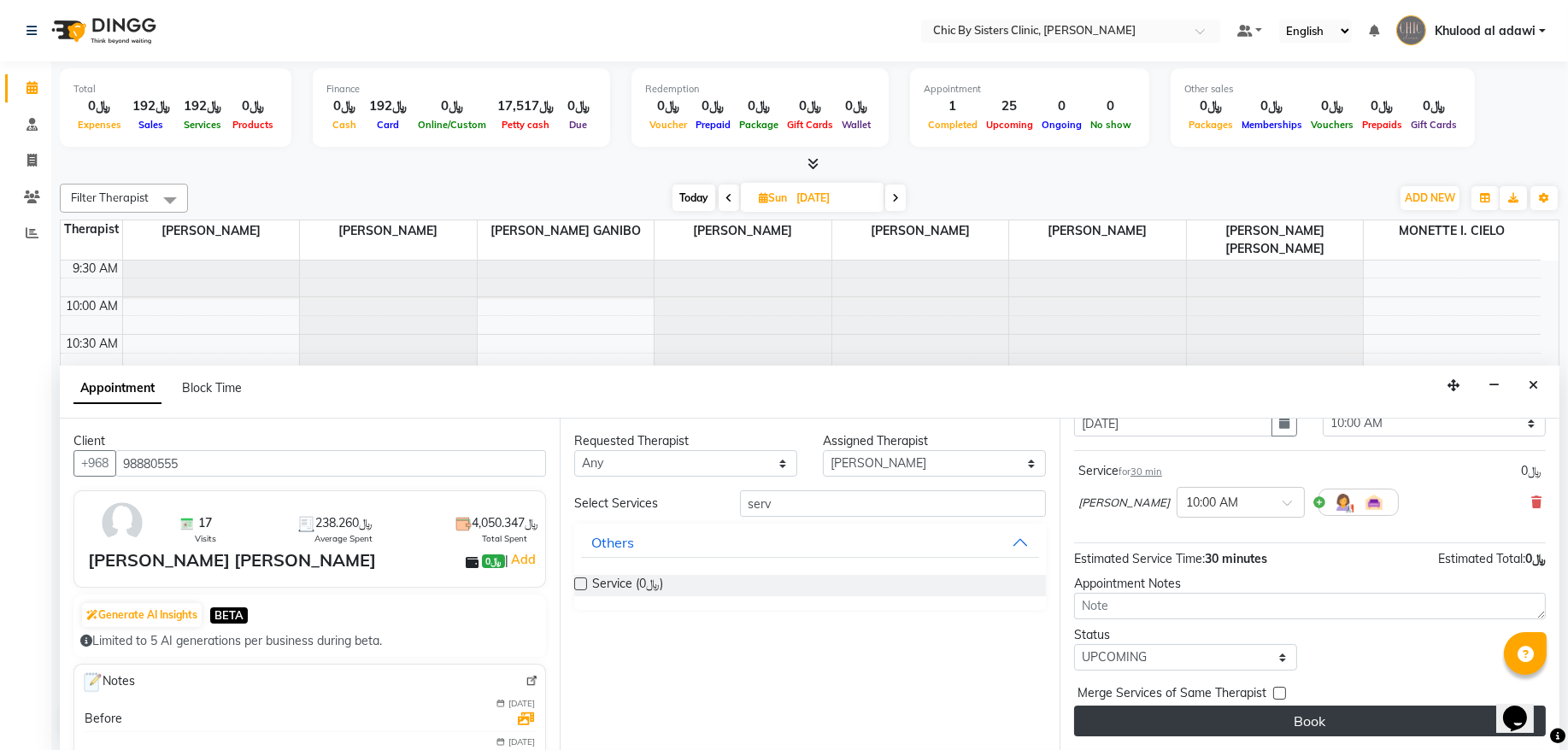
click at [1227, 721] on button "Book" at bounding box center [1310, 721] width 471 height 30
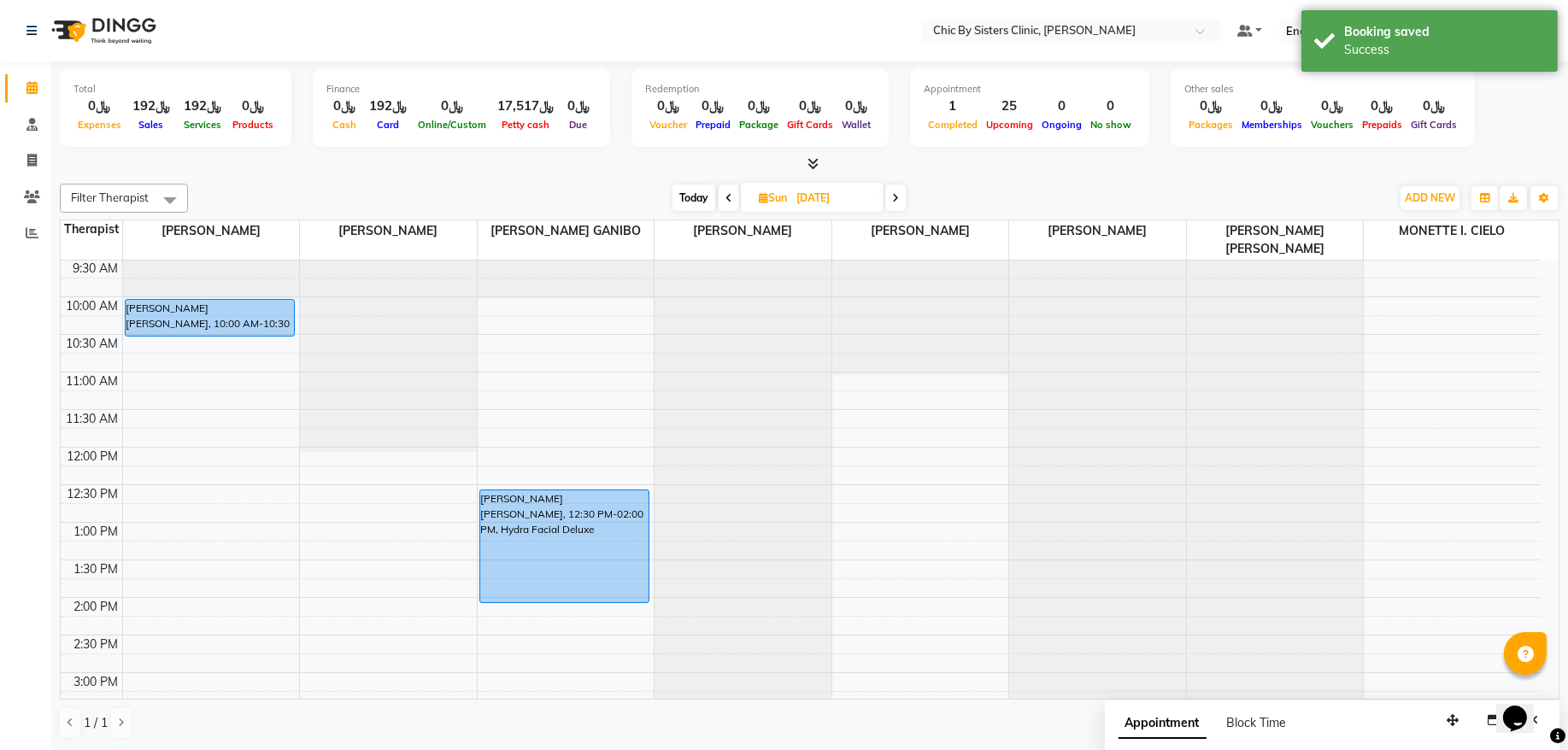
click at [688, 201] on span "Today" at bounding box center [694, 198] width 43 height 27
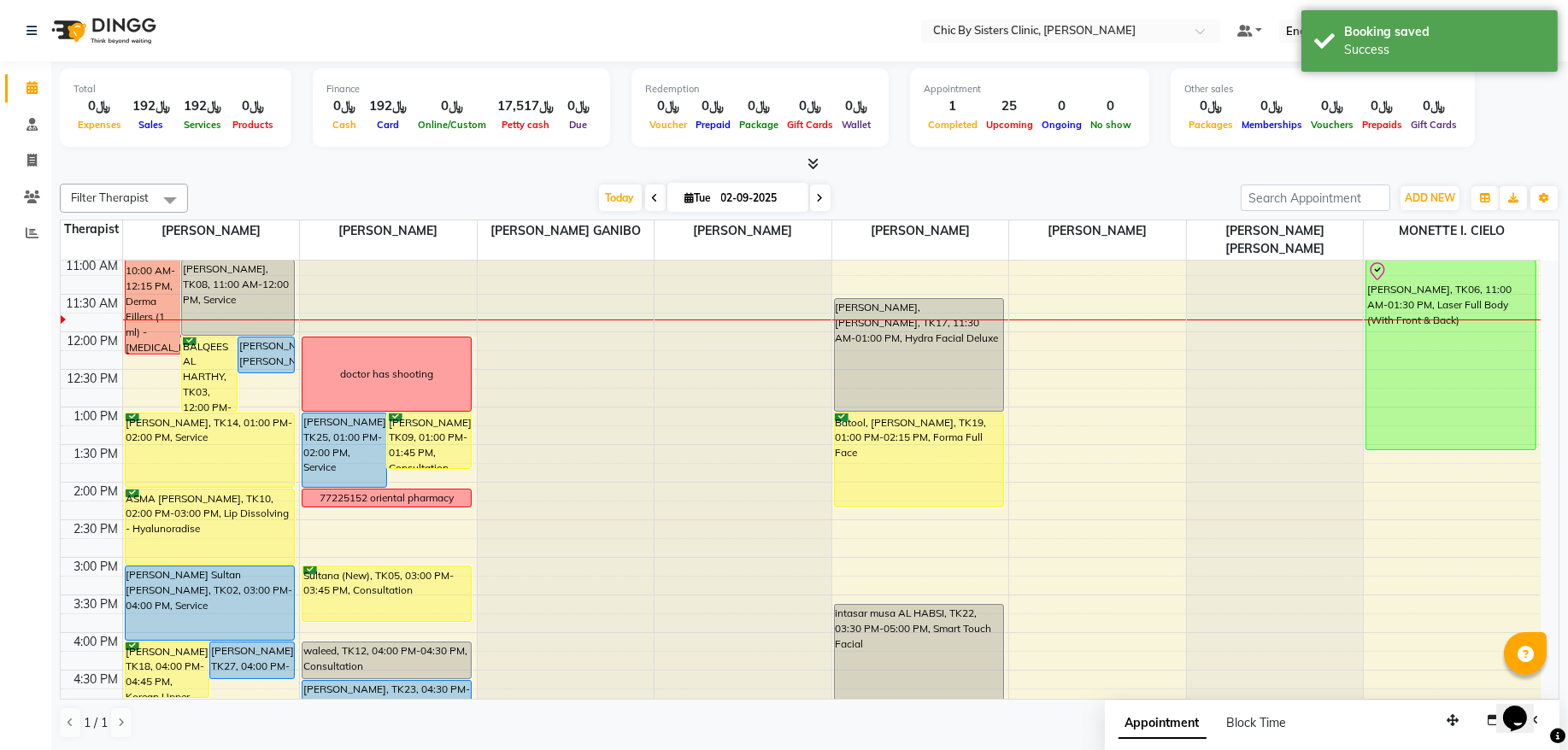
click at [821, 191] on span at bounding box center [820, 198] width 21 height 27
type input "03-09-2025"
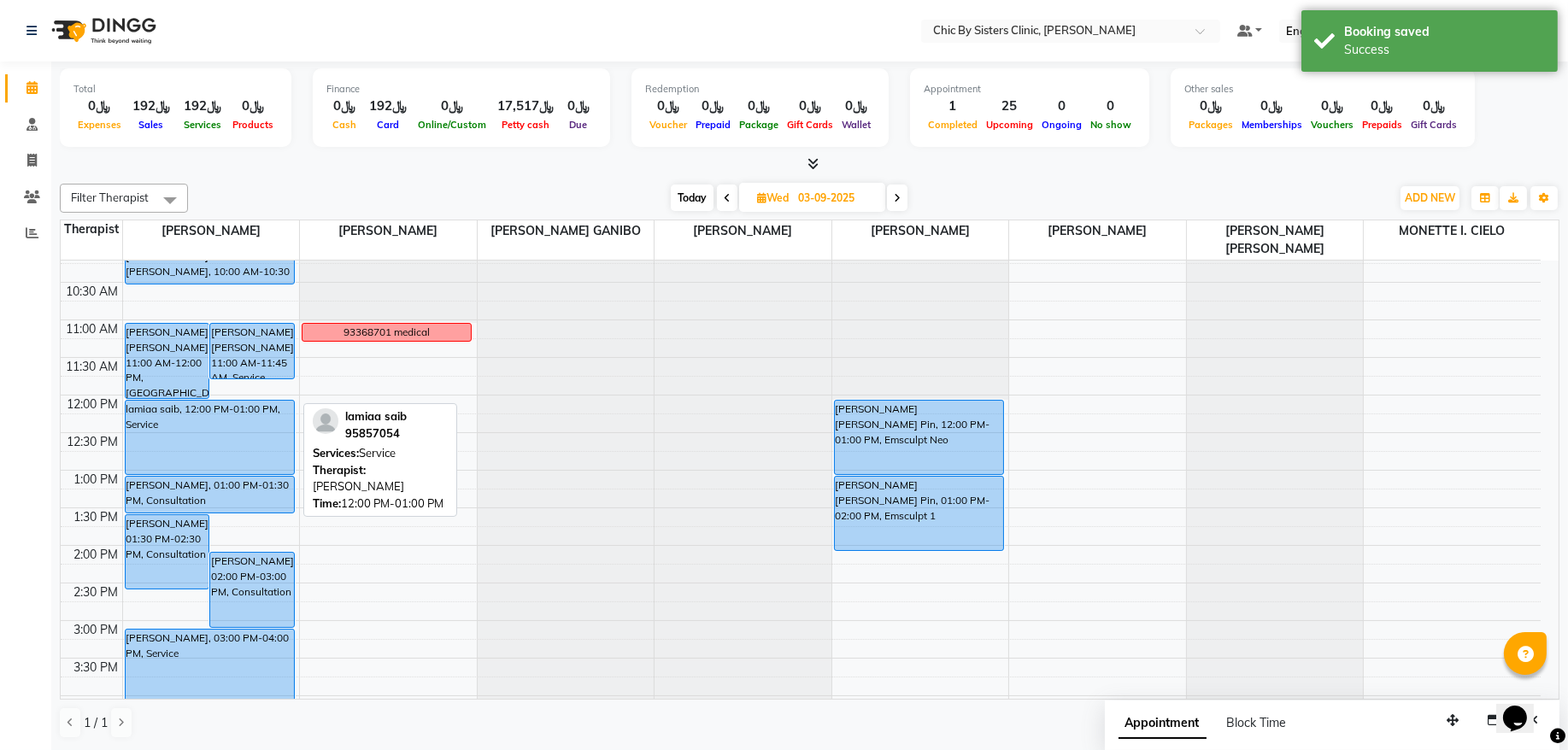
scroll to position [113, 0]
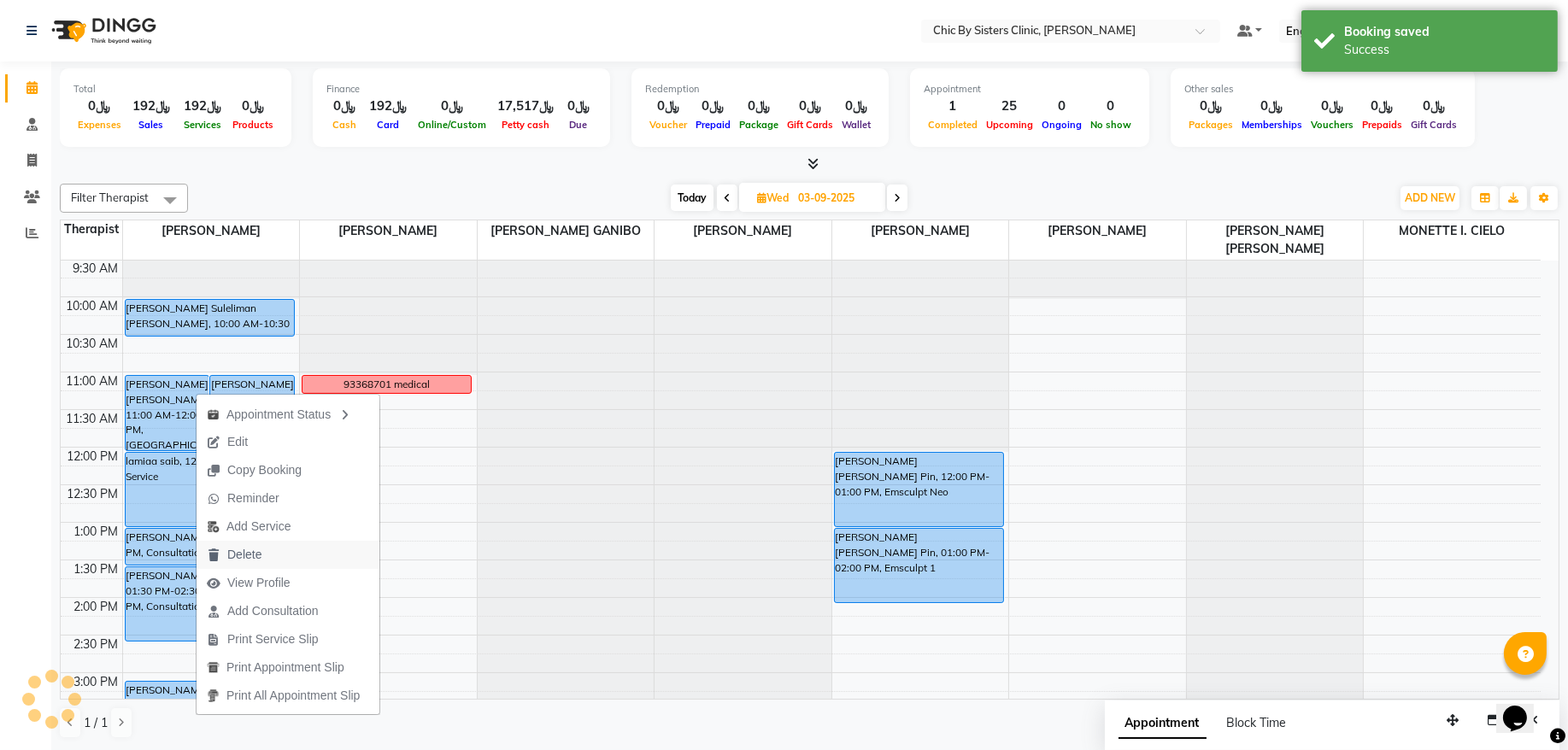
click at [275, 549] on button "Delete" at bounding box center [288, 555] width 183 height 29
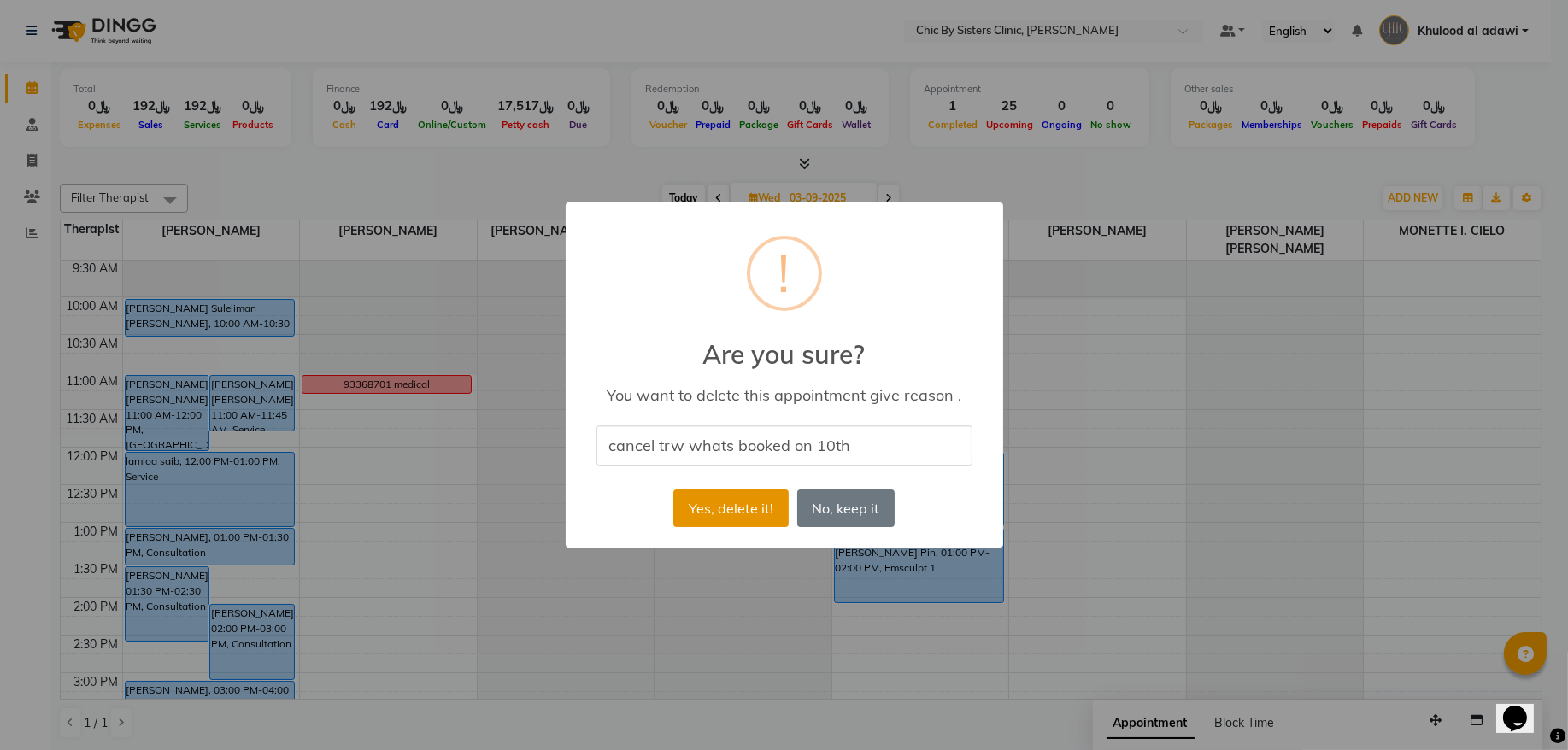
type input "cancel trw whats booked on 10th"
click at [747, 514] on button "Yes, delete it!" at bounding box center [730, 508] width 114 height 38
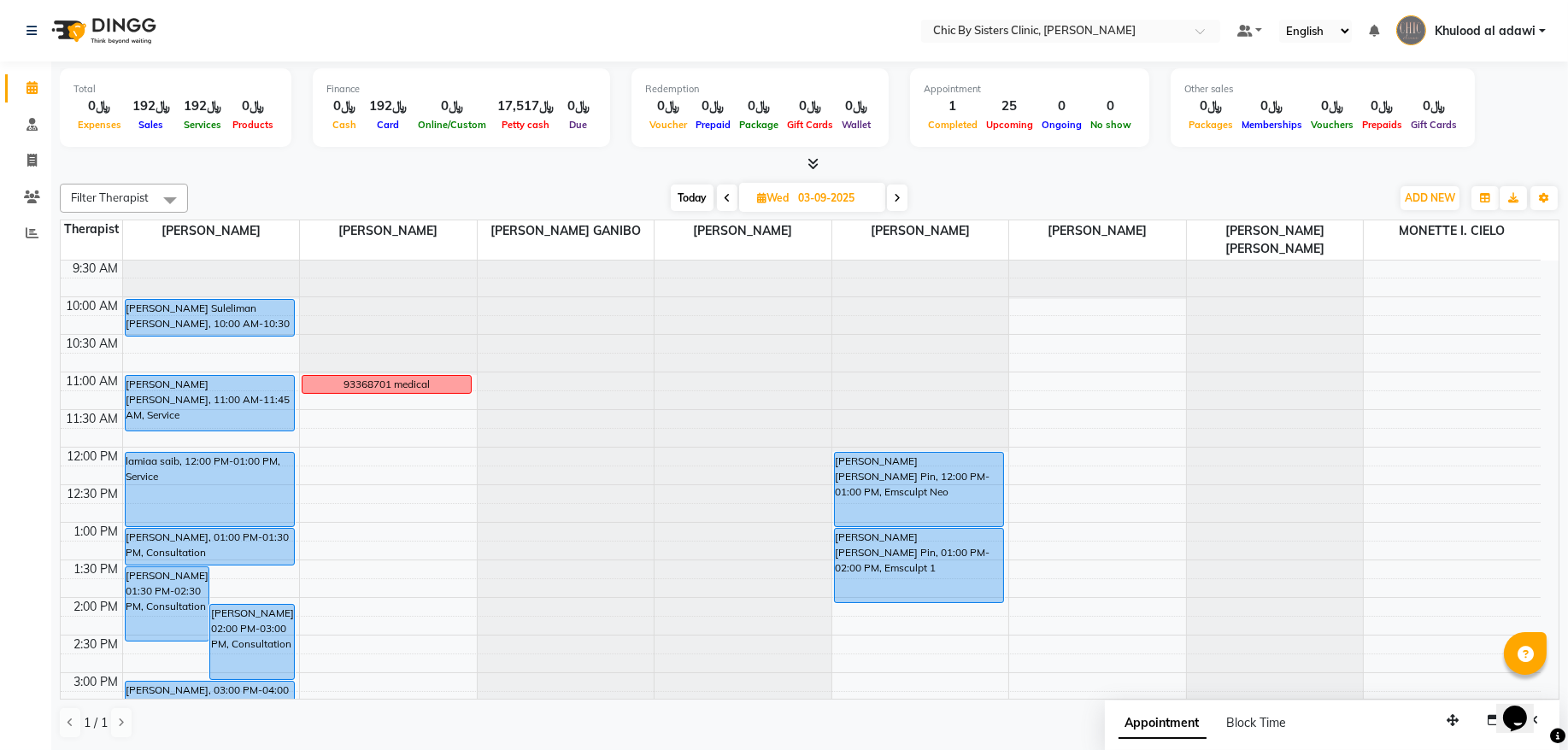
click at [671, 191] on span "Today" at bounding box center [692, 198] width 43 height 27
type input "02-09-2025"
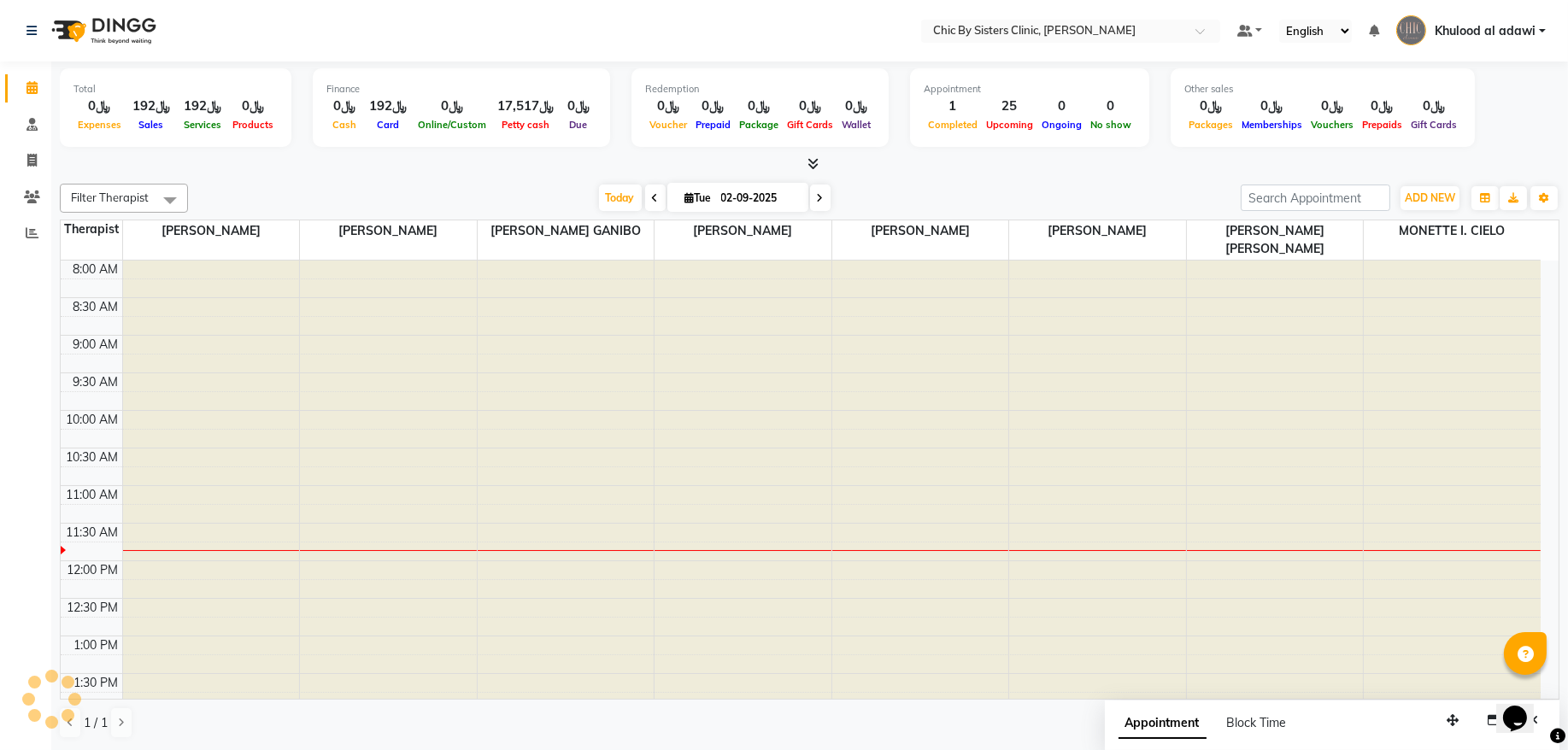
scroll to position [229, 0]
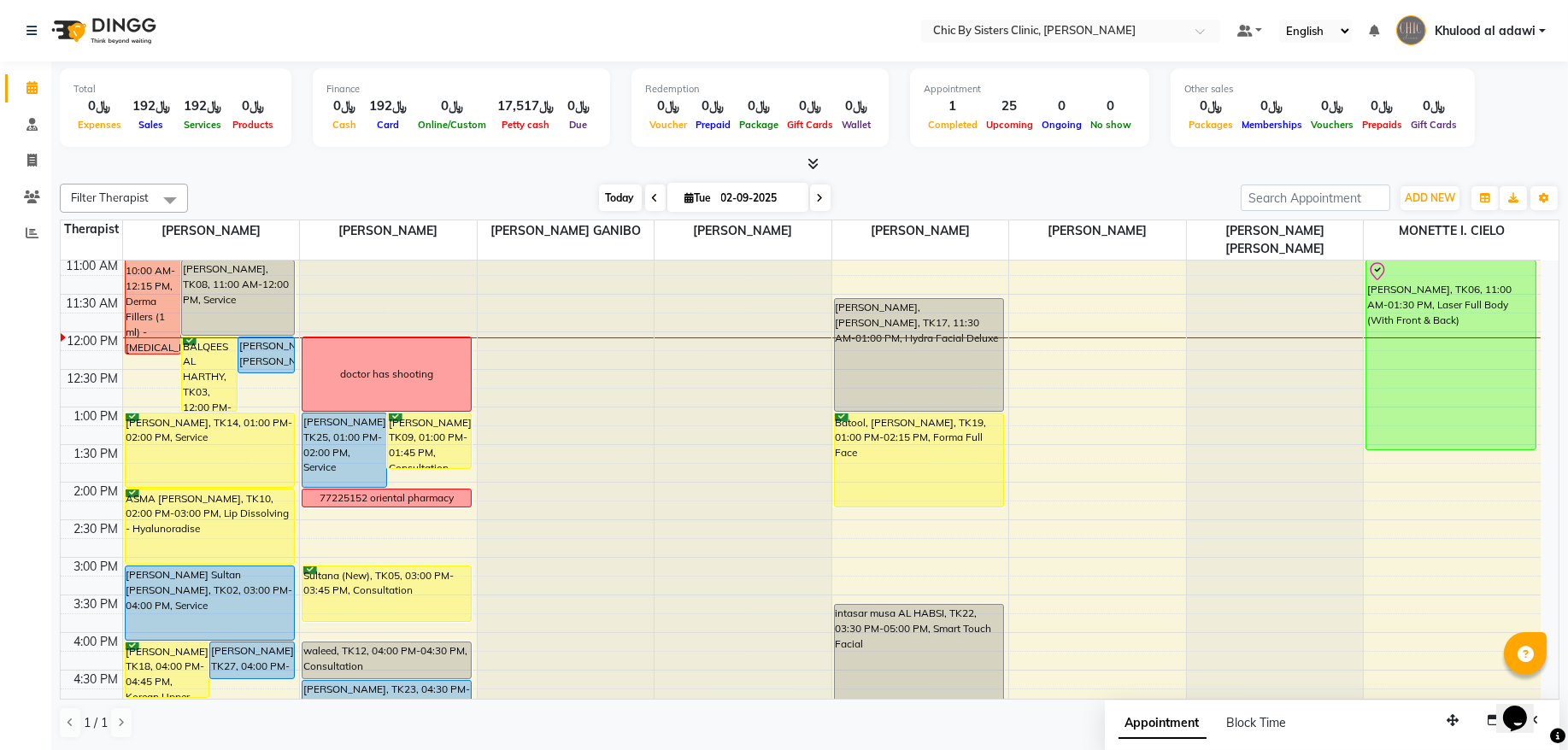
click at [599, 197] on span "Today" at bounding box center [621, 198] width 43 height 27
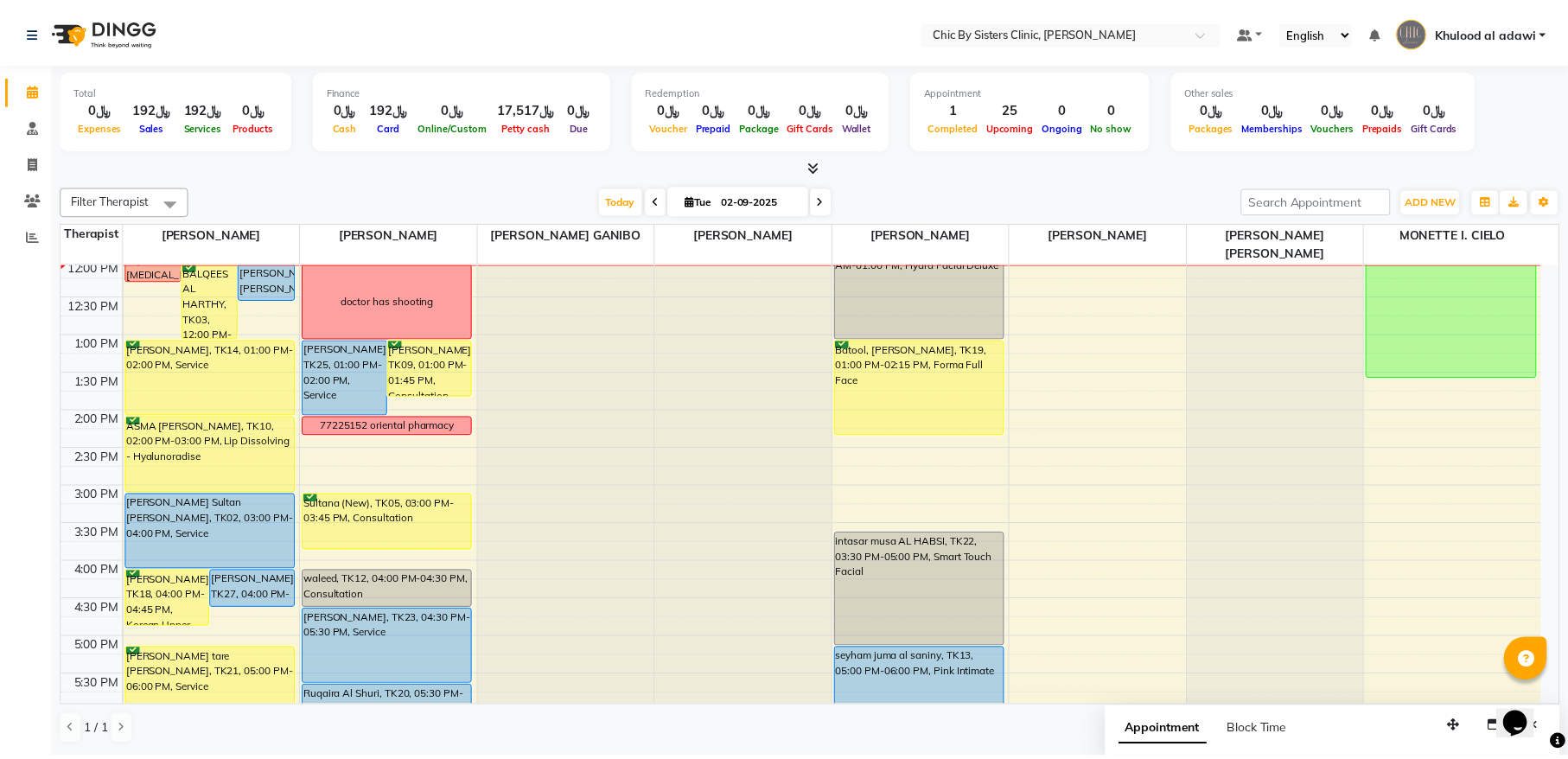
scroll to position [192, 0]
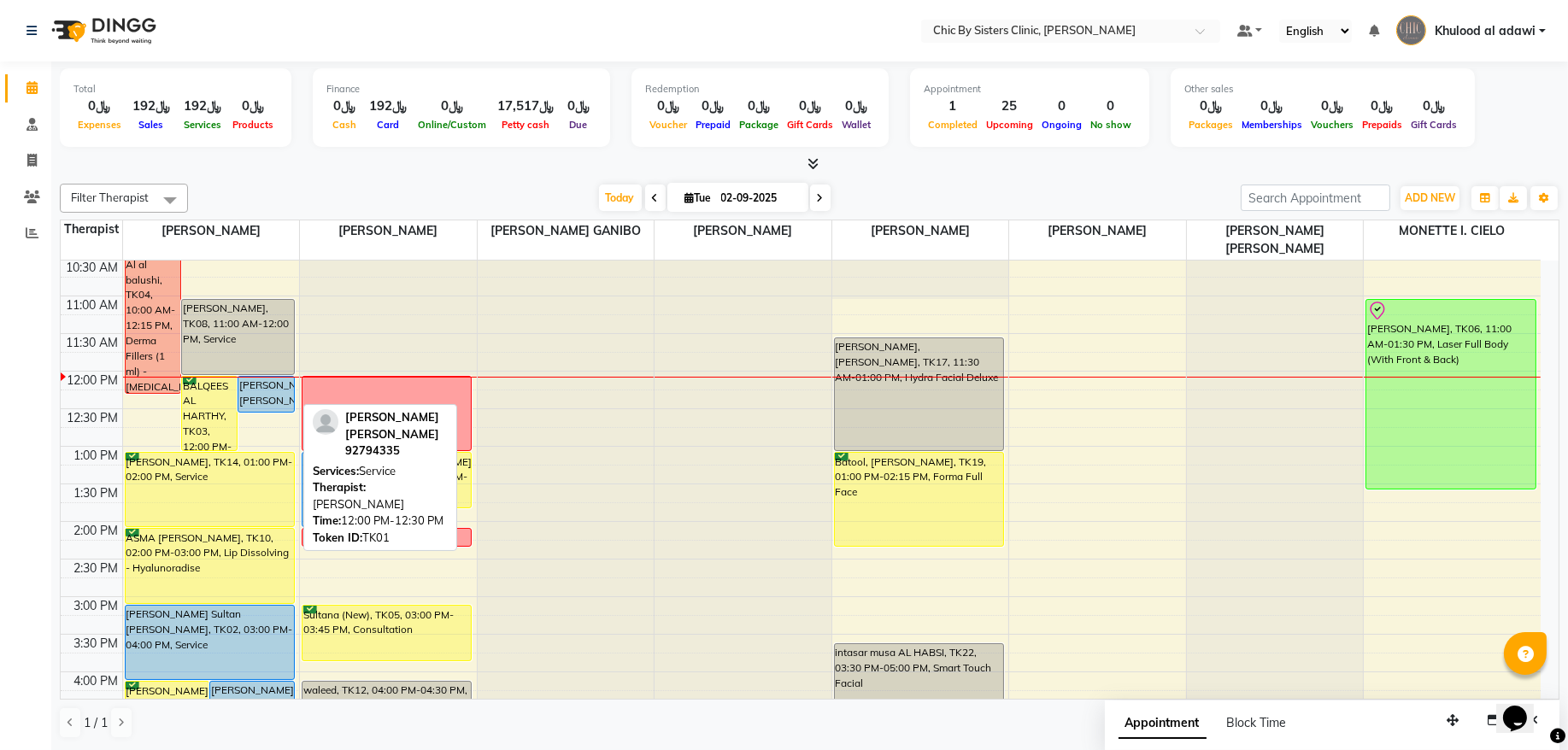
click at [244, 392] on div "[PERSON_NAME] [PERSON_NAME], TK01, 12:00 PM-12:30 PM, Service" at bounding box center [265, 394] width 54 height 35
select select "5"
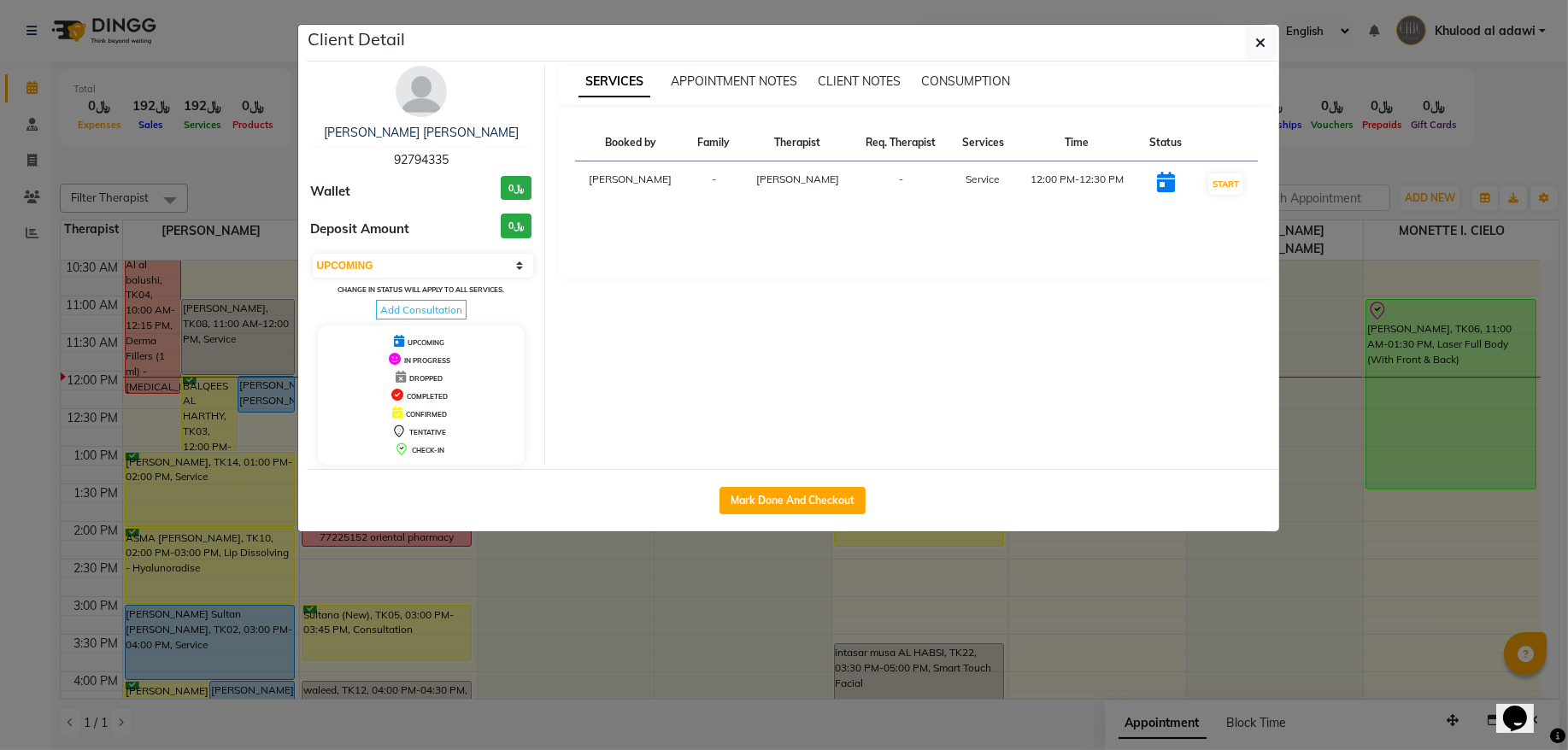
drag, startPoint x: 421, startPoint y: 93, endPoint x: 551, endPoint y: 93, distance: 130.0
click at [421, 93] on img at bounding box center [421, 91] width 51 height 51
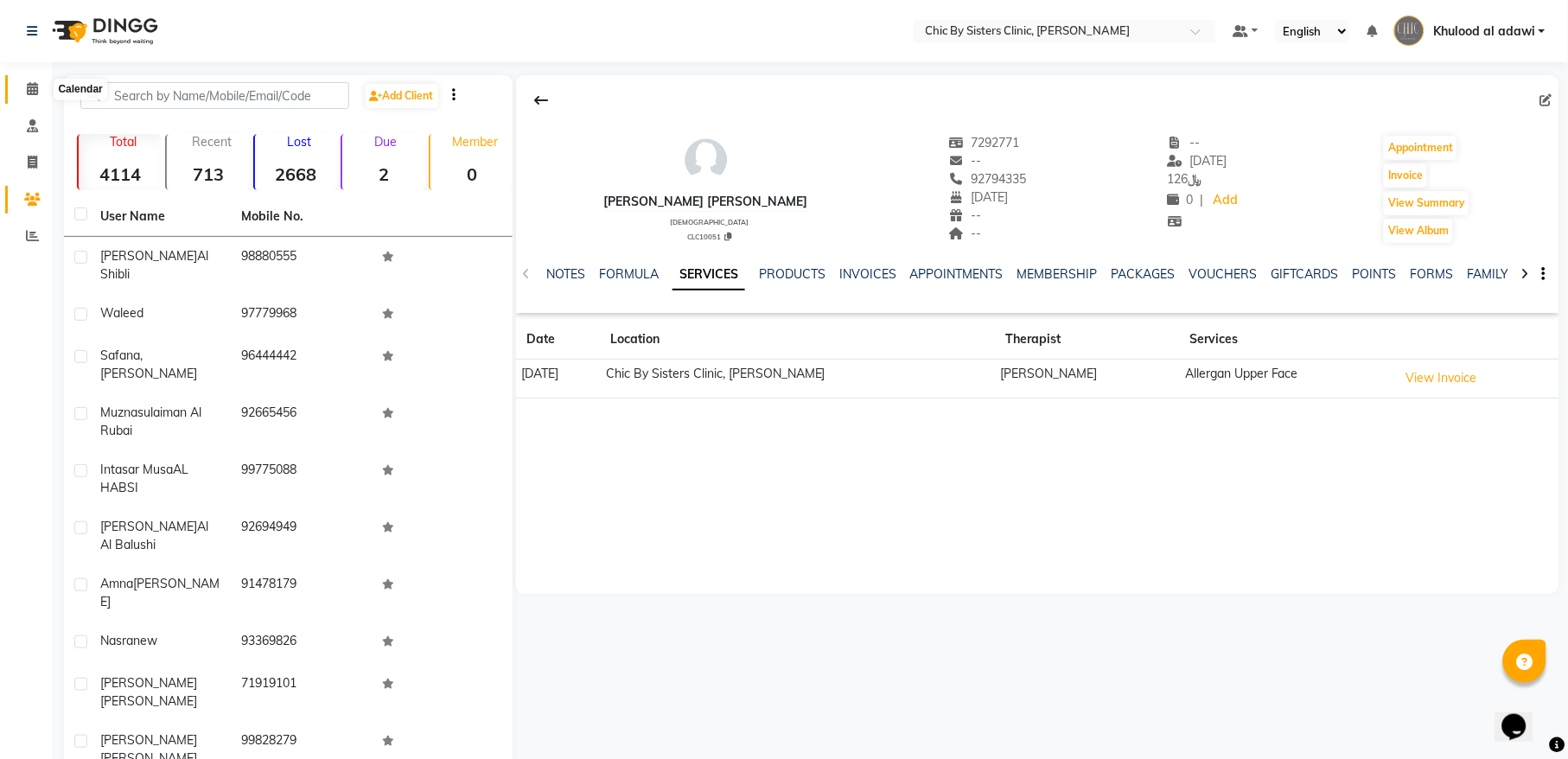
click at [33, 87] on icon at bounding box center [33, 89] width 11 height 13
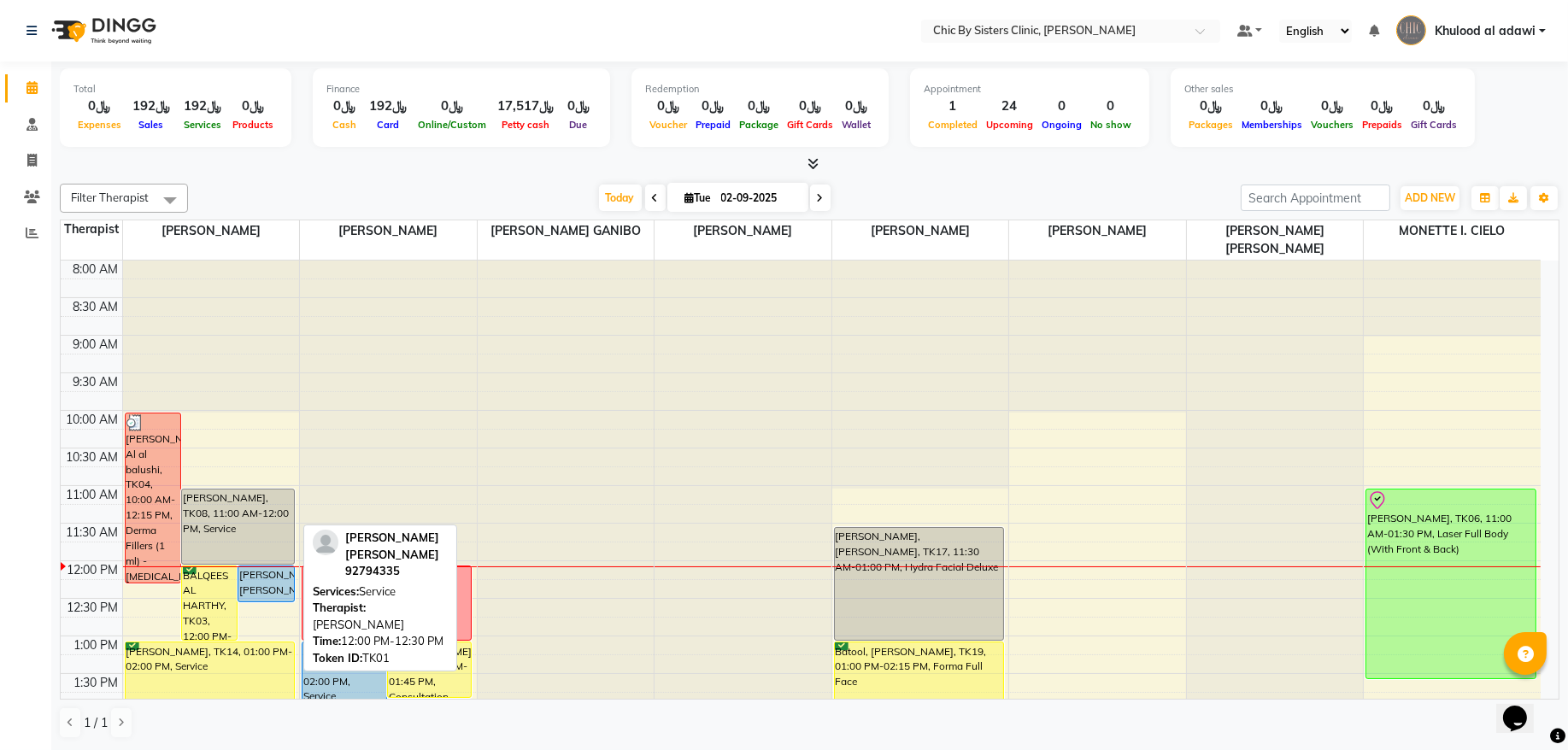
click at [263, 590] on div "[PERSON_NAME] [PERSON_NAME], TK01, 12:00 PM-12:30 PM, Service" at bounding box center [265, 584] width 54 height 35
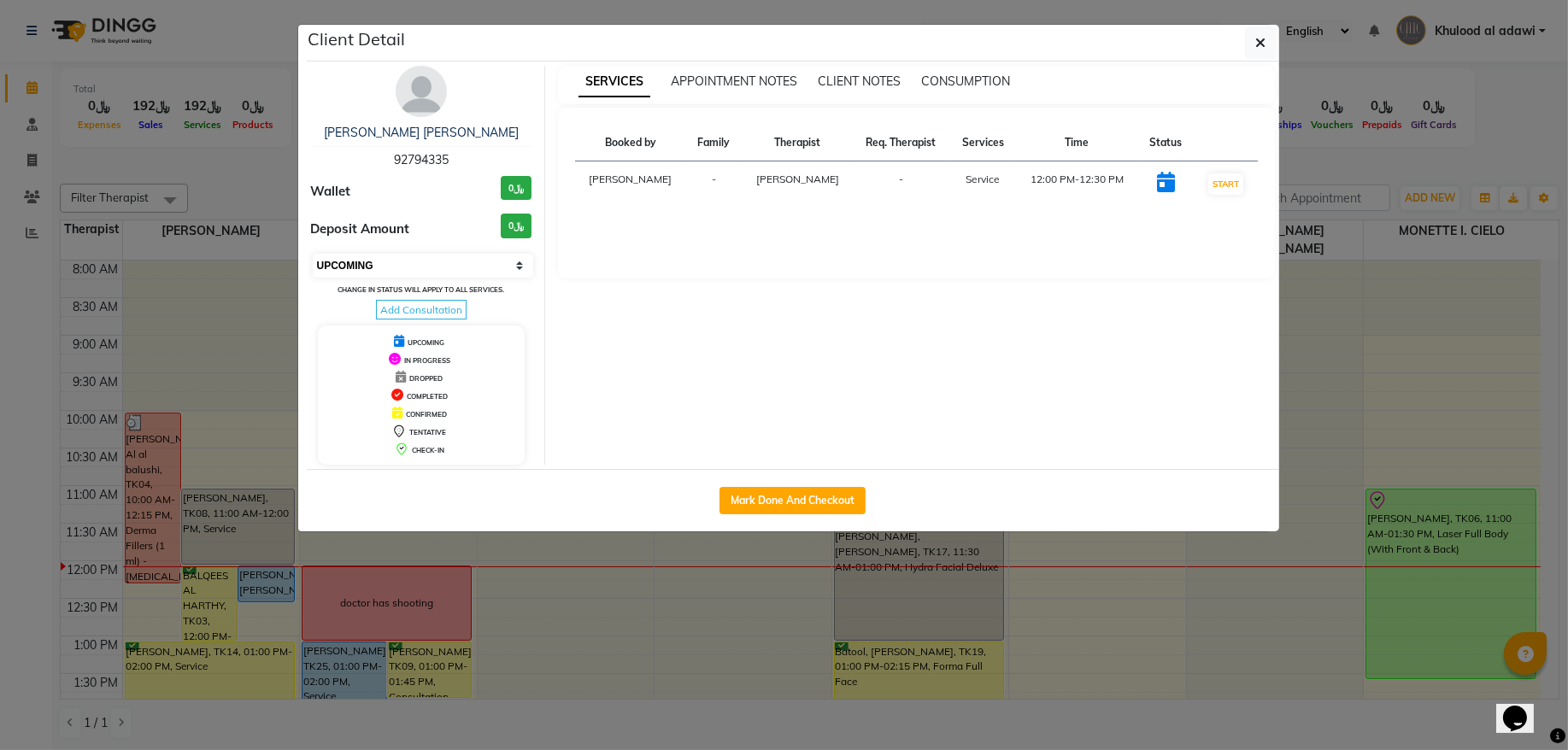
click at [434, 271] on select "Select IN SERVICE CONFIRMED TENTATIVE CHECK IN MARK DONE DROPPED UPCOMING" at bounding box center [423, 265] width 221 height 24
select select "8"
click at [313, 254] on select "Select IN SERVICE CONFIRMED TENTATIVE CHECK IN MARK DONE DROPPED UPCOMING" at bounding box center [423, 265] width 221 height 24
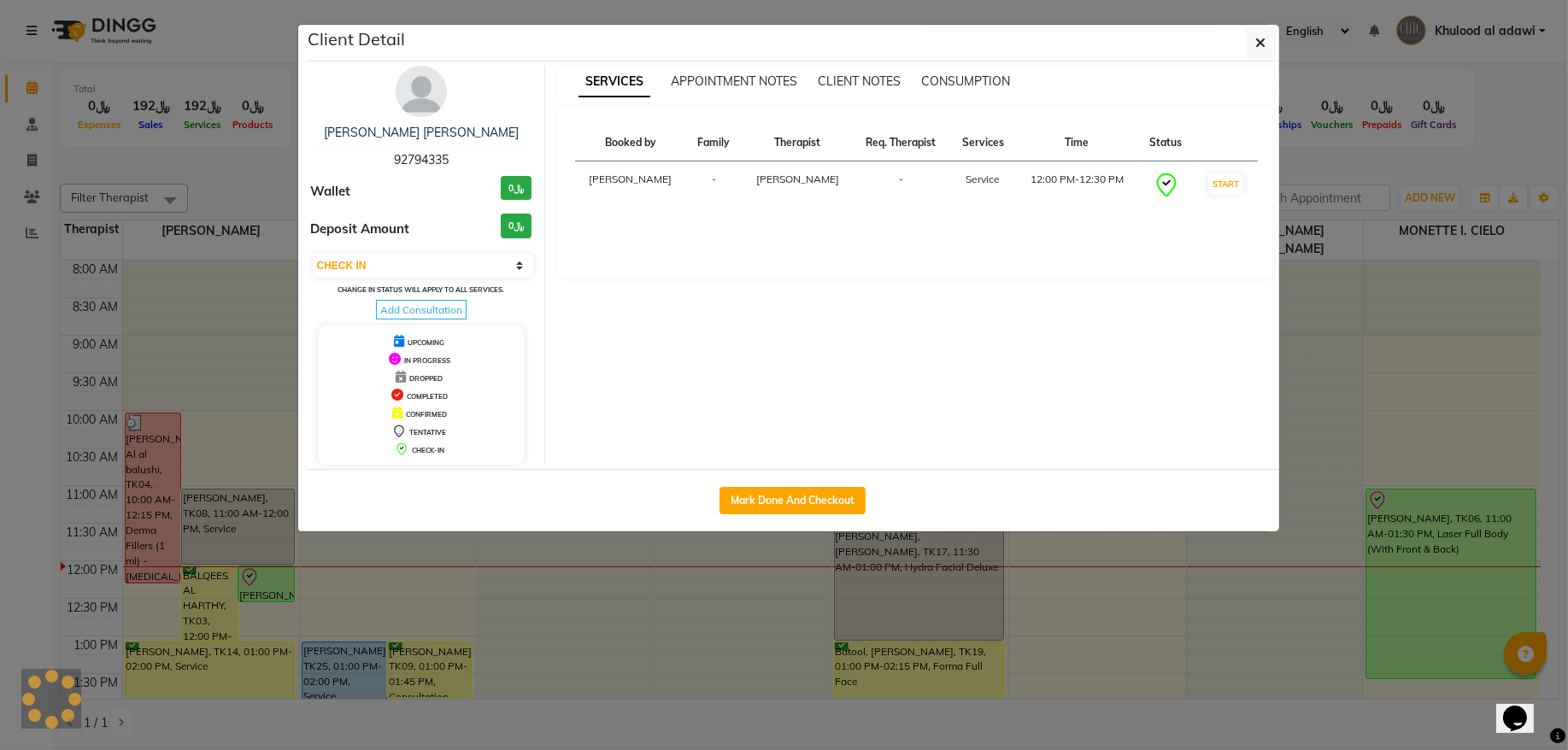
click at [212, 172] on ngb-modal-window "Client Detail Zahra Ahmed Dawood Al Lawati 92794335 Wallet ﷼0 Deposit Amount ﷼0…" at bounding box center [784, 375] width 1568 height 750
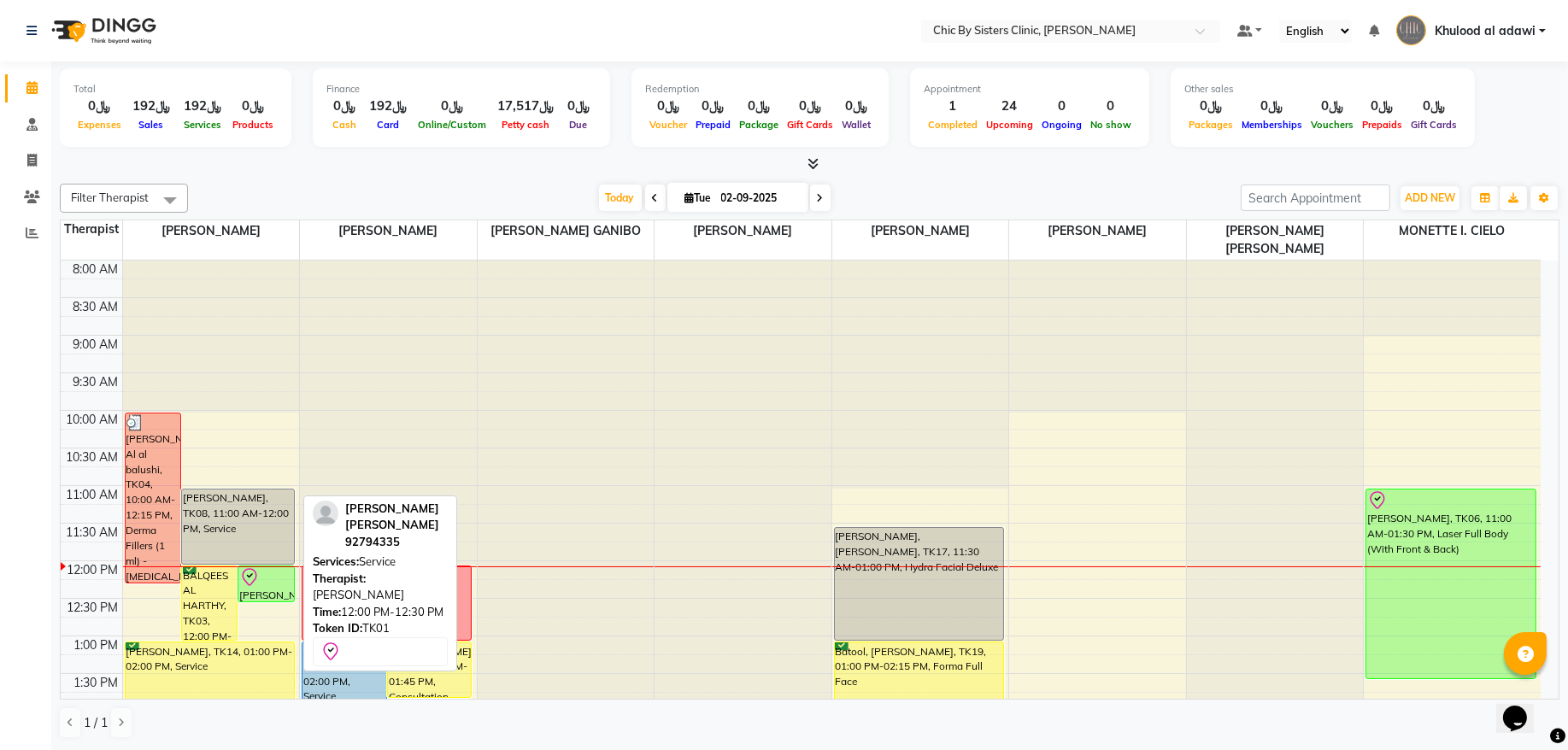
click at [270, 596] on div "[PERSON_NAME] [PERSON_NAME], TK01, 12:00 PM-12:30 PM, Service" at bounding box center [265, 584] width 54 height 35
select select "8"
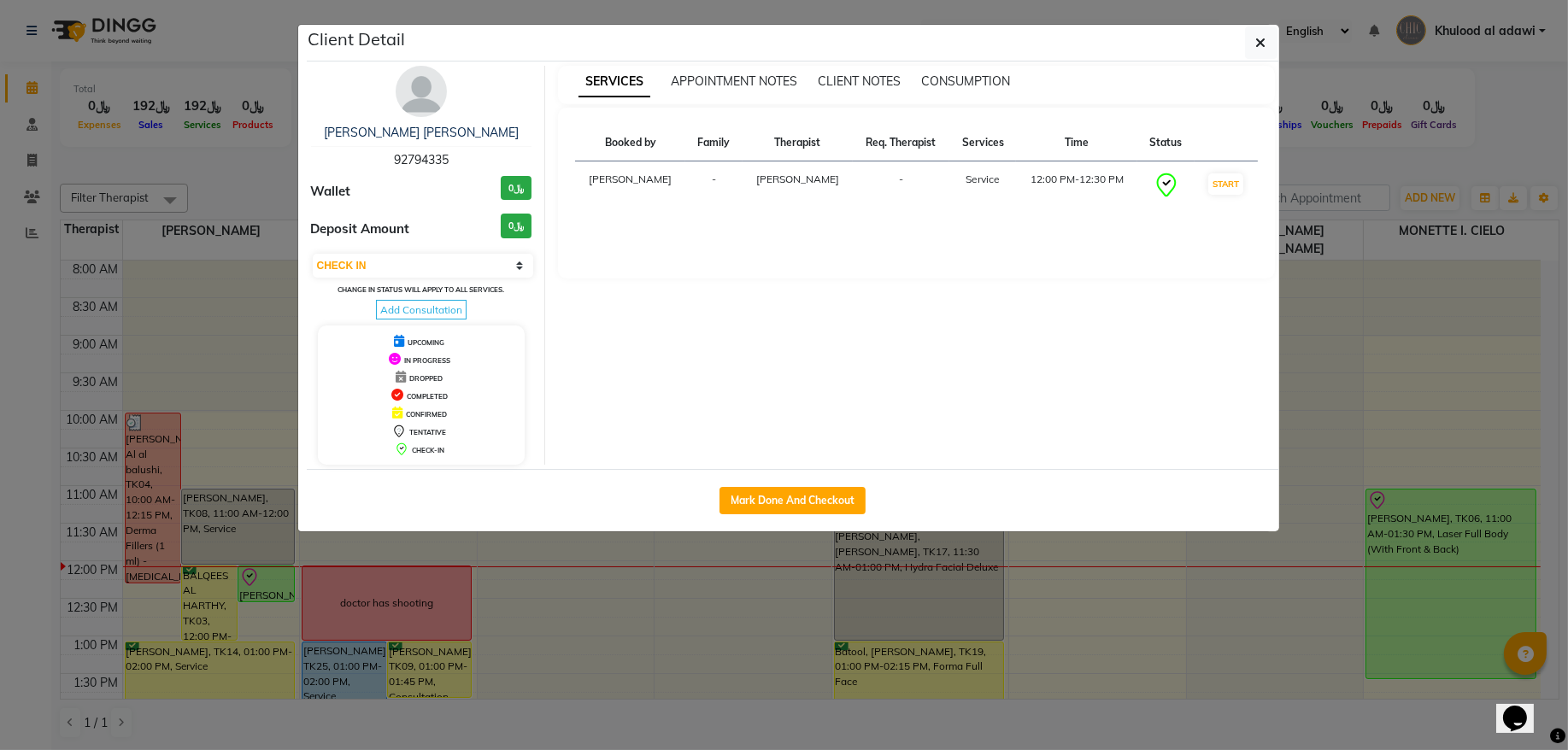
click at [426, 79] on img at bounding box center [421, 91] width 51 height 51
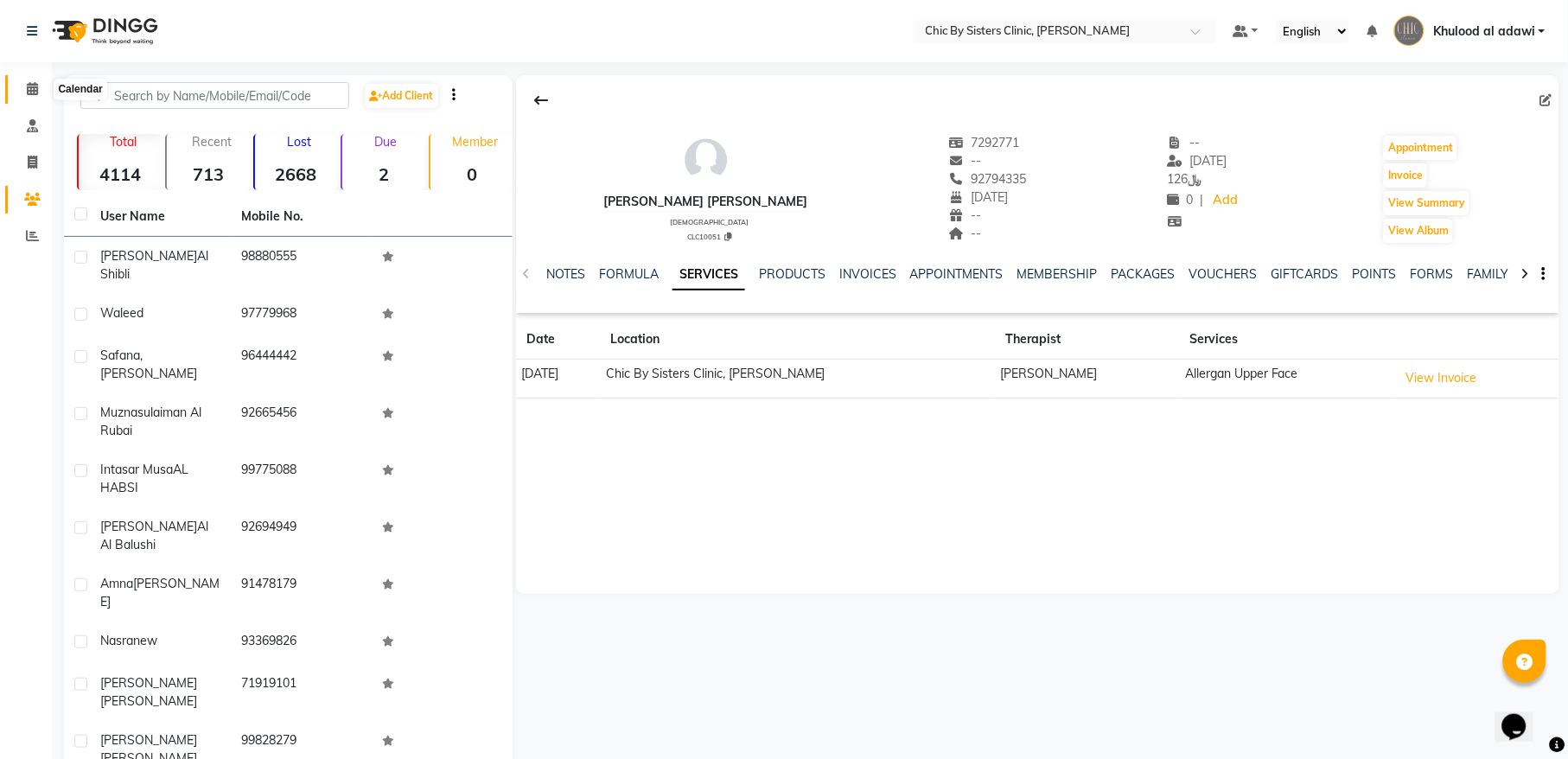
click at [28, 88] on icon at bounding box center [33, 89] width 11 height 13
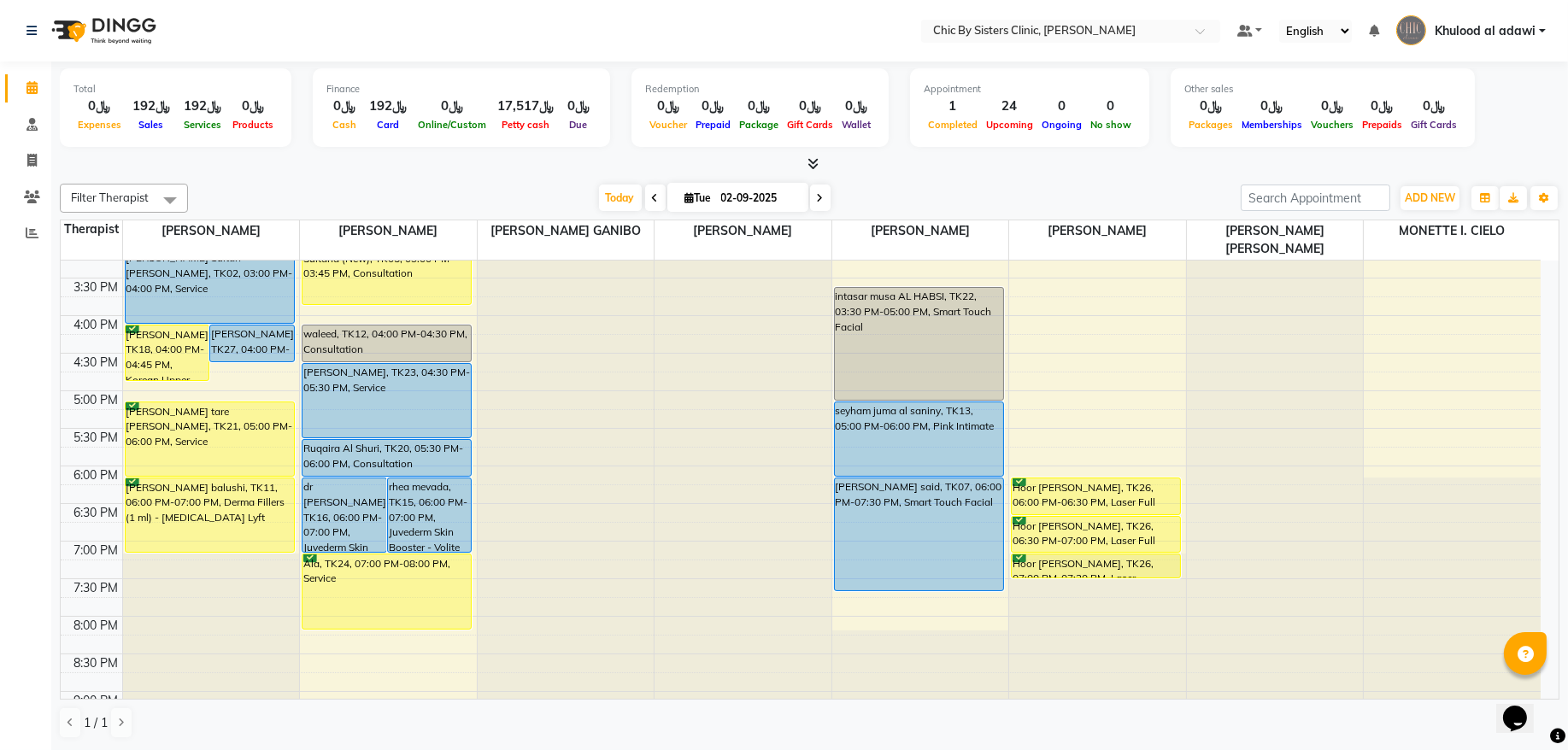
scroll to position [577, 0]
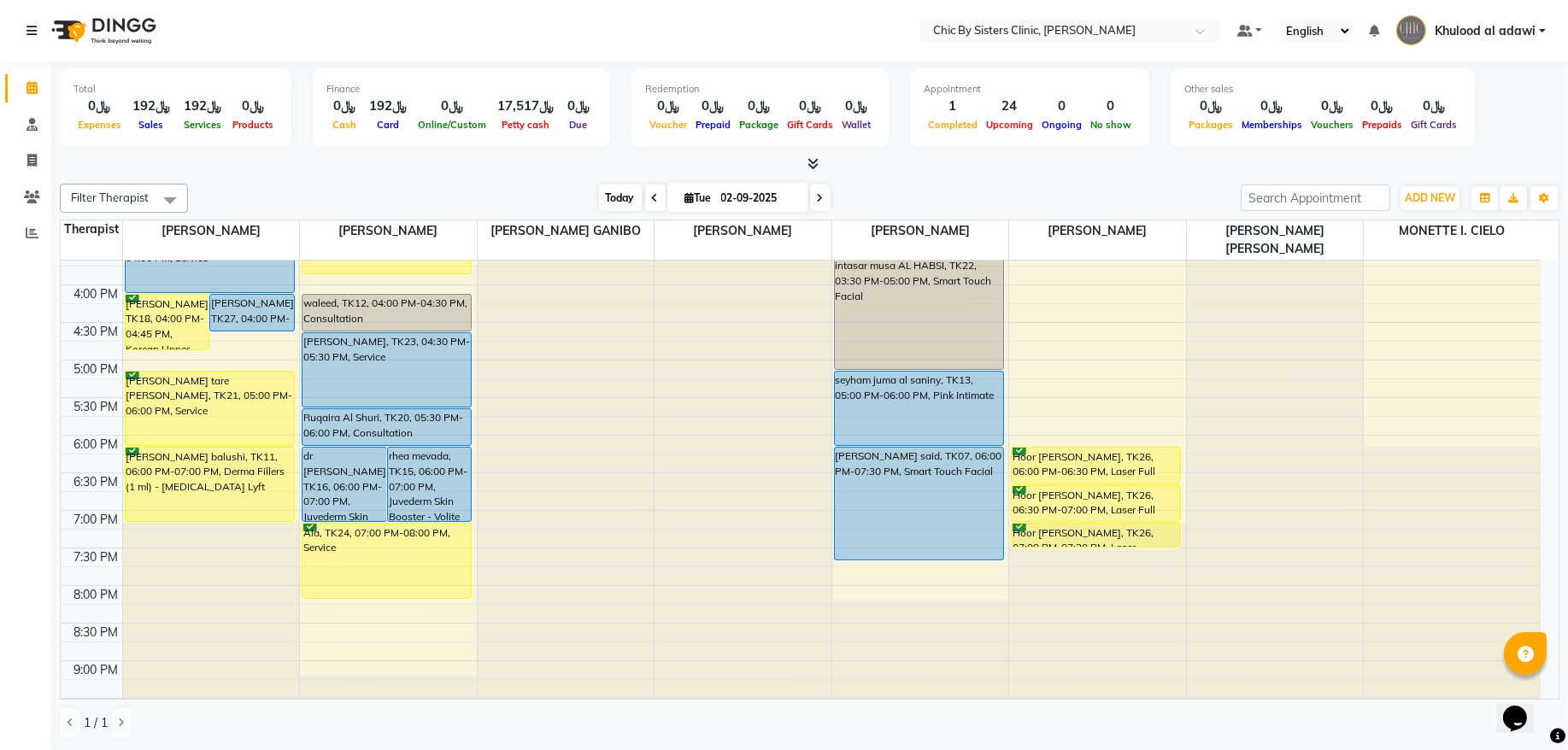
click at [599, 195] on span "Today" at bounding box center [621, 198] width 43 height 27
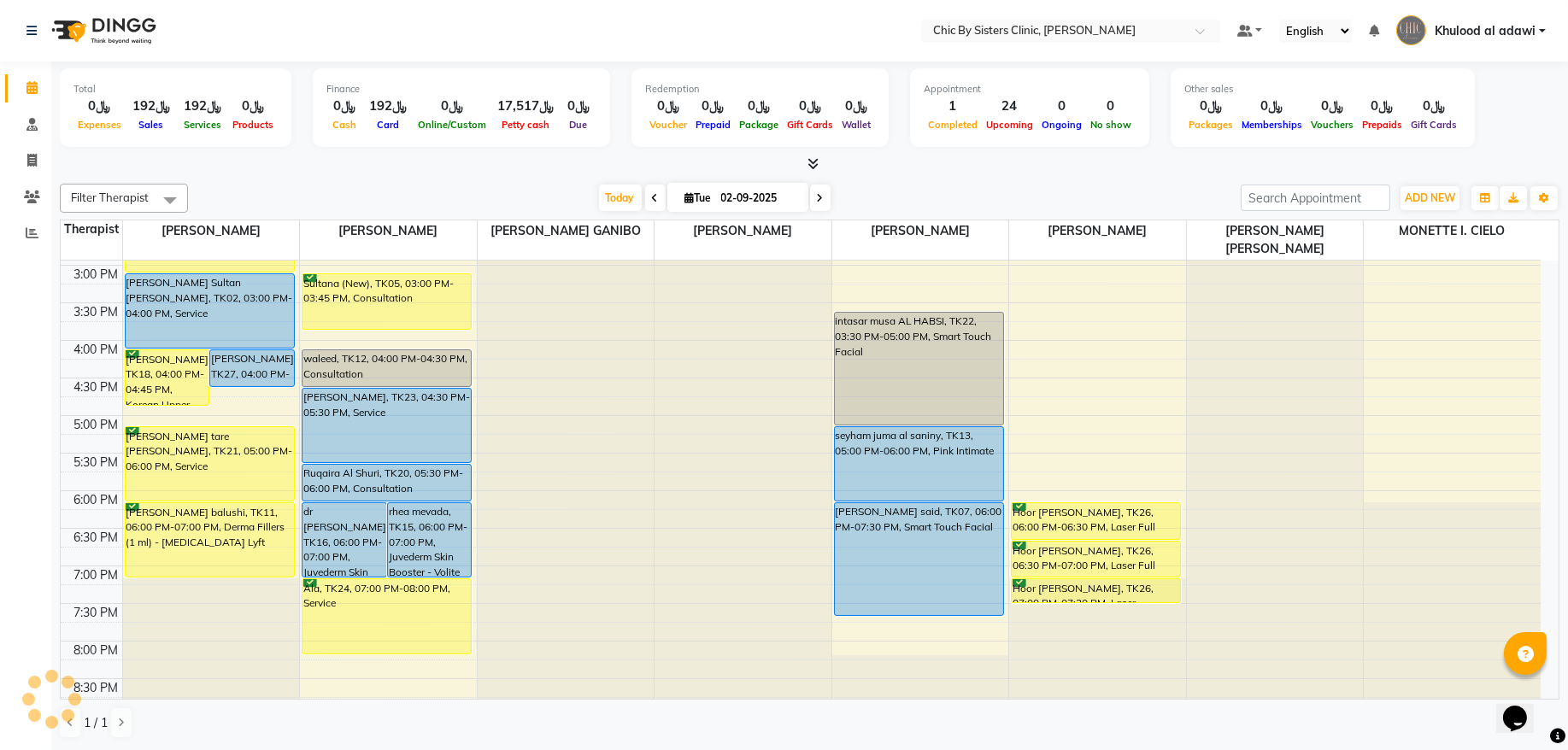
scroll to position [767, 0]
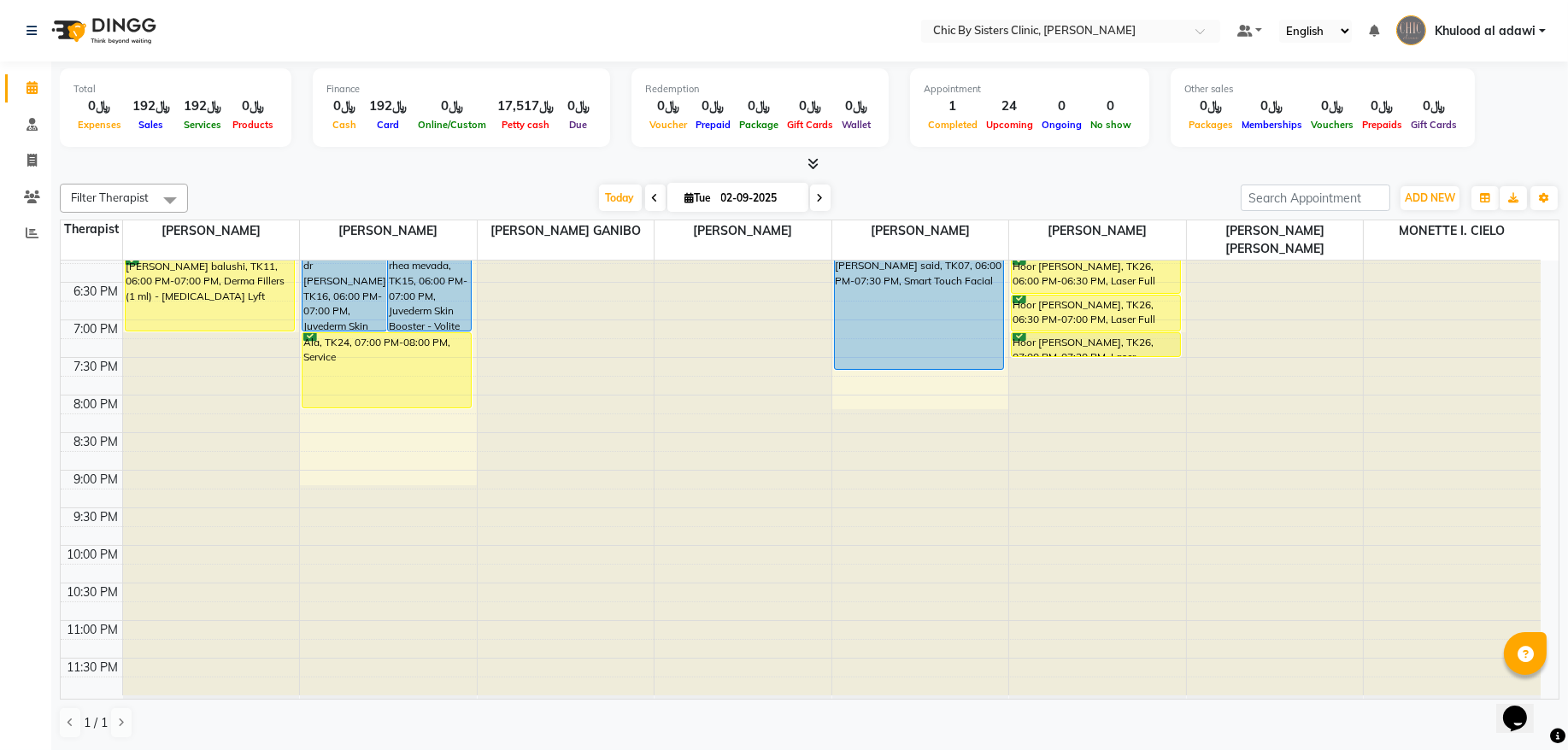
click at [652, 199] on icon at bounding box center [655, 197] width 7 height 10
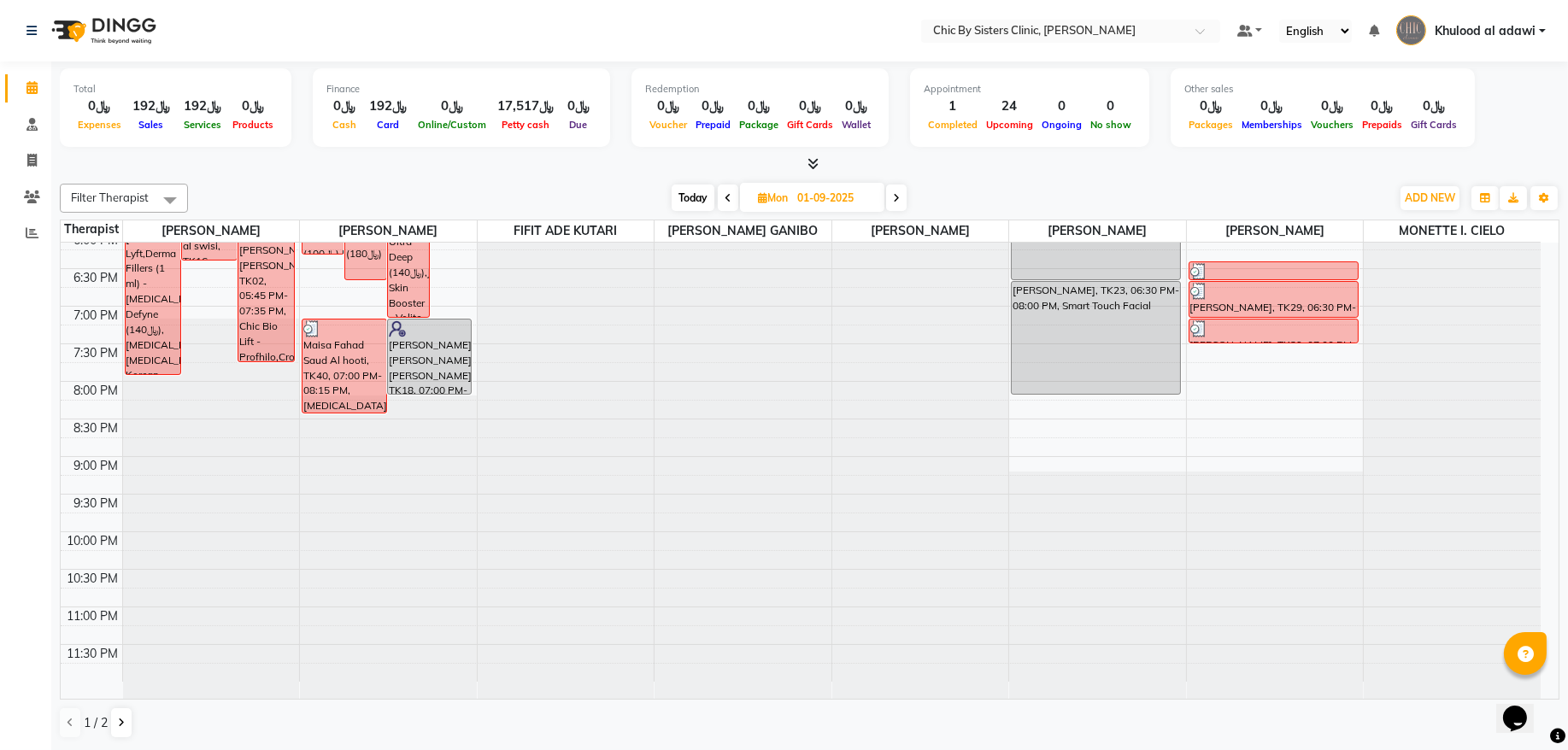
click at [688, 186] on span "Today" at bounding box center [693, 198] width 43 height 27
type input "02-09-2025"
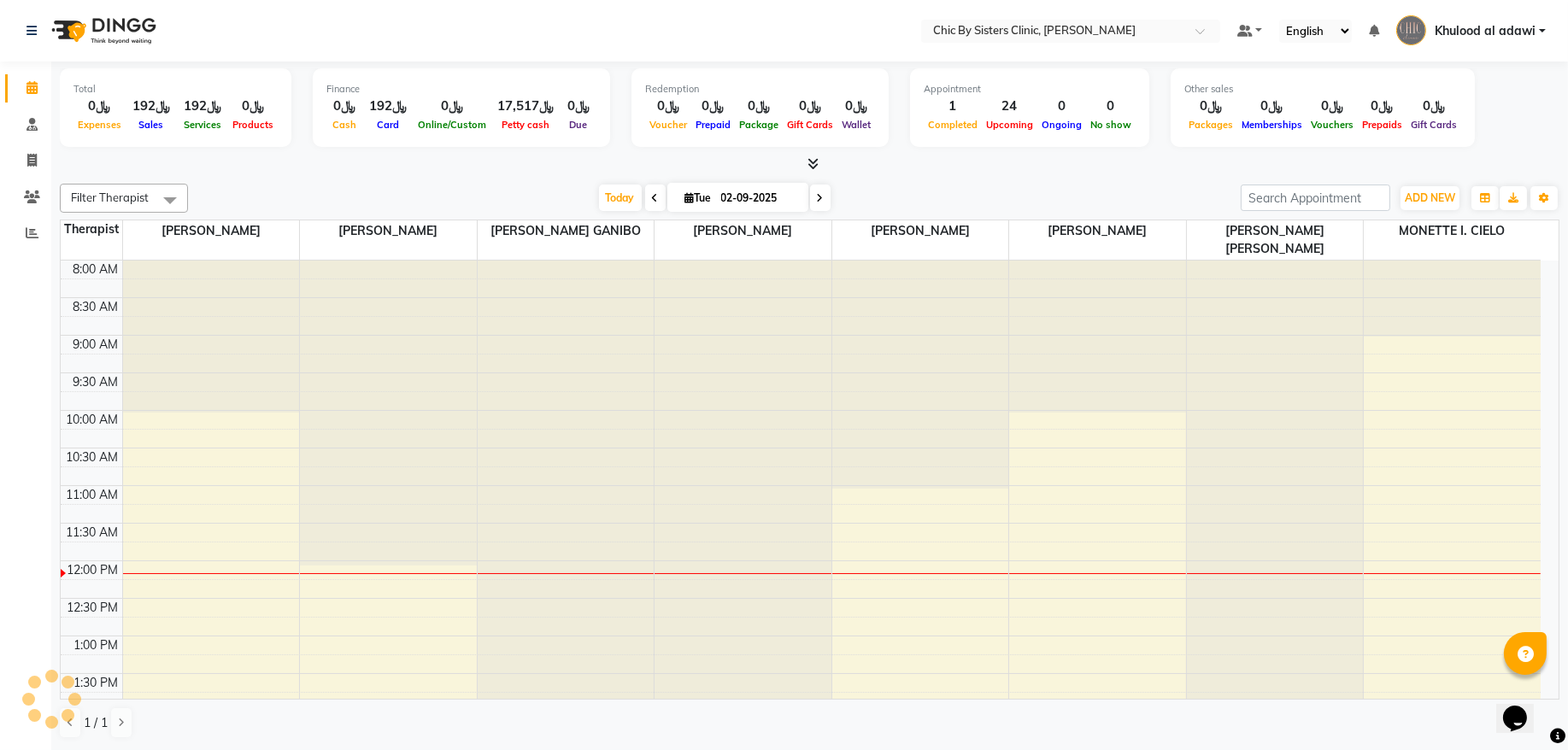
scroll to position [306, 0]
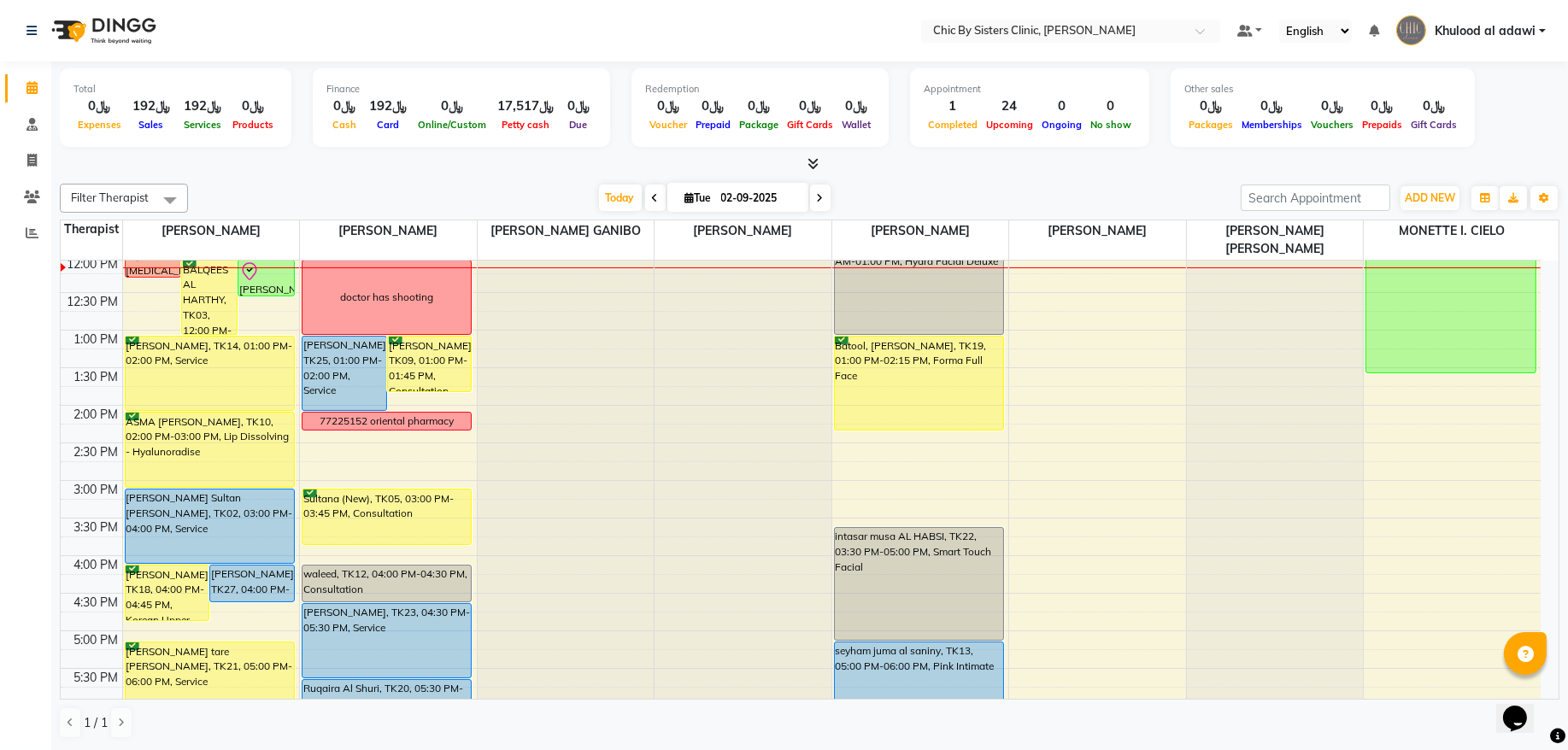
click at [756, 189] on input "02-09-2025" at bounding box center [759, 198] width 86 height 26
select select "9"
select select "2025"
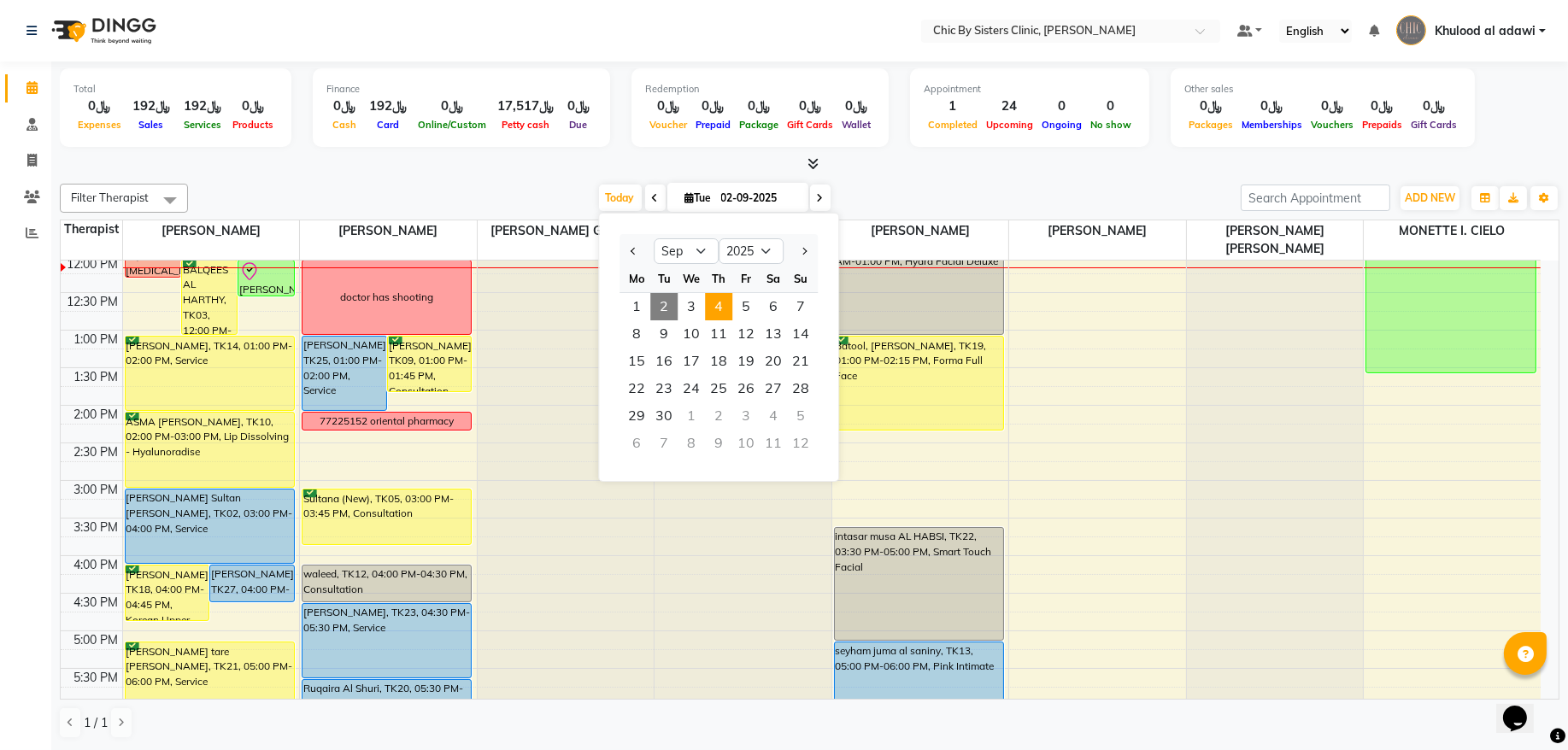
click at [713, 306] on span "4" at bounding box center [719, 306] width 28 height 28
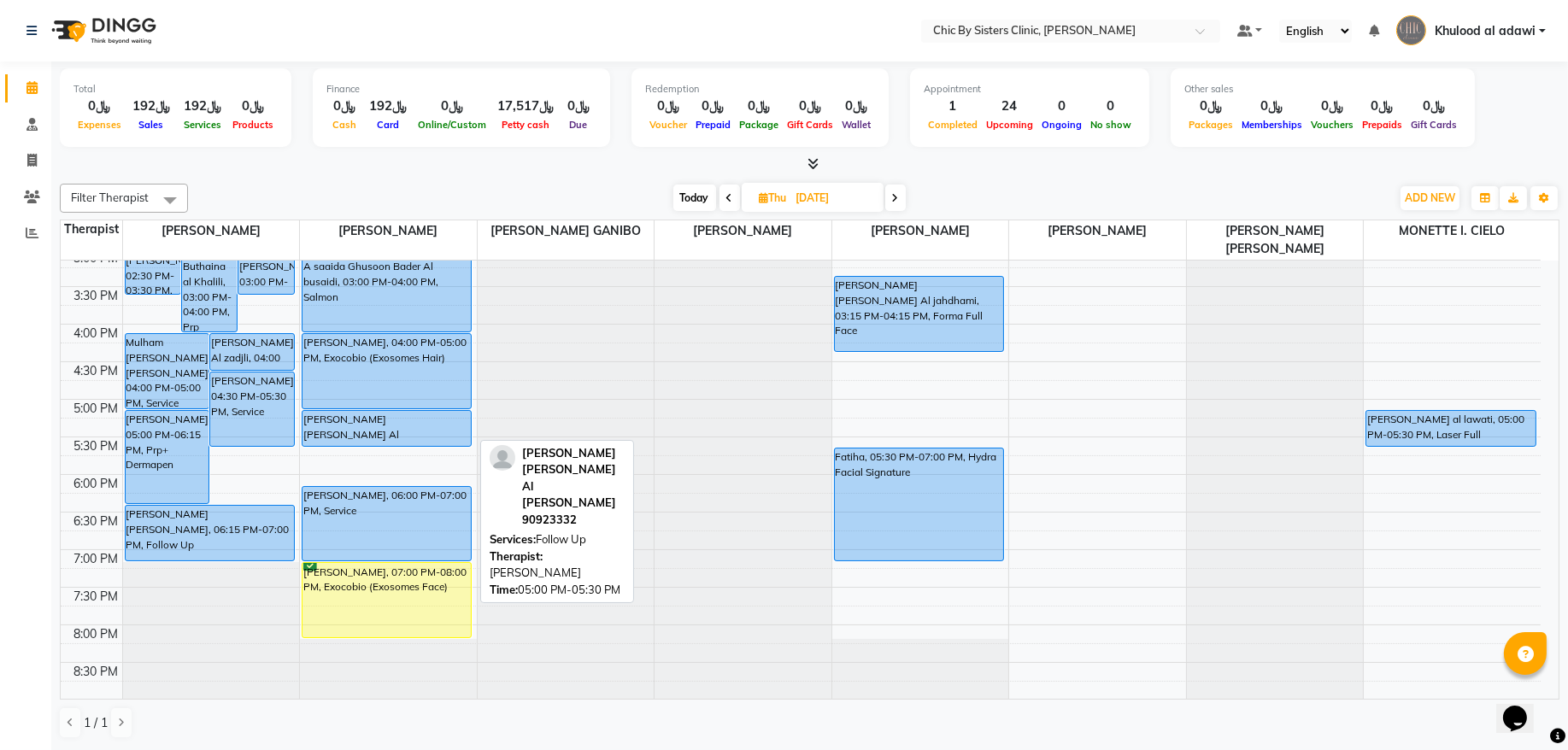
scroll to position [537, 0]
click at [694, 212] on div "Filter Therapist Select All DR. ASSEL SATVALDINOVA DR. AYMAN ELSAQA GERALDINE E…" at bounding box center [810, 198] width 1500 height 29
click at [691, 182] on div "Filter Therapist Select All DR. ASSEL SATVALDINOVA DR. AYMAN ELSAQA GERALDINE E…" at bounding box center [810, 461] width 1500 height 569
click at [691, 194] on span "Today" at bounding box center [695, 198] width 43 height 27
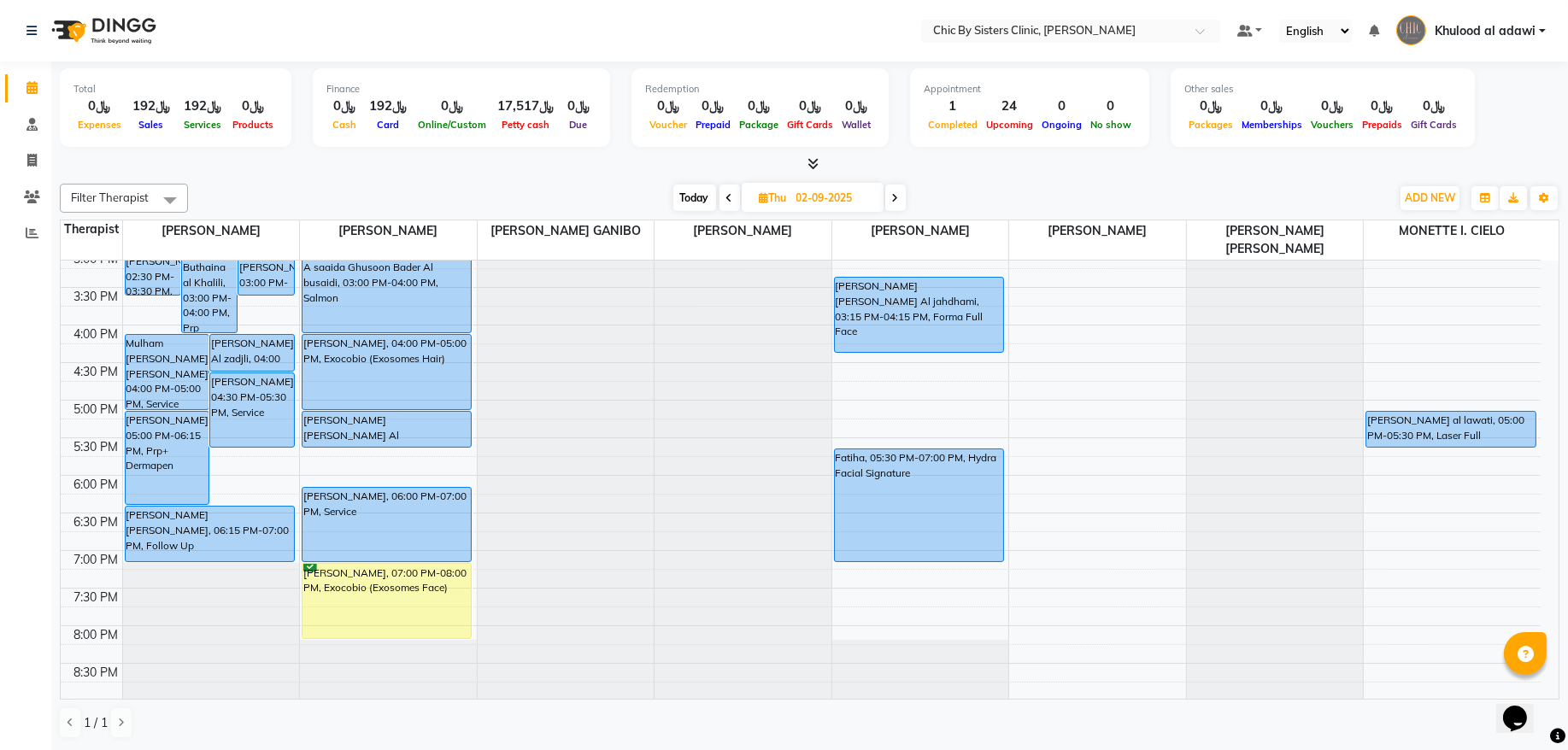
scroll to position [306, 0]
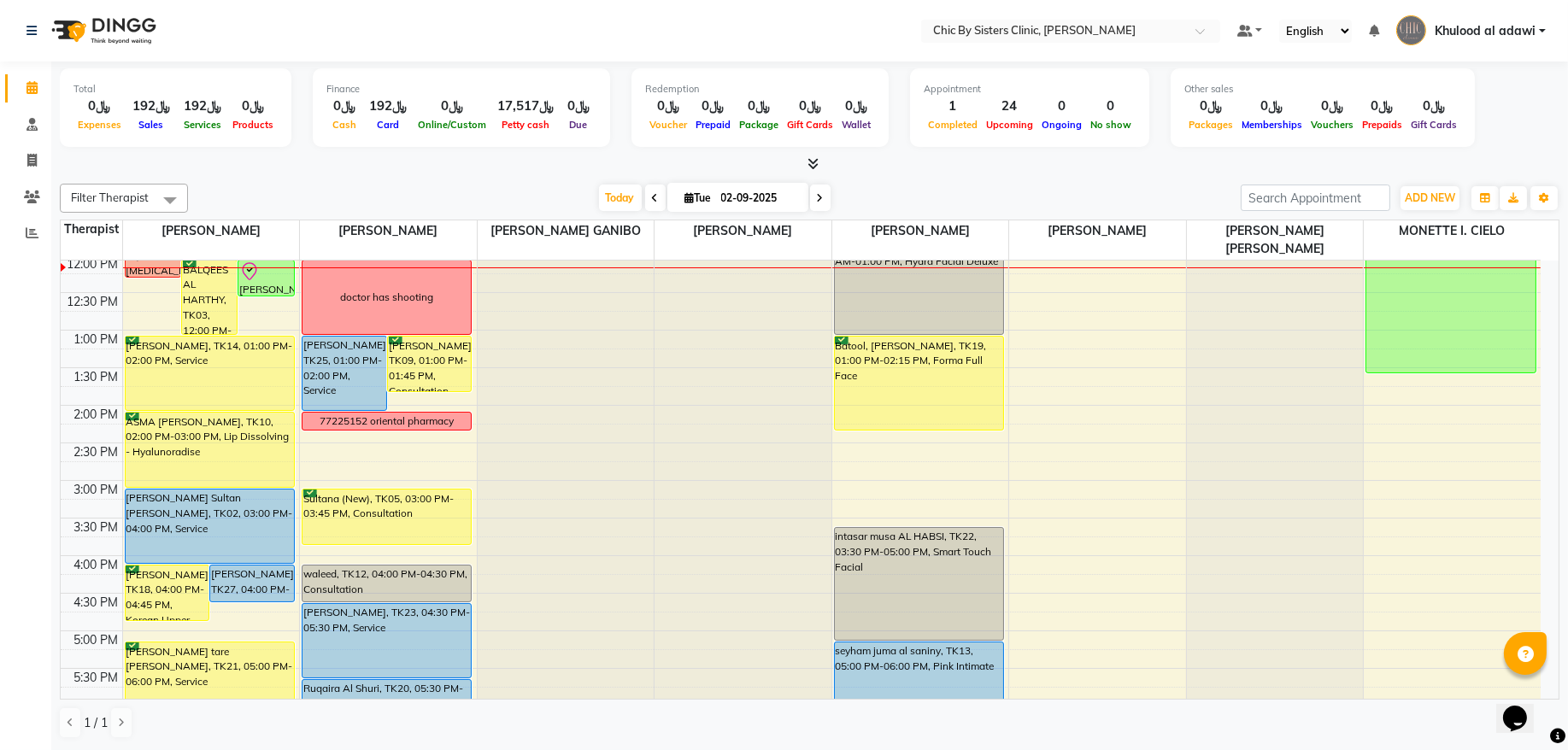
click at [817, 196] on span at bounding box center [820, 198] width 21 height 27
type input "03-09-2025"
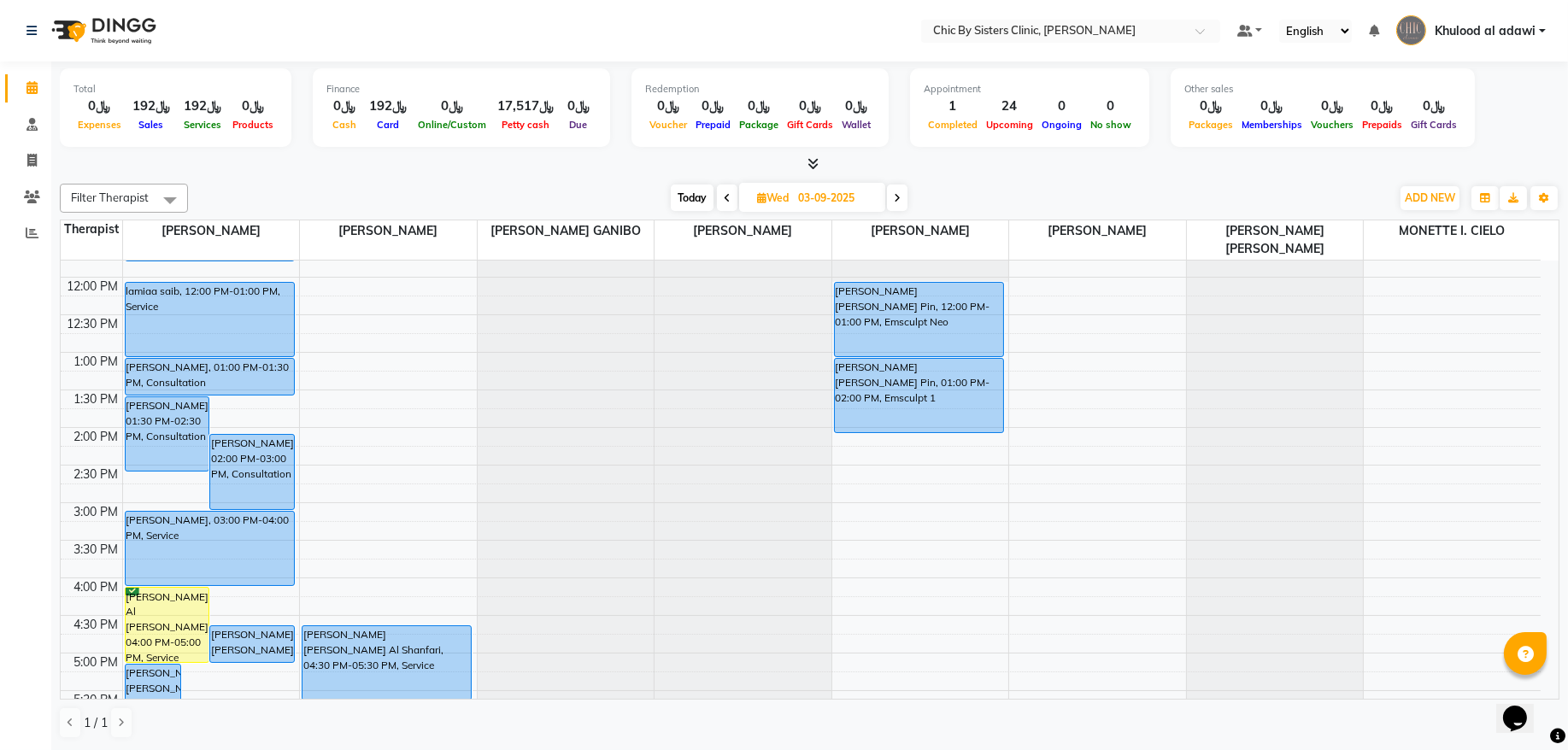
scroll to position [230, 0]
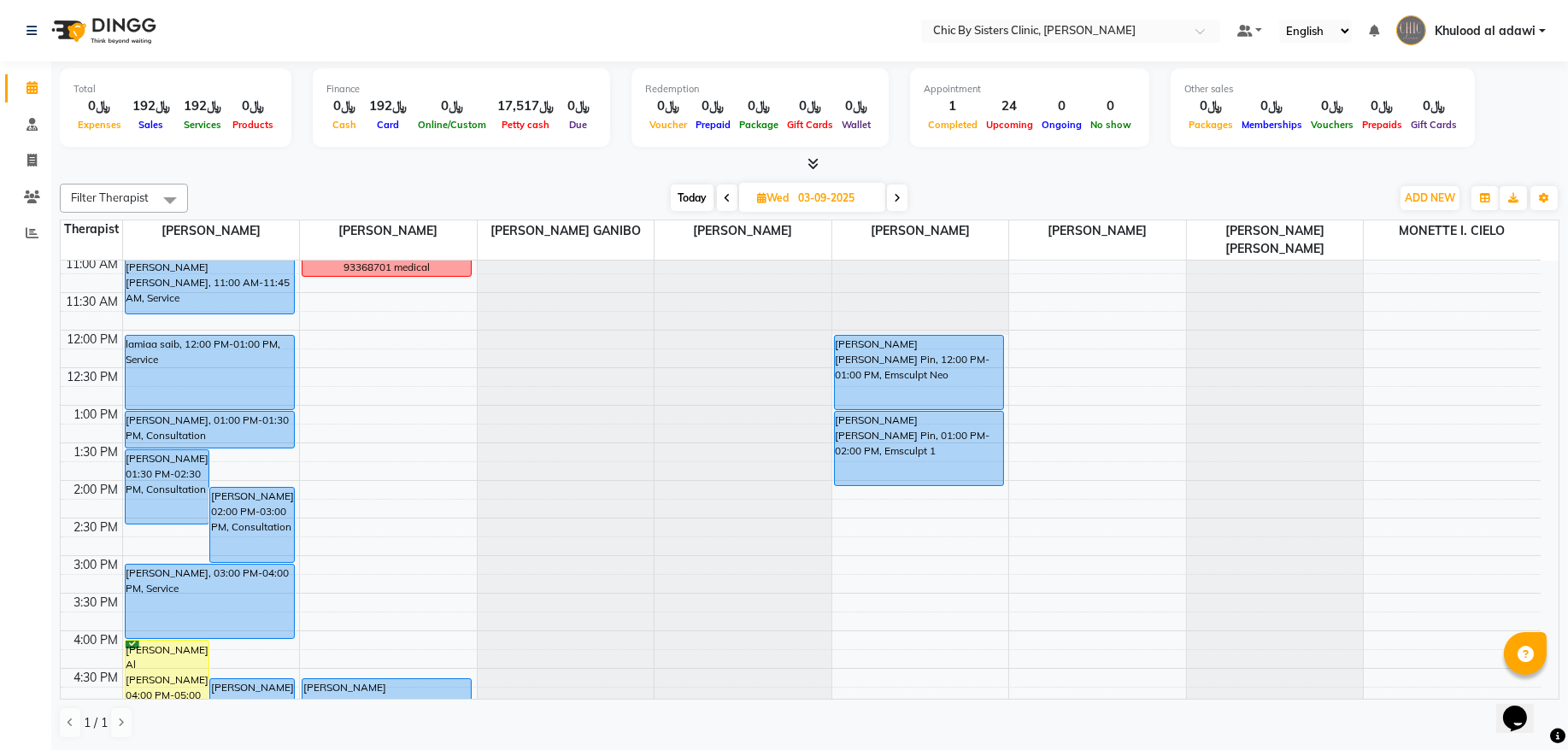
click at [1460, 38] on span "Khulood al adawi" at bounding box center [1485, 31] width 101 height 18
click at [1442, 116] on link "Sign out" at bounding box center [1458, 123] width 156 height 27
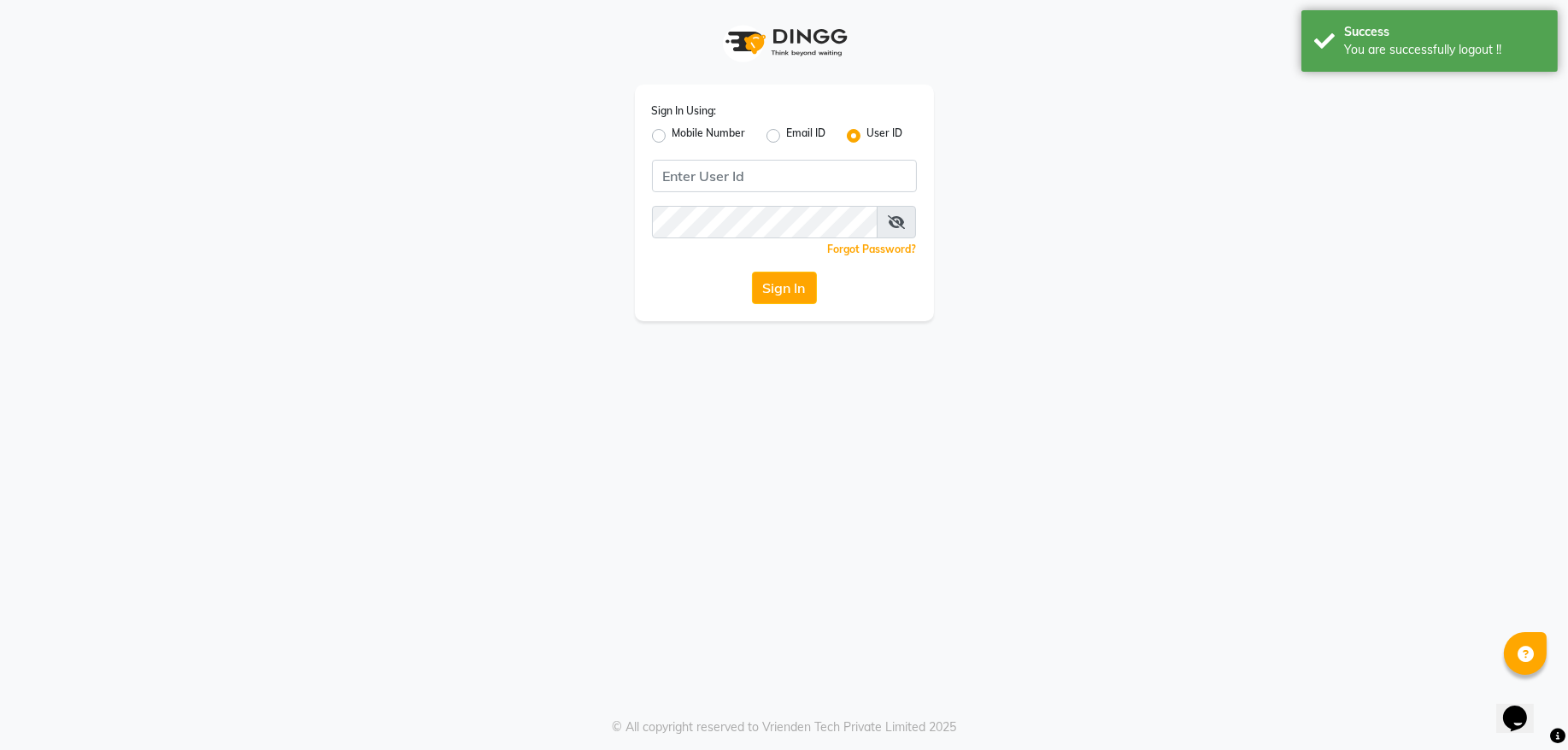
click at [672, 138] on label "Mobile Number" at bounding box center [709, 136] width 73 height 21
click at [672, 137] on input "Mobile Number" at bounding box center [678, 131] width 11 height 11
radio input "true"
radio input "false"
click at [697, 178] on span at bounding box center [698, 181] width 21 height 18
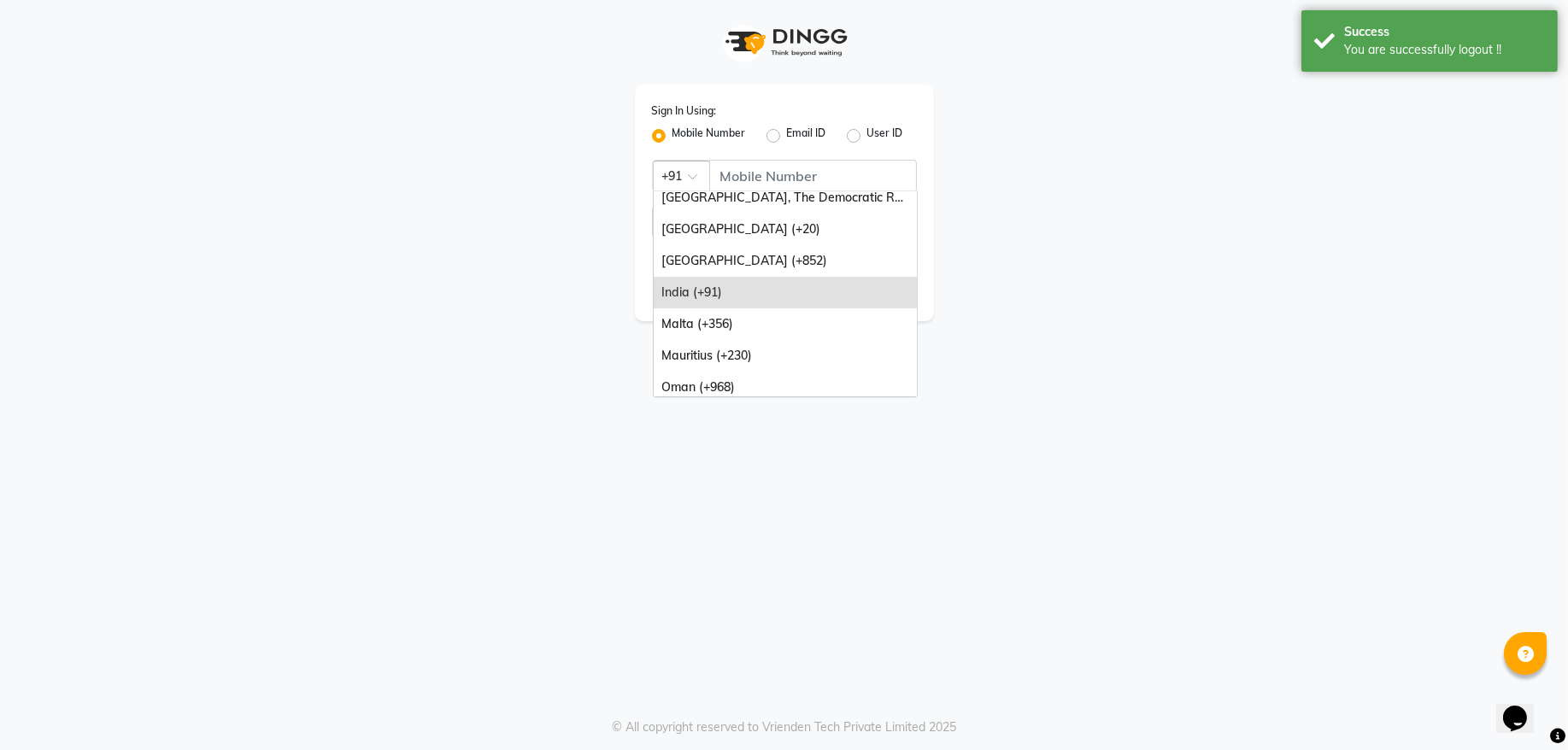
scroll to position [138, 0]
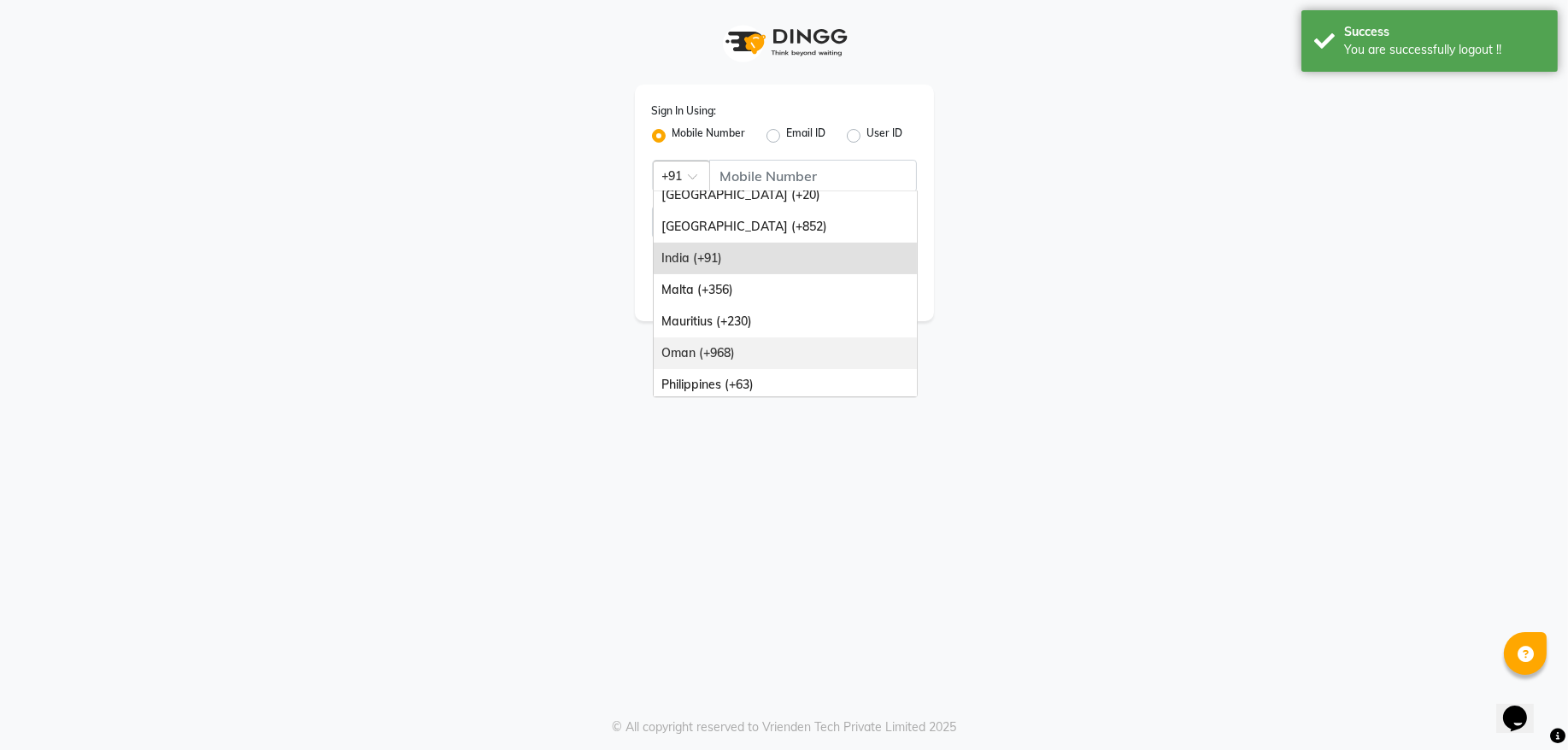
click at [740, 349] on div "Oman (+968)" at bounding box center [785, 353] width 263 height 31
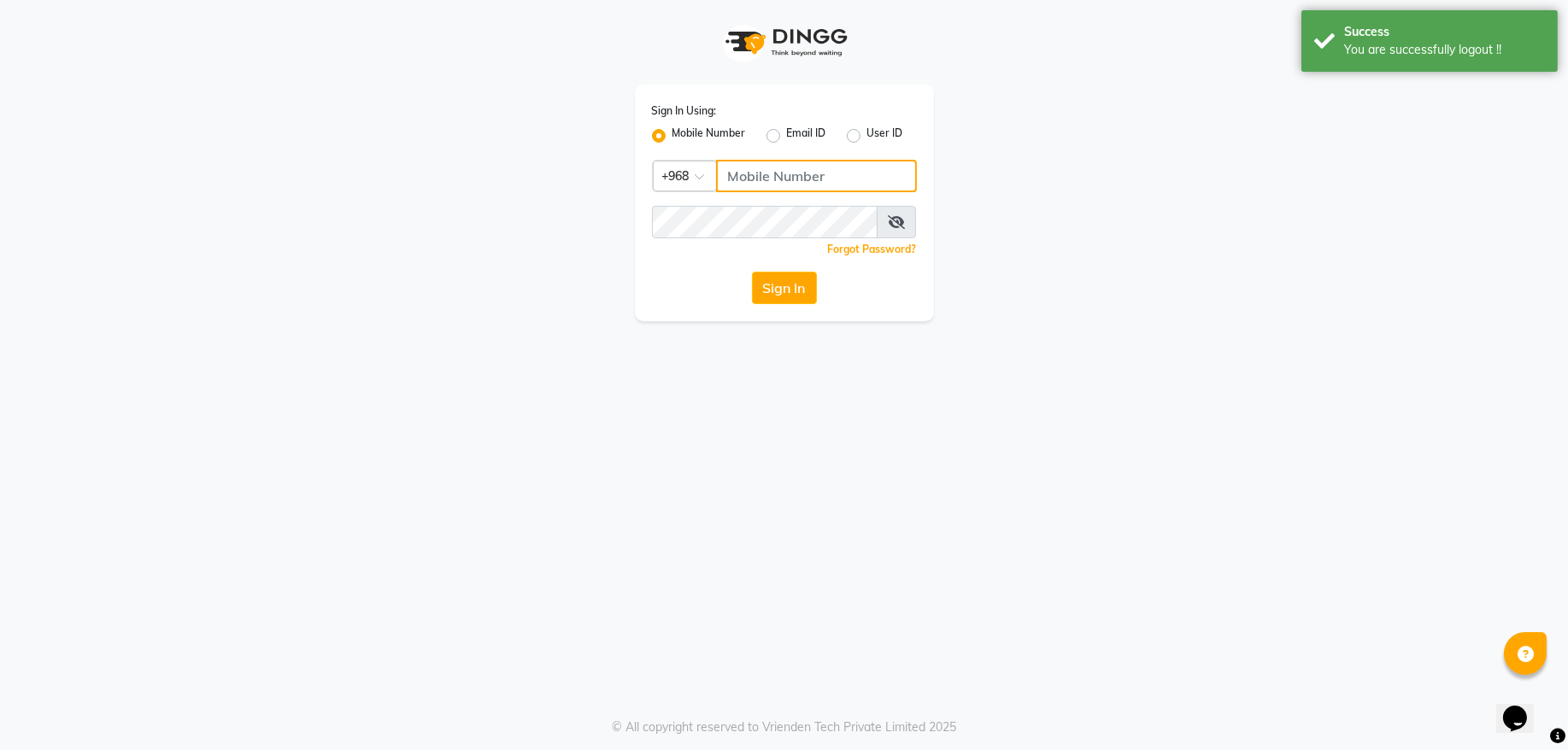
click at [784, 175] on input "Username" at bounding box center [816, 176] width 201 height 32
type input "92262732"
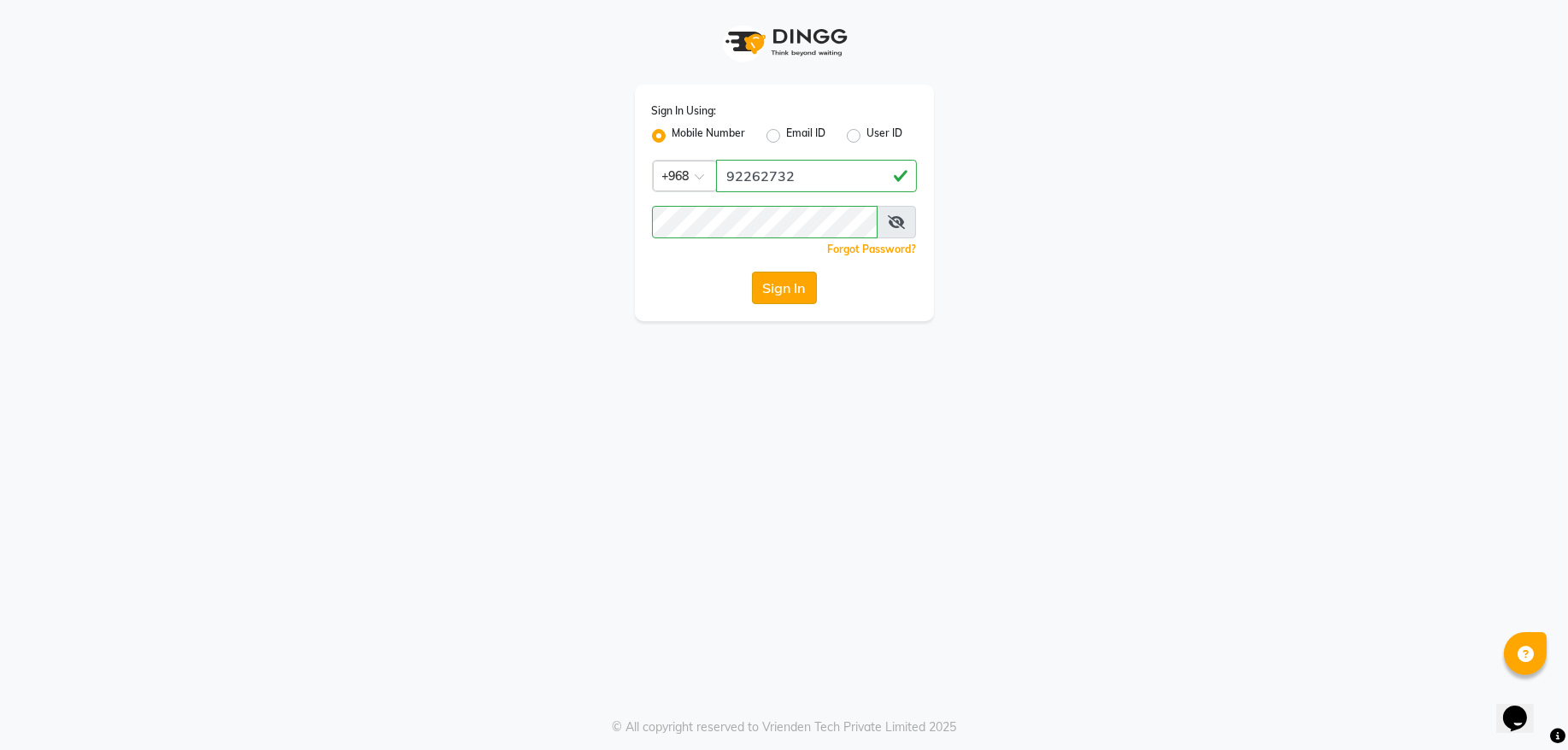
click at [772, 290] on button "Sign In" at bounding box center [784, 288] width 65 height 32
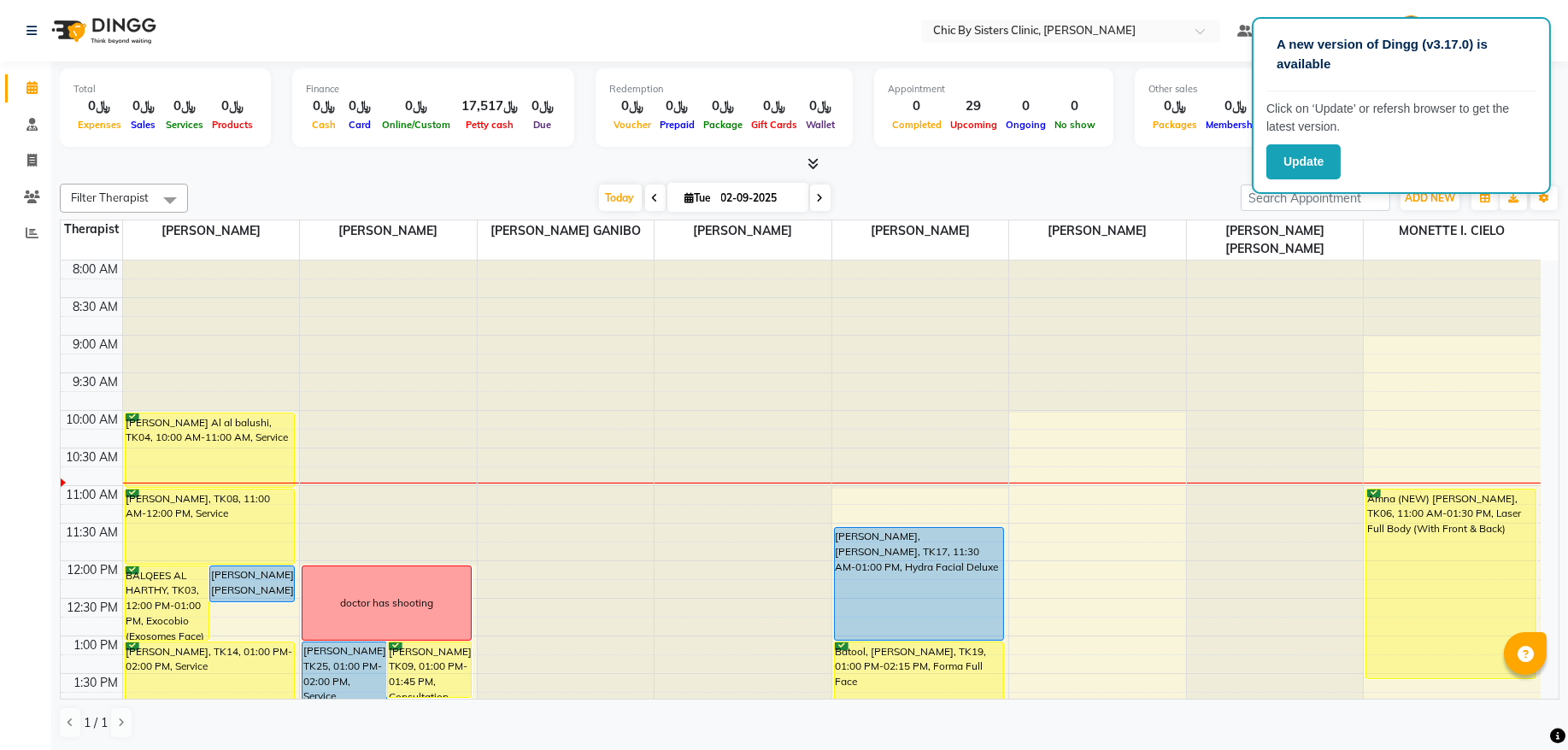
scroll to position [192, 0]
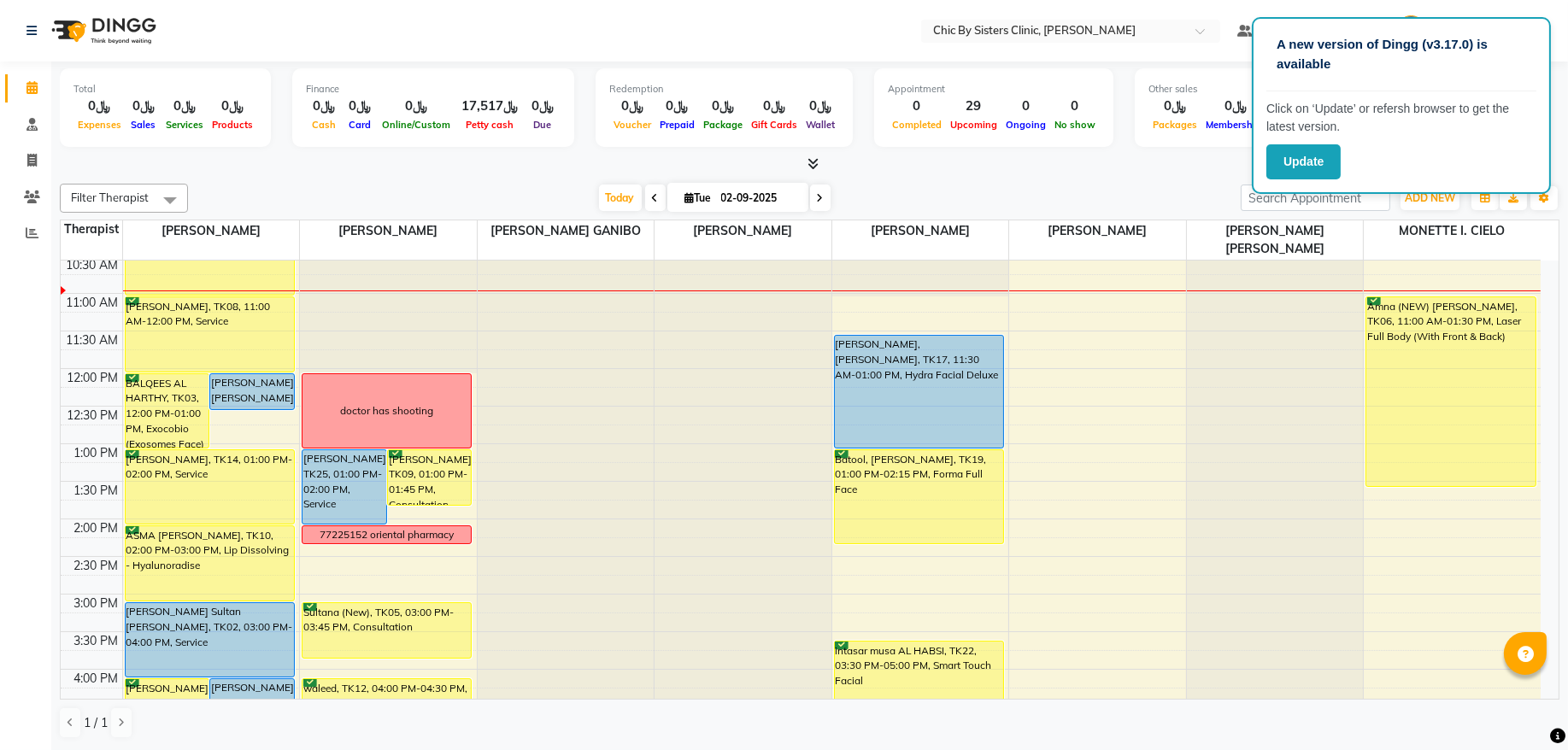
click at [820, 205] on span at bounding box center [820, 198] width 21 height 27
type input "03-09-2025"
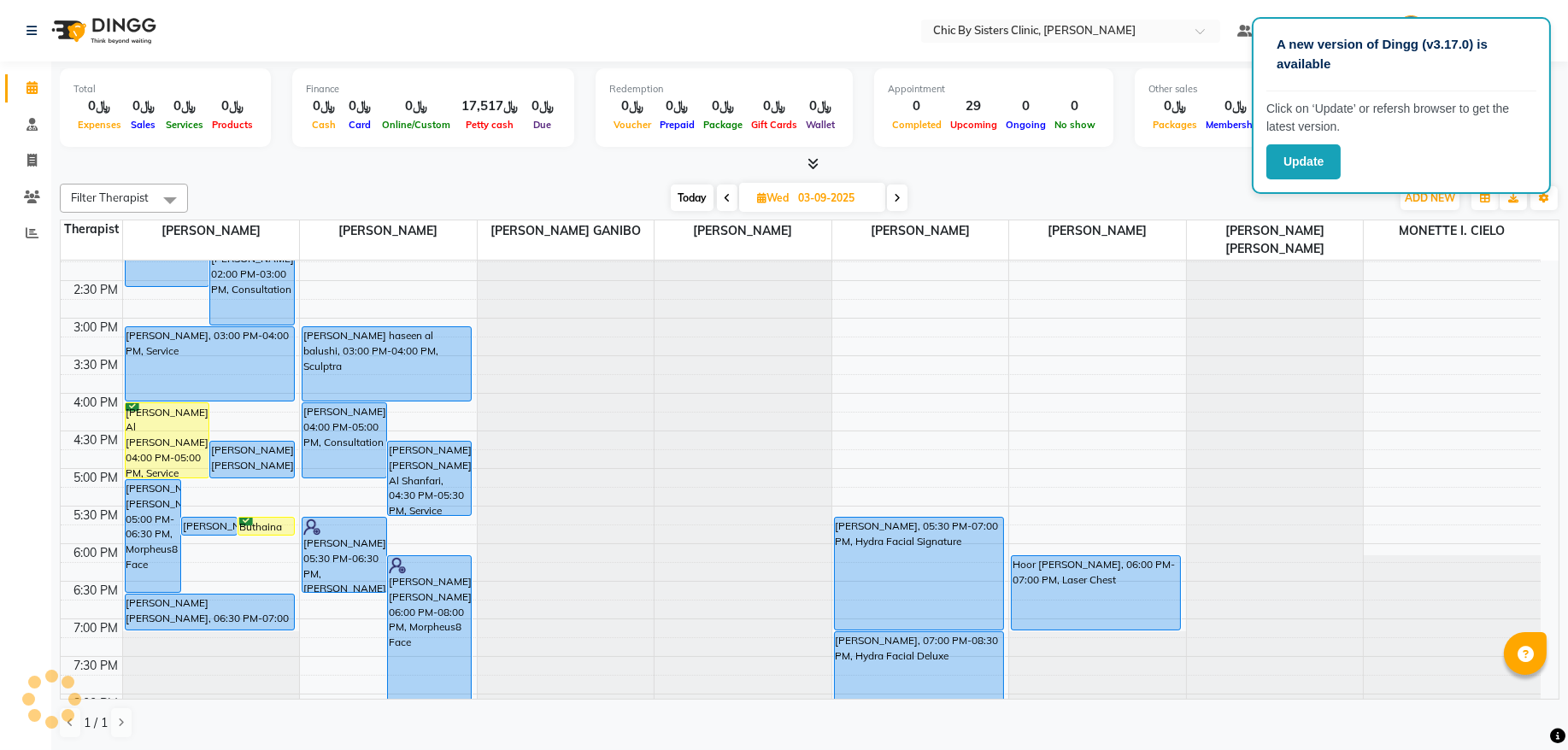
scroll to position [500, 0]
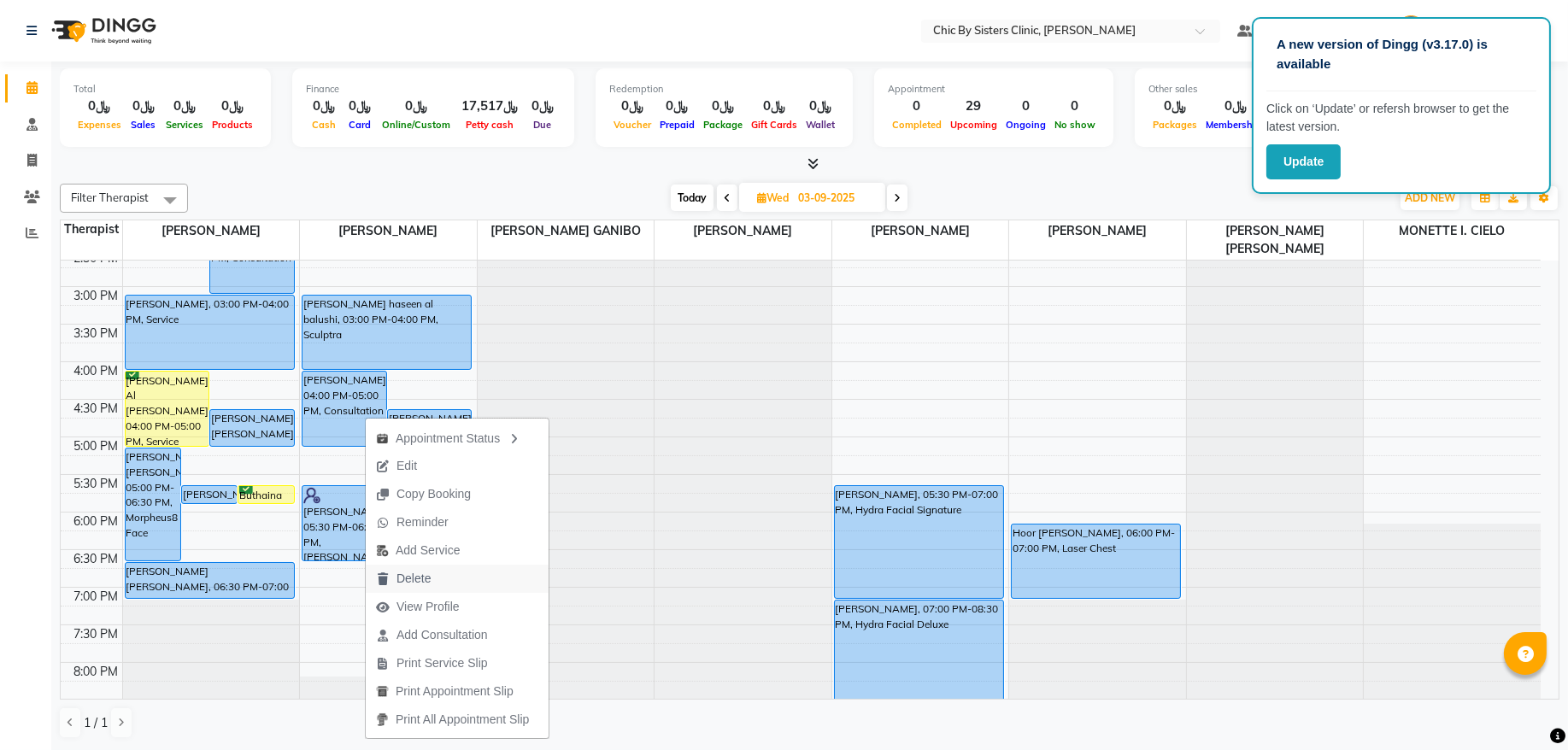
click at [412, 579] on span "Delete" at bounding box center [413, 579] width 34 height 18
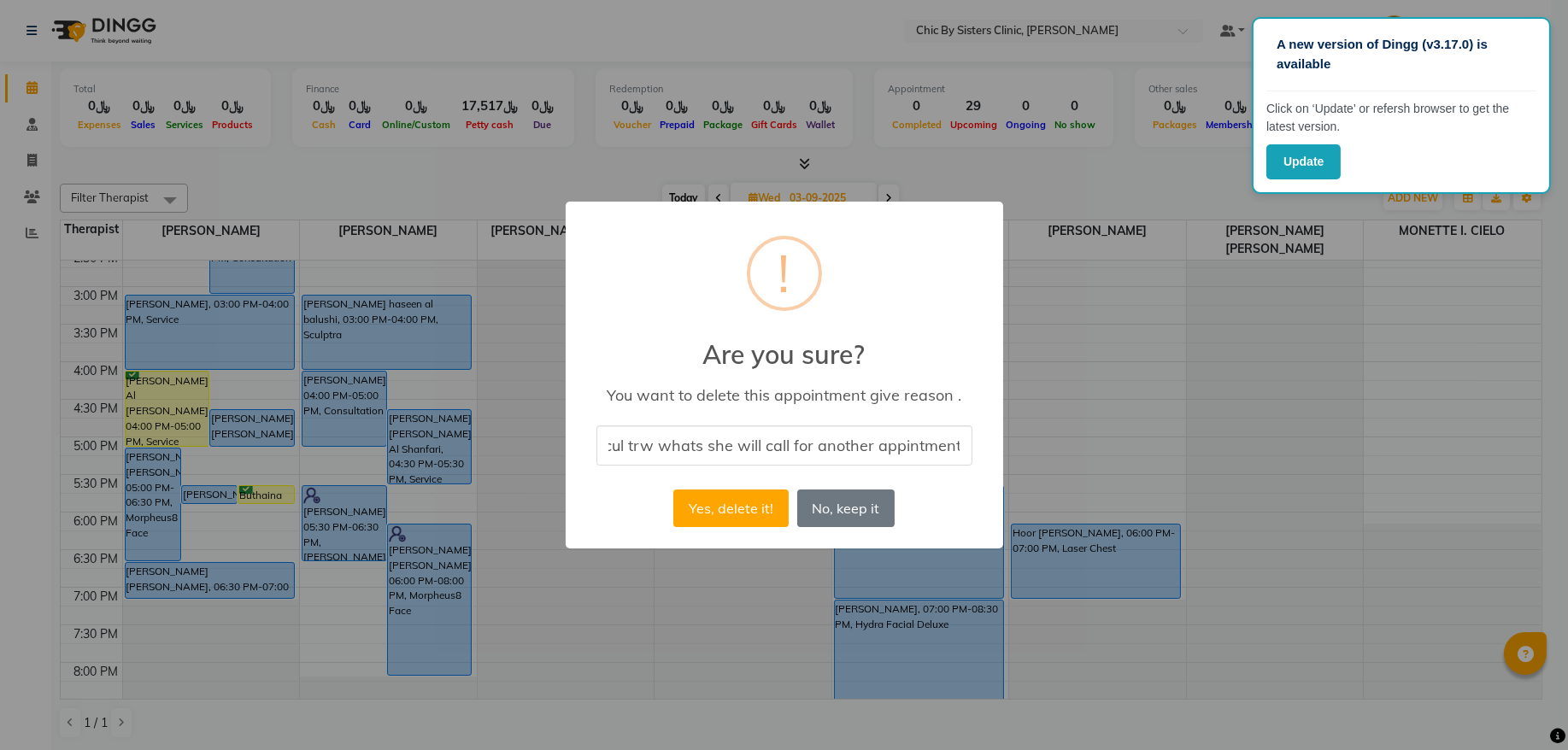
scroll to position [0, 0]
type input "Cancel trw whats she will call for another appintment"
drag, startPoint x: 600, startPoint y: 498, endPoint x: 669, endPoint y: 505, distance: 69.4
click at [600, 498] on div "× ! Are you sure? You want to delete this appointment give reason . Cancel trw …" at bounding box center [785, 375] width 438 height 347
click at [710, 500] on button "Yes, delete it!" at bounding box center [730, 508] width 114 height 38
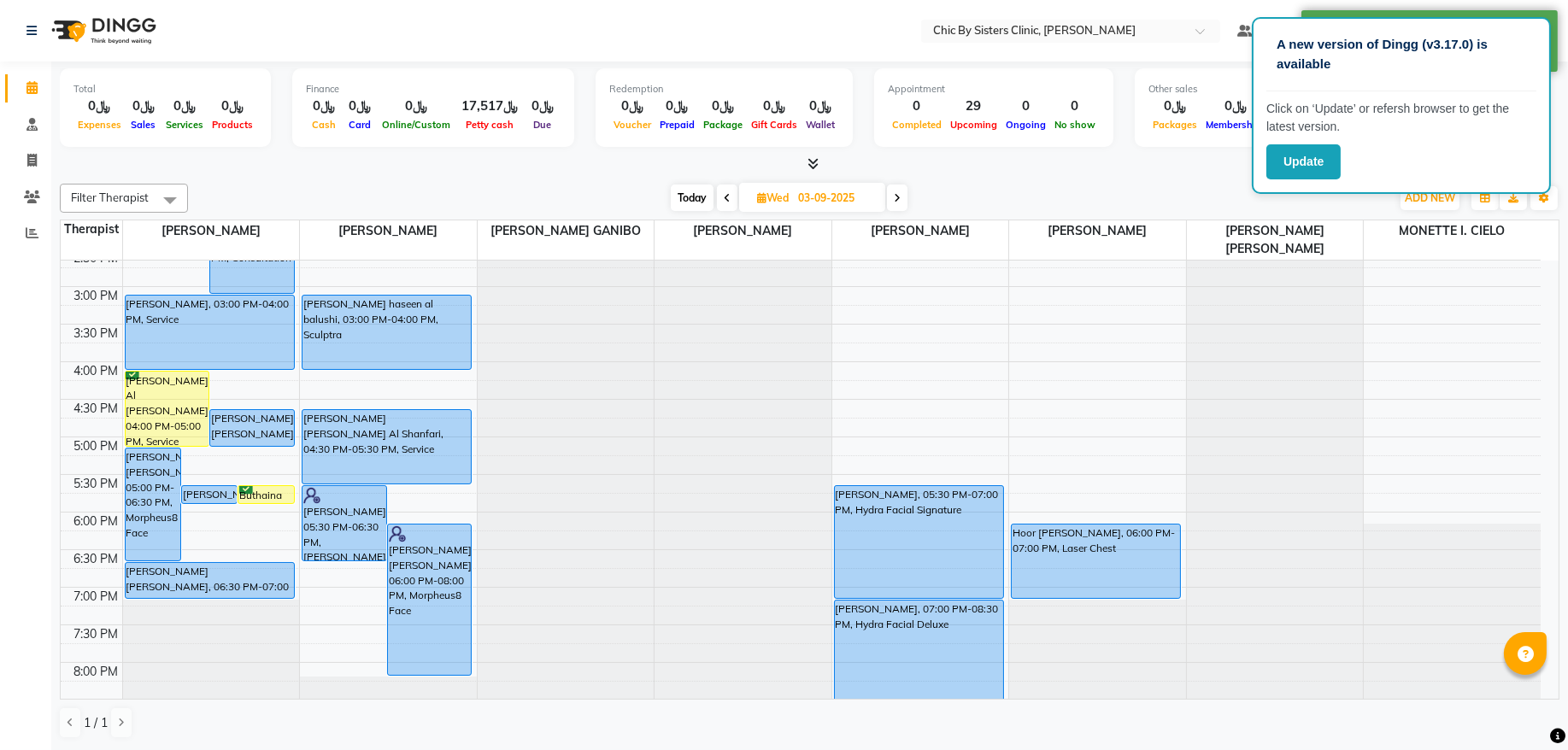
click at [675, 201] on span "Today" at bounding box center [692, 198] width 43 height 27
type input "02-09-2025"
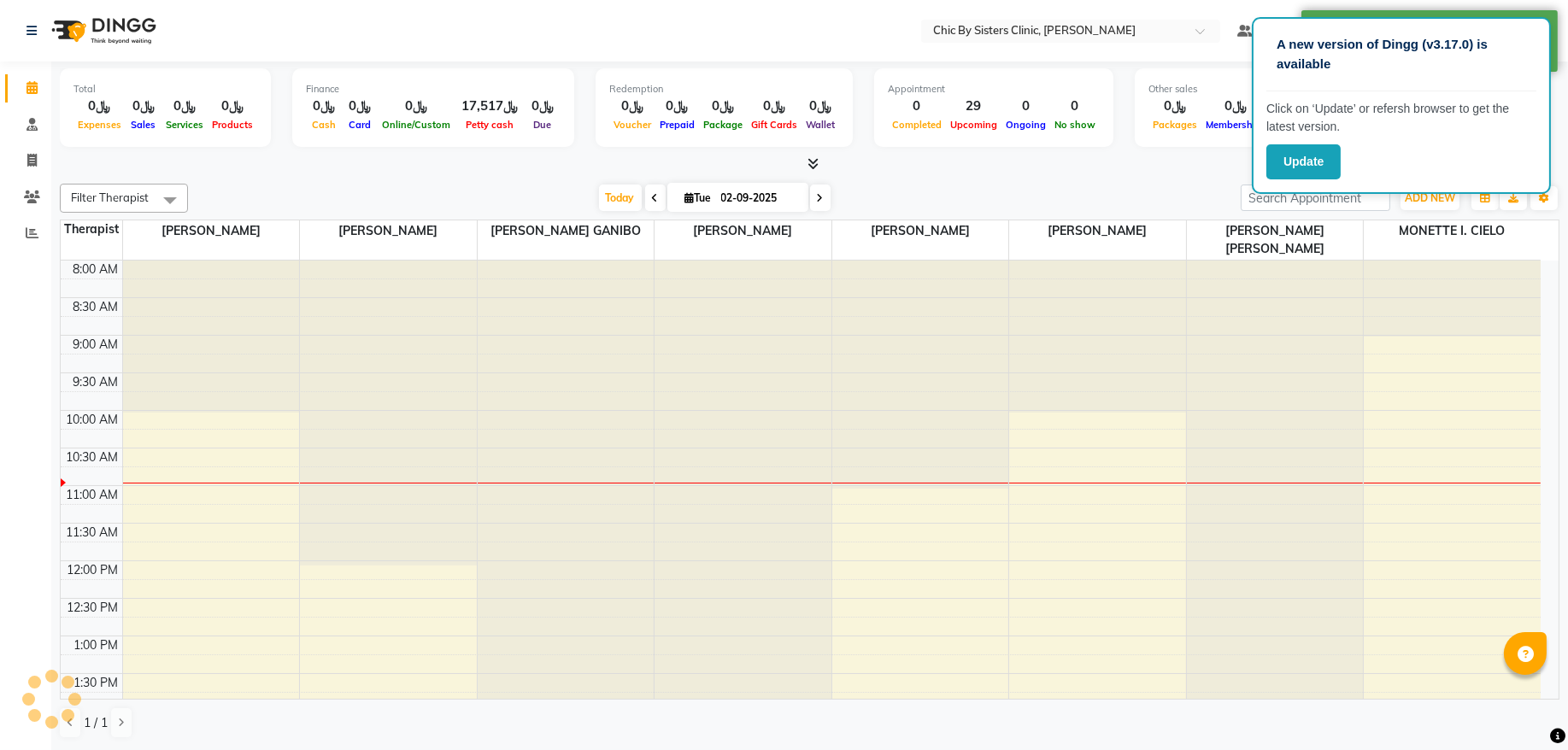
scroll to position [153, 0]
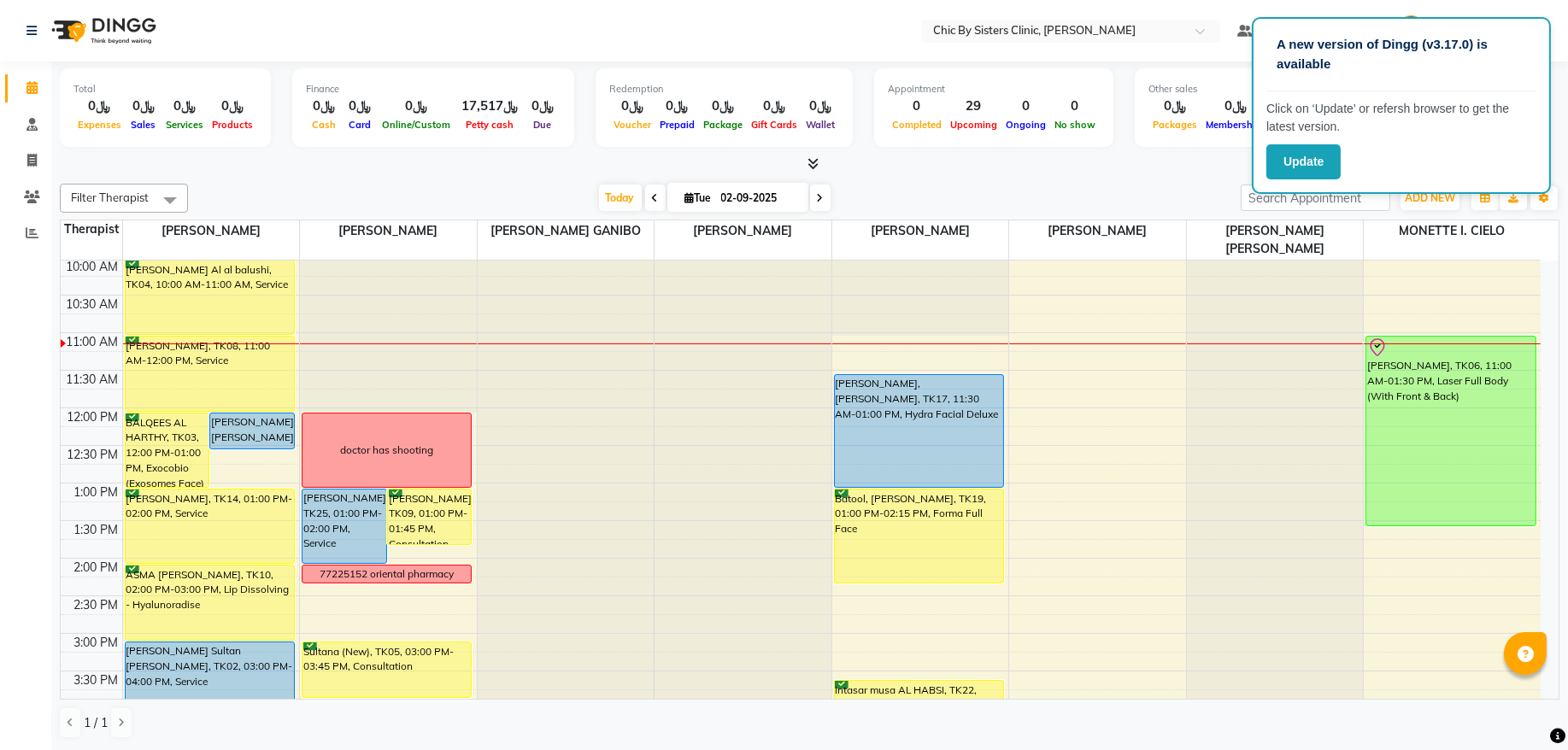
click at [761, 189] on input "02-09-2025" at bounding box center [759, 198] width 86 height 26
select select "9"
select select "2025"
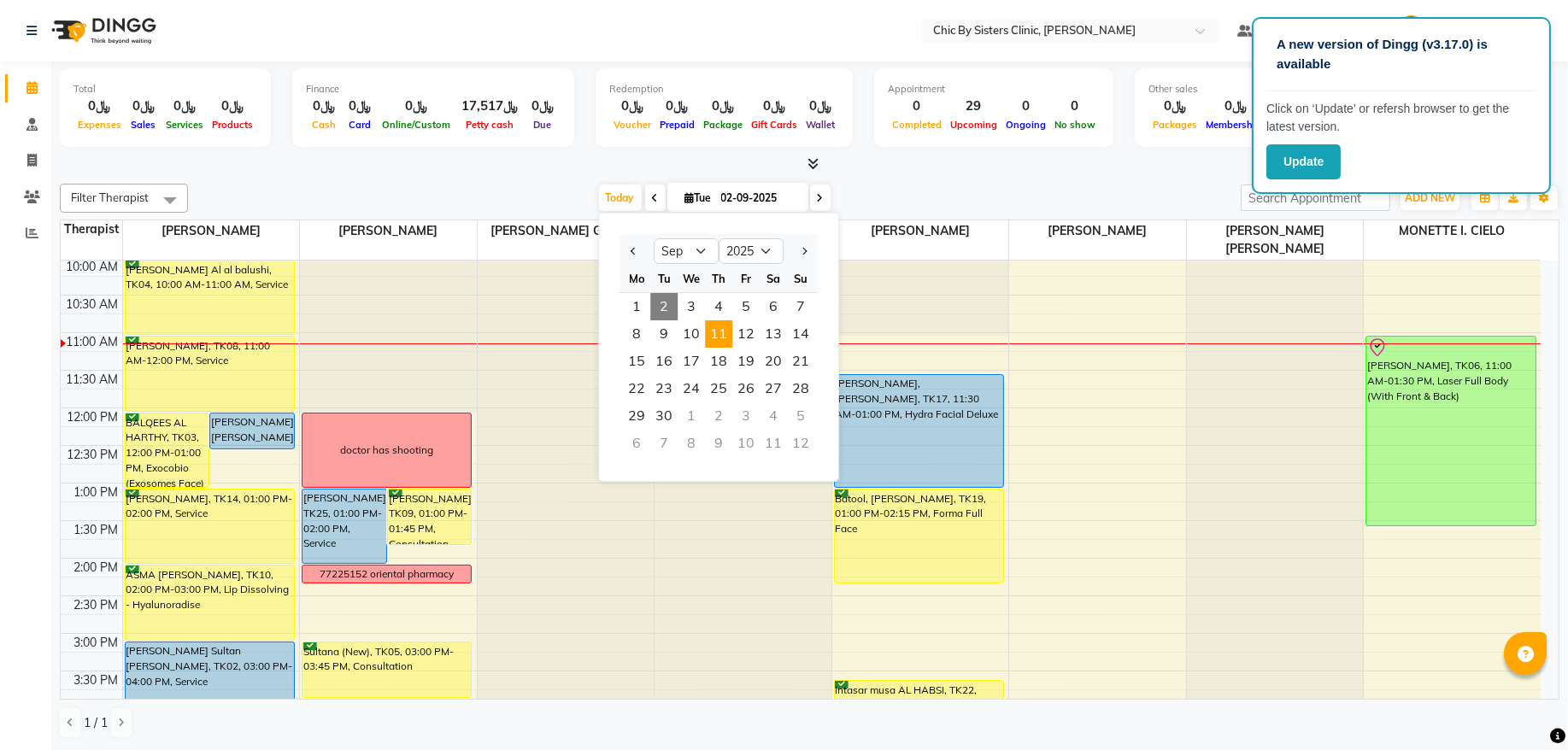
click at [727, 342] on span "11" at bounding box center [719, 334] width 28 height 28
type input "[DATE]"
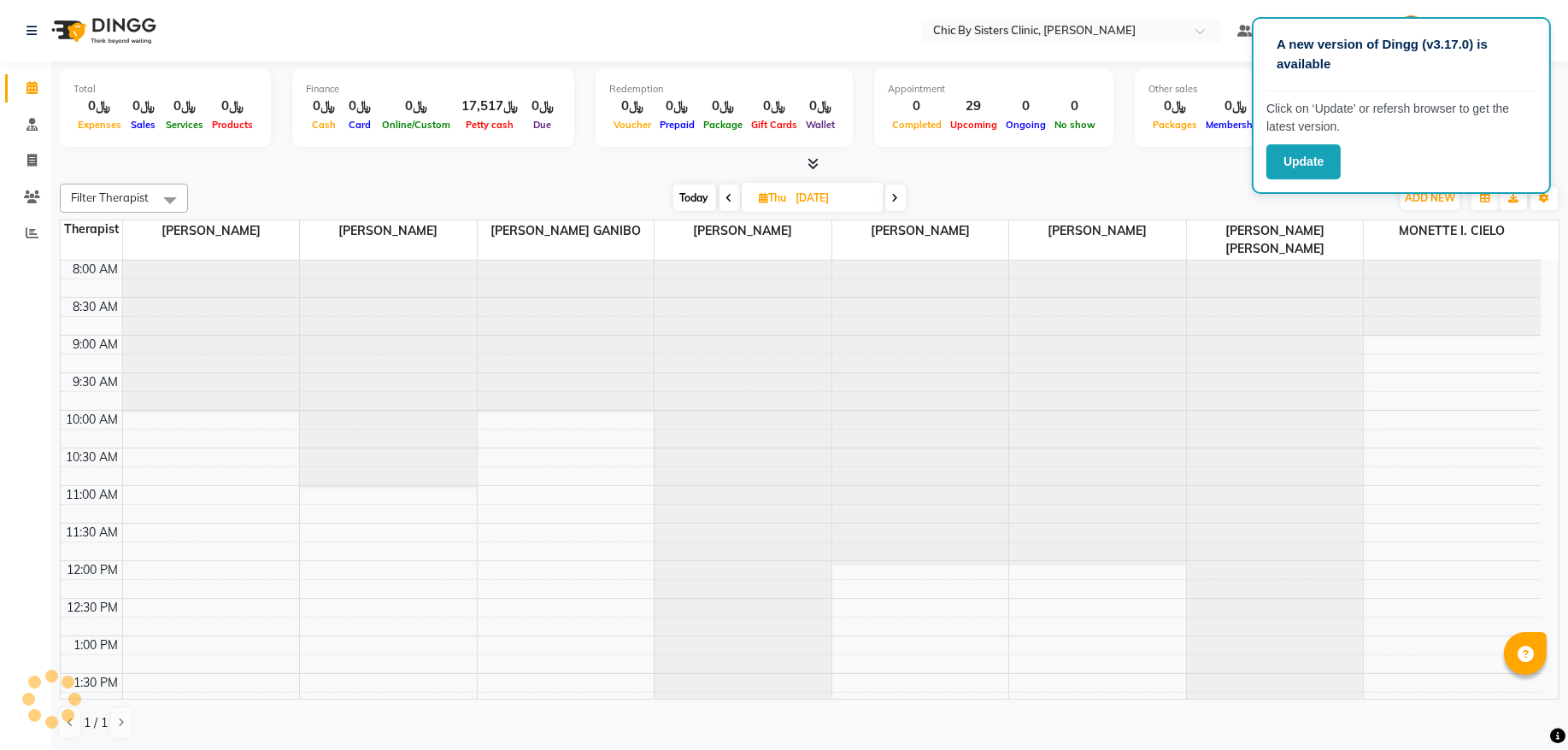
scroll to position [229, 0]
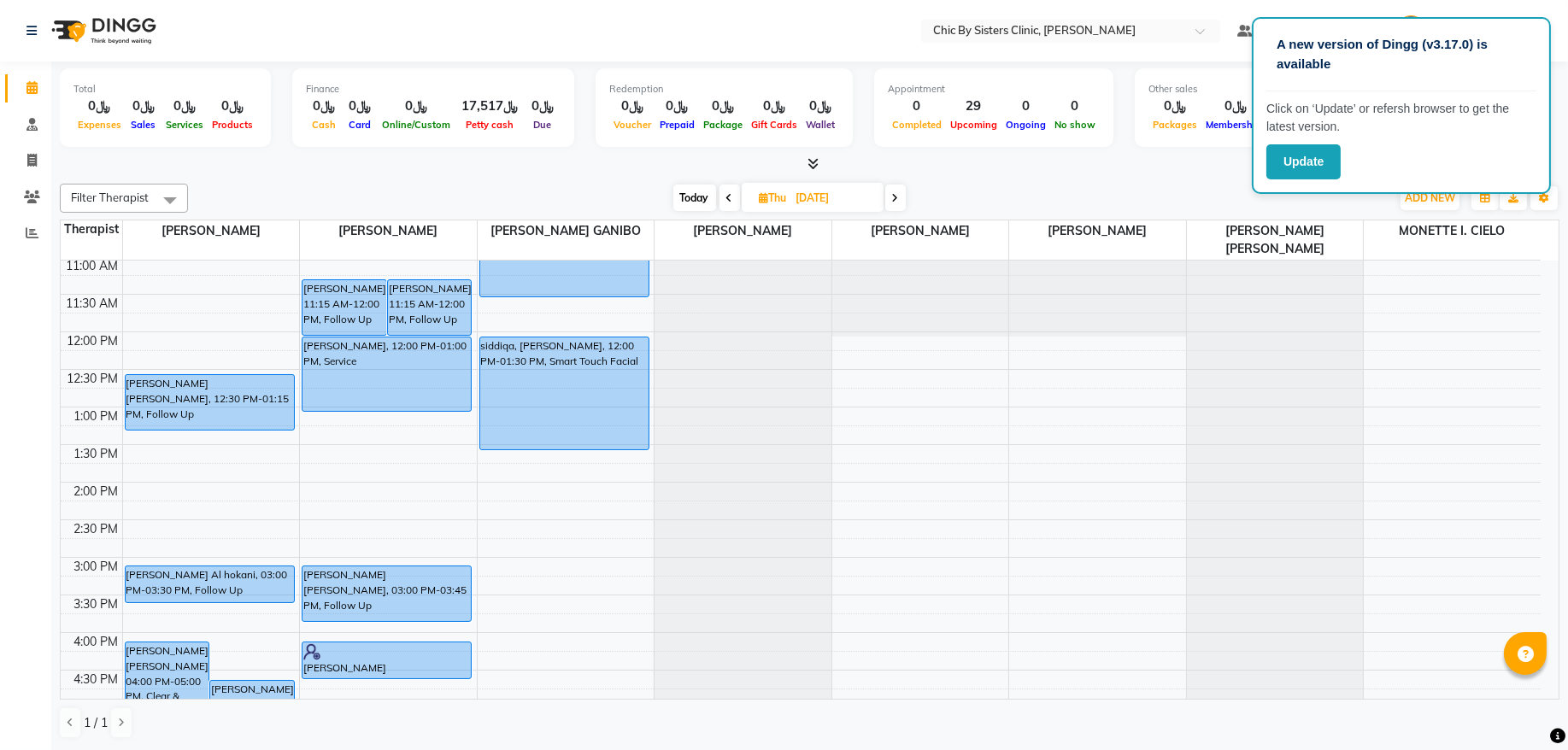
click at [226, 275] on div "8:00 AM 8:30 AM 9:00 AM 9:30 AM 10:00 AM 10:30 AM 11:00 AM 11:30 AM 12:00 PM 12…" at bounding box center [801, 632] width 1480 height 1203
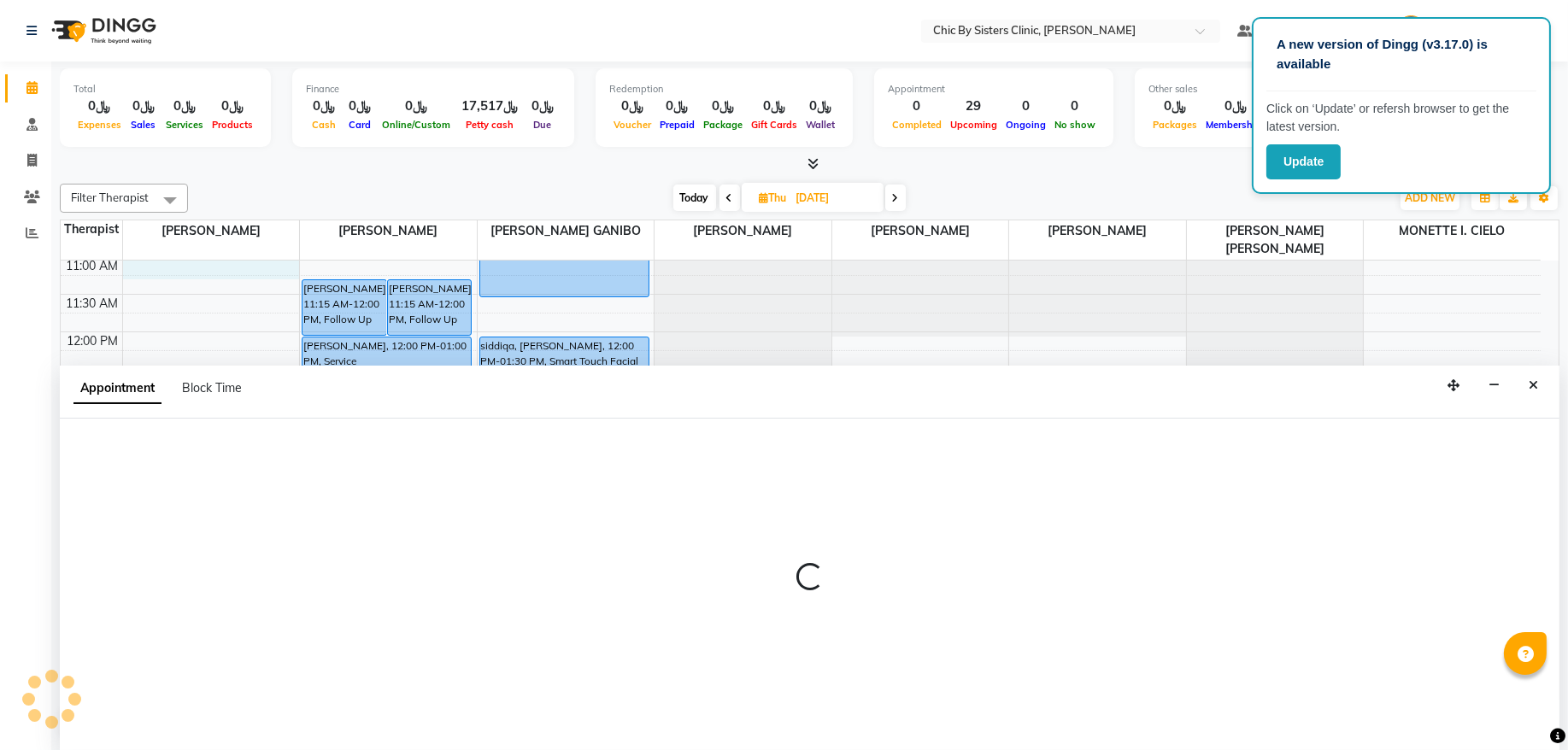
select select "49177"
select select "tentative"
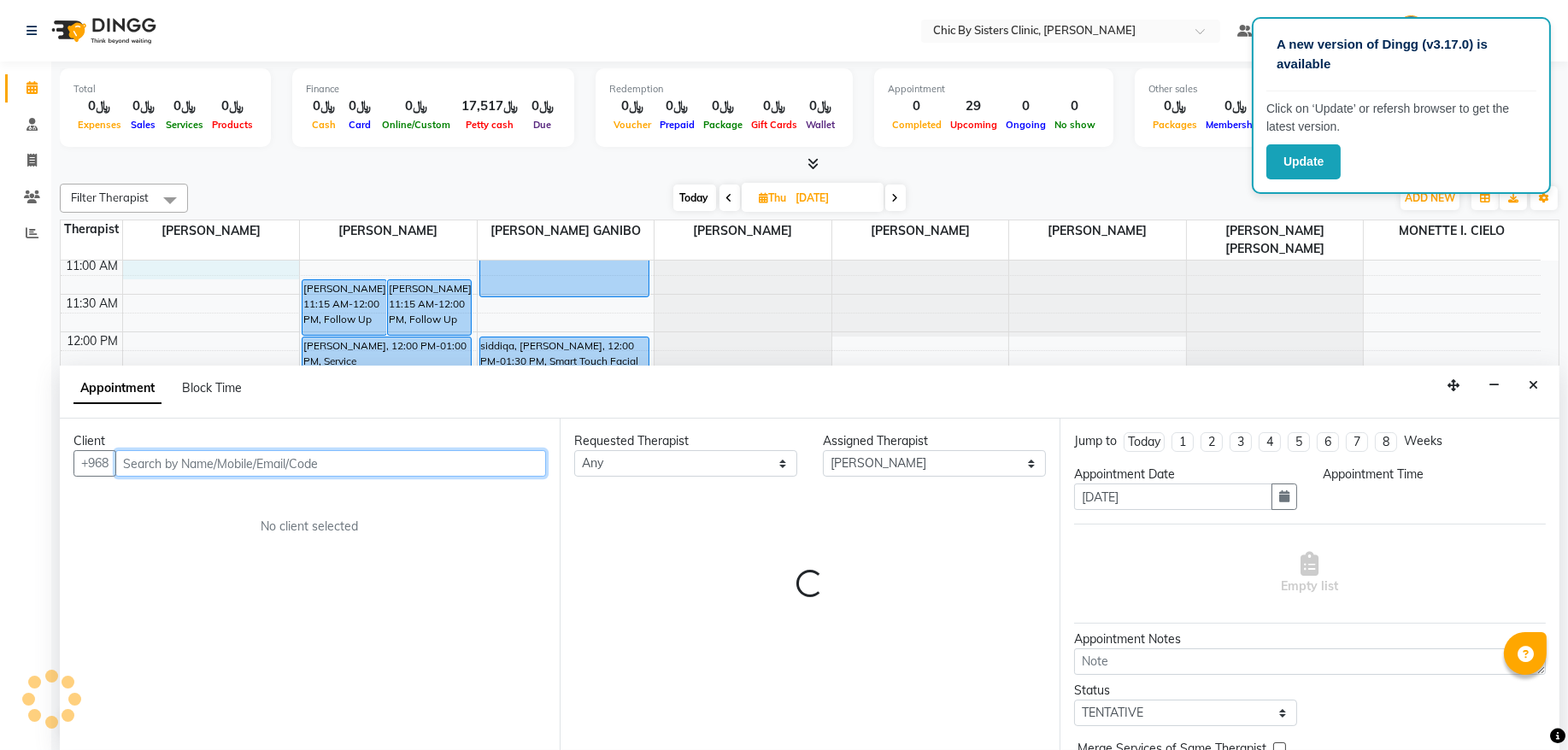
select select "660"
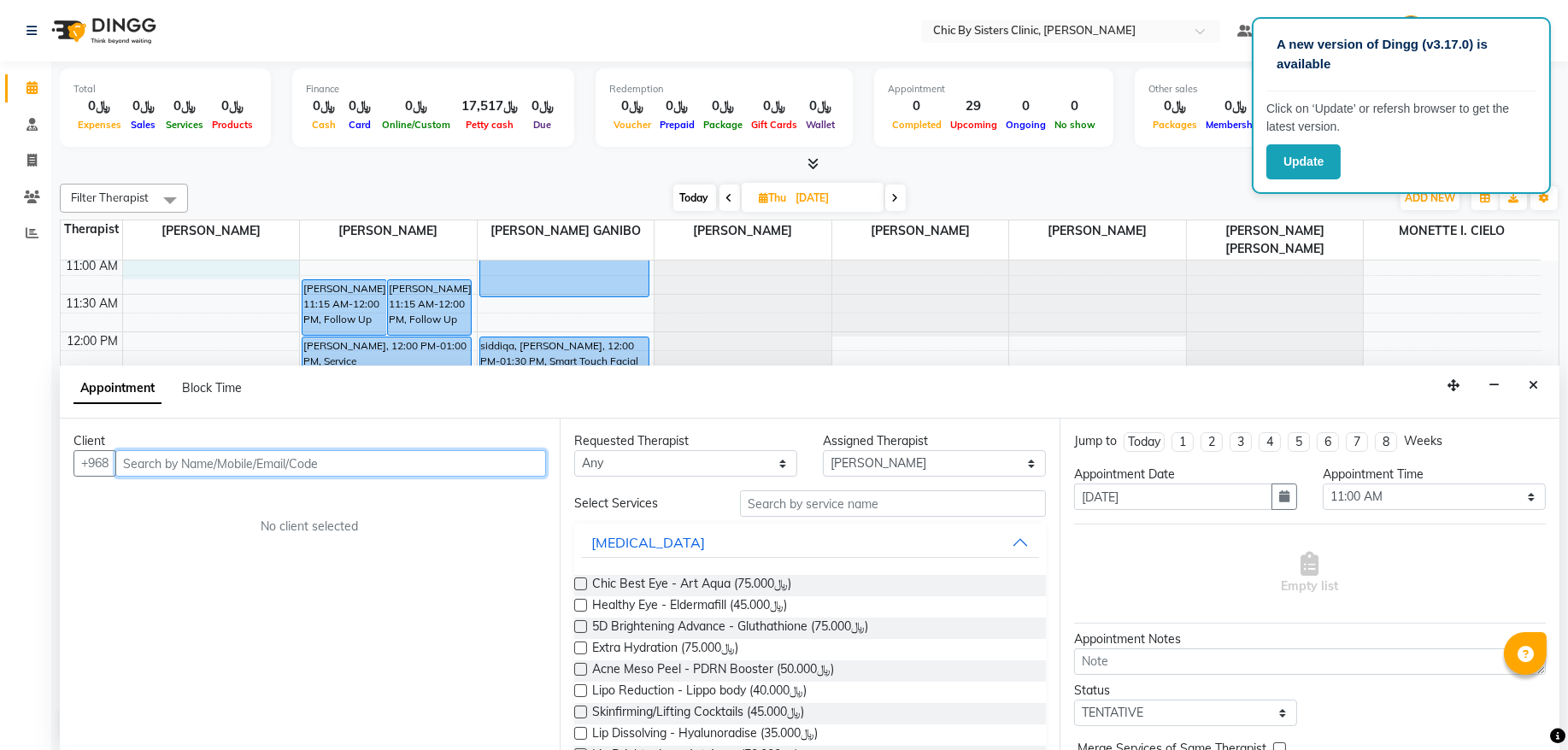
drag, startPoint x: 344, startPoint y: 478, endPoint x: 274, endPoint y: 471, distance: 70.3
paste input "92694949"
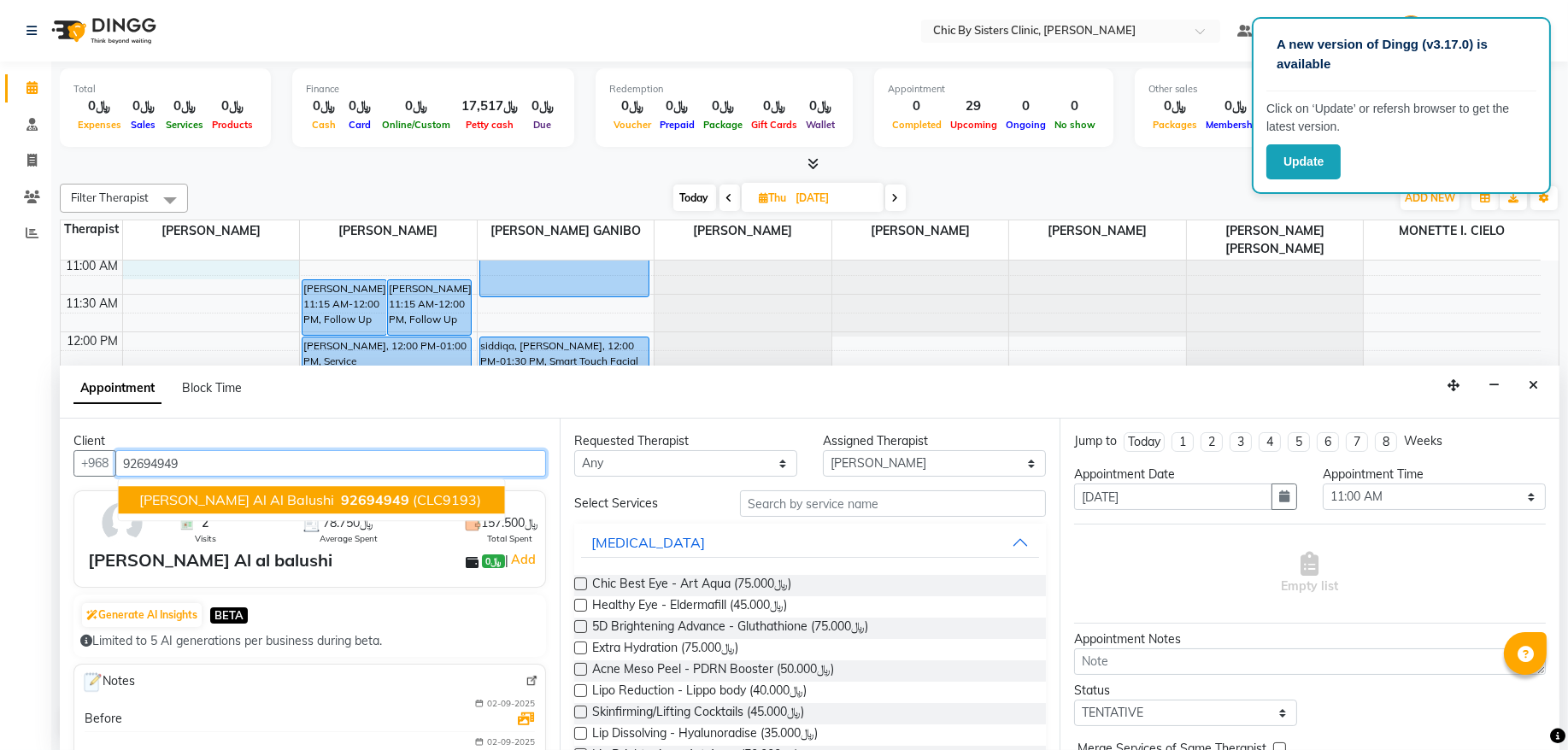
click at [357, 488] on button "[PERSON_NAME] Al al balushi 92694949 (CLC9193)" at bounding box center [312, 501] width 387 height 28
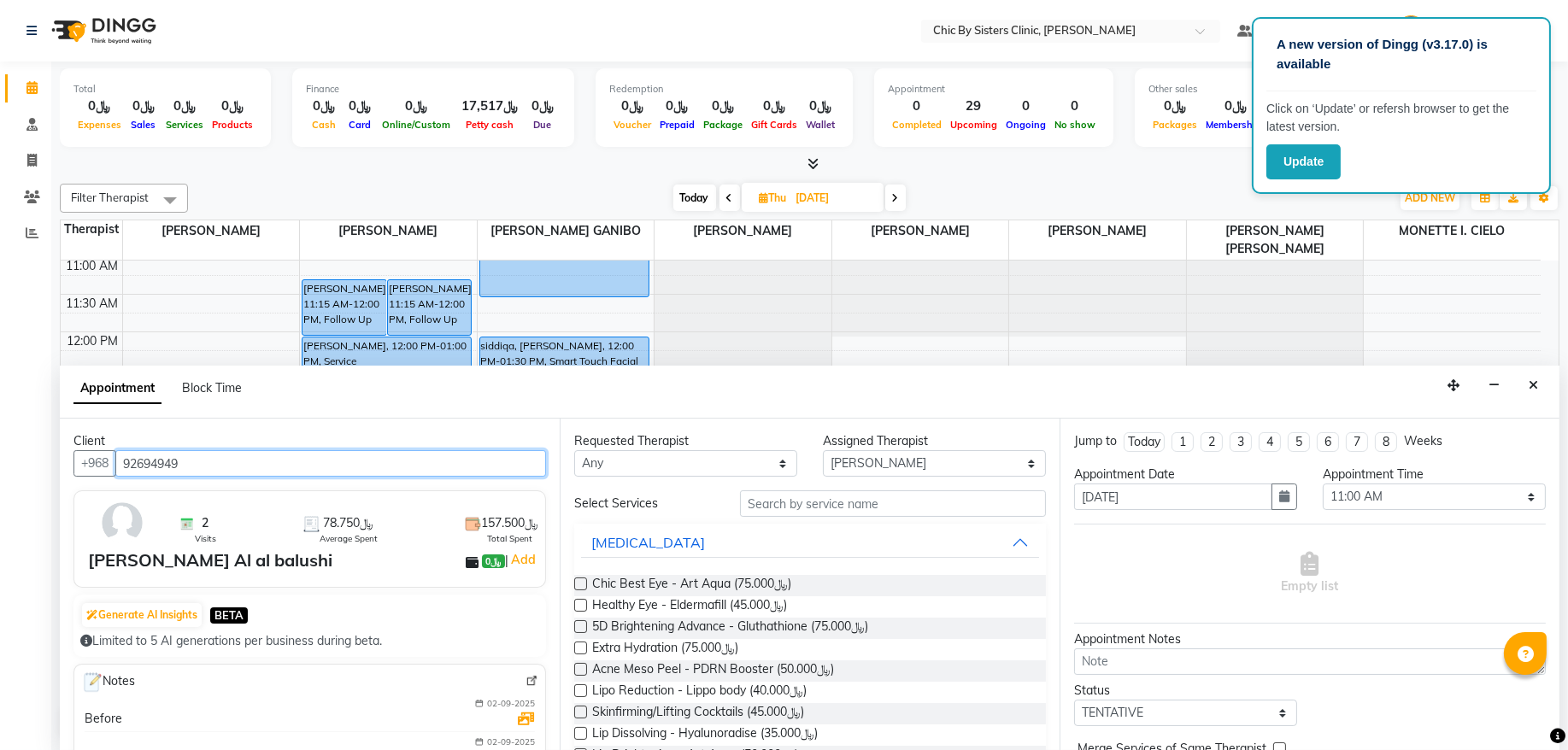
type input "92694949"
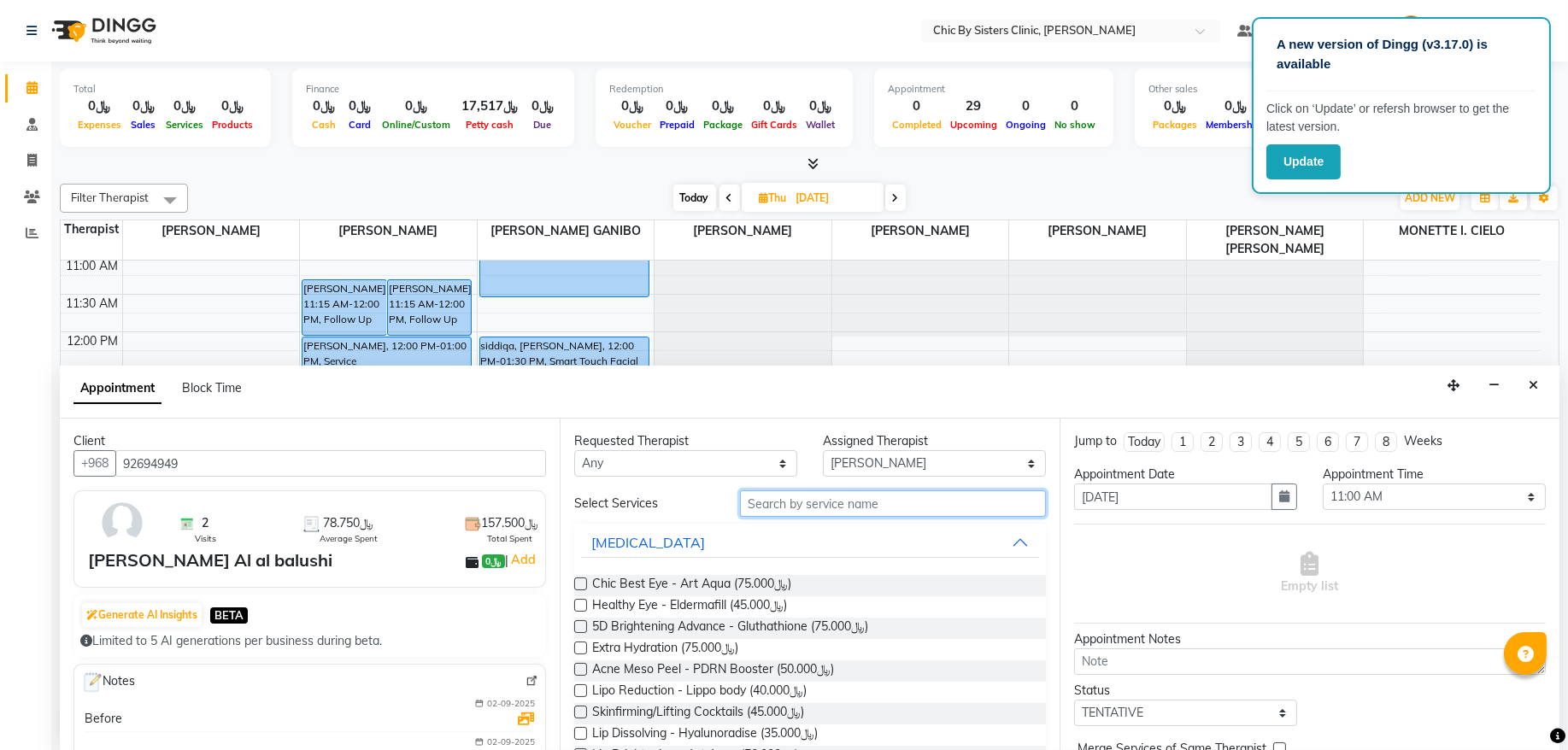
click at [792, 498] on input "text" at bounding box center [893, 504] width 306 height 27
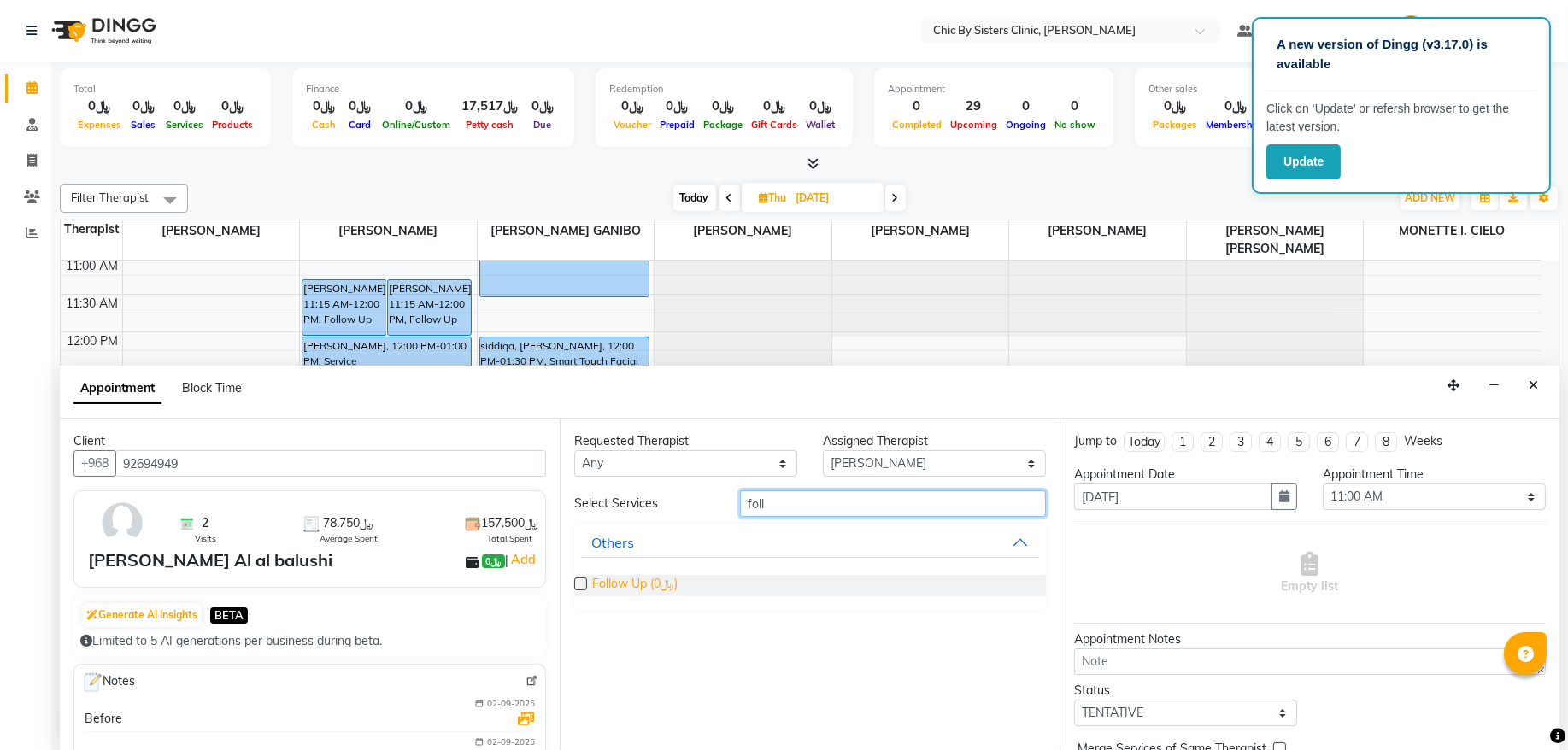
type input "foll"
click at [655, 588] on span "Follow Up (﷼0)" at bounding box center [635, 586] width 86 height 21
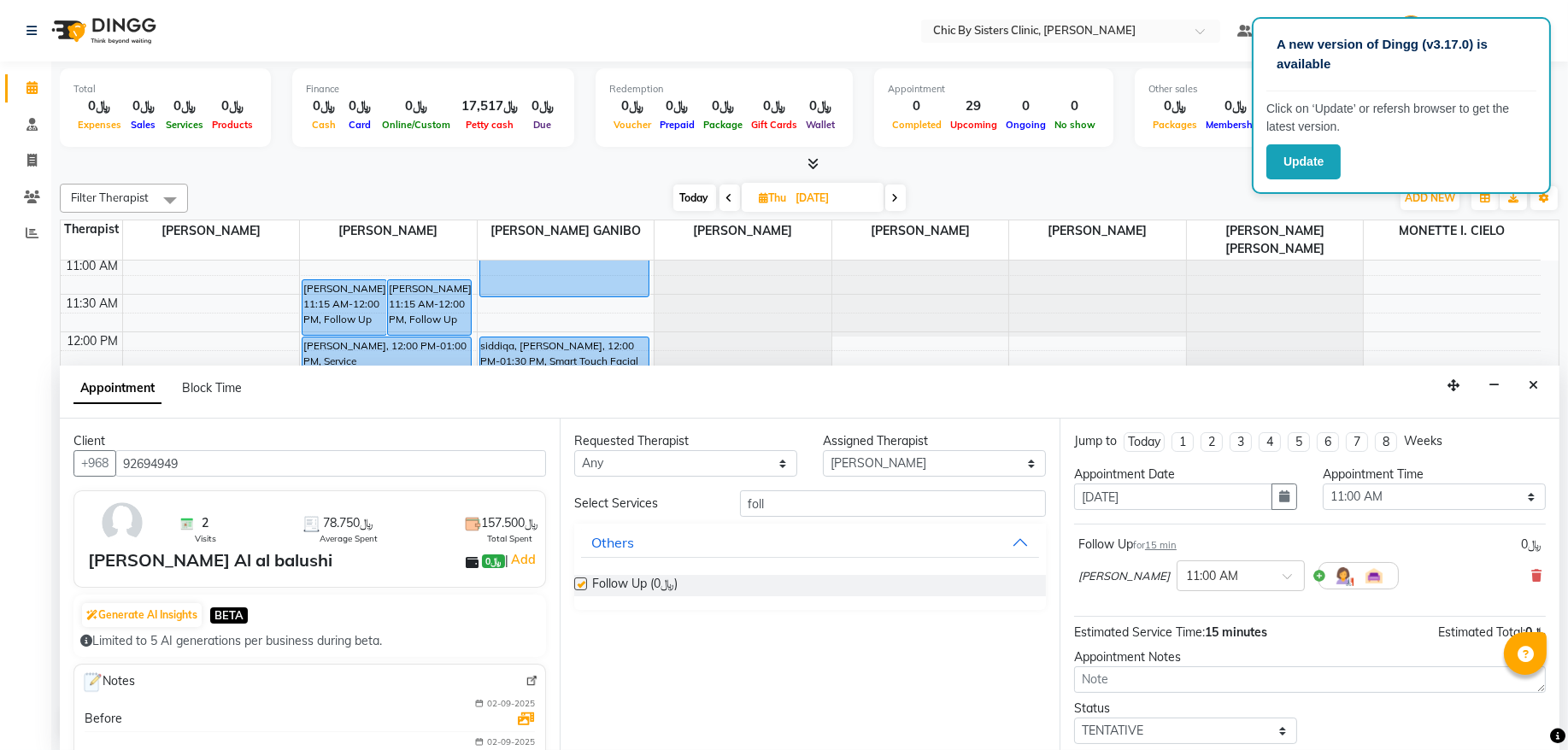
checkbox input "false"
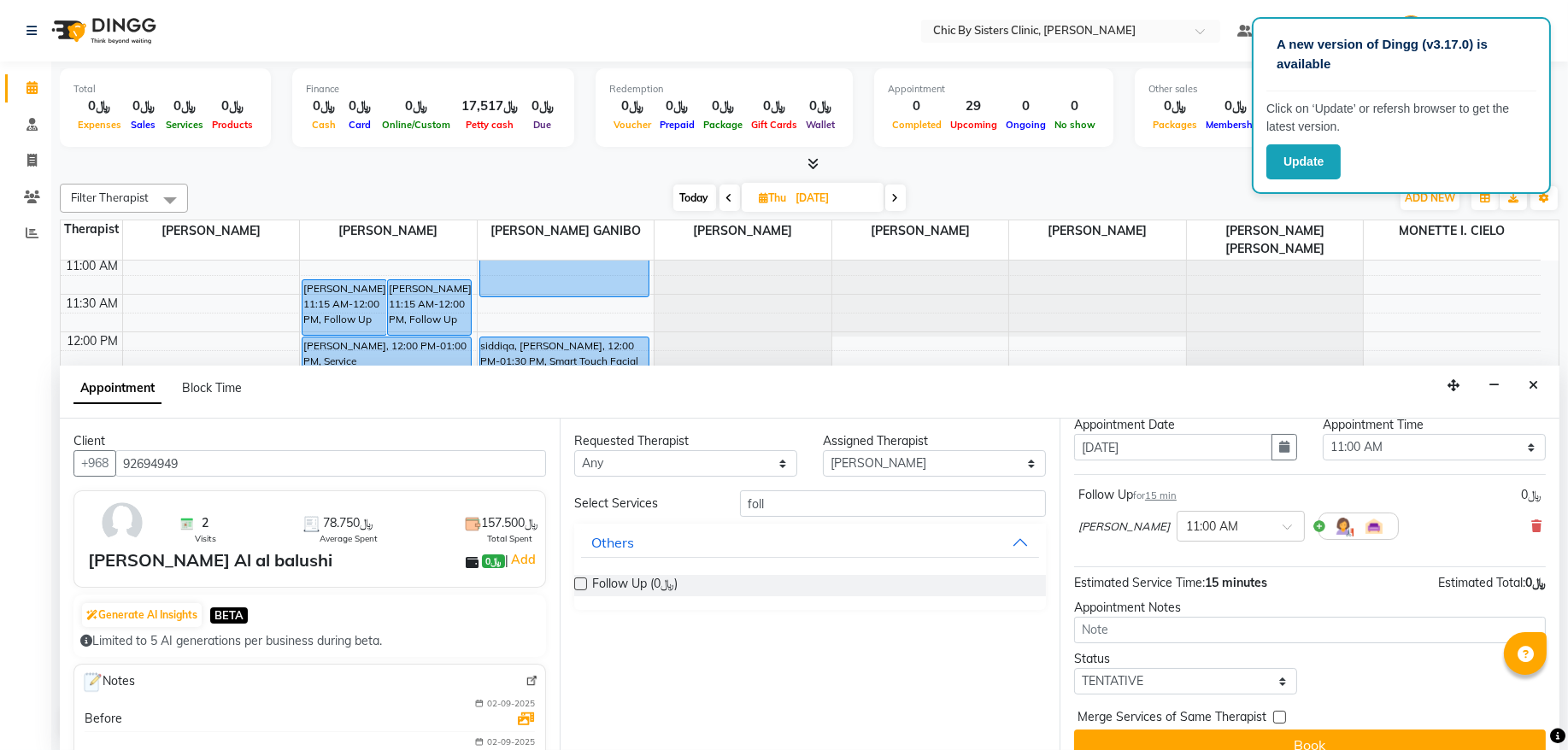
scroll to position [76, 0]
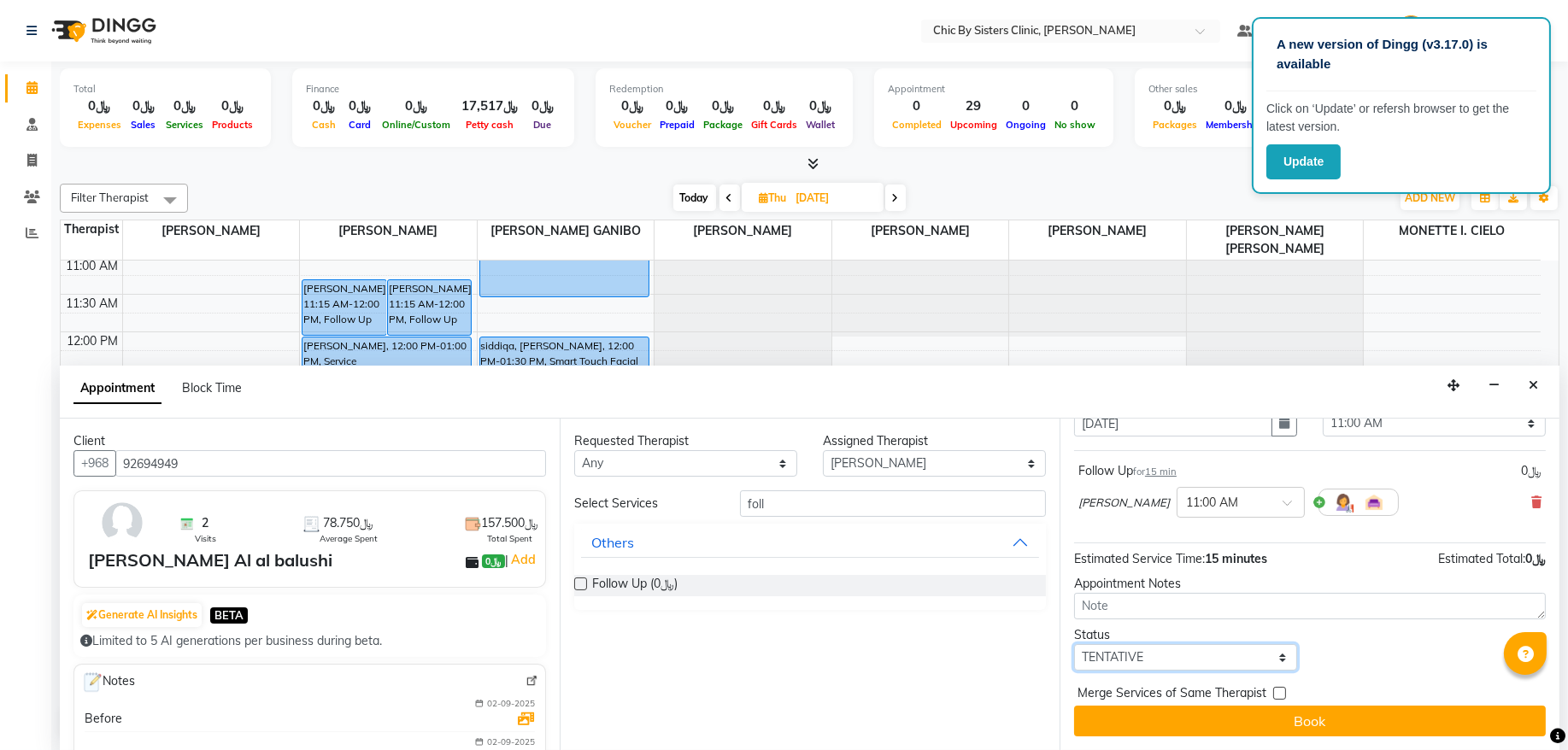
drag, startPoint x: 1217, startPoint y: 662, endPoint x: 1218, endPoint y: 646, distance: 16.0
click at [1217, 662] on select "Select TENTATIVE CONFIRM UPCOMING" at bounding box center [1186, 658] width 223 height 27
select select "upcoming"
click at [1074, 645] on select "Select TENTATIVE CONFIRM UPCOMING" at bounding box center [1186, 658] width 223 height 27
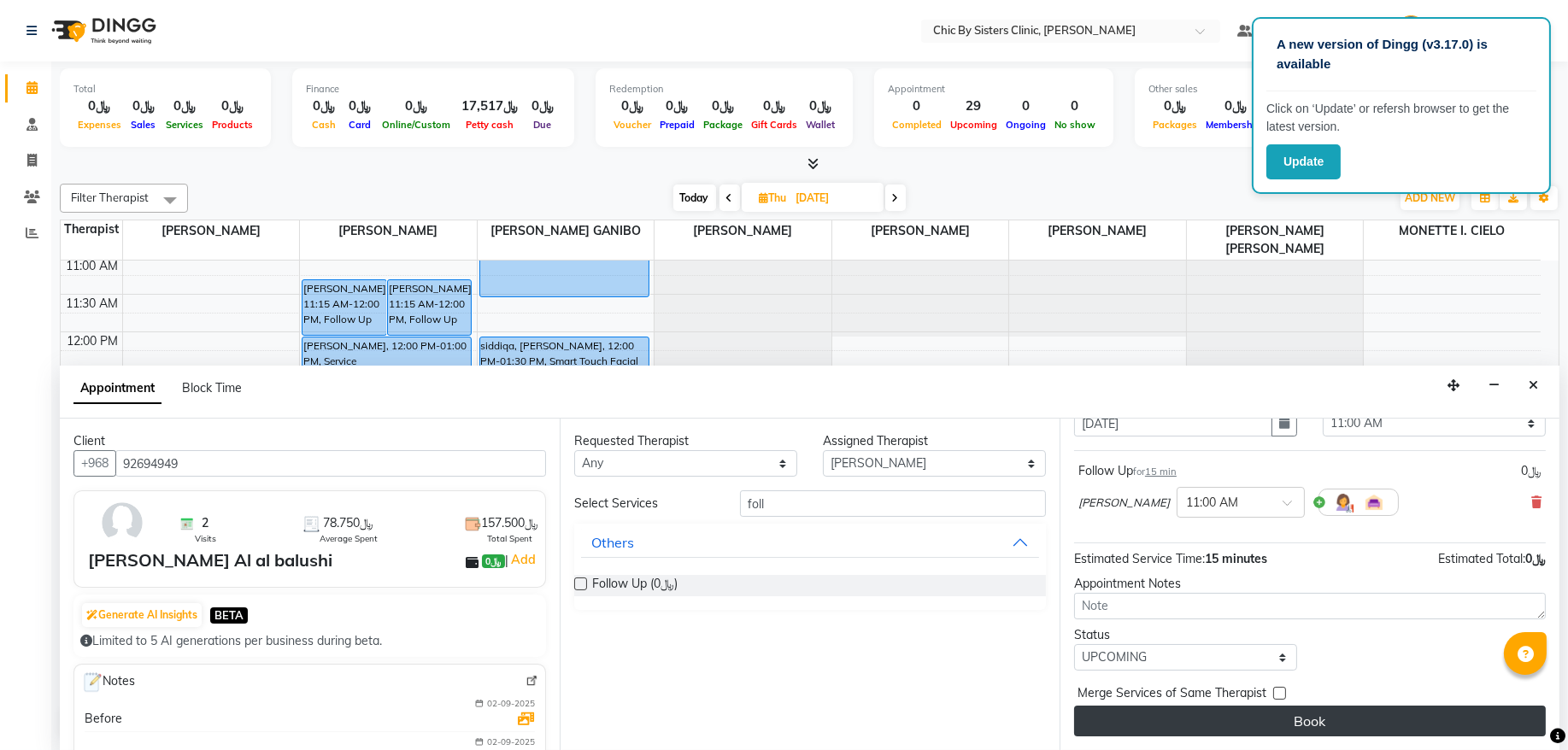
click at [1205, 727] on button "Book" at bounding box center [1310, 721] width 471 height 30
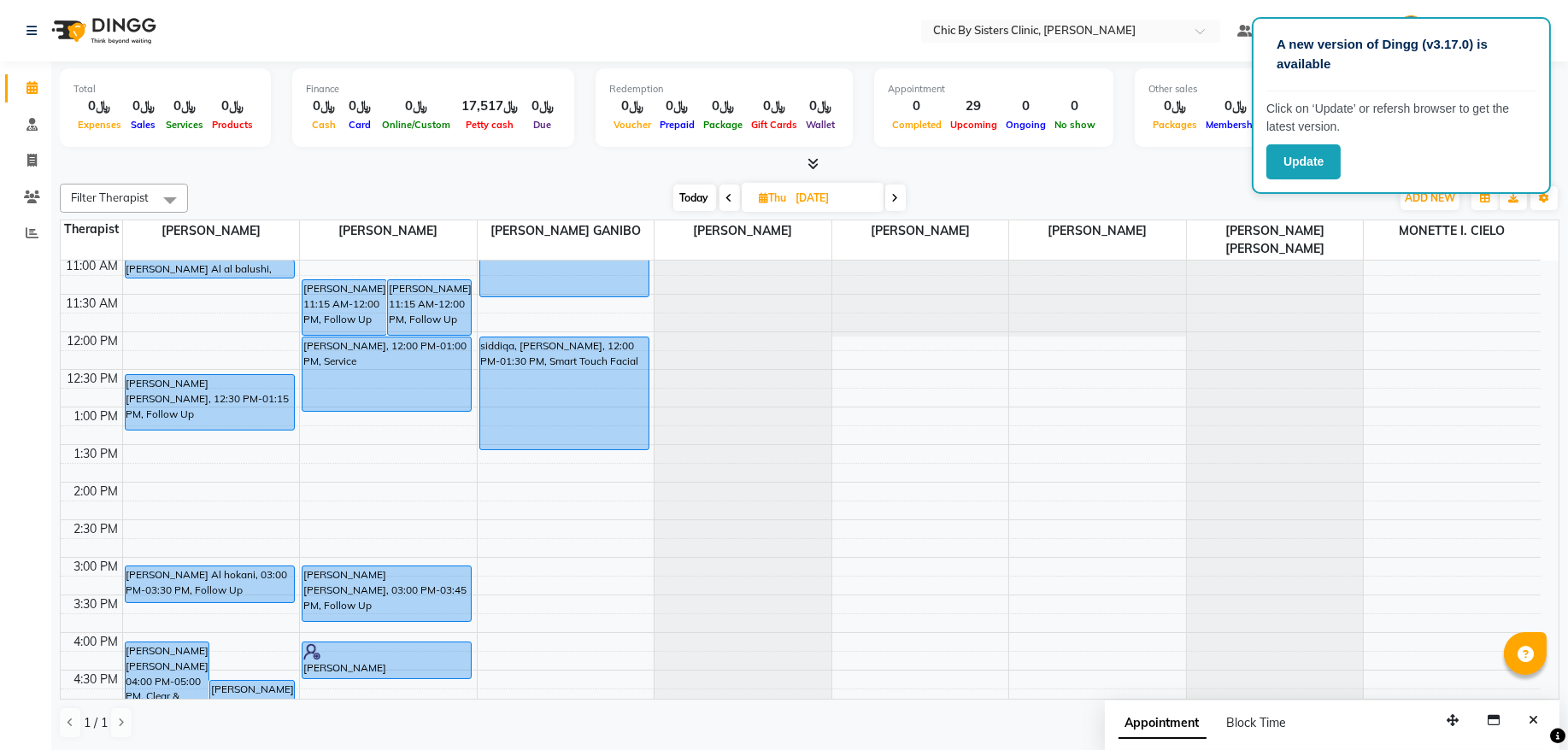
click at [696, 197] on span "Today" at bounding box center [695, 198] width 43 height 27
type input "02-09-2025"
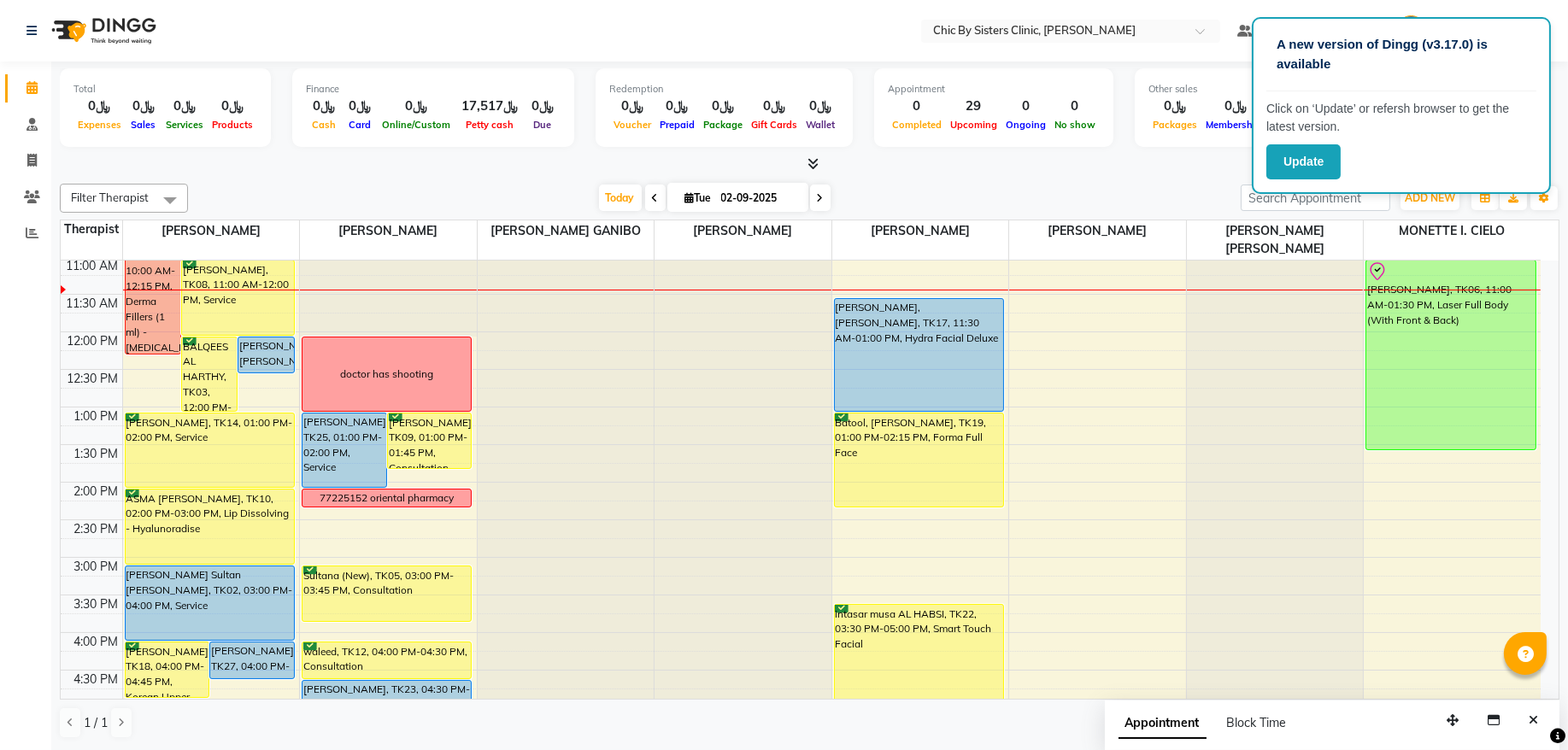
click at [1030, 179] on div "Filter Therapist Select All [PERSON_NAME] [PERSON_NAME] [PERSON_NAME] MAGO [PER…" at bounding box center [810, 461] width 1500 height 569
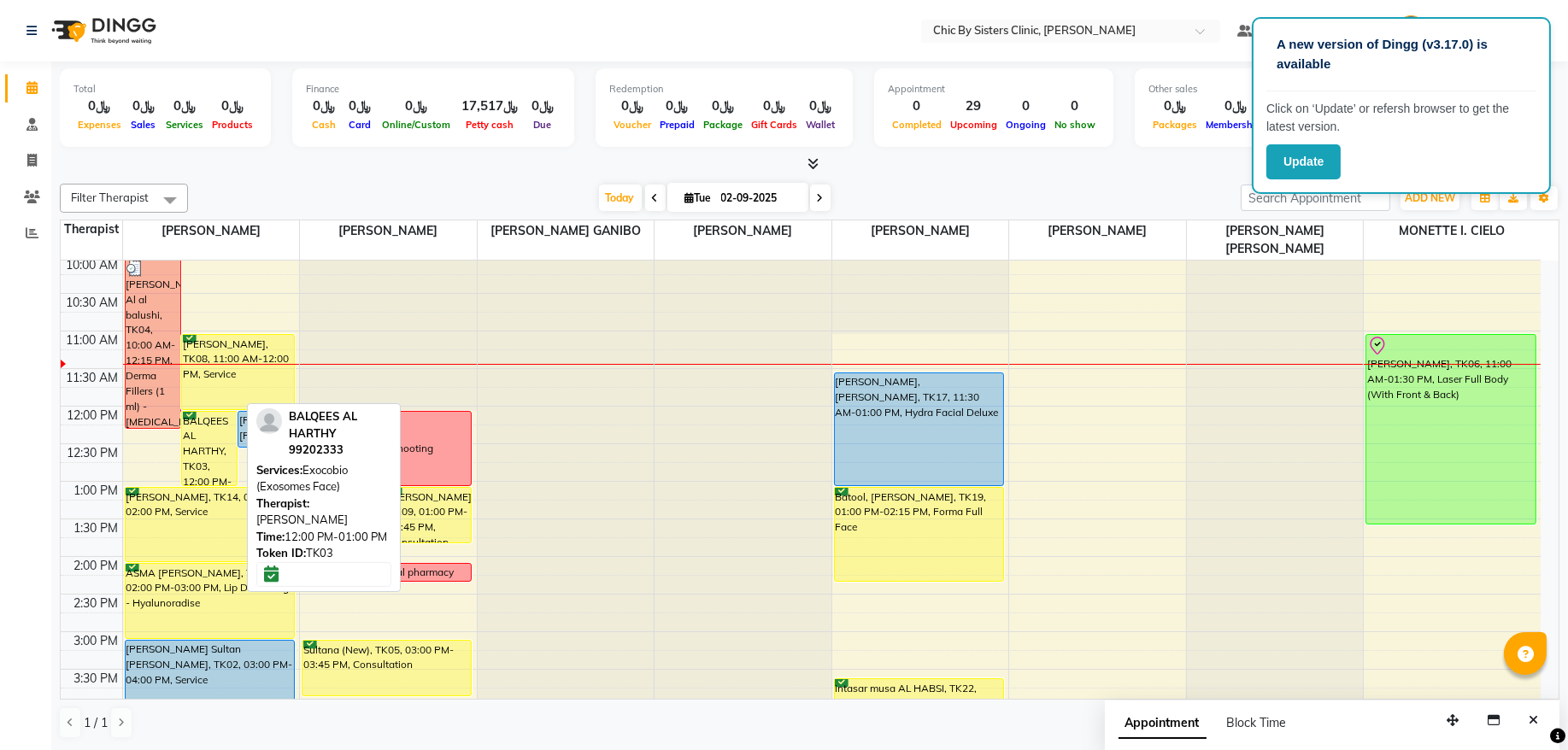
scroll to position [113, 0]
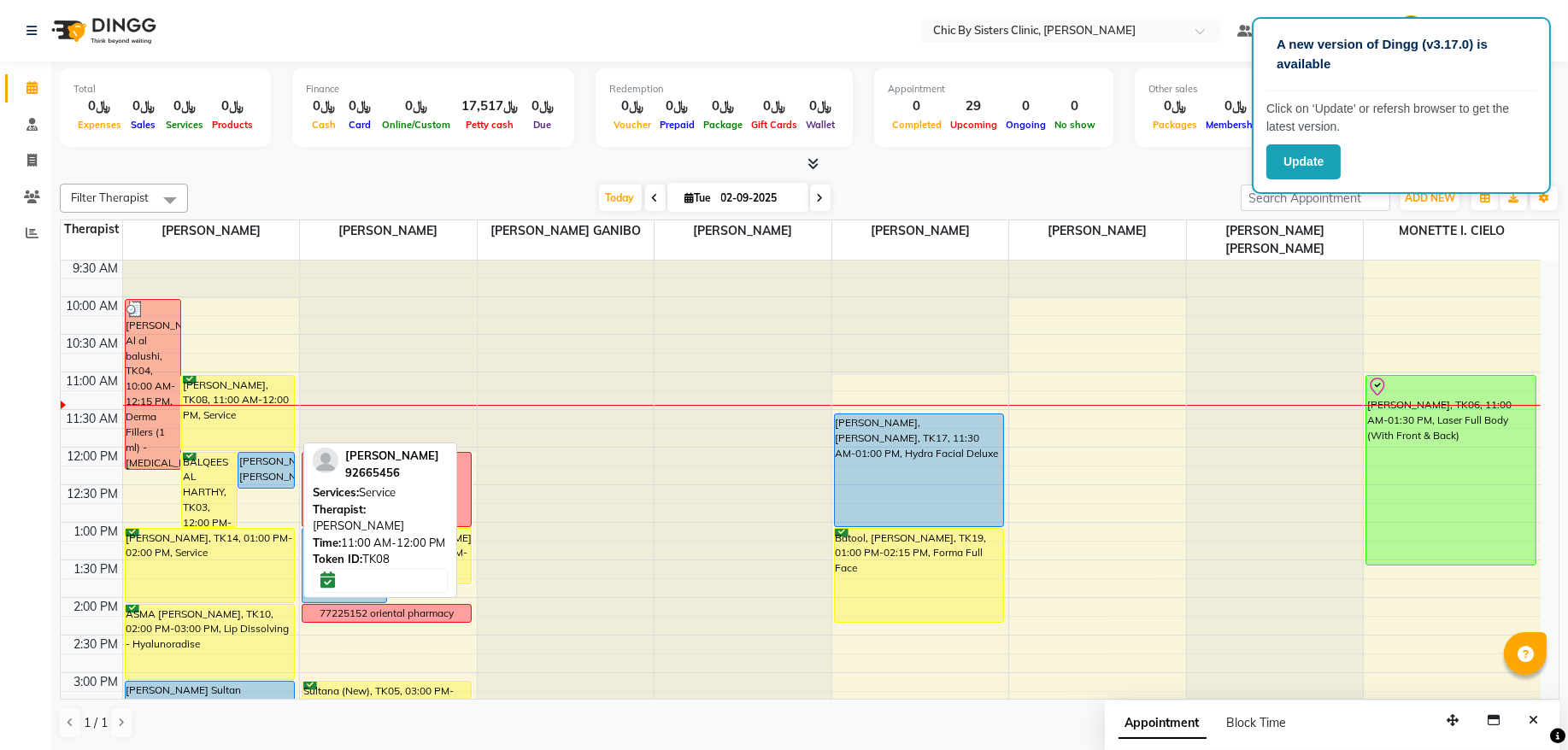
click at [215, 389] on div "[PERSON_NAME], TK08, 11:00 AM-12:00 PM, Service" at bounding box center [238, 412] width 112 height 74
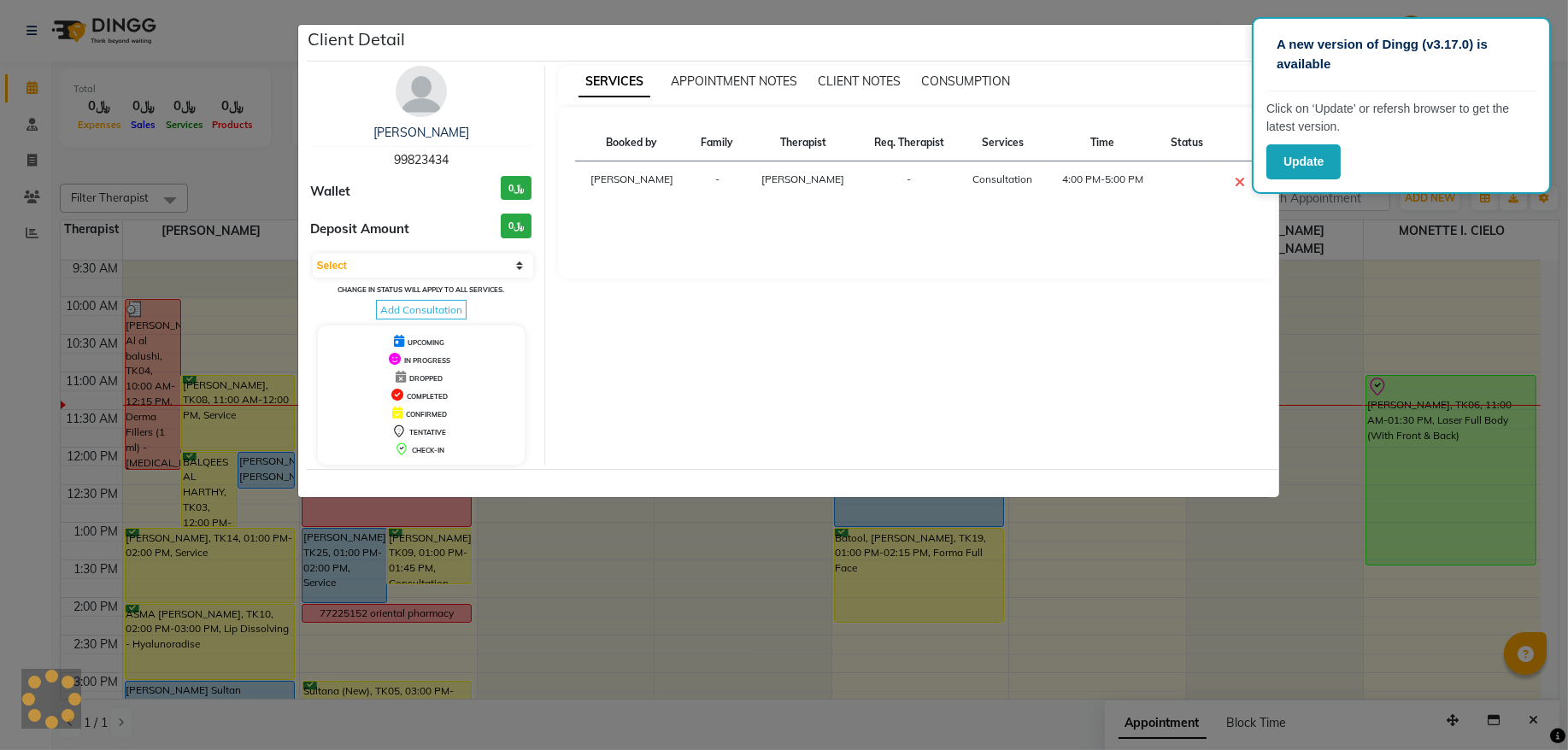
select select "6"
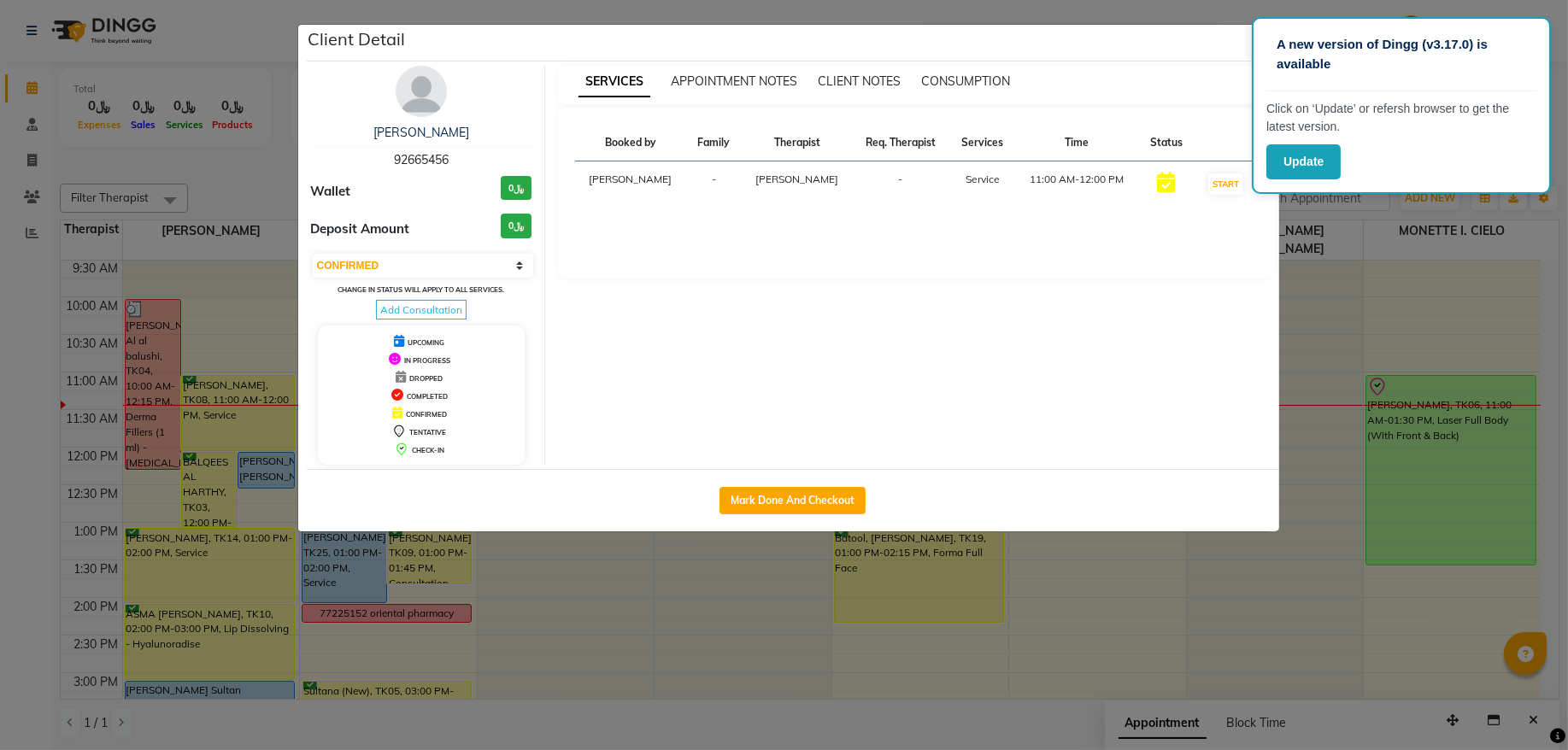
click at [425, 158] on span "92665456" at bounding box center [421, 159] width 54 height 15
copy span "92665456"
